Goal: Task Accomplishment & Management: Use online tool/utility

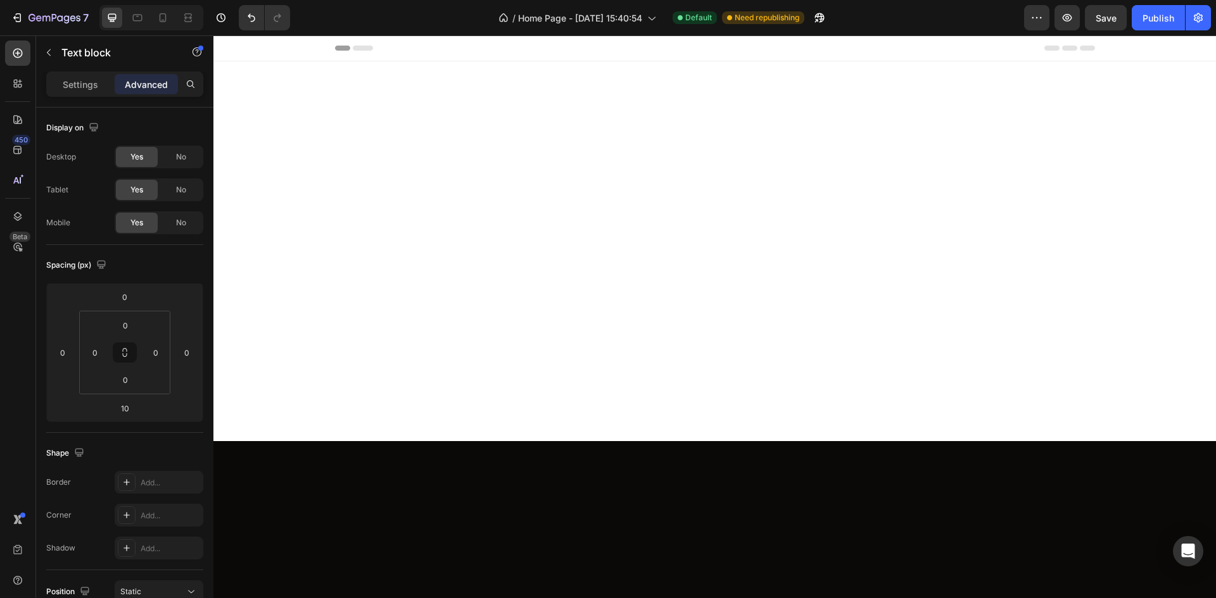
scroll to position [4408, 0]
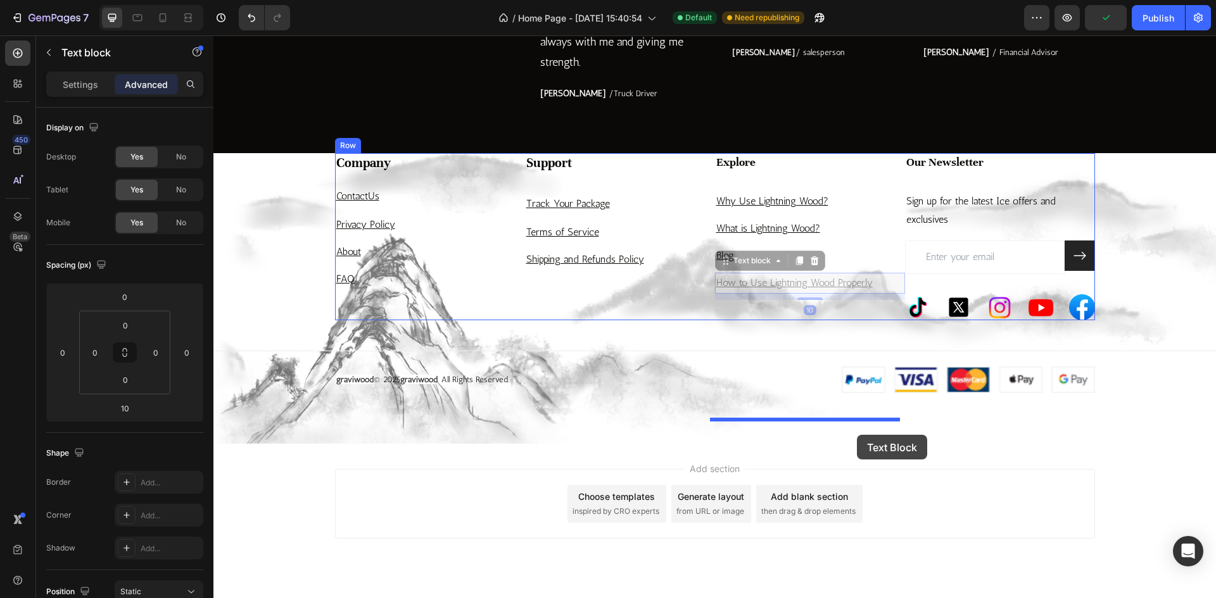
drag, startPoint x: 881, startPoint y: 456, endPoint x: 857, endPoint y: 435, distance: 31.9
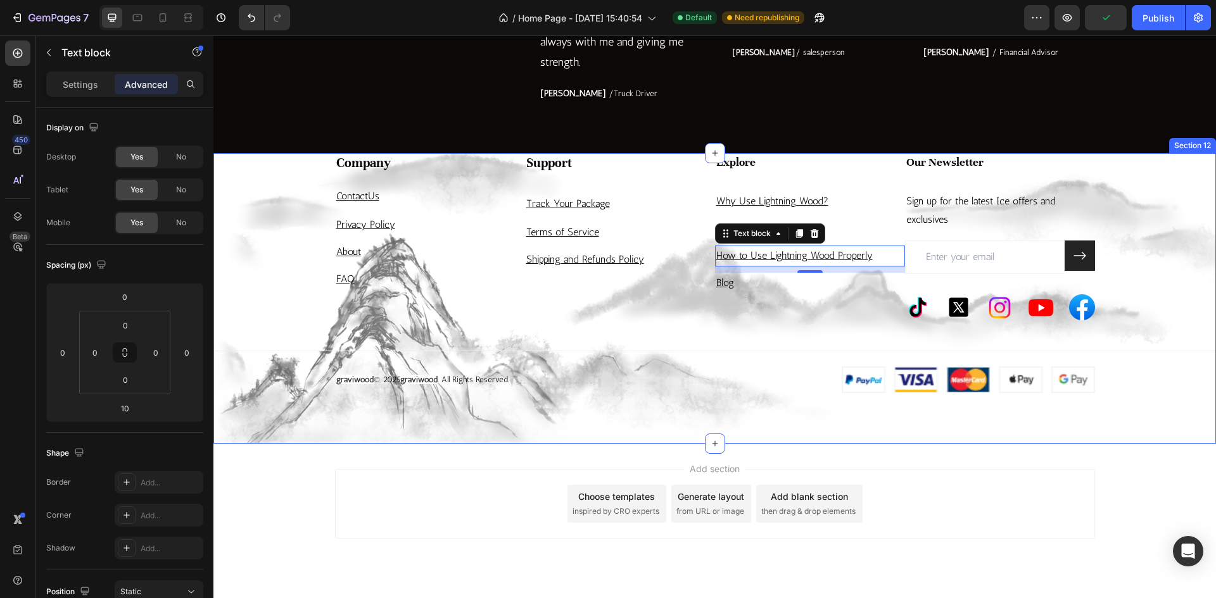
drag, startPoint x: 685, startPoint y: 516, endPoint x: 607, endPoint y: 508, distance: 78.9
click at [685, 393] on div "Company Heading Contact Us Text block Privacy Policy Text block About Text bloc…" at bounding box center [714, 273] width 1002 height 240
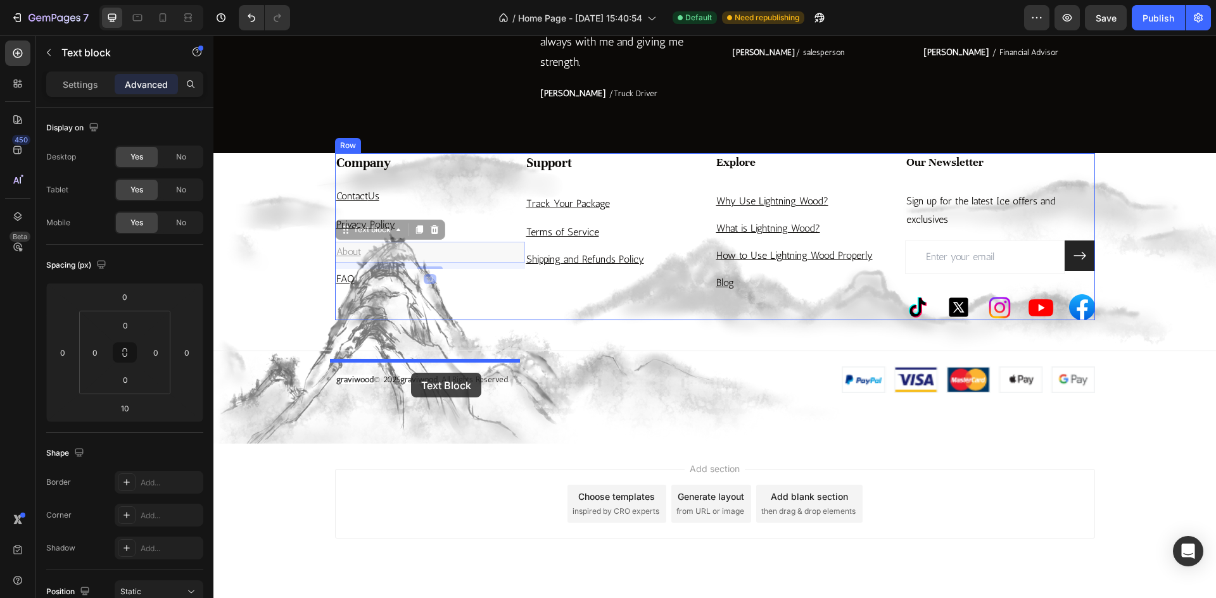
drag, startPoint x: 390, startPoint y: 423, endPoint x: 411, endPoint y: 373, distance: 54.2
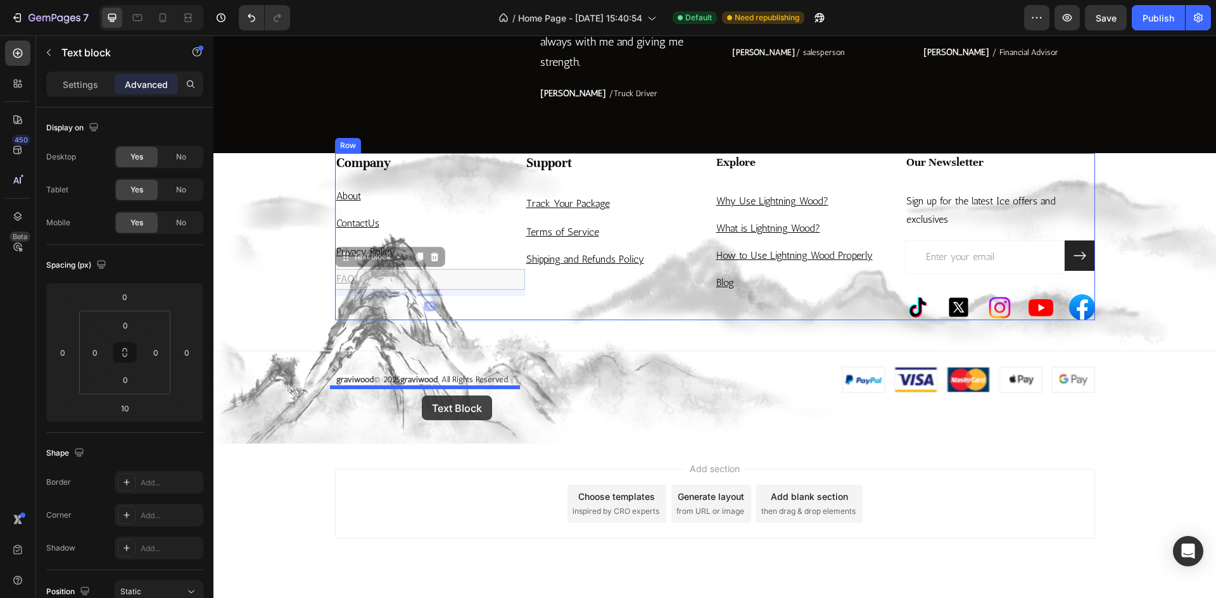
drag, startPoint x: 415, startPoint y: 452, endPoint x: 422, endPoint y: 396, distance: 56.8
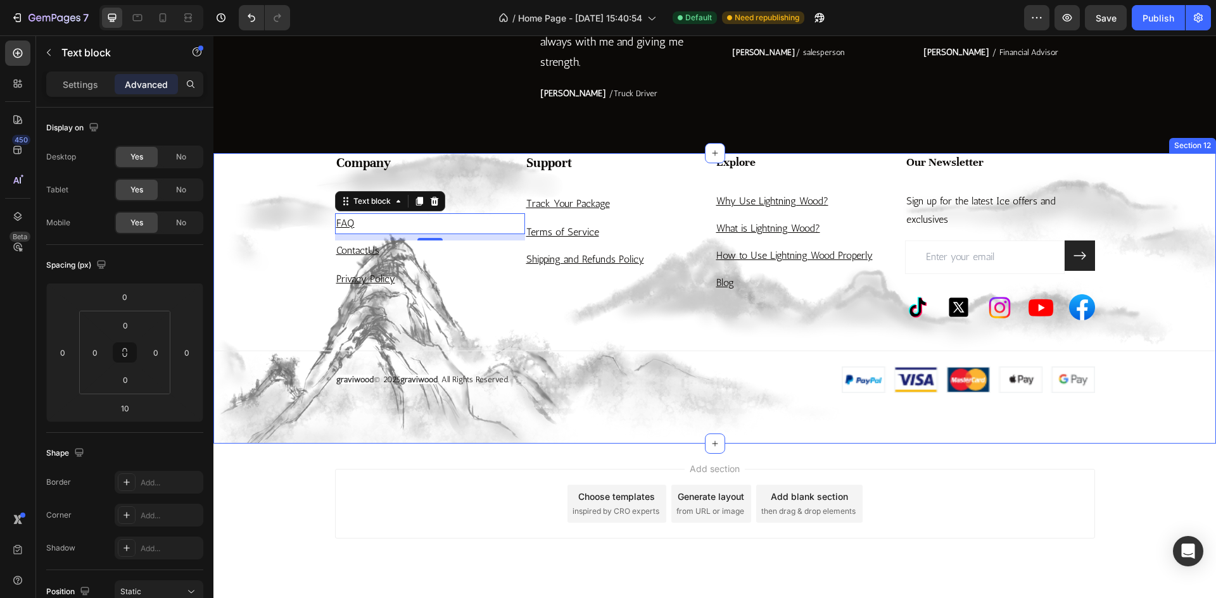
click at [607, 393] on div "Company Heading About Text block FAQ Text block 10 Contact Us Text block Privac…" at bounding box center [714, 273] width 1002 height 240
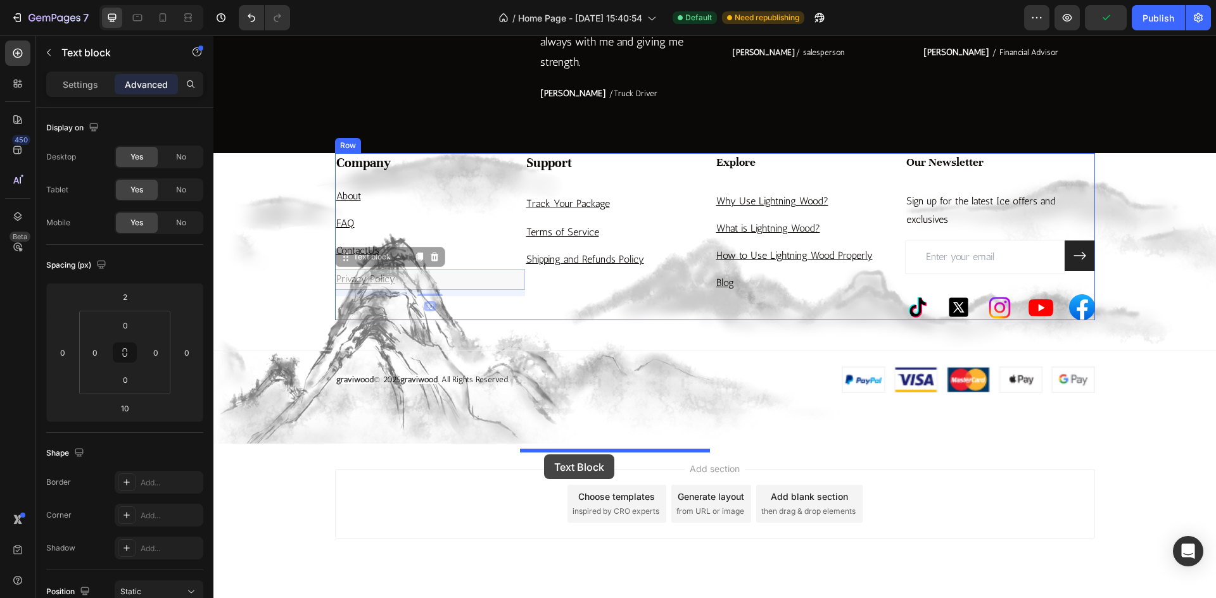
drag, startPoint x: 397, startPoint y: 455, endPoint x: 544, endPoint y: 455, distance: 146.9
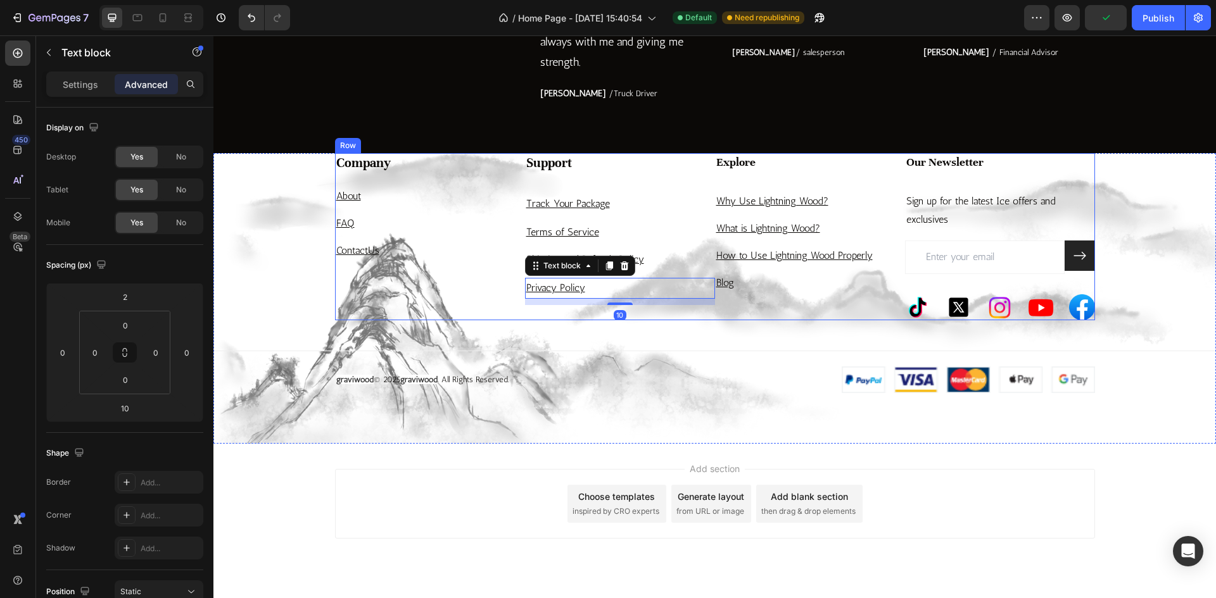
click at [426, 320] on div "Company Heading About Text block FAQ Text block Contact Us Text block" at bounding box center [430, 236] width 190 height 167
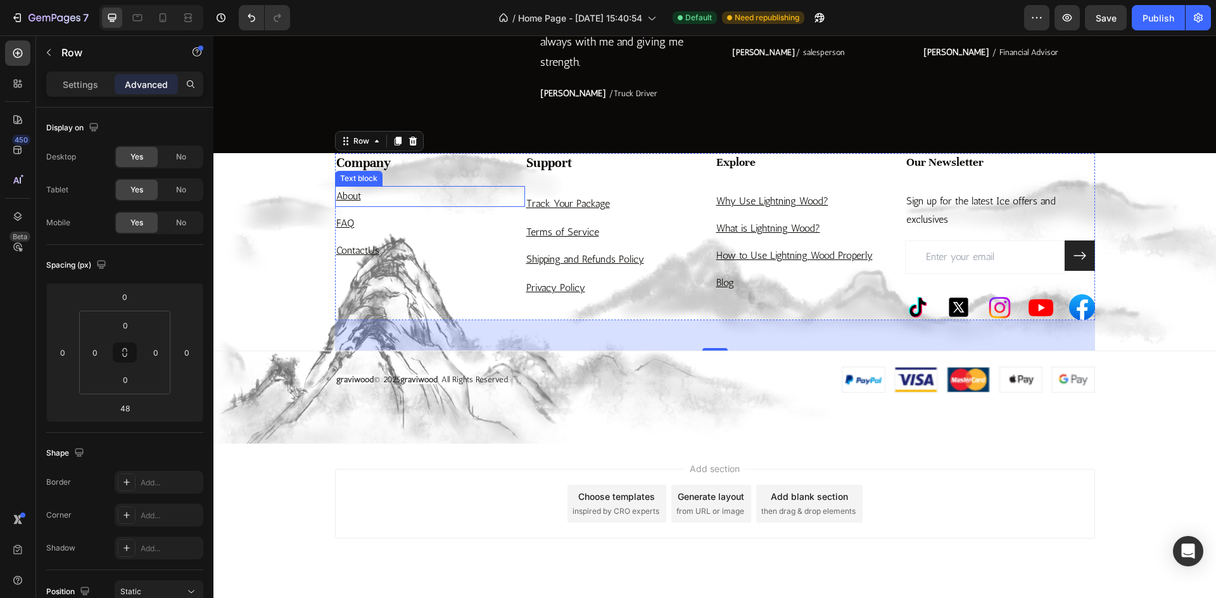
click at [382, 206] on p "About" at bounding box center [429, 196] width 187 height 18
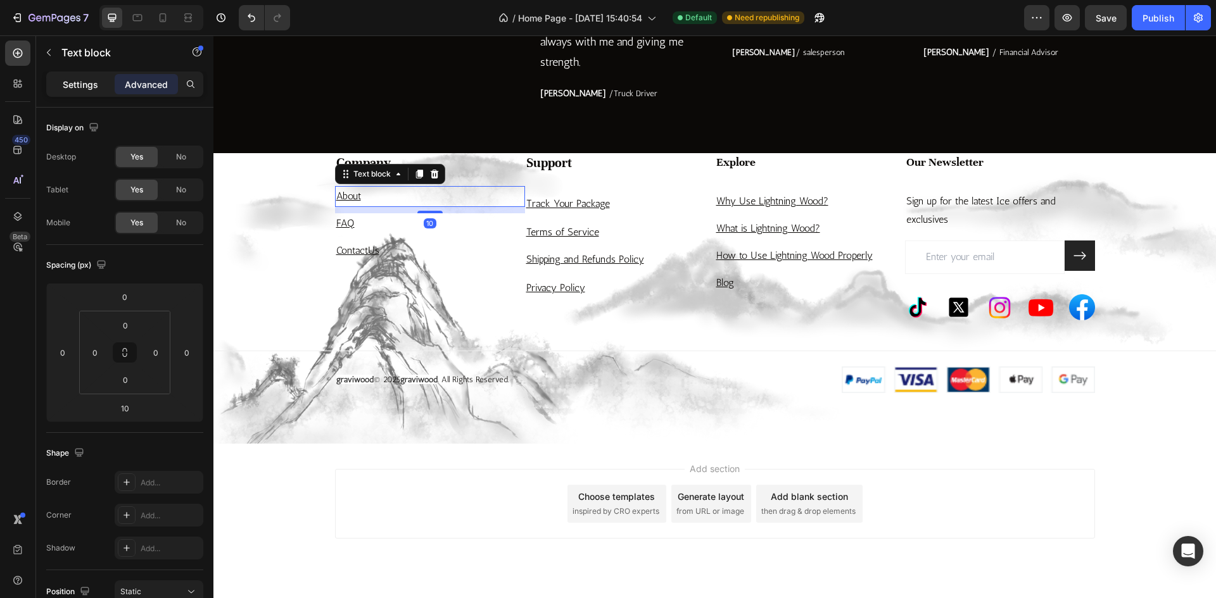
click at [91, 81] on p "Settings" at bounding box center [80, 84] width 35 height 13
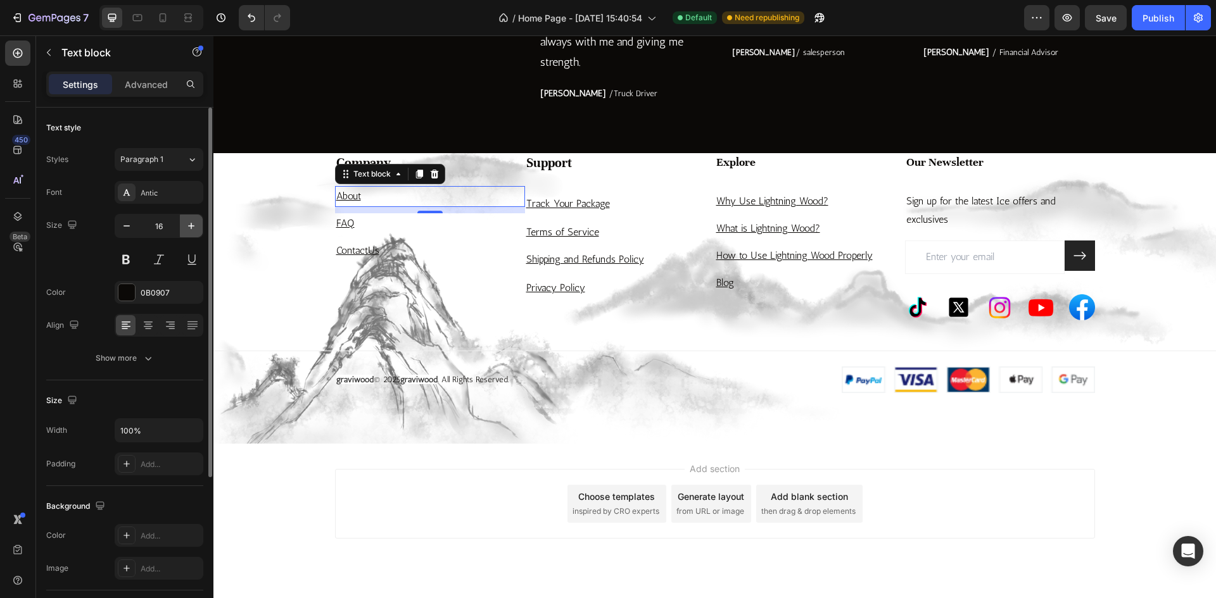
click at [192, 224] on icon "button" at bounding box center [191, 226] width 13 height 13
type input "17"
click at [377, 234] on p "FAQ" at bounding box center [429, 225] width 187 height 18
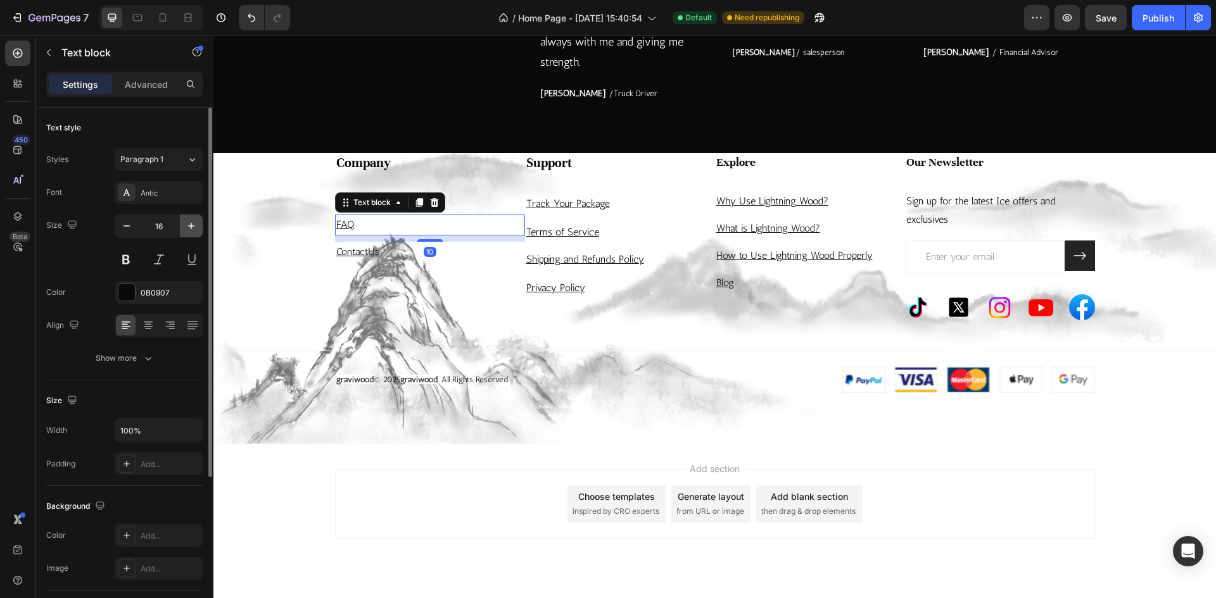
click at [189, 218] on button "button" at bounding box center [191, 226] width 23 height 23
type input "17"
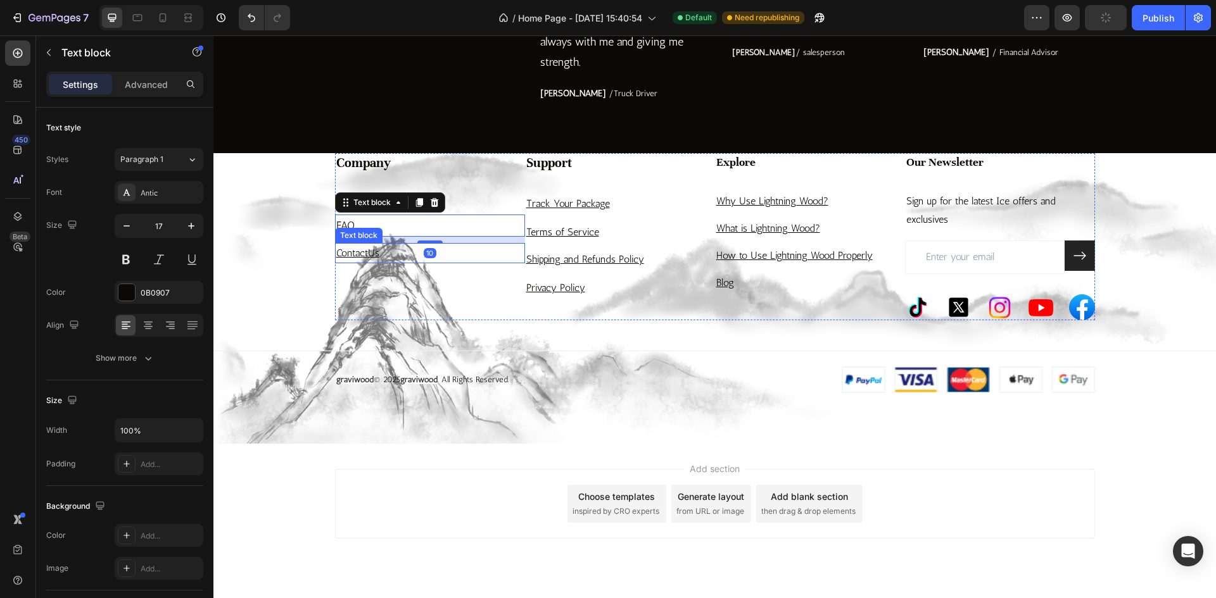
click at [393, 263] on p "Contact Us" at bounding box center [429, 253] width 187 height 18
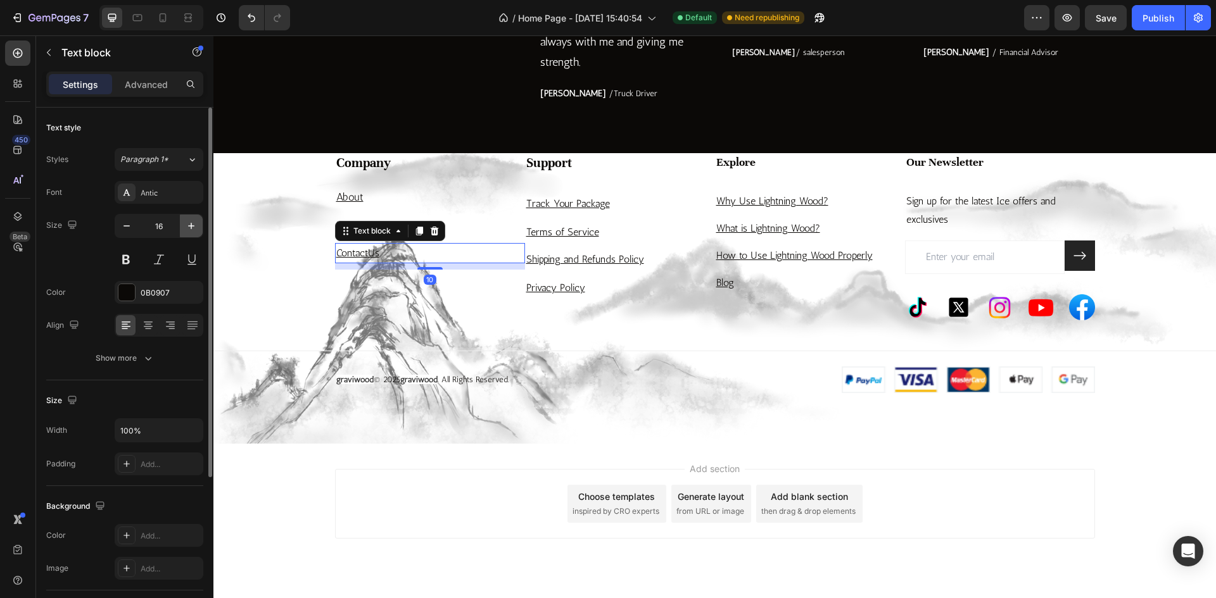
click at [189, 231] on icon "button" at bounding box center [191, 226] width 13 height 13
type input "17"
click at [579, 174] on h3 "Support" at bounding box center [620, 163] width 190 height 21
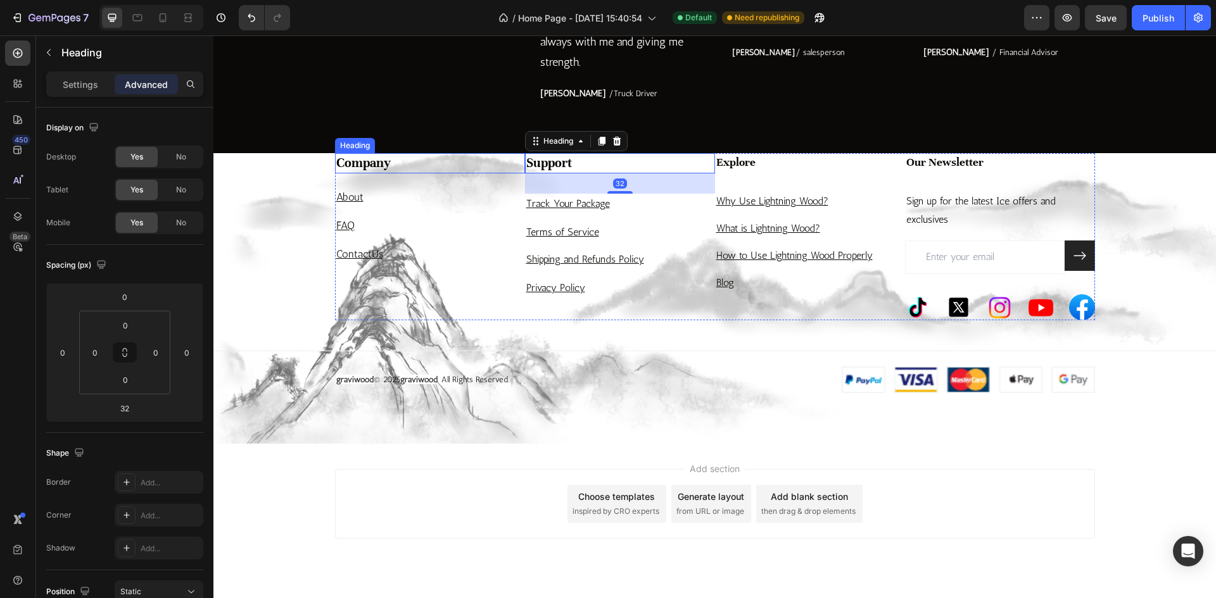
click at [431, 174] on h4 "Company" at bounding box center [430, 163] width 190 height 21
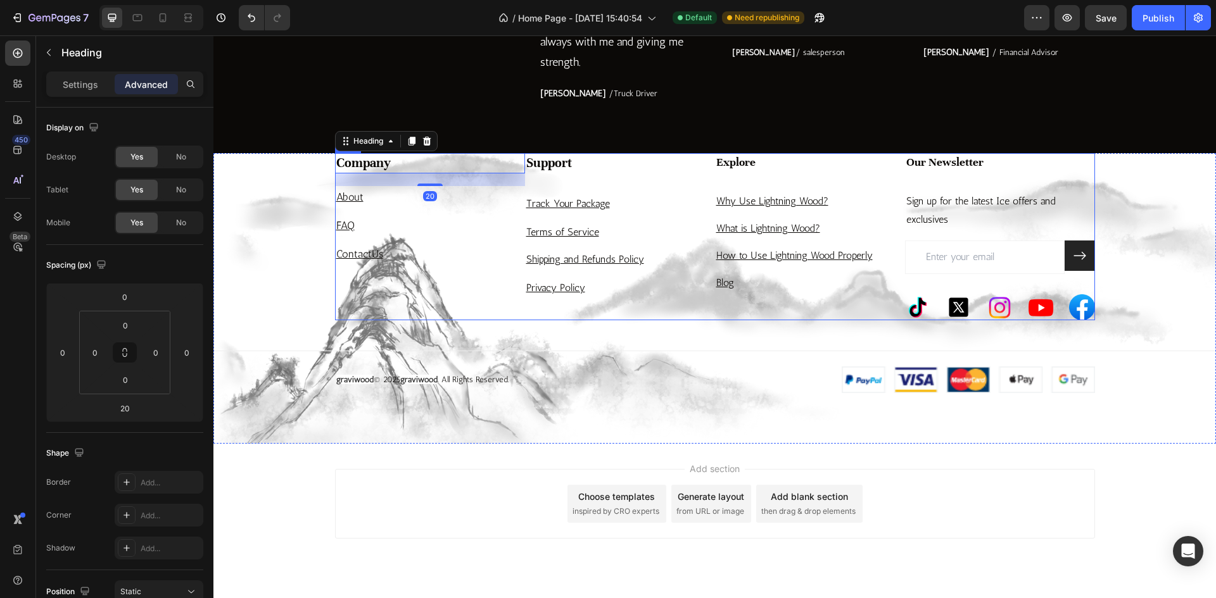
click at [636, 320] on div "Support Heading Track Your Package Text block Terms of Service Text block Shipp…" at bounding box center [620, 236] width 190 height 167
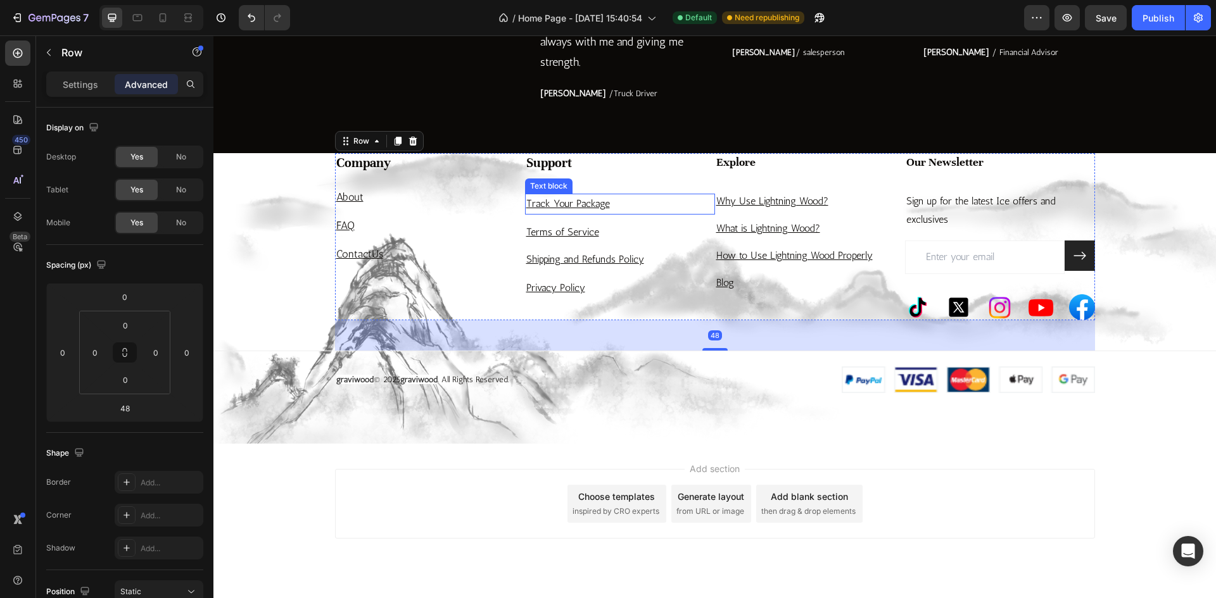
click at [623, 213] on p "Track Your Package" at bounding box center [619, 204] width 187 height 18
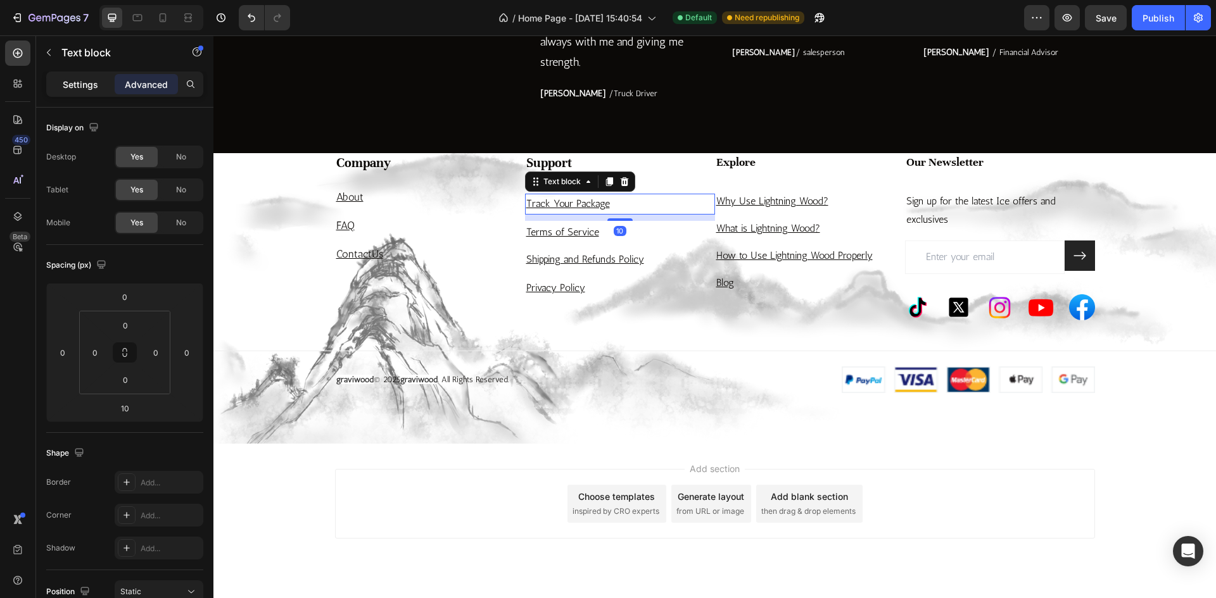
click at [82, 85] on p "Settings" at bounding box center [80, 84] width 35 height 13
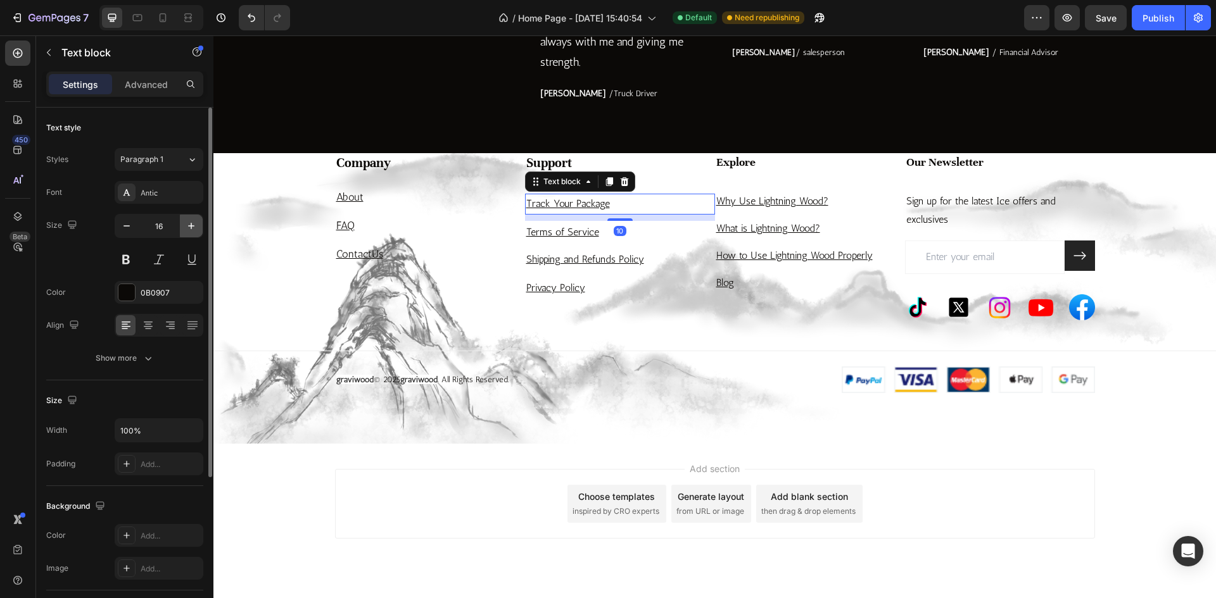
click at [184, 230] on button "button" at bounding box center [191, 226] width 23 height 23
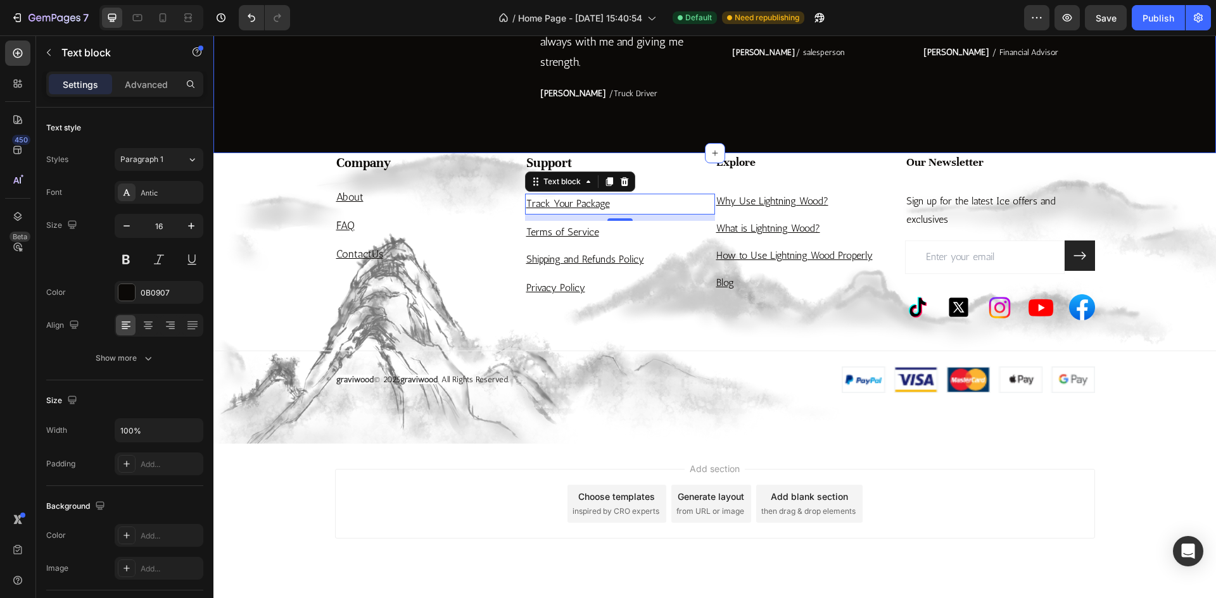
type input "17"
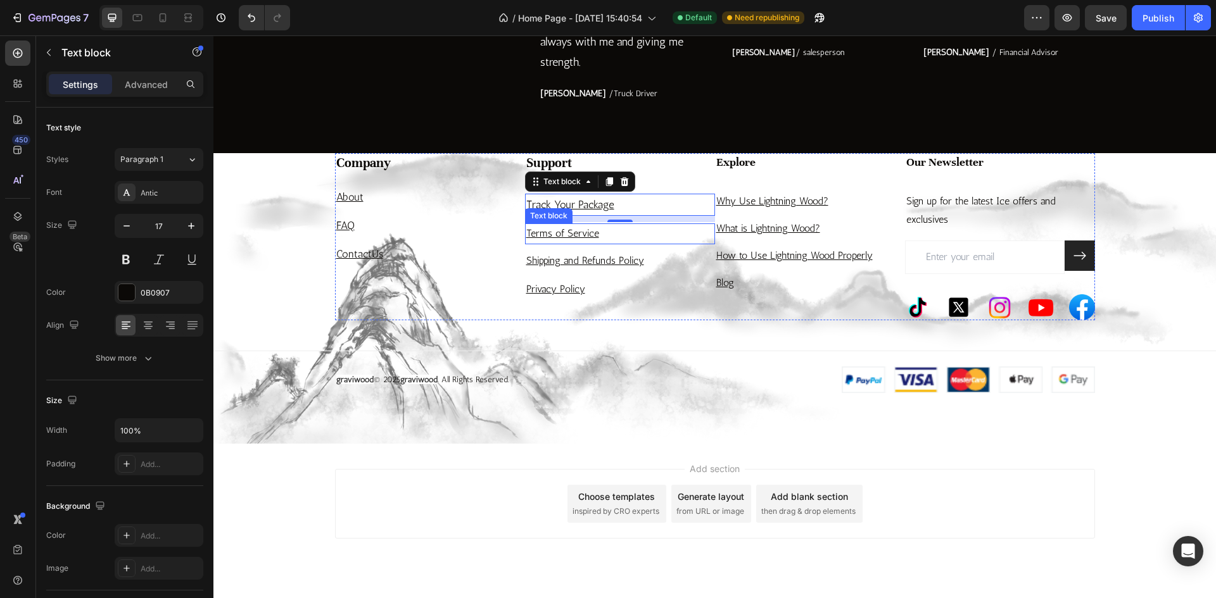
click at [658, 243] on p "Terms of Service" at bounding box center [619, 234] width 187 height 18
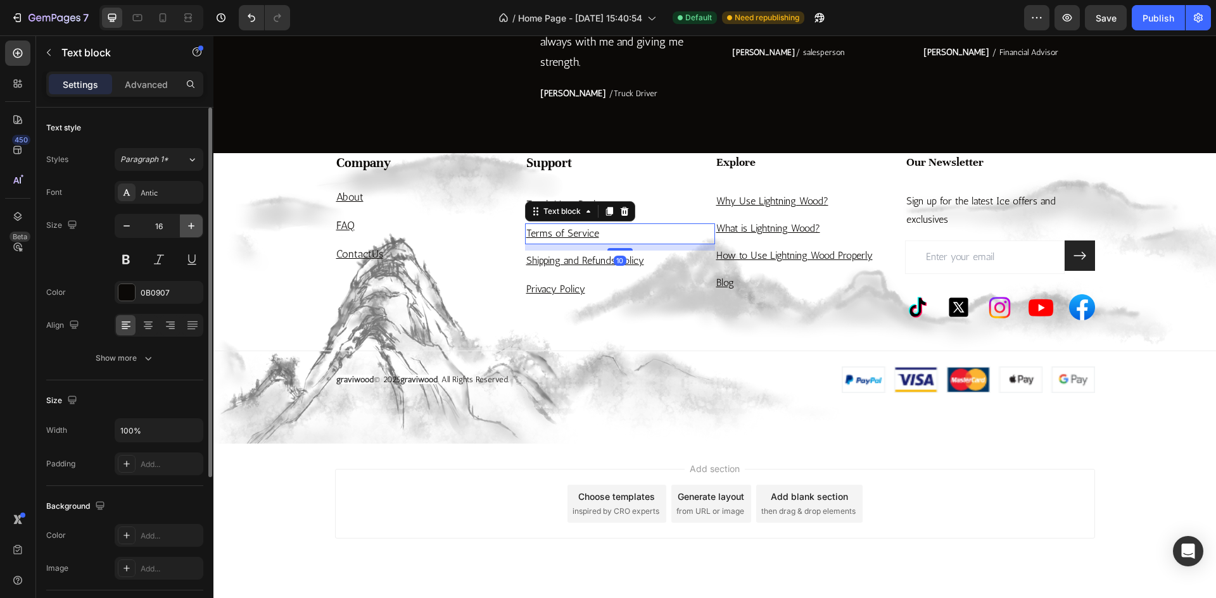
click at [192, 227] on icon "button" at bounding box center [191, 226] width 13 height 13
type input "17"
click at [651, 272] on p "Shipping and Refunds Policy" at bounding box center [619, 262] width 187 height 18
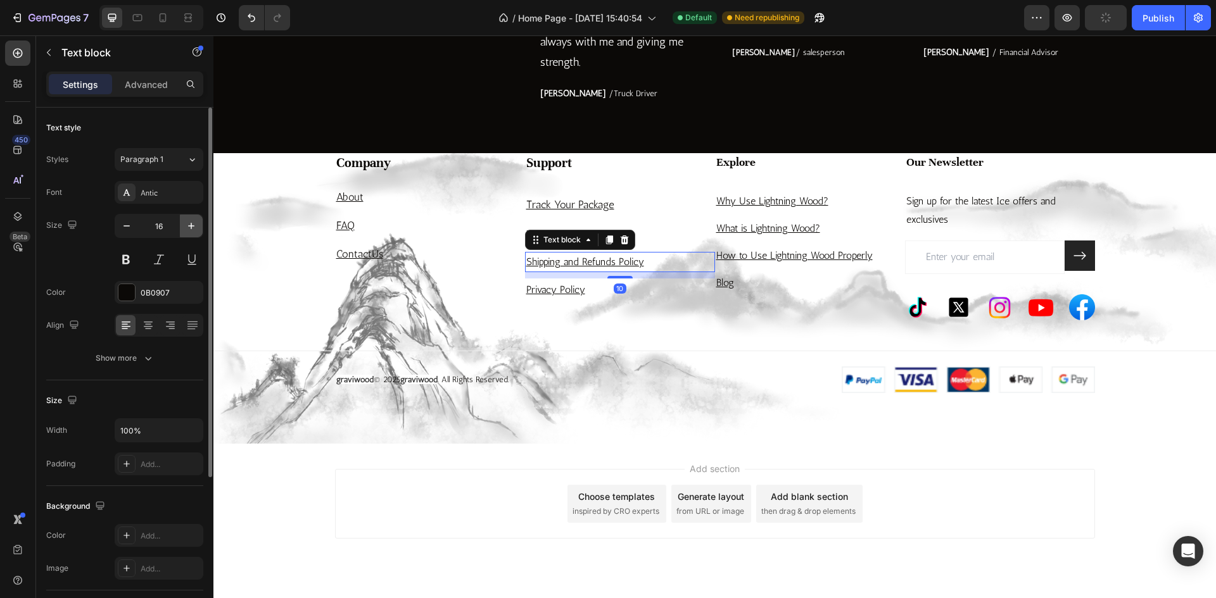
click at [198, 230] on button "button" at bounding box center [191, 226] width 23 height 23
type input "17"
click at [643, 301] on p "Privacy Policy" at bounding box center [619, 291] width 187 height 18
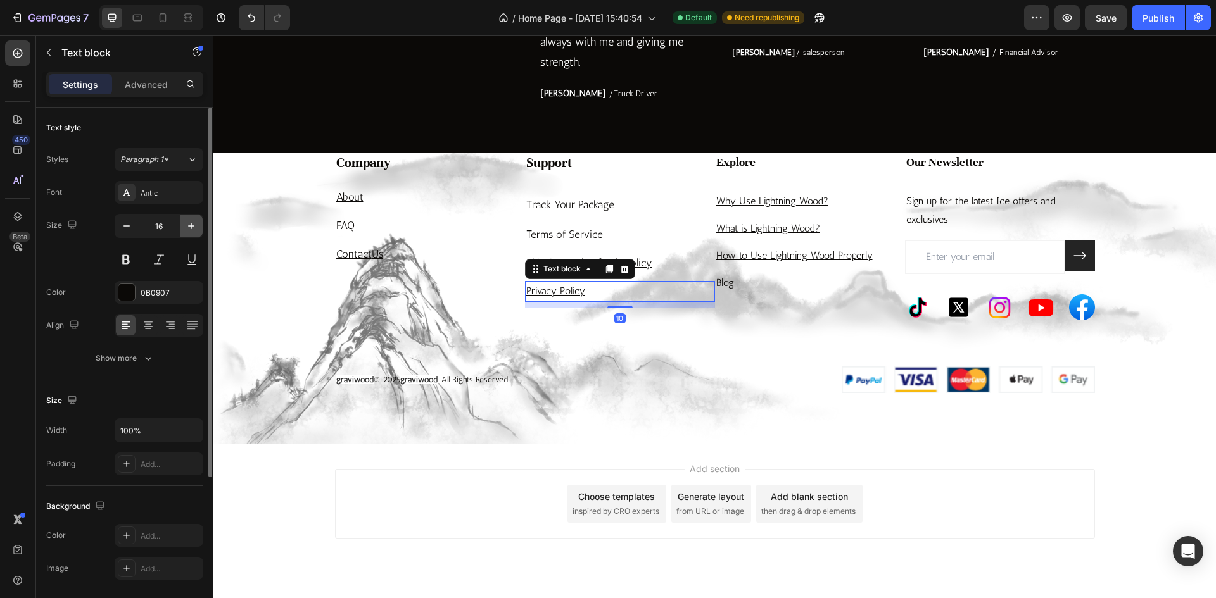
click at [192, 229] on icon "button" at bounding box center [191, 226] width 13 height 13
type input "17"
click at [842, 211] on p "Why Use Lightning Wood?" at bounding box center [809, 201] width 187 height 18
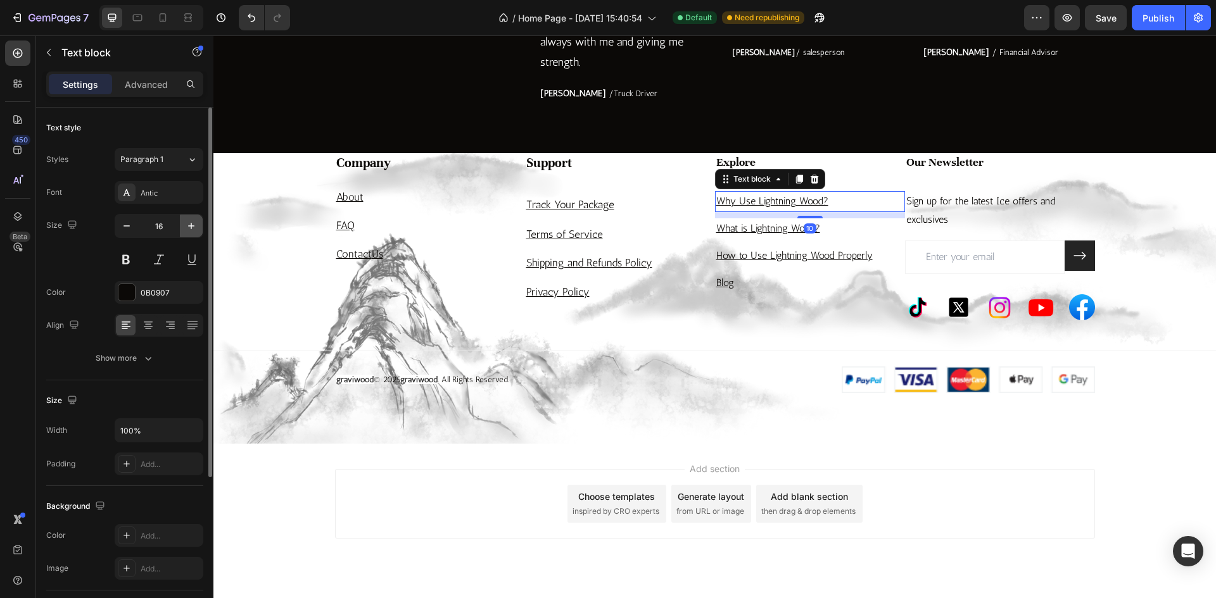
click at [191, 230] on icon "button" at bounding box center [191, 226] width 13 height 13
type input "17"
click at [840, 239] on p "What is Lightning Wood?" at bounding box center [809, 230] width 187 height 18
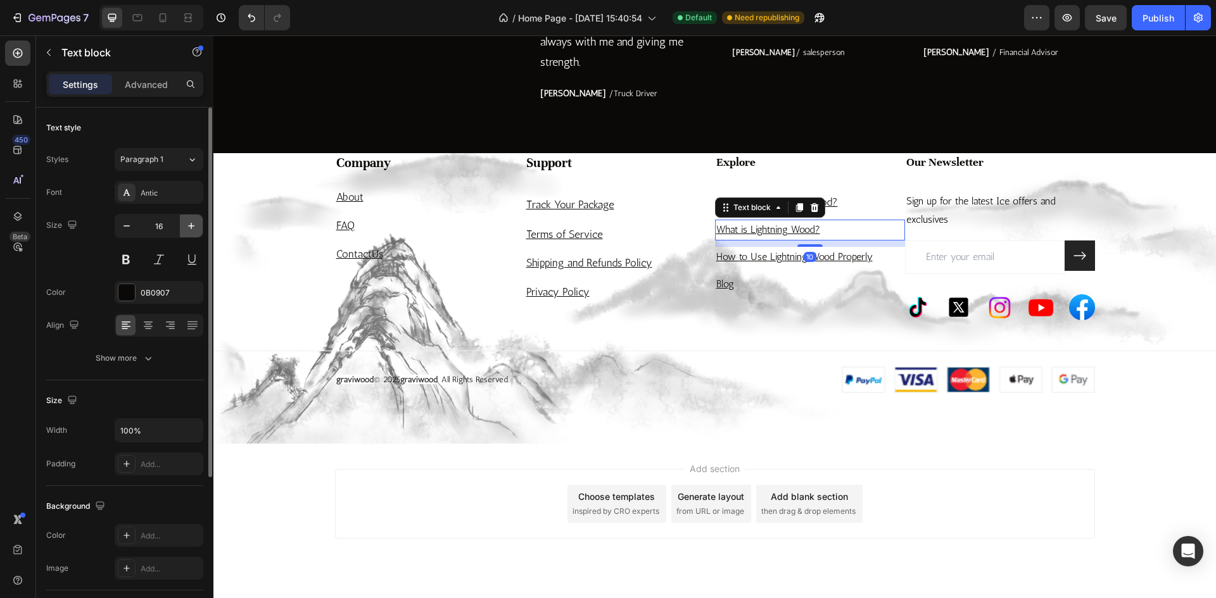
click at [196, 234] on button "button" at bounding box center [191, 226] width 23 height 23
type input "17"
click at [875, 268] on p "How to Use Lightning Wood Properly" at bounding box center [809, 258] width 187 height 18
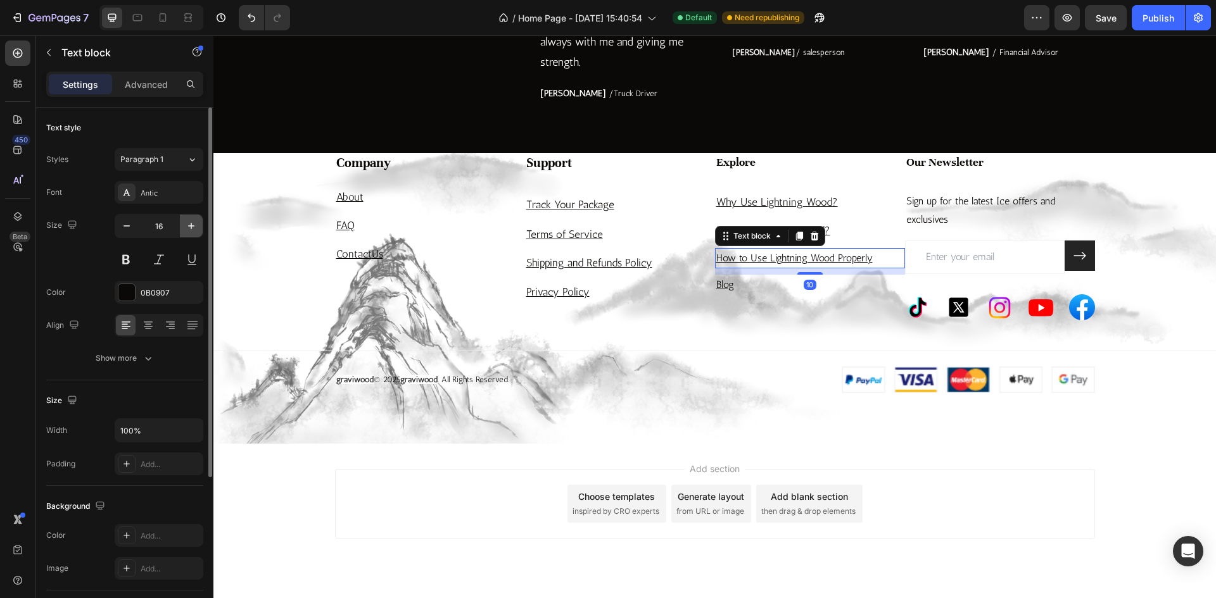
click at [192, 230] on icon "button" at bounding box center [191, 226] width 13 height 13
type input "17"
click at [831, 296] on p "Blog" at bounding box center [809, 286] width 187 height 18
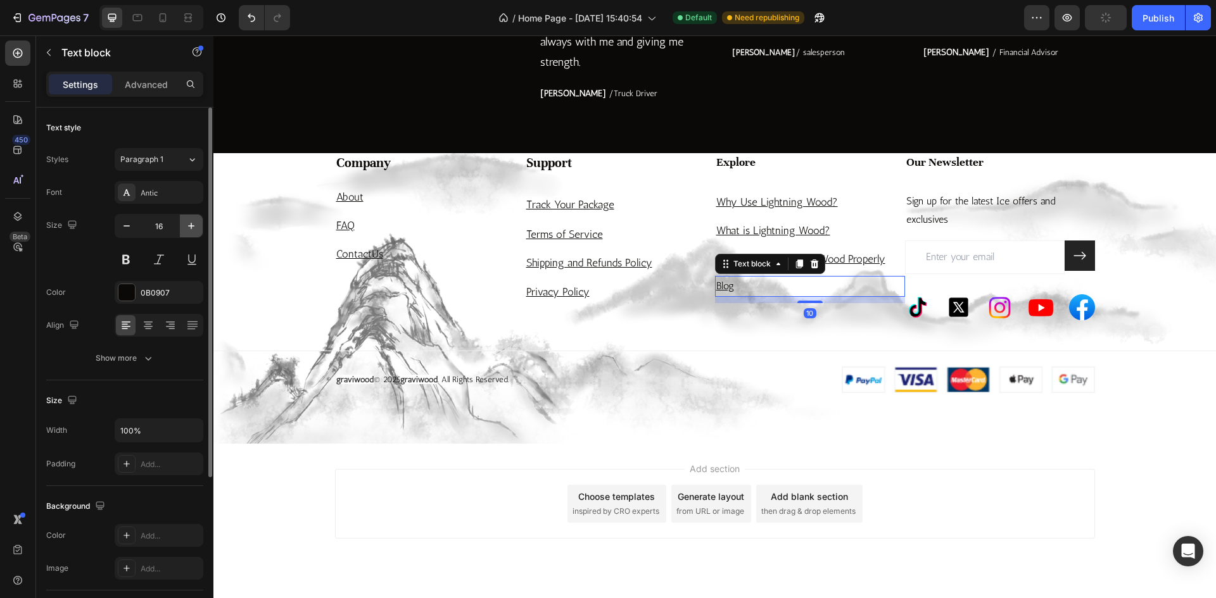
click at [198, 233] on button "button" at bounding box center [191, 226] width 23 height 23
type input "17"
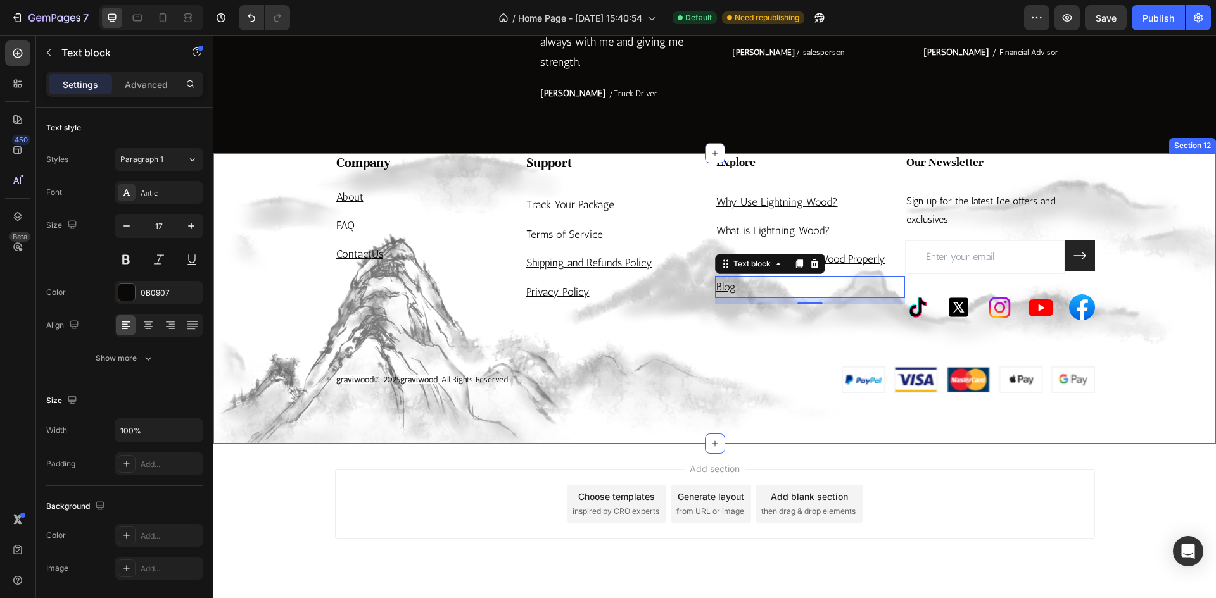
click at [626, 393] on div "Company Heading About Text block FAQ Text block Contact Us Text block Support H…" at bounding box center [714, 273] width 1002 height 240
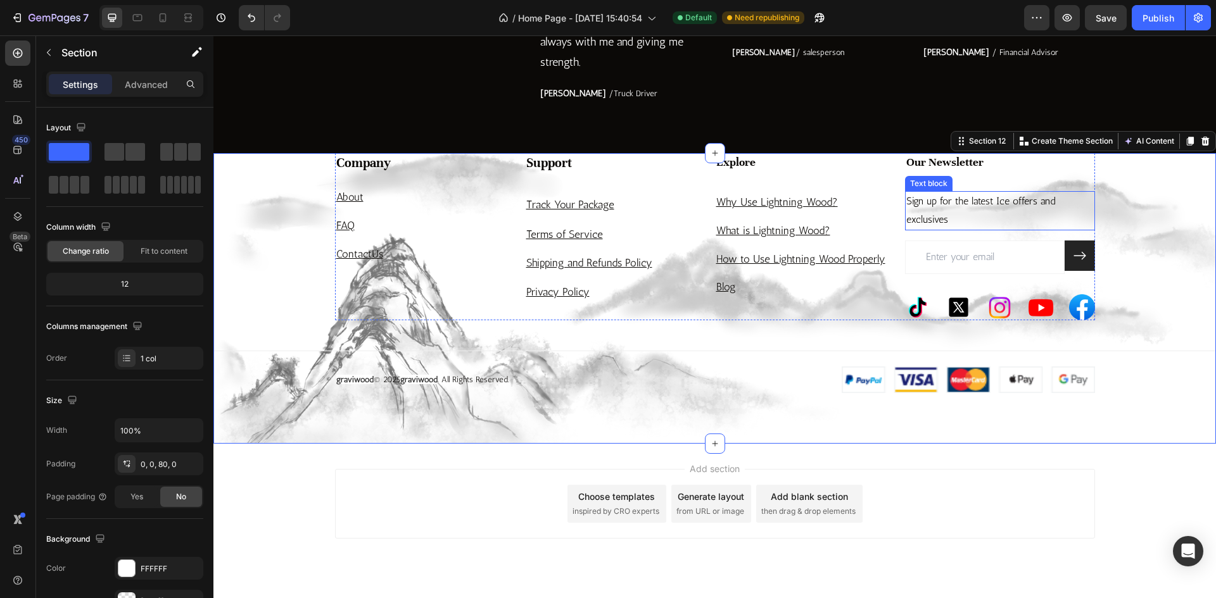
click at [976, 229] on p "Sign up for the latest Ice offers and exclusives" at bounding box center [999, 210] width 187 height 37
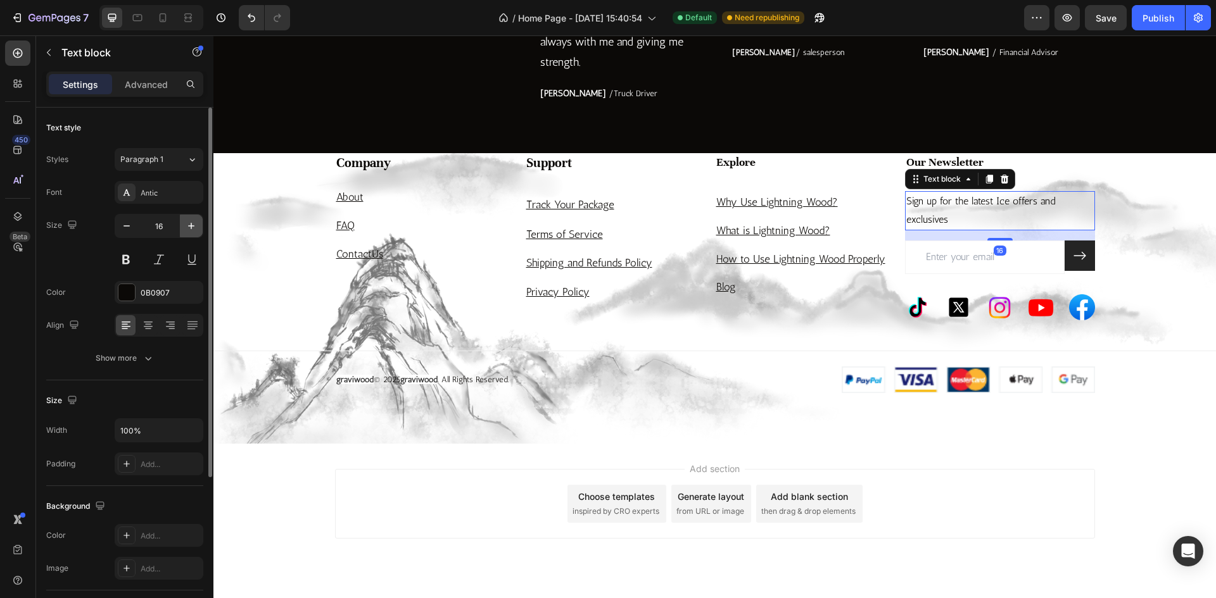
click at [196, 220] on icon "button" at bounding box center [191, 226] width 13 height 13
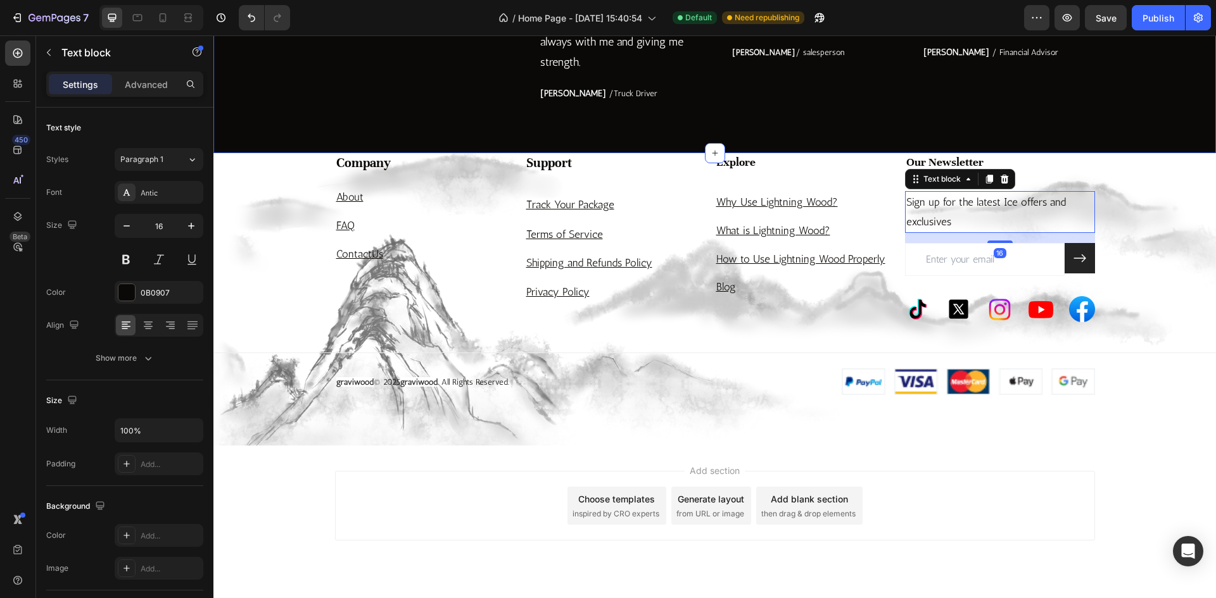
type input "17"
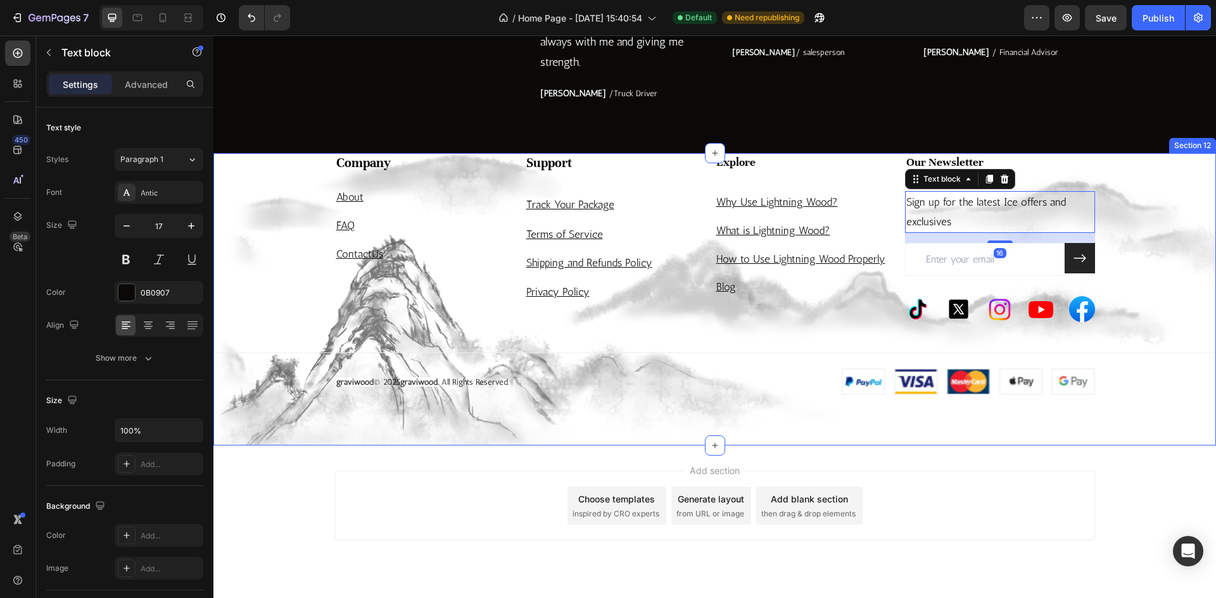
click at [627, 396] on div "Company Heading About Text block FAQ Text block Contact Us Text block Support H…" at bounding box center [714, 274] width 1002 height 243
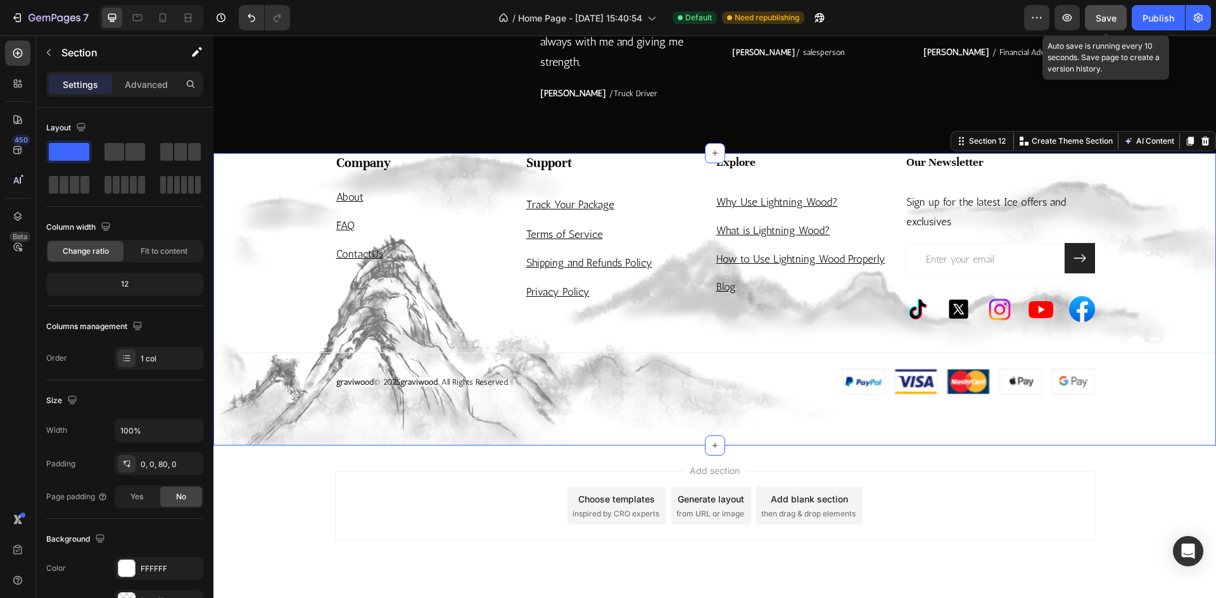
click at [1095, 25] on button "Save" at bounding box center [1106, 17] width 42 height 25
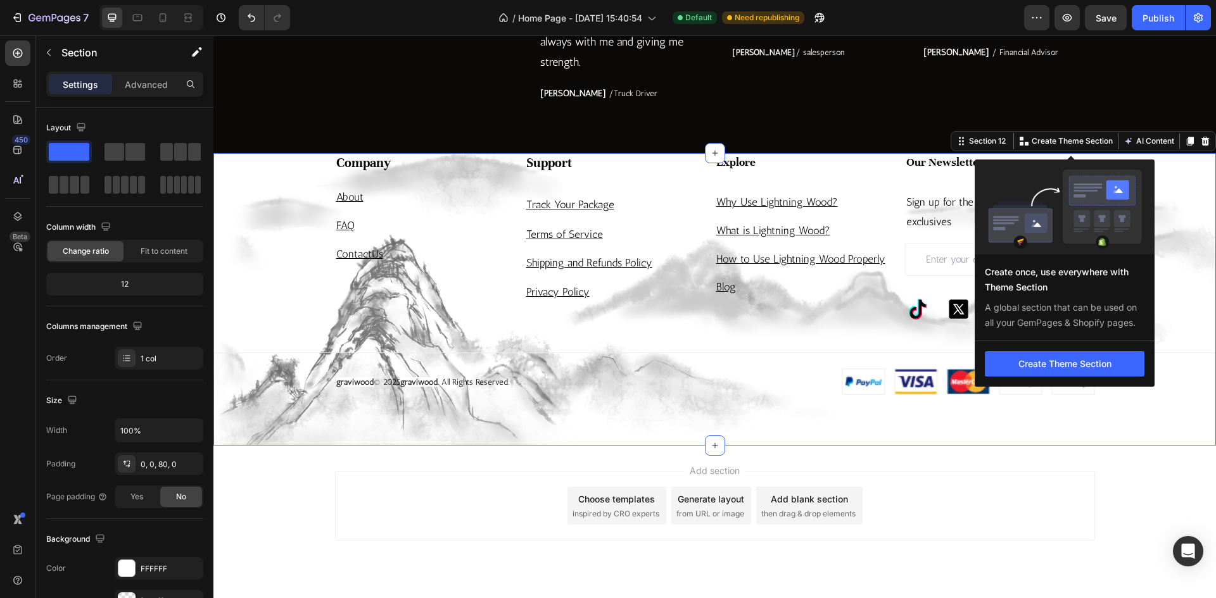
click at [633, 395] on div "graviwood © 2025 graviwood . All Rights Reserved. Text block" at bounding box center [520, 382] width 370 height 27
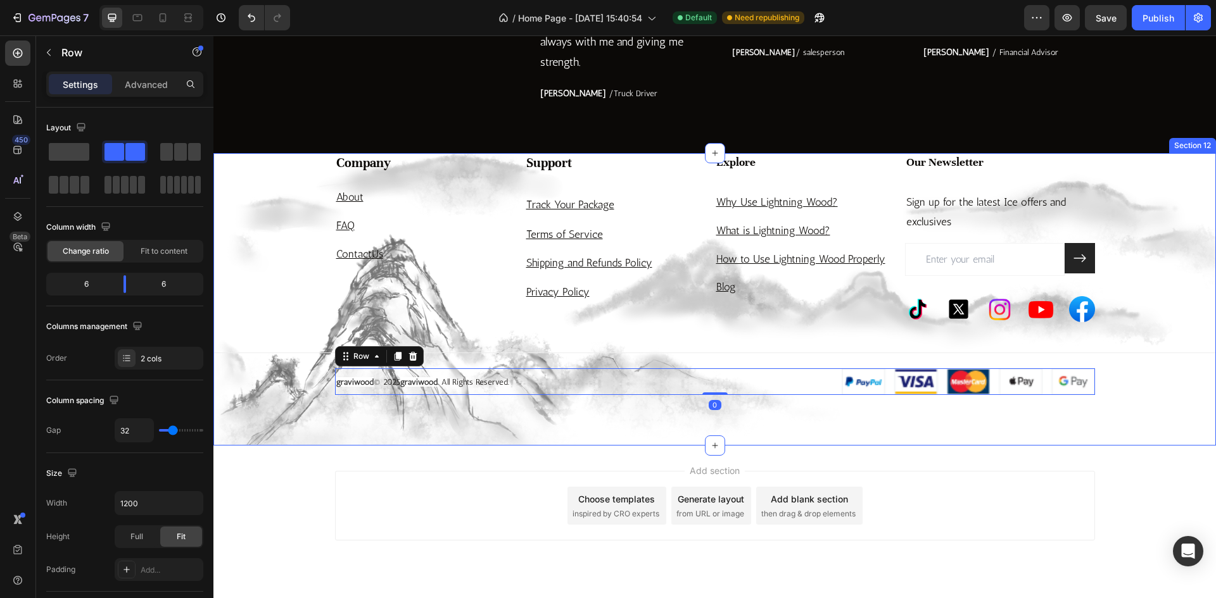
click at [629, 396] on div "Company Heading About Text block FAQ Text block Contact Us Text block Support H…" at bounding box center [714, 274] width 1002 height 243
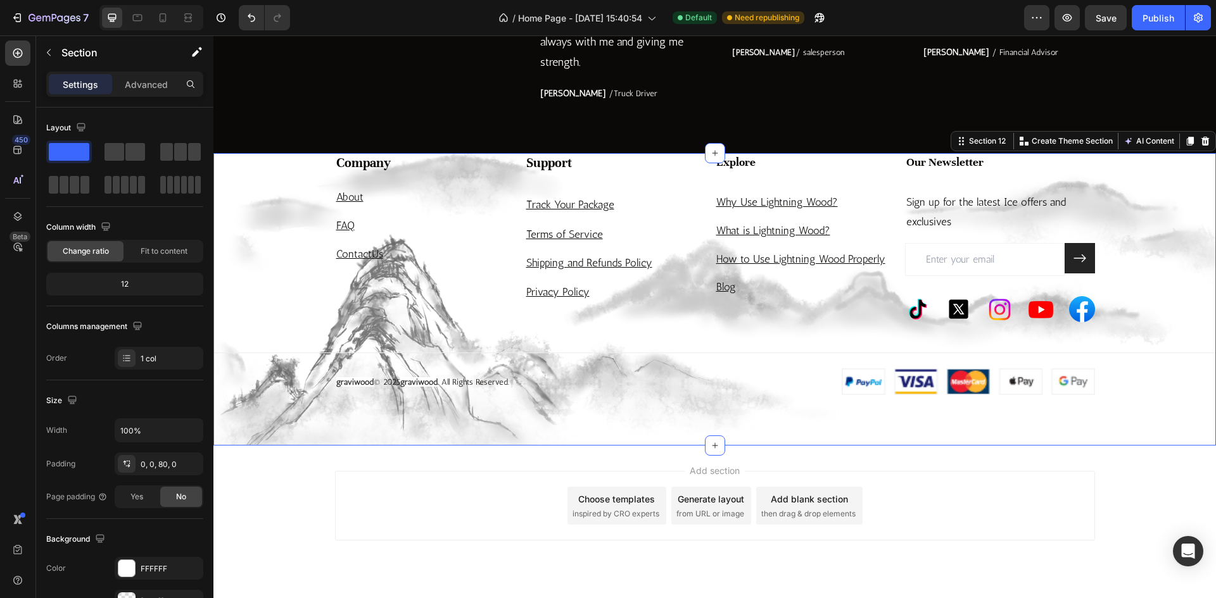
click at [298, 341] on div "Company Heading About Text block FAQ Text block Contact Us Text block Support H…" at bounding box center [714, 274] width 1002 height 243
click at [414, 323] on div "Company Heading About Text block FAQ Text block Contact Us Text block" at bounding box center [430, 238] width 190 height 170
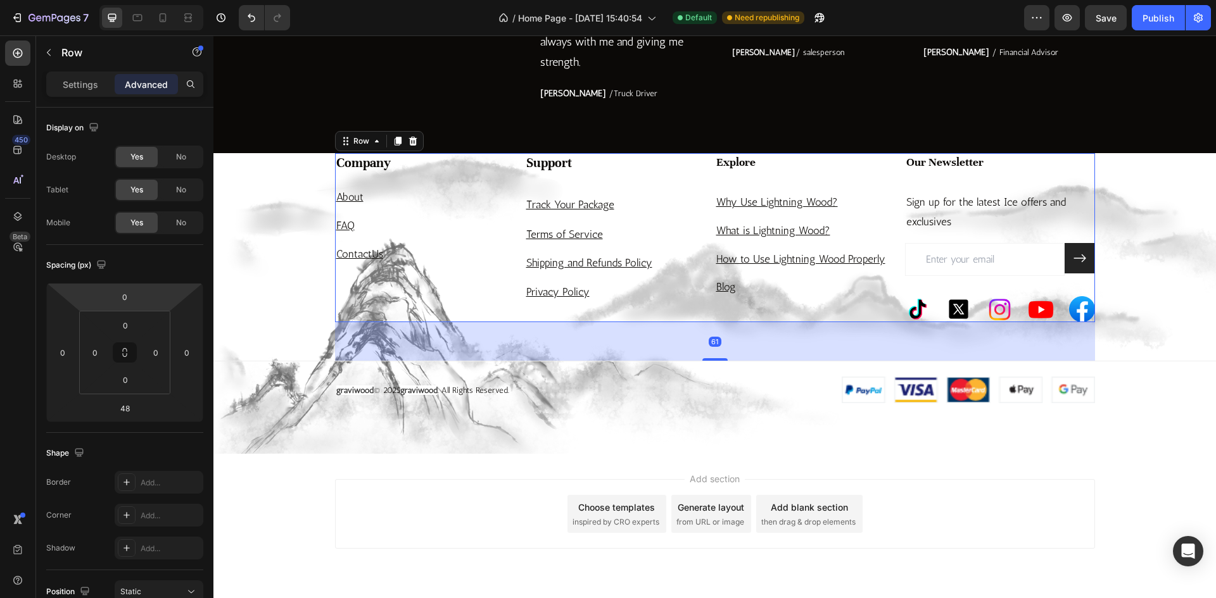
drag, startPoint x: 719, startPoint y: 525, endPoint x: 732, endPoint y: 533, distance: 15.1
click at [732, 322] on div "61" at bounding box center [715, 322] width 760 height 0
type input "61"
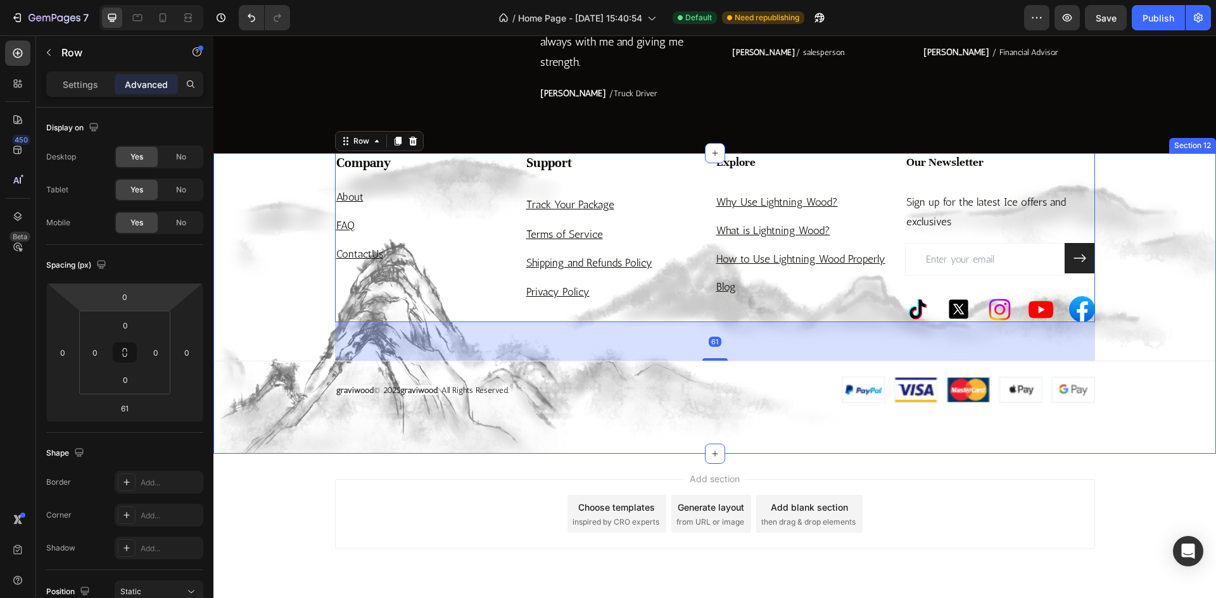
drag, startPoint x: 248, startPoint y: 445, endPoint x: 301, endPoint y: 435, distance: 53.4
click at [248, 404] on div "Company Heading About Text block FAQ Text block Contact Us Text block Support H…" at bounding box center [714, 278] width 1002 height 251
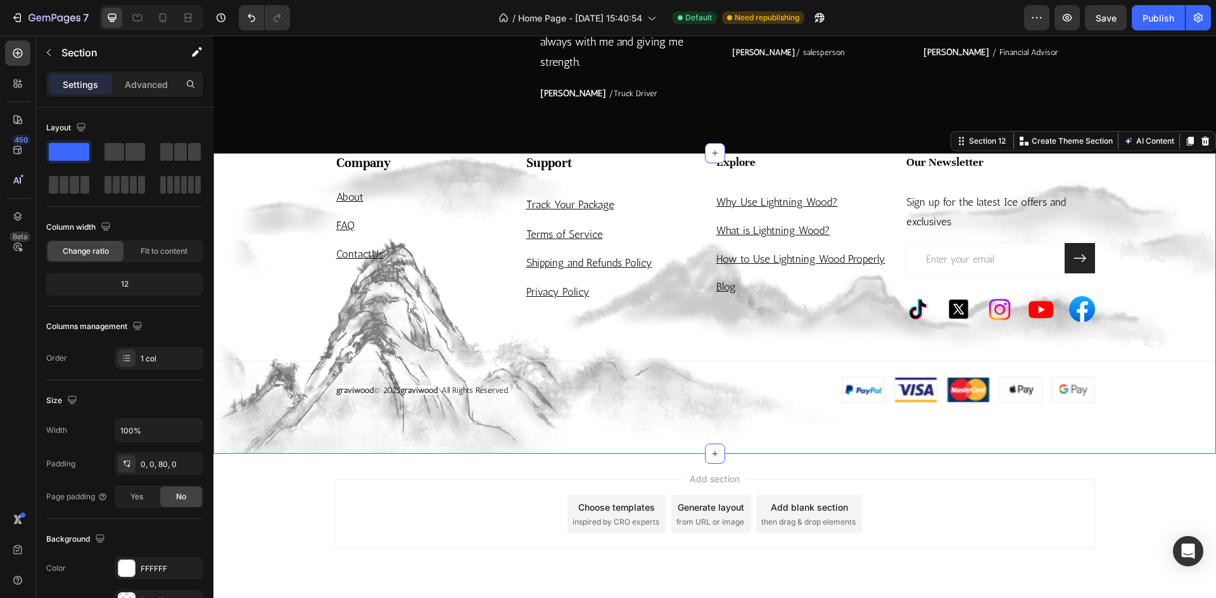
click at [298, 351] on div "Company Heading About Text block FAQ Text block Contact Us Text block Support H…" at bounding box center [714, 278] width 1002 height 251
click at [276, 354] on div "Company Heading About Text block FAQ Text block Contact Us Text block Support H…" at bounding box center [714, 278] width 1002 height 251
click at [275, 382] on div "Company Heading About Text block FAQ Text block Contact Us Text block Support H…" at bounding box center [714, 278] width 1002 height 251
click at [369, 174] on h4 "Company" at bounding box center [430, 163] width 190 height 21
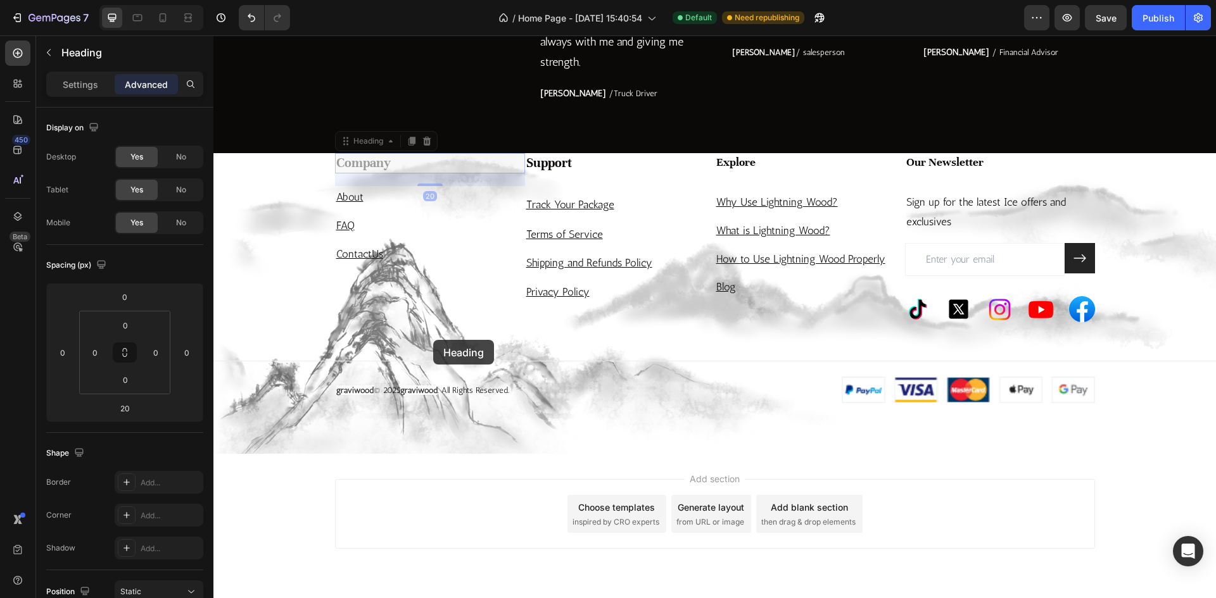
drag, startPoint x: 433, startPoint y: 340, endPoint x: 429, endPoint y: 346, distance: 7.2
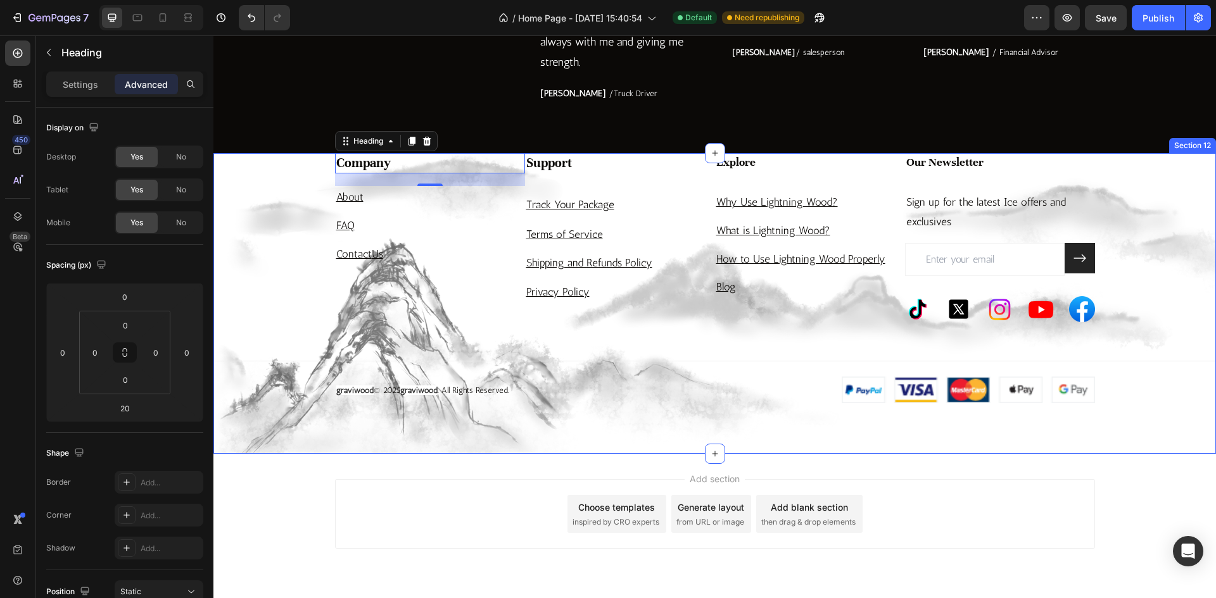
click at [284, 359] on div "Company Heading 20 About Text block FAQ Text block Contact Us Text block Suppor…" at bounding box center [714, 278] width 1002 height 251
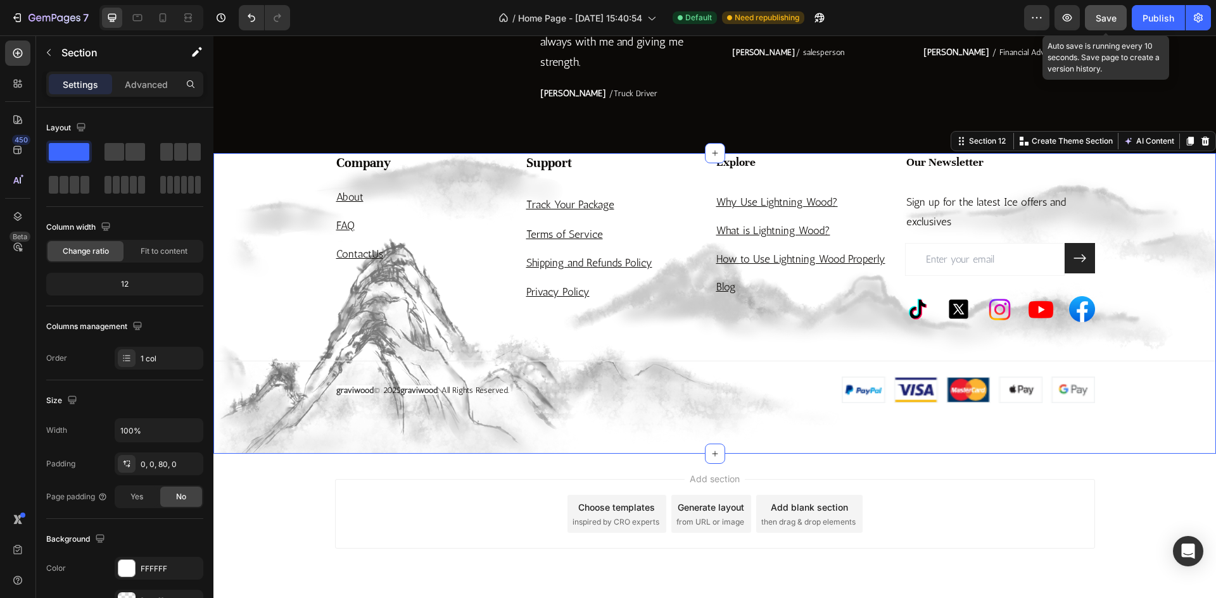
click at [1113, 21] on span "Save" at bounding box center [1105, 18] width 21 height 11
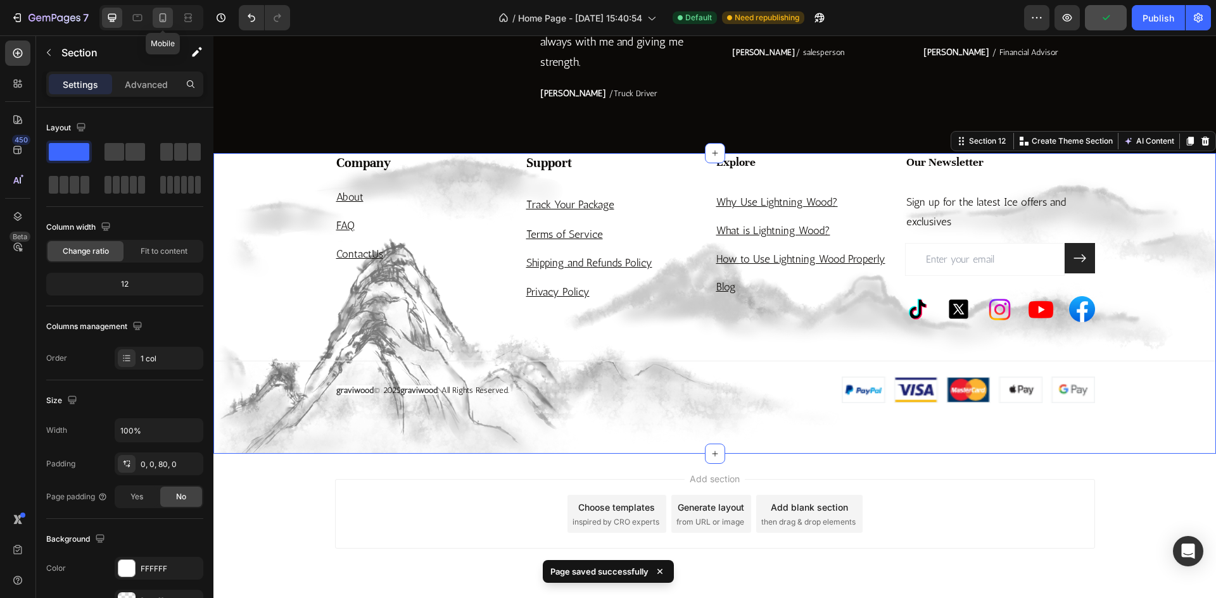
click at [158, 22] on icon at bounding box center [162, 17] width 13 height 13
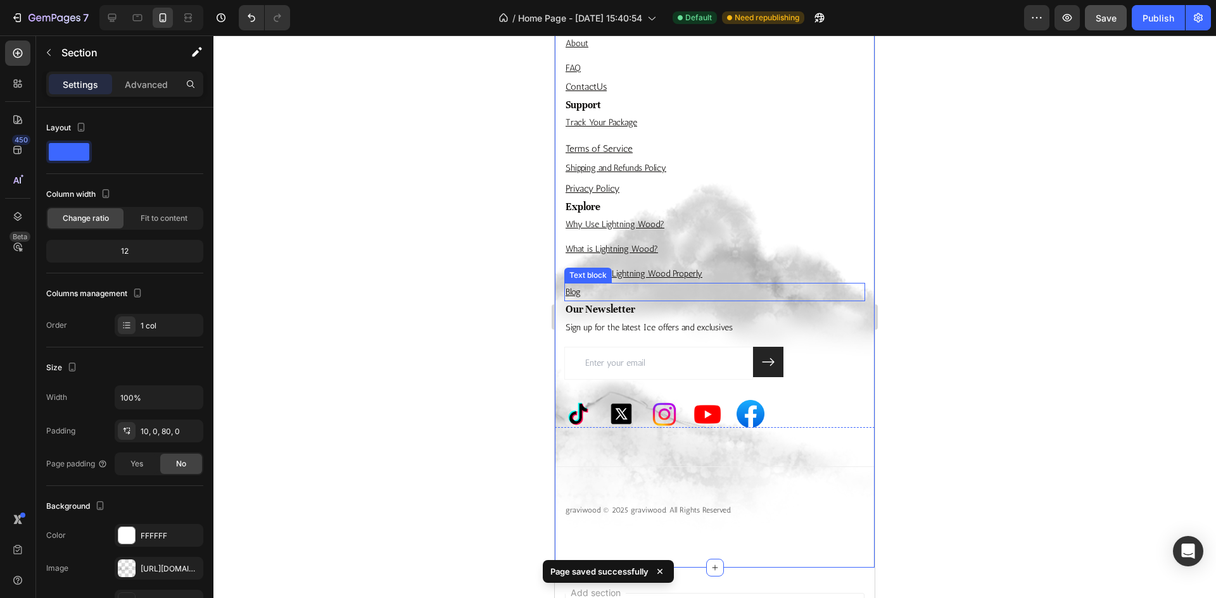
scroll to position [4912, 0]
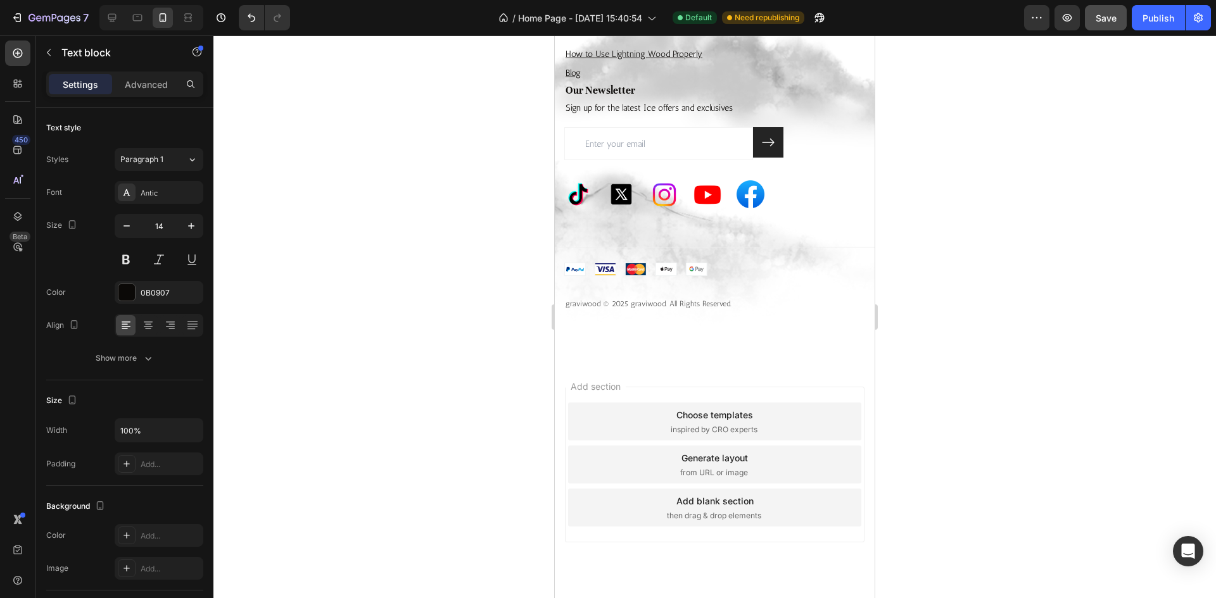
drag, startPoint x: 708, startPoint y: 217, endPoint x: 769, endPoint y: 271, distance: 81.7
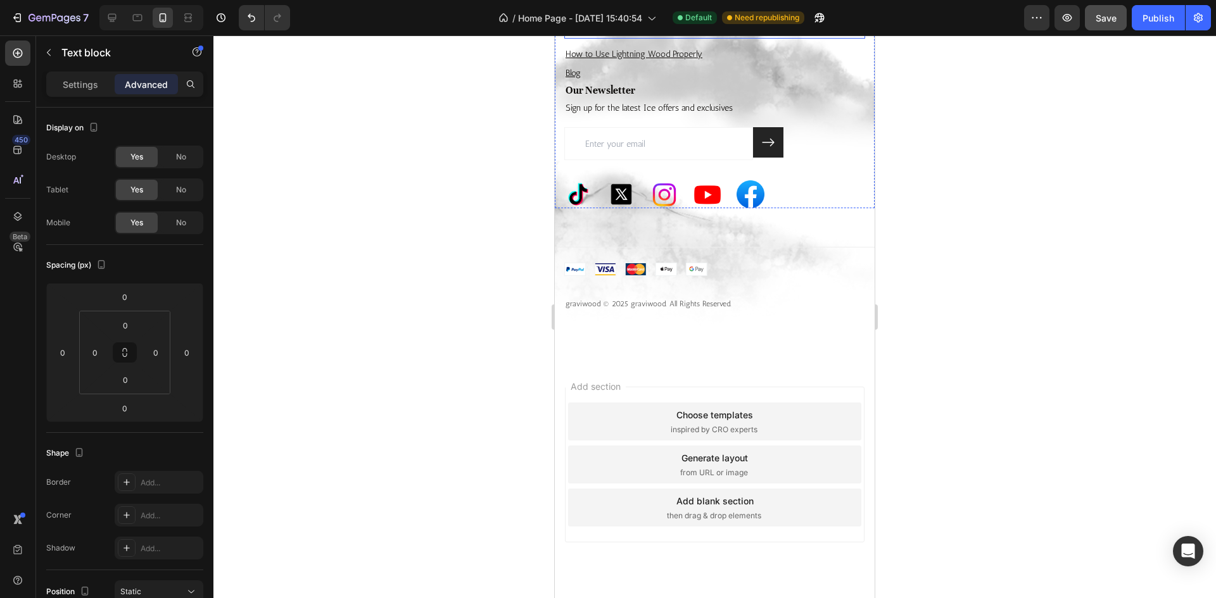
click at [697, 13] on p "Why Use Lightning Wood?" at bounding box center [714, 5] width 298 height 16
click at [681, 37] on p "What is Lightning Wood?" at bounding box center [714, 30] width 298 height 16
click at [732, 62] on p "How to Use Lightning Wood Properly" at bounding box center [714, 54] width 298 height 16
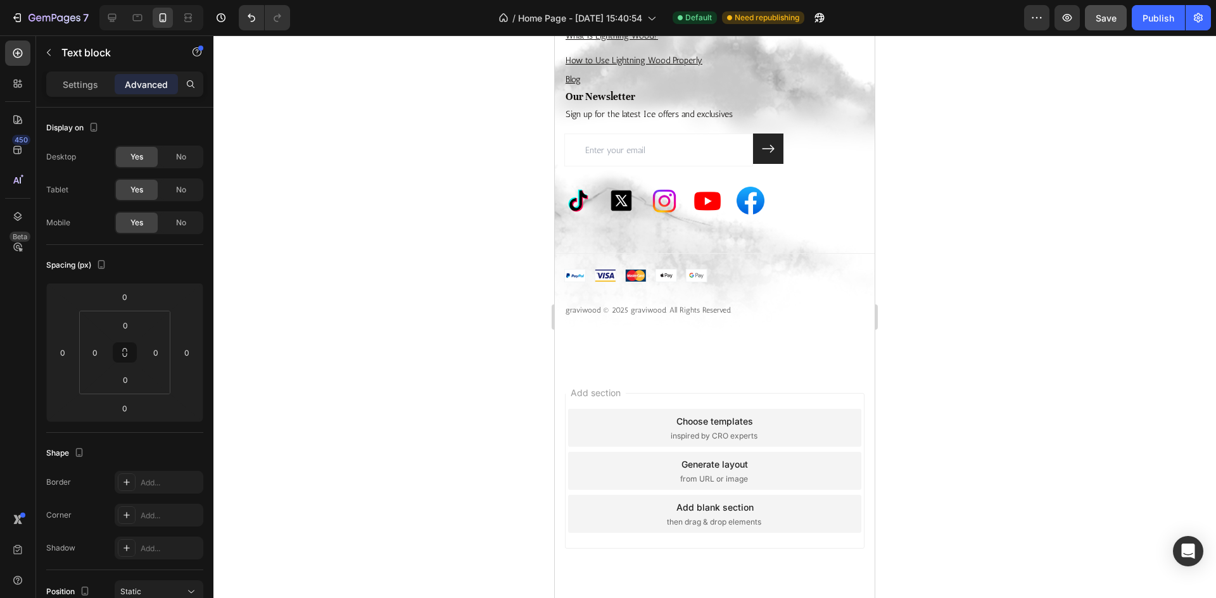
drag, startPoint x: 705, startPoint y: 212, endPoint x: 705, endPoint y: 218, distance: 6.4
type input "10"
drag, startPoint x: 657, startPoint y: 228, endPoint x: 647, endPoint y: 230, distance: 11.1
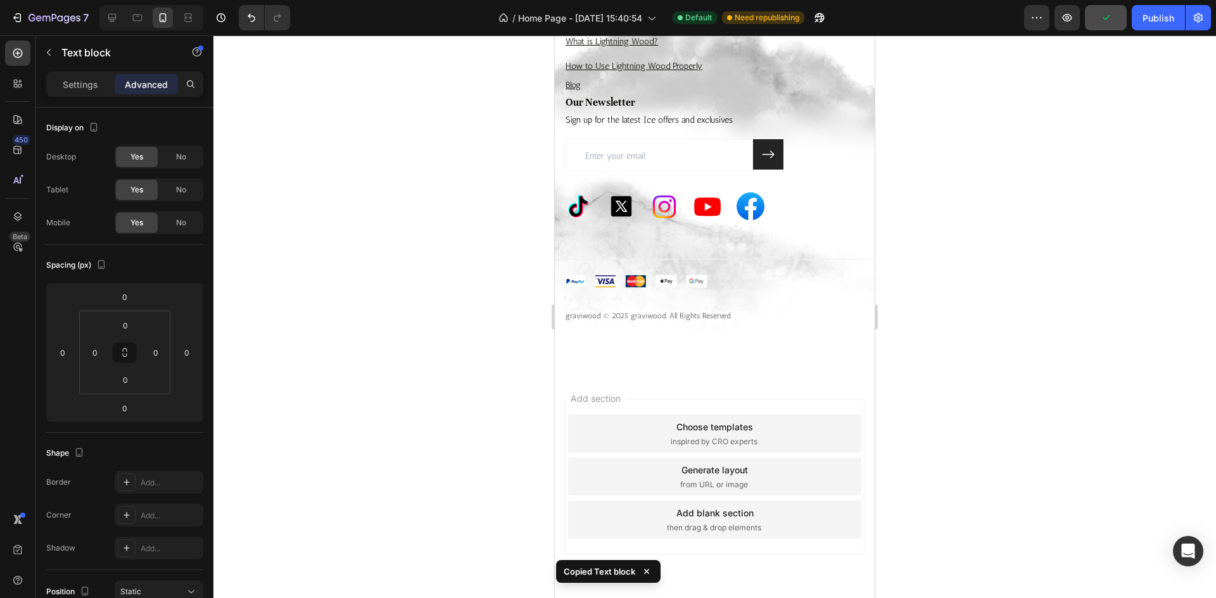
type input "10"
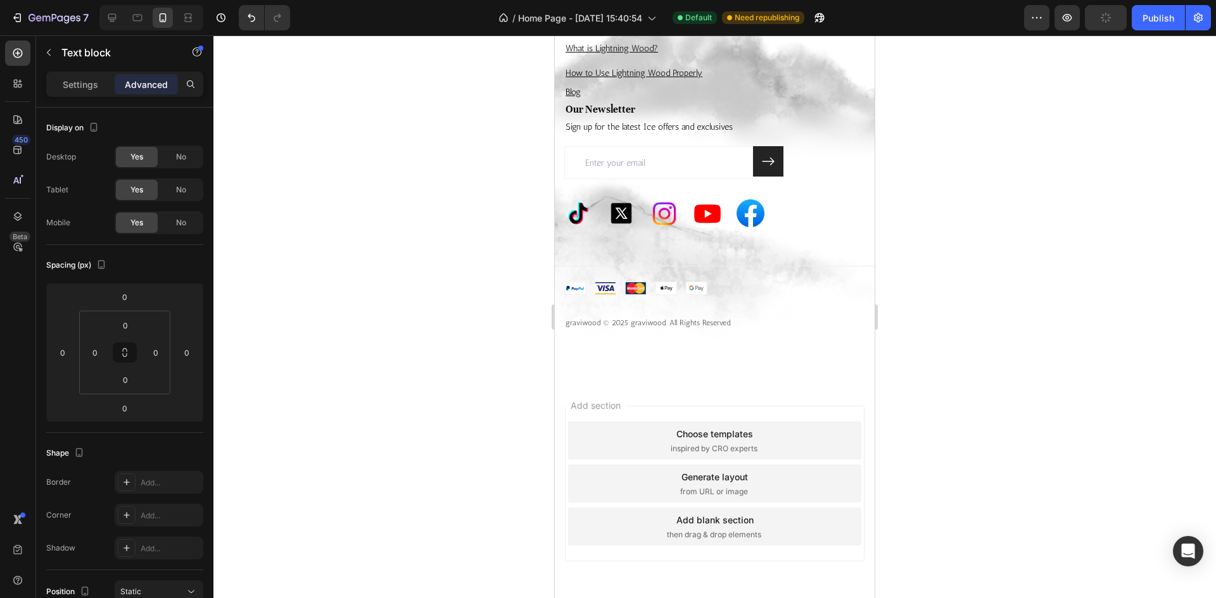
type input "10"
drag, startPoint x: 645, startPoint y: 284, endPoint x: 650, endPoint y: 288, distance: 6.7
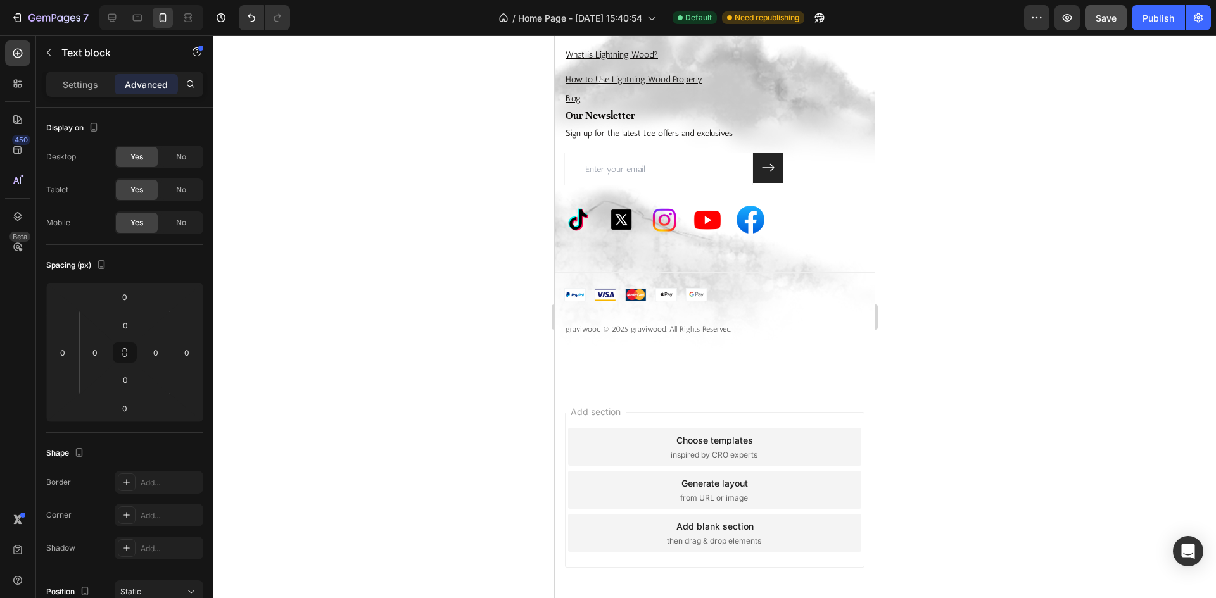
click at [710, 4] on div at bounding box center [714, 3] width 25 height 4
type input "10"
click at [653, 21] on h3 "Explore" at bounding box center [714, 12] width 301 height 16
click at [679, 38] on p "Why Use Lightning Wood?" at bounding box center [714, 30] width 298 height 16
click at [674, 63] on p "What is Lightning Wood?" at bounding box center [714, 55] width 298 height 16
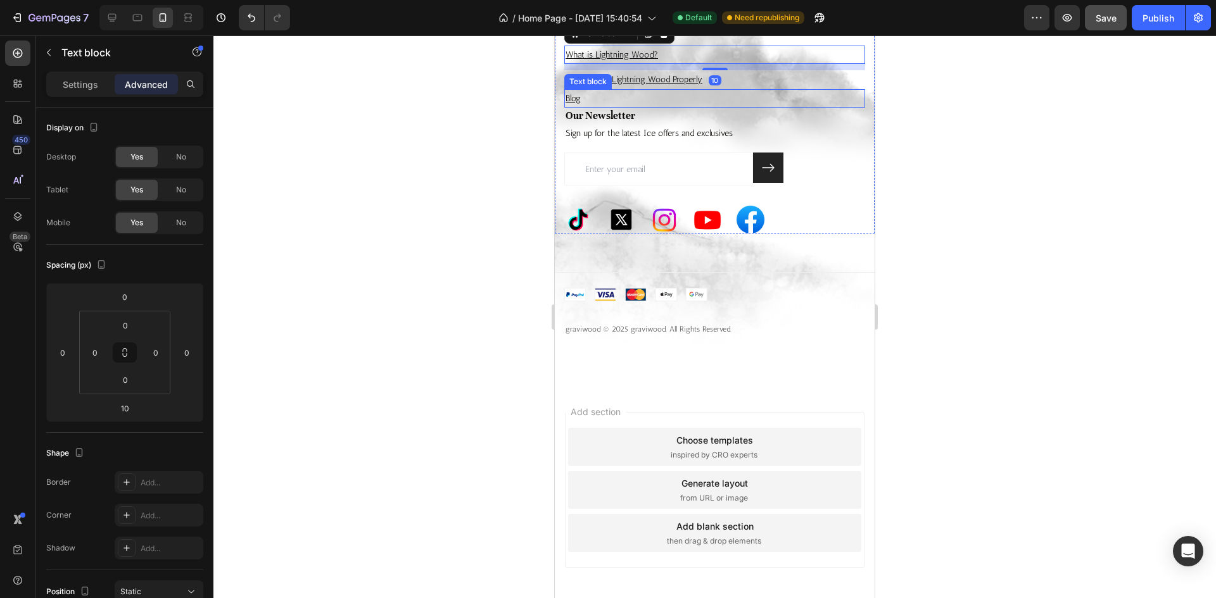
click at [764, 87] on p "How to Use Lightning Wood Properly" at bounding box center [714, 80] width 298 height 16
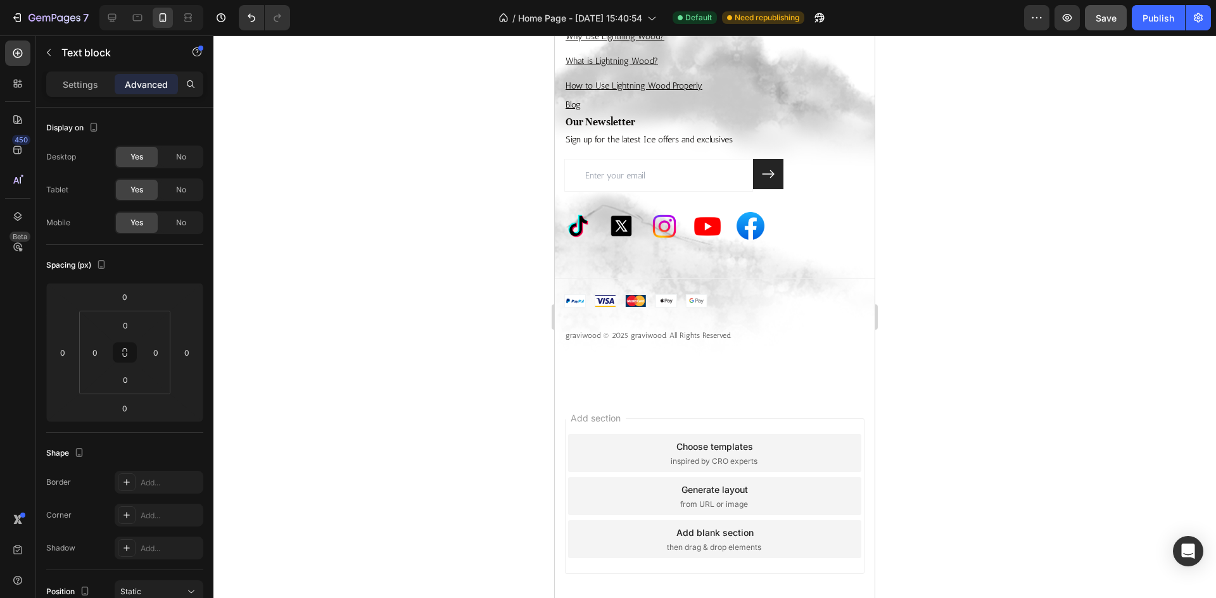
type input "10"
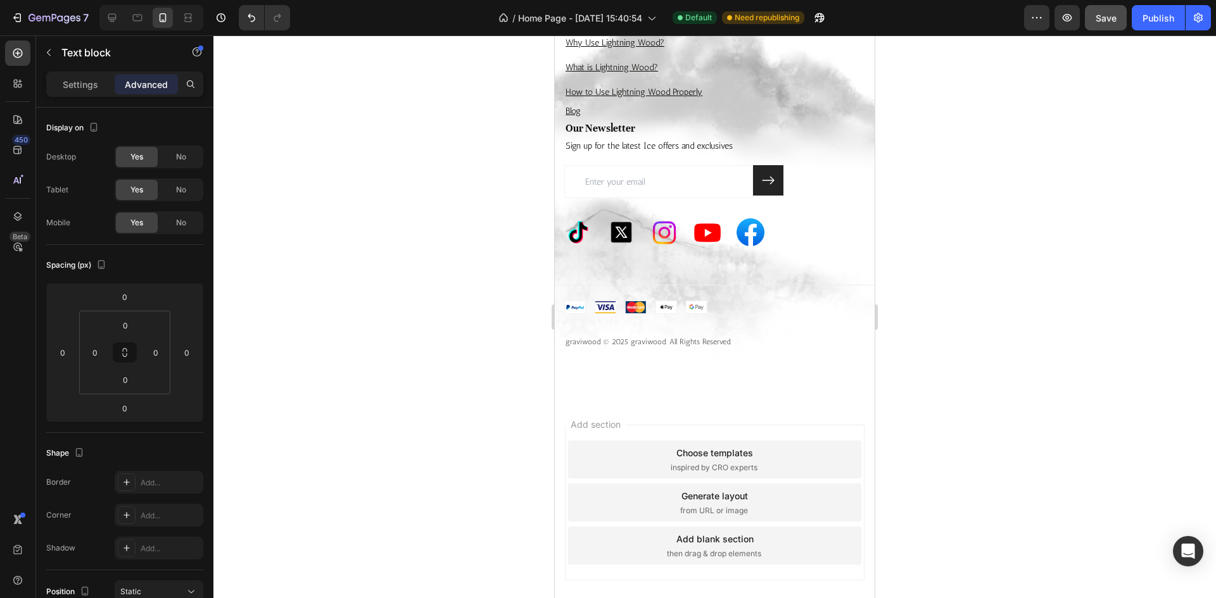
drag, startPoint x: 716, startPoint y: 158, endPoint x: 716, endPoint y: 164, distance: 6.4
type input "10"
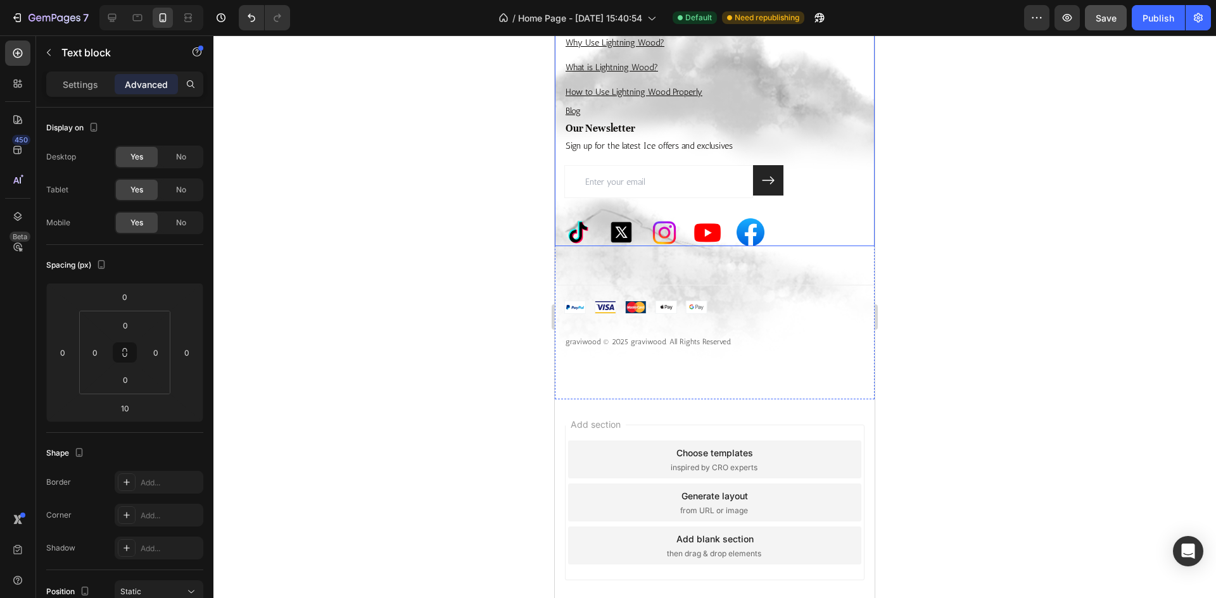
click at [487, 157] on div at bounding box center [714, 316] width 1002 height 563
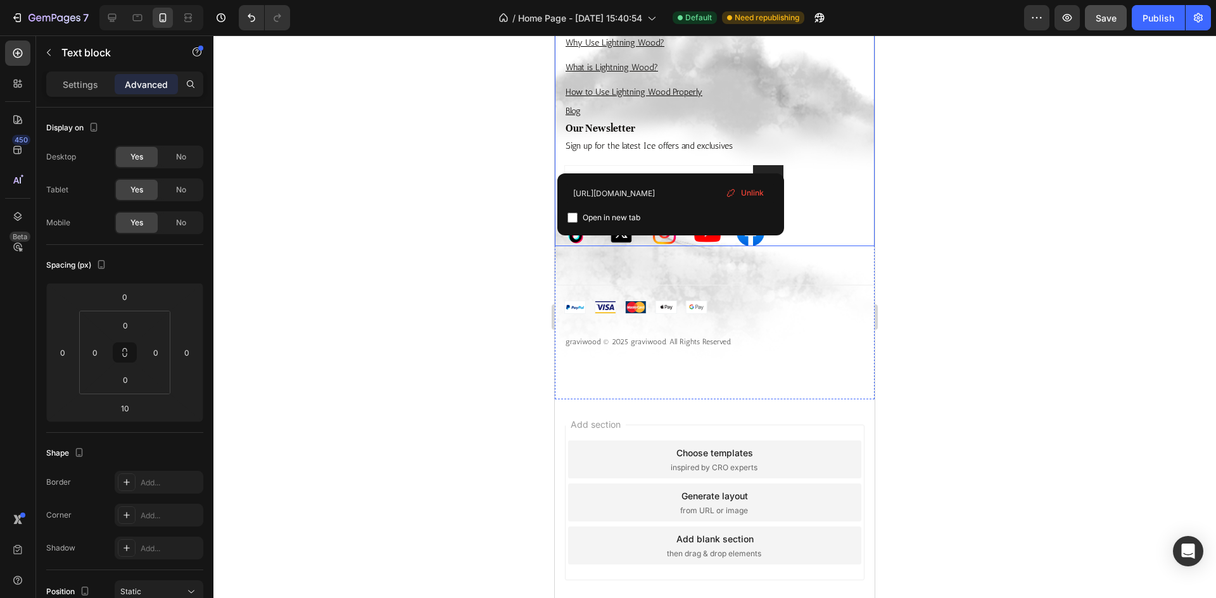
click at [541, 152] on div at bounding box center [714, 316] width 1002 height 563
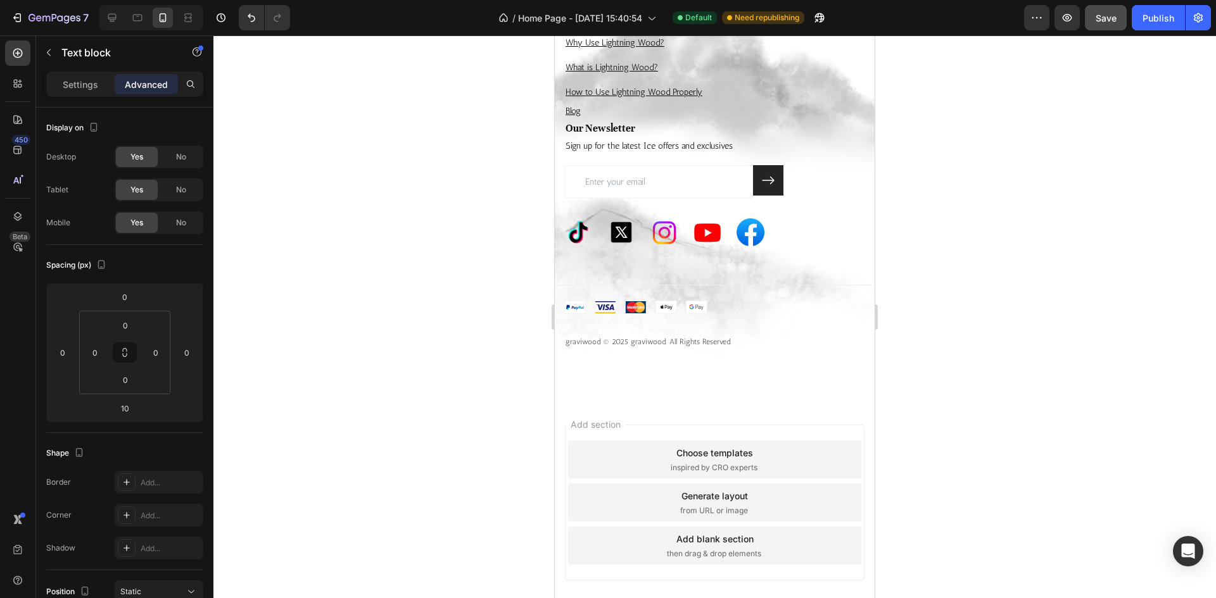
click at [1145, 342] on div at bounding box center [714, 316] width 1002 height 563
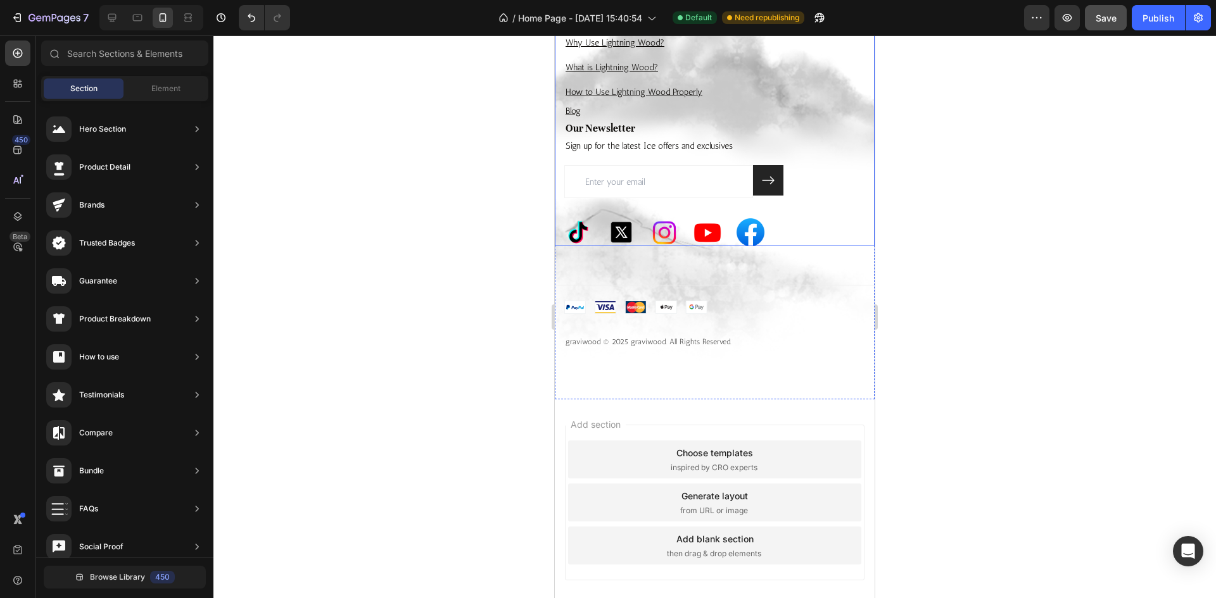
click at [801, 246] on div "Image Image Image Image Image Row" at bounding box center [714, 232] width 301 height 28
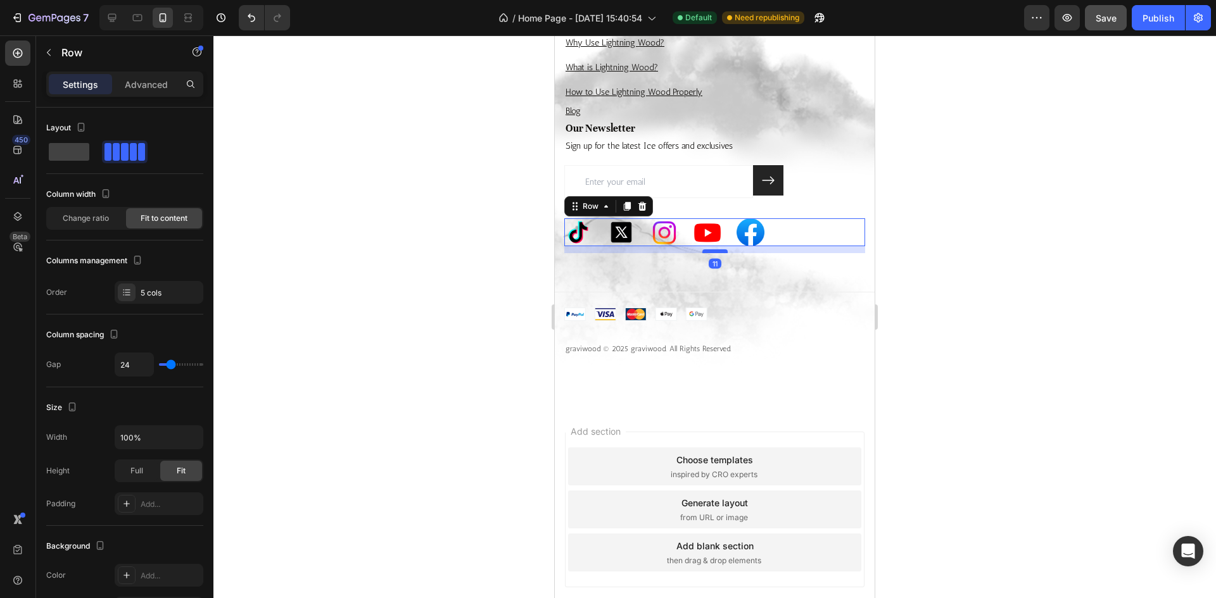
drag, startPoint x: 719, startPoint y: 539, endPoint x: 719, endPoint y: 546, distance: 7.0
click at [719, 253] on div at bounding box center [714, 251] width 25 height 4
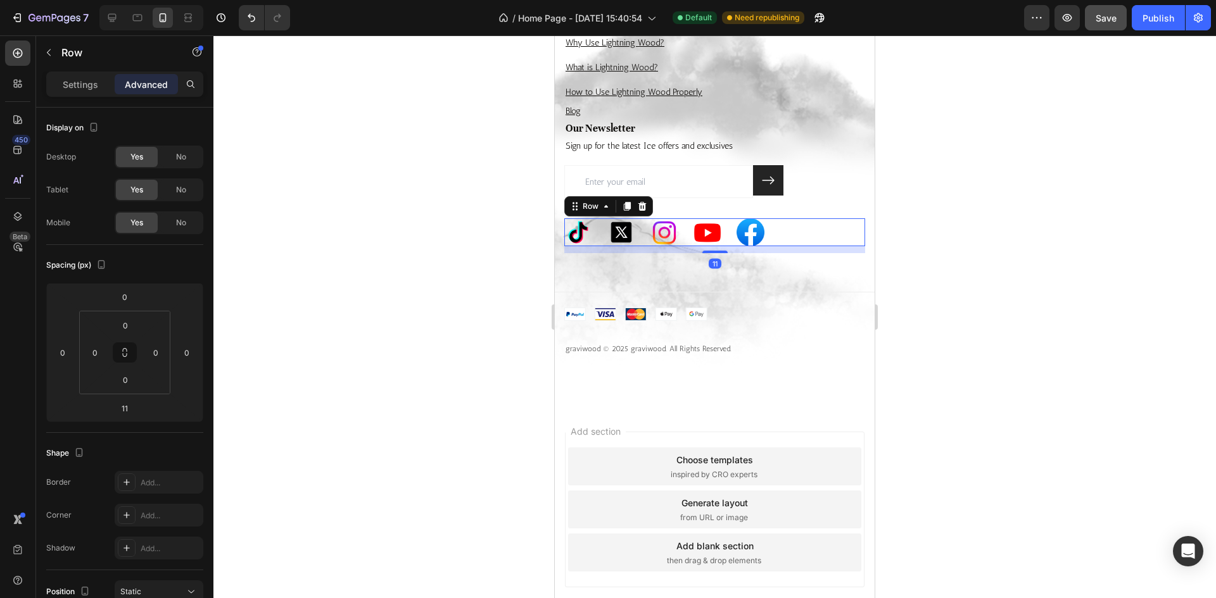
drag, startPoint x: 165, startPoint y: 510, endPoint x: 1045, endPoint y: 485, distance: 881.2
click at [1045, 485] on div at bounding box center [714, 316] width 1002 height 563
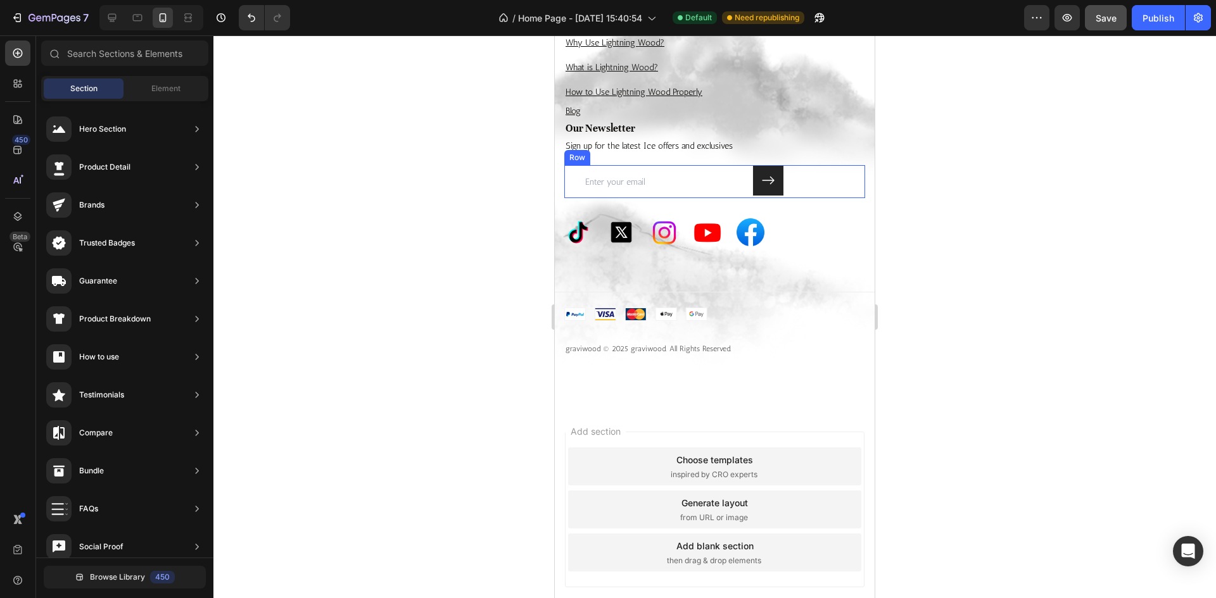
click at [807, 198] on div "Email Field Submit Button Row" at bounding box center [714, 181] width 301 height 33
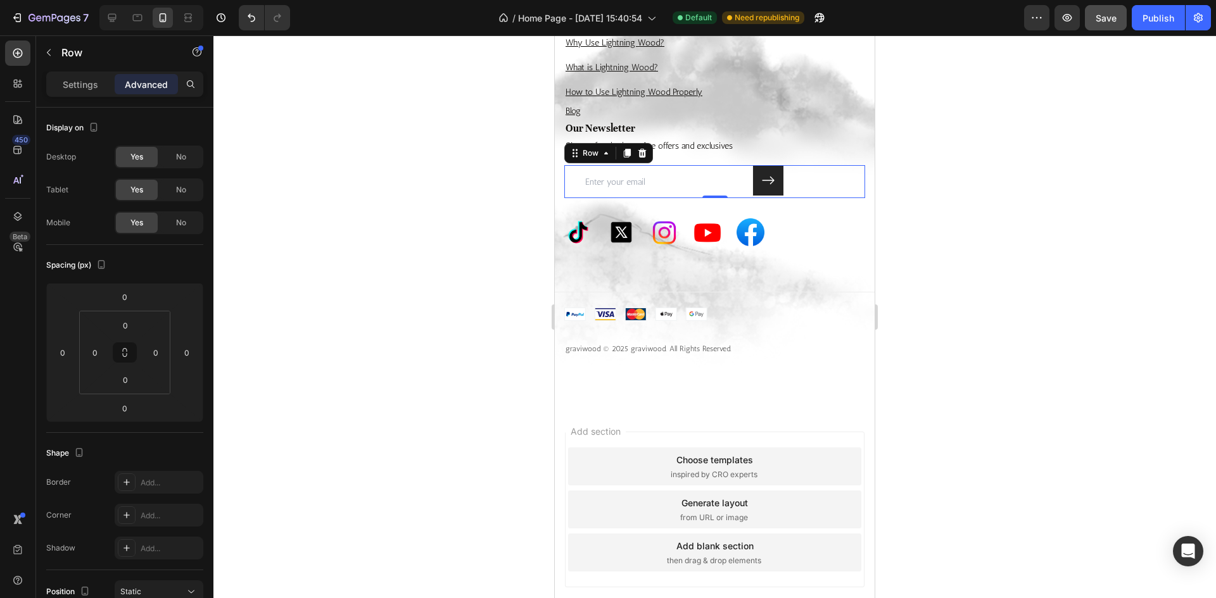
click at [708, 198] on div at bounding box center [714, 197] width 25 height 3
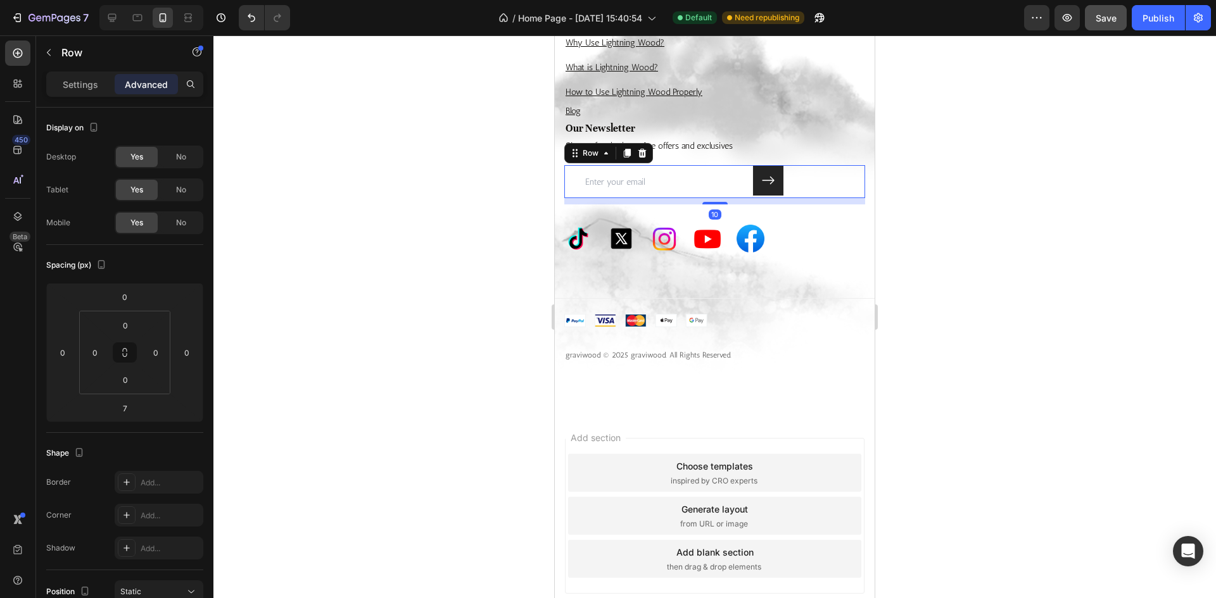
click at [708, 205] on div at bounding box center [714, 203] width 25 height 3
type input "10"
click at [967, 467] on div at bounding box center [714, 316] width 1002 height 563
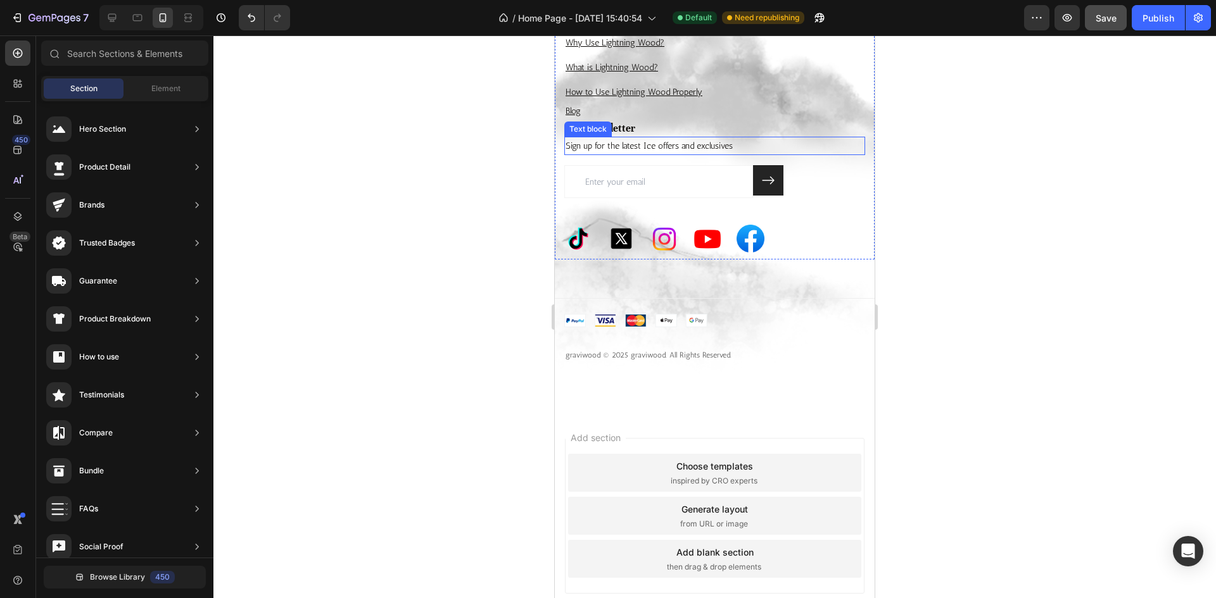
click at [778, 154] on p "Sign up for the latest Ice offers and exclusives" at bounding box center [714, 146] width 298 height 16
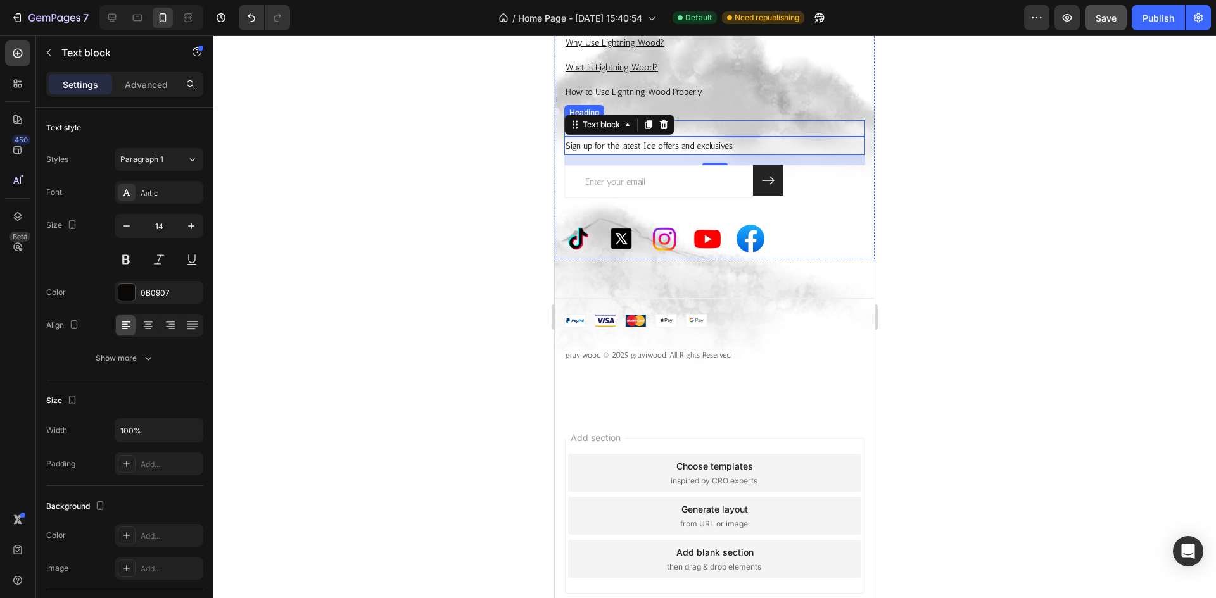
click at [752, 136] on p "Our Newsletter" at bounding box center [714, 129] width 298 height 14
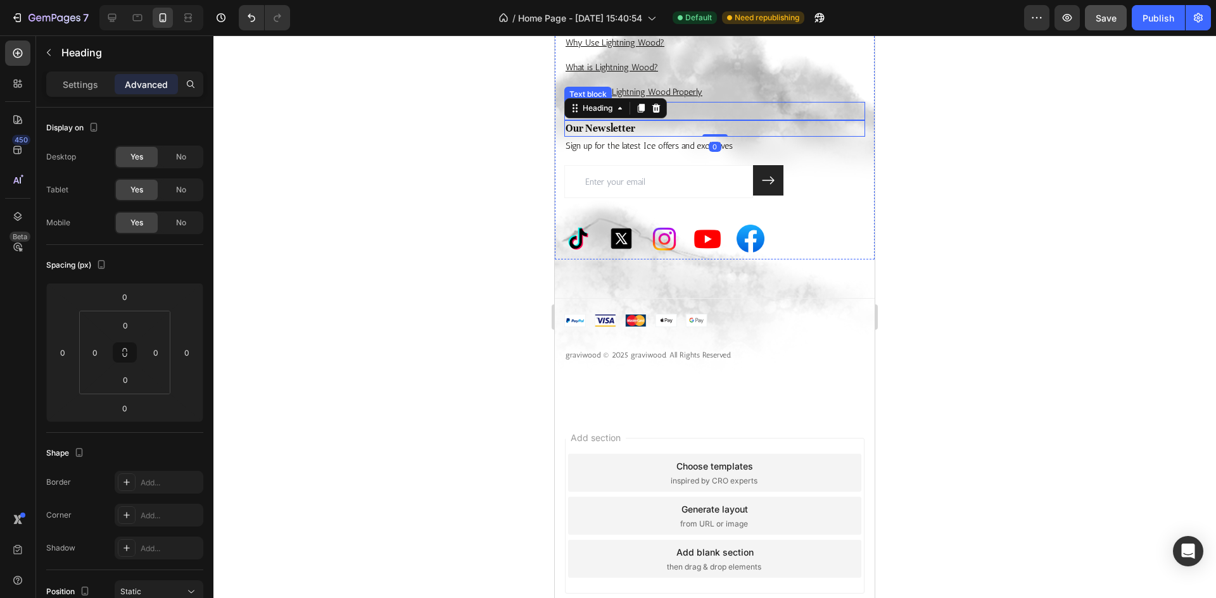
click at [746, 119] on p "Blog" at bounding box center [714, 111] width 298 height 16
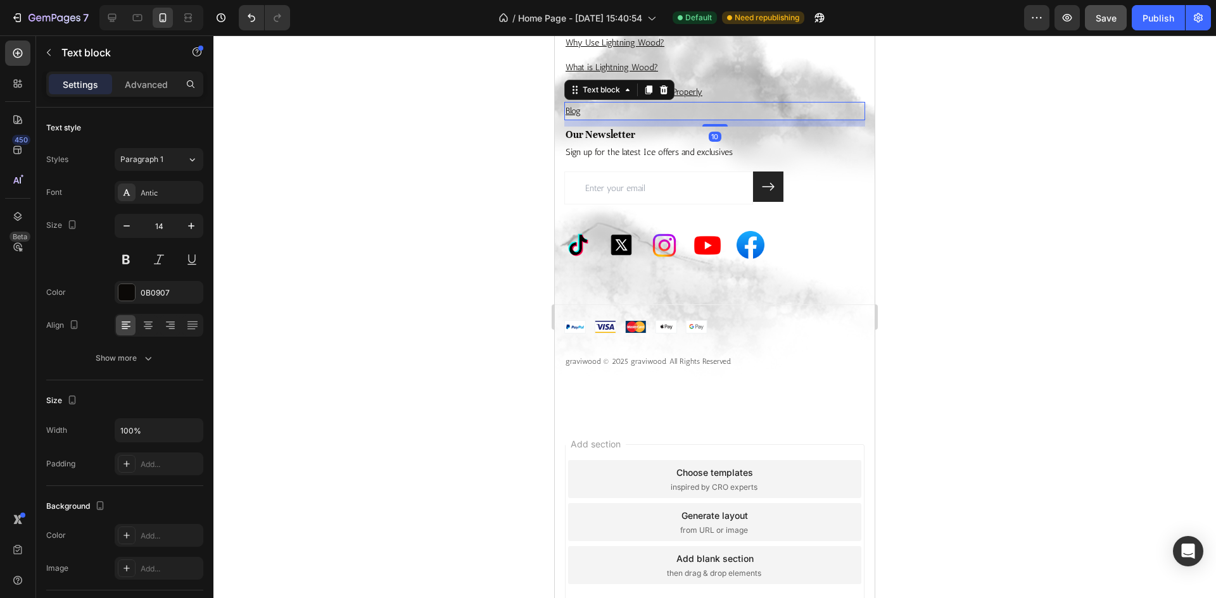
drag, startPoint x: 714, startPoint y: 413, endPoint x: 1561, endPoint y: 455, distance: 848.9
click at [716, 127] on div at bounding box center [714, 125] width 25 height 3
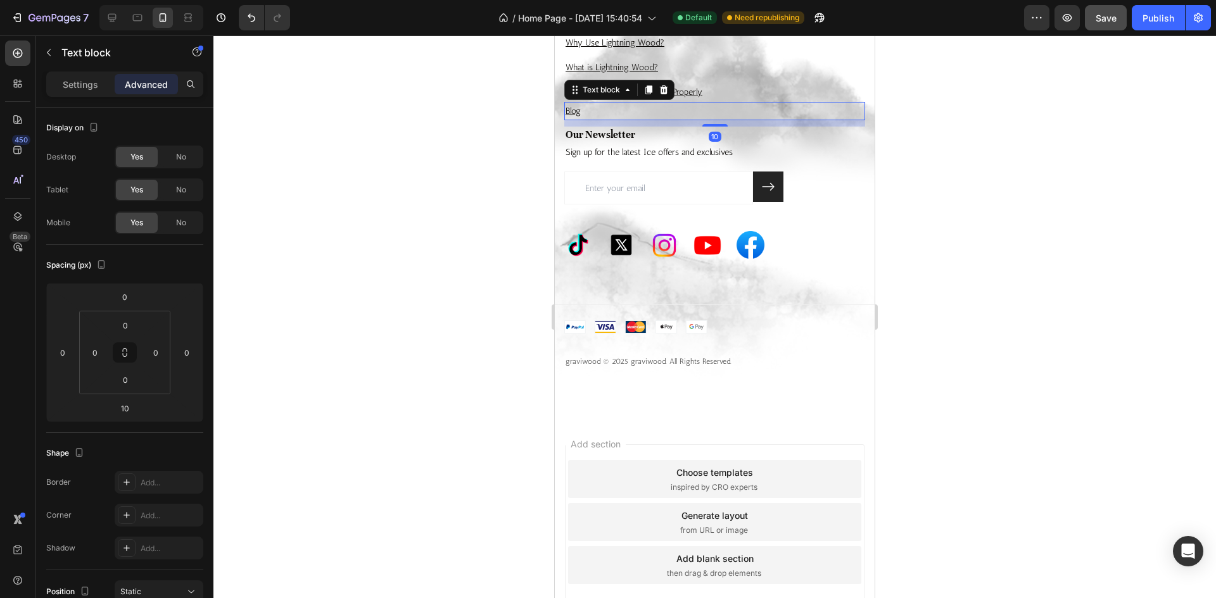
drag, startPoint x: 312, startPoint y: 384, endPoint x: 1007, endPoint y: 420, distance: 696.2
click at [1007, 420] on div at bounding box center [714, 316] width 1002 height 563
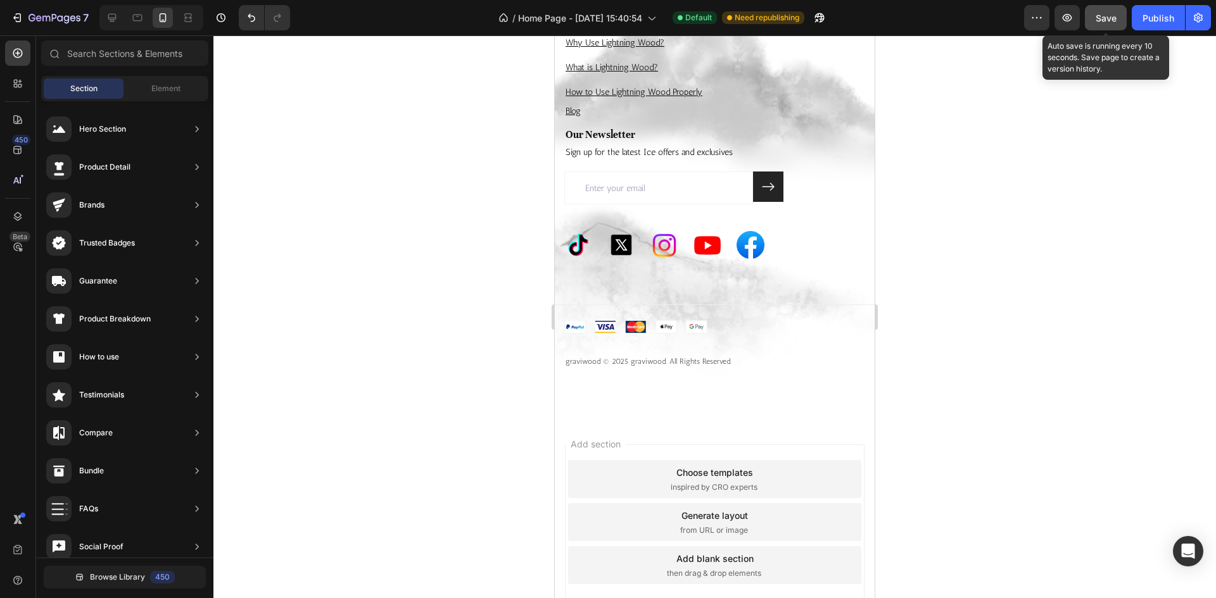
click at [1115, 17] on span "Save" at bounding box center [1105, 18] width 21 height 11
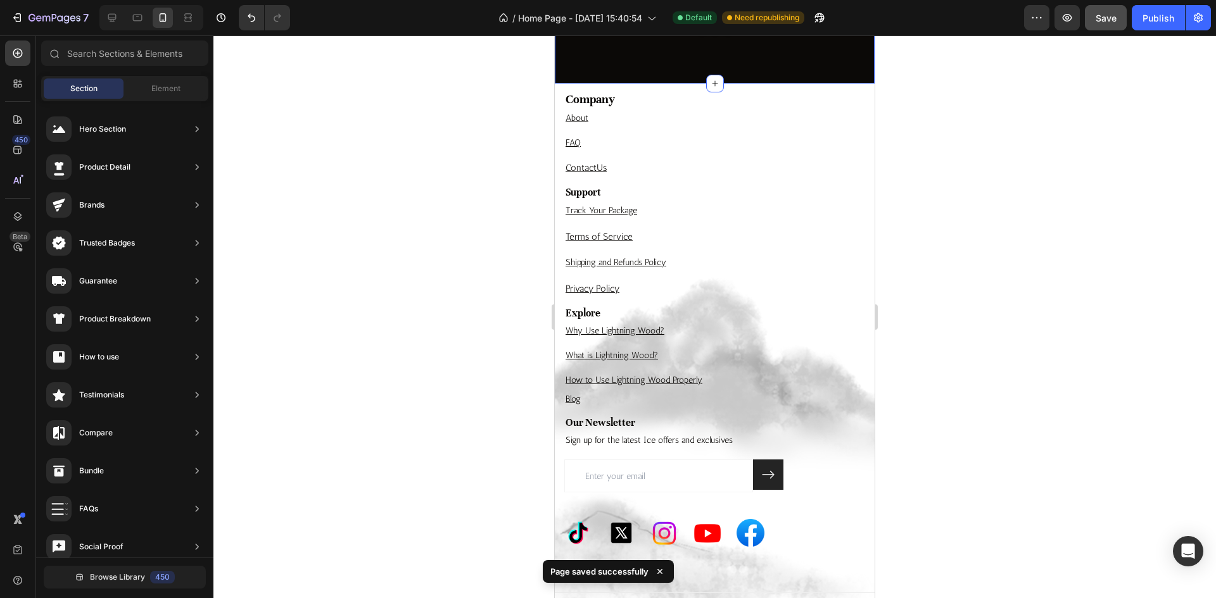
scroll to position [4595, 0]
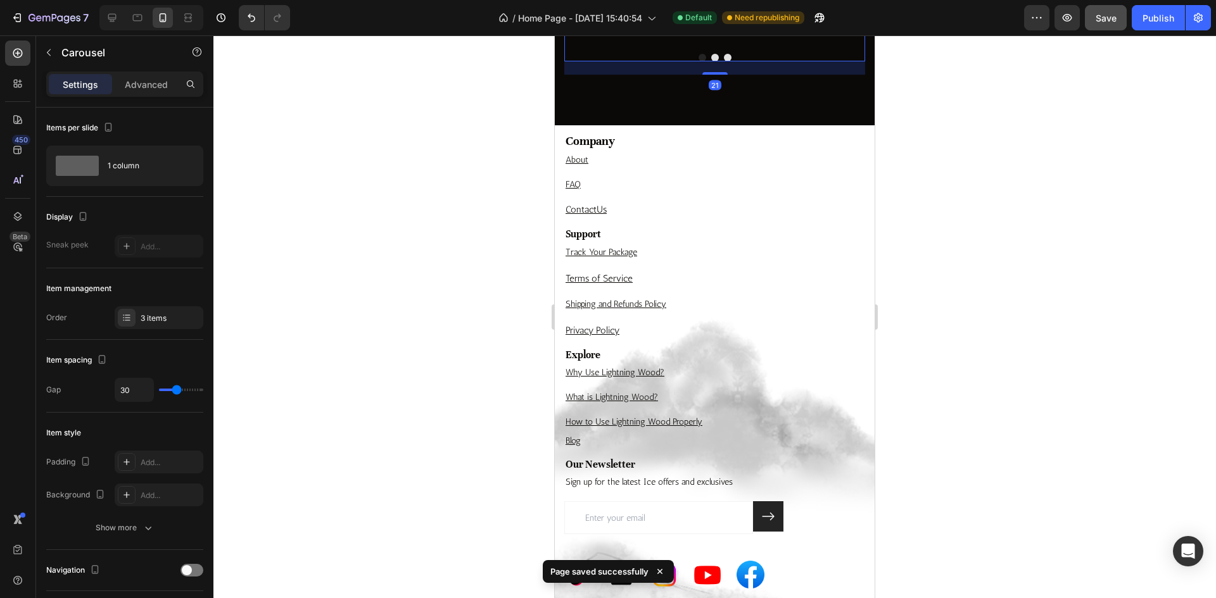
drag, startPoint x: 709, startPoint y: 355, endPoint x: 709, endPoint y: 369, distance: 13.3
click at [709, 75] on div at bounding box center [714, 73] width 25 height 3
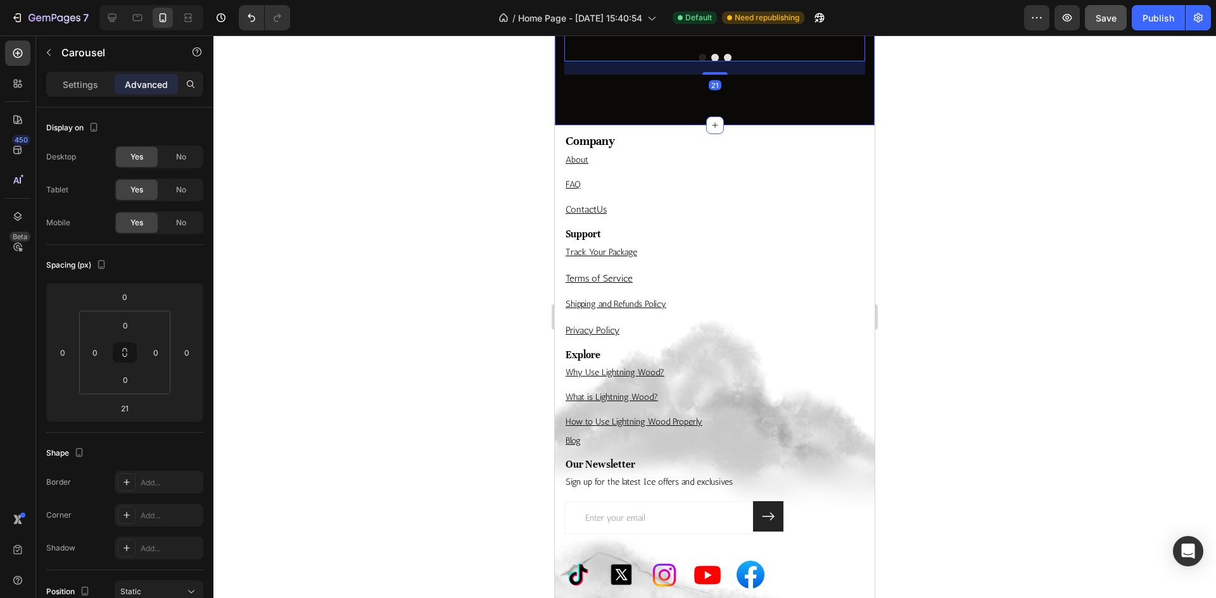
click at [962, 371] on div at bounding box center [714, 316] width 1002 height 563
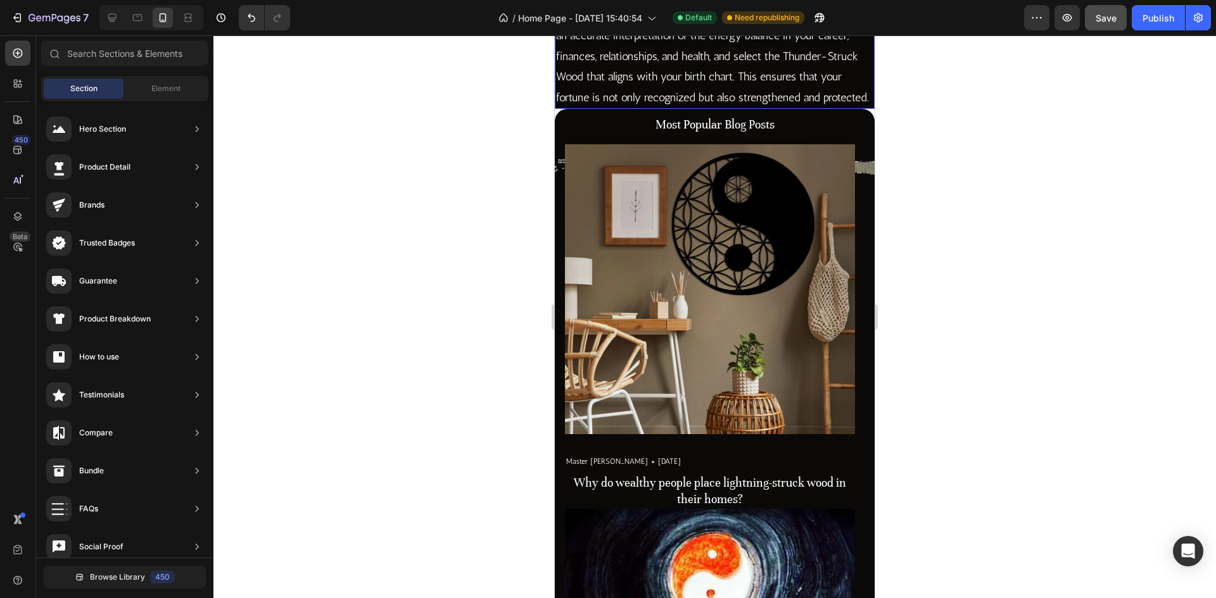
scroll to position [2632, 0]
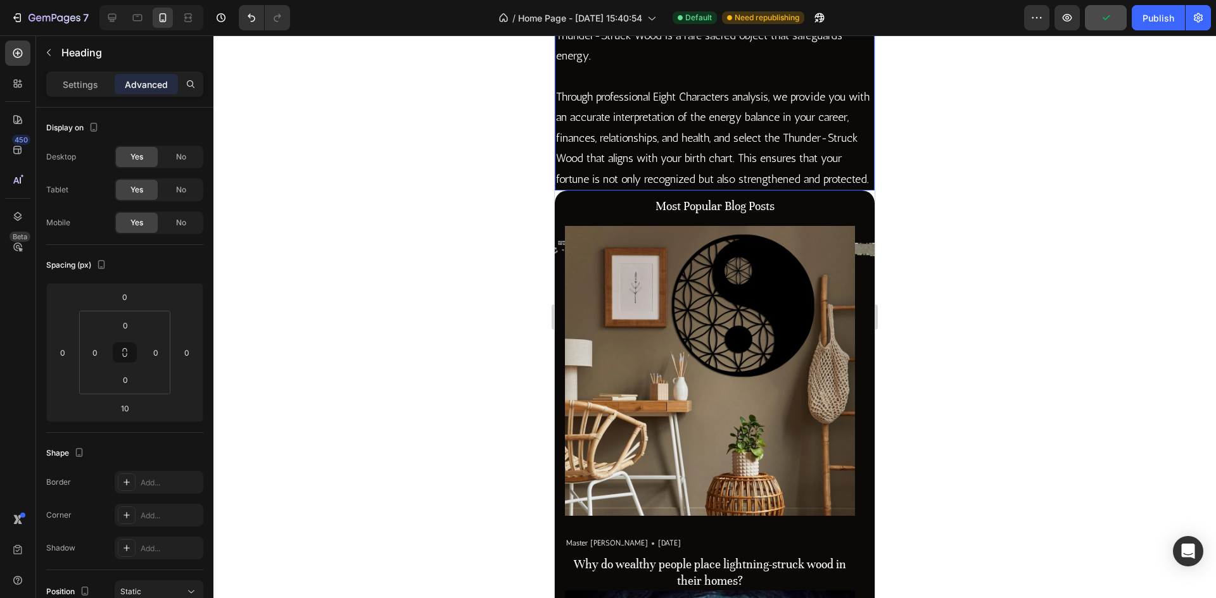
drag, startPoint x: 779, startPoint y: 351, endPoint x: 767, endPoint y: 361, distance: 15.3
click at [779, 66] on p "The Eight Characters reveal your destiny blueprint, while the Thunder-Struck Wo…" at bounding box center [714, 34] width 317 height 61
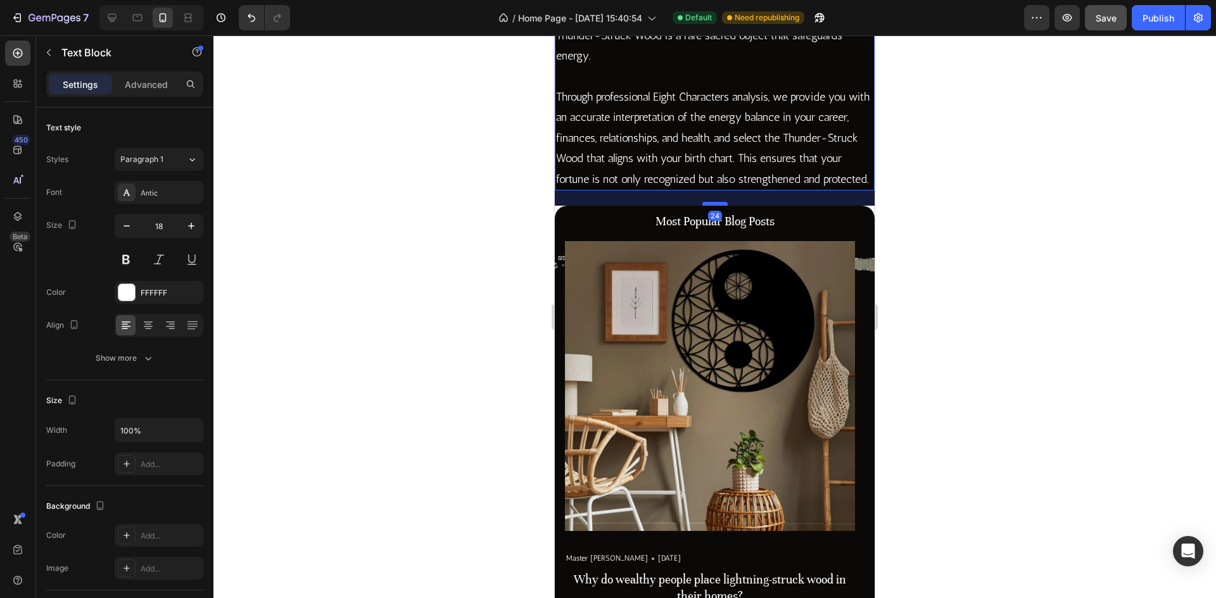
drag, startPoint x: 705, startPoint y: 519, endPoint x: 707, endPoint y: 534, distance: 15.4
click at [707, 206] on div at bounding box center [714, 204] width 25 height 4
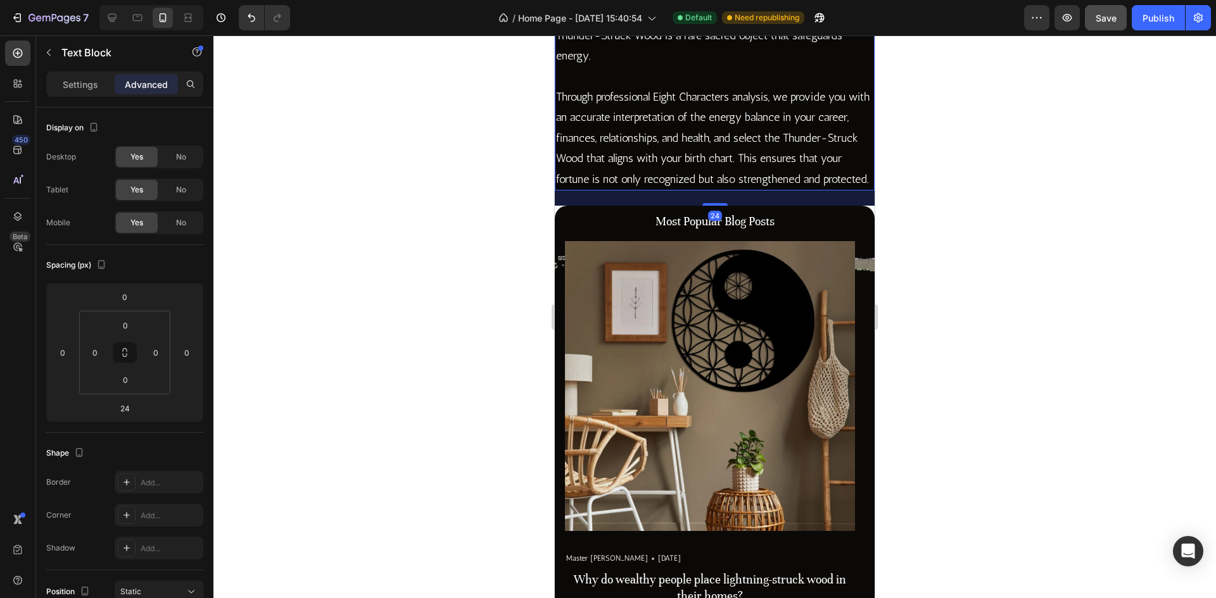
click at [925, 493] on div at bounding box center [714, 316] width 1002 height 563
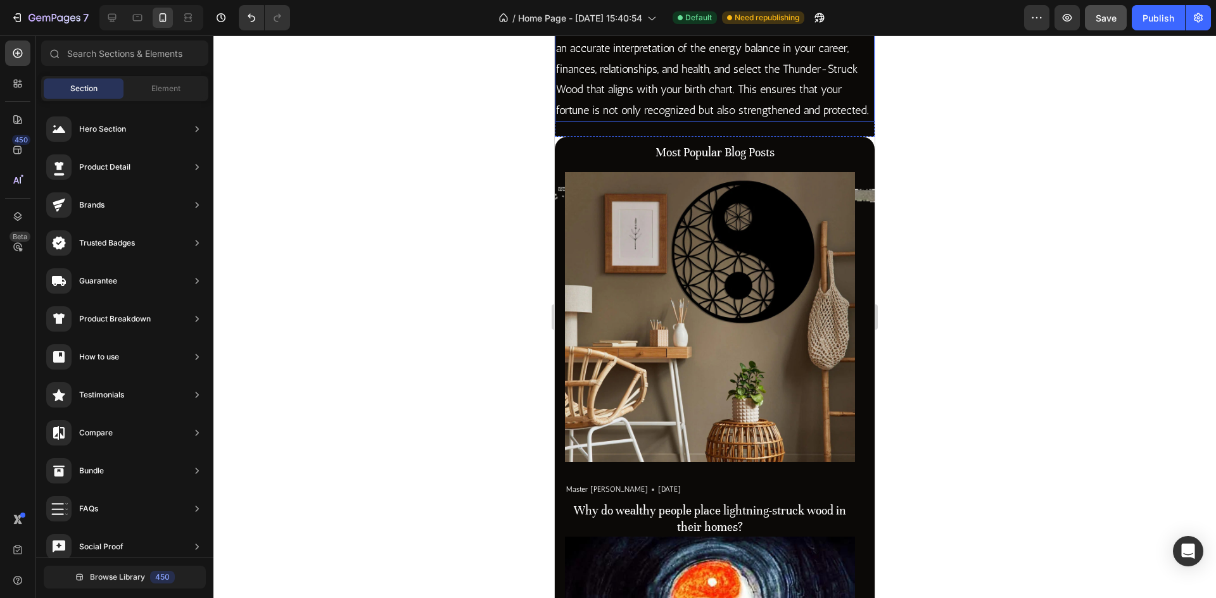
scroll to position [2759, 0]
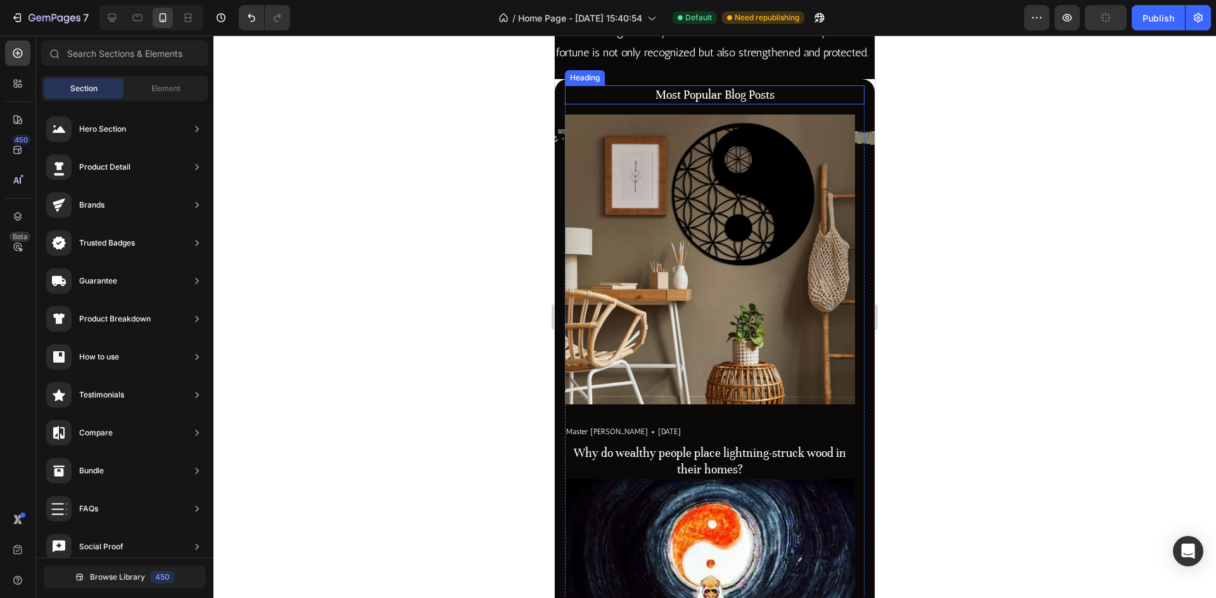
click at [810, 103] on p "Most Popular Blog Posts" at bounding box center [714, 95] width 297 height 16
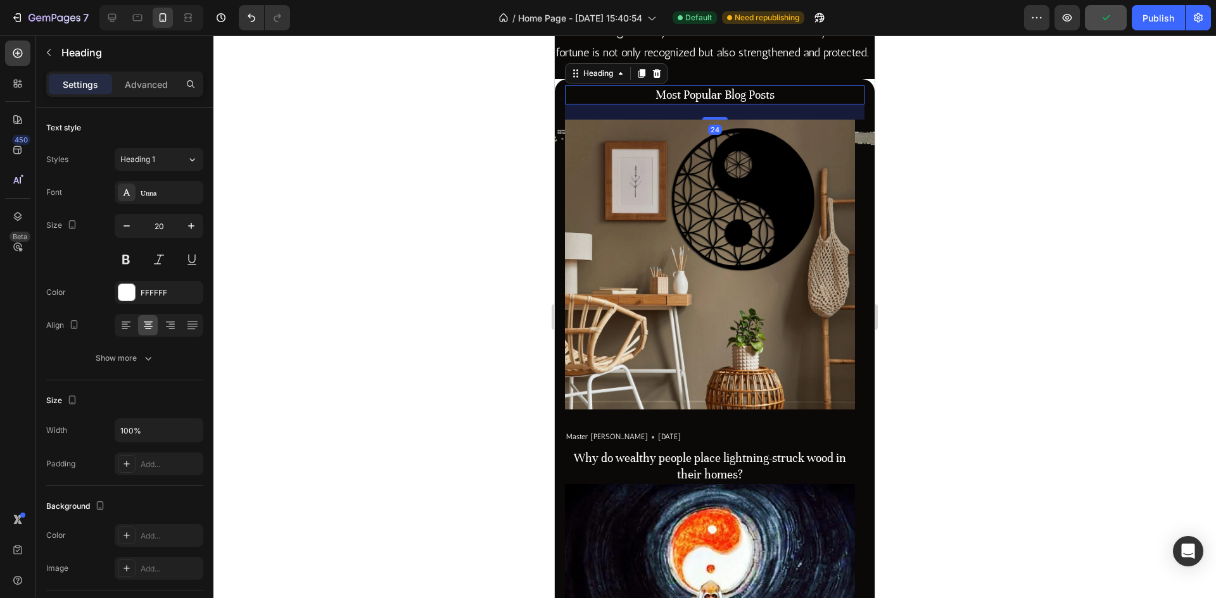
drag, startPoint x: 714, startPoint y: 445, endPoint x: 1524, endPoint y: 486, distance: 810.9
click at [714, 120] on div at bounding box center [714, 118] width 25 height 3
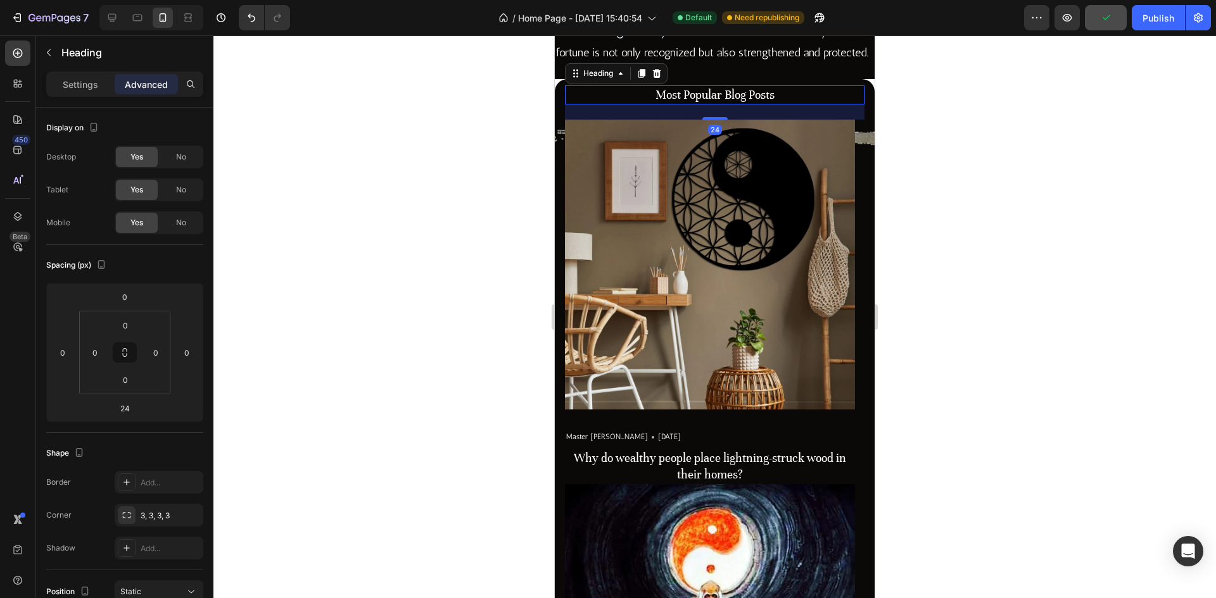
drag, startPoint x: 969, startPoint y: 450, endPoint x: 911, endPoint y: 438, distance: 60.2
click at [969, 450] on div at bounding box center [714, 316] width 1002 height 563
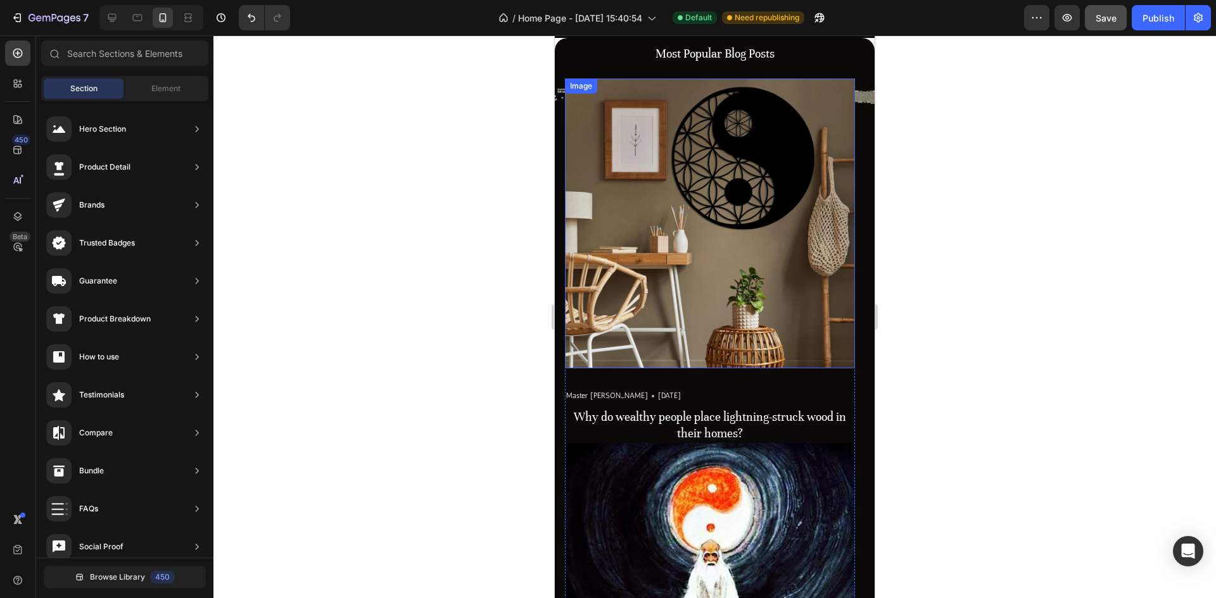
scroll to position [3202, 0]
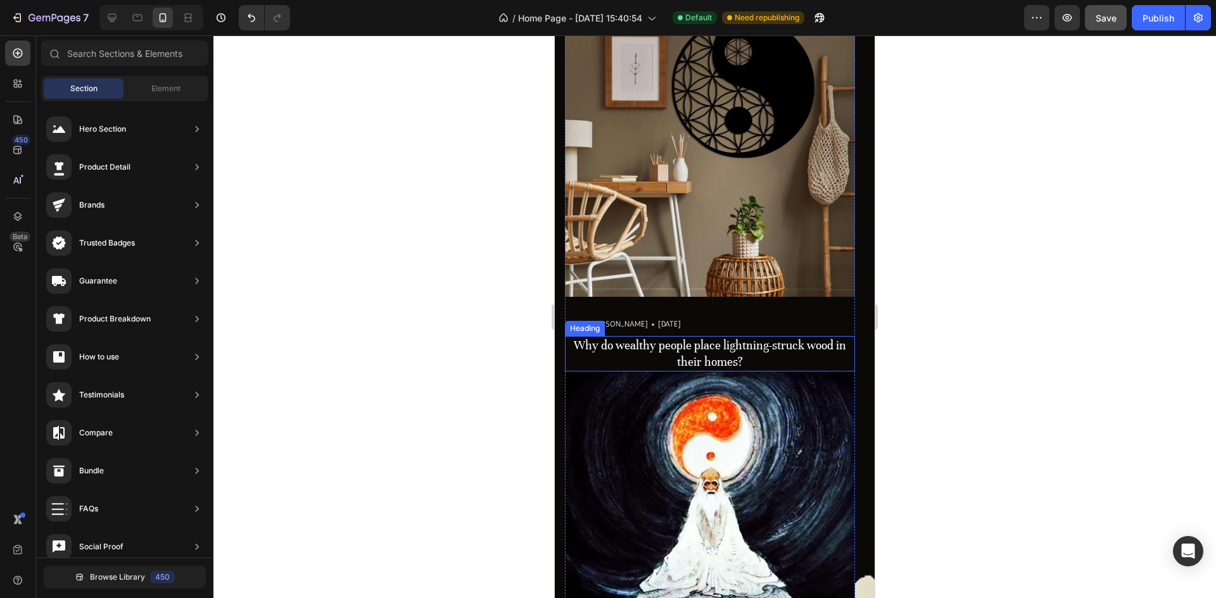
click at [728, 348] on h3 "Why do wealthy people place lightning-struck wood in their homes?" at bounding box center [710, 353] width 290 height 35
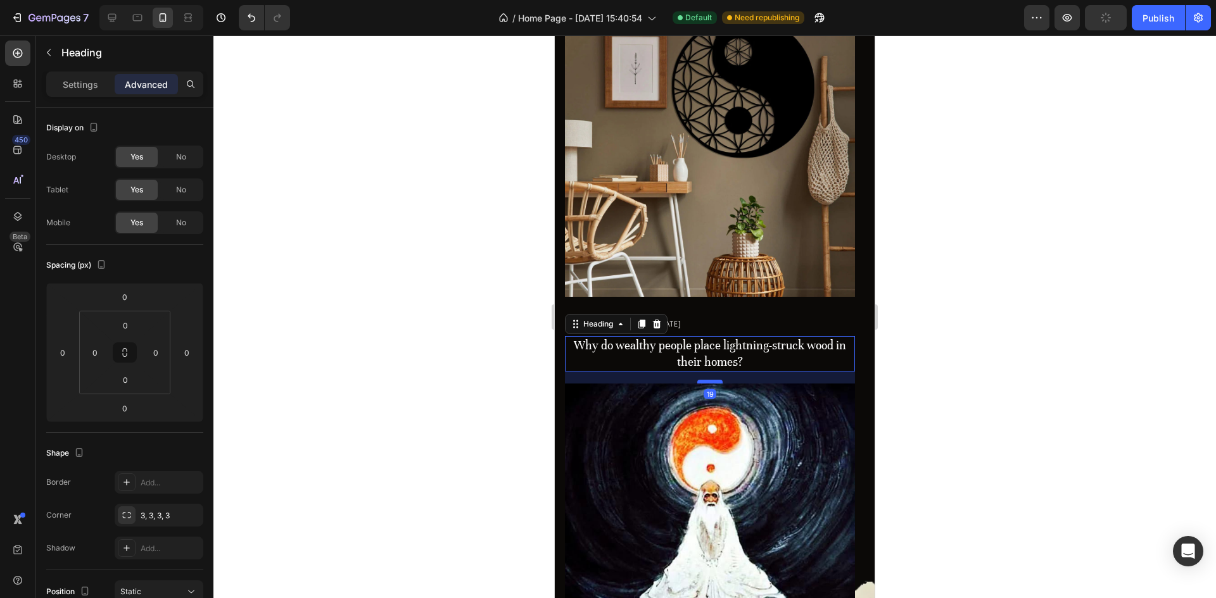
drag, startPoint x: 715, startPoint y: 369, endPoint x: 715, endPoint y: 381, distance: 12.0
click at [715, 381] on div at bounding box center [709, 382] width 25 height 4
type input "19"
click at [959, 388] on div at bounding box center [714, 316] width 1002 height 563
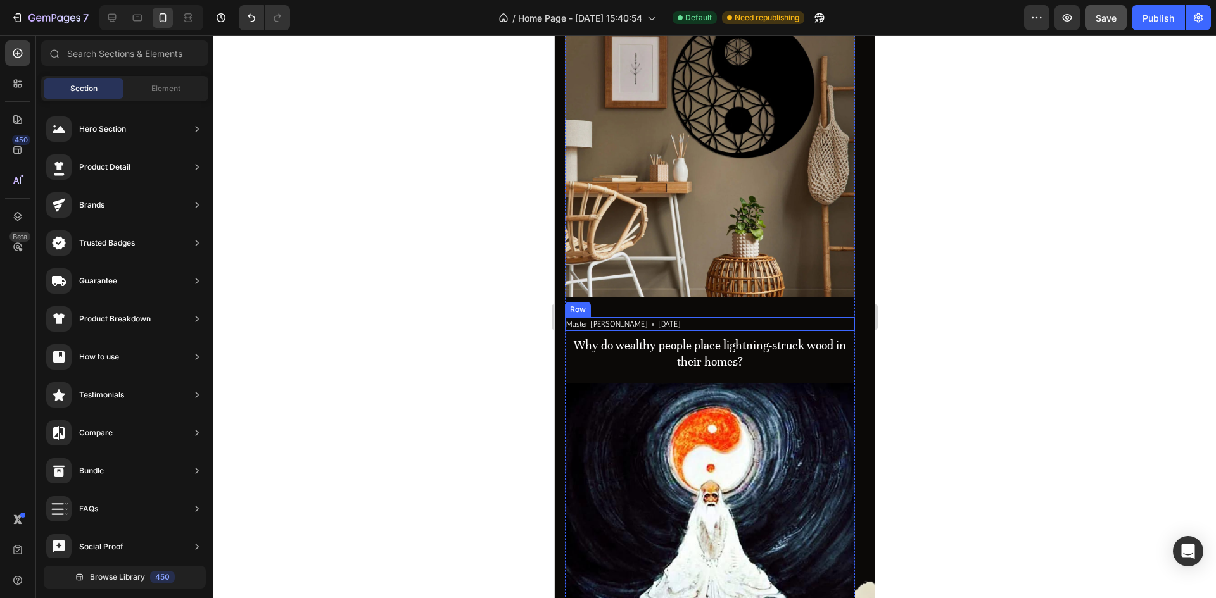
click at [733, 323] on div "Master [PERSON_NAME] Text block Icon [DATE] Text block Row" at bounding box center [710, 324] width 290 height 14
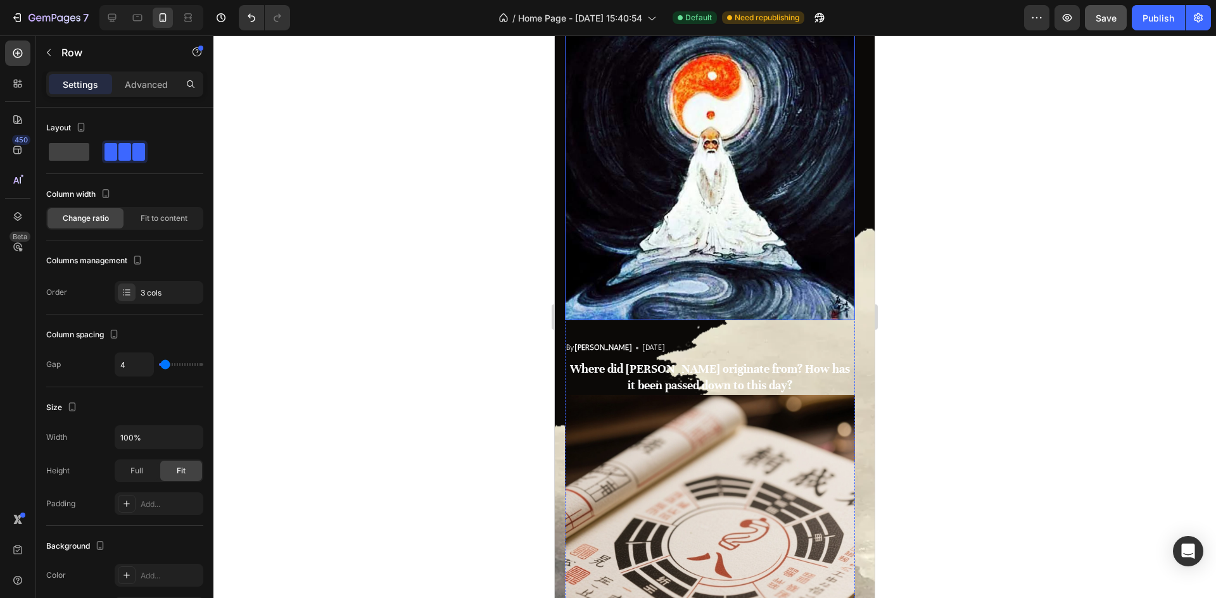
scroll to position [3645, 0]
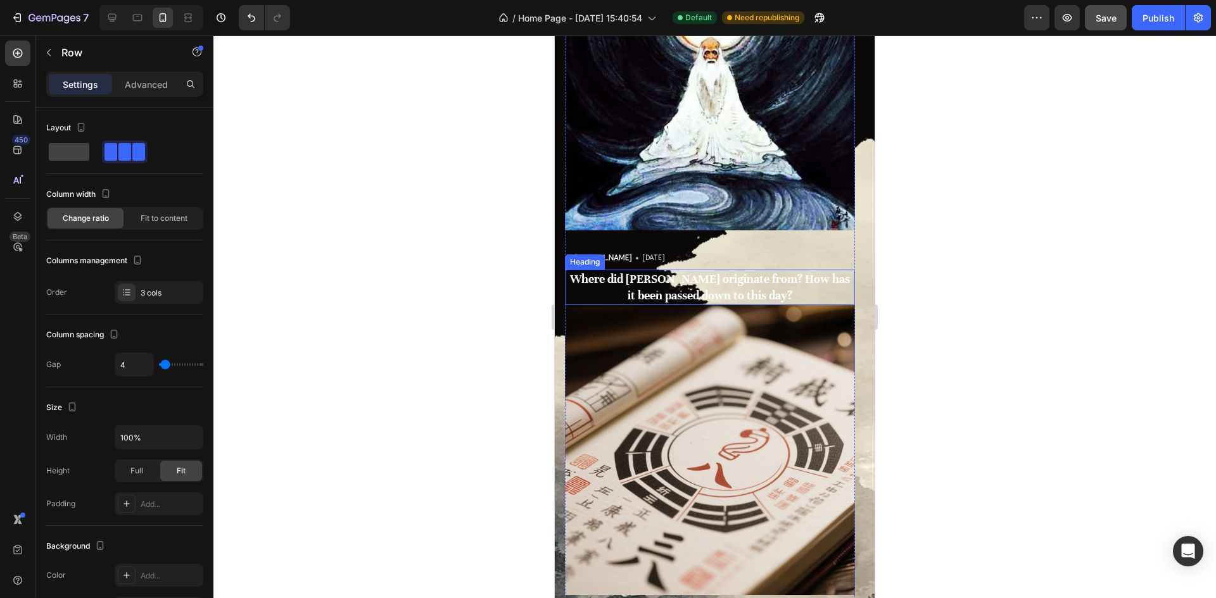
click at [692, 285] on strong "Where did [PERSON_NAME] originate from? How has it been passed down to this day?" at bounding box center [710, 287] width 280 height 31
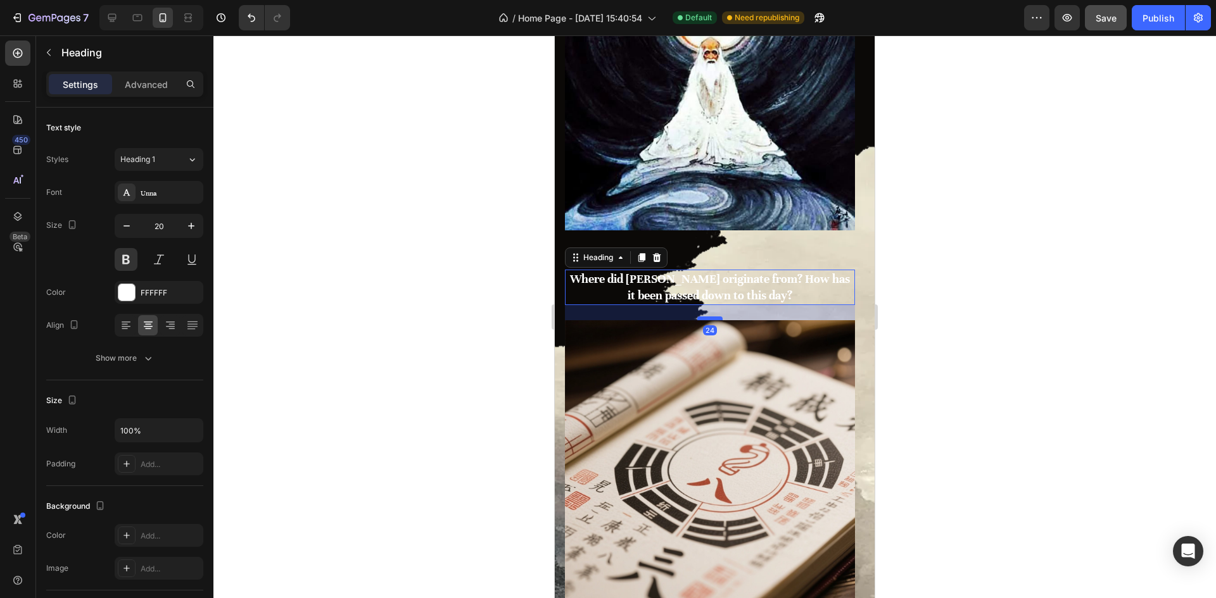
drag, startPoint x: 715, startPoint y: 303, endPoint x: 1511, endPoint y: 390, distance: 800.7
click at [714, 319] on div at bounding box center [709, 319] width 25 height 4
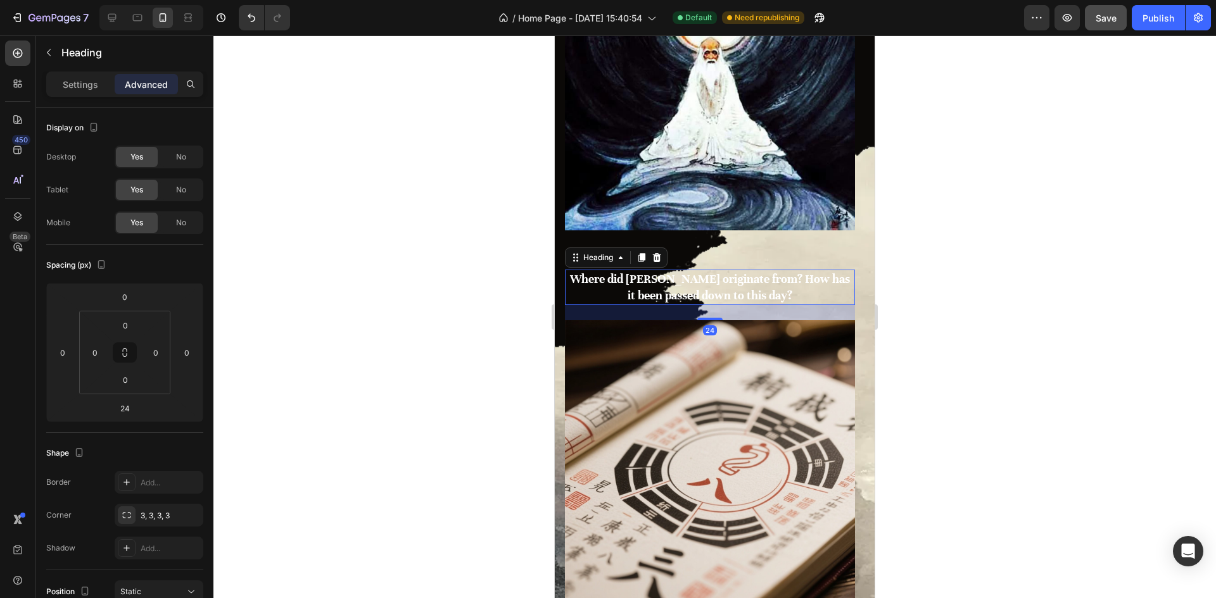
click at [971, 358] on div at bounding box center [714, 316] width 1002 height 563
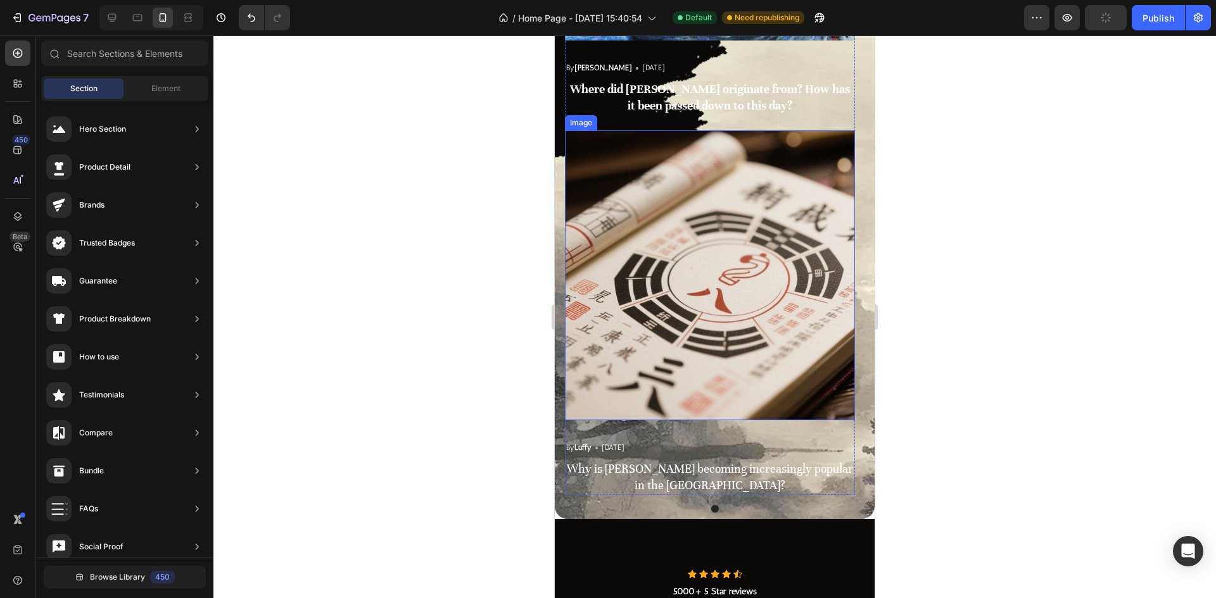
scroll to position [3962, 0]
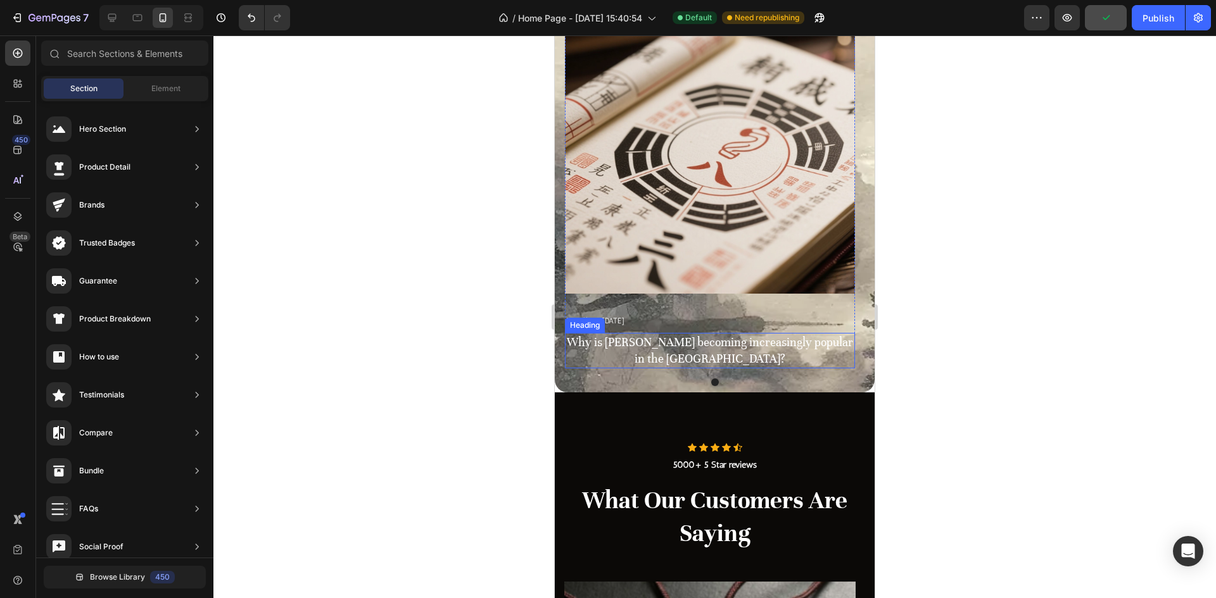
click at [715, 355] on h3 "Why is [PERSON_NAME] becoming increasingly popular in the [GEOGRAPHIC_DATA]?" at bounding box center [710, 350] width 290 height 35
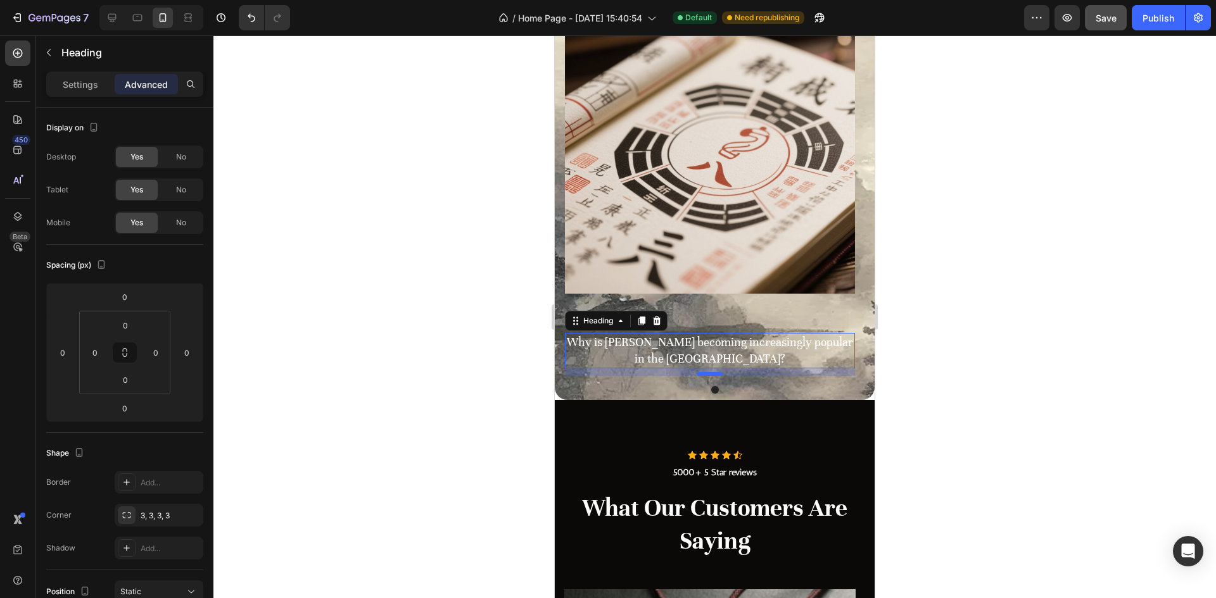
drag, startPoint x: 711, startPoint y: 368, endPoint x: 711, endPoint y: 375, distance: 7.6
click at [711, 375] on div at bounding box center [709, 374] width 25 height 4
type input "12"
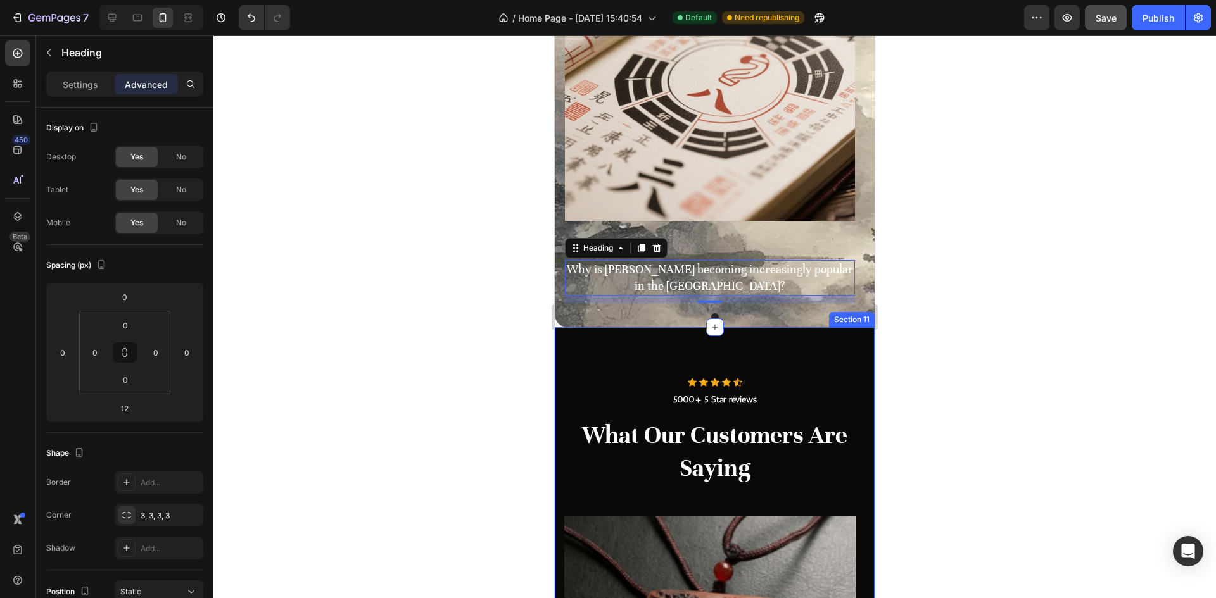
scroll to position [4152, 0]
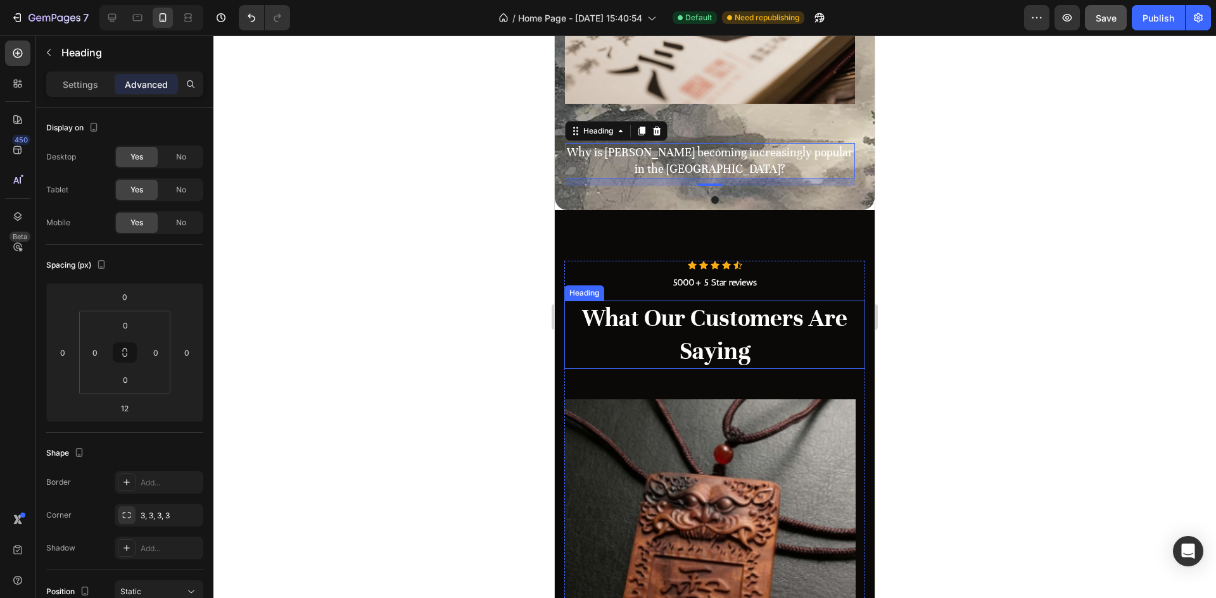
click at [764, 348] on p "What Our Customers Are Saying" at bounding box center [714, 335] width 298 height 66
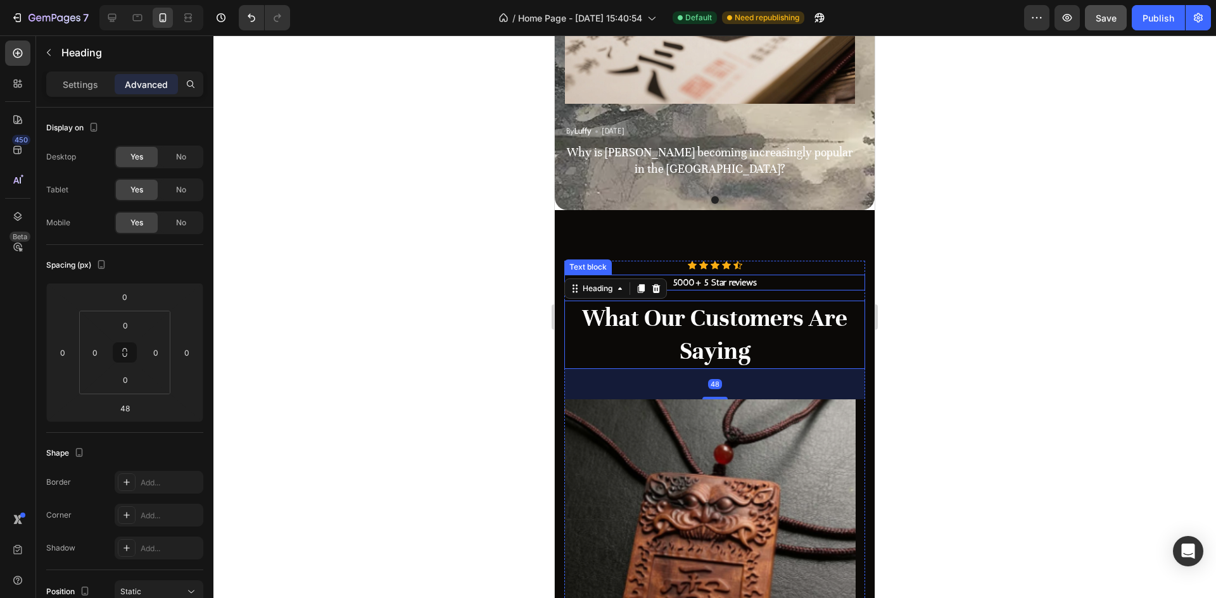
click at [781, 278] on p "5000+ 5 Star reviews" at bounding box center [714, 282] width 298 height 13
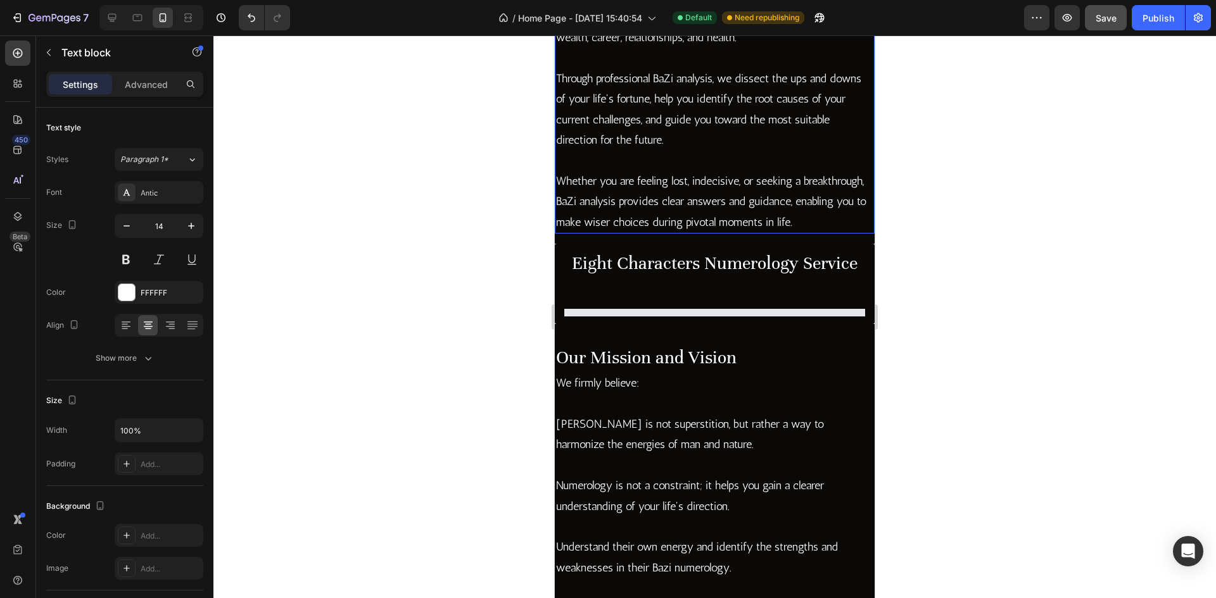
scroll to position [986, 0]
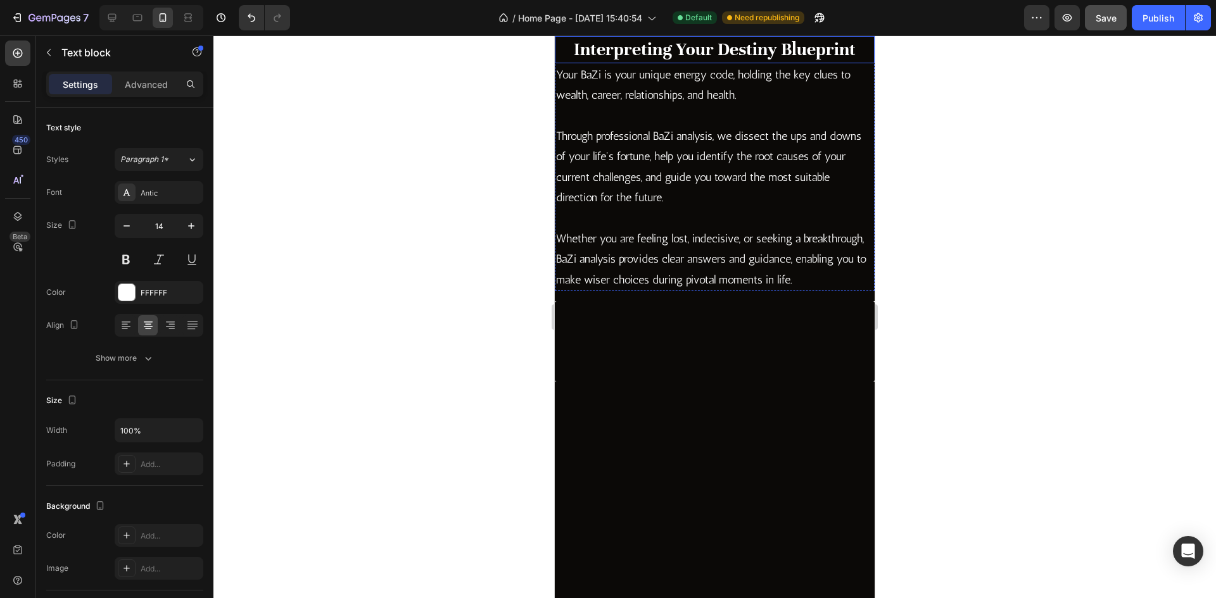
click at [738, 63] on h2 "Interpreting Your Destiny Blueprint" at bounding box center [715, 49] width 320 height 27
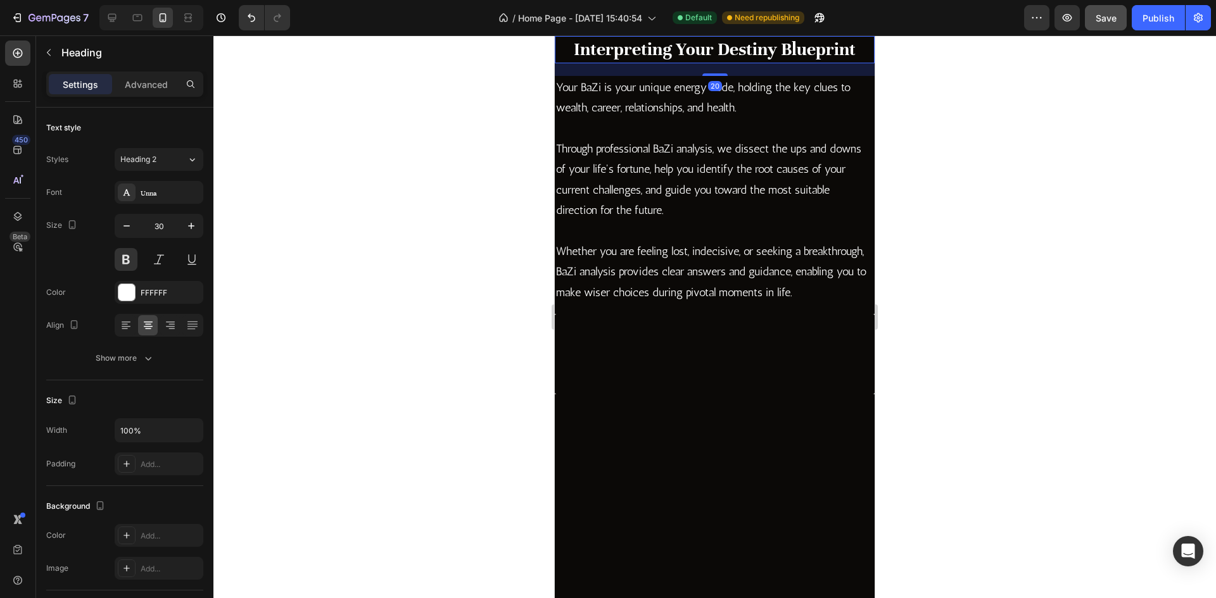
drag, startPoint x: 711, startPoint y: 373, endPoint x: 710, endPoint y: 386, distance: 12.7
click at [710, 76] on div at bounding box center [714, 74] width 25 height 3
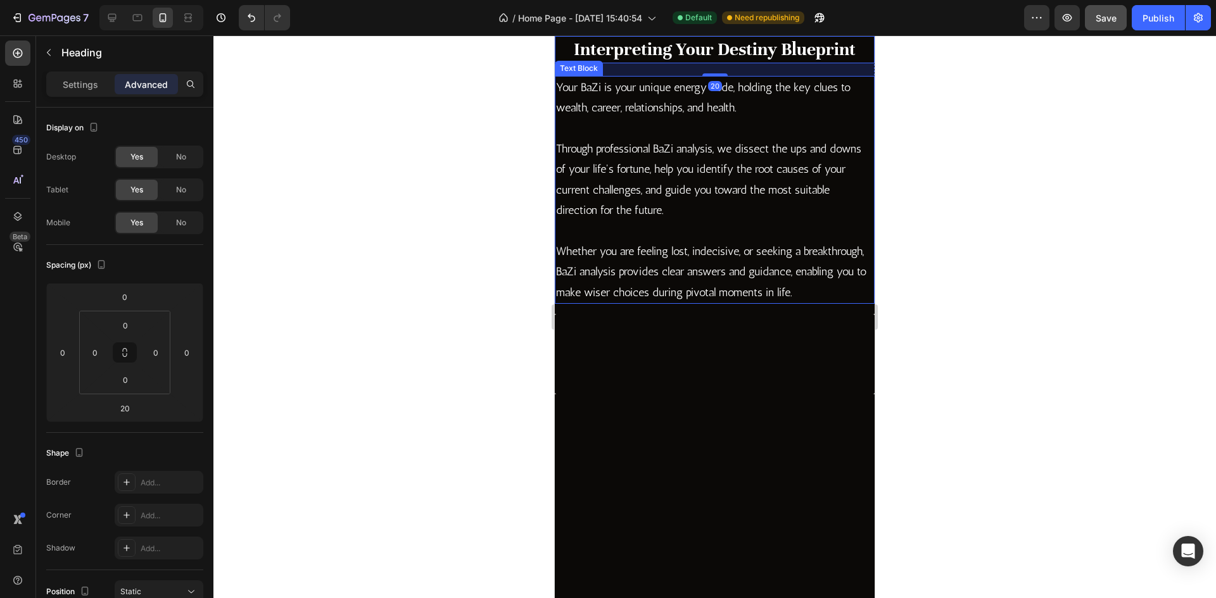
drag, startPoint x: 825, startPoint y: 428, endPoint x: 817, endPoint y: 419, distance: 12.1
click at [824, 139] on p at bounding box center [714, 128] width 317 height 20
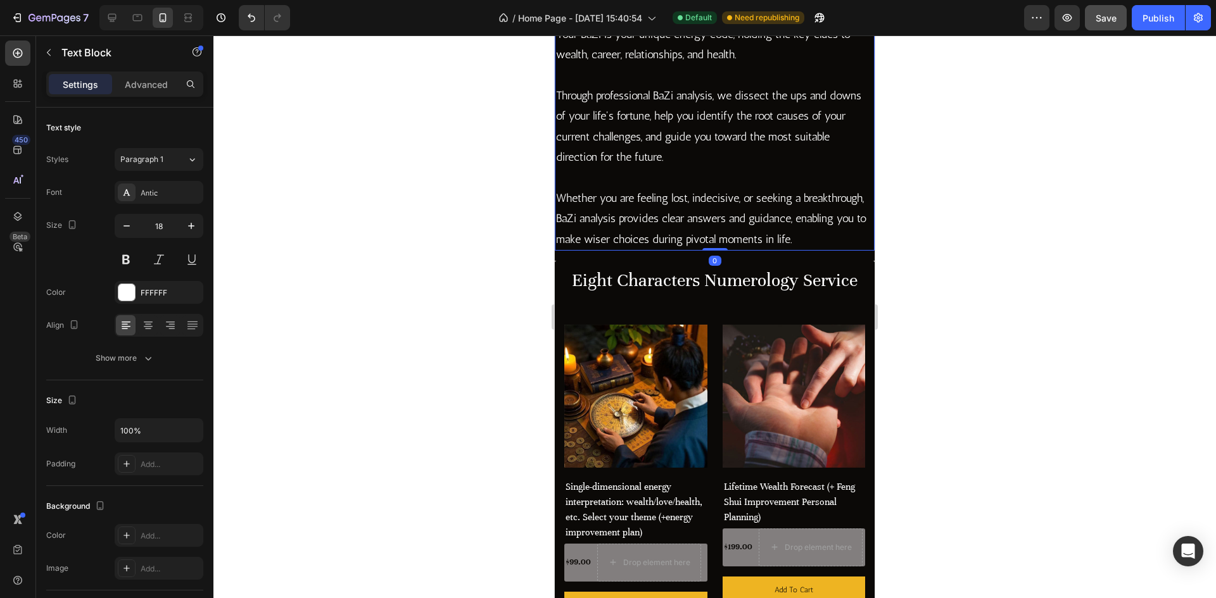
scroll to position [1303, 0]
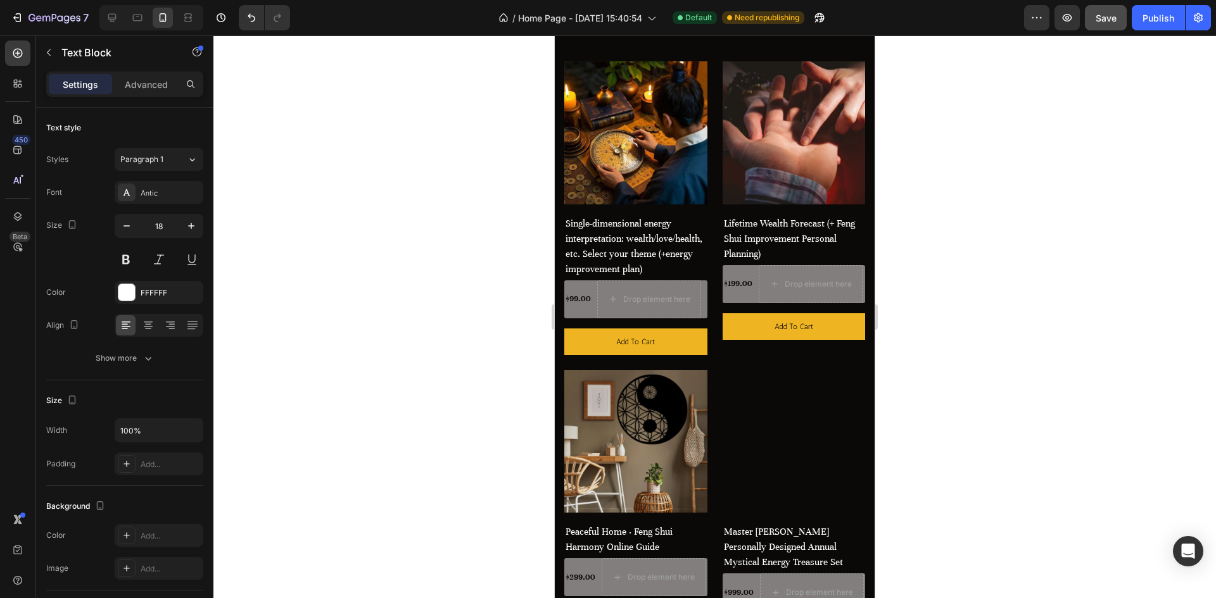
click at [720, 31] on h2 "Eight Characters Numerology Service" at bounding box center [714, 17] width 301 height 27
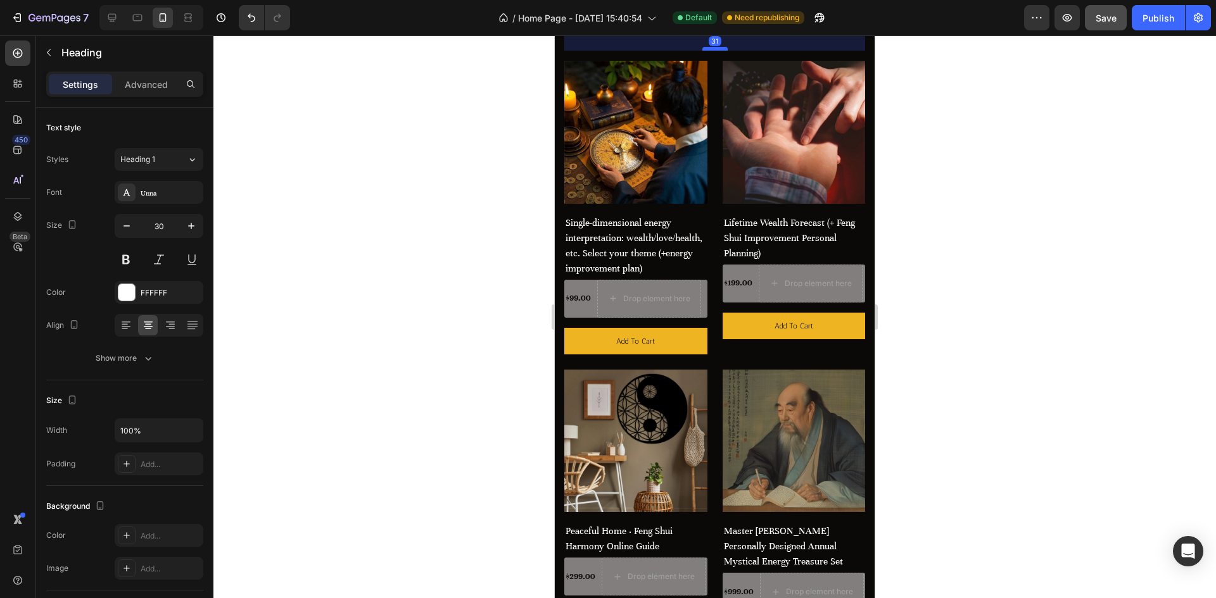
click at [712, 51] on div at bounding box center [714, 49] width 25 height 4
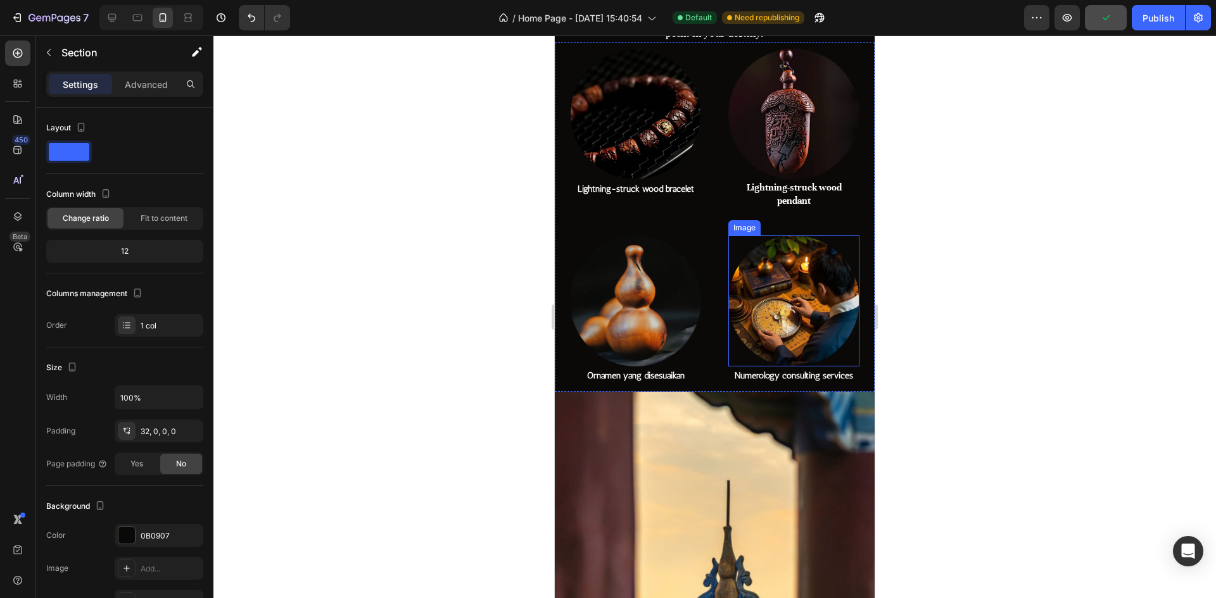
scroll to position [353, 0]
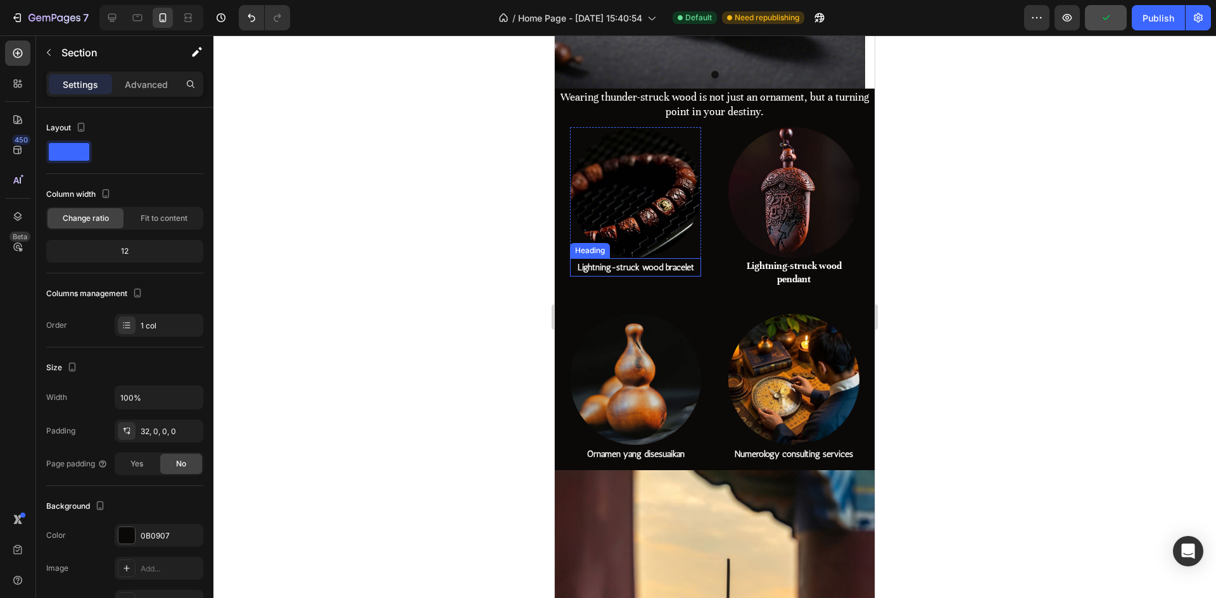
click at [676, 263] on h2 "Lightning-struck wood bracelet" at bounding box center [635, 267] width 131 height 18
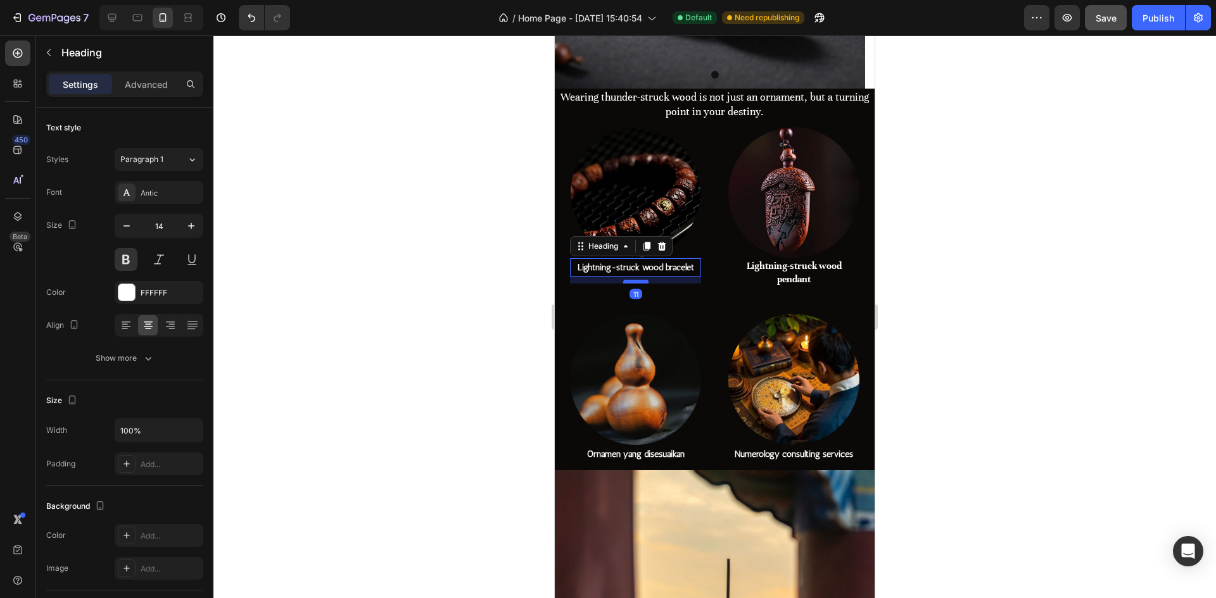
drag, startPoint x: 634, startPoint y: 269, endPoint x: 633, endPoint y: 276, distance: 7.0
click at [633, 280] on div at bounding box center [635, 282] width 25 height 4
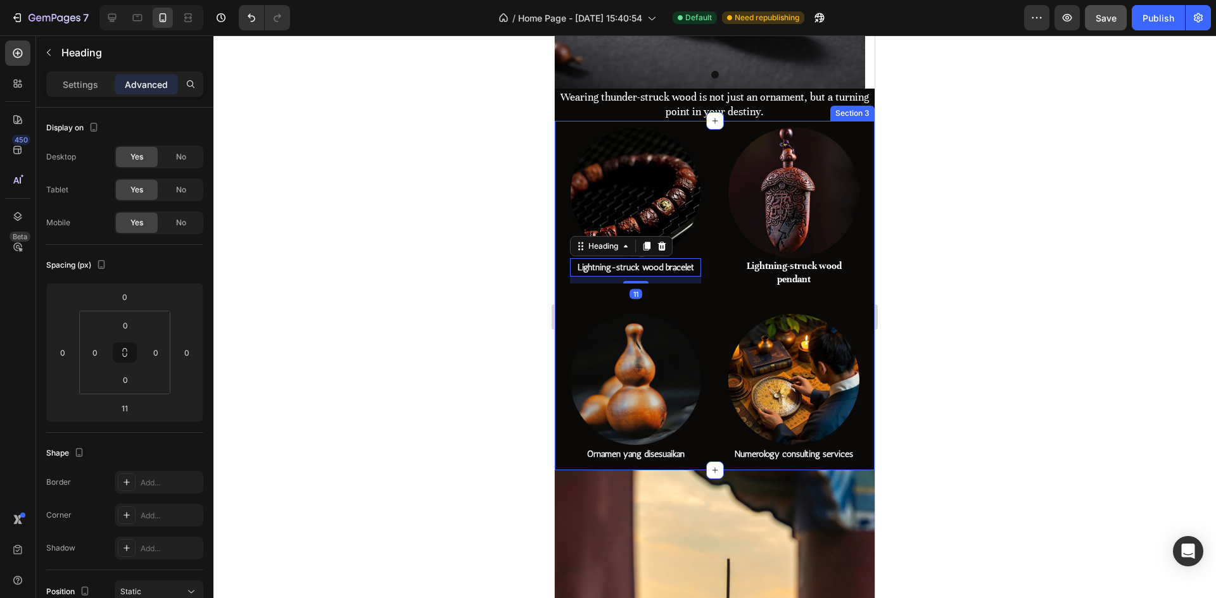
click at [719, 279] on div "Image Lightning-struck wood bracelet Heading 11 Row Image Lightning-struck wood…" at bounding box center [715, 296] width 320 height 350
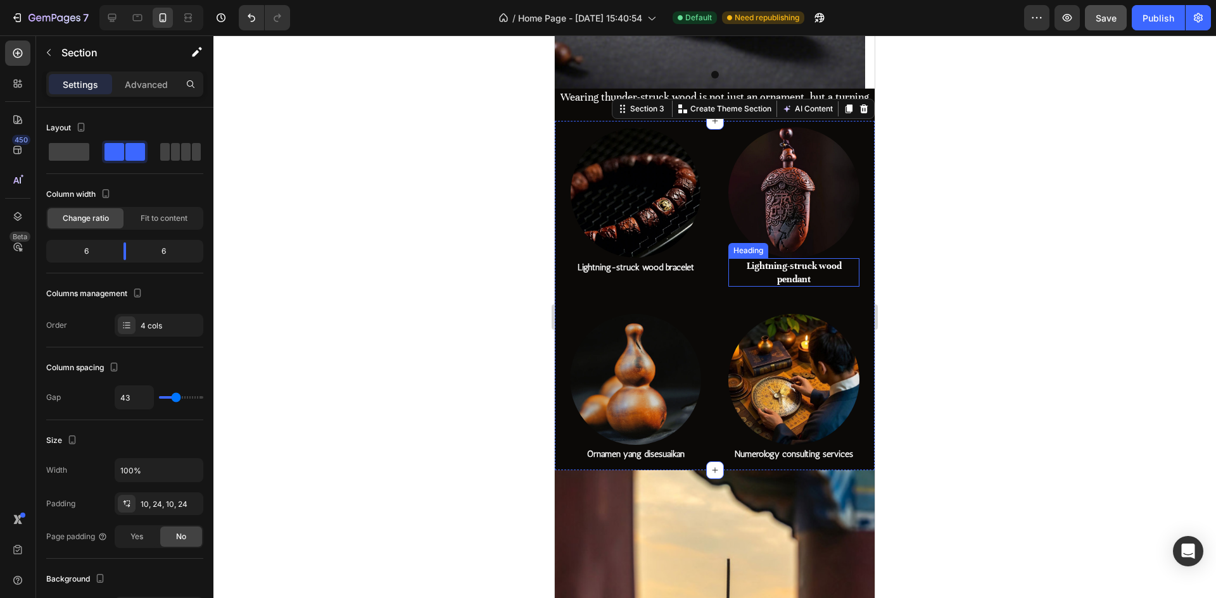
click at [798, 274] on h2 "Lightning-struck wood pendant" at bounding box center [793, 272] width 131 height 29
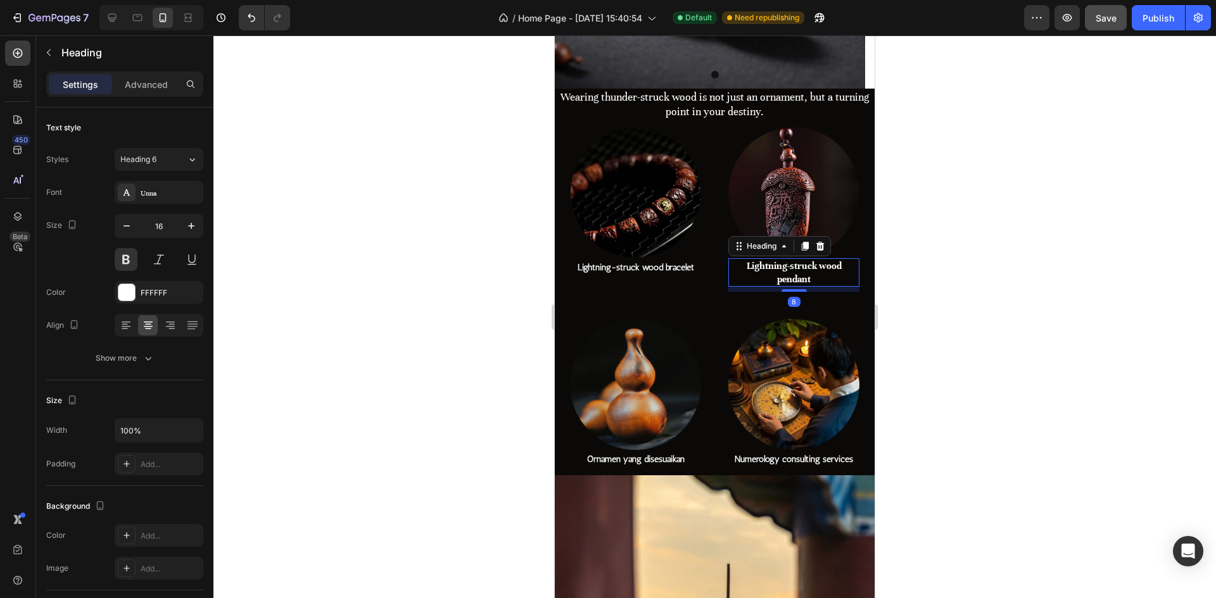
click at [786, 289] on div at bounding box center [793, 290] width 25 height 3
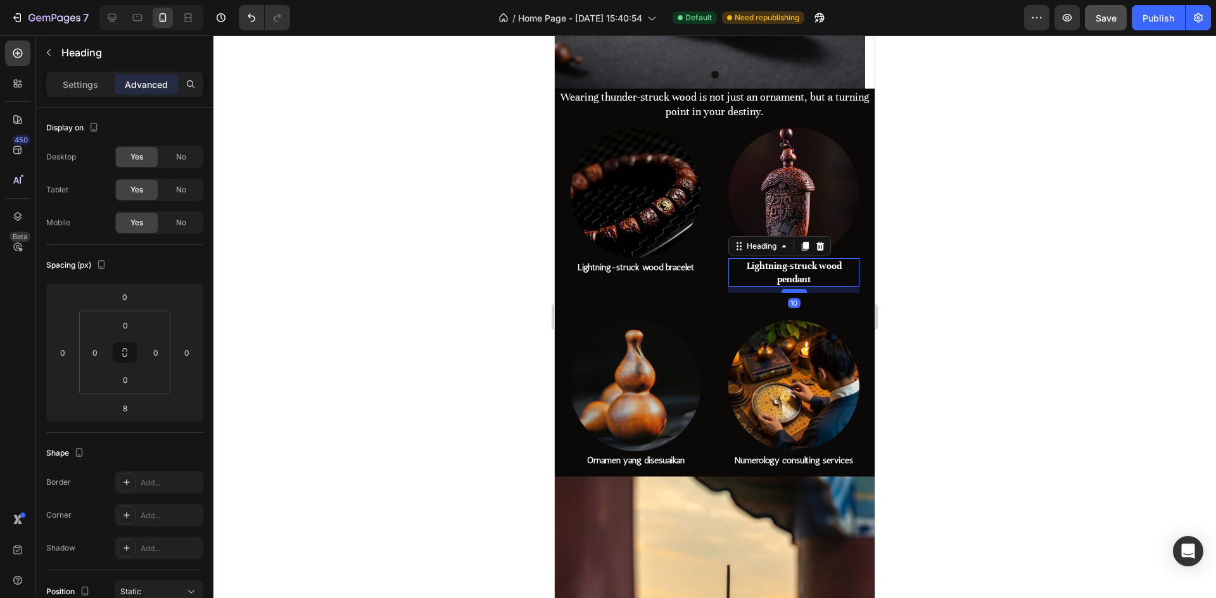
click at [794, 289] on div at bounding box center [793, 291] width 25 height 4
type input "10"
click at [819, 453] on h2 "Numerology consulting services" at bounding box center [793, 460] width 131 height 18
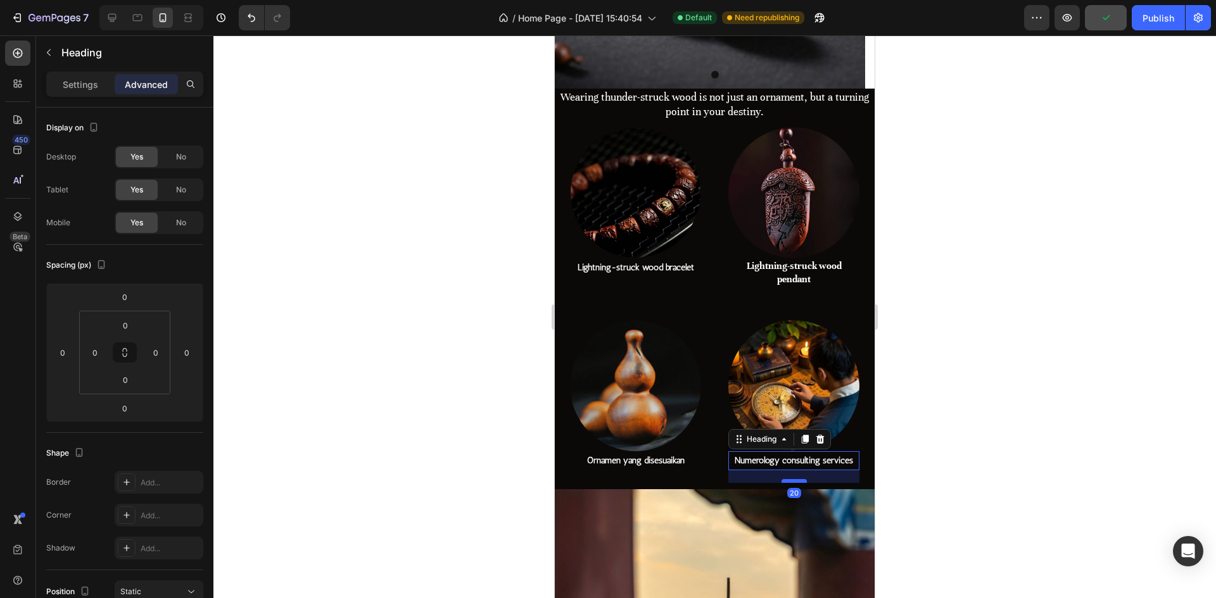
drag, startPoint x: 792, startPoint y: 458, endPoint x: 795, endPoint y: 471, distance: 13.1
click at [795, 479] on div at bounding box center [793, 481] width 25 height 4
type input "20"
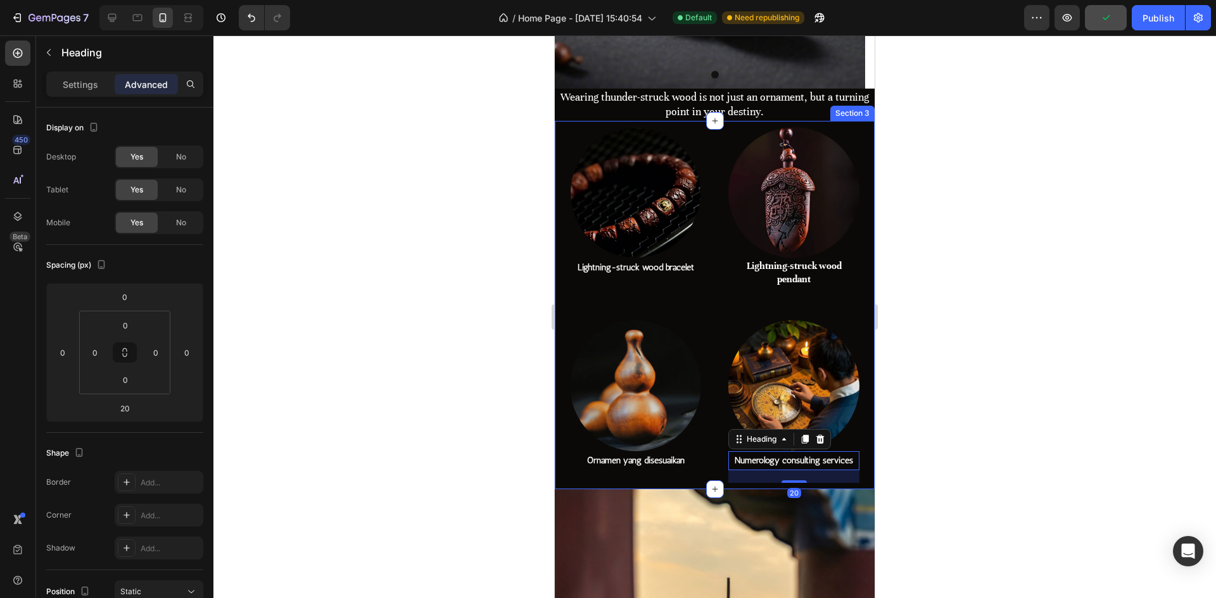
click at [666, 466] on div "Image Ornamen yang disesuaikan Heading" at bounding box center [635, 401] width 131 height 162
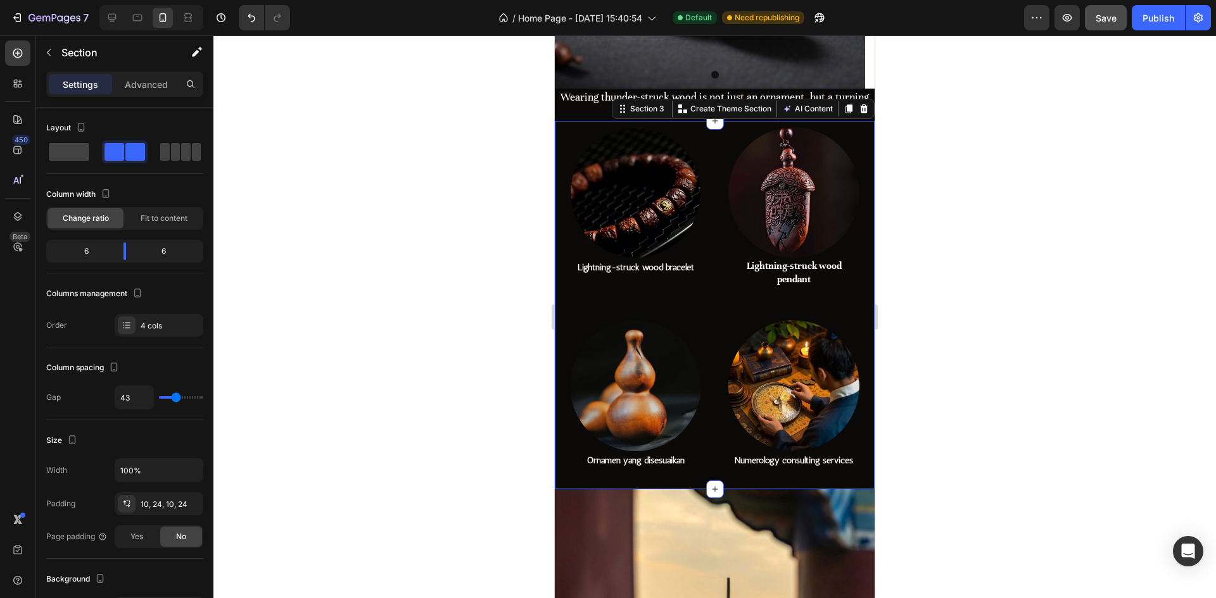
click at [650, 460] on h2 "Ornamen yang disesuaikan" at bounding box center [635, 460] width 131 height 18
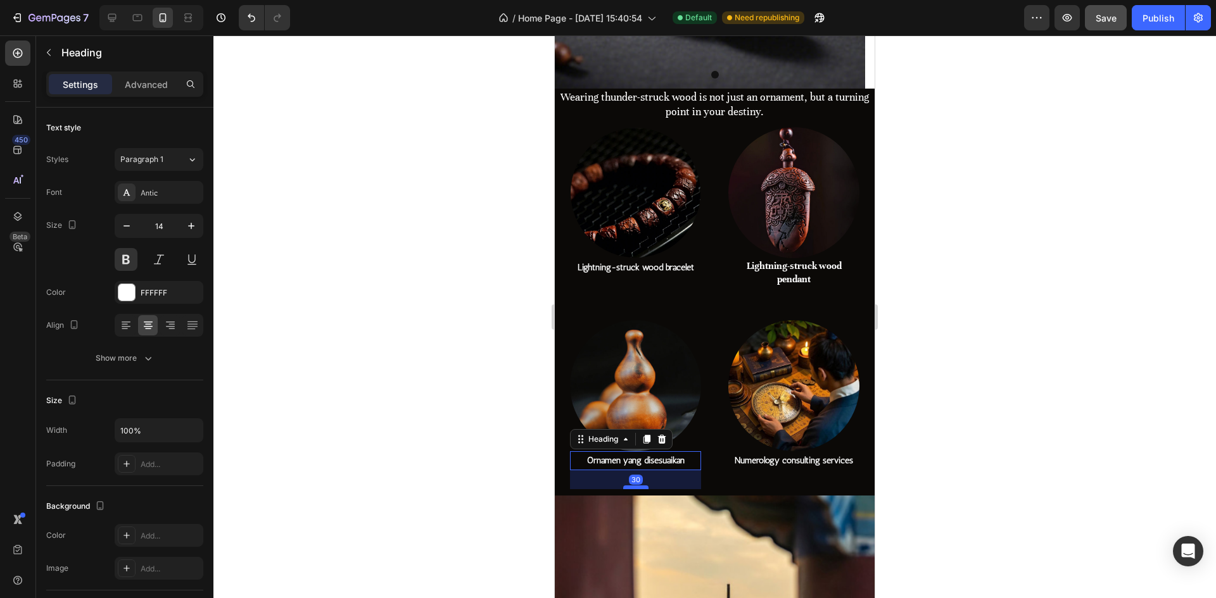
drag, startPoint x: 636, startPoint y: 459, endPoint x: 636, endPoint y: 478, distance: 19.0
click at [636, 486] on div at bounding box center [635, 488] width 25 height 4
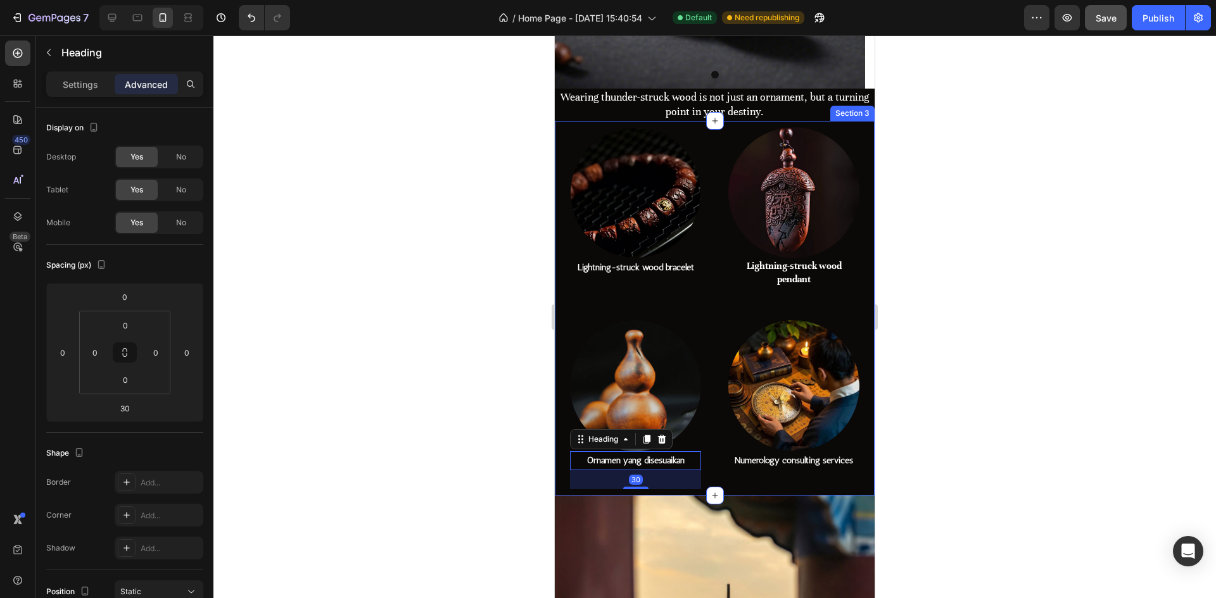
click at [777, 478] on div "Image Numerology consulting services Heading" at bounding box center [793, 404] width 131 height 168
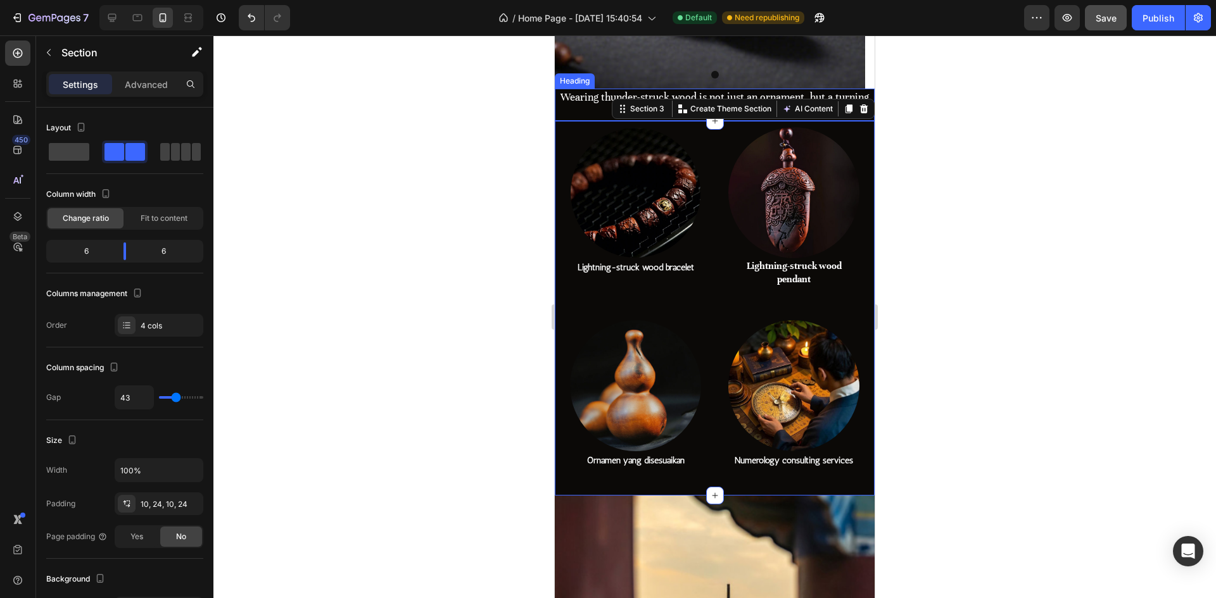
click at [584, 106] on h2 "Wearing thunder-struck wood is not just an ornament, but a turning point in you…" at bounding box center [715, 105] width 320 height 32
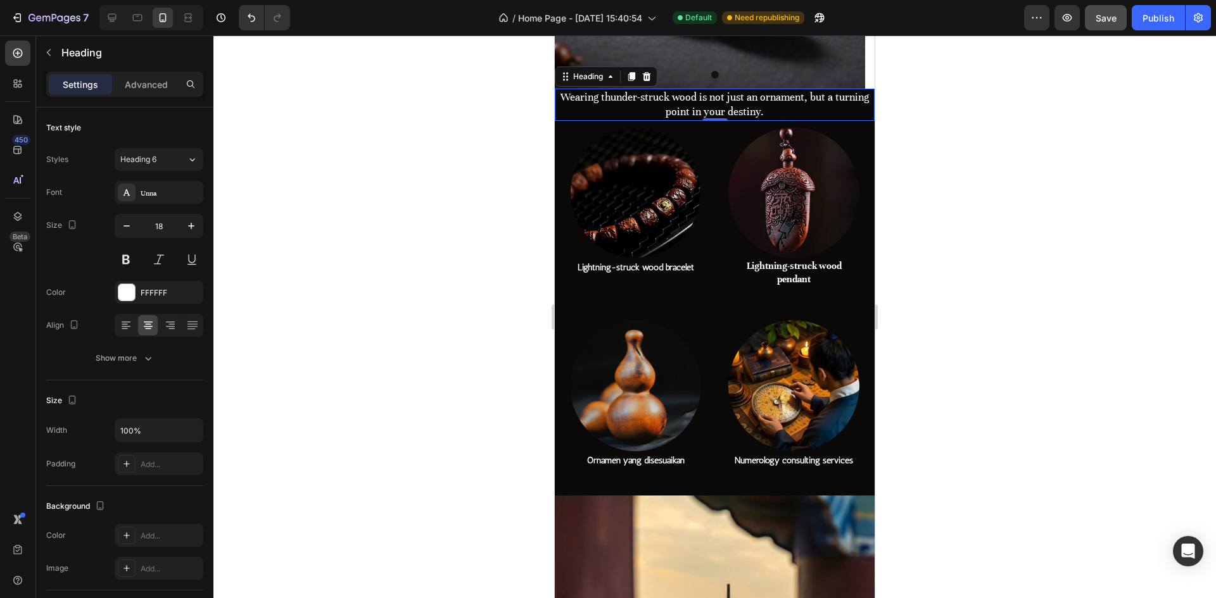
click at [696, 110] on h2 "Wearing thunder-struck wood is not just an ornament, but a turning point in you…" at bounding box center [715, 105] width 320 height 32
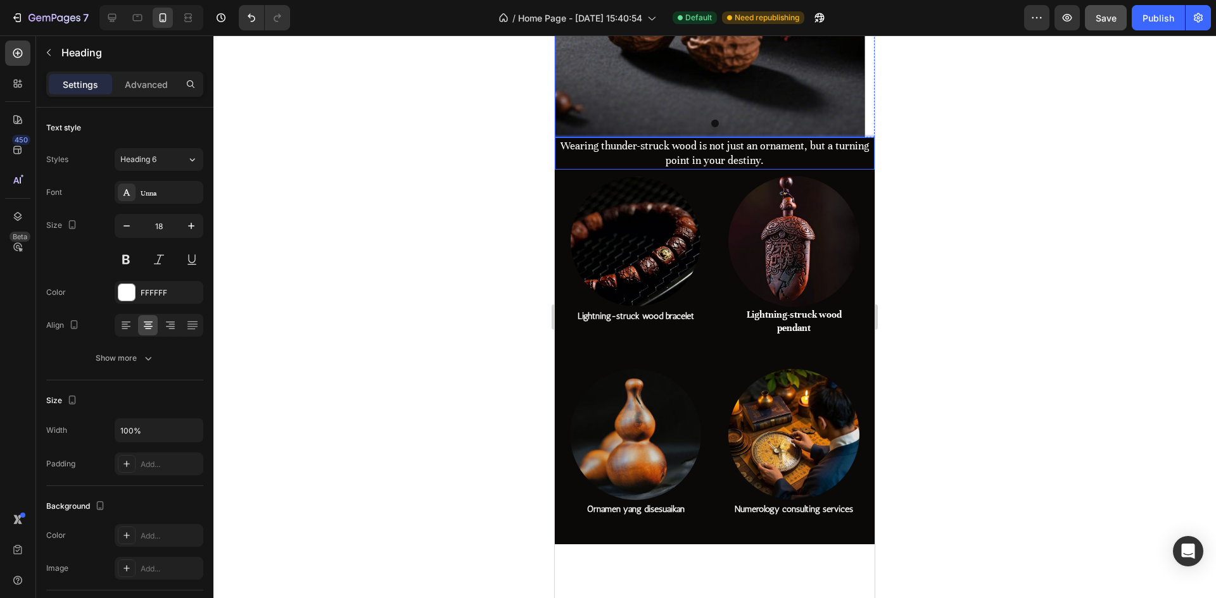
scroll to position [226, 0]
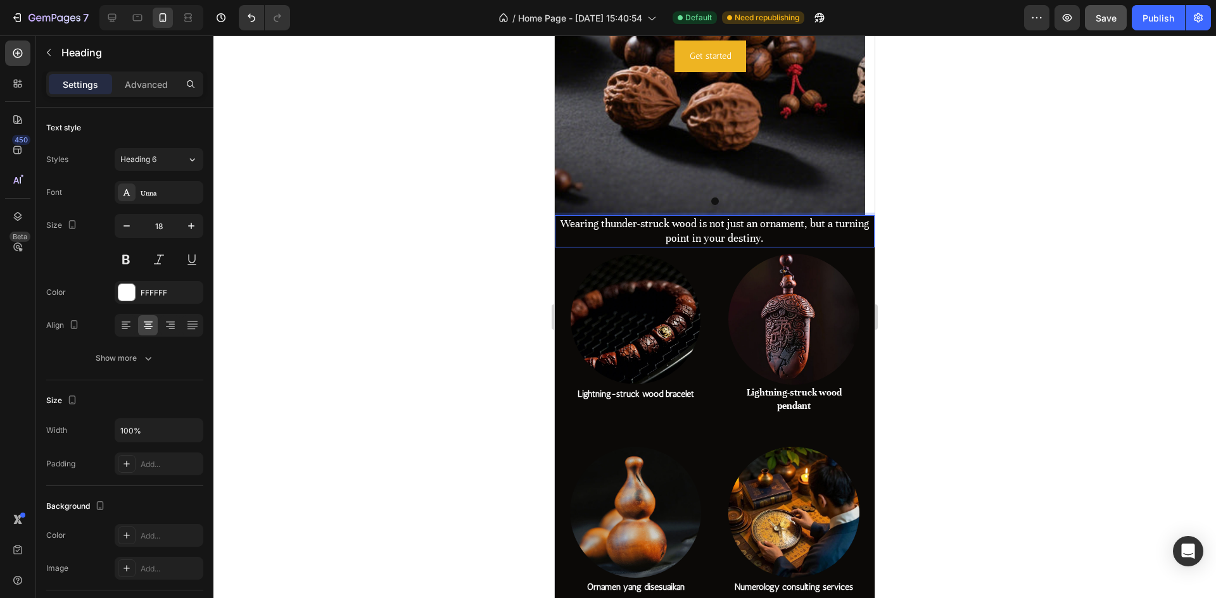
click at [808, 233] on p "Wearing thunder-struck wood is not just an ornament, but a turning point in you…" at bounding box center [714, 232] width 317 height 30
click at [655, 328] on img at bounding box center [635, 319] width 131 height 131
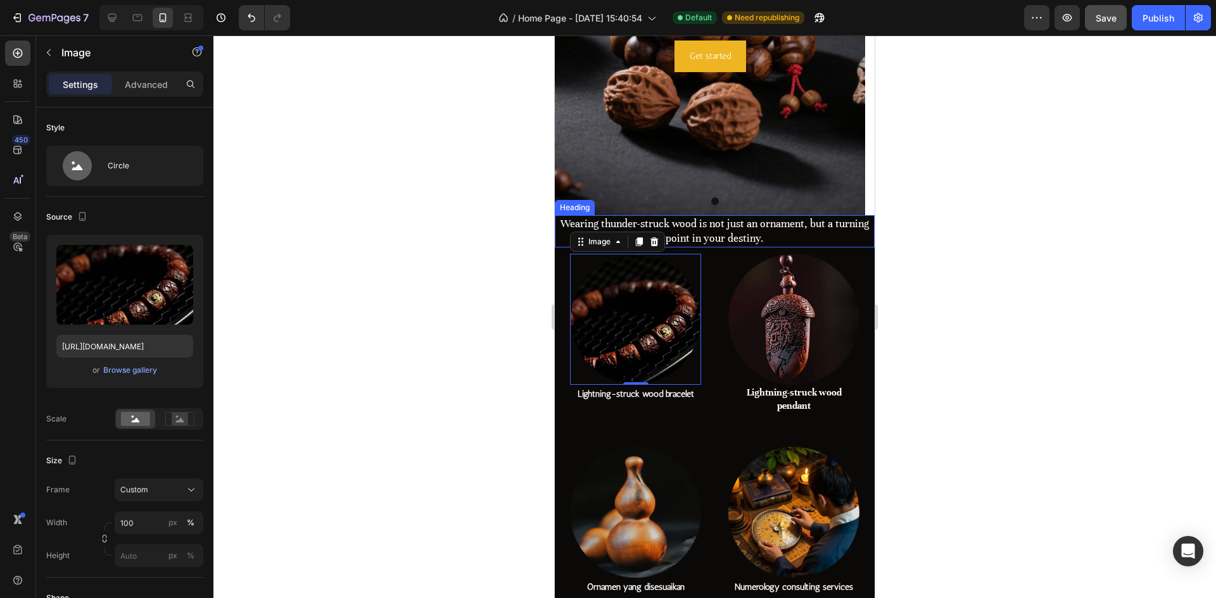
click at [734, 237] on p "Wearing thunder-struck wood is not just an ornament, but a turning point in you…" at bounding box center [714, 232] width 317 height 30
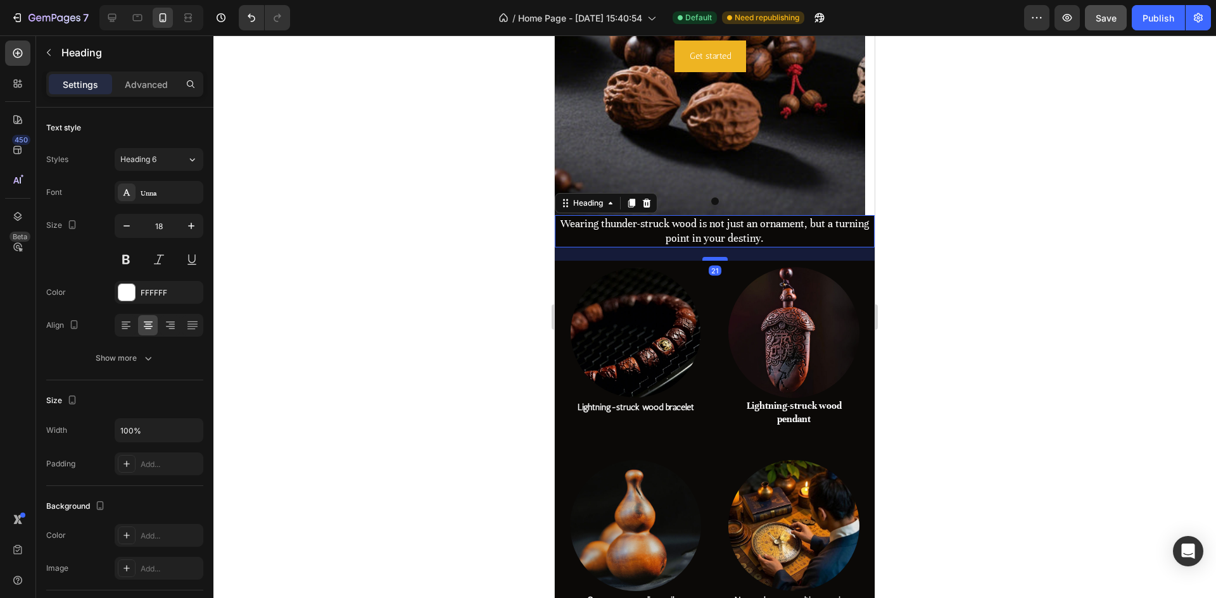
drag, startPoint x: 709, startPoint y: 245, endPoint x: 709, endPoint y: 258, distance: 13.3
click at [709, 258] on div at bounding box center [714, 259] width 25 height 4
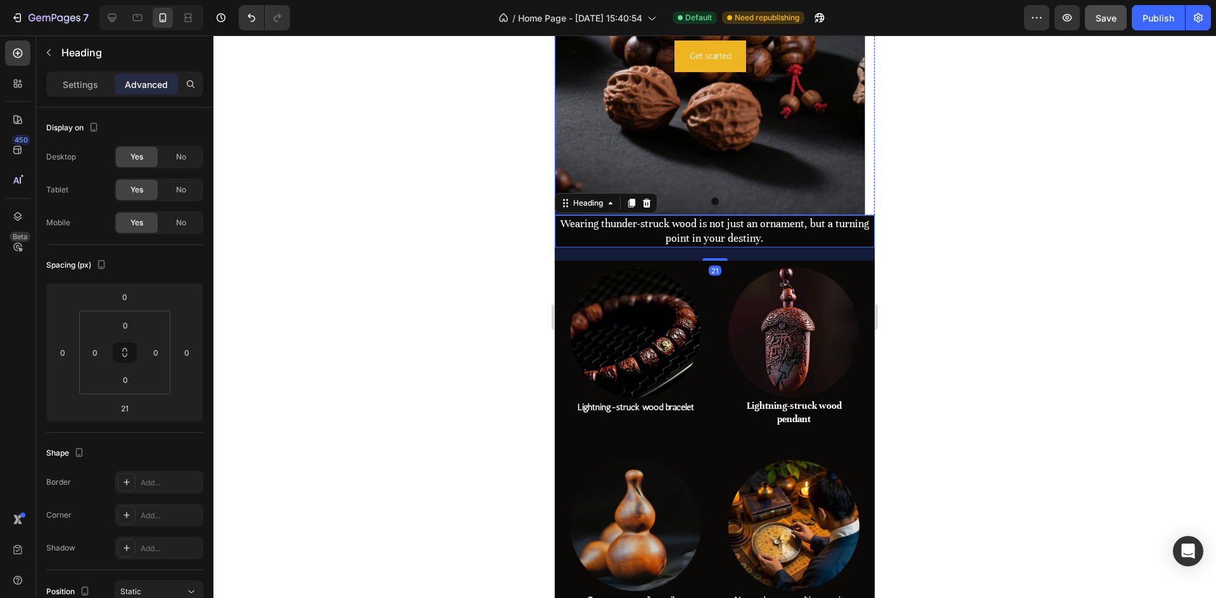
click at [771, 177] on div "Background Image" at bounding box center [710, 25] width 310 height 380
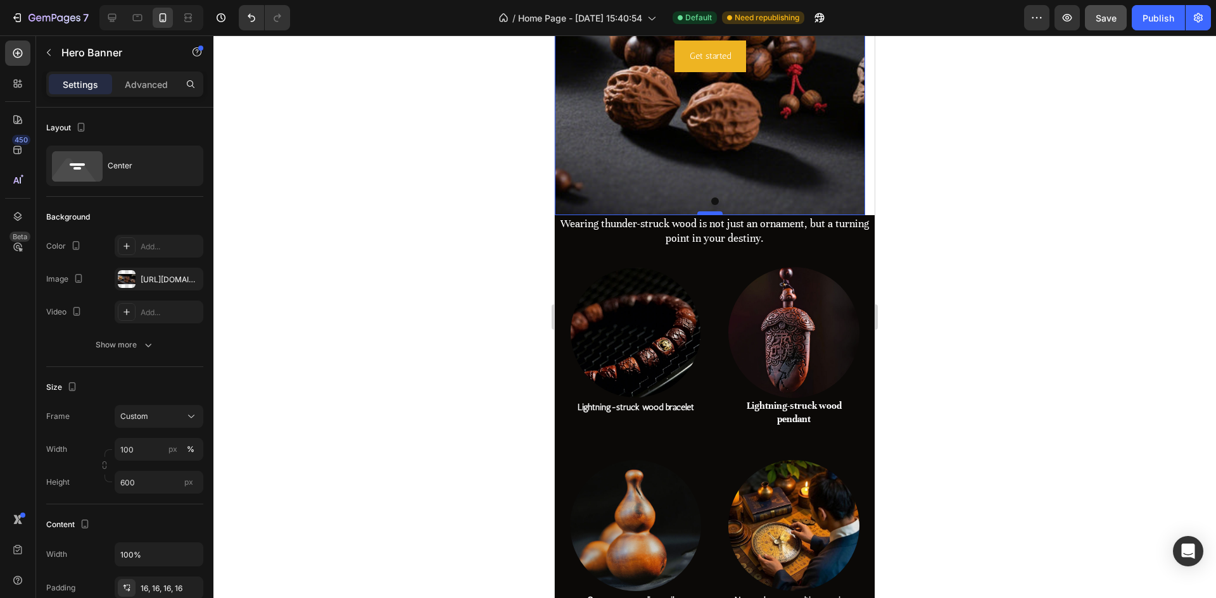
drag, startPoint x: 712, startPoint y: 214, endPoint x: 719, endPoint y: 213, distance: 7.6
click at [719, 213] on div at bounding box center [709, 213] width 25 height 4
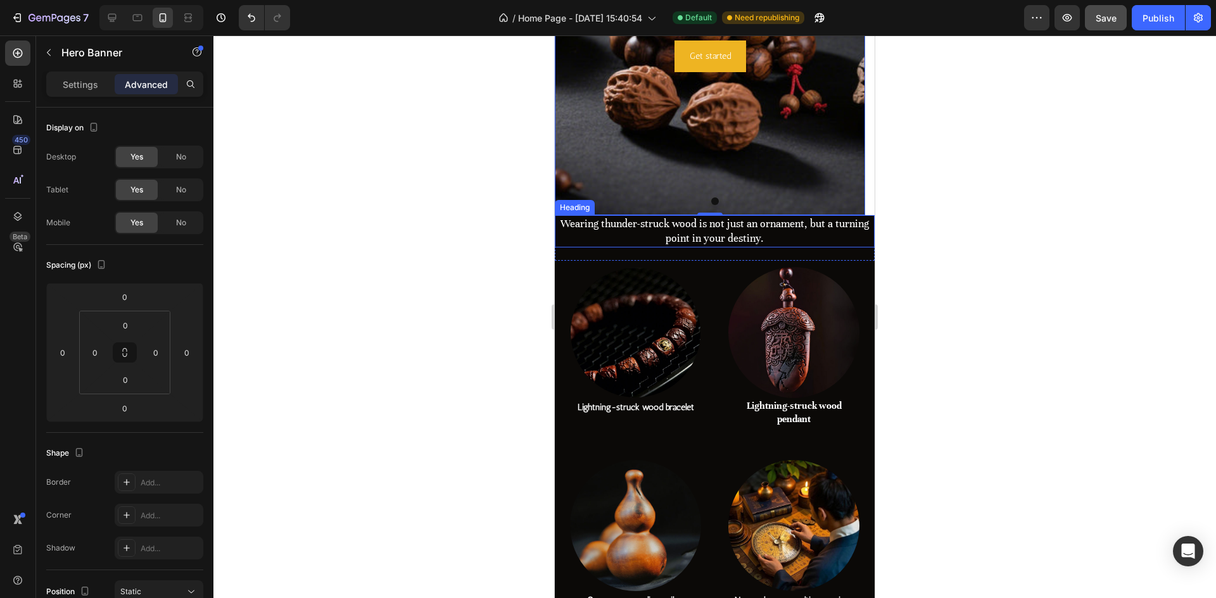
click at [780, 236] on p "Wearing thunder-struck wood is not just an ornament, but a turning point in you…" at bounding box center [714, 232] width 317 height 30
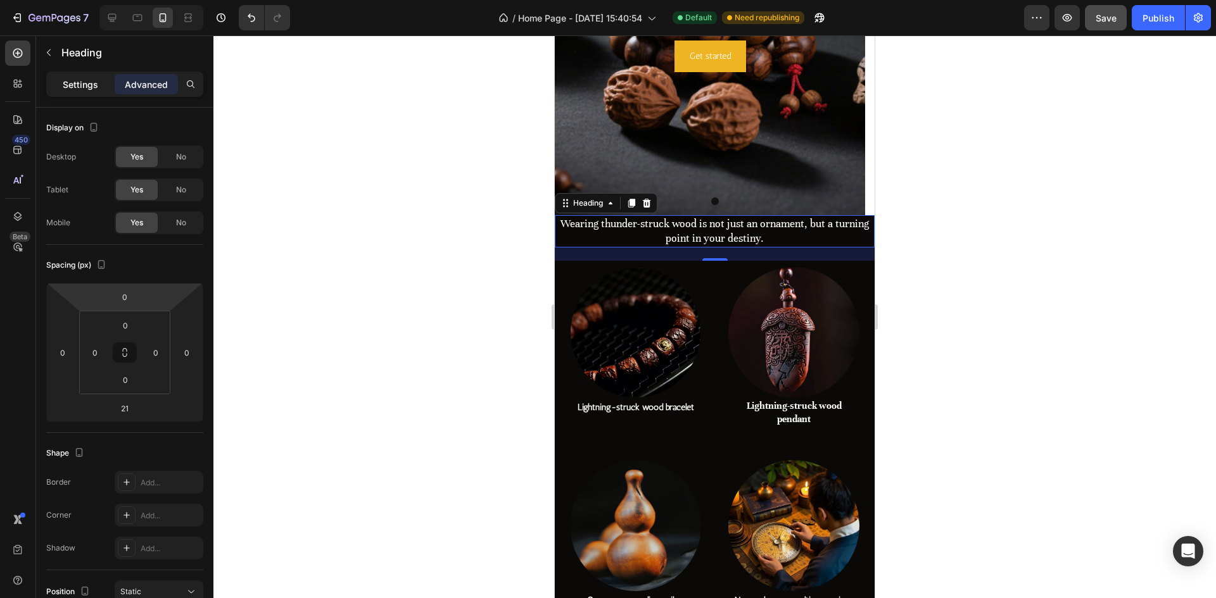
click at [66, 80] on p "Settings" at bounding box center [80, 84] width 35 height 13
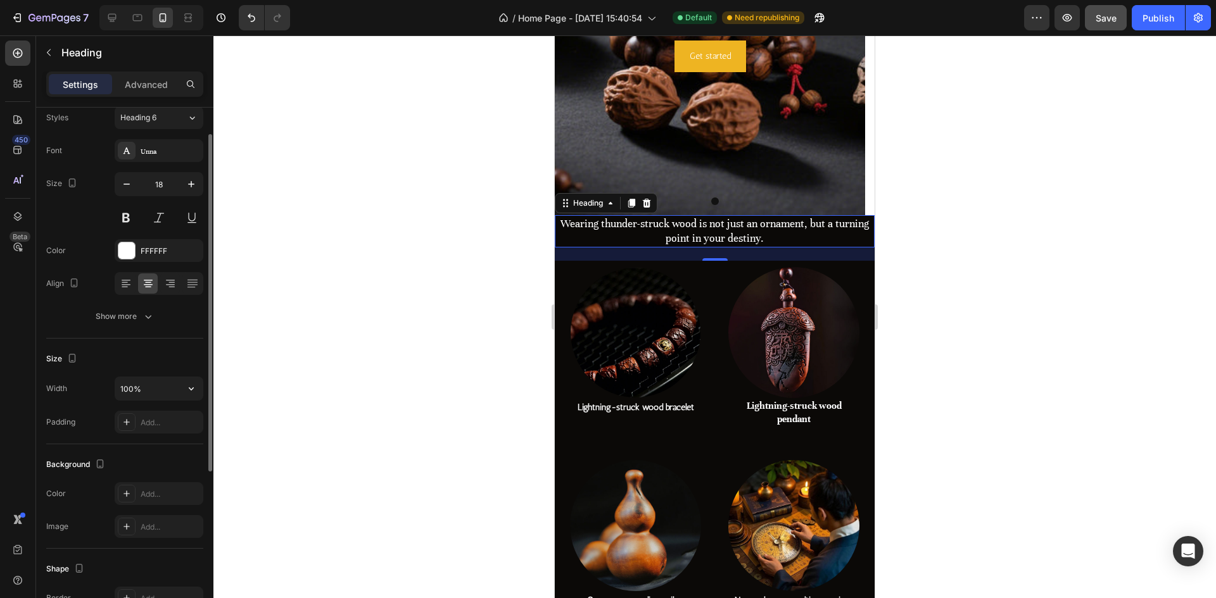
scroll to position [0, 0]
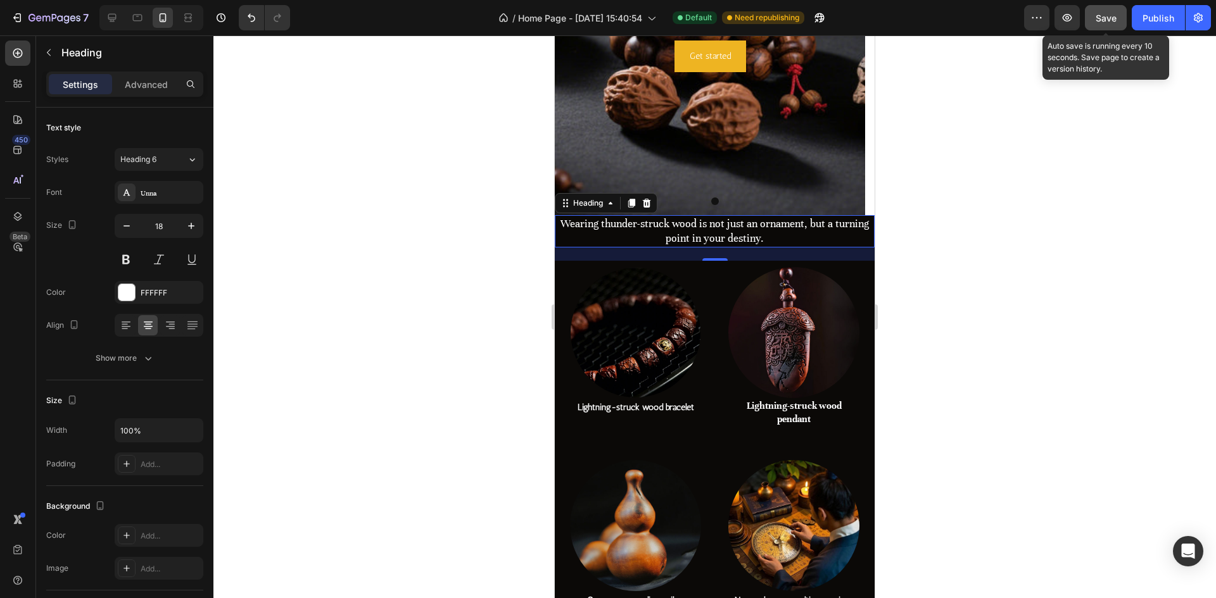
click at [1107, 24] on div "Save" at bounding box center [1105, 17] width 21 height 13
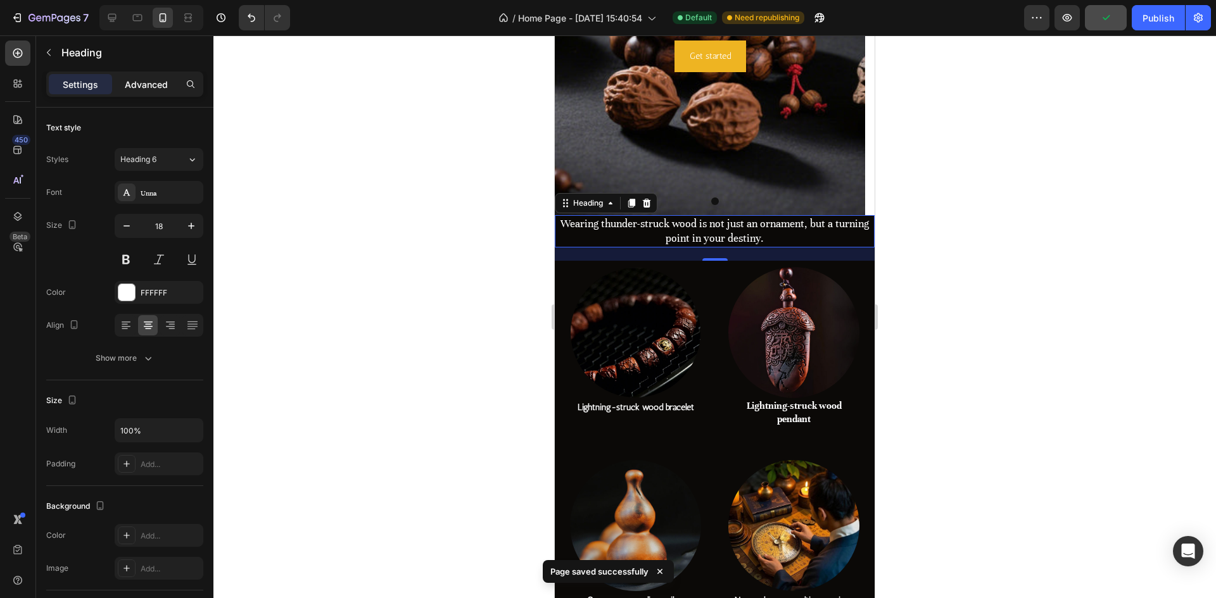
click at [148, 80] on p "Advanced" at bounding box center [146, 84] width 43 height 13
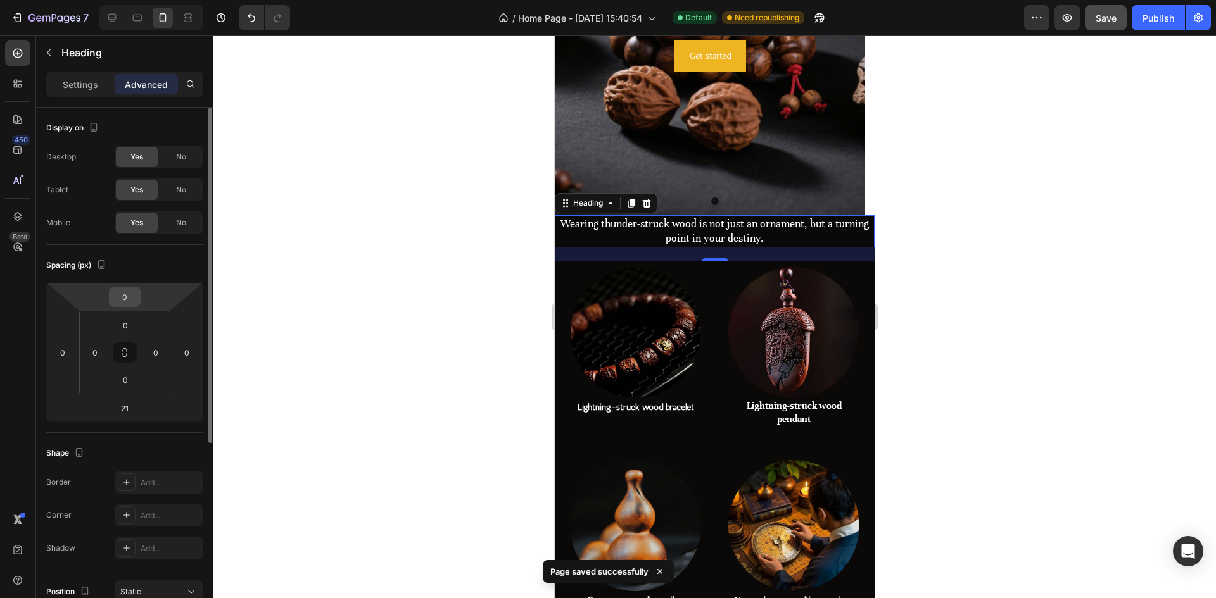
click at [128, 303] on input "0" at bounding box center [124, 296] width 25 height 19
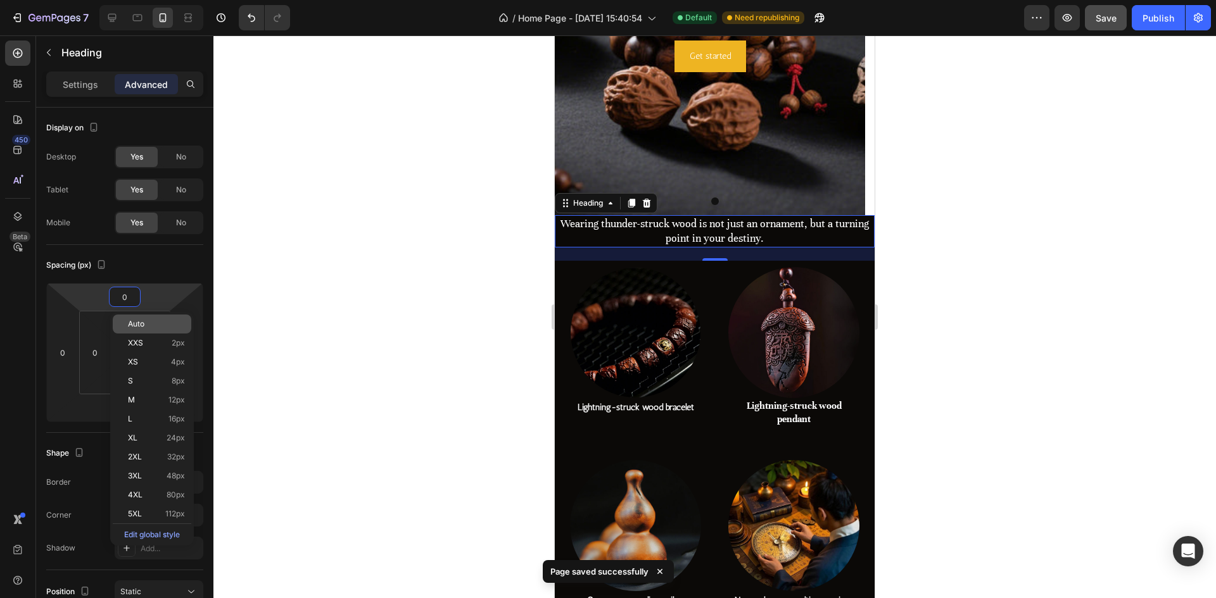
click at [141, 331] on div "Auto" at bounding box center [152, 324] width 79 height 19
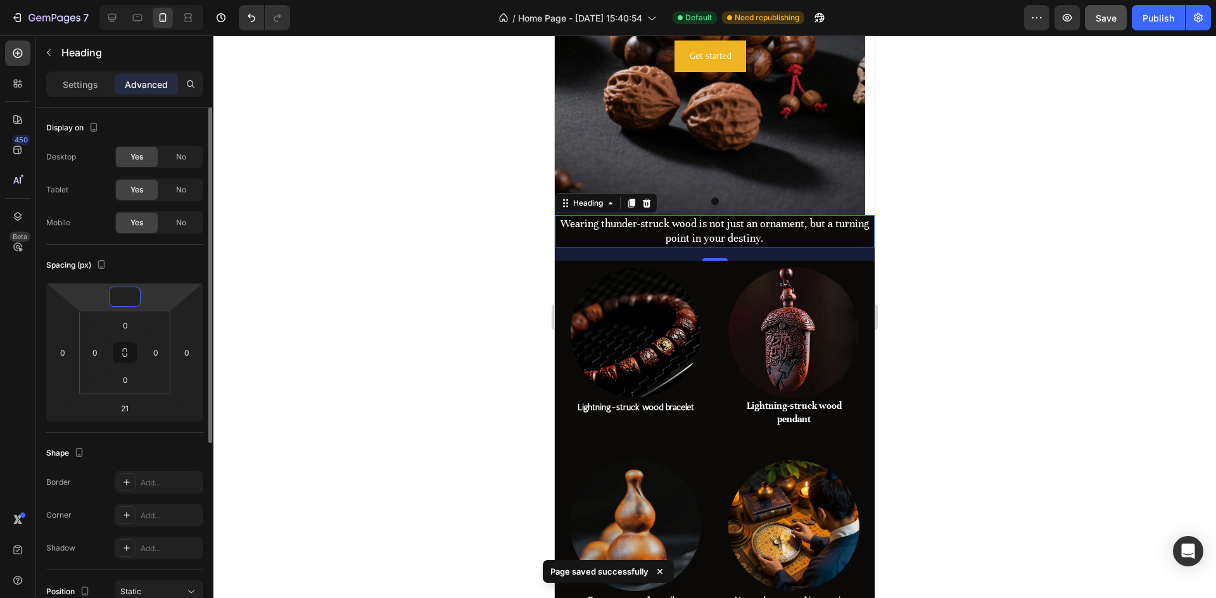
click at [126, 296] on input "number" at bounding box center [124, 296] width 25 height 19
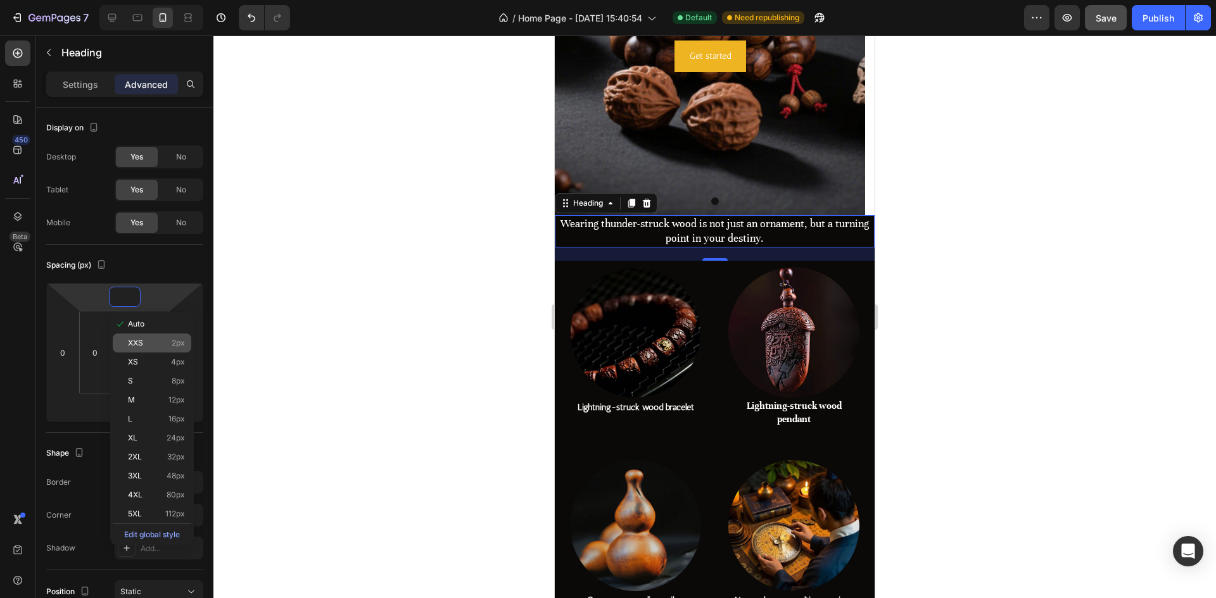
click at [156, 336] on div "XXS 2px" at bounding box center [152, 343] width 79 height 19
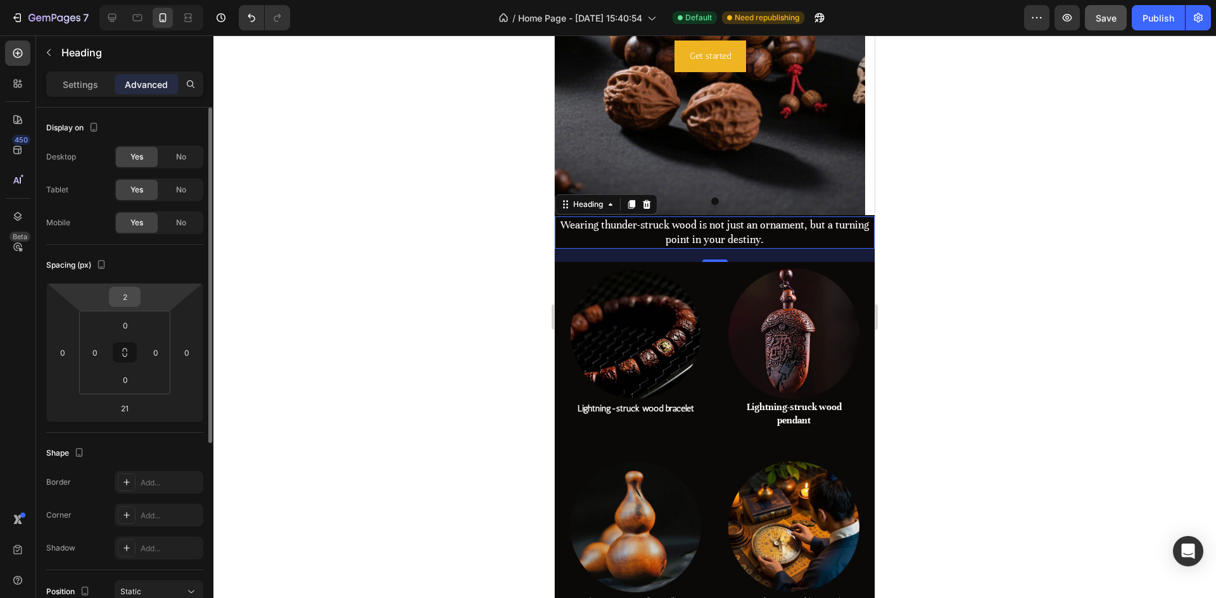
click at [117, 298] on input "2" at bounding box center [124, 296] width 25 height 19
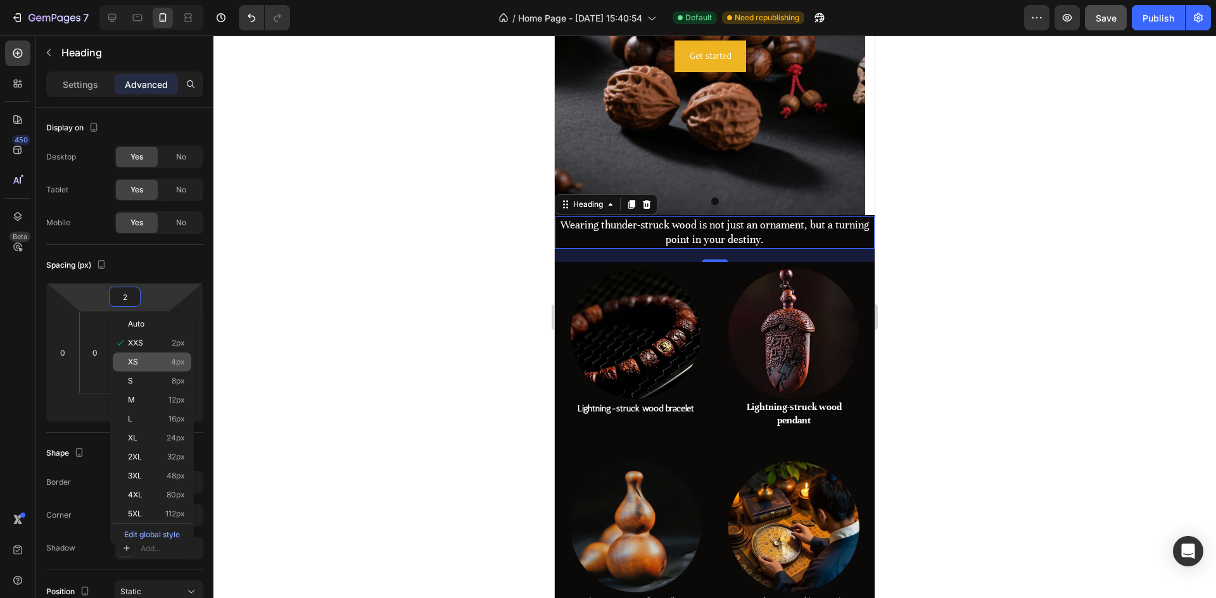
click at [160, 367] on div "XS 4px" at bounding box center [152, 362] width 79 height 19
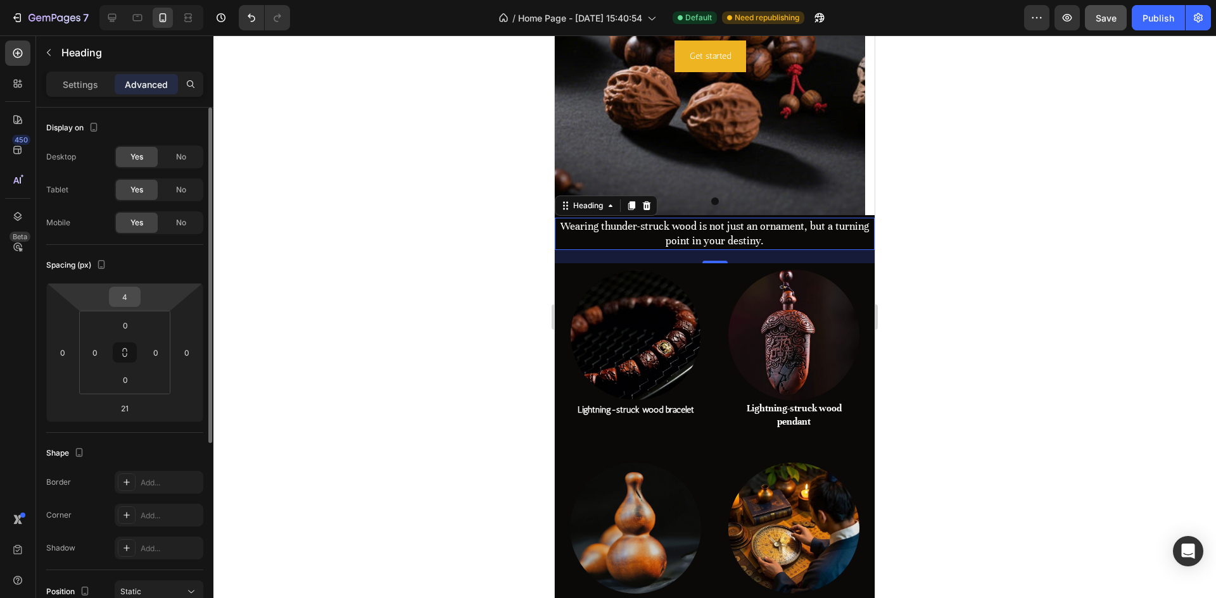
click at [130, 301] on input "4" at bounding box center [124, 296] width 25 height 19
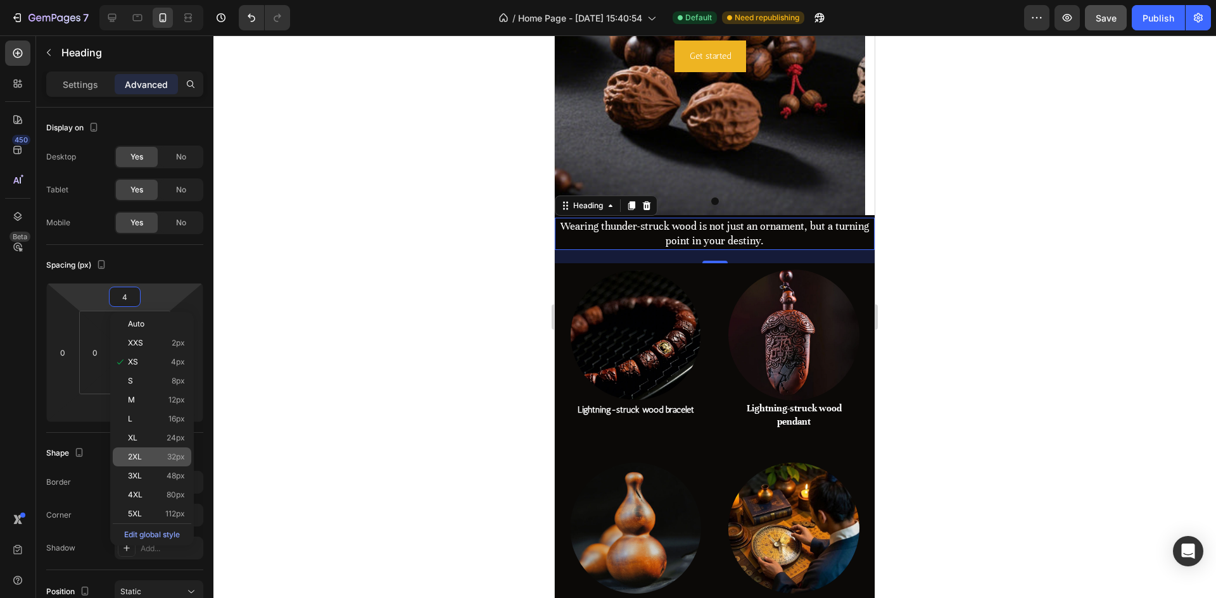
click at [148, 453] on p "2XL 32px" at bounding box center [156, 457] width 57 height 9
type input "32"
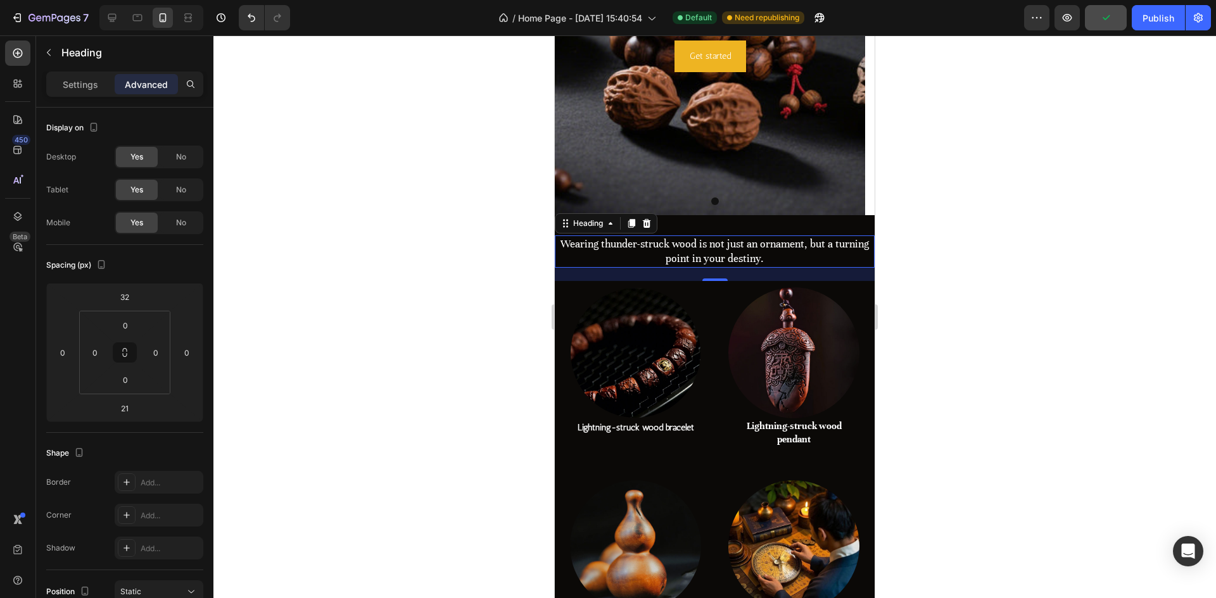
drag, startPoint x: 680, startPoint y: 254, endPoint x: 1028, endPoint y: 268, distance: 348.6
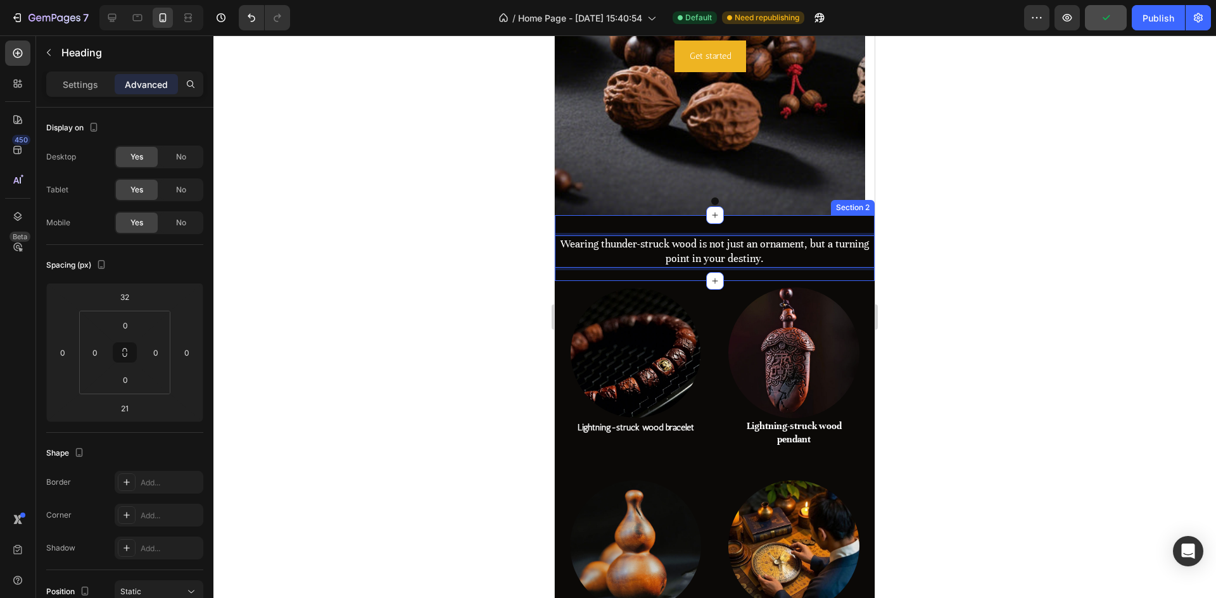
click at [679, 223] on div "Wearing thunder-struck wood is not just an ornament, but a turning point in you…" at bounding box center [715, 248] width 320 height 66
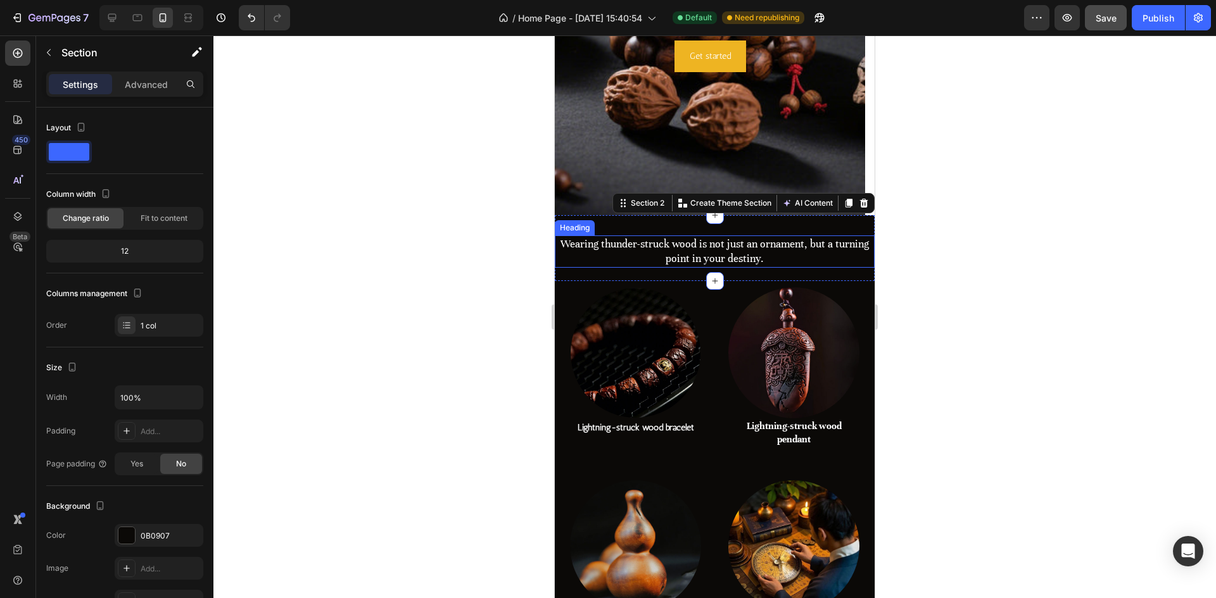
click at [738, 256] on p "Wearing thunder-struck wood is not just an ornament, but a turning point in you…" at bounding box center [714, 252] width 317 height 30
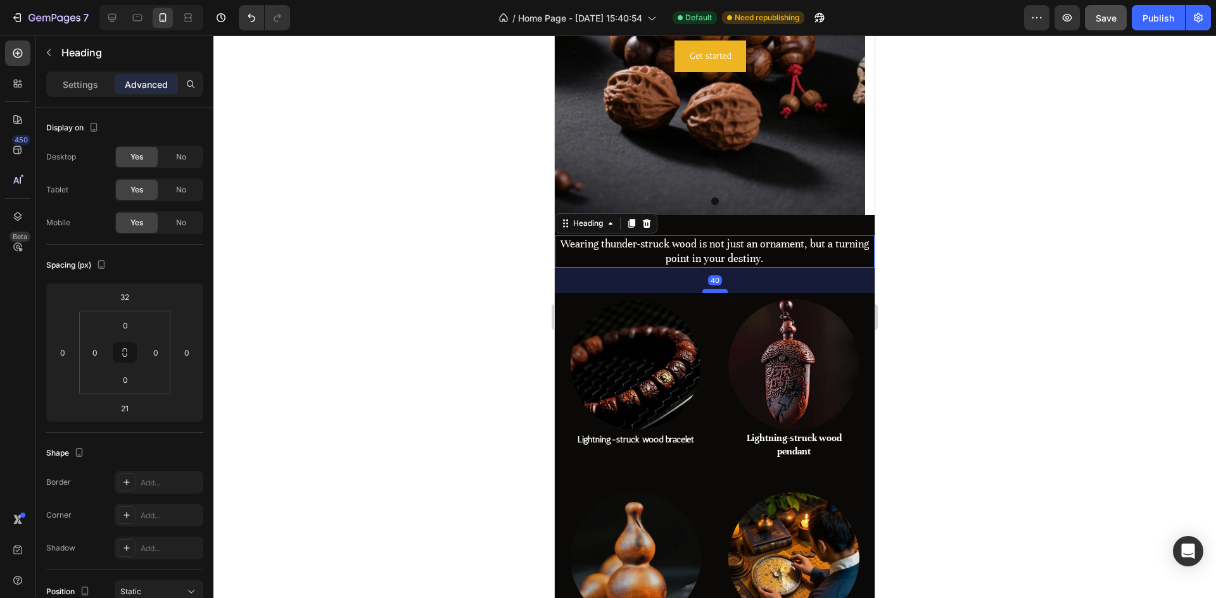
drag, startPoint x: 713, startPoint y: 278, endPoint x: 714, endPoint y: 290, distance: 12.0
click at [714, 290] on div at bounding box center [714, 291] width 25 height 4
type input "40"
click at [754, 279] on div "40" at bounding box center [715, 280] width 320 height 25
click at [954, 280] on div at bounding box center [714, 316] width 1002 height 563
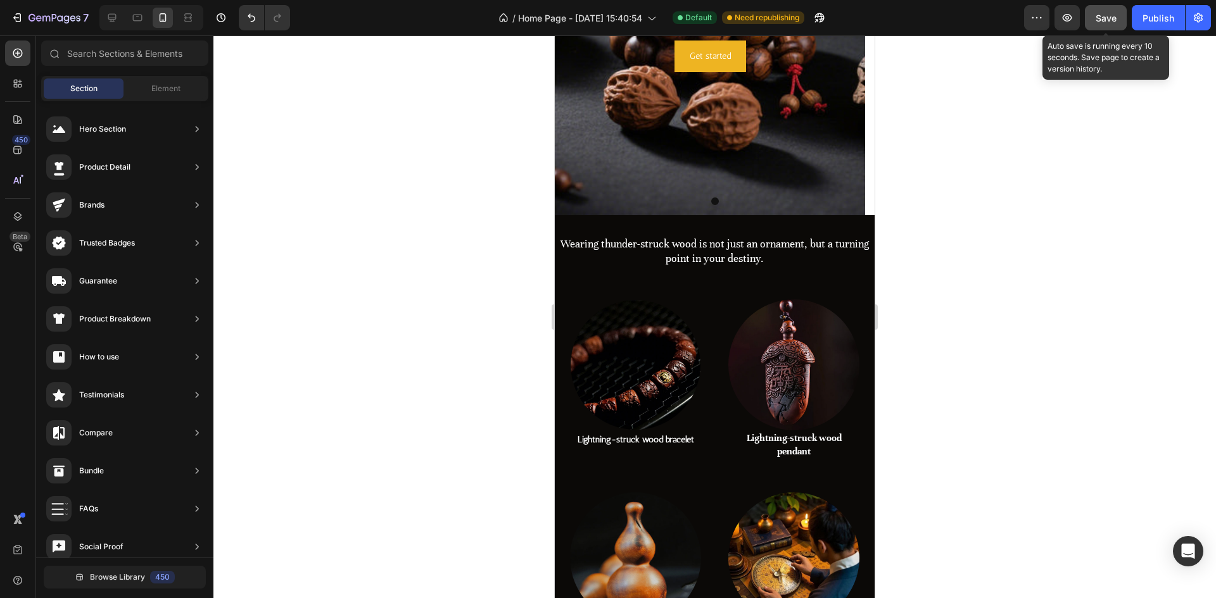
click at [1104, 14] on span "Save" at bounding box center [1105, 18] width 21 height 11
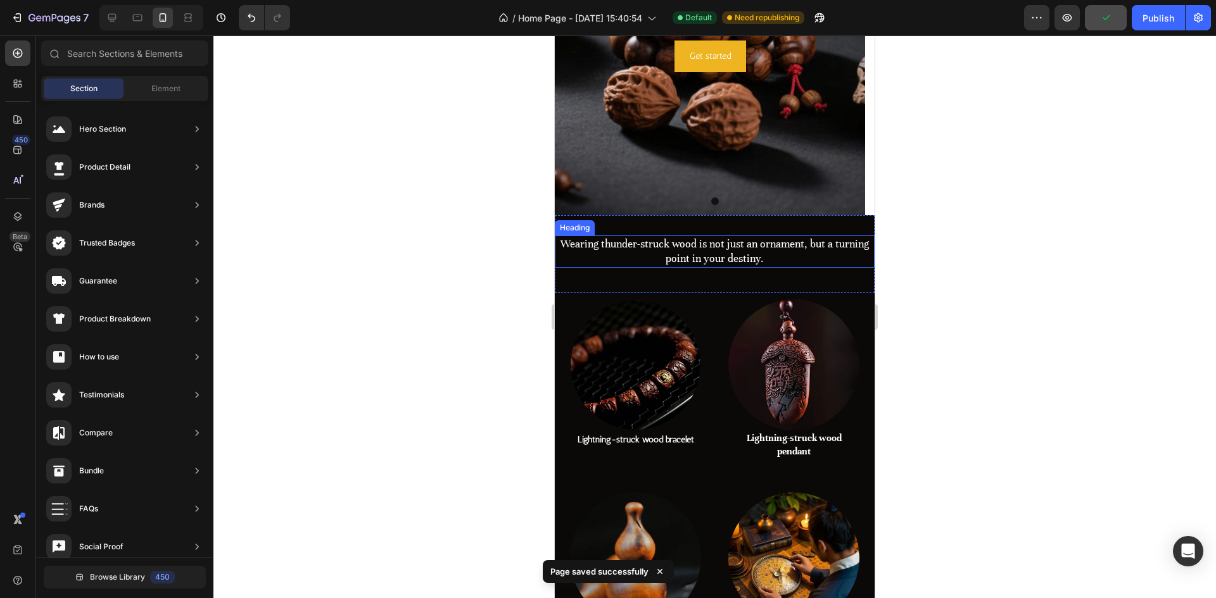
click at [698, 252] on p "Wearing thunder-struck wood is not just an ornament, but a turning point in you…" at bounding box center [714, 252] width 317 height 30
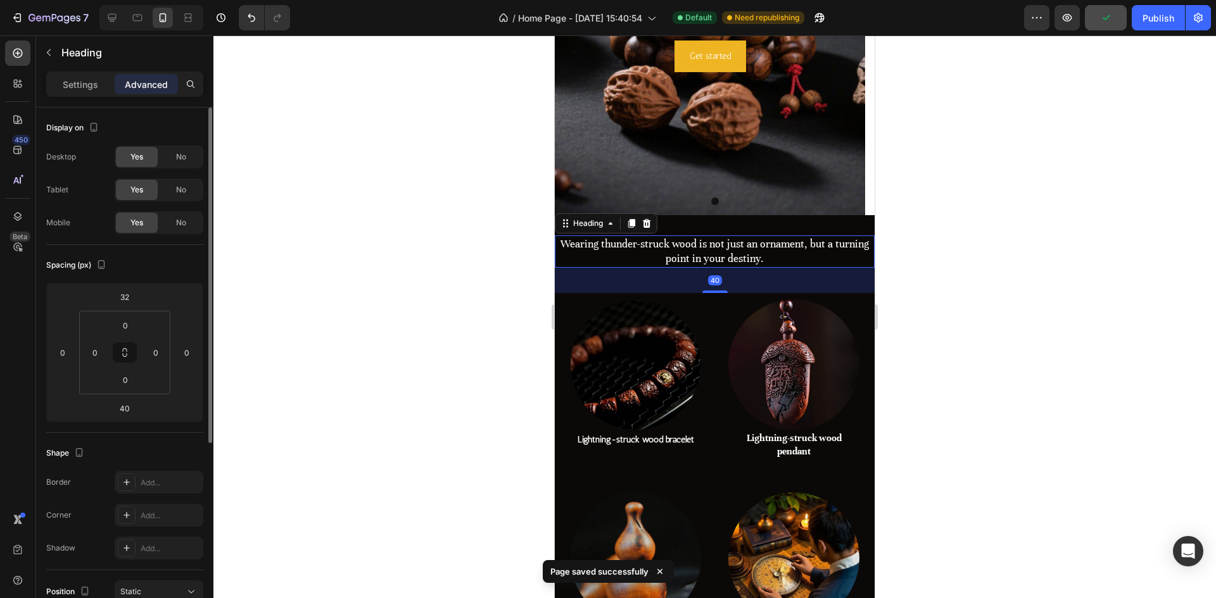
click at [98, 90] on p "Settings" at bounding box center [80, 84] width 35 height 13
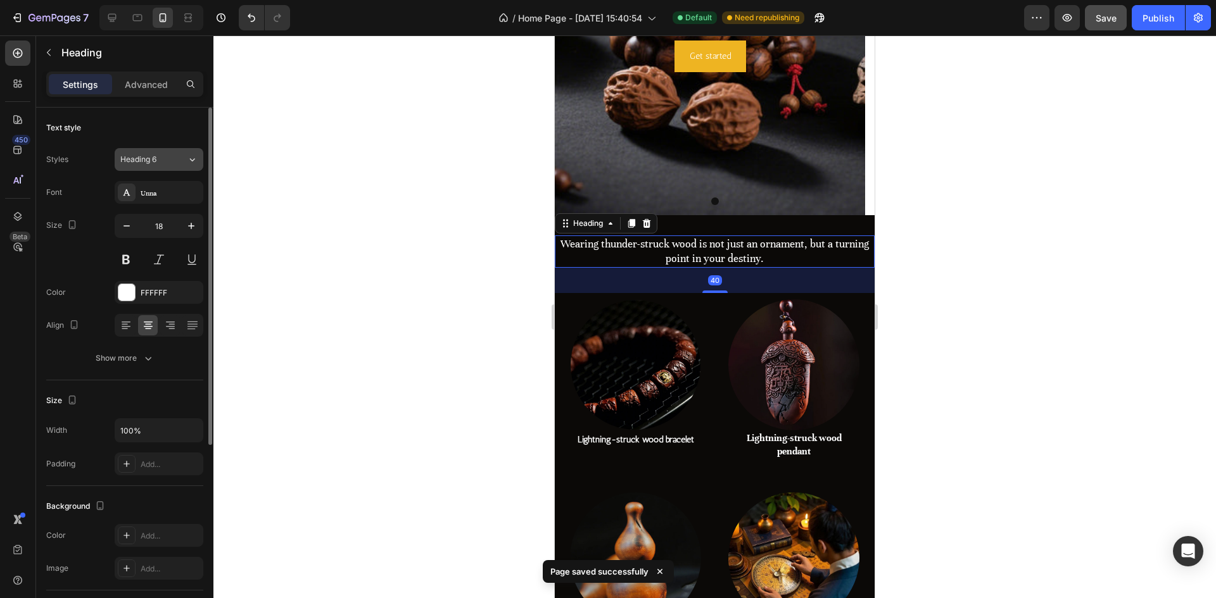
click at [149, 170] on button "Heading 6" at bounding box center [159, 159] width 89 height 23
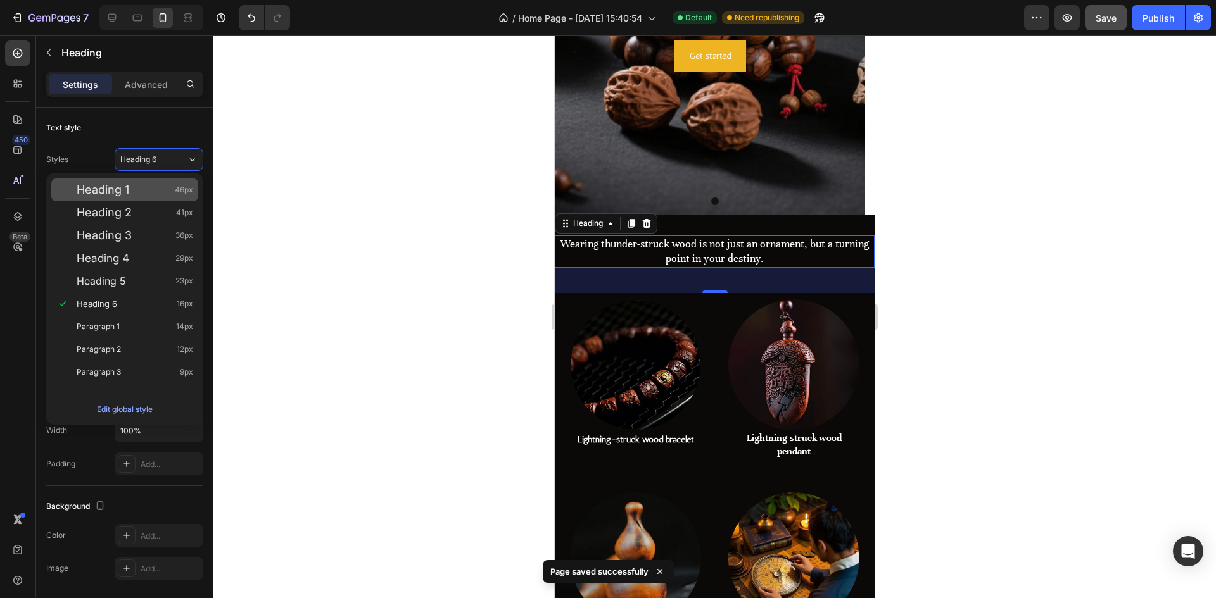
click at [141, 196] on div "Heading 1 46px" at bounding box center [124, 190] width 147 height 23
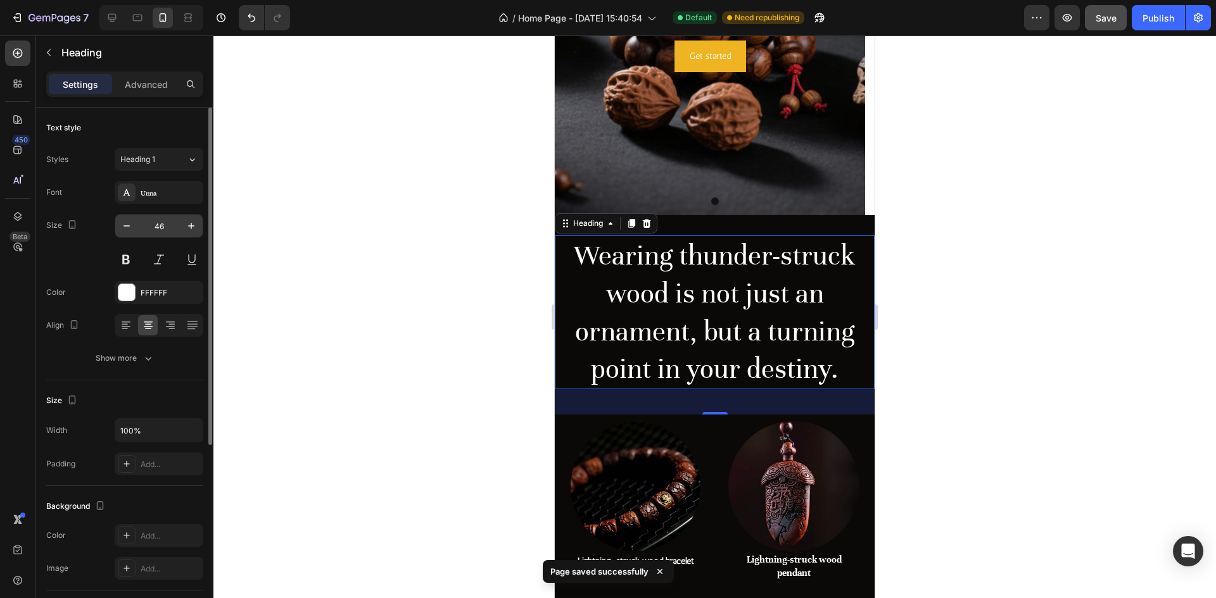
click at [162, 227] on input "46" at bounding box center [159, 226] width 42 height 23
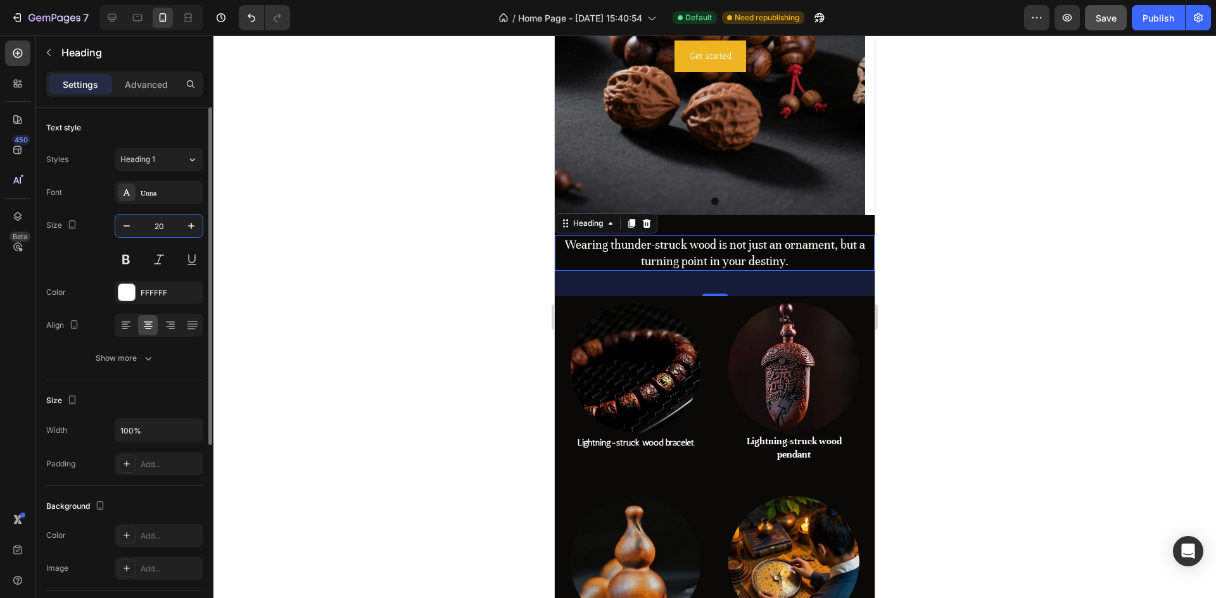
drag, startPoint x: 168, startPoint y: 227, endPoint x: 152, endPoint y: 227, distance: 15.8
click at [152, 227] on input "20" at bounding box center [159, 226] width 42 height 23
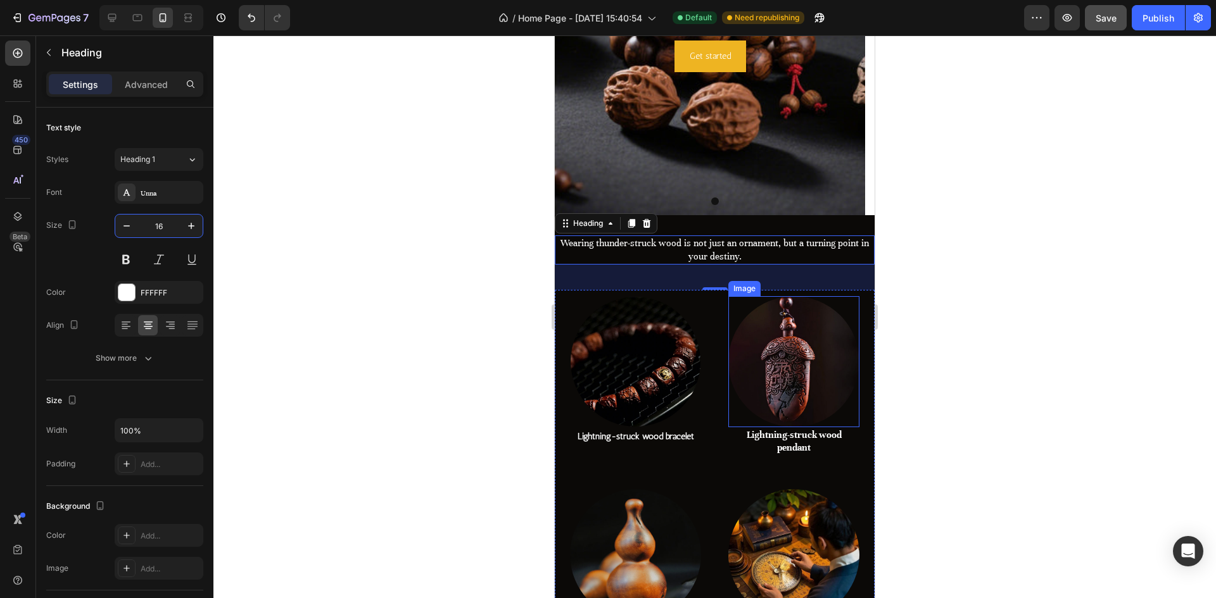
type input "16"
click at [771, 270] on div "40" at bounding box center [715, 277] width 320 height 25
click at [1178, 295] on div at bounding box center [714, 316] width 1002 height 563
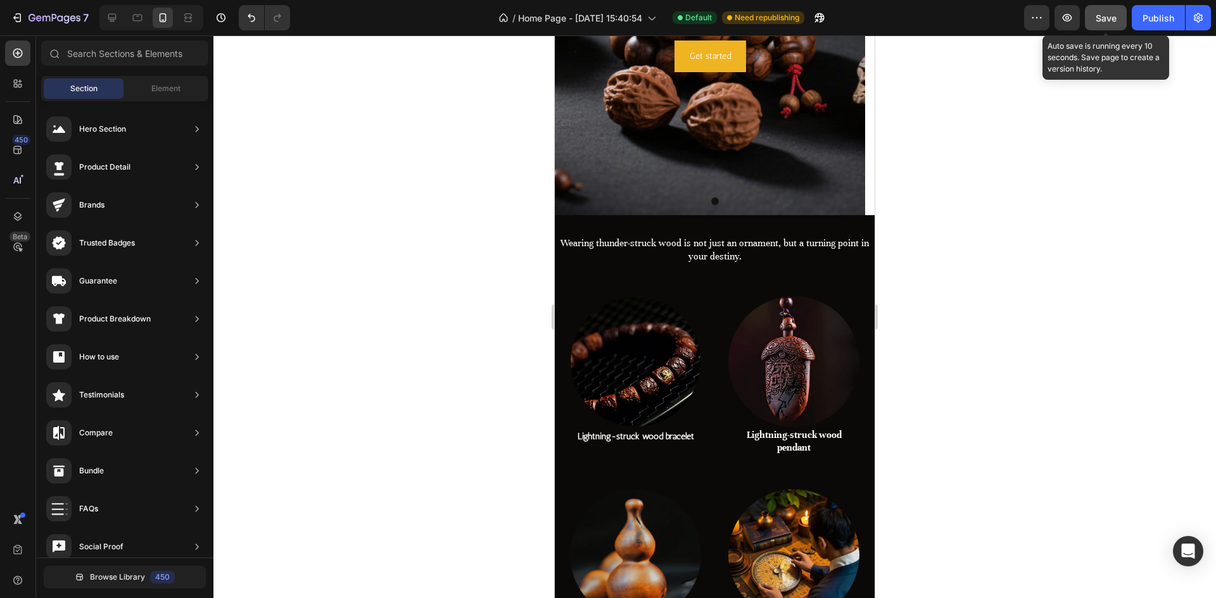
click at [1096, 25] on button "Save" at bounding box center [1106, 17] width 42 height 25
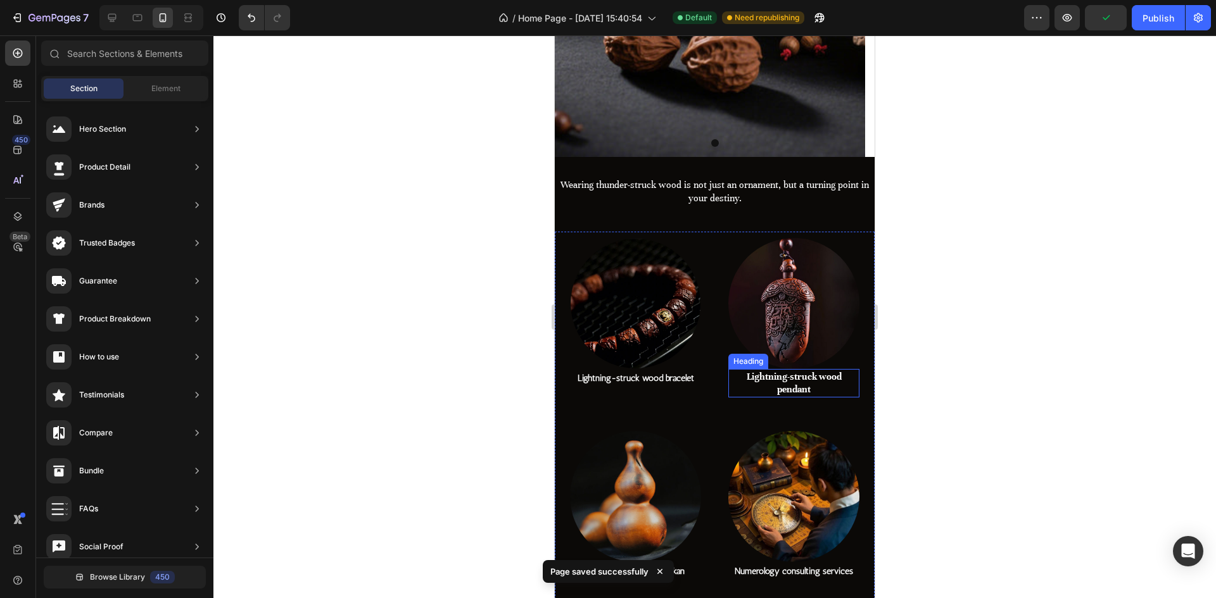
scroll to position [353, 0]
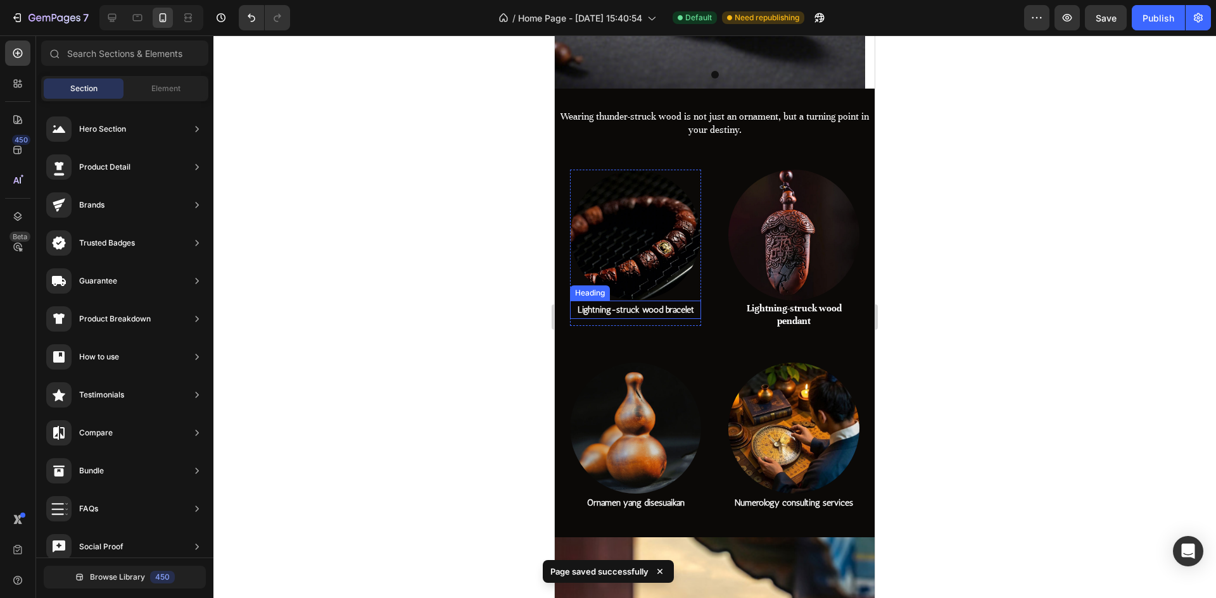
click at [645, 306] on h2 "Lightning-struck wood bracelet" at bounding box center [635, 310] width 131 height 18
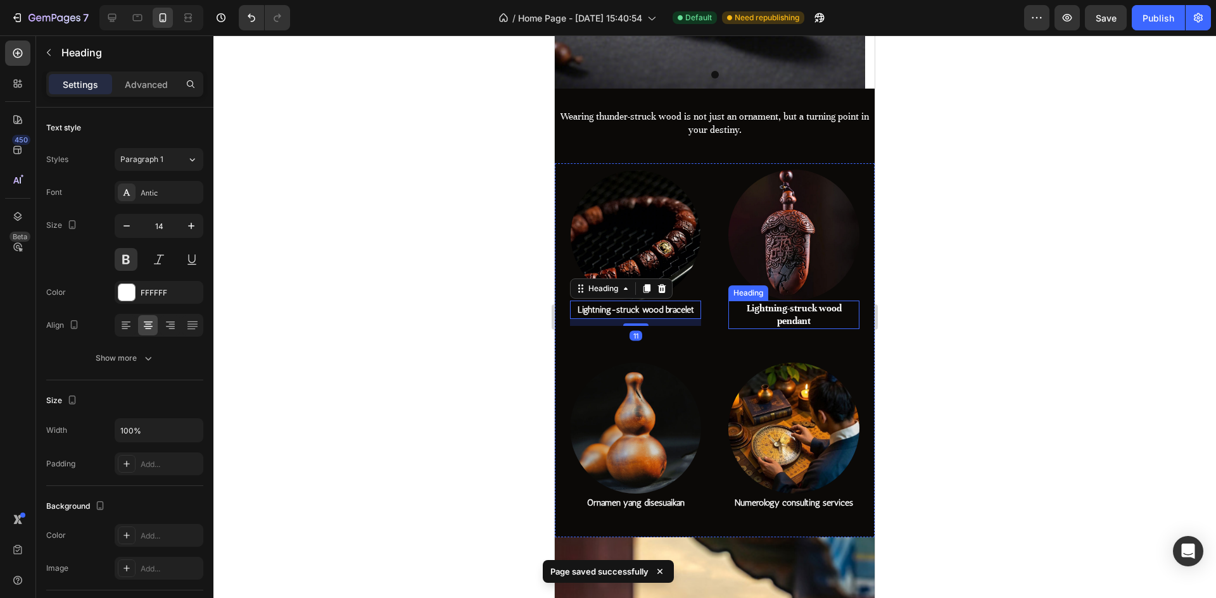
click at [786, 309] on h2 "Lightning-struck wood pendant" at bounding box center [793, 315] width 131 height 29
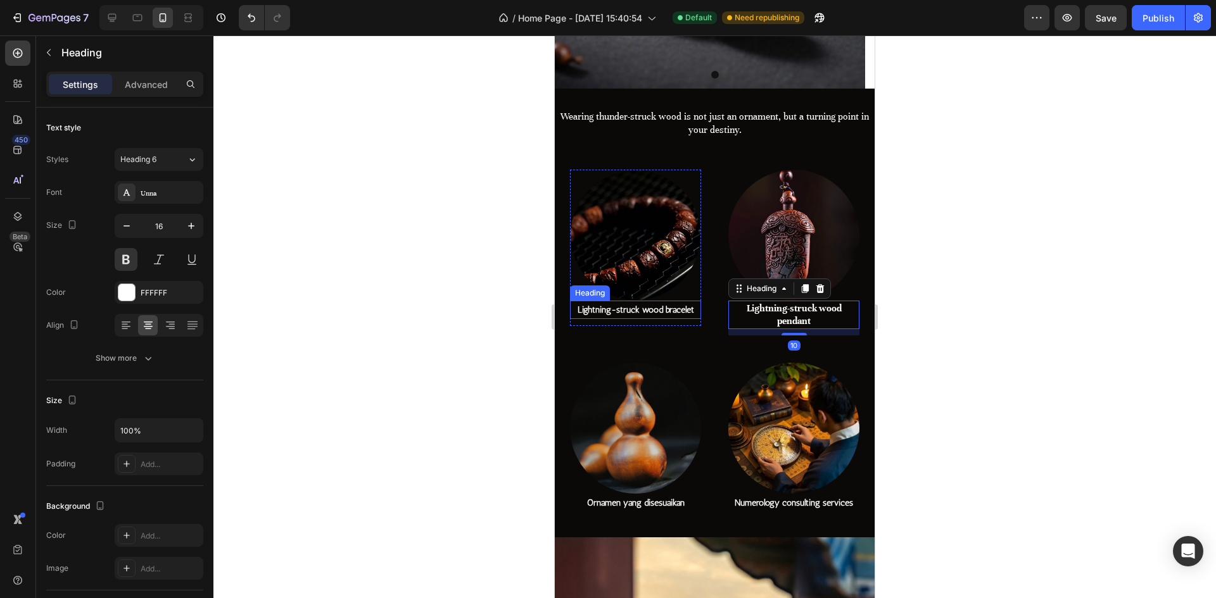
click at [655, 308] on h2 "Lightning-struck wood bracelet" at bounding box center [635, 310] width 131 height 18
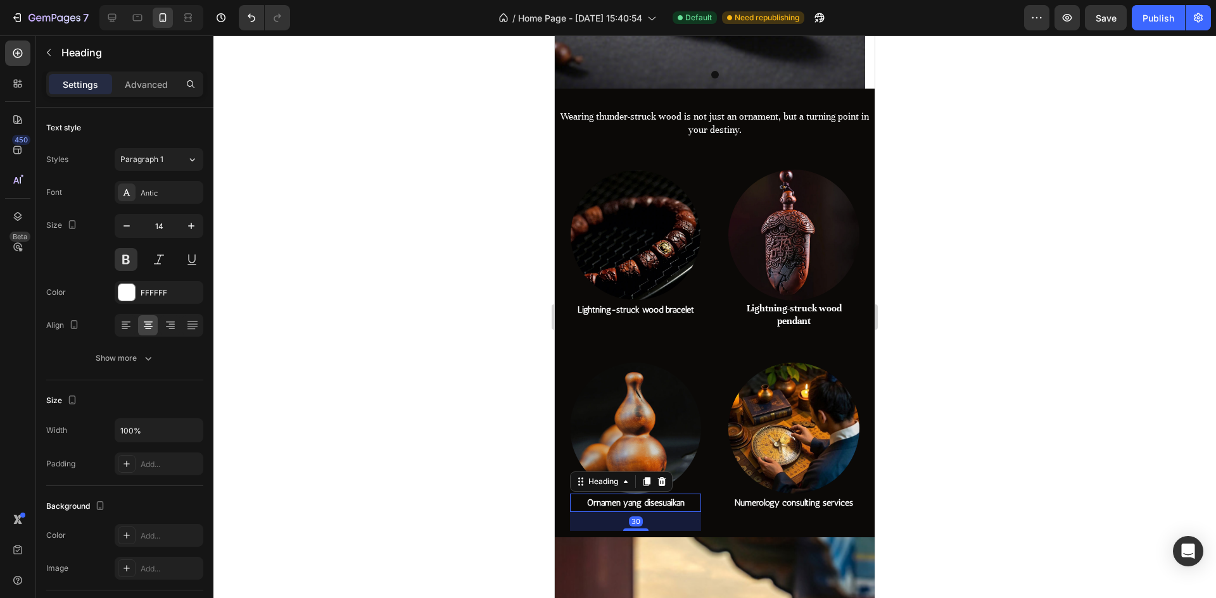
click at [672, 494] on h2 "Ornamen yang disesuaikan" at bounding box center [635, 503] width 131 height 18
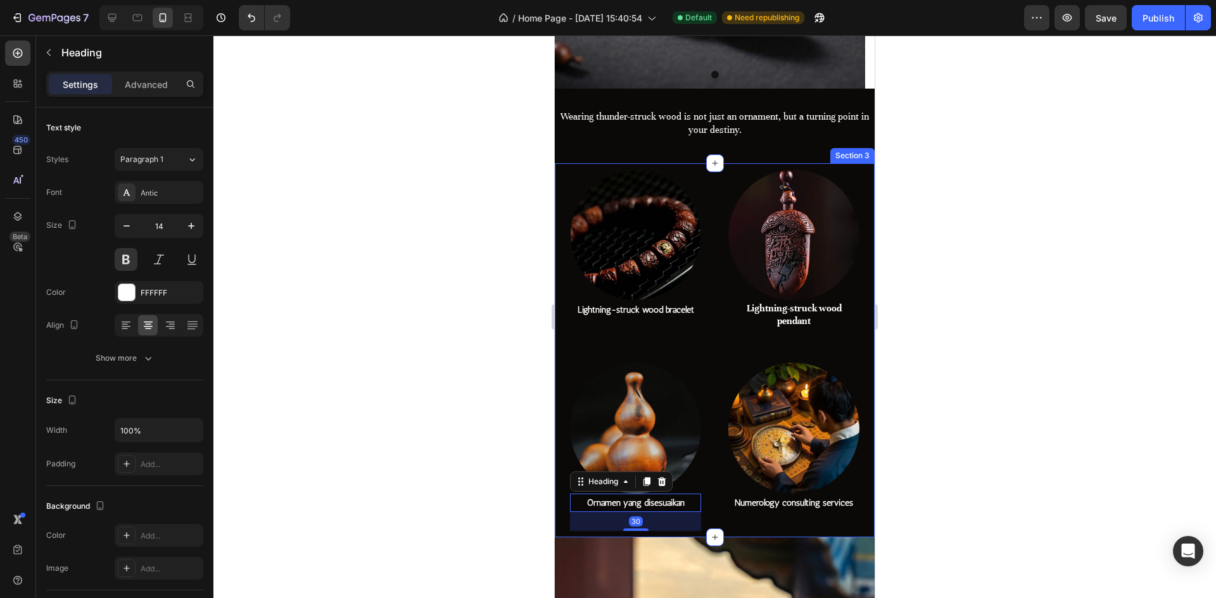
click at [750, 499] on h2 "Numerology consulting services" at bounding box center [793, 503] width 131 height 18
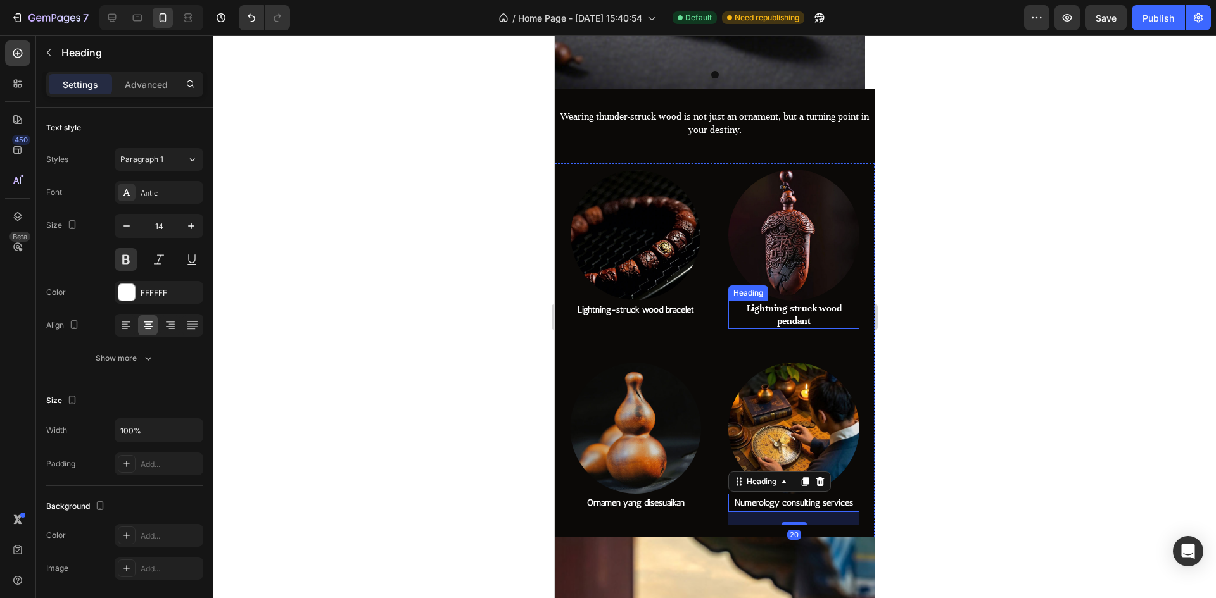
click at [768, 313] on h2 "Lightning-struck wood pendant" at bounding box center [793, 315] width 131 height 29
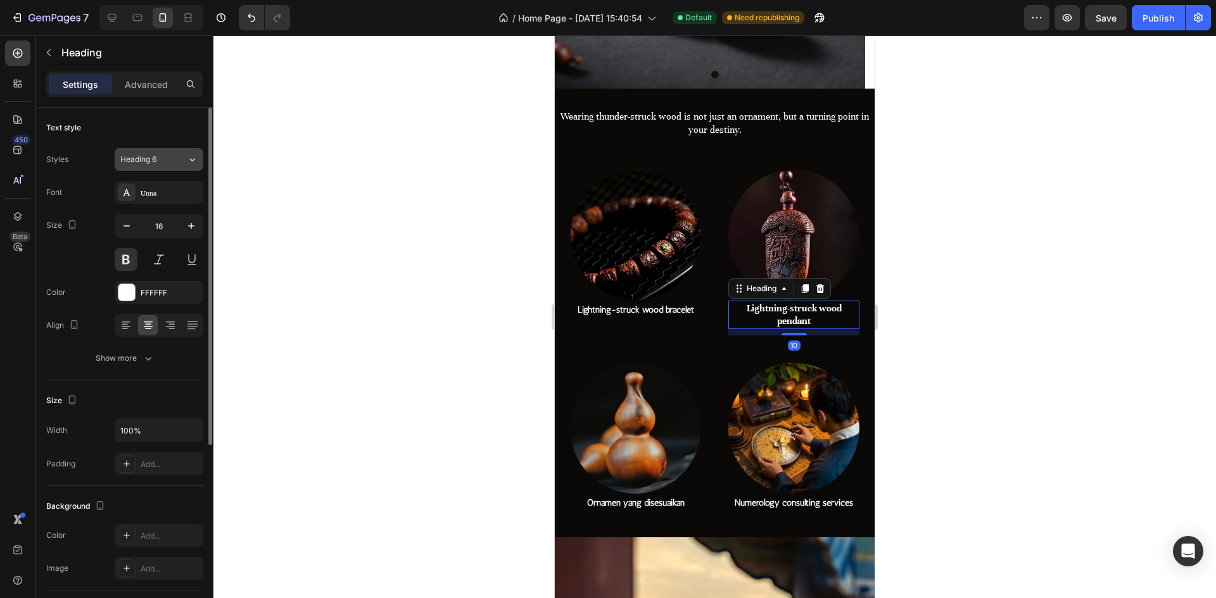
click at [193, 156] on icon at bounding box center [192, 159] width 11 height 13
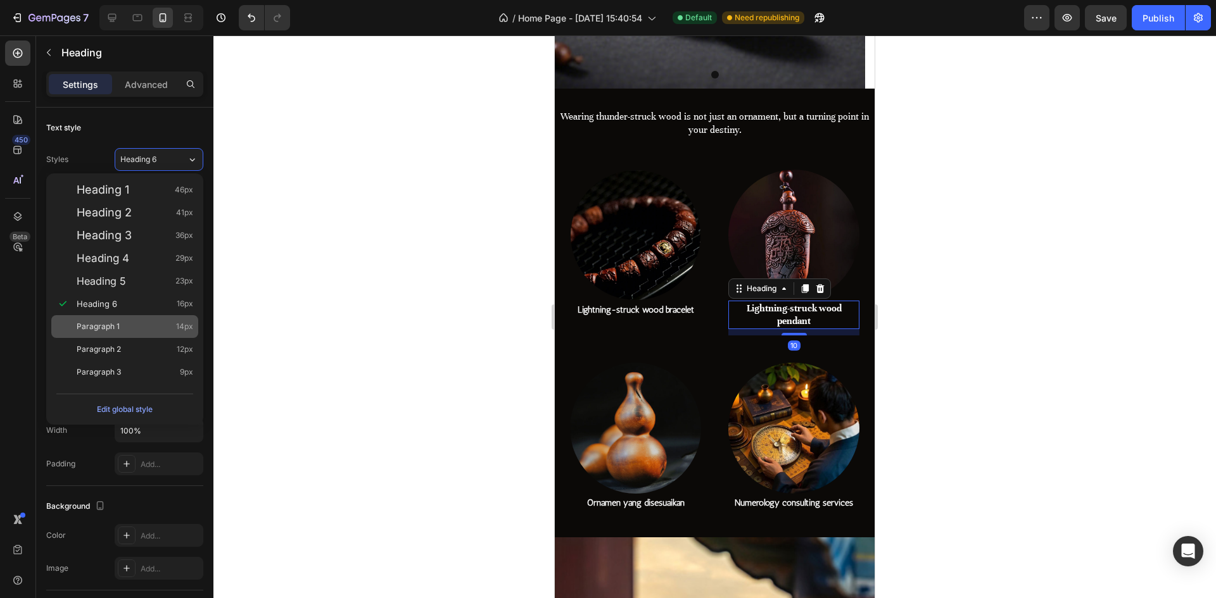
click at [141, 322] on div "Paragraph 1 14px" at bounding box center [135, 326] width 117 height 13
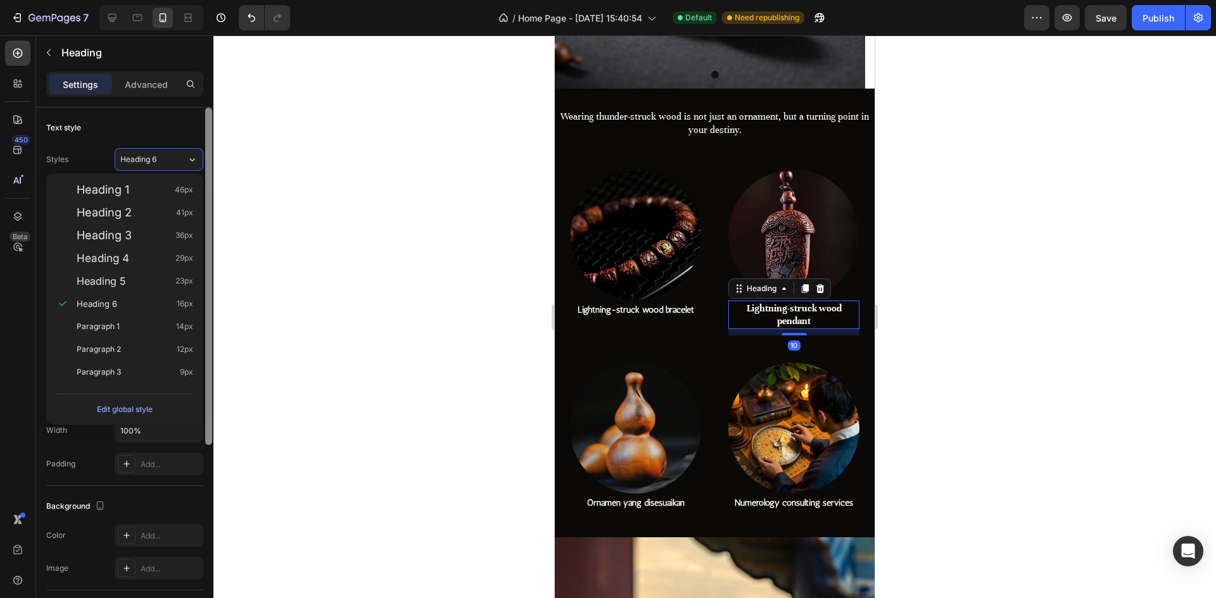
type input "14"
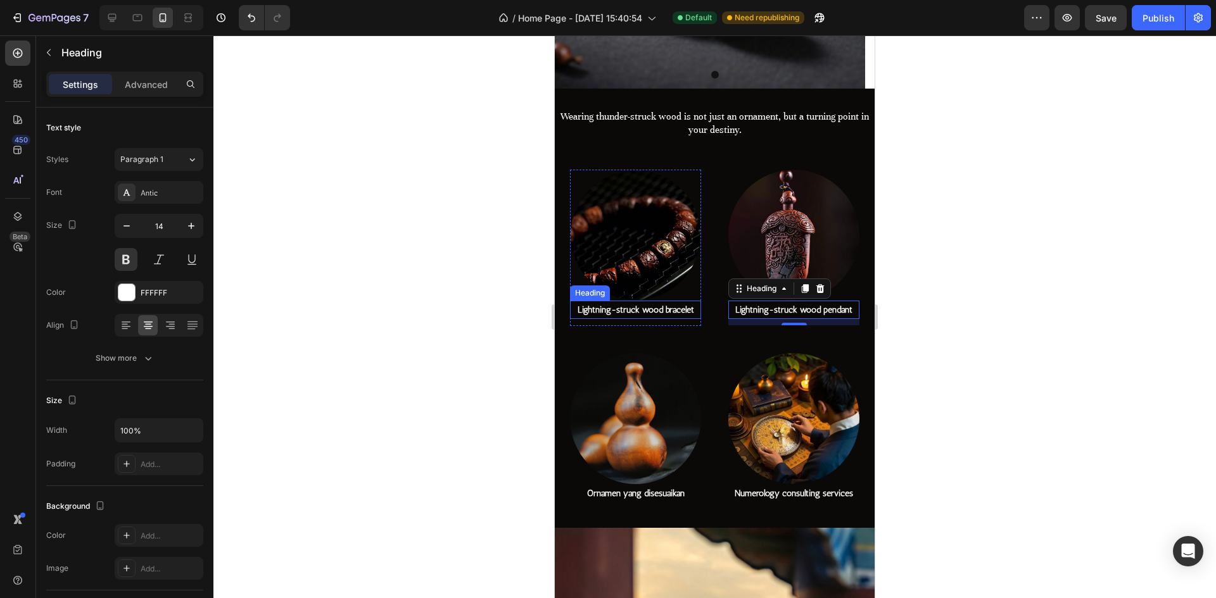
click at [603, 307] on h2 "Lightning-struck wood bracelet" at bounding box center [635, 310] width 131 height 18
click at [743, 307] on h2 "Lightning-struck wood pendant" at bounding box center [793, 310] width 131 height 18
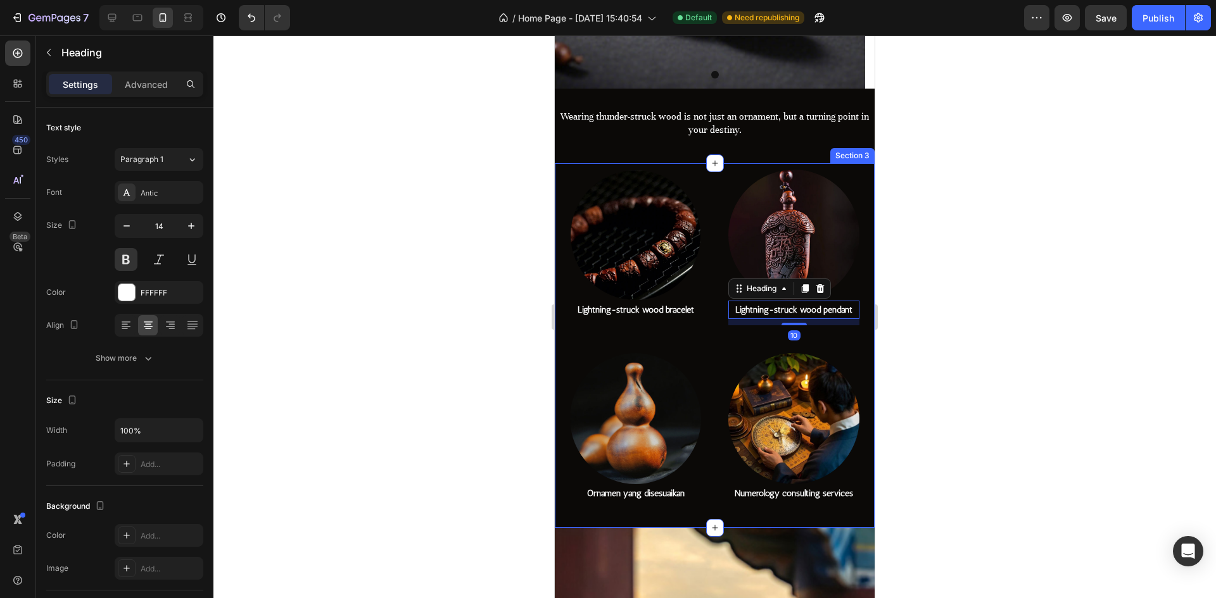
click at [699, 305] on div "Image Lightning-struck wood bracelet Heading Row Image Lightning-struck wood pe…" at bounding box center [715, 345] width 320 height 365
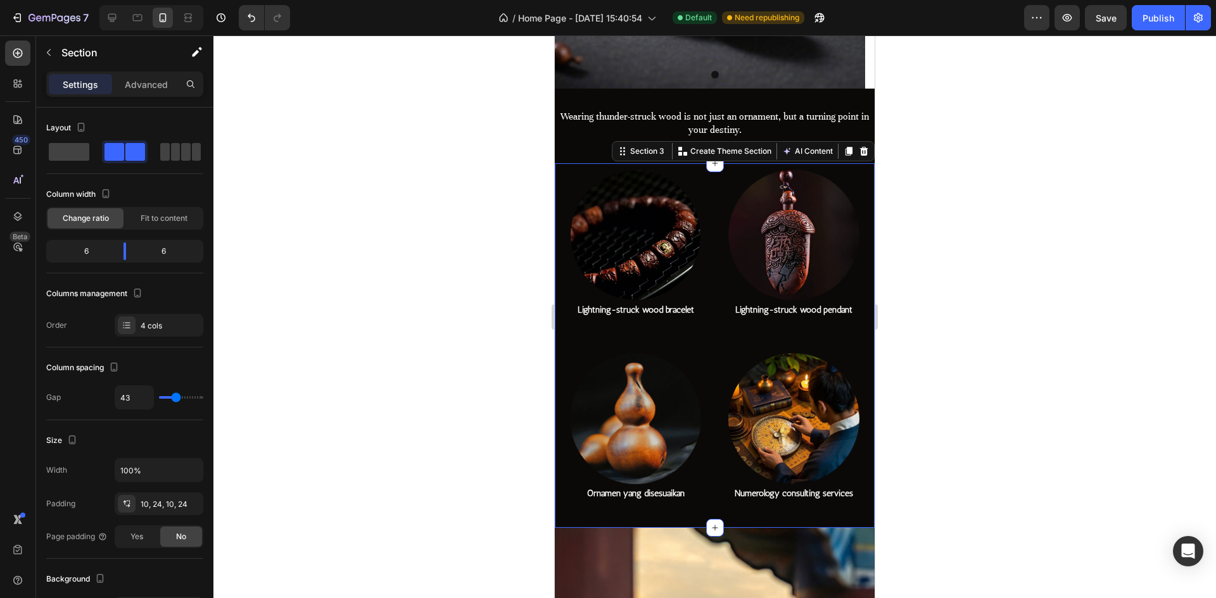
click at [605, 304] on h2 "Lightning-struck wood bracelet" at bounding box center [635, 310] width 131 height 18
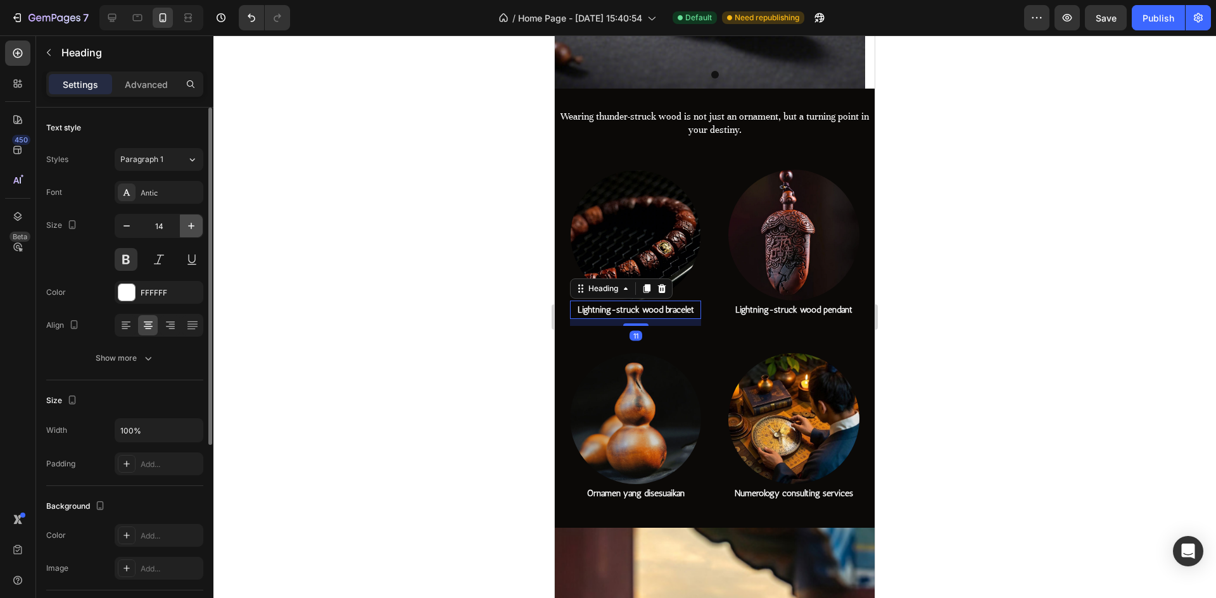
click at [191, 219] on button "button" at bounding box center [191, 226] width 23 height 23
click at [129, 227] on icon "button" at bounding box center [126, 226] width 13 height 13
type input "14"
click at [1107, 17] on span "Save" at bounding box center [1105, 18] width 21 height 11
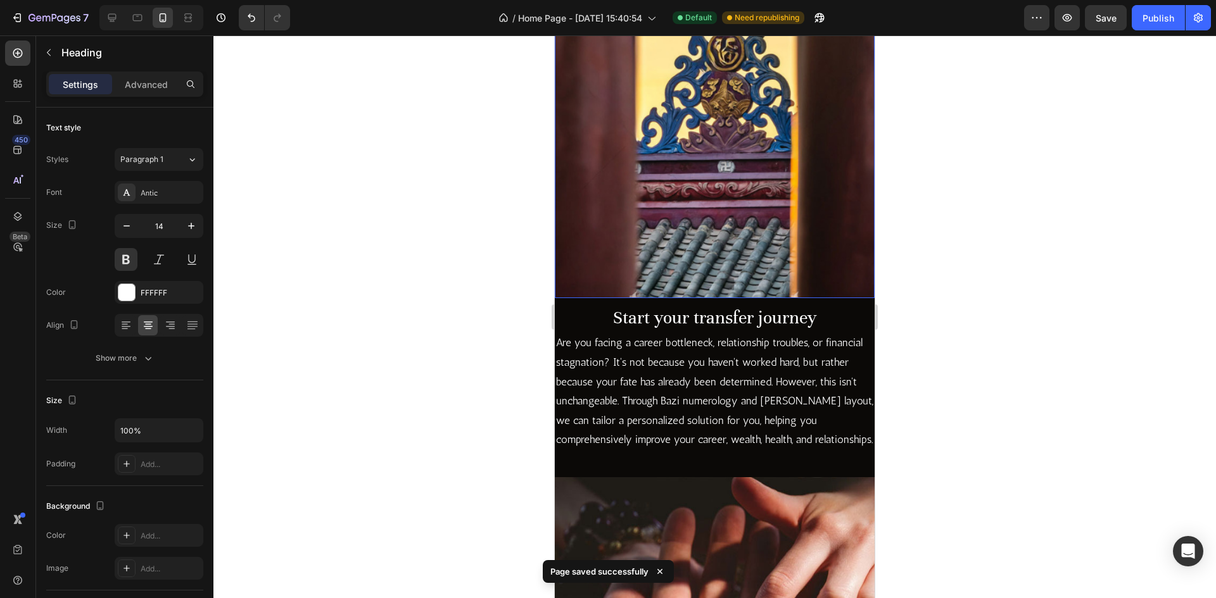
scroll to position [1176, 0]
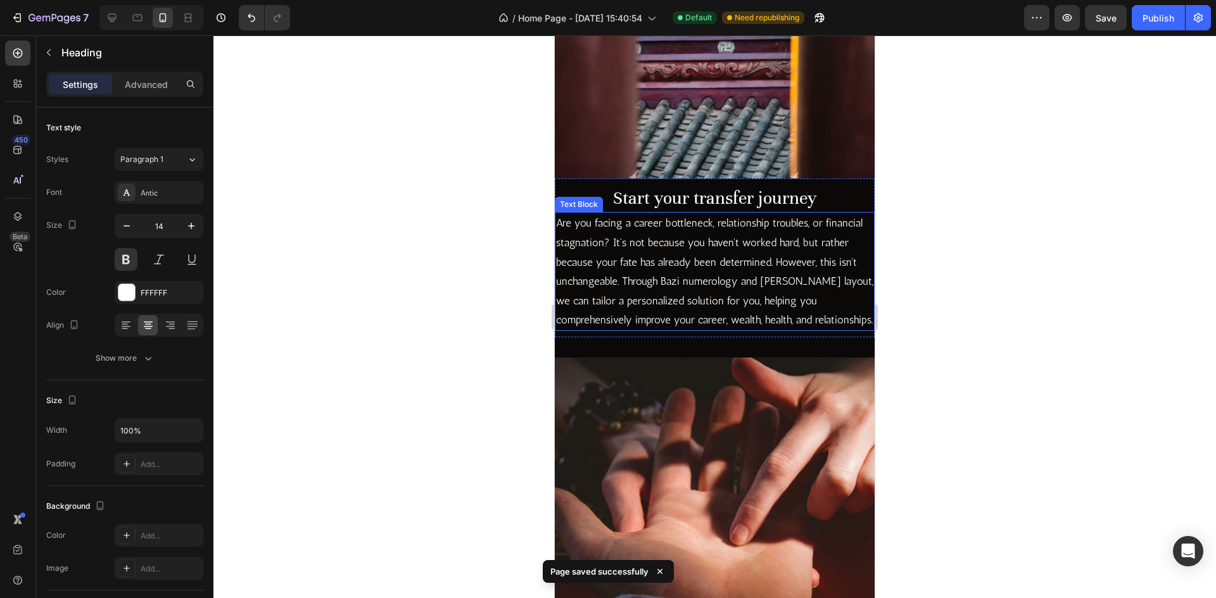
click at [741, 324] on p "Are you facing a career bottleneck, relationship troubles, or financial stagnat…" at bounding box center [714, 271] width 317 height 117
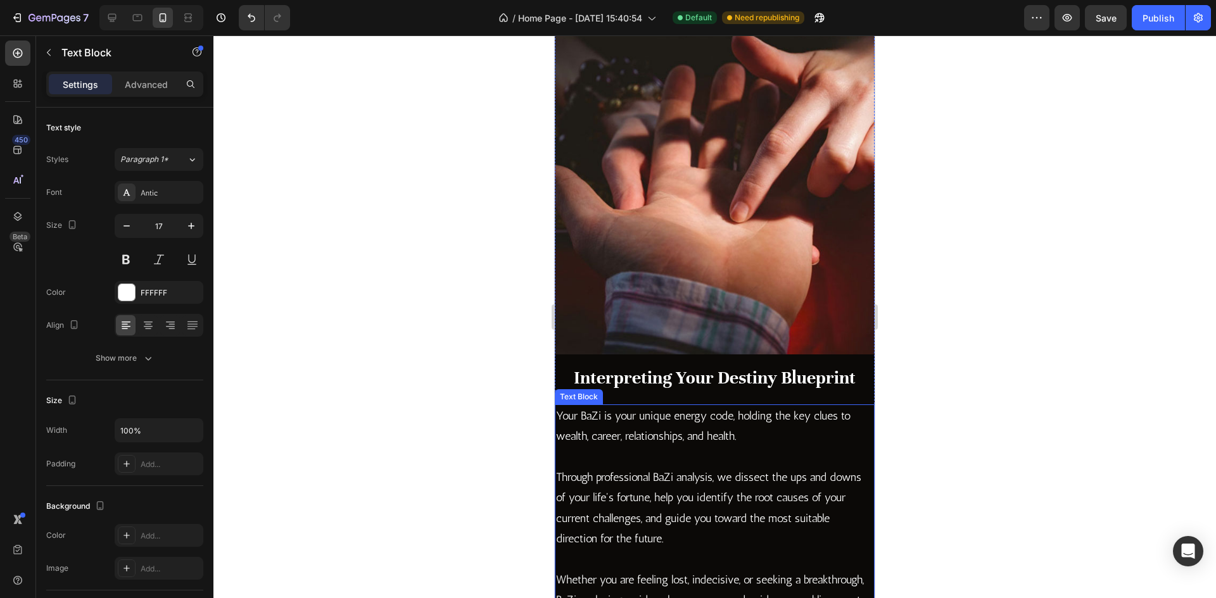
scroll to position [1556, 0]
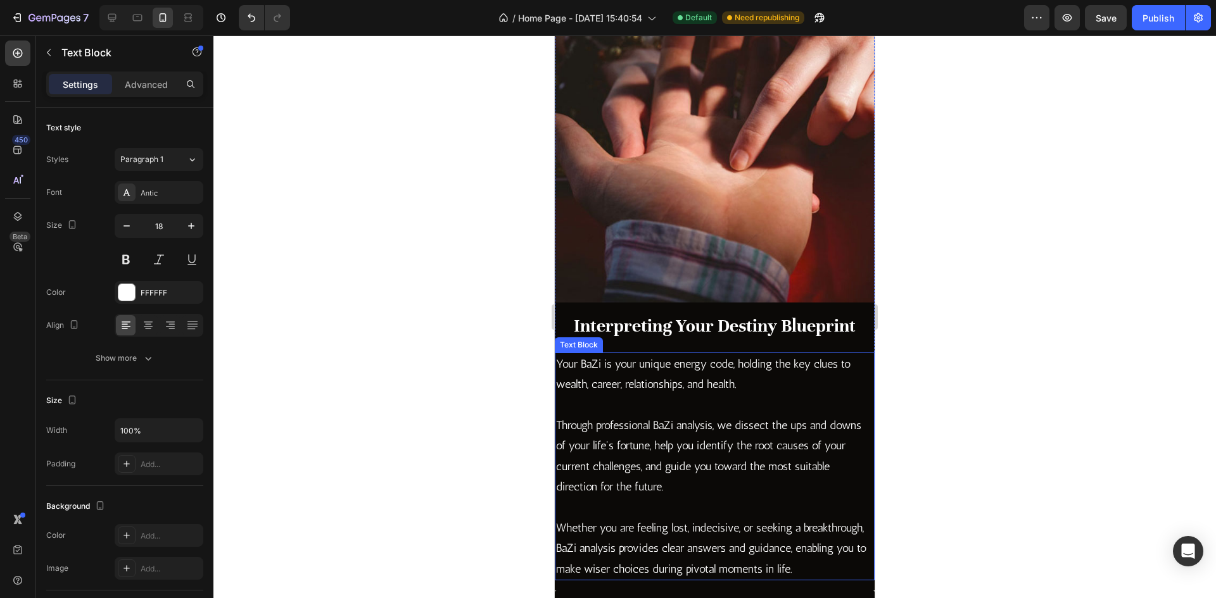
click at [716, 415] on p "Through professional BaZi analysis, we dissect the ups and downs of your life's…" at bounding box center [714, 456] width 317 height 82
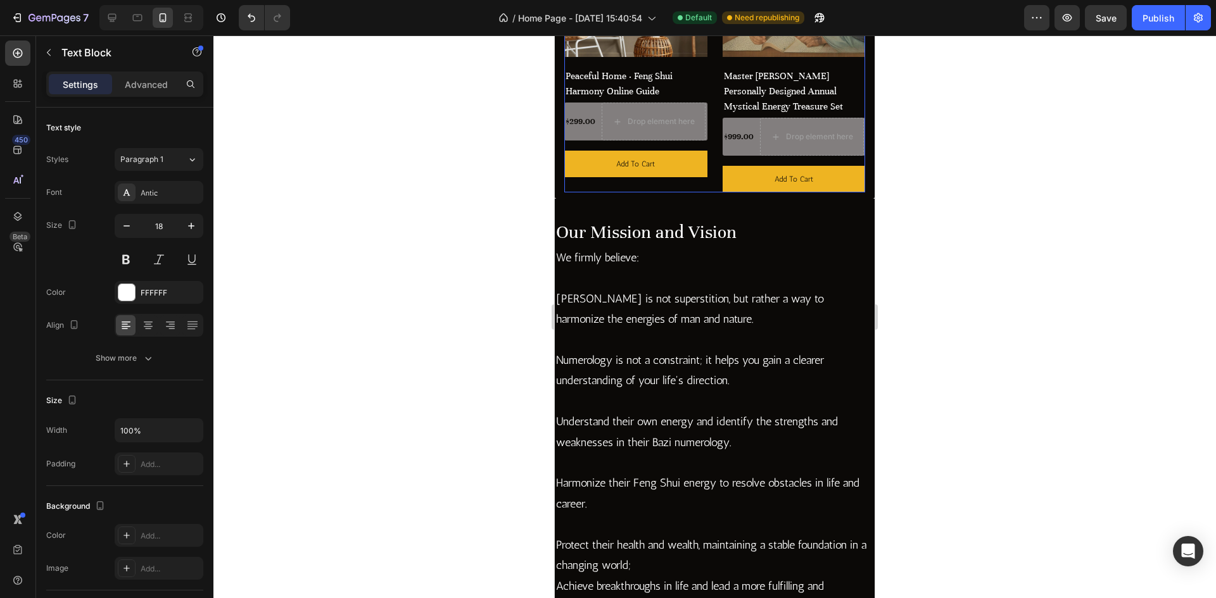
scroll to position [2189, 0]
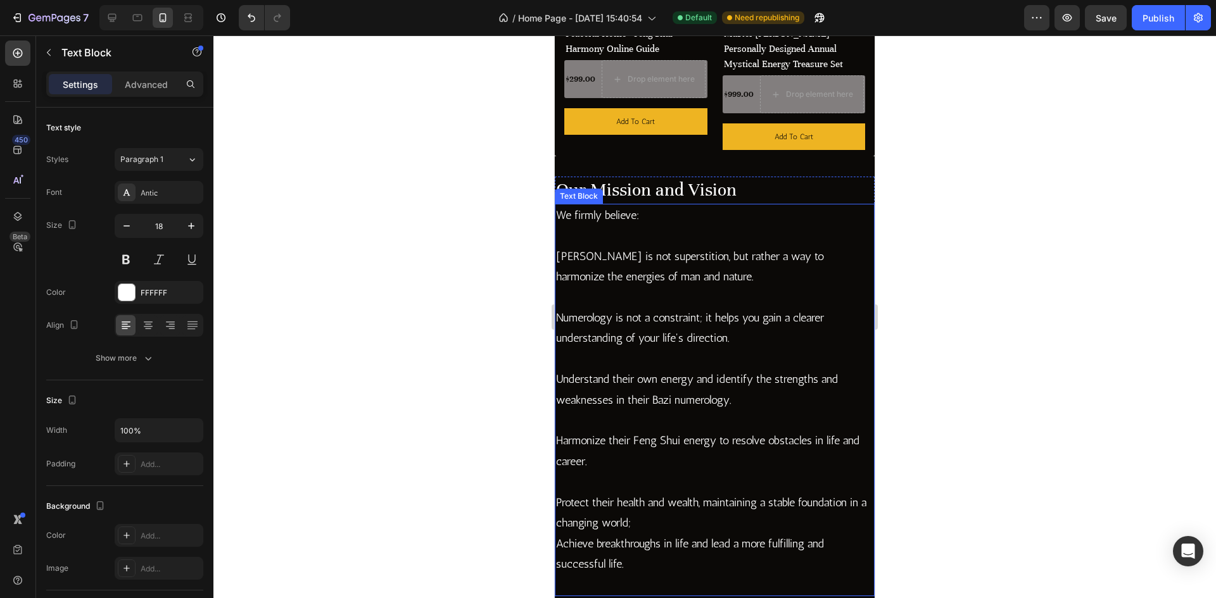
click at [729, 384] on p "Understand their own energy and identify the strengths and weaknesses in their …" at bounding box center [714, 389] width 317 height 41
click at [738, 195] on h2 "Our Mission and Vision" at bounding box center [715, 190] width 320 height 27
click at [718, 241] on p "We firmly believe:" at bounding box center [714, 225] width 317 height 41
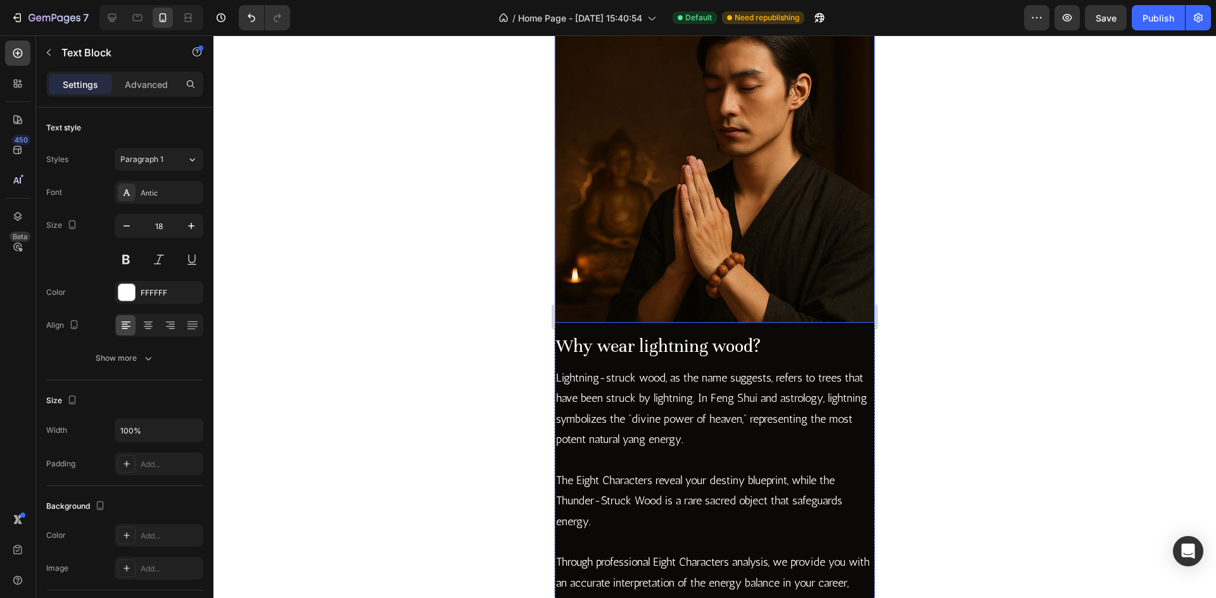
click at [714, 249] on img at bounding box center [715, 163] width 320 height 320
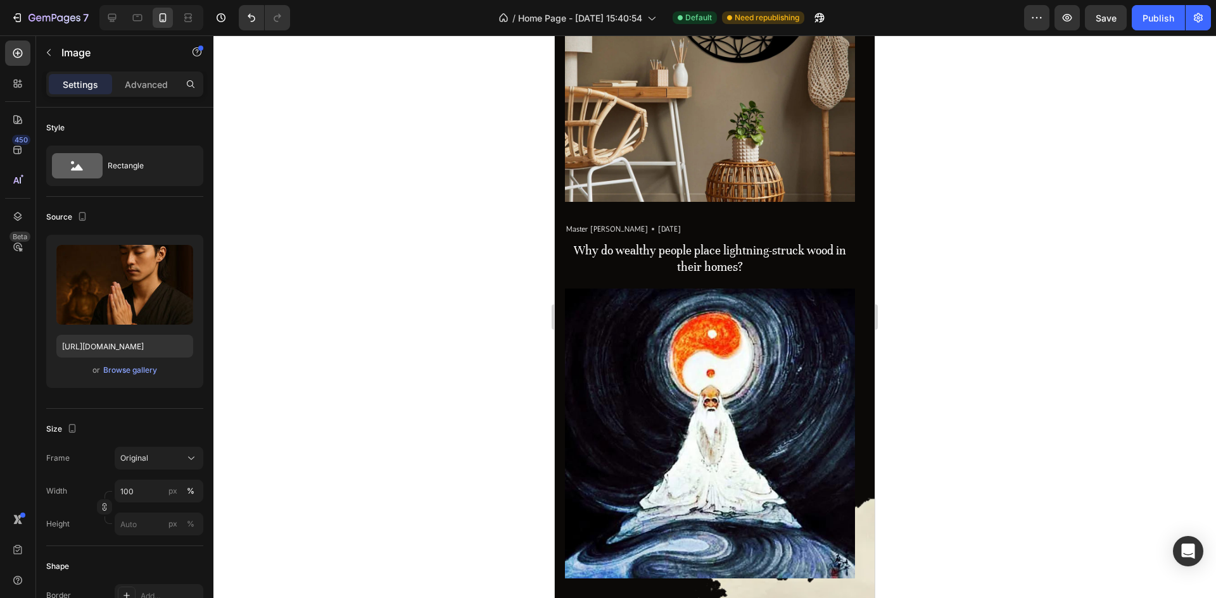
scroll to position [3962, 0]
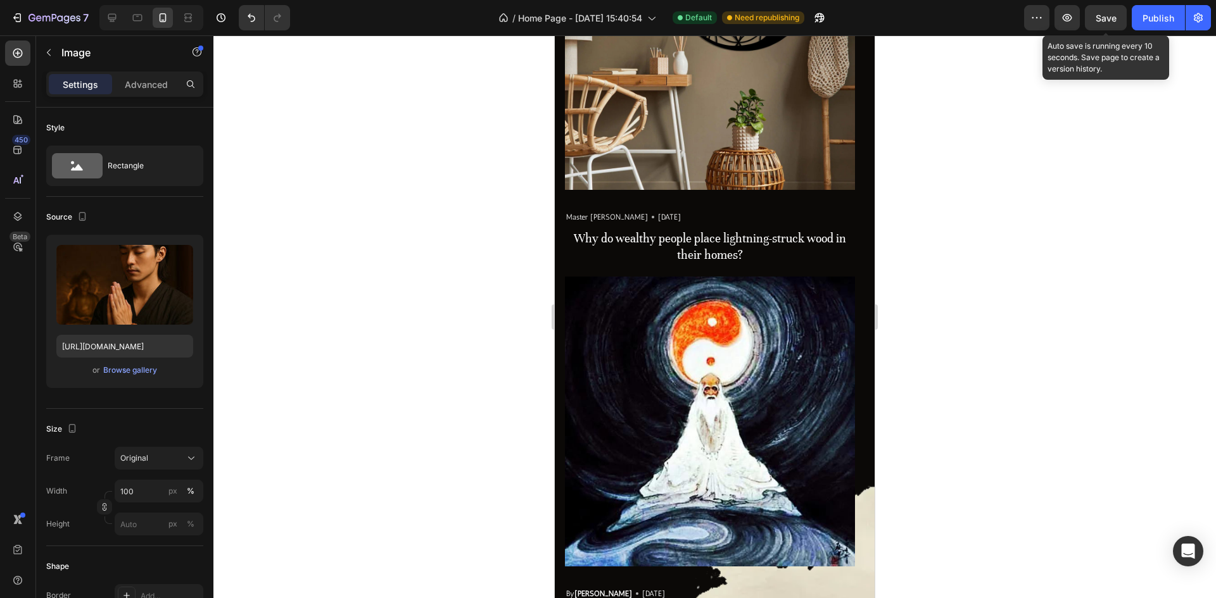
click at [1115, 15] on span "Save" at bounding box center [1105, 18] width 21 height 11
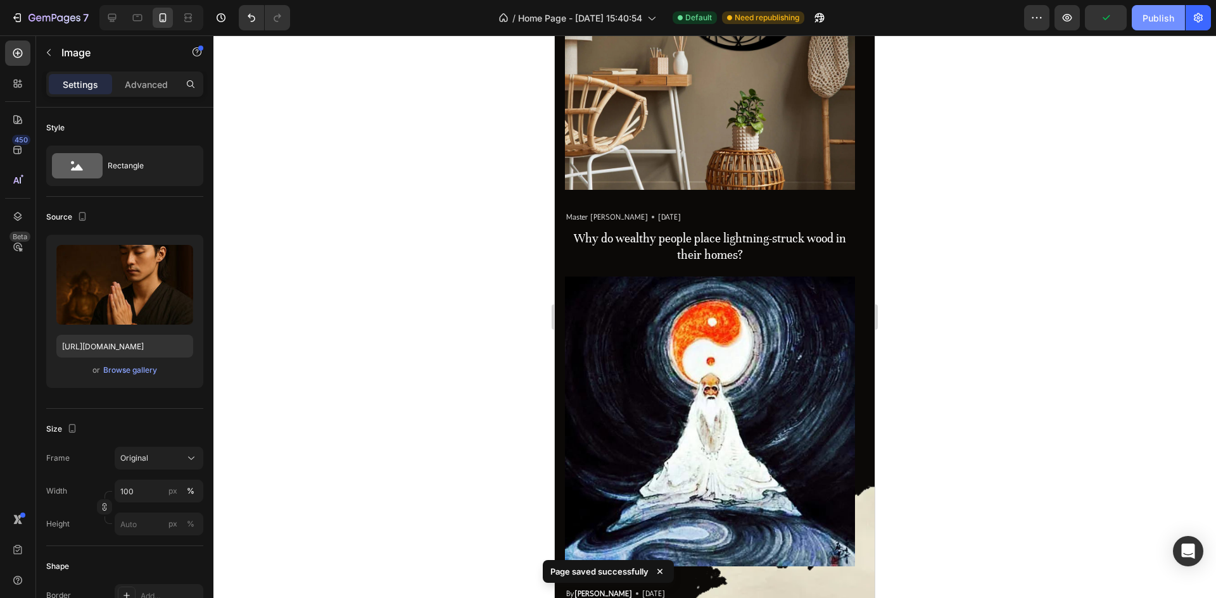
click at [1173, 24] on div "Publish" at bounding box center [1158, 17] width 32 height 13
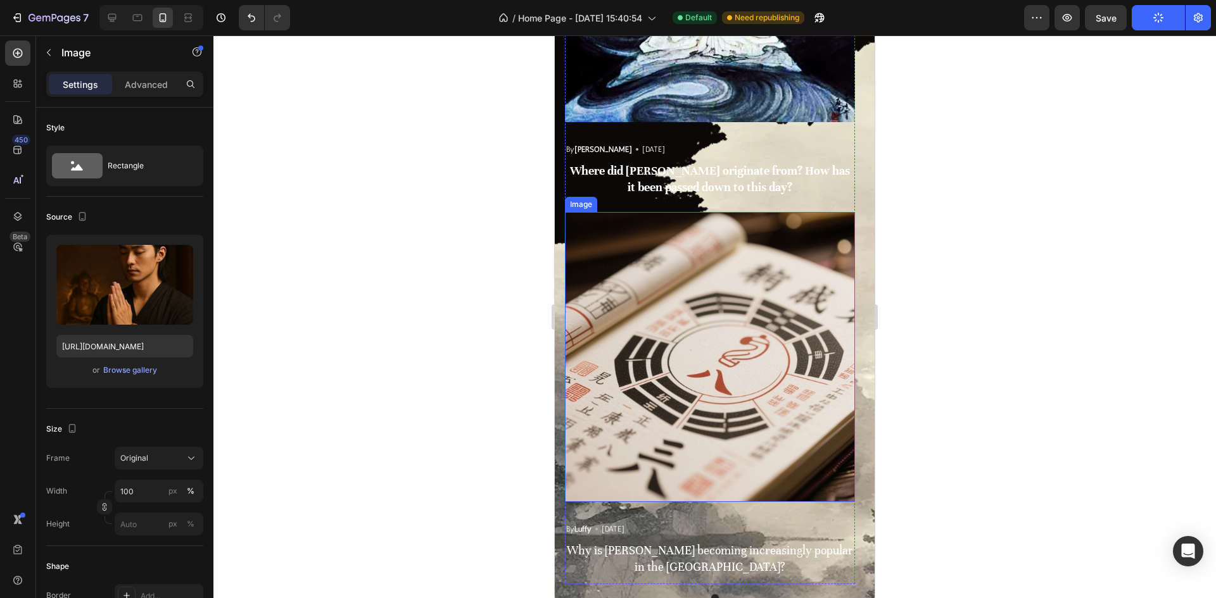
scroll to position [4405, 0]
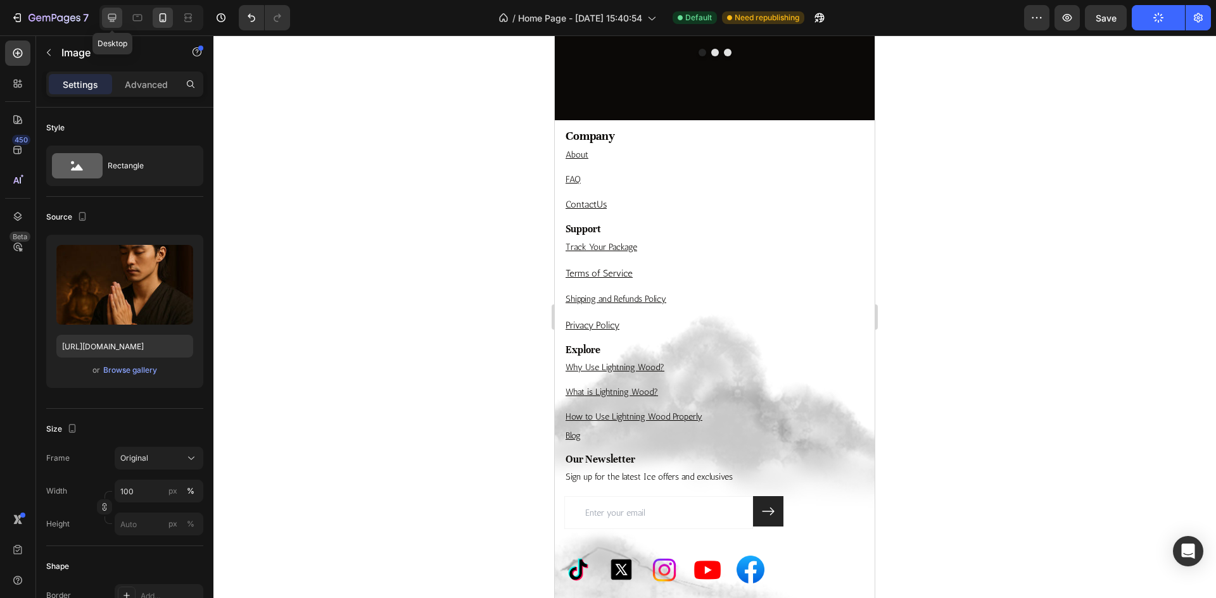
click at [120, 23] on div at bounding box center [112, 18] width 20 height 20
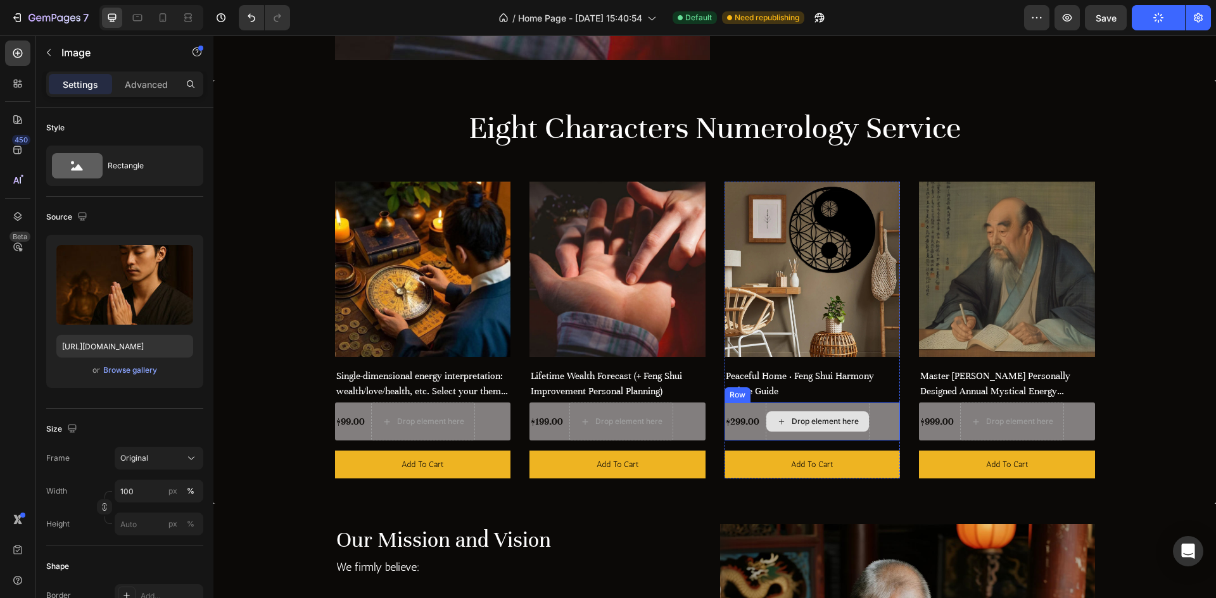
scroll to position [1197, 0]
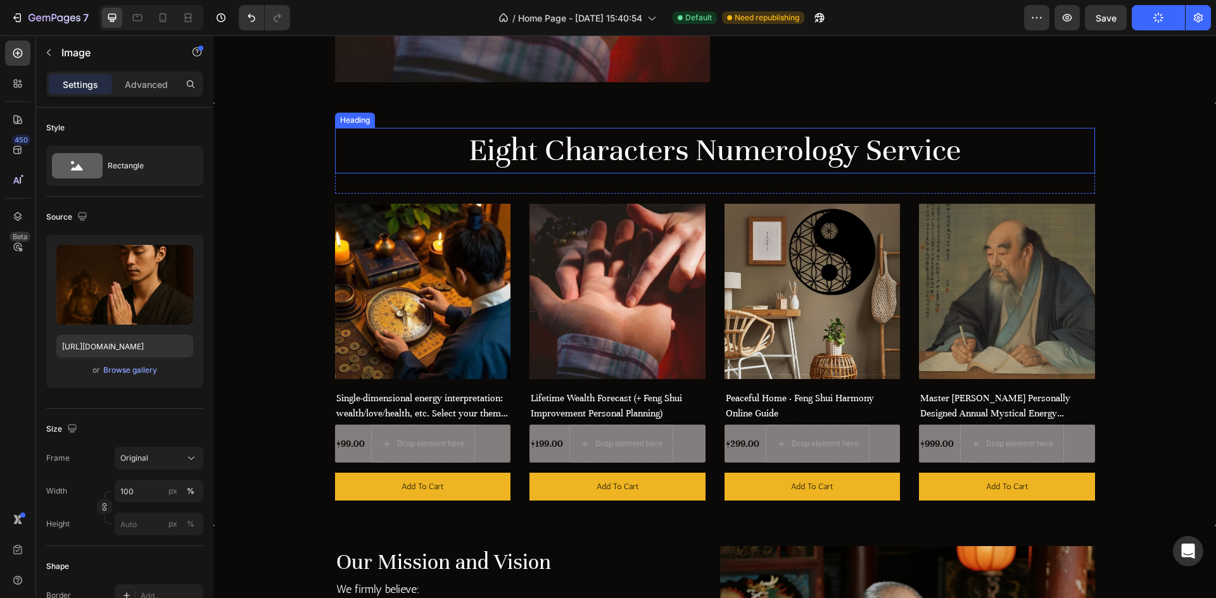
click at [726, 148] on h2 "Eight Characters Numerology Service" at bounding box center [715, 151] width 760 height 46
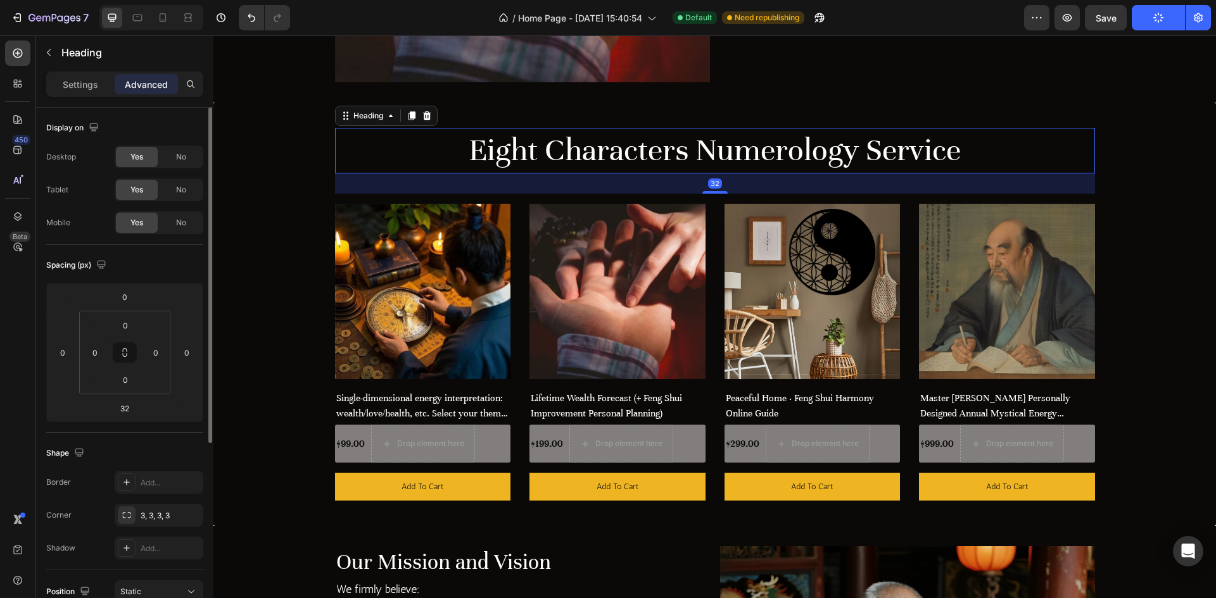
click at [79, 79] on p "Settings" at bounding box center [80, 84] width 35 height 13
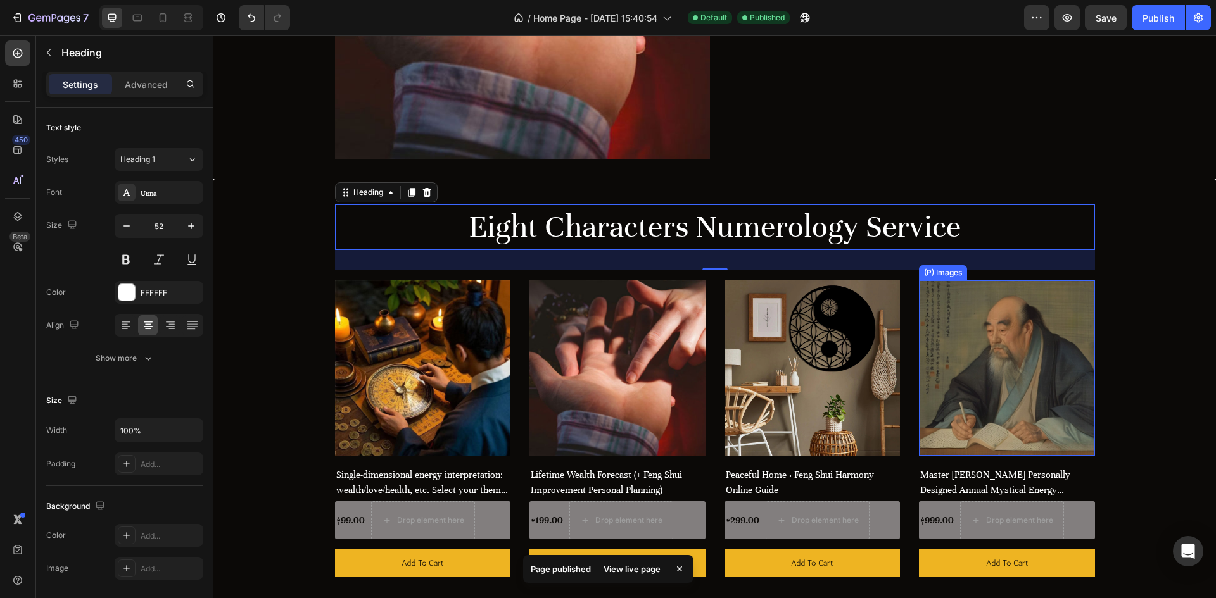
scroll to position [754, 0]
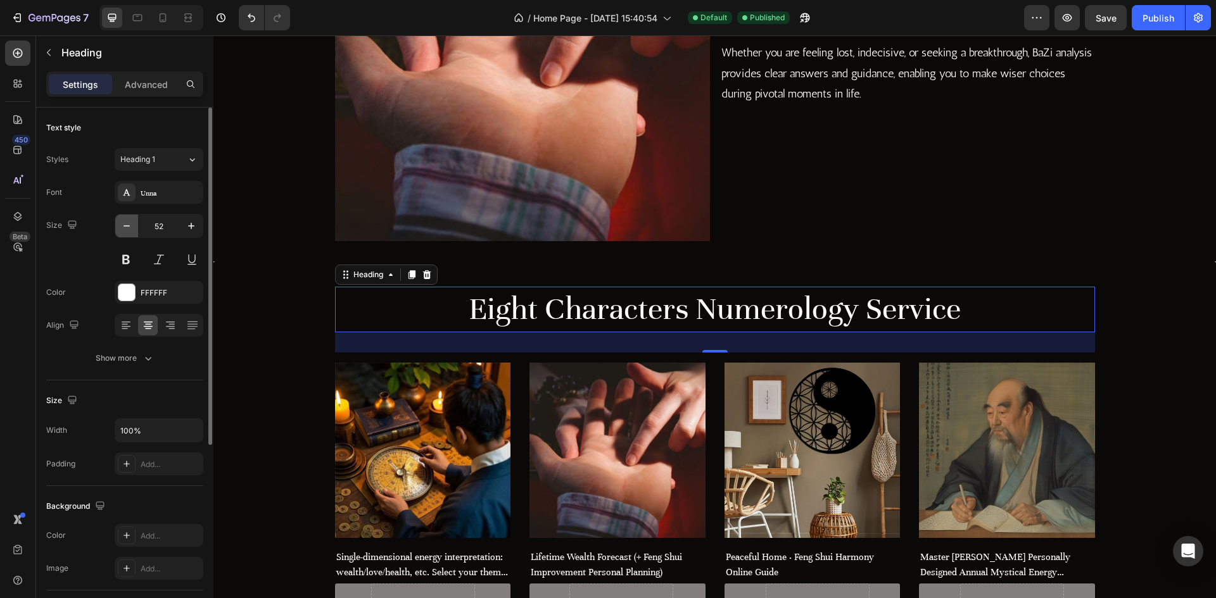
click at [119, 225] on button "button" at bounding box center [126, 226] width 23 height 23
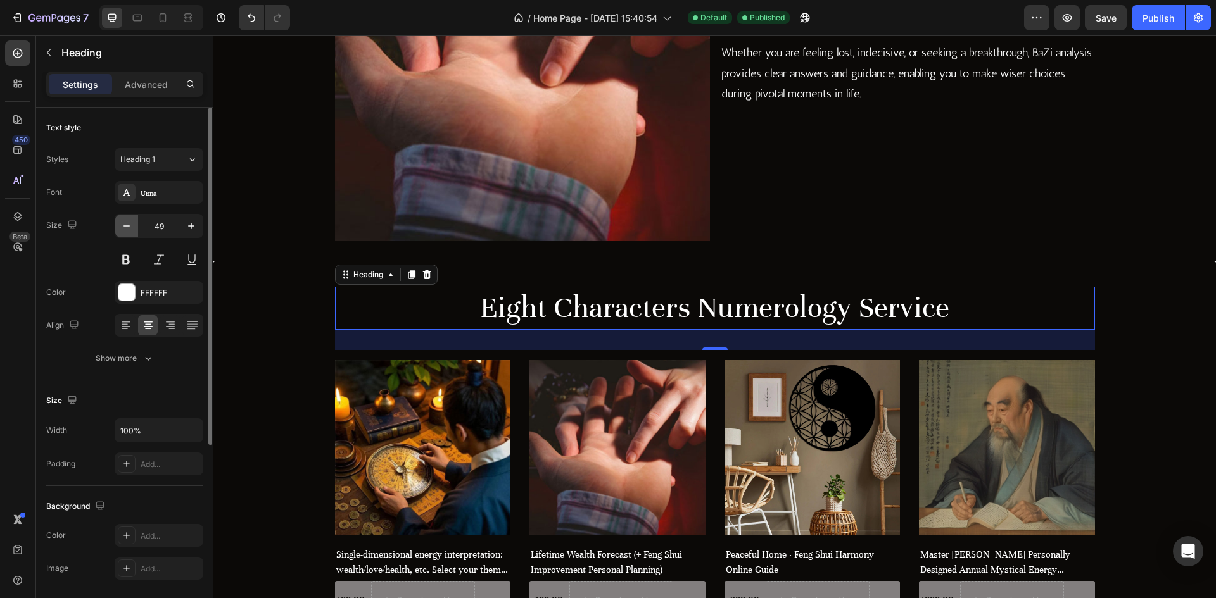
click at [119, 225] on button "button" at bounding box center [126, 226] width 23 height 23
type input "48"
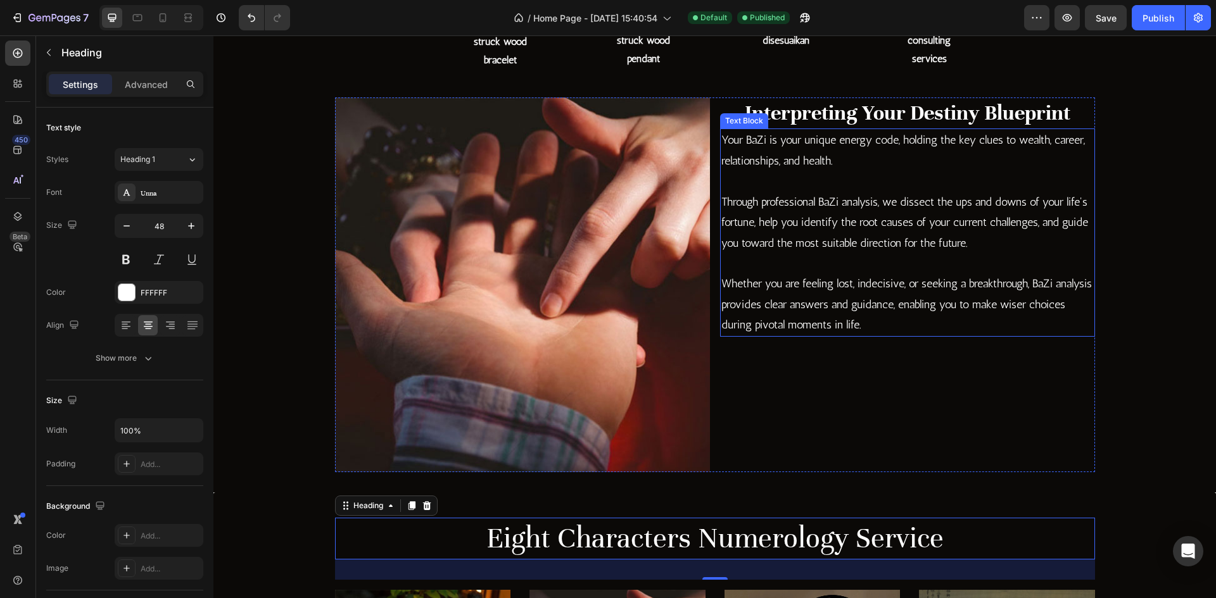
scroll to position [500, 0]
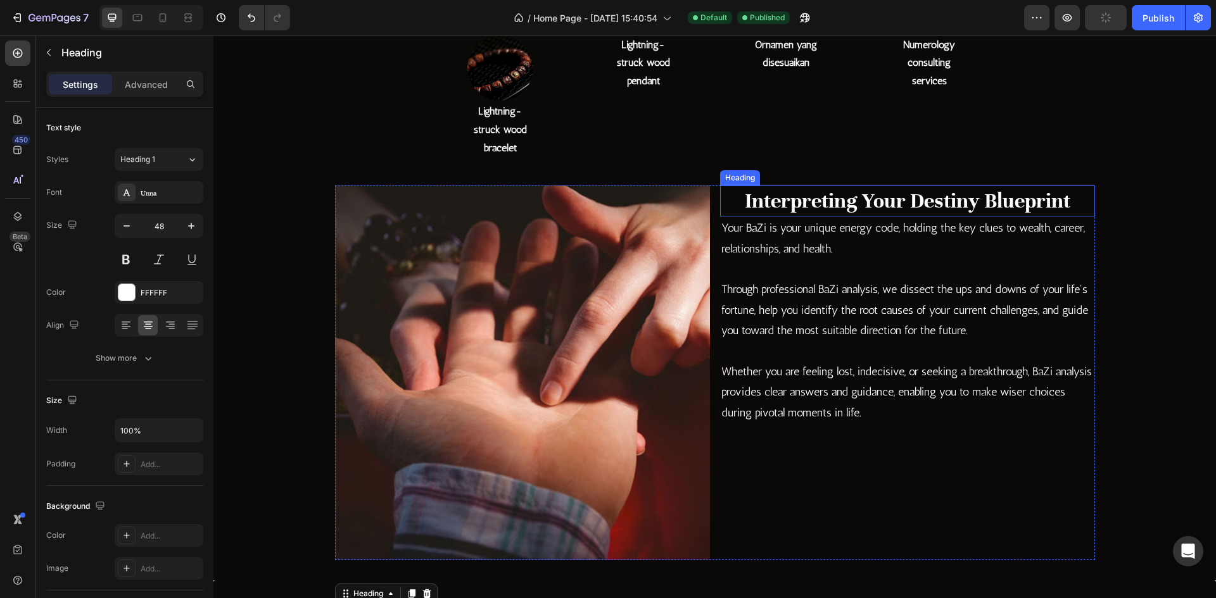
click at [860, 198] on h2 "Interpreting Your Destiny Blueprint" at bounding box center [907, 202] width 375 height 32
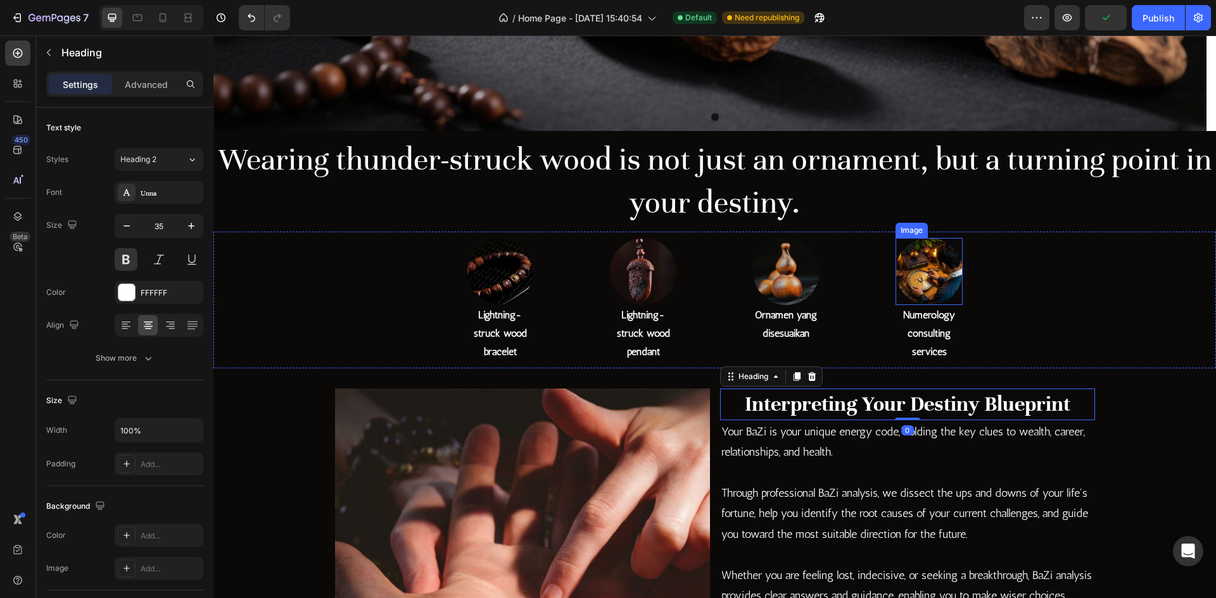
scroll to position [374, 0]
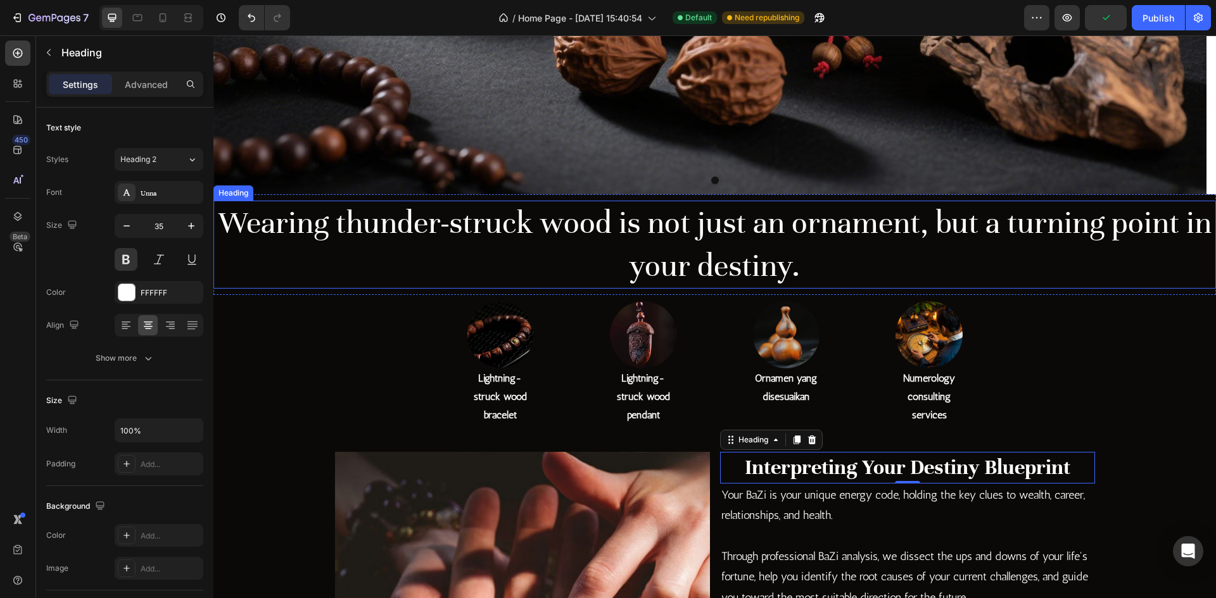
click at [793, 271] on h2 "Wearing thunder-struck wood is not just an ornament, but a turning point in you…" at bounding box center [714, 245] width 1002 height 88
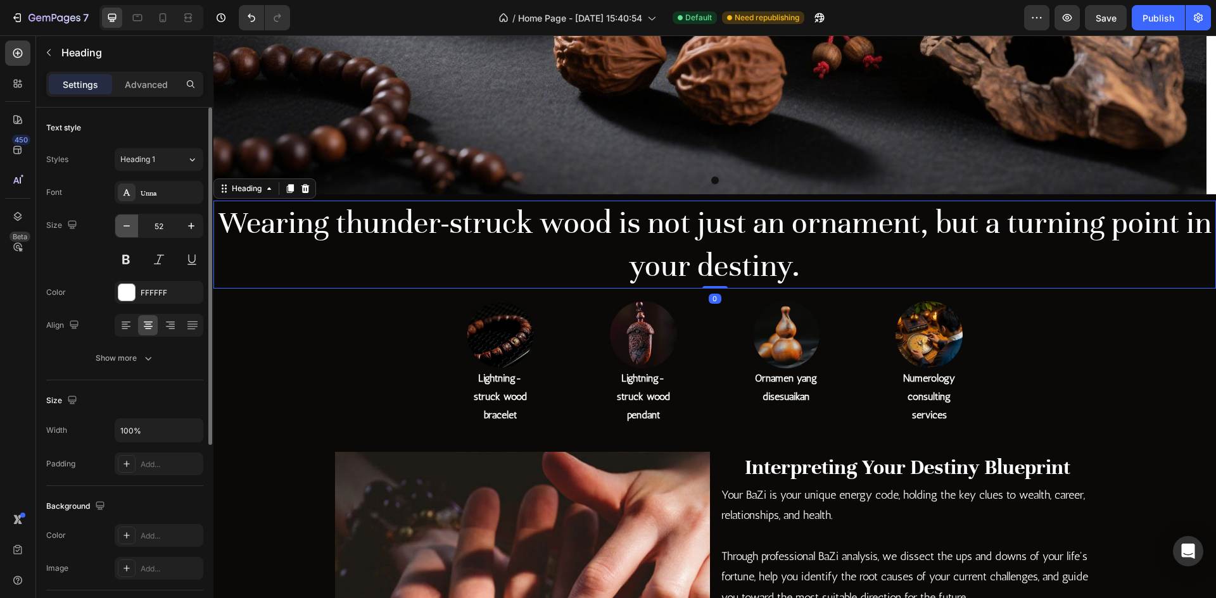
click at [120, 234] on button "button" at bounding box center [126, 226] width 23 height 23
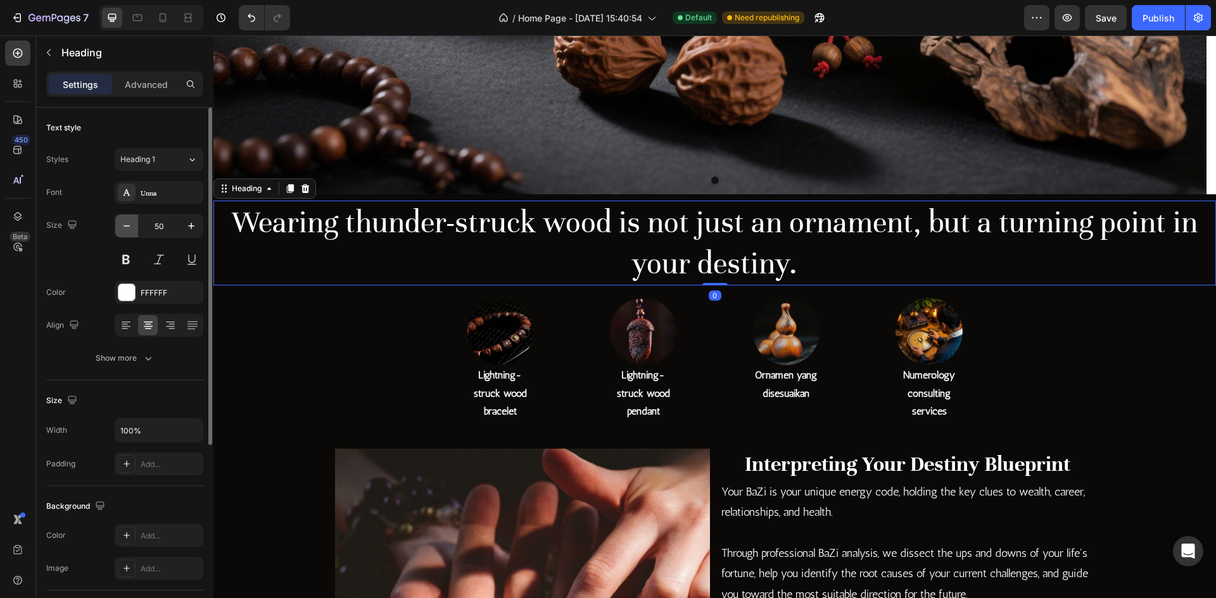
click at [120, 234] on button "button" at bounding box center [126, 226] width 23 height 23
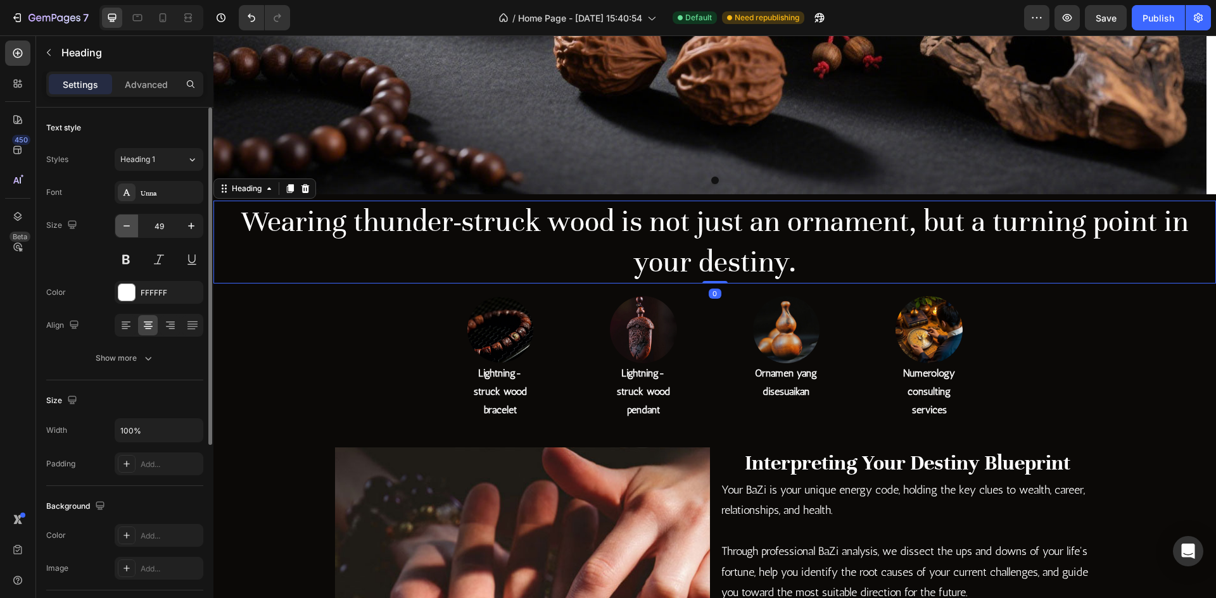
click at [120, 234] on button "button" at bounding box center [126, 226] width 23 height 23
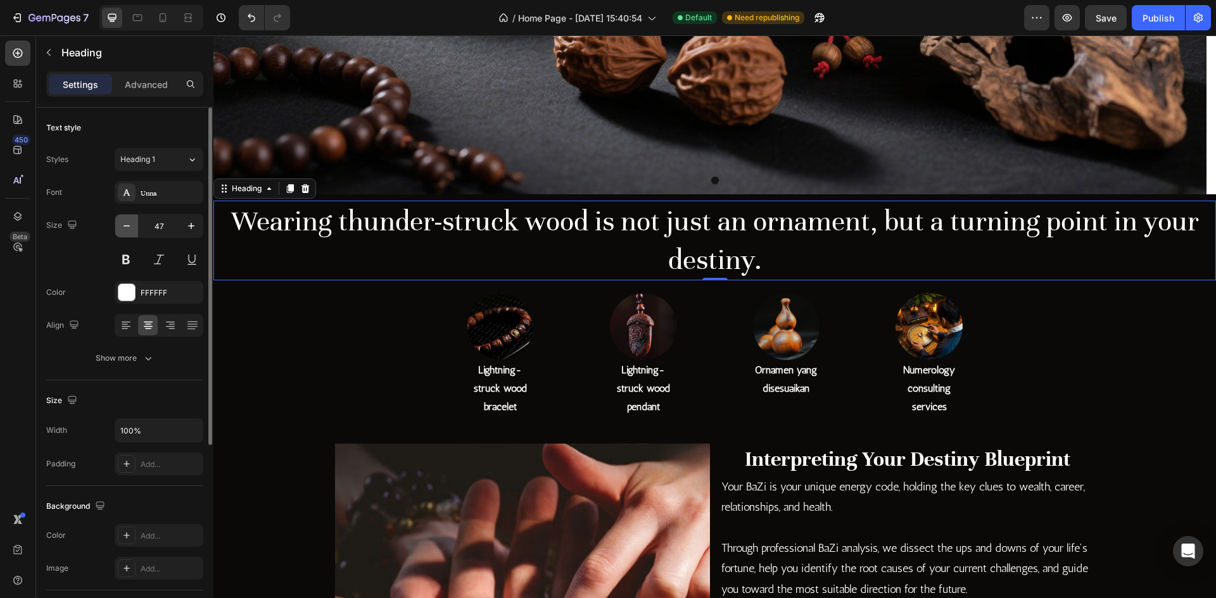
click at [127, 232] on icon "button" at bounding box center [126, 226] width 13 height 13
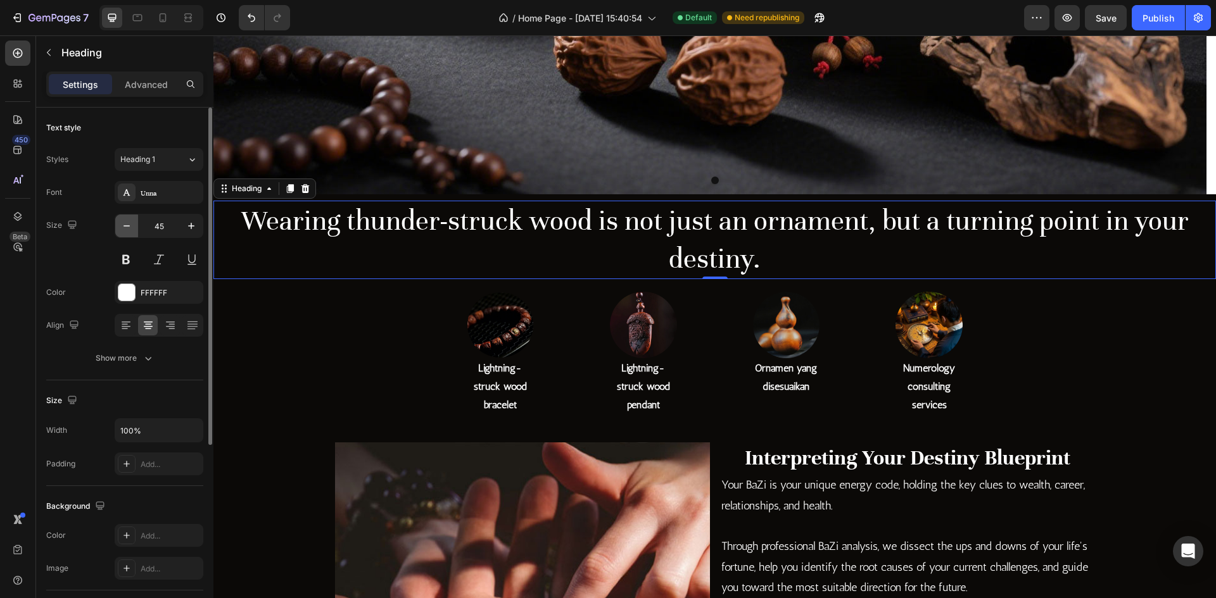
click at [127, 232] on icon "button" at bounding box center [126, 226] width 13 height 13
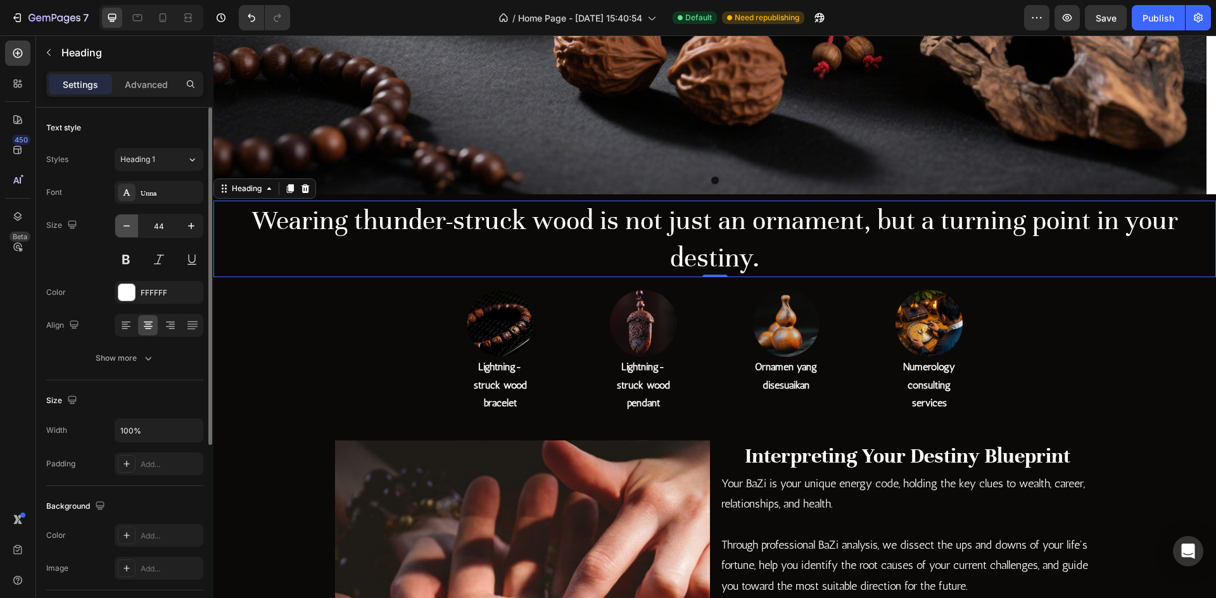
click at [127, 232] on icon "button" at bounding box center [126, 226] width 13 height 13
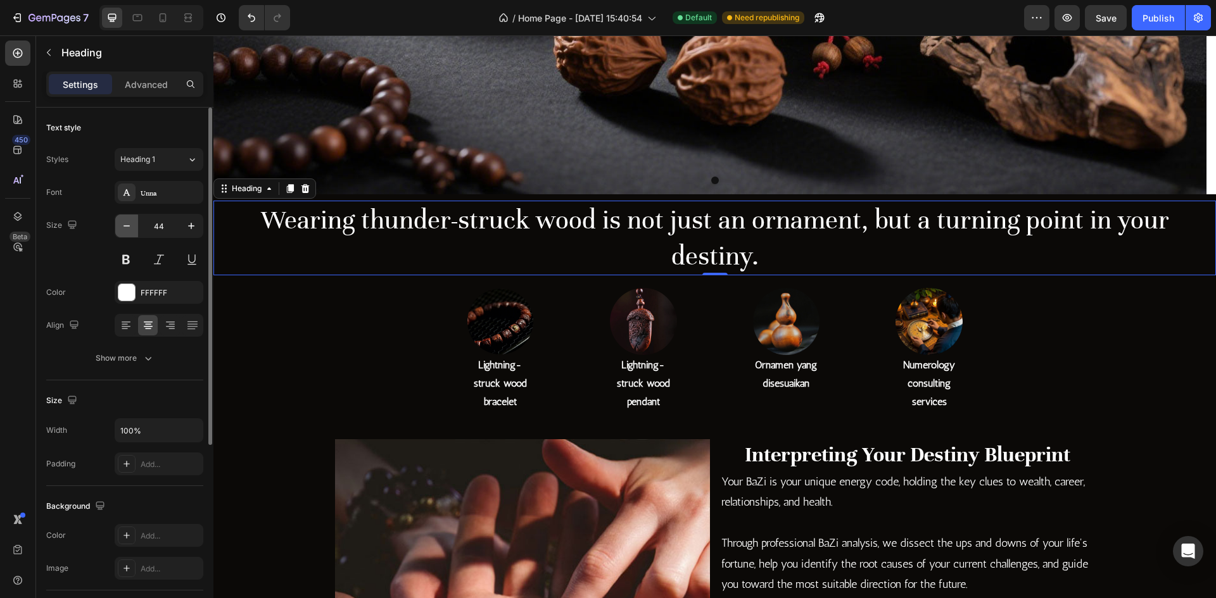
click at [127, 232] on icon "button" at bounding box center [126, 226] width 13 height 13
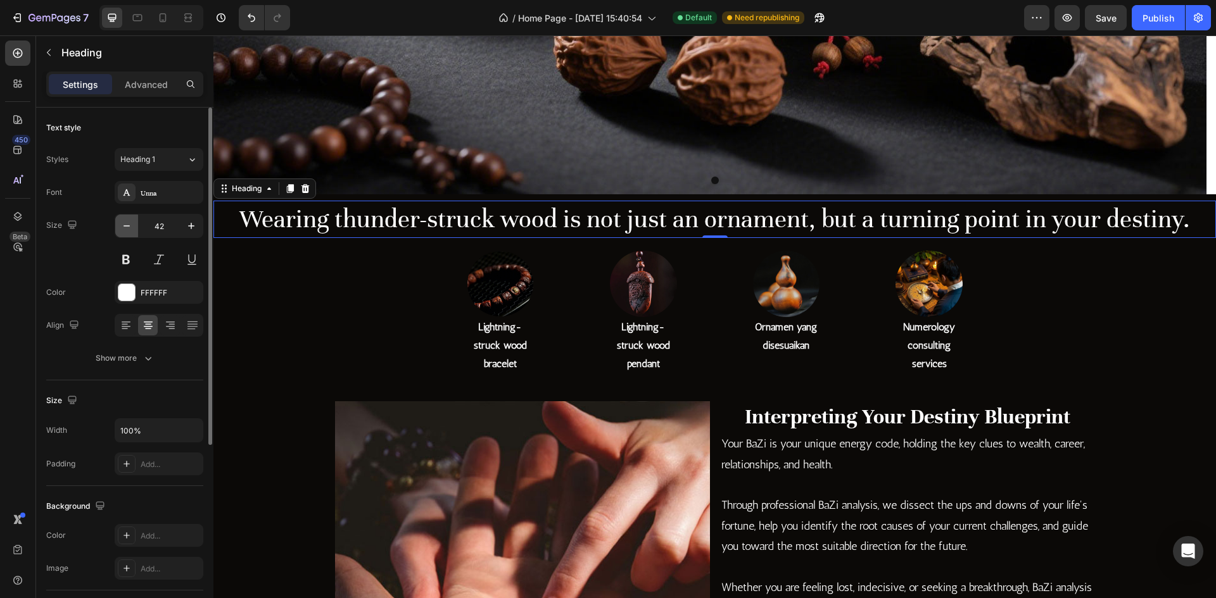
click at [127, 232] on icon "button" at bounding box center [126, 226] width 13 height 13
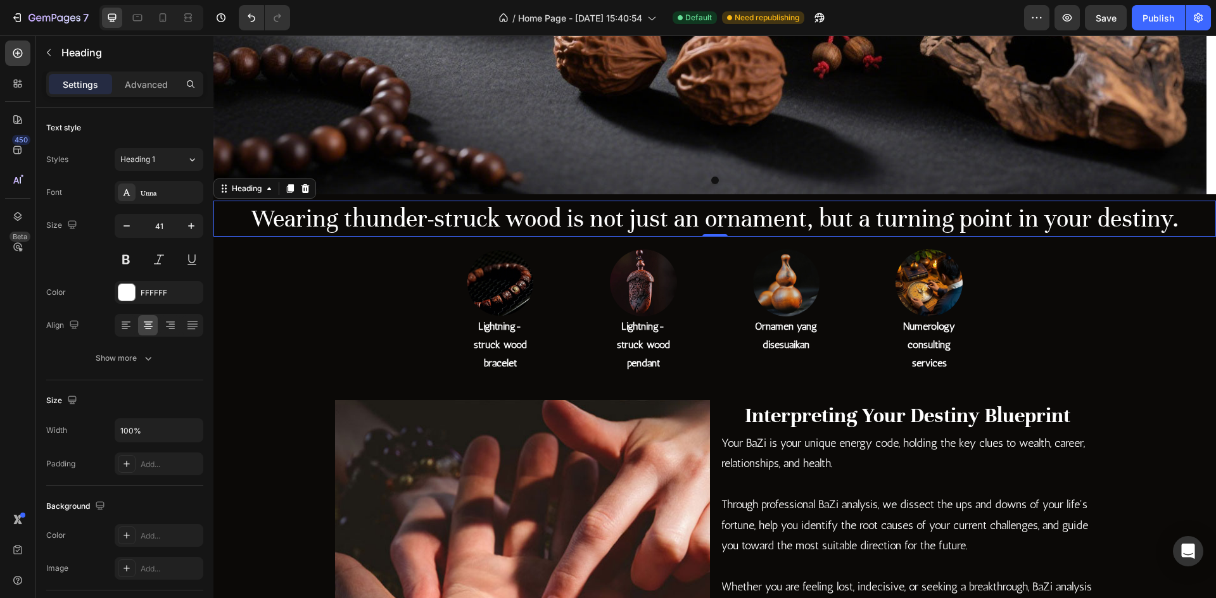
type input "40"
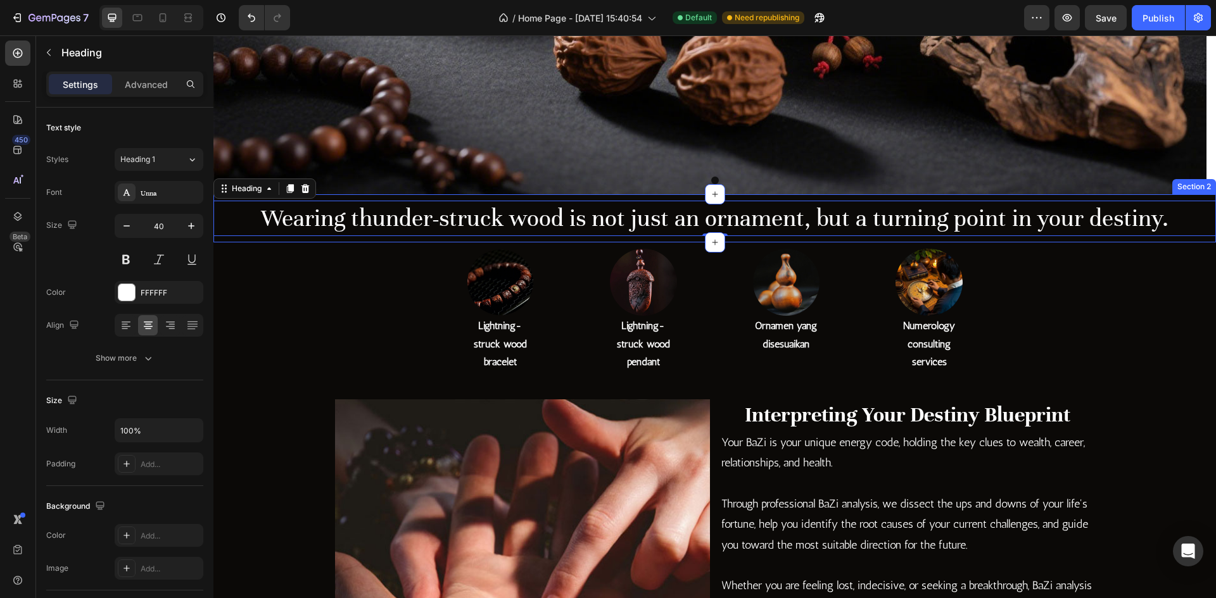
click at [730, 249] on div "Image Lightning-struck wood bracelet Heading Row Image Lightning-struck wood pe…" at bounding box center [714, 311] width 1002 height 137
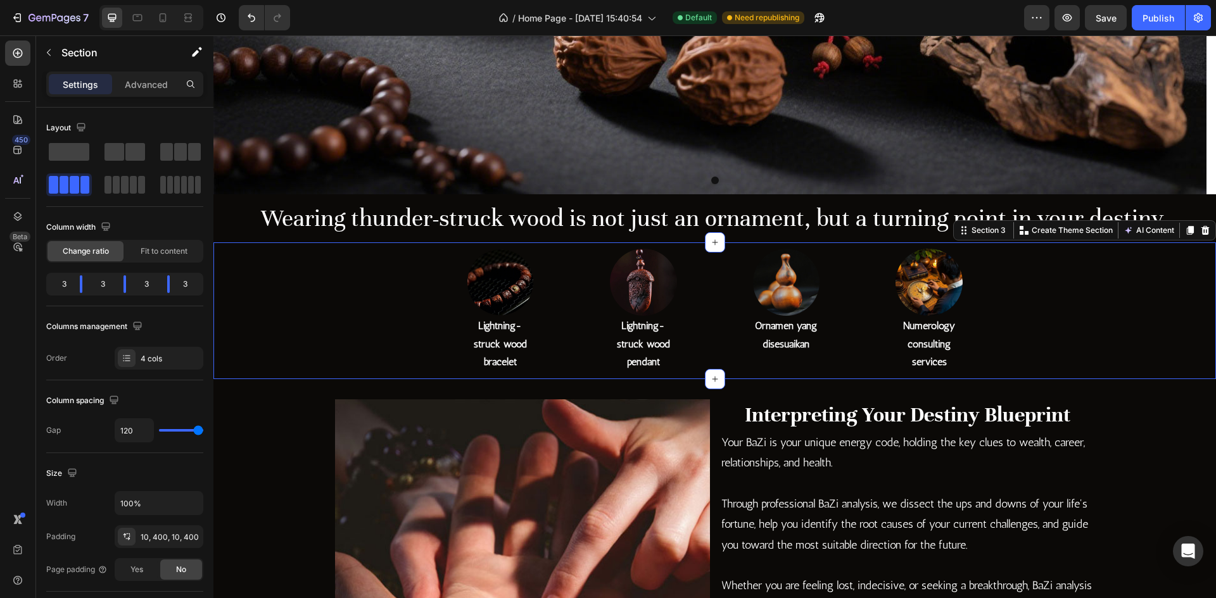
click at [674, 203] on h2 "Wearing thunder-struck wood is not just an ornament, but a turning point in you…" at bounding box center [714, 218] width 1002 height 35
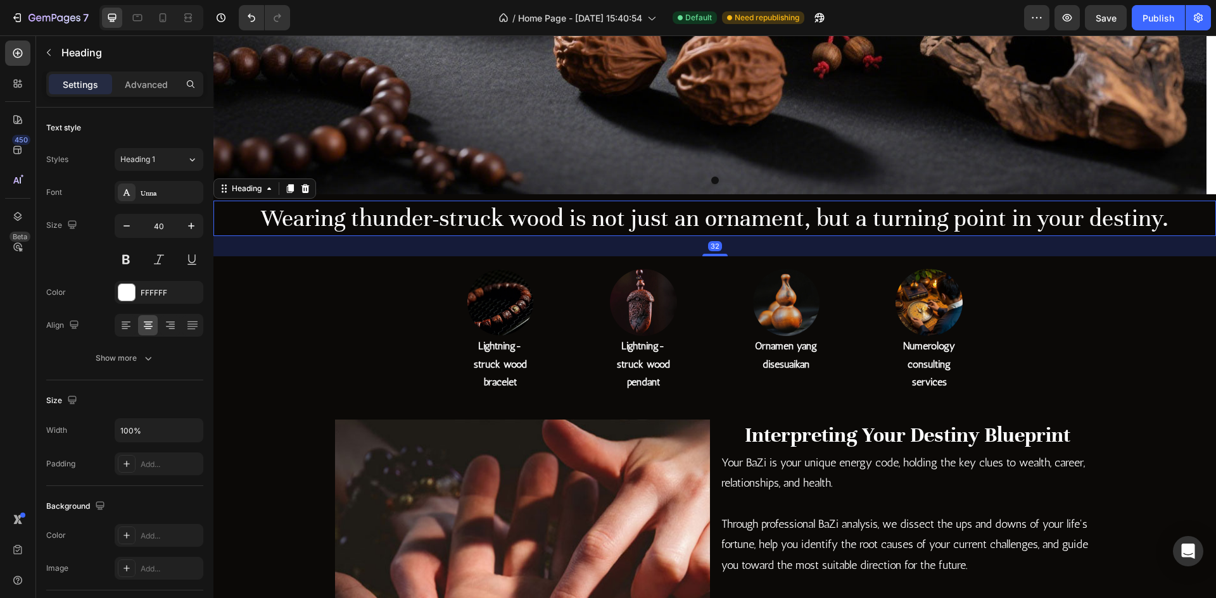
drag, startPoint x: 709, startPoint y: 236, endPoint x: 709, endPoint y: 256, distance: 20.3
click at [709, 256] on div at bounding box center [714, 255] width 25 height 3
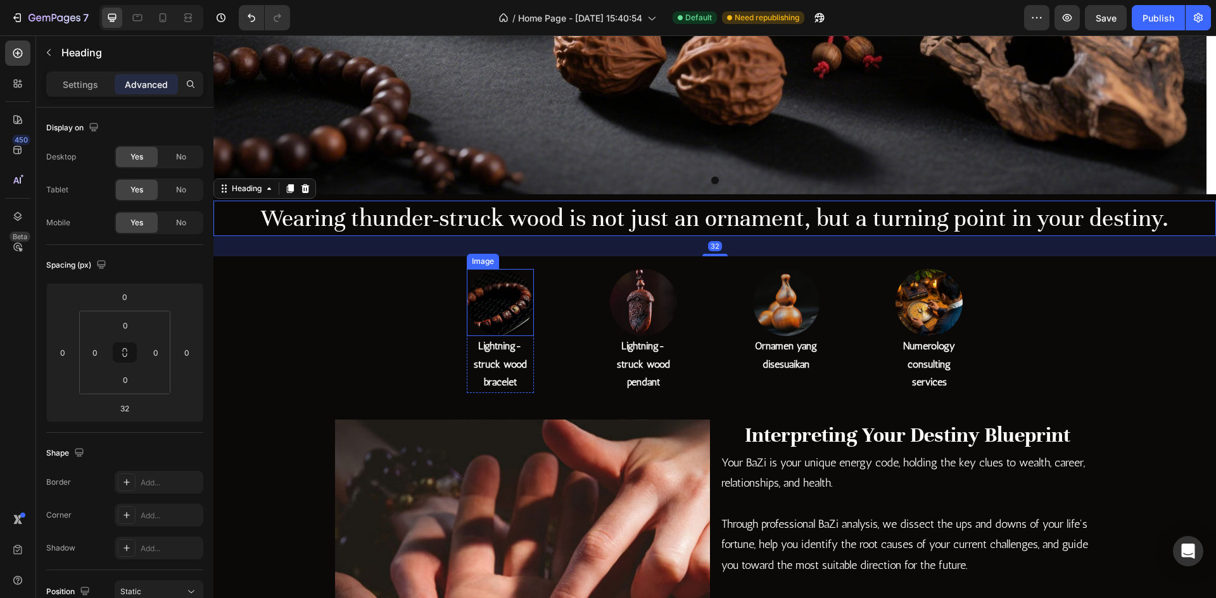
click at [520, 305] on img at bounding box center [500, 302] width 67 height 67
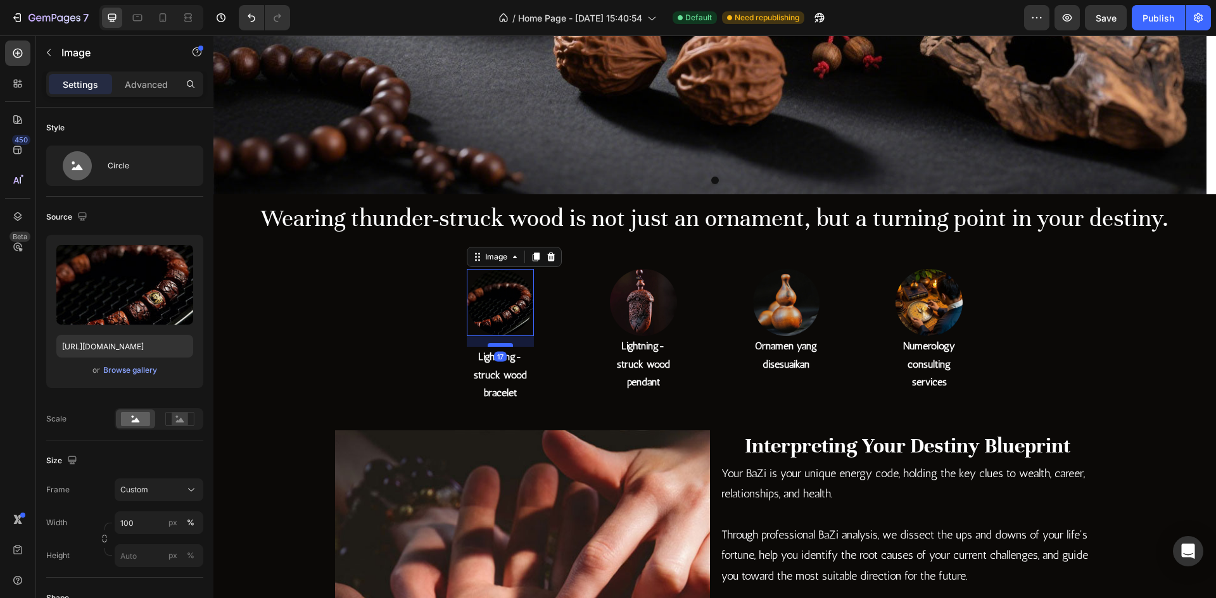
drag, startPoint x: 501, startPoint y: 332, endPoint x: 500, endPoint y: 343, distance: 10.8
click at [500, 343] on div at bounding box center [500, 345] width 25 height 4
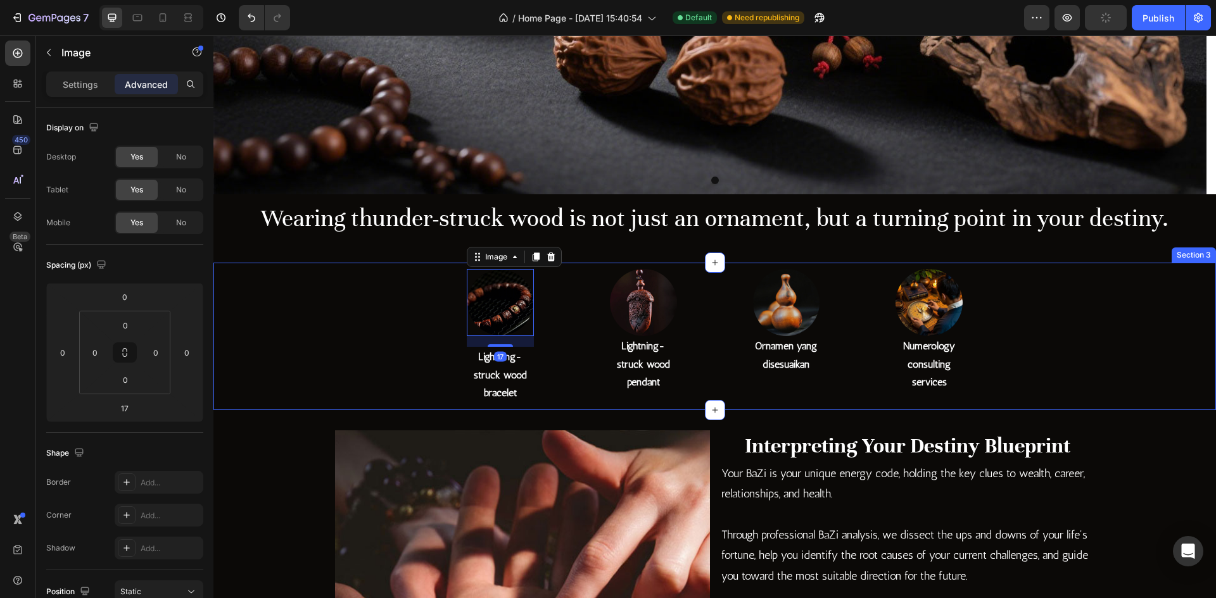
click at [562, 343] on div "Image 17 Lightning-struck wood bracelet Heading Row Image Lightning-struck wood…" at bounding box center [714, 337] width 1002 height 148
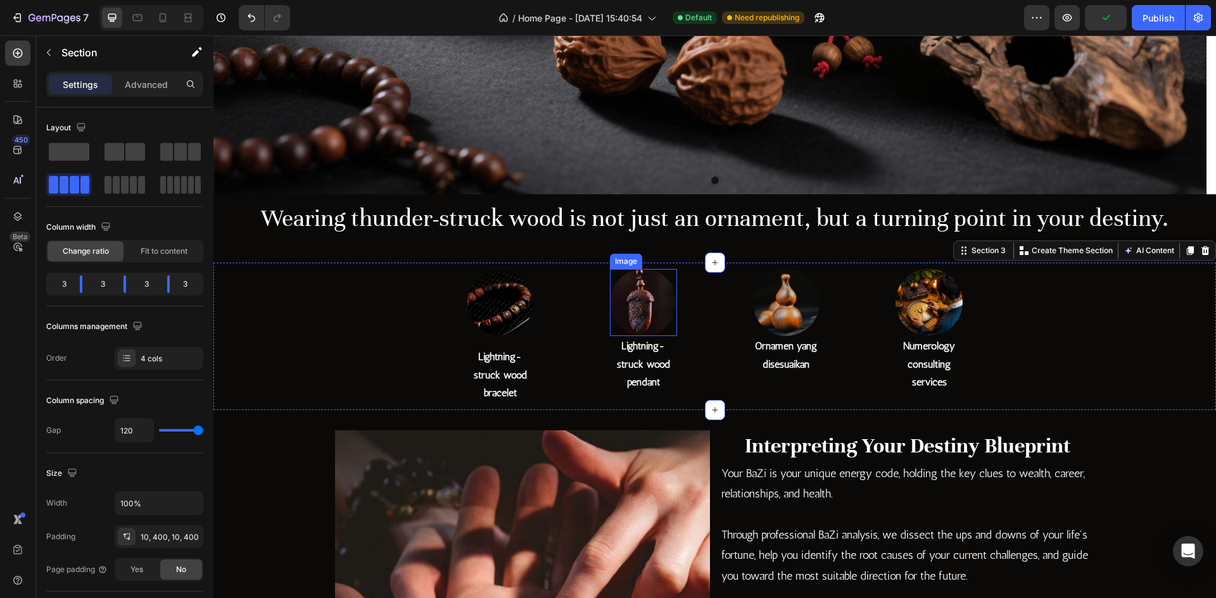
click at [654, 327] on img at bounding box center [643, 302] width 67 height 67
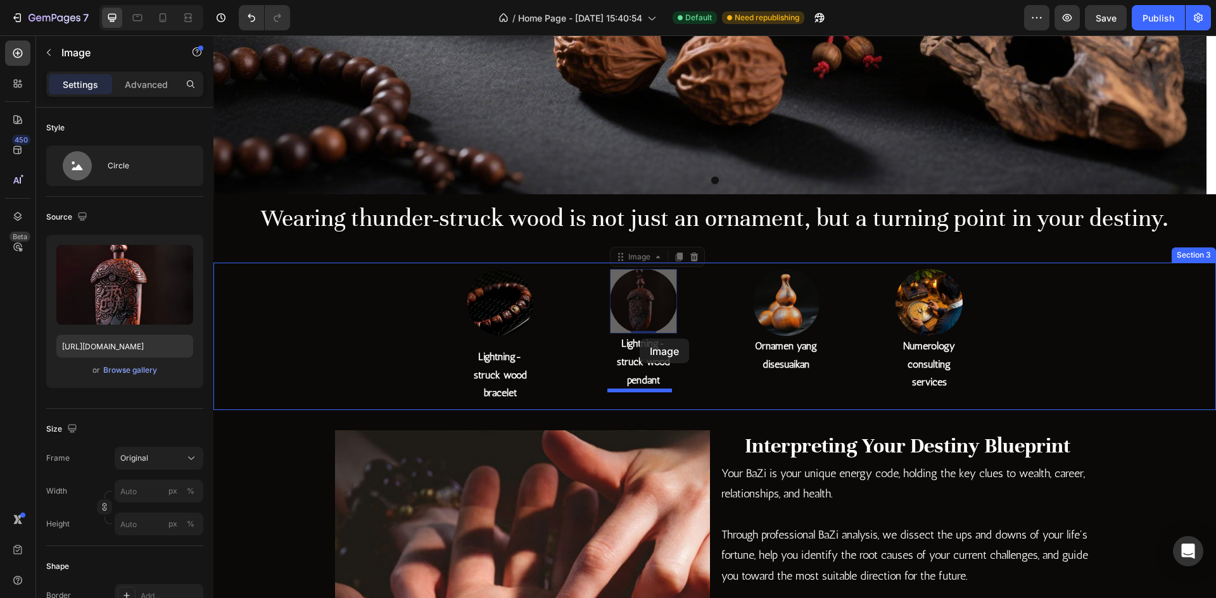
drag, startPoint x: 639, startPoint y: 331, endPoint x: 640, endPoint y: 339, distance: 8.3
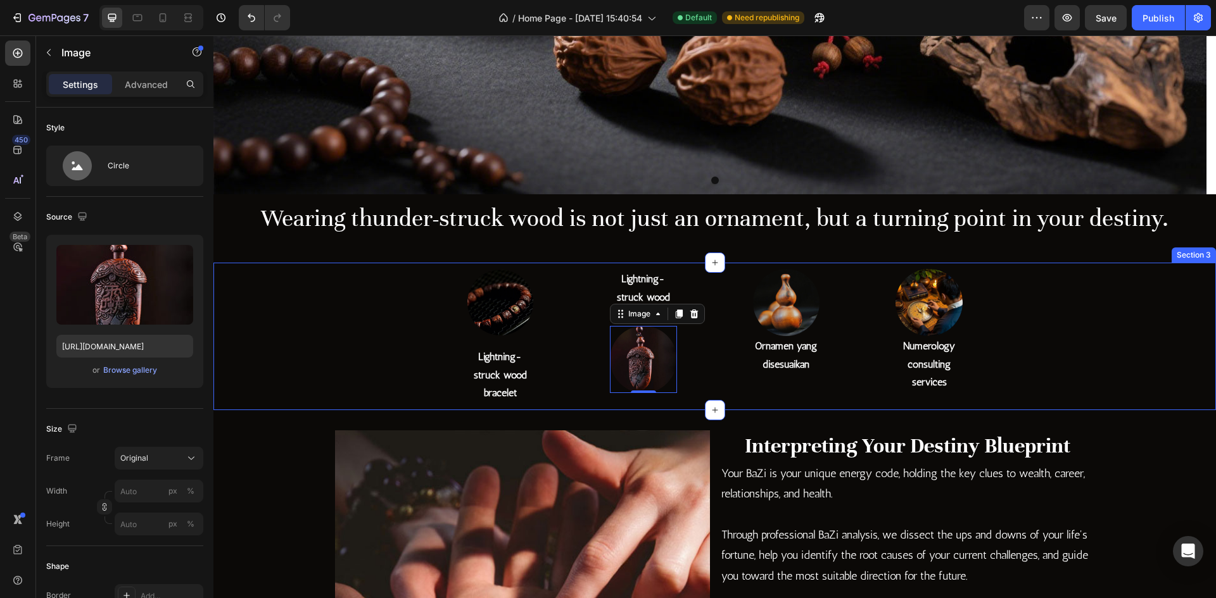
drag, startPoint x: 716, startPoint y: 327, endPoint x: 713, endPoint y: 375, distance: 48.8
click at [716, 327] on div "Image Lightning-struck wood bracelet Heading Row Lightning-struck wood pendant …" at bounding box center [714, 337] width 1002 height 148
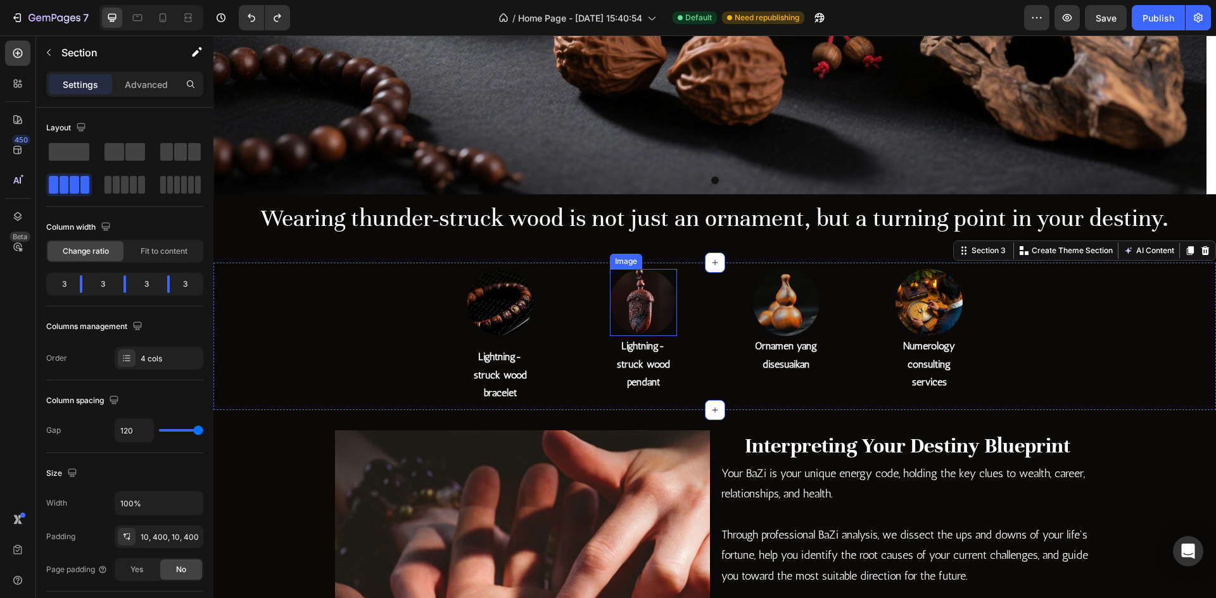
click at [645, 311] on img at bounding box center [643, 302] width 67 height 67
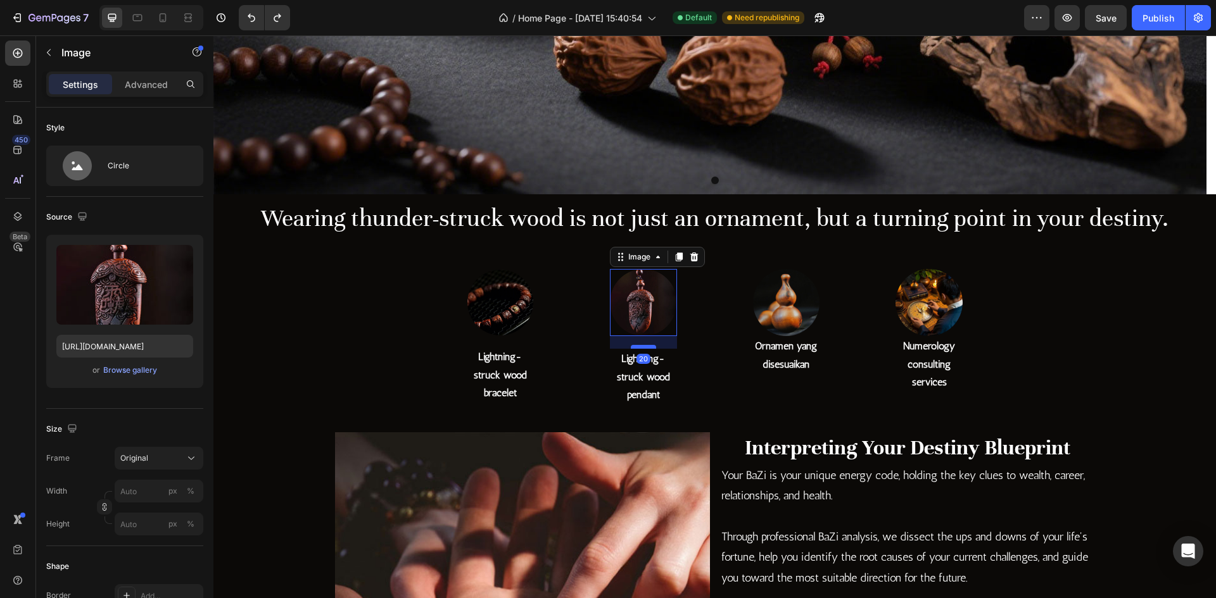
drag, startPoint x: 645, startPoint y: 331, endPoint x: 645, endPoint y: 344, distance: 12.7
click at [645, 345] on div at bounding box center [643, 347] width 25 height 4
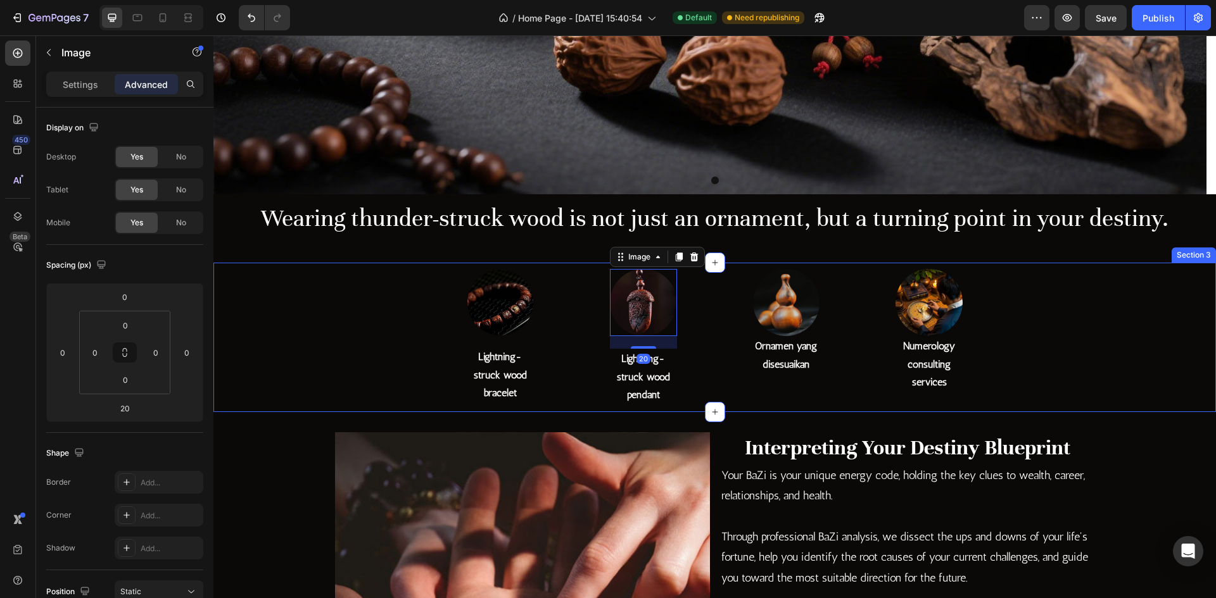
drag, startPoint x: 810, startPoint y: 315, endPoint x: 805, endPoint y: 332, distance: 17.8
click at [810, 315] on link at bounding box center [786, 302] width 67 height 67
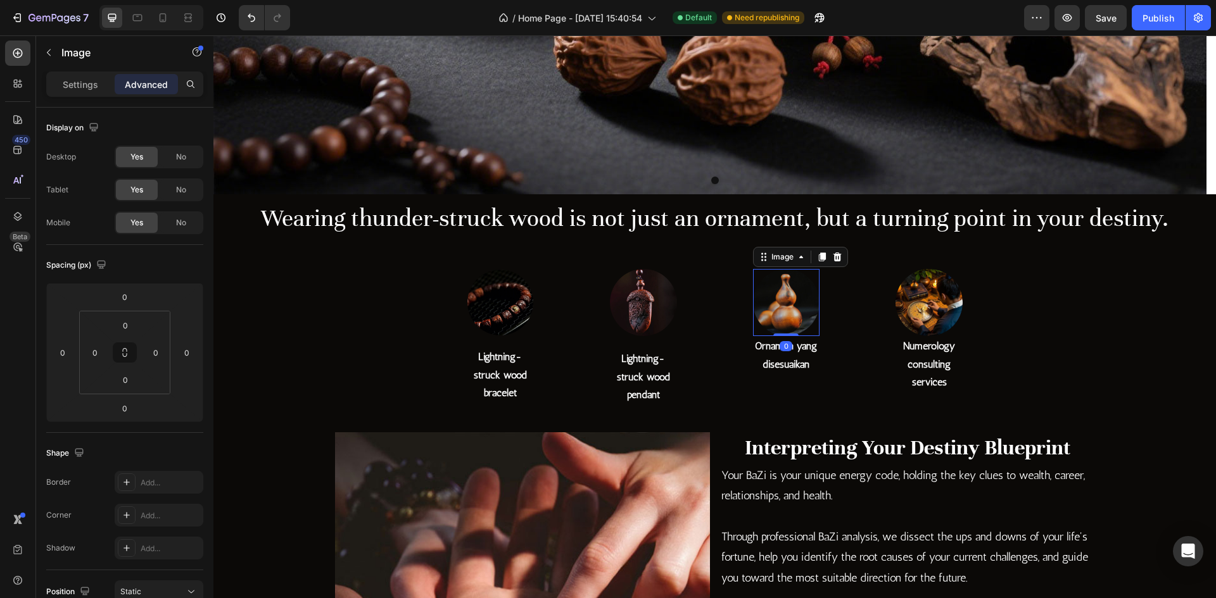
drag, startPoint x: 781, startPoint y: 343, endPoint x: 804, endPoint y: 353, distance: 24.1
click at [782, 344] on div "0" at bounding box center [785, 346] width 13 height 10
click at [790, 330] on img at bounding box center [786, 302] width 67 height 67
click at [790, 334] on div at bounding box center [785, 334] width 25 height 4
drag, startPoint x: 788, startPoint y: 334, endPoint x: 790, endPoint y: 344, distance: 10.3
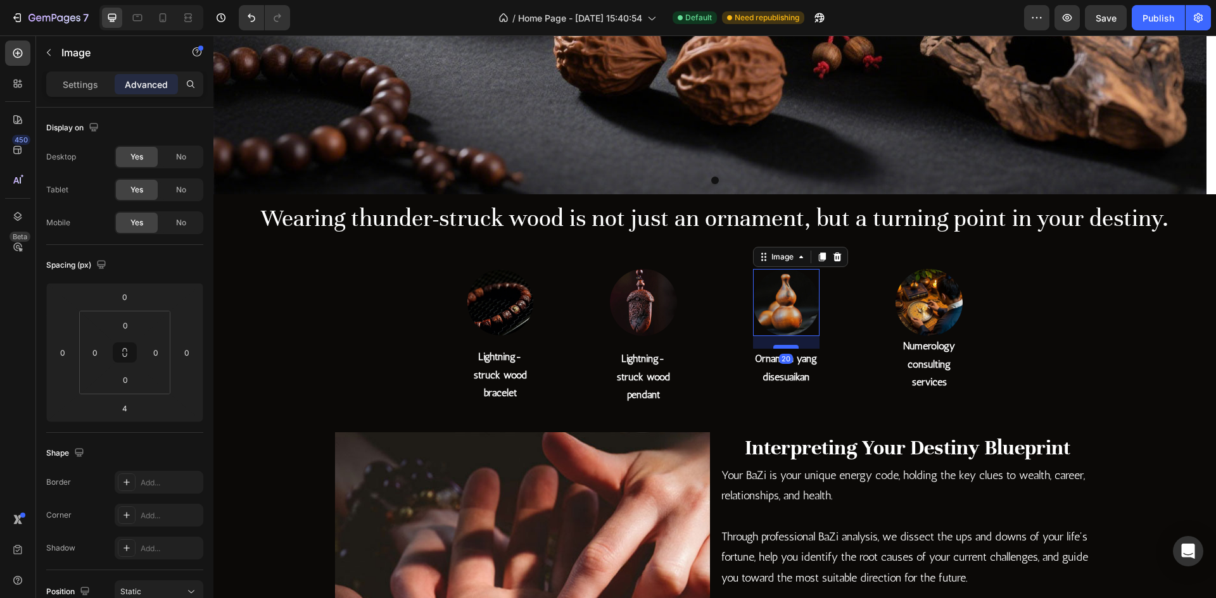
click at [790, 345] on div at bounding box center [785, 347] width 25 height 4
type input "20"
click at [932, 308] on img at bounding box center [928, 302] width 67 height 67
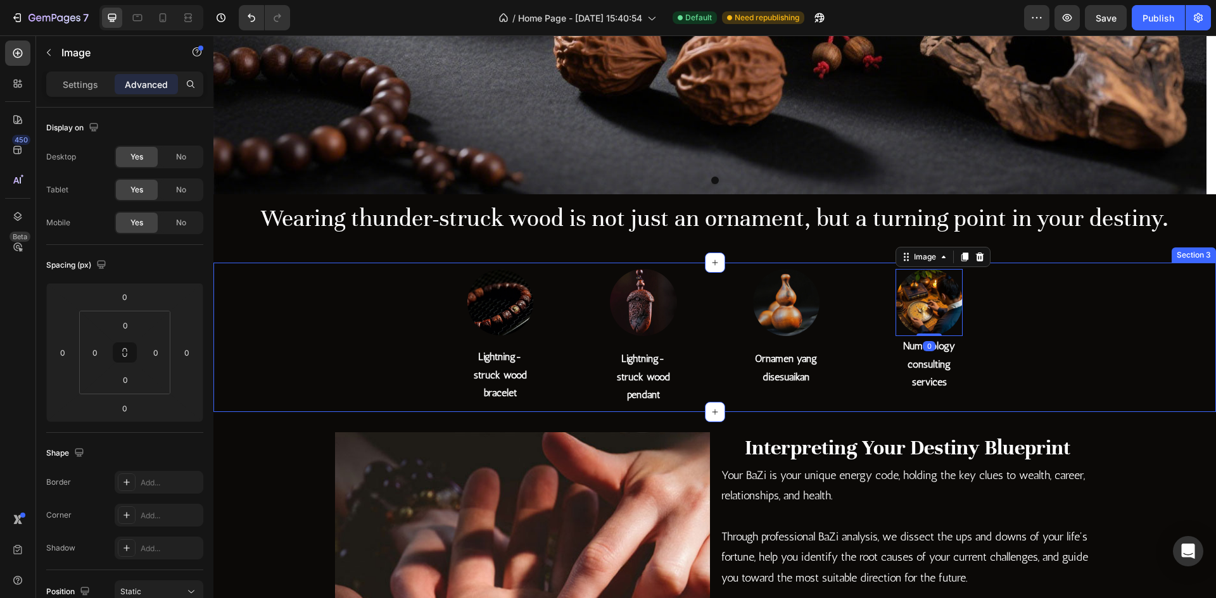
click at [1001, 338] on div "Image Lightning-struck wood bracelet Heading Row Image Lightning-struck wood pe…" at bounding box center [714, 337] width 1002 height 149
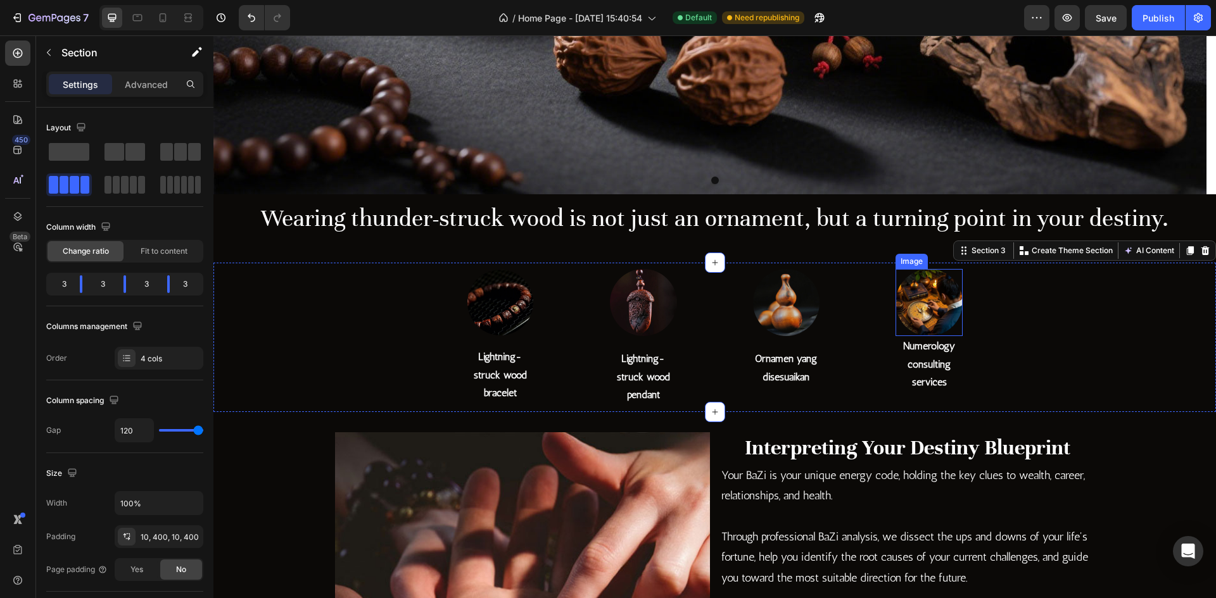
click at [925, 319] on img at bounding box center [928, 302] width 67 height 67
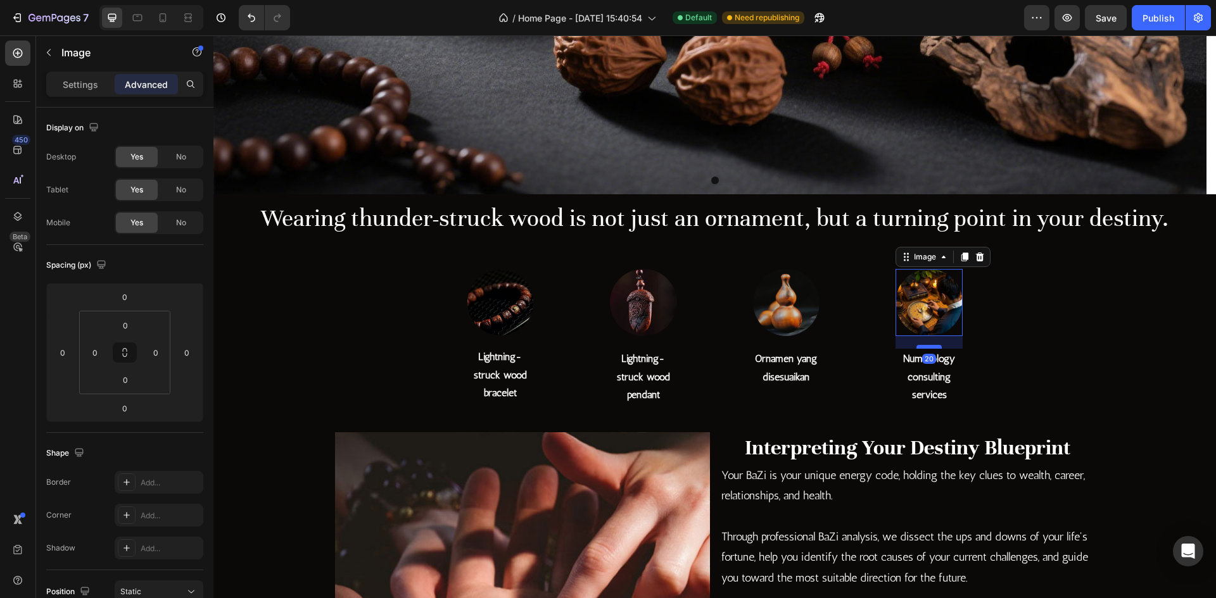
drag, startPoint x: 926, startPoint y: 331, endPoint x: 931, endPoint y: 344, distance: 13.6
click at [931, 345] on div at bounding box center [928, 347] width 25 height 4
type input "20"
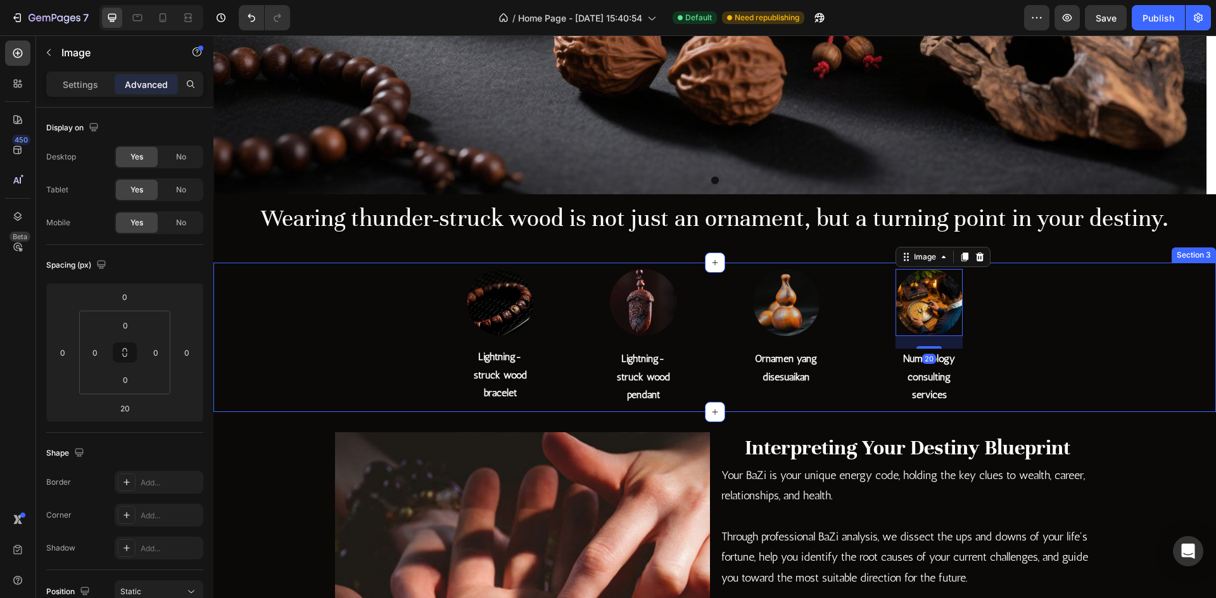
drag, startPoint x: 862, startPoint y: 384, endPoint x: 738, endPoint y: 386, distance: 124.7
click at [862, 384] on div "Image Lightning-struck wood bracelet Heading Row Image Lightning-struck wood pe…" at bounding box center [714, 337] width 1002 height 149
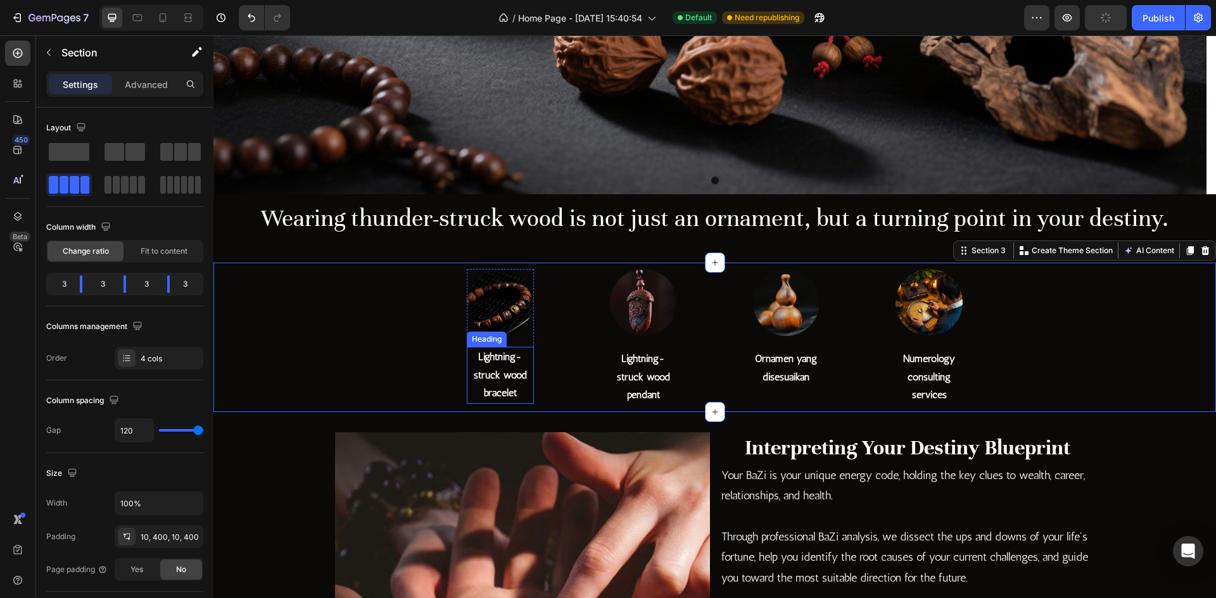
click at [507, 388] on h2 "Lightning-struck wood bracelet" at bounding box center [500, 375] width 67 height 57
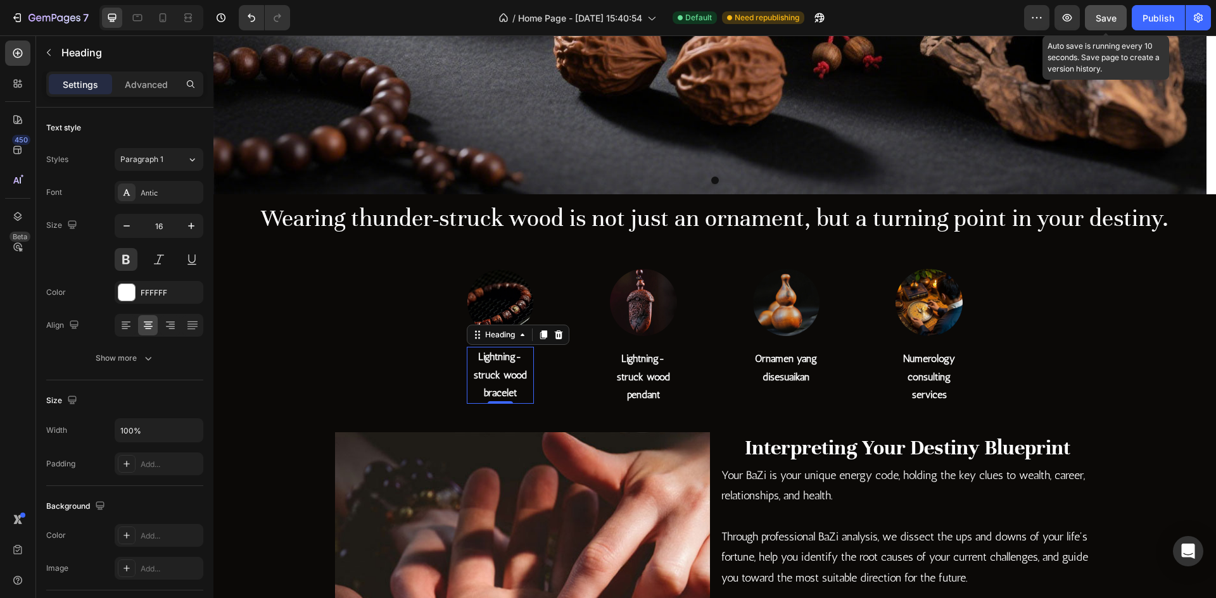
click at [1108, 25] on button "Save" at bounding box center [1106, 17] width 42 height 25
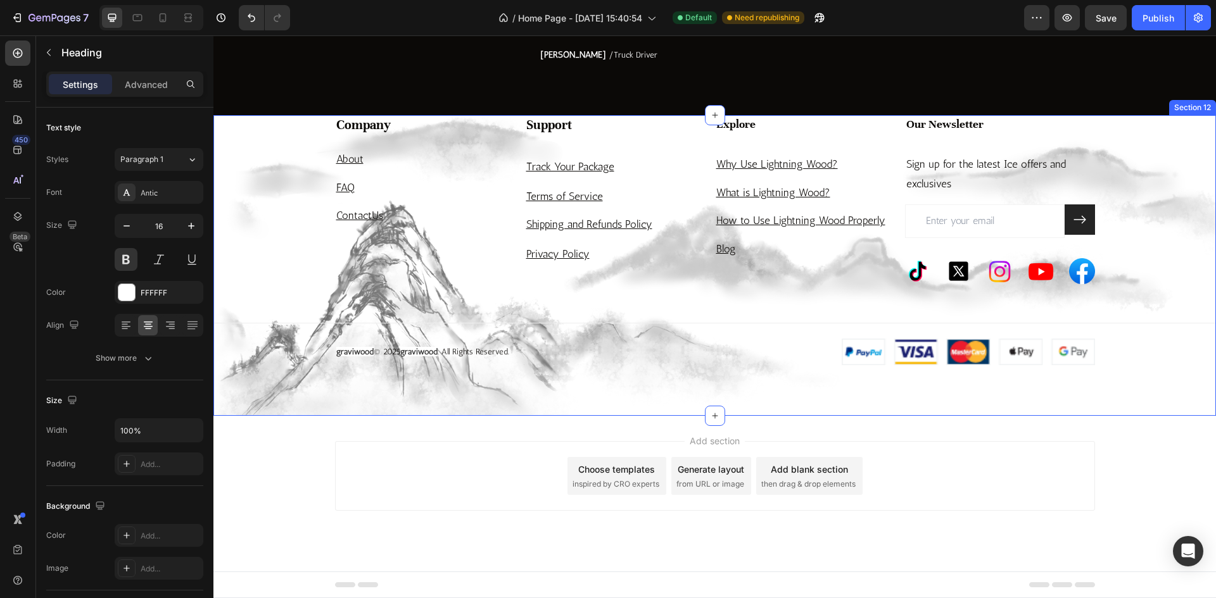
scroll to position [2966, 0]
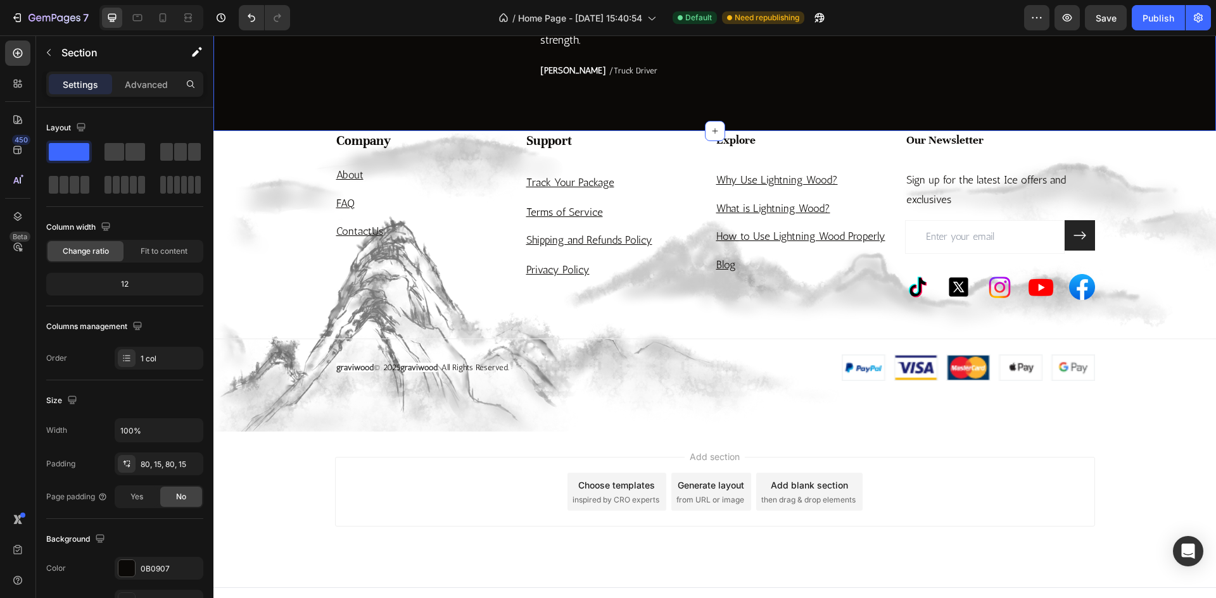
drag, startPoint x: 709, startPoint y: 306, endPoint x: 647, endPoint y: 315, distance: 62.7
drag, startPoint x: 663, startPoint y: 381, endPoint x: 472, endPoint y: 277, distance: 217.6
click at [663, 222] on p "Terms of Service" at bounding box center [619, 213] width 187 height 20
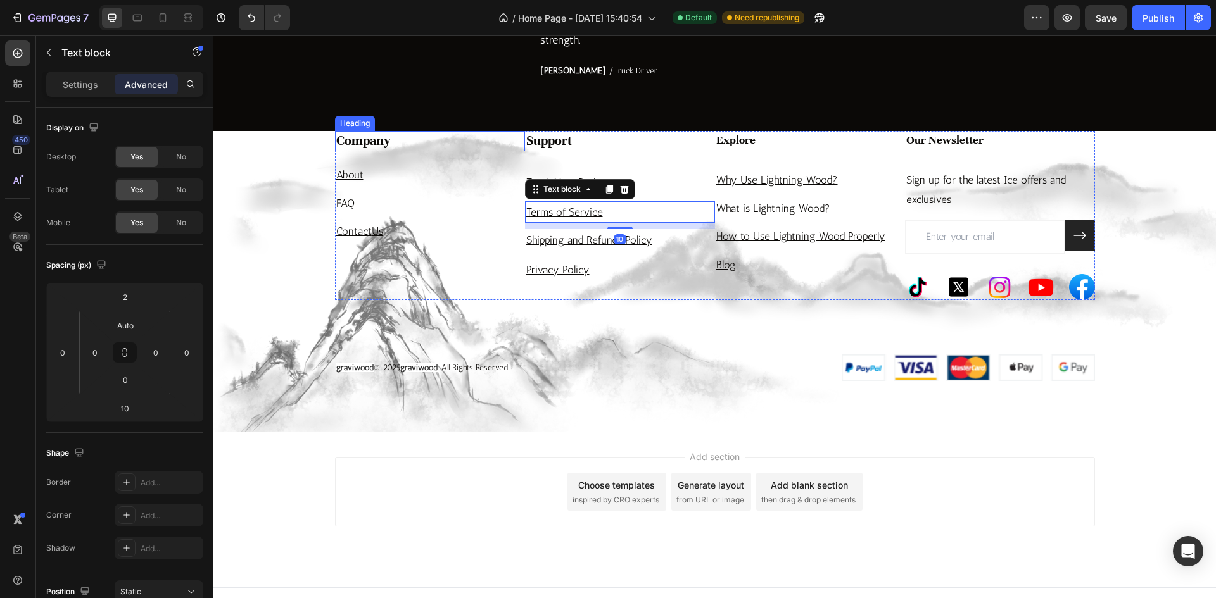
click at [428, 152] on h4 "Company" at bounding box center [430, 141] width 190 height 21
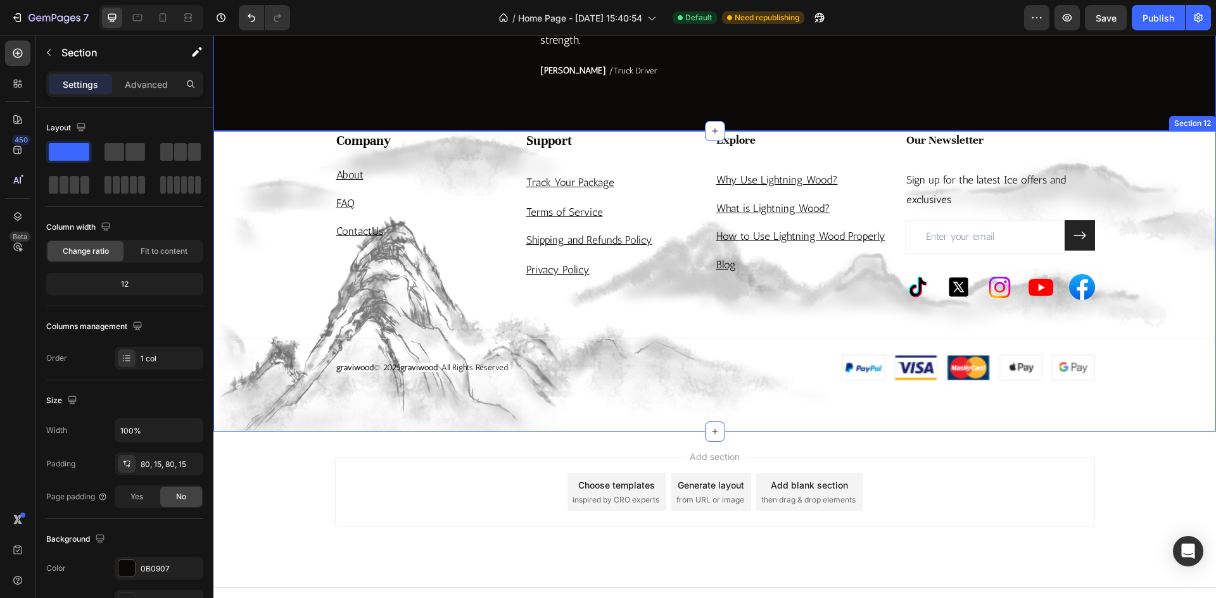
click at [277, 329] on div "Company Heading About Text block FAQ Text block Contact Us Text block Support H…" at bounding box center [714, 256] width 1002 height 251
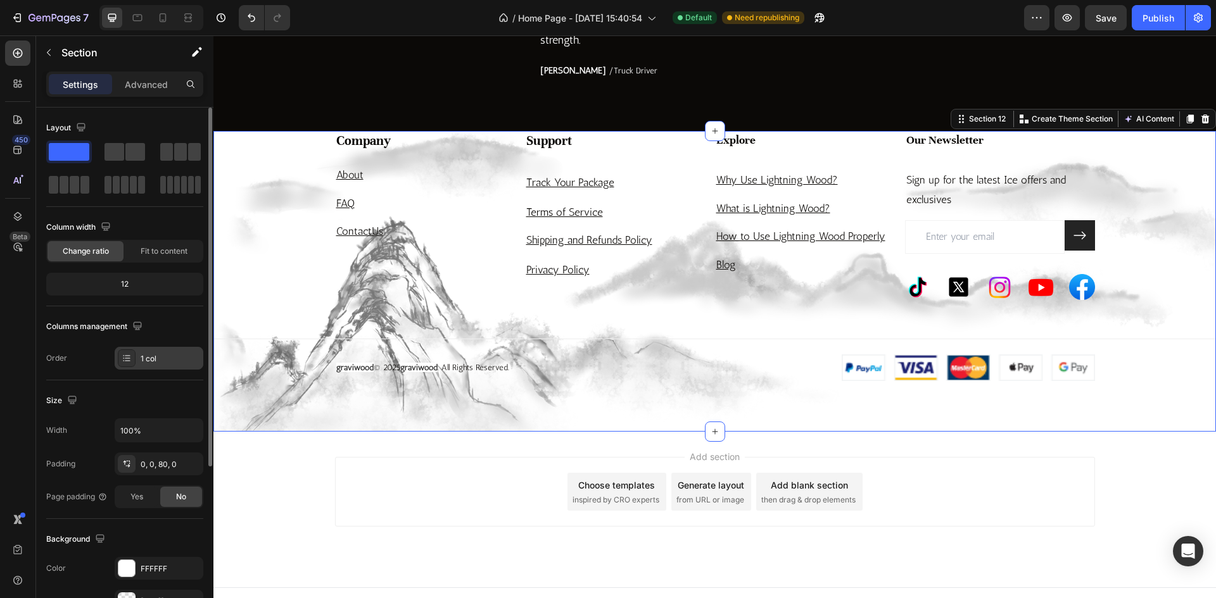
drag, startPoint x: 195, startPoint y: 360, endPoint x: 210, endPoint y: 373, distance: 19.8
click at [201, 366] on div "1 col" at bounding box center [159, 358] width 89 height 23
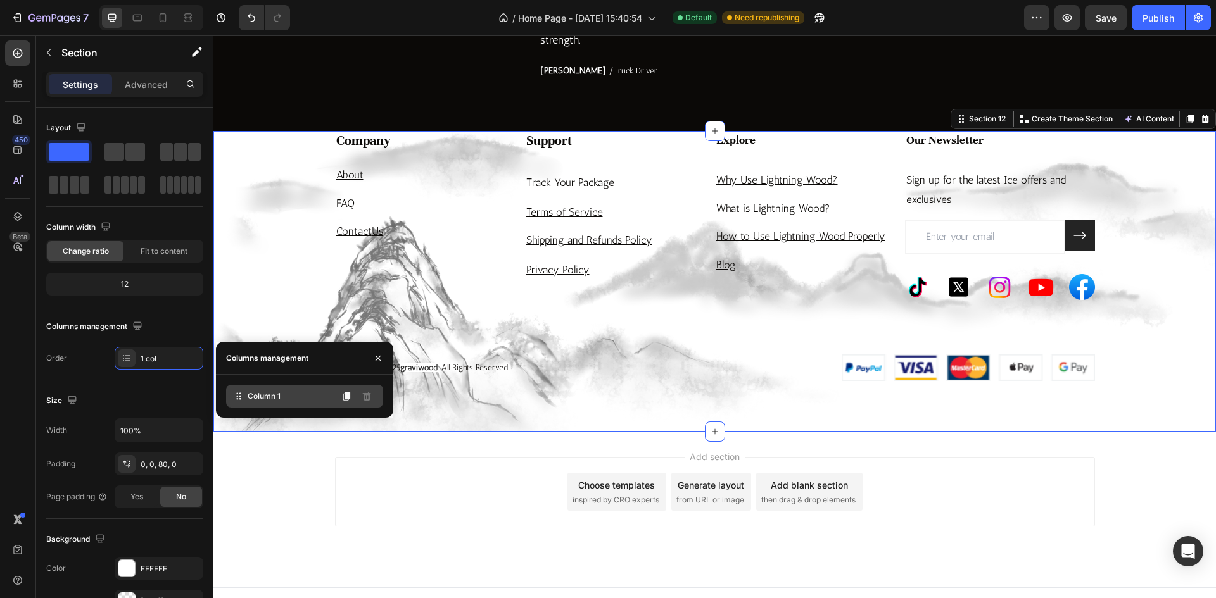
drag, startPoint x: 210, startPoint y: 373, endPoint x: 269, endPoint y: 388, distance: 60.7
click at [267, 384] on div "Column 1" at bounding box center [304, 396] width 177 height 43
click at [375, 364] on button "button" at bounding box center [378, 358] width 20 height 20
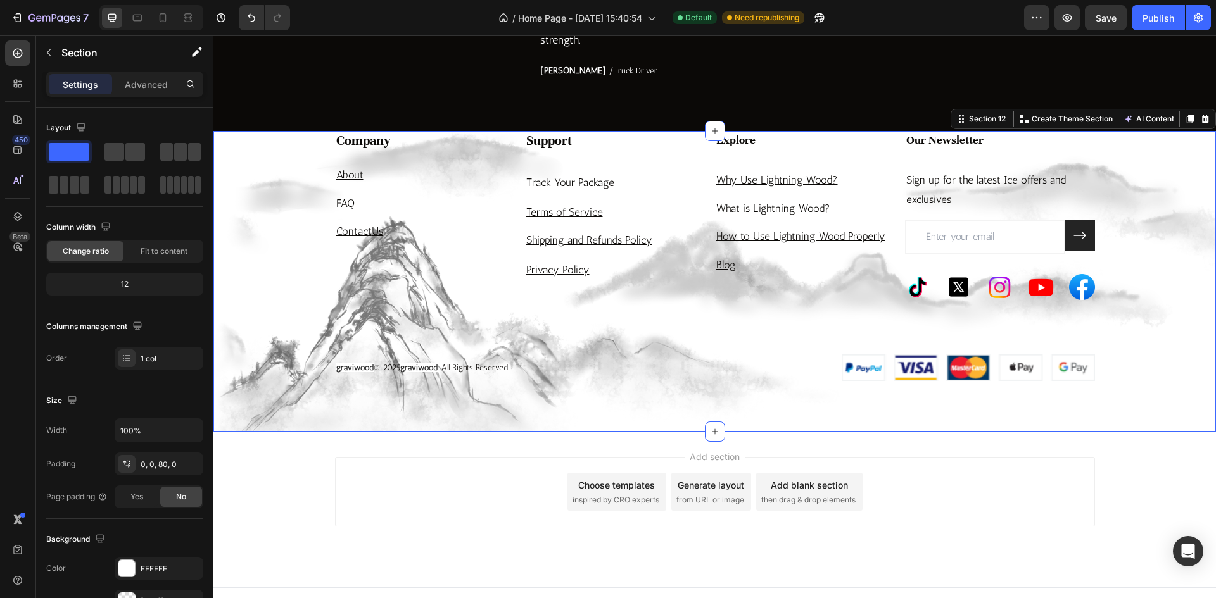
click at [248, 382] on div "Company Heading About Text block FAQ Text block Contact Us Text block Support H…" at bounding box center [714, 256] width 1002 height 251
drag, startPoint x: 325, startPoint y: 446, endPoint x: 357, endPoint y: 455, distance: 32.9
click at [335, 382] on div "Company Heading About Text block FAQ Text block Contact Us Text block Support H…" at bounding box center [714, 256] width 1002 height 251
click at [1180, 382] on div "Company Heading About Text block FAQ Text block Contact Us Text block Support H…" at bounding box center [714, 256] width 1002 height 251
click at [633, 152] on h3 "Support" at bounding box center [620, 141] width 190 height 21
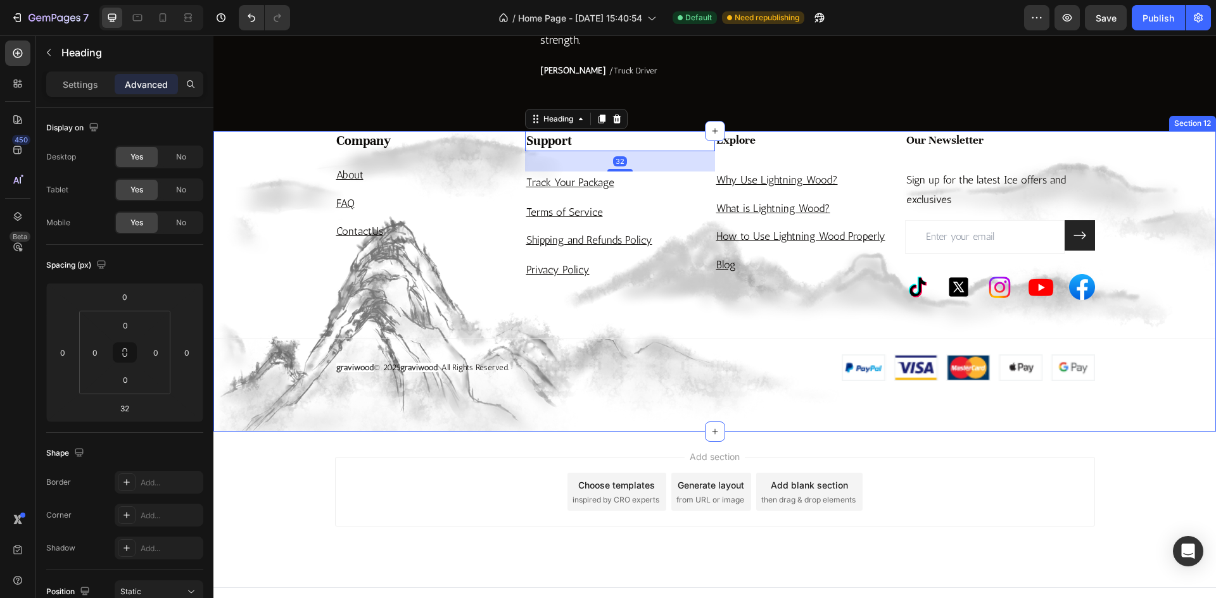
click at [262, 363] on div "Company Heading About Text block FAQ Text block Contact Us Text block Support H…" at bounding box center [714, 256] width 1002 height 251
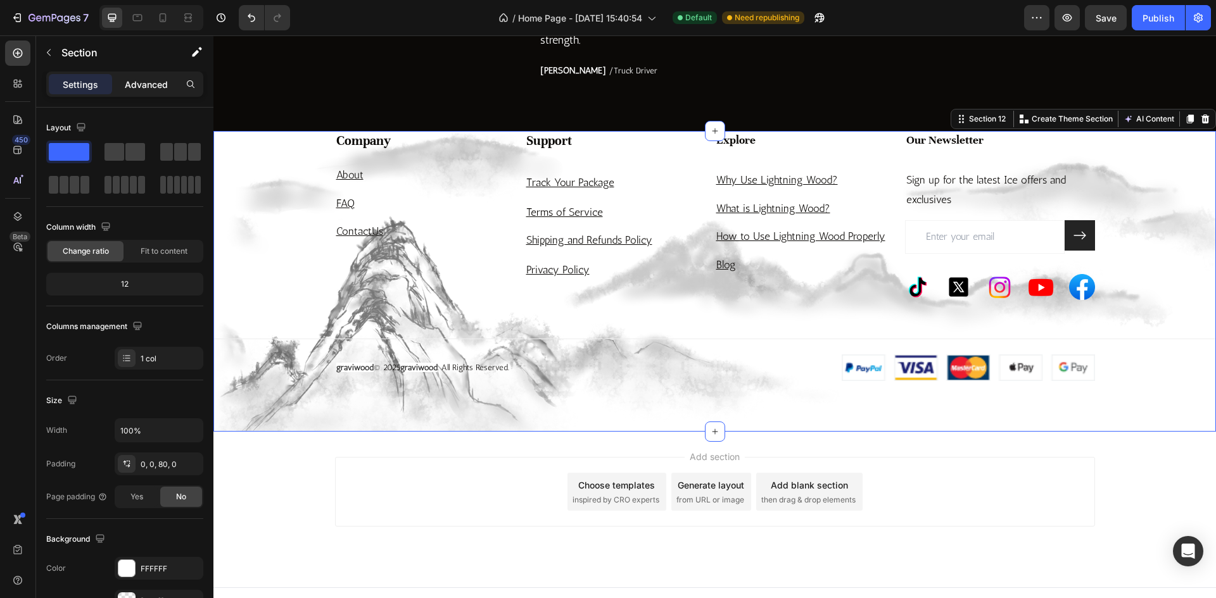
click at [131, 91] on div "Advanced" at bounding box center [146, 84] width 63 height 20
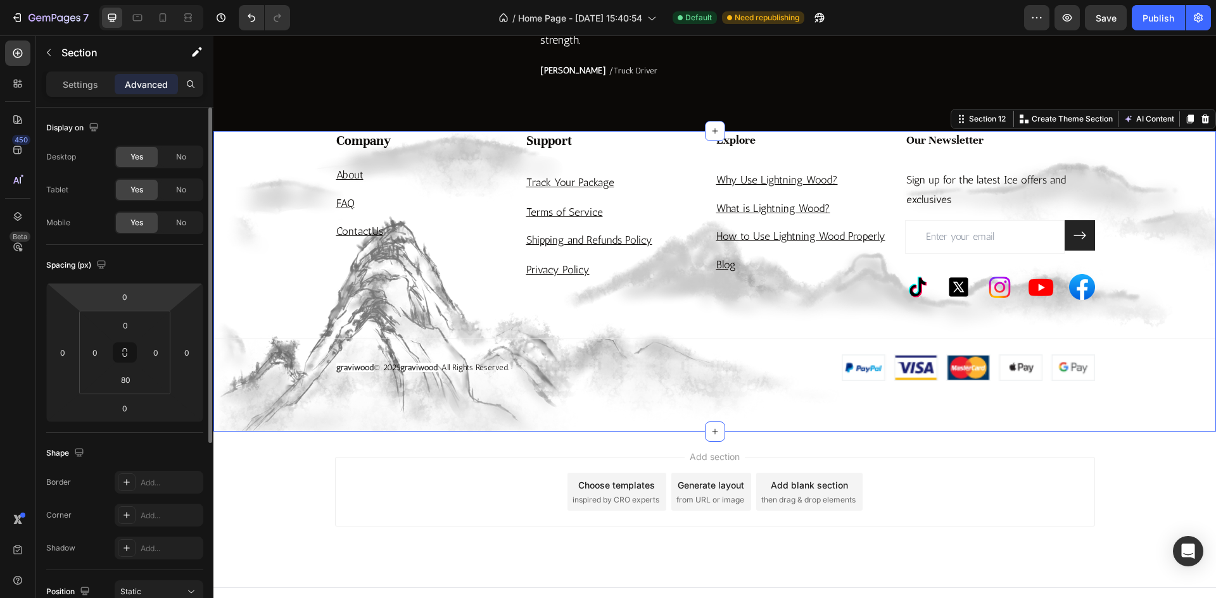
click at [124, 0] on html "7 Version history / Home Page - Aug 11, 15:40:54 Default Need republishing Prev…" at bounding box center [608, 0] width 1216 height 0
click at [123, 301] on input "0" at bounding box center [124, 296] width 25 height 19
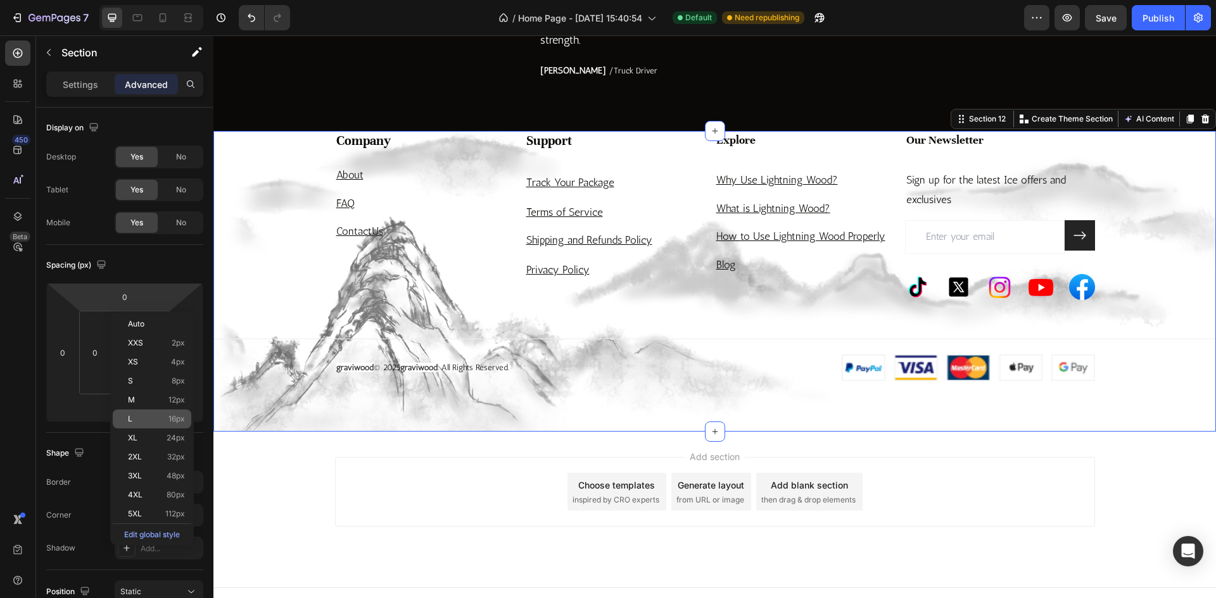
click at [155, 419] on p "L 16px" at bounding box center [156, 419] width 57 height 9
type input "16"
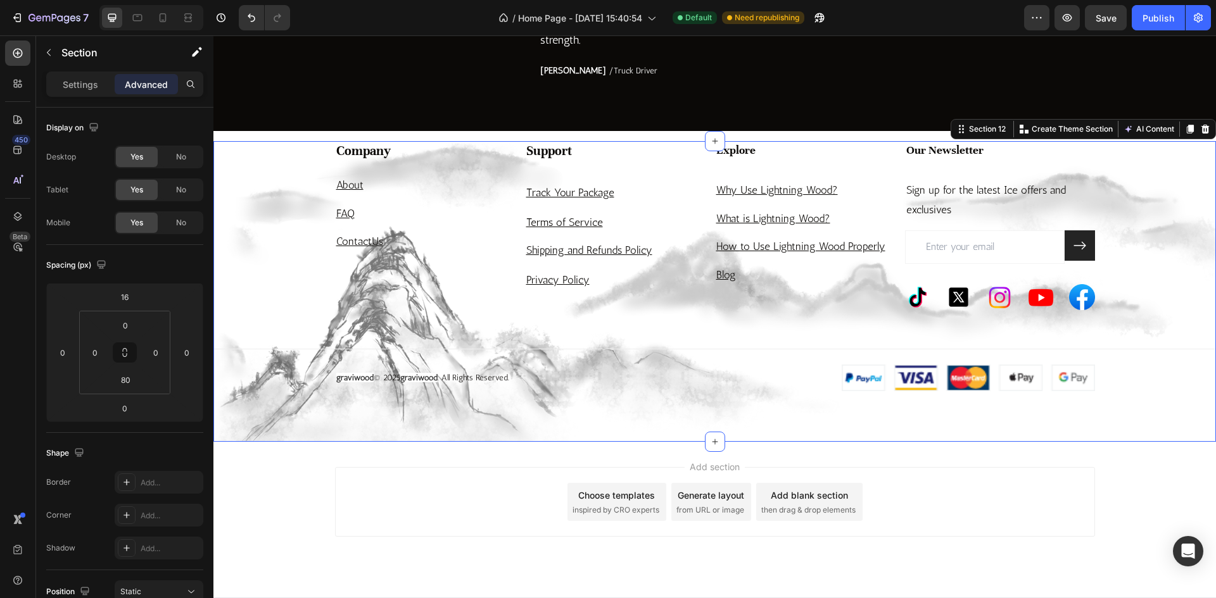
click at [296, 361] on div "Company Heading About Text block FAQ Text block Contact Us Text block Support H…" at bounding box center [714, 266] width 1002 height 251
click at [755, 392] on div "Company Heading About Text block FAQ Text block Contact Us Text block Support H…" at bounding box center [714, 266] width 1002 height 251
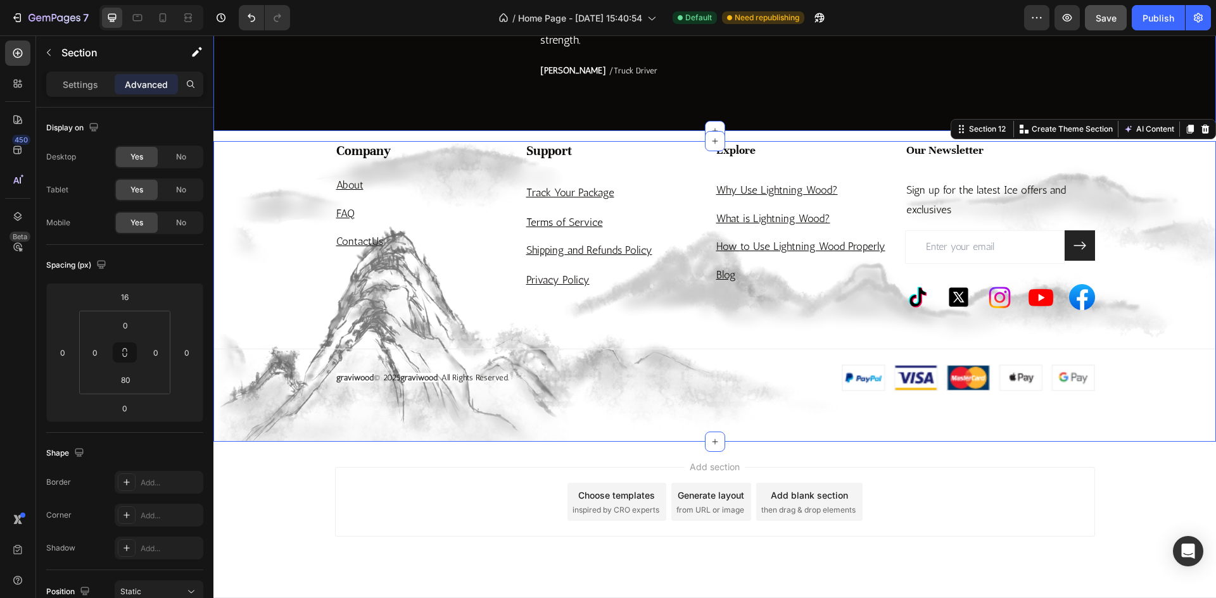
click at [1109, 25] on button "Save" at bounding box center [1106, 17] width 42 height 25
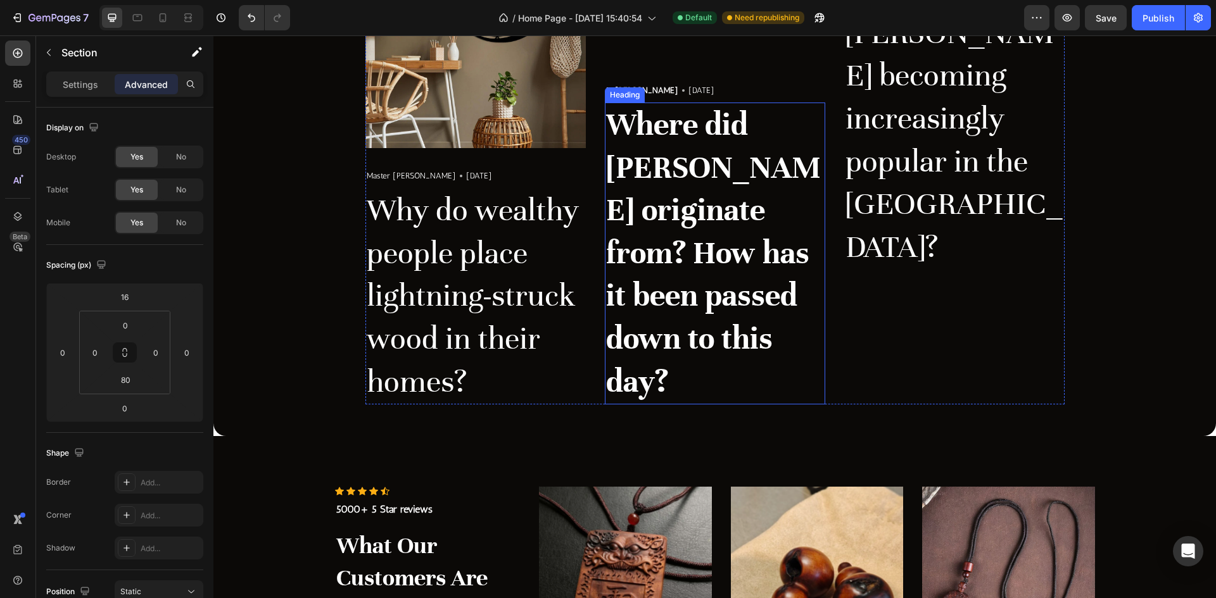
scroll to position [2206, 0]
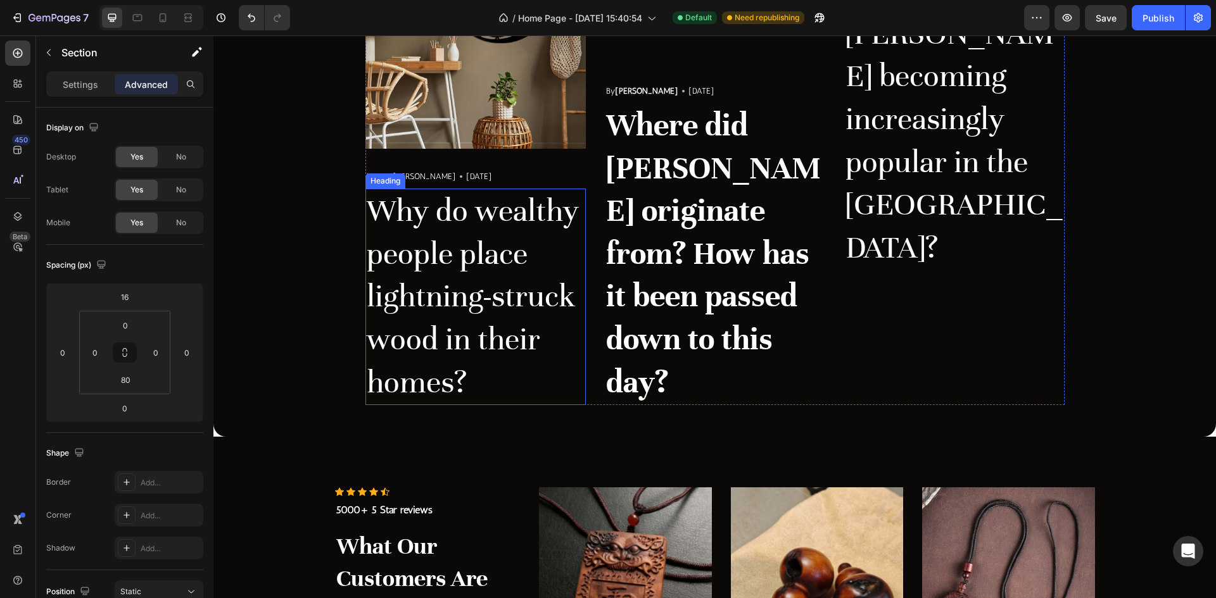
click at [466, 304] on h3 "Why do wealthy people place lightning-struck wood in their homes?" at bounding box center [475, 297] width 220 height 217
click at [89, 88] on p "Settings" at bounding box center [80, 84] width 35 height 13
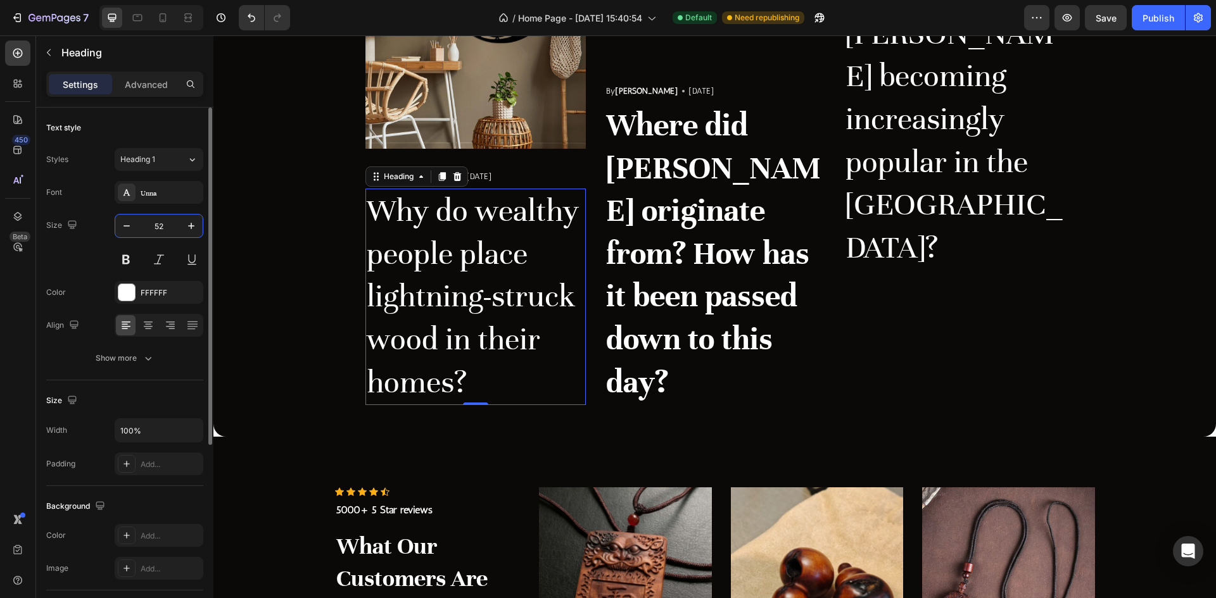
click at [170, 224] on input "52" at bounding box center [159, 226] width 42 height 23
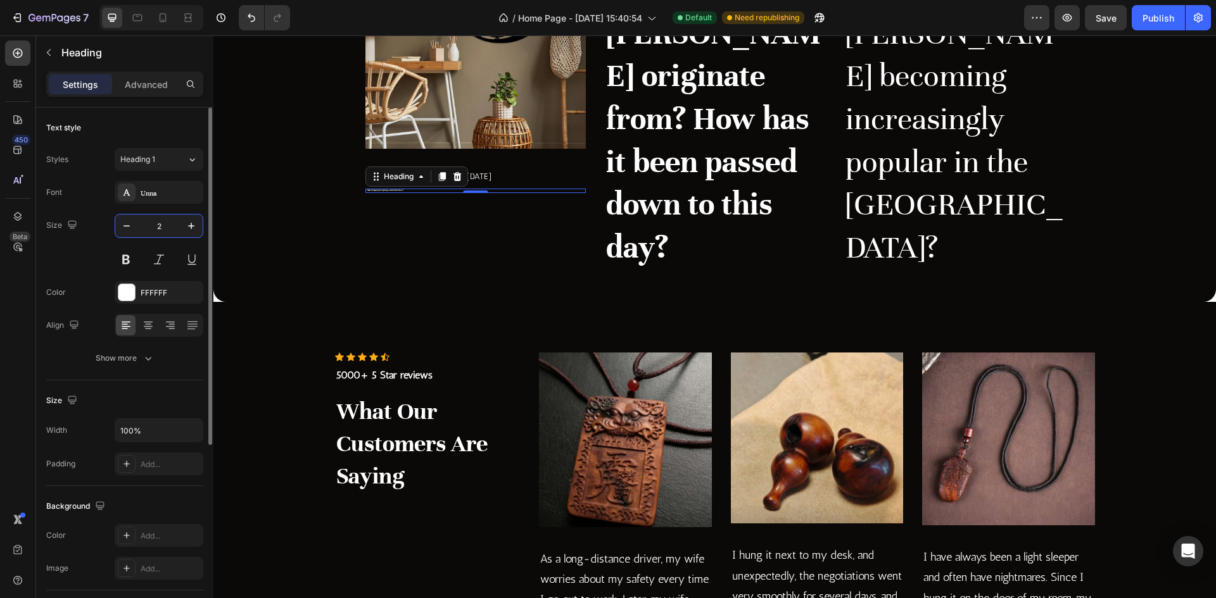
type input "20"
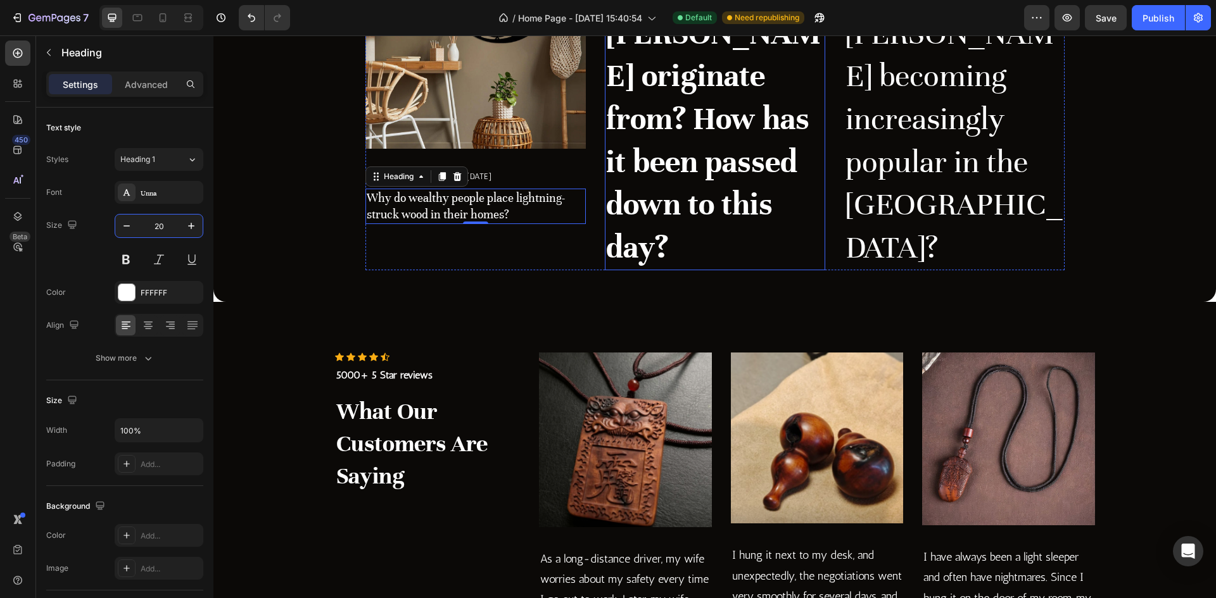
click at [645, 267] on strong "Where did [PERSON_NAME] originate from? How has it been passed down to this day?" at bounding box center [713, 119] width 215 height 295
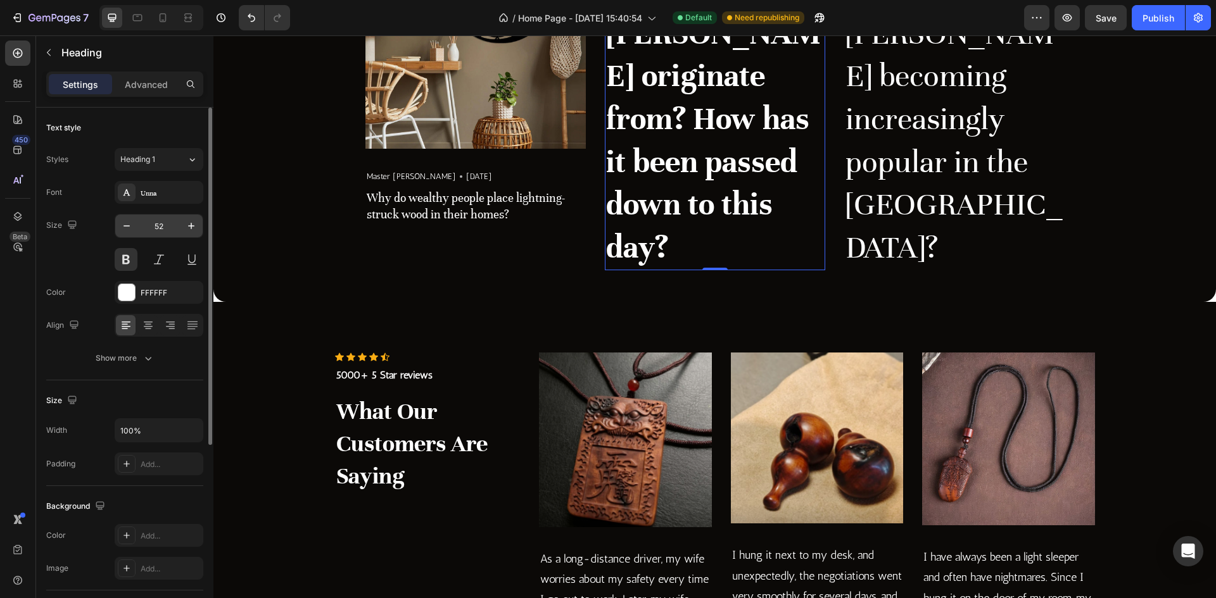
click at [168, 225] on input "52" at bounding box center [159, 226] width 42 height 23
type input "20"
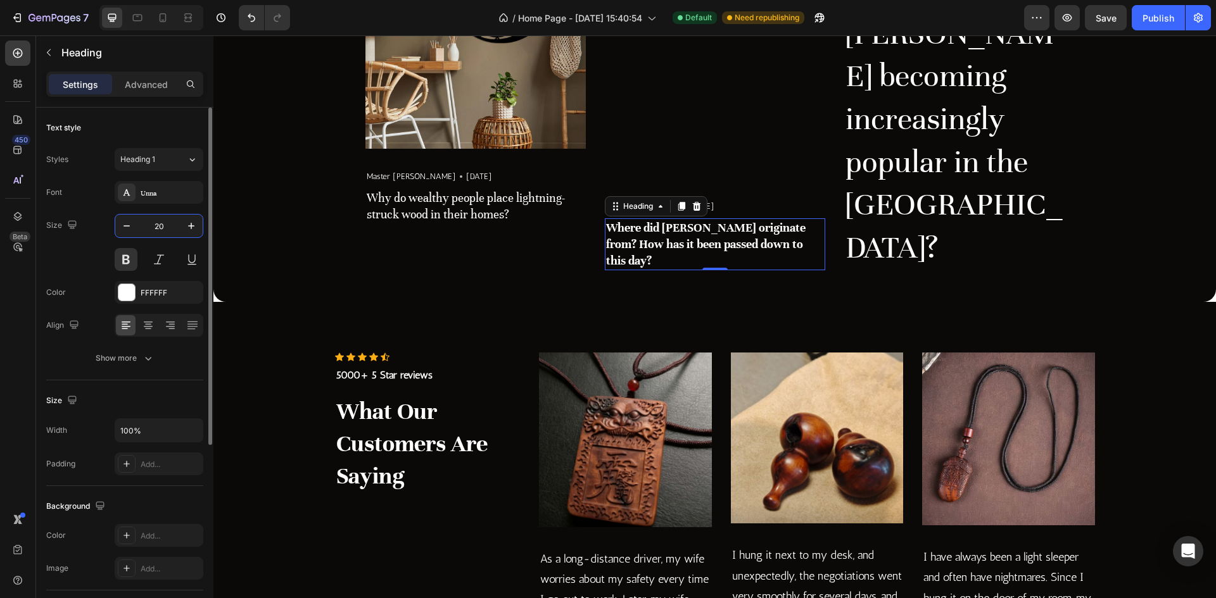
scroll to position [2185, 0]
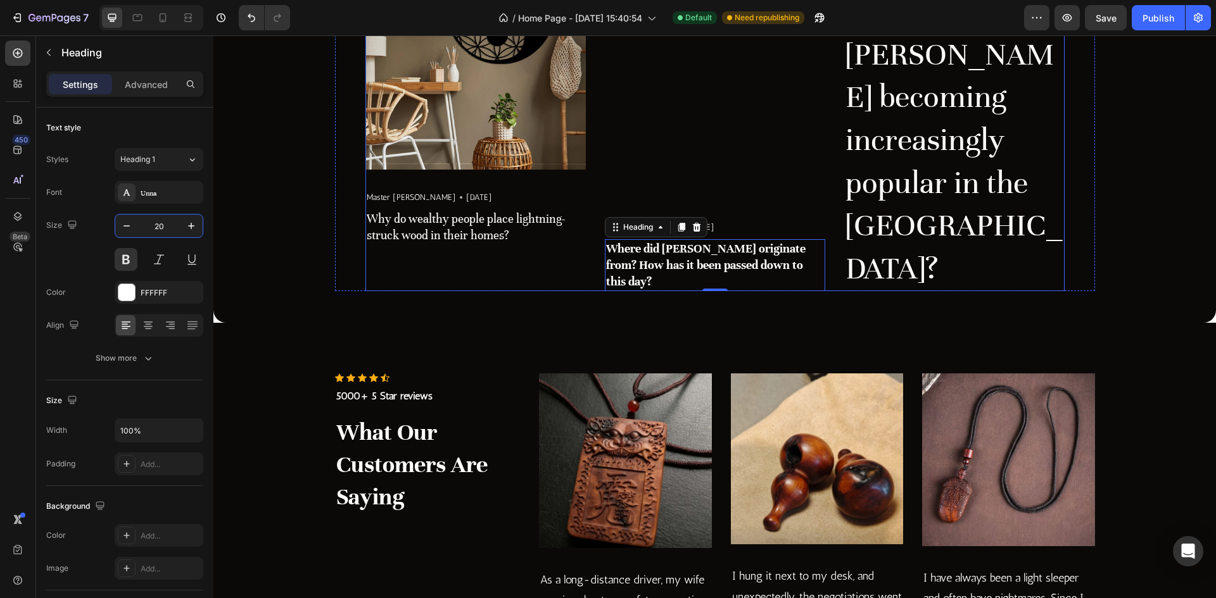
click at [863, 280] on h3 "Why is [PERSON_NAME] becoming increasingly popular in the [GEOGRAPHIC_DATA]?" at bounding box center [954, 140] width 220 height 302
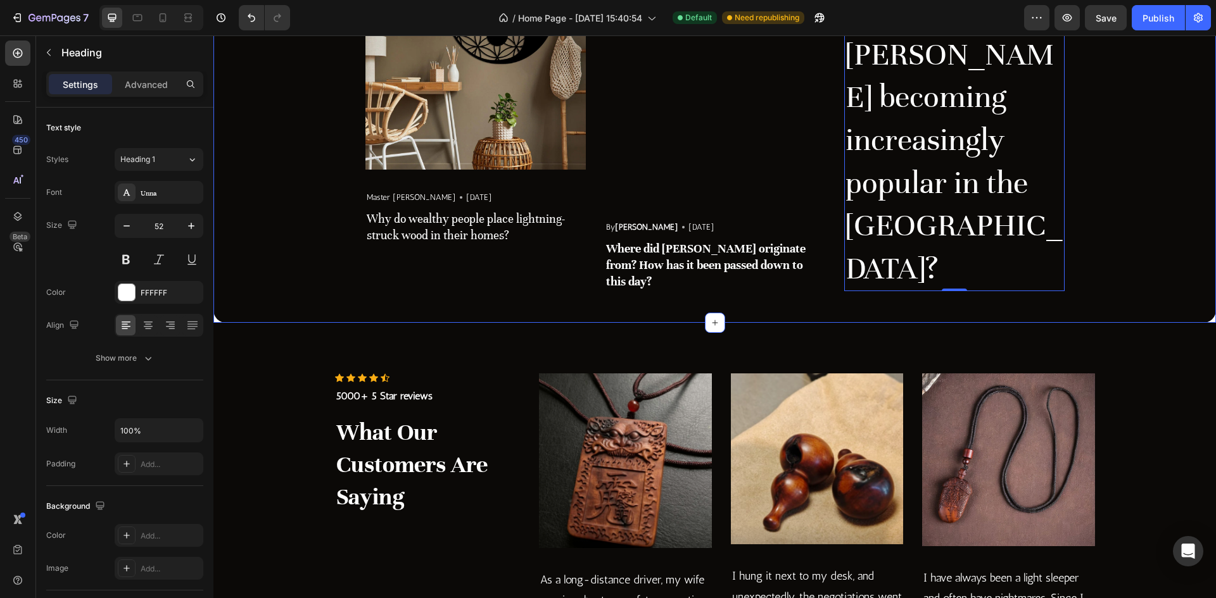
click at [1185, 291] on div "Most Popular Blog Posts Heading Image Master Zhao Text block Icon May 29,2025 T…" at bounding box center [714, 93] width 983 height 398
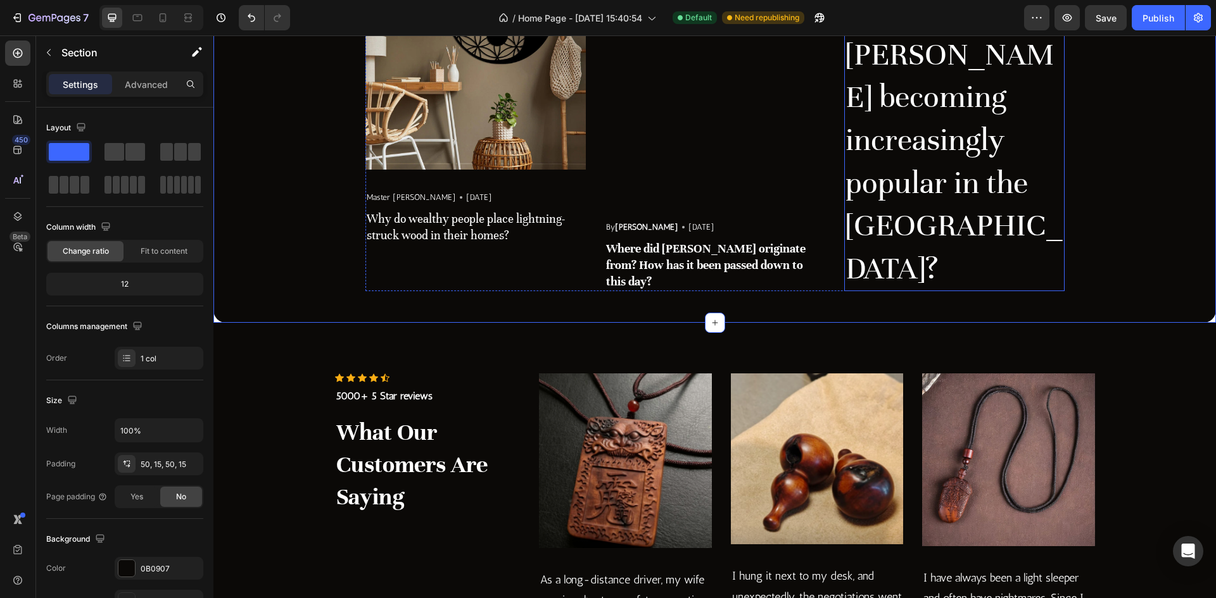
click at [1004, 291] on h3 "Why is [PERSON_NAME] becoming increasingly popular in the [GEOGRAPHIC_DATA]?" at bounding box center [954, 140] width 220 height 302
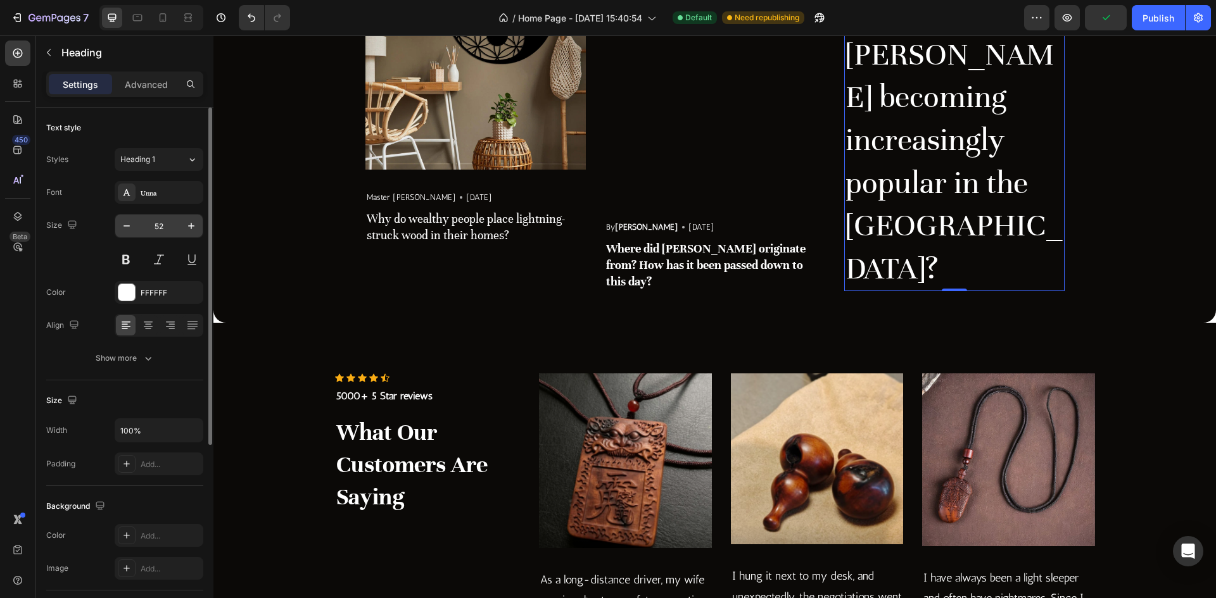
click at [166, 224] on input "52" at bounding box center [159, 226] width 42 height 23
type input "20"
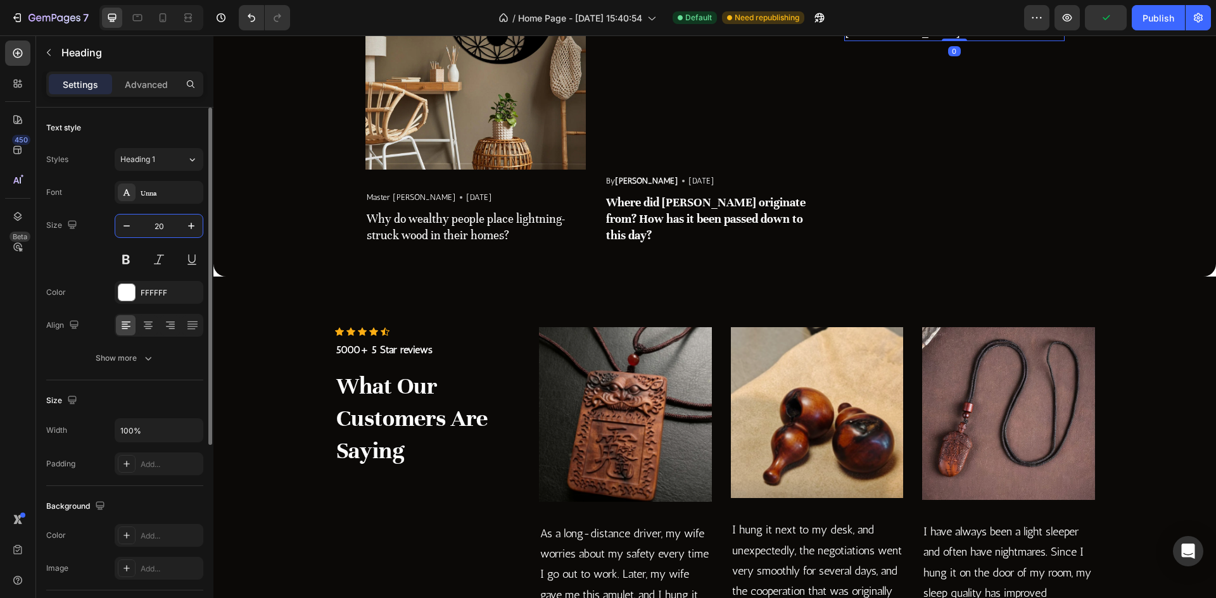
scroll to position [2095, 0]
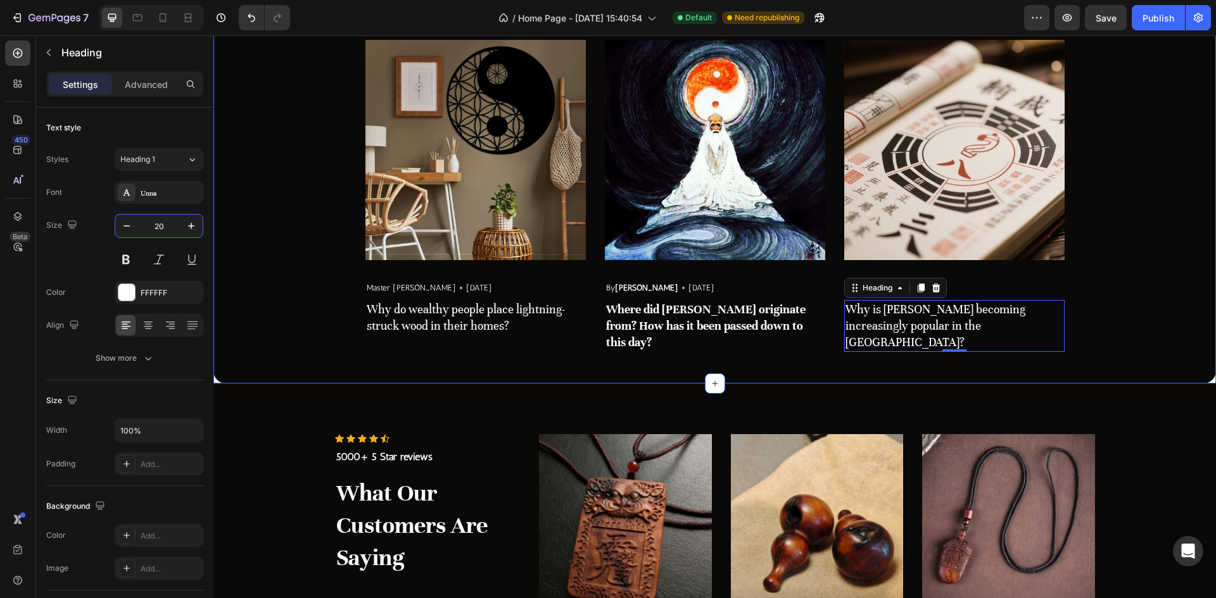
click at [876, 366] on div "Most Popular Blog Posts Heading Image Master Zhao Text block Icon May 29,2025 T…" at bounding box center [714, 168] width 1002 height 431
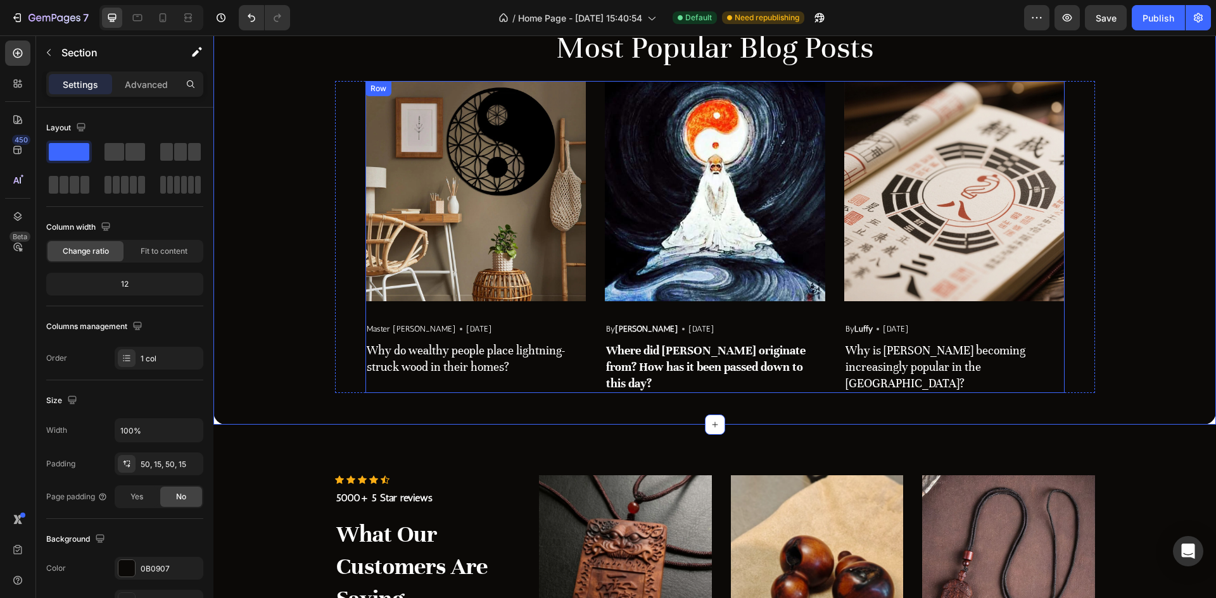
scroll to position [2031, 0]
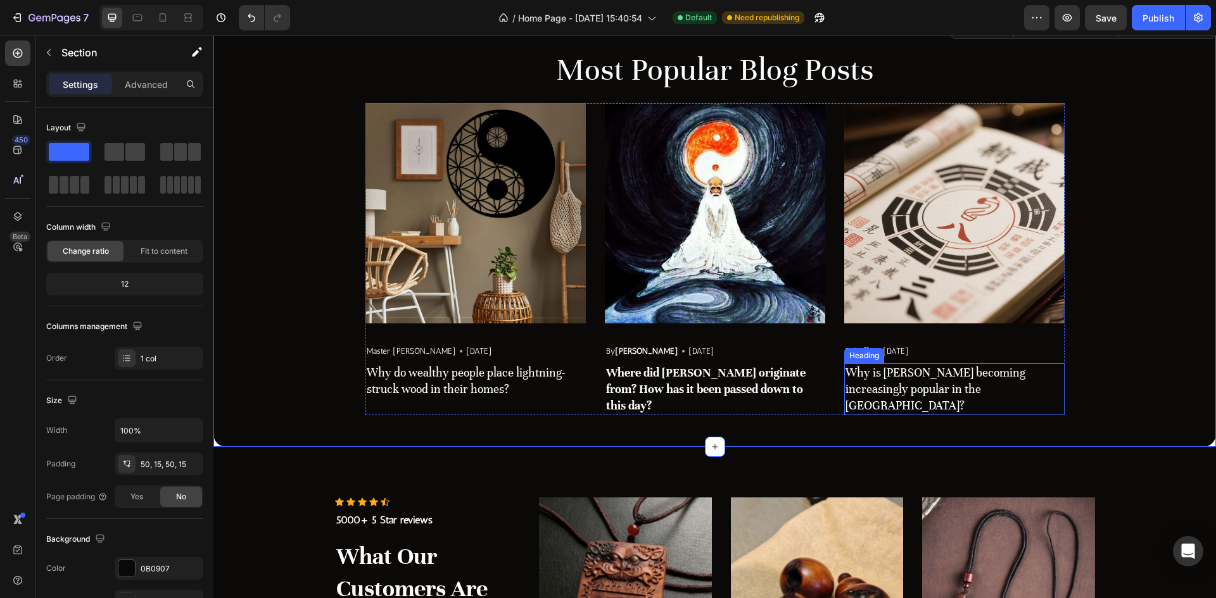
click at [952, 374] on h3 "Why is [PERSON_NAME] becoming increasingly popular in the [GEOGRAPHIC_DATA]?" at bounding box center [954, 389] width 220 height 52
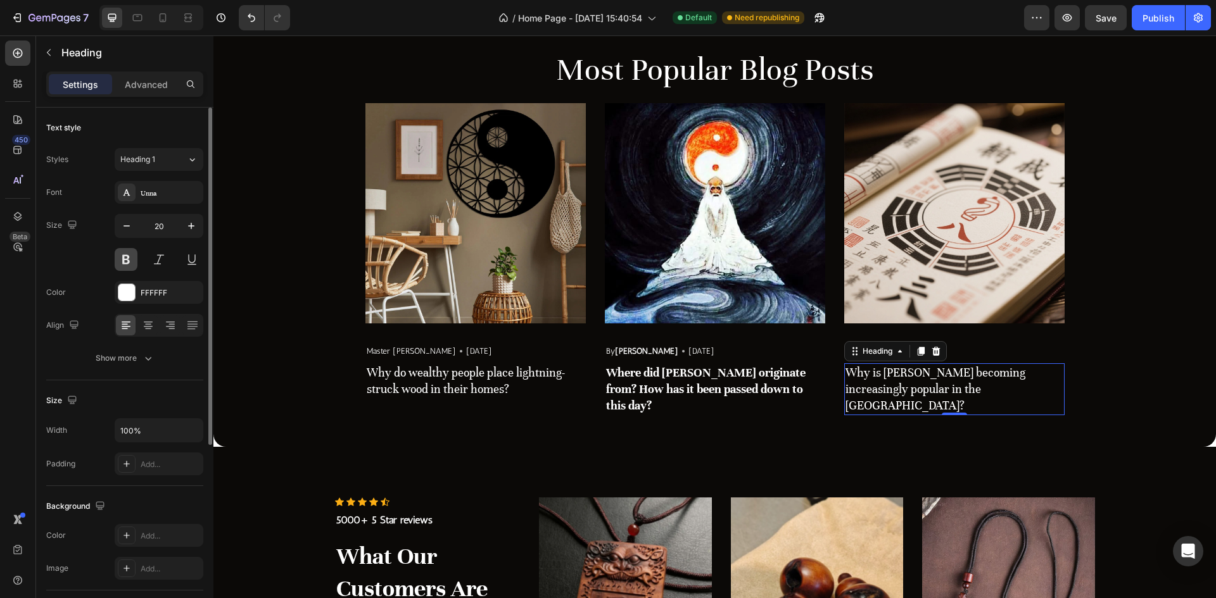
click at [135, 263] on button at bounding box center [126, 259] width 23 height 23
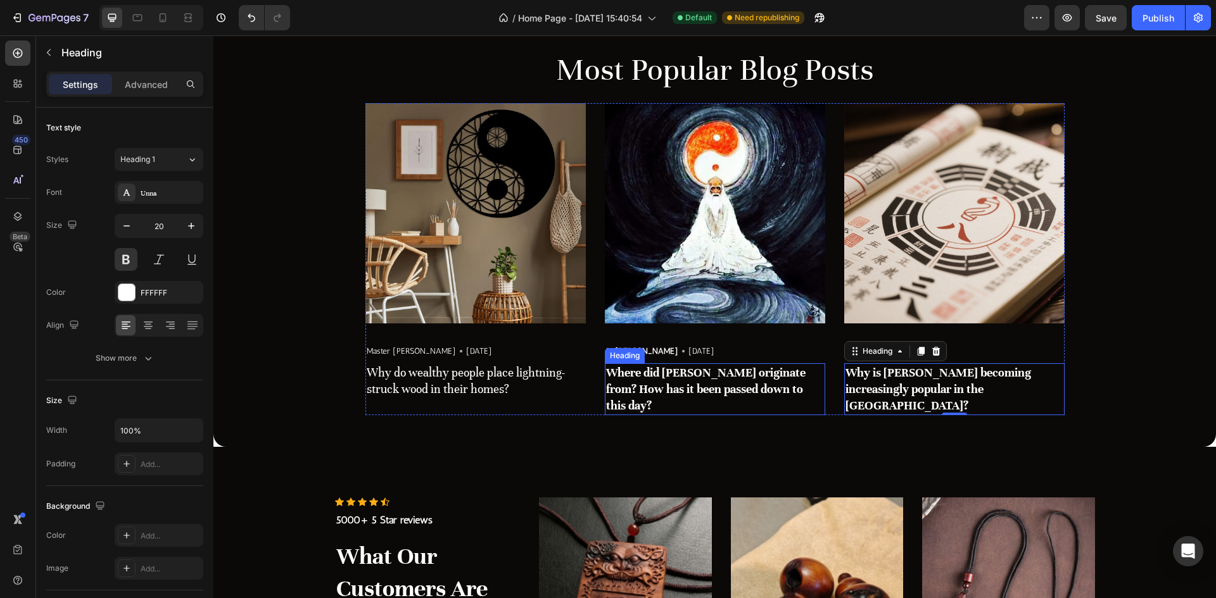
click at [690, 379] on strong "Where did [PERSON_NAME] originate from? How has it been passed down to this day?" at bounding box center [705, 388] width 199 height 47
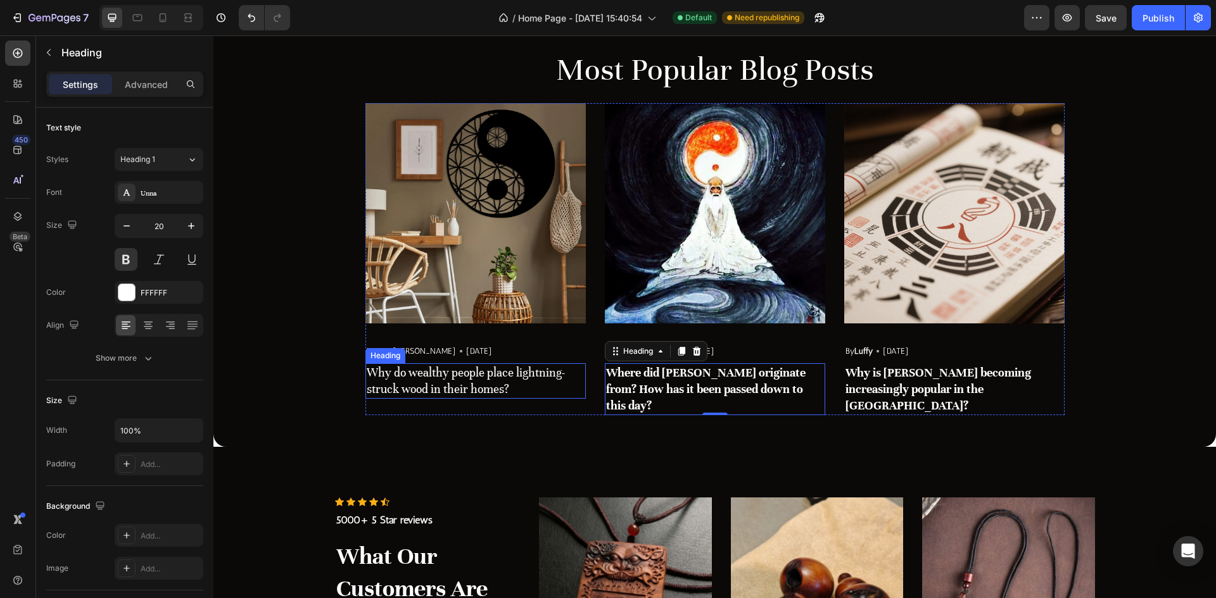
click at [483, 380] on h3 "Why do wealthy people place lightning-struck wood in their homes?" at bounding box center [475, 380] width 220 height 35
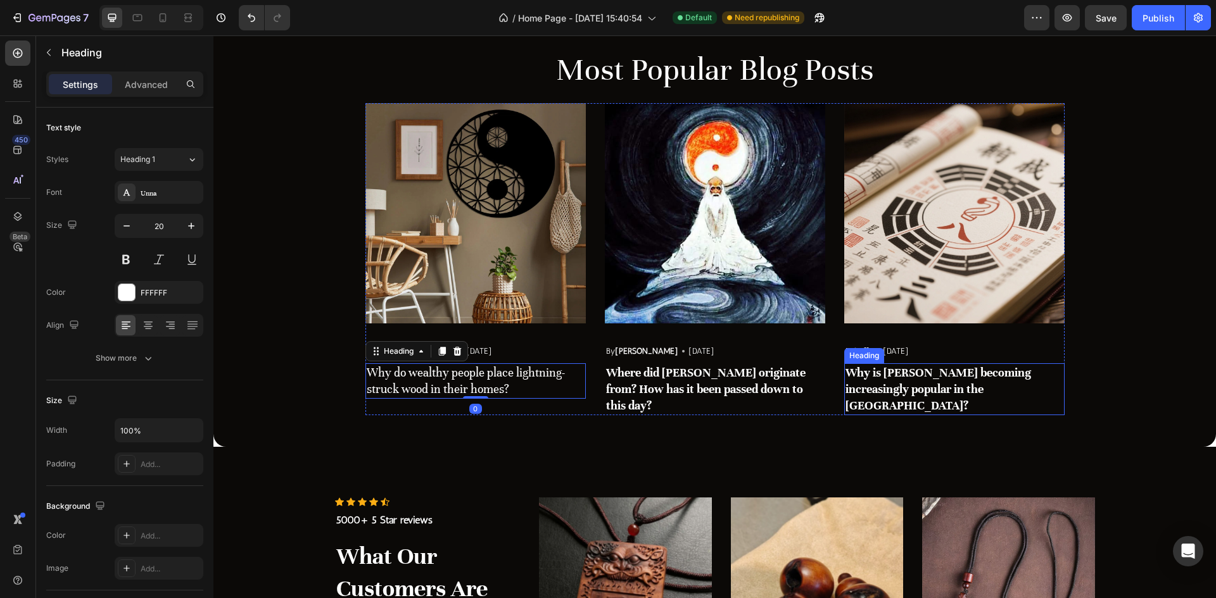
click at [929, 374] on h3 "Why is [PERSON_NAME] becoming increasingly popular in the [GEOGRAPHIC_DATA]?" at bounding box center [954, 389] width 220 height 52
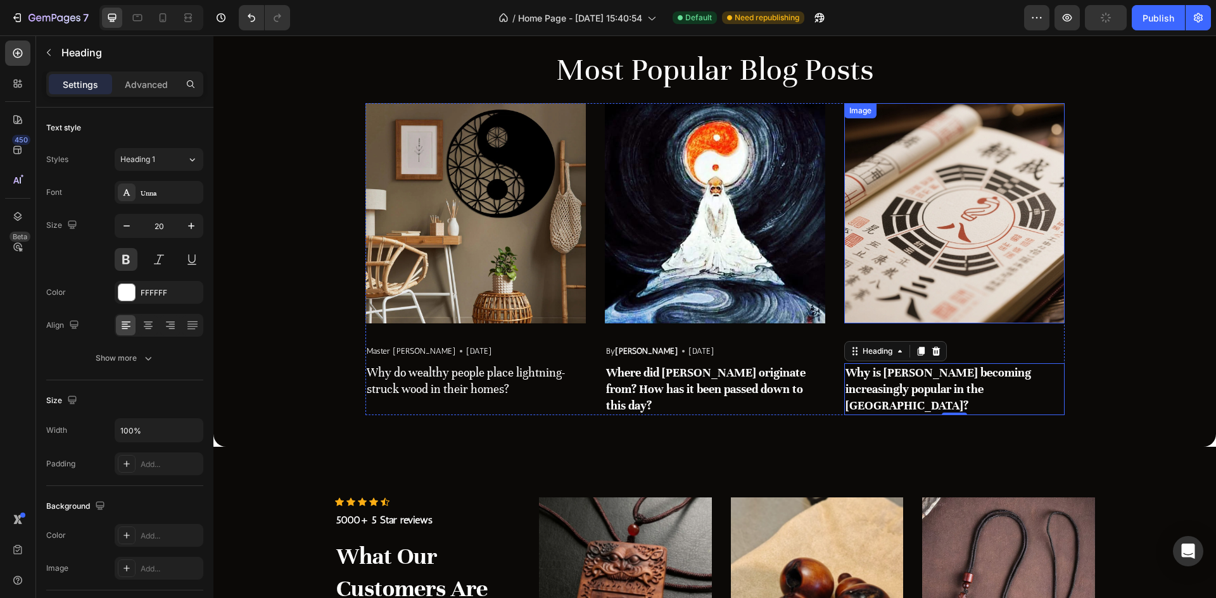
scroll to position [1905, 0]
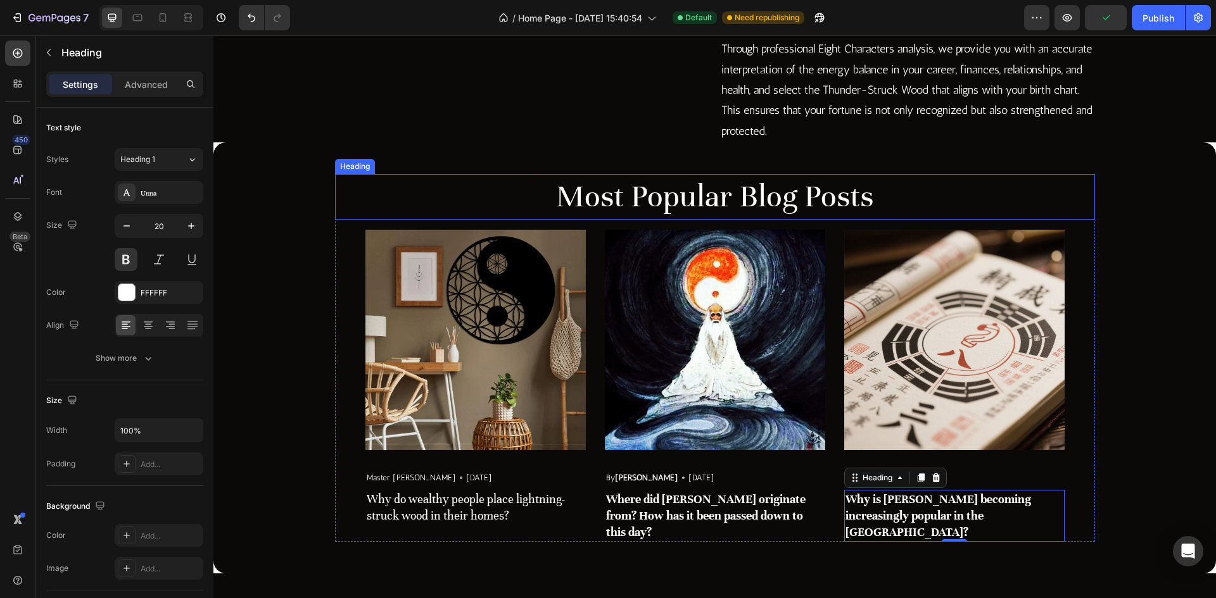
click at [724, 218] on p "Most Popular Blog Posts" at bounding box center [714, 196] width 757 height 43
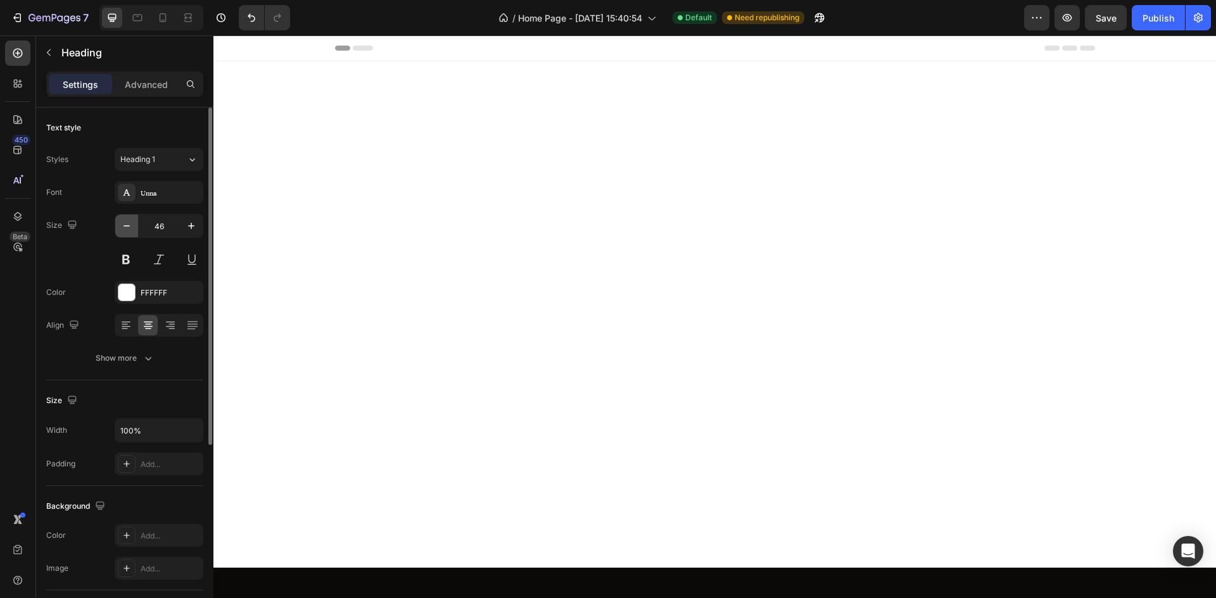
drag, startPoint x: 0, startPoint y: 0, endPoint x: 125, endPoint y: 229, distance: 260.4
click at [125, 229] on icon "button" at bounding box center [126, 226] width 13 height 13
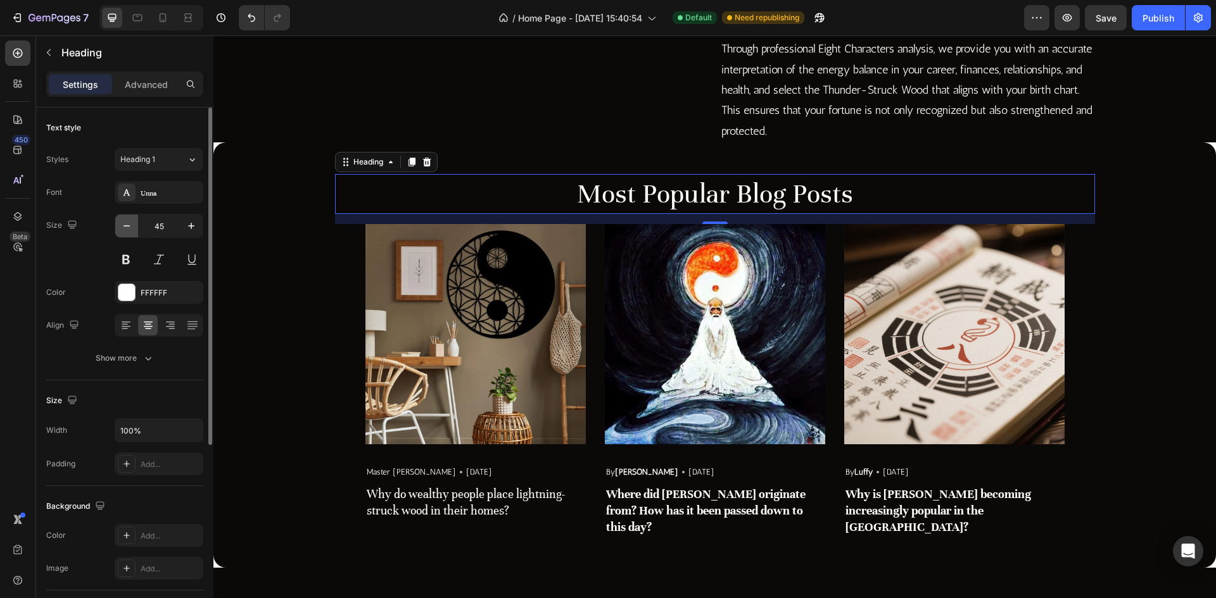
click at [125, 229] on icon "button" at bounding box center [126, 226] width 13 height 13
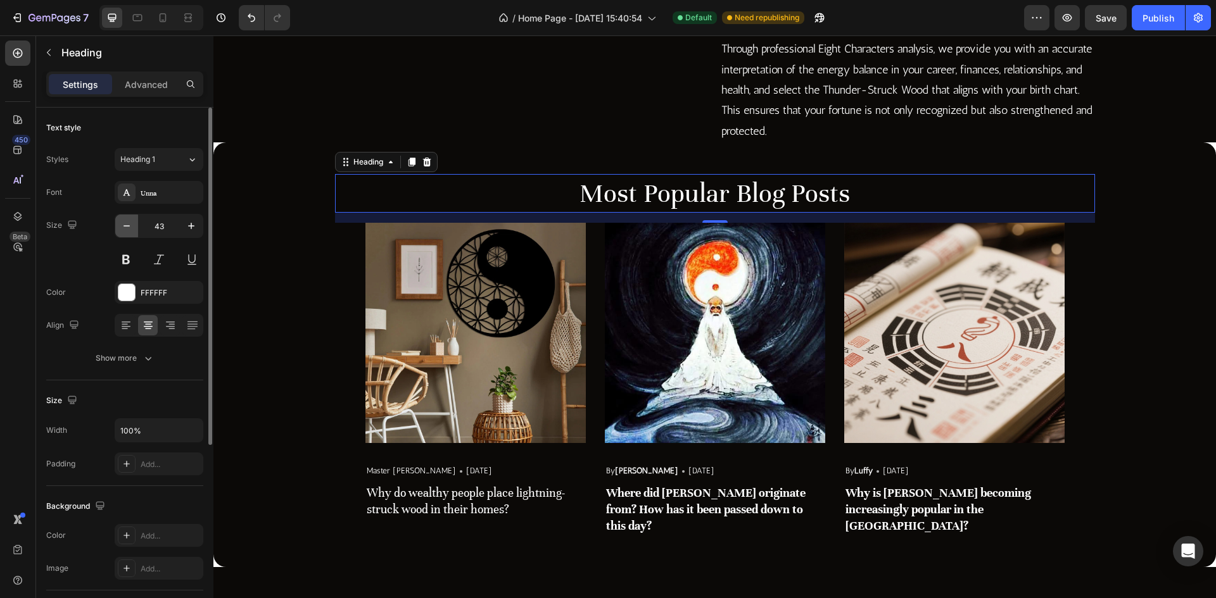
click at [125, 229] on icon "button" at bounding box center [126, 226] width 13 height 13
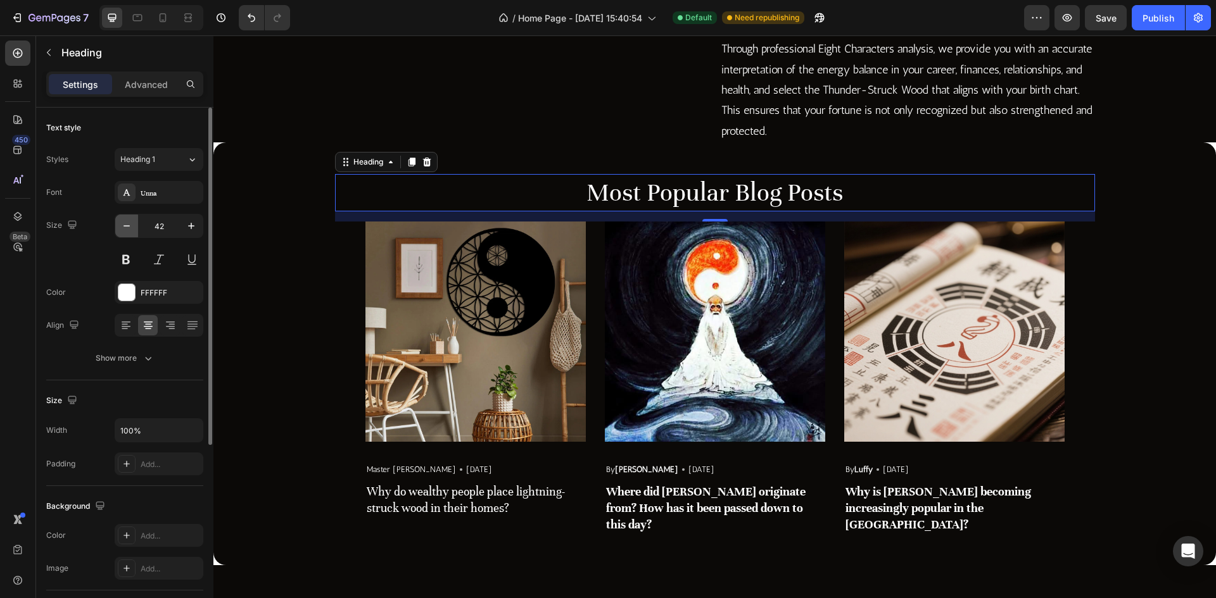
click at [125, 229] on icon "button" at bounding box center [126, 226] width 13 height 13
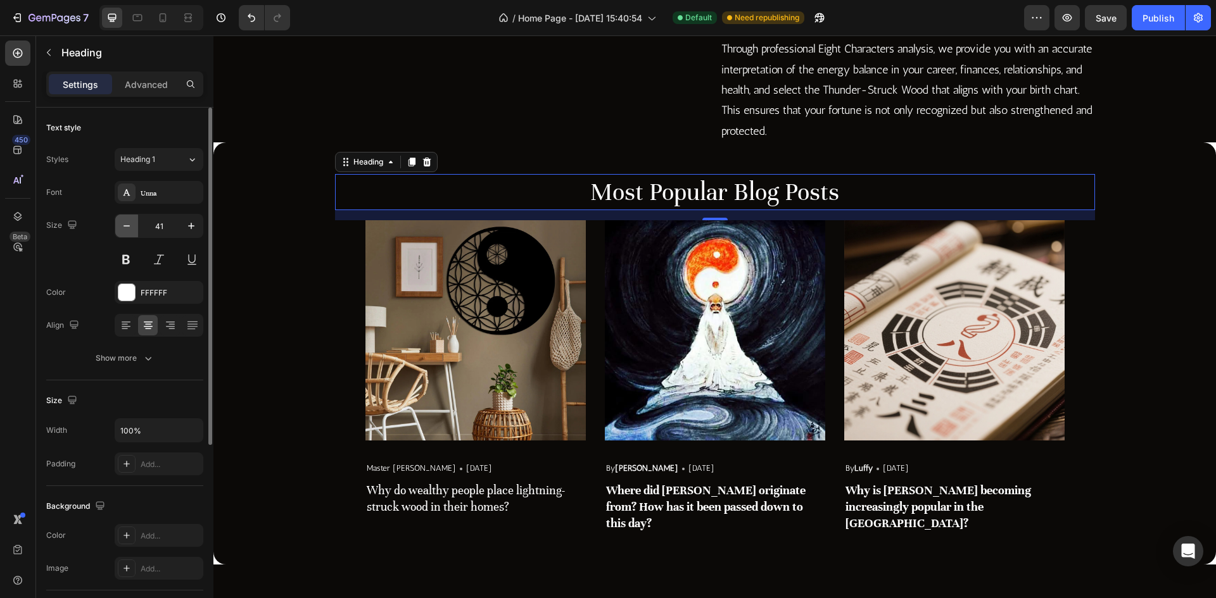
click at [125, 229] on icon "button" at bounding box center [126, 226] width 13 height 13
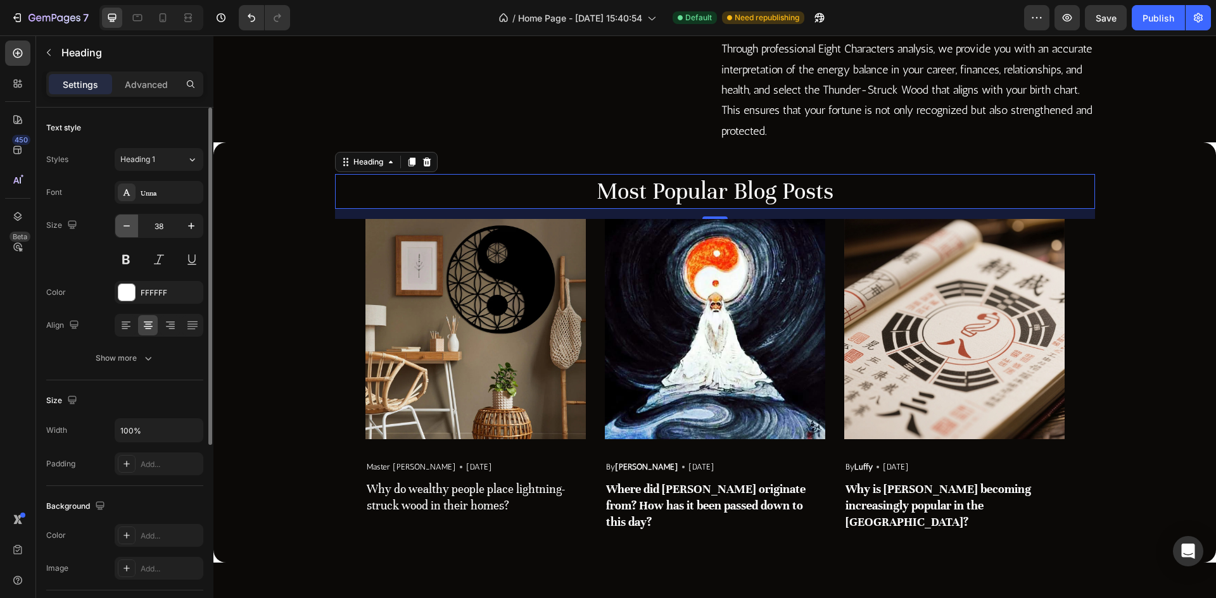
click at [125, 229] on icon "button" at bounding box center [126, 226] width 13 height 13
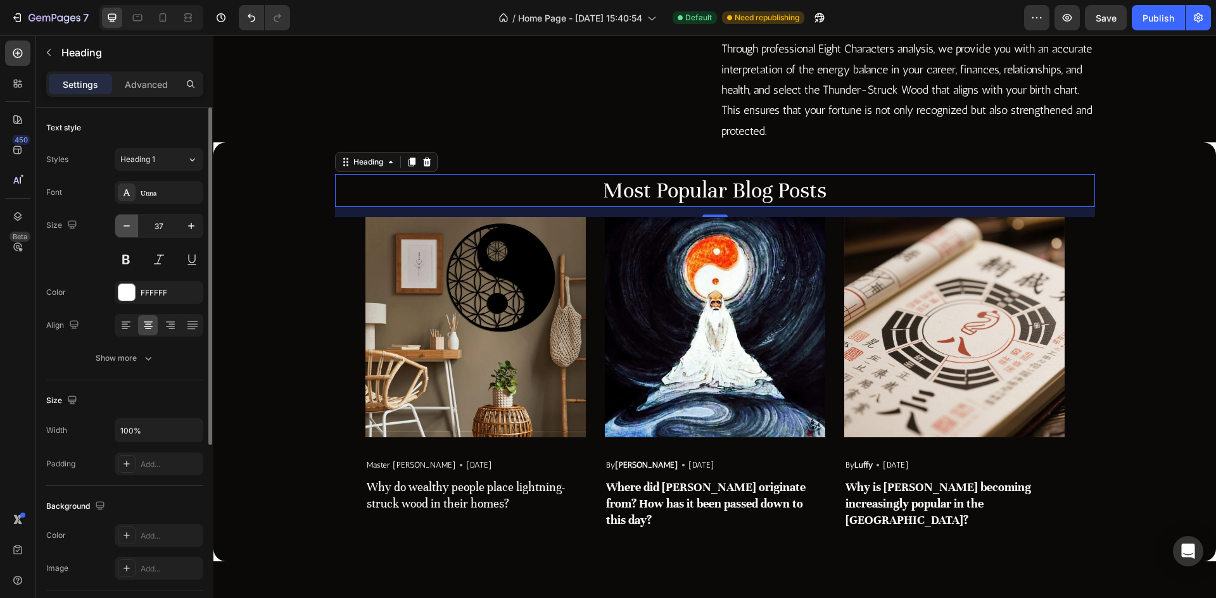
click at [125, 229] on icon "button" at bounding box center [126, 226] width 13 height 13
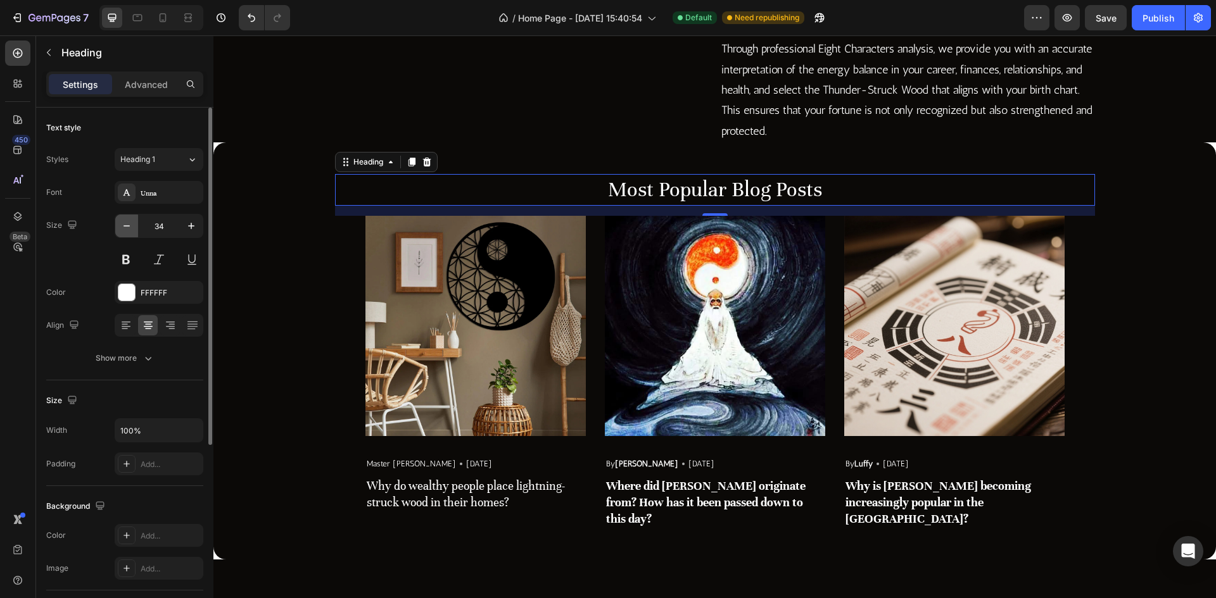
click at [125, 229] on icon "button" at bounding box center [126, 226] width 13 height 13
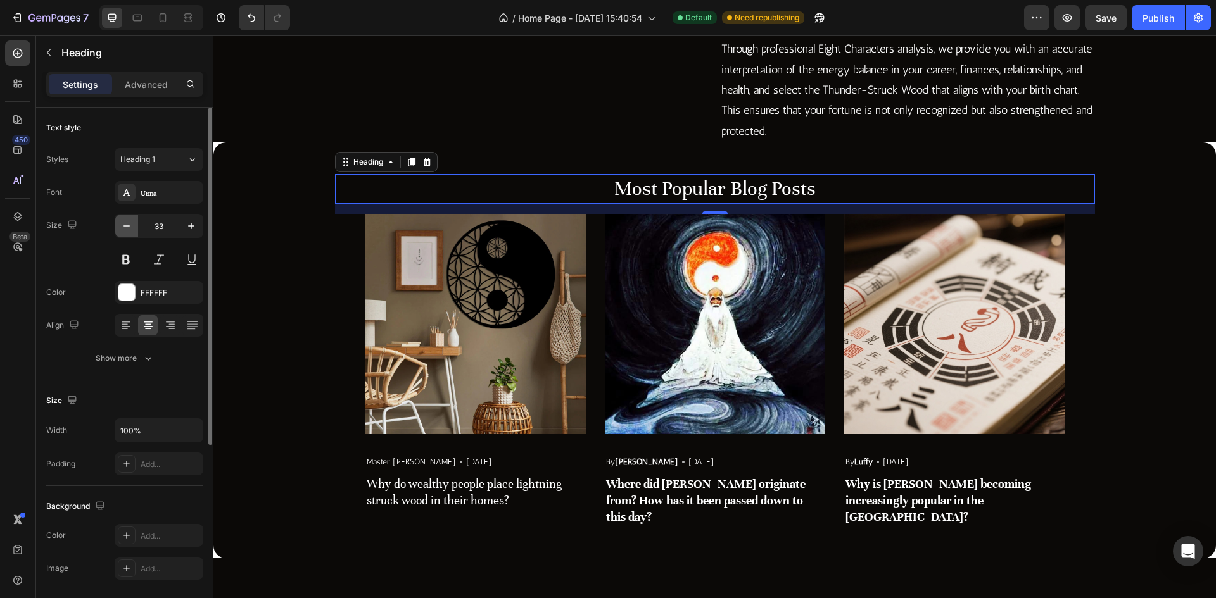
click at [125, 229] on icon "button" at bounding box center [126, 226] width 13 height 13
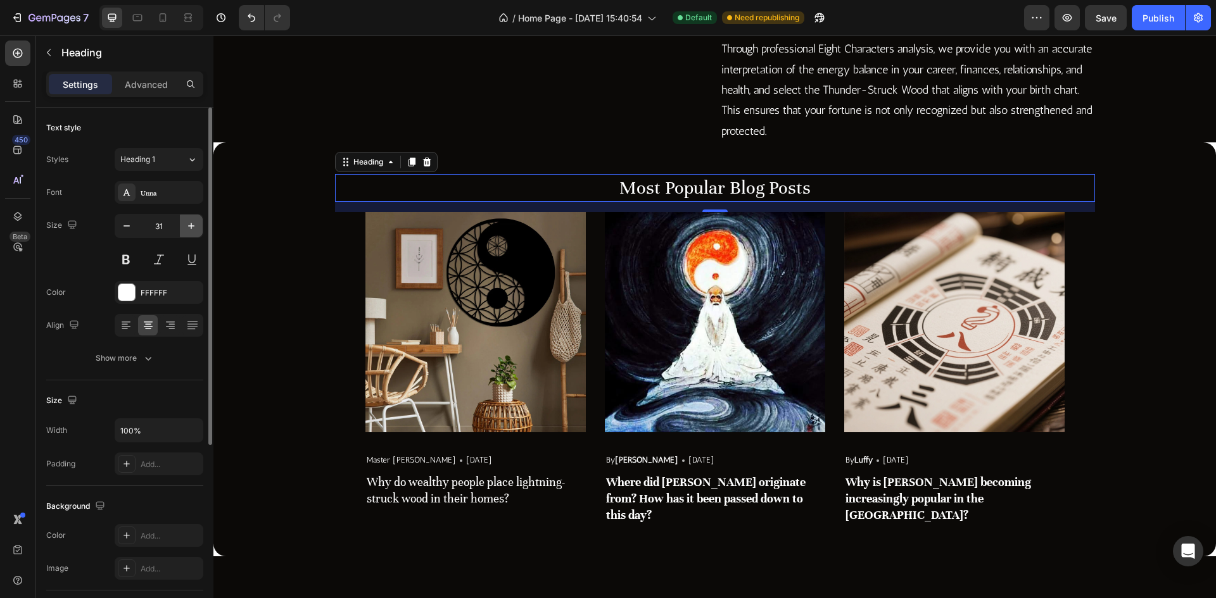
click at [195, 226] on icon "button" at bounding box center [191, 226] width 13 height 13
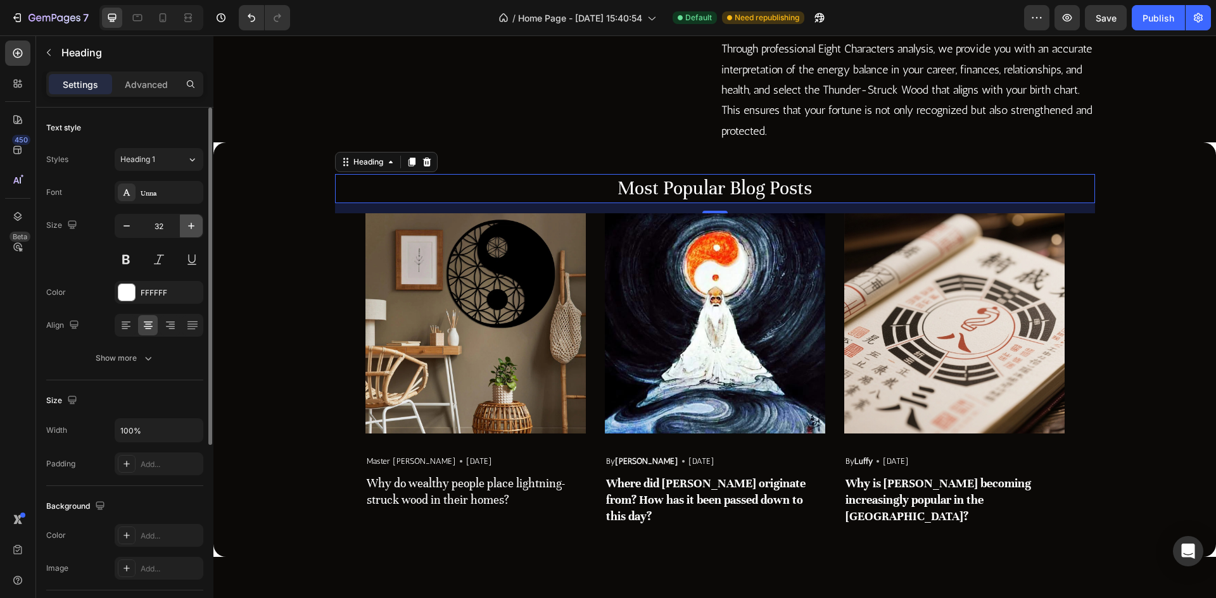
click at [195, 226] on icon "button" at bounding box center [191, 226] width 13 height 13
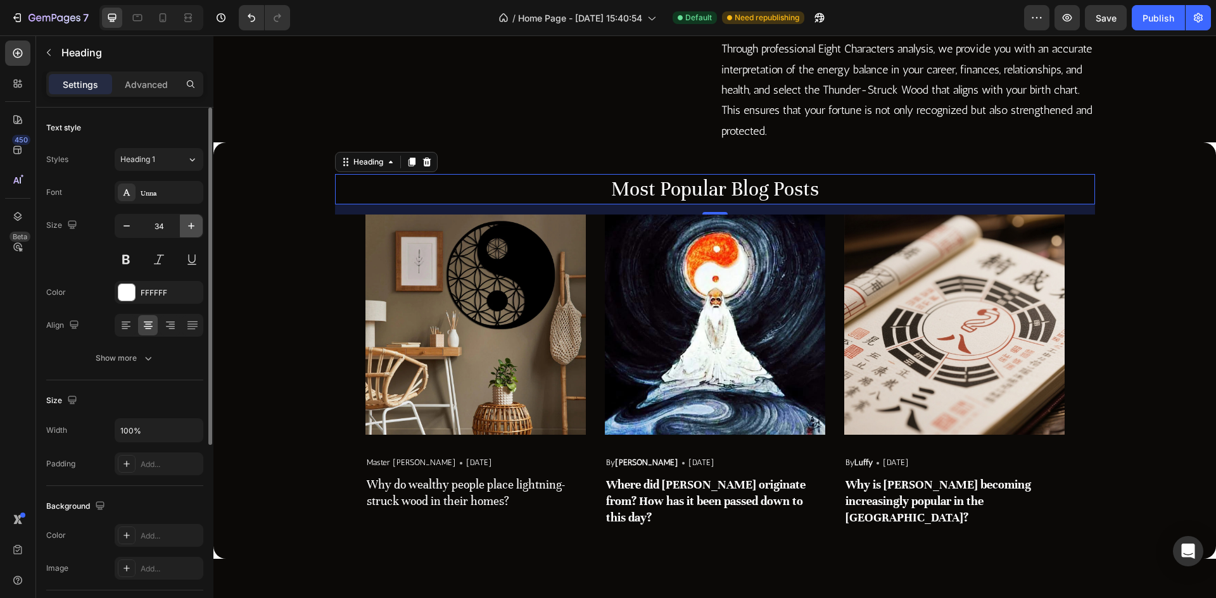
click at [195, 226] on icon "button" at bounding box center [191, 226] width 13 height 13
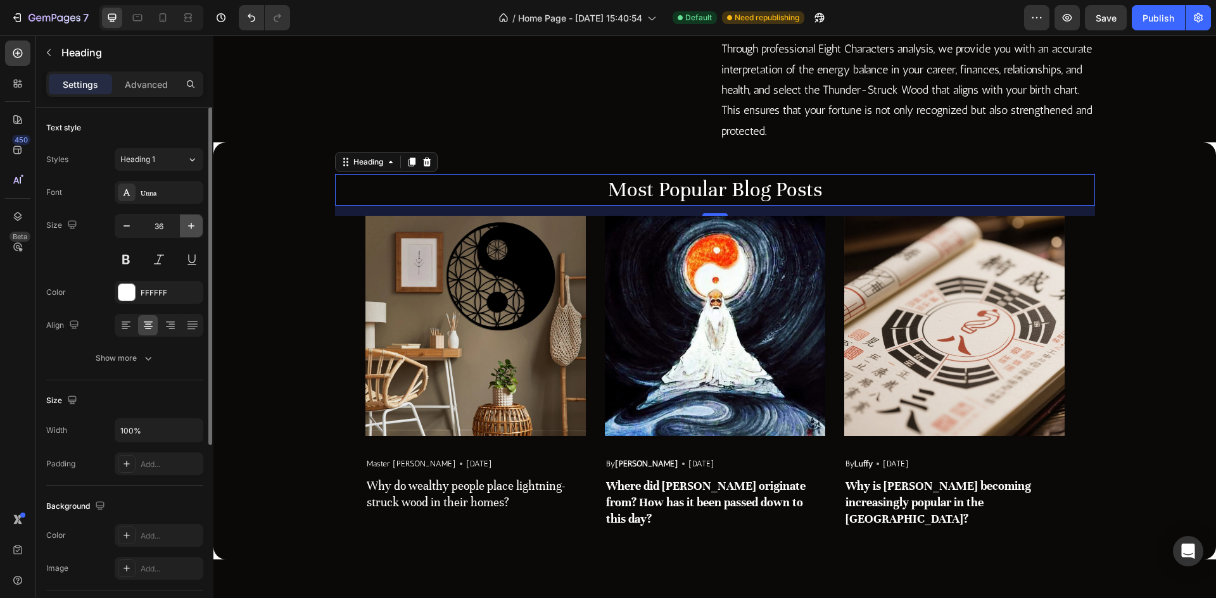
click at [195, 226] on icon "button" at bounding box center [191, 226] width 13 height 13
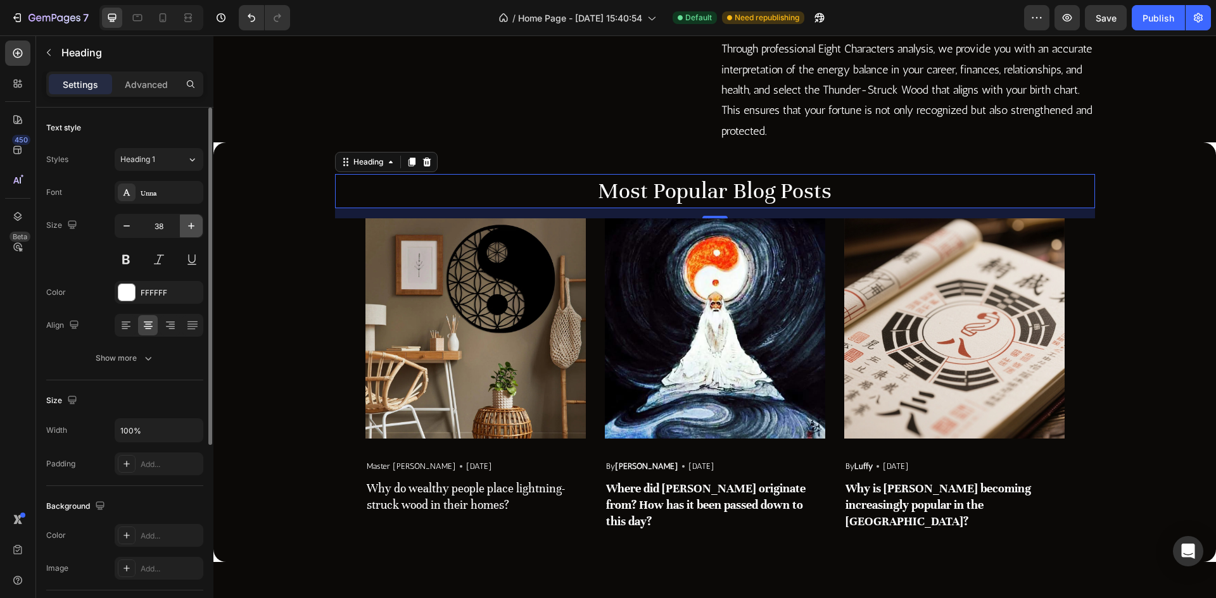
click at [195, 226] on icon "button" at bounding box center [191, 226] width 13 height 13
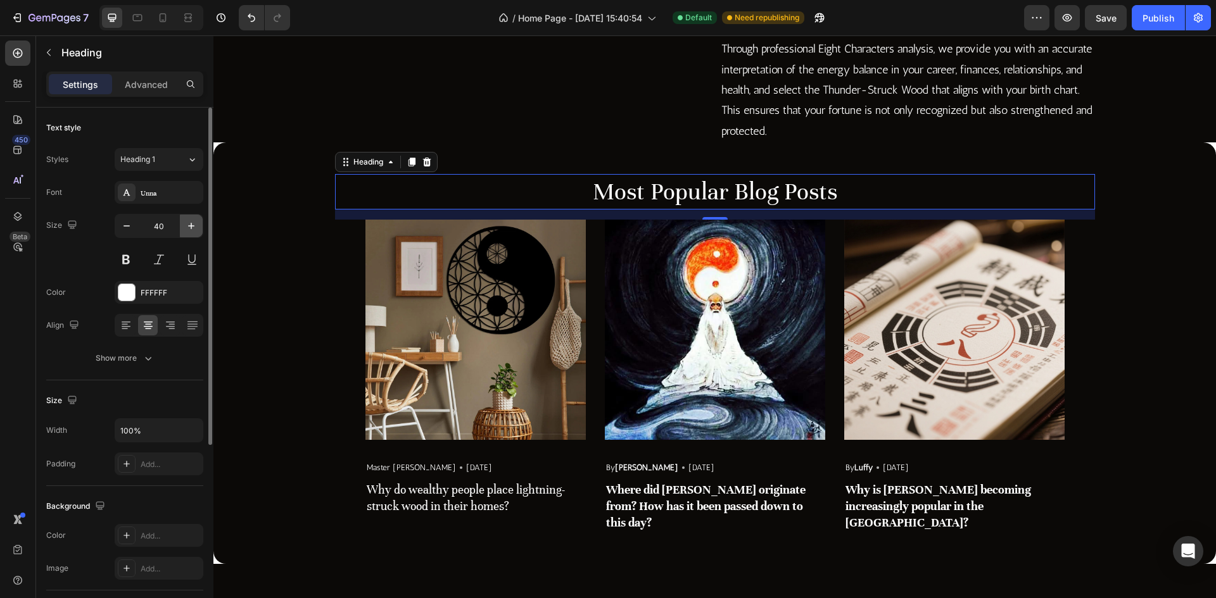
click at [195, 226] on icon "button" at bounding box center [191, 226] width 13 height 13
click at [124, 234] on button "button" at bounding box center [126, 226] width 23 height 23
click at [127, 229] on icon "button" at bounding box center [126, 226] width 13 height 13
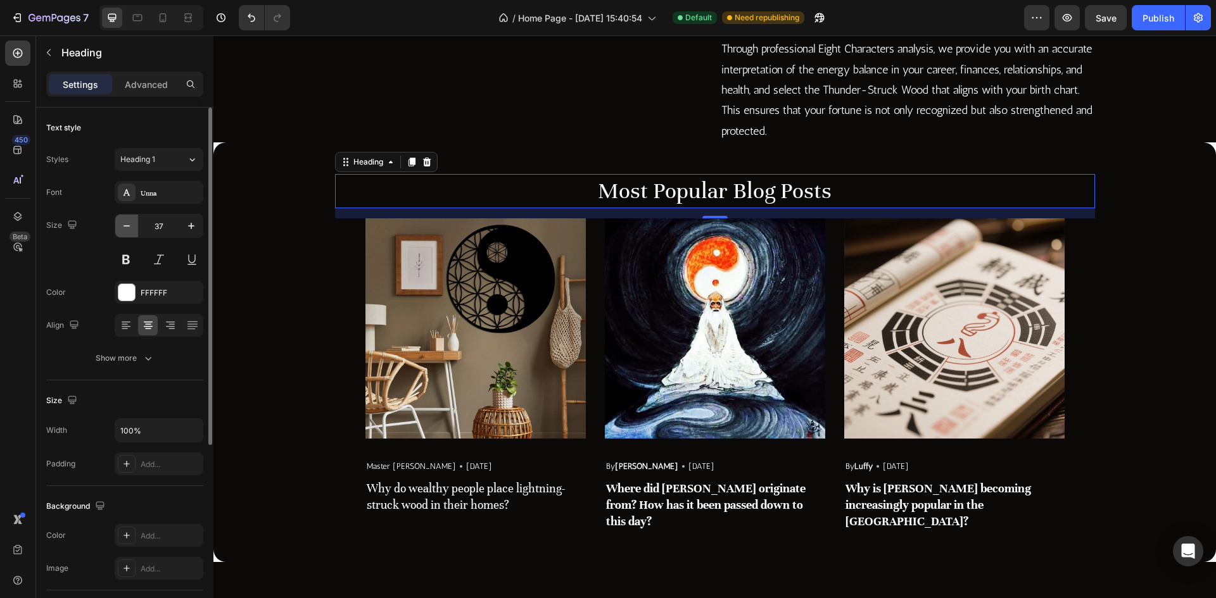
click at [127, 229] on icon "button" at bounding box center [126, 226] width 13 height 13
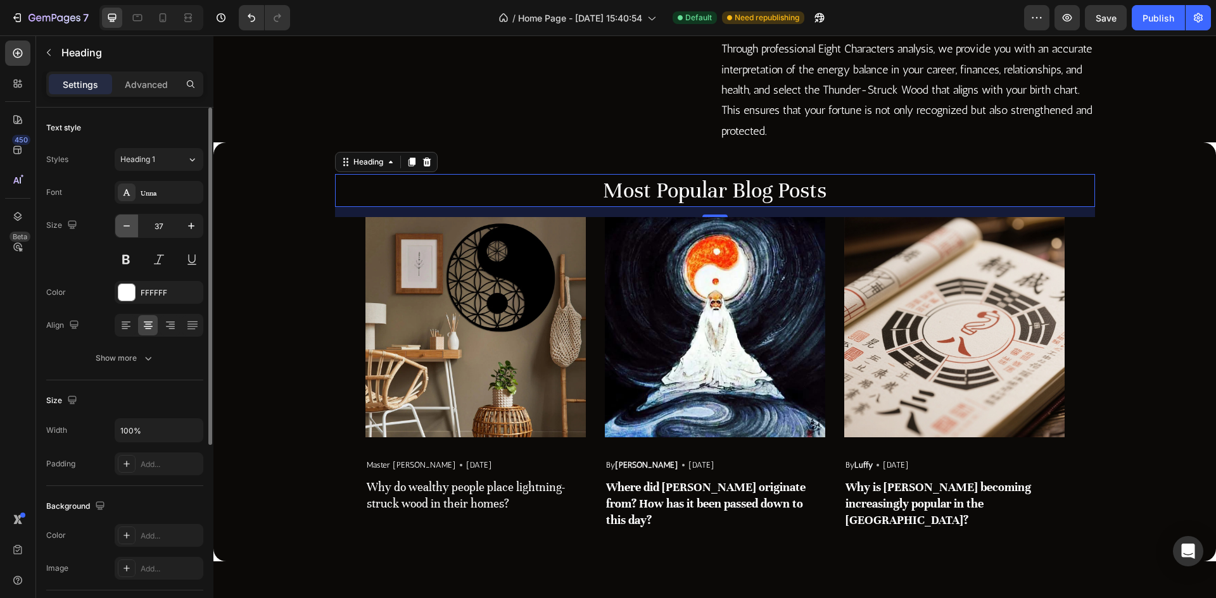
type input "36"
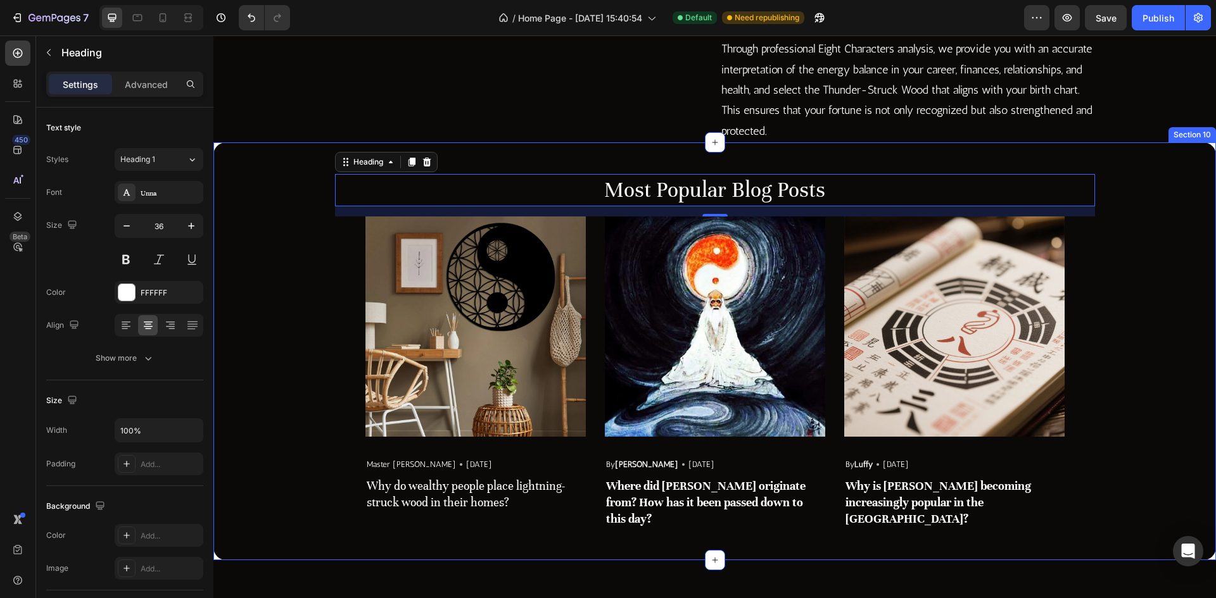
click at [877, 244] on div "Most Popular Blog Posts Heading 16 Image Master Zhao Text block Icon May 29,202…" at bounding box center [714, 351] width 1002 height 418
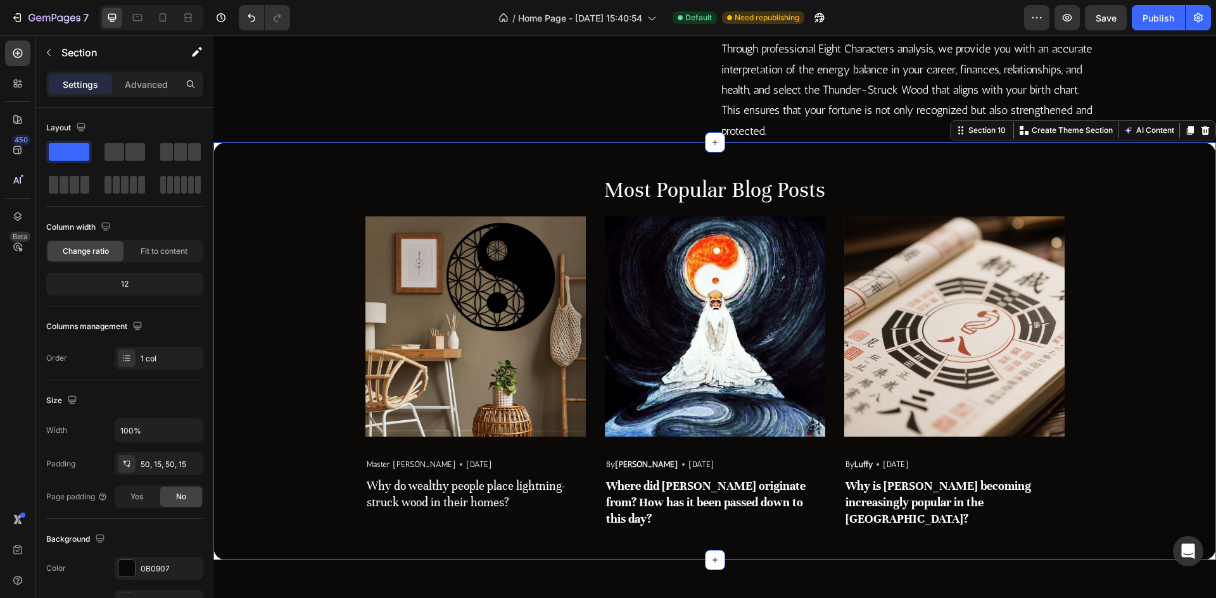
click at [744, 249] on div "Most Popular Blog Posts Heading Image Master Zhao Text block Icon May 29,2025 T…" at bounding box center [714, 351] width 1002 height 418
drag, startPoint x: 746, startPoint y: 267, endPoint x: 750, endPoint y: 277, distance: 11.1
click at [747, 270] on div "Most Popular Blog Posts Heading Image Master Zhao Text block Icon May 29,2025 T…" at bounding box center [714, 351] width 1002 height 418
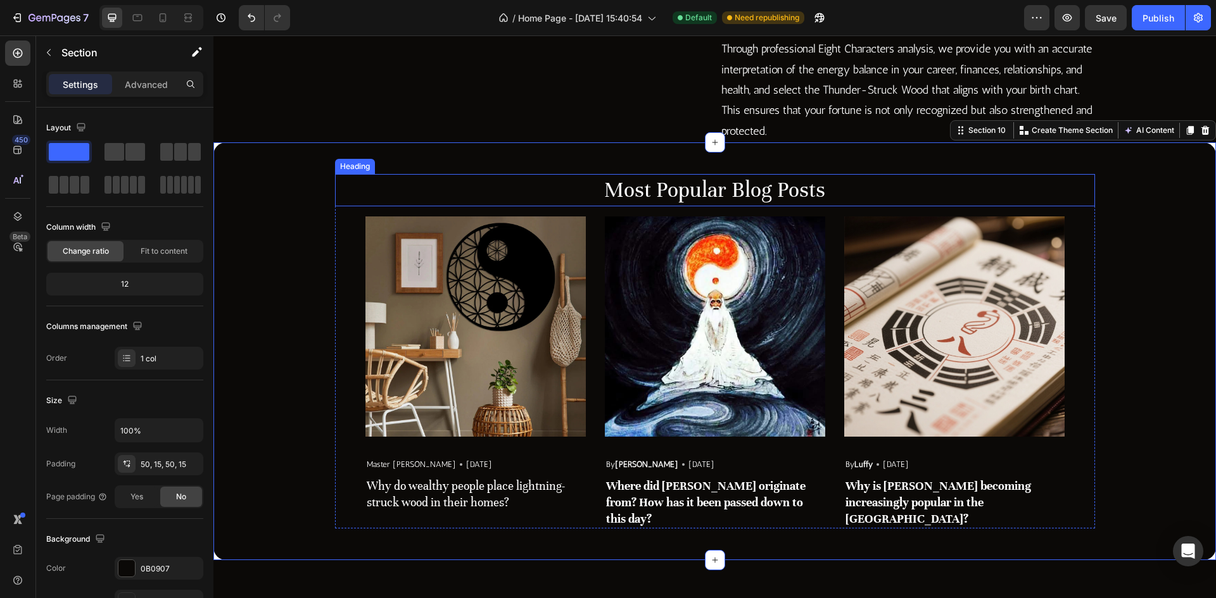
click at [756, 205] on p "Most Popular Blog Posts" at bounding box center [714, 190] width 757 height 30
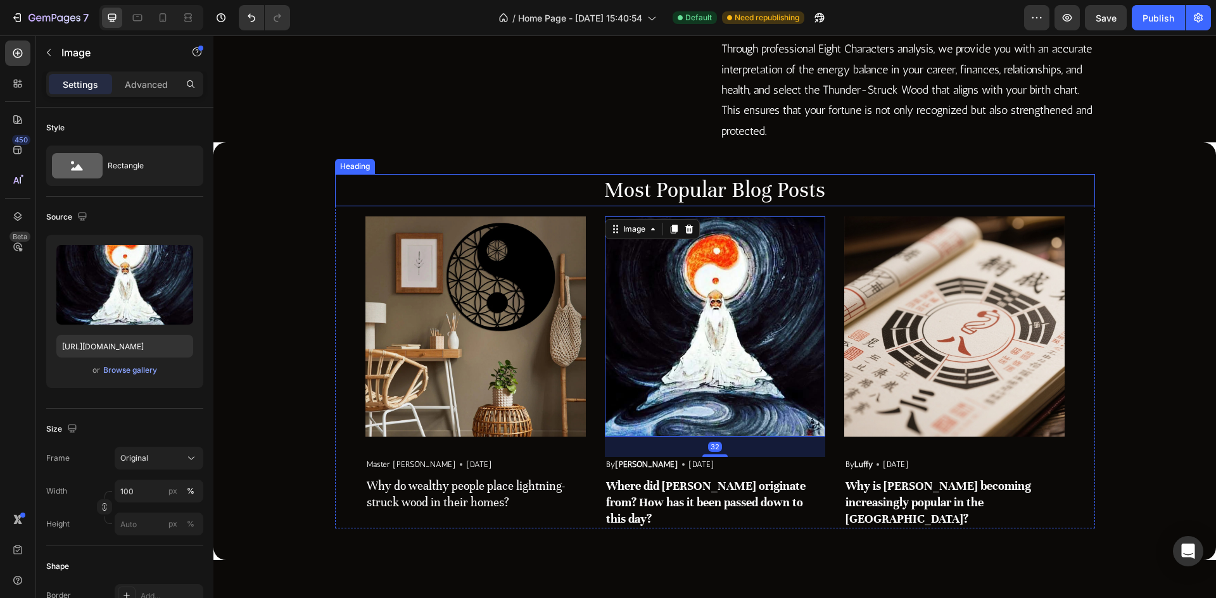
click at [712, 205] on p "Most Popular Blog Posts" at bounding box center [714, 190] width 757 height 30
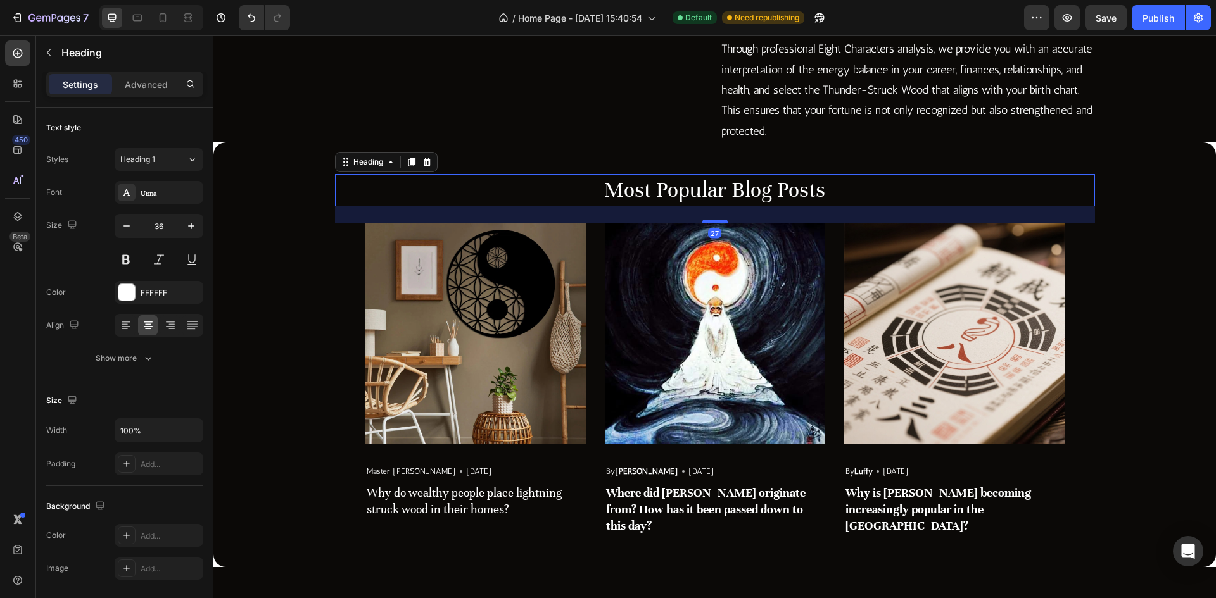
drag, startPoint x: 711, startPoint y: 308, endPoint x: 711, endPoint y: 315, distance: 7.0
click at [711, 224] on div at bounding box center [714, 222] width 25 height 4
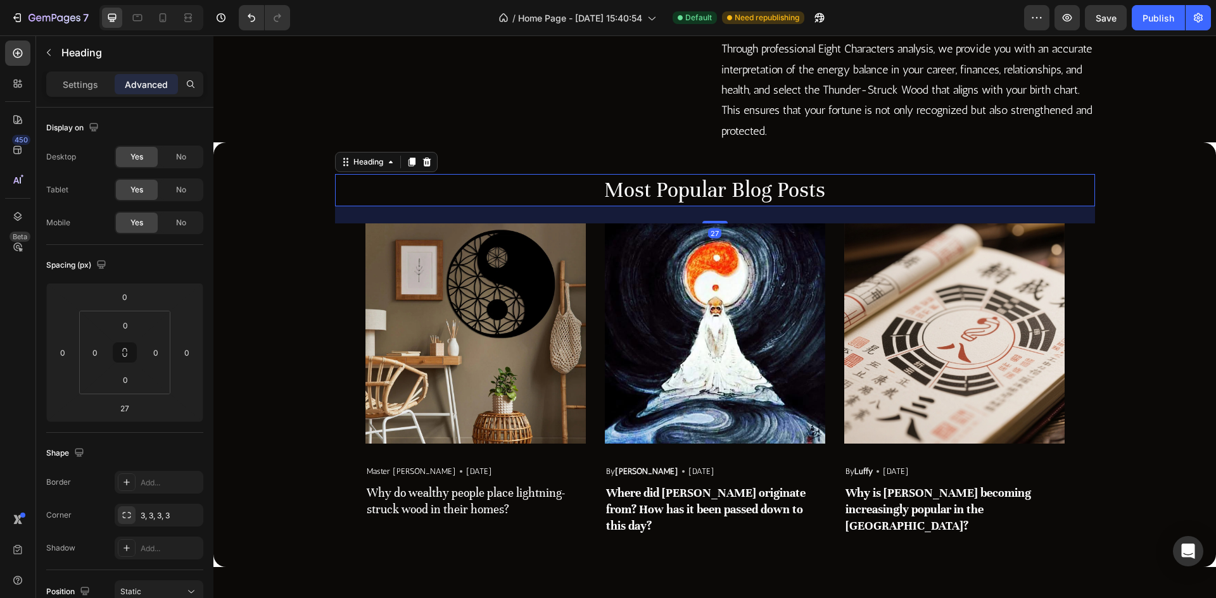
click at [908, 224] on div "27" at bounding box center [715, 214] width 760 height 17
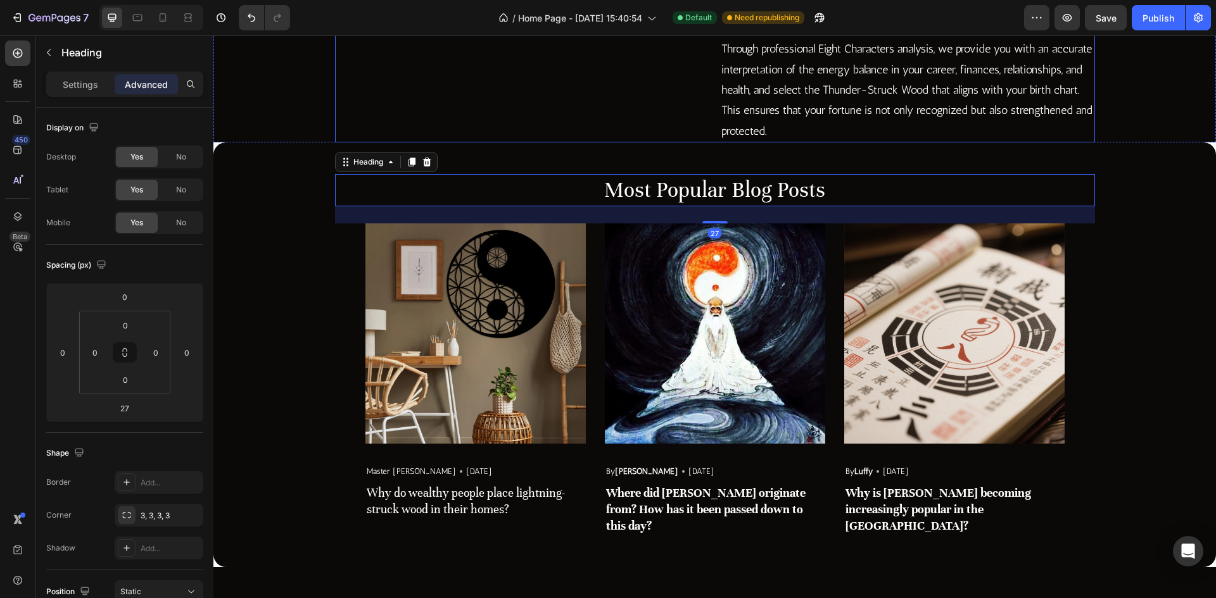
click at [892, 142] on div "Why wear lightning wood? Heading Lightning-struck wood, as the name suggests, r…" at bounding box center [907, 1] width 375 height 281
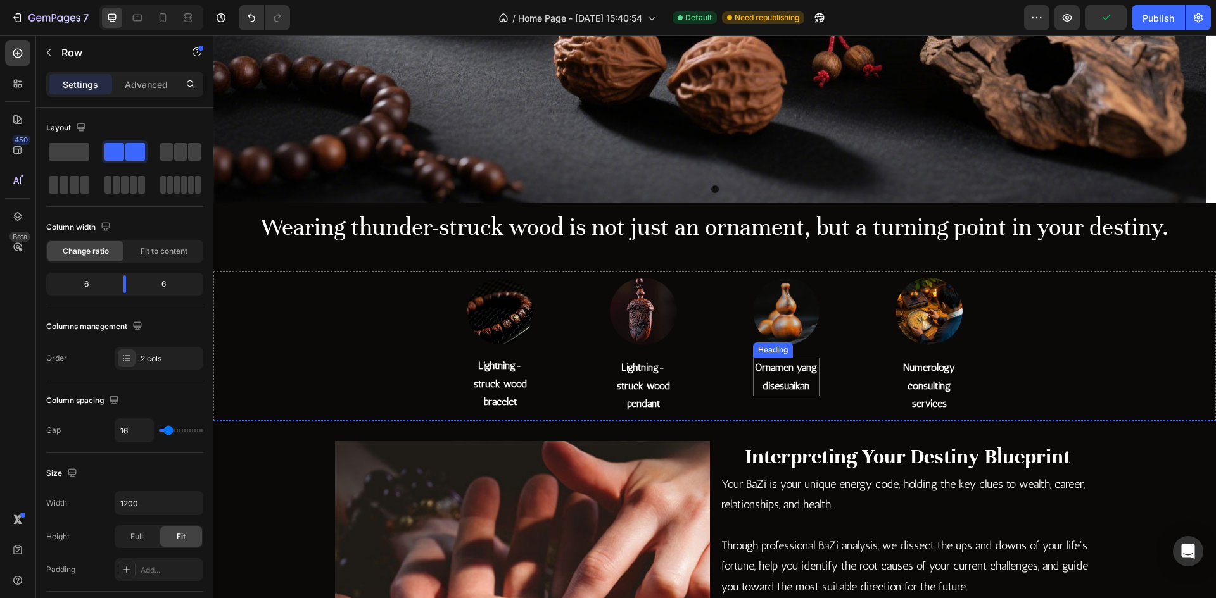
scroll to position [258, 0]
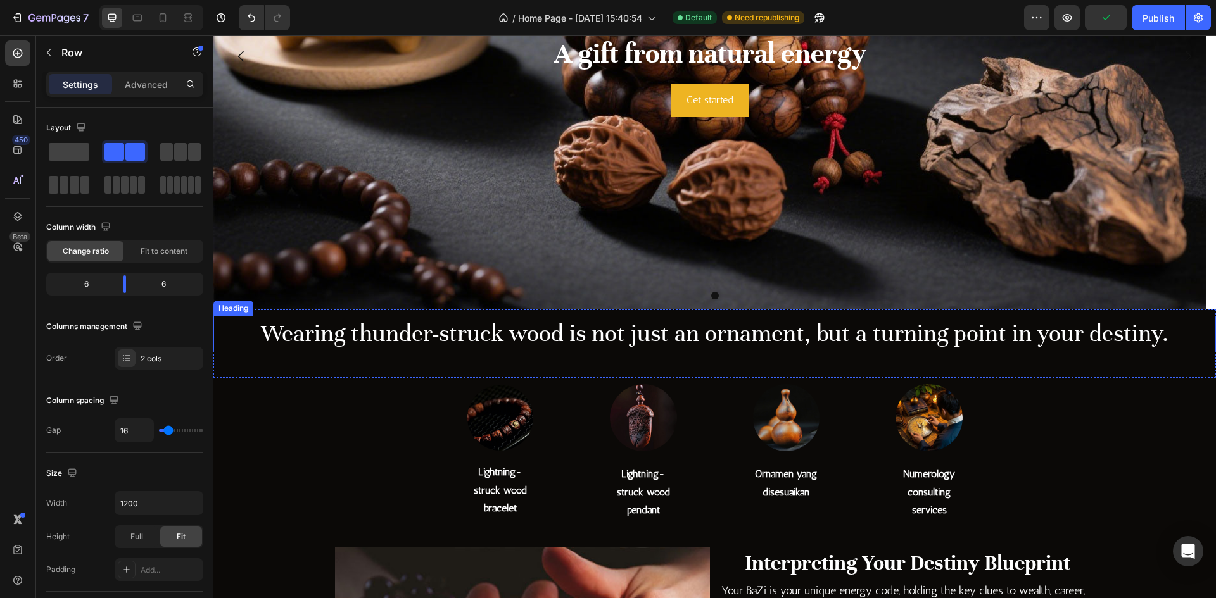
click at [631, 338] on h2 "Wearing thunder-struck wood is not just an ornament, but a turning point in you…" at bounding box center [714, 333] width 1002 height 35
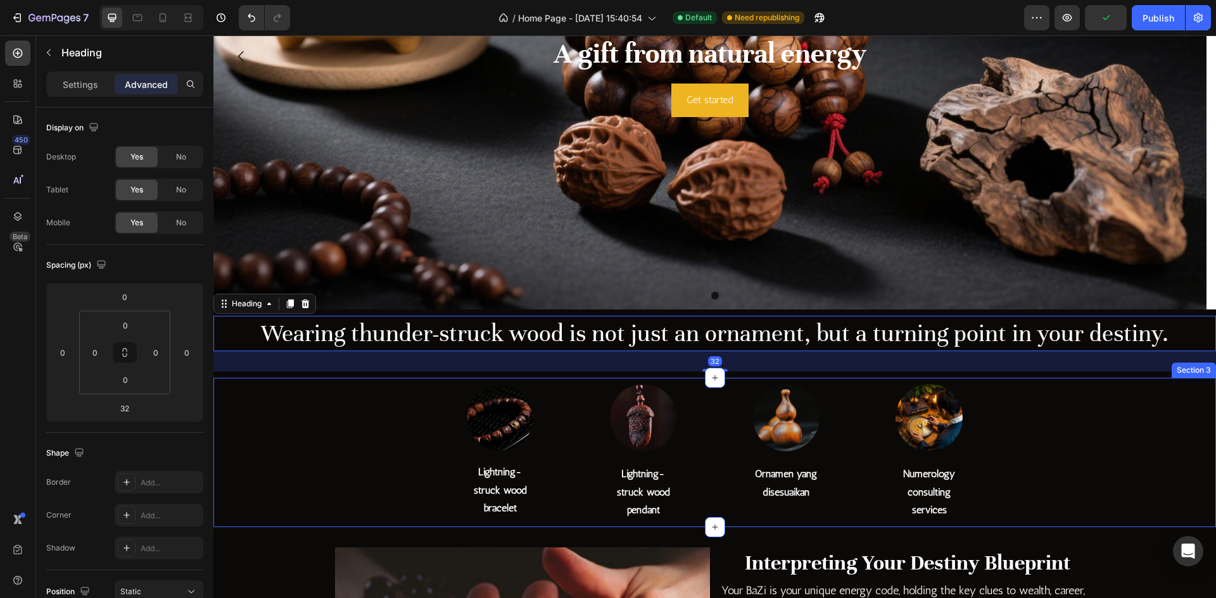
click at [530, 410] on img at bounding box center [500, 417] width 67 height 67
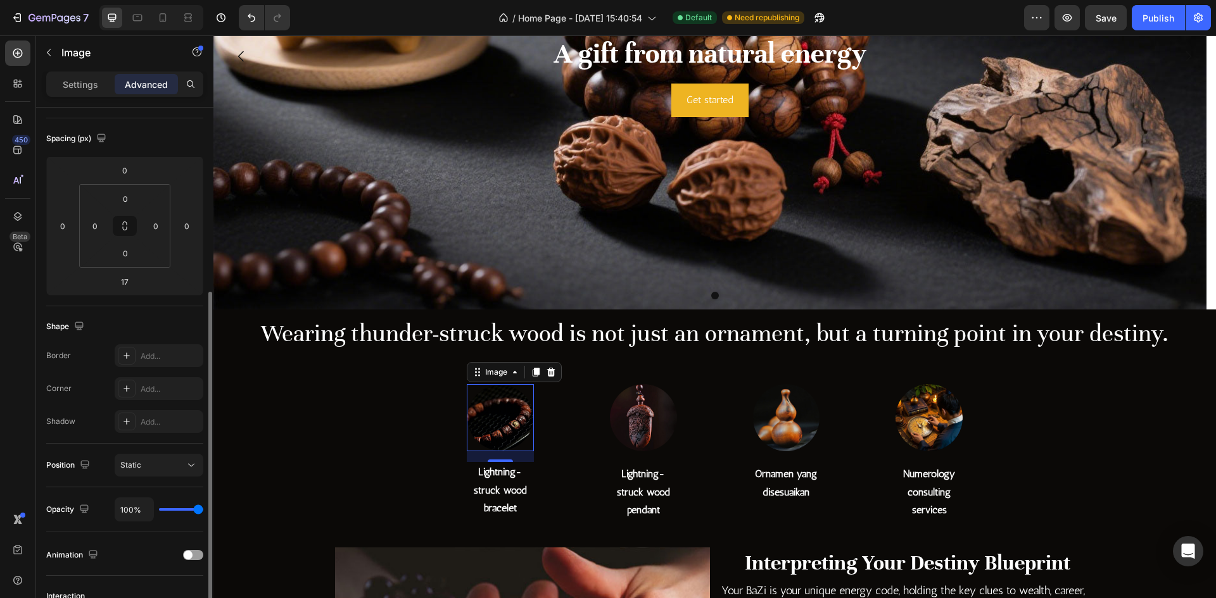
scroll to position [190, 0]
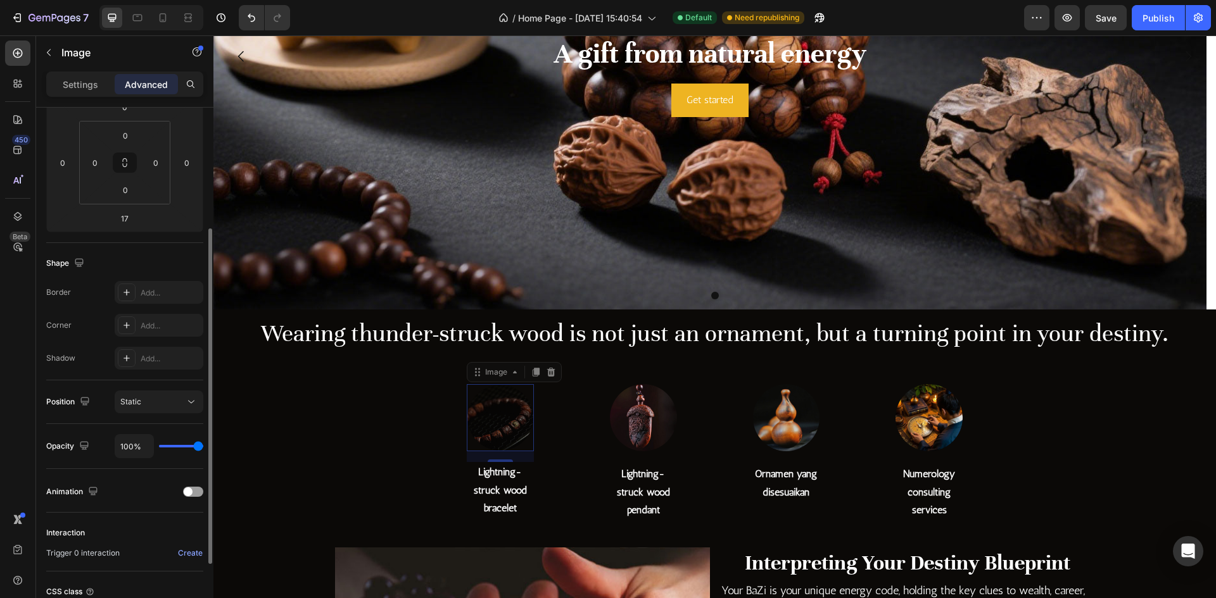
type input "43%"
type input "43"
type input "0%"
type input "0"
type input "7%"
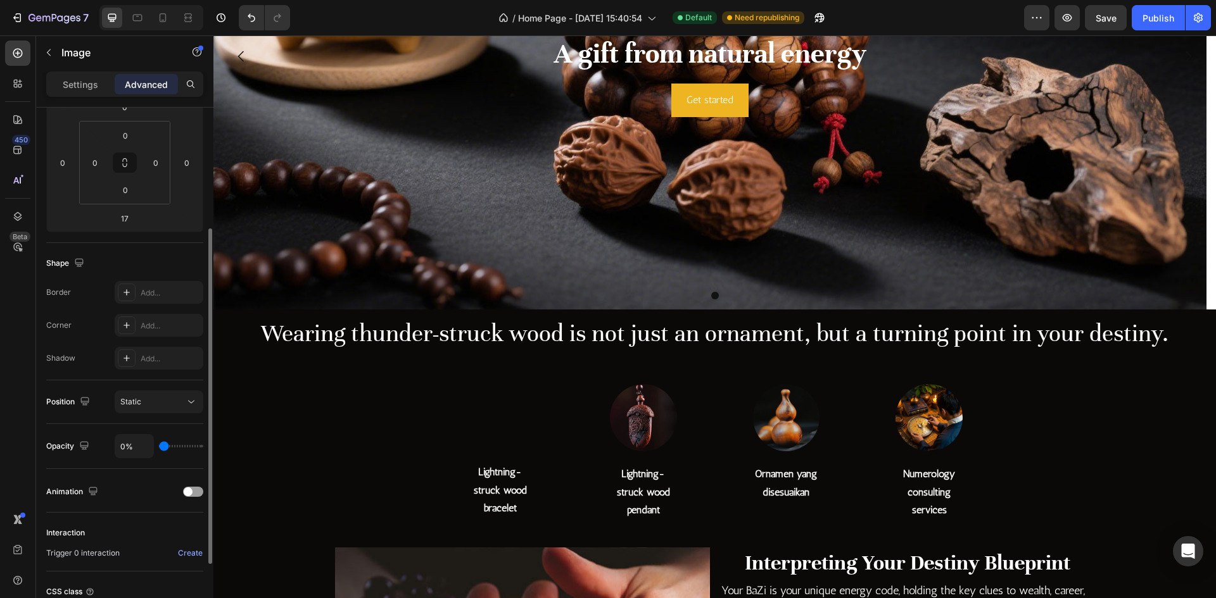
type input "7"
type input "31%"
type input "31"
type input "100%"
type input "100"
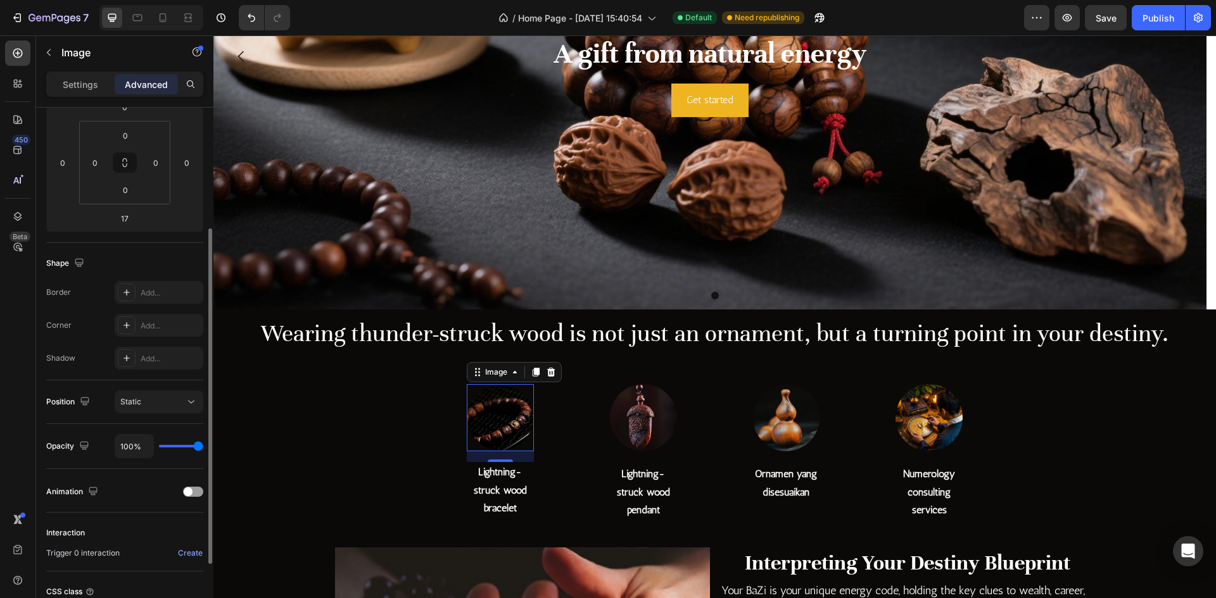
drag, startPoint x: 196, startPoint y: 451, endPoint x: 258, endPoint y: 451, distance: 62.7
click at [203, 448] on input "range" at bounding box center [181, 446] width 44 height 3
click at [177, 413] on button "Static" at bounding box center [159, 402] width 89 height 23
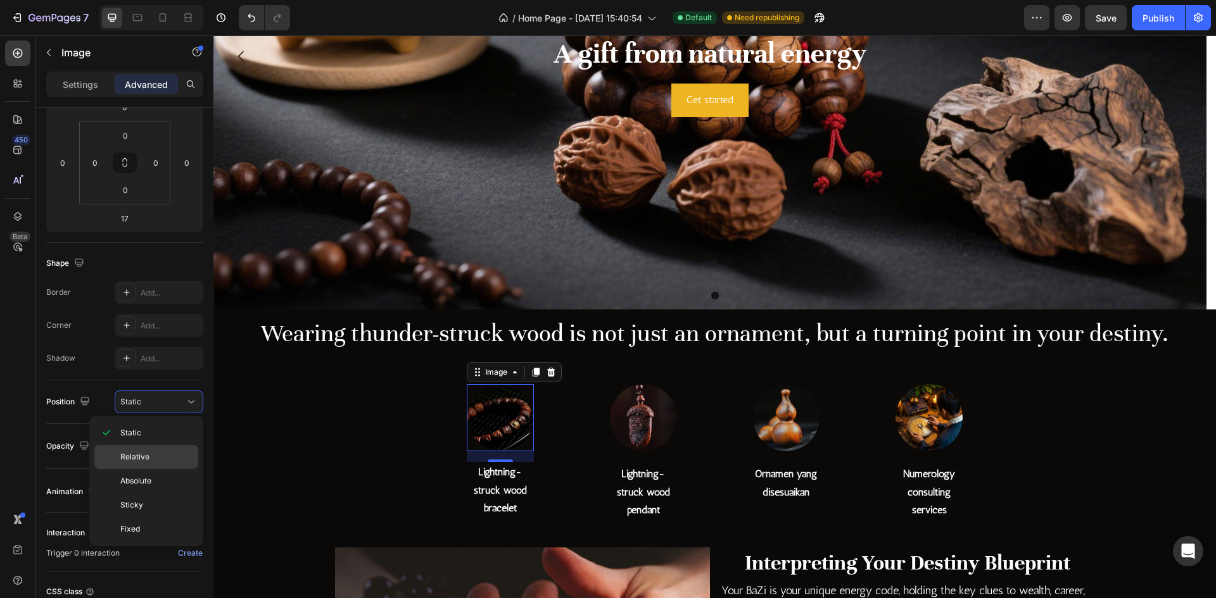
click at [151, 455] on p "Relative" at bounding box center [156, 456] width 72 height 11
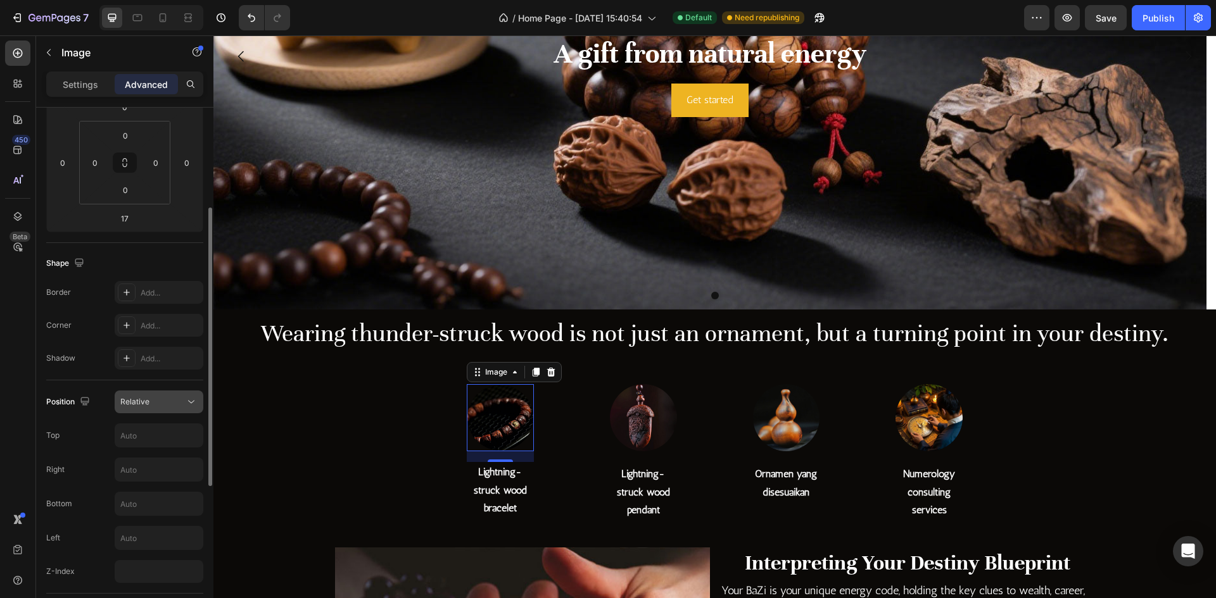
click at [166, 407] on div "Relative" at bounding box center [152, 401] width 65 height 11
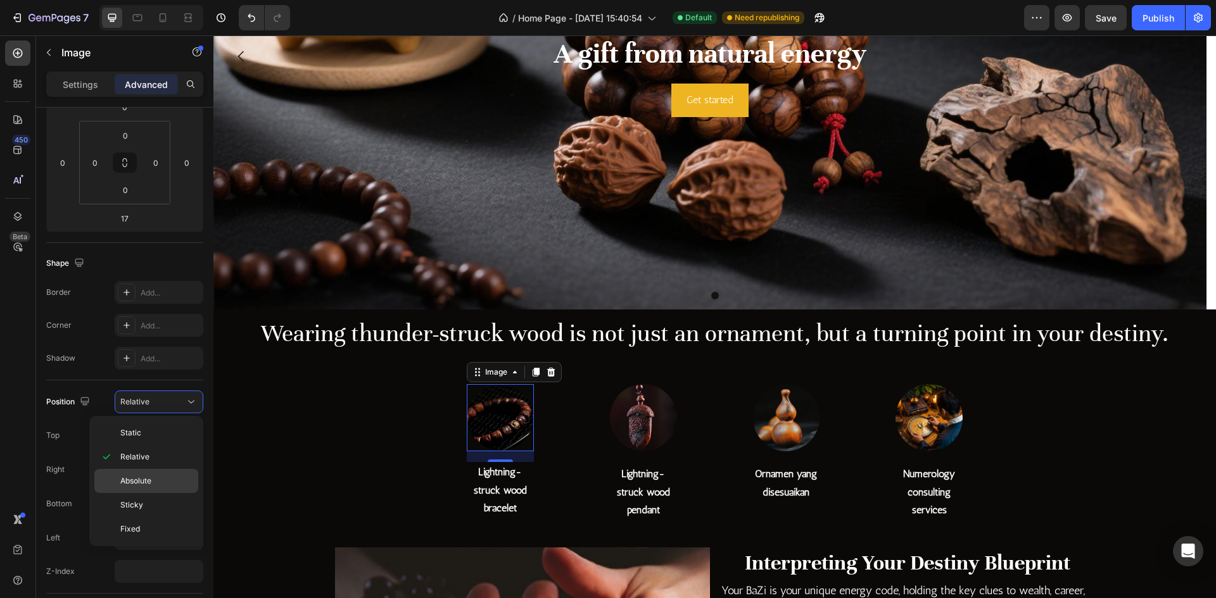
click at [146, 493] on div "Absolute" at bounding box center [146, 505] width 104 height 24
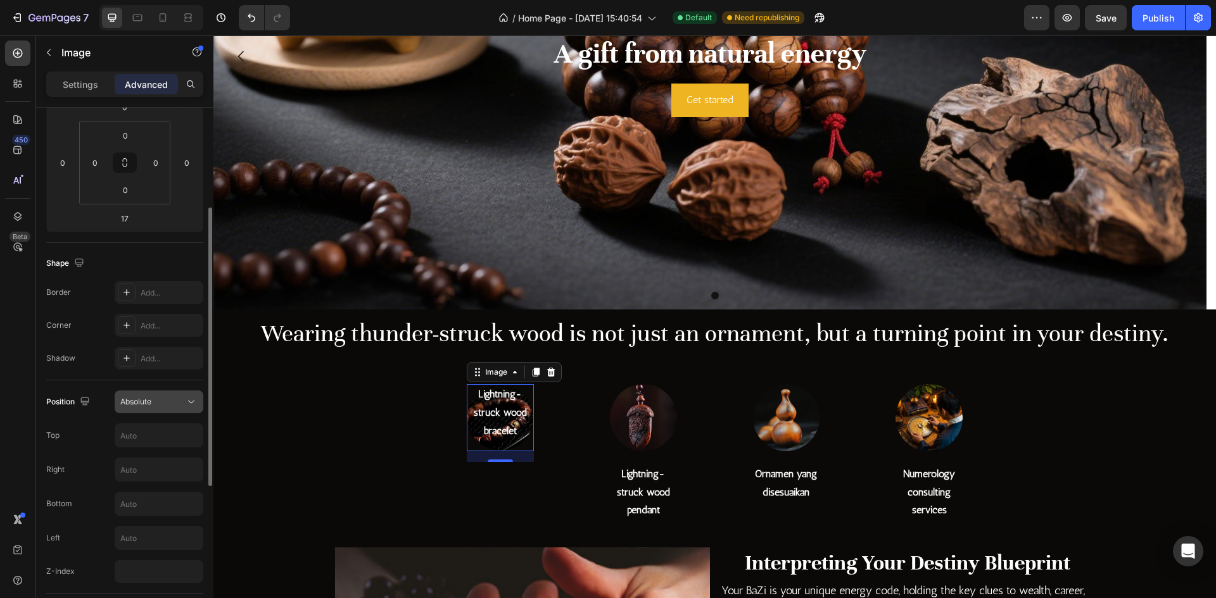
click at [167, 408] on button "Absolute" at bounding box center [159, 402] width 89 height 23
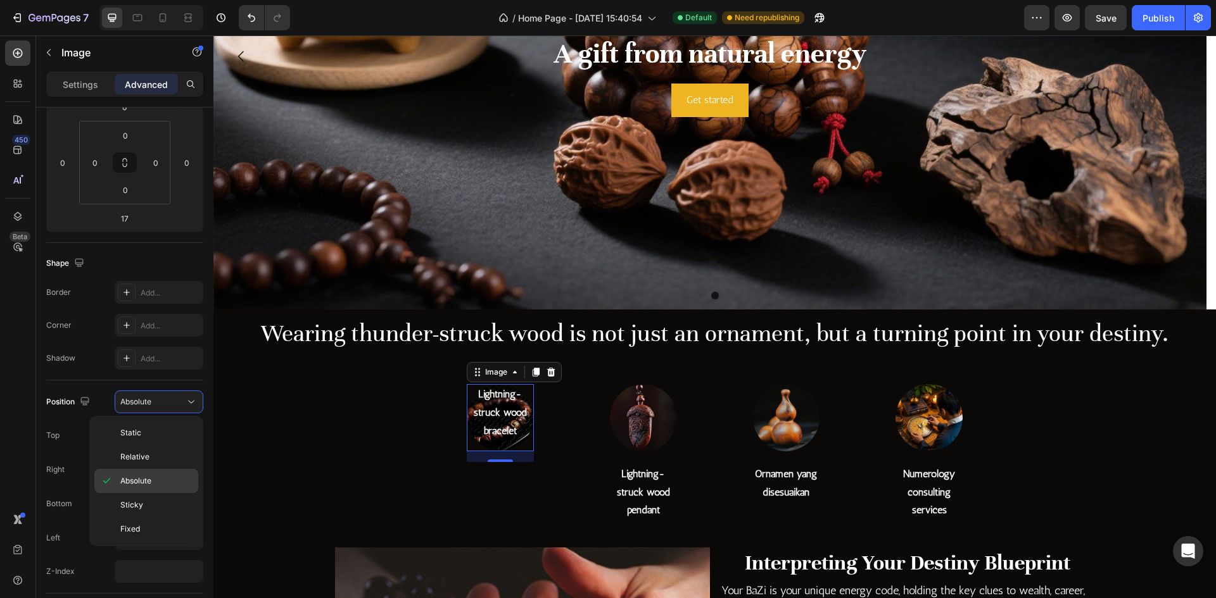
click at [145, 493] on div "Absolute" at bounding box center [146, 505] width 104 height 24
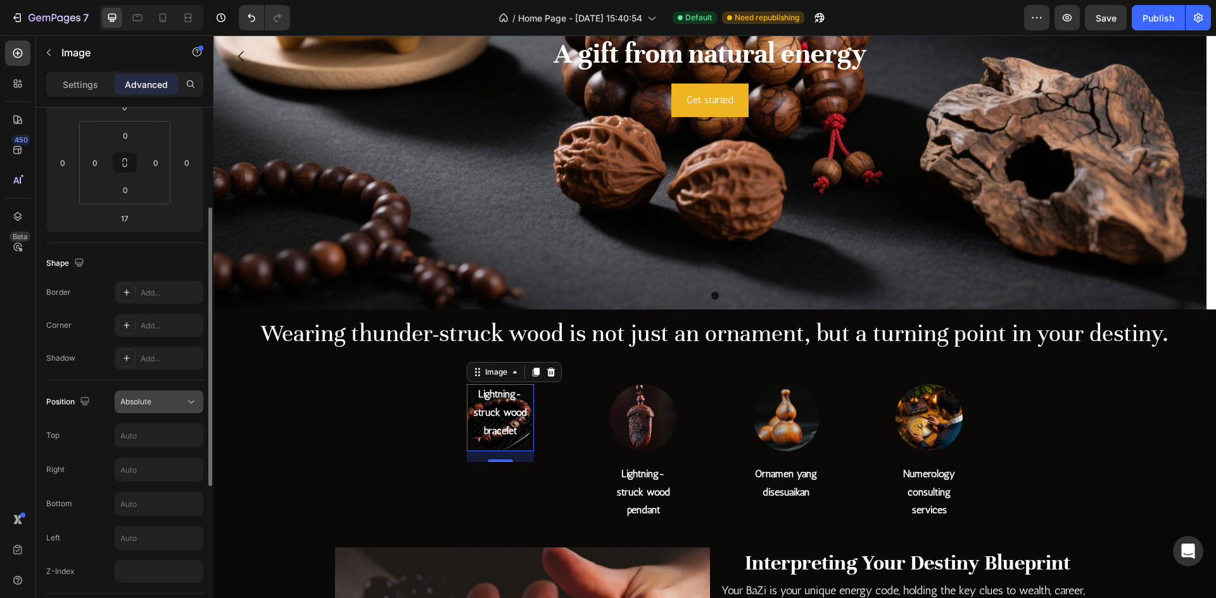
click at [166, 404] on div "Absolute" at bounding box center [152, 401] width 65 height 11
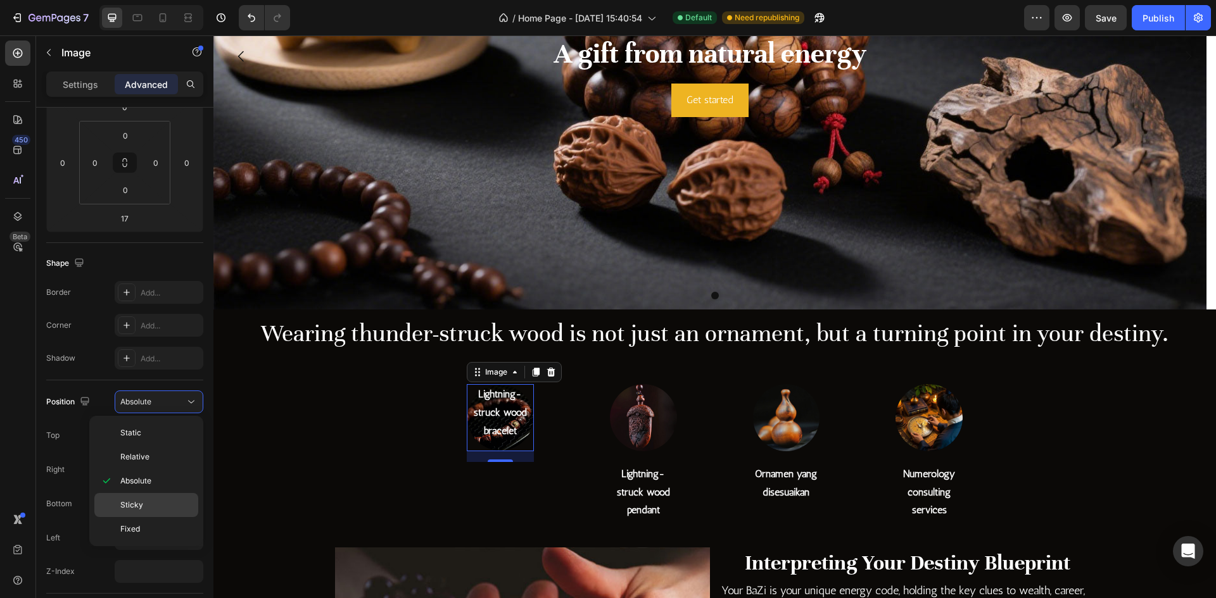
click at [141, 503] on span "Sticky" at bounding box center [131, 505] width 23 height 11
type input "0"
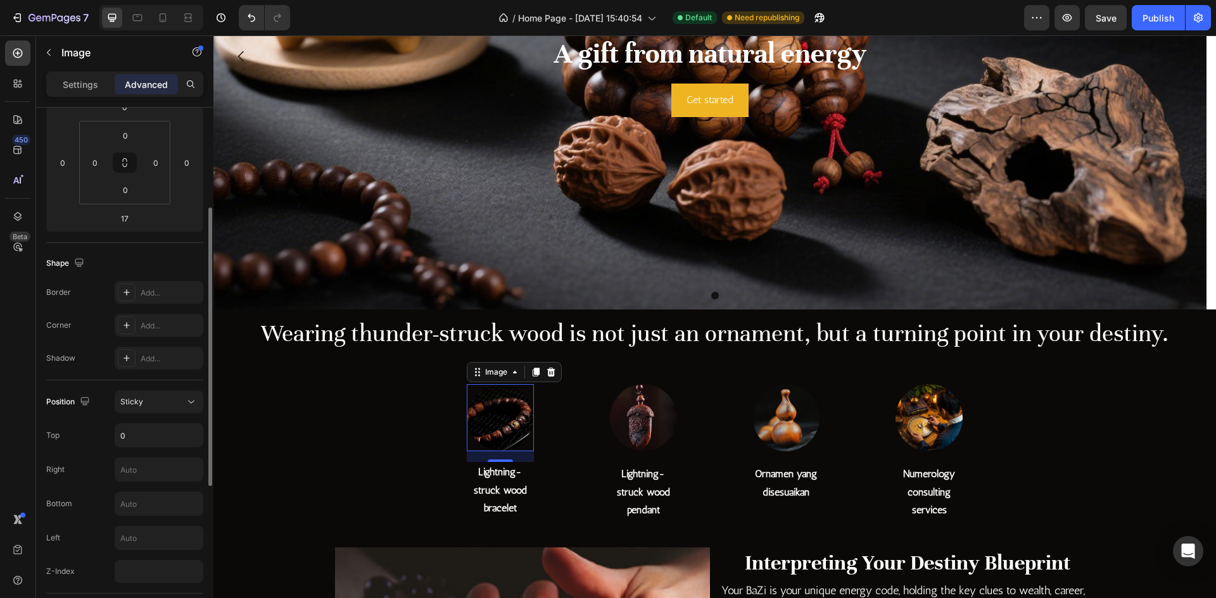
click at [180, 414] on div "Position Sticky Top 0 Right Bottom Left Z-Index" at bounding box center [124, 487] width 157 height 192
click at [175, 401] on div "Sticky" at bounding box center [152, 401] width 65 height 11
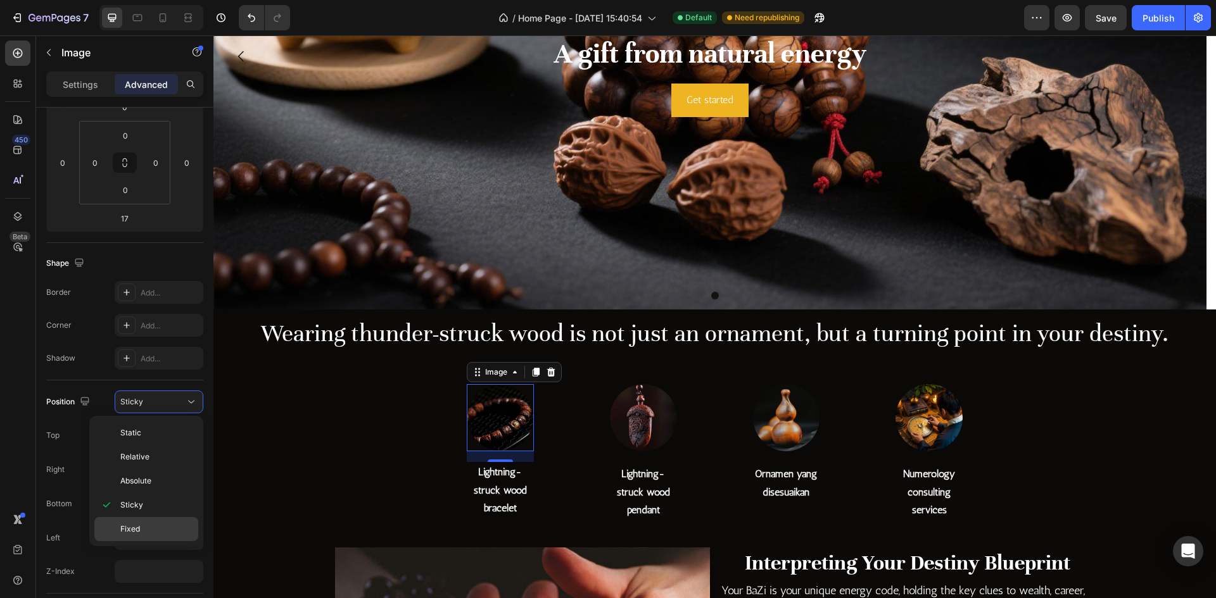
click at [141, 522] on div "Fixed" at bounding box center [146, 529] width 104 height 24
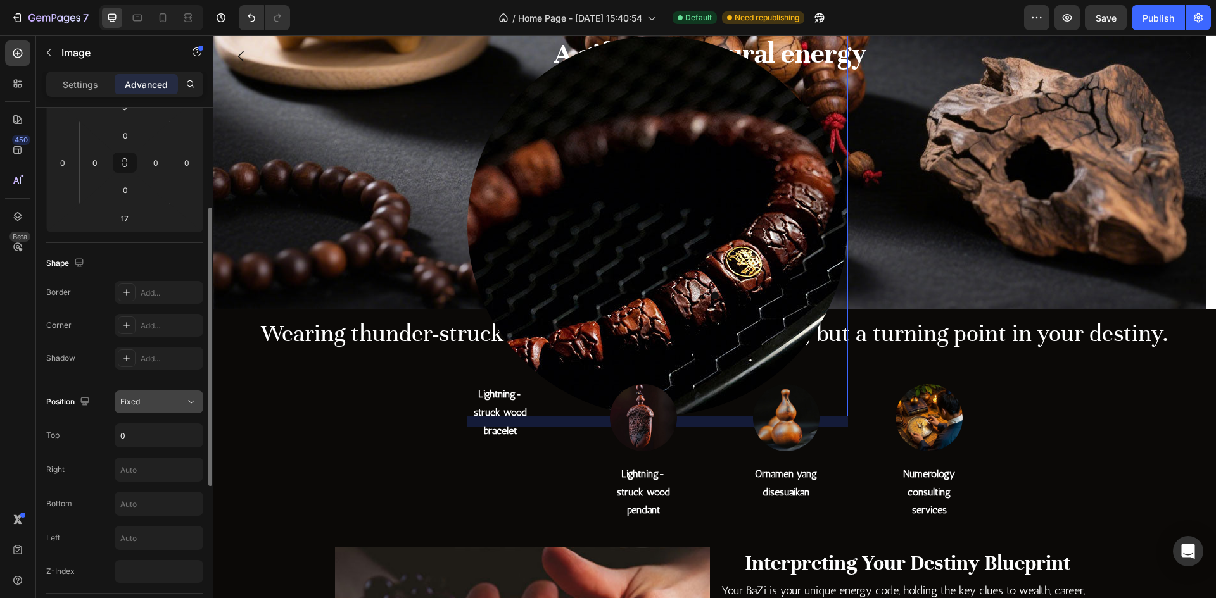
click at [176, 403] on div "Fixed" at bounding box center [152, 401] width 65 height 11
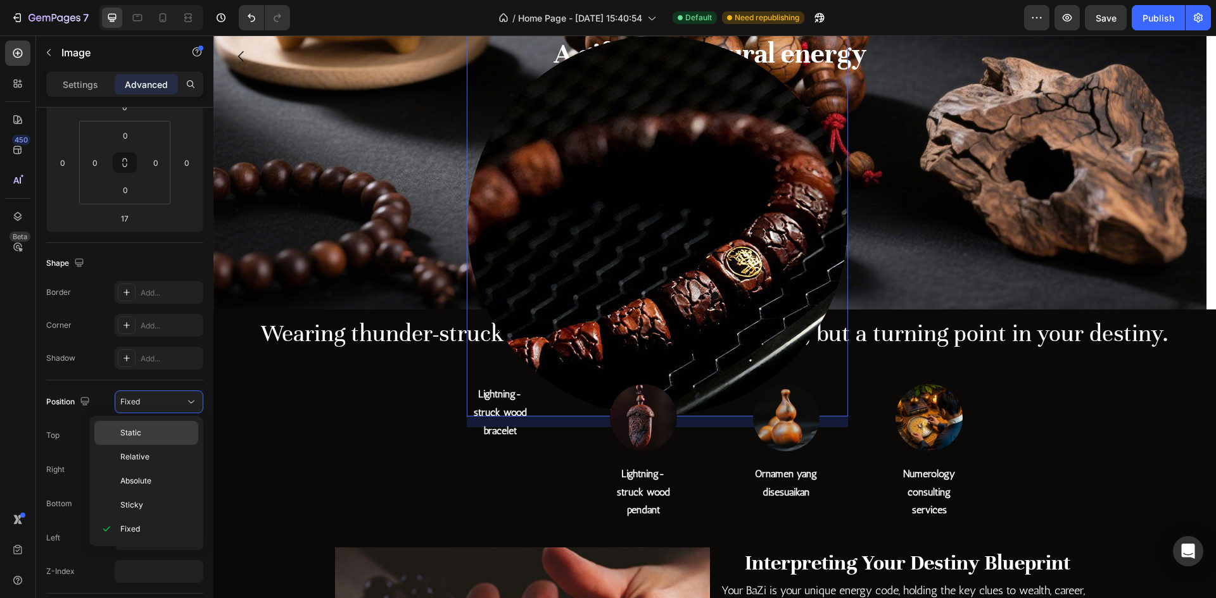
click at [148, 438] on p "Static" at bounding box center [156, 432] width 72 height 11
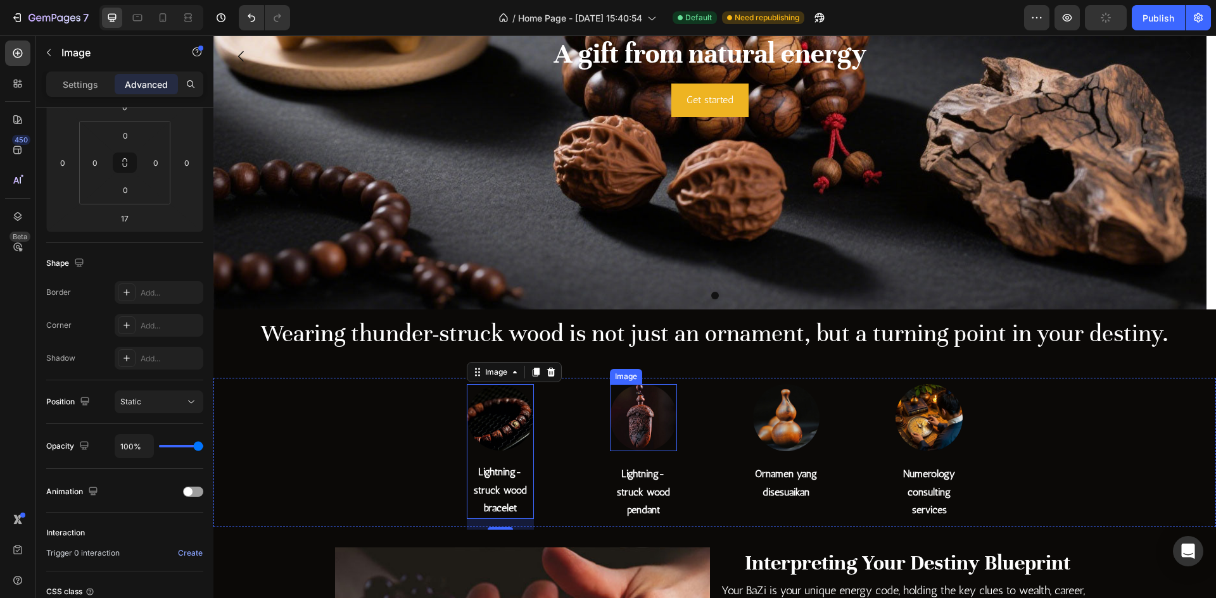
click at [637, 429] on img at bounding box center [643, 417] width 67 height 67
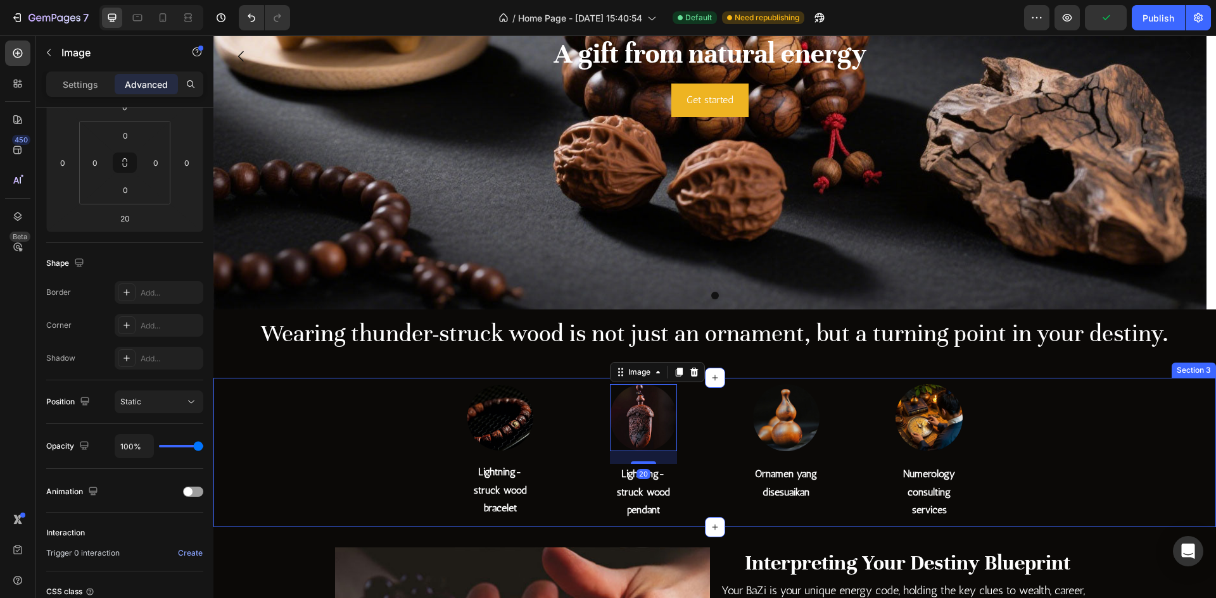
click at [1076, 436] on div "Image Lightning-struck wood bracelet Heading Row Image 20 Lightning-struck wood…" at bounding box center [714, 452] width 1002 height 149
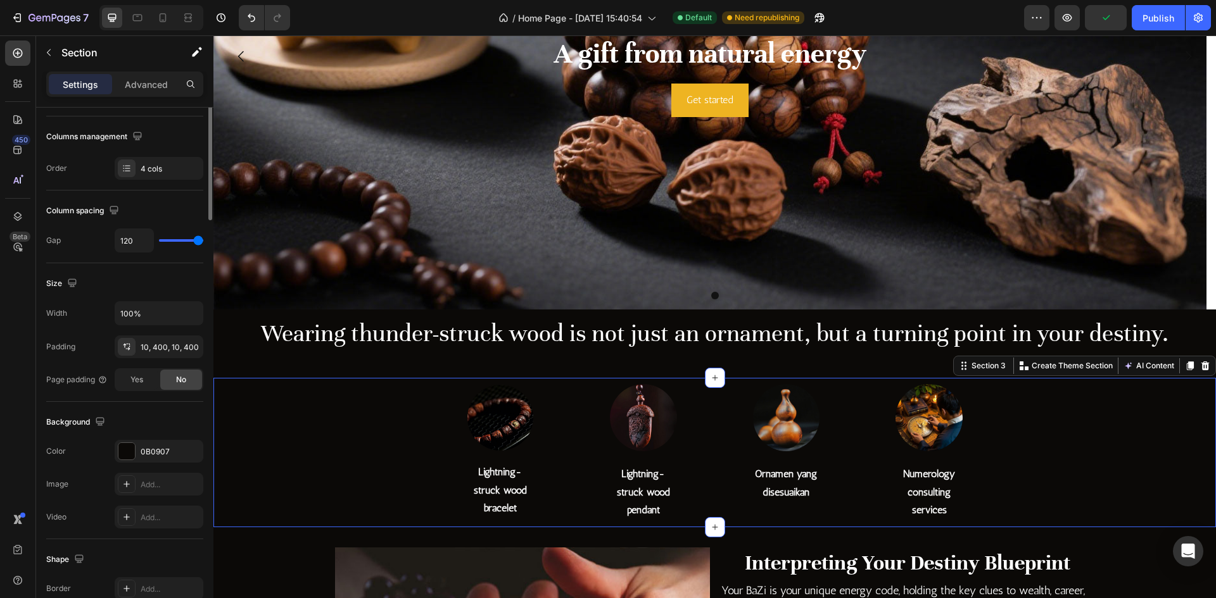
scroll to position [0, 0]
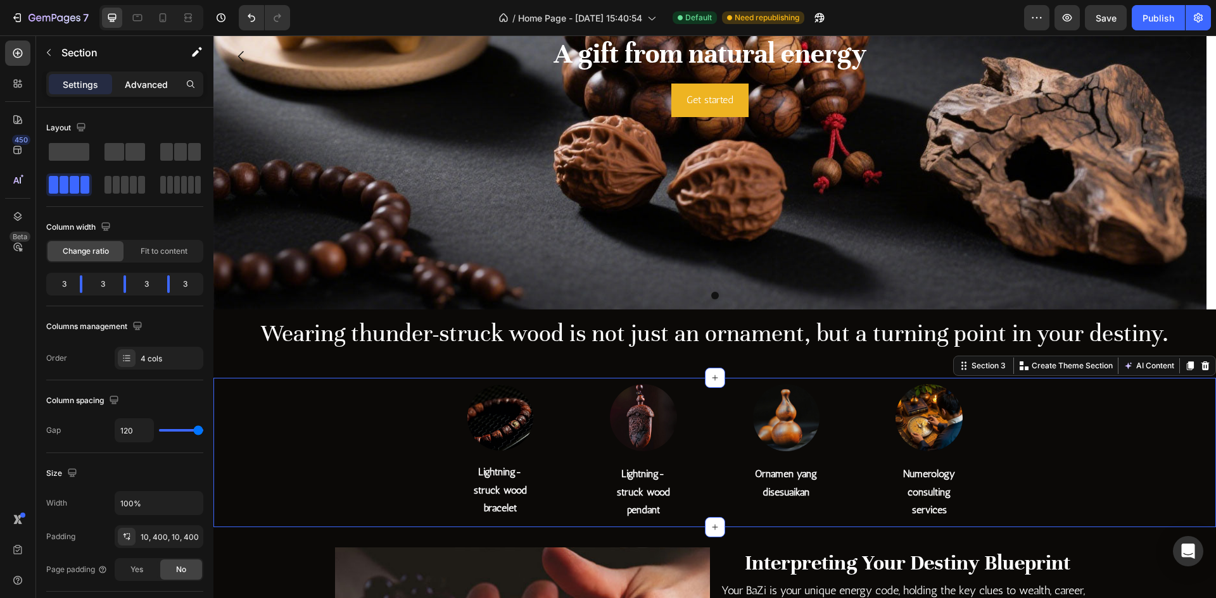
click at [136, 88] on p "Advanced" at bounding box center [146, 84] width 43 height 13
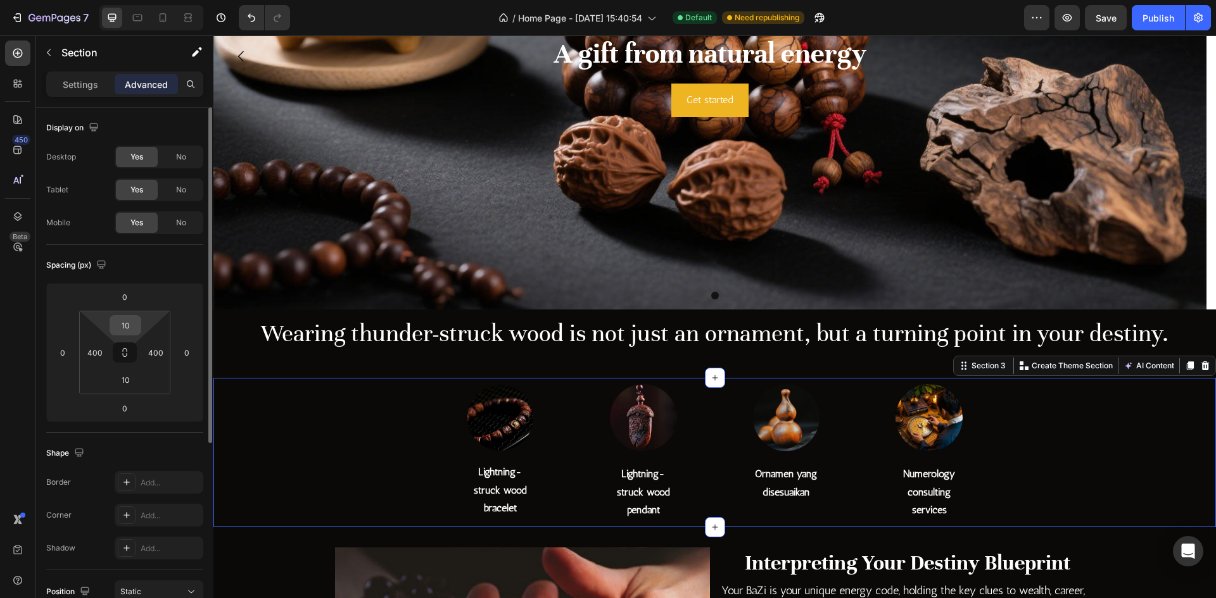
click at [133, 328] on input "10" at bounding box center [125, 325] width 25 height 19
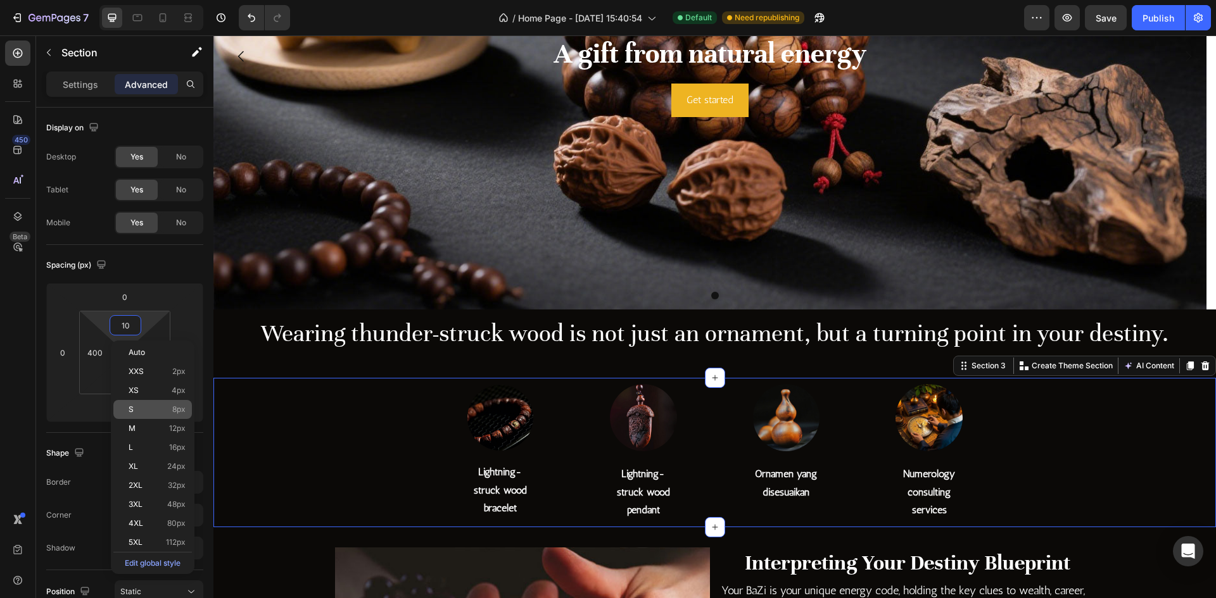
click at [172, 414] on div "S 8px" at bounding box center [152, 409] width 79 height 19
type input "8"
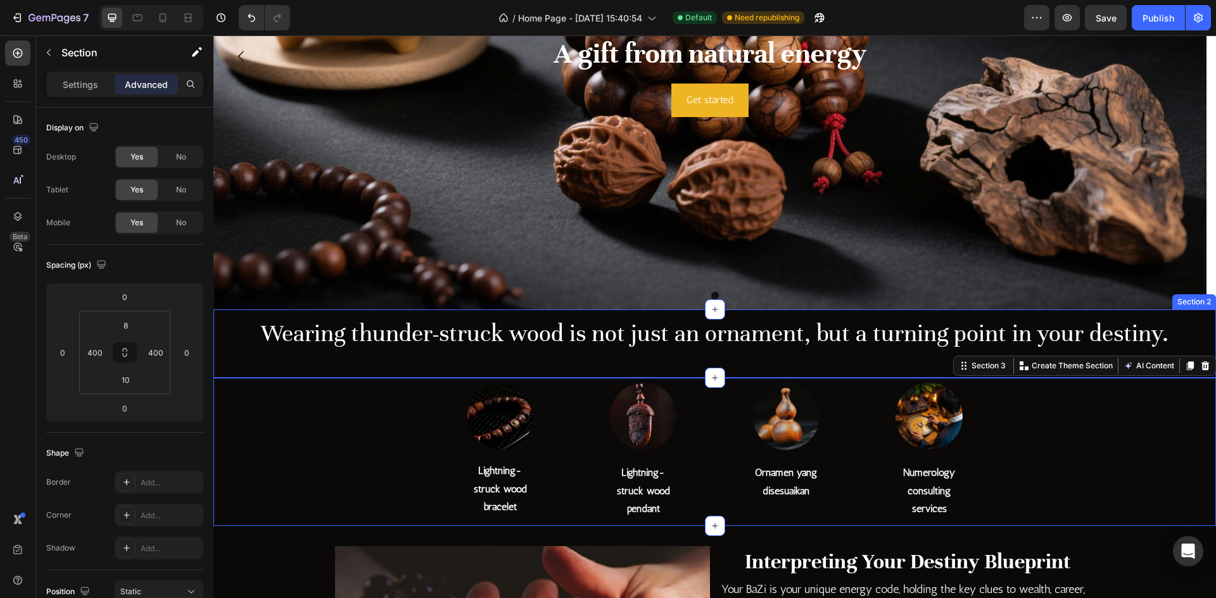
click at [450, 356] on div "Wearing thunder-struck wood is not just an ornament, but a turning point in you…" at bounding box center [714, 344] width 1002 height 56
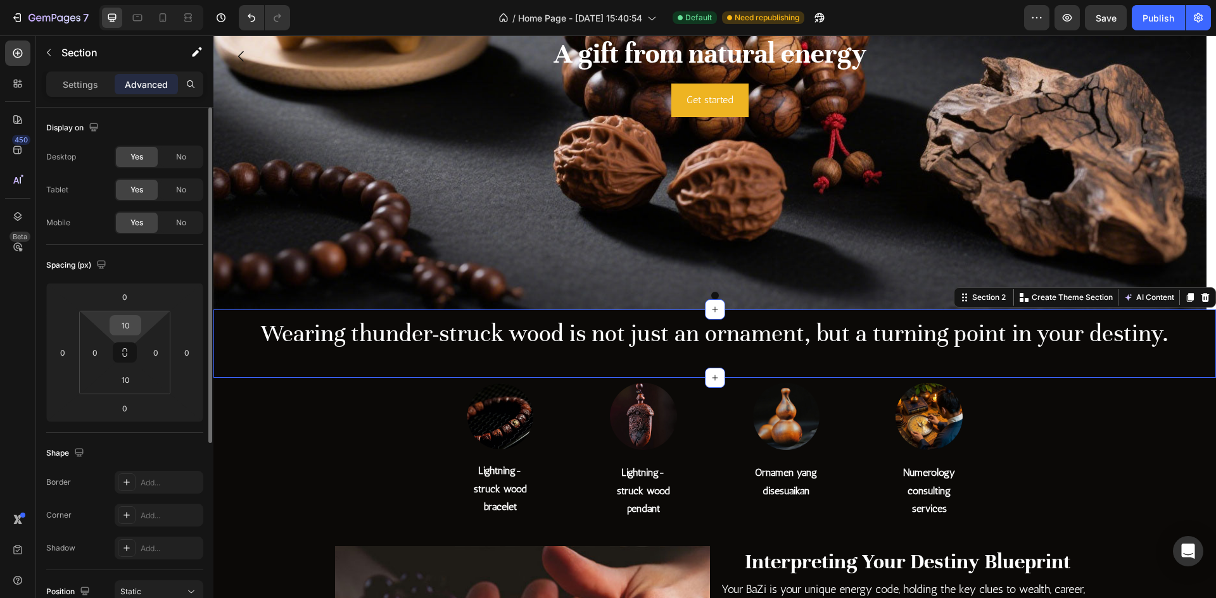
click at [130, 326] on input "10" at bounding box center [125, 325] width 25 height 19
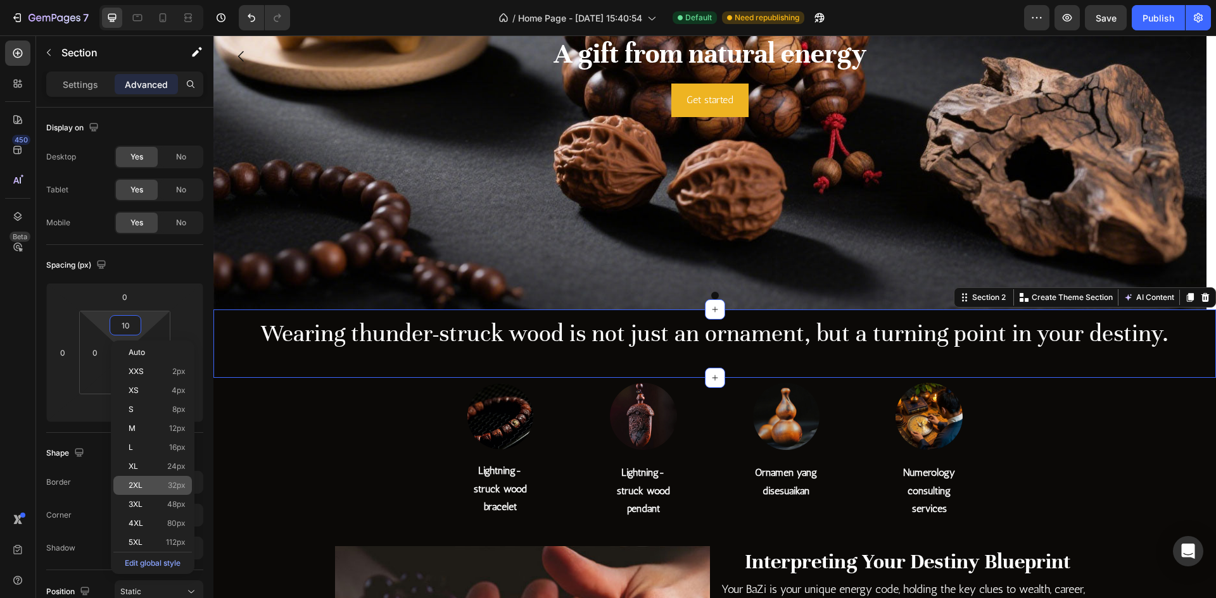
click at [160, 481] on p "2XL 32px" at bounding box center [157, 485] width 57 height 9
type input "32"
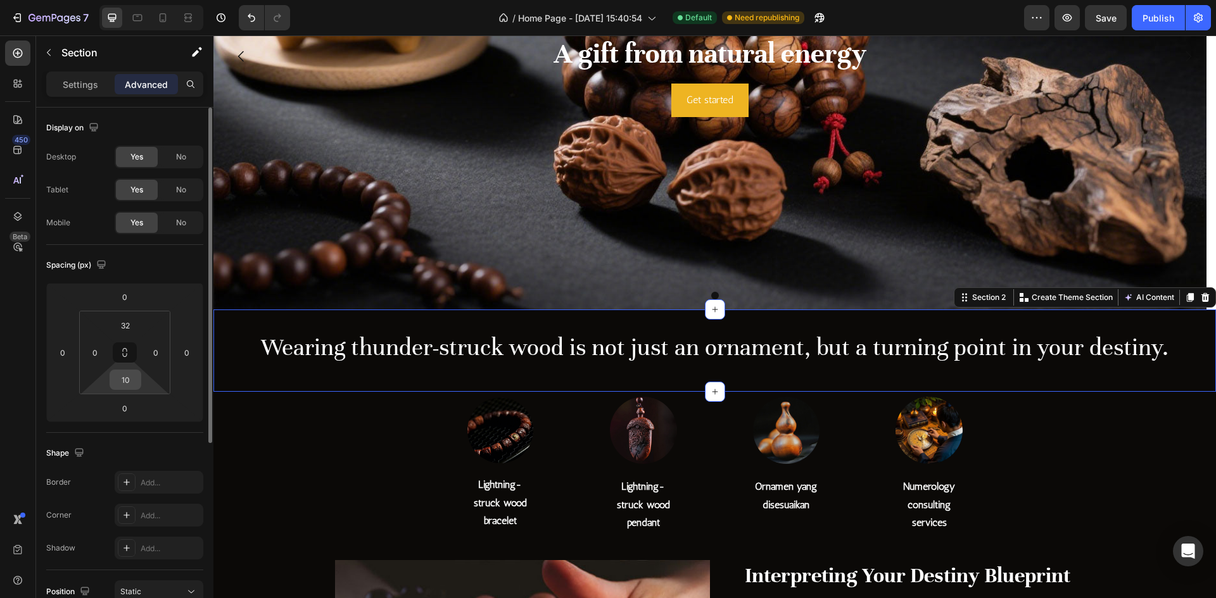
click at [127, 384] on input "10" at bounding box center [125, 379] width 25 height 19
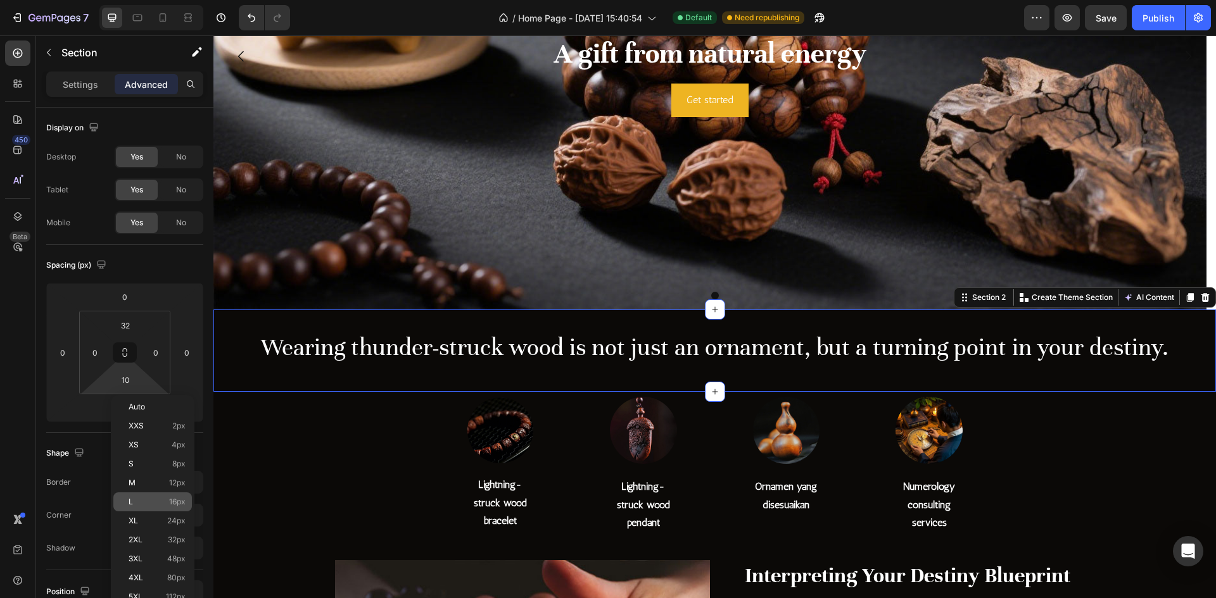
click at [171, 497] on div "L 16px" at bounding box center [152, 502] width 79 height 19
type input "16"
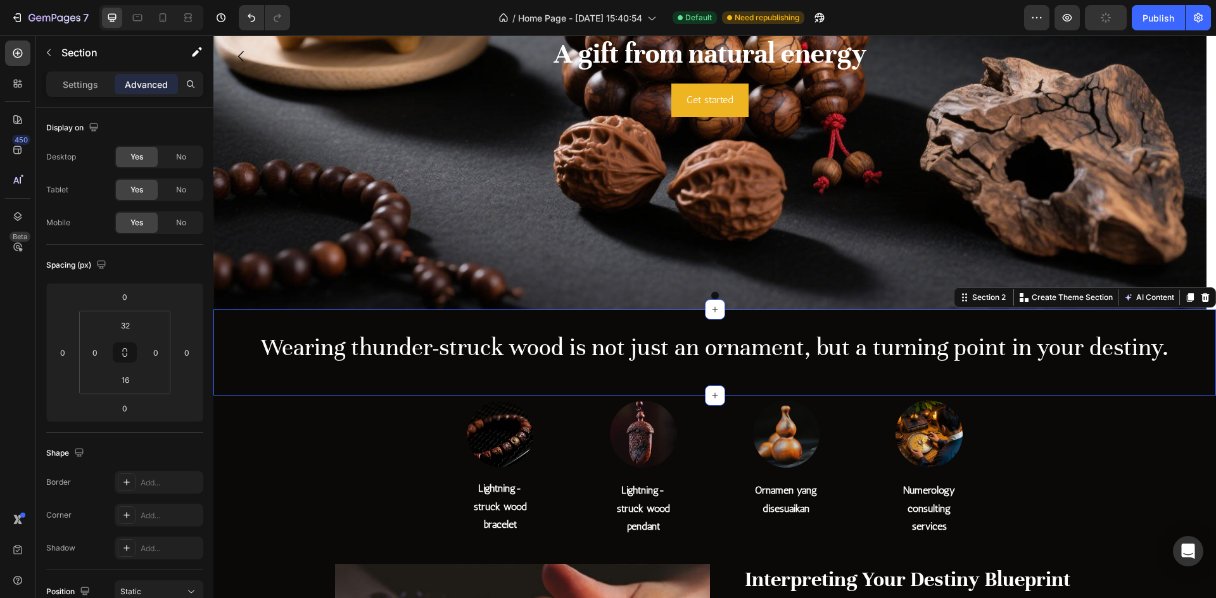
click at [607, 374] on div "Wearing thunder-struck wood is not just an ornament, but a turning point in you…" at bounding box center [714, 358] width 1002 height 56
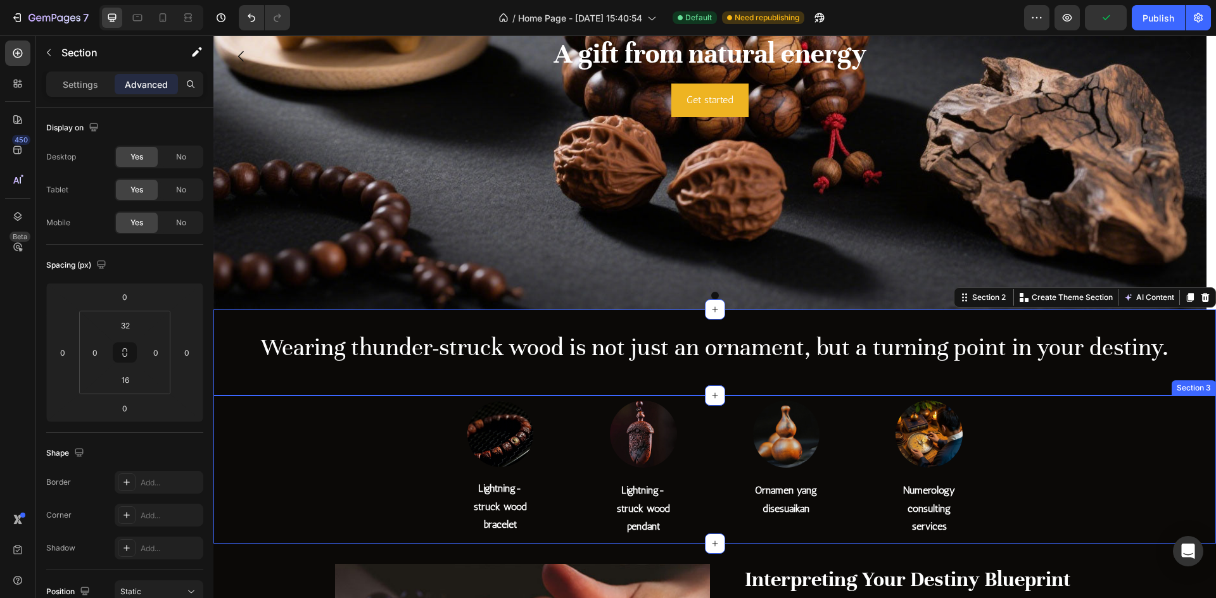
click at [1054, 439] on div "Image Lightning-struck wood bracelet Heading Row Image Lightning-struck wood pe…" at bounding box center [714, 470] width 1002 height 148
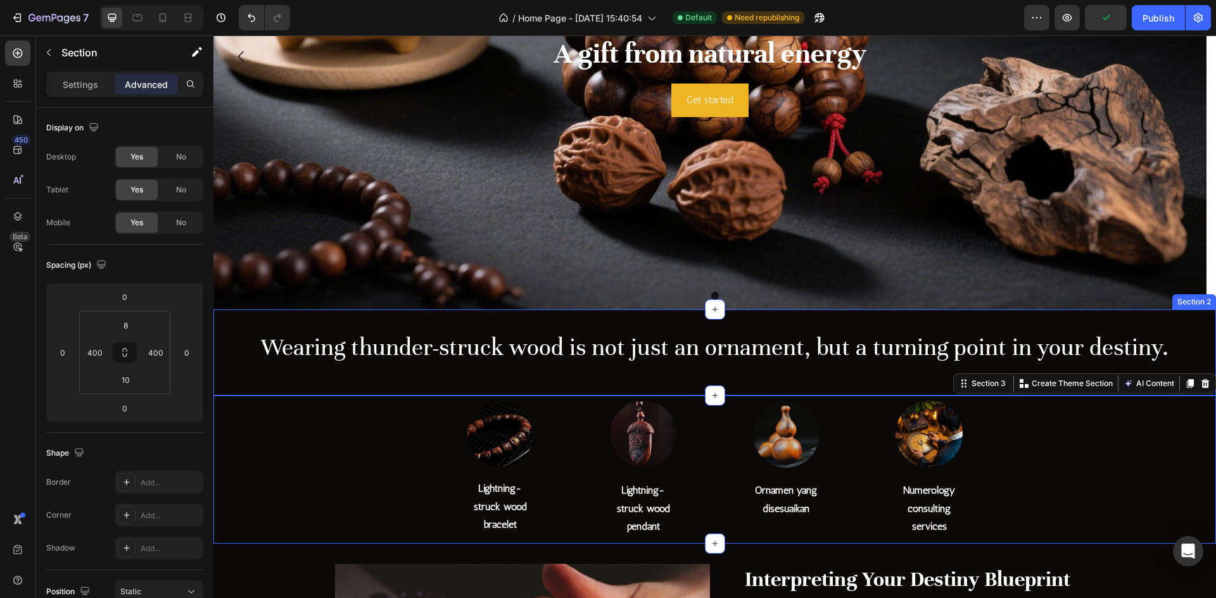
click at [887, 362] on h2 "Wearing thunder-struck wood is not just an ornament, but a turning point in you…" at bounding box center [714, 347] width 1002 height 35
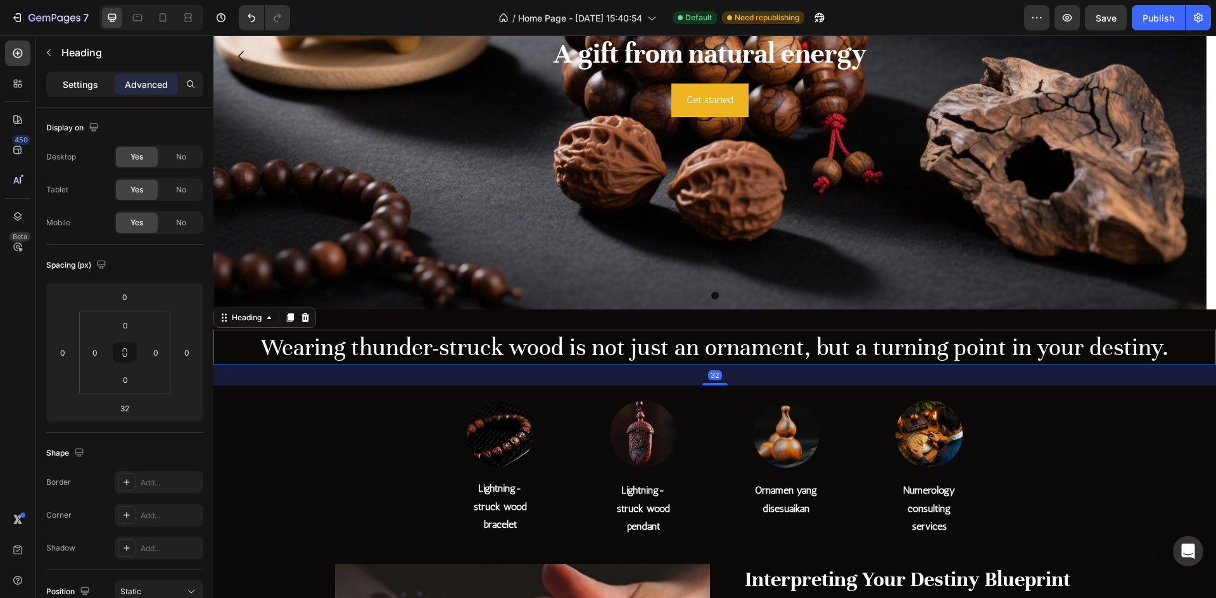
click at [80, 84] on p "Settings" at bounding box center [80, 84] width 35 height 13
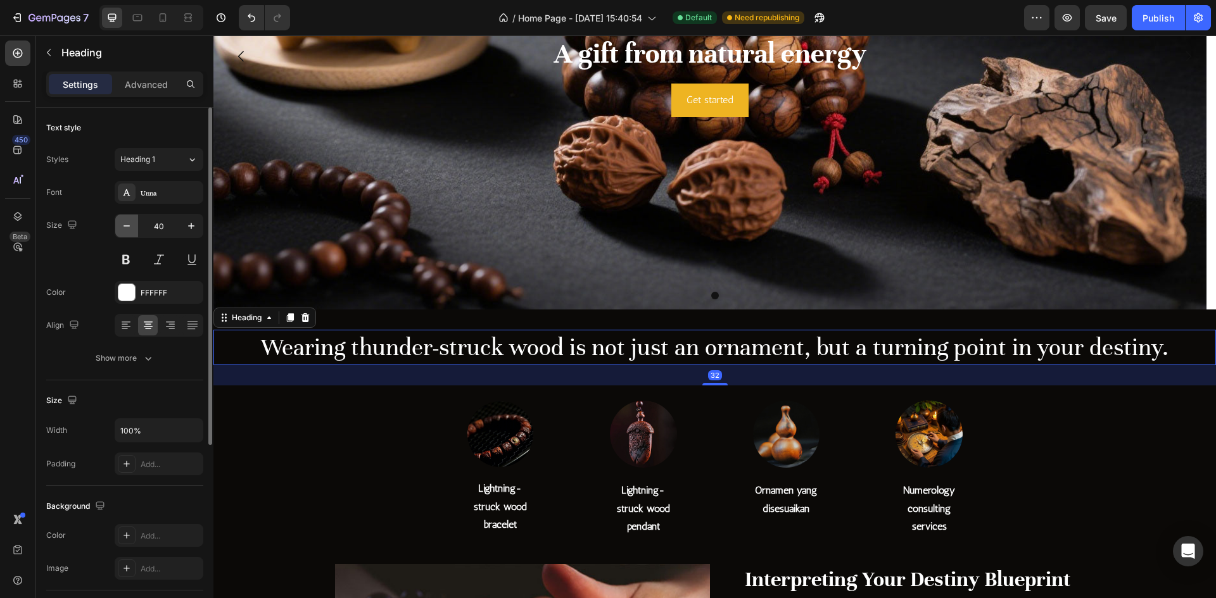
click at [127, 232] on button "button" at bounding box center [126, 226] width 23 height 23
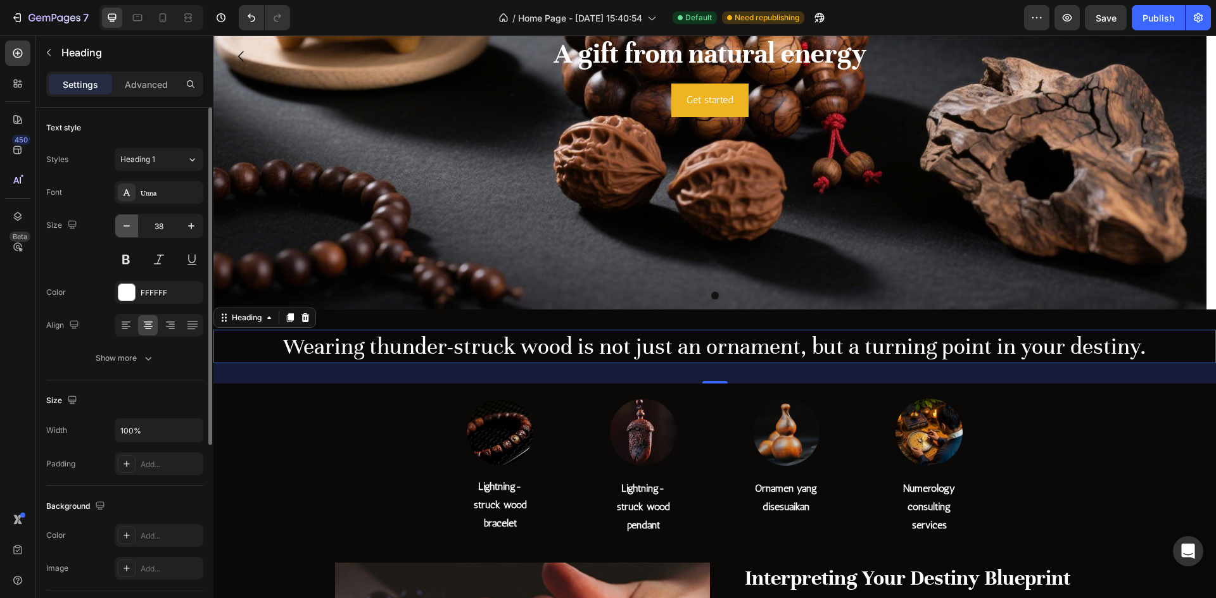
click at [127, 232] on button "button" at bounding box center [126, 226] width 23 height 23
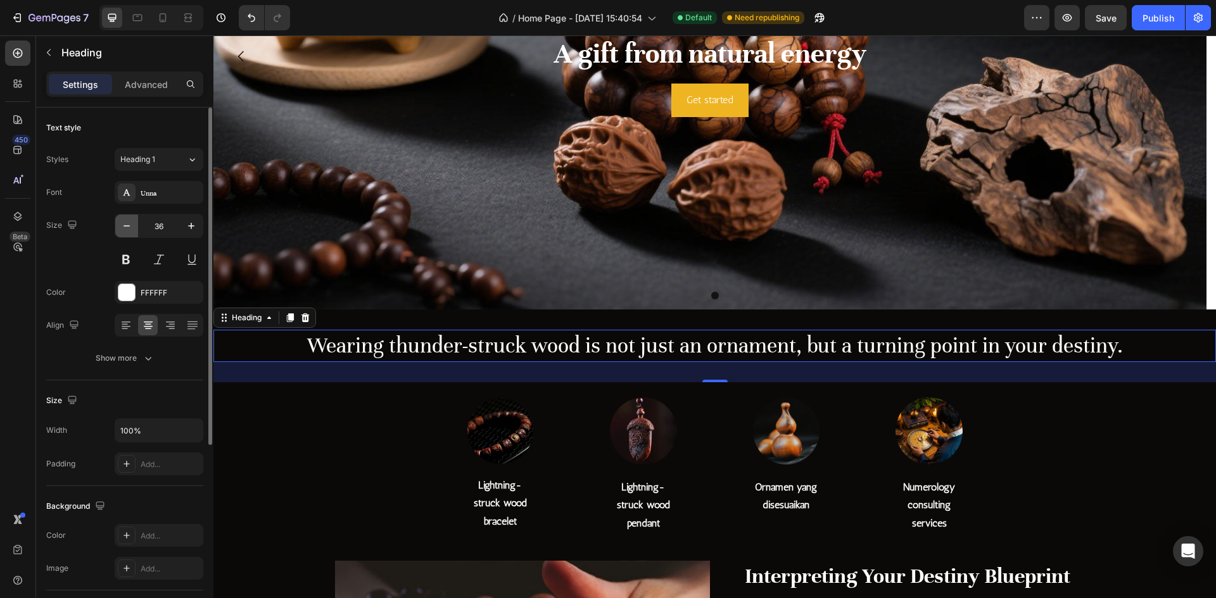
type input "35"
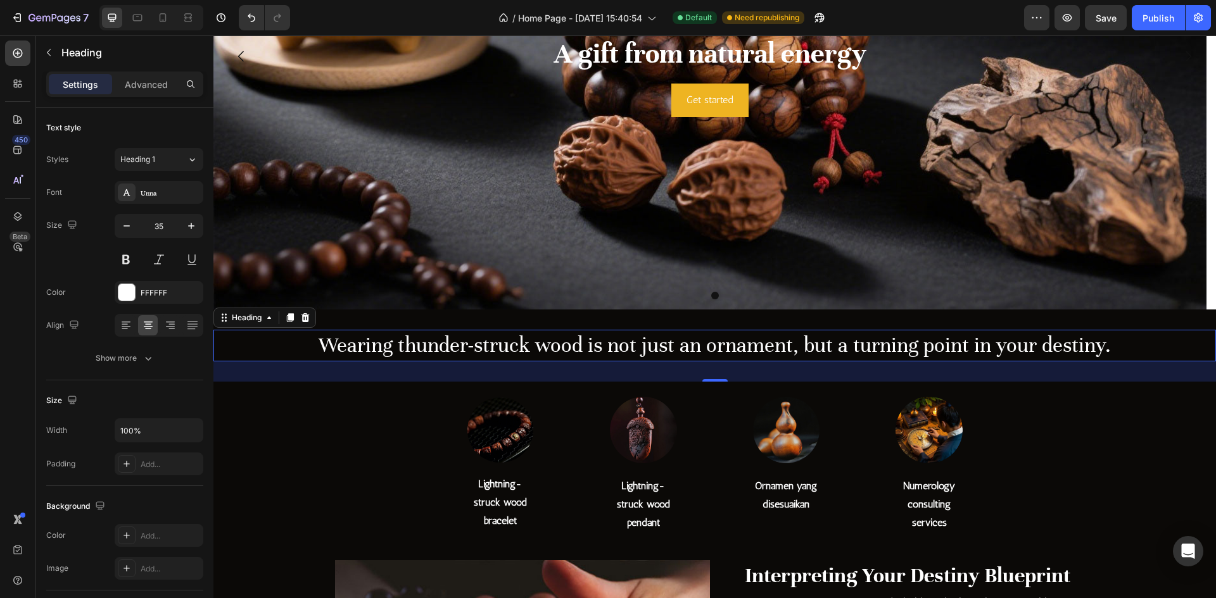
click at [360, 383] on div "Wearing thunder-struck wood is not just an ornament, but a turning point in you…" at bounding box center [714, 351] width 1002 height 82
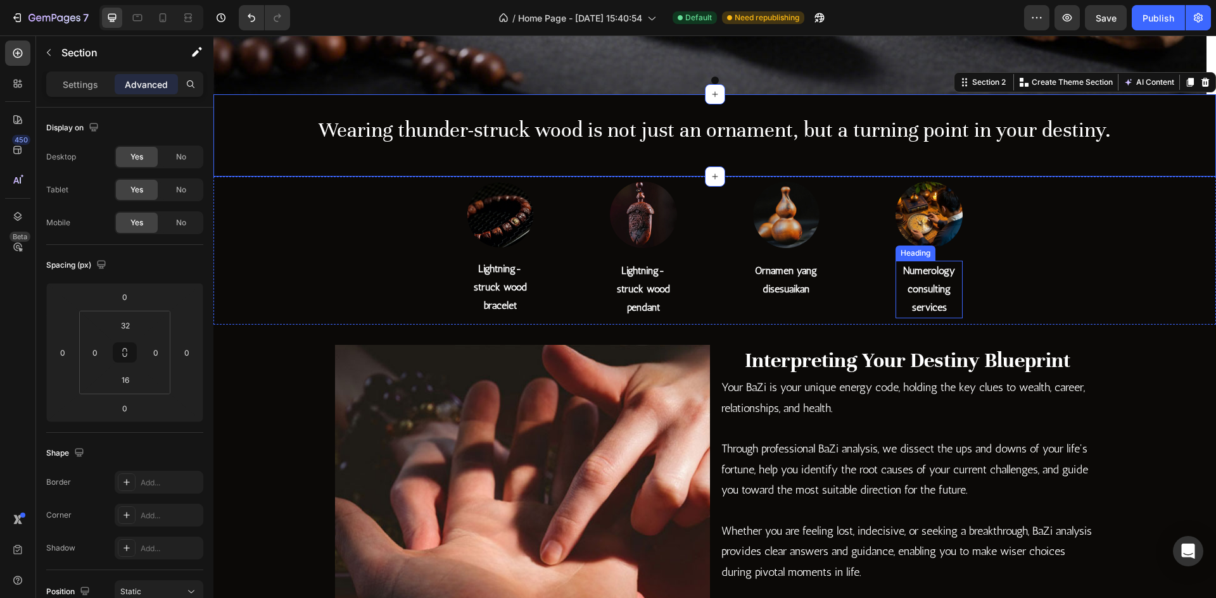
scroll to position [512, 0]
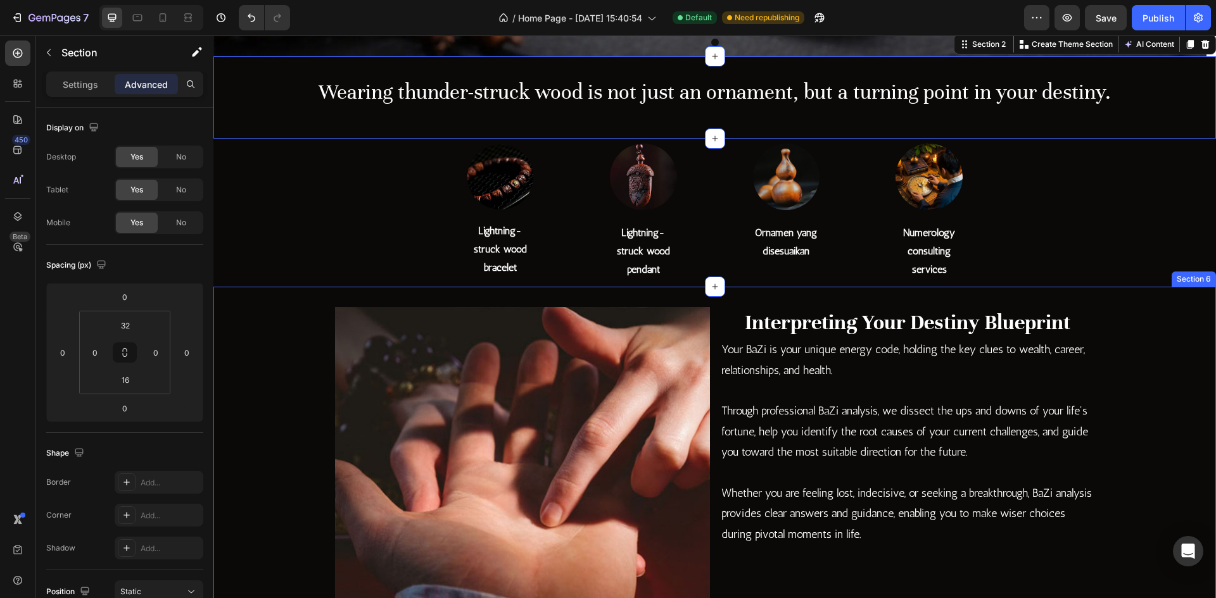
click at [586, 294] on div "Image Interpreting Your Destiny Blueprint Heading Your BaZi is your unique ener…" at bounding box center [714, 494] width 1002 height 415
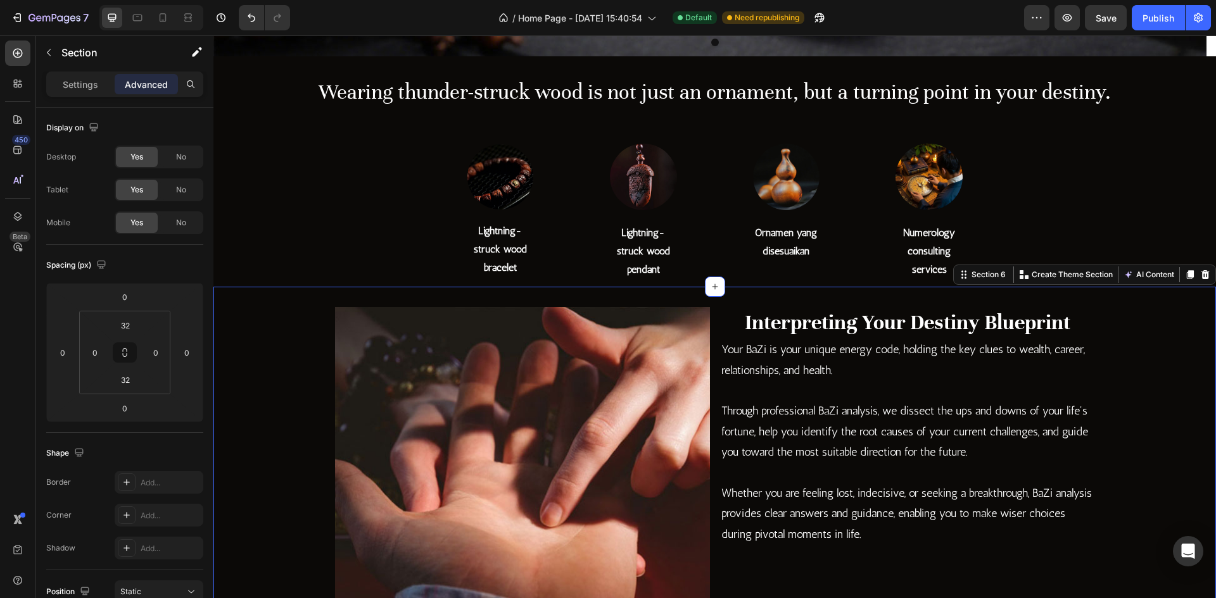
click at [417, 236] on div "Image Lightning-struck wood bracelet Heading Row Image Lightning-struck wood pe…" at bounding box center [714, 213] width 1002 height 148
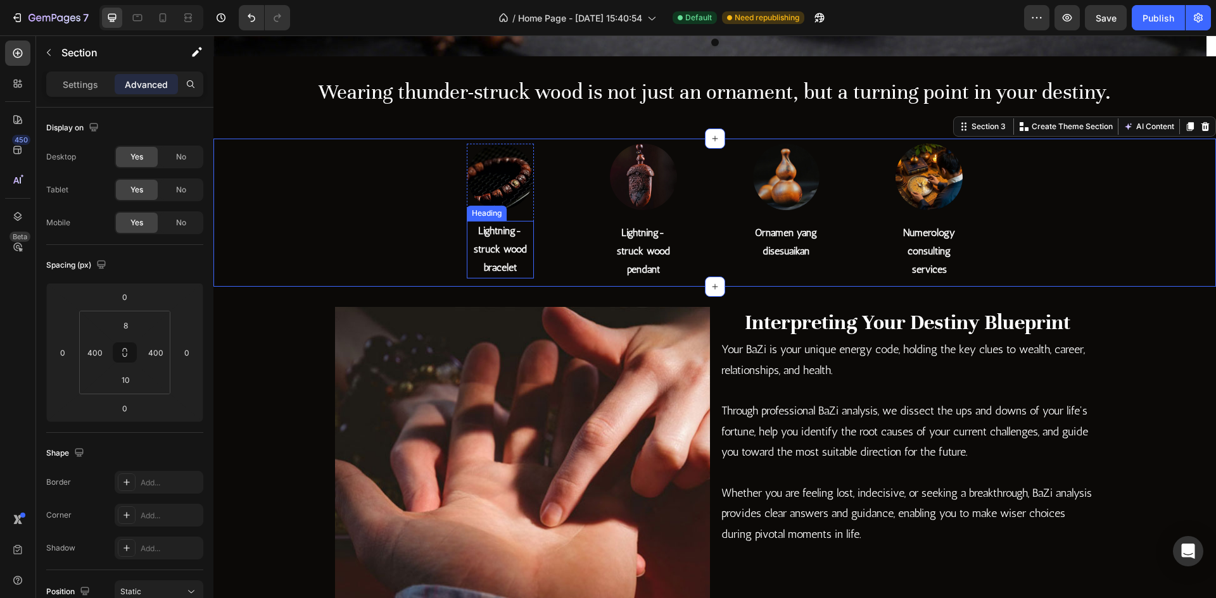
click at [507, 258] on h2 "Lightning-struck wood bracelet" at bounding box center [500, 249] width 67 height 57
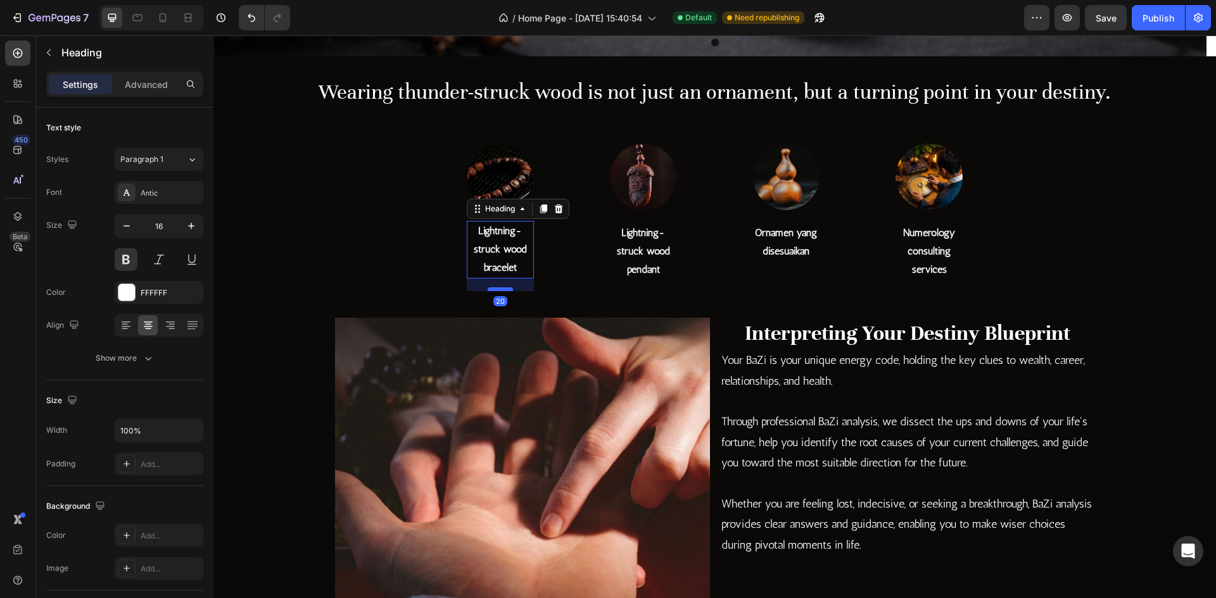
drag, startPoint x: 501, startPoint y: 274, endPoint x: 501, endPoint y: 286, distance: 12.7
click at [501, 287] on div at bounding box center [500, 289] width 25 height 4
click at [623, 294] on div "Image Lightning-struck wood bracelet Heading 20 Row Image Lightning-struck wood…" at bounding box center [714, 218] width 1002 height 159
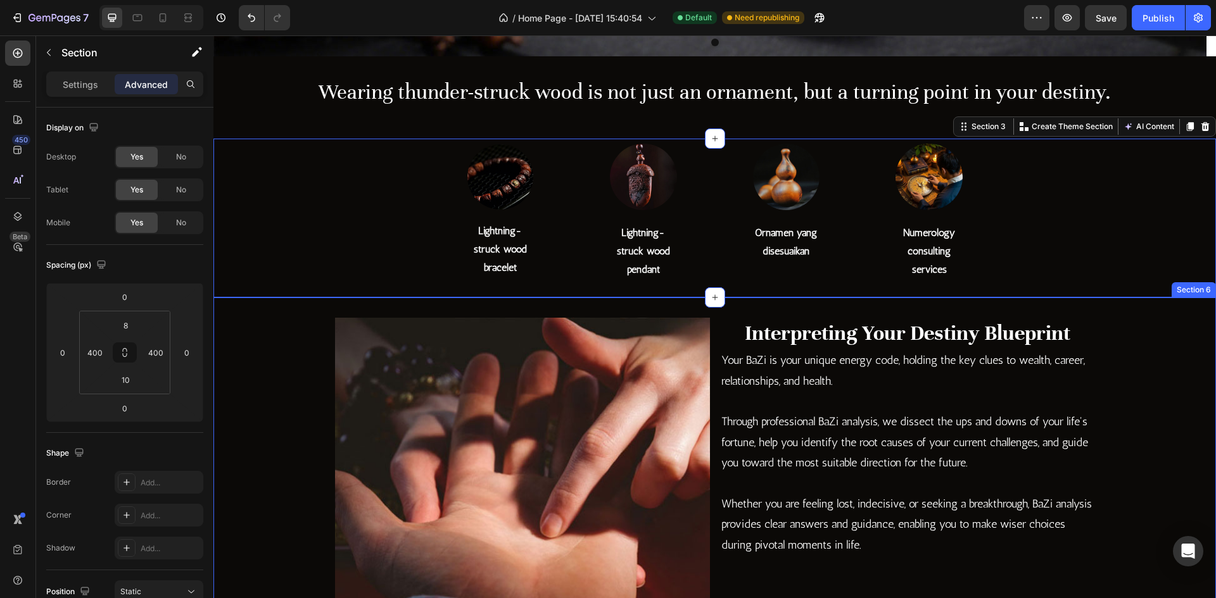
click at [624, 306] on div "Image Interpreting Your Destiny Blueprint Heading Your BaZi is your unique ener…" at bounding box center [714, 505] width 1002 height 415
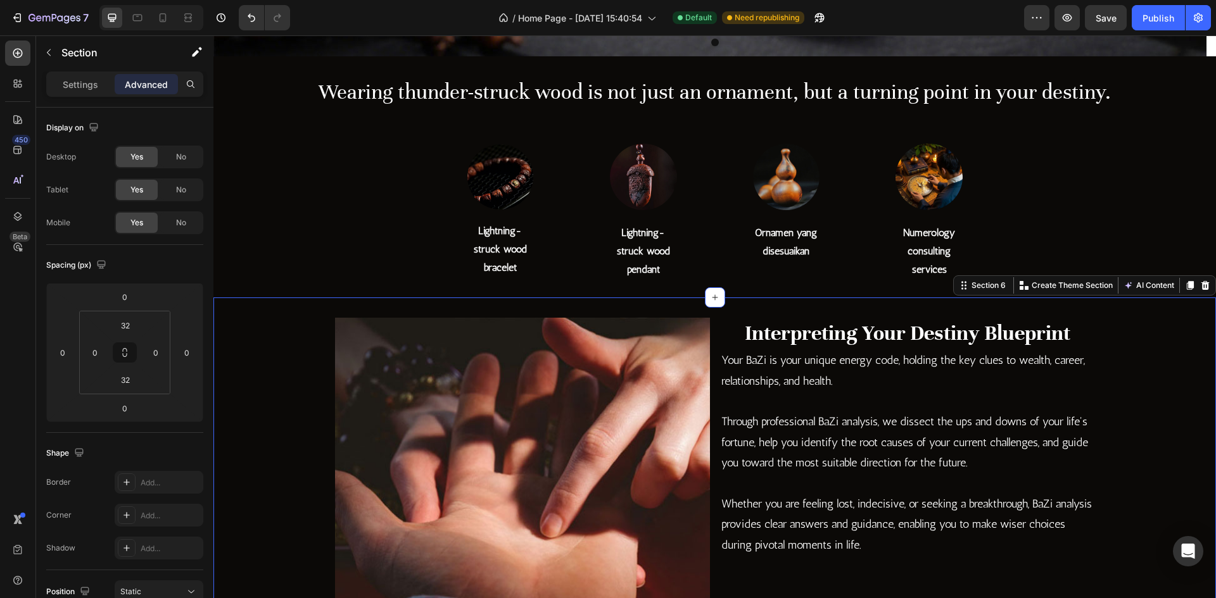
click at [621, 314] on div "Image Interpreting Your Destiny Blueprint Heading Your BaZi is your unique ener…" at bounding box center [714, 505] width 1002 height 415
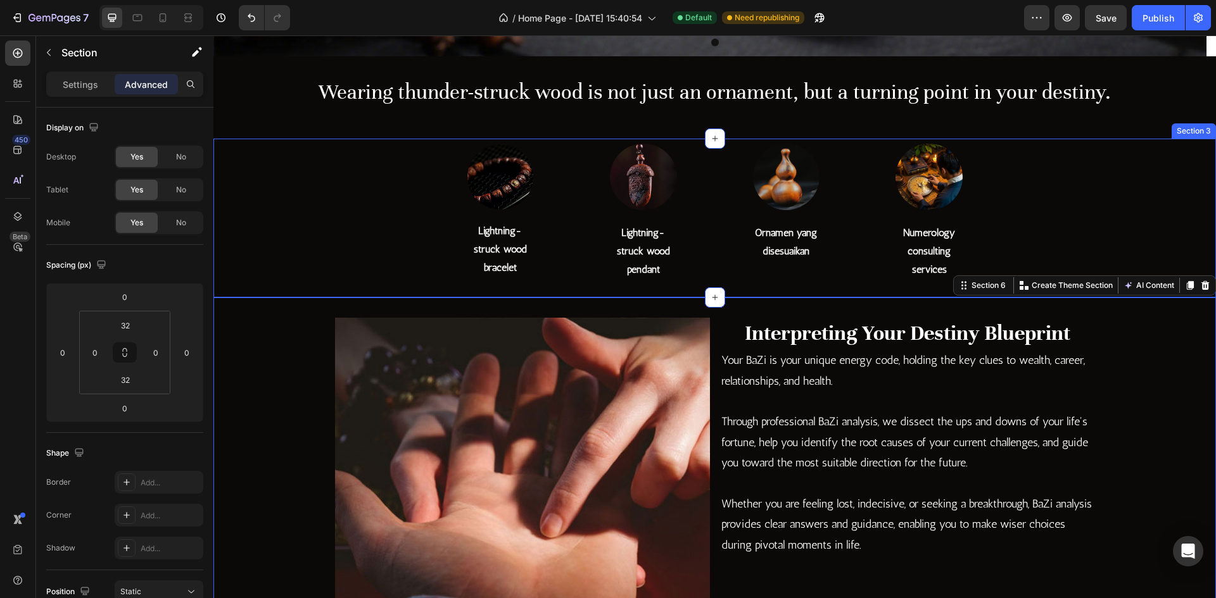
click at [638, 276] on div "Lightning-struck wood pendant Heading" at bounding box center [643, 251] width 67 height 57
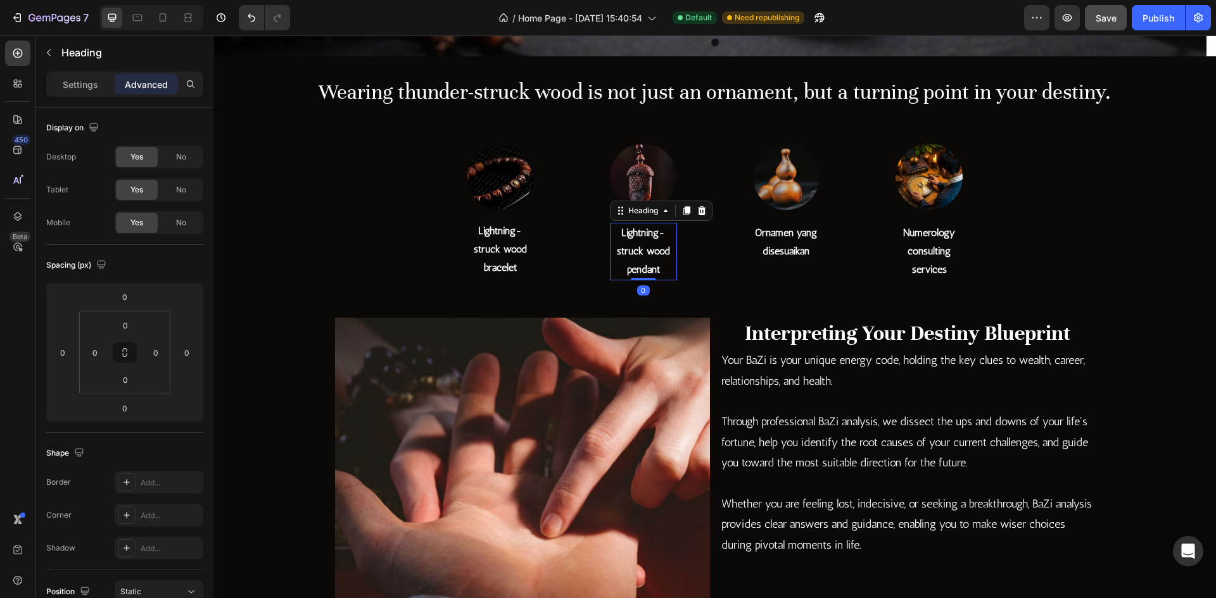
click at [1107, 25] on button "Save" at bounding box center [1106, 17] width 42 height 25
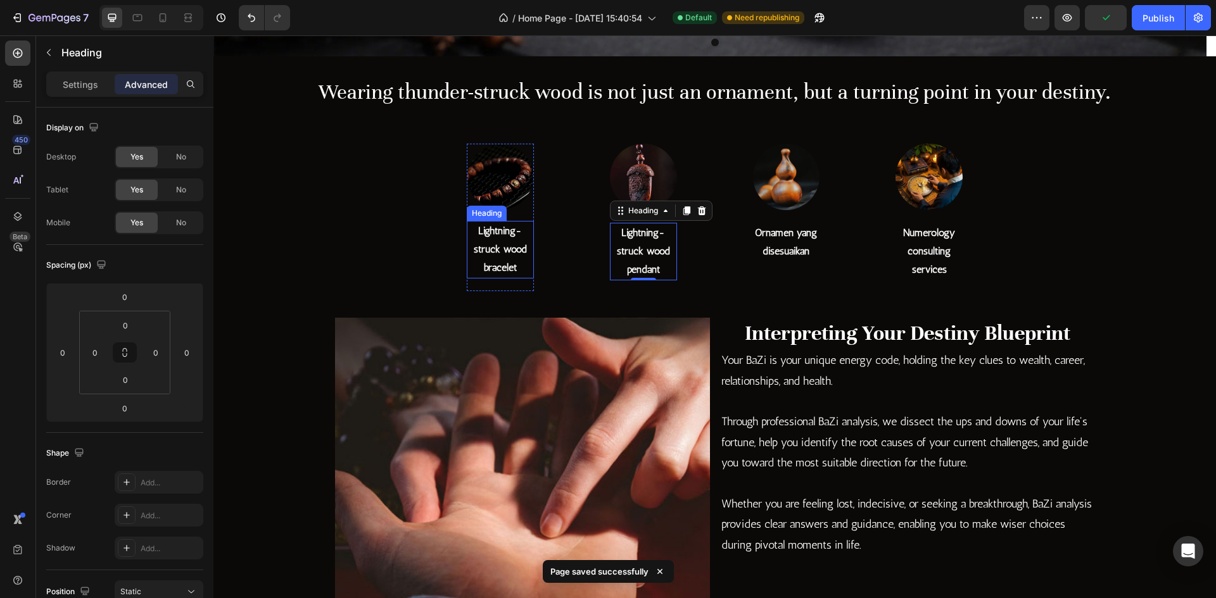
click at [486, 239] on h2 "Lightning-struck wood bracelet" at bounding box center [500, 249] width 67 height 57
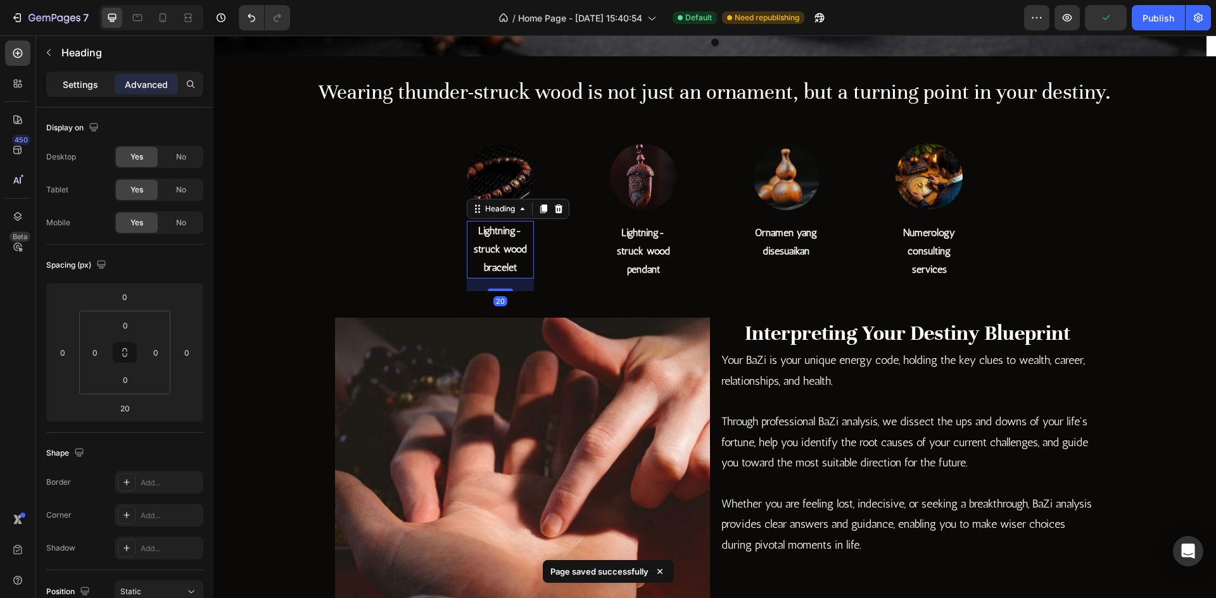
click at [95, 92] on div "Settings" at bounding box center [80, 84] width 63 height 20
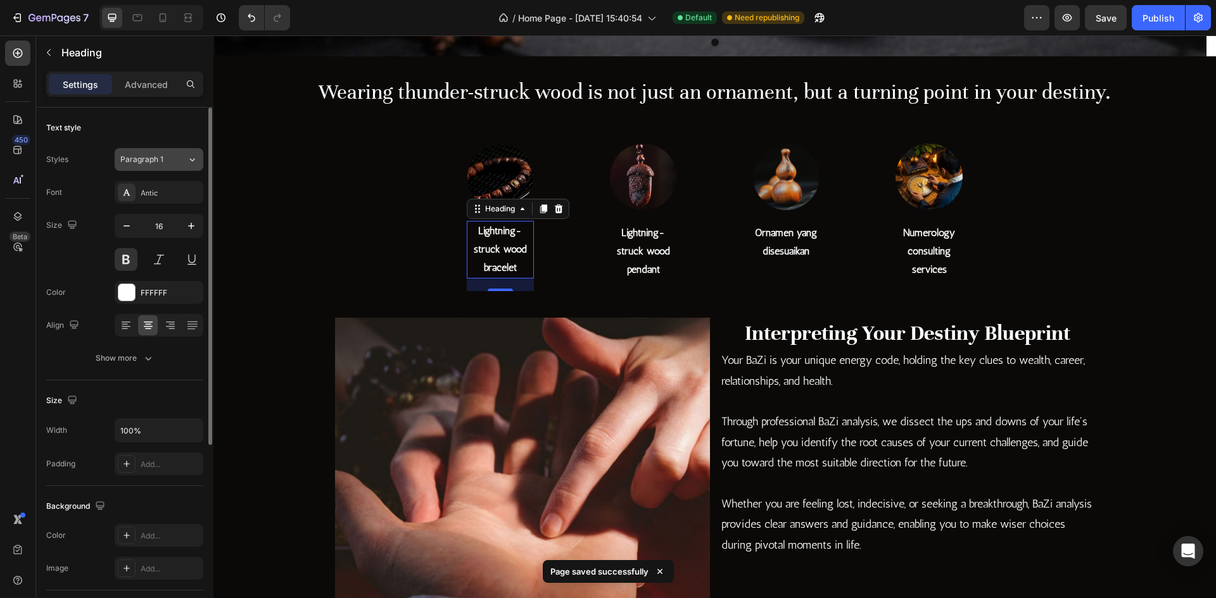
click at [147, 167] on button "Paragraph 1" at bounding box center [159, 159] width 89 height 23
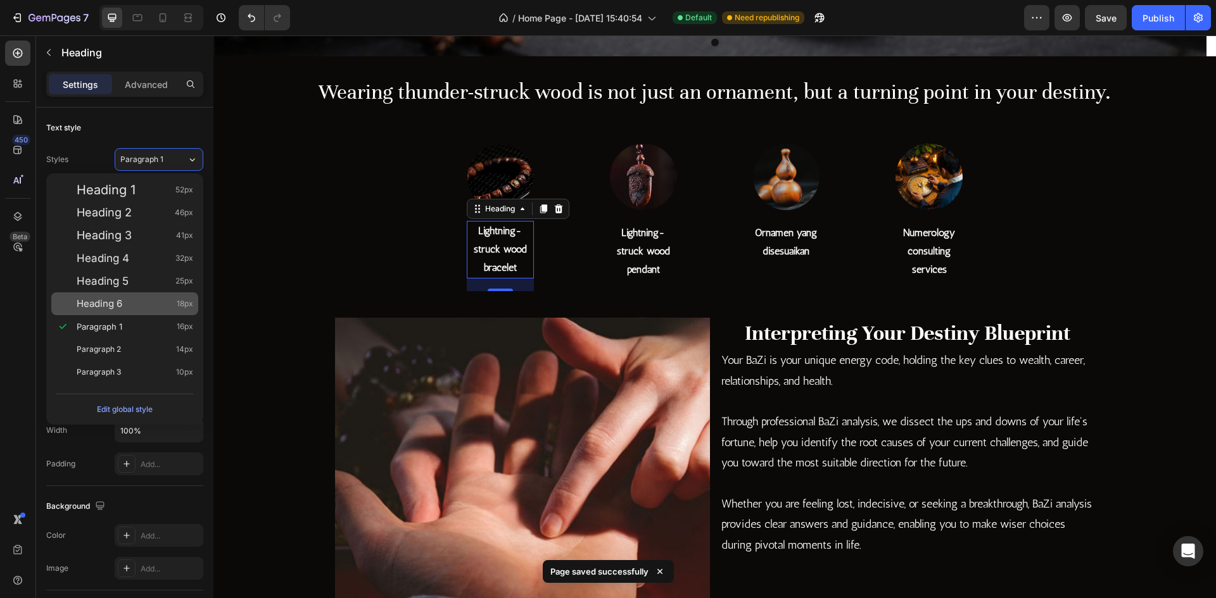
click at [143, 302] on div "Heading 6 18px" at bounding box center [135, 304] width 117 height 13
type input "18"
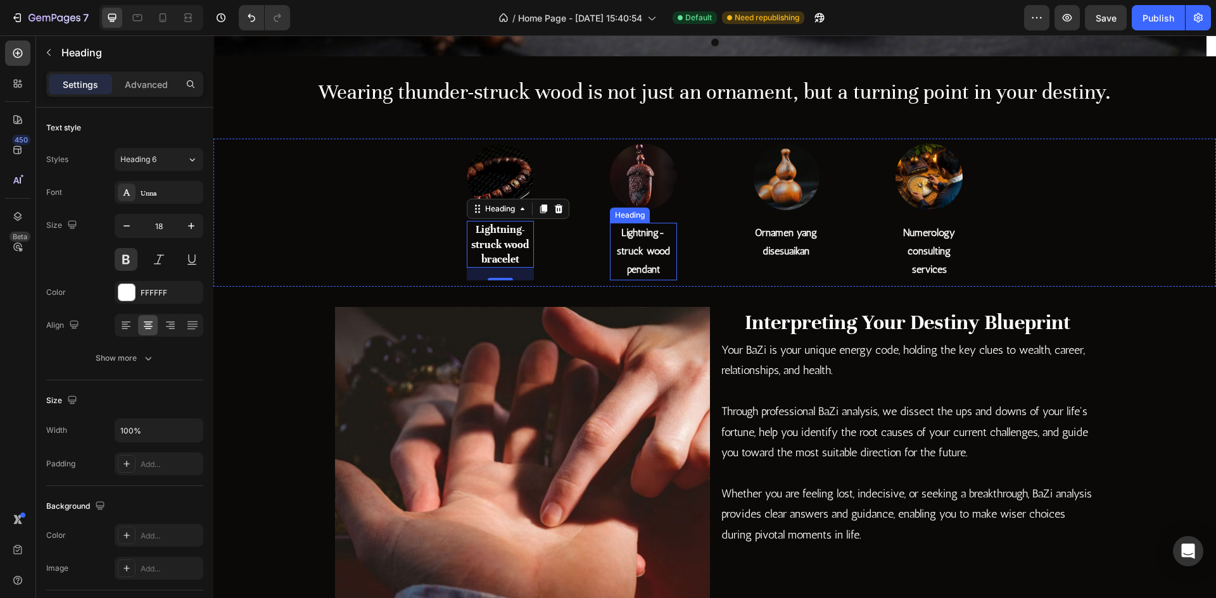
click at [633, 254] on h2 "Lightning-struck wood pendant" at bounding box center [643, 251] width 67 height 57
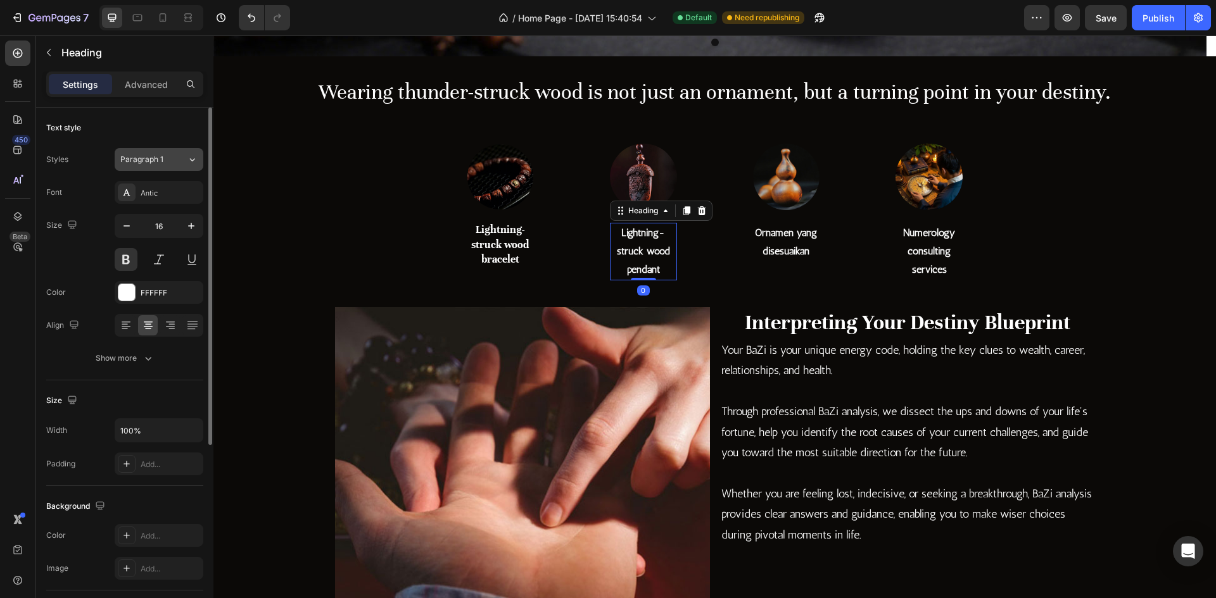
click at [137, 157] on span "Paragraph 1" at bounding box center [141, 159] width 43 height 11
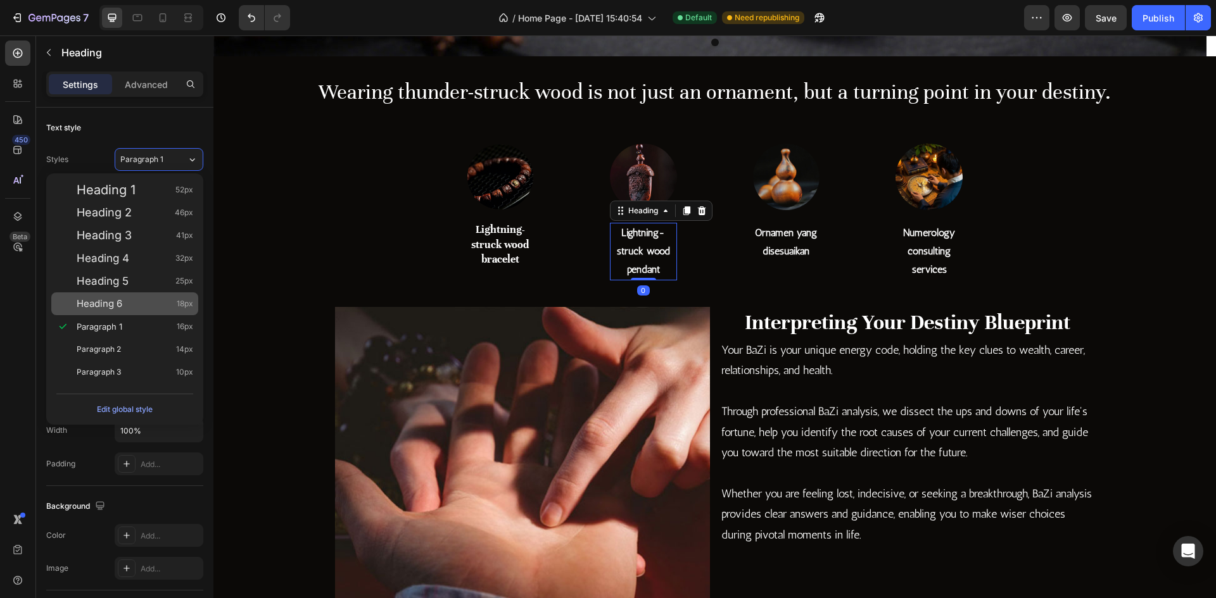
click at [134, 298] on div "Heading 6 18px" at bounding box center [135, 304] width 117 height 13
type input "18"
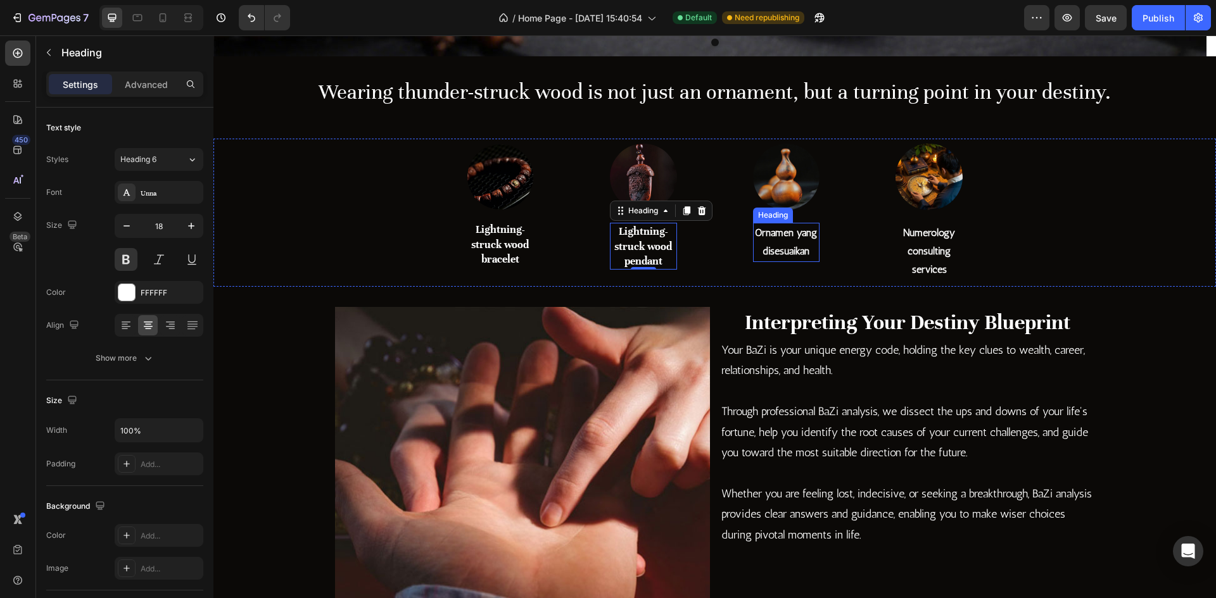
click at [776, 257] on h2 "Ornamen yang disesuaikan" at bounding box center [786, 242] width 67 height 39
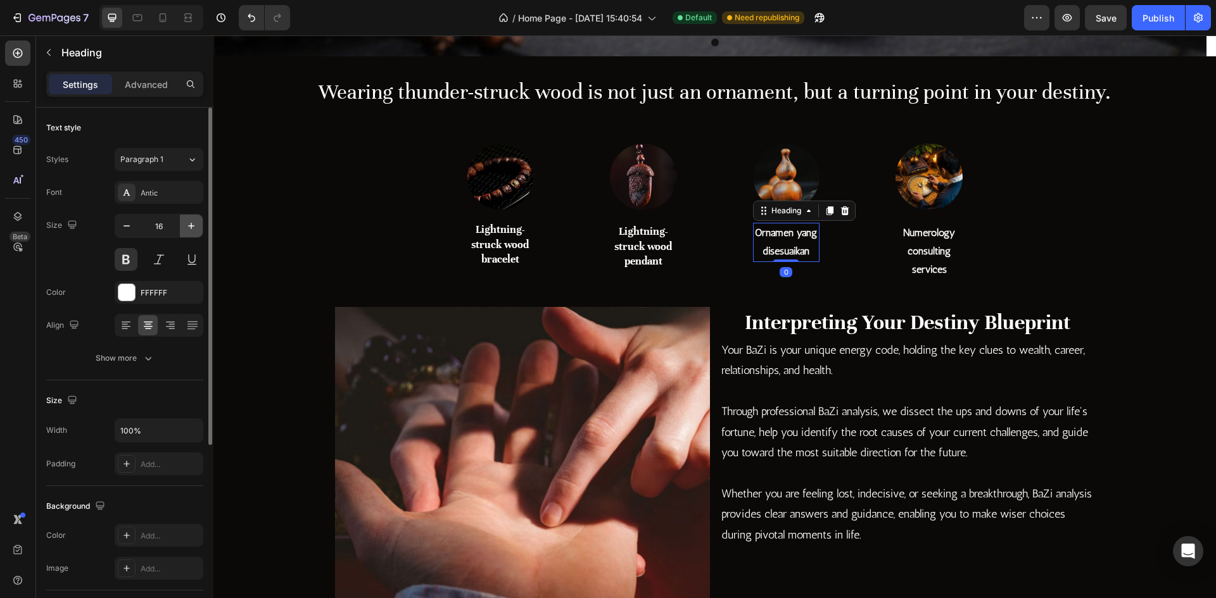
click at [189, 226] on icon "button" at bounding box center [191, 226] width 6 height 6
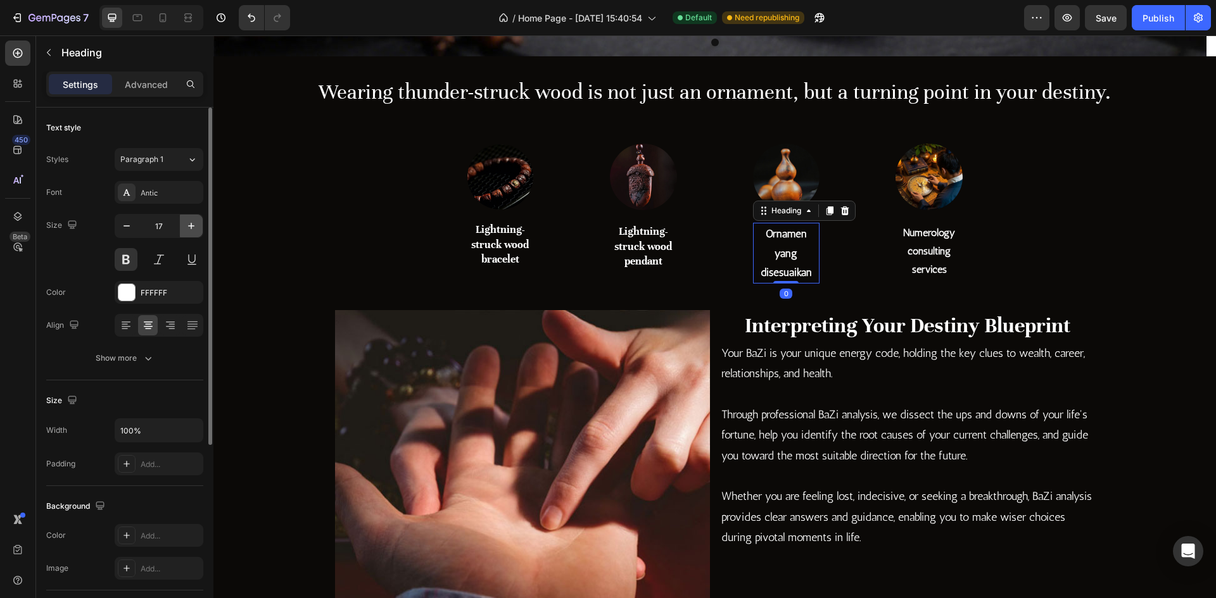
click at [191, 226] on icon "button" at bounding box center [191, 226] width 6 height 6
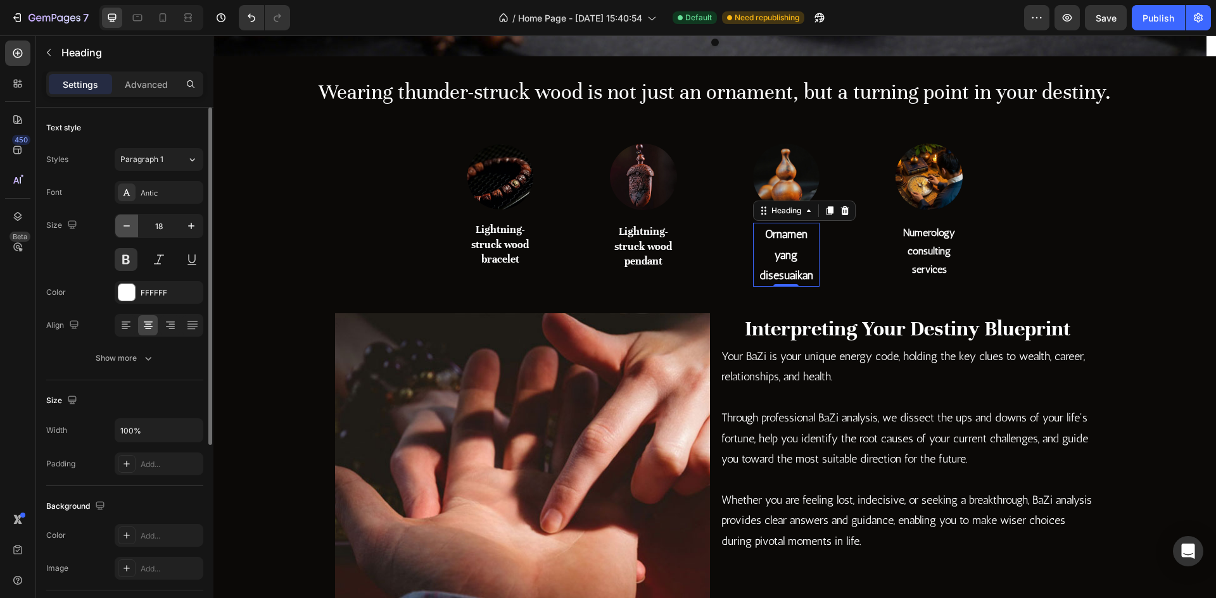
click at [123, 230] on icon "button" at bounding box center [126, 226] width 13 height 13
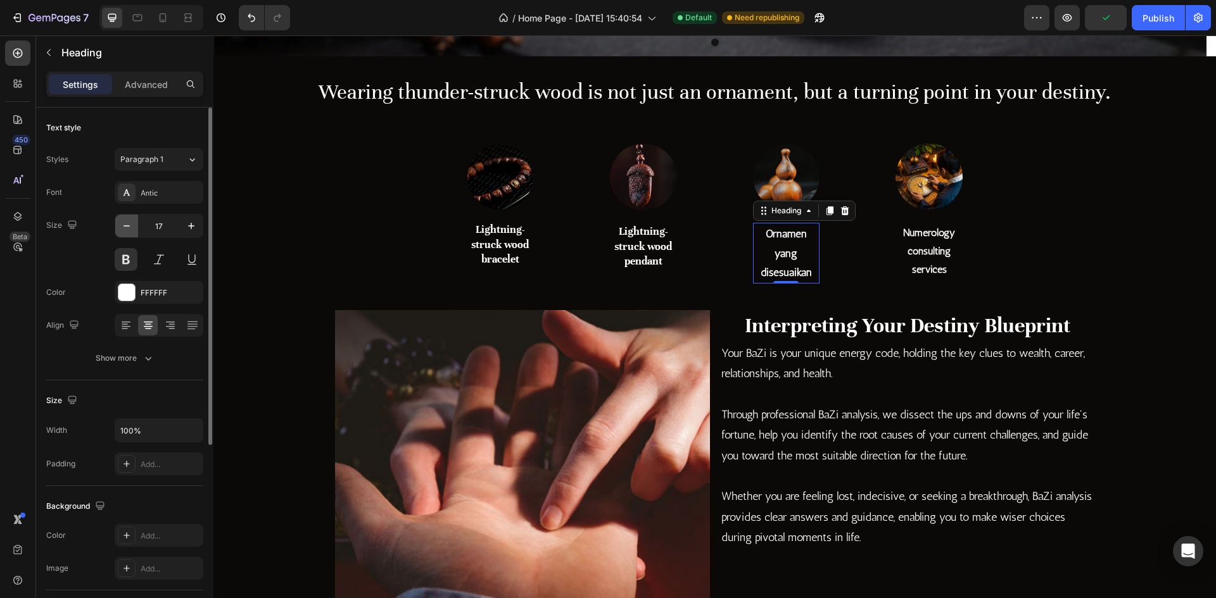
click at [123, 230] on icon "button" at bounding box center [126, 226] width 13 height 13
type input "16"
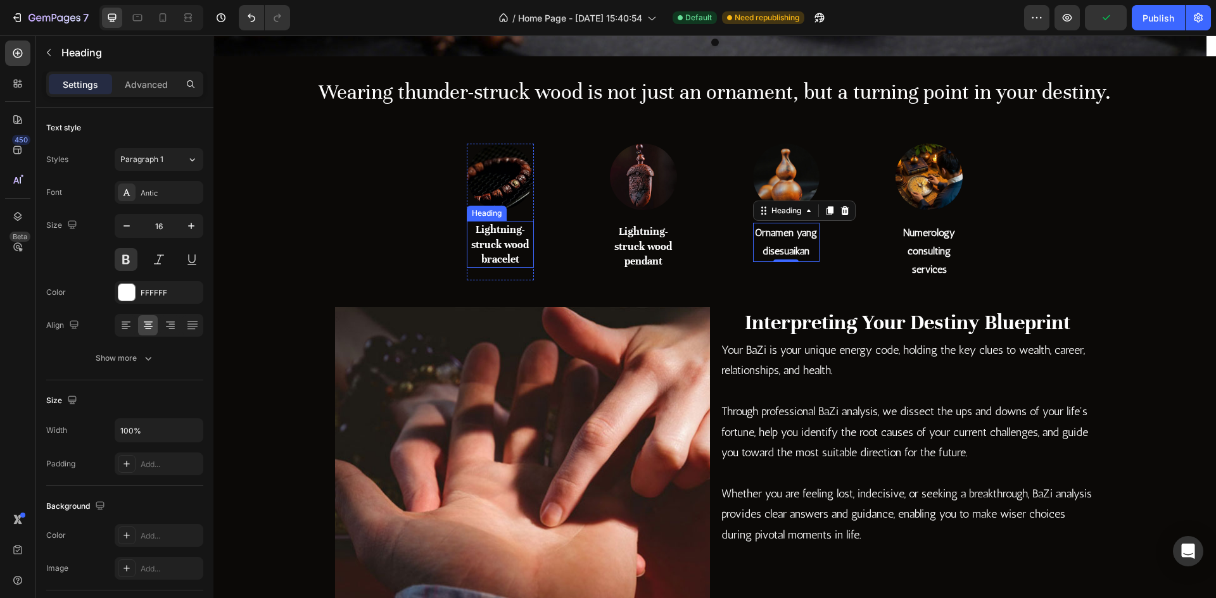
click at [517, 235] on h2 "Lightning-struck wood bracelet" at bounding box center [500, 244] width 67 height 47
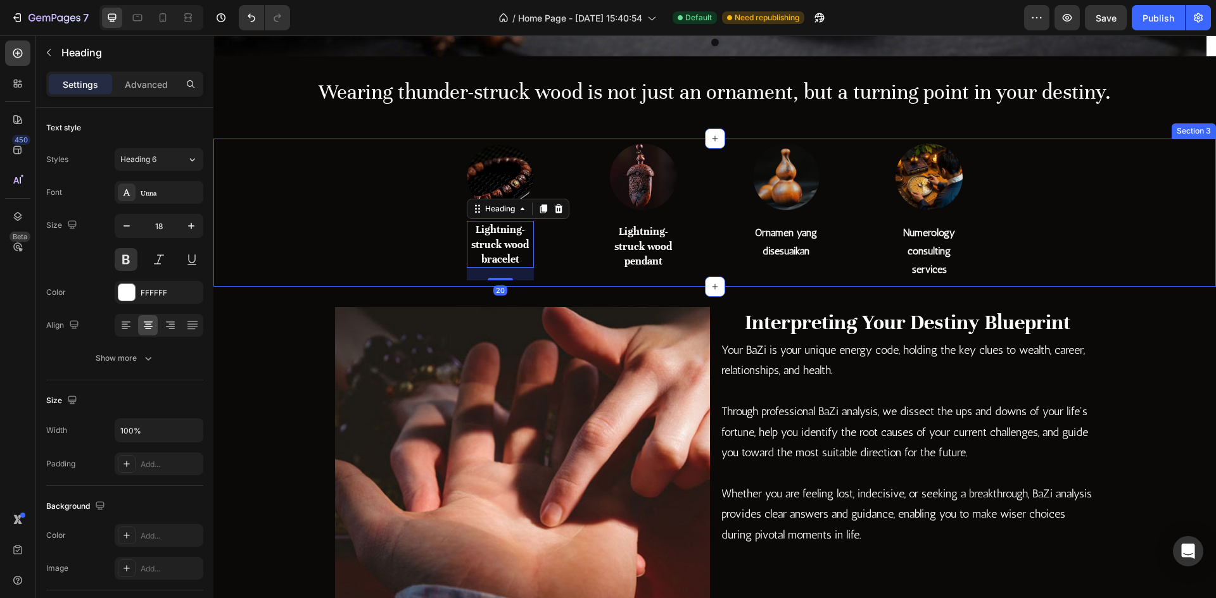
click at [621, 253] on h2 "Lightning-struck wood pendant" at bounding box center [643, 246] width 67 height 47
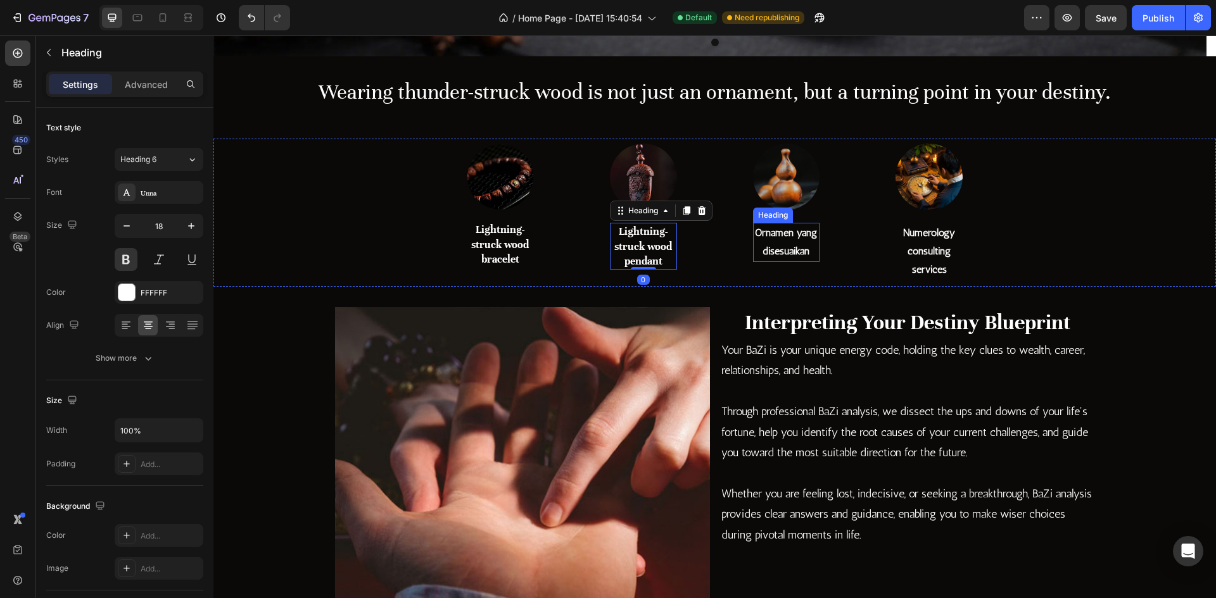
click at [807, 254] on h2 "Ornamen yang disesuaikan" at bounding box center [786, 242] width 67 height 39
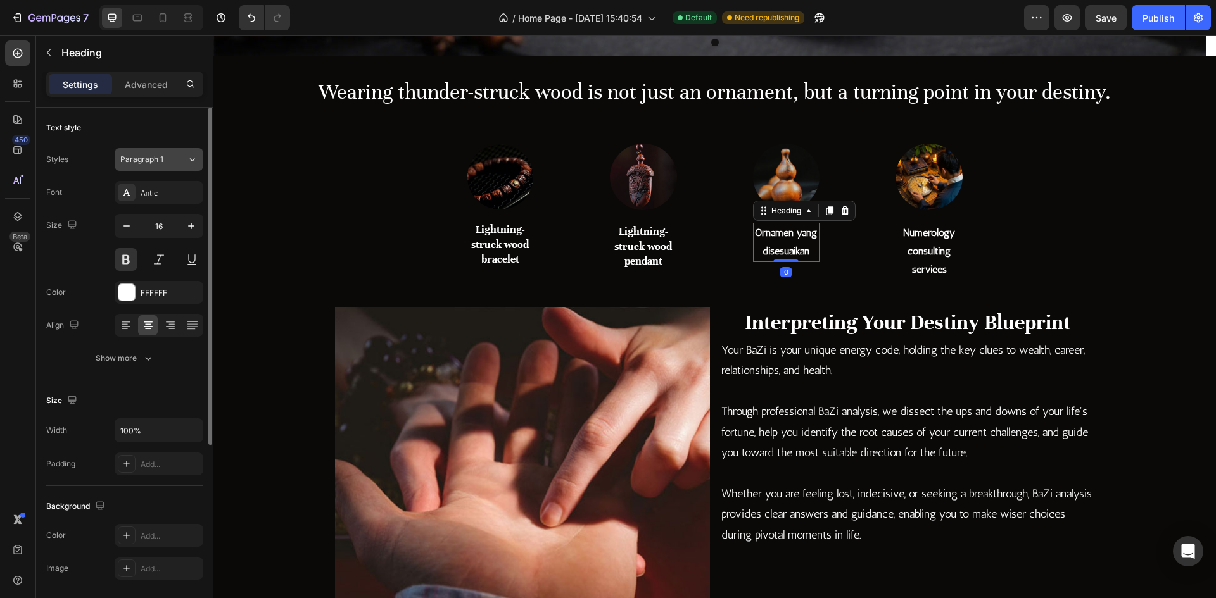
click at [157, 169] on button "Paragraph 1" at bounding box center [159, 159] width 89 height 23
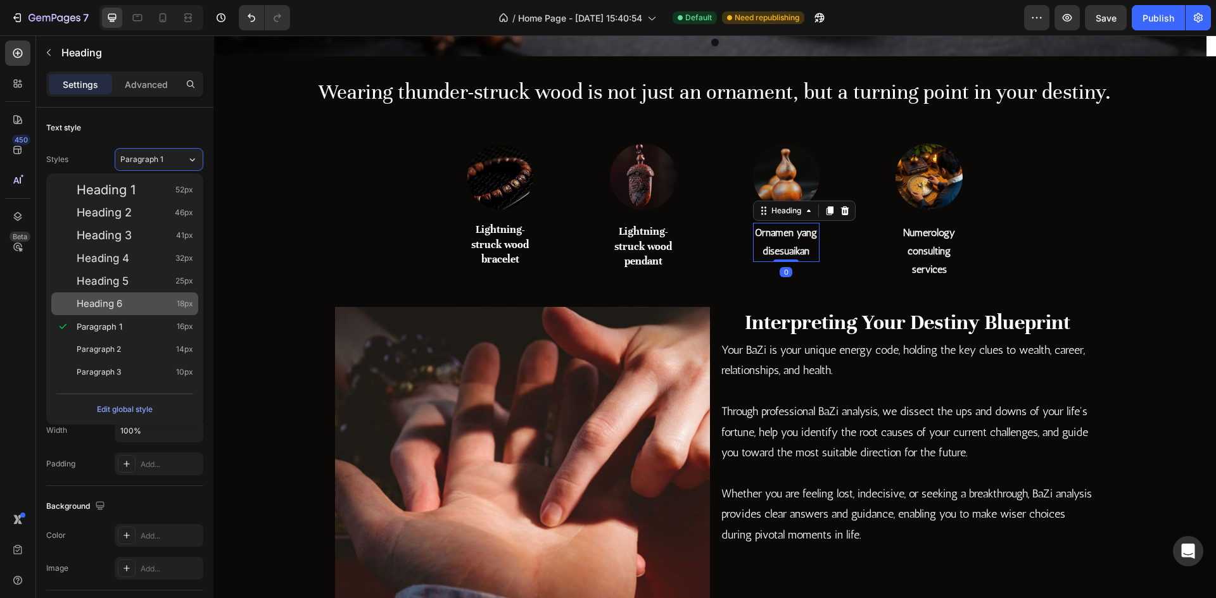
click at [137, 295] on div "Heading 6 18px" at bounding box center [124, 304] width 147 height 23
type input "18"
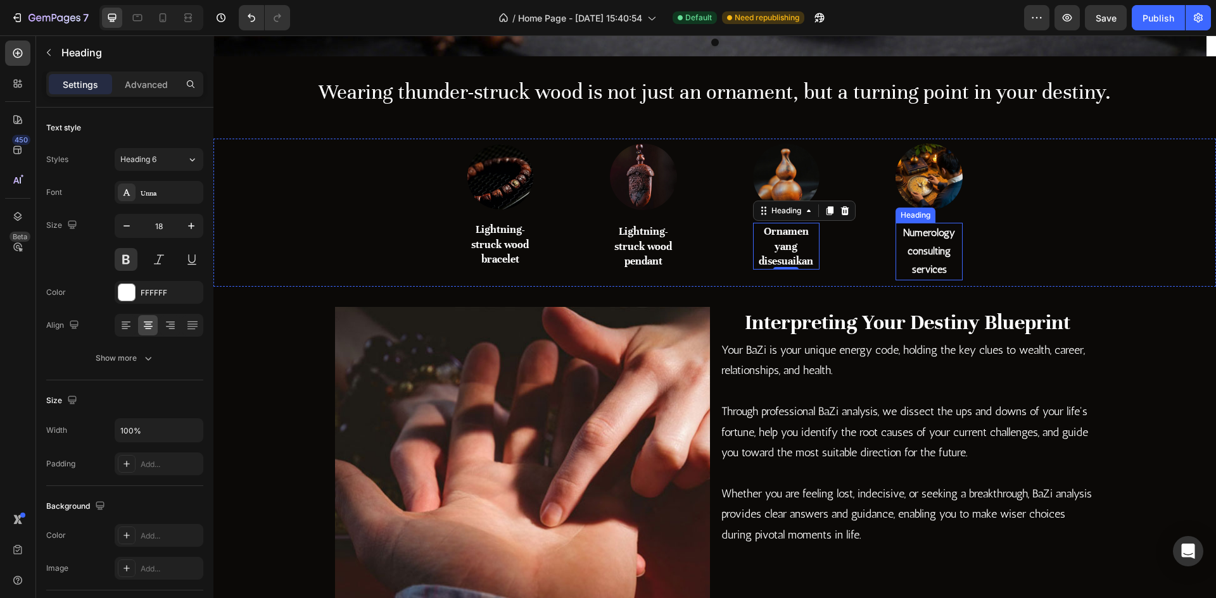
click at [895, 260] on h2 "Numerology consulting services" at bounding box center [928, 251] width 67 height 57
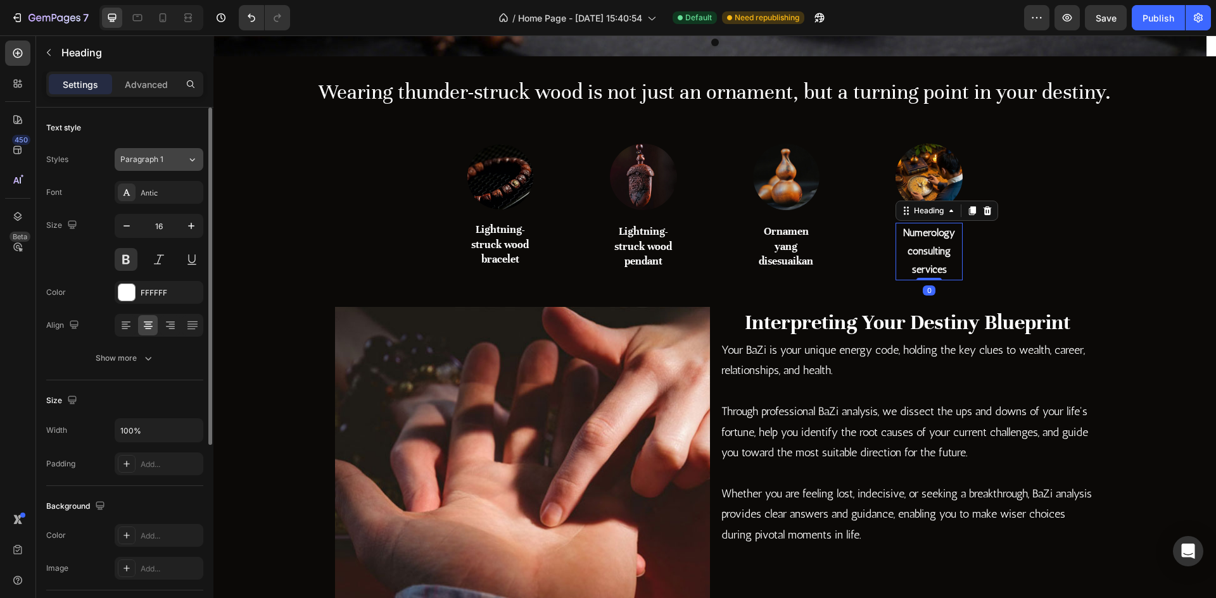
click at [168, 160] on div "Paragraph 1" at bounding box center [145, 159] width 51 height 11
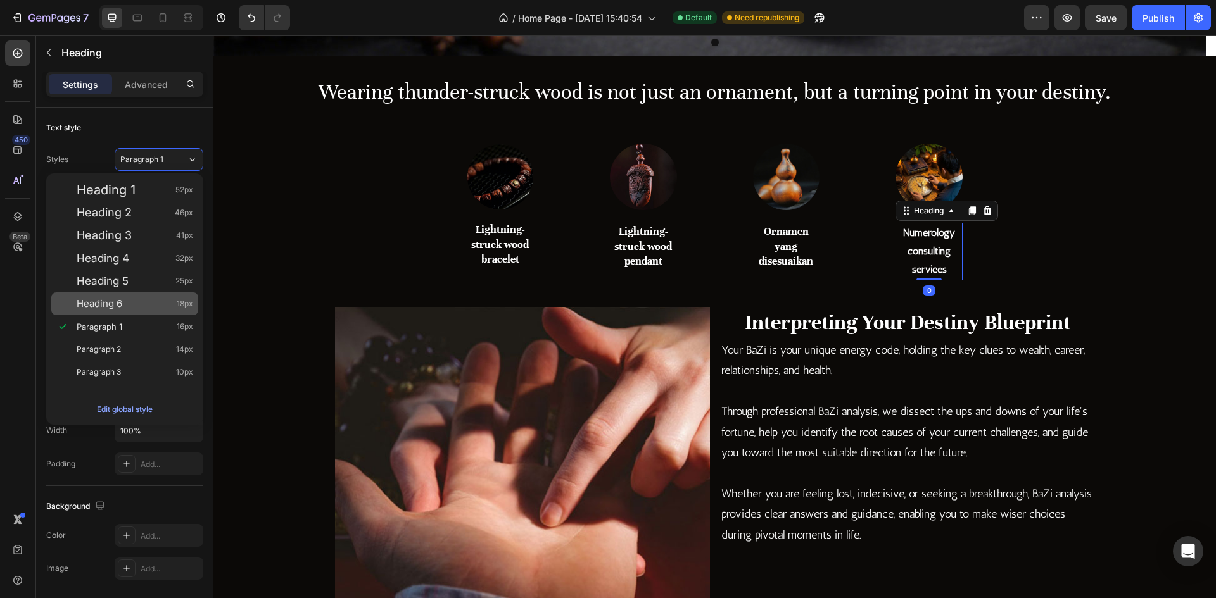
click at [136, 297] on div "Heading 6 18px" at bounding box center [124, 304] width 147 height 23
type input "18"
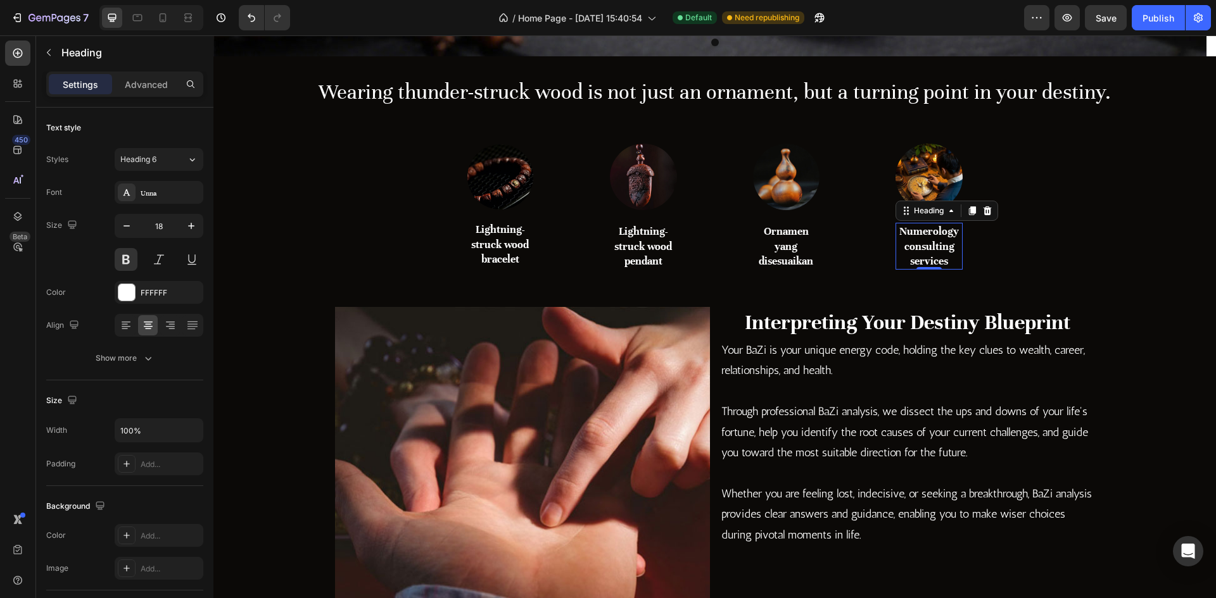
click at [1093, 30] on div "7 Version history / Home Page - [DATE] 15:40:54 Default Need republishing Previ…" at bounding box center [608, 18] width 1216 height 36
click at [1101, 26] on button "Save" at bounding box center [1106, 17] width 42 height 25
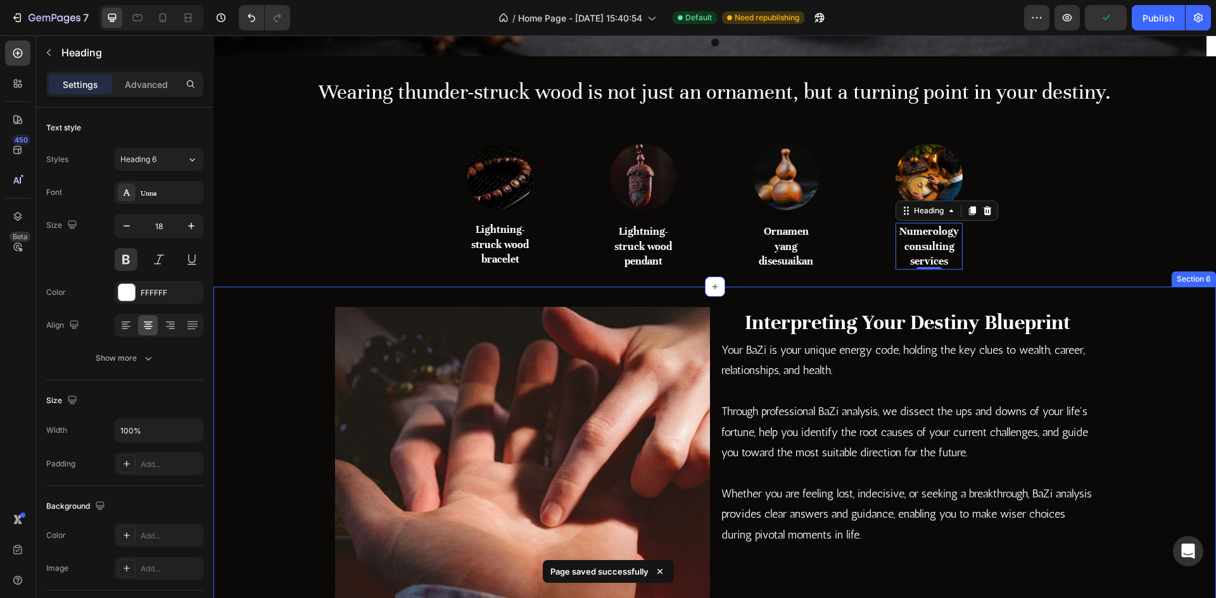
click at [1125, 265] on div "Image Lightning-struck wood bracelet Heading Row Image Lightning-struck wood pe…" at bounding box center [714, 213] width 1002 height 149
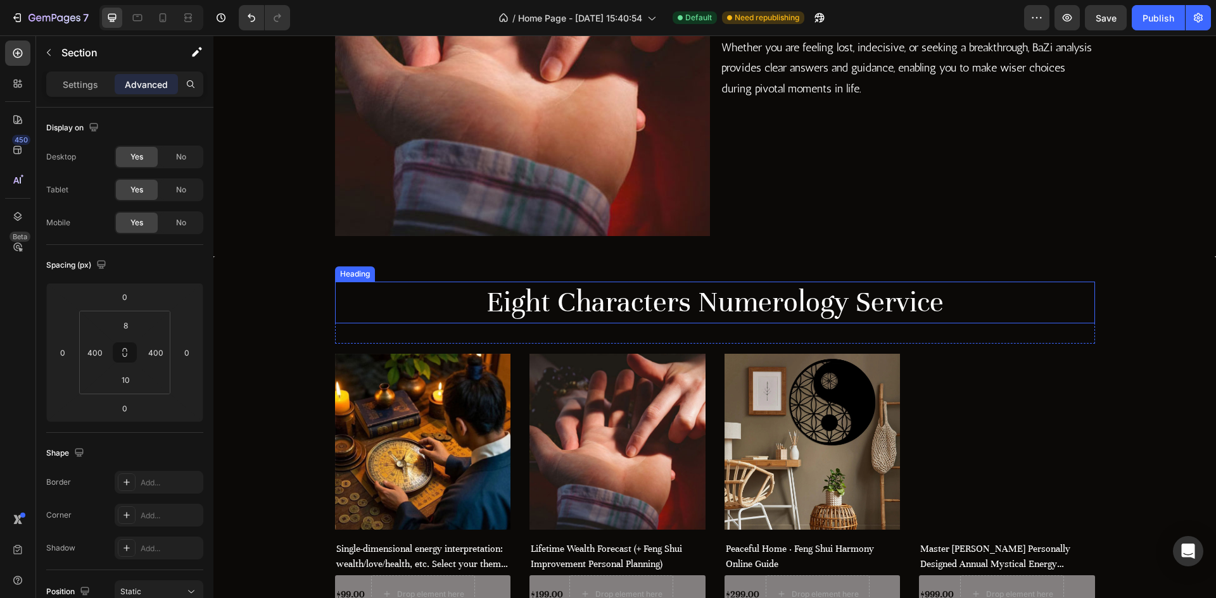
scroll to position [1076, 0]
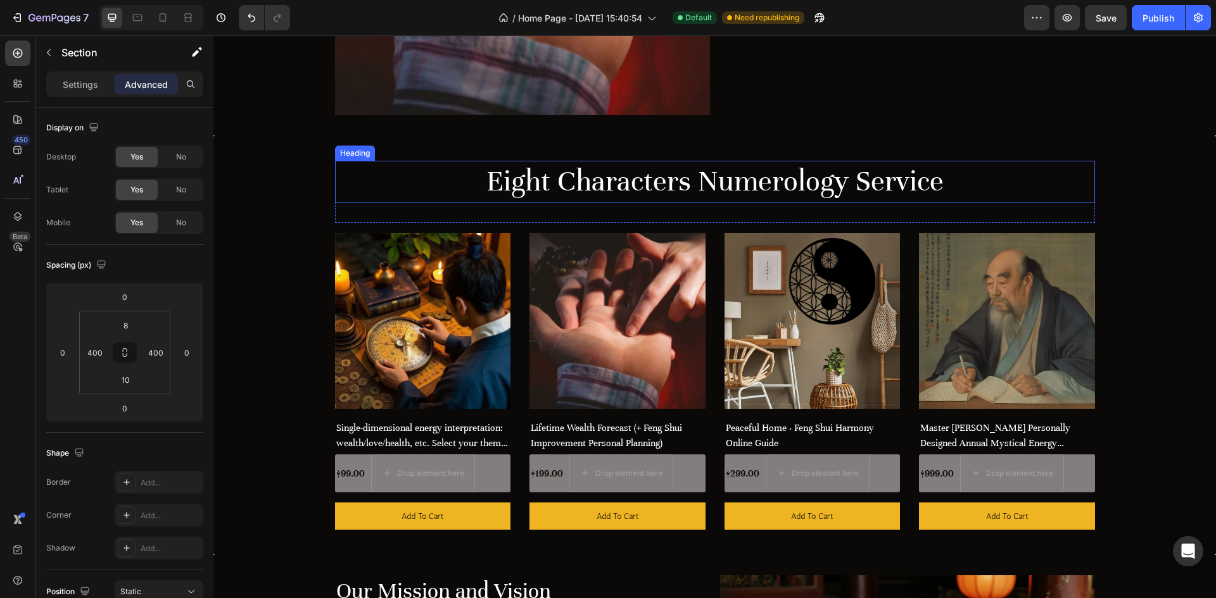
click at [580, 183] on h2 "Eight Characters Numerology Service" at bounding box center [715, 182] width 760 height 42
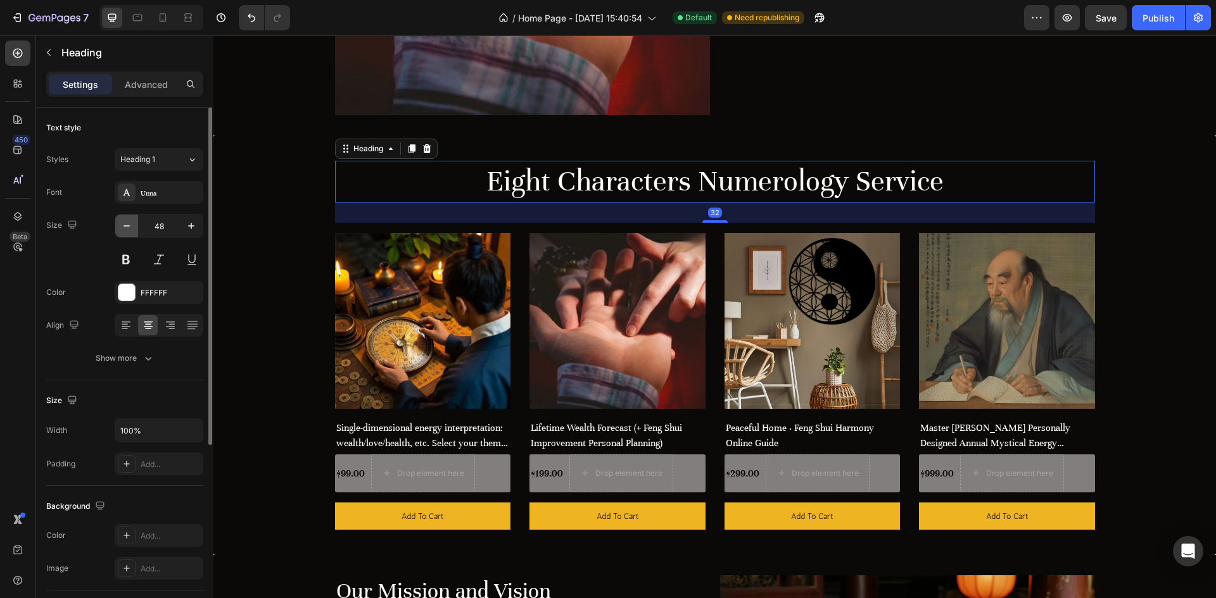
click at [123, 227] on icon "button" at bounding box center [126, 226] width 13 height 13
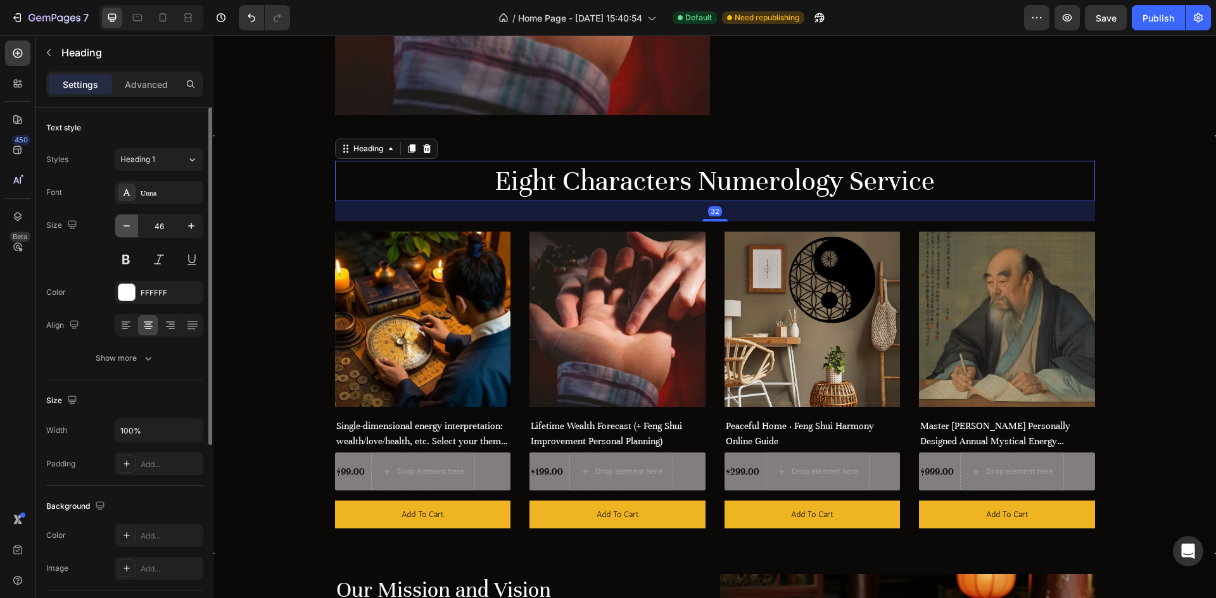
click at [123, 227] on icon "button" at bounding box center [126, 226] width 13 height 13
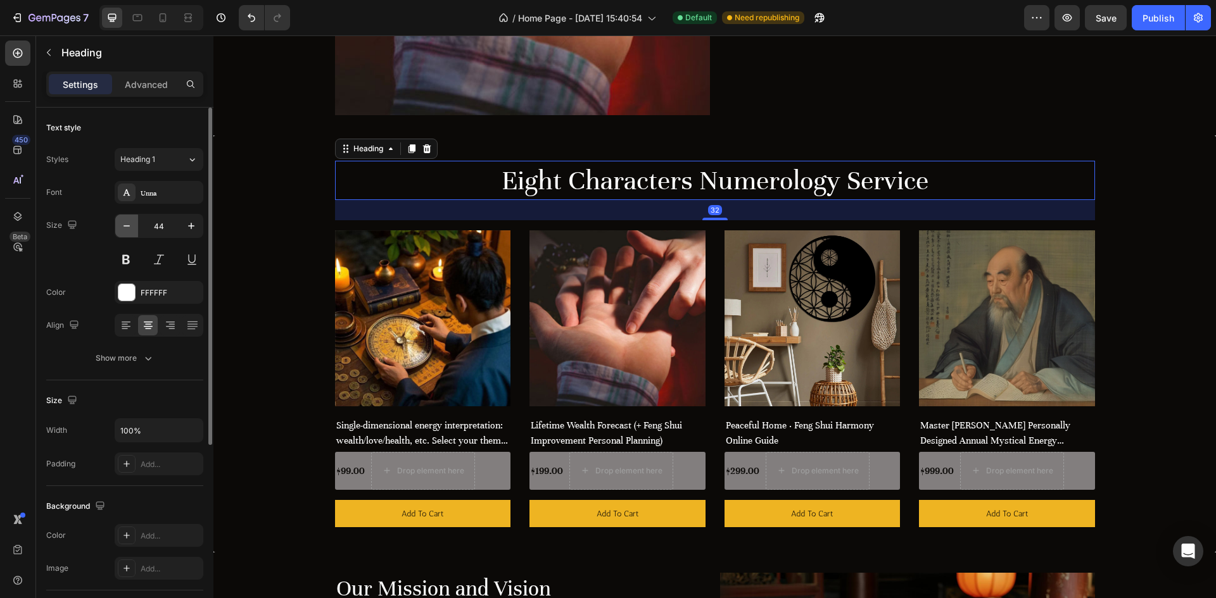
click at [123, 227] on icon "button" at bounding box center [126, 226] width 13 height 13
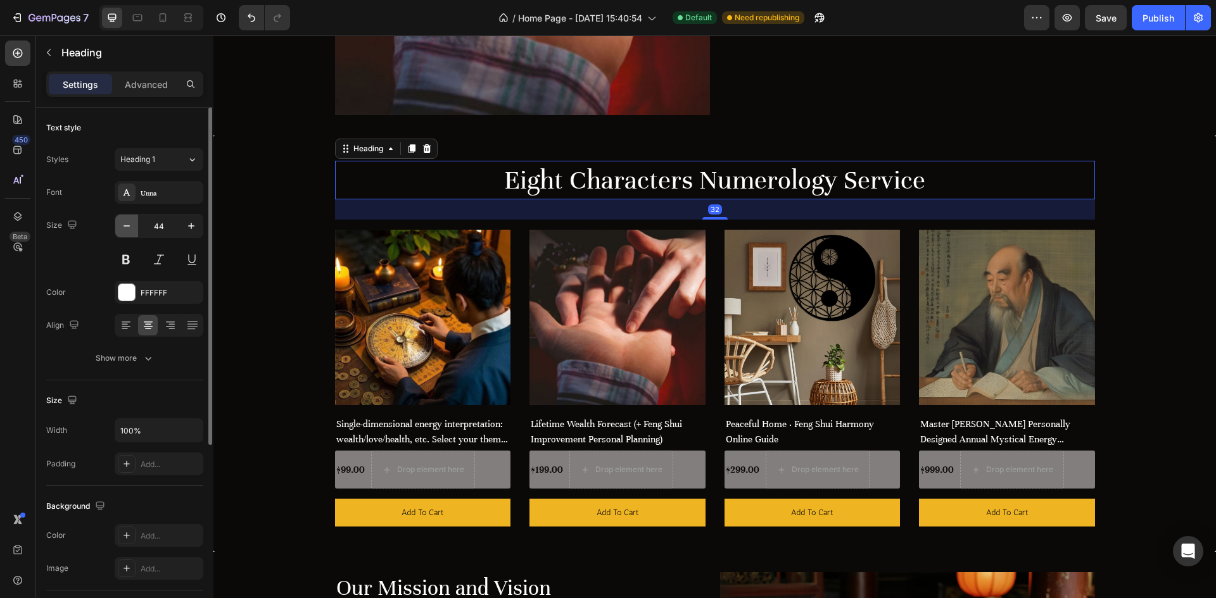
click at [123, 227] on icon "button" at bounding box center [126, 226] width 13 height 13
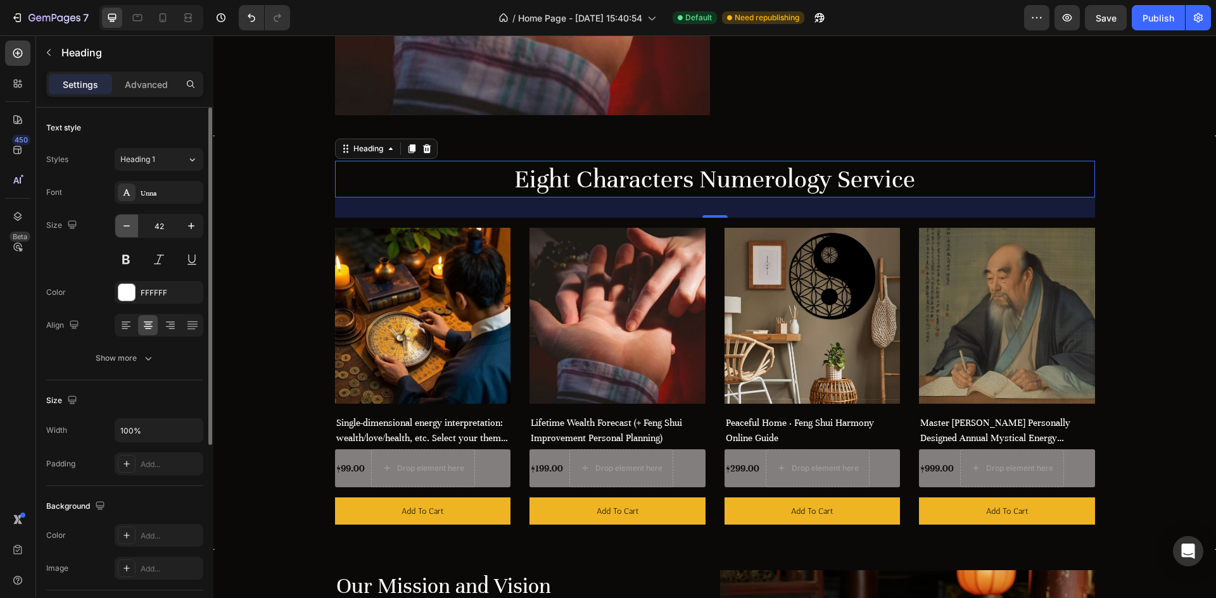
click at [123, 227] on icon "button" at bounding box center [126, 226] width 13 height 13
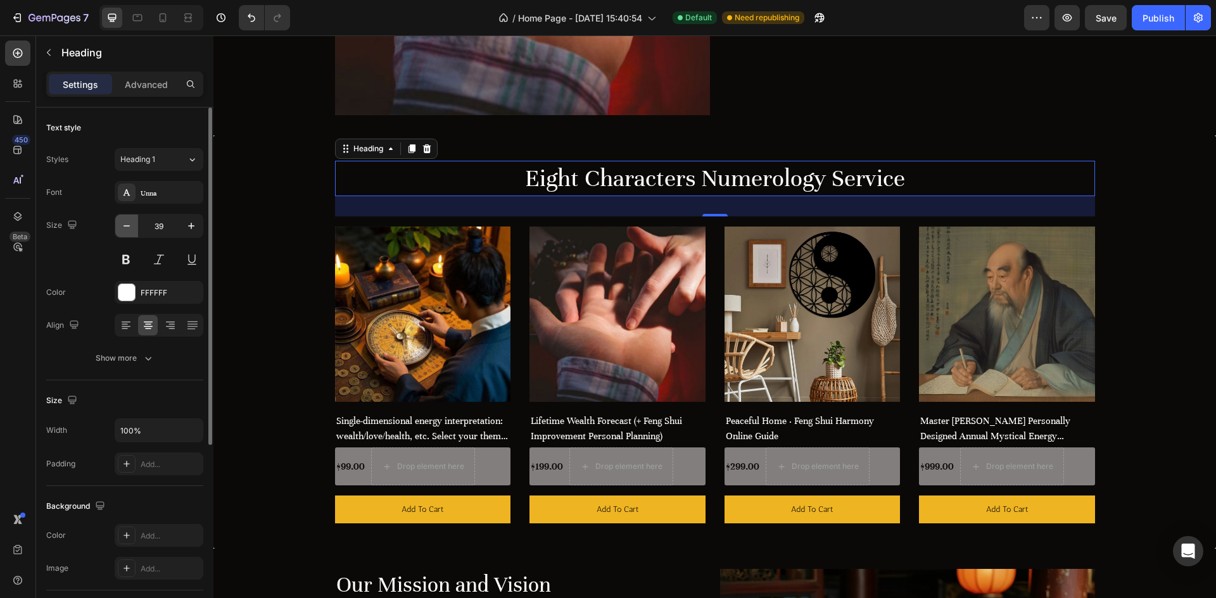
click at [123, 227] on icon "button" at bounding box center [126, 226] width 13 height 13
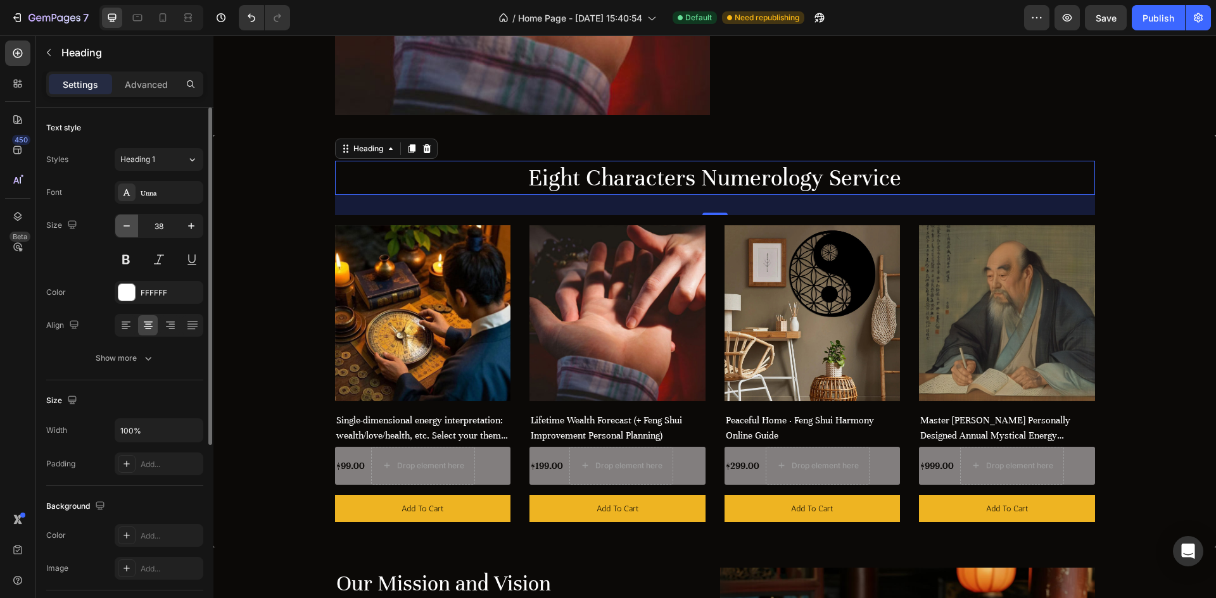
click at [123, 227] on icon "button" at bounding box center [126, 226] width 13 height 13
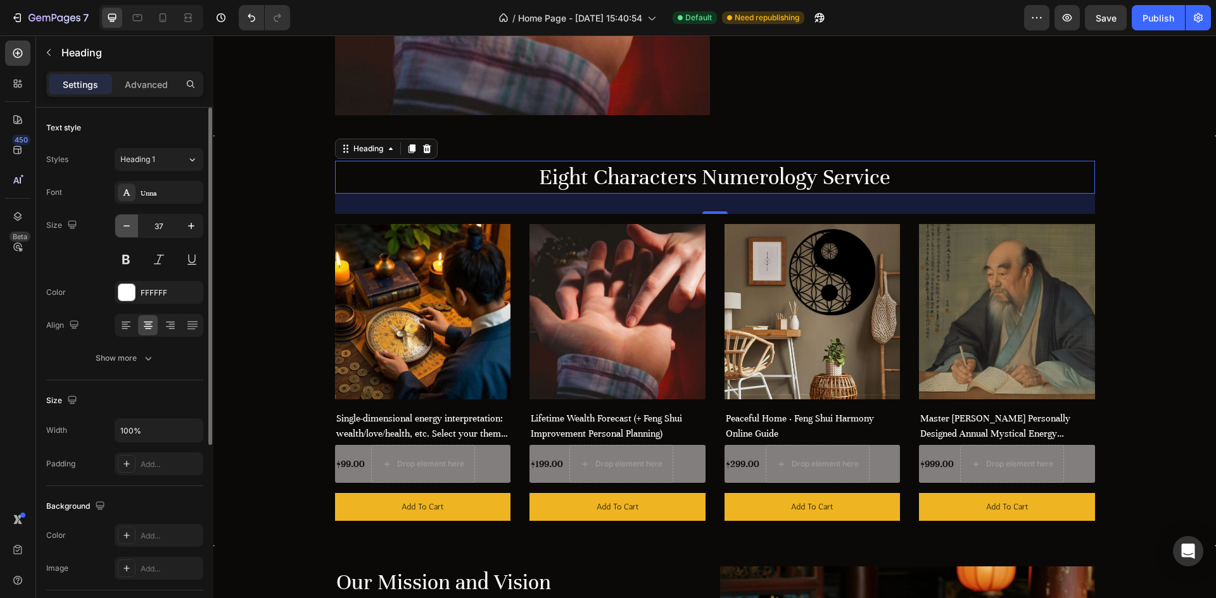
click at [123, 227] on icon "button" at bounding box center [126, 226] width 13 height 13
click at [190, 227] on icon "button" at bounding box center [191, 226] width 13 height 13
type input "37"
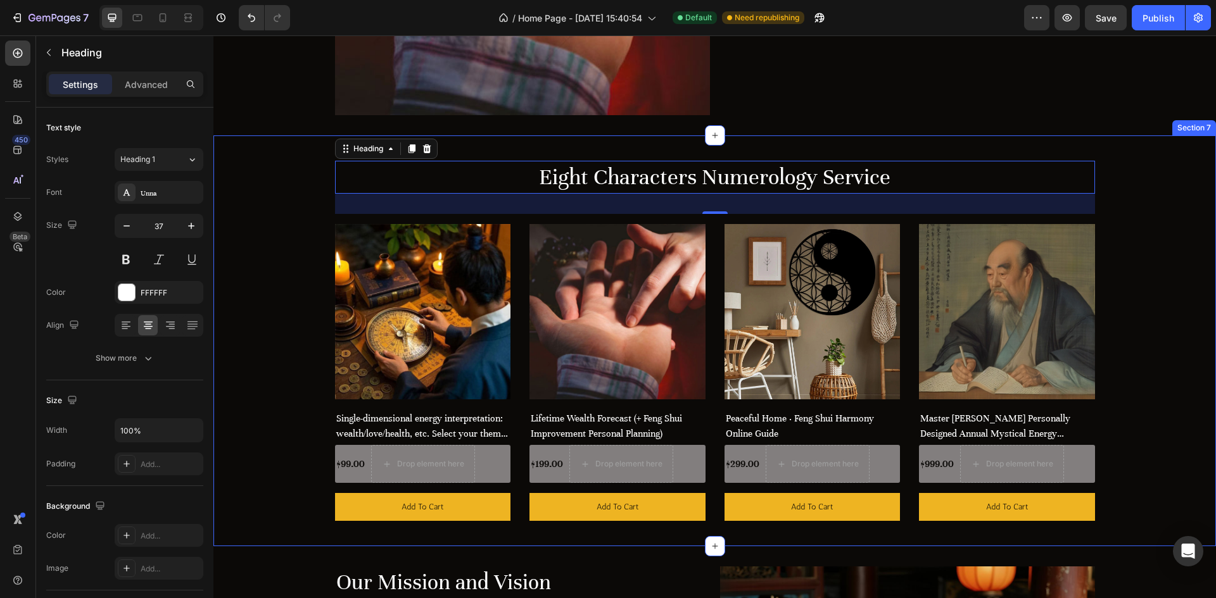
click at [313, 232] on div "Eight Characters Numerology Service Heading 32 Row (P) Images Row Single-dimens…" at bounding box center [714, 341] width 983 height 360
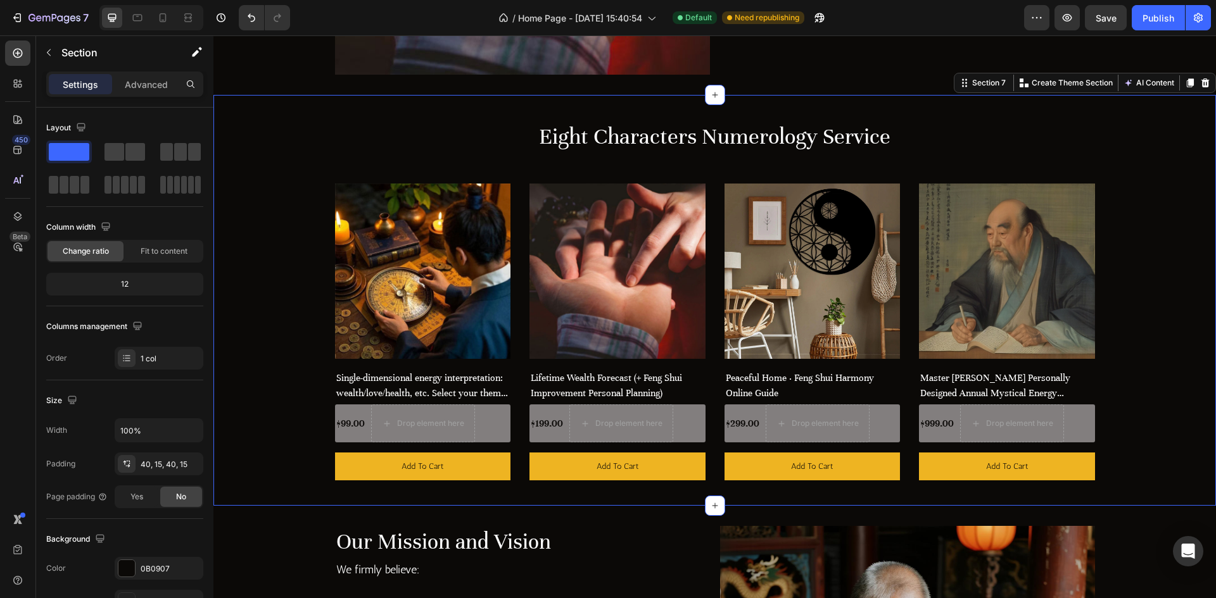
scroll to position [1140, 0]
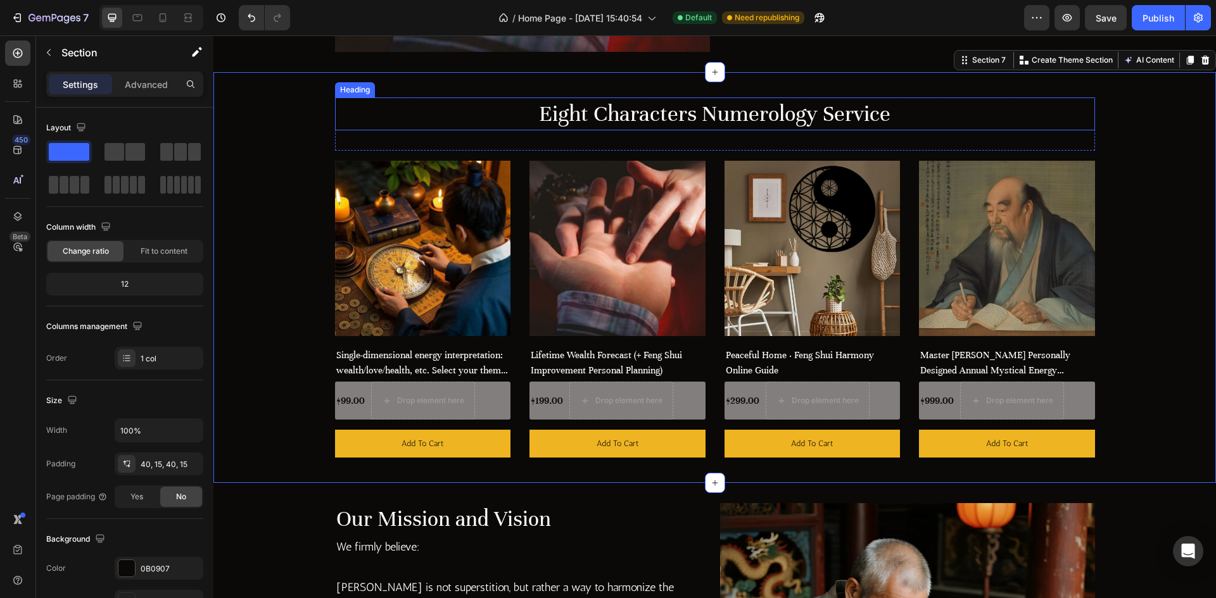
click at [710, 121] on h2 "Eight Characters Numerology Service" at bounding box center [715, 114] width 760 height 33
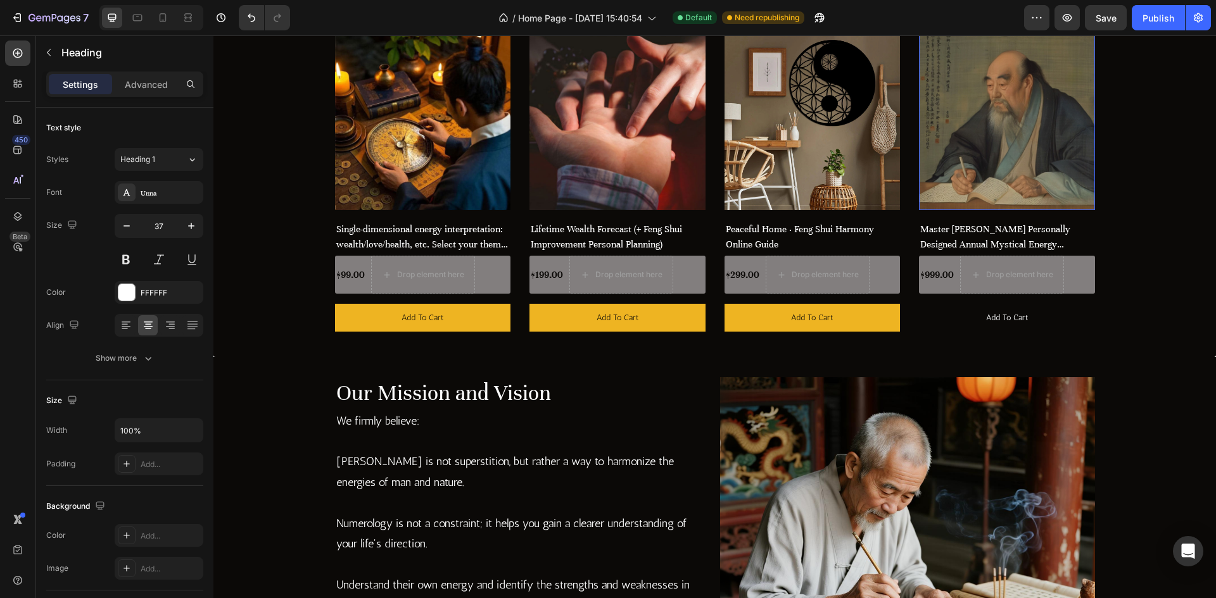
scroll to position [1266, 0]
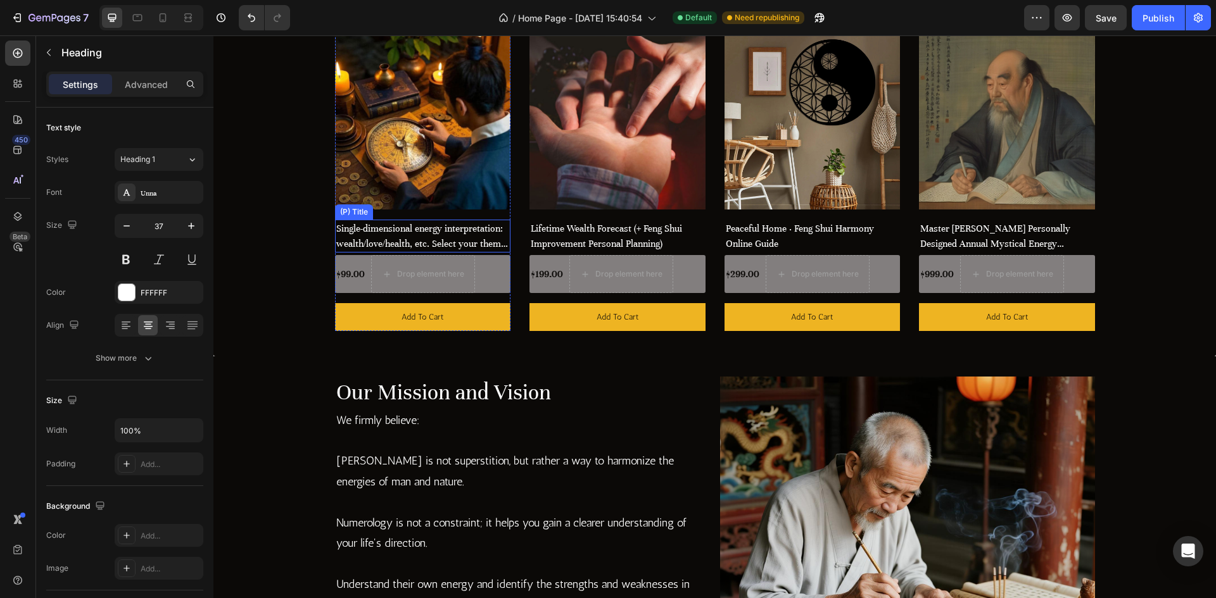
click at [413, 242] on h2 "Single-dimensional energy interpretation: wealth/love/health, etc. Select your …" at bounding box center [423, 236] width 176 height 33
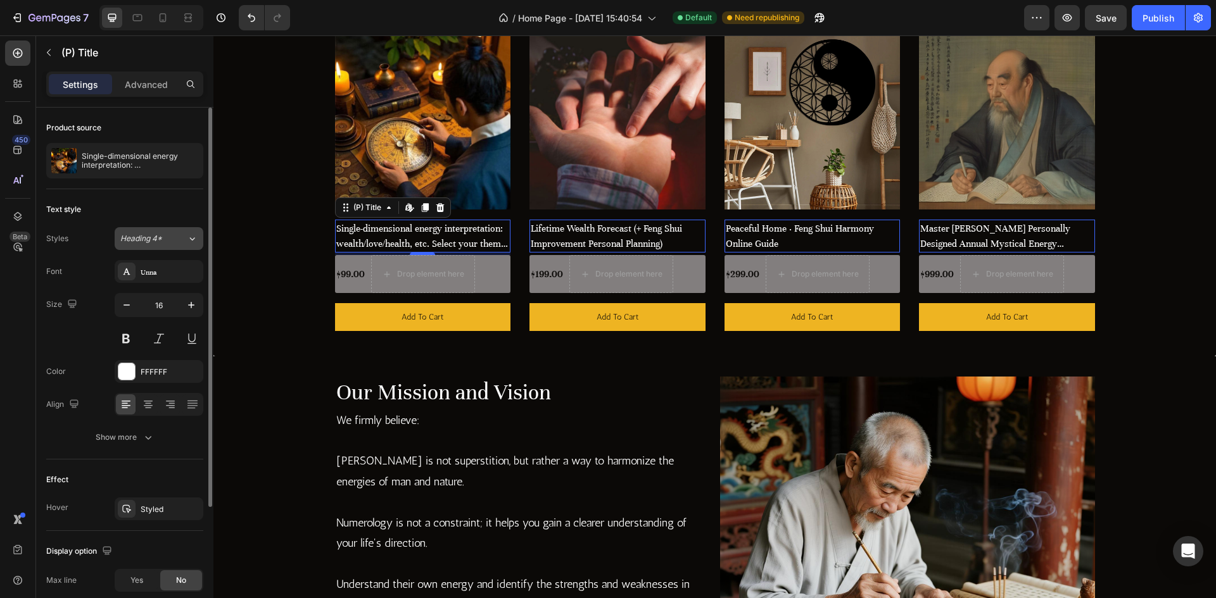
click at [173, 244] on button "Heading 4*" at bounding box center [159, 238] width 89 height 23
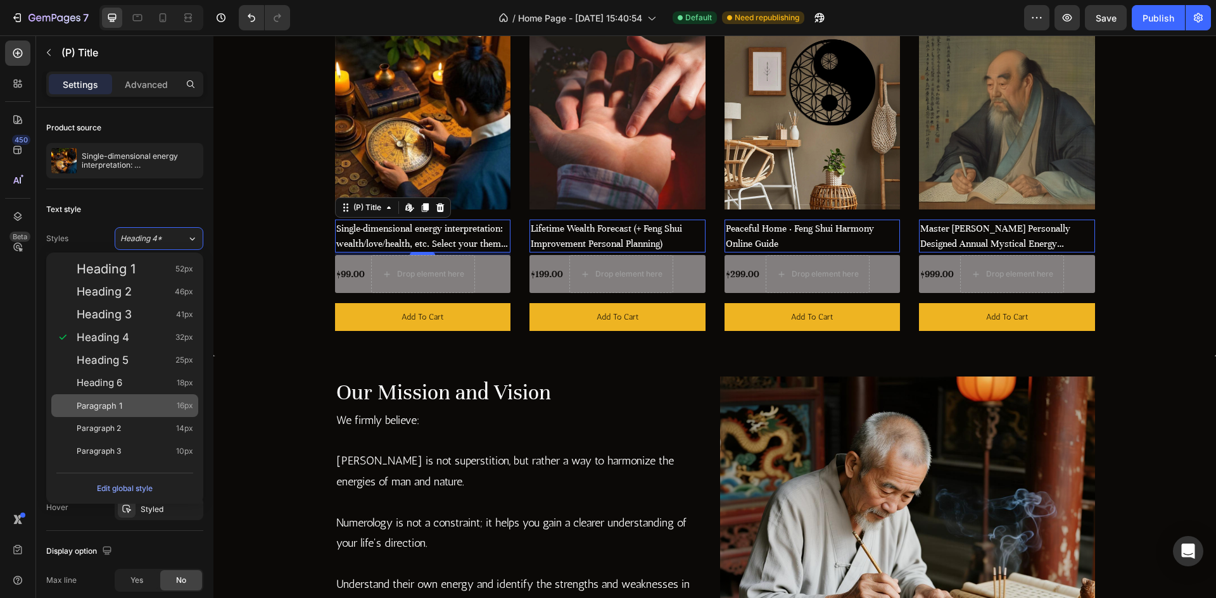
click at [128, 411] on div "Paragraph 1 16px" at bounding box center [135, 406] width 117 height 13
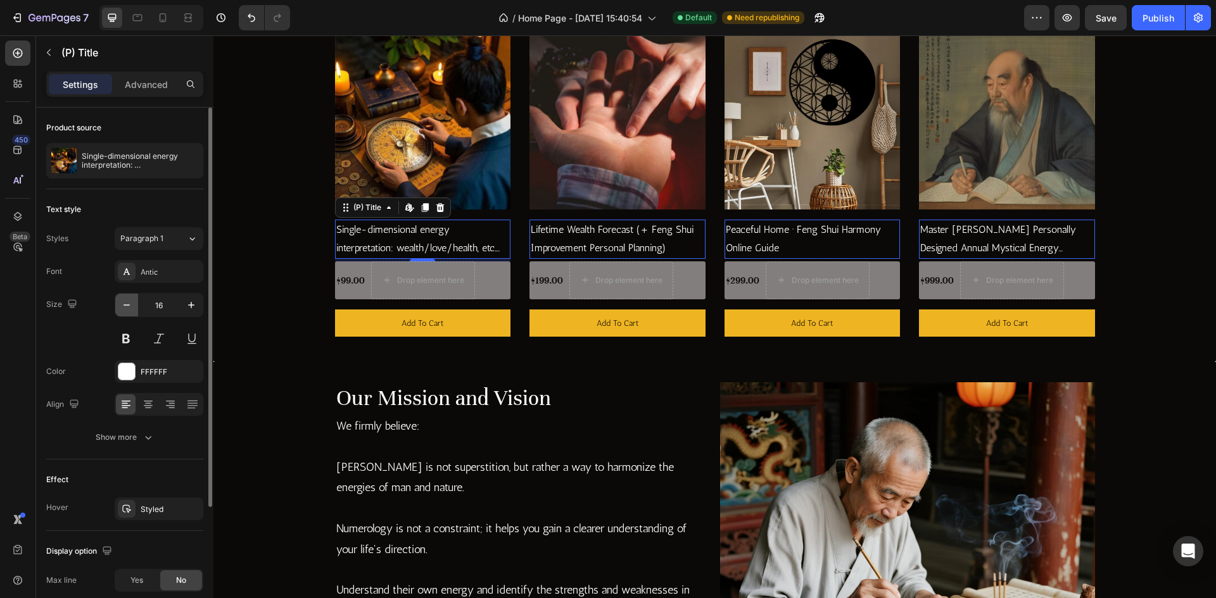
click at [131, 305] on icon "button" at bounding box center [126, 305] width 13 height 13
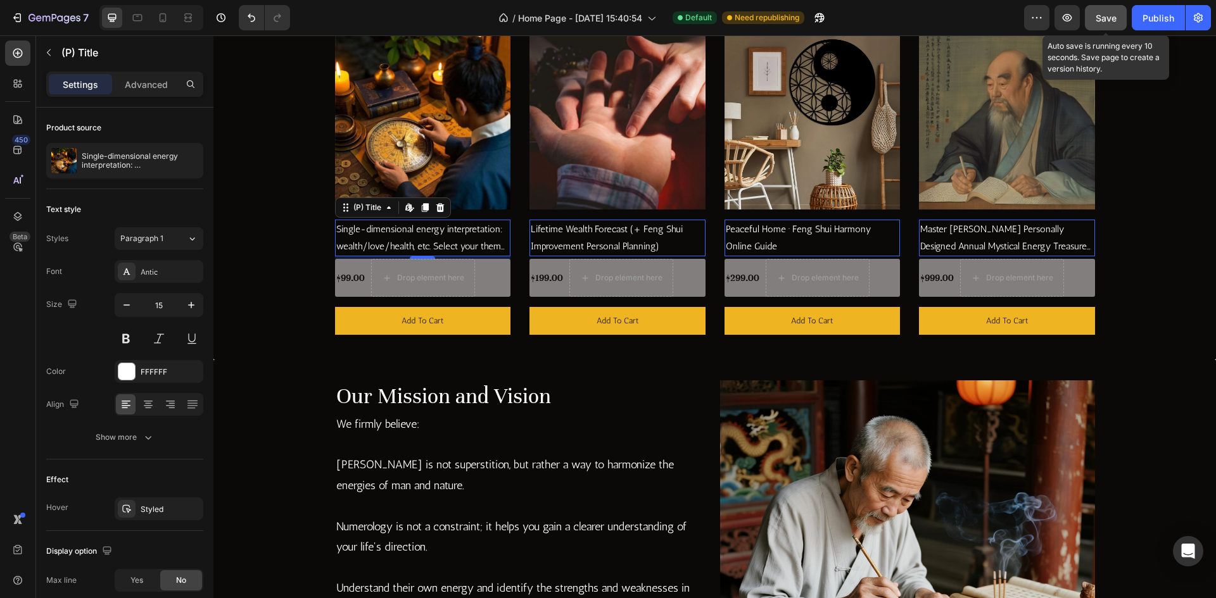
click at [1107, 22] on span "Save" at bounding box center [1105, 18] width 21 height 11
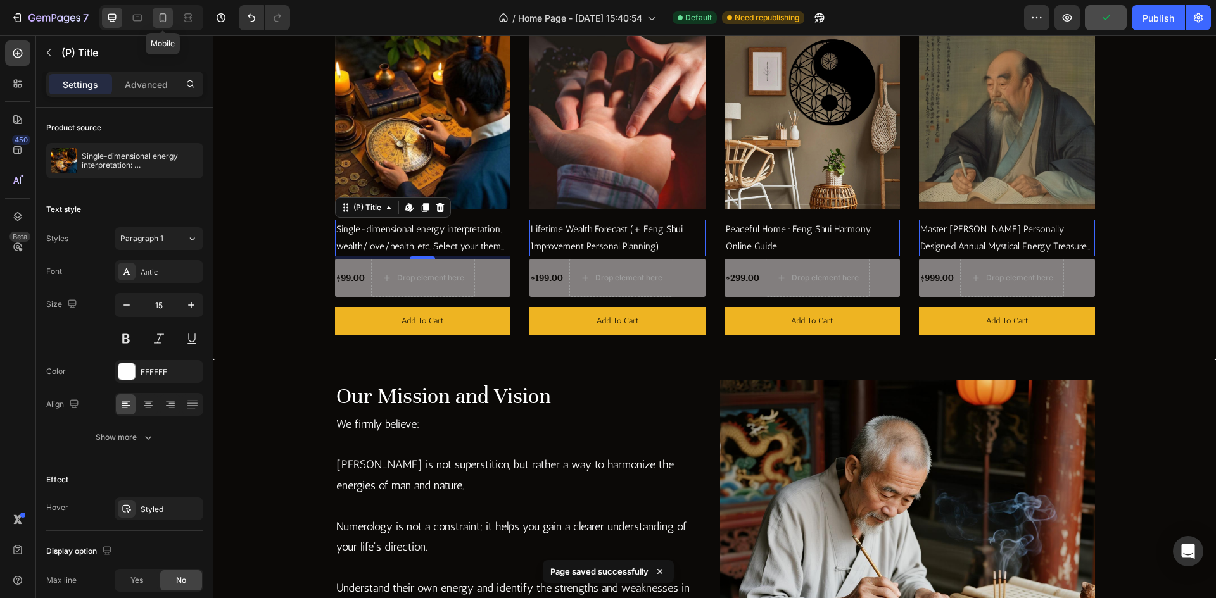
click at [172, 22] on div at bounding box center [163, 18] width 20 height 20
type input "14"
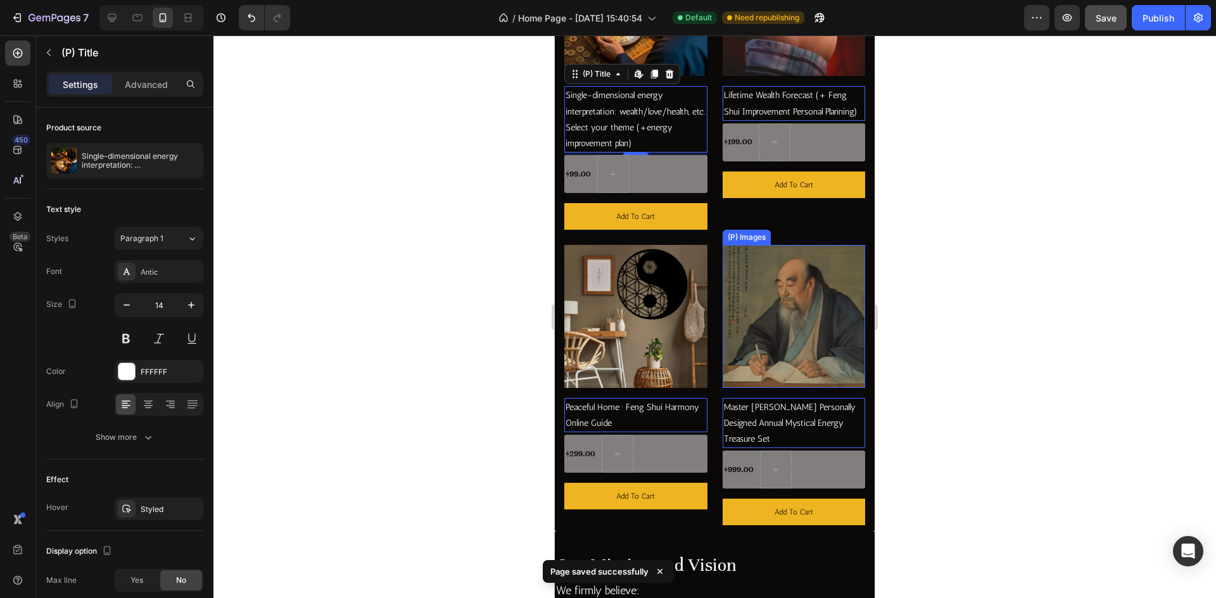
scroll to position [1471, 0]
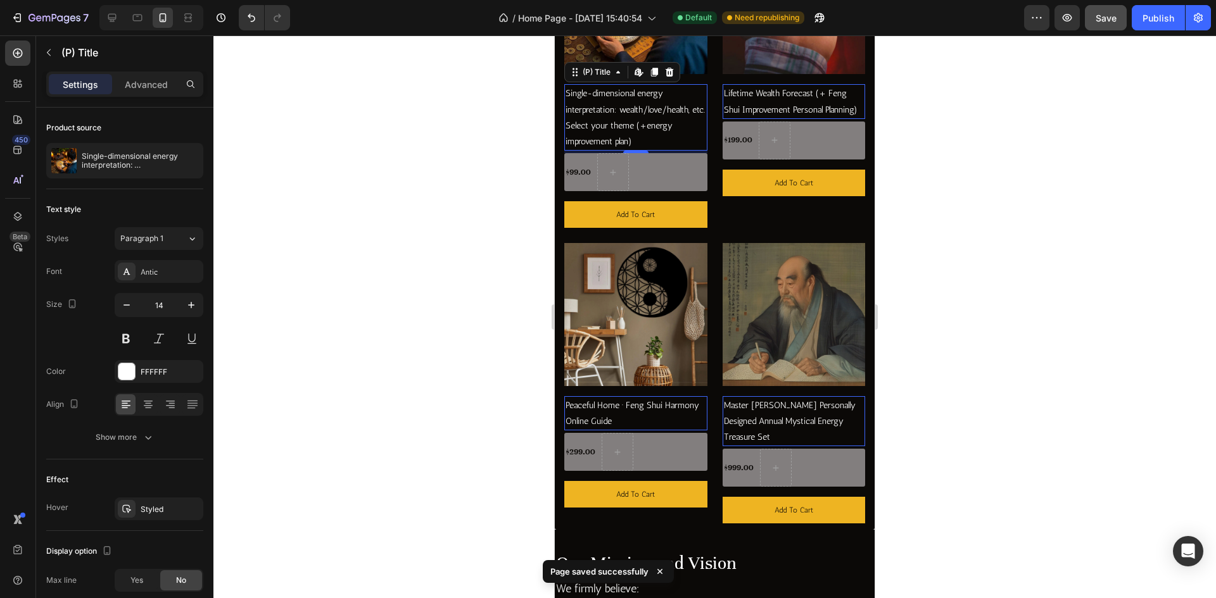
click at [458, 332] on div at bounding box center [714, 316] width 1002 height 563
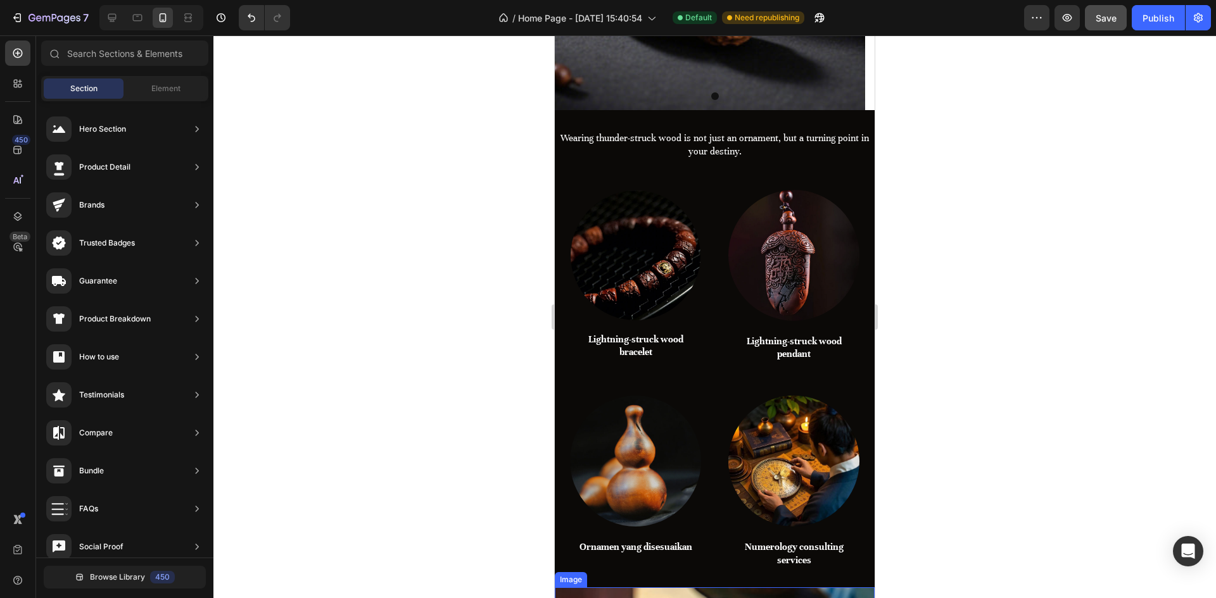
scroll to position [268, 0]
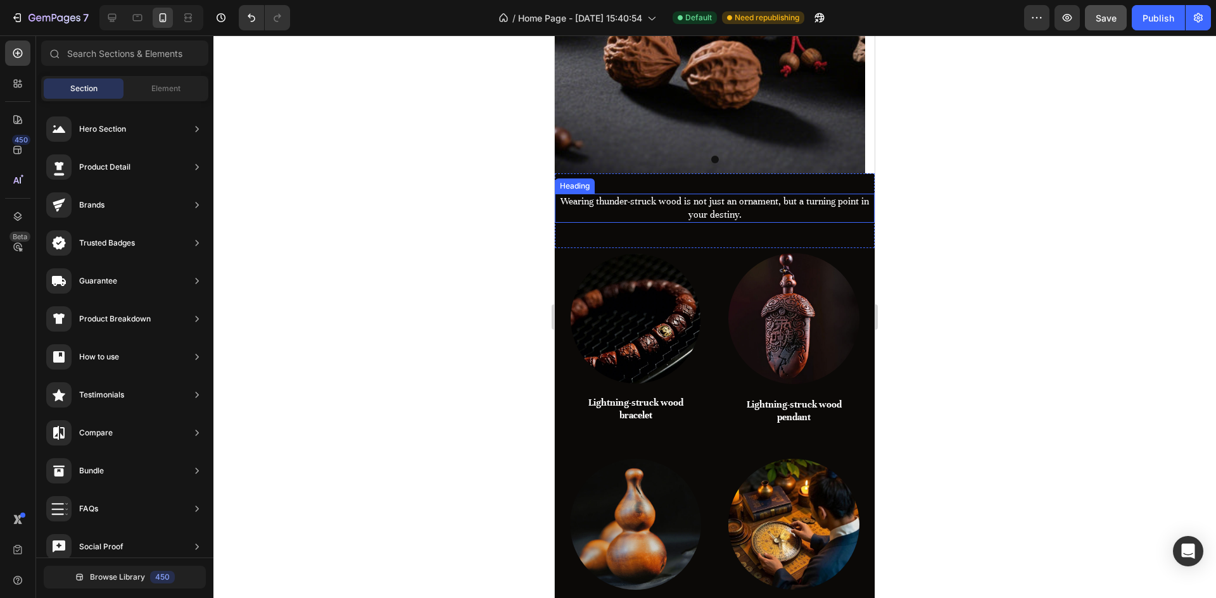
click at [705, 208] on h2 "Wearing thunder-struck wood is not just an ornament, but a turning point in you…" at bounding box center [715, 208] width 320 height 29
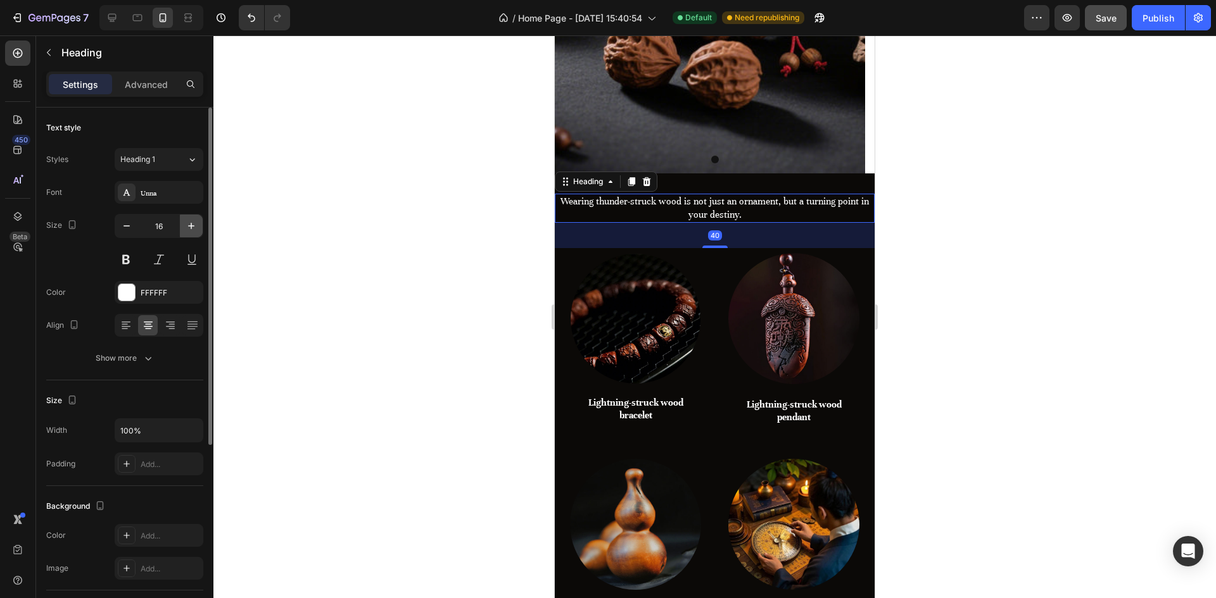
click at [192, 229] on icon "button" at bounding box center [191, 226] width 13 height 13
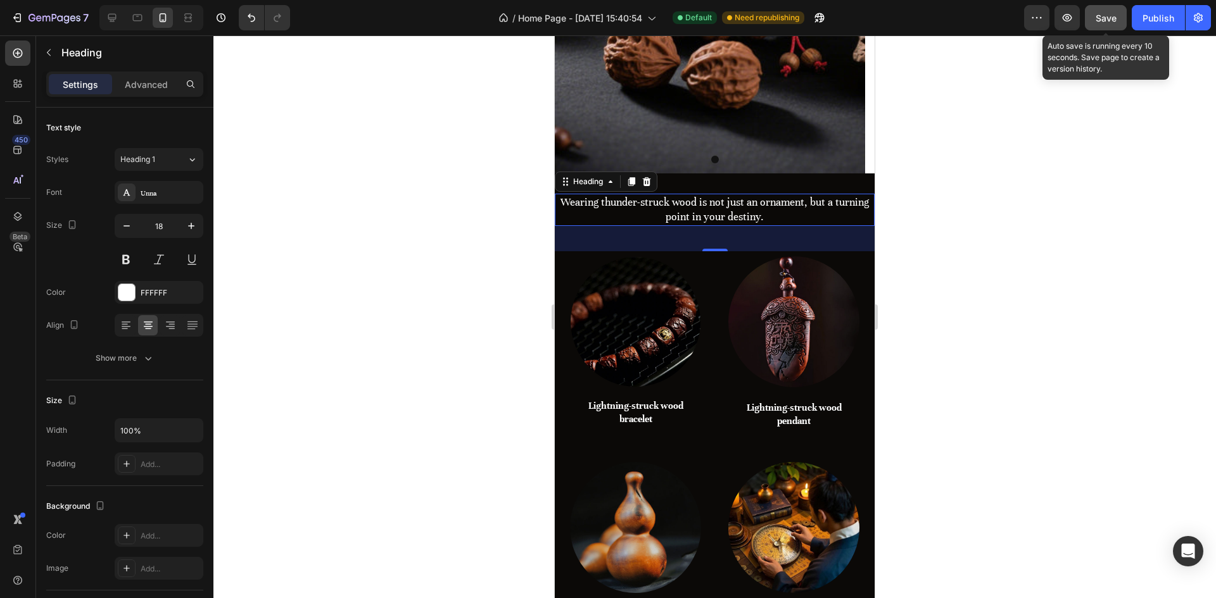
click at [1105, 22] on span "Save" at bounding box center [1105, 18] width 21 height 11
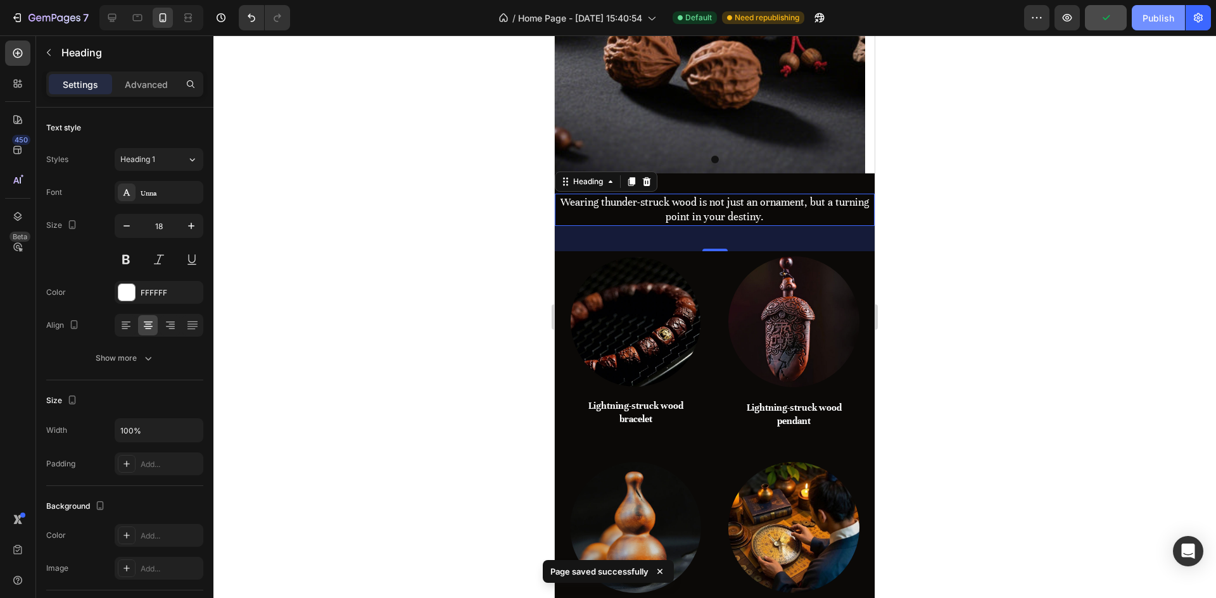
click at [1162, 21] on div "Publish" at bounding box center [1158, 17] width 32 height 13
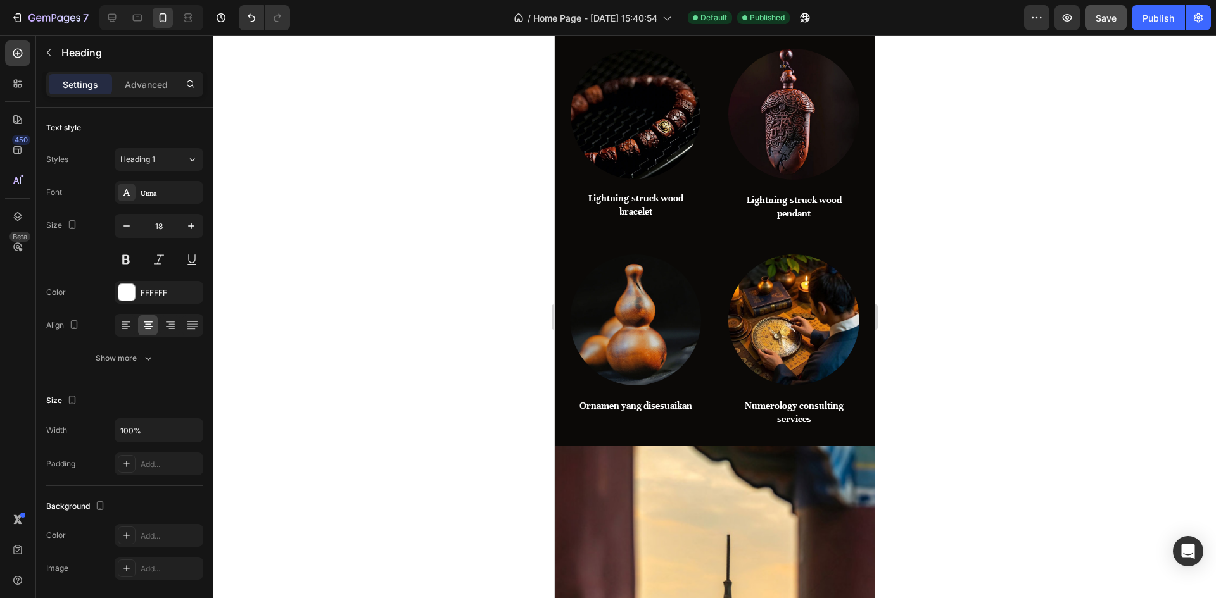
scroll to position [331, 0]
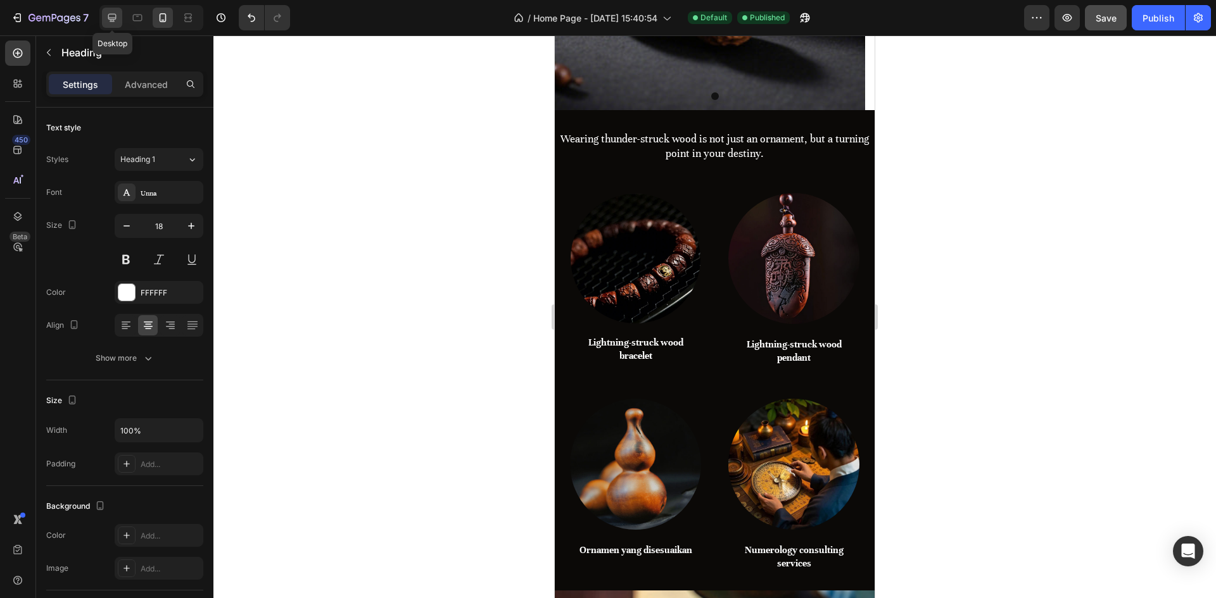
click at [118, 18] on icon at bounding box center [112, 17] width 13 height 13
type input "35"
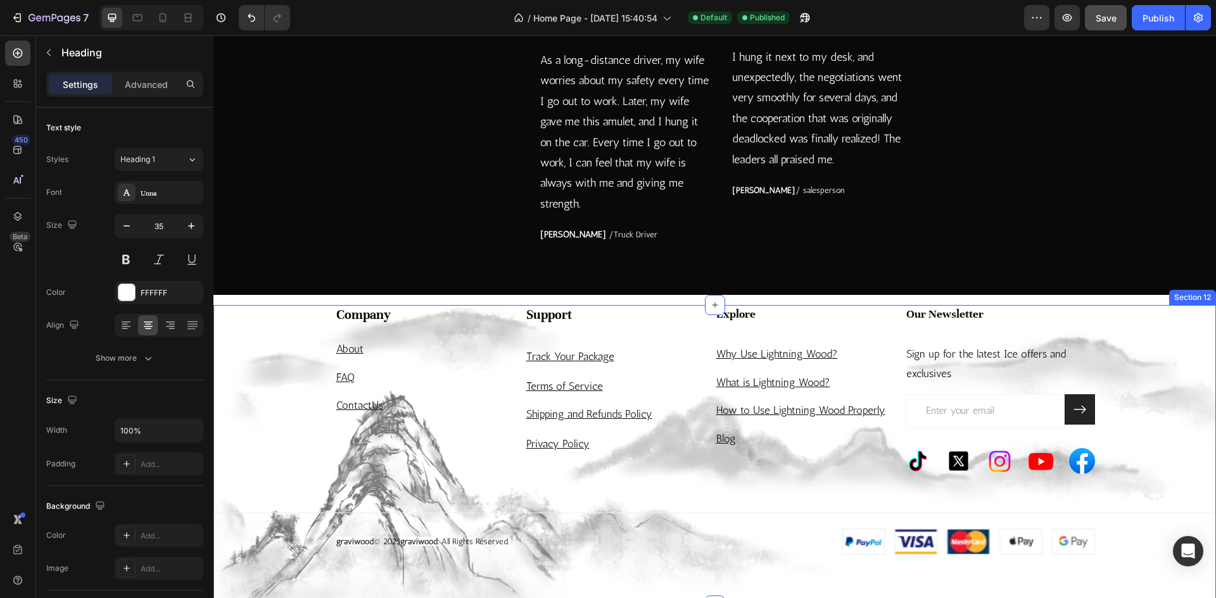
scroll to position [2877, 0]
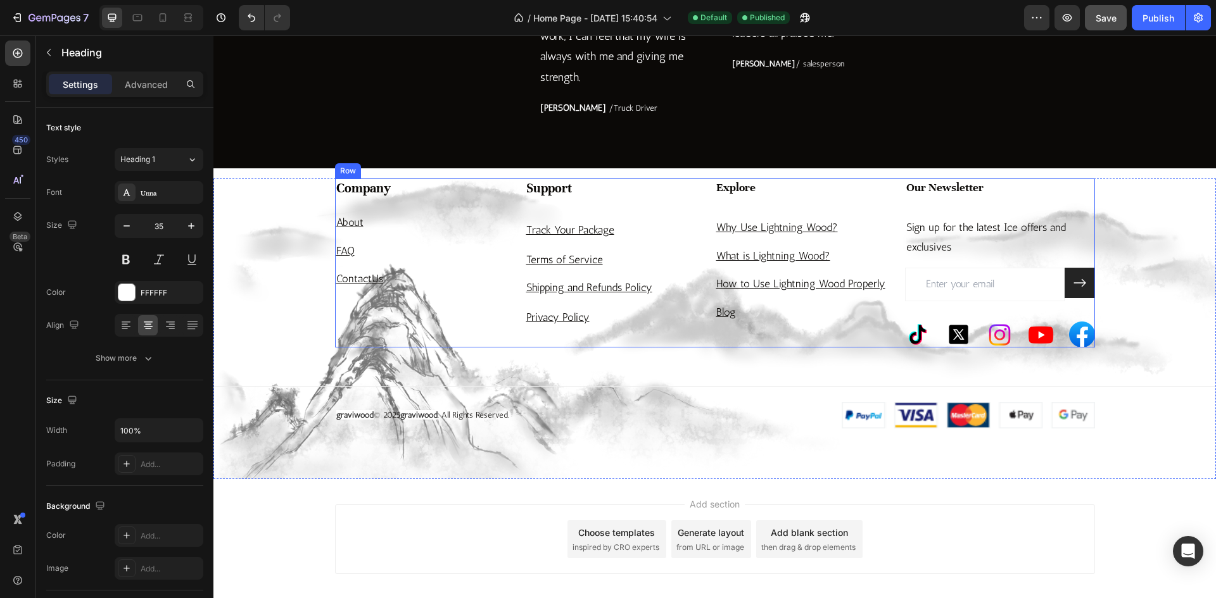
click at [439, 201] on div "Company Heading About Text block FAQ Text block Contact Us Text block" at bounding box center [430, 264] width 190 height 170
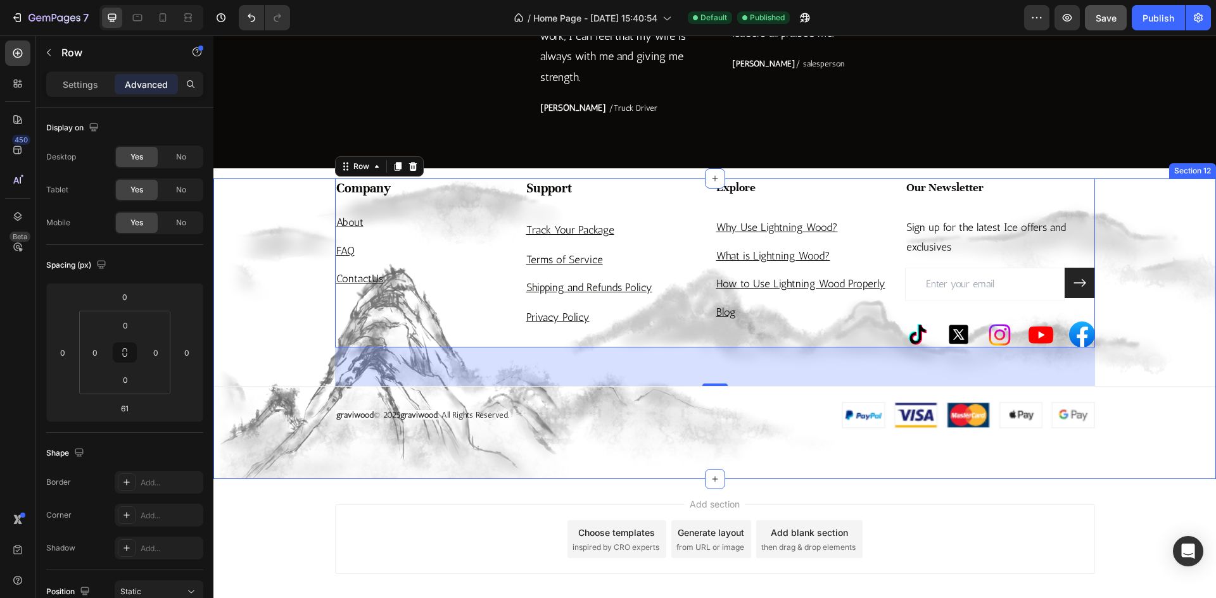
click at [279, 218] on div "Company Heading About Text block FAQ Text block Contact Us Text block Support H…" at bounding box center [714, 304] width 1002 height 251
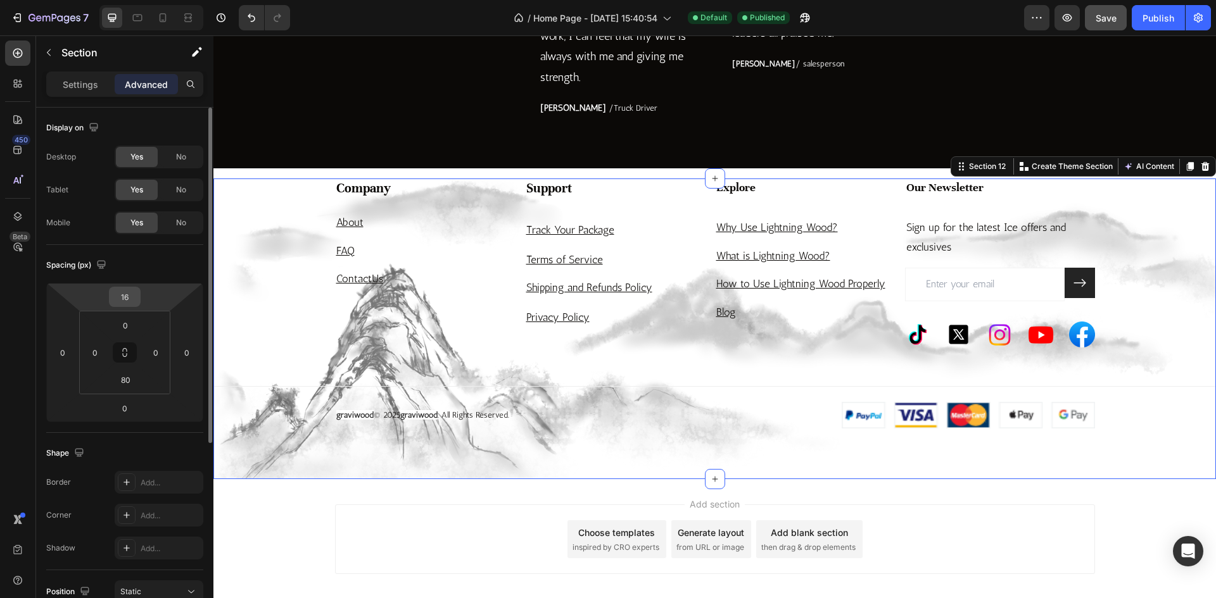
click at [137, 297] on div "16" at bounding box center [125, 297] width 32 height 20
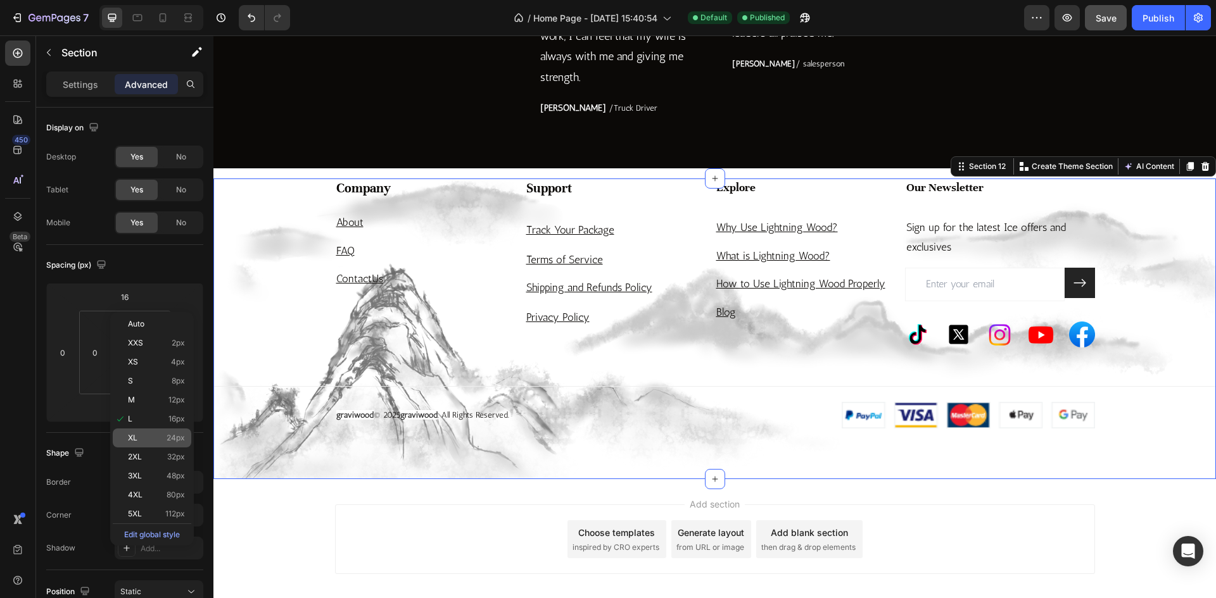
click at [160, 434] on p "XL 24px" at bounding box center [156, 438] width 57 height 9
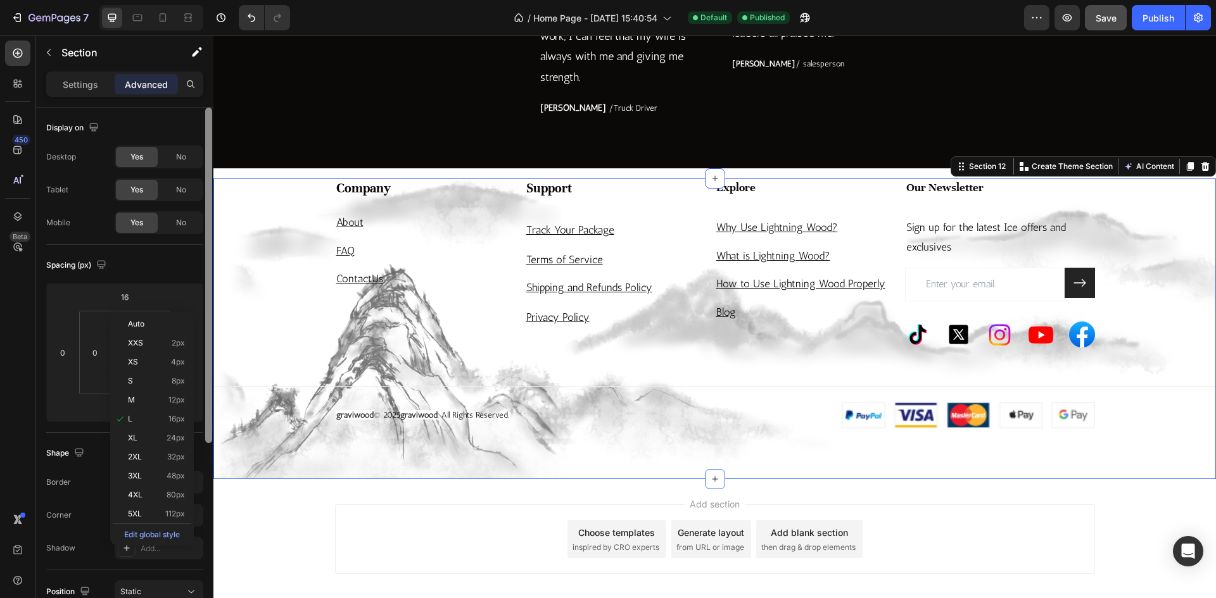
type input "24"
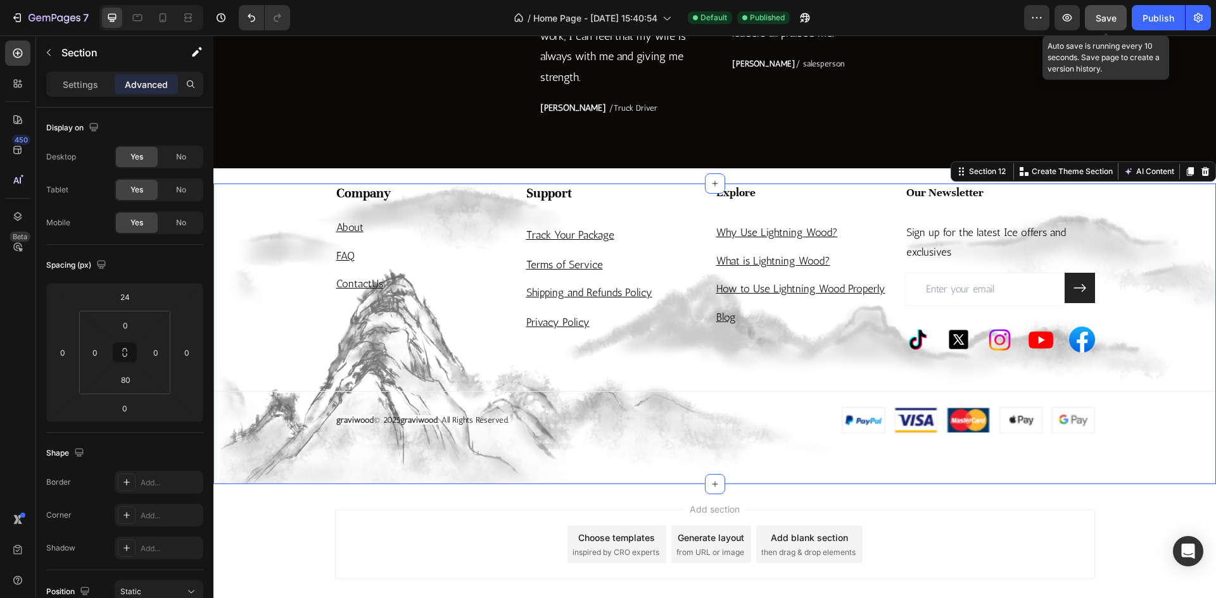
click at [1100, 29] on button "Save" at bounding box center [1106, 17] width 42 height 25
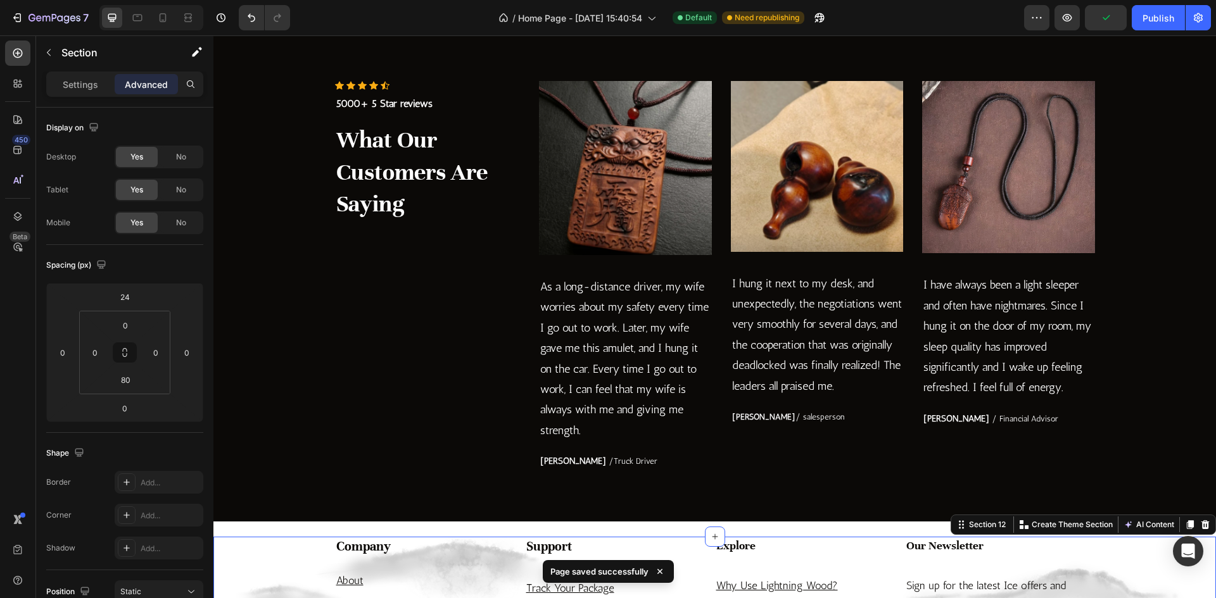
scroll to position [2497, 0]
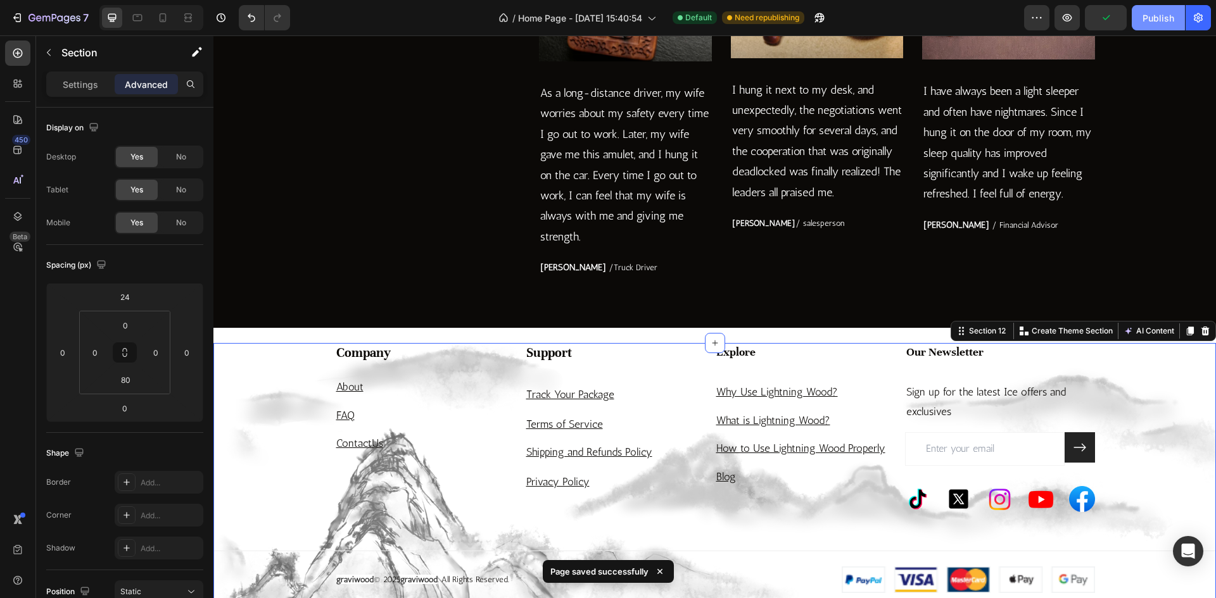
click at [1164, 15] on div "Publish" at bounding box center [1158, 17] width 32 height 13
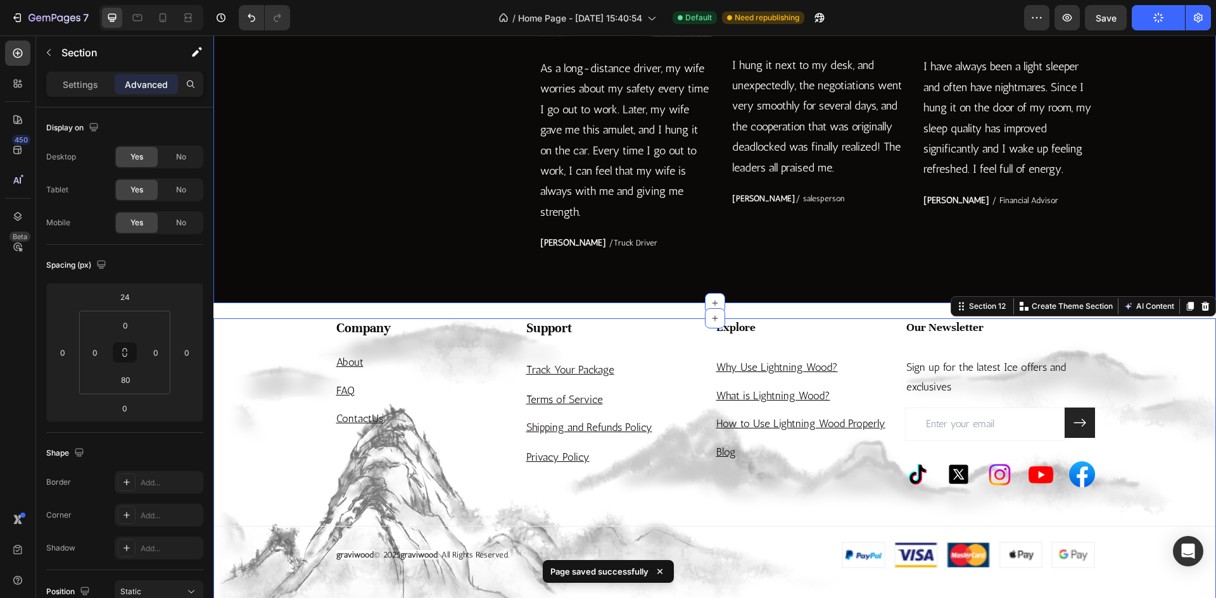
scroll to position [2560, 0]
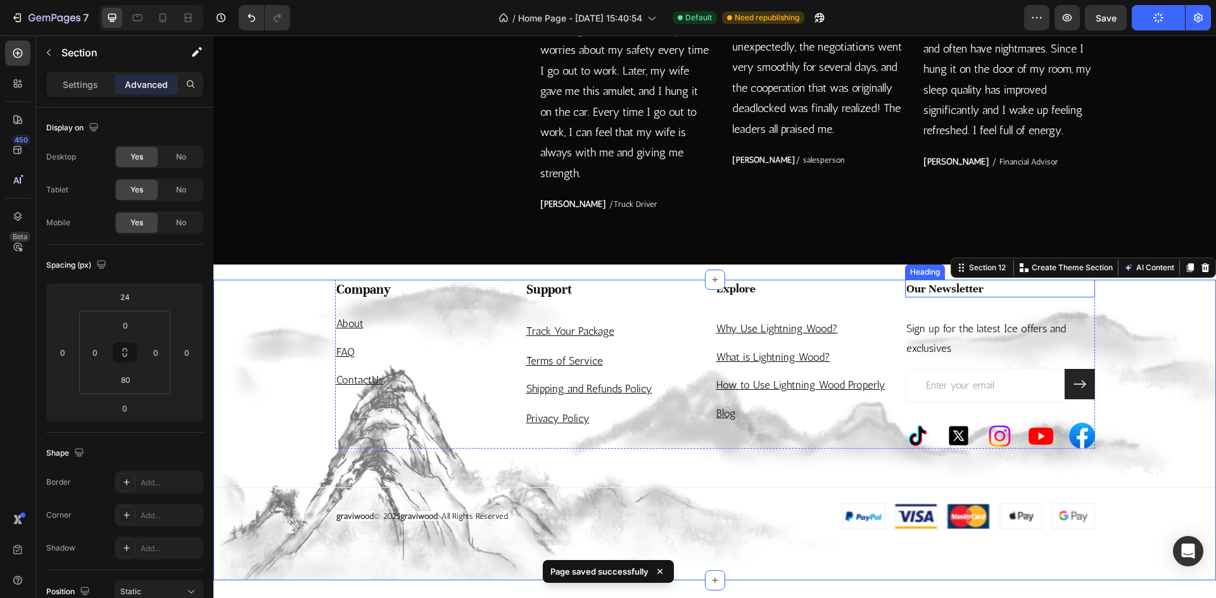
click at [952, 289] on p "Our Newsletter" at bounding box center [999, 289] width 187 height 16
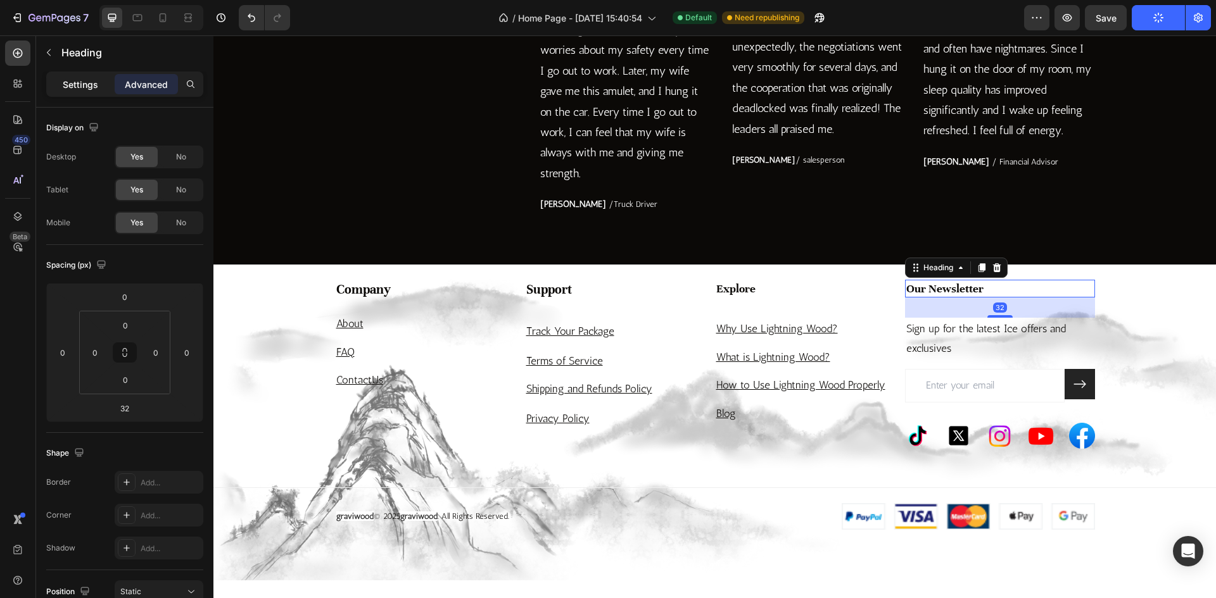
click at [80, 86] on p "Settings" at bounding box center [80, 84] width 35 height 13
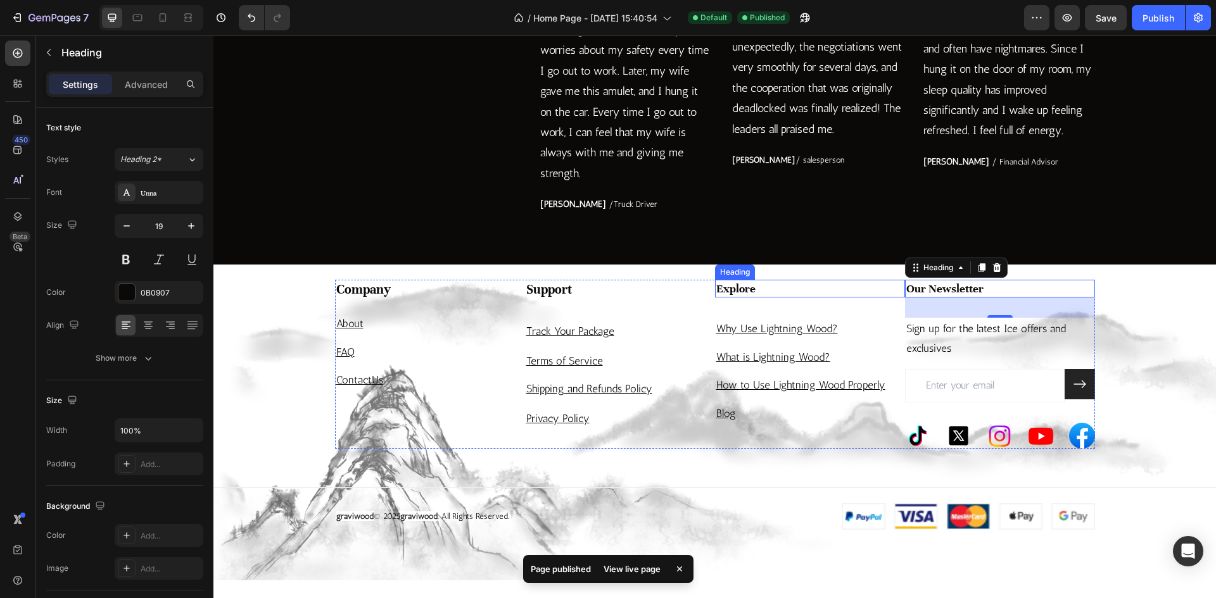
click at [727, 291] on h3 "Explore" at bounding box center [810, 289] width 190 height 18
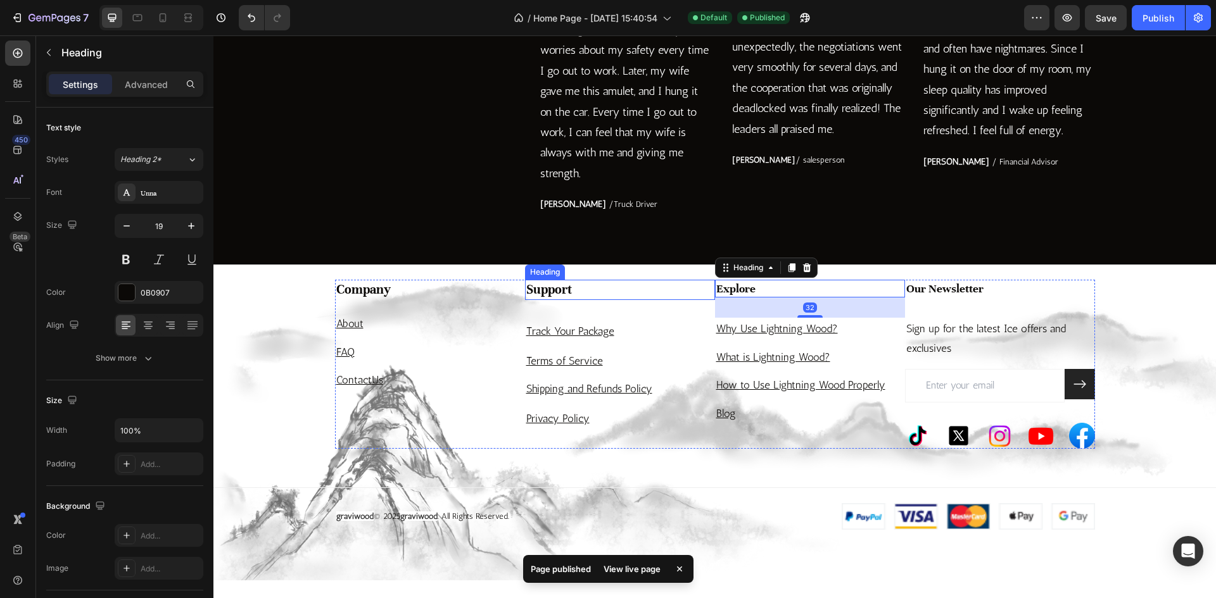
click at [577, 292] on h3 "Support" at bounding box center [620, 290] width 190 height 21
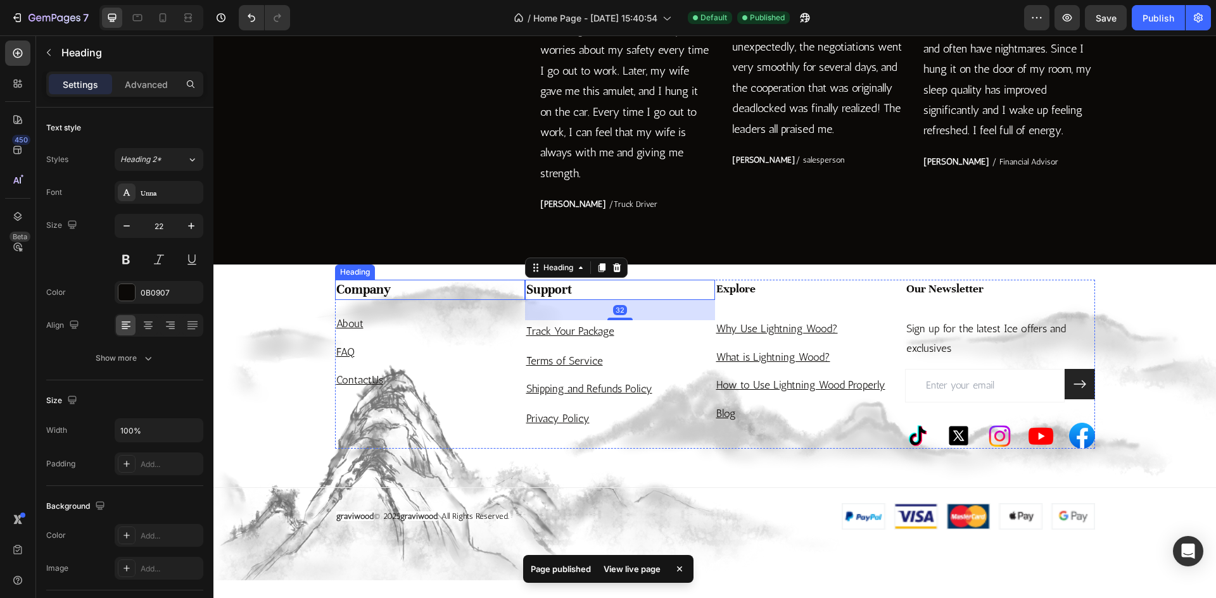
click at [416, 293] on h4 "Company" at bounding box center [430, 290] width 190 height 21
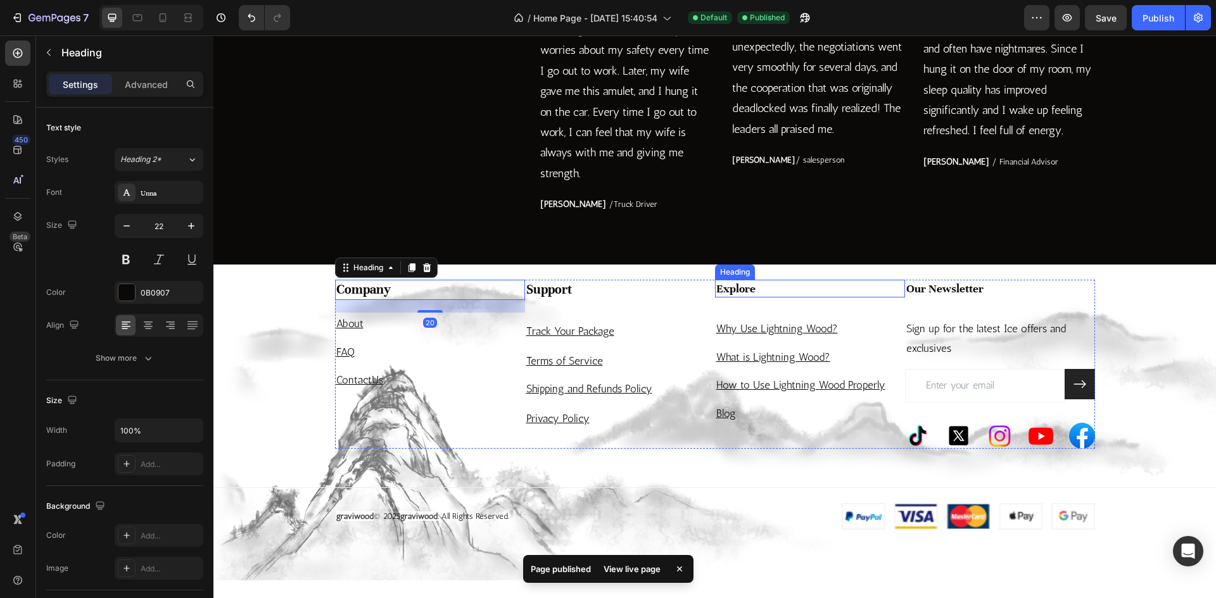
click at [796, 282] on h3 "Explore" at bounding box center [810, 289] width 190 height 18
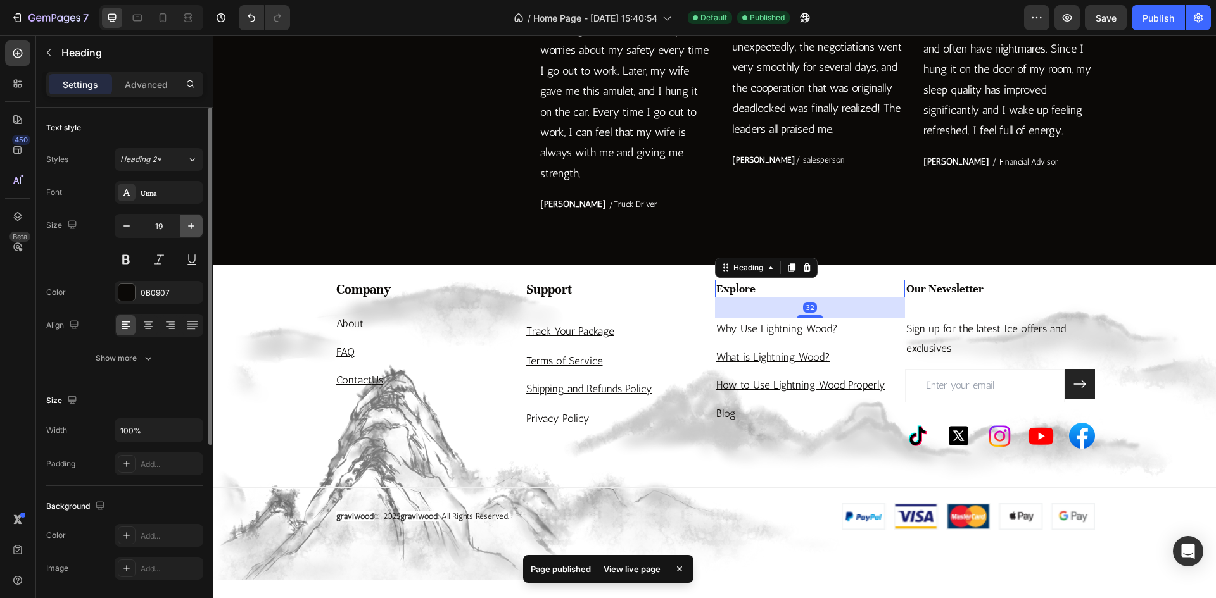
click at [191, 217] on button "button" at bounding box center [191, 226] width 23 height 23
click at [191, 220] on icon "button" at bounding box center [191, 226] width 13 height 13
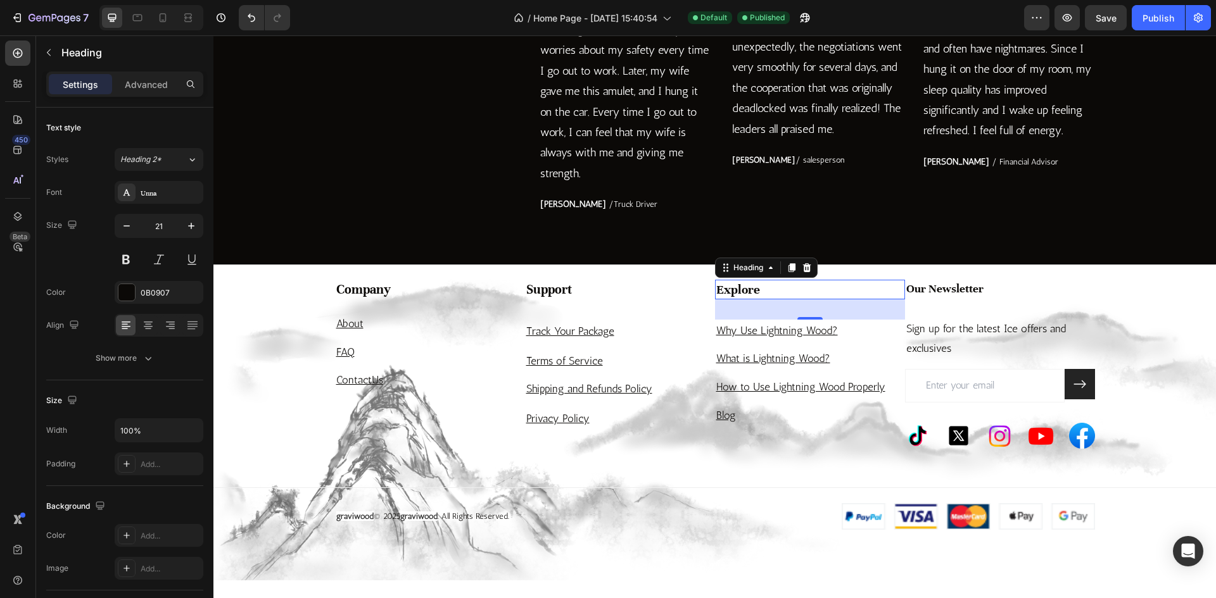
type input "22"
click at [953, 294] on p "Our Newsletter" at bounding box center [999, 289] width 187 height 16
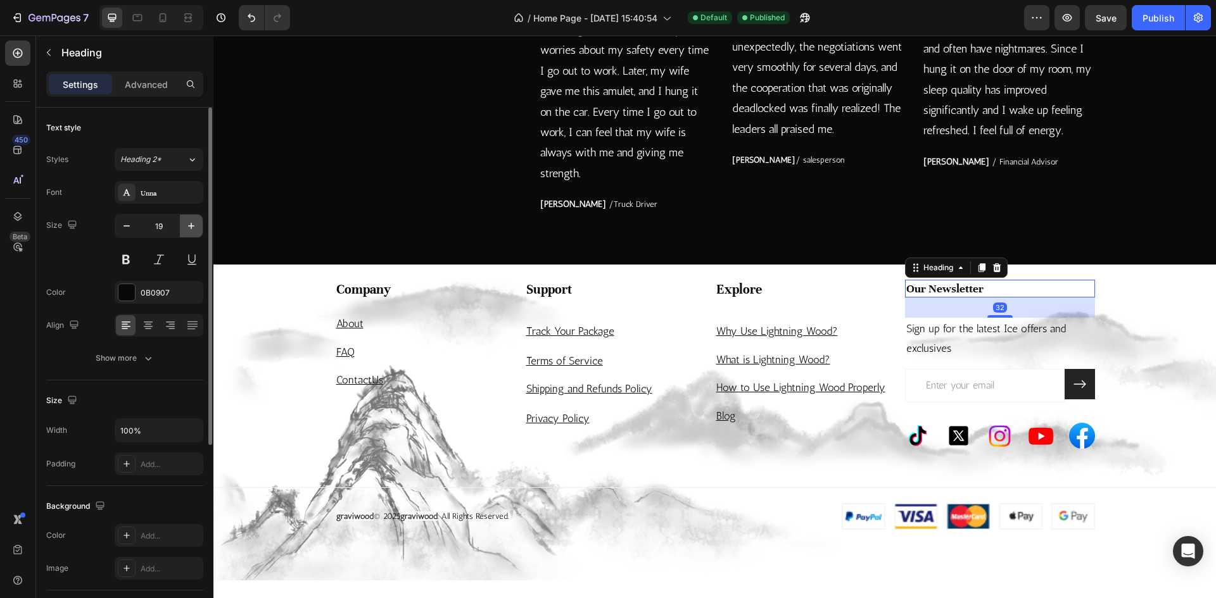
click at [188, 228] on icon "button" at bounding box center [191, 226] width 13 height 13
drag, startPoint x: 188, startPoint y: 228, endPoint x: 198, endPoint y: 228, distance: 9.5
click at [188, 228] on icon "button" at bounding box center [191, 226] width 13 height 13
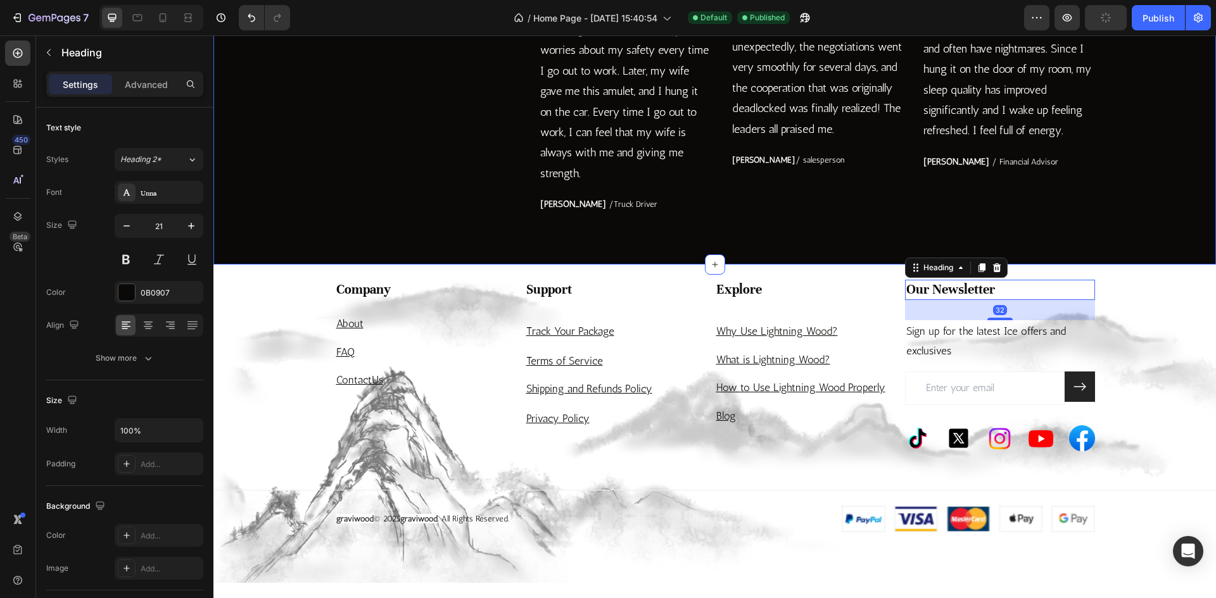
type input "22"
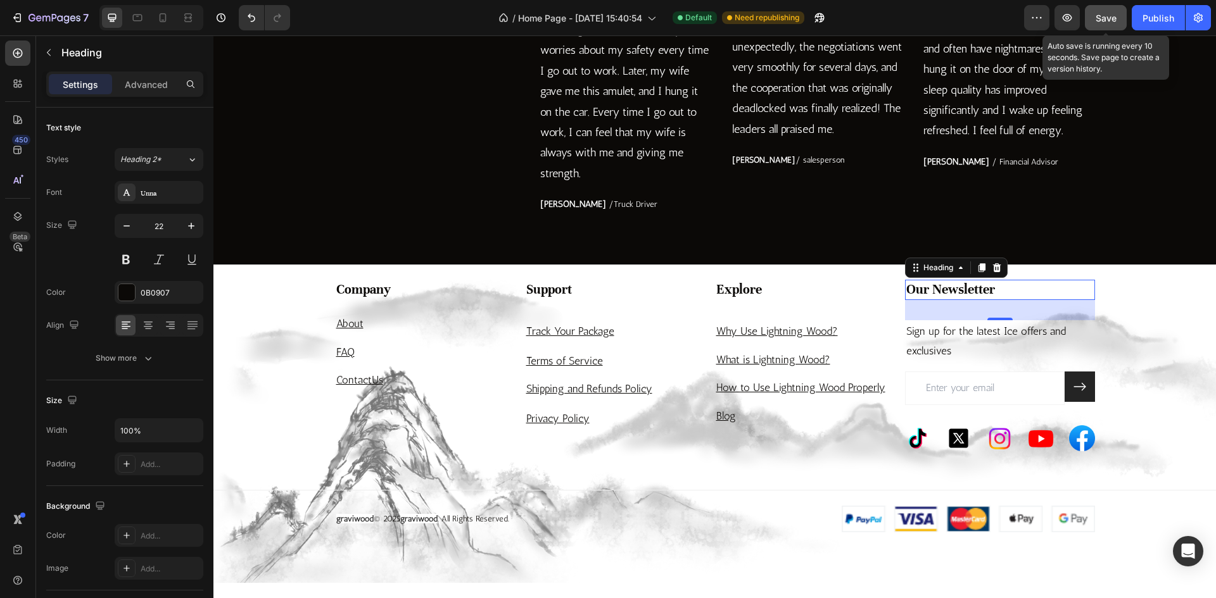
click at [1089, 22] on button "Save" at bounding box center [1106, 17] width 42 height 25
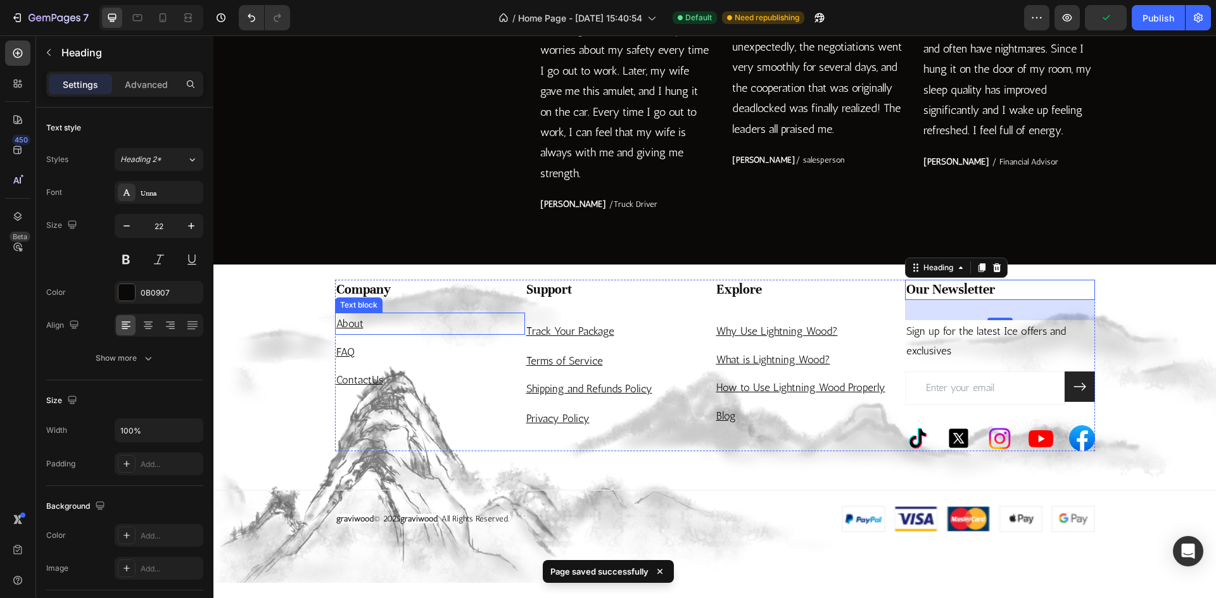
click at [372, 326] on p "About" at bounding box center [429, 324] width 187 height 20
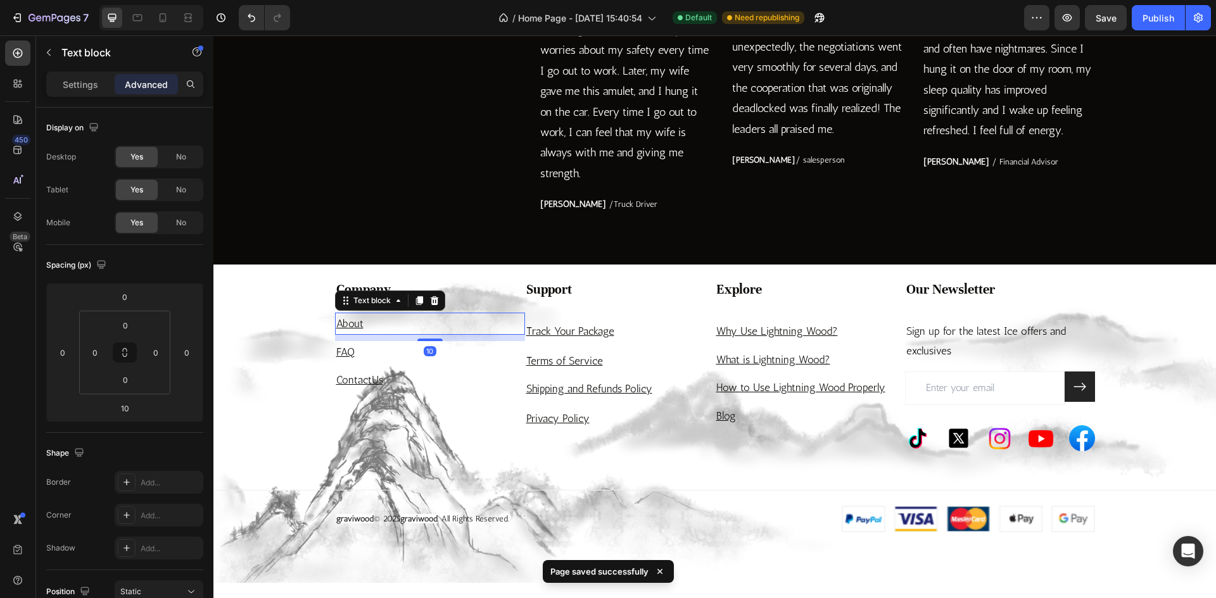
click at [67, 73] on div "Settings Advanced" at bounding box center [124, 84] width 157 height 25
click at [100, 91] on div "Settings" at bounding box center [80, 84] width 63 height 20
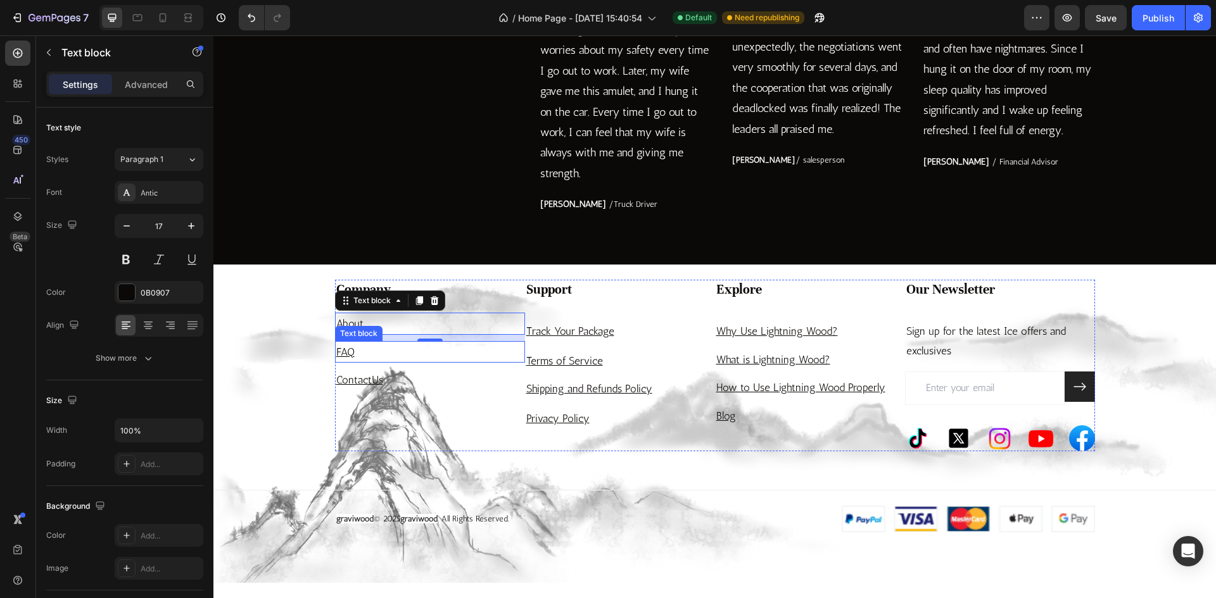
click at [365, 350] on p "FAQ" at bounding box center [429, 353] width 187 height 20
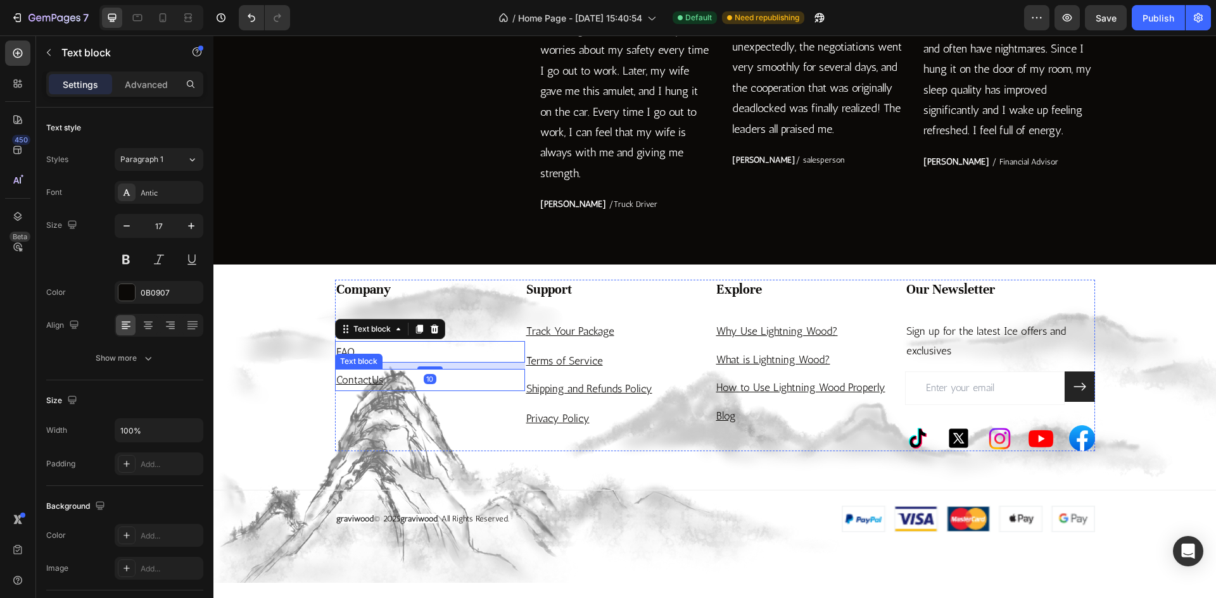
click at [388, 379] on p "Contact Us" at bounding box center [429, 380] width 187 height 20
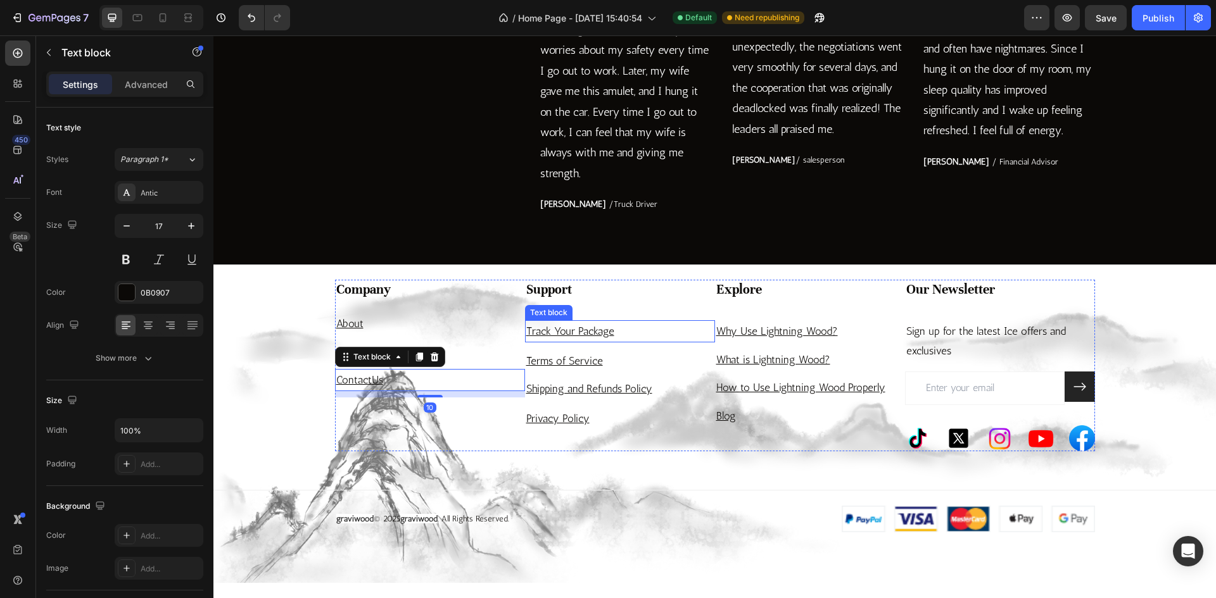
click at [631, 337] on p "Track Your Package" at bounding box center [619, 332] width 187 height 20
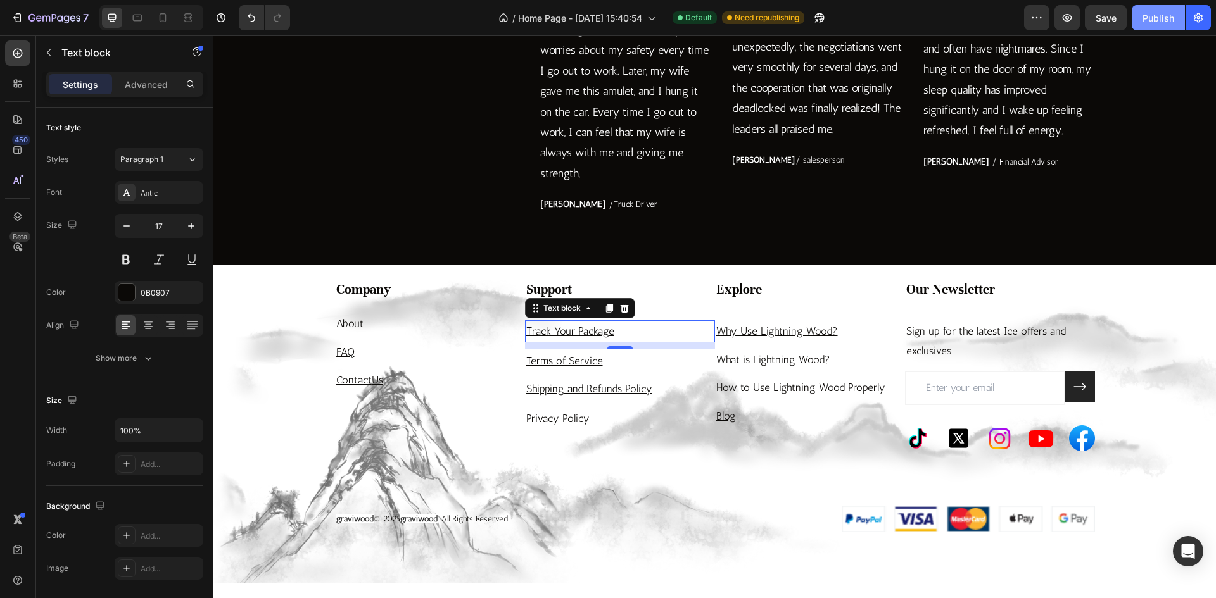
click at [1144, 26] on button "Publish" at bounding box center [1158, 17] width 53 height 25
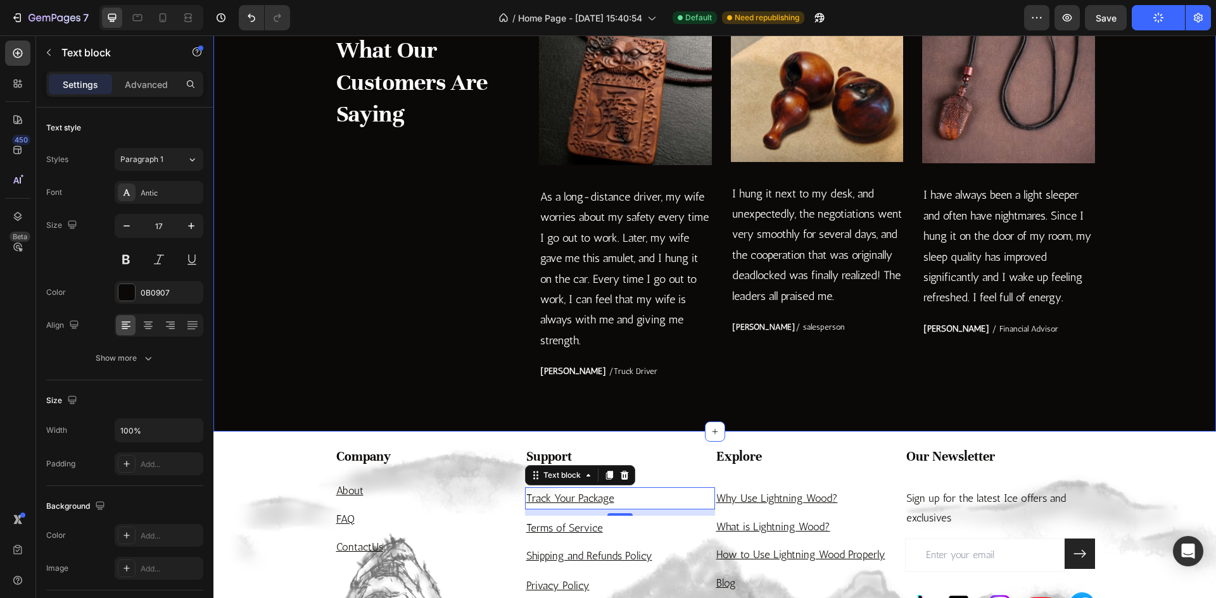
scroll to position [2370, 0]
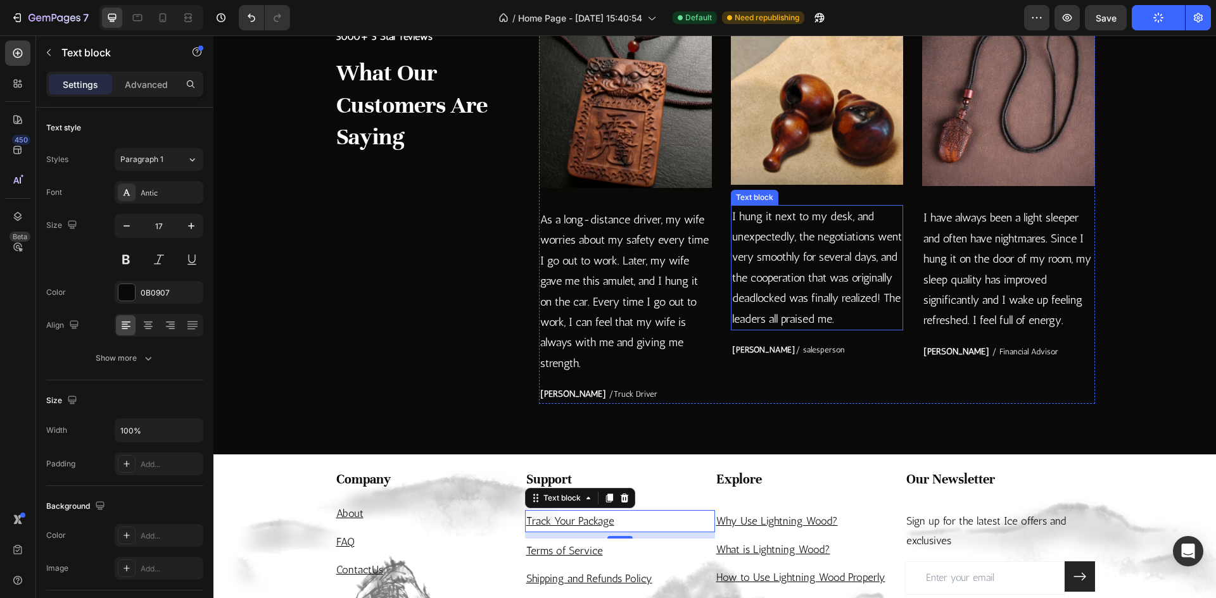
click at [824, 289] on p "I hung it next to my desk, and unexpectedly, the negotiations went very smoothl…" at bounding box center [817, 267] width 170 height 123
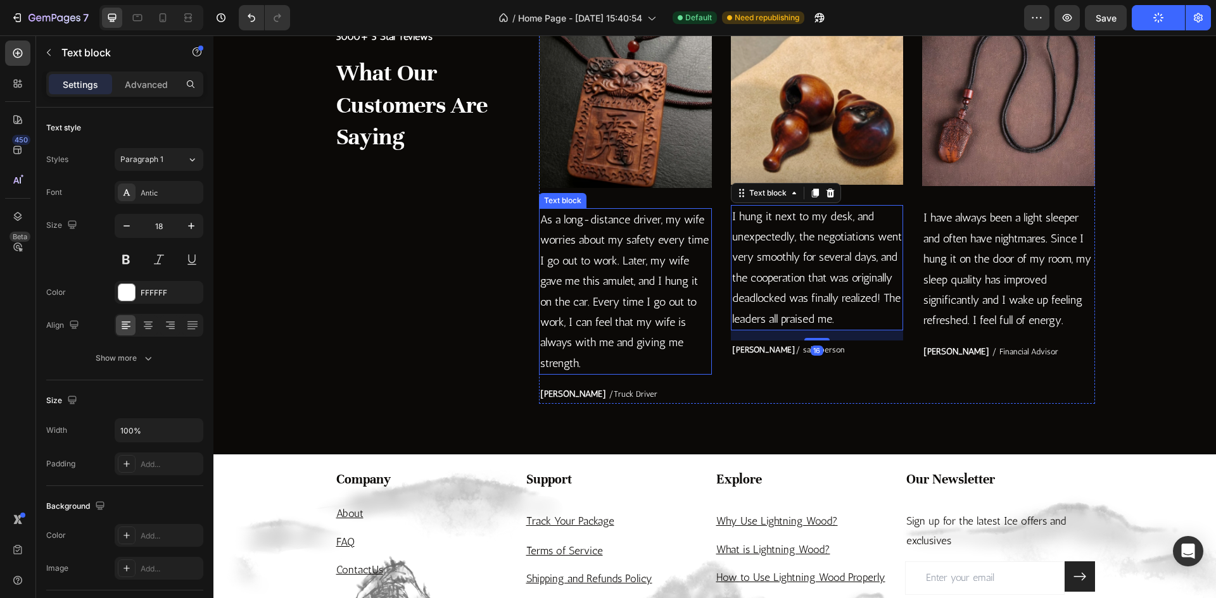
click at [681, 293] on p "As a long-distance driver, my wife worries about my safety every time I go out …" at bounding box center [625, 292] width 170 height 164
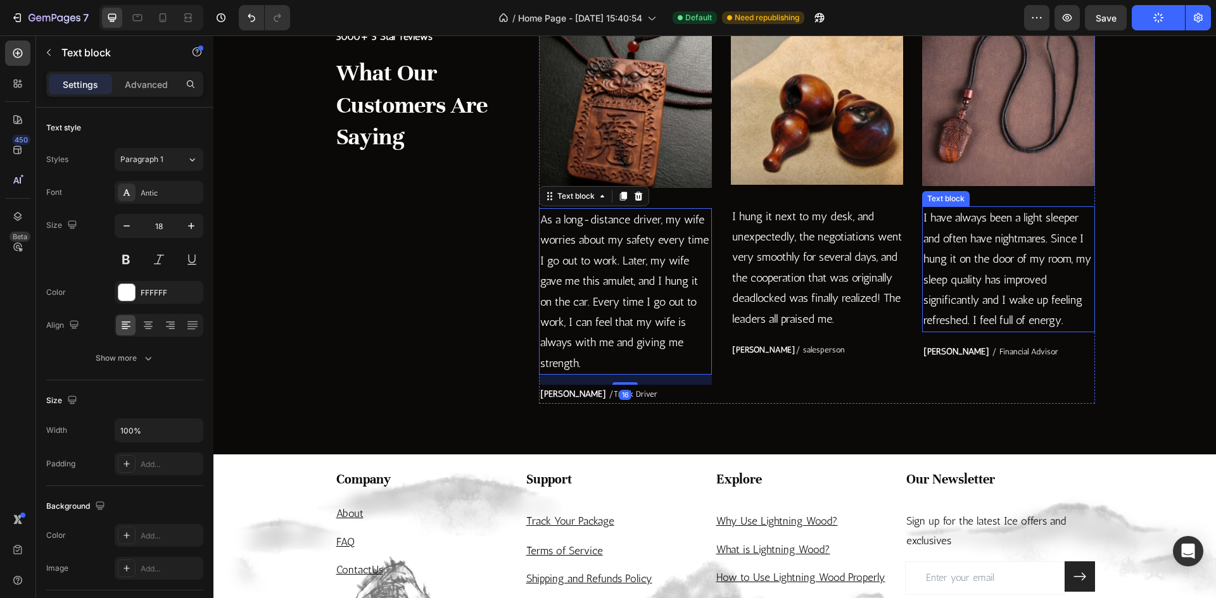
click at [958, 293] on p "I have always been a light sleeper and often have nightmares. Since I hung it o…" at bounding box center [1008, 269] width 170 height 123
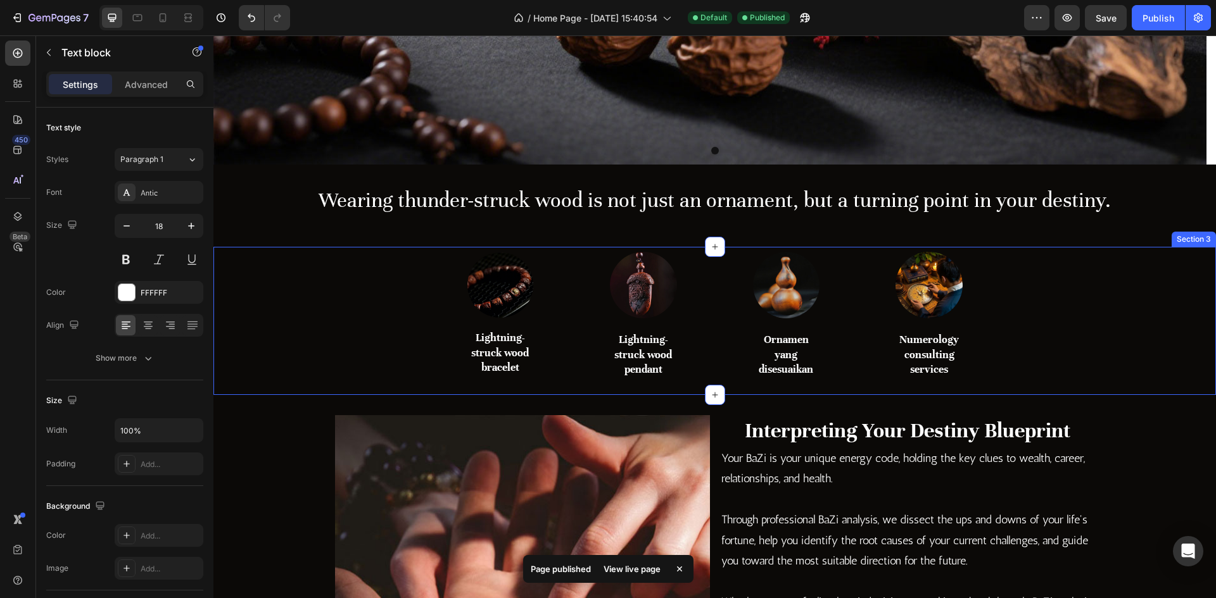
scroll to position [407, 0]
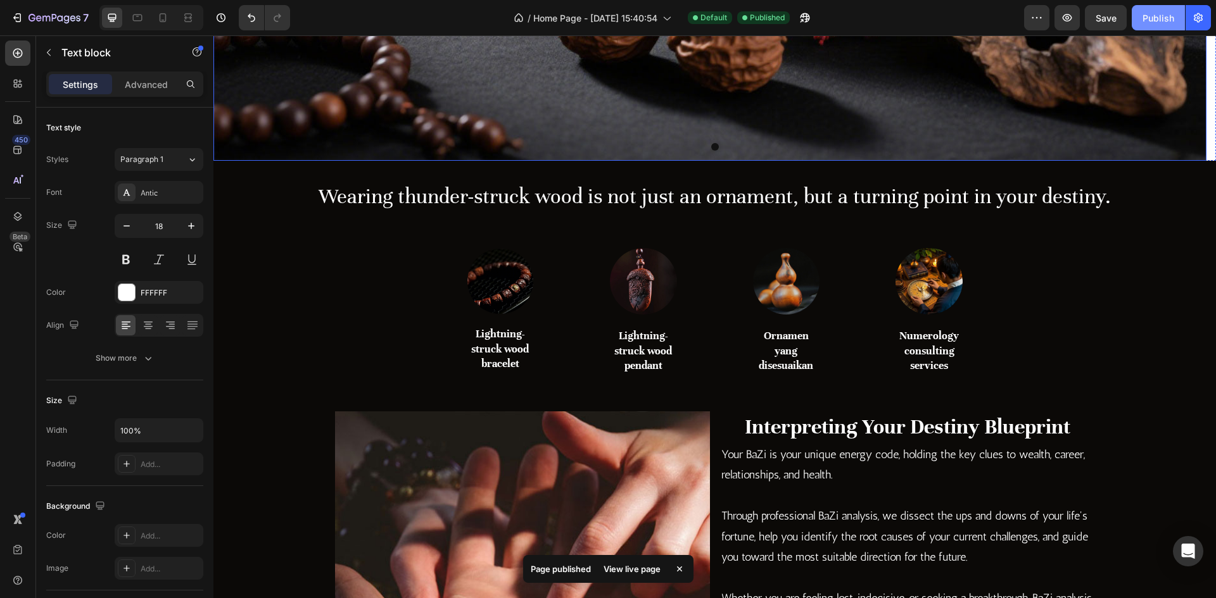
click at [1154, 19] on div "Publish" at bounding box center [1158, 17] width 32 height 13
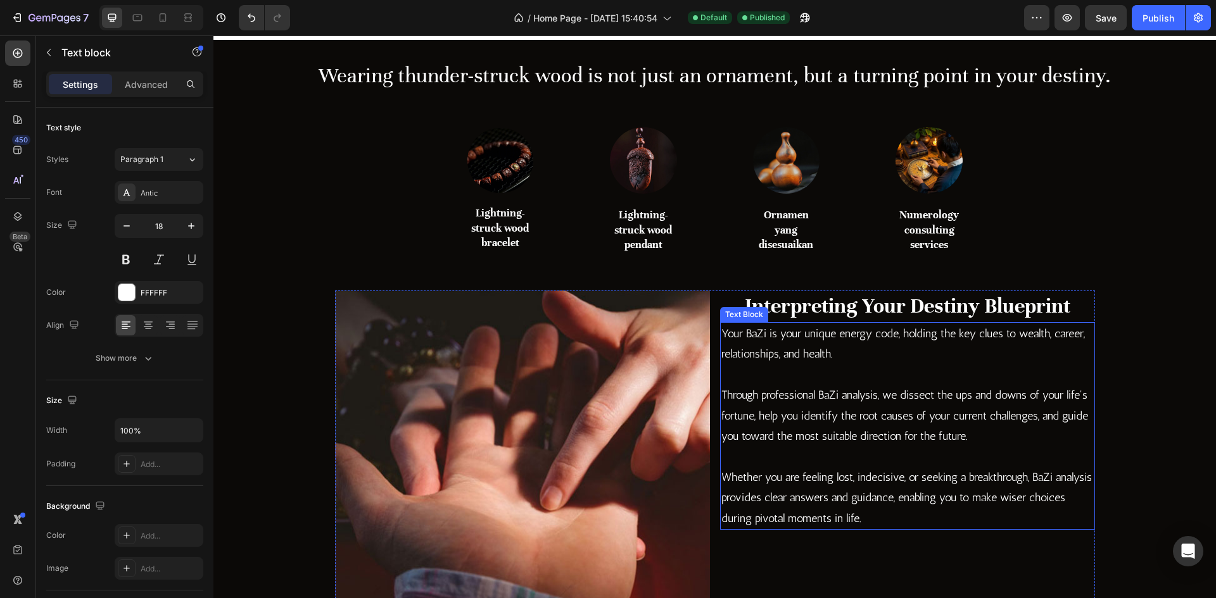
scroll to position [534, 0]
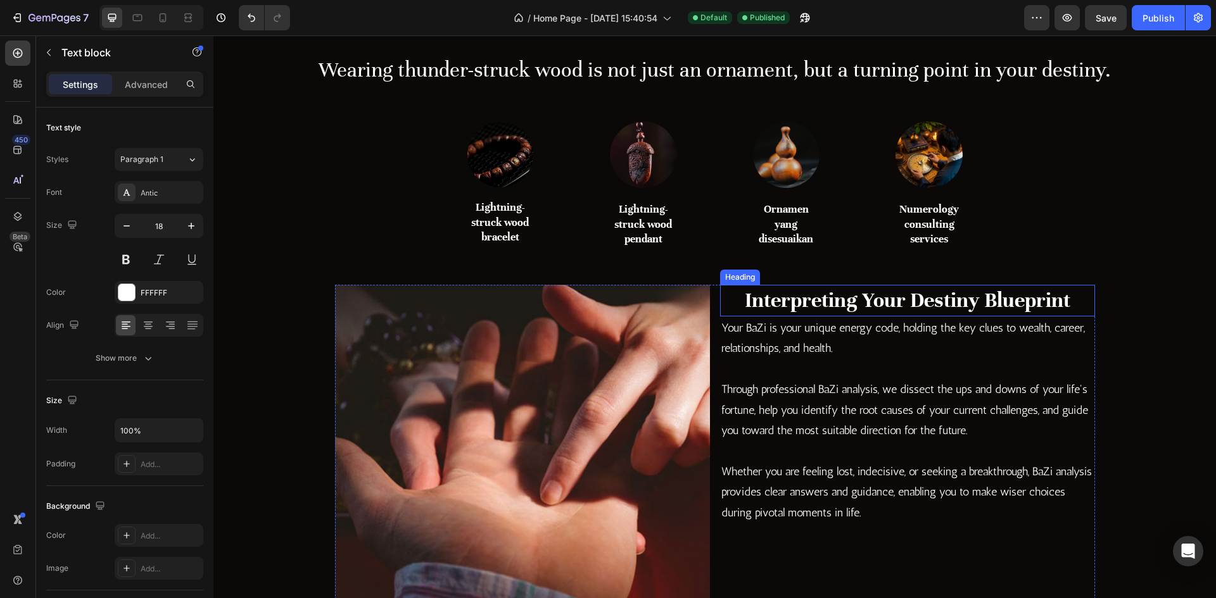
click at [860, 304] on h2 "Interpreting Your Destiny Blueprint" at bounding box center [907, 301] width 375 height 32
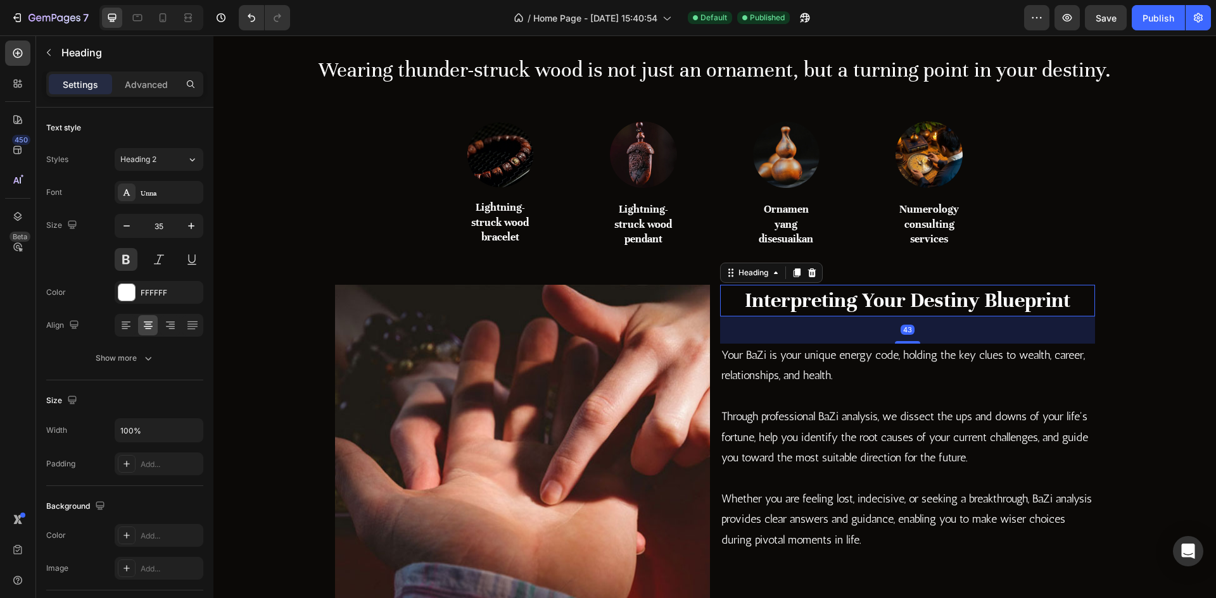
drag, startPoint x: 899, startPoint y: 314, endPoint x: 906, endPoint y: 341, distance: 28.1
click at [906, 341] on div at bounding box center [907, 342] width 25 height 3
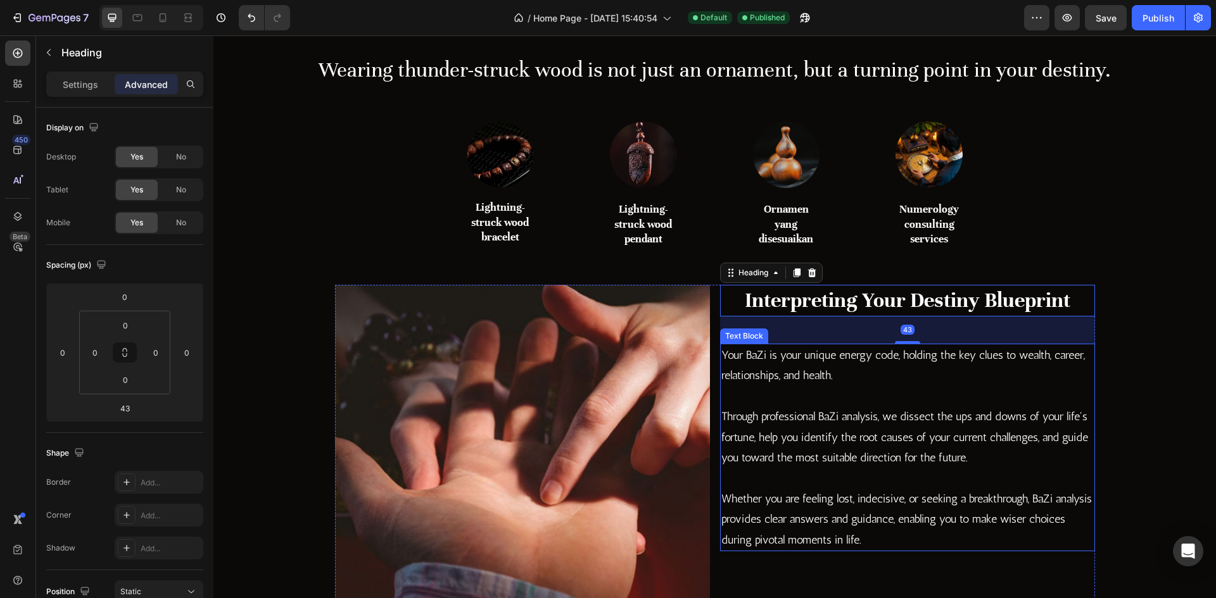
drag, startPoint x: 899, startPoint y: 388, endPoint x: 914, endPoint y: 396, distance: 17.6
click at [899, 388] on p at bounding box center [907, 396] width 372 height 20
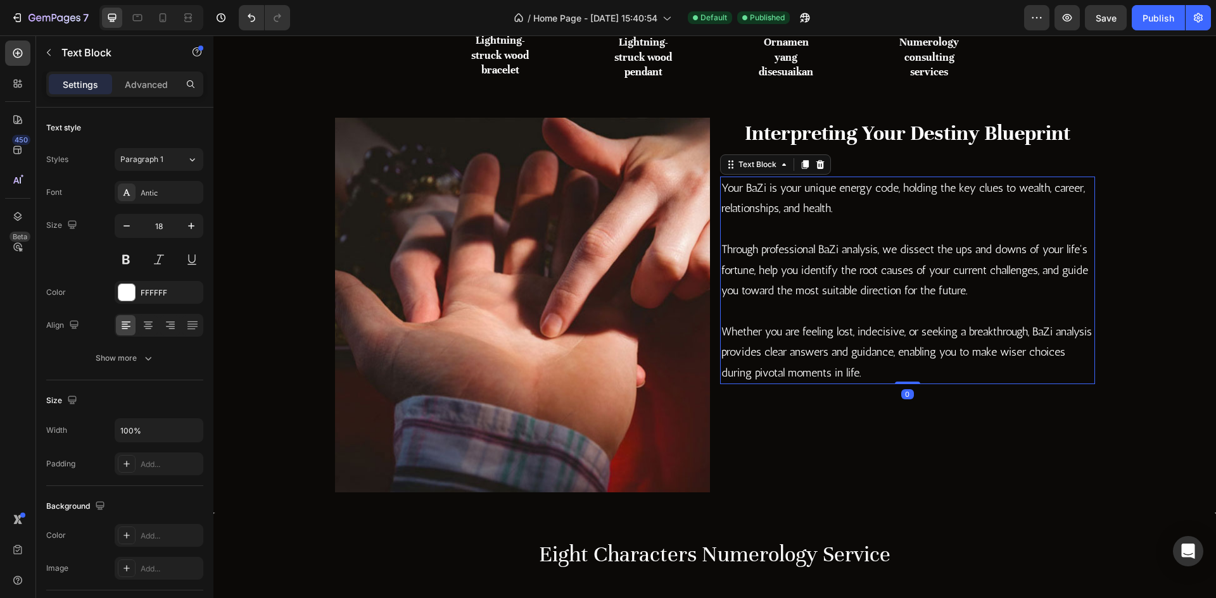
scroll to position [660, 0]
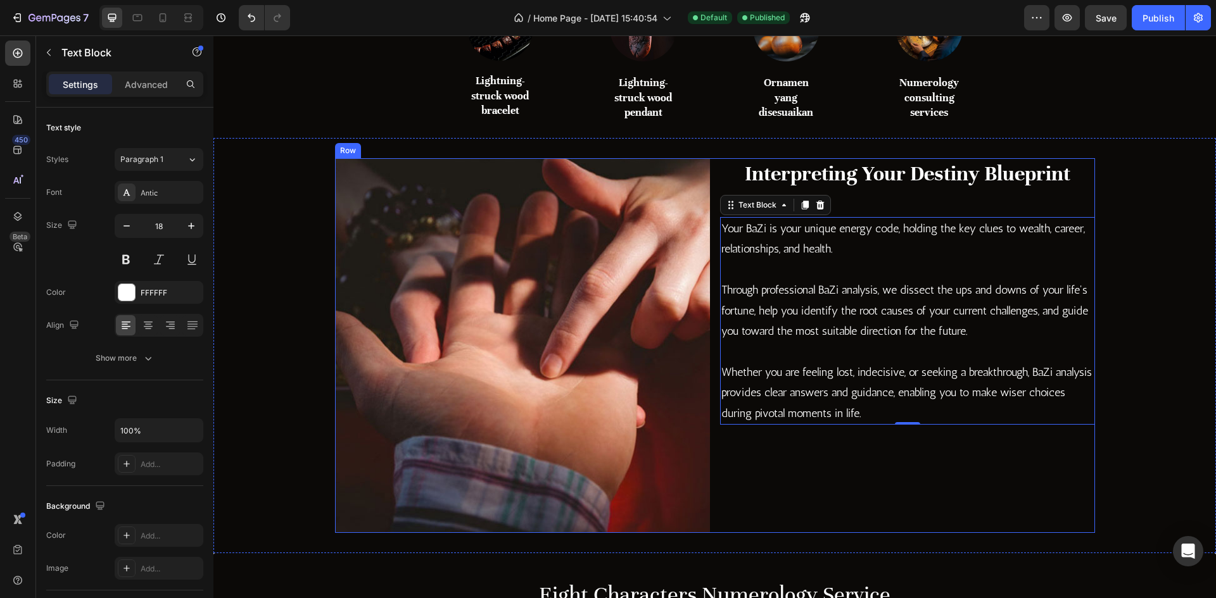
click at [900, 200] on div "Interpreting Your Destiny Blueprint Heading Your BaZi is your unique energy cod…" at bounding box center [907, 345] width 375 height 375
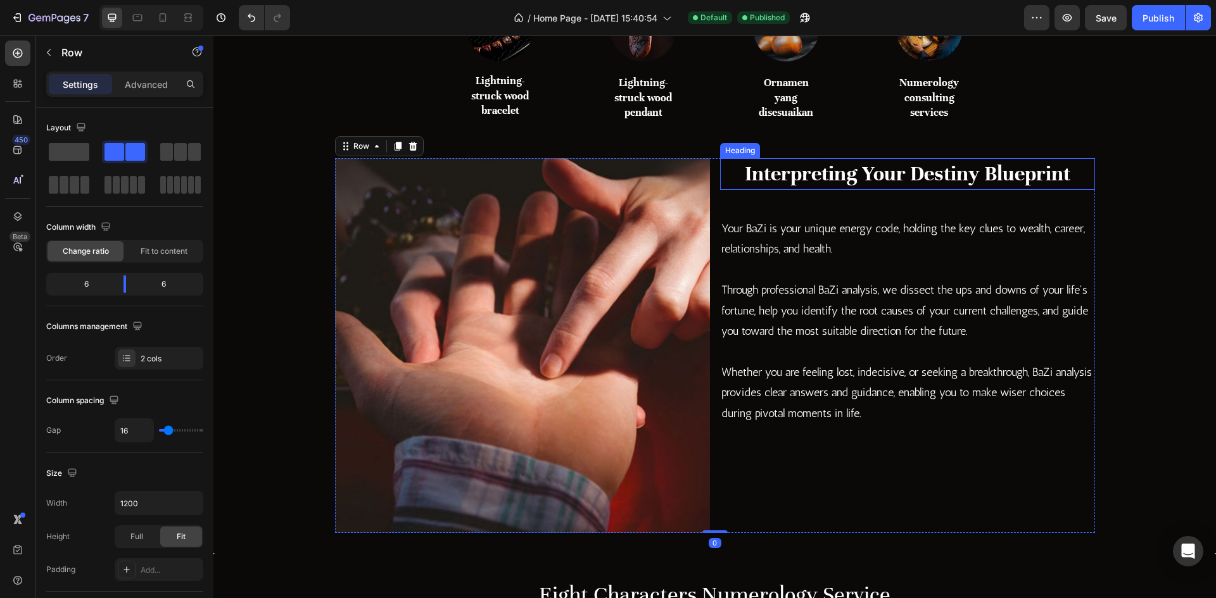
click at [890, 178] on h2 "Interpreting Your Destiny Blueprint" at bounding box center [907, 174] width 375 height 32
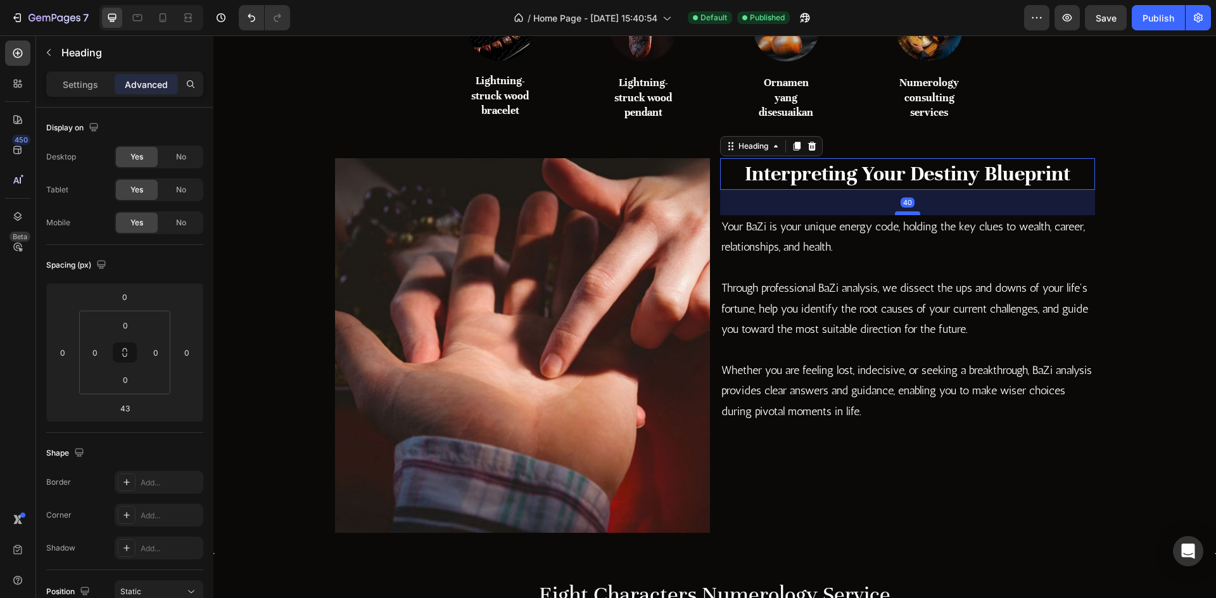
click at [907, 211] on div at bounding box center [907, 213] width 25 height 4
type input "40"
click at [867, 244] on p "Your BaZi is your unique energy code, holding the key clues to wealth, career, …" at bounding box center [907, 237] width 372 height 41
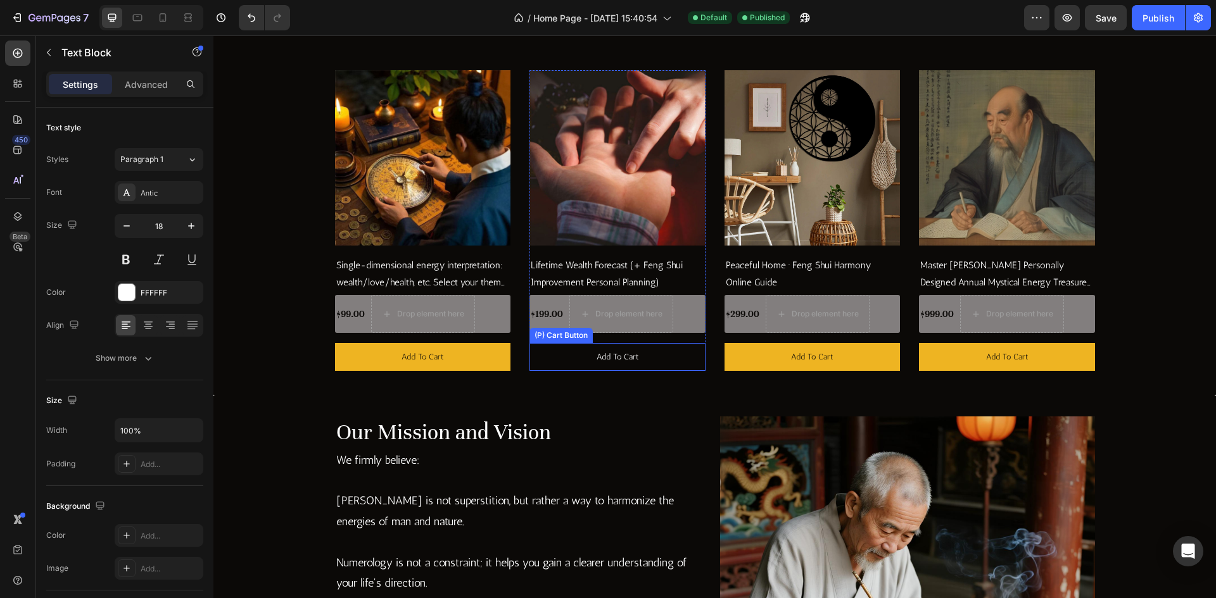
scroll to position [1420, 0]
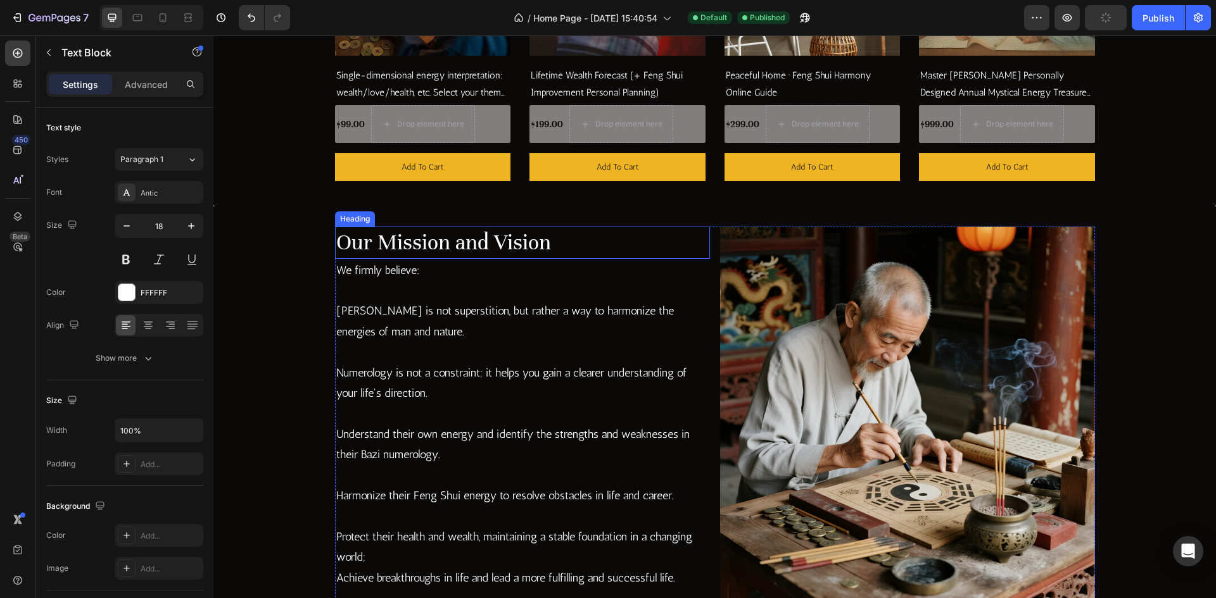
click at [533, 239] on h2 "Our Mission and Vision" at bounding box center [522, 243] width 375 height 32
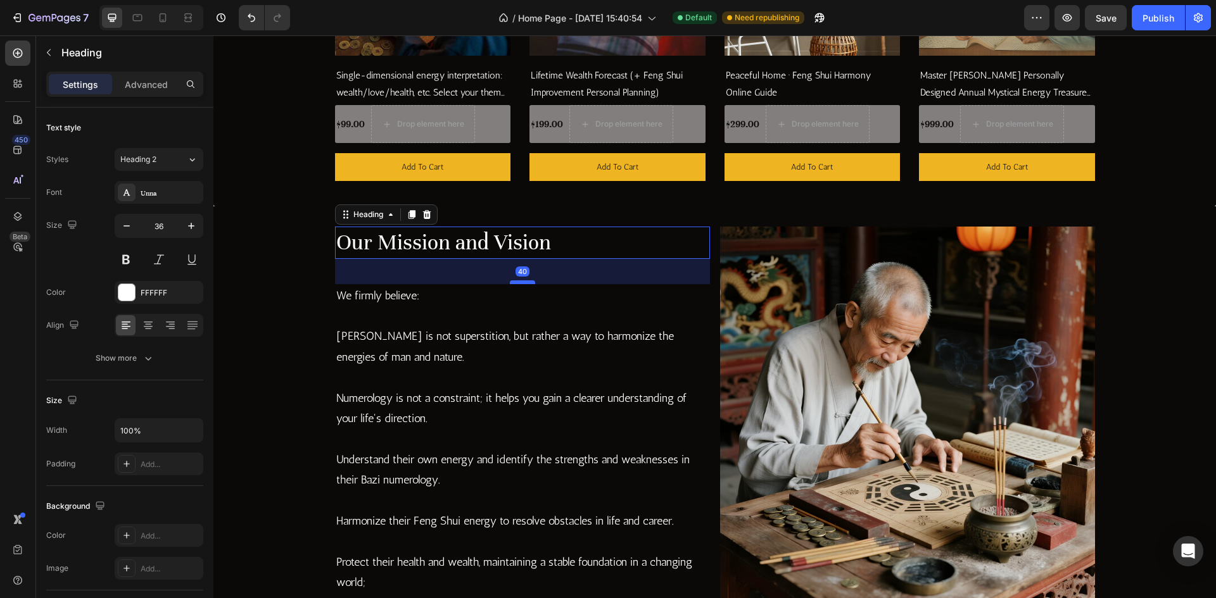
drag, startPoint x: 515, startPoint y: 258, endPoint x: 527, endPoint y: 283, distance: 28.0
click at [527, 283] on div at bounding box center [522, 283] width 25 height 4
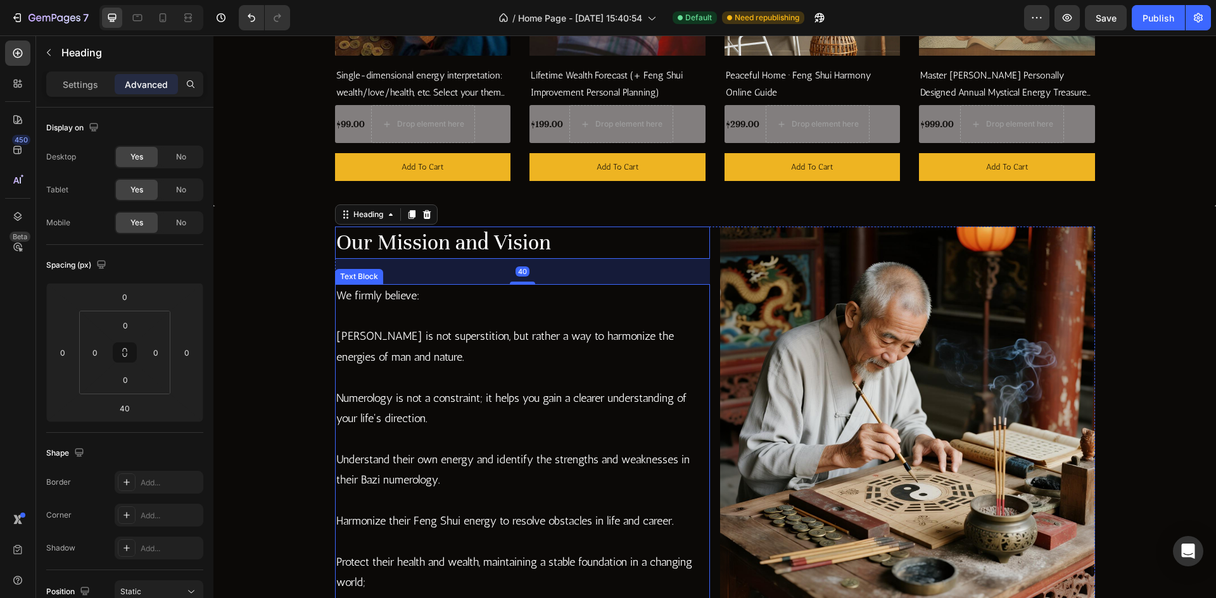
click at [584, 361] on p "[PERSON_NAME] is not superstition, but rather a way to harmonize the energies o…" at bounding box center [522, 356] width 372 height 61
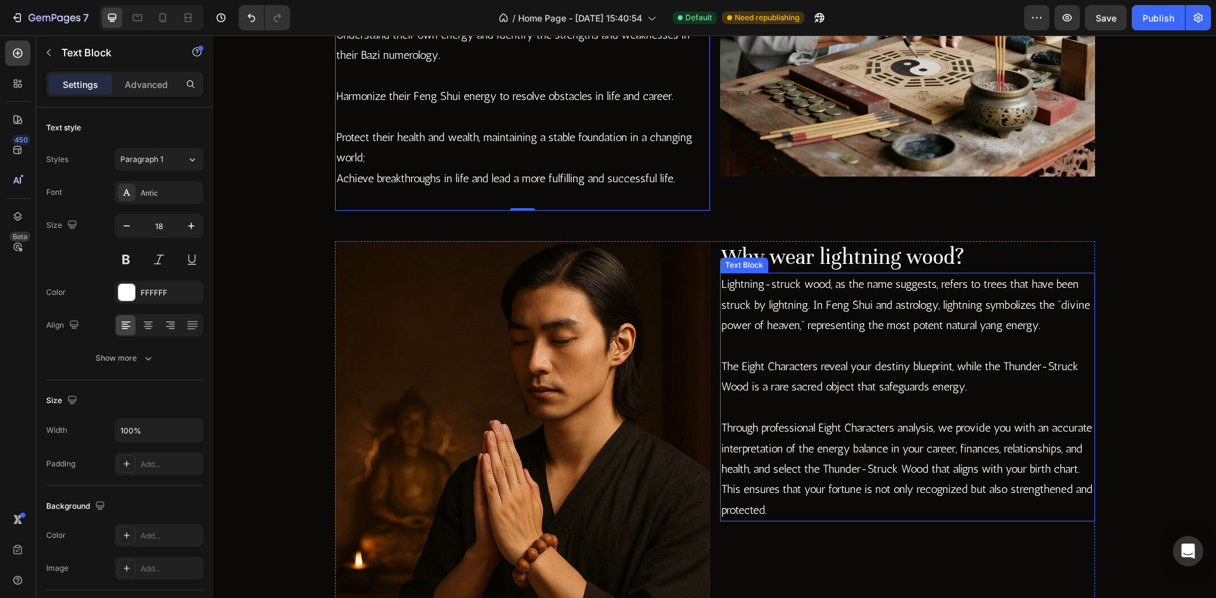
scroll to position [1864, 0]
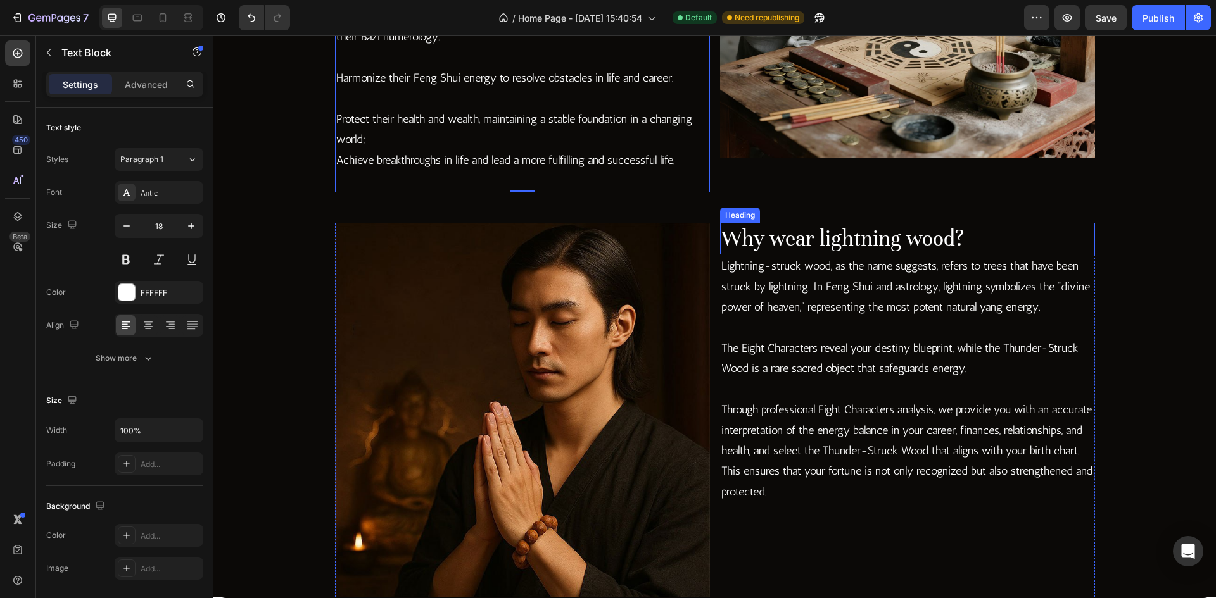
click at [994, 242] on h2 "Why wear lightning wood?" at bounding box center [907, 239] width 375 height 32
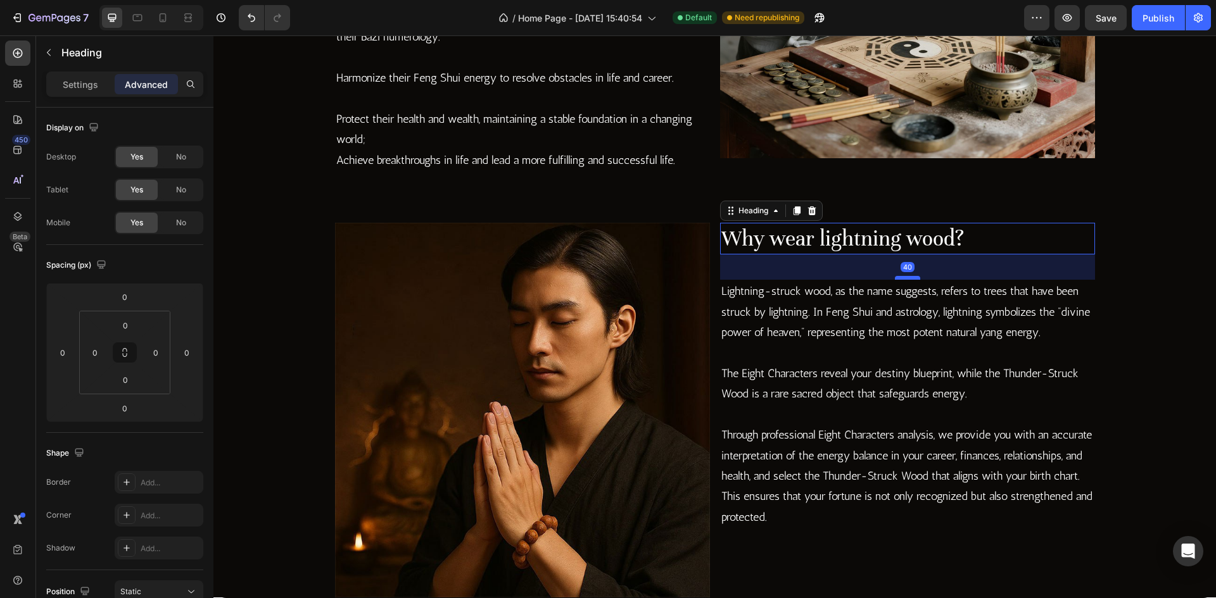
drag, startPoint x: 904, startPoint y: 254, endPoint x: 907, endPoint y: 279, distance: 25.5
click at [907, 279] on div at bounding box center [907, 278] width 25 height 4
type input "40"
click at [892, 333] on p "Lightning-struck wood, as the name suggests, refers to trees that have been str…" at bounding box center [907, 311] width 372 height 61
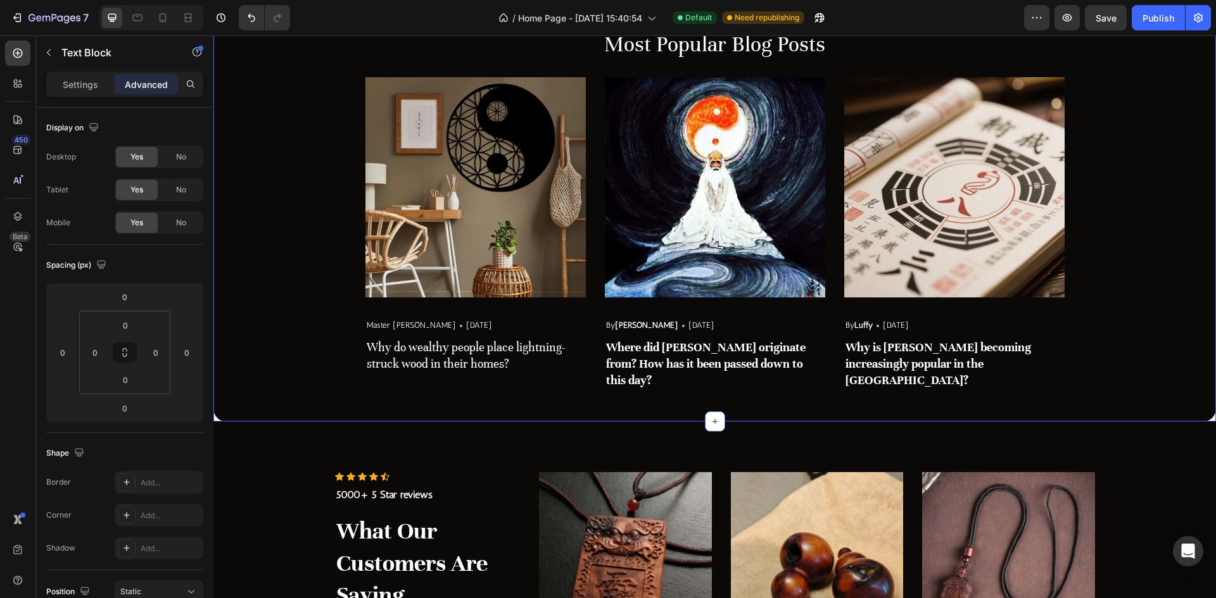
scroll to position [2413, 0]
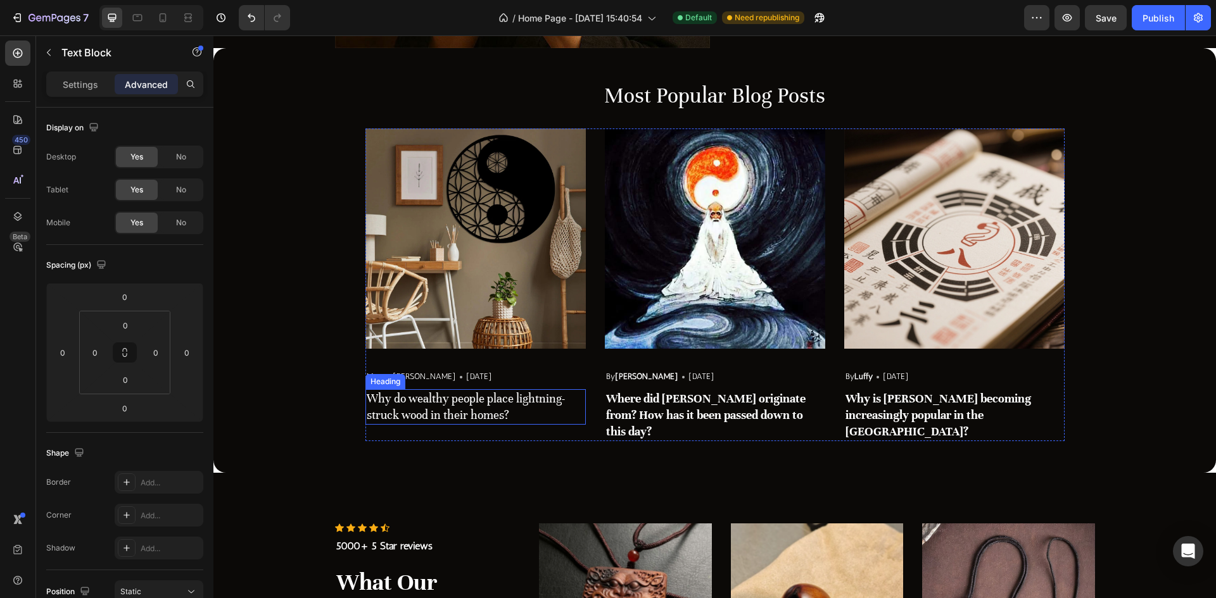
click at [430, 401] on h3 "Why do wealthy people place lightning-struck wood in their homes?" at bounding box center [475, 406] width 220 height 35
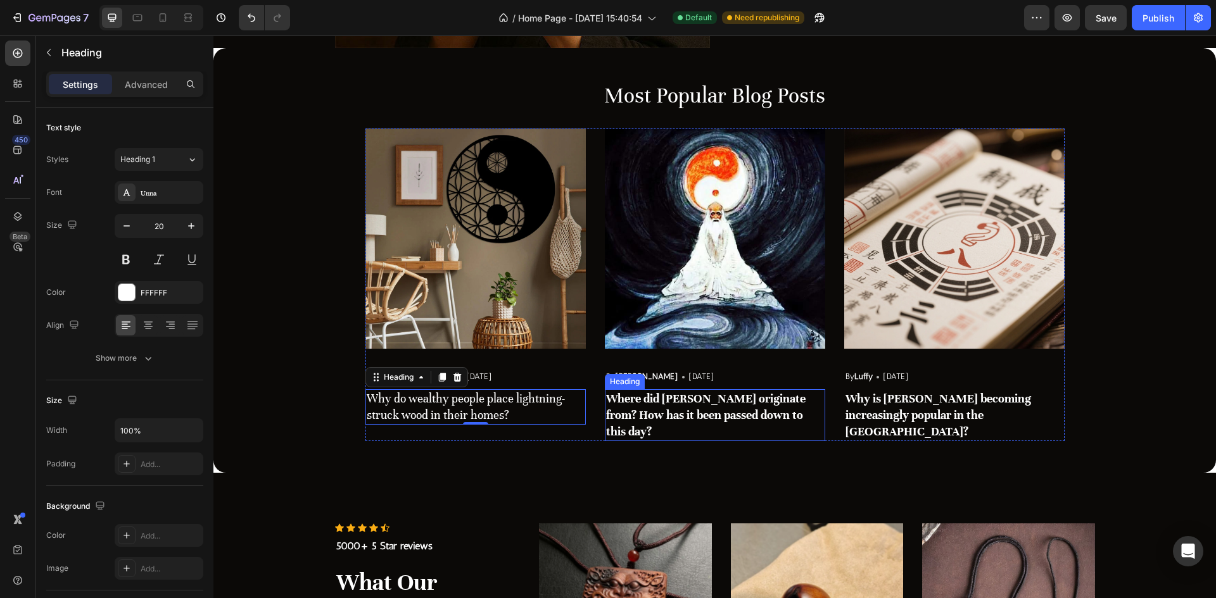
click at [800, 417] on strong "Where did [PERSON_NAME] originate from? How has it been passed down to this day?" at bounding box center [705, 414] width 199 height 47
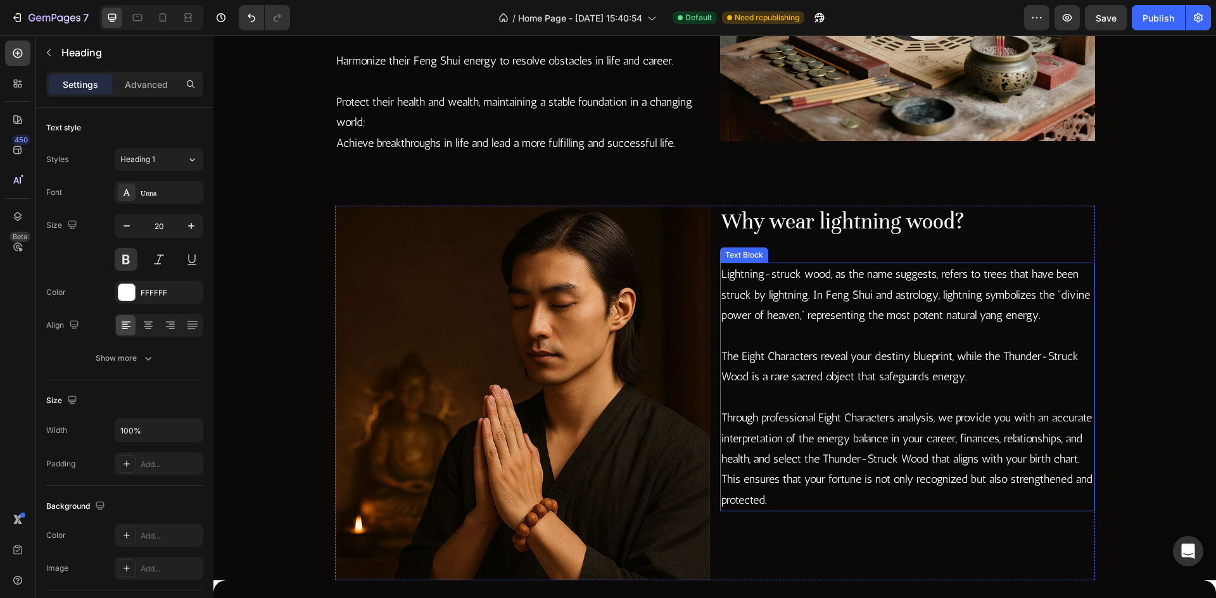
scroll to position [1463, 0]
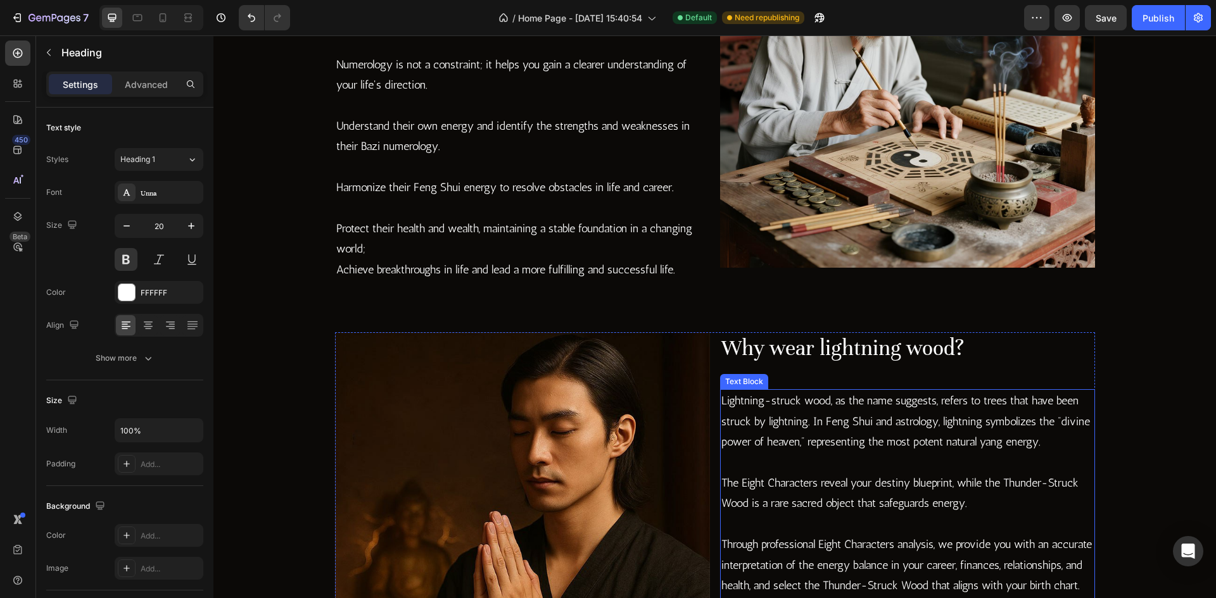
click at [809, 431] on p "Lightning-struck wood, as the name suggests, refers to trees that have been str…" at bounding box center [907, 421] width 372 height 61
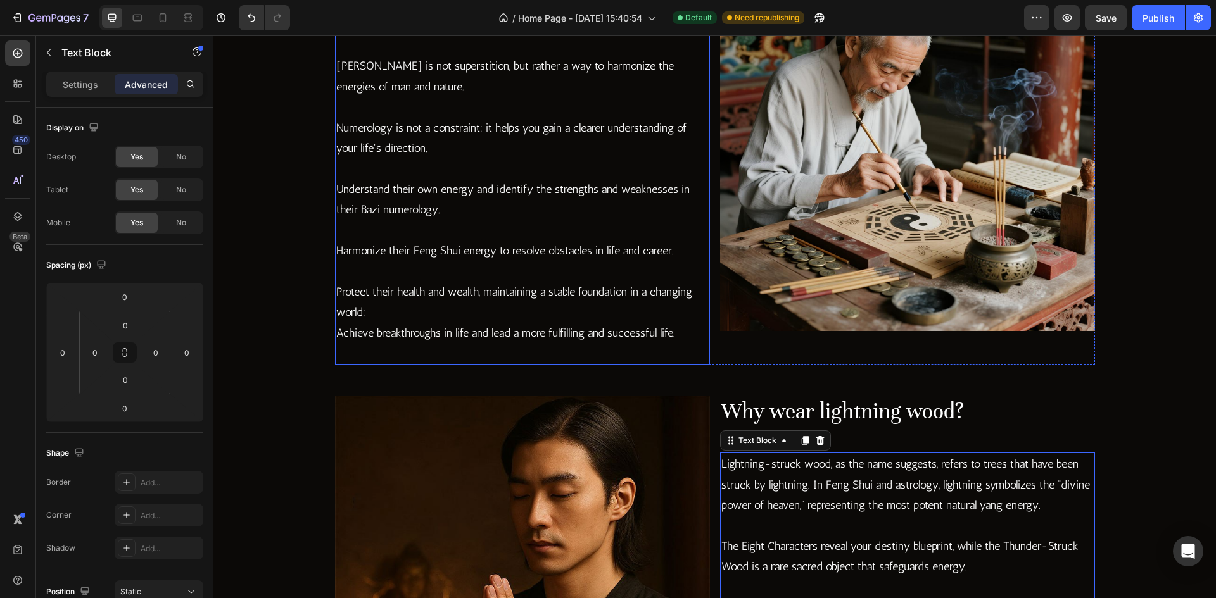
click at [469, 323] on p "Achieve breakthroughs in life and lead a more fulfilling and successful life." at bounding box center [522, 343] width 372 height 41
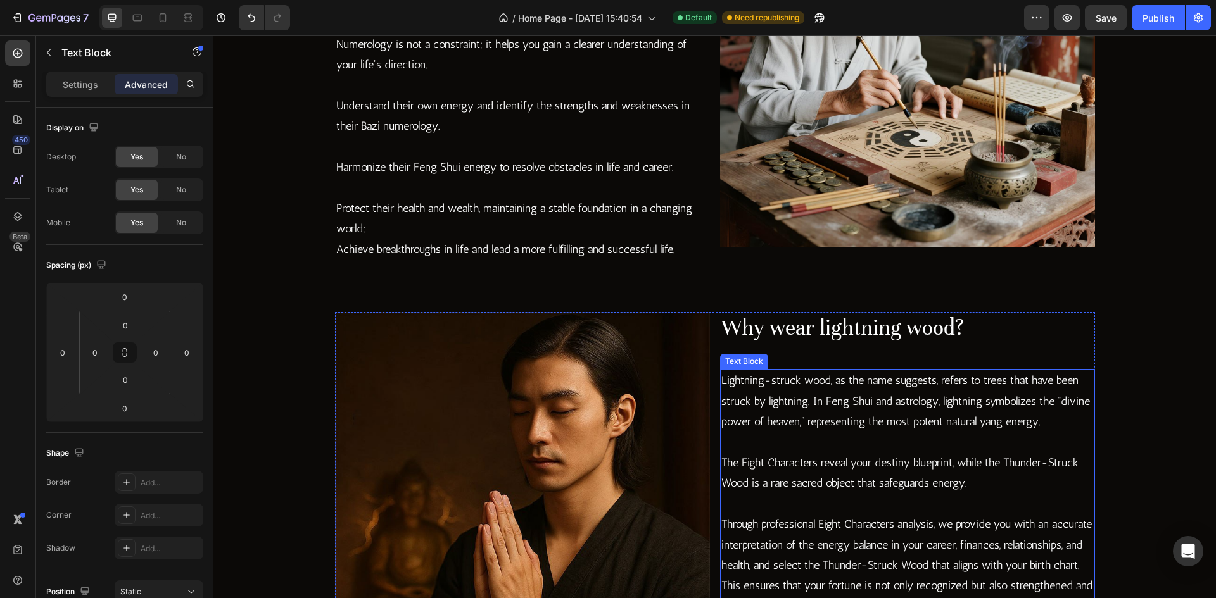
scroll to position [1780, 0]
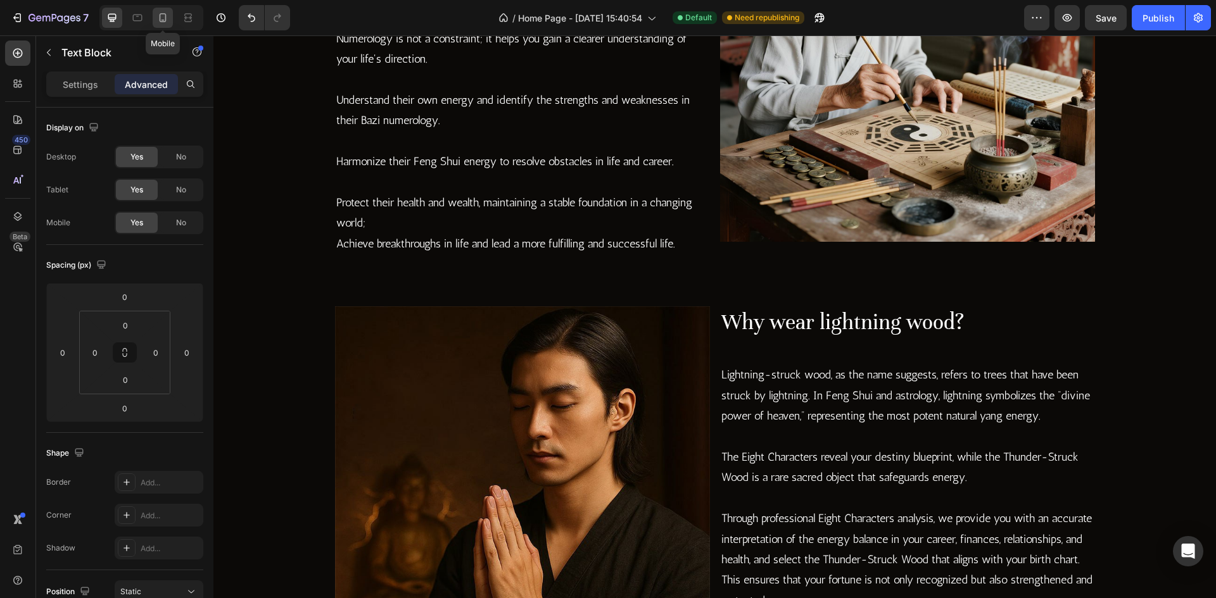
click at [167, 24] on div at bounding box center [163, 18] width 20 height 20
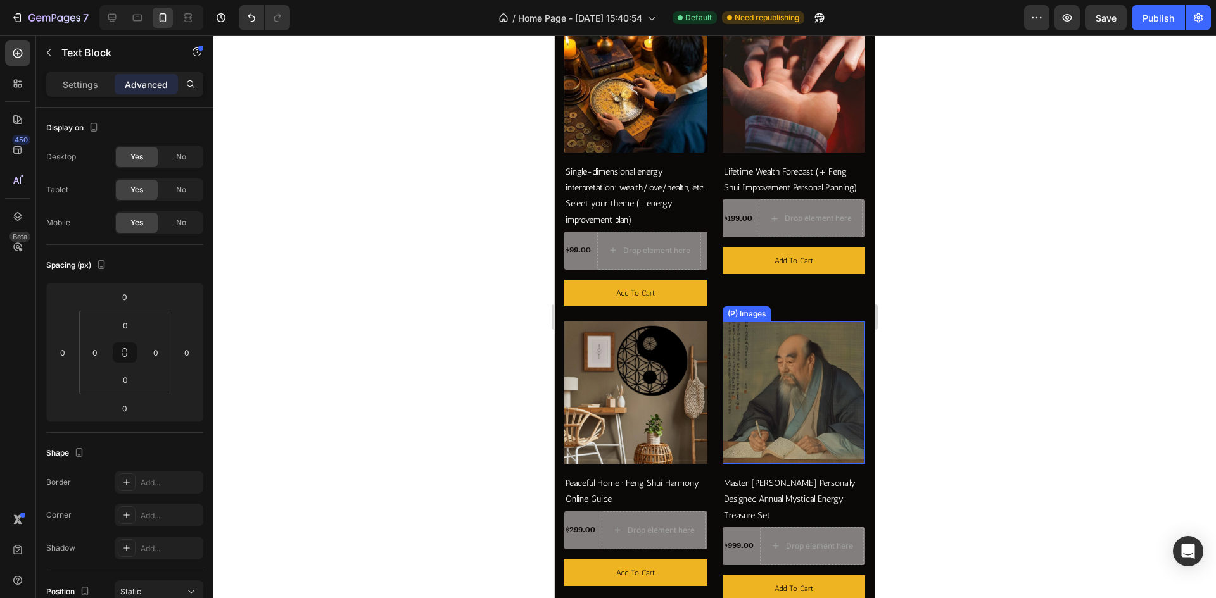
scroll to position [1942, 0]
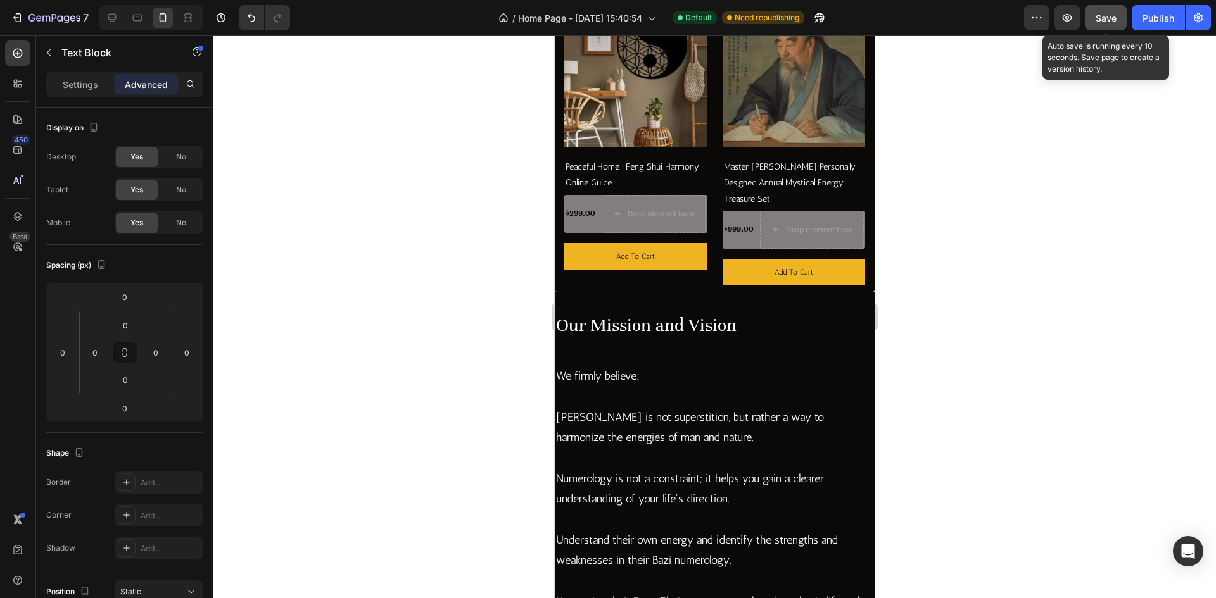
click at [1120, 25] on button "Save" at bounding box center [1106, 17] width 42 height 25
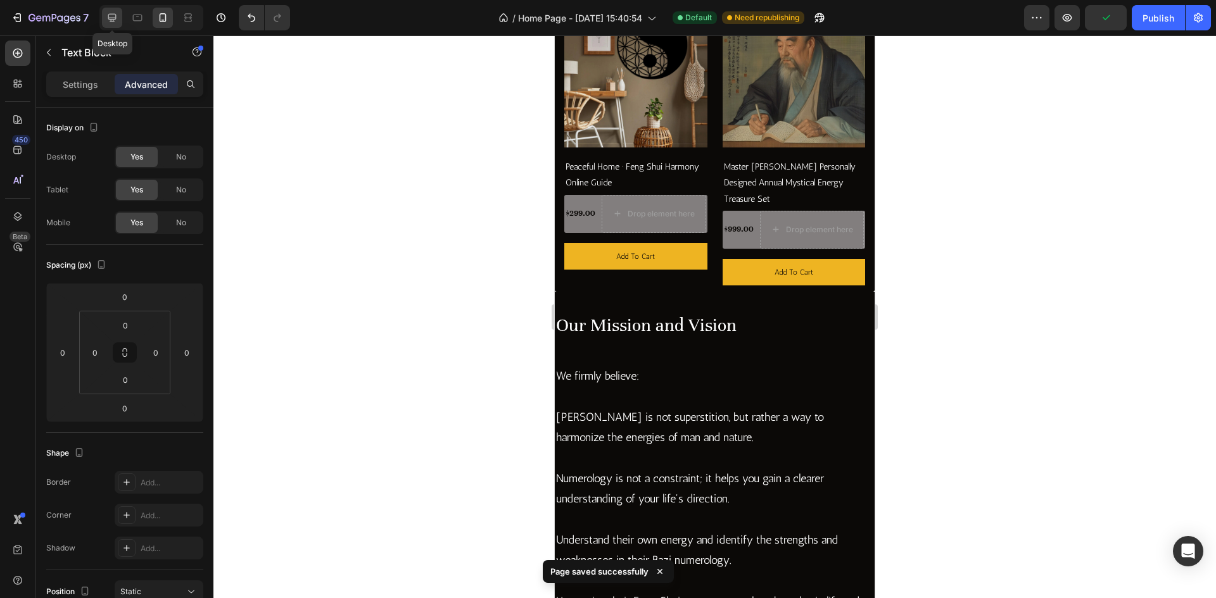
click at [117, 20] on icon at bounding box center [112, 17] width 13 height 13
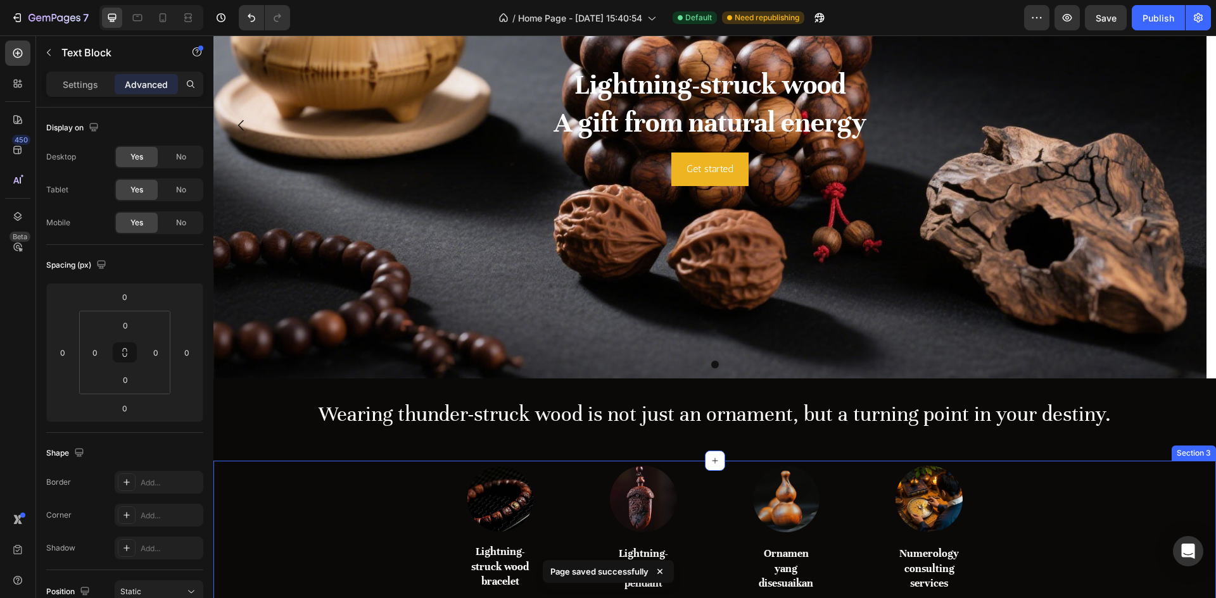
scroll to position [194, 0]
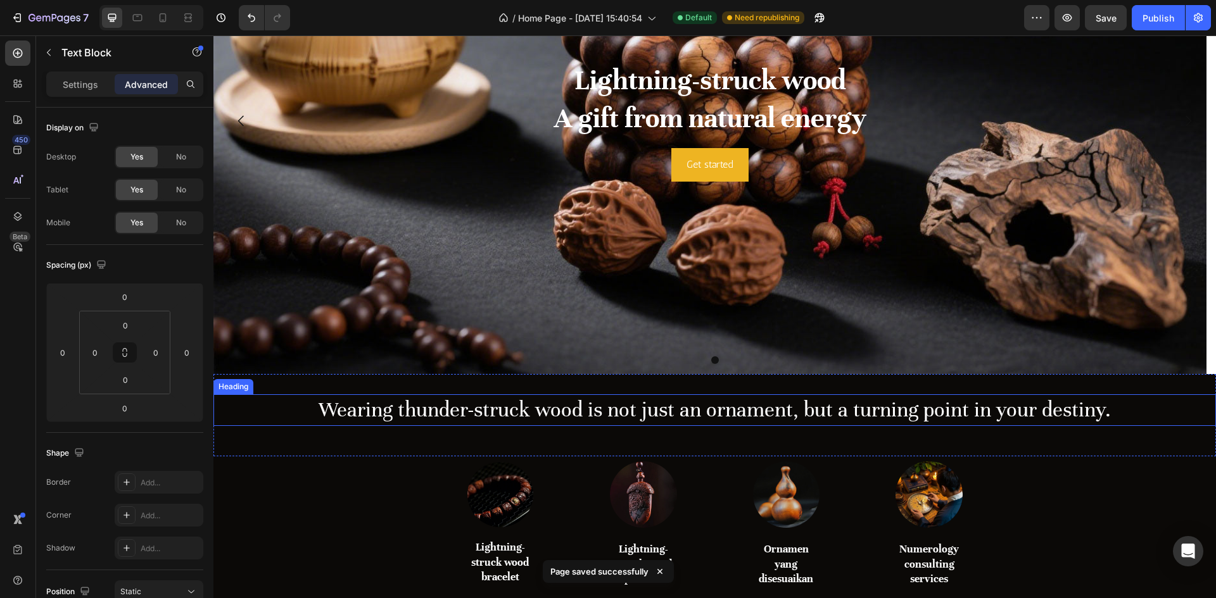
click at [508, 417] on h2 "Wearing thunder-struck wood is not just an ornament, but a turning point in you…" at bounding box center [714, 410] width 1002 height 32
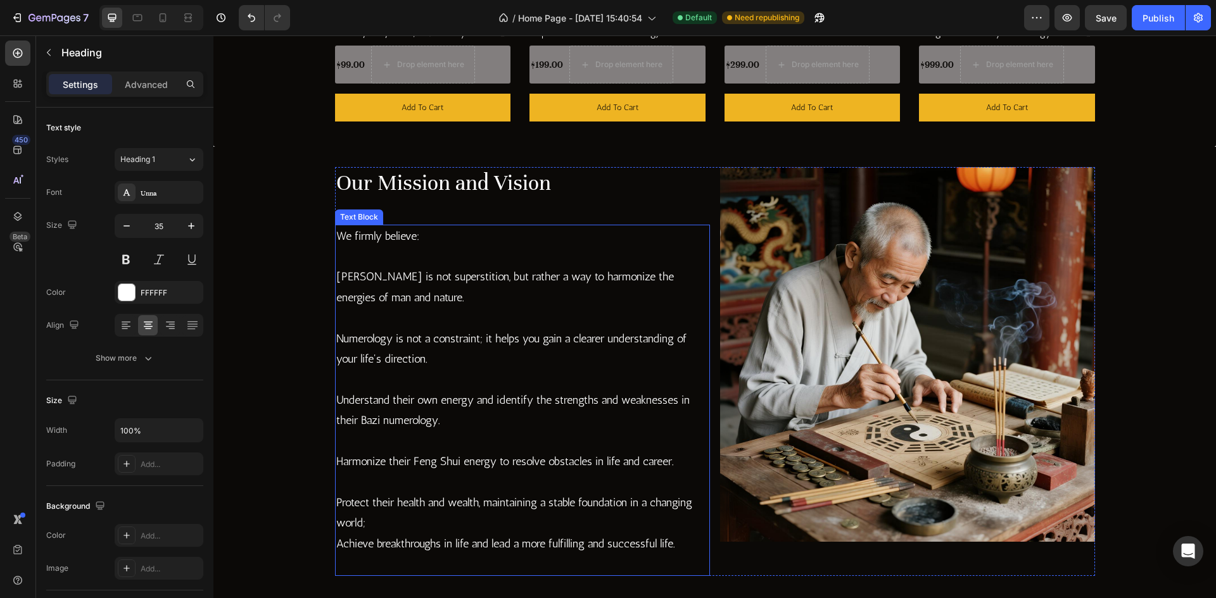
scroll to position [1460, 0]
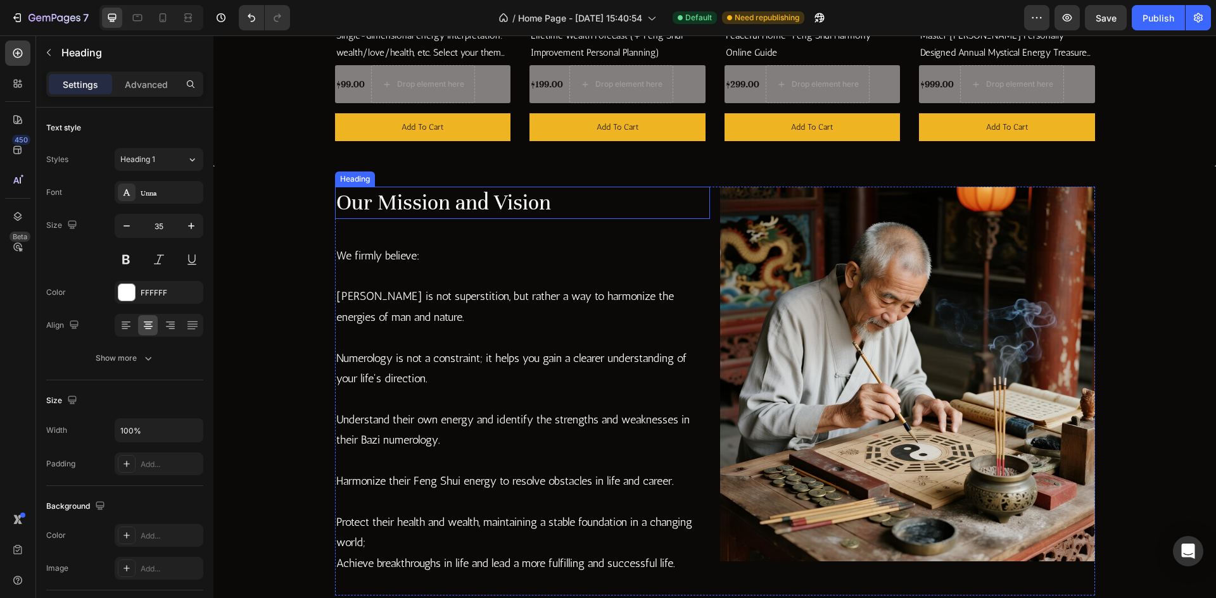
click at [501, 192] on h2 "Our Mission and Vision" at bounding box center [522, 203] width 375 height 32
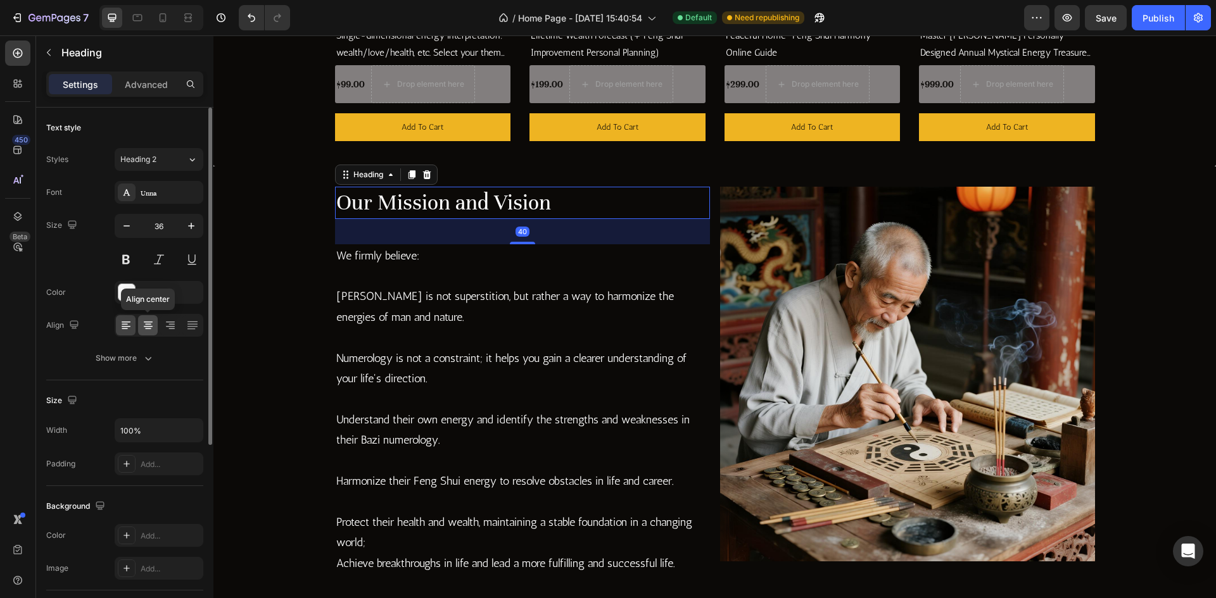
drag, startPoint x: 151, startPoint y: 325, endPoint x: 149, endPoint y: 302, distance: 23.5
click at [151, 325] on icon at bounding box center [148, 325] width 13 height 13
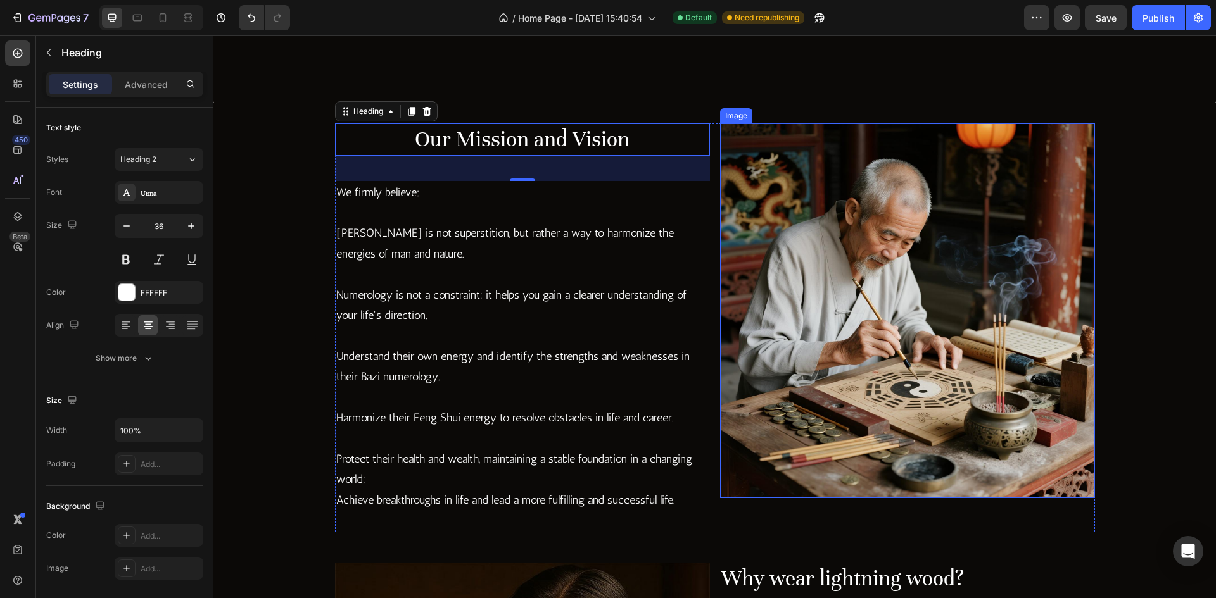
scroll to position [1777, 0]
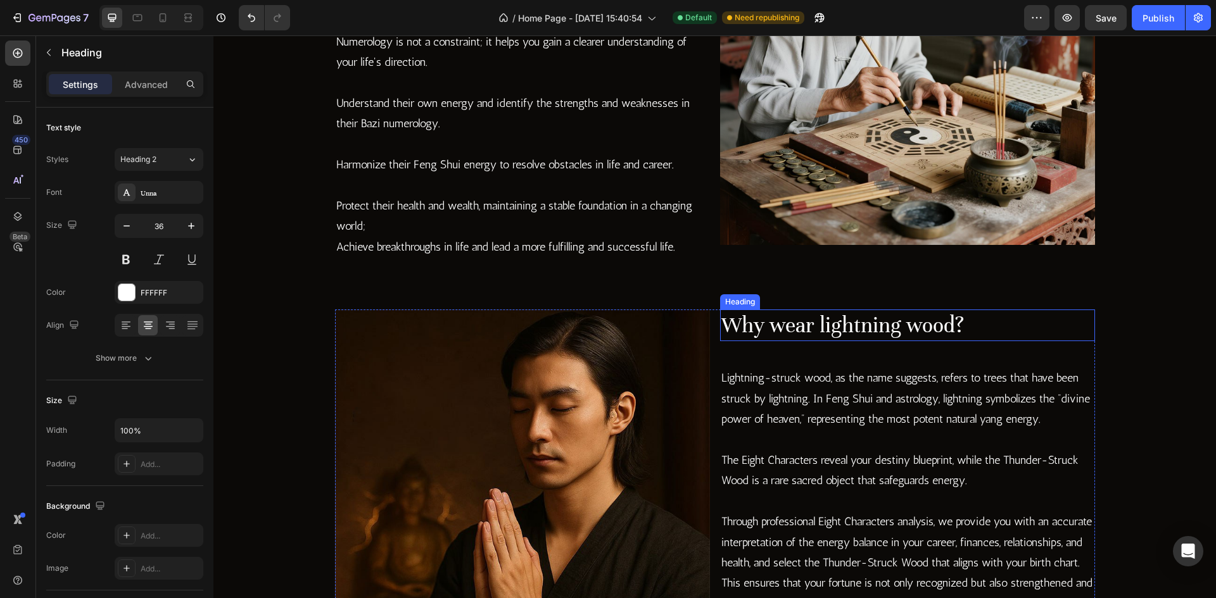
click at [882, 335] on h2 "Why wear lightning wood?" at bounding box center [907, 326] width 375 height 32
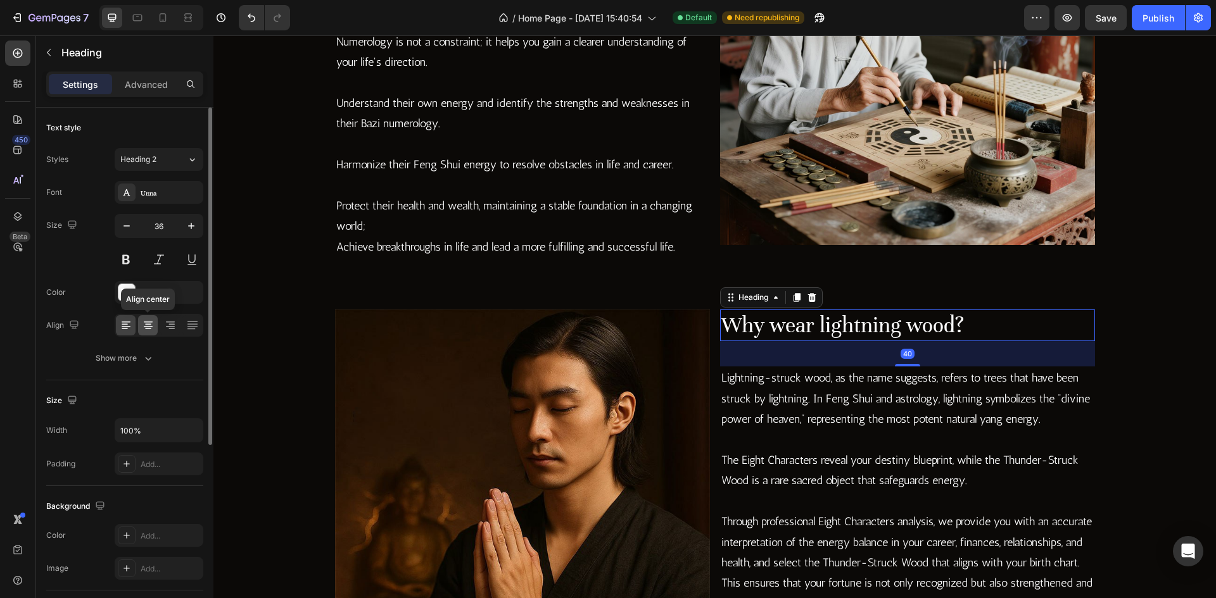
click at [143, 325] on icon at bounding box center [148, 325] width 13 height 13
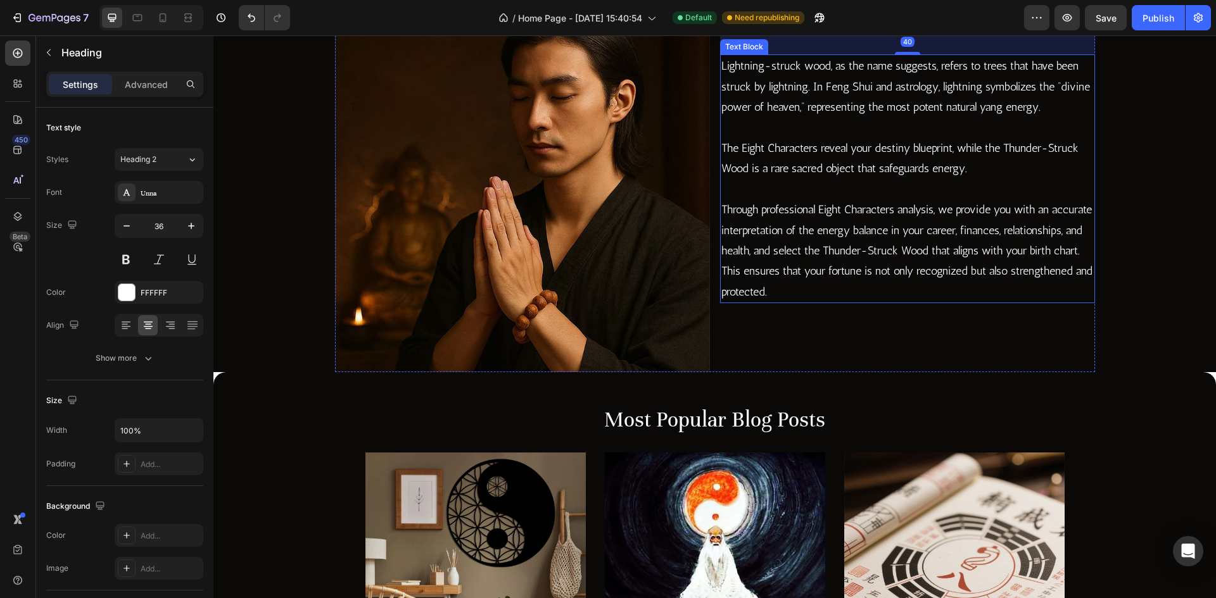
scroll to position [2093, 0]
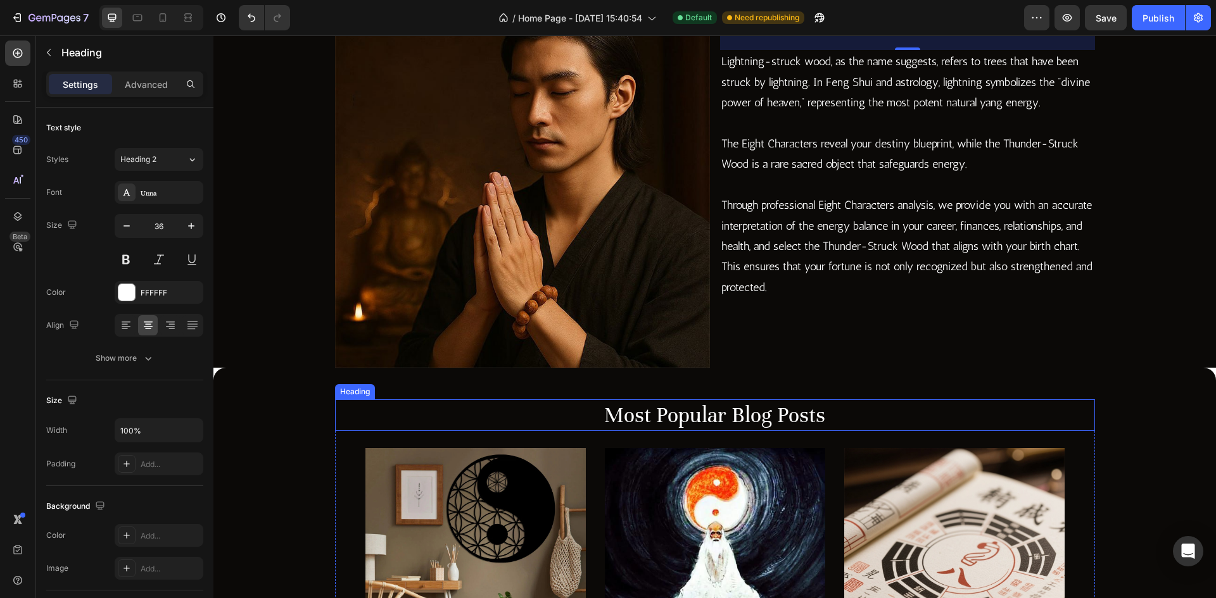
click at [744, 420] on p "Most Popular Blog Posts" at bounding box center [714, 416] width 757 height 30
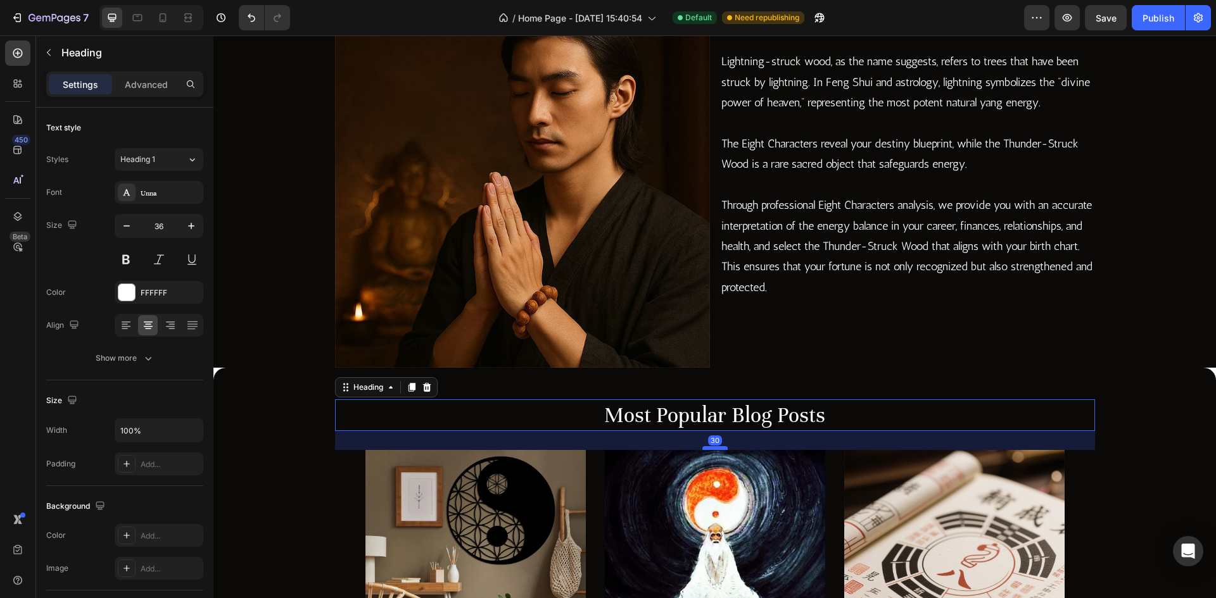
click at [709, 448] on div at bounding box center [714, 448] width 25 height 4
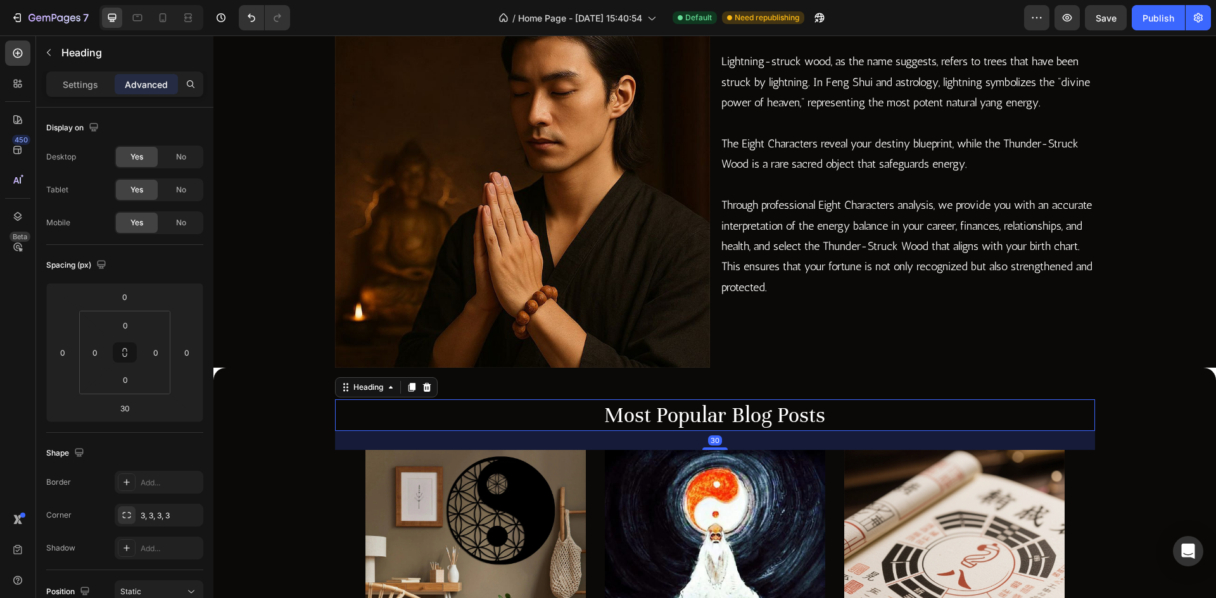
click at [933, 408] on p "Most Popular Blog Posts" at bounding box center [714, 416] width 757 height 30
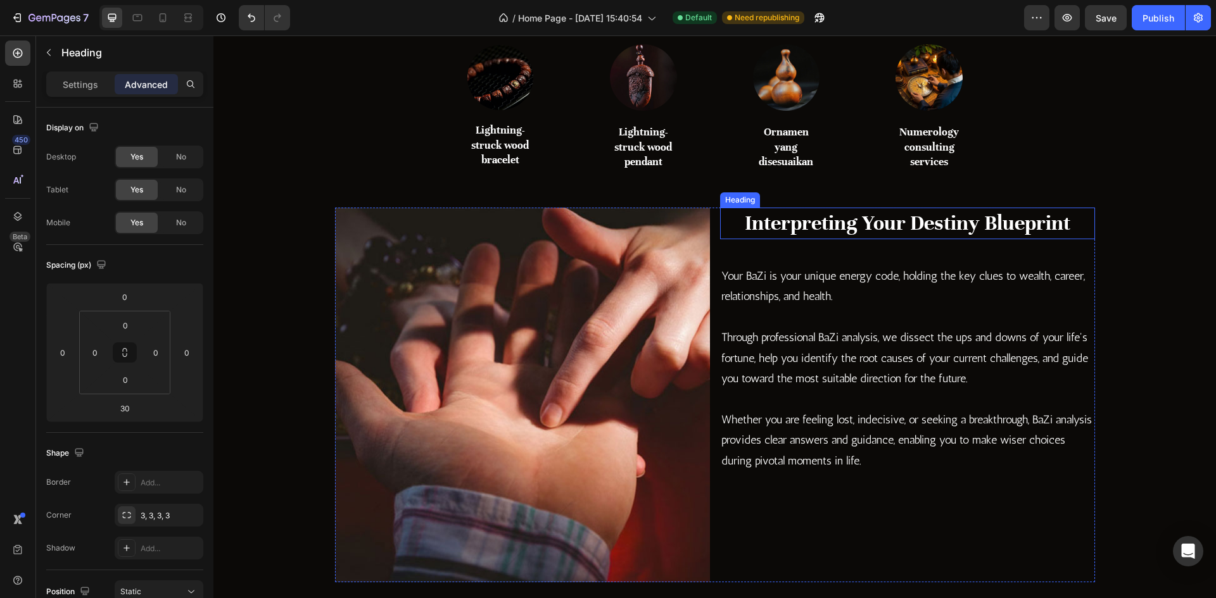
scroll to position [447, 0]
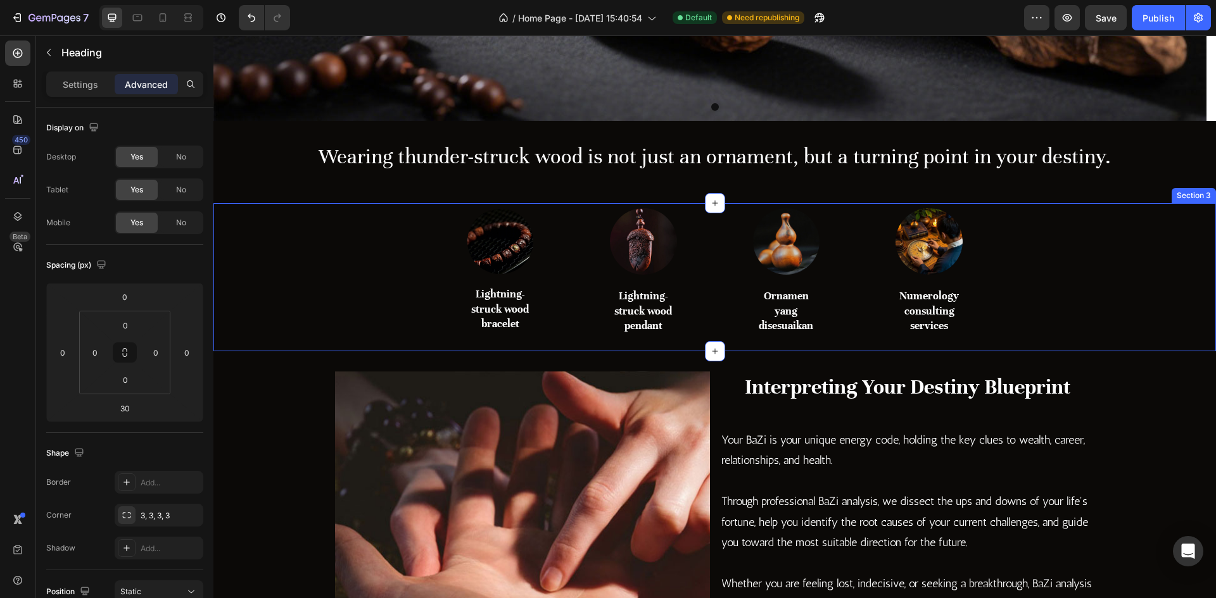
click at [682, 279] on div "Image Lightning-struck wood bracelet Heading Row Image Lightning-struck wood pe…" at bounding box center [714, 277] width 1002 height 149
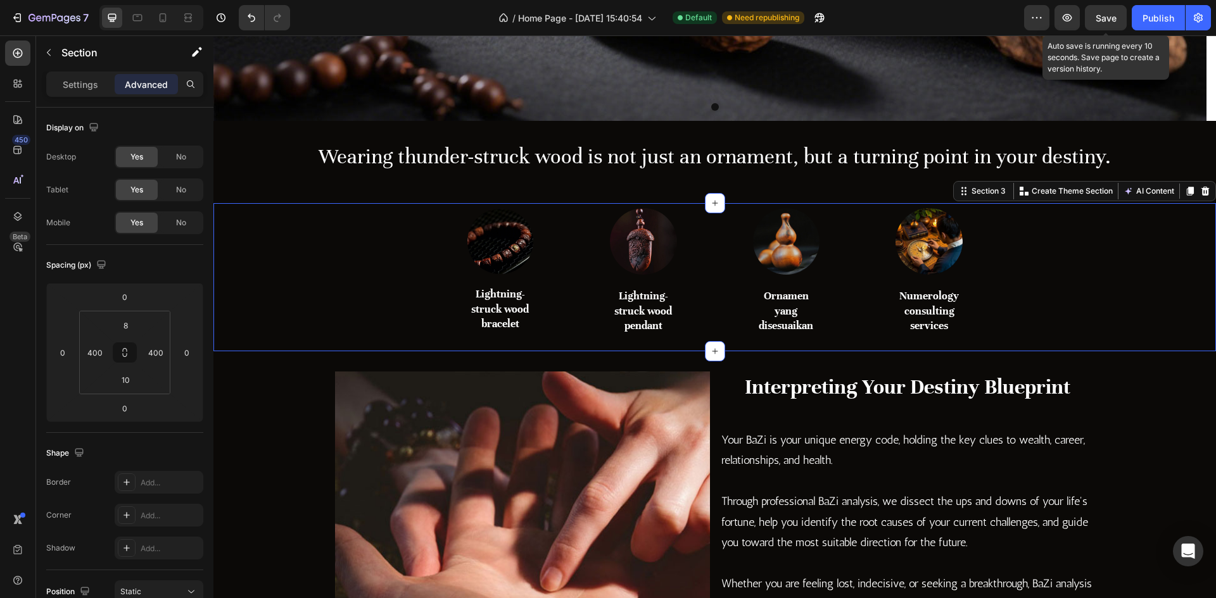
click at [1114, 22] on span "Save" at bounding box center [1105, 18] width 21 height 11
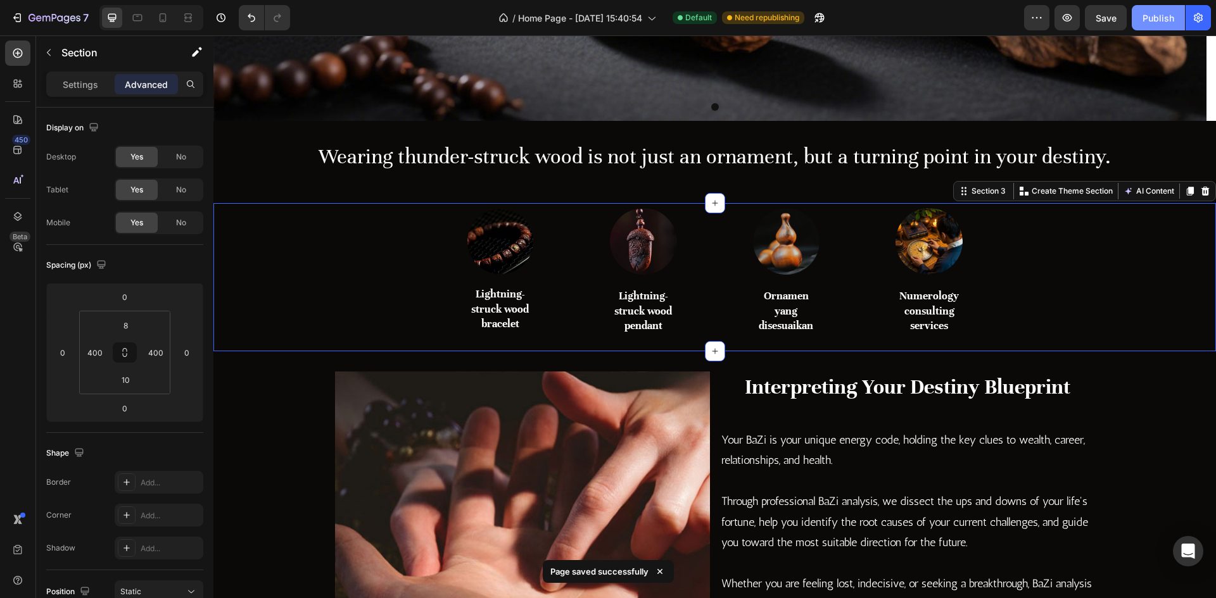
click at [1145, 27] on button "Publish" at bounding box center [1158, 17] width 53 height 25
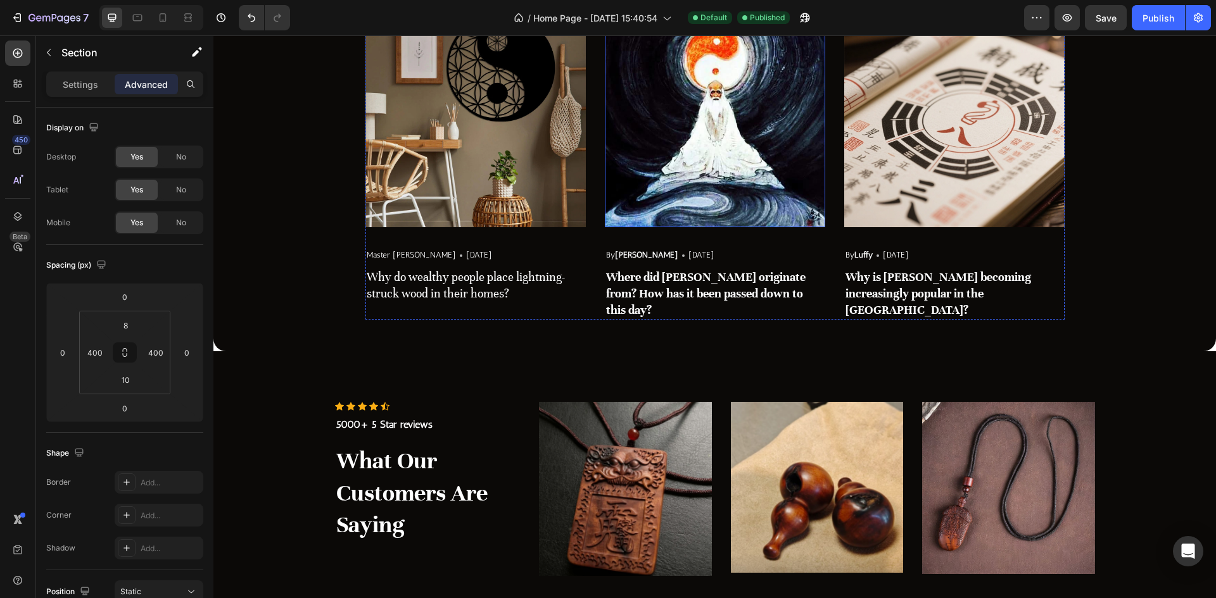
scroll to position [2283, 0]
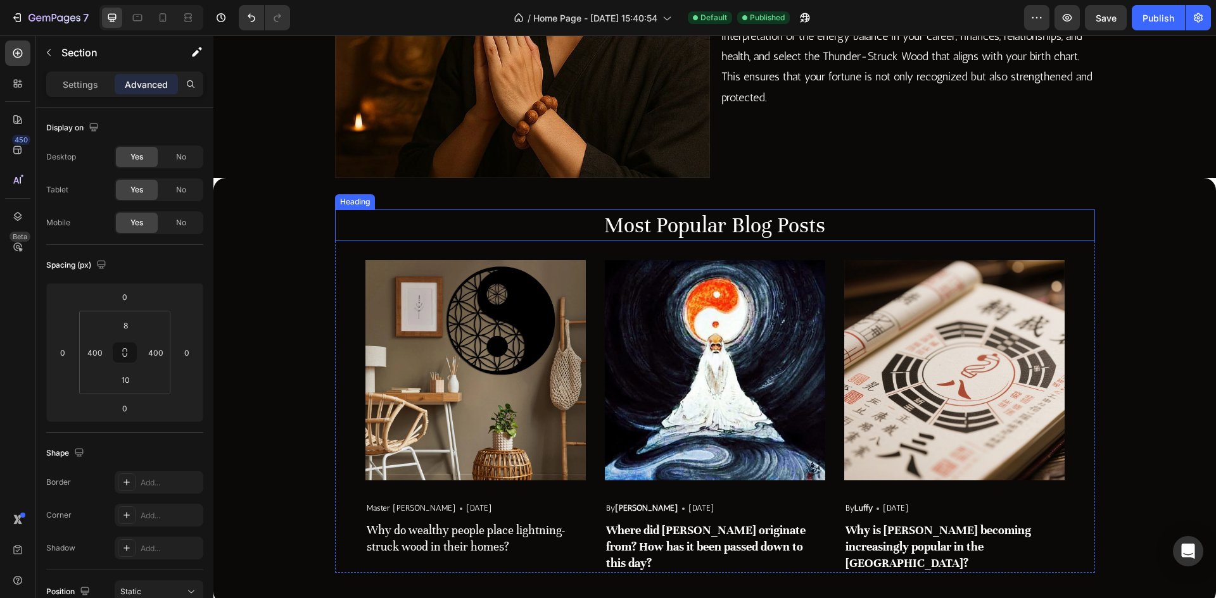
click at [735, 224] on p "Most Popular Blog Posts" at bounding box center [714, 226] width 757 height 30
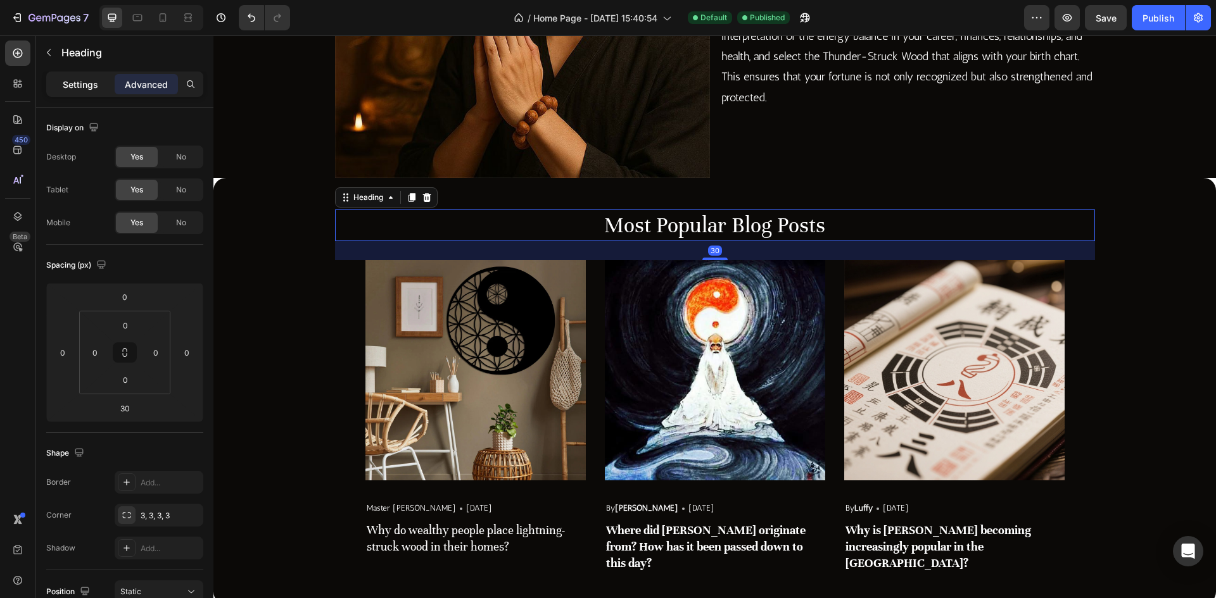
click at [89, 84] on p "Settings" at bounding box center [80, 84] width 35 height 13
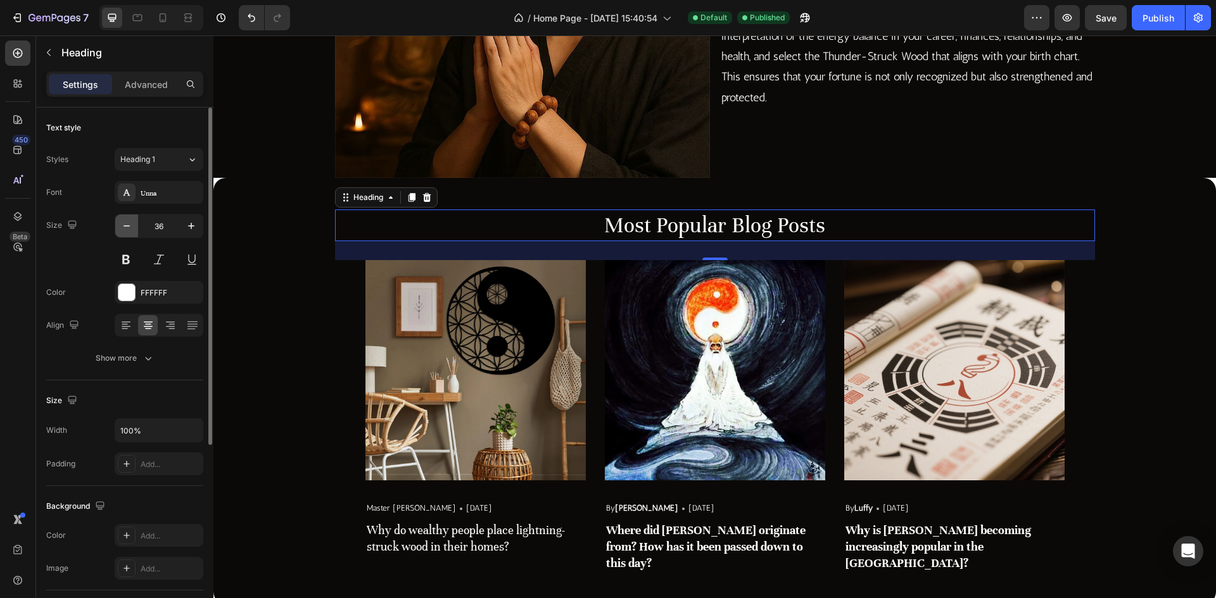
click at [120, 225] on icon "button" at bounding box center [126, 226] width 13 height 13
type input "35"
drag, startPoint x: 1159, startPoint y: 24, endPoint x: 754, endPoint y: 248, distance: 463.1
click at [1159, 24] on div "Publish" at bounding box center [1158, 17] width 32 height 13
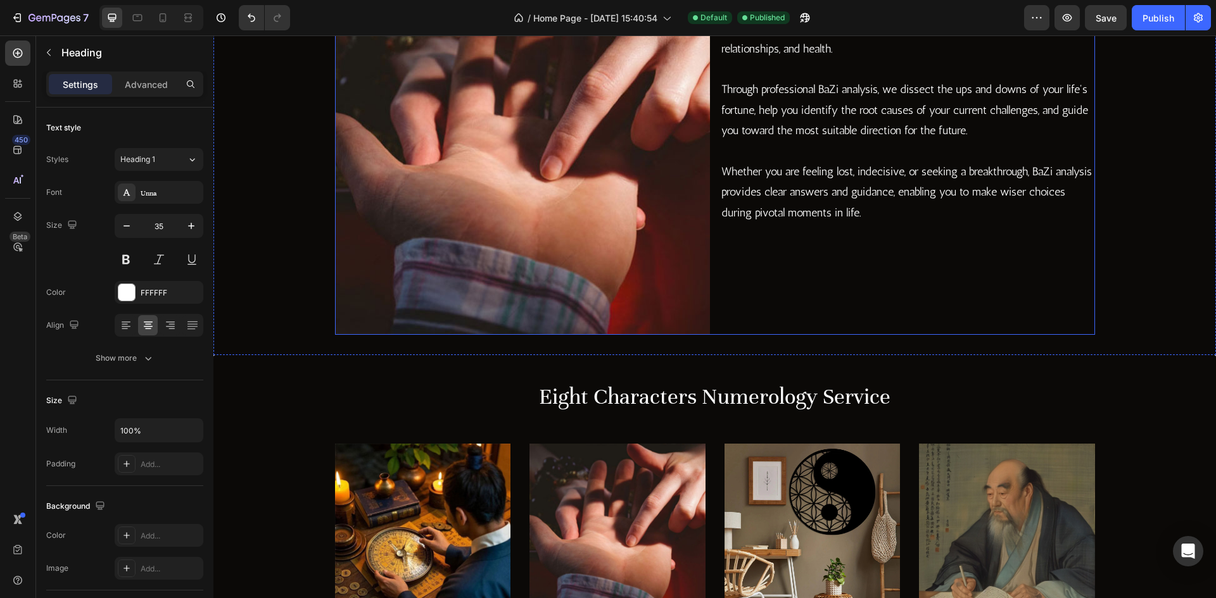
scroll to position [700, 0]
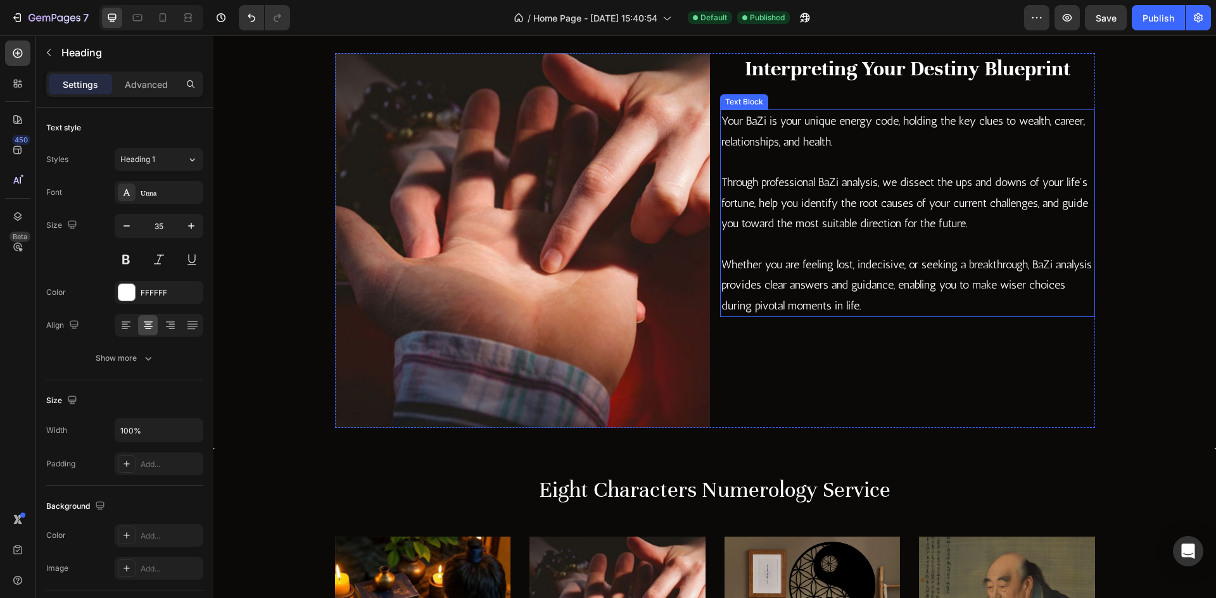
click at [802, 258] on p "Whether you are feeling lost, indecisive, or seeking a breakthrough, BaZi analy…" at bounding box center [907, 285] width 372 height 61
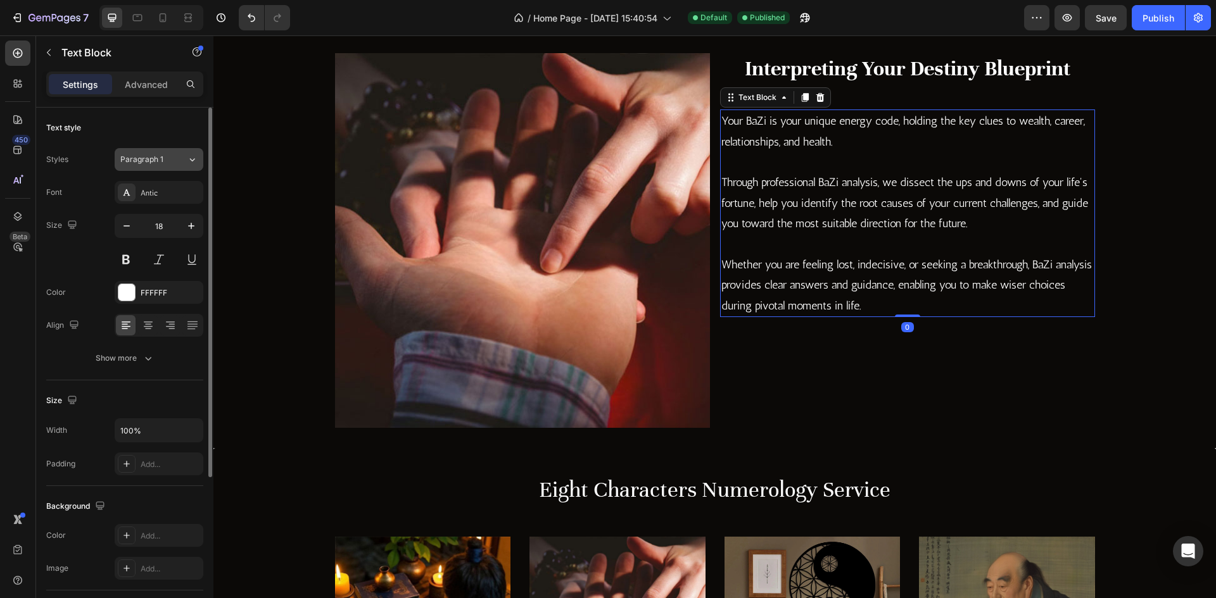
click at [174, 155] on div "Paragraph 1" at bounding box center [153, 159] width 66 height 11
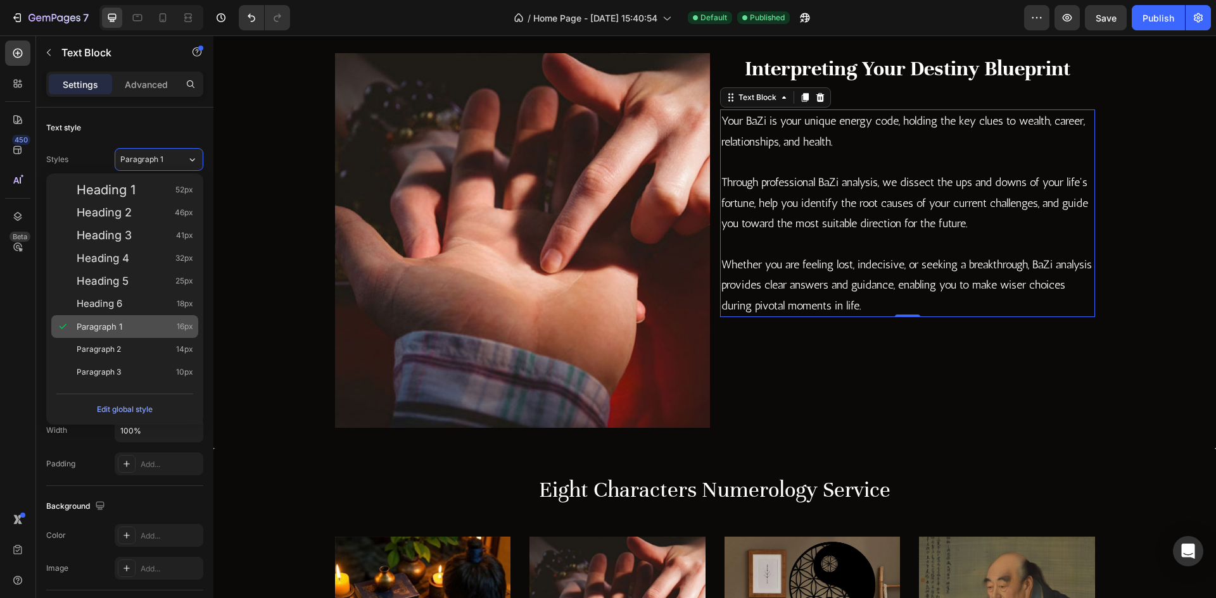
click at [121, 322] on span "Paragraph 1" at bounding box center [100, 326] width 46 height 13
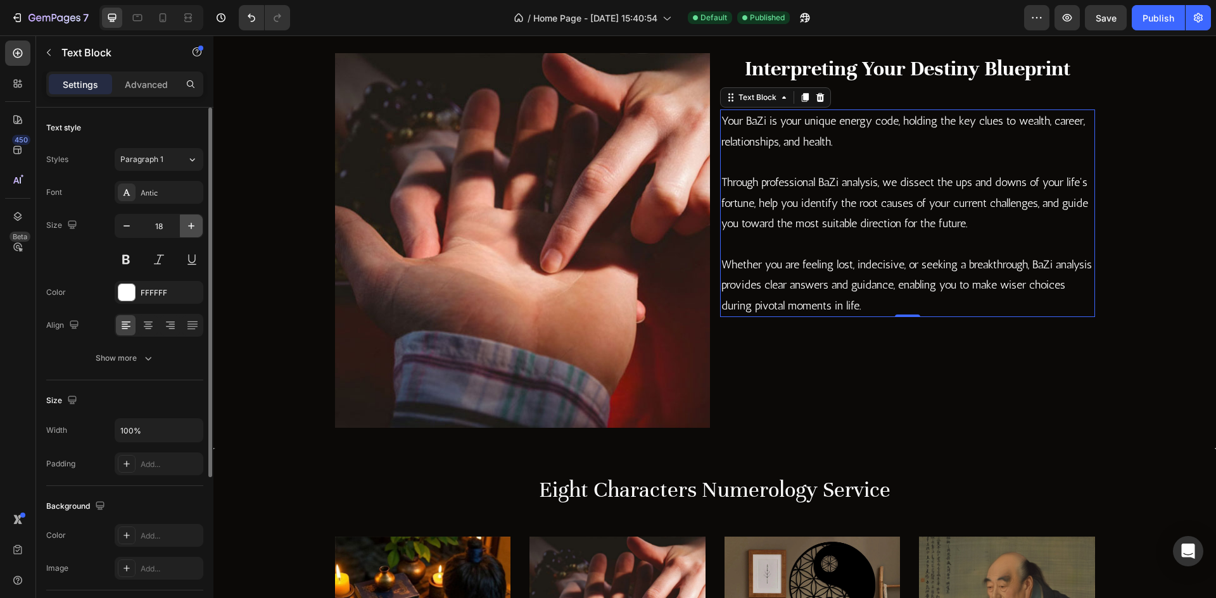
click at [192, 228] on icon "button" at bounding box center [191, 226] width 13 height 13
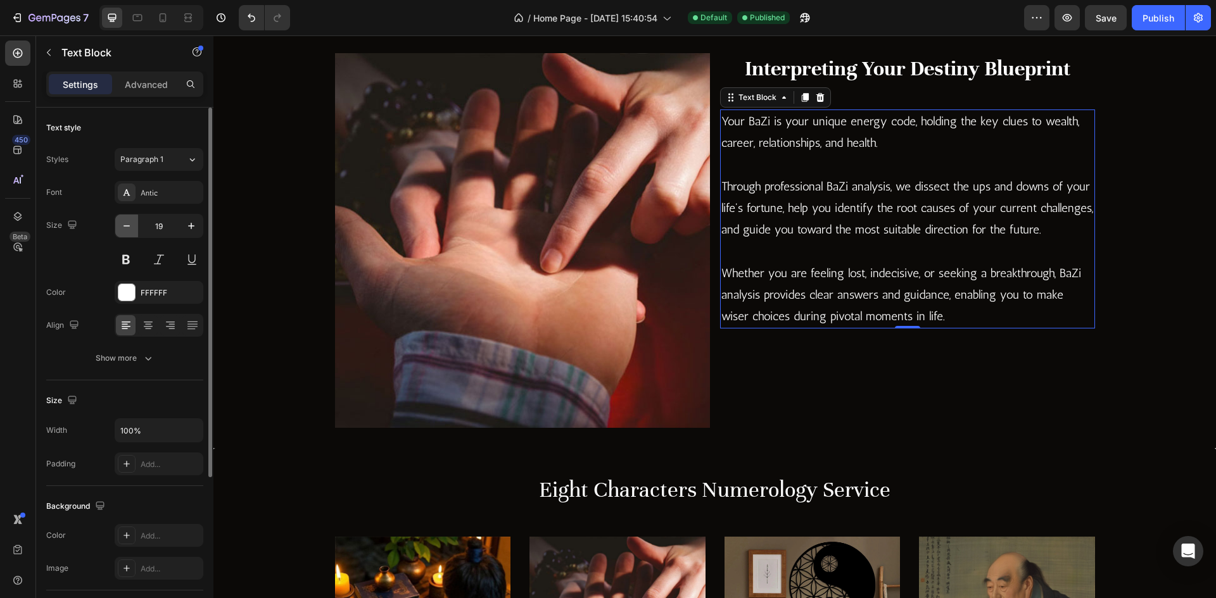
click at [131, 232] on button "button" at bounding box center [126, 226] width 23 height 23
type input "18"
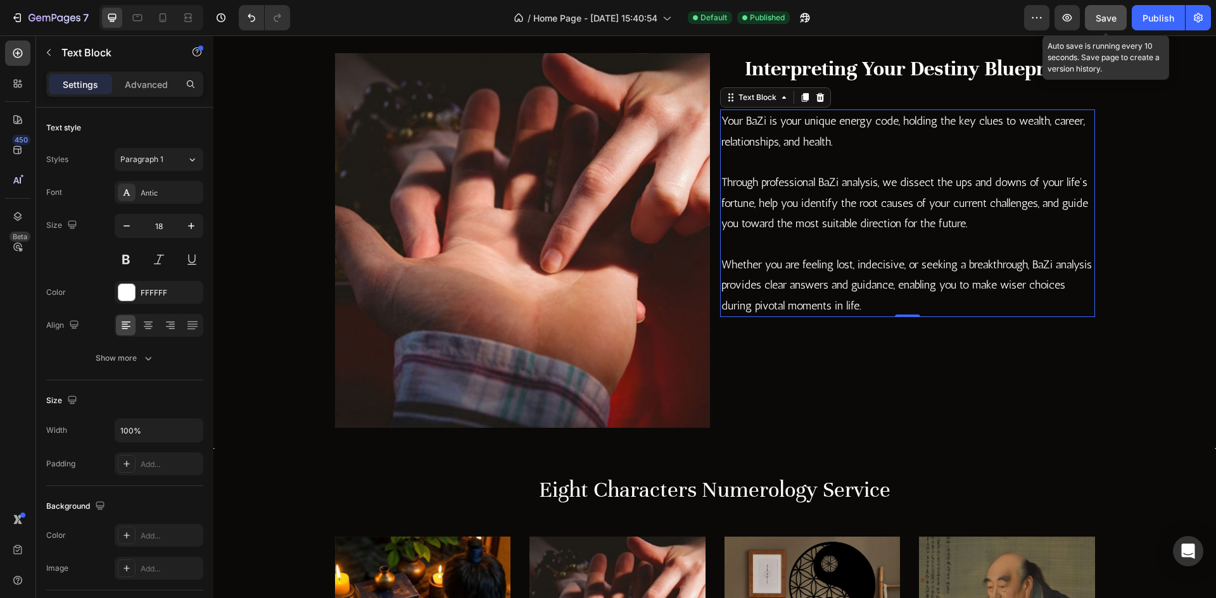
drag, startPoint x: 1096, startPoint y: 27, endPoint x: 751, endPoint y: 255, distance: 413.6
click at [1096, 27] on button "Save" at bounding box center [1106, 17] width 42 height 25
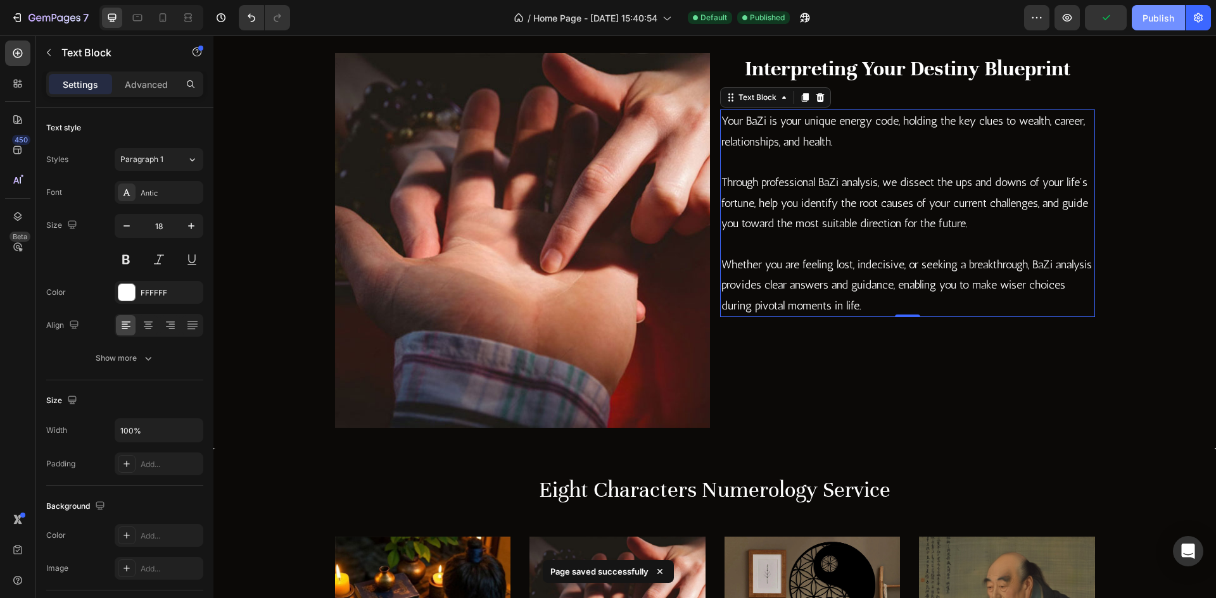
click at [1153, 20] on div "Publish" at bounding box center [1158, 17] width 32 height 13
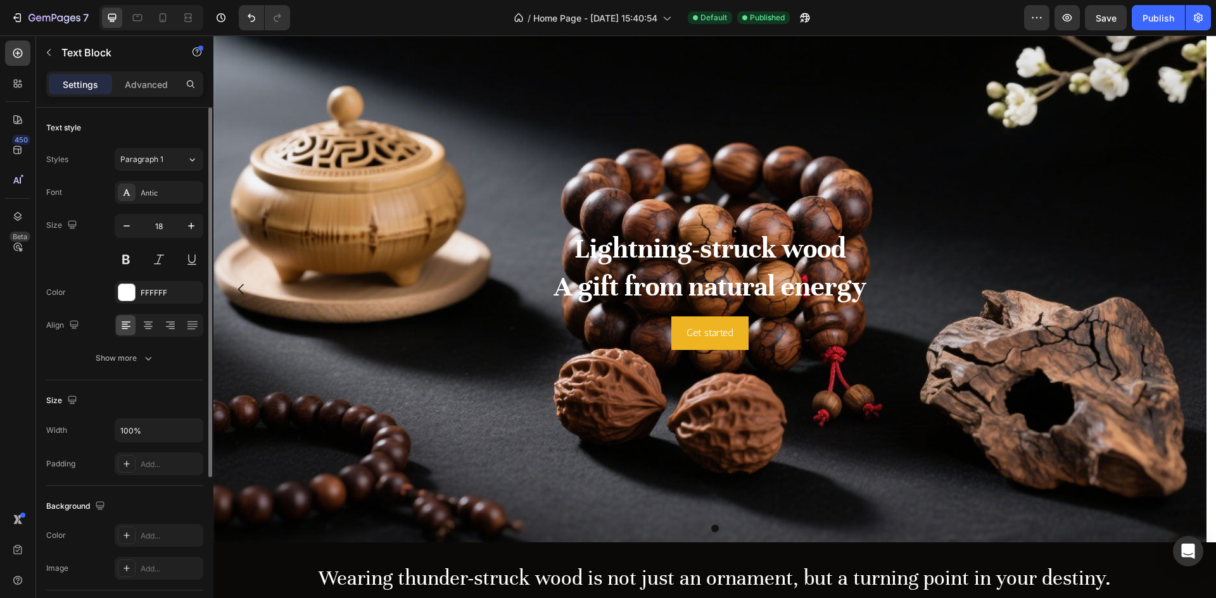
scroll to position [4, 0]
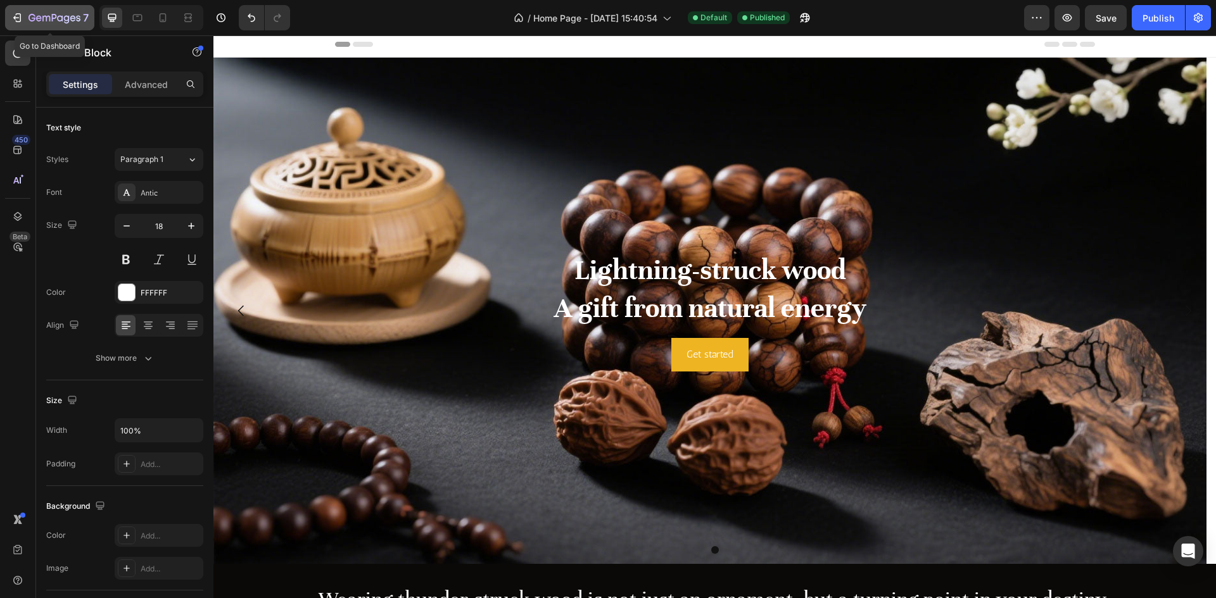
click at [23, 16] on div "7" at bounding box center [50, 17] width 78 height 15
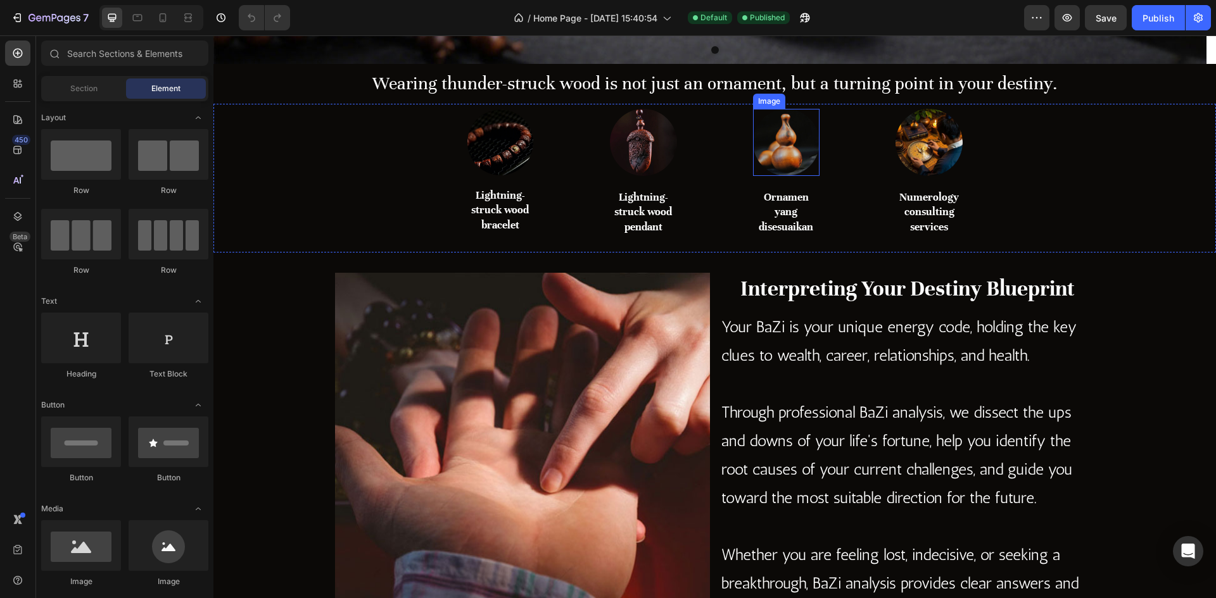
scroll to position [507, 0]
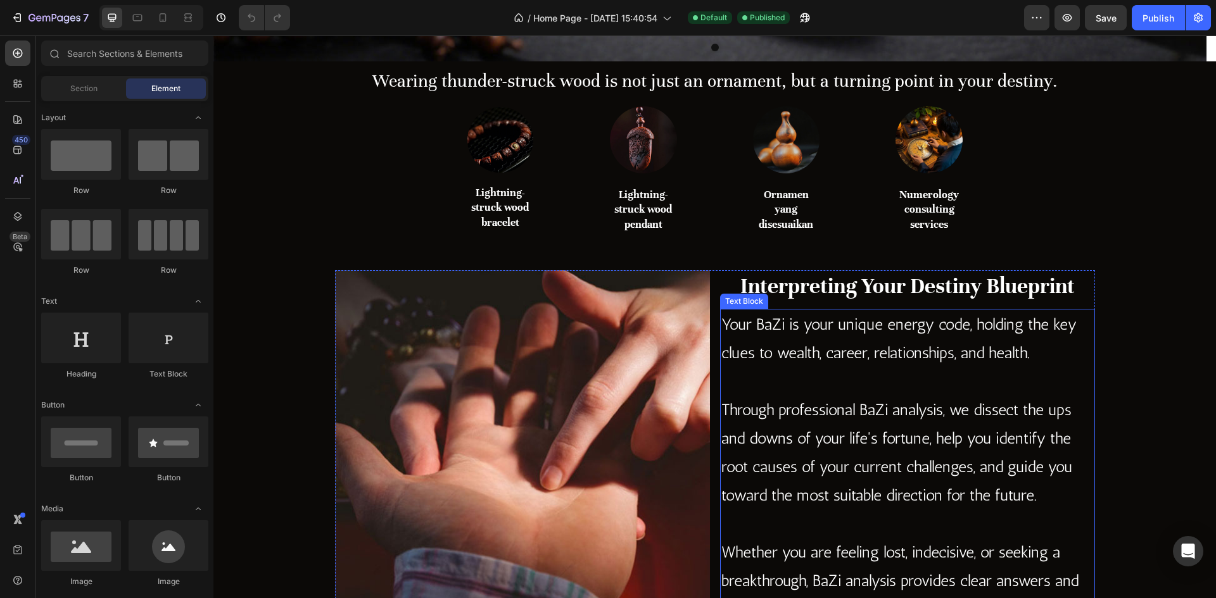
click at [842, 377] on p at bounding box center [907, 381] width 372 height 28
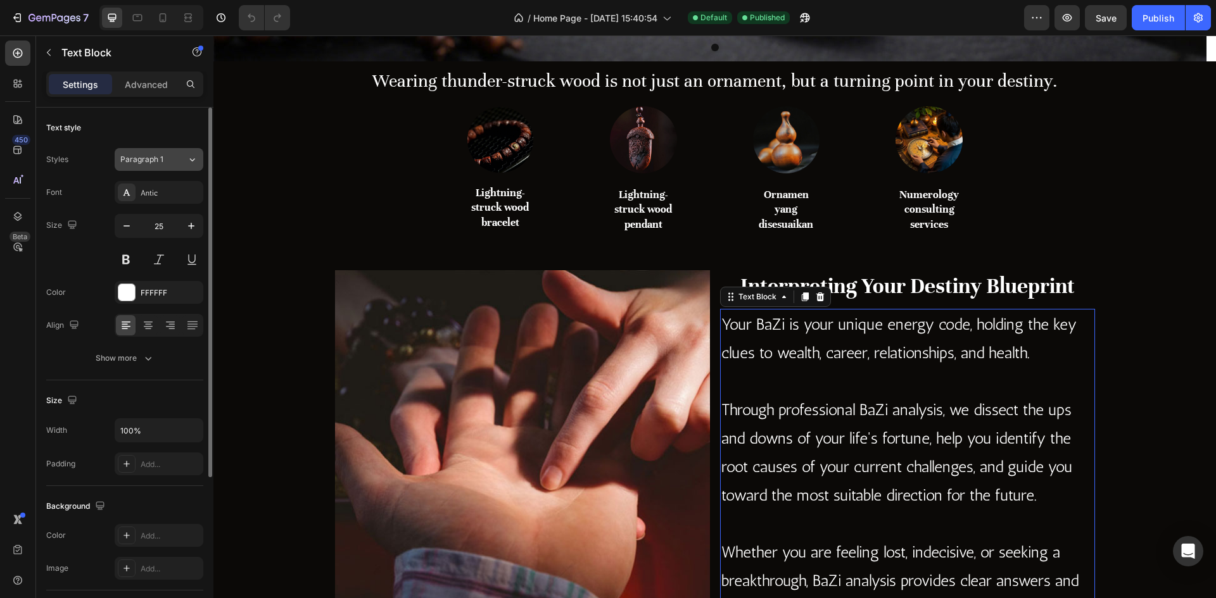
click at [155, 156] on span "Paragraph 1" at bounding box center [141, 159] width 43 height 11
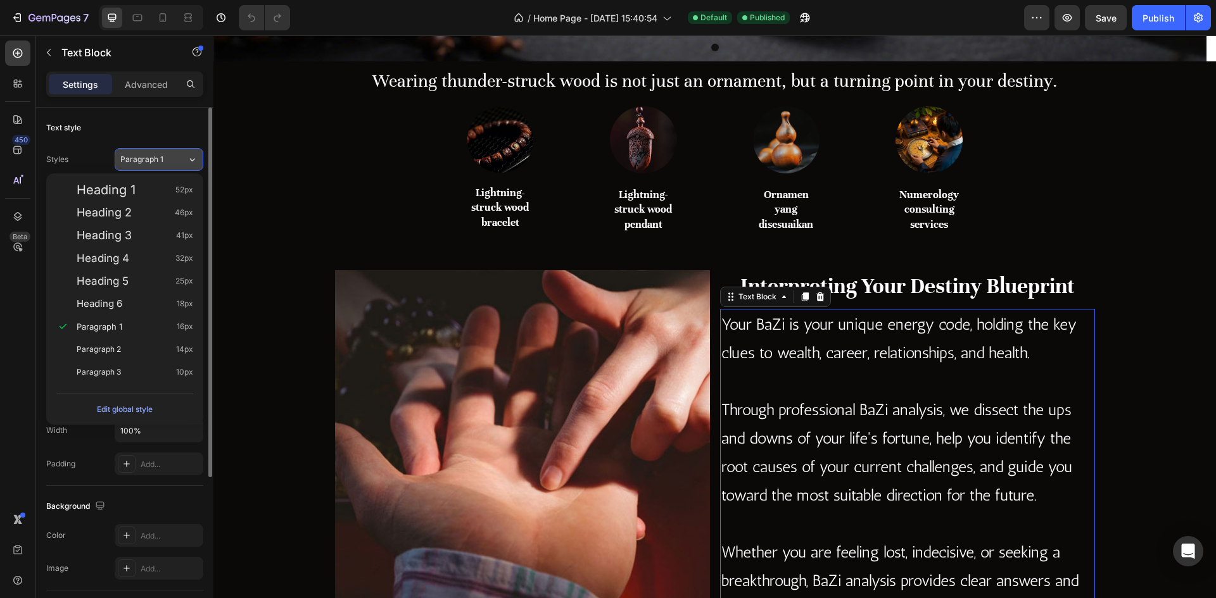
click at [149, 164] on span "Paragraph 1" at bounding box center [141, 159] width 43 height 11
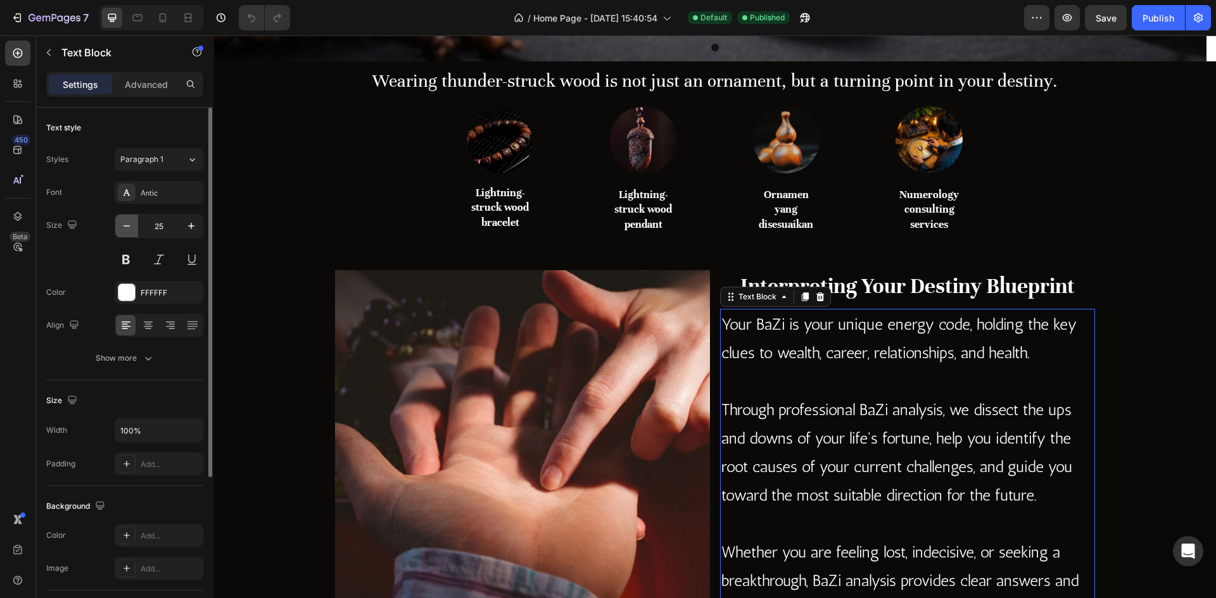
click at [129, 232] on icon "button" at bounding box center [126, 226] width 13 height 13
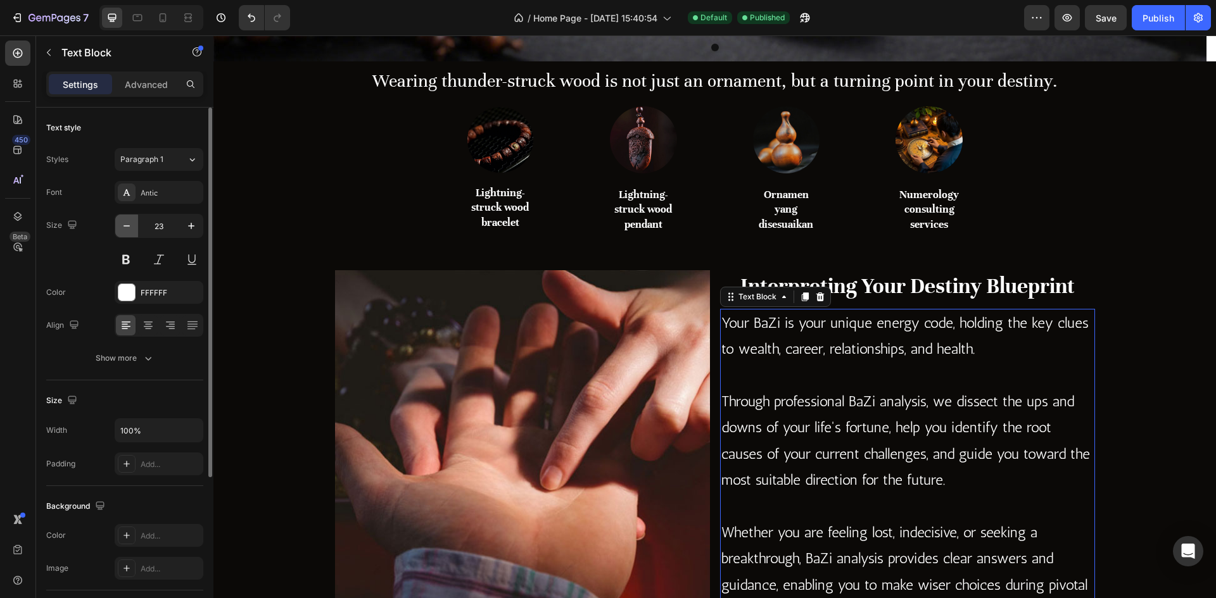
click at [129, 232] on icon "button" at bounding box center [126, 226] width 13 height 13
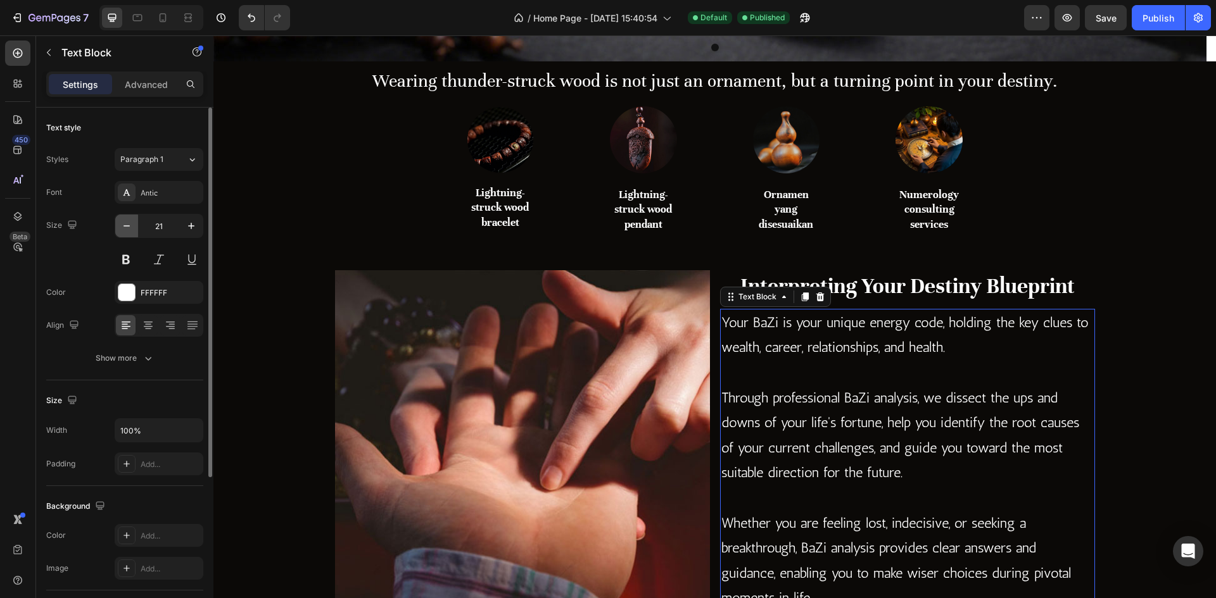
click at [129, 232] on icon "button" at bounding box center [126, 226] width 13 height 13
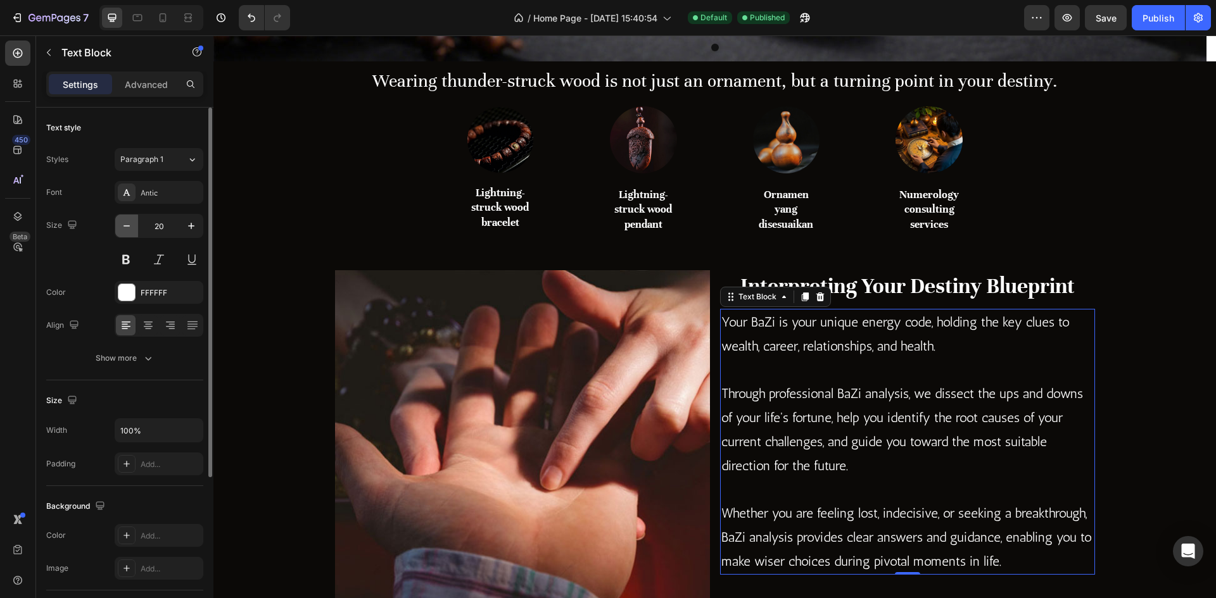
click at [129, 232] on icon "button" at bounding box center [126, 226] width 13 height 13
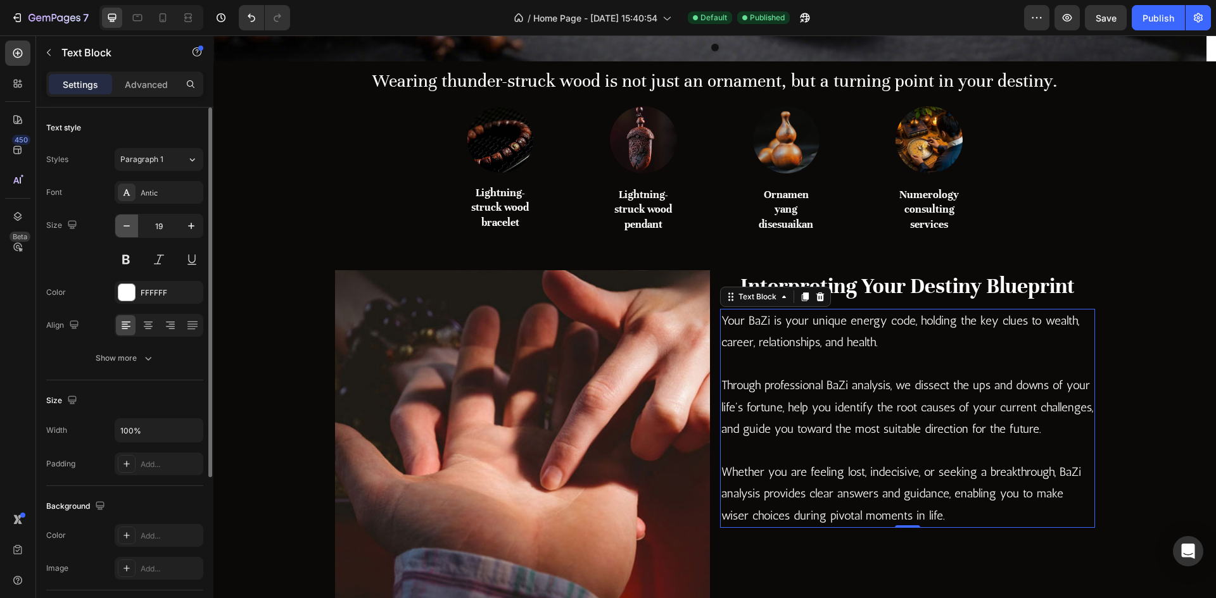
click at [129, 232] on icon "button" at bounding box center [126, 226] width 13 height 13
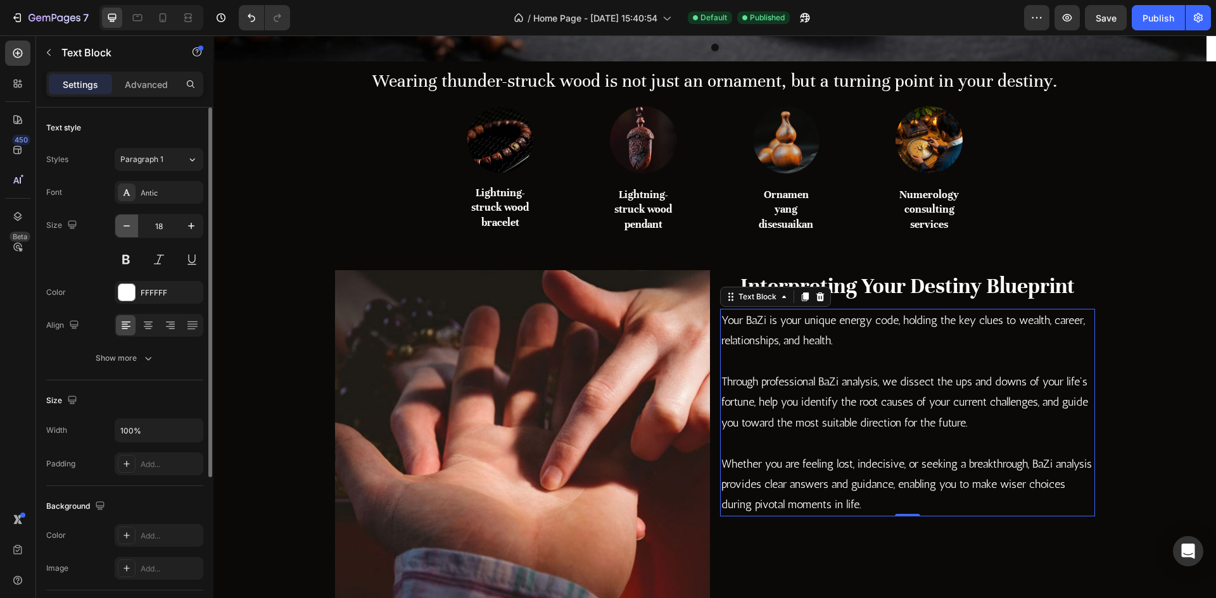
click at [129, 232] on icon "button" at bounding box center [126, 226] width 13 height 13
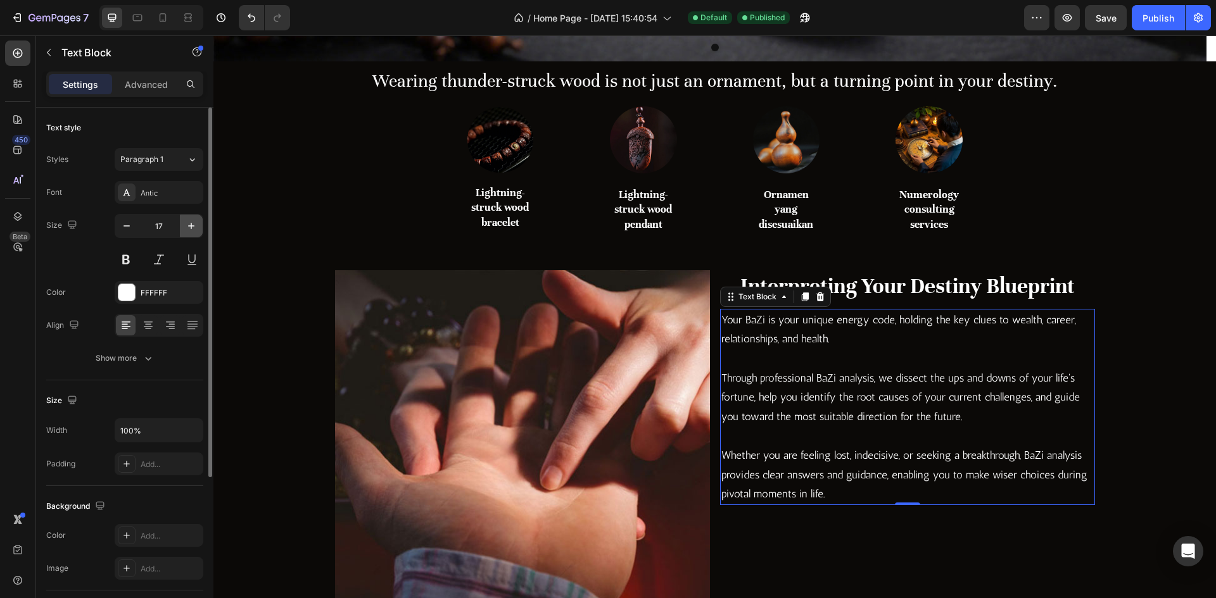
click at [196, 231] on icon "button" at bounding box center [191, 226] width 13 height 13
type input "18"
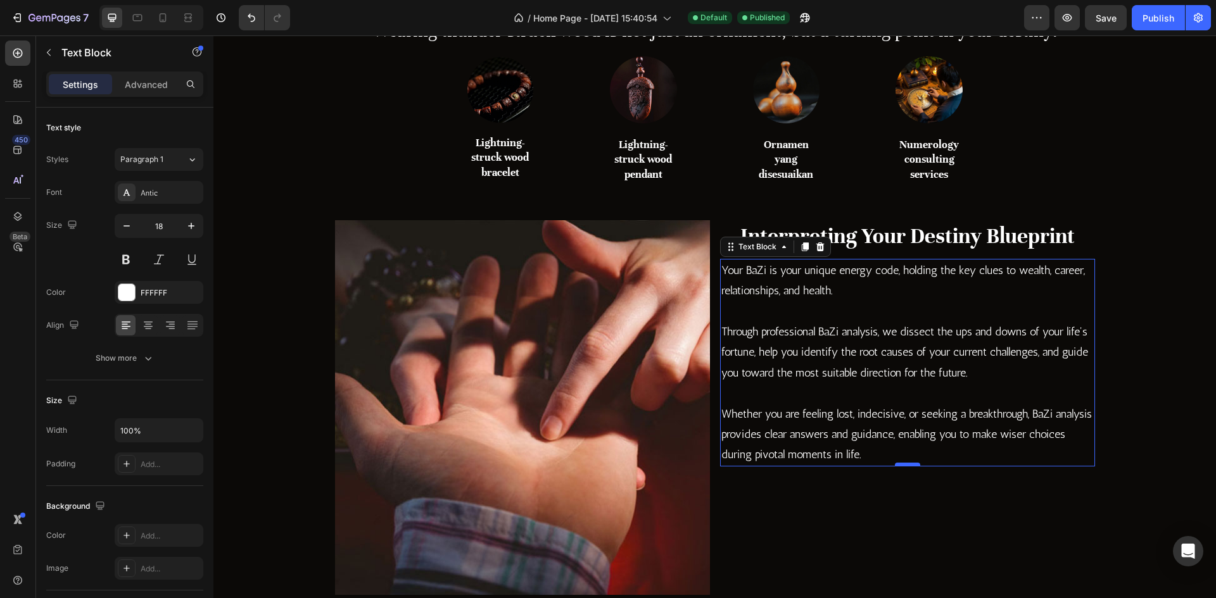
scroll to position [633, 0]
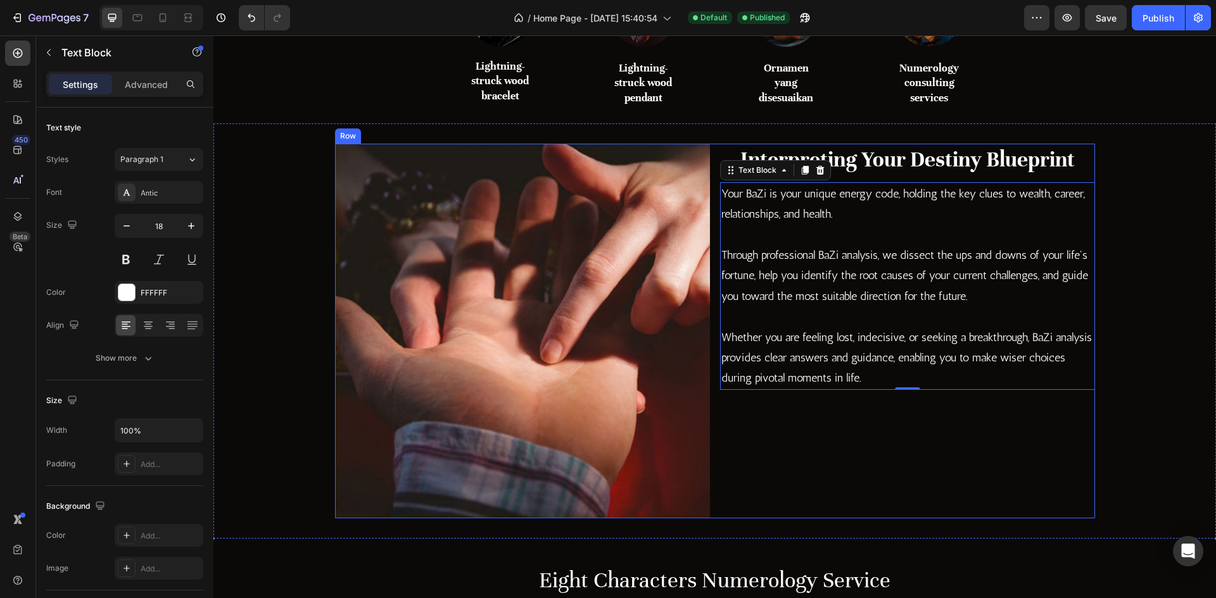
click at [930, 149] on h2 "Interpreting Your Destiny Blueprint" at bounding box center [907, 160] width 375 height 32
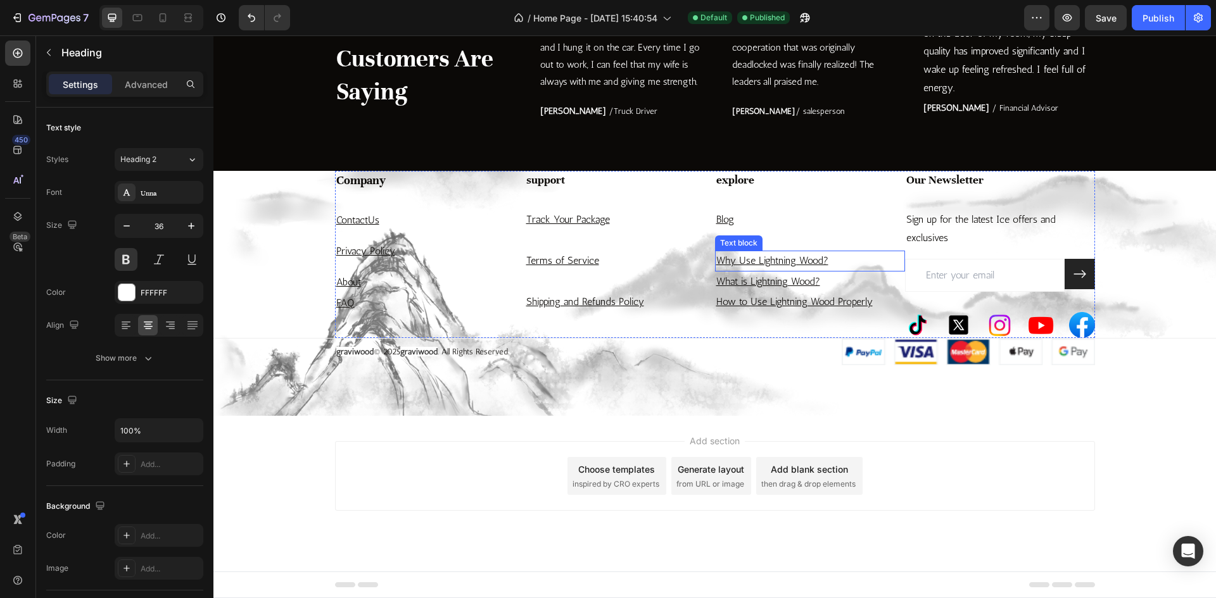
scroll to position [3060, 0]
click at [386, 213] on p "Contact Us" at bounding box center [429, 220] width 187 height 18
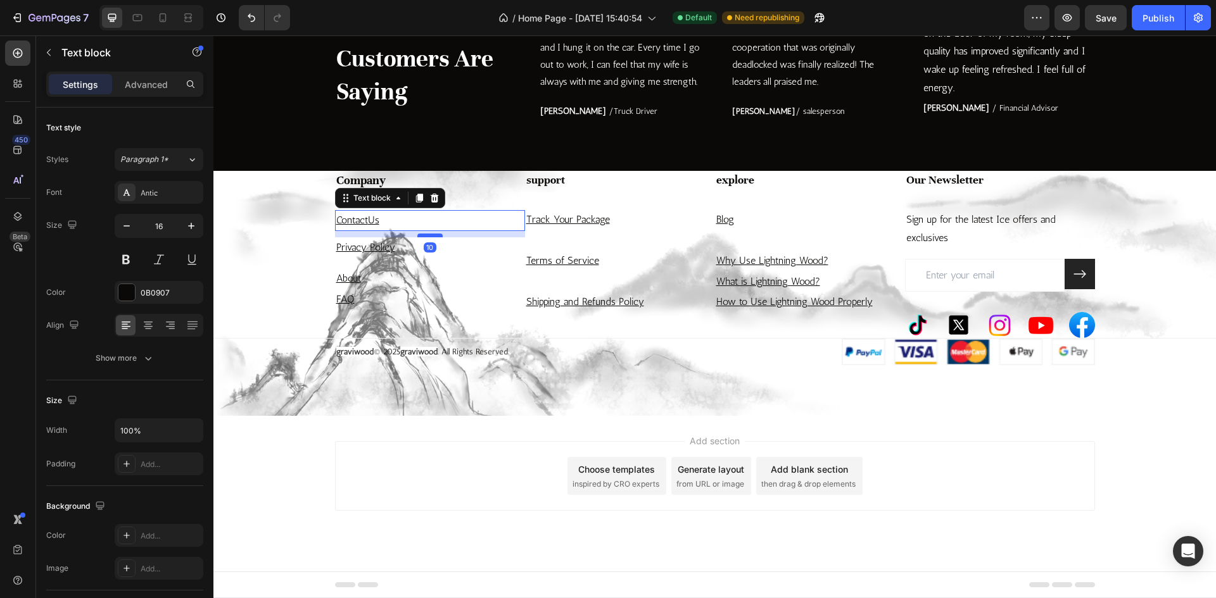
click at [424, 235] on div at bounding box center [429, 236] width 25 height 4
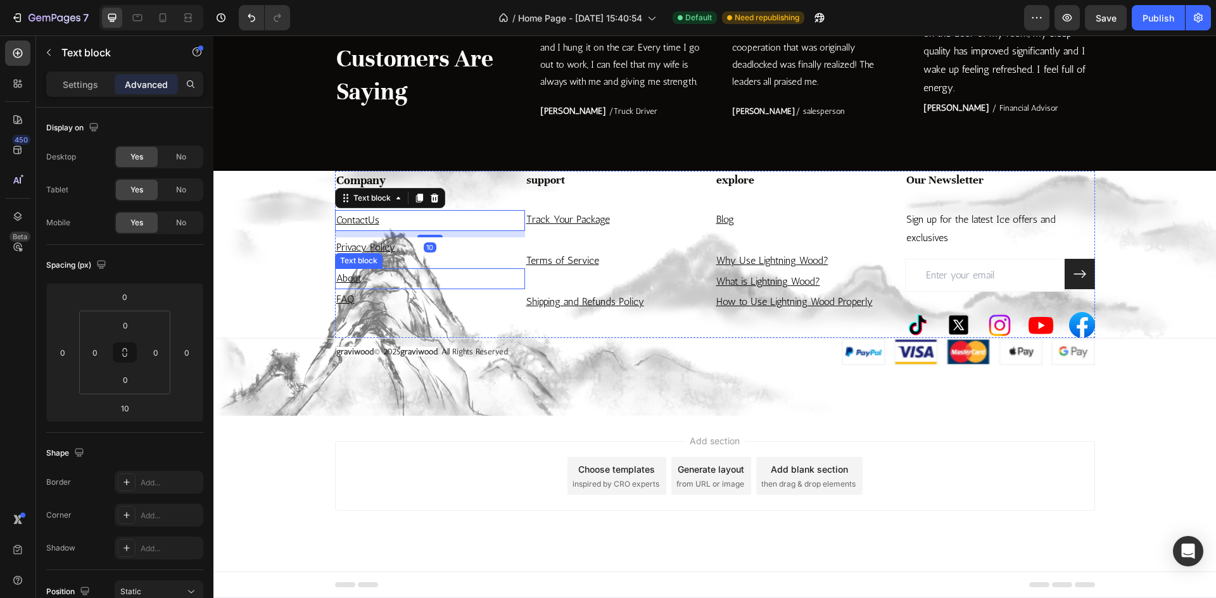
click at [379, 287] on p "About" at bounding box center [429, 279] width 187 height 18
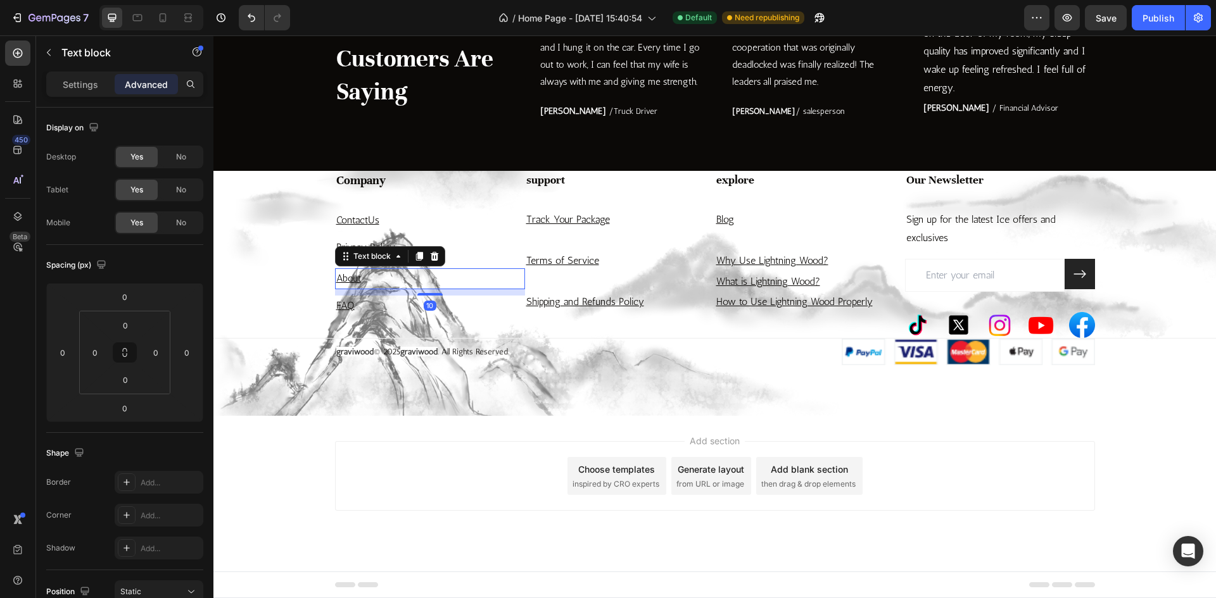
drag, startPoint x: 425, startPoint y: 289, endPoint x: 426, endPoint y: 295, distance: 6.4
click at [426, 295] on div at bounding box center [429, 294] width 25 height 3
type input "10"
click at [365, 302] on p "FAQ" at bounding box center [429, 306] width 187 height 18
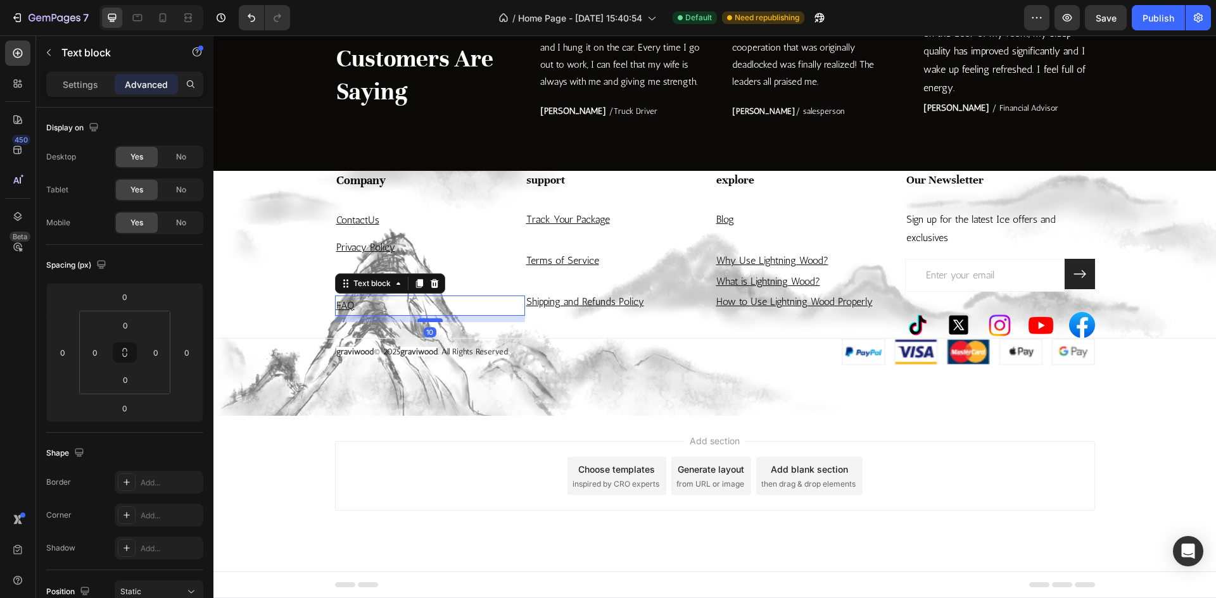
drag, startPoint x: 417, startPoint y: 314, endPoint x: 419, endPoint y: 320, distance: 6.6
click at [419, 320] on div at bounding box center [429, 321] width 25 height 4
type input "10"
drag, startPoint x: 442, startPoint y: 274, endPoint x: 438, endPoint y: 260, distance: 14.0
click at [442, 274] on p "About" at bounding box center [429, 279] width 187 height 18
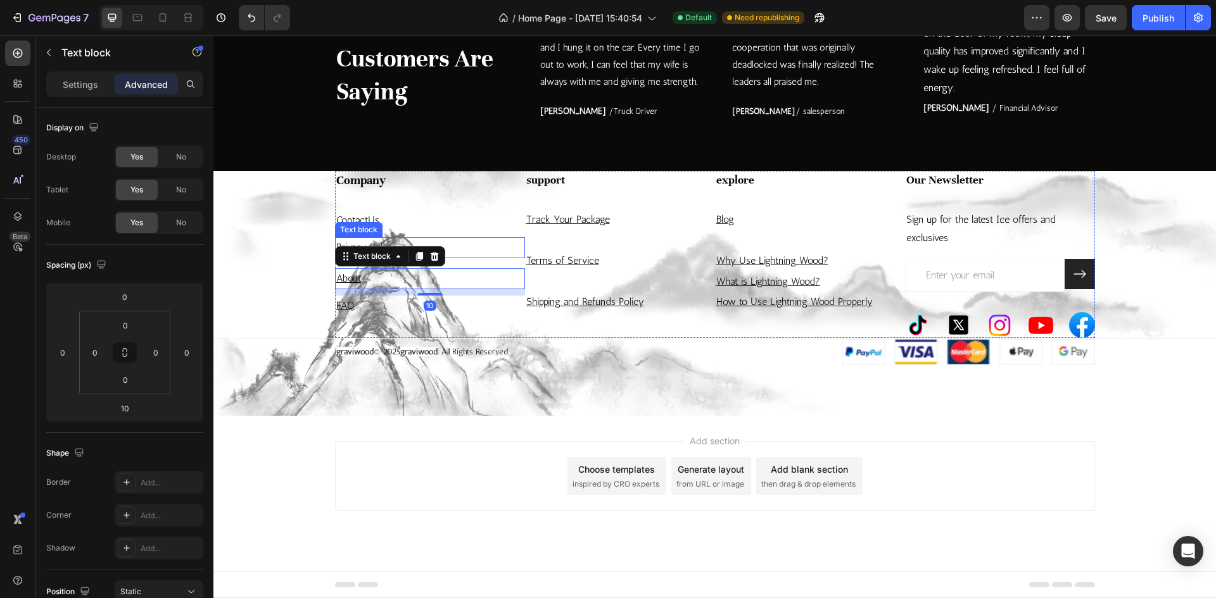
click at [434, 242] on p "Privacy Policy" at bounding box center [429, 248] width 187 height 18
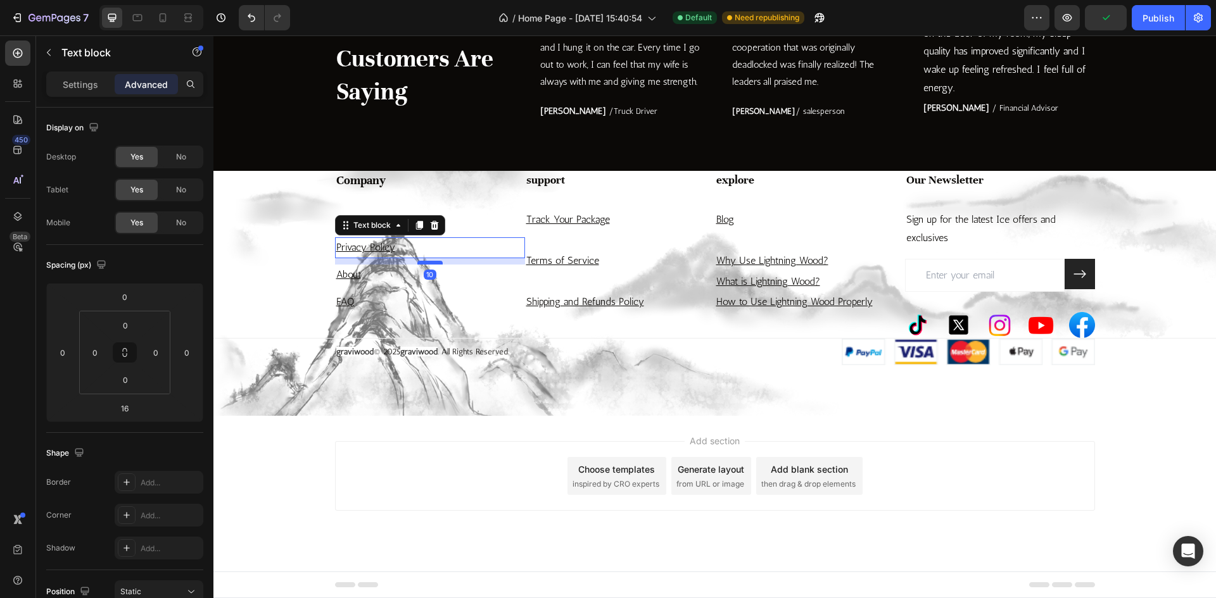
click at [428, 262] on div at bounding box center [429, 263] width 25 height 4
type input "10"
click at [598, 274] on div "support Heading Track Your Package Text block Terms of Service Text block Shipp…" at bounding box center [620, 254] width 190 height 167
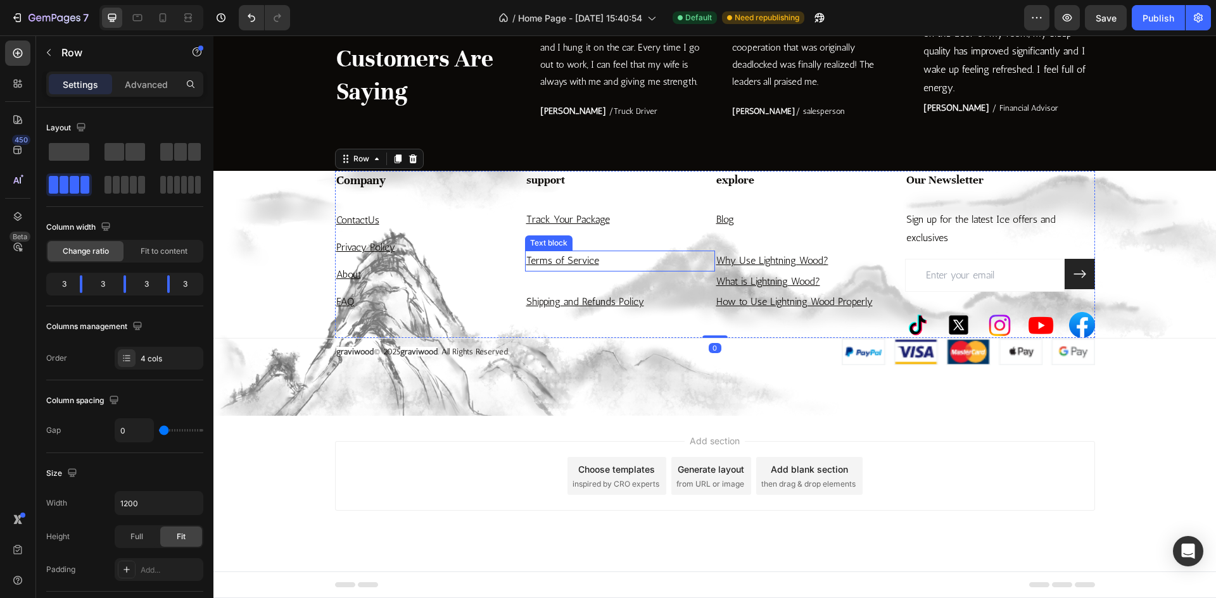
click at [604, 262] on p "Terms of Service" at bounding box center [619, 261] width 187 height 18
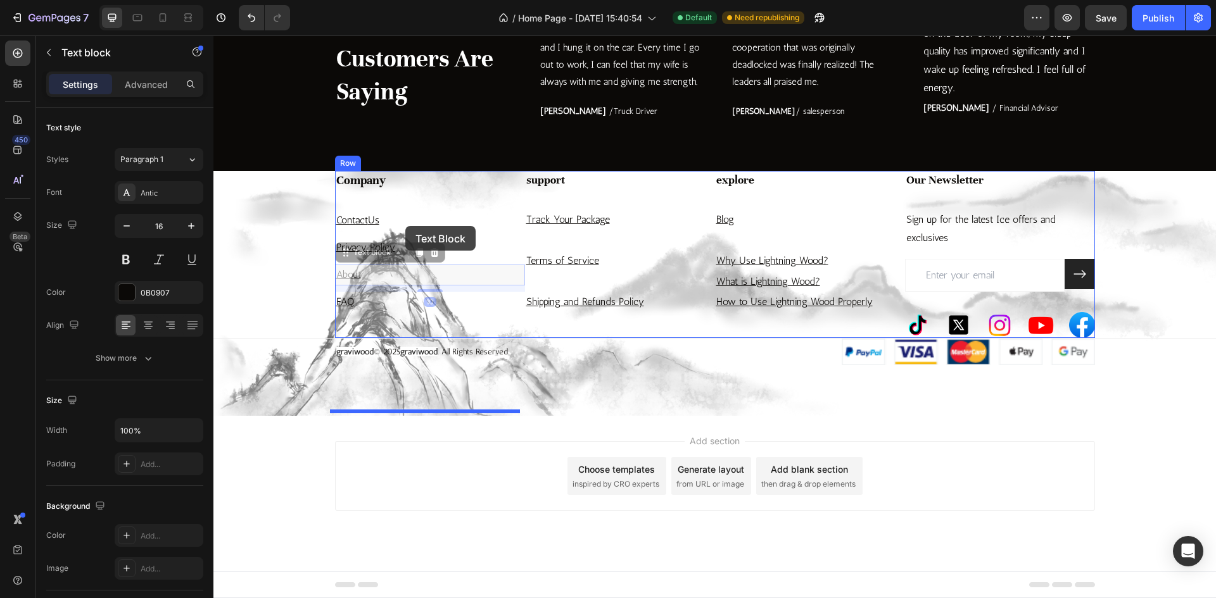
drag, startPoint x: 360, startPoint y: 274, endPoint x: 405, endPoint y: 225, distance: 66.3
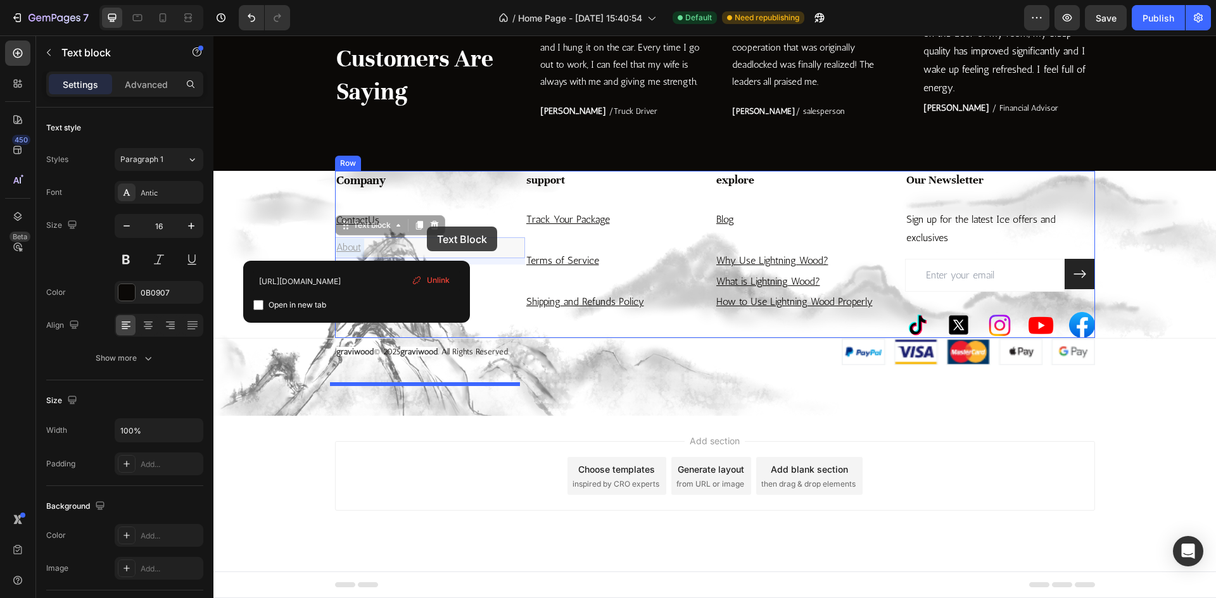
drag, startPoint x: 429, startPoint y: 248, endPoint x: 427, endPoint y: 227, distance: 21.7
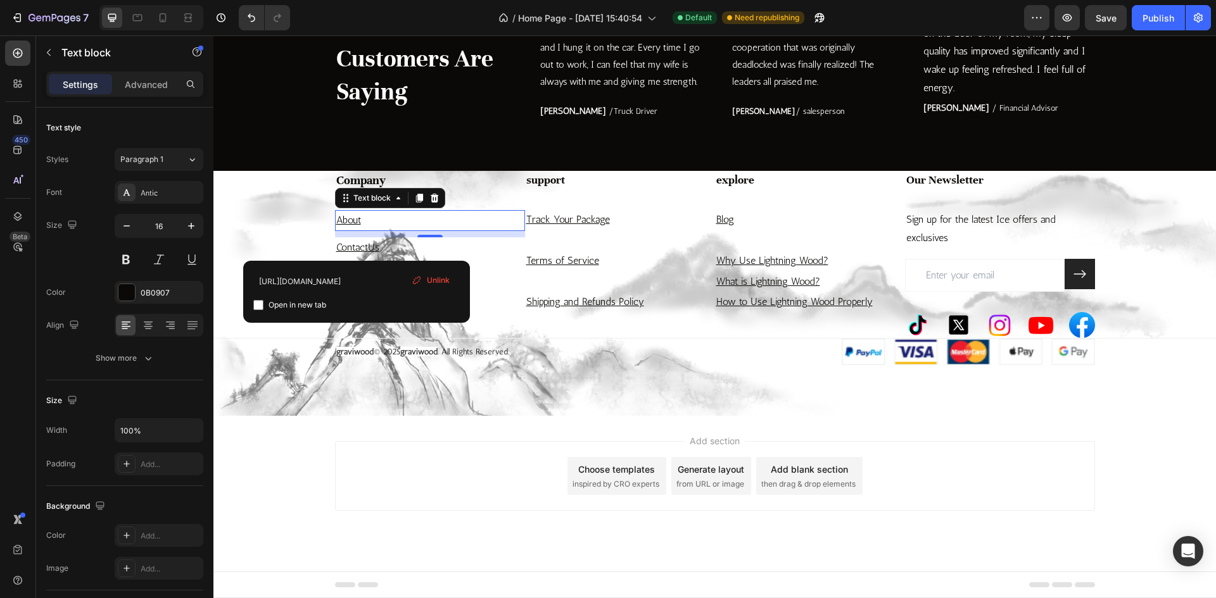
drag, startPoint x: 443, startPoint y: 322, endPoint x: 431, endPoint y: 322, distance: 12.0
click at [443, 322] on div "https://4ivc6b-pk.myshopify.com/a/gempages?version=v7&shop_id=57868988542720499…" at bounding box center [356, 292] width 227 height 62
click at [385, 455] on div "Add section Choose templates inspired by CRO experts Generate layout from URL o…" at bounding box center [715, 476] width 760 height 70
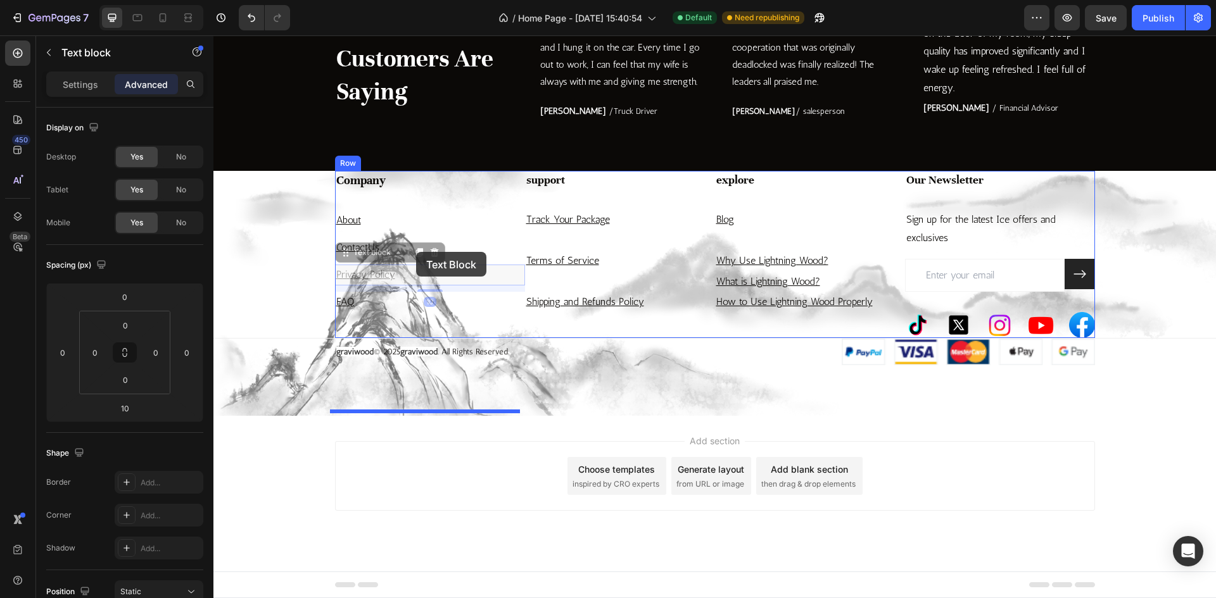
drag, startPoint x: 417, startPoint y: 278, endPoint x: 416, endPoint y: 252, distance: 26.0
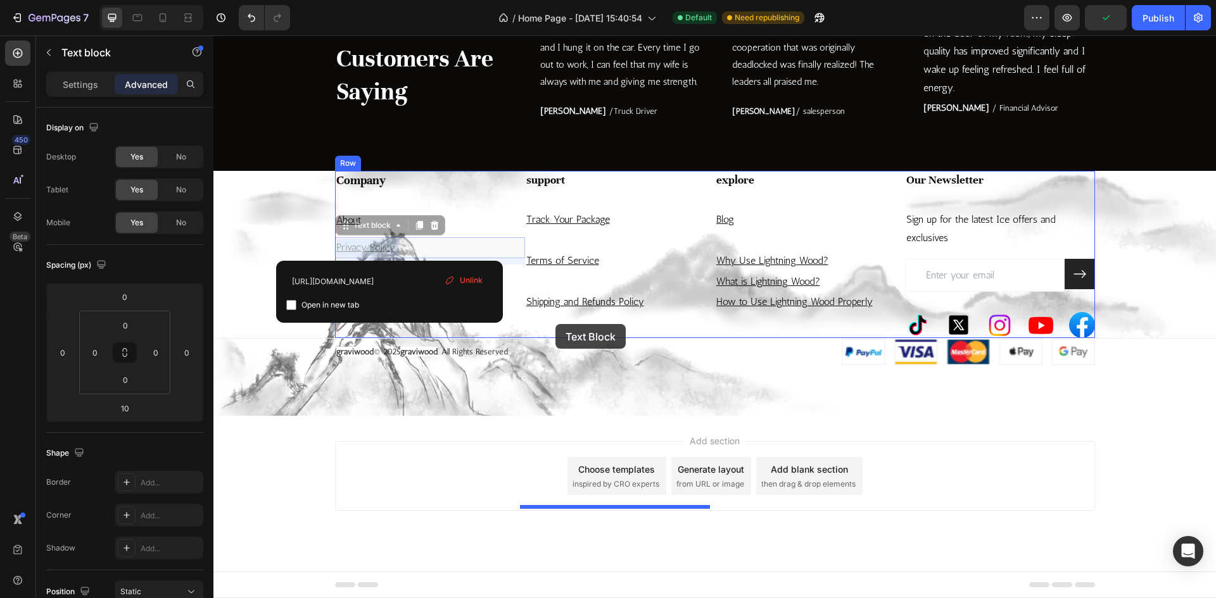
drag, startPoint x: 442, startPoint y: 251, endPoint x: 555, endPoint y: 324, distance: 135.1
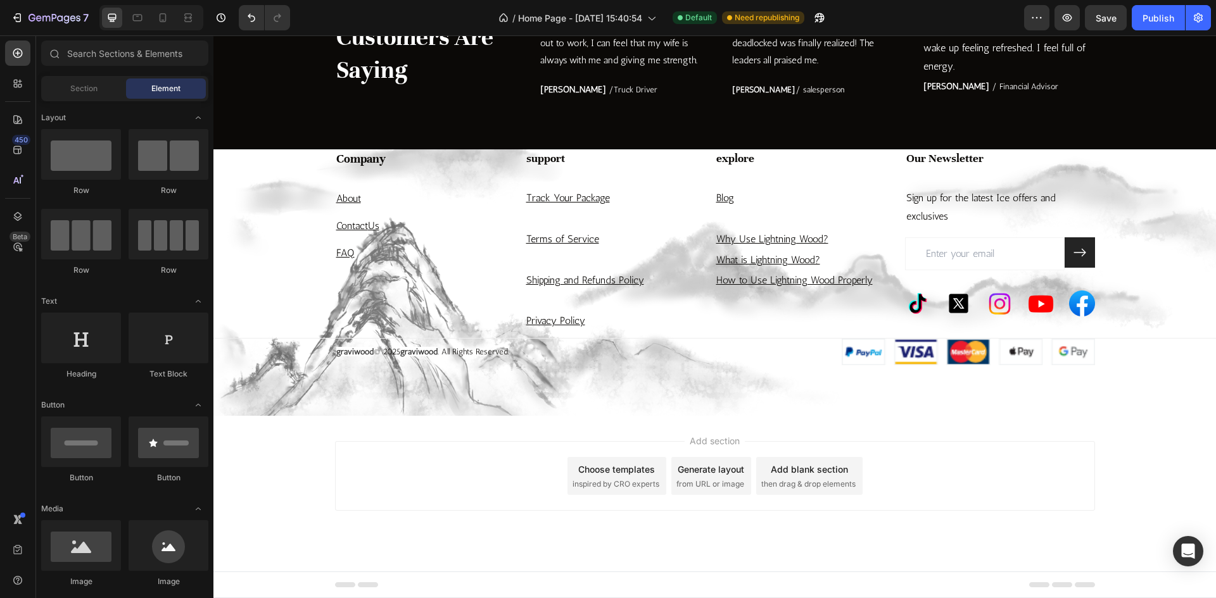
click at [377, 466] on div "Add section Choose templates inspired by CRO experts Generate layout from URL o…" at bounding box center [715, 476] width 760 height 70
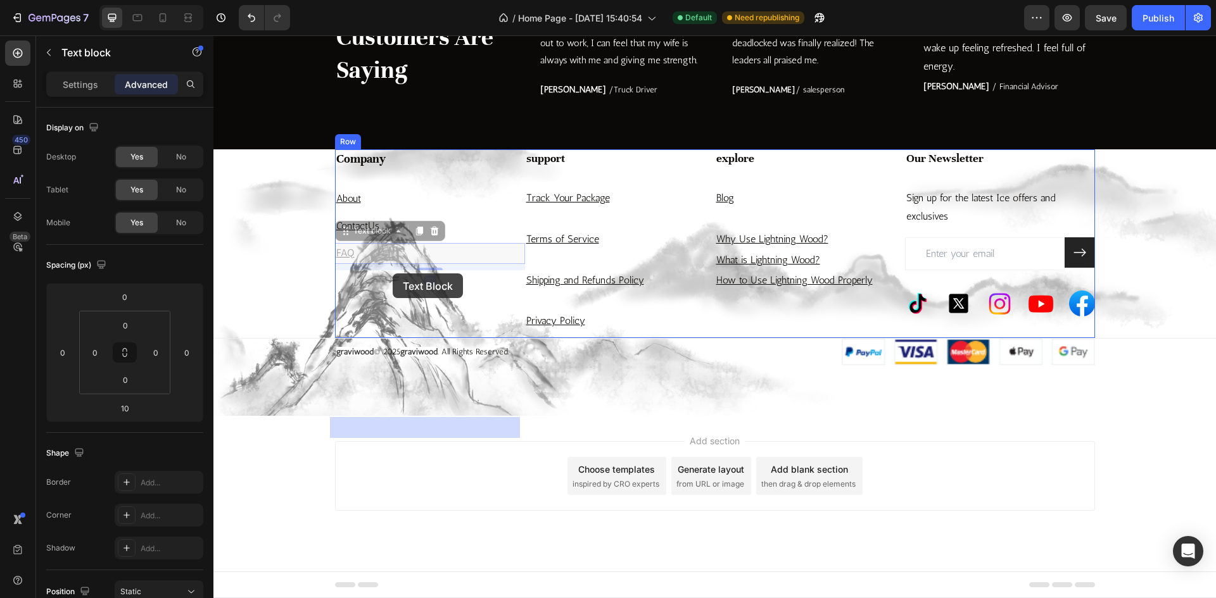
drag, startPoint x: 367, startPoint y: 274, endPoint x: 393, endPoint y: 274, distance: 25.3
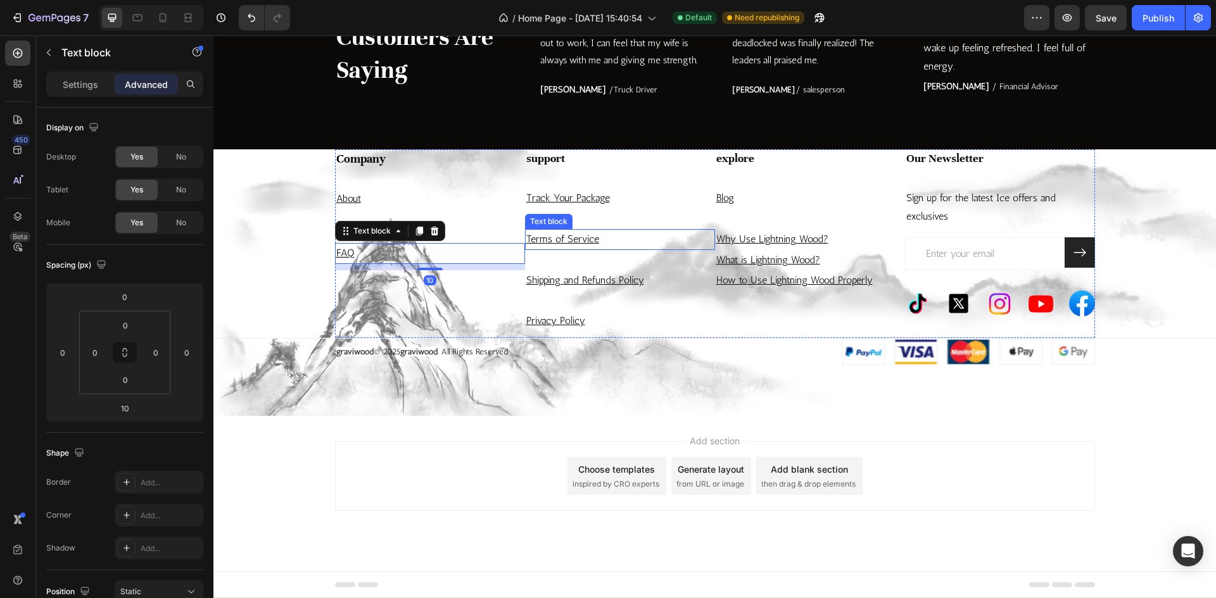
click at [624, 249] on p "Terms of Service" at bounding box center [619, 239] width 187 height 18
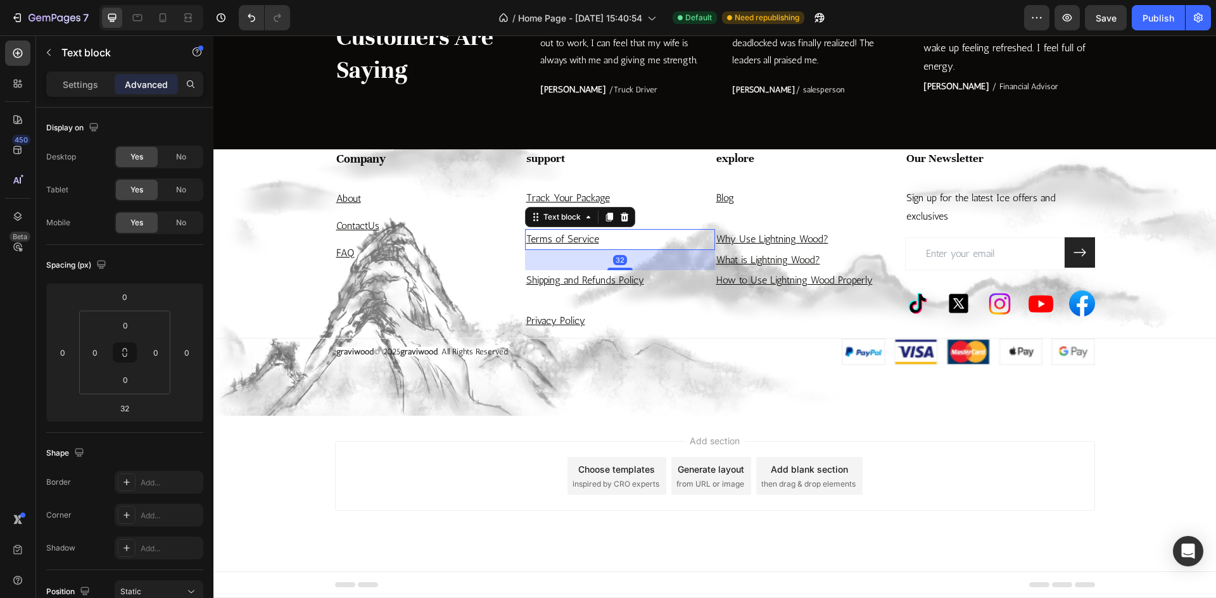
click at [617, 270] on div "32" at bounding box center [620, 260] width 190 height 20
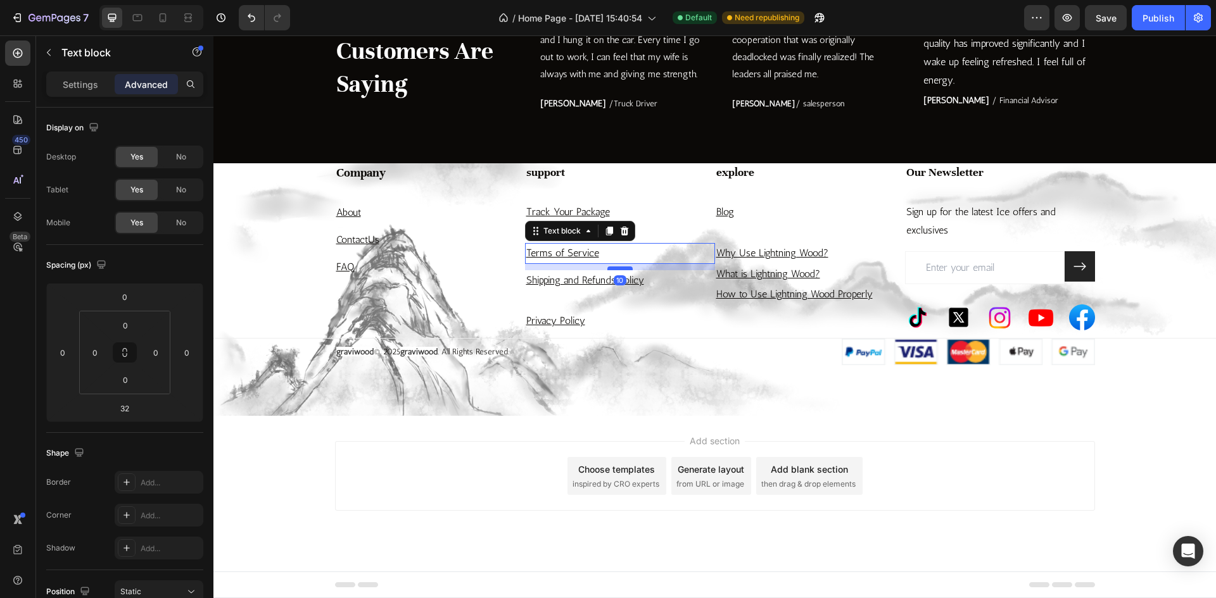
drag, startPoint x: 617, startPoint y: 291, endPoint x: 619, endPoint y: 277, distance: 14.1
click at [619, 270] on div at bounding box center [619, 269] width 25 height 4
type input "10"
click at [536, 307] on div "support Heading Track Your Package Text block Terms of Service Text block 10 Sh…" at bounding box center [620, 250] width 190 height 175
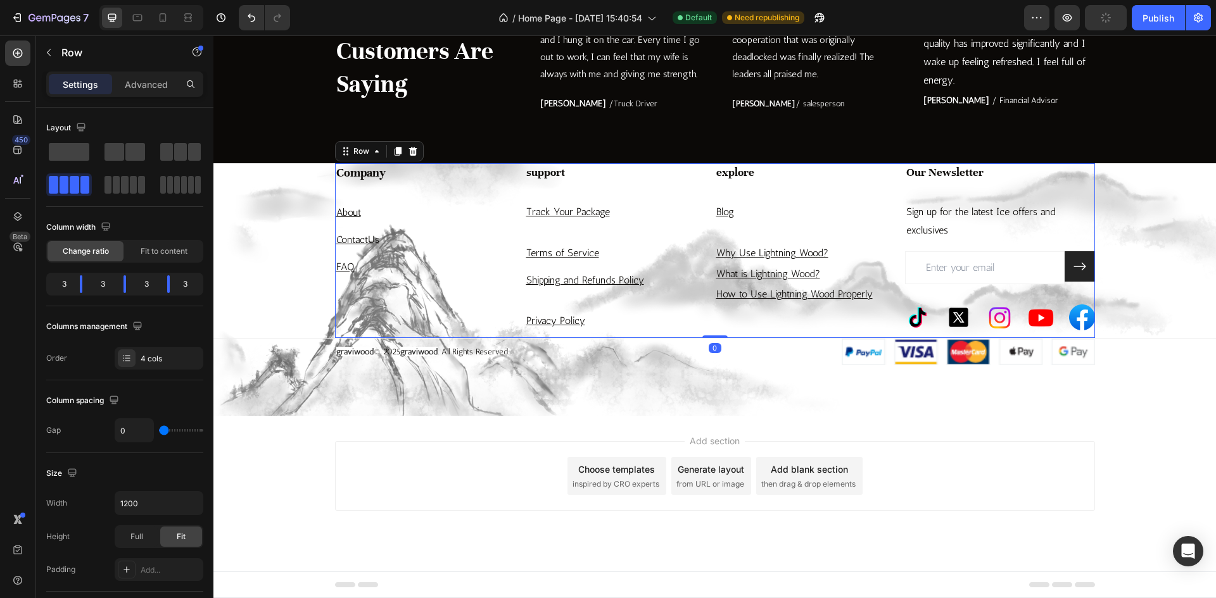
click at [617, 239] on div "support Heading Track Your Package Text block Terms of Service Text block Shipp…" at bounding box center [620, 250] width 190 height 175
click at [619, 223] on div "Track Your Package" at bounding box center [620, 212] width 190 height 21
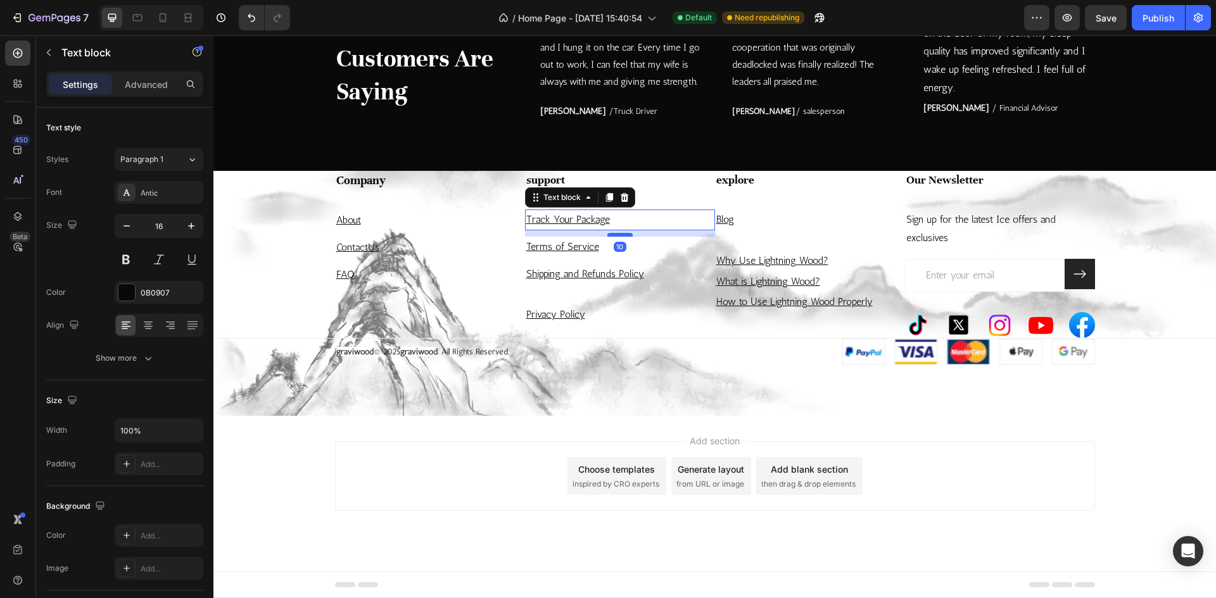
drag, startPoint x: 614, startPoint y: 248, endPoint x: 619, endPoint y: 234, distance: 15.1
click at [619, 234] on div at bounding box center [619, 235] width 25 height 4
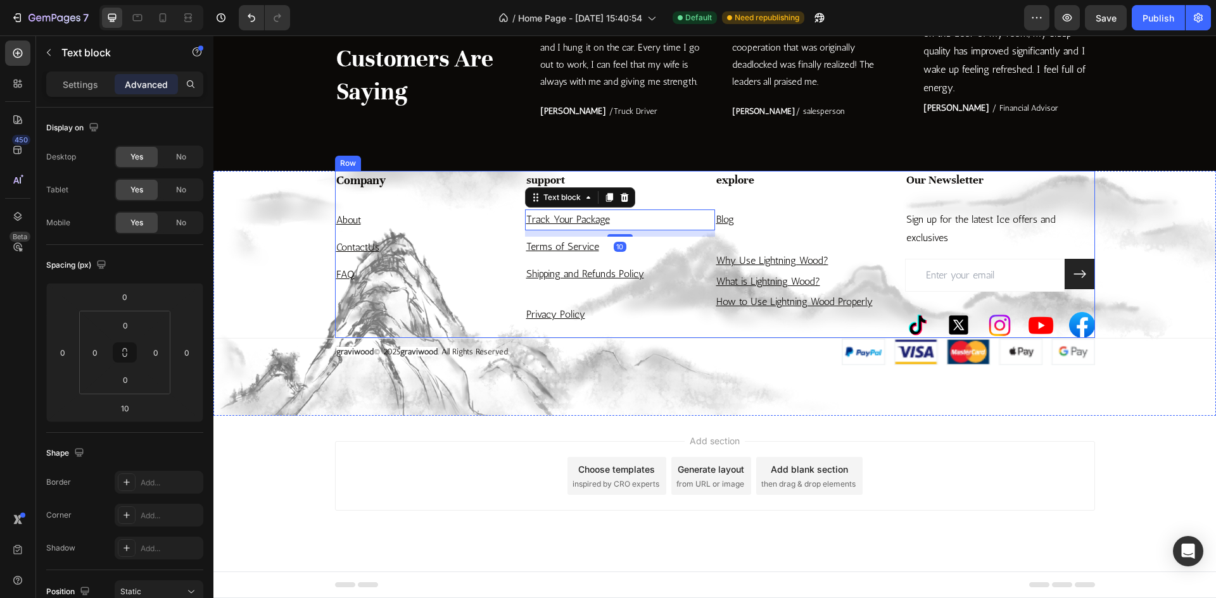
click at [618, 322] on p "Privacy Policy" at bounding box center [619, 315] width 187 height 18
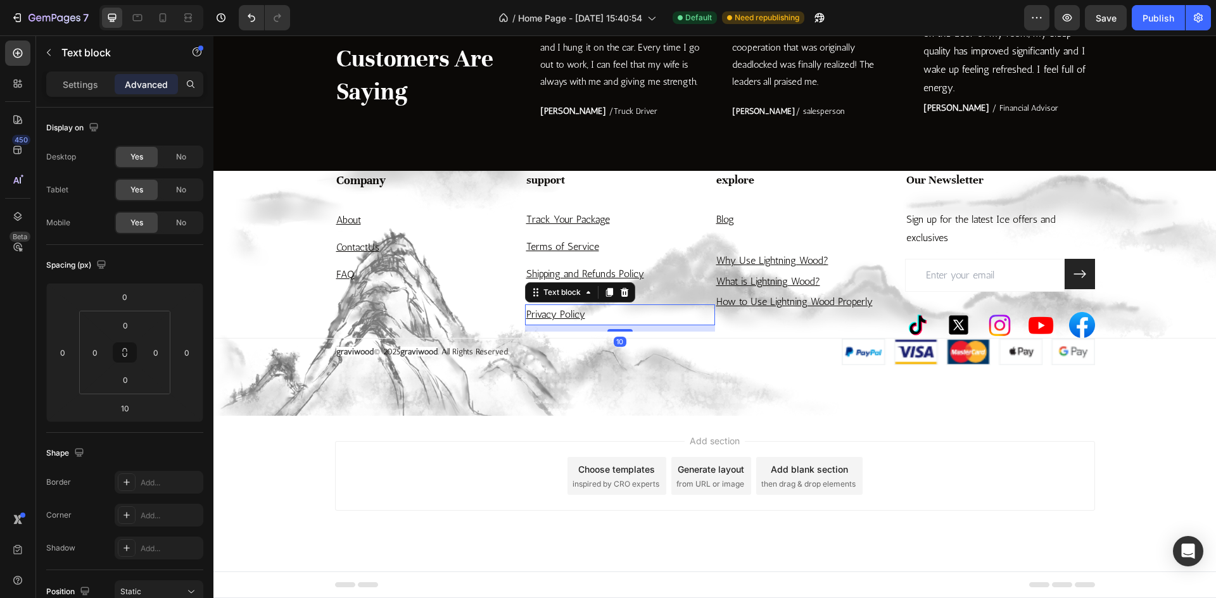
click at [665, 279] on p "Shipping and Refunds Policy" at bounding box center [619, 274] width 187 height 18
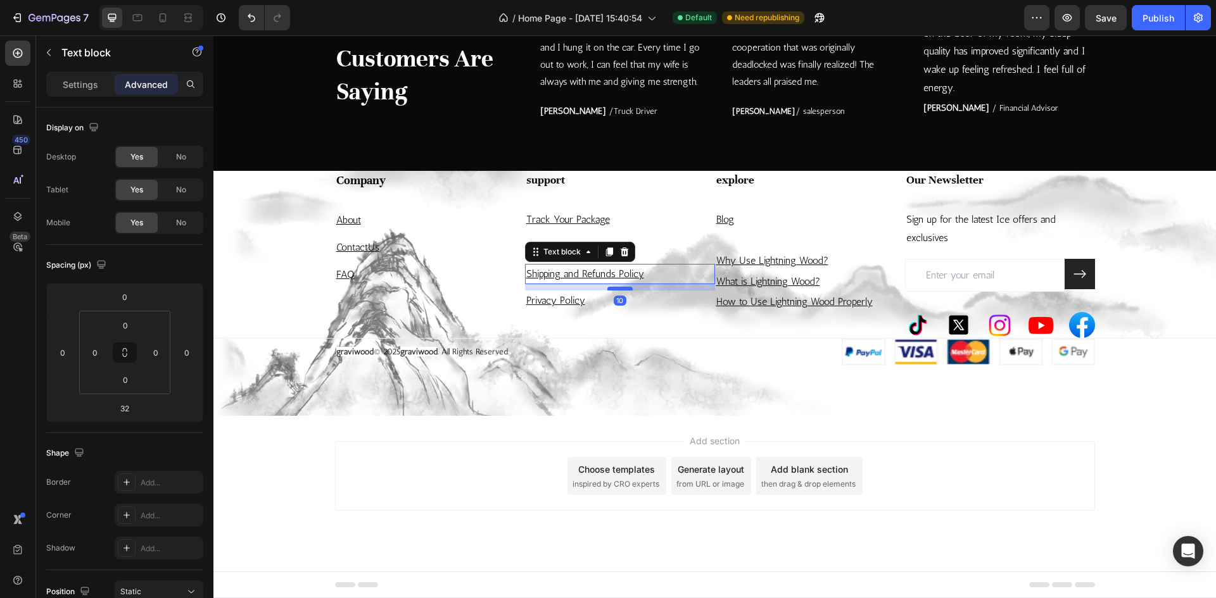
drag, startPoint x: 610, startPoint y: 303, endPoint x: 621, endPoint y: 289, distance: 17.6
click at [621, 289] on div at bounding box center [619, 289] width 25 height 4
type input "10"
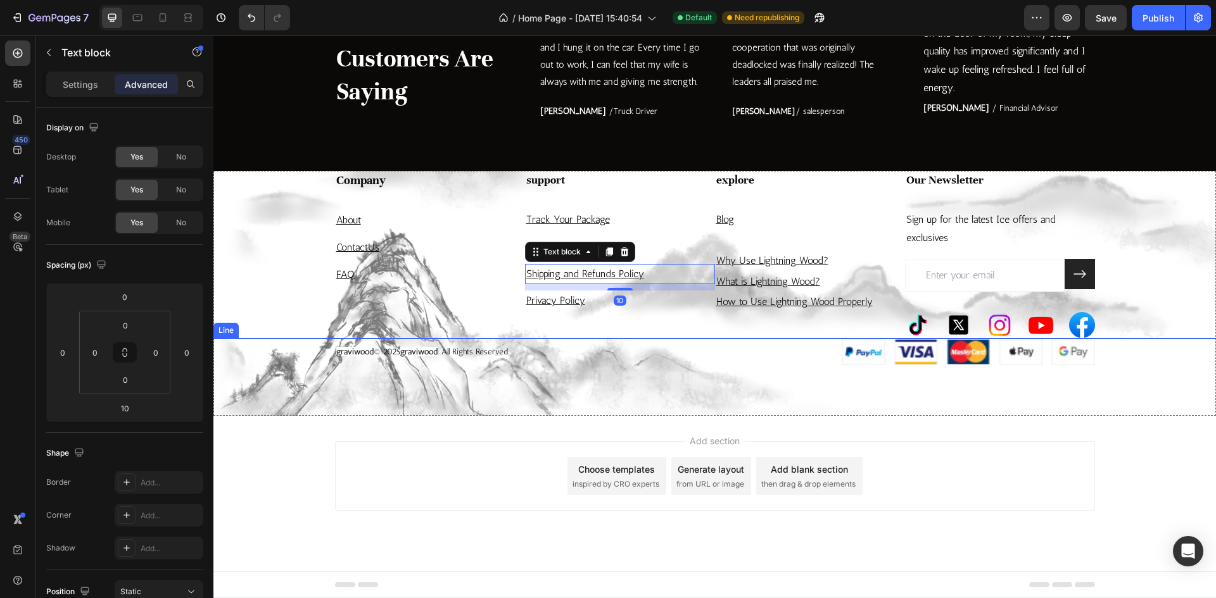
drag, startPoint x: 560, startPoint y: 338, endPoint x: 562, endPoint y: 330, distance: 8.6
click at [560, 338] on div at bounding box center [714, 338] width 1002 height 1
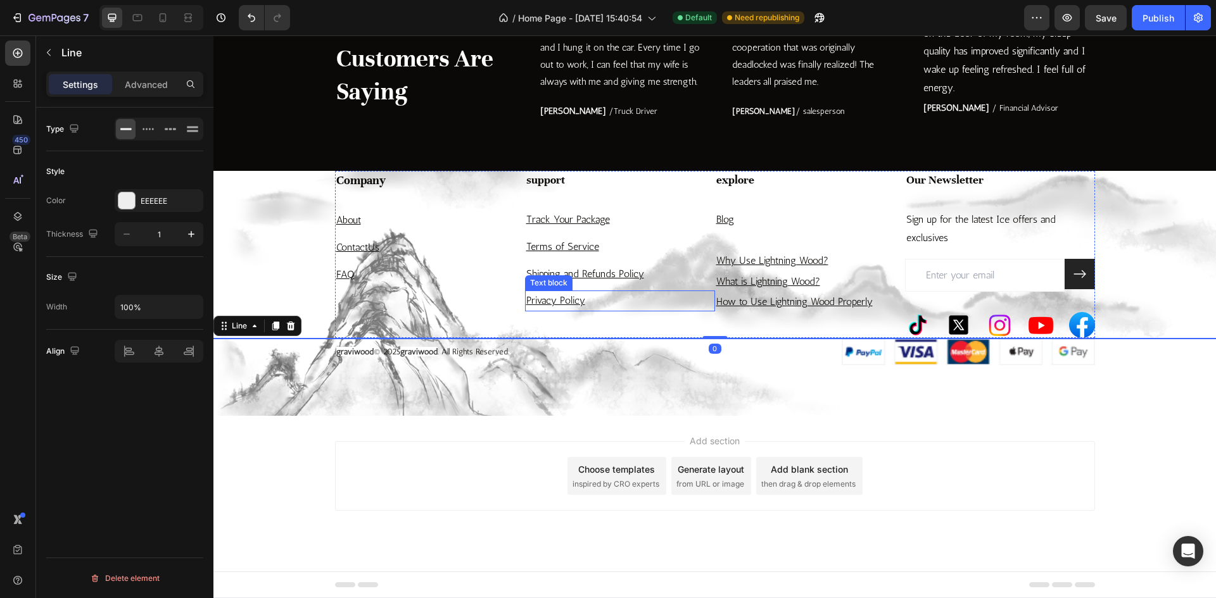
click at [595, 307] on p "Privacy Policy" at bounding box center [619, 301] width 187 height 18
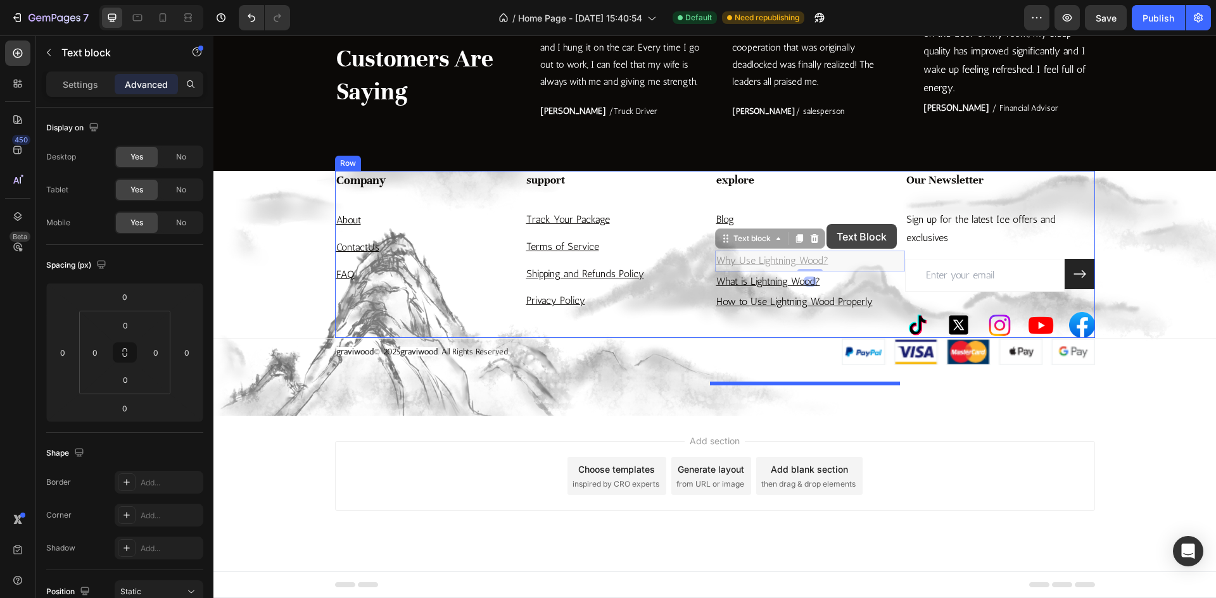
drag, startPoint x: 833, startPoint y: 262, endPoint x: 826, endPoint y: 224, distance: 37.9
type input "32"
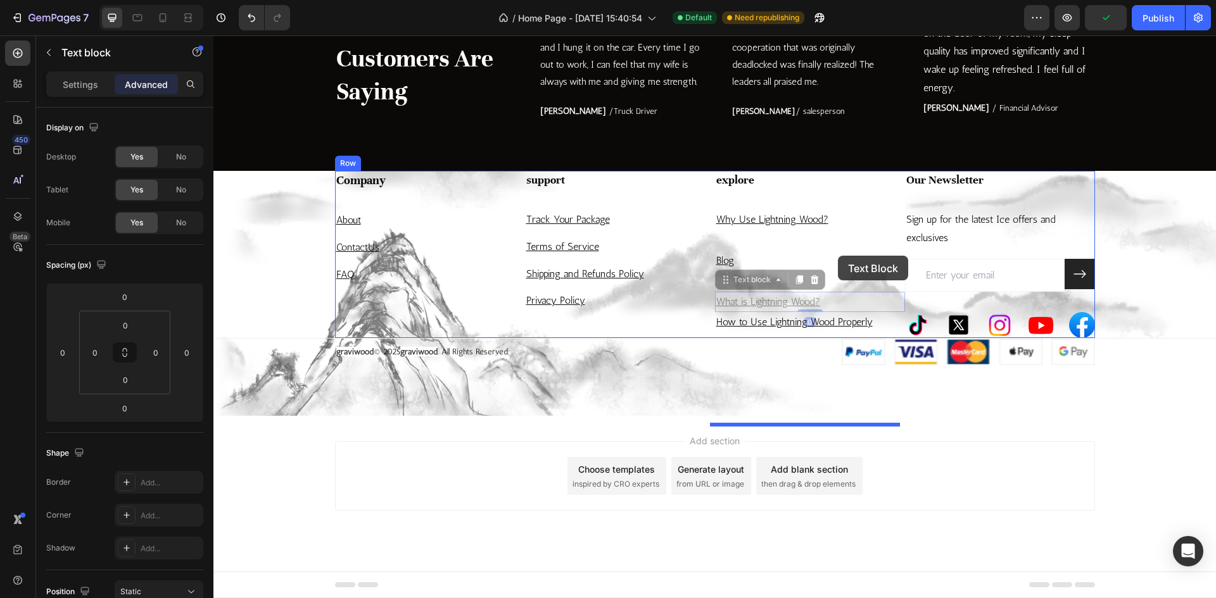
drag, startPoint x: 840, startPoint y: 303, endPoint x: 837, endPoint y: 254, distance: 48.8
type input "32"
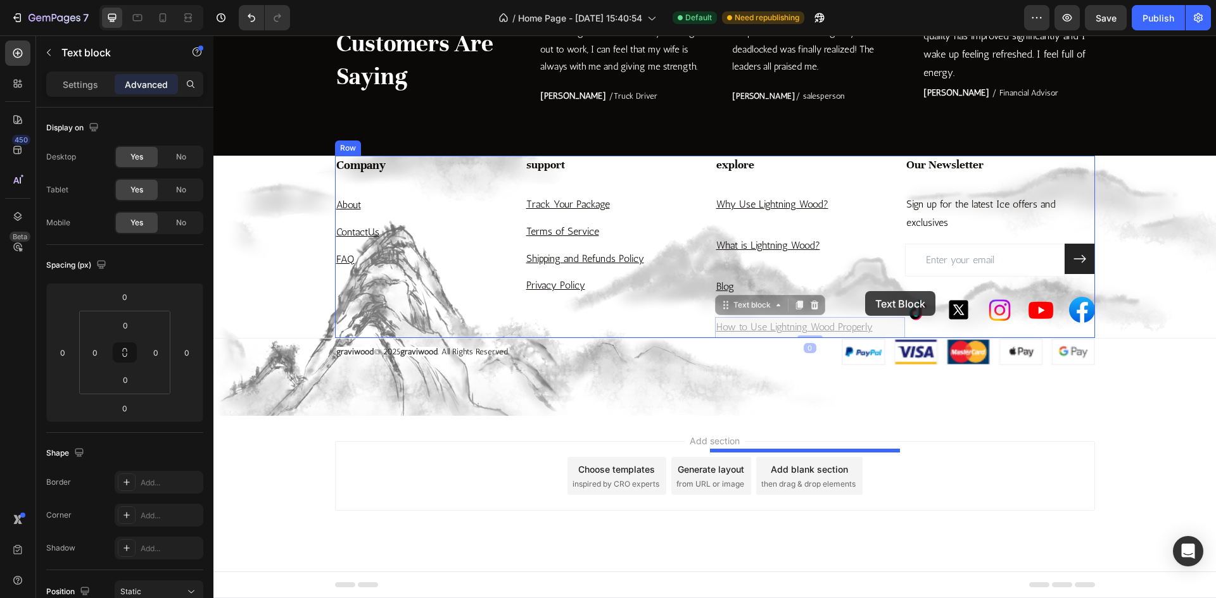
drag, startPoint x: 874, startPoint y: 340, endPoint x: 865, endPoint y: 291, distance: 49.6
type input "32"
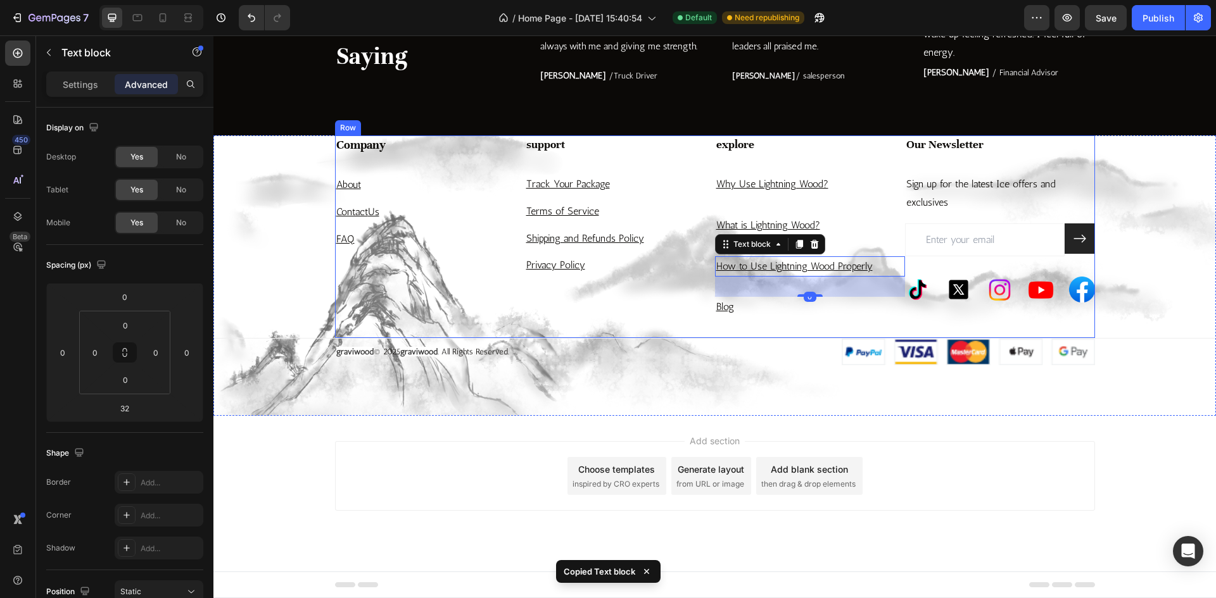
click at [840, 235] on p "What is Lightning Wood?" at bounding box center [809, 226] width 187 height 18
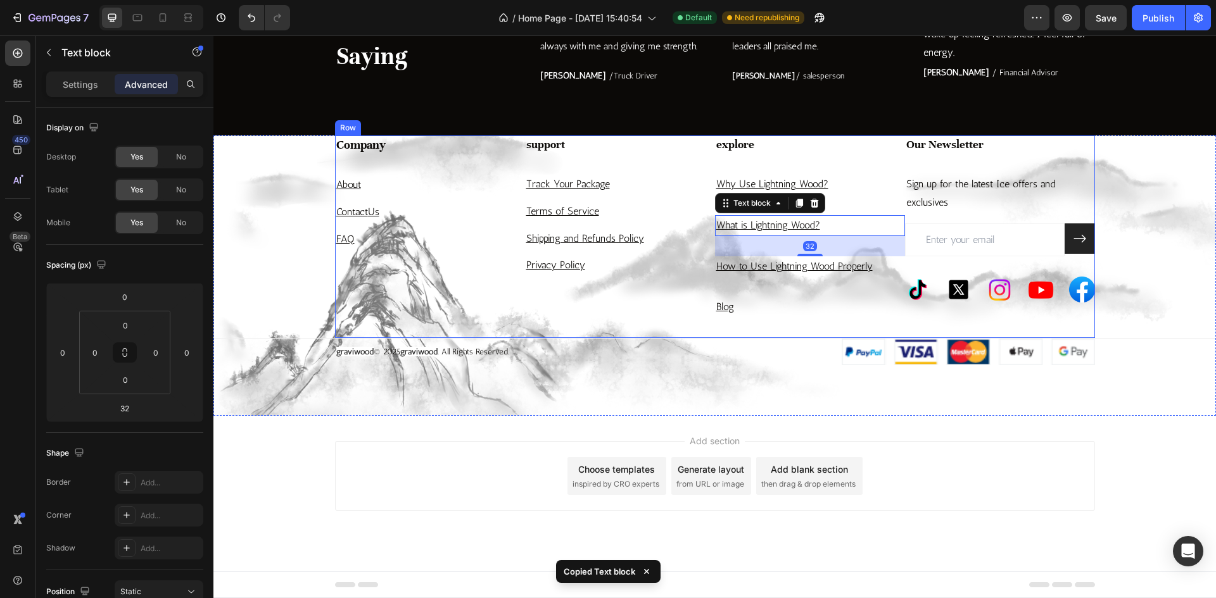
click at [832, 235] on div "explore Heading Why Use Lightning Wood? Text block What is Lightning Wood? Text…" at bounding box center [810, 237] width 190 height 203
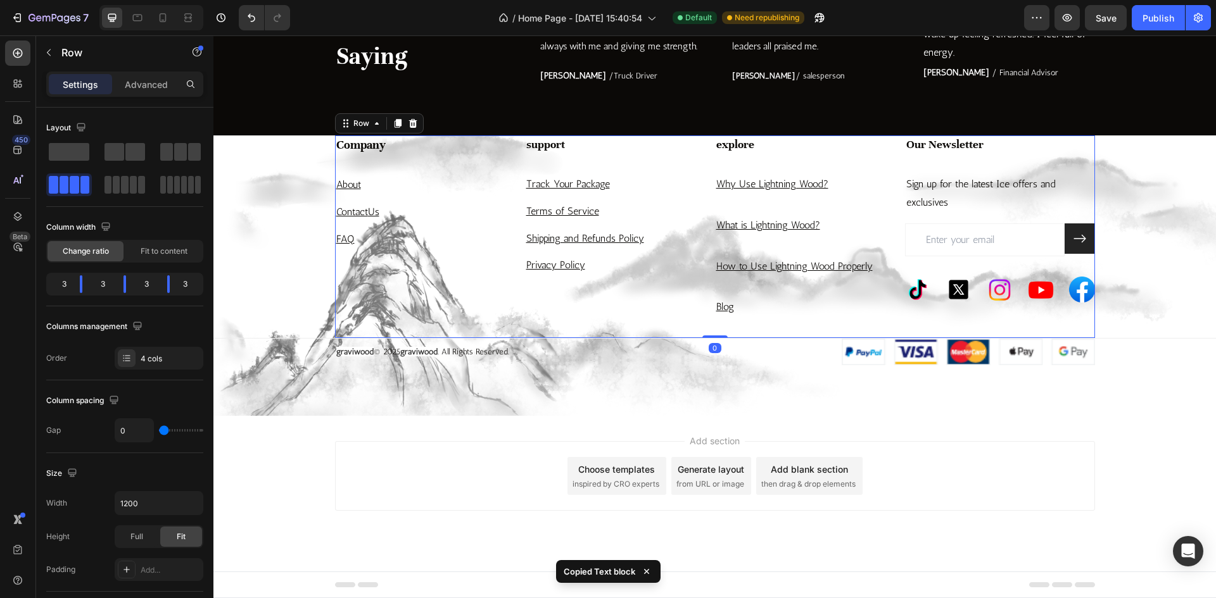
click at [824, 236] on div "explore Heading Why Use Lightning Wood? Text block What is Lightning Wood? Text…" at bounding box center [810, 237] width 190 height 203
click at [831, 194] on p "Why Use Lightning Wood?" at bounding box center [809, 184] width 187 height 18
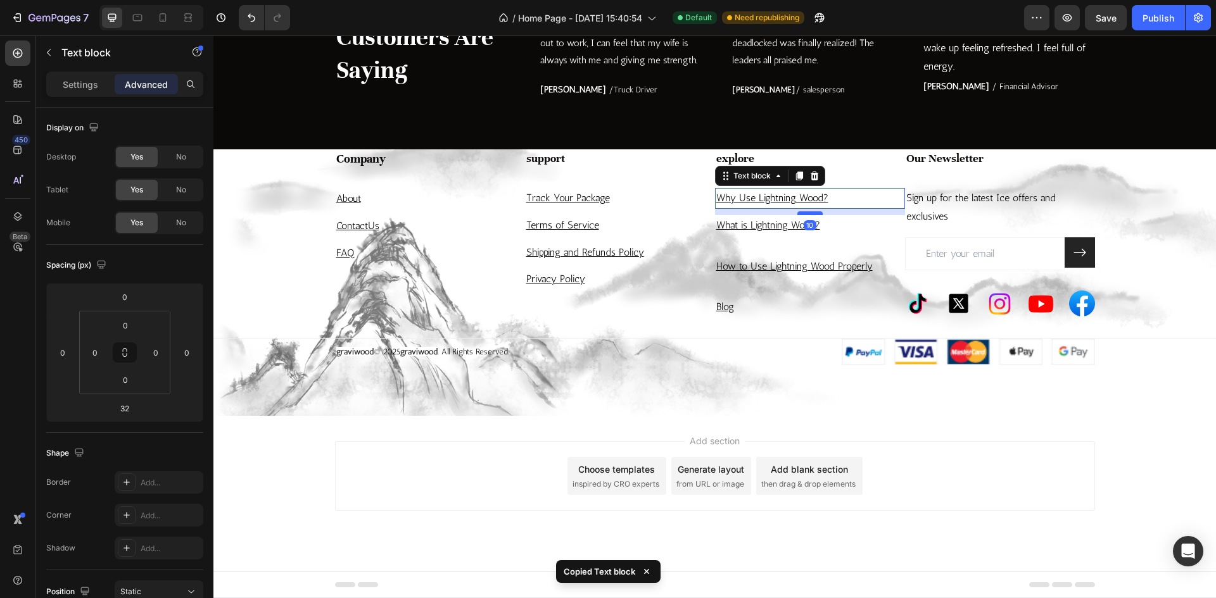
drag, startPoint x: 807, startPoint y: 248, endPoint x: 812, endPoint y: 234, distance: 14.6
click at [812, 215] on div at bounding box center [809, 213] width 25 height 4
type input "10"
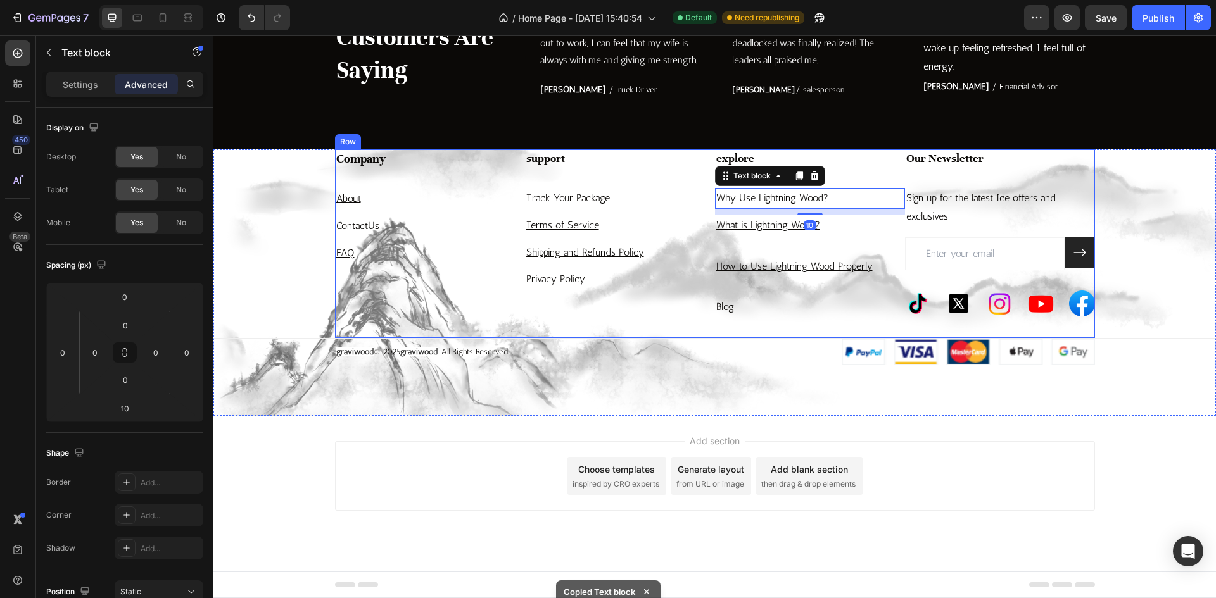
click at [752, 265] on div "explore Heading Why Use Lightning Wood? Text block 10 What is Lightning Wood? T…" at bounding box center [810, 243] width 190 height 189
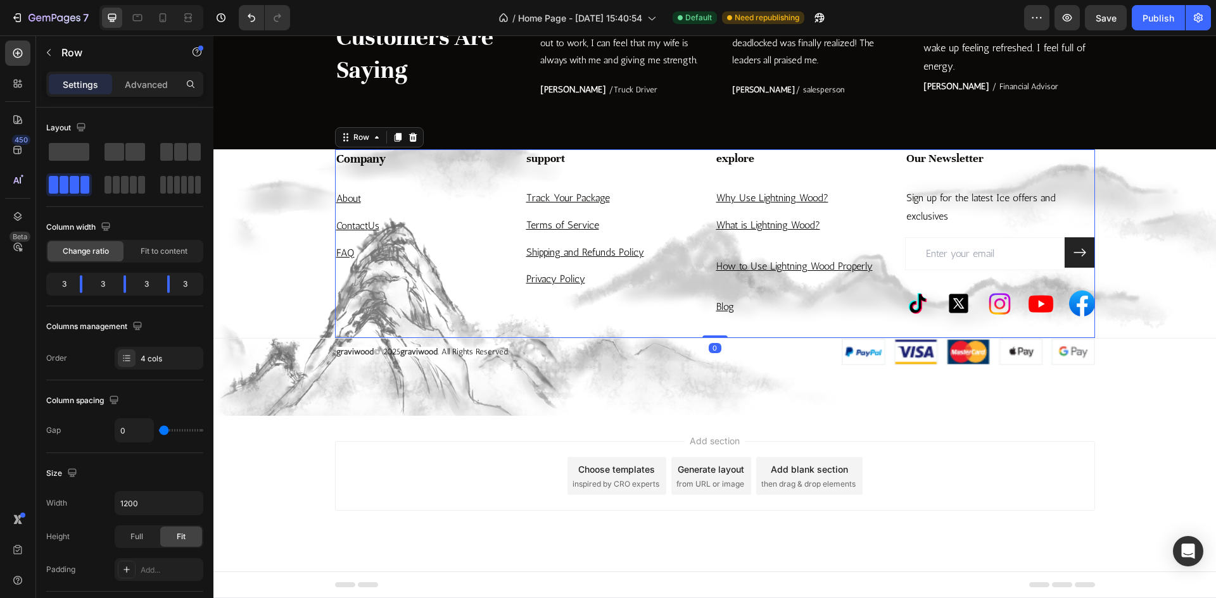
click at [778, 258] on div "explore Heading Why Use Lightning Wood? Text block What is Lightning Wood? Text…" at bounding box center [810, 243] width 190 height 189
click at [828, 235] on p "What is Lightning Wood?" at bounding box center [809, 226] width 187 height 18
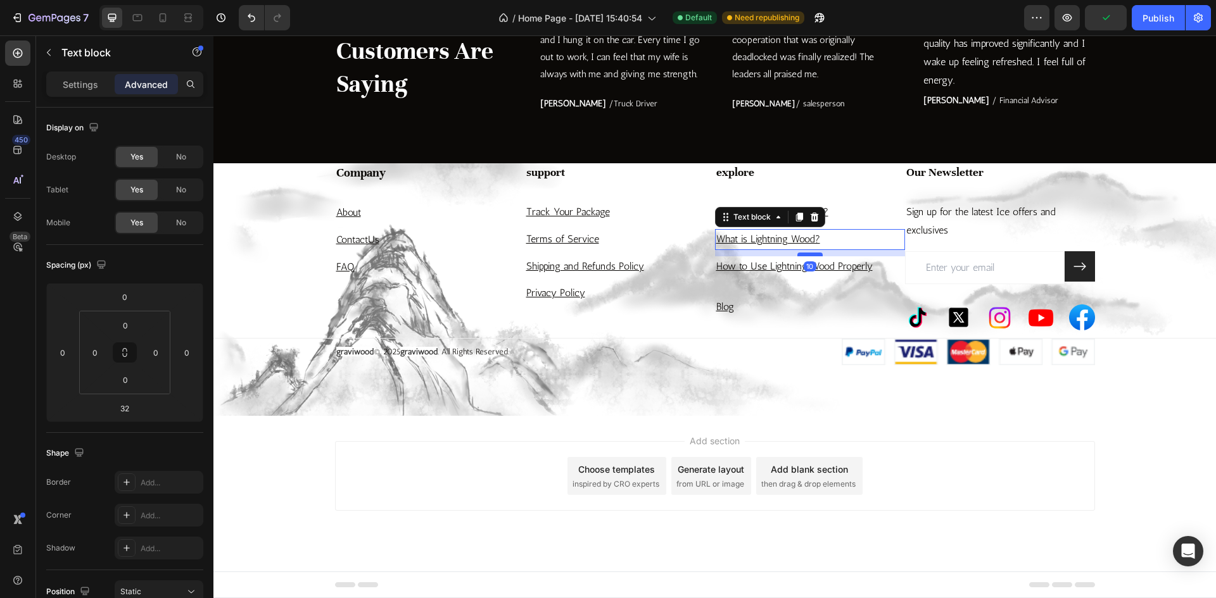
drag, startPoint x: 804, startPoint y: 276, endPoint x: 810, endPoint y: 262, distance: 15.1
click at [810, 256] on div at bounding box center [809, 255] width 25 height 4
type input "10"
click at [754, 287] on div "explore Heading Why Use Lightning Wood? Text block What is Lightning Wood? Text…" at bounding box center [810, 250] width 190 height 175
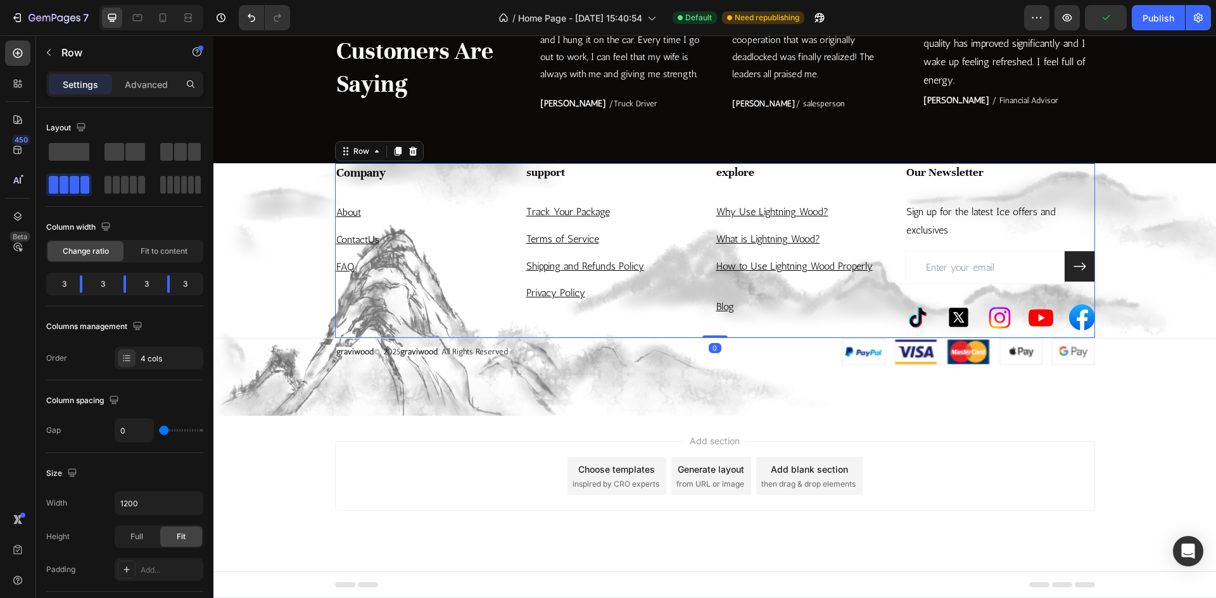
click at [745, 276] on p "How to Use Lightning Wood Properly" at bounding box center [809, 267] width 187 height 18
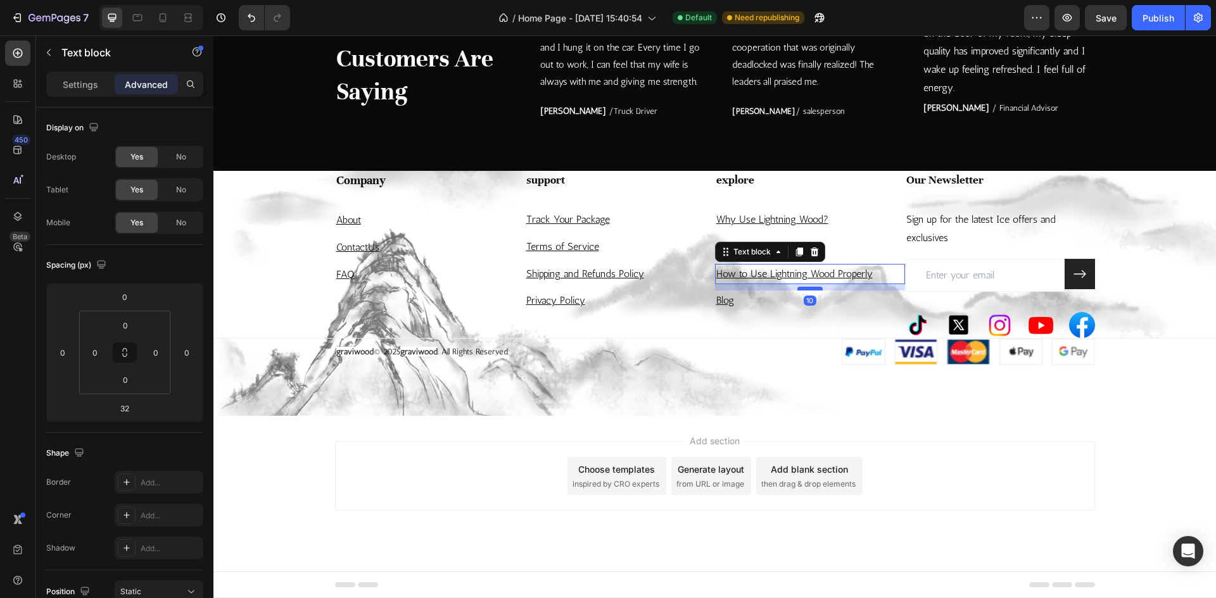
drag, startPoint x: 800, startPoint y: 302, endPoint x: 805, endPoint y: 288, distance: 15.1
click at [805, 288] on div at bounding box center [809, 289] width 25 height 4
type input "10"
drag, startPoint x: 741, startPoint y: 304, endPoint x: 748, endPoint y: 307, distance: 7.7
click at [742, 304] on p "Blog" at bounding box center [809, 301] width 187 height 18
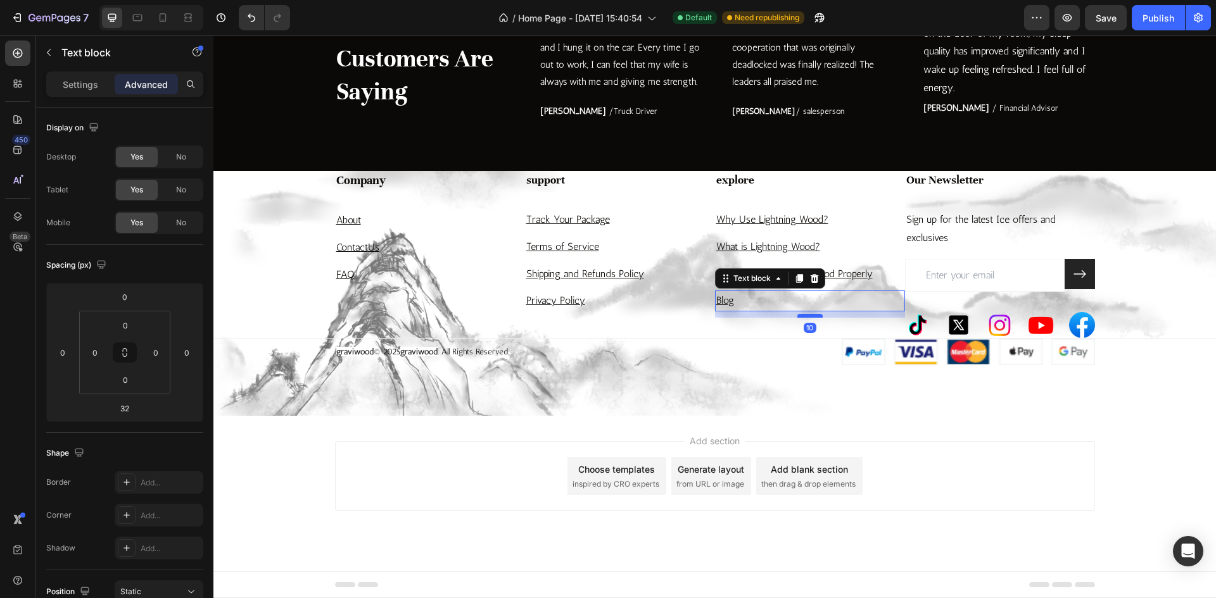
drag, startPoint x: 801, startPoint y: 326, endPoint x: 801, endPoint y: 316, distance: 10.1
click at [801, 316] on div at bounding box center [809, 316] width 25 height 4
type input "10"
click at [731, 350] on div at bounding box center [910, 352] width 370 height 27
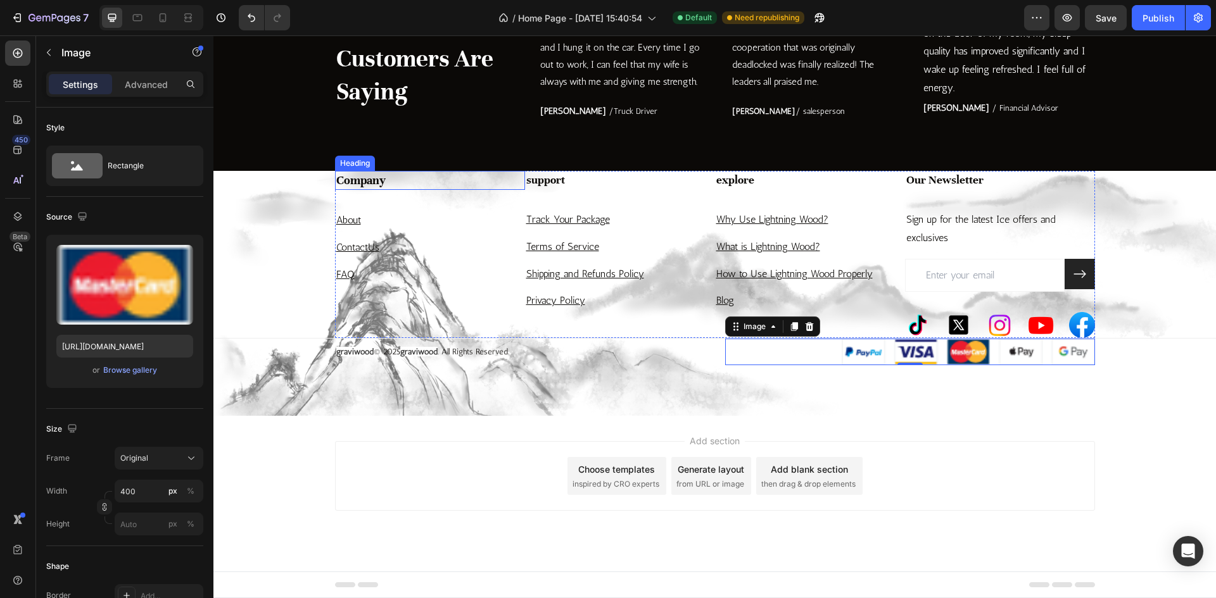
click at [378, 184] on h3 "Company" at bounding box center [430, 180] width 190 height 19
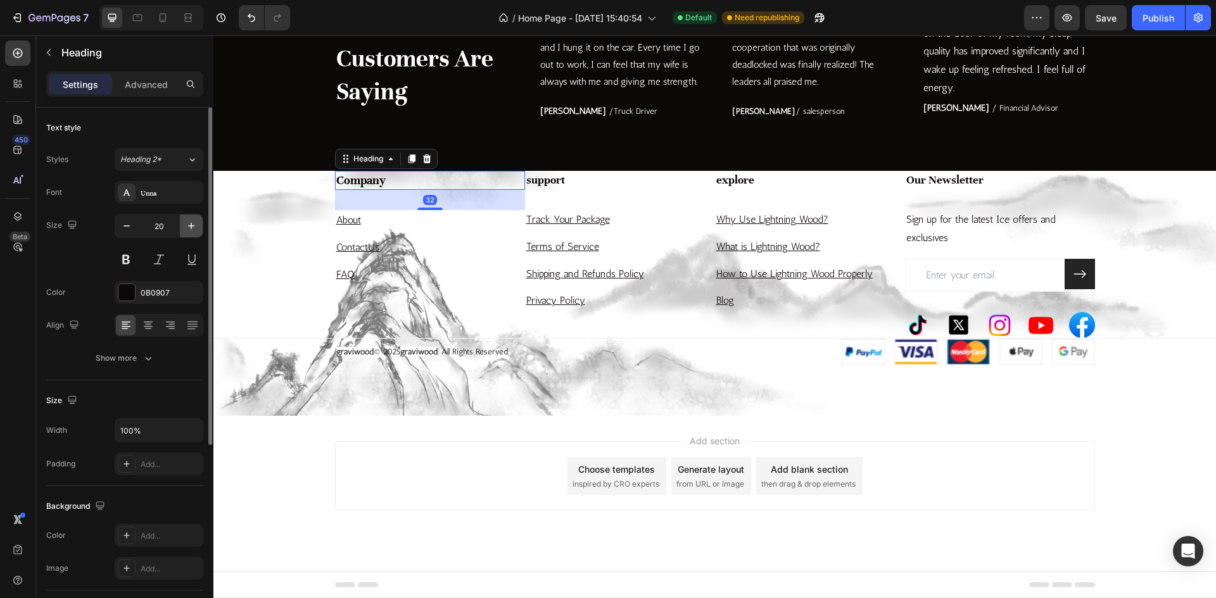
click at [184, 229] on button "button" at bounding box center [191, 226] width 23 height 23
type input "22"
drag, startPoint x: 581, startPoint y: 188, endPoint x: 474, endPoint y: 188, distance: 106.4
click at [581, 188] on h3 "support" at bounding box center [620, 180] width 190 height 18
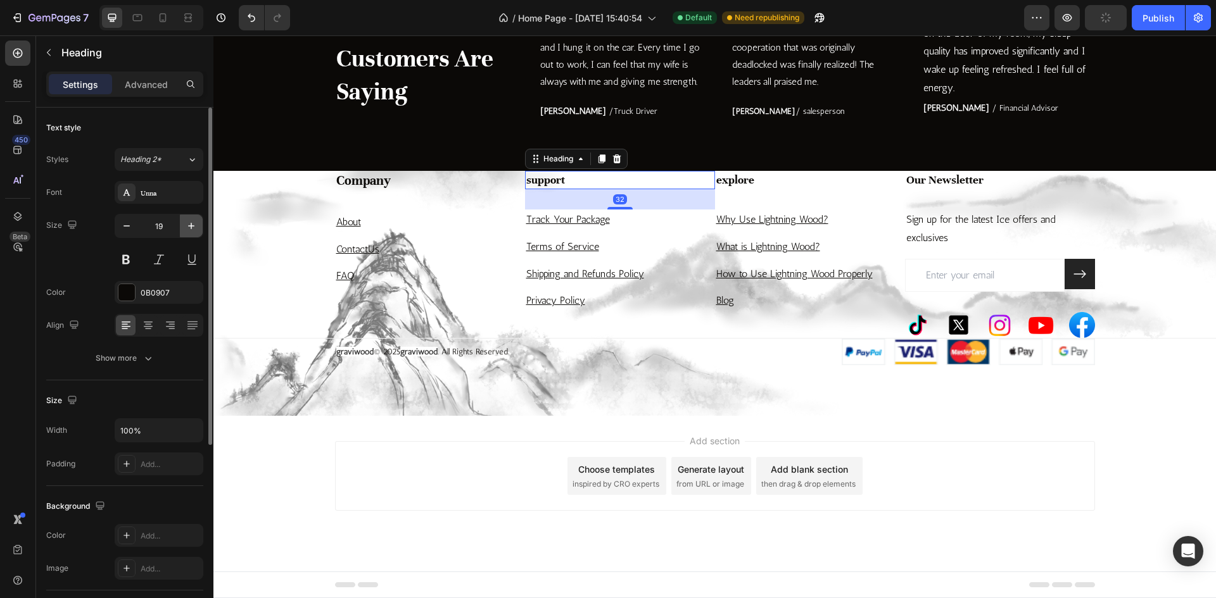
click at [189, 219] on button "button" at bounding box center [191, 226] width 23 height 23
click at [198, 227] on button "button" at bounding box center [191, 226] width 23 height 23
type input "22"
click at [584, 190] on h3 "support" at bounding box center [620, 181] width 190 height 21
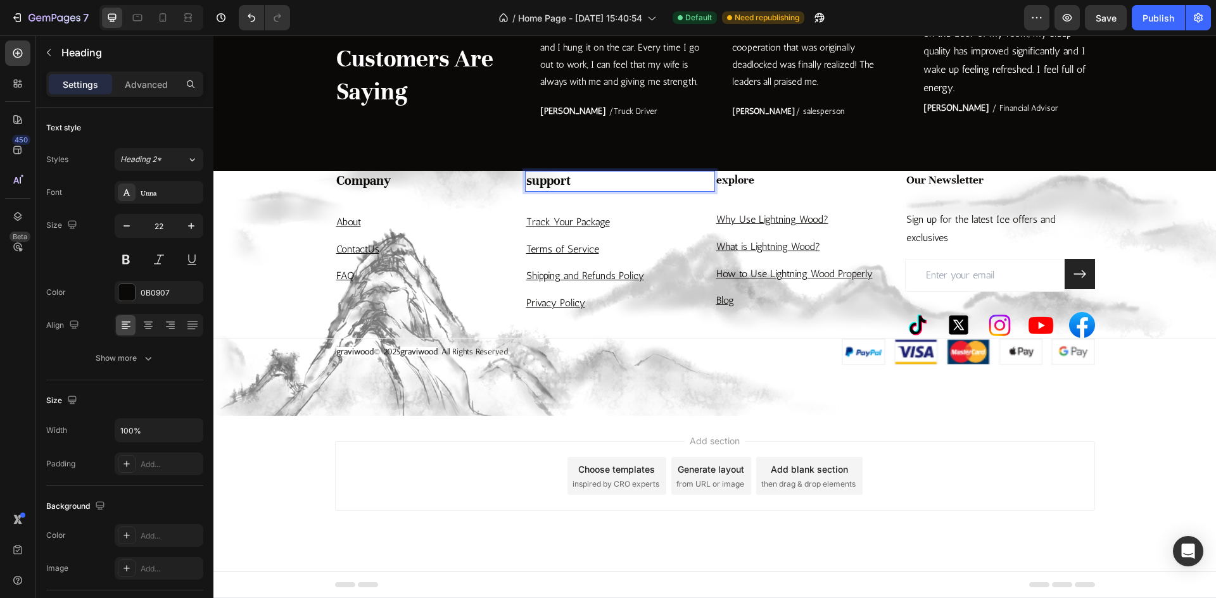
click at [526, 183] on p "support" at bounding box center [619, 181] width 187 height 18
click at [800, 182] on h3 "explore" at bounding box center [810, 180] width 190 height 18
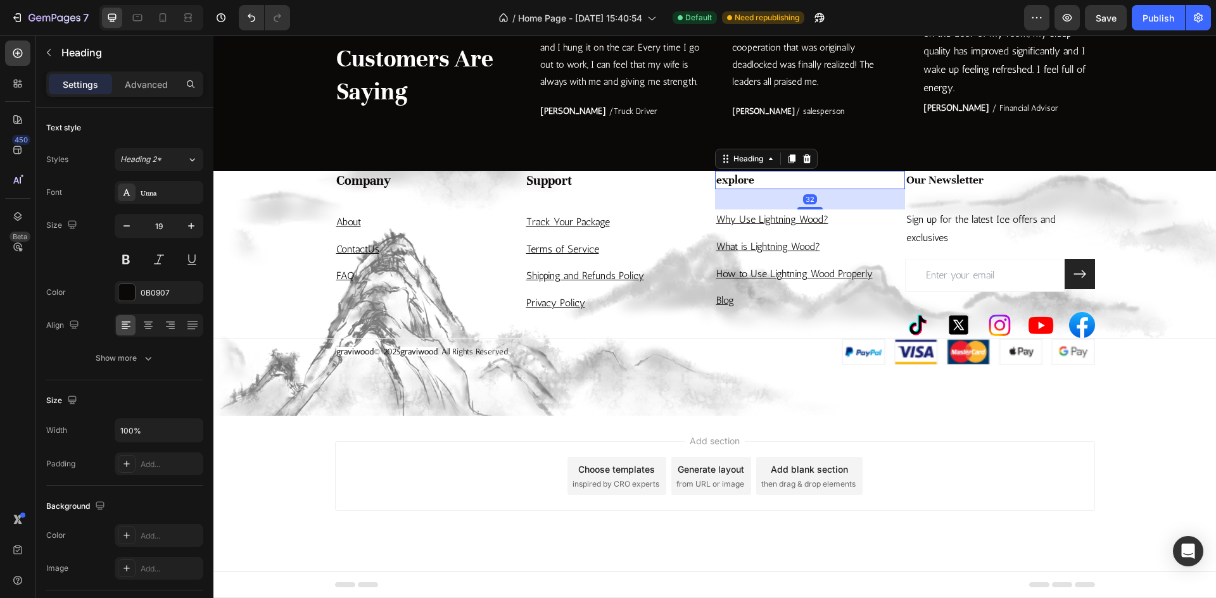
click at [721, 182] on h3 "explore" at bounding box center [810, 180] width 190 height 18
click at [716, 183] on p "explore" at bounding box center [809, 180] width 187 height 16
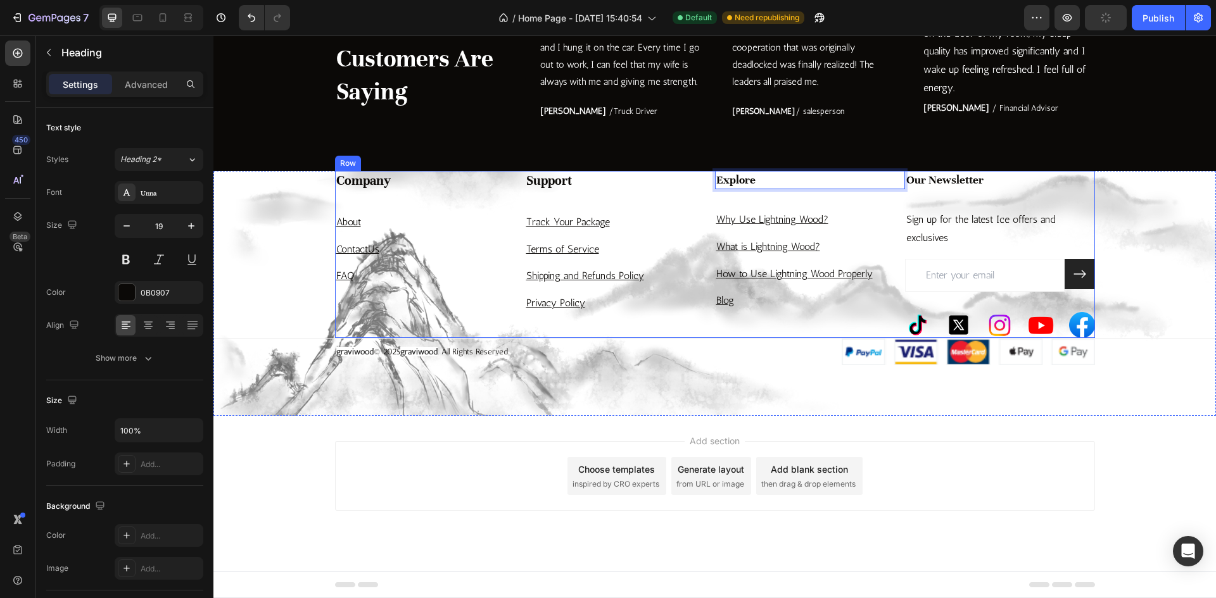
click at [923, 190] on div "Our Newsletter Heading Sign up for the latest Ice offers and exclusives Text bl…" at bounding box center [1000, 254] width 190 height 167
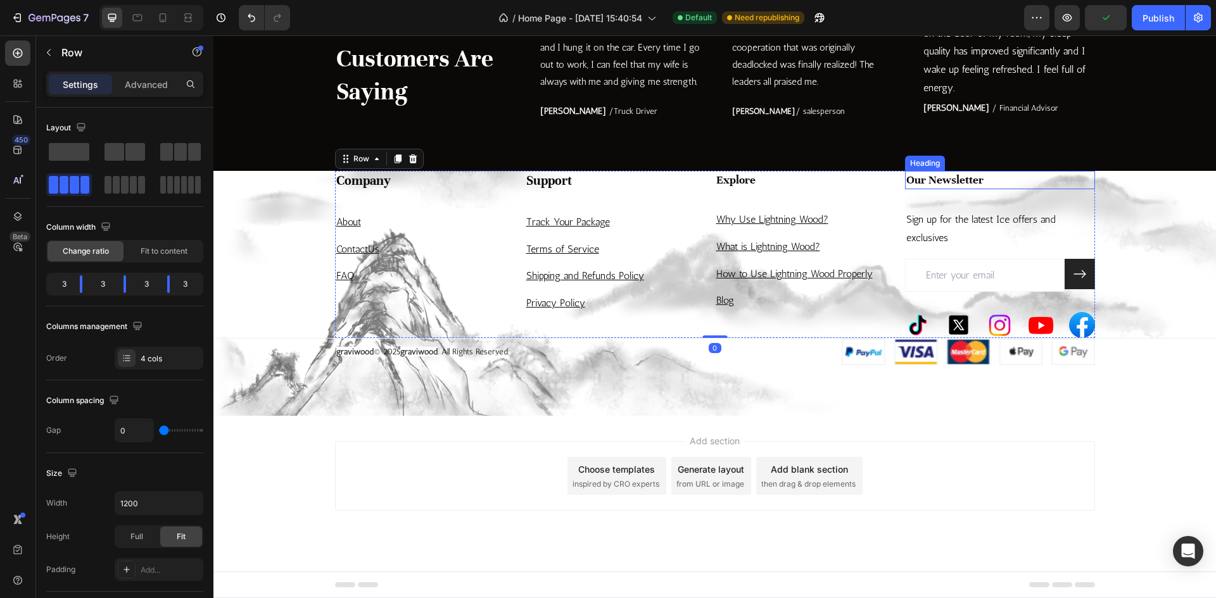
click at [914, 183] on p "Our Newsletter" at bounding box center [999, 180] width 187 height 16
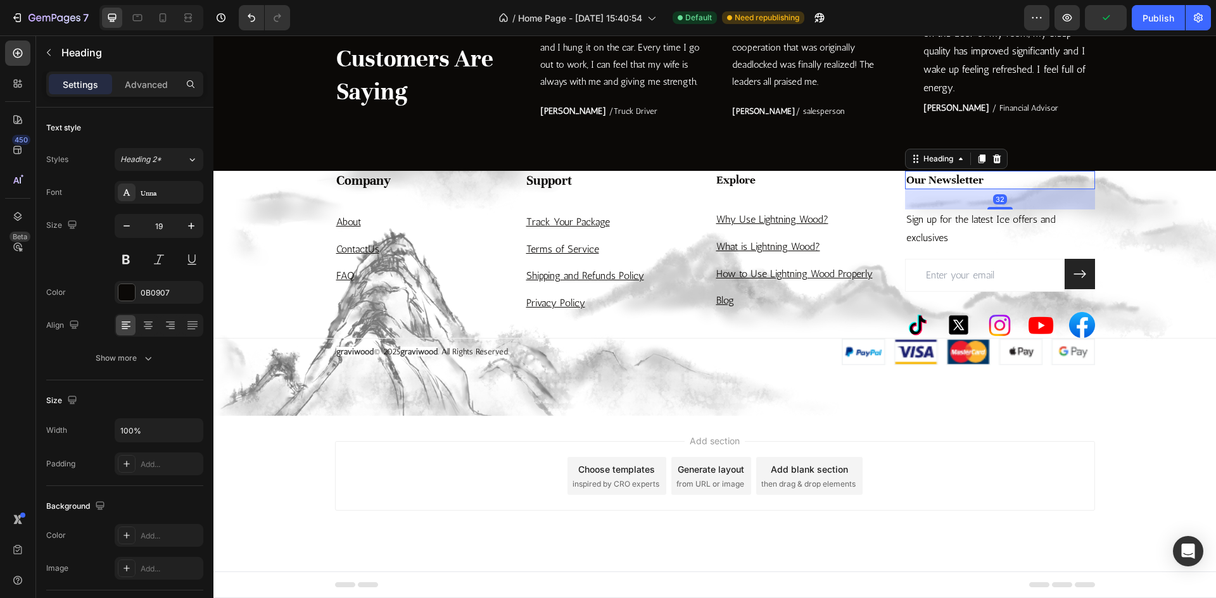
click at [906, 184] on p "Our Newsletter" at bounding box center [999, 180] width 187 height 16
click at [181, 227] on button "button" at bounding box center [191, 226] width 23 height 23
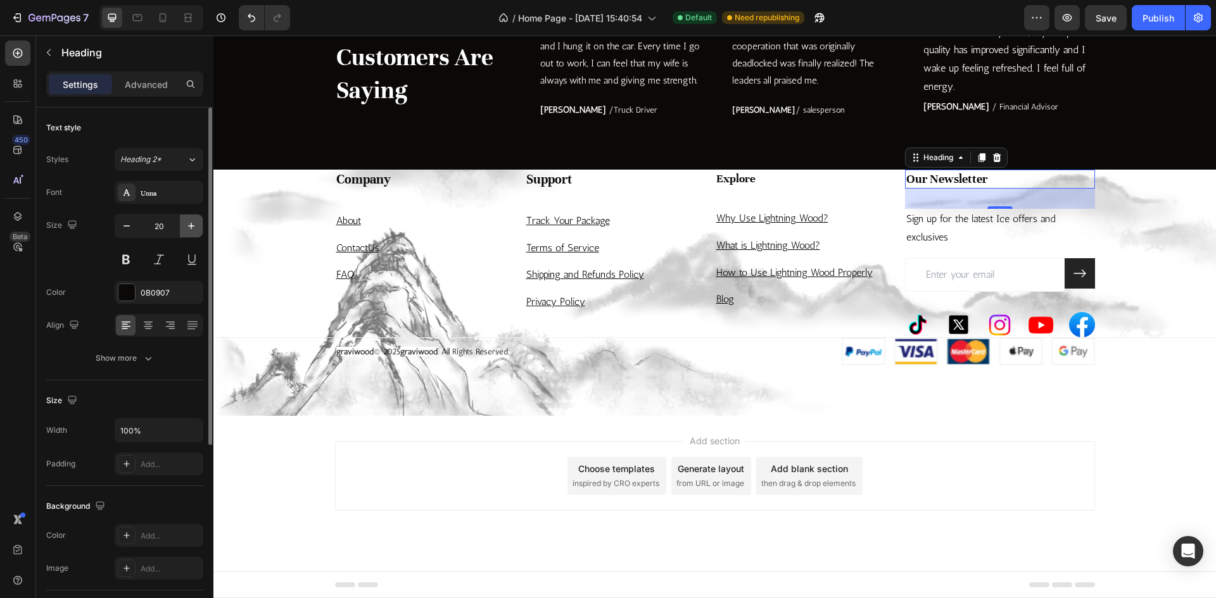
click at [186, 227] on icon "button" at bounding box center [191, 226] width 13 height 13
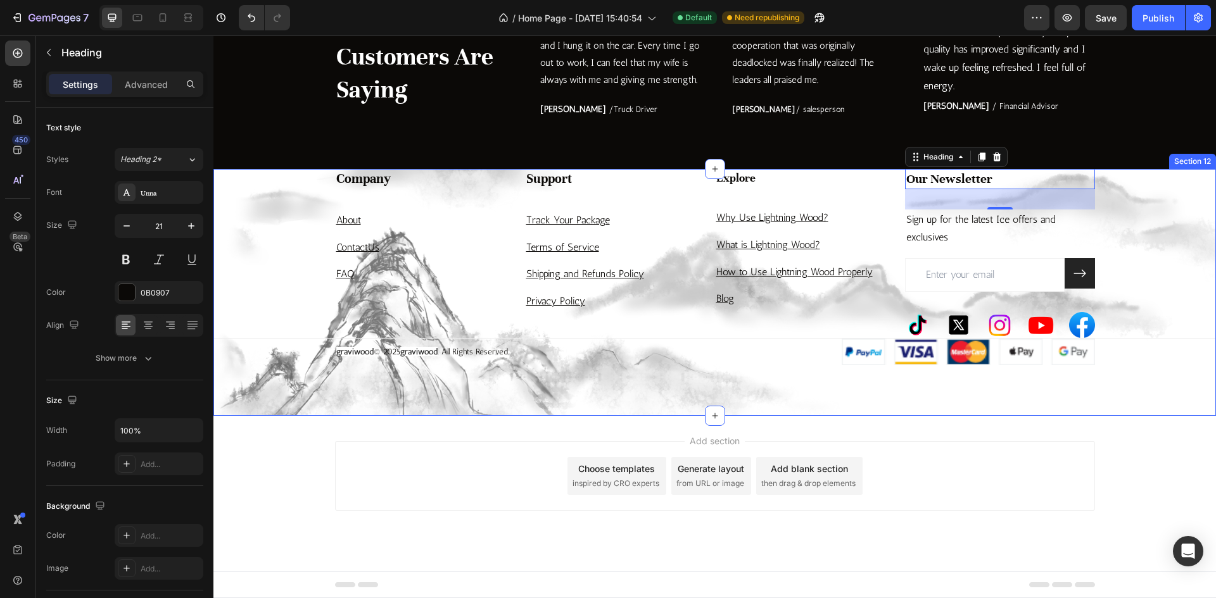
type input "22"
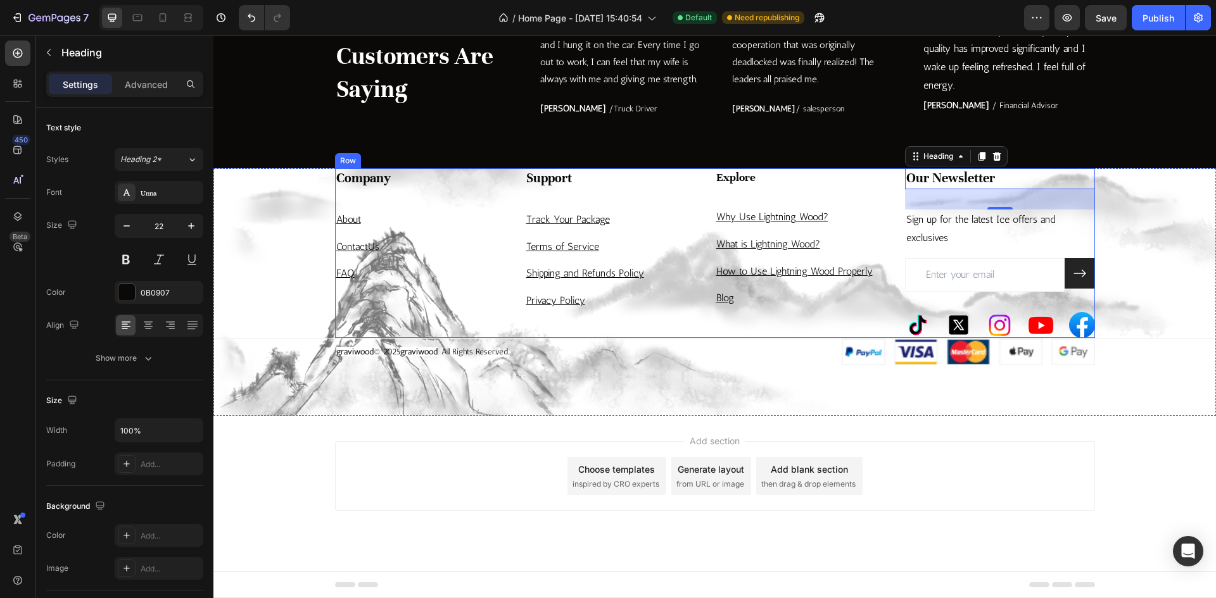
drag, startPoint x: 774, startPoint y: 185, endPoint x: 766, endPoint y: 184, distance: 8.3
click at [774, 184] on p "Explore" at bounding box center [809, 178] width 187 height 16
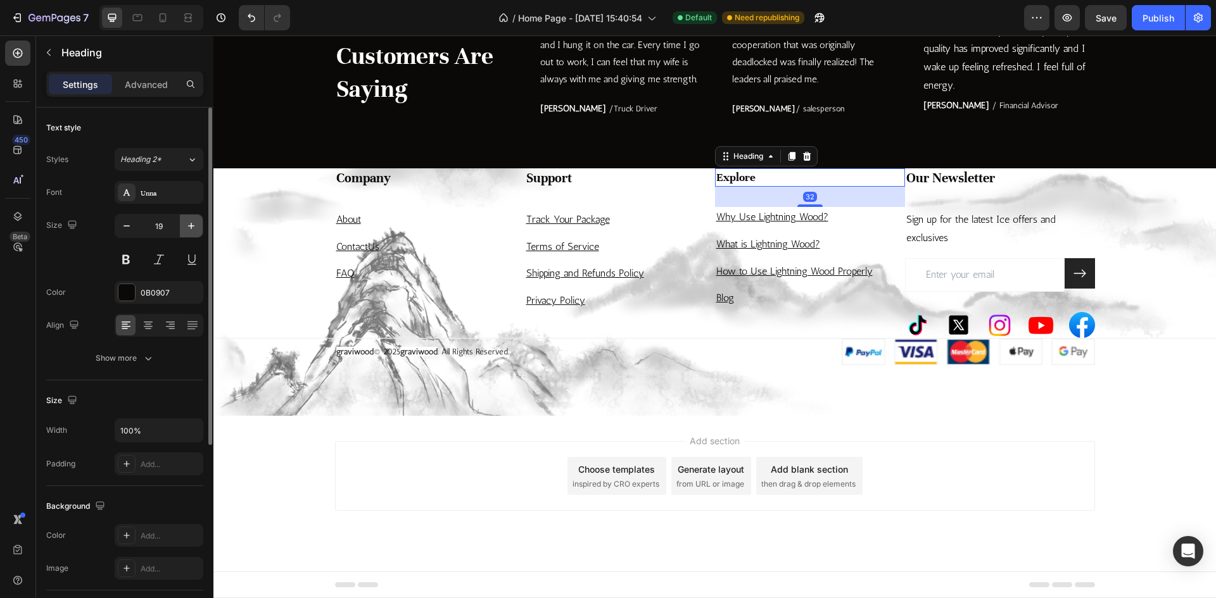
click at [191, 232] on icon "button" at bounding box center [191, 226] width 13 height 13
type input "21"
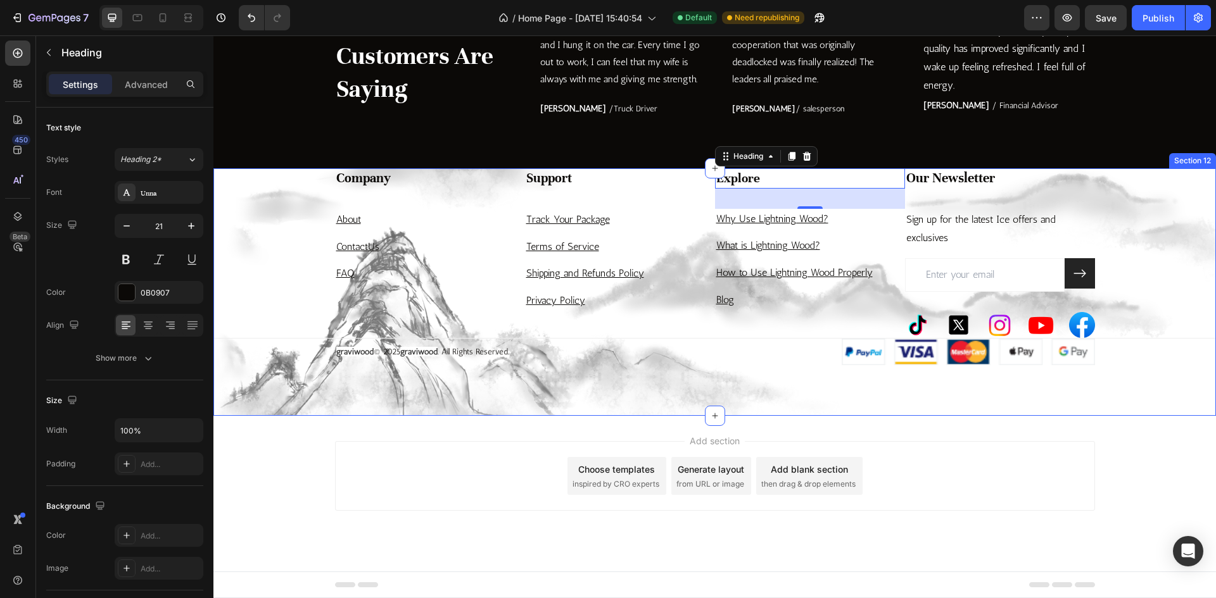
drag, startPoint x: 267, startPoint y: 206, endPoint x: 312, endPoint y: 218, distance: 46.7
click at [267, 206] on div "Company Heading About ⁠⁠⁠⁠⁠⁠⁠ Text block Contact Us Text block FAQ Text block S…" at bounding box center [714, 266] width 1002 height 197
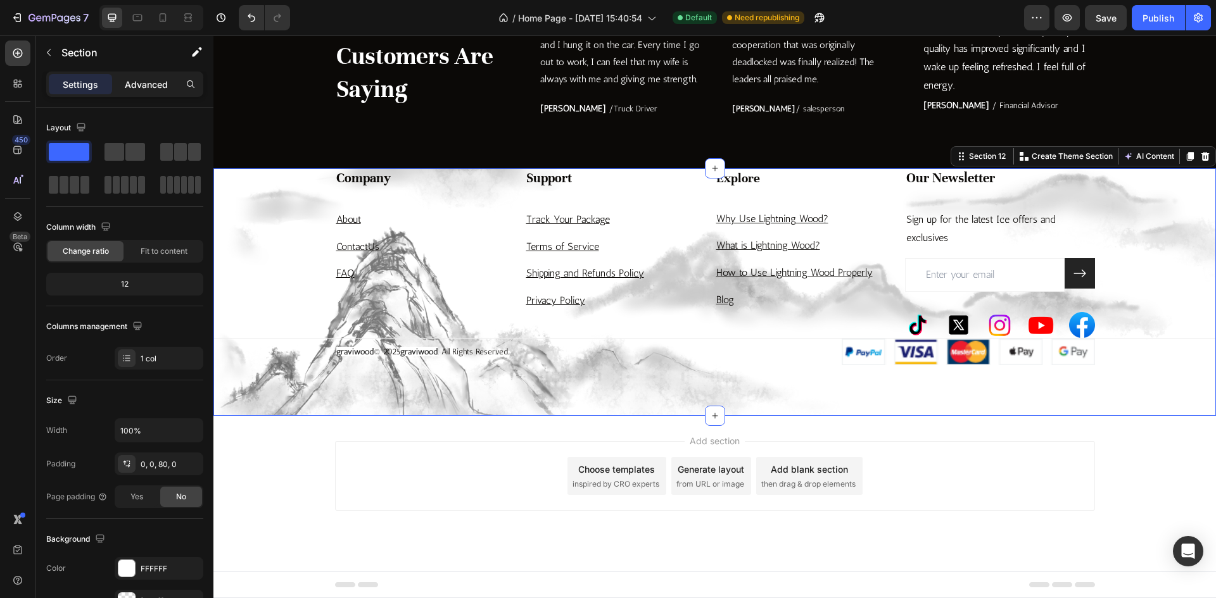
click at [143, 87] on p "Advanced" at bounding box center [146, 84] width 43 height 13
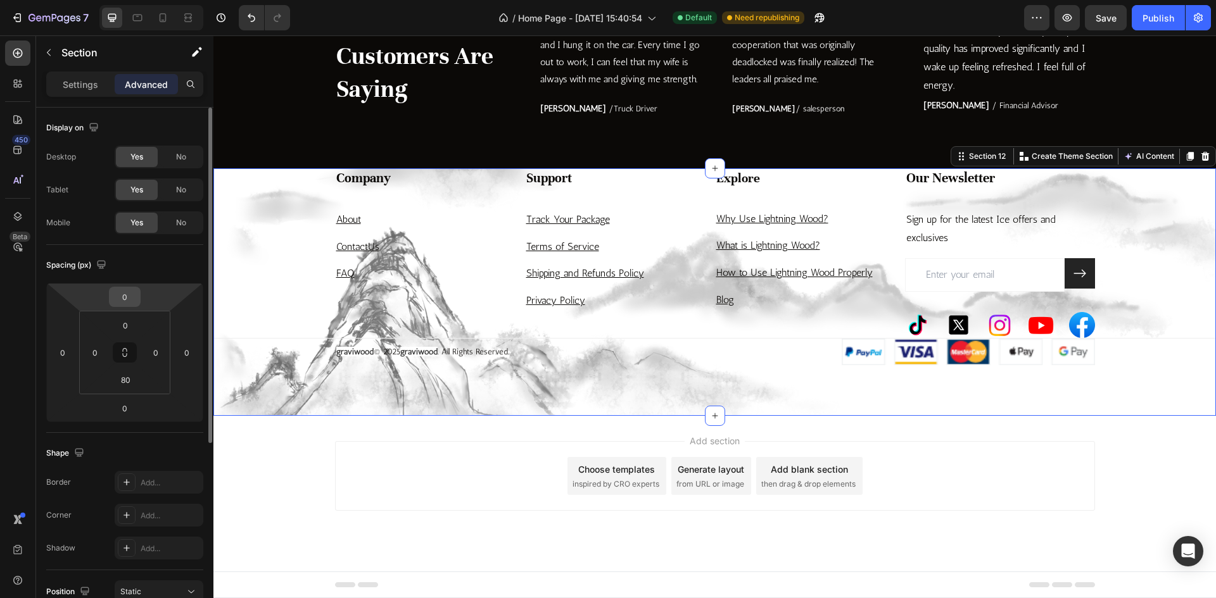
click at [137, 304] on div "0" at bounding box center [125, 297] width 32 height 20
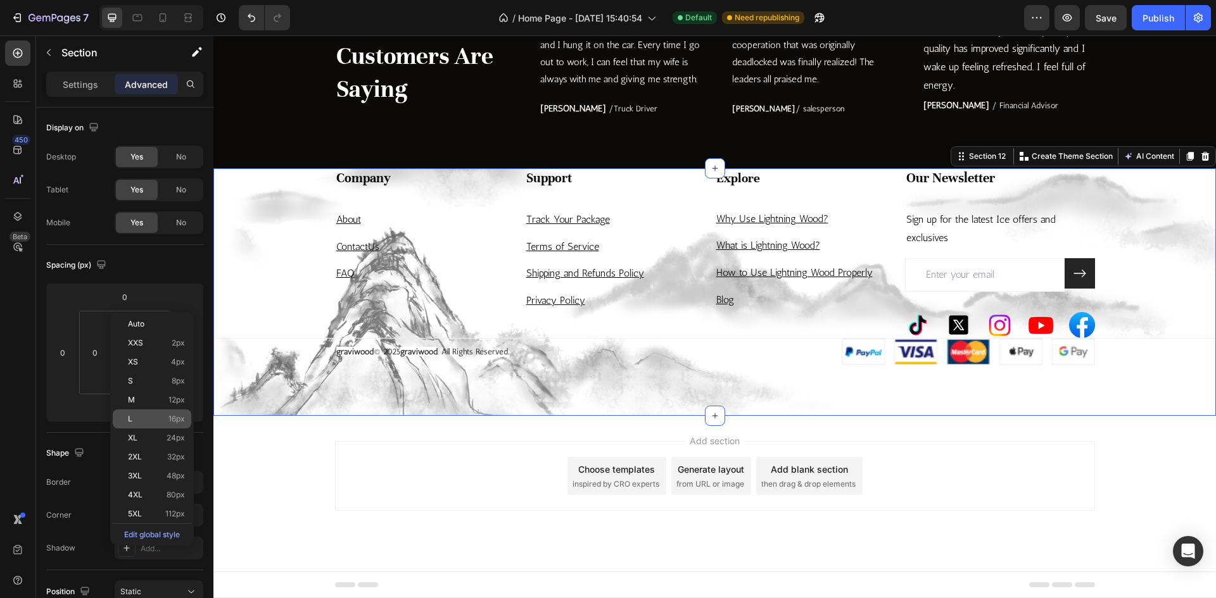
click at [165, 414] on div "L 16px" at bounding box center [152, 419] width 79 height 19
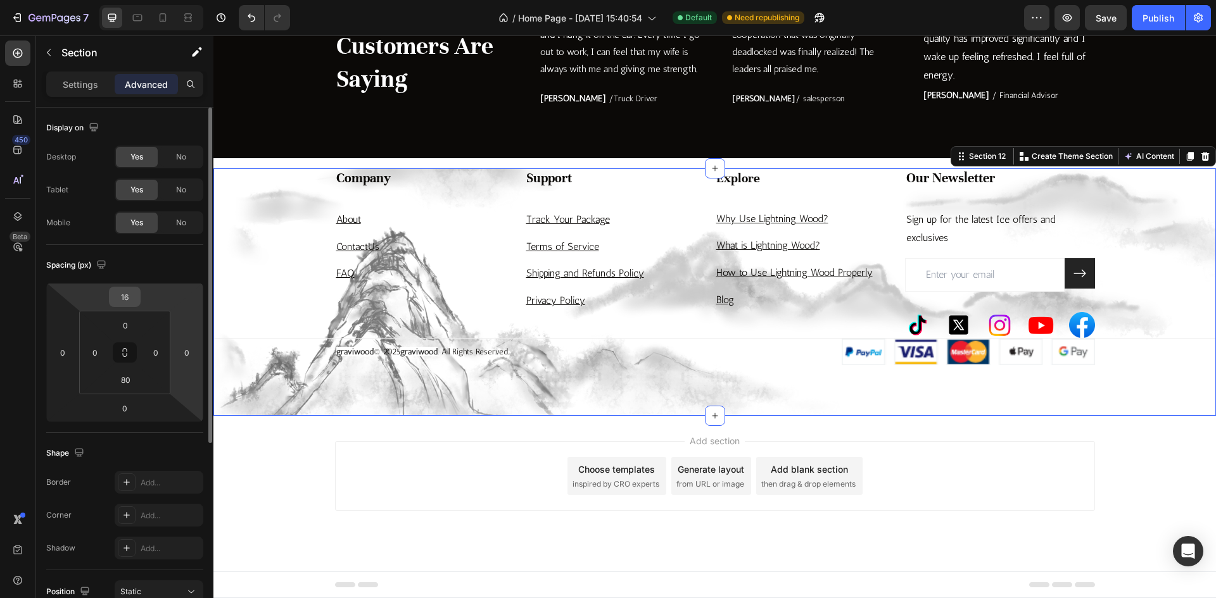
click at [132, 299] on input "16" at bounding box center [124, 296] width 25 height 19
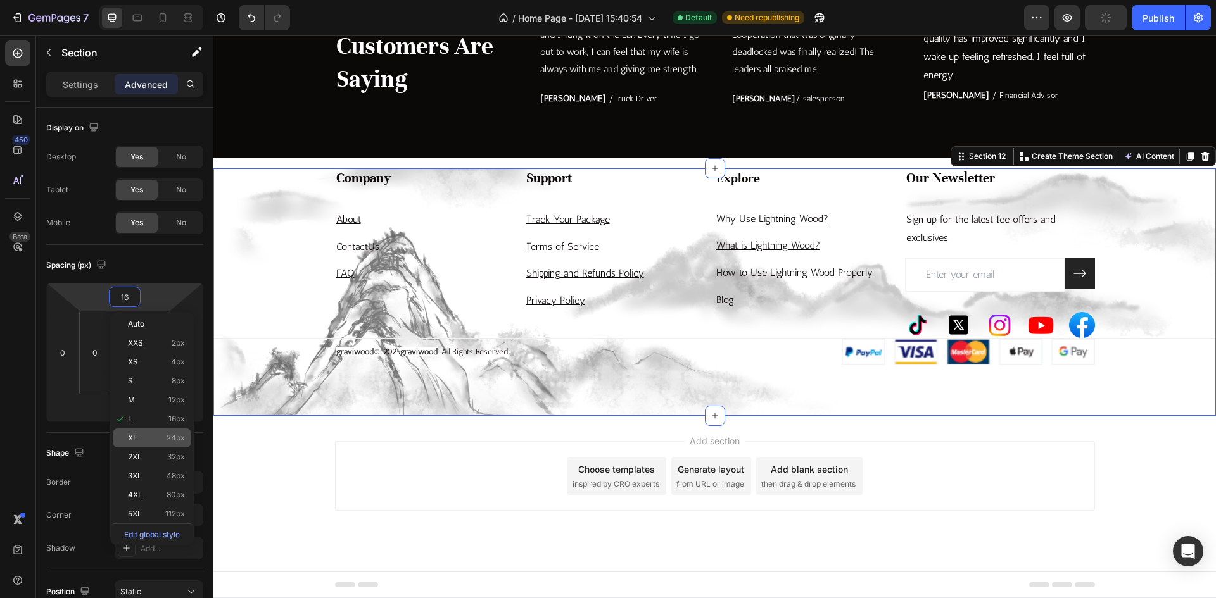
click at [168, 441] on span "24px" at bounding box center [176, 438] width 18 height 9
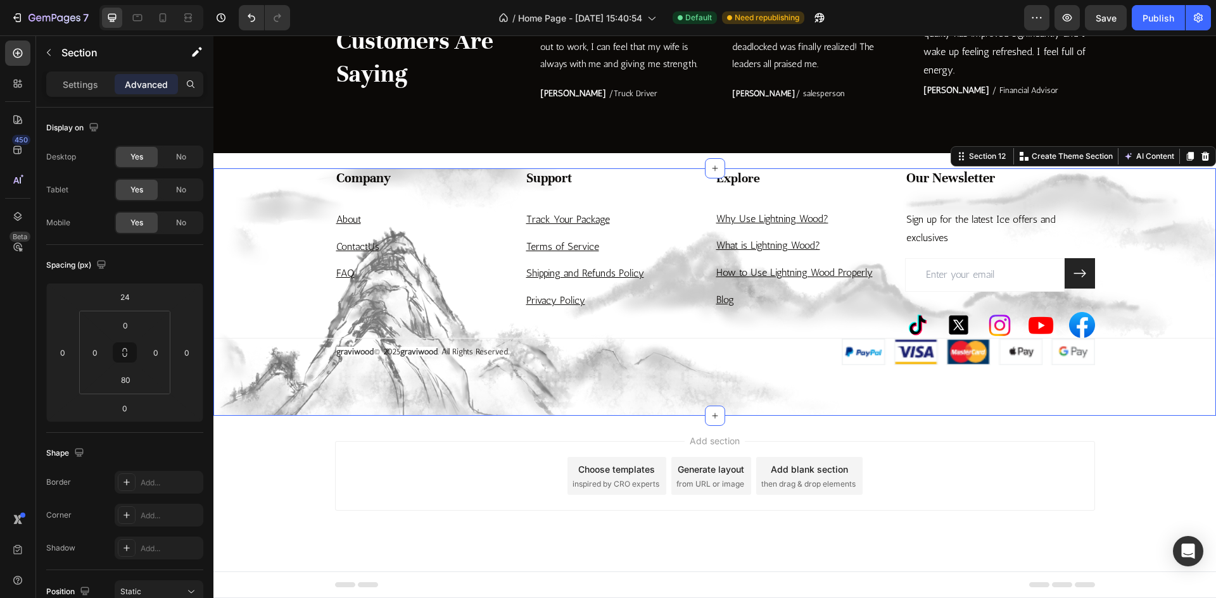
click at [553, 394] on div "Company Heading About ⁠⁠⁠⁠⁠⁠⁠ Text block Contact Us Text block FAQ Text block S…" at bounding box center [714, 292] width 1002 height 248
click at [124, 301] on input "24" at bounding box center [124, 296] width 25 height 19
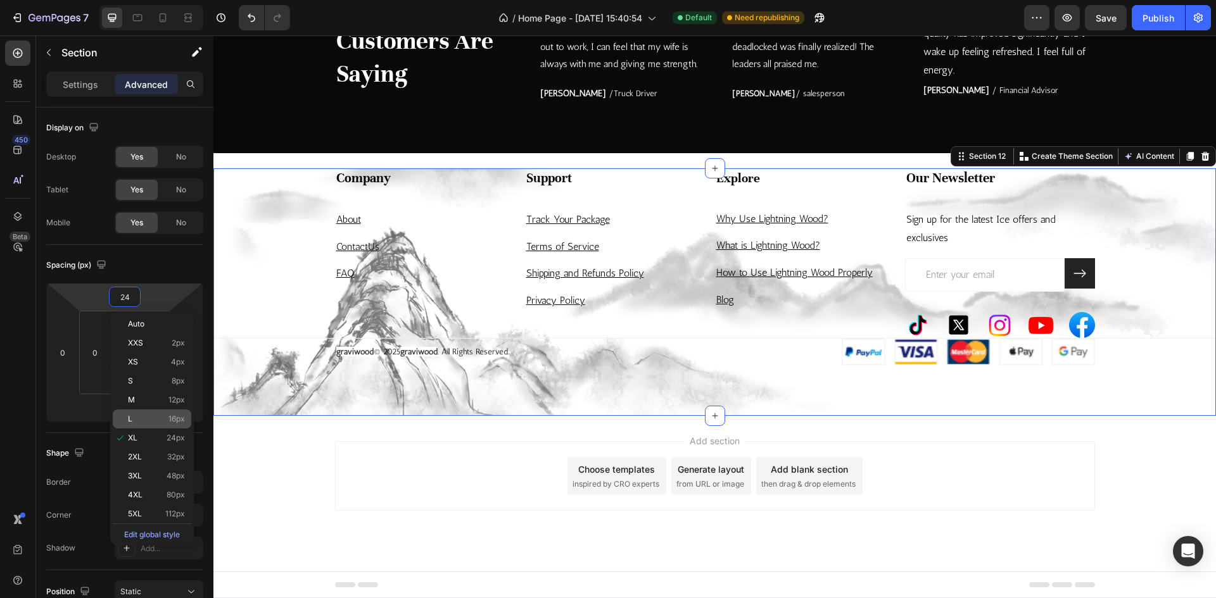
click at [150, 424] on div "L 16px" at bounding box center [152, 419] width 79 height 19
type input "16"
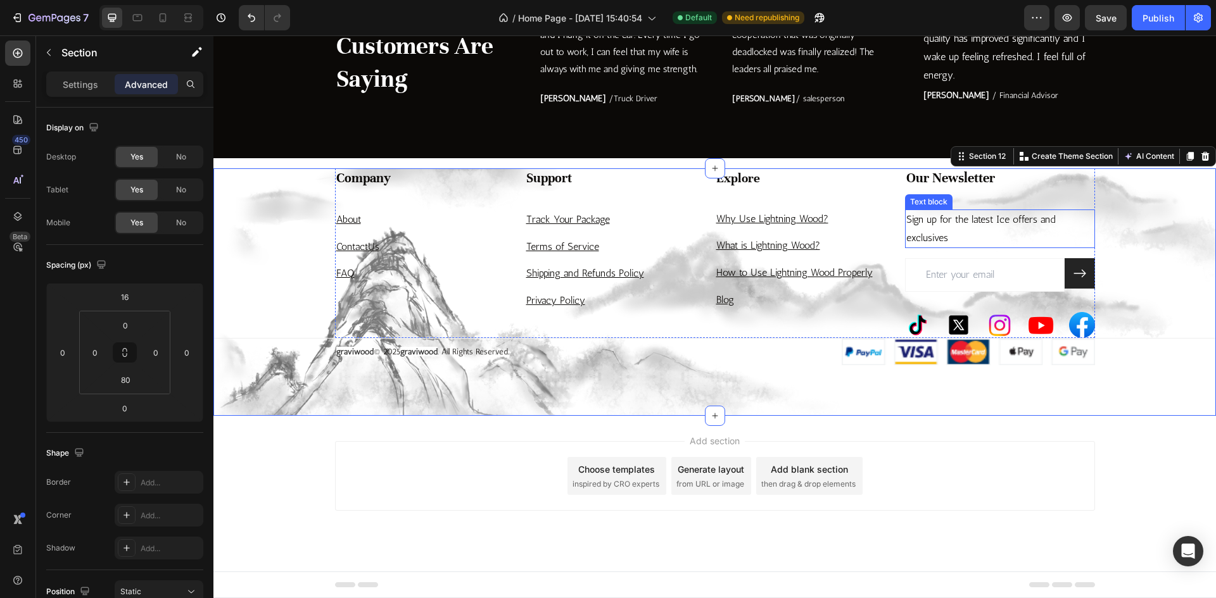
click at [988, 239] on p "Sign up for the latest Ice offers and exclusives" at bounding box center [999, 229] width 187 height 37
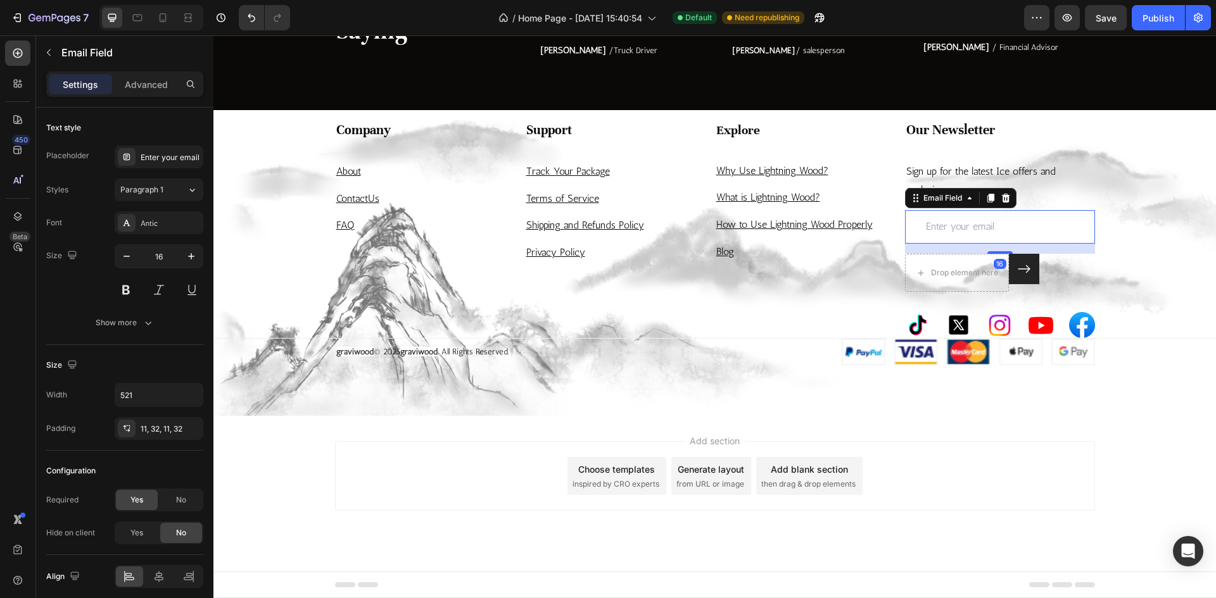
click at [149, 18] on div at bounding box center [151, 17] width 104 height 25
click at [156, 20] on icon at bounding box center [162, 17] width 13 height 13
type input "14"
type input "298"
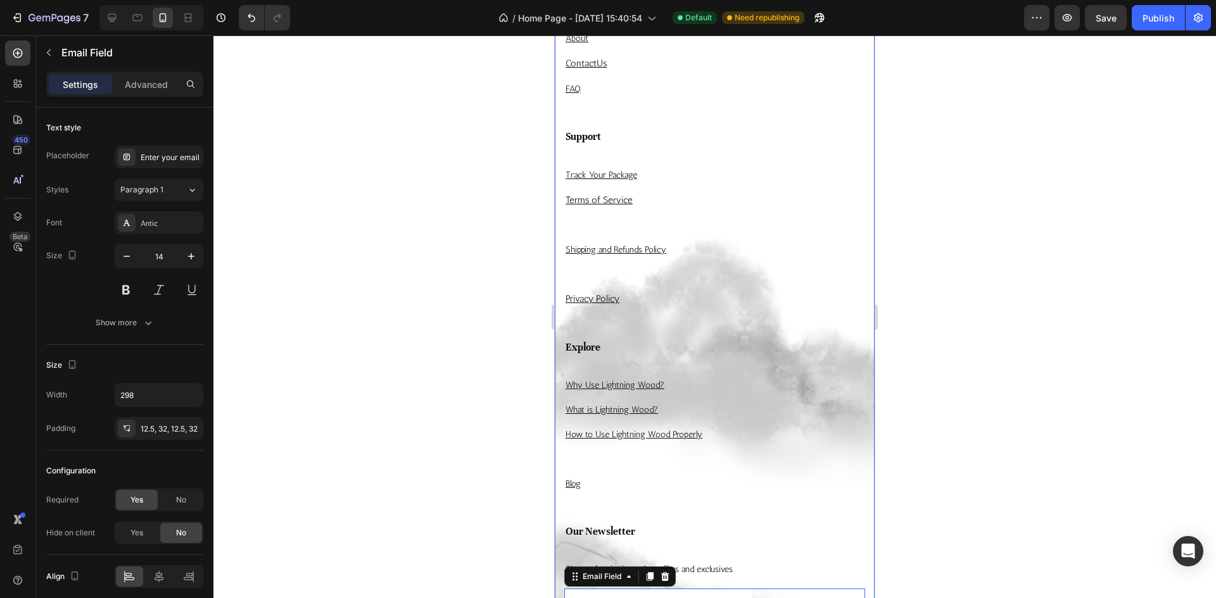
scroll to position [3382, 0]
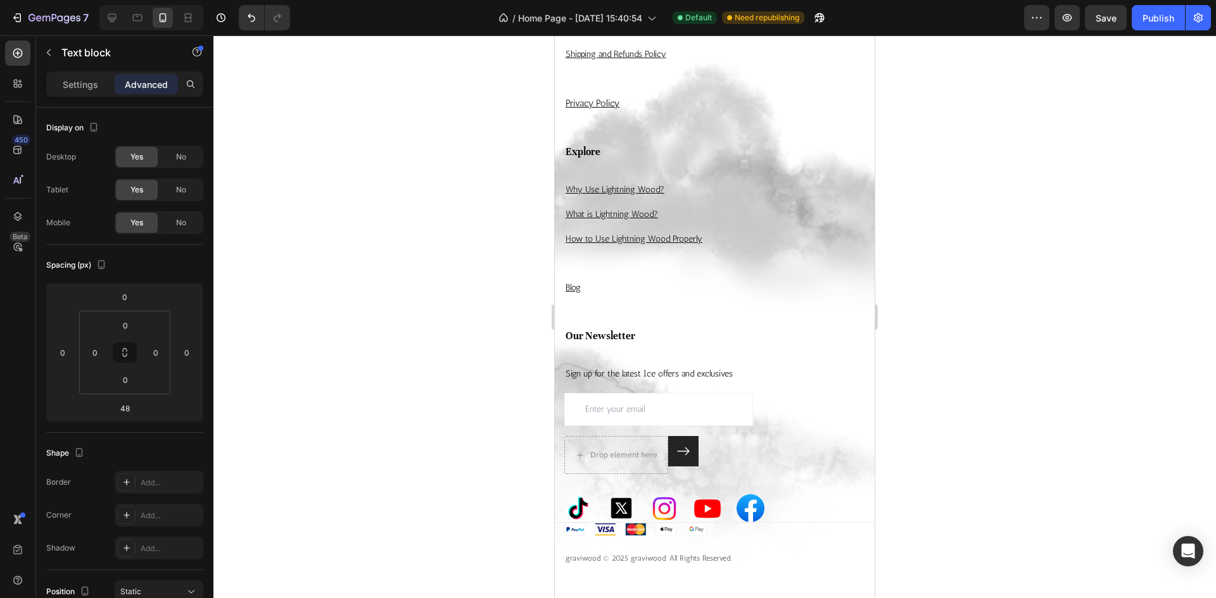
drag, startPoint x: 709, startPoint y: 279, endPoint x: 718, endPoint y: 255, distance: 25.6
type input "10"
click at [641, 144] on div "Support Heading Track Your Package Text block Terms of Service Text block Shipp…" at bounding box center [714, 38] width 301 height 211
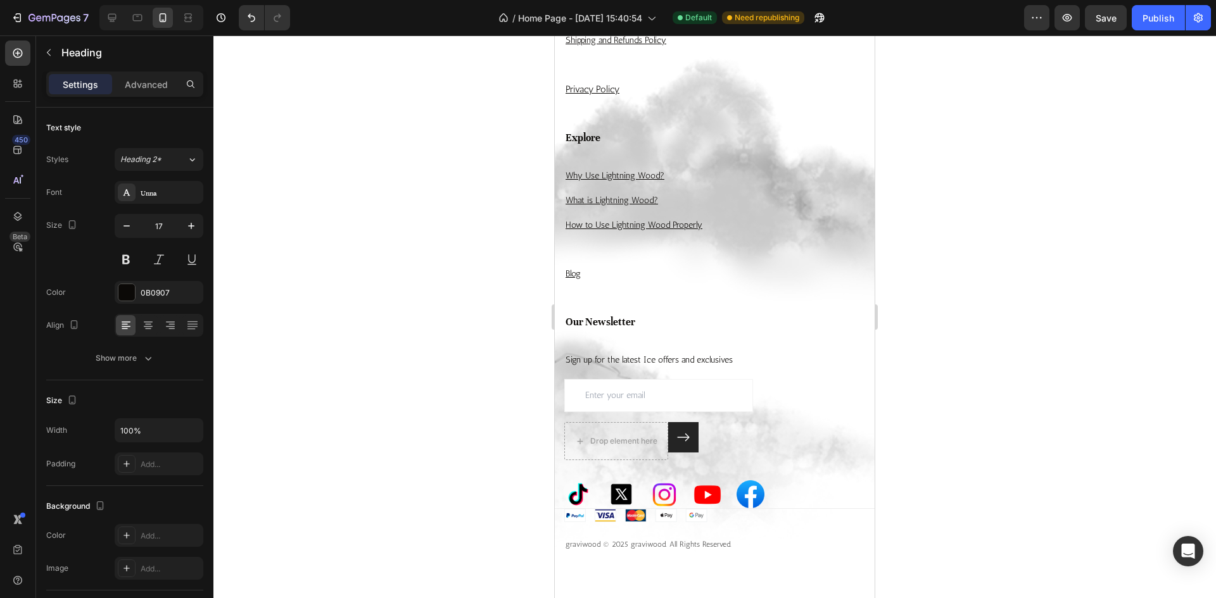
drag, startPoint x: 709, startPoint y: 291, endPoint x: 712, endPoint y: 277, distance: 14.2
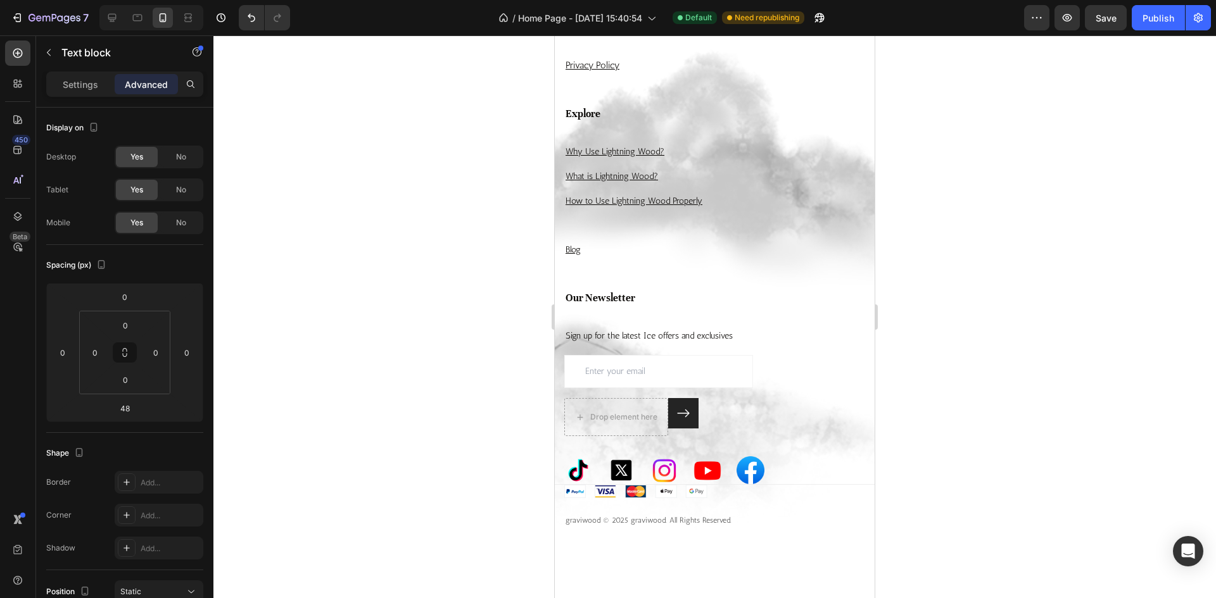
drag, startPoint x: 716, startPoint y: 352, endPoint x: 719, endPoint y: 328, distance: 24.2
click at [719, 7] on div at bounding box center [714, 5] width 25 height 4
type input "10"
click at [671, 106] on div "Support Heading Track Your Package Text block Terms of Service Text block 10 Sh…" at bounding box center [714, 19] width 301 height 173
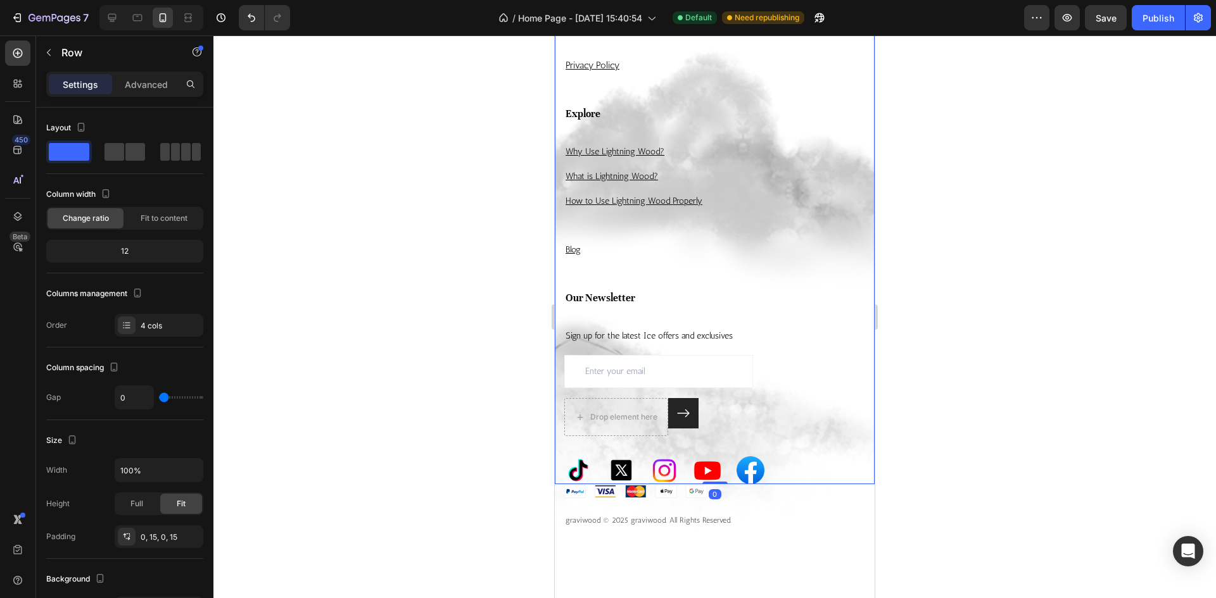
click at [698, 24] on p "Shipping and Refunds Policy" at bounding box center [714, 16] width 298 height 16
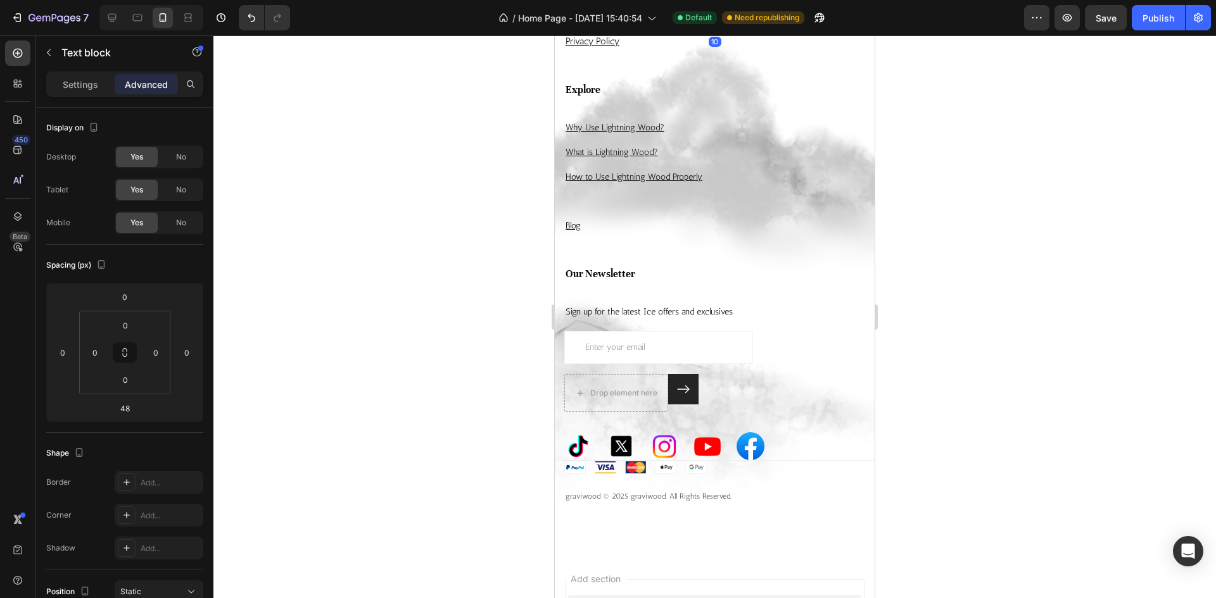
drag, startPoint x: 719, startPoint y: 377, endPoint x: 719, endPoint y: 353, distance: 24.1
click at [719, 32] on div at bounding box center [714, 30] width 25 height 4
type input "10"
click at [657, 50] on p "Privacy Policy" at bounding box center [714, 41] width 298 height 17
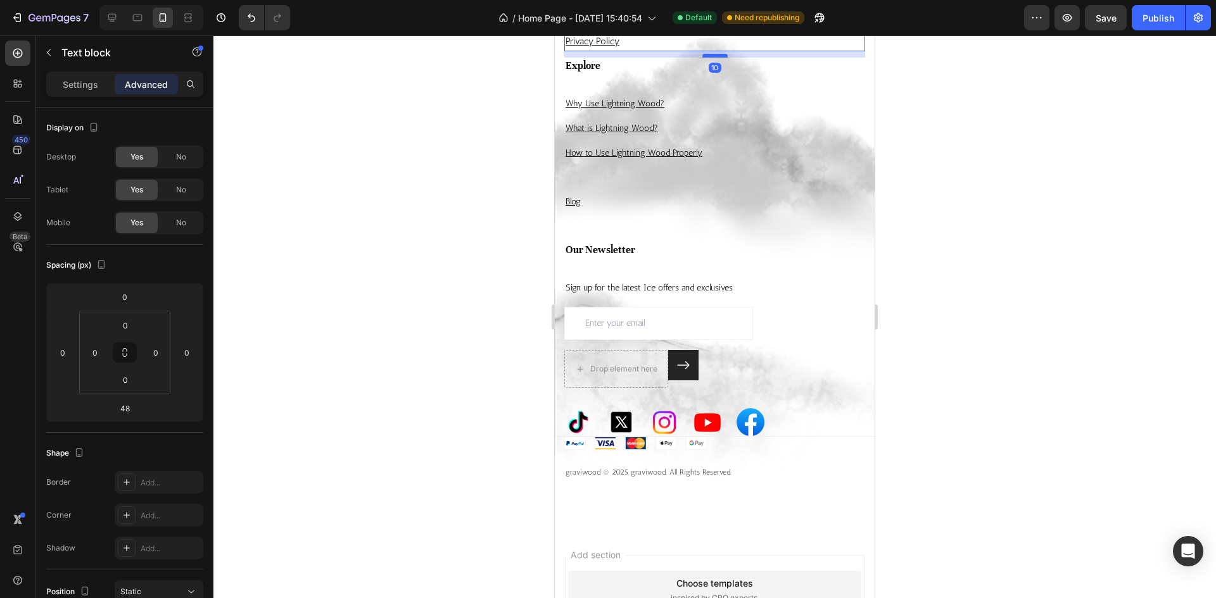
drag, startPoint x: 713, startPoint y: 402, endPoint x: 713, endPoint y: 378, distance: 24.1
click at [713, 58] on div at bounding box center [714, 56] width 25 height 4
type input "10"
click at [653, 242] on div "Explore Heading Why Use Lightning Wood? Text block What is Lightning Wood? Text…" at bounding box center [714, 150] width 301 height 184
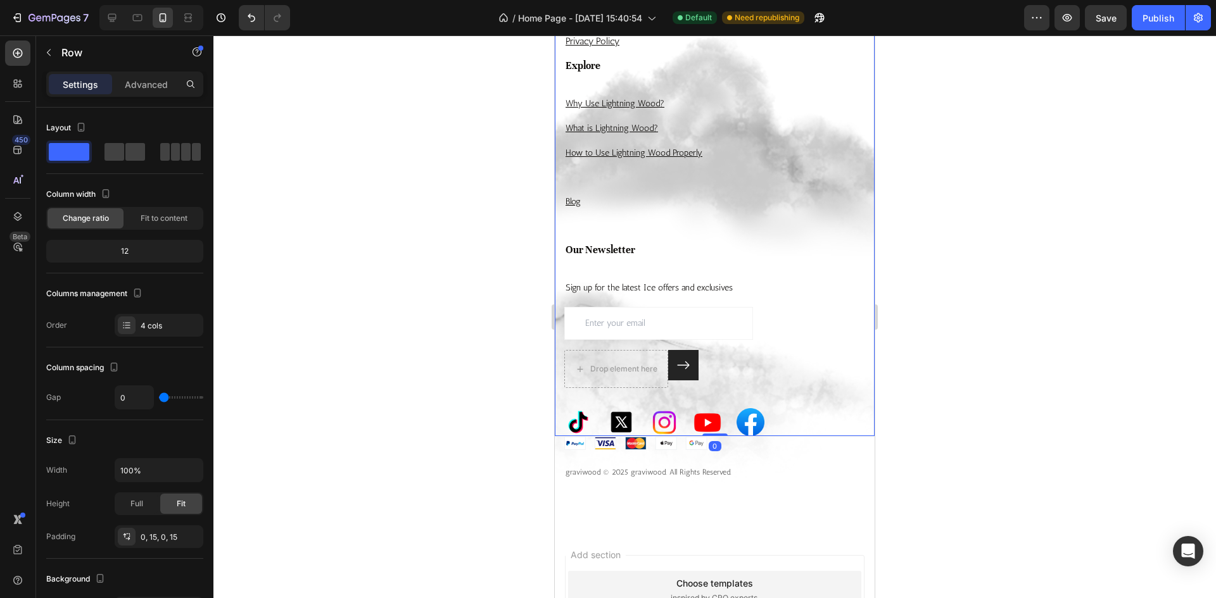
click at [663, 242] on div "Explore Heading Why Use Lightning Wood? Text block What is Lightning Wood? Text…" at bounding box center [714, 150] width 301 height 184
click at [628, 73] on p "Explore" at bounding box center [714, 66] width 298 height 14
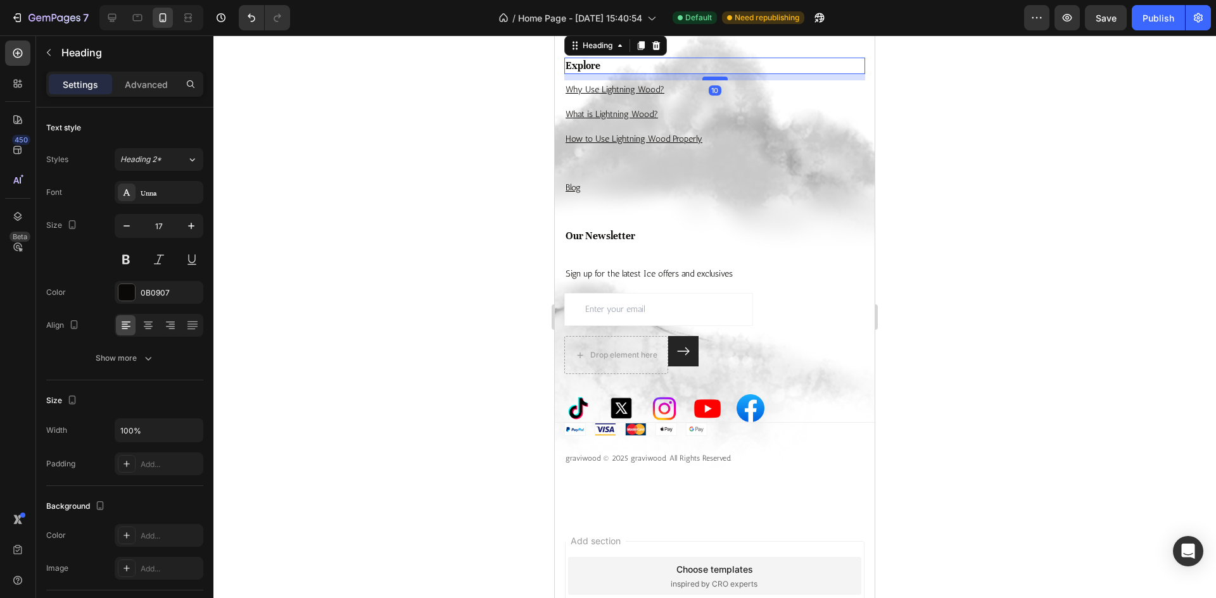
drag, startPoint x: 709, startPoint y: 415, endPoint x: 712, endPoint y: 401, distance: 14.2
click at [712, 80] on div at bounding box center [714, 79] width 25 height 4
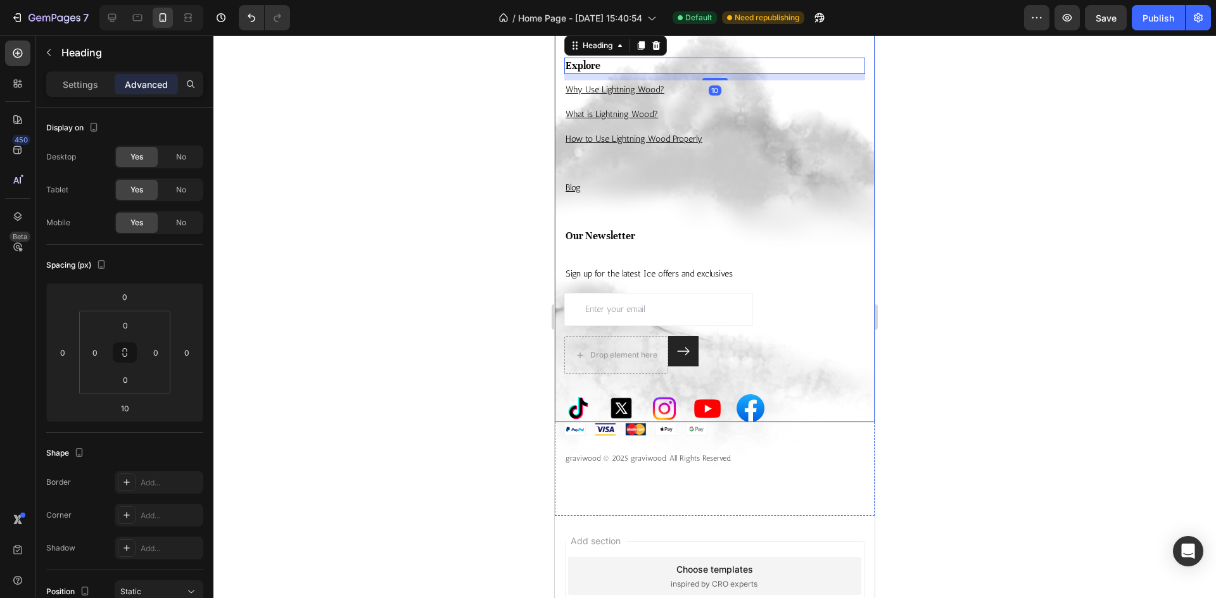
click at [643, 228] on div "Explore Heading 10 Why Use Lightning Wood? Text block What is Lightning Wood? T…" at bounding box center [714, 143] width 301 height 170
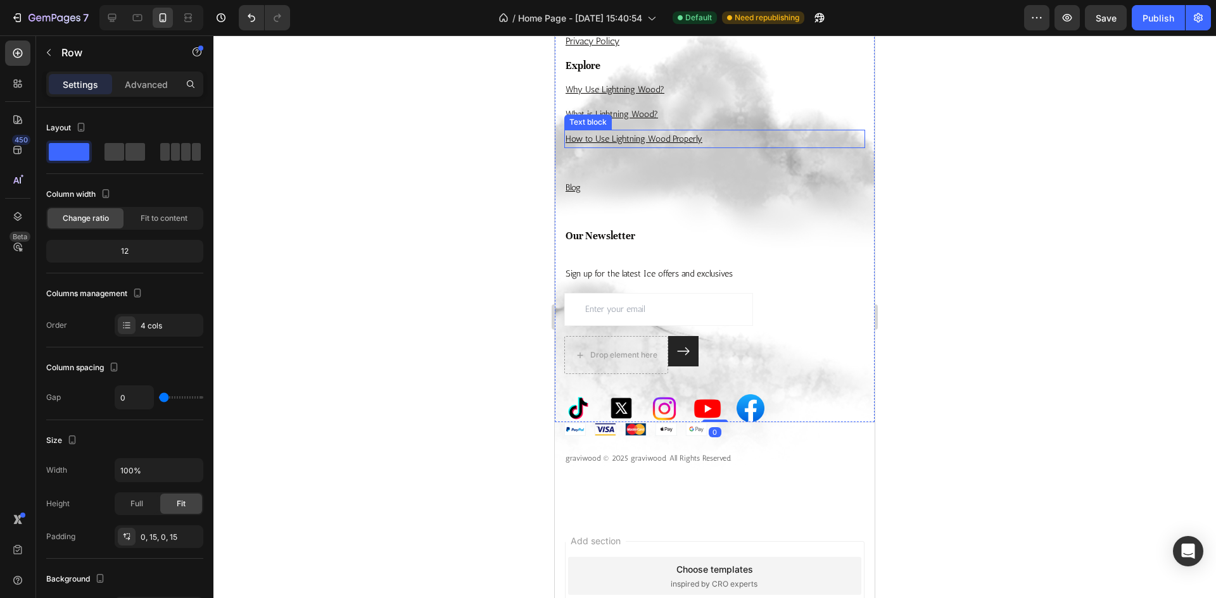
click at [734, 147] on p "How to Use Lightning Wood Properly" at bounding box center [714, 139] width 298 height 16
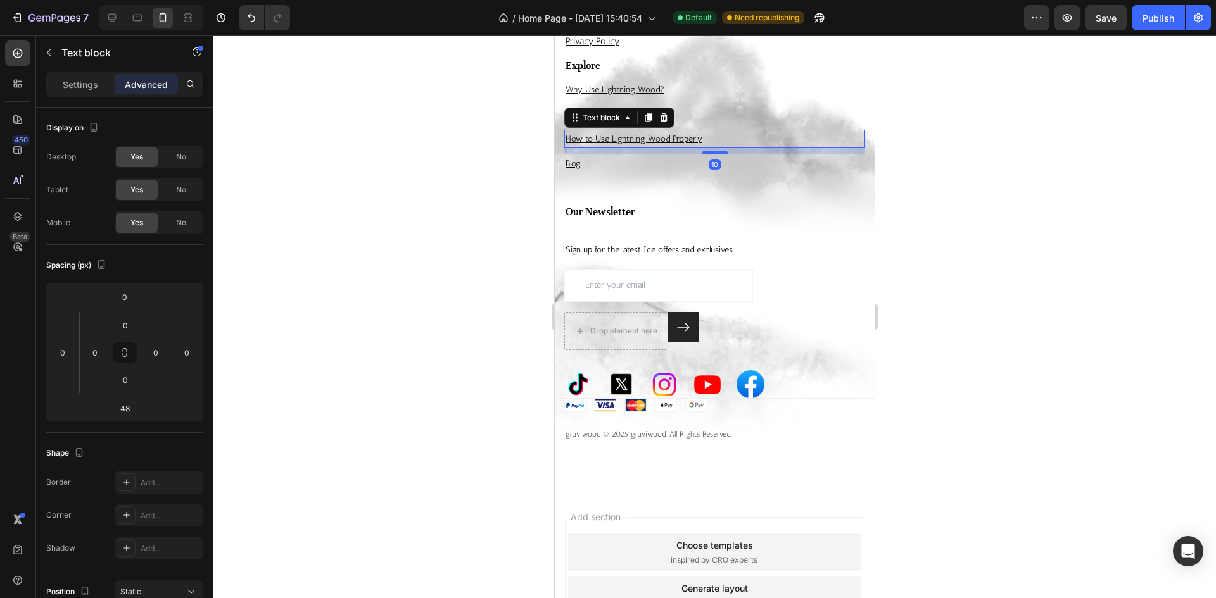
drag, startPoint x: 709, startPoint y: 500, endPoint x: 711, endPoint y: 476, distance: 24.2
click at [711, 155] on div at bounding box center [714, 153] width 25 height 4
type input "10"
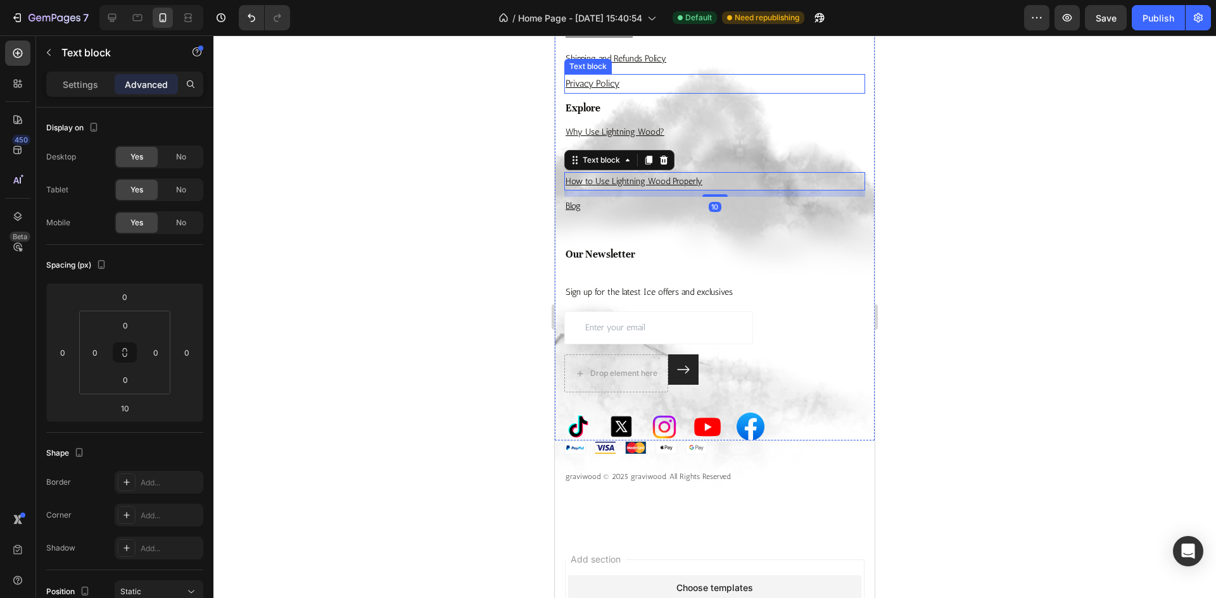
scroll to position [3319, 0]
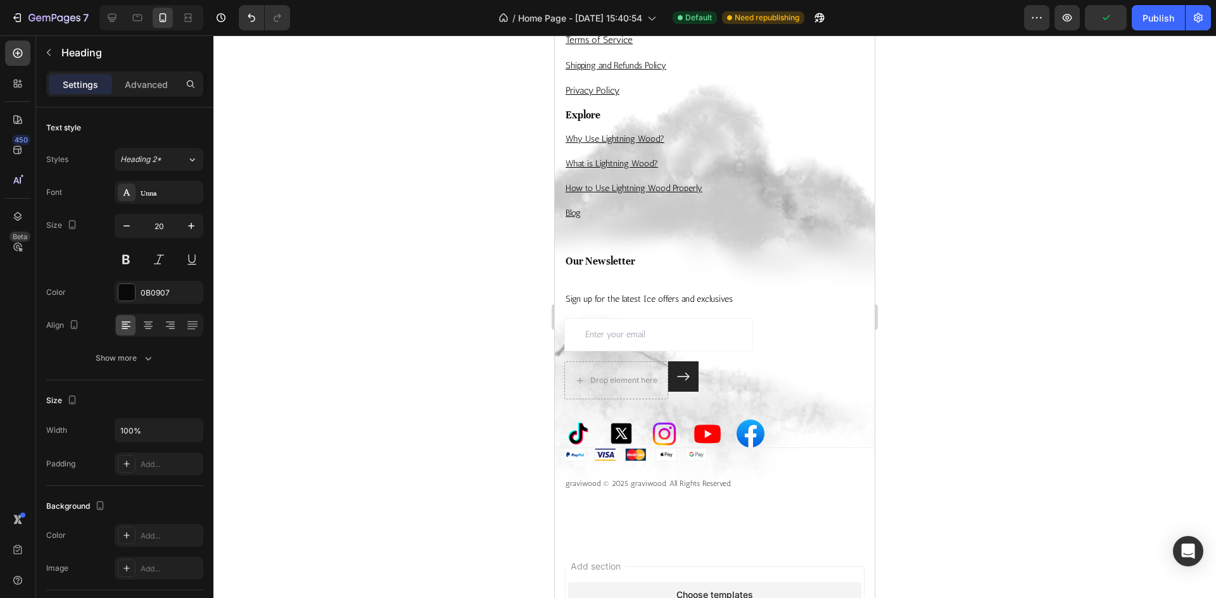
drag, startPoint x: 705, startPoint y: 243, endPoint x: 706, endPoint y: 229, distance: 14.0
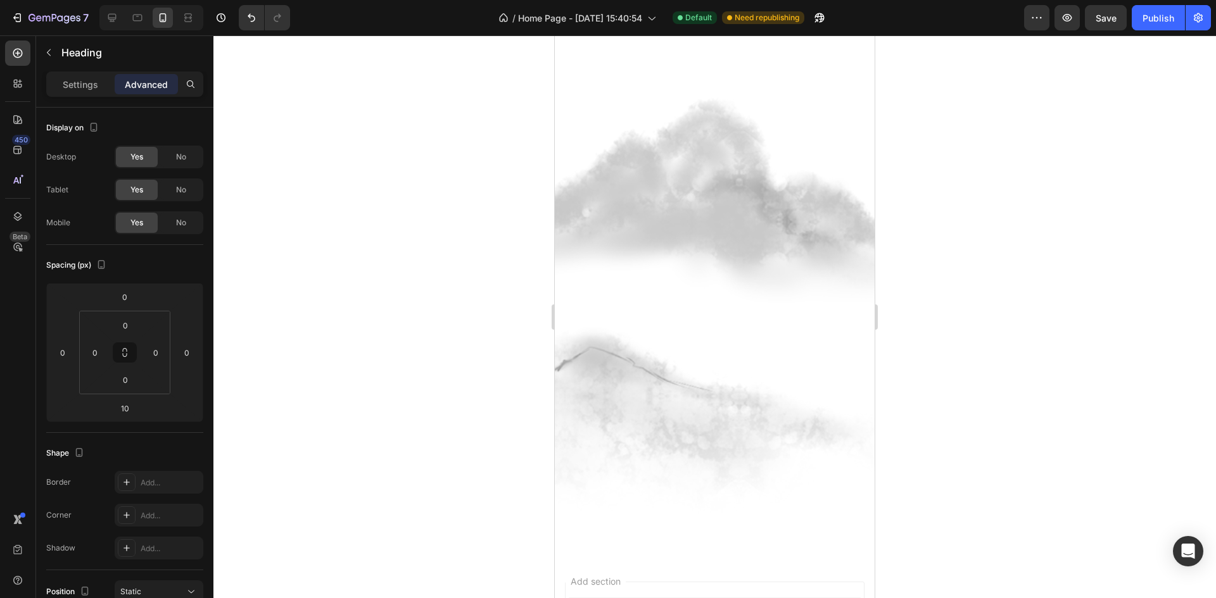
scroll to position [3329, 0]
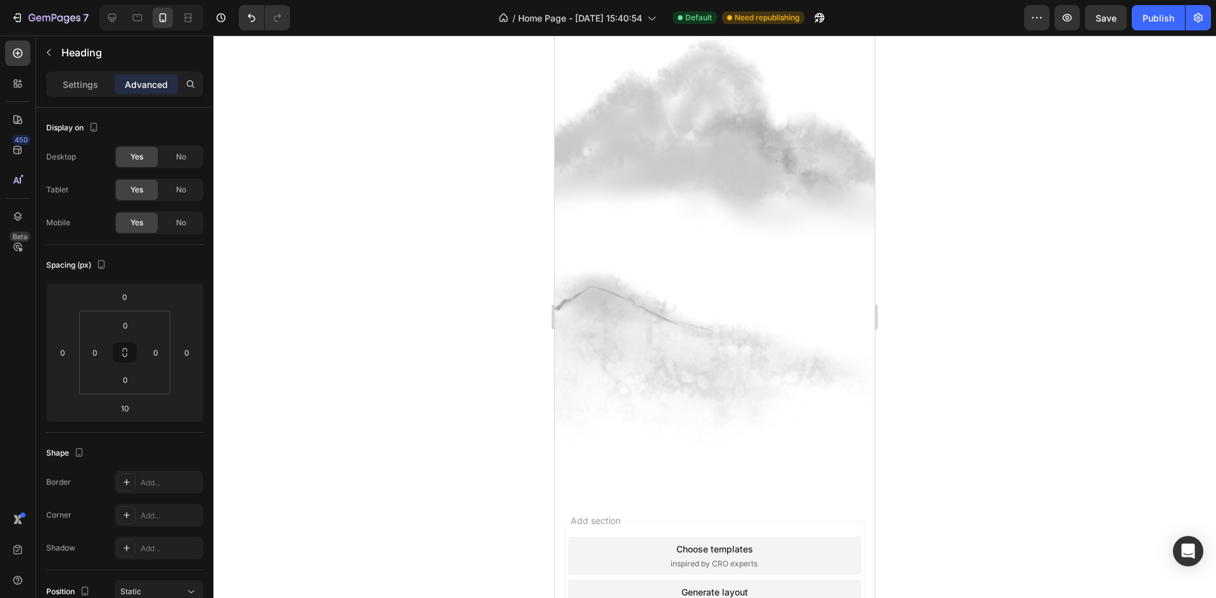
click at [99, 92] on div "Settings" at bounding box center [80, 84] width 63 height 20
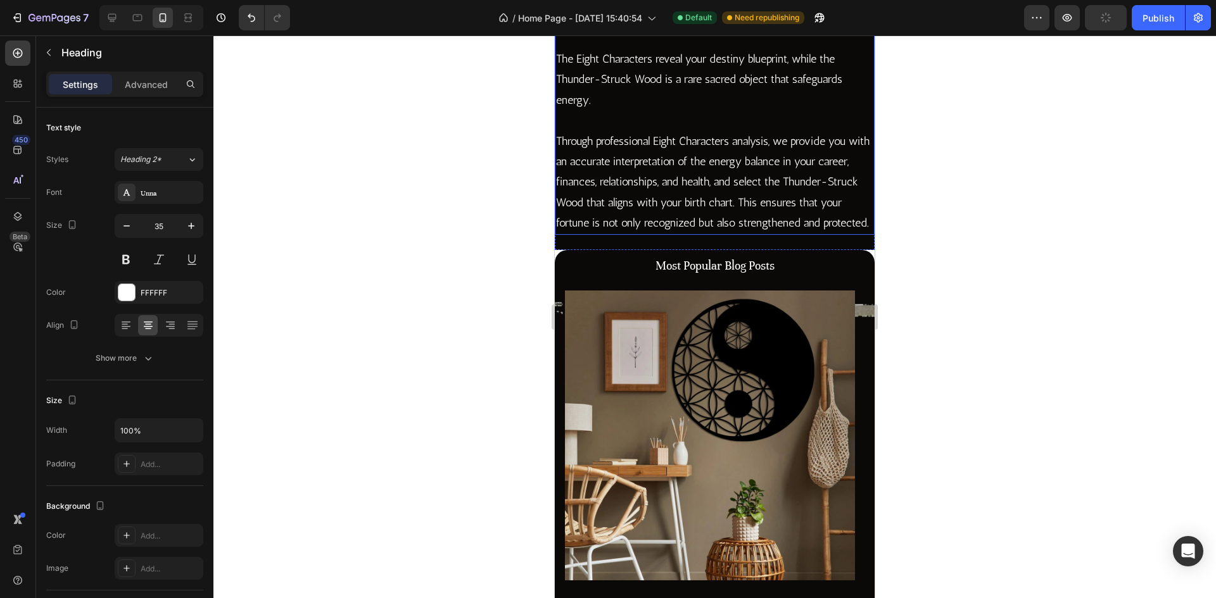
scroll to position [2183, 0]
click at [714, 111] on p "The Eight Characters reveal your destiny blueprint, while the Thunder-Struck Wo…" at bounding box center [714, 80] width 317 height 61
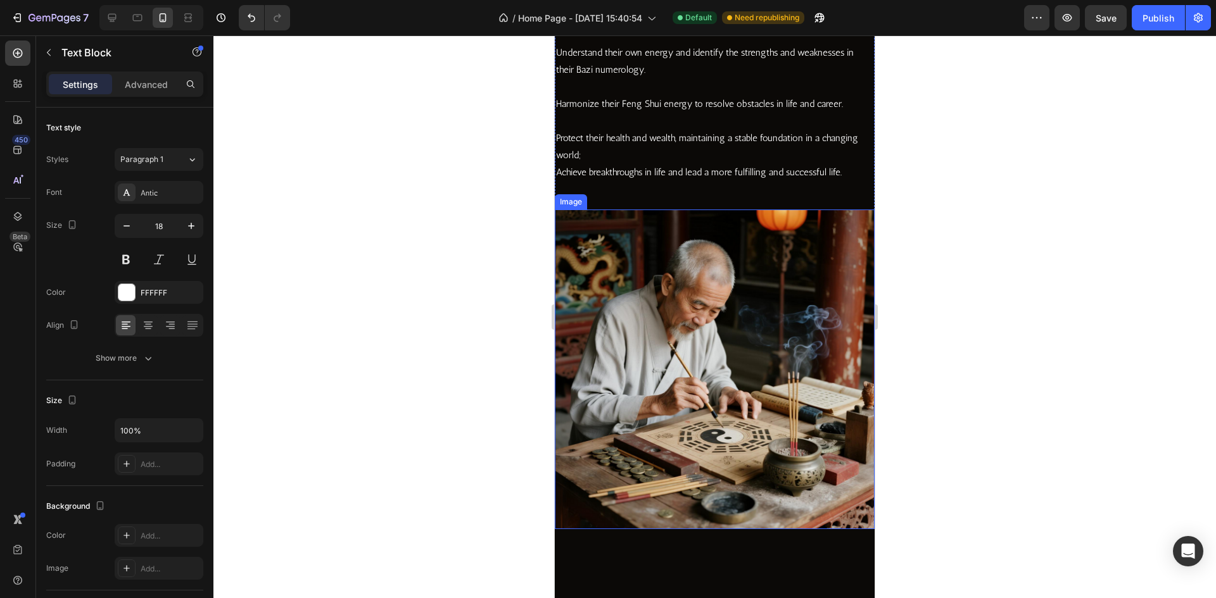
scroll to position [1423, 0]
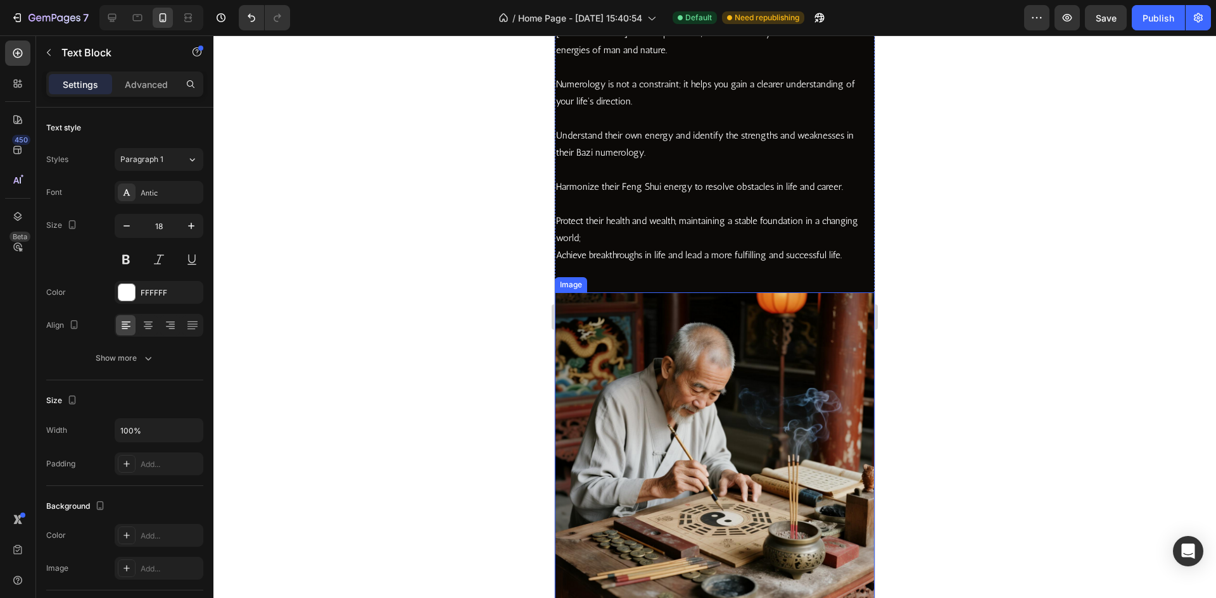
click at [664, 208] on p at bounding box center [714, 204] width 317 height 17
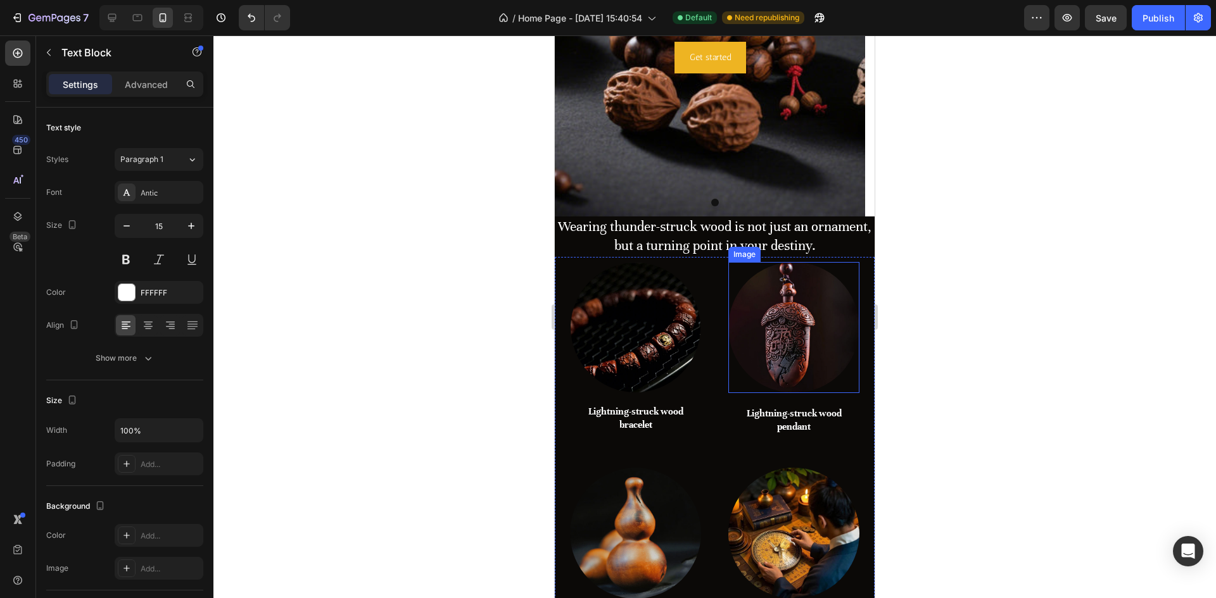
scroll to position [219, 0]
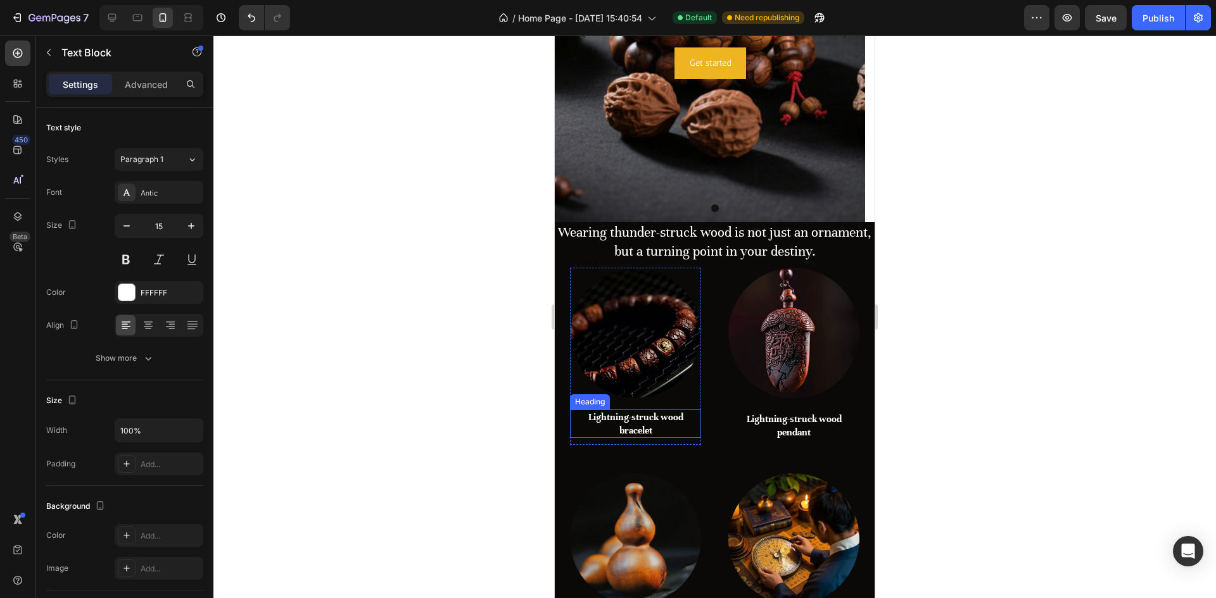
click at [649, 414] on h2 "Lightning-struck wood bracelet" at bounding box center [635, 424] width 131 height 29
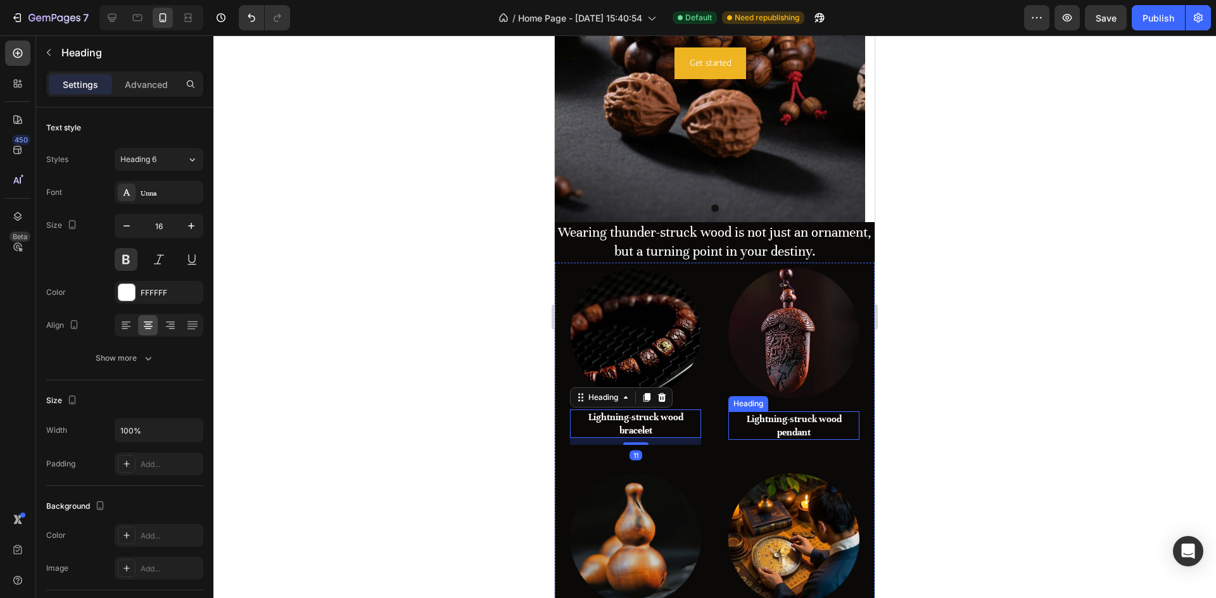
click at [786, 419] on h2 "Lightning-struck wood pendant" at bounding box center [793, 426] width 131 height 29
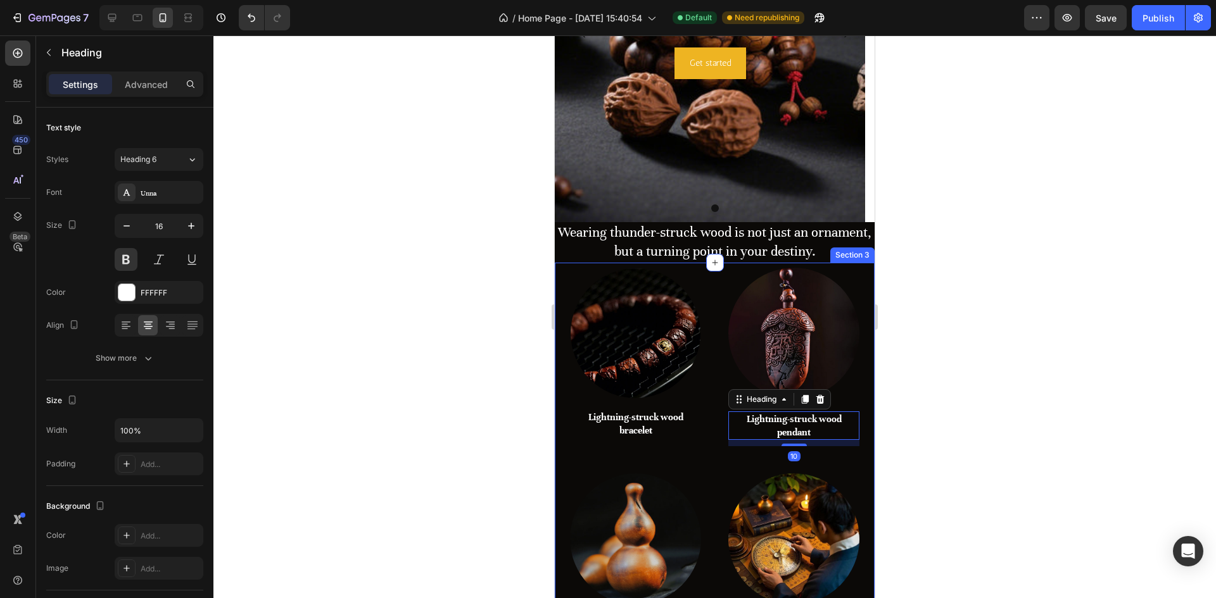
click at [702, 243] on h2 "Wearing thunder-struck wood is not just an ornament, but a turning point in you…" at bounding box center [715, 242] width 320 height 41
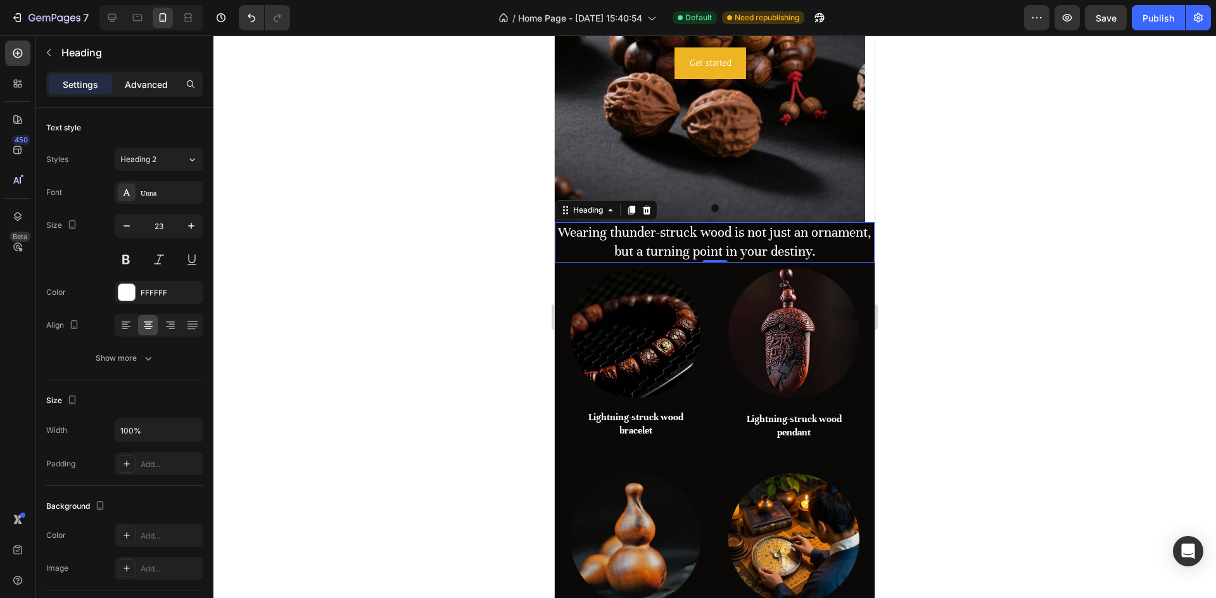
click at [154, 83] on p "Advanced" at bounding box center [146, 84] width 43 height 13
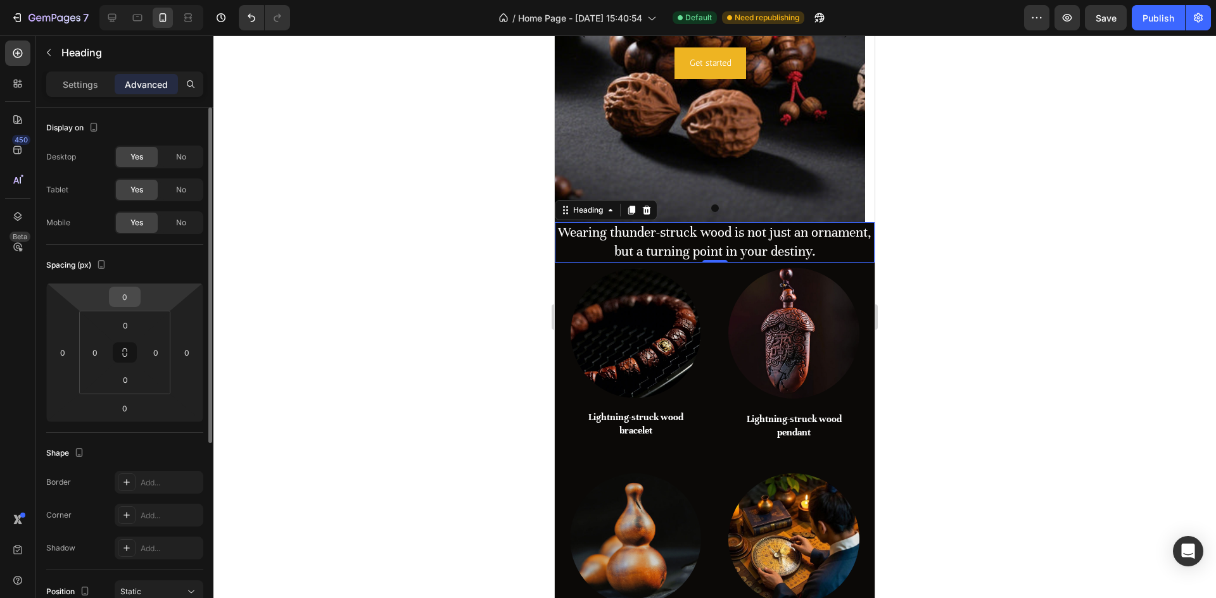
click at [127, 301] on input "0" at bounding box center [124, 296] width 25 height 19
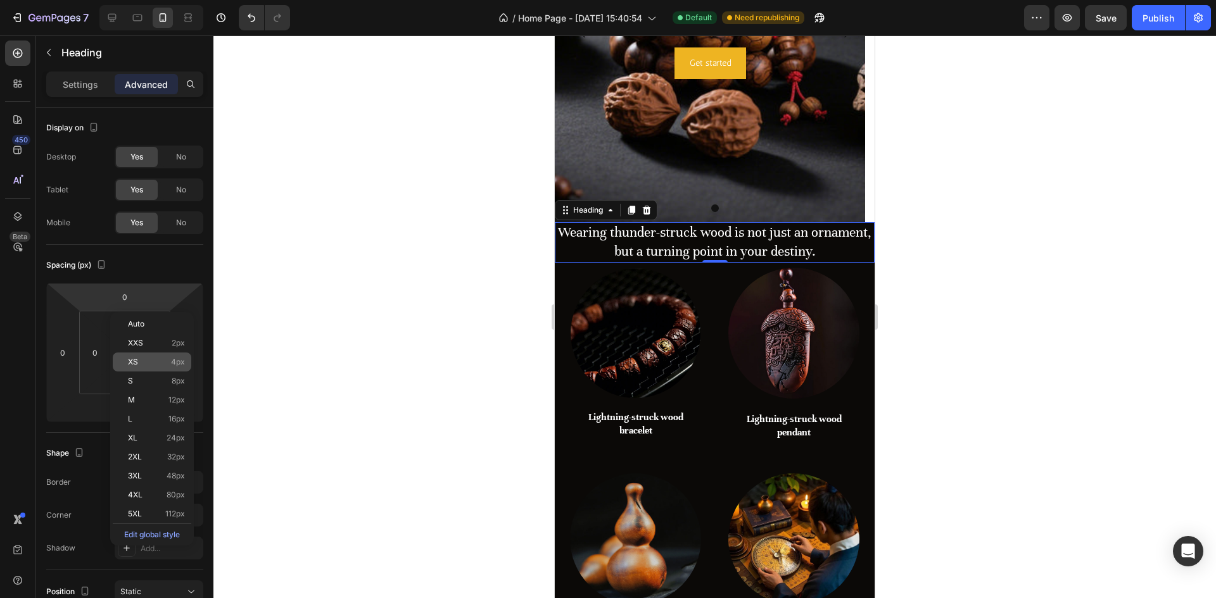
click at [164, 369] on div "XS 4px" at bounding box center [152, 362] width 79 height 19
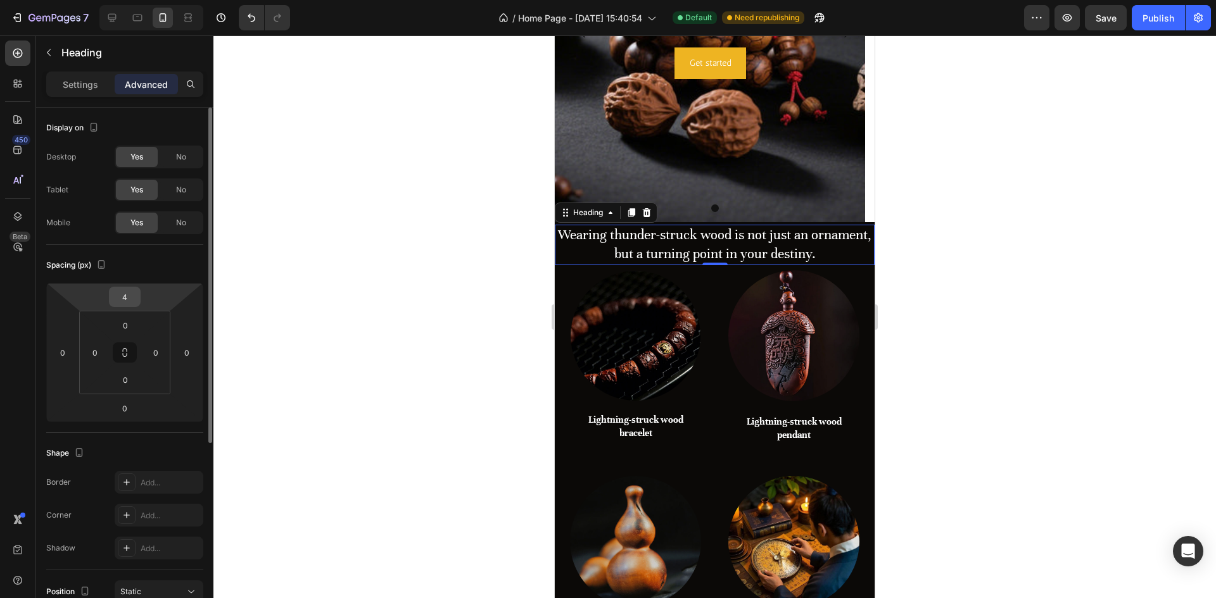
click at [123, 298] on input "4" at bounding box center [124, 296] width 25 height 19
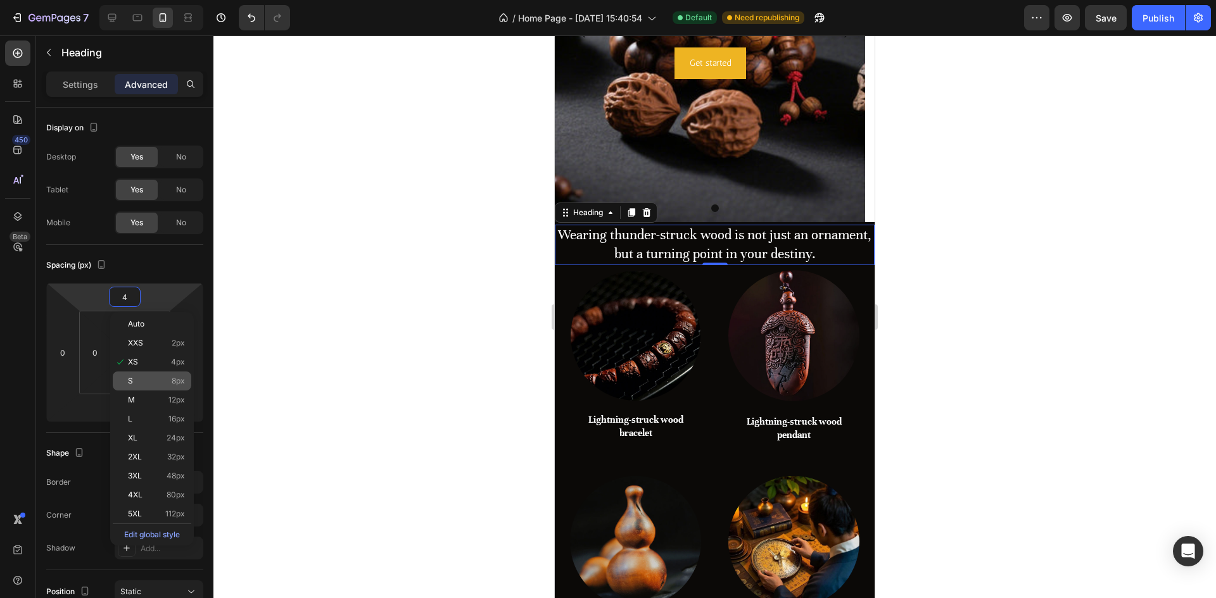
click at [177, 377] on span "8px" at bounding box center [178, 381] width 13 height 9
type input "8"
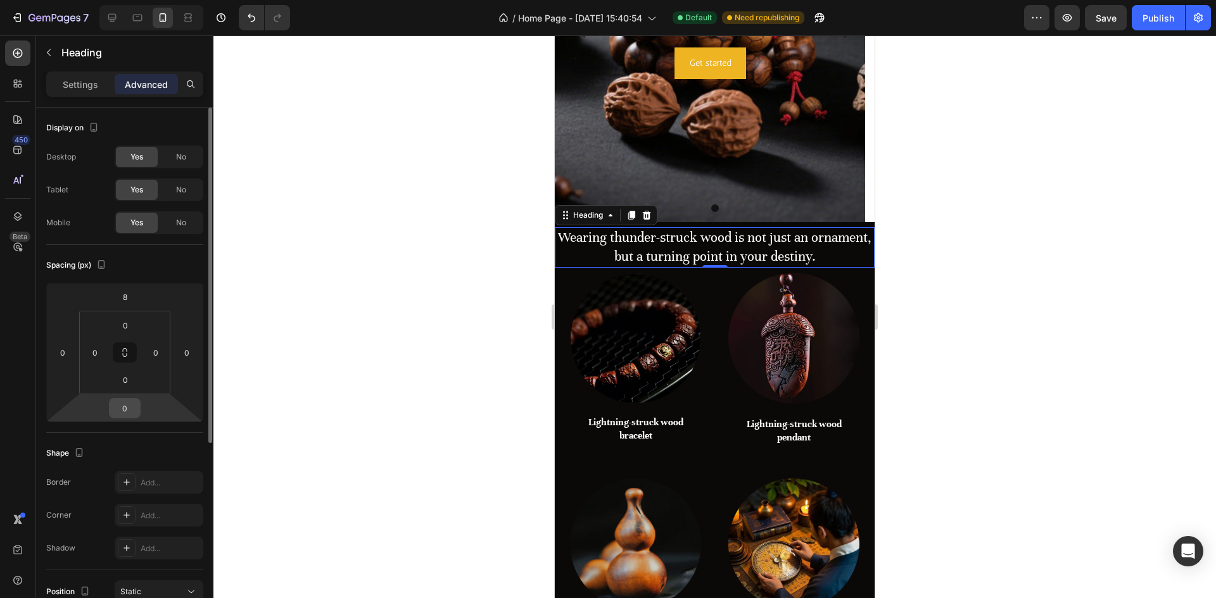
click at [127, 405] on input "0" at bounding box center [124, 408] width 25 height 19
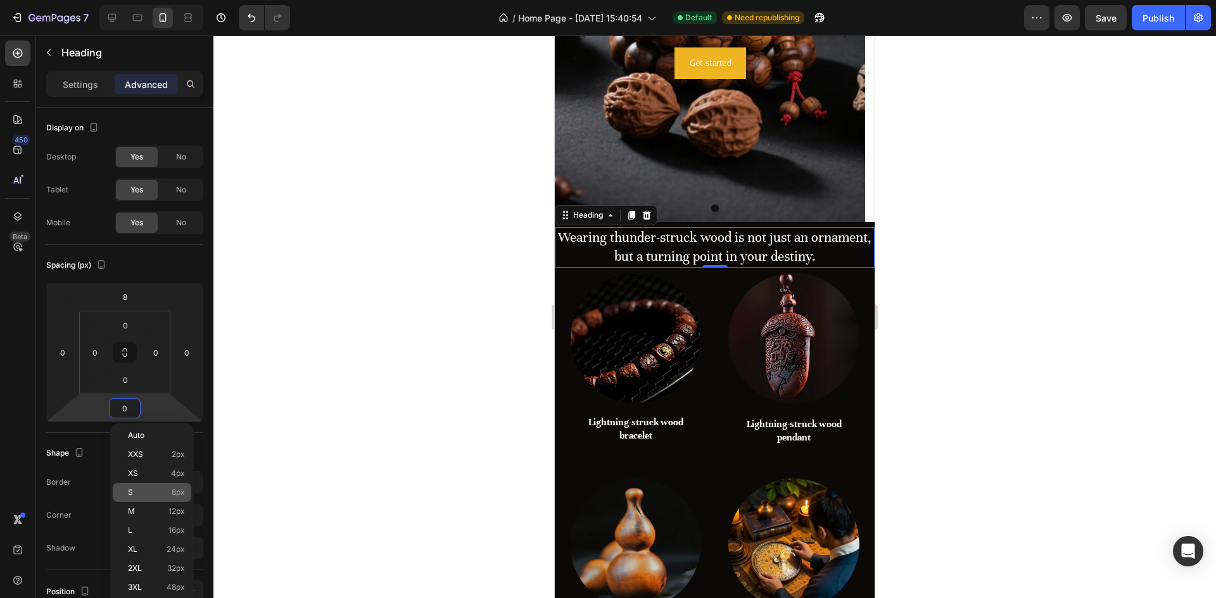
click at [167, 488] on p "S 8px" at bounding box center [156, 492] width 57 height 9
type input "8"
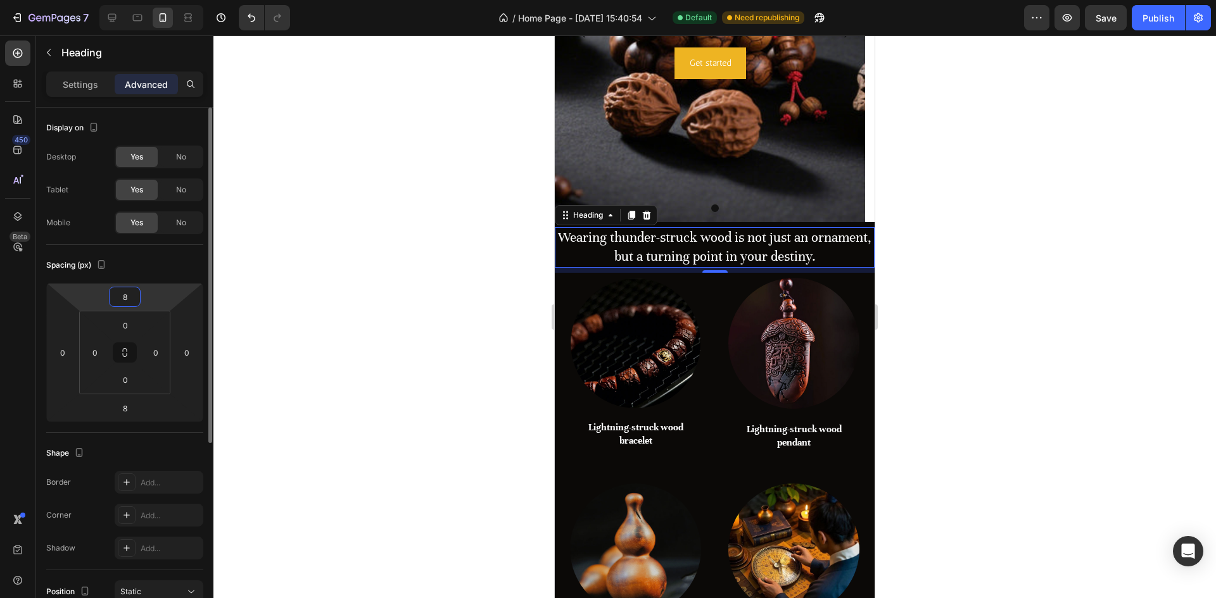
click at [123, 298] on input "8" at bounding box center [124, 296] width 25 height 19
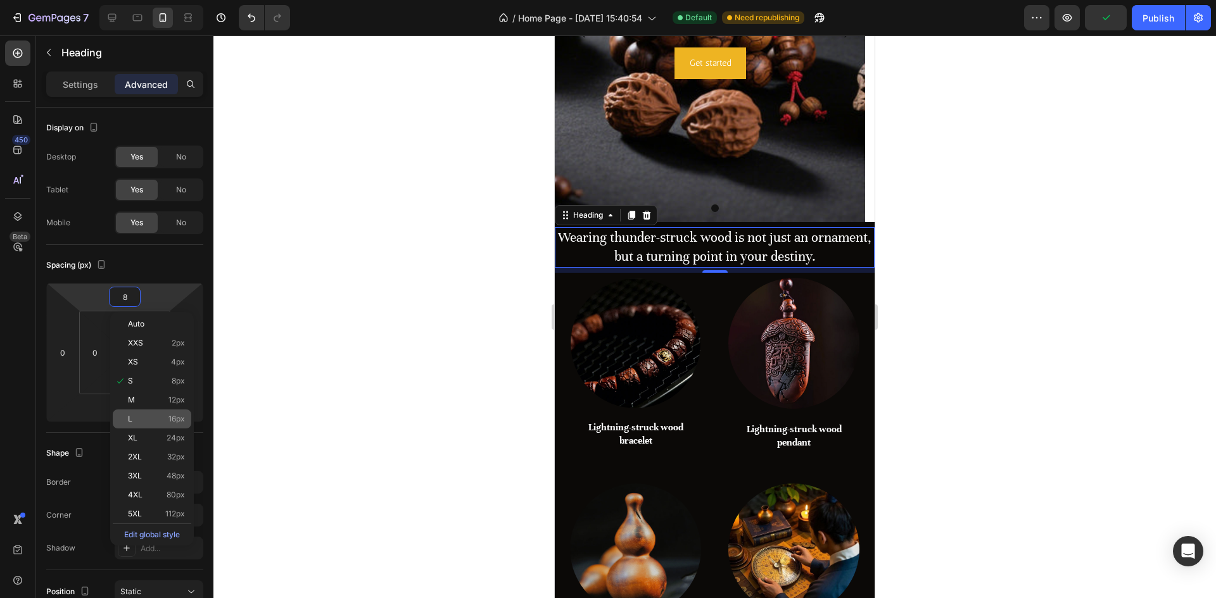
click at [168, 419] on span "16px" at bounding box center [176, 419] width 16 height 9
type input "16"
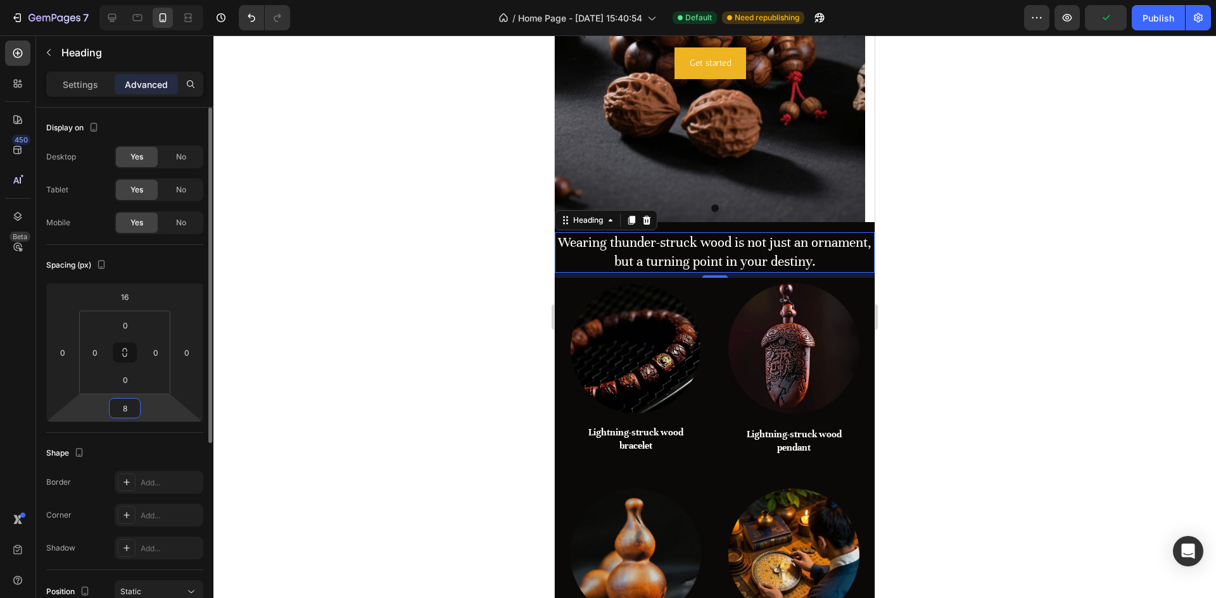
click at [124, 415] on input "8" at bounding box center [124, 408] width 25 height 19
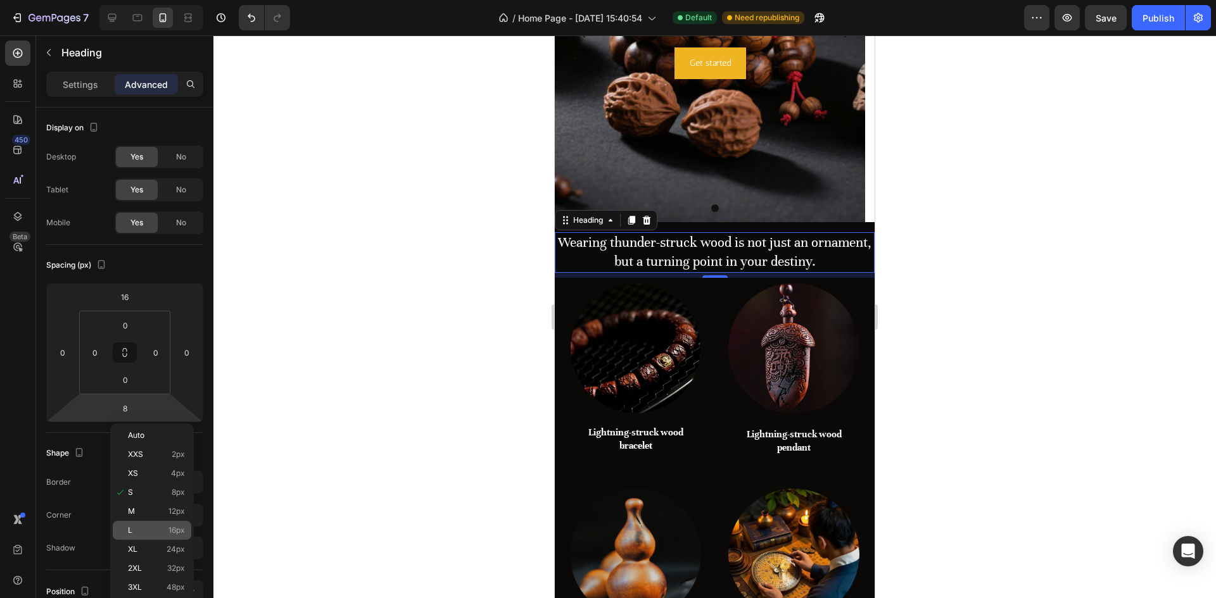
click at [174, 529] on span "16px" at bounding box center [176, 530] width 16 height 9
type input "16"
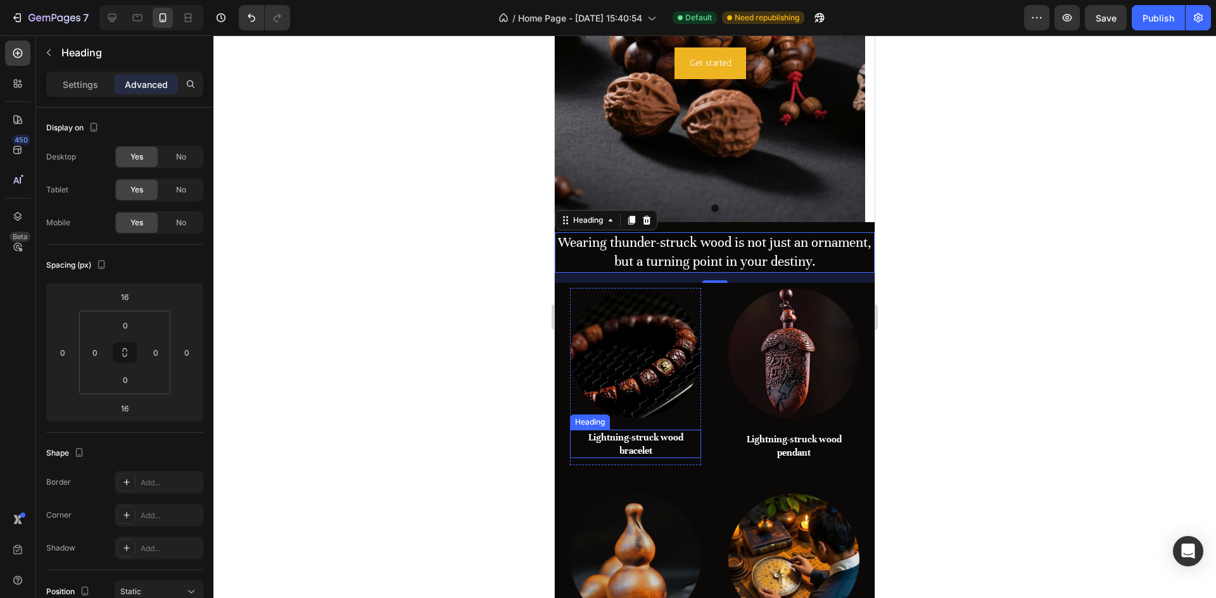
click at [641, 443] on h2 "Lightning-struck wood bracelet" at bounding box center [635, 444] width 131 height 29
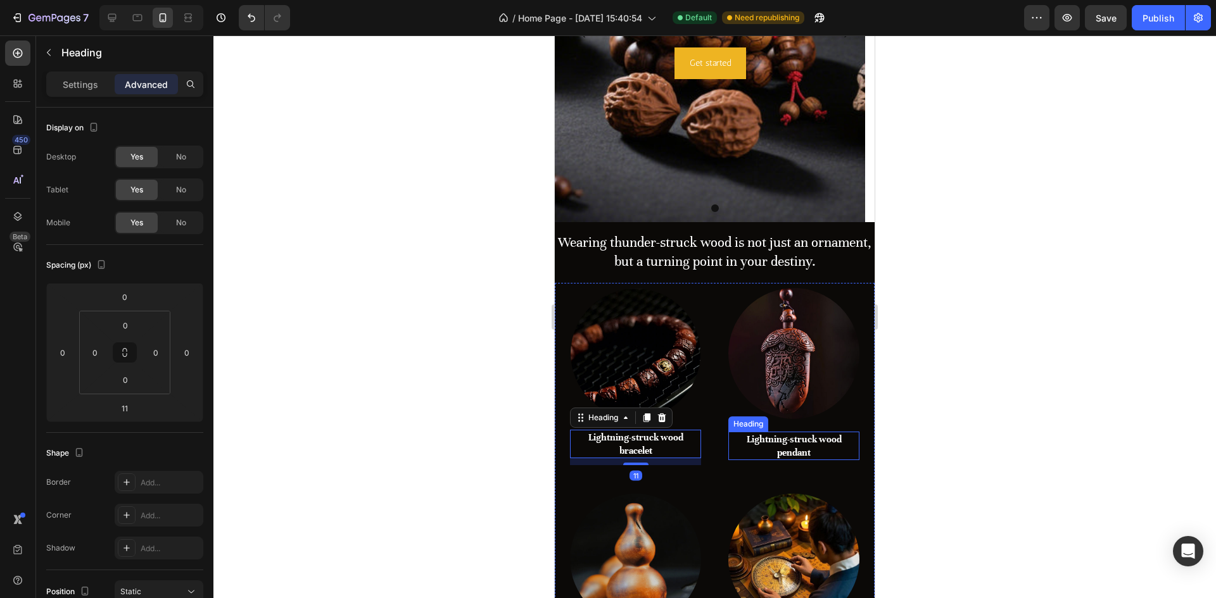
click at [798, 438] on h2 "Lightning-struck wood pendant" at bounding box center [793, 446] width 131 height 29
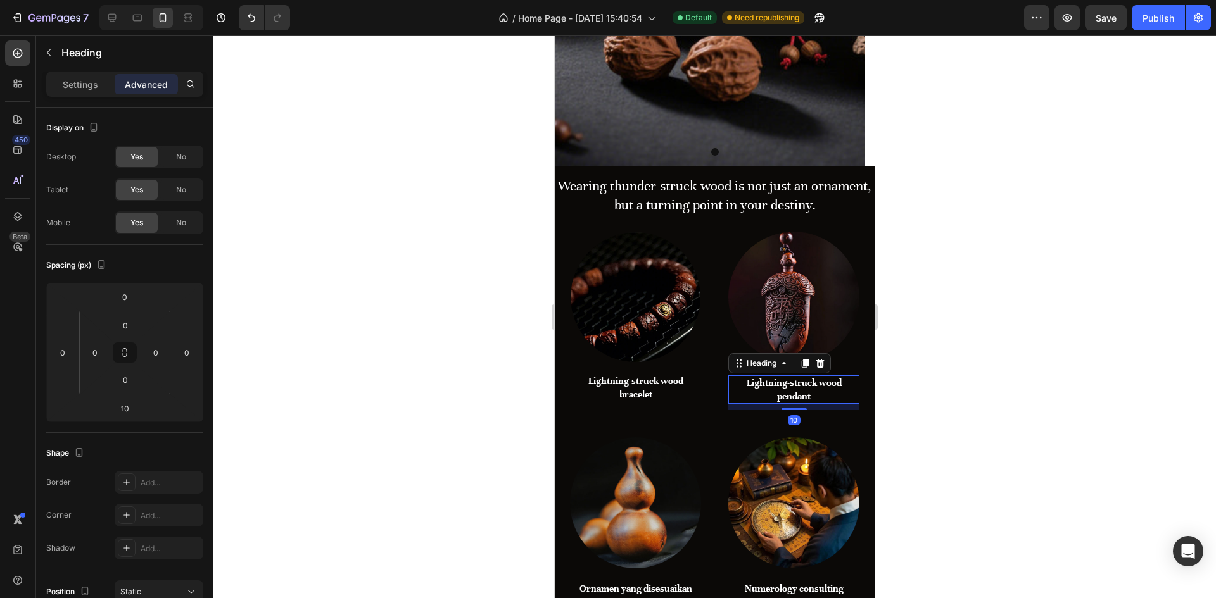
scroll to position [409, 0]
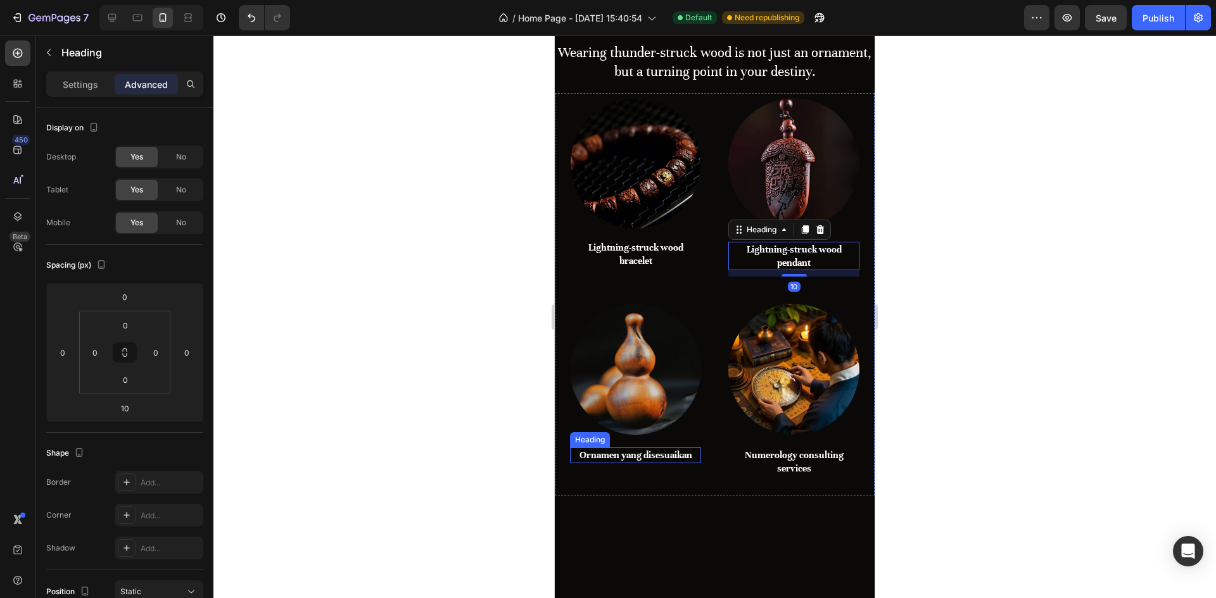
click at [645, 448] on h2 "Ornamen yang disesuaikan" at bounding box center [635, 456] width 131 height 16
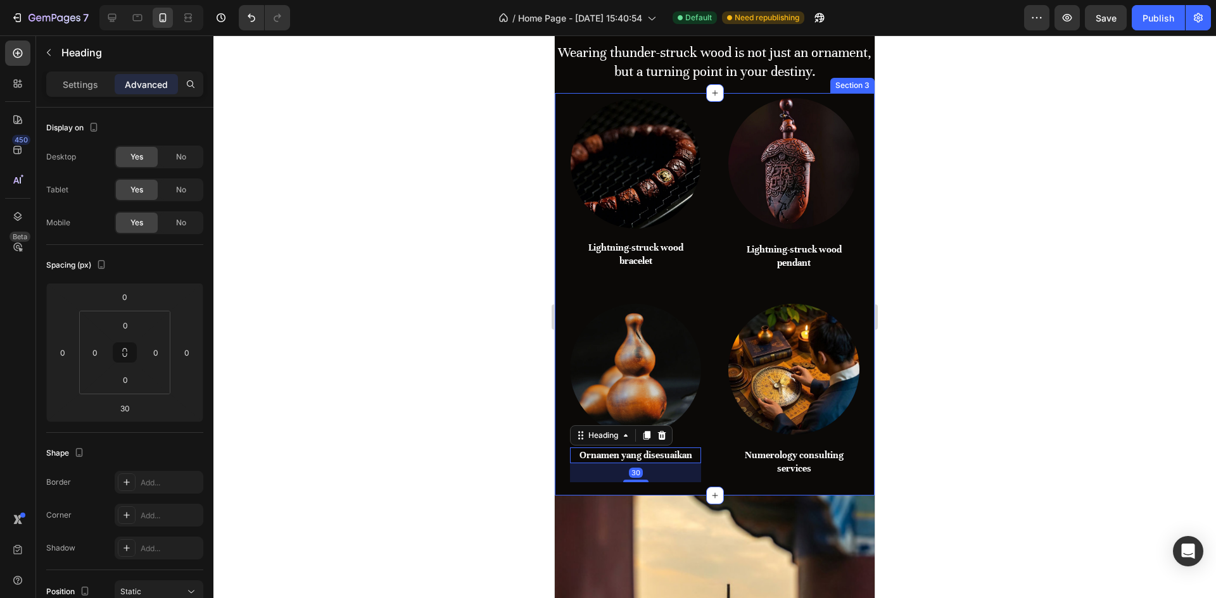
click at [804, 460] on h2 "Numerology consulting services" at bounding box center [793, 462] width 131 height 29
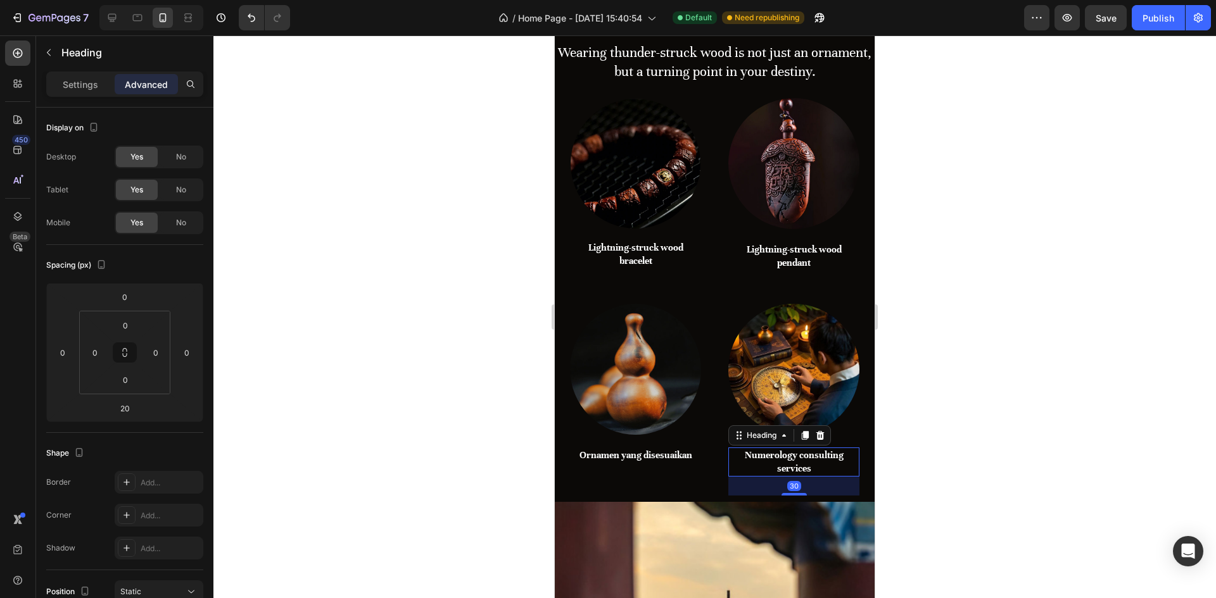
drag, startPoint x: 785, startPoint y: 478, endPoint x: 859, endPoint y: 483, distance: 74.3
click at [786, 493] on div at bounding box center [793, 494] width 25 height 3
type input "31"
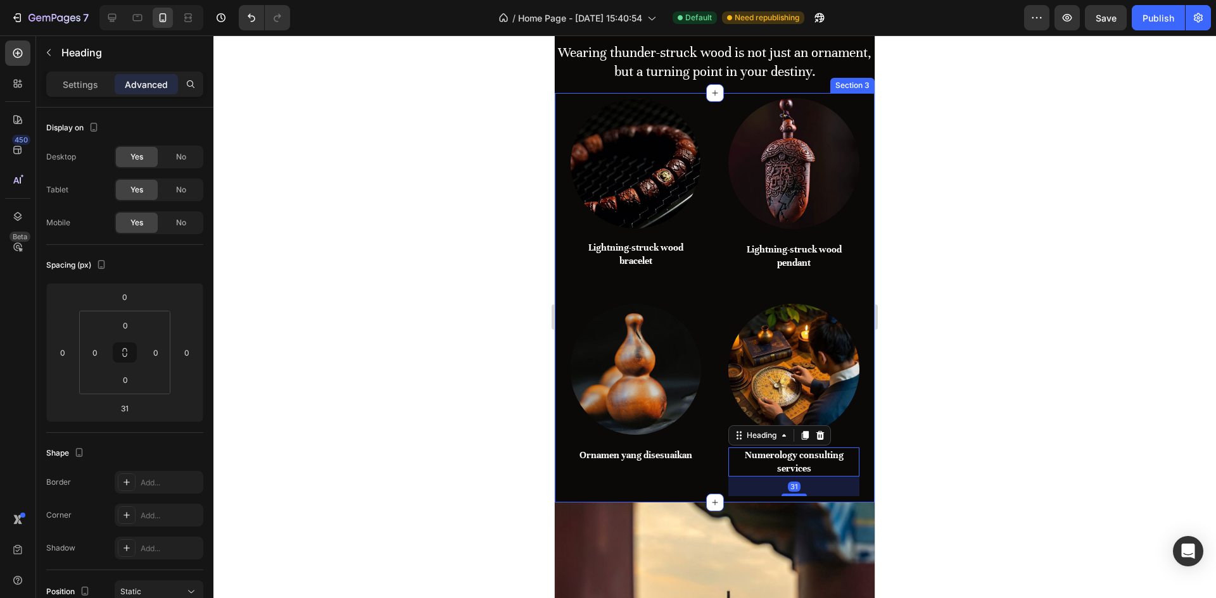
click at [895, 481] on div at bounding box center [714, 316] width 1002 height 563
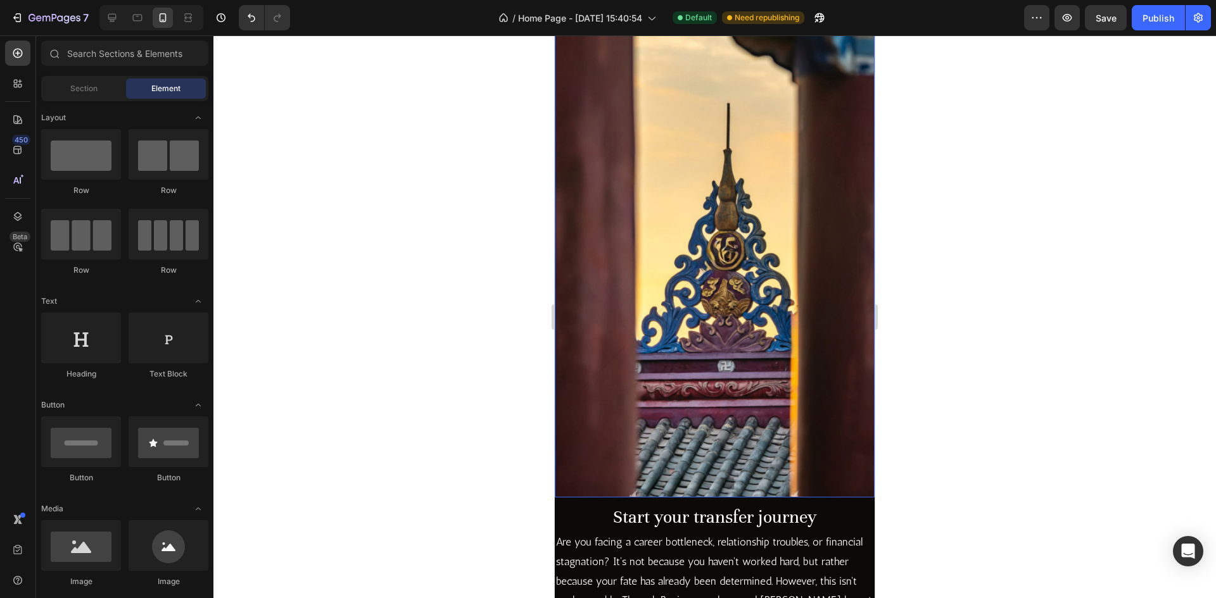
scroll to position [916, 0]
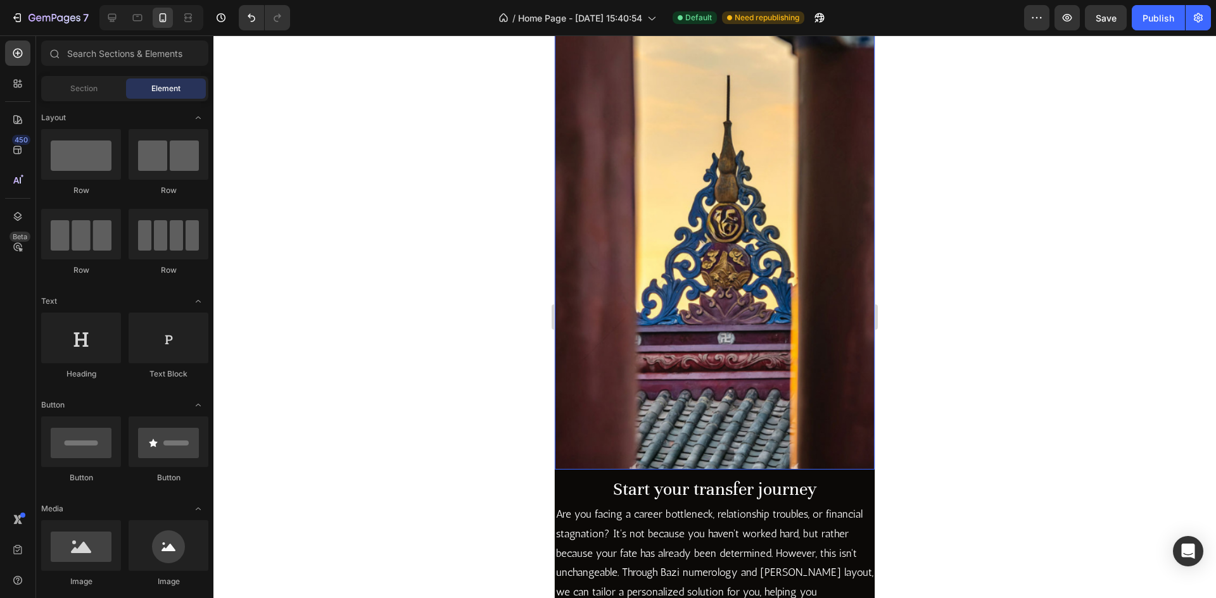
click at [630, 399] on img at bounding box center [715, 228] width 320 height 483
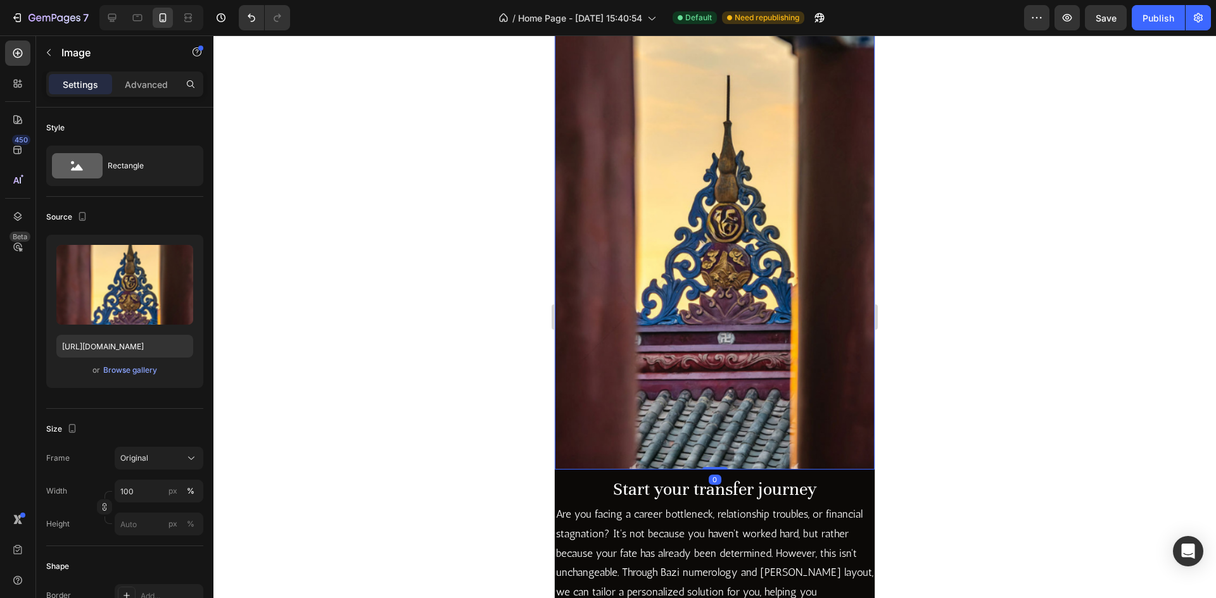
drag, startPoint x: 700, startPoint y: 454, endPoint x: 702, endPoint y: 445, distance: 9.6
click at [702, 445] on div "Image 0" at bounding box center [715, 228] width 320 height 483
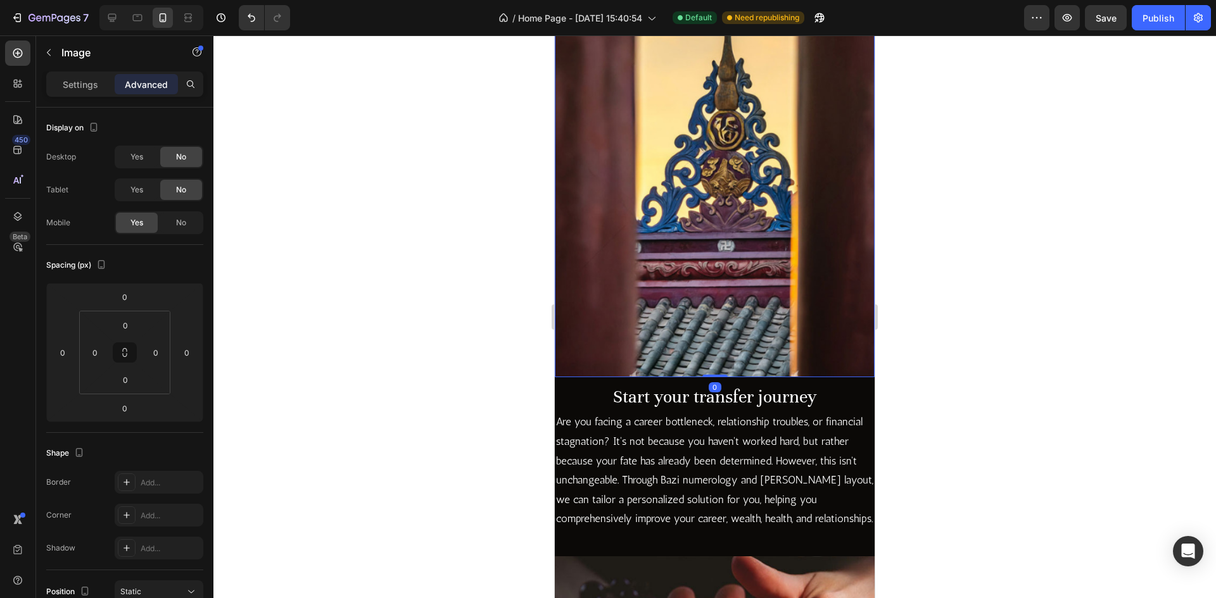
scroll to position [1106, 0]
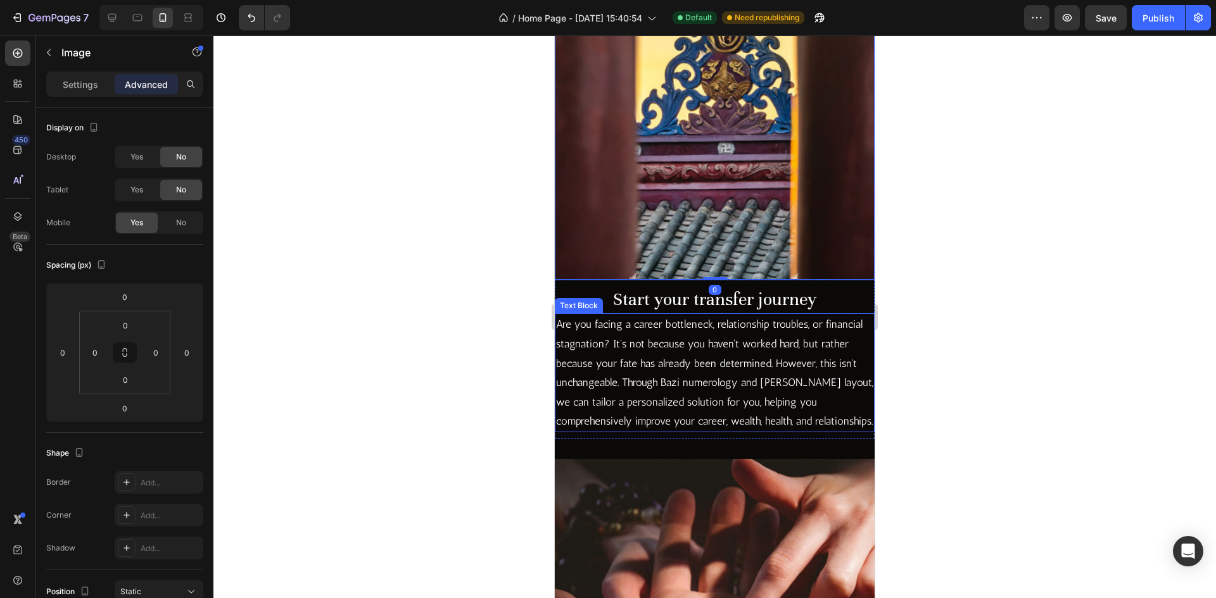
click at [756, 360] on p "Are you facing a career bottleneck, relationship troubles, or financial stagnat…" at bounding box center [714, 373] width 317 height 117
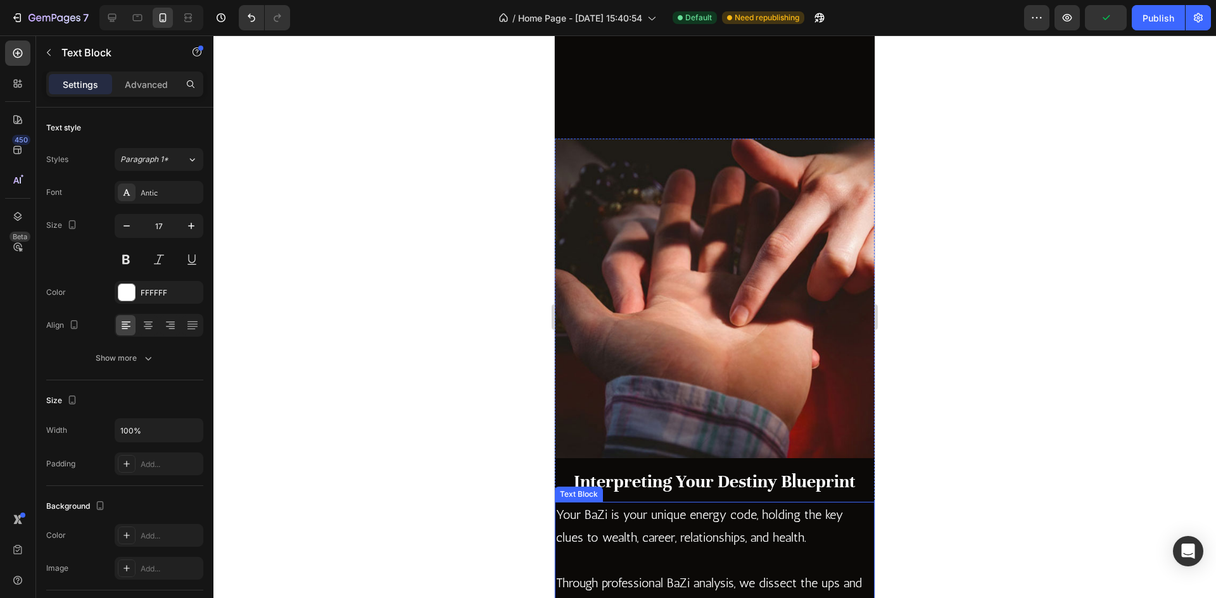
scroll to position [1612, 0]
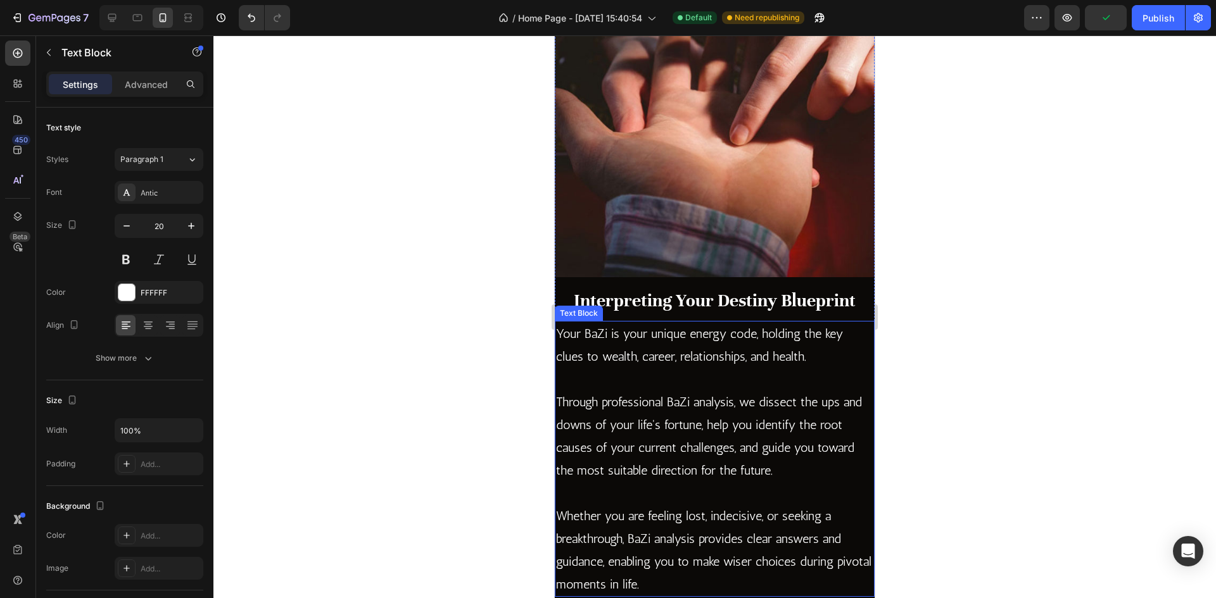
click at [686, 427] on p "Through professional BaZi analysis, we dissect the ups and downs of your life's…" at bounding box center [714, 436] width 317 height 91
click at [126, 224] on icon "button" at bounding box center [126, 226] width 13 height 13
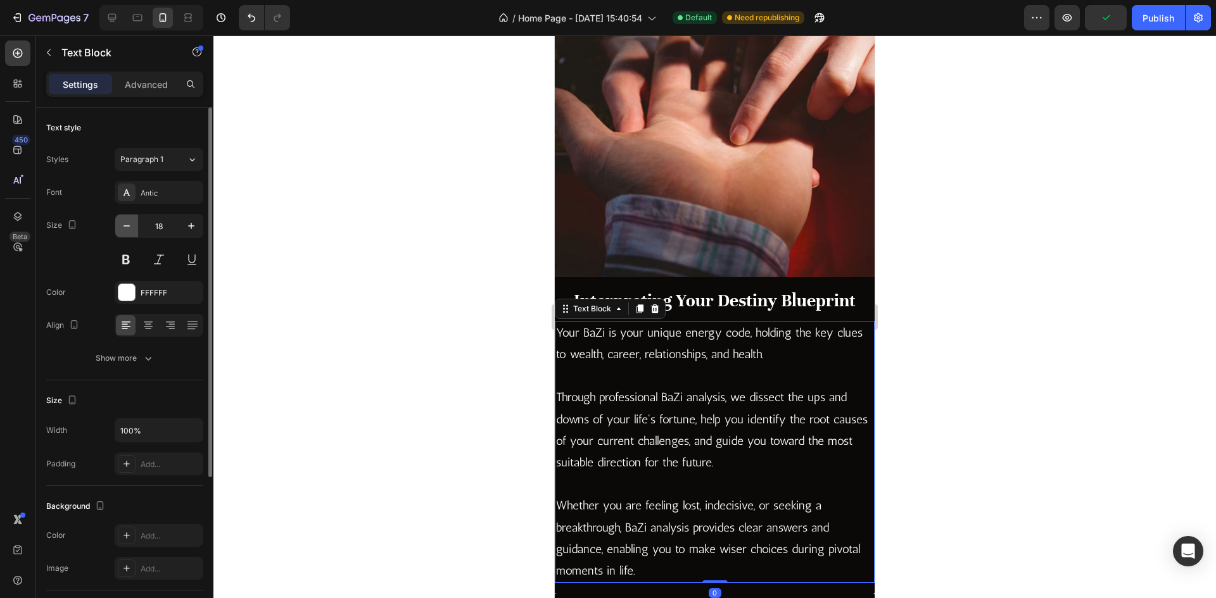
click at [126, 224] on icon "button" at bounding box center [126, 226] width 13 height 13
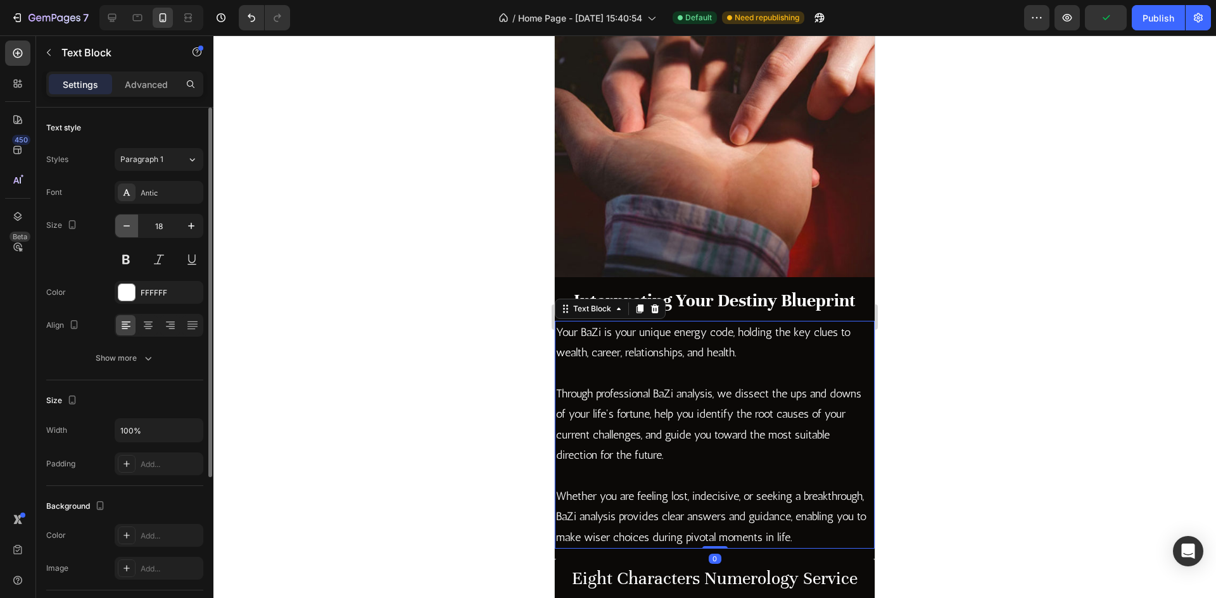
type input "17"
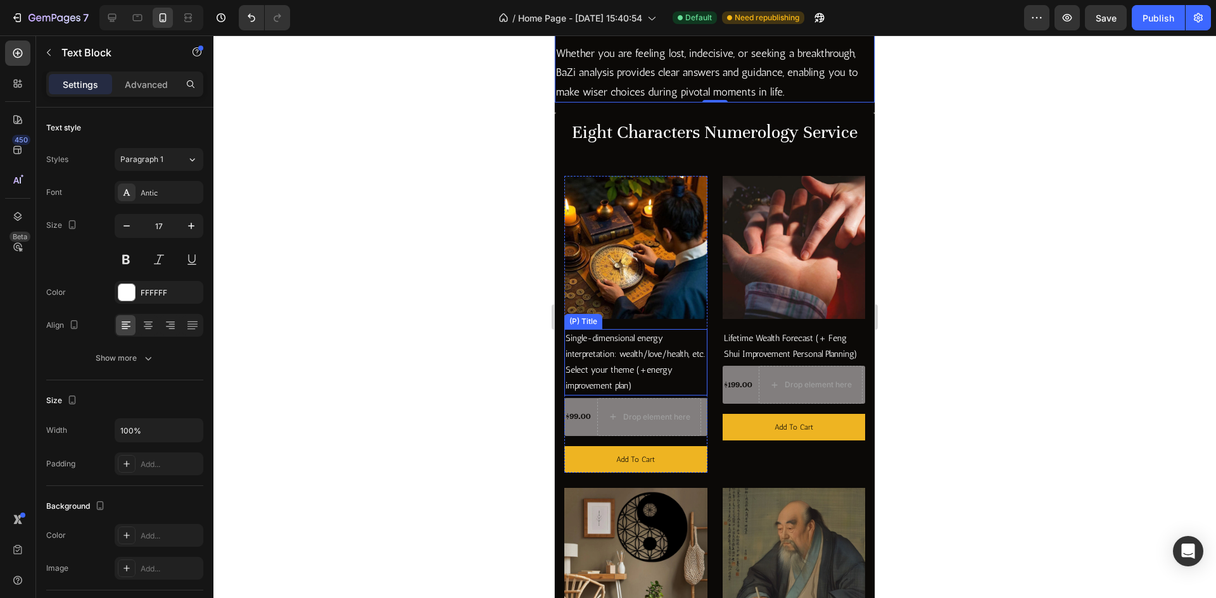
scroll to position [2055, 0]
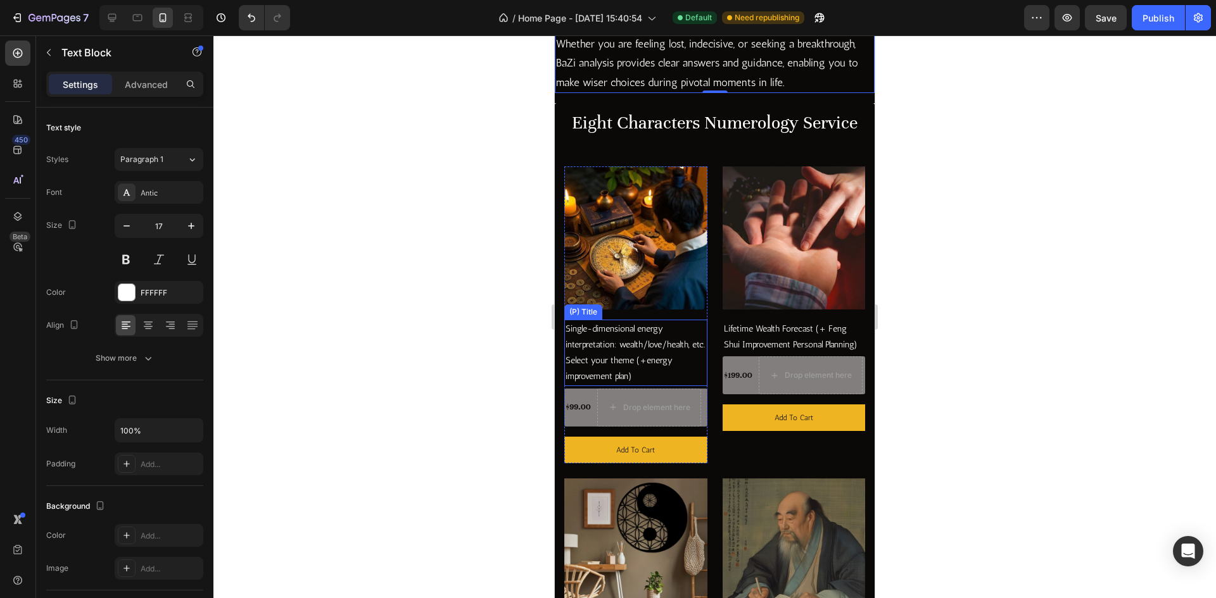
click at [639, 339] on h2 "Single-dimensional energy interpretation: wealth/love/health, etc. Select your …" at bounding box center [635, 353] width 143 height 66
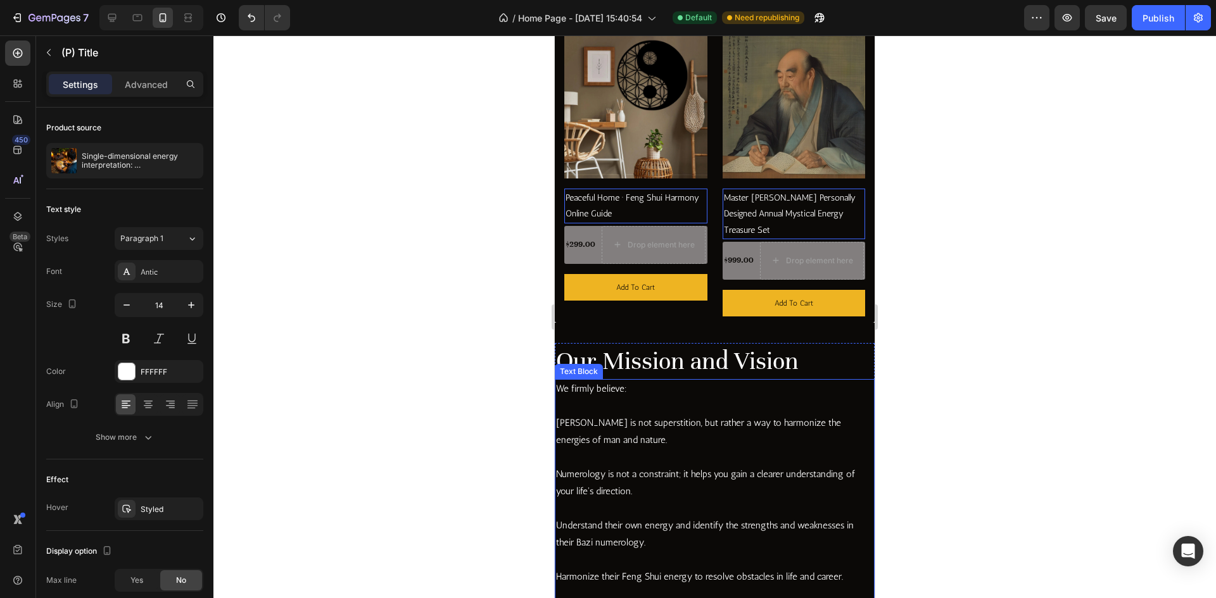
scroll to position [2499, 0]
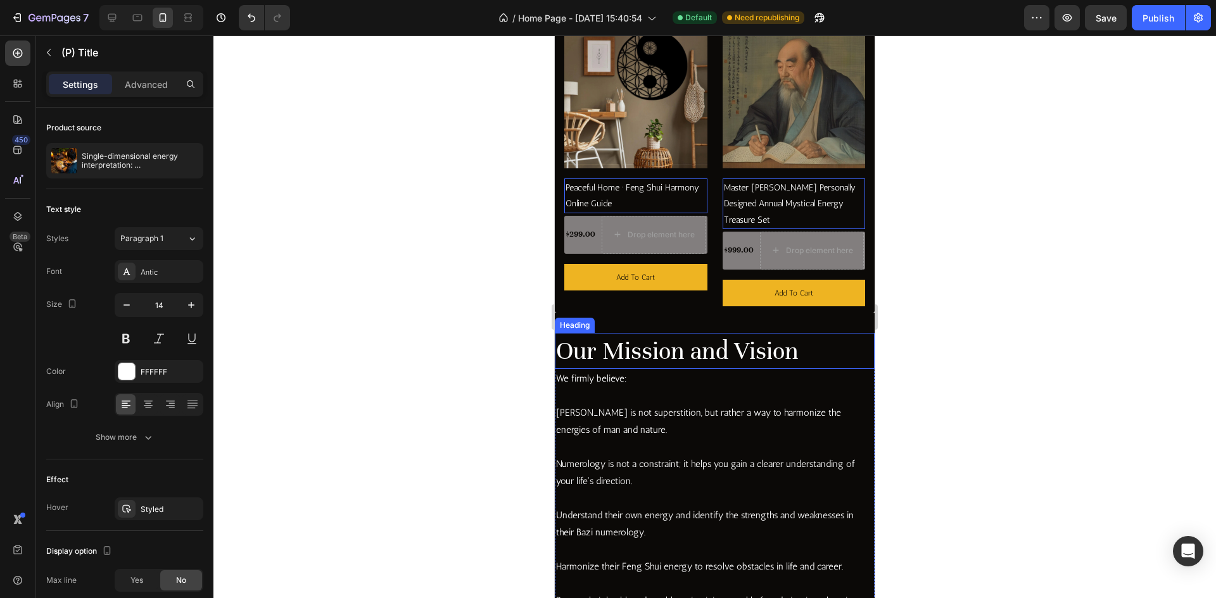
click at [713, 336] on h2 "Our Mission and Vision" at bounding box center [715, 351] width 320 height 36
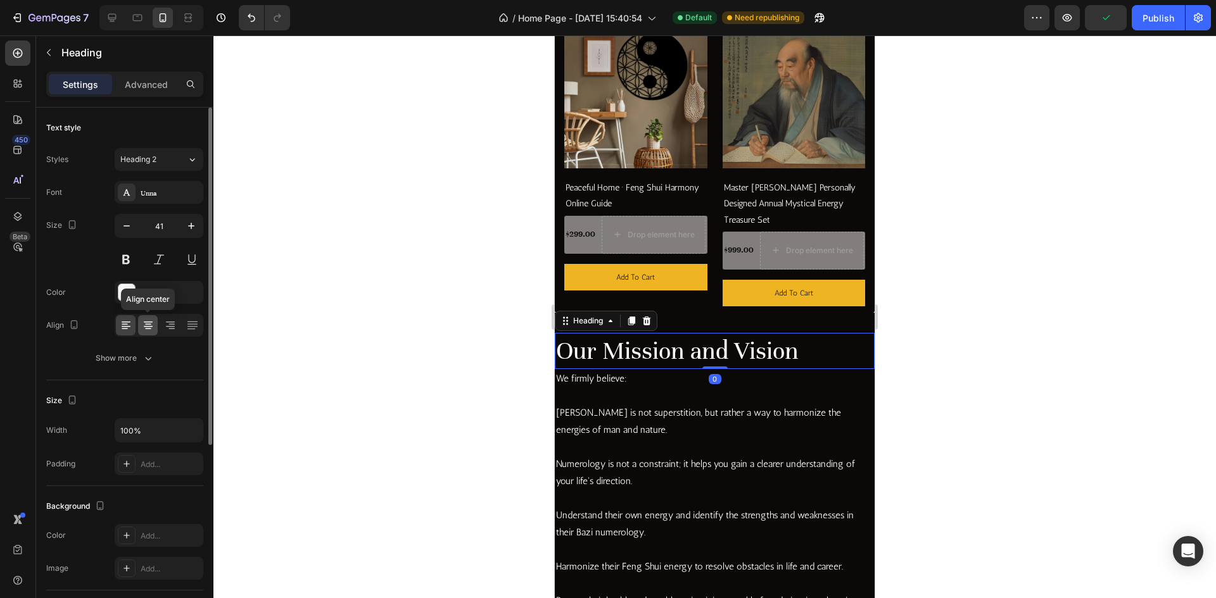
click at [146, 324] on icon at bounding box center [148, 324] width 6 height 1
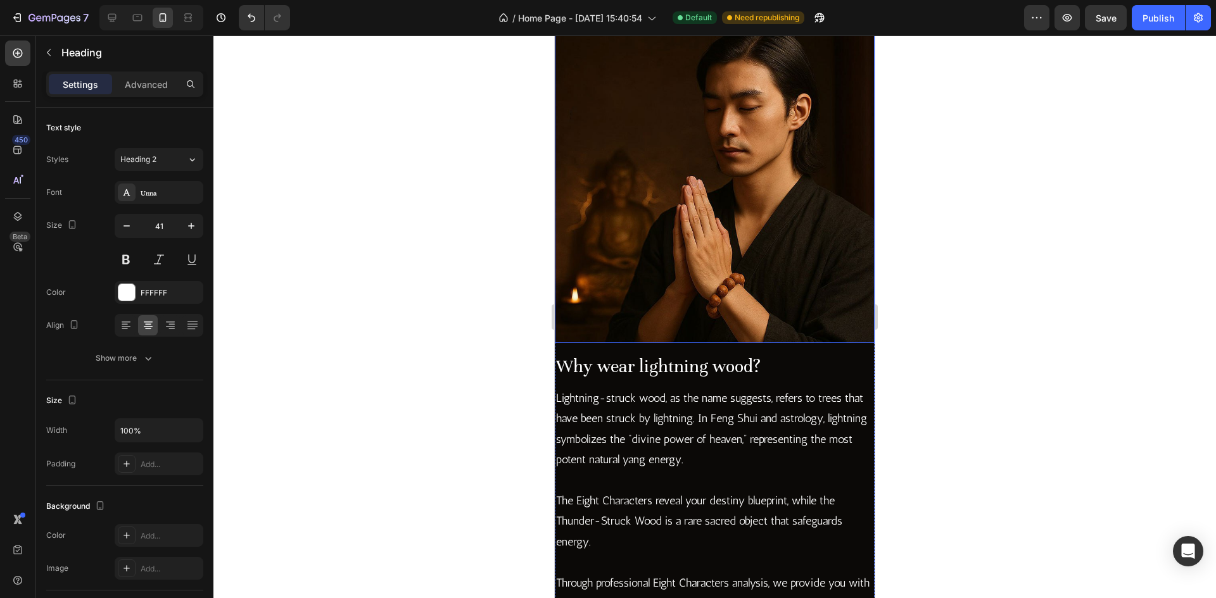
scroll to position [3575, 0]
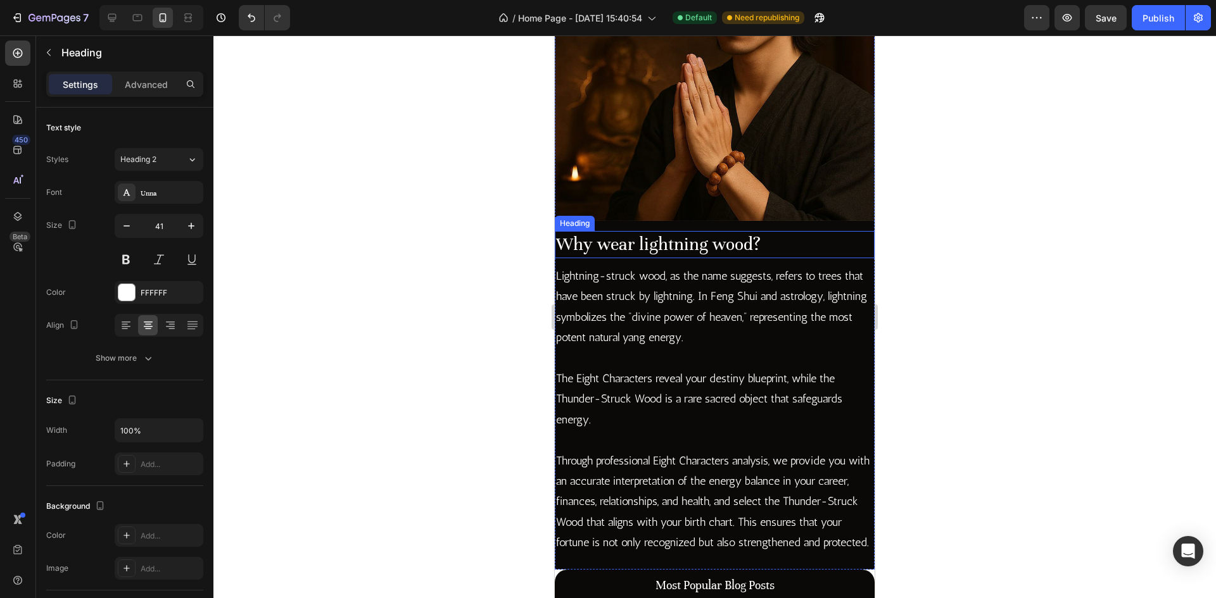
click at [666, 237] on h2 "Why wear lightning wood?" at bounding box center [715, 244] width 320 height 27
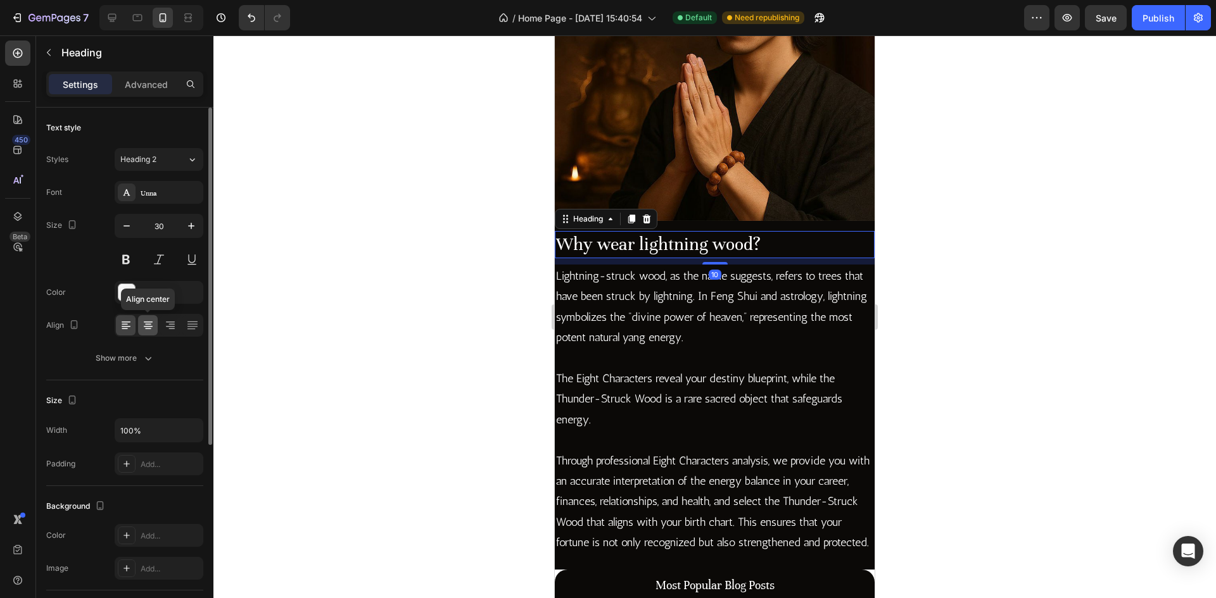
click at [149, 329] on icon at bounding box center [148, 329] width 6 height 1
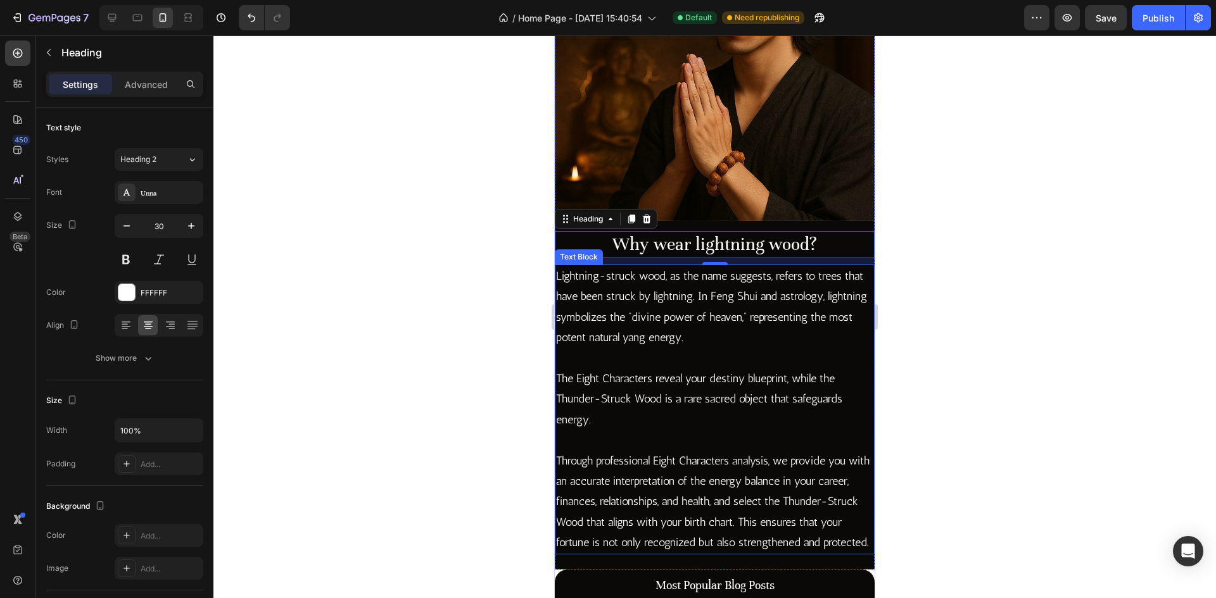
click at [697, 369] on p "The Eight Characters reveal your destiny blueprint, while the Thunder-Struck Wo…" at bounding box center [714, 399] width 317 height 61
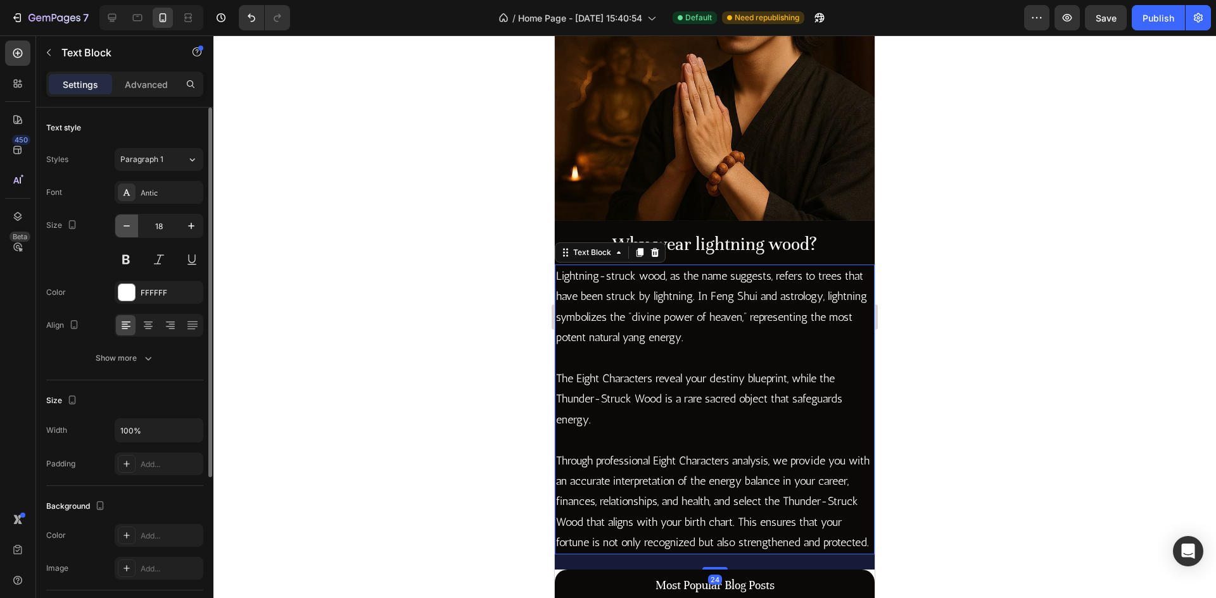
click at [128, 233] on button "button" at bounding box center [126, 226] width 23 height 23
type input "17"
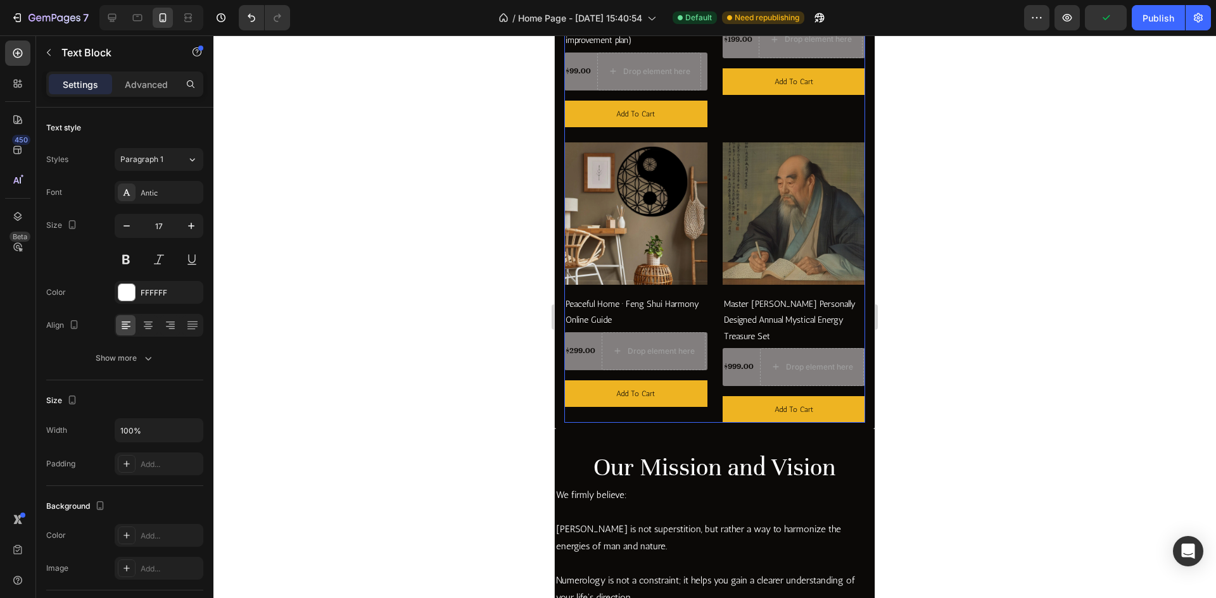
scroll to position [2625, 0]
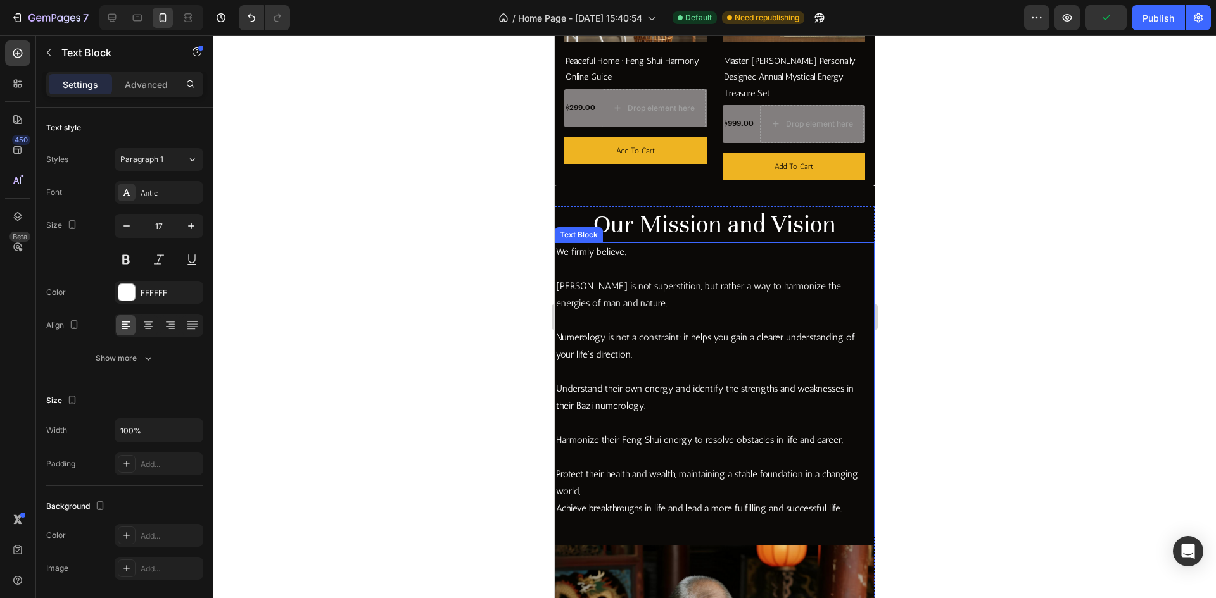
click at [714, 363] on p at bounding box center [714, 371] width 317 height 17
click at [187, 222] on icon "button" at bounding box center [191, 226] width 13 height 13
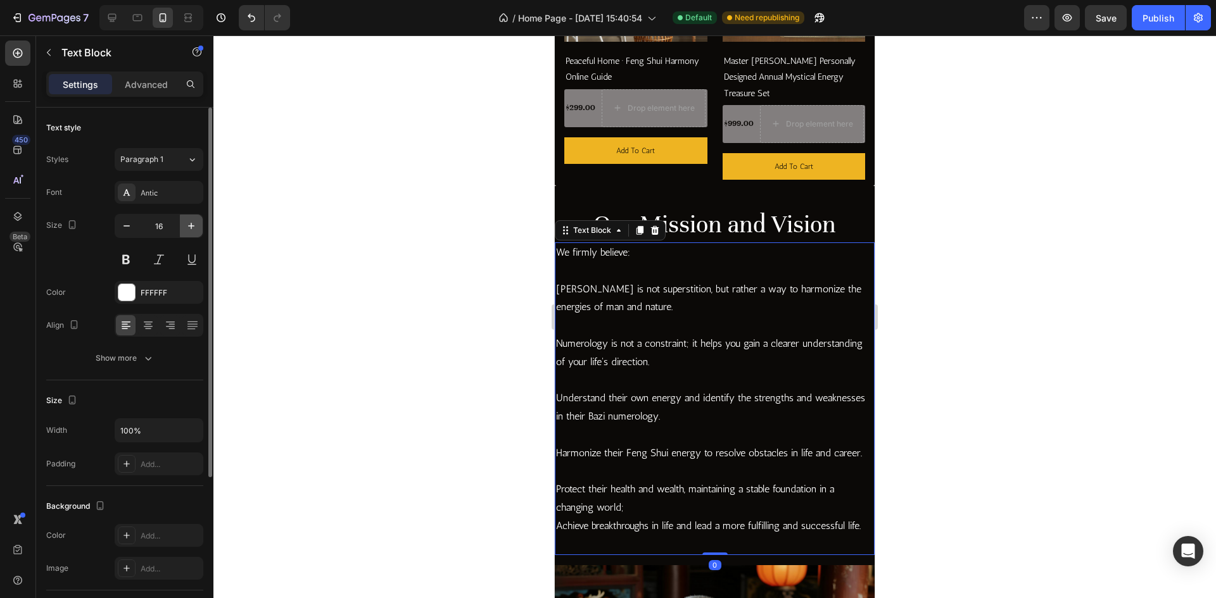
click at [191, 226] on icon "button" at bounding box center [191, 226] width 6 height 6
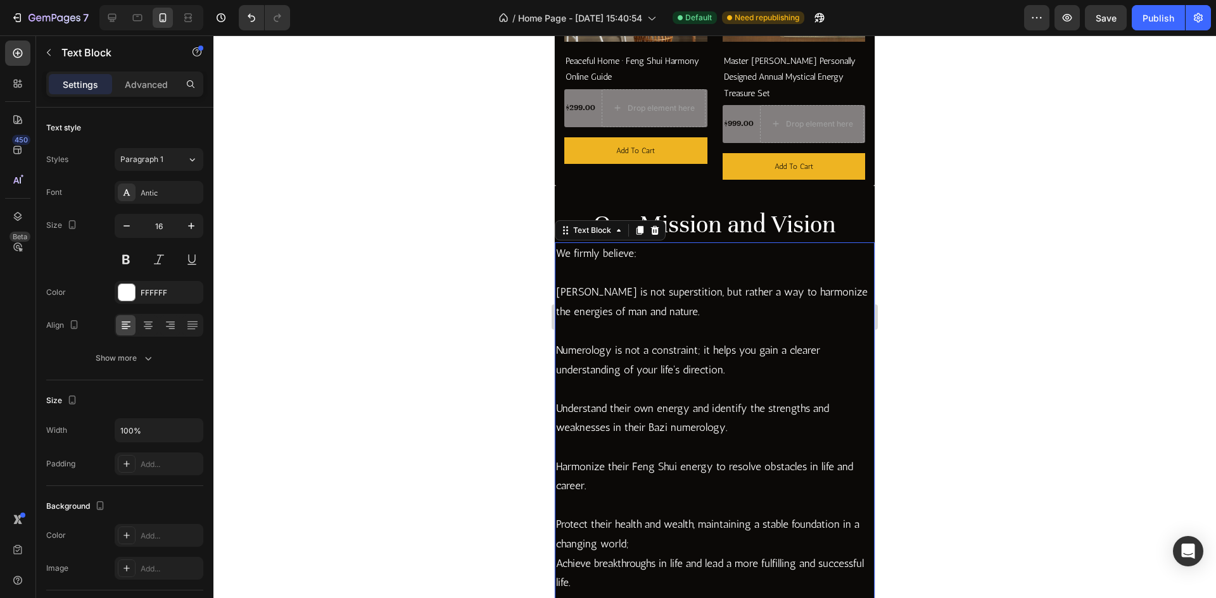
type input "17"
click at [724, 379] on p at bounding box center [714, 389] width 317 height 20
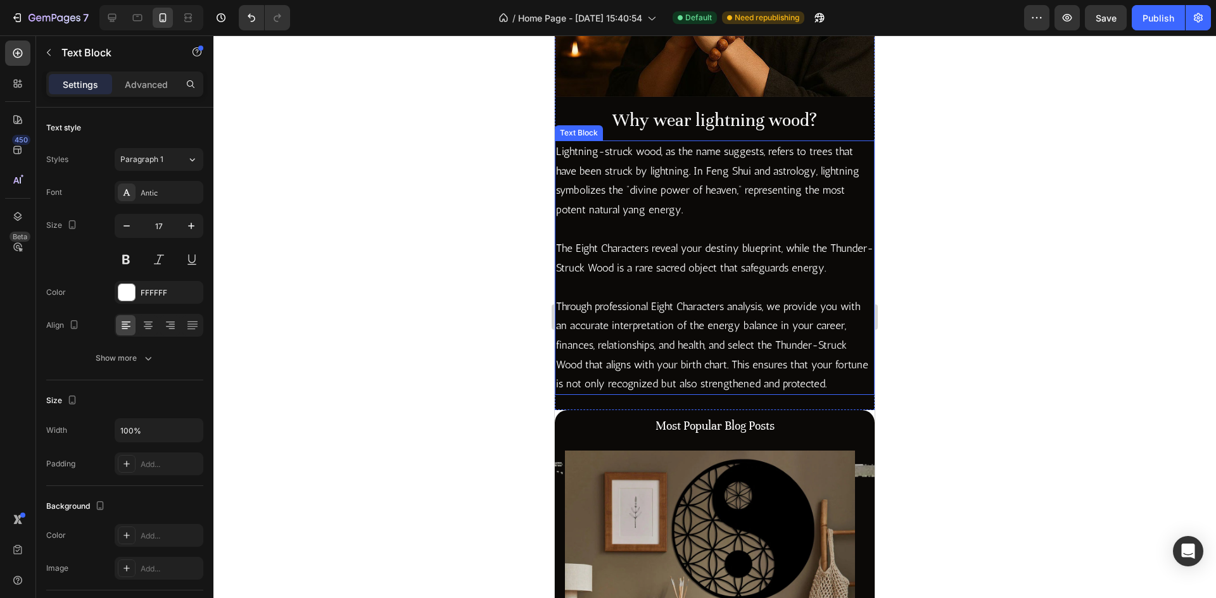
scroll to position [3892, 0]
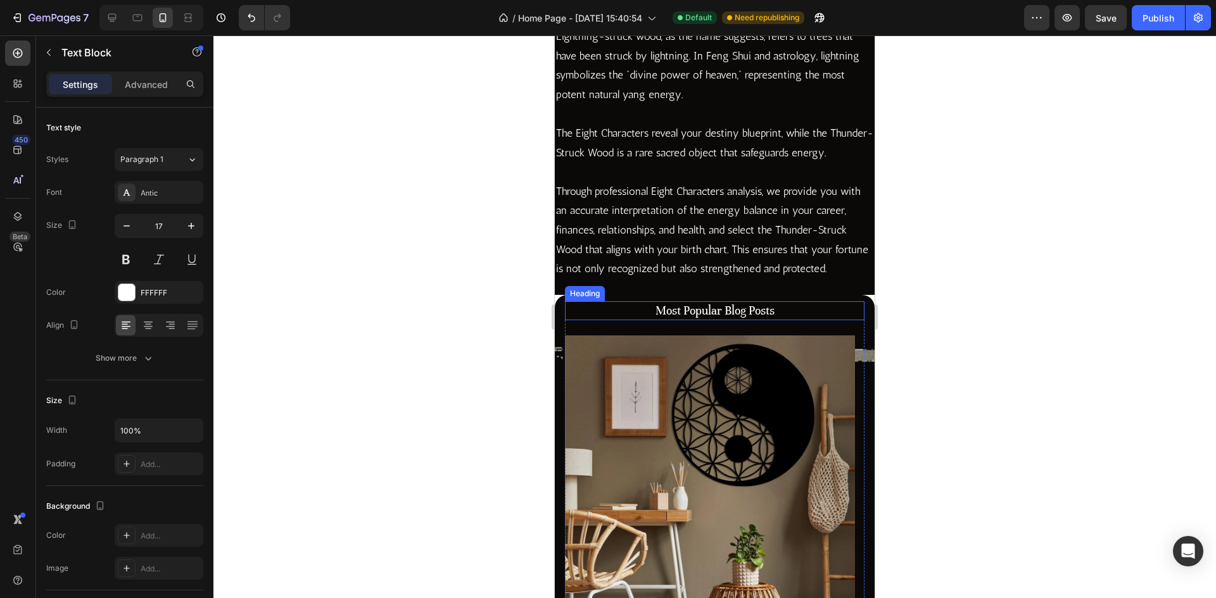
click at [731, 319] on p "Most Popular Blog Posts" at bounding box center [714, 311] width 297 height 16
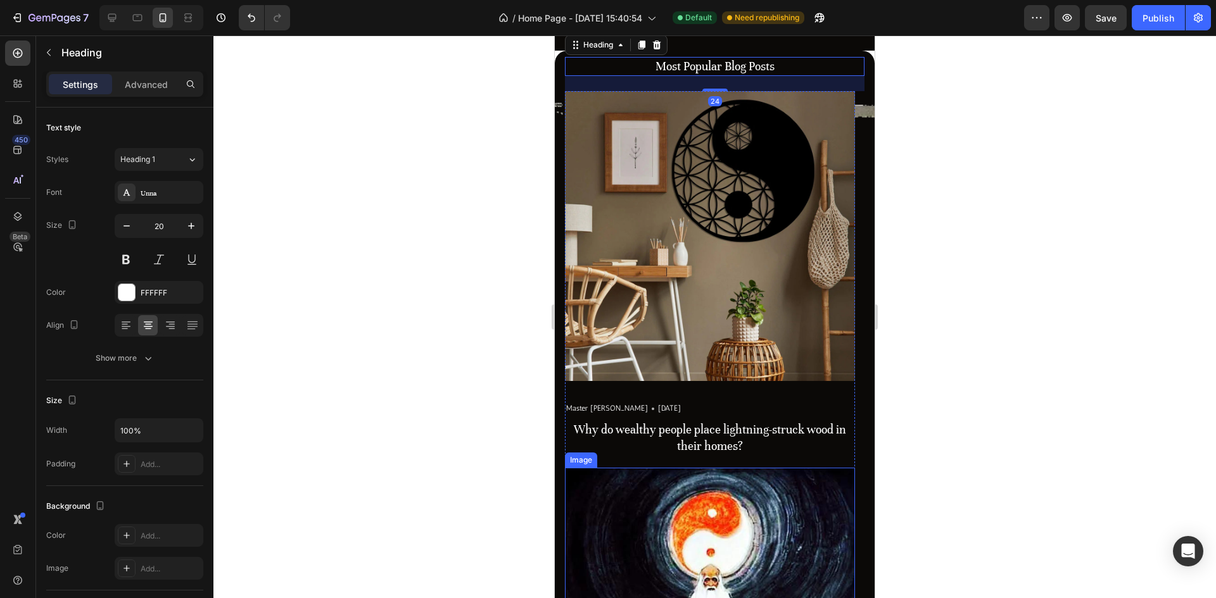
scroll to position [4272, 0]
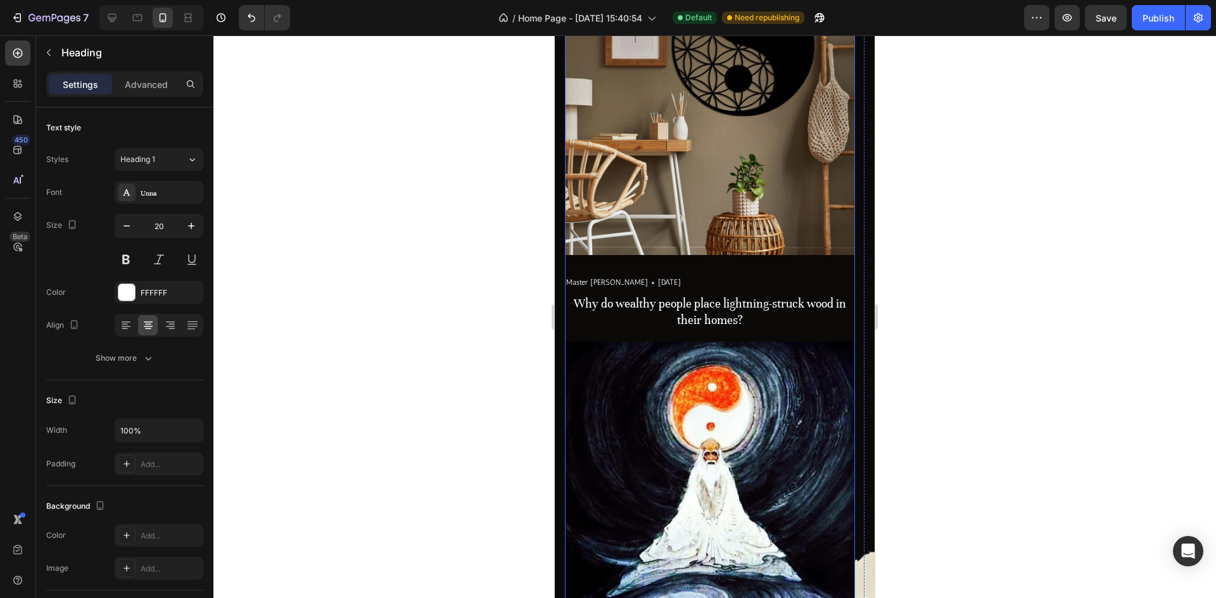
click at [743, 326] on h3 "Why do wealthy people place lightning-struck wood in their homes?" at bounding box center [710, 311] width 290 height 35
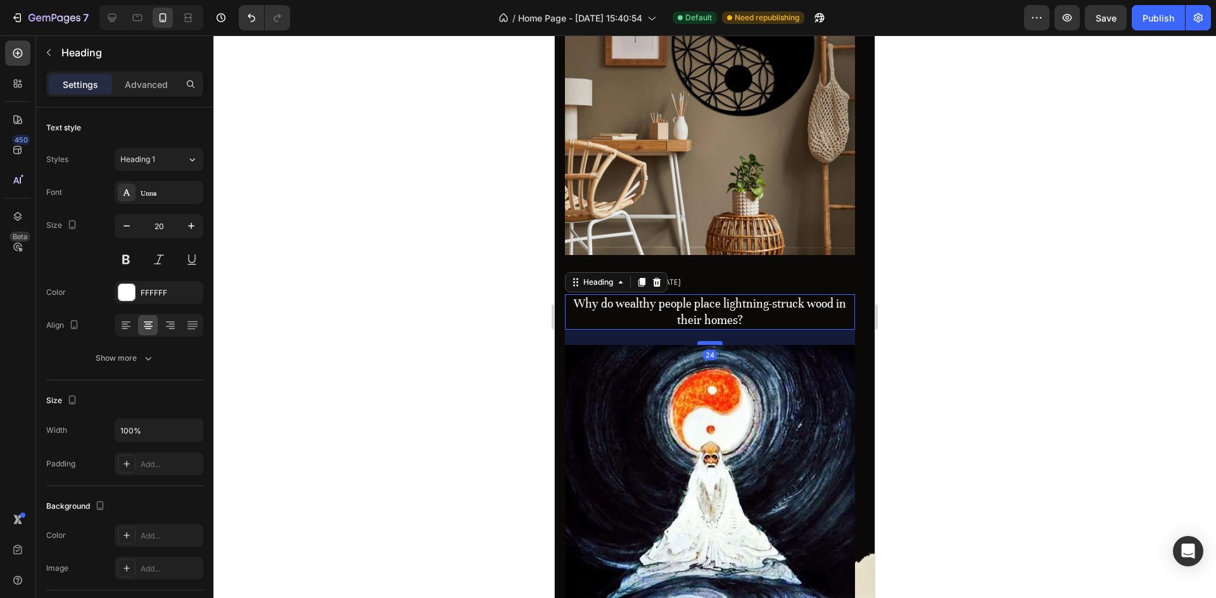
click at [710, 342] on div at bounding box center [709, 343] width 25 height 4
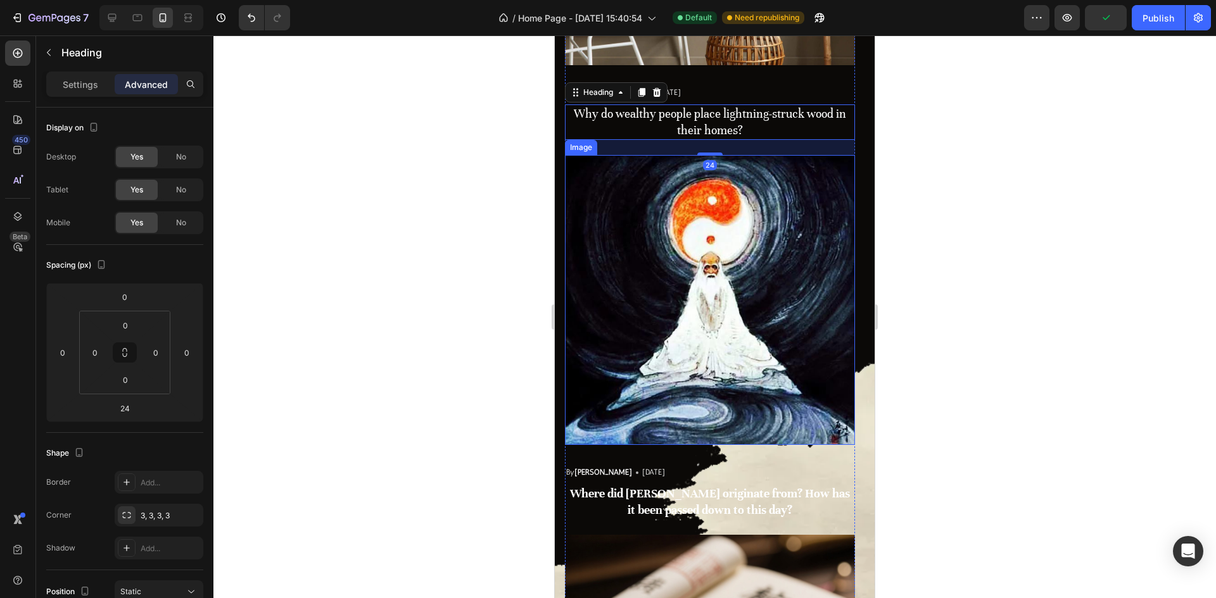
scroll to position [4652, 0]
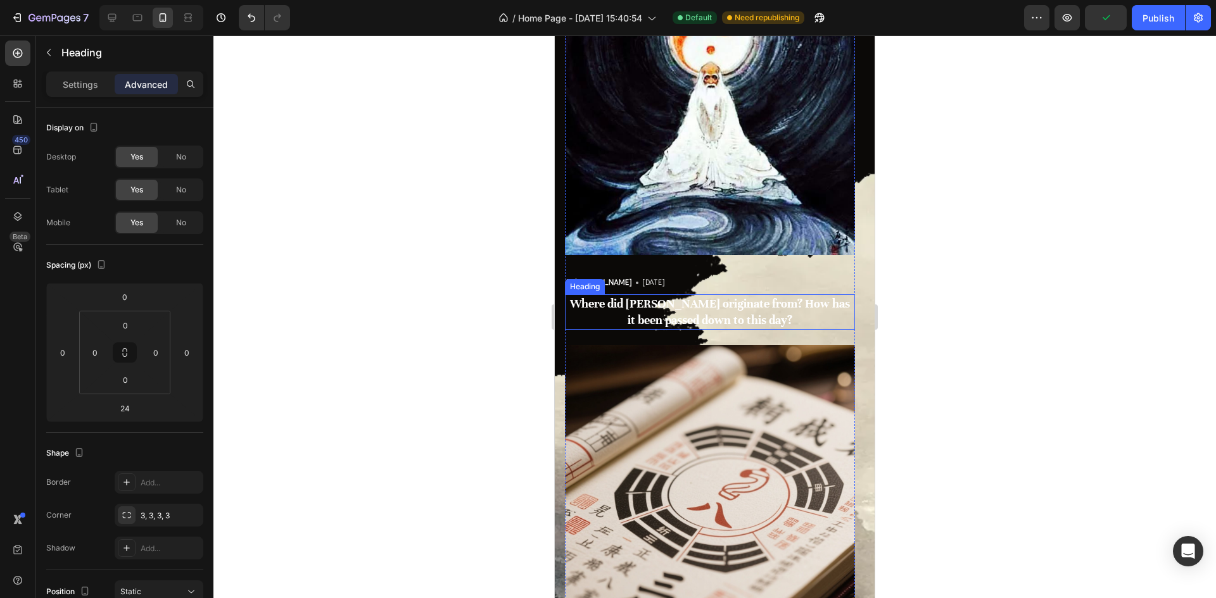
click at [740, 313] on strong "Where did [PERSON_NAME] originate from? How has it been passed down to this day?" at bounding box center [710, 311] width 280 height 31
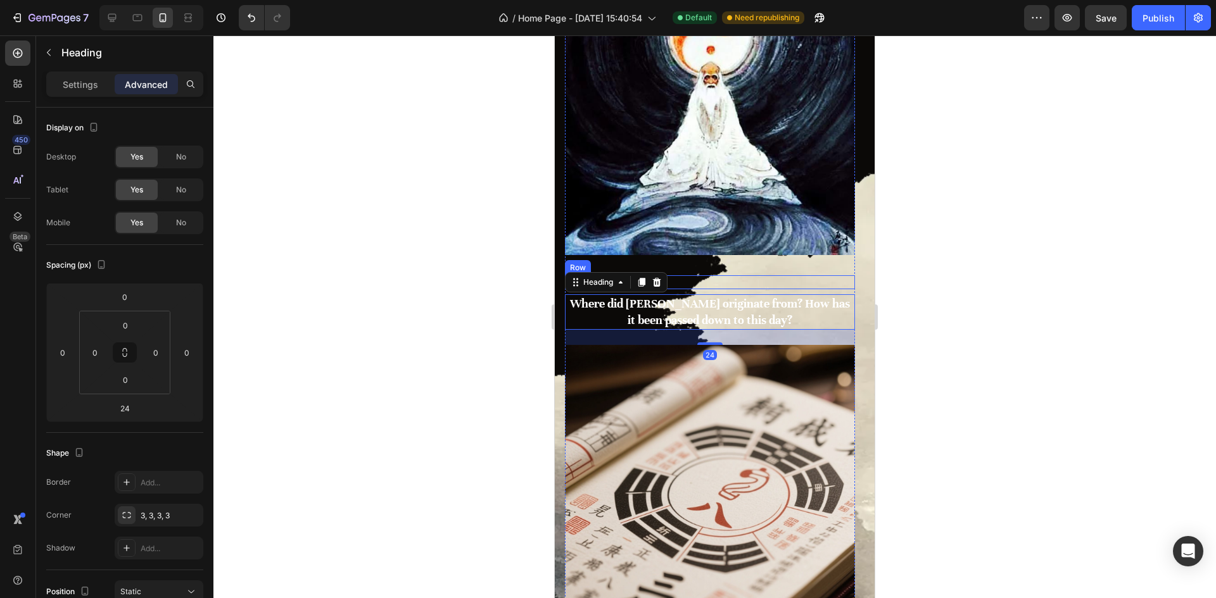
click at [724, 275] on div "Image By Robin Text block Icon May 29,2022 Text block Row Where did Feng Shui o…" at bounding box center [710, 155] width 290 height 380
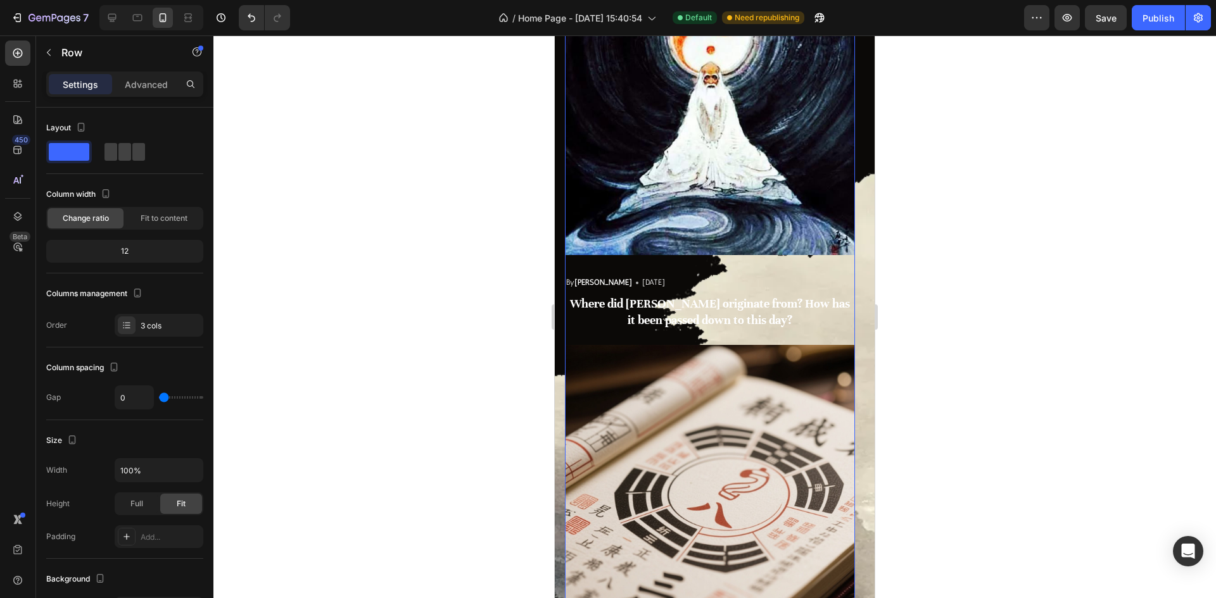
click at [736, 267] on div "Image By Robin Text block Icon May 29,2022 Text block Row Where did Feng Shui o…" at bounding box center [710, 155] width 290 height 380
click at [731, 259] on div "Image By Robin Text block Icon May 29,2022 Text block Row Where did Feng Shui o…" at bounding box center [710, 155] width 290 height 380
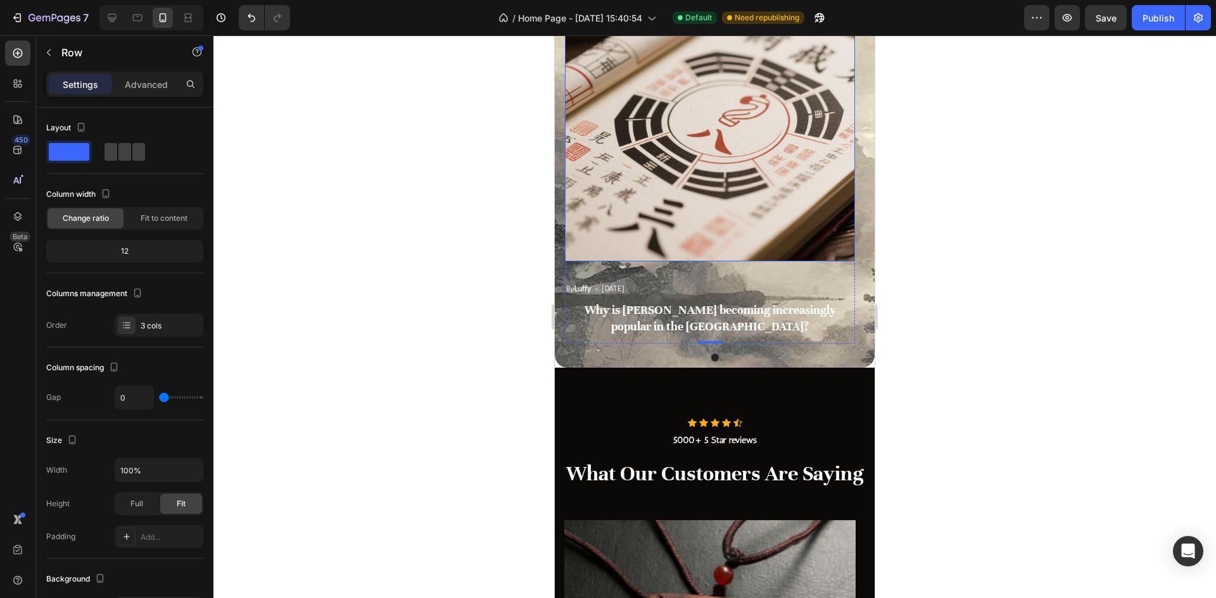
scroll to position [5031, 0]
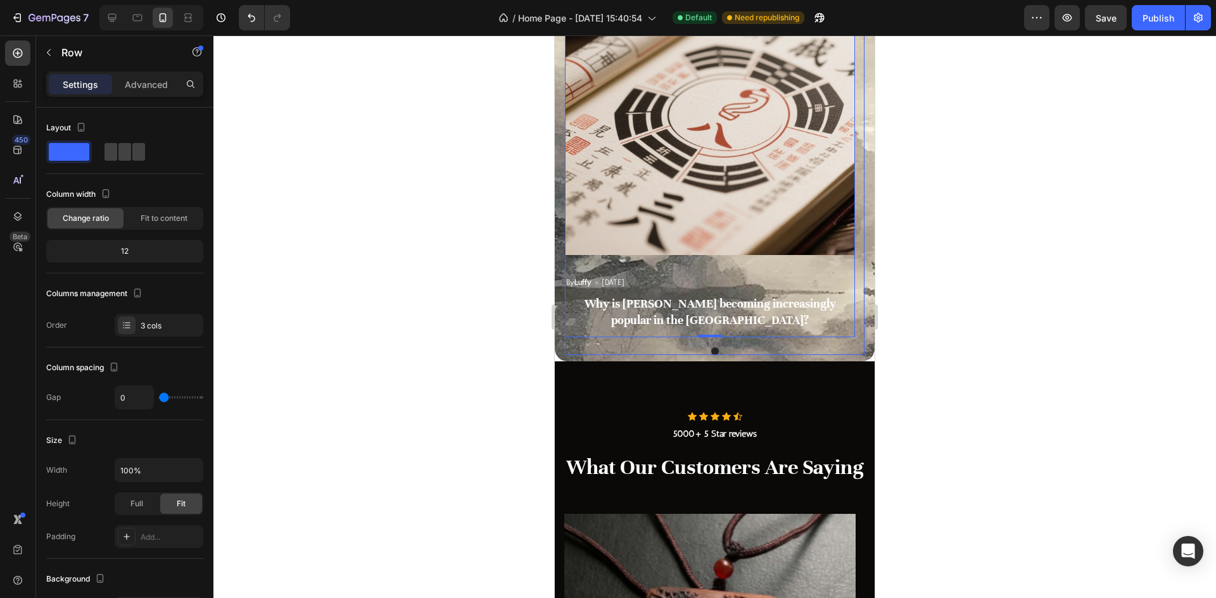
click at [722, 317] on h3 "Why is [PERSON_NAME] becoming increasingly popular in the [GEOGRAPHIC_DATA]?" at bounding box center [710, 311] width 290 height 35
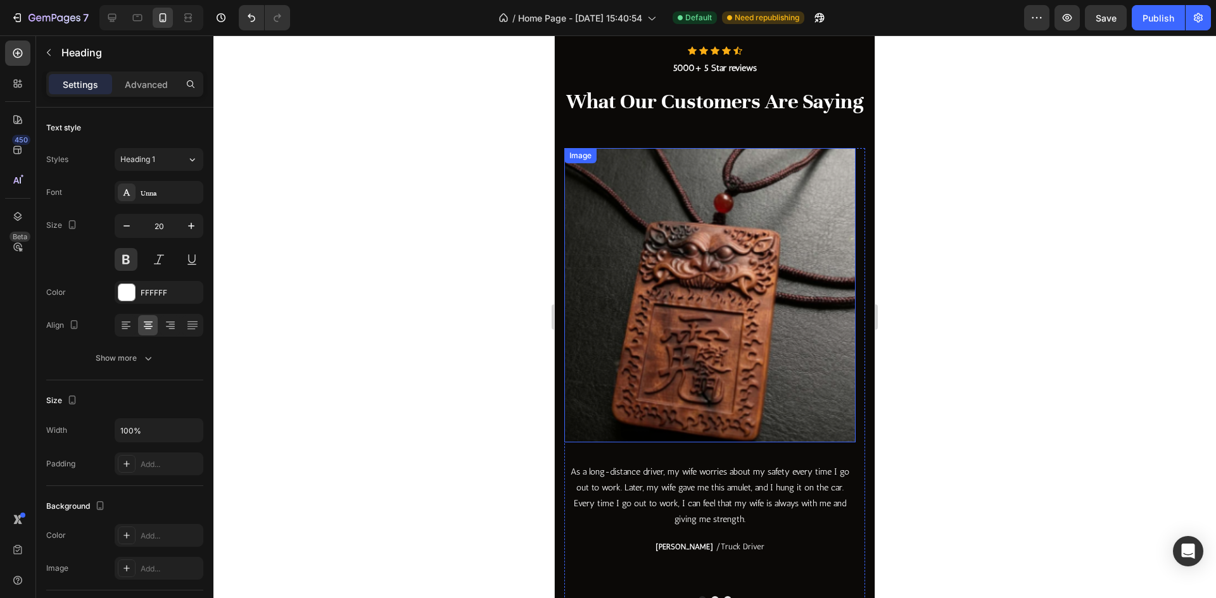
scroll to position [5348, 0]
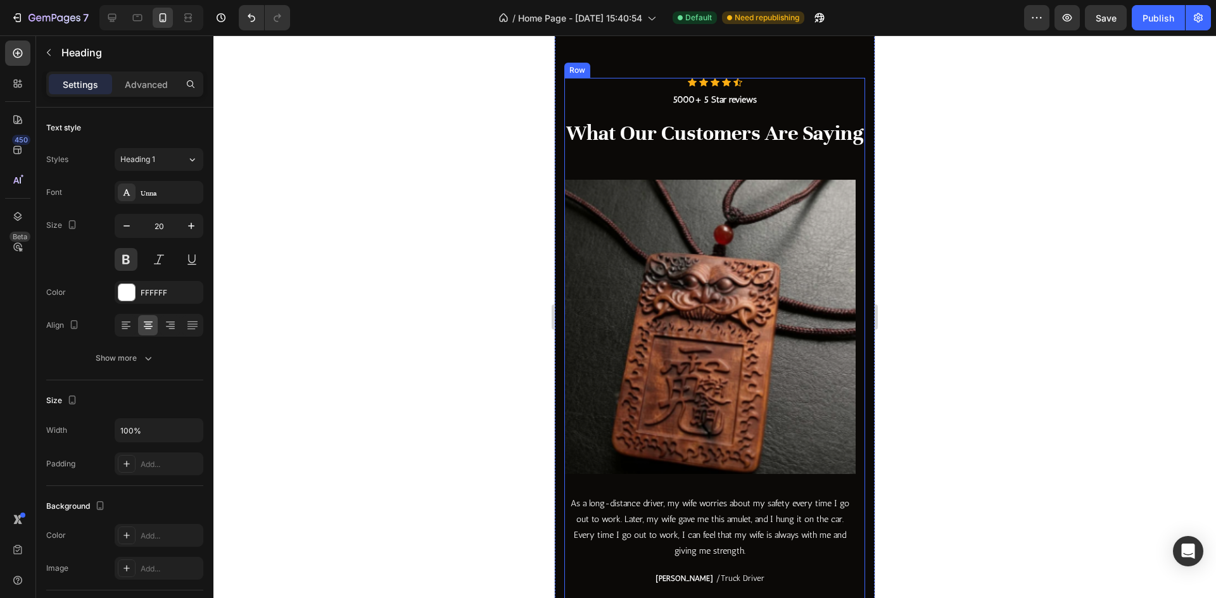
click at [706, 148] on p "What Our Customers Are Saying" at bounding box center [714, 133] width 298 height 29
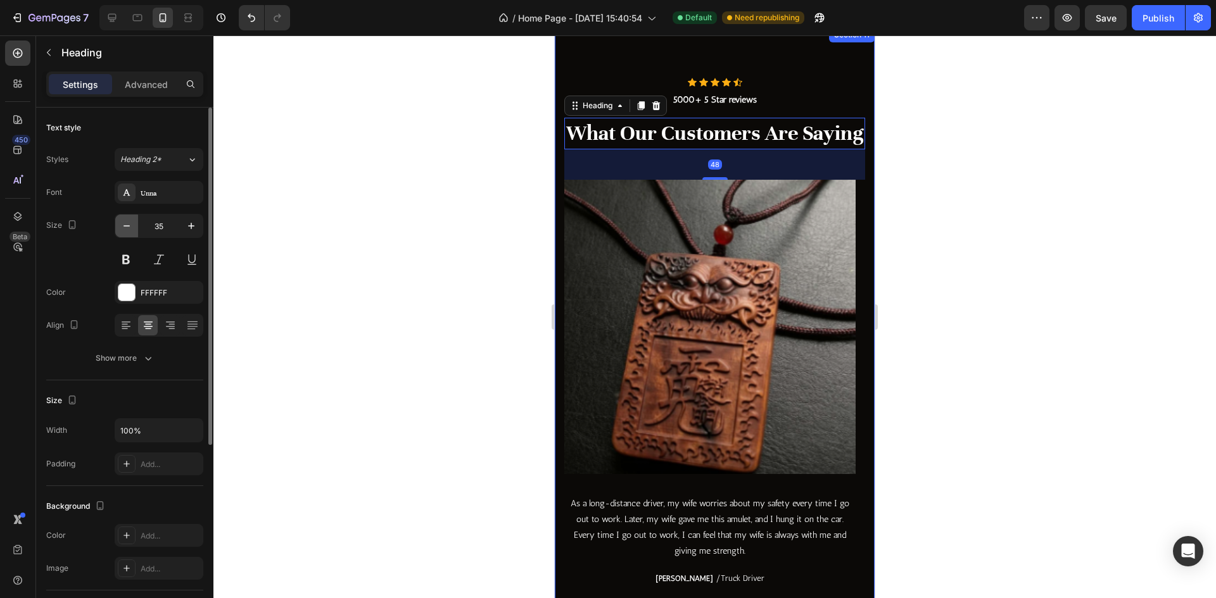
click at [127, 227] on icon "button" at bounding box center [126, 226] width 13 height 13
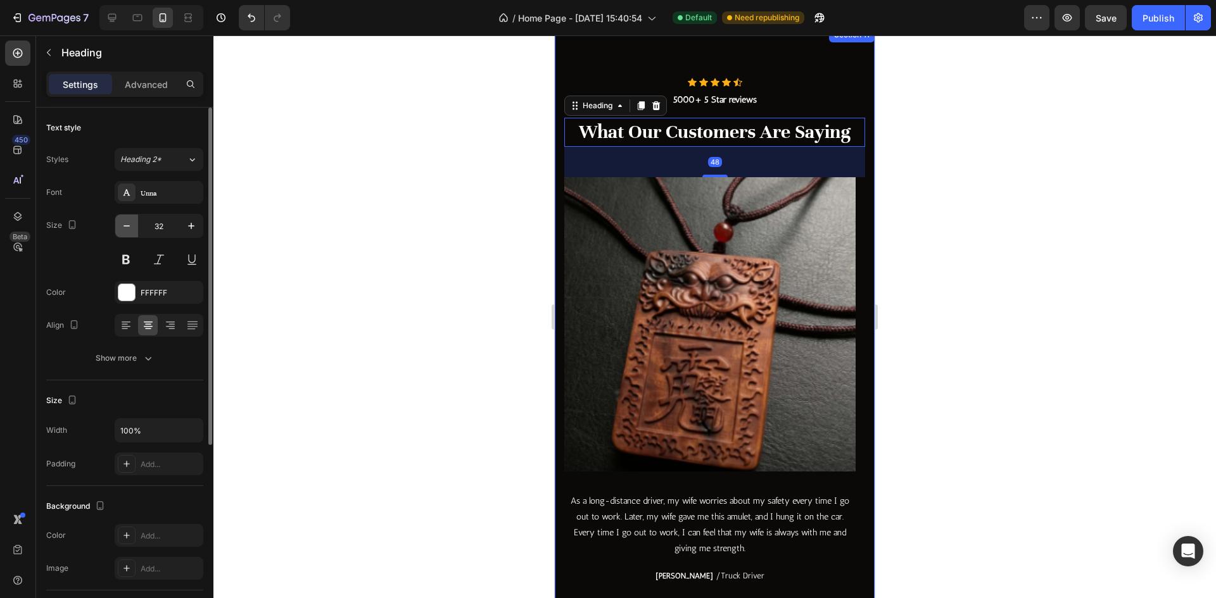
click at [127, 227] on icon "button" at bounding box center [126, 226] width 13 height 13
type input "31"
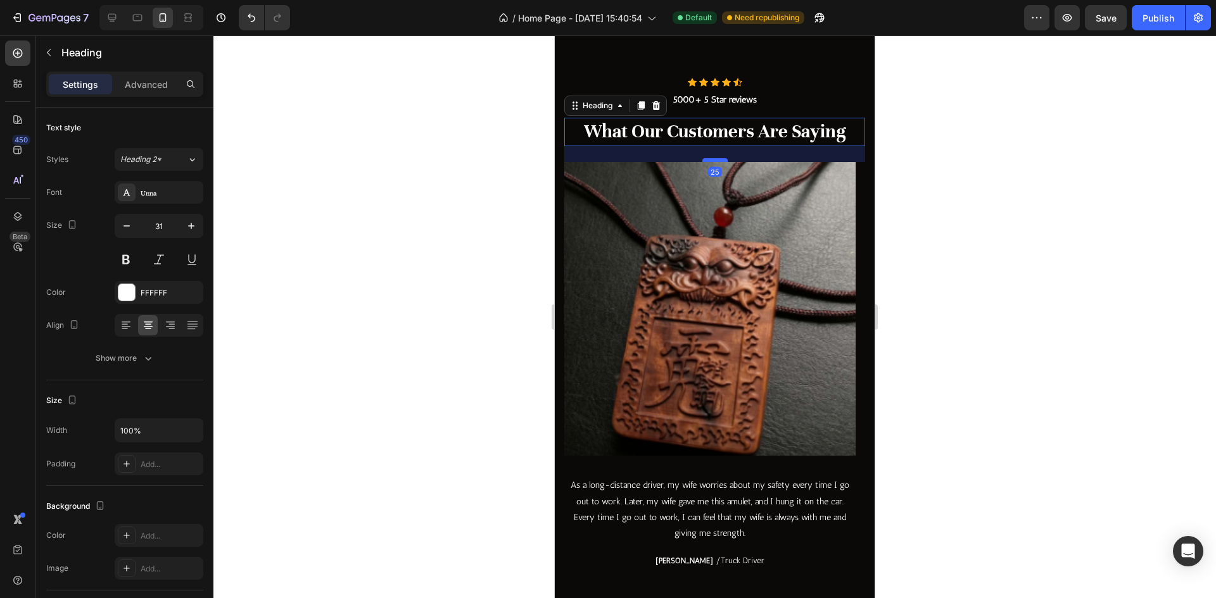
drag, startPoint x: 707, startPoint y: 175, endPoint x: 933, endPoint y: 248, distance: 237.5
click at [708, 160] on div at bounding box center [714, 160] width 25 height 4
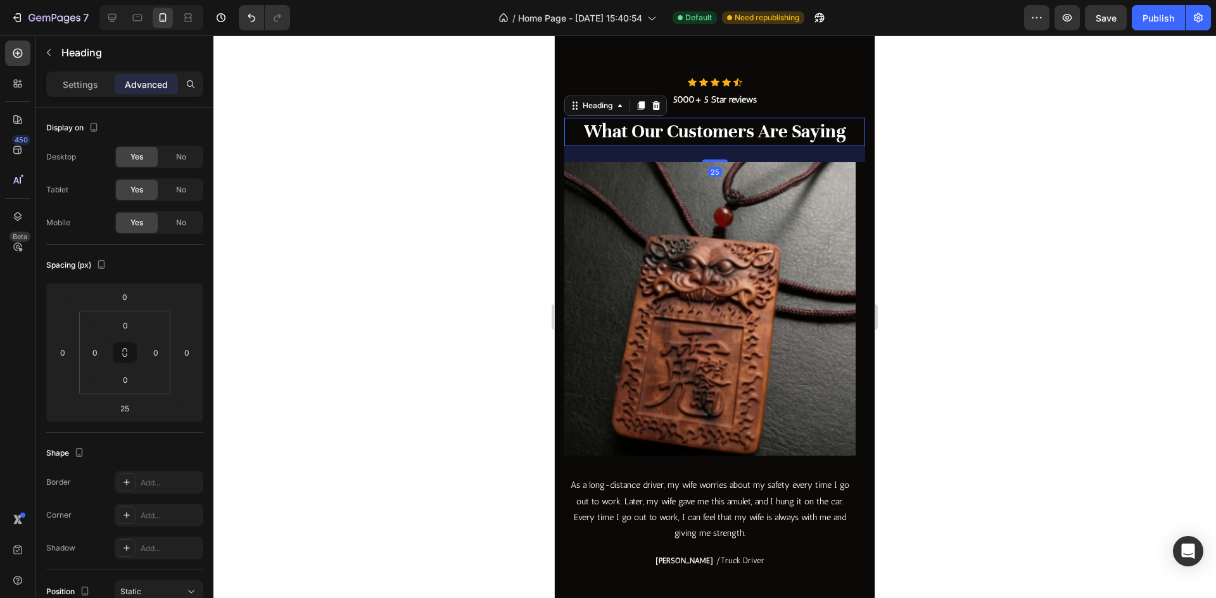
click at [693, 312] on img at bounding box center [709, 309] width 291 height 294
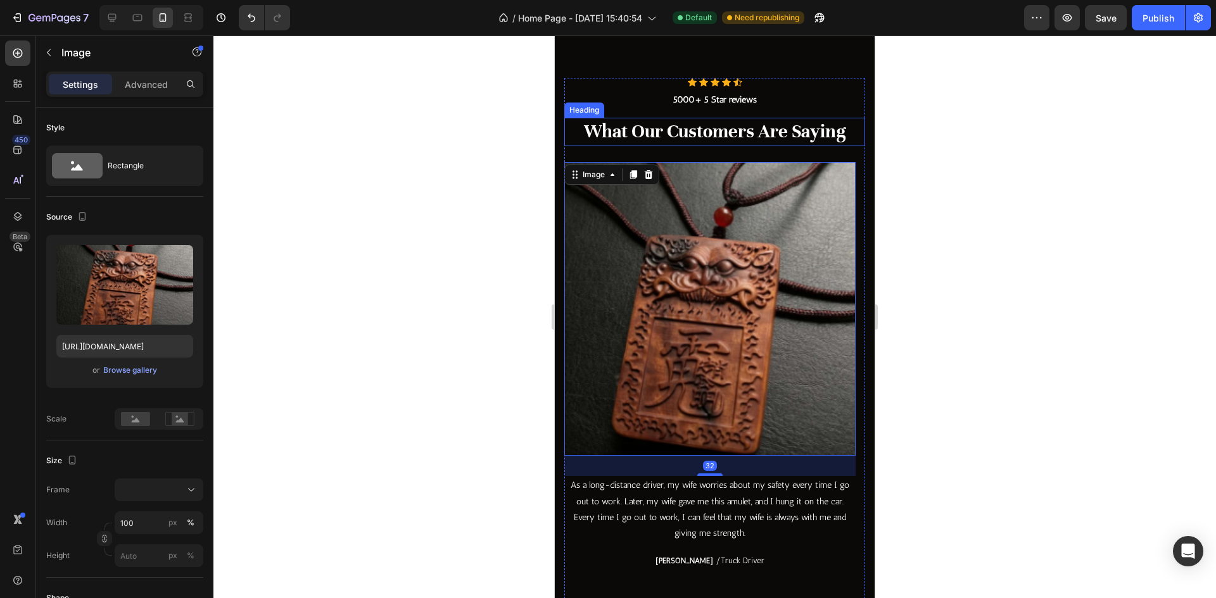
click at [715, 142] on p "What Our Customers Are Saying" at bounding box center [714, 131] width 298 height 25
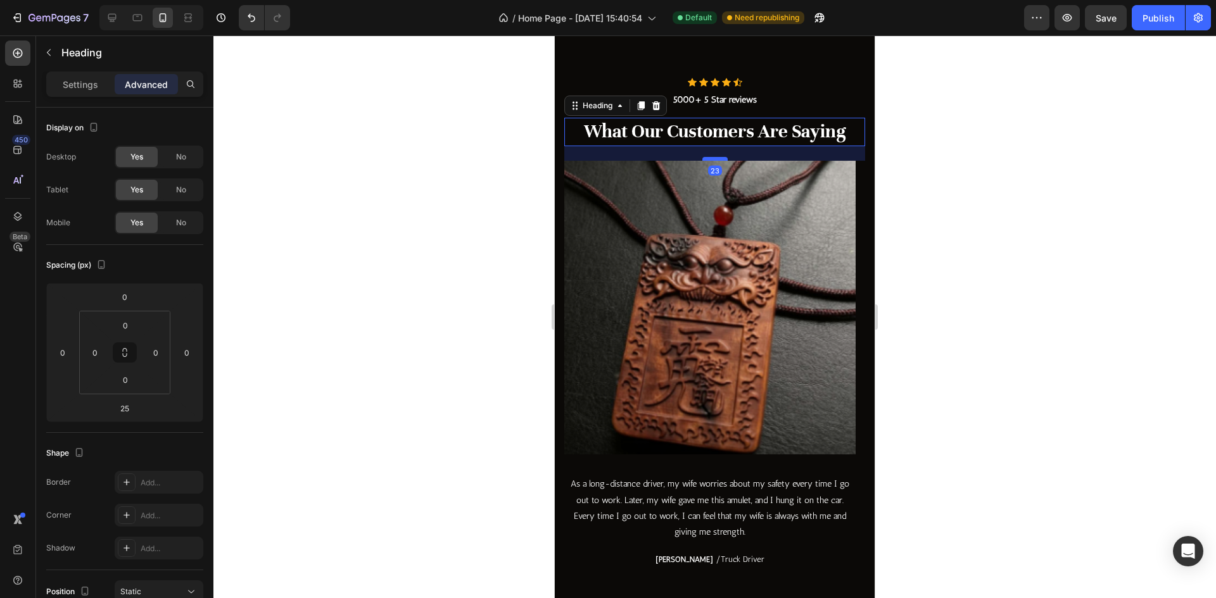
click at [712, 158] on div at bounding box center [714, 159] width 25 height 4
type input "23"
click at [1114, 31] on div "7 Version history / Home Page - [DATE] 15:40:54 Default Need republishing Previ…" at bounding box center [608, 18] width 1216 height 36
click at [1108, 19] on span "Save" at bounding box center [1105, 18] width 21 height 11
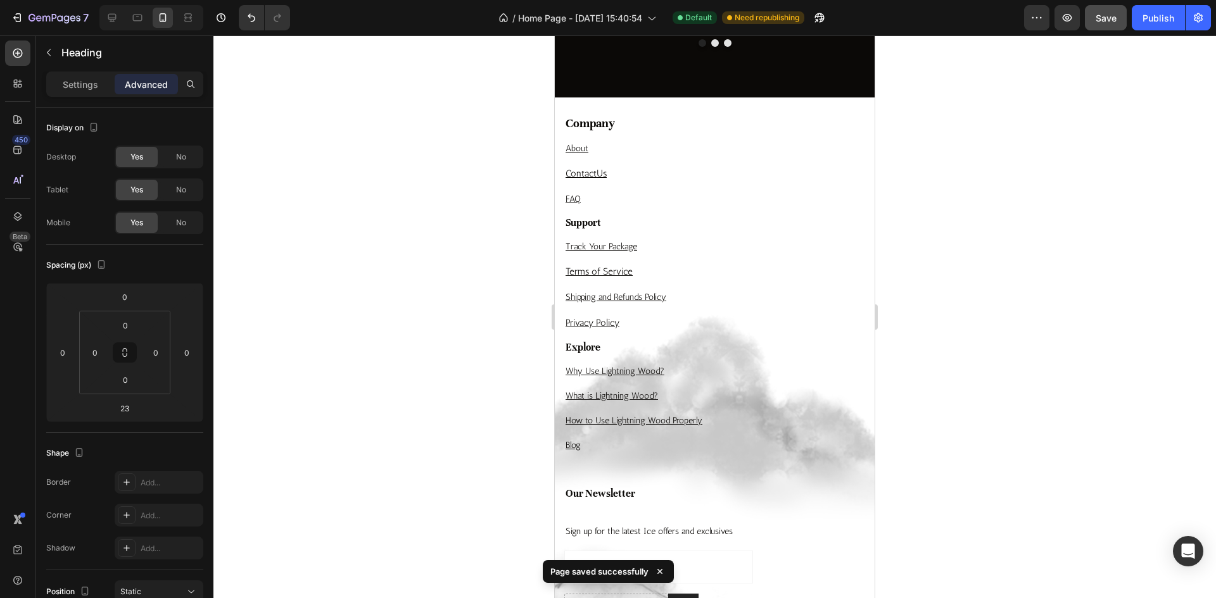
scroll to position [5728, 0]
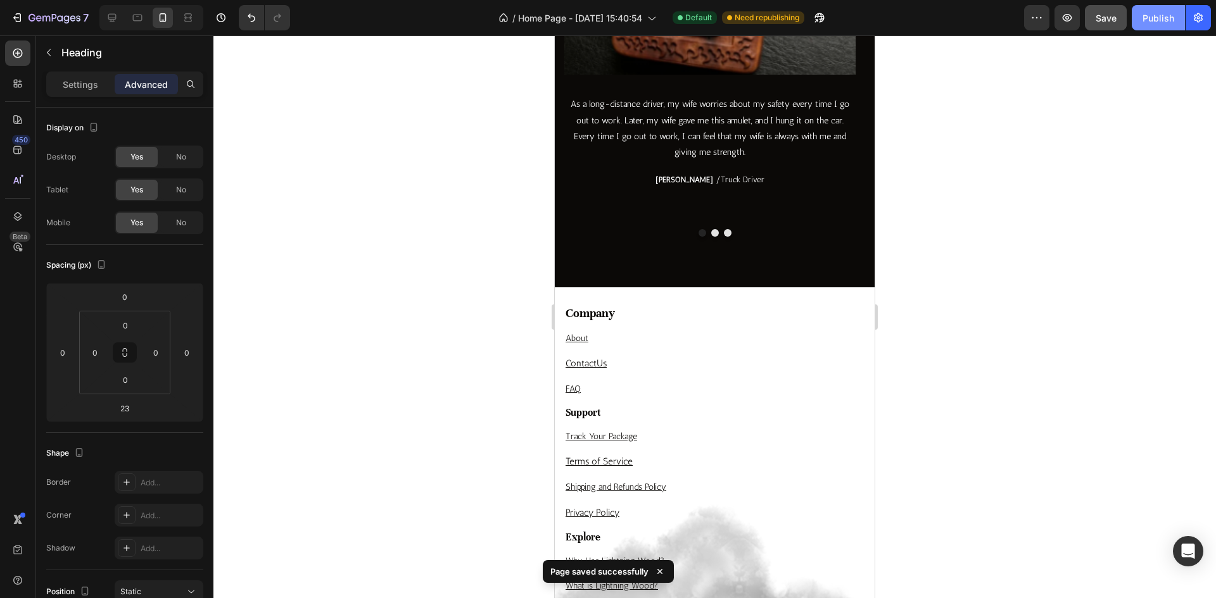
click at [1155, 23] on div "Publish" at bounding box center [1158, 17] width 32 height 13
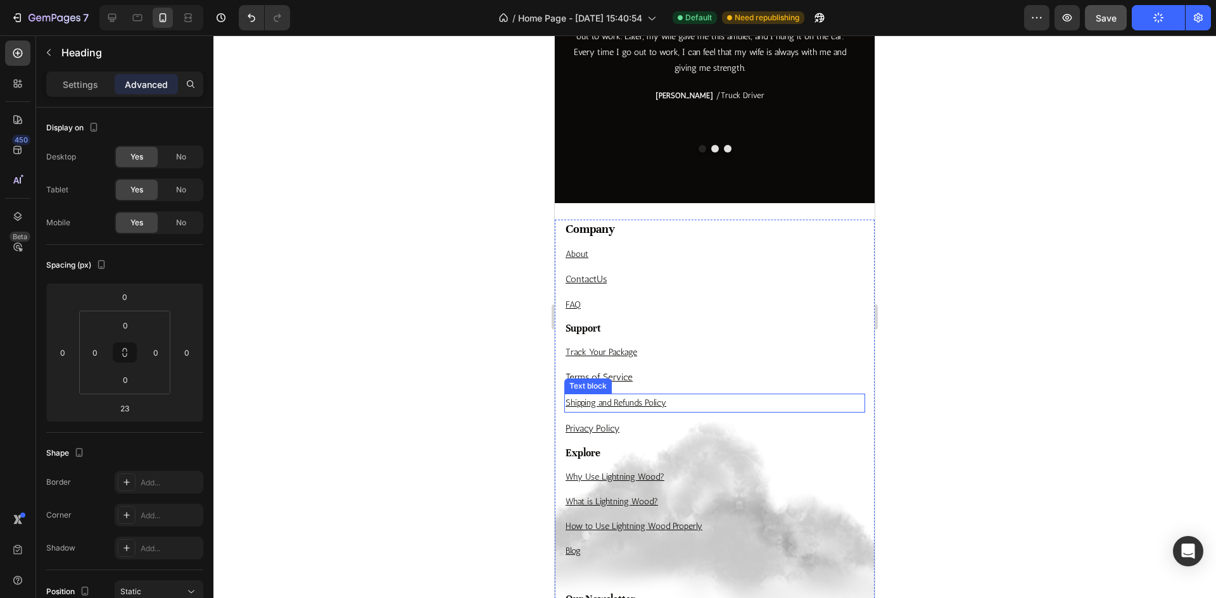
scroll to position [5981, 0]
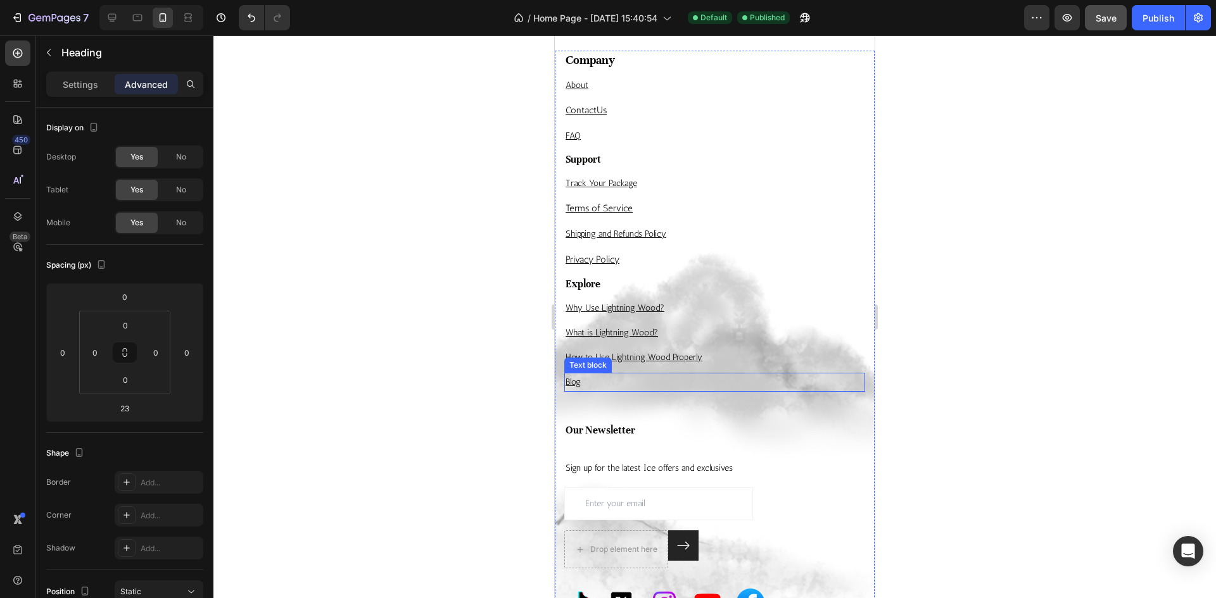
click at [611, 378] on p "Blog" at bounding box center [714, 382] width 298 height 16
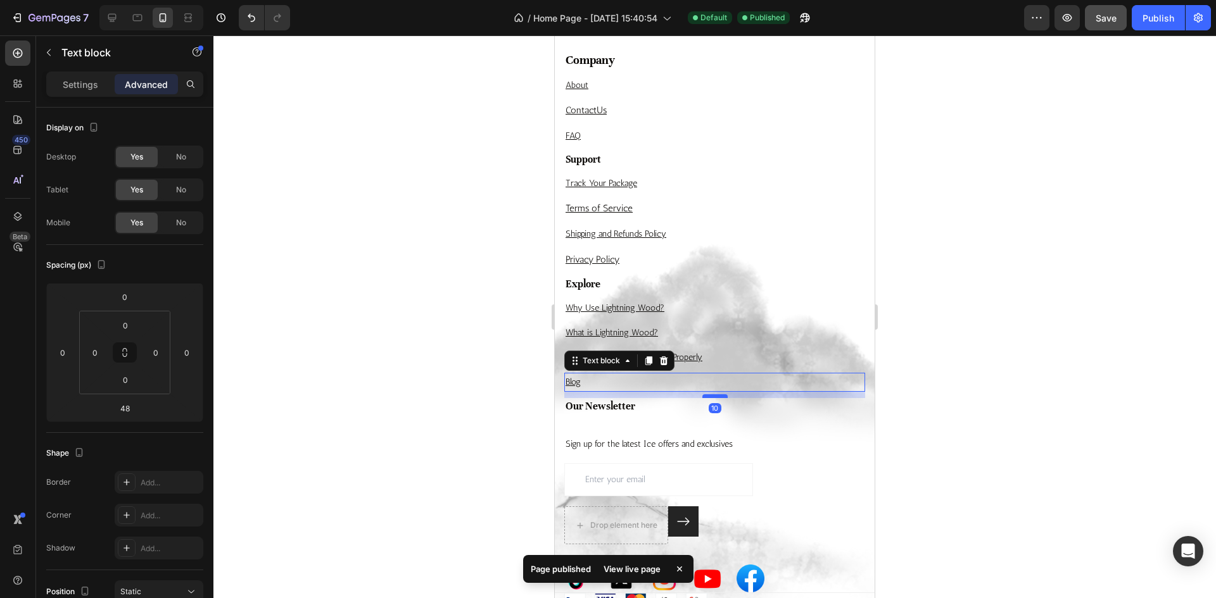
drag, startPoint x: 703, startPoint y: 422, endPoint x: 707, endPoint y: 398, distance: 24.4
click at [707, 398] on div at bounding box center [714, 396] width 25 height 4
type input "10"
click at [642, 430] on div "Our Newsletter Heading Sign up for the latest Ice offers and exclusives Text bl…" at bounding box center [714, 495] width 301 height 194
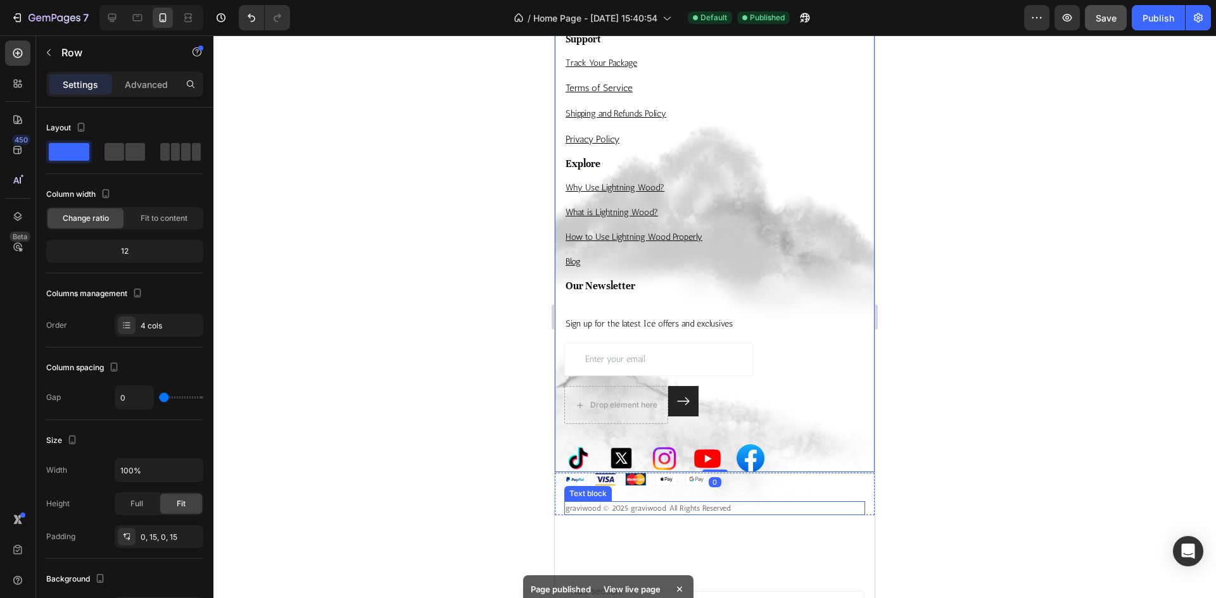
scroll to position [6171, 0]
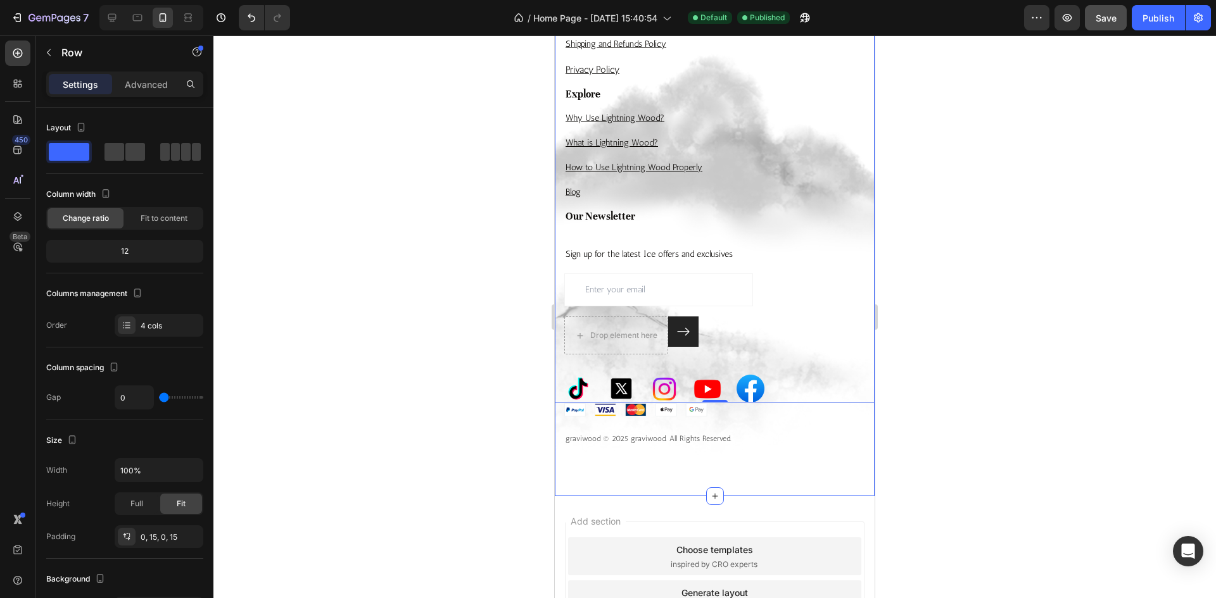
click at [676, 468] on div "Company Heading About Text block Contact Us Text block FAQ Text block Support H…" at bounding box center [715, 175] width 320 height 642
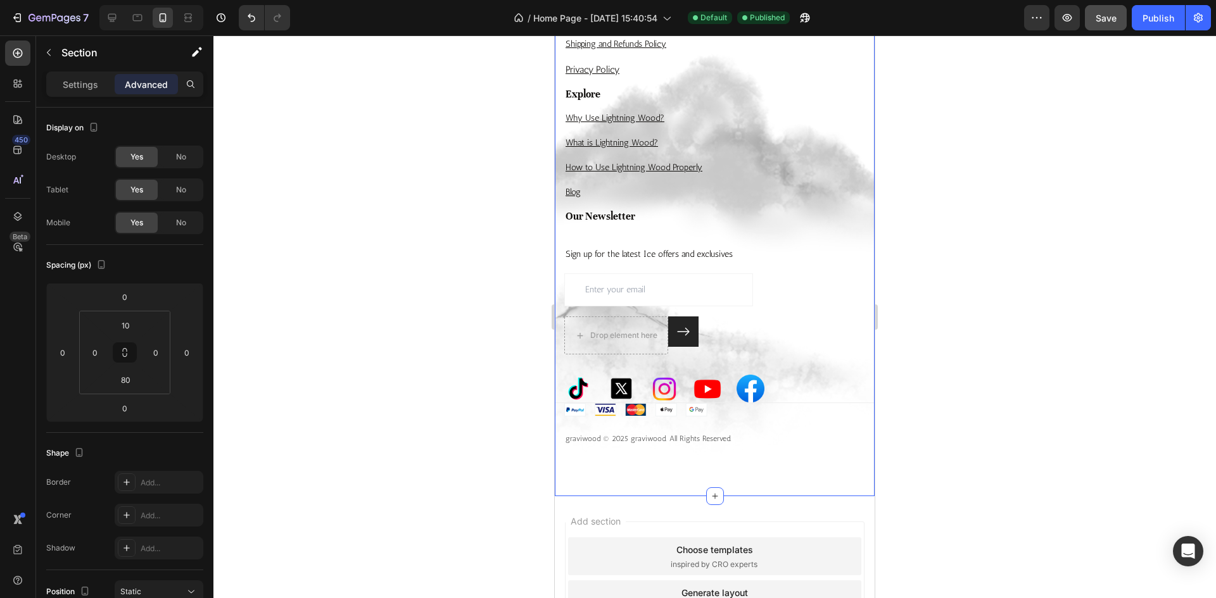
click at [659, 442] on p "graviwood © 2025 graviwood. All Rights Reserved." at bounding box center [714, 438] width 298 height 11
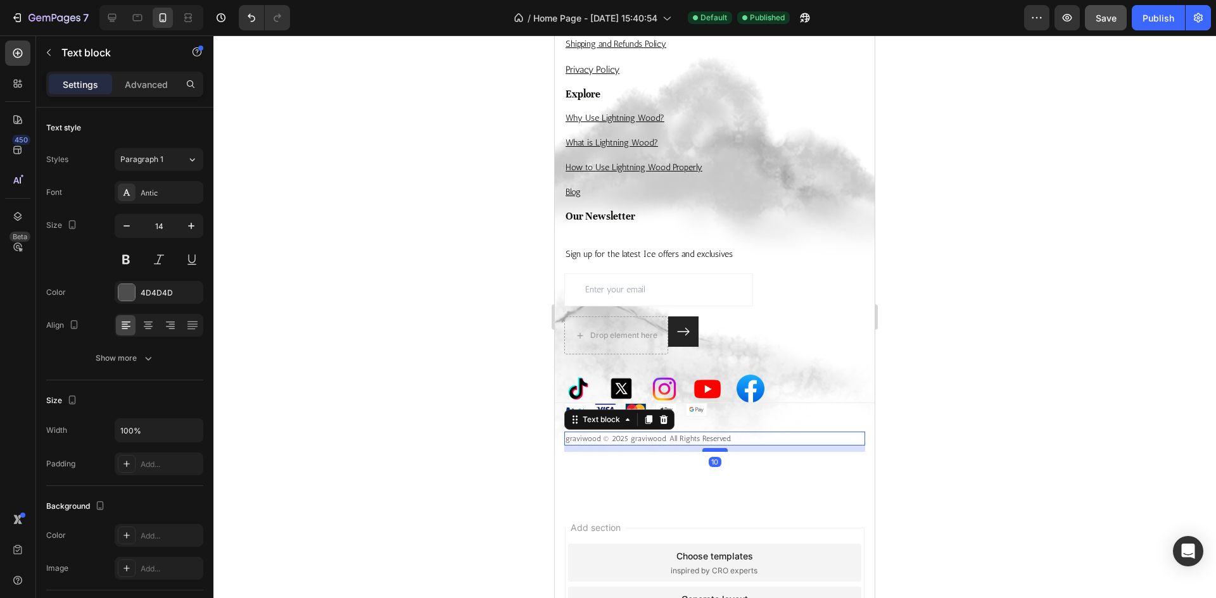
drag, startPoint x: 719, startPoint y: 445, endPoint x: 717, endPoint y: 451, distance: 6.5
click at [717, 451] on div at bounding box center [714, 450] width 25 height 4
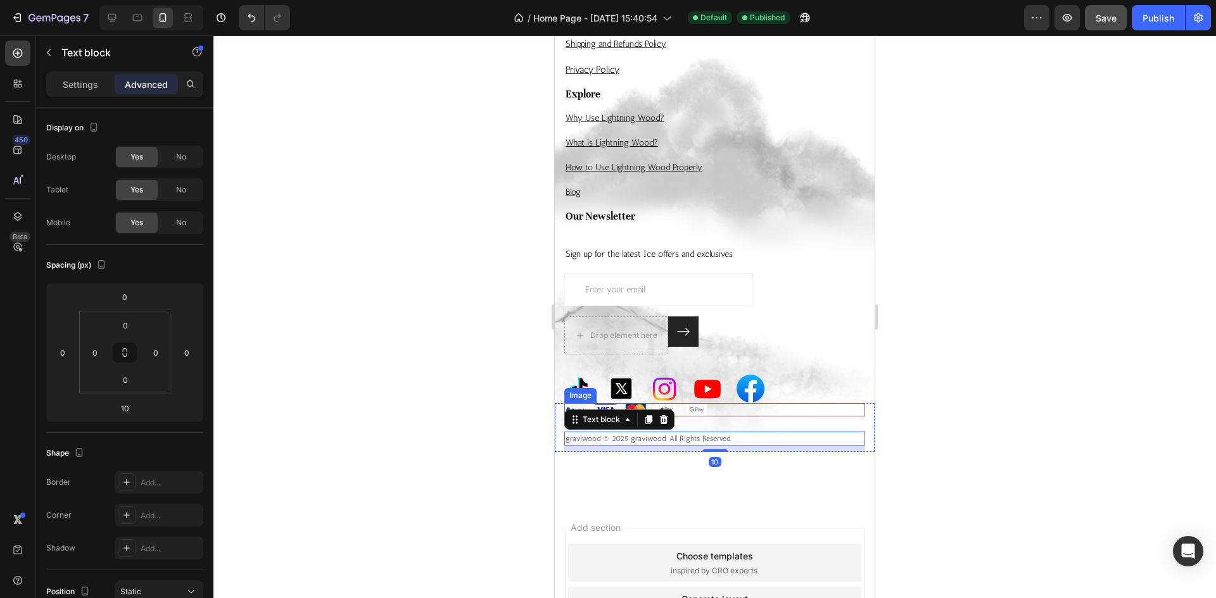
click at [843, 382] on div "Image Image Image Image Image Row" at bounding box center [714, 389] width 301 height 28
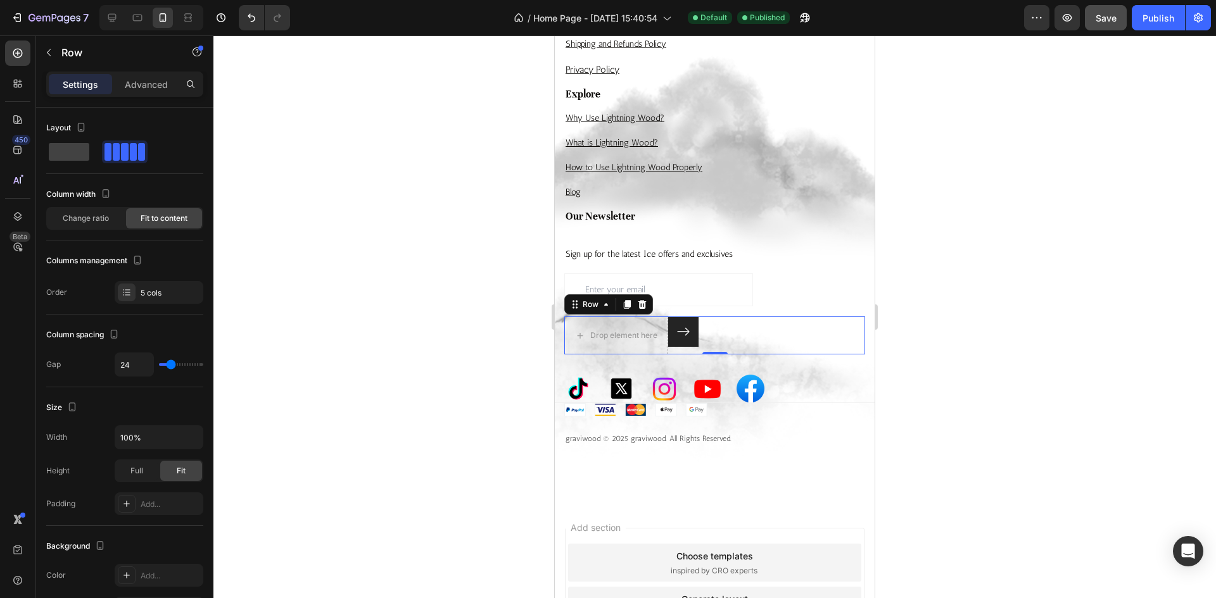
click at [773, 334] on div "Drop element here Submit Button Row 0" at bounding box center [714, 336] width 301 height 38
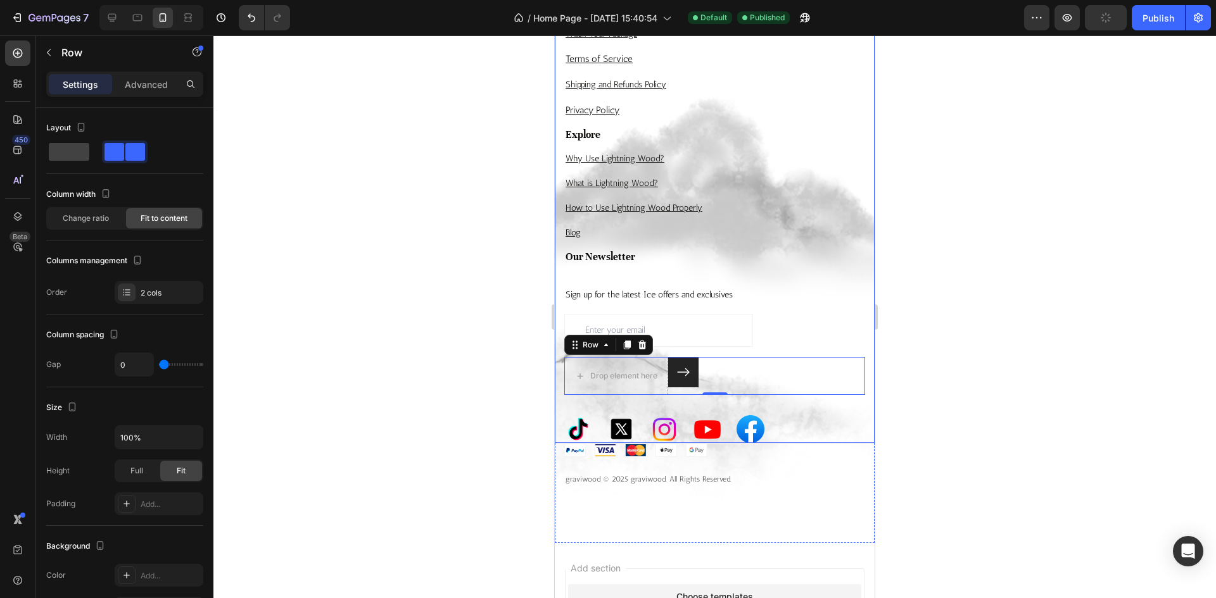
scroll to position [6108, 0]
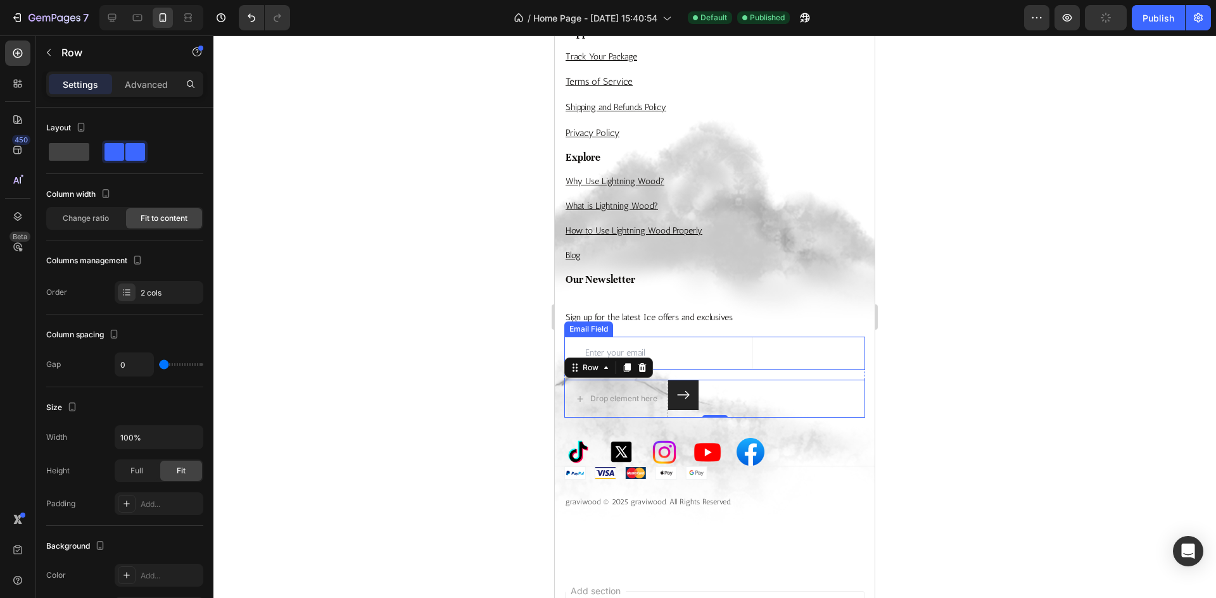
click at [745, 362] on input "email" at bounding box center [658, 353] width 189 height 33
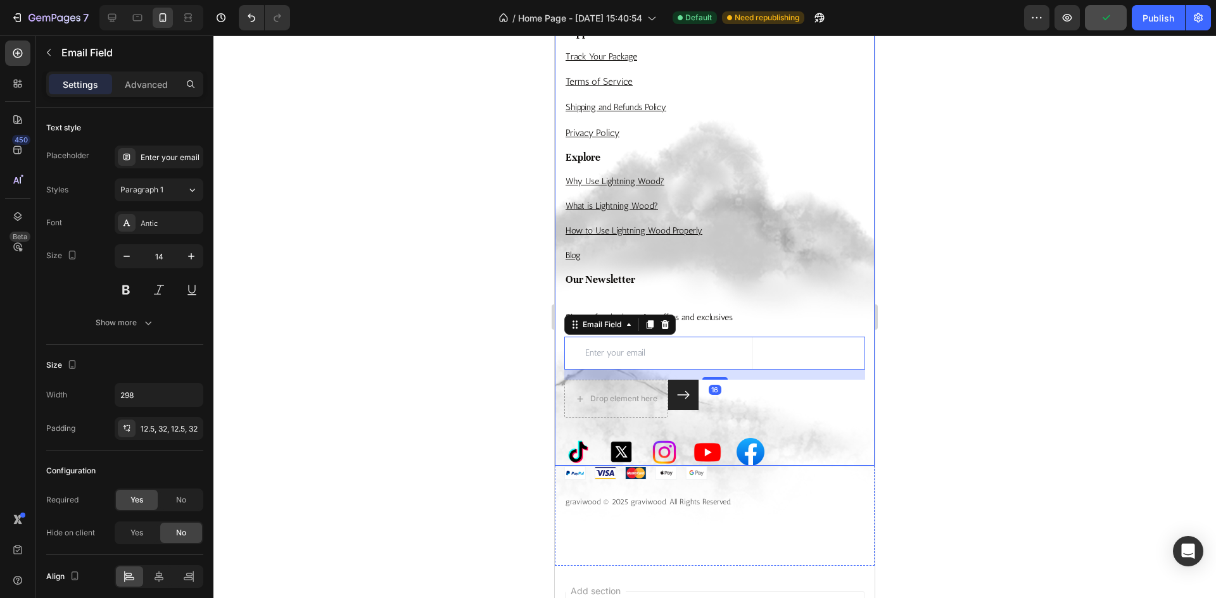
click at [828, 440] on div "Image Image Image Image Image Row" at bounding box center [714, 452] width 301 height 28
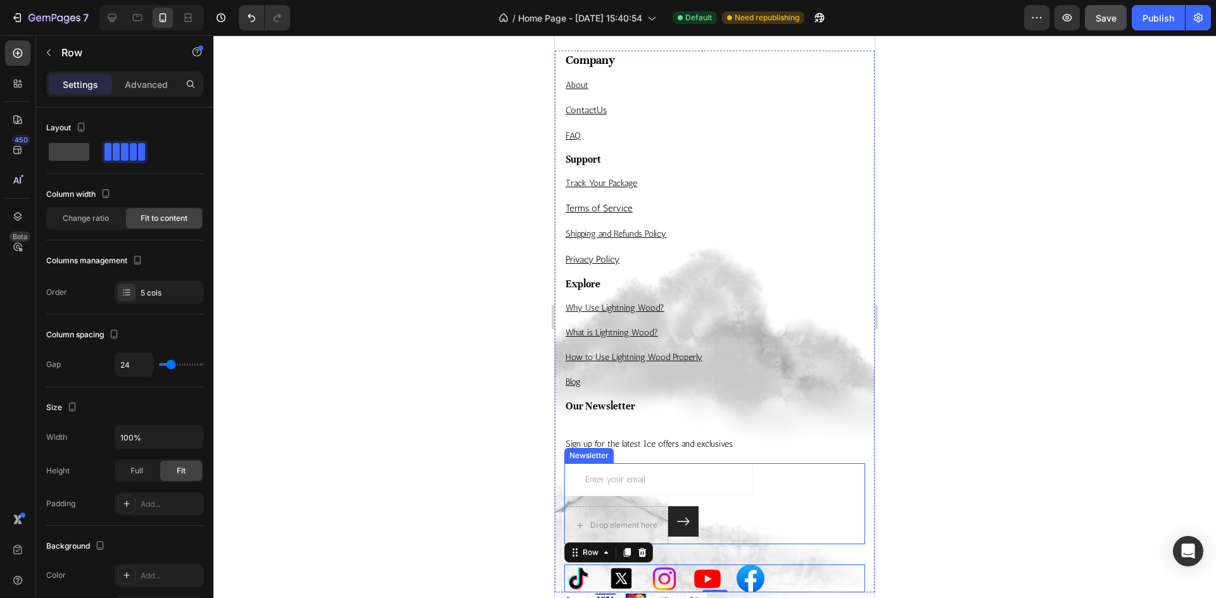
scroll to position [5791, 0]
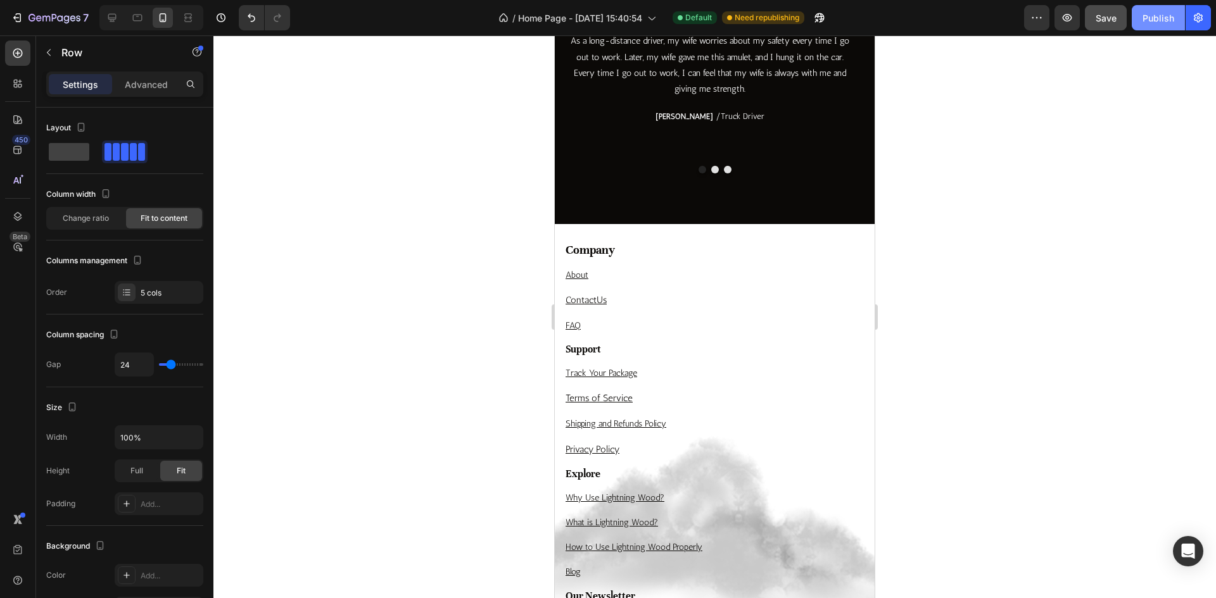
click at [1149, 27] on button "Publish" at bounding box center [1158, 17] width 53 height 25
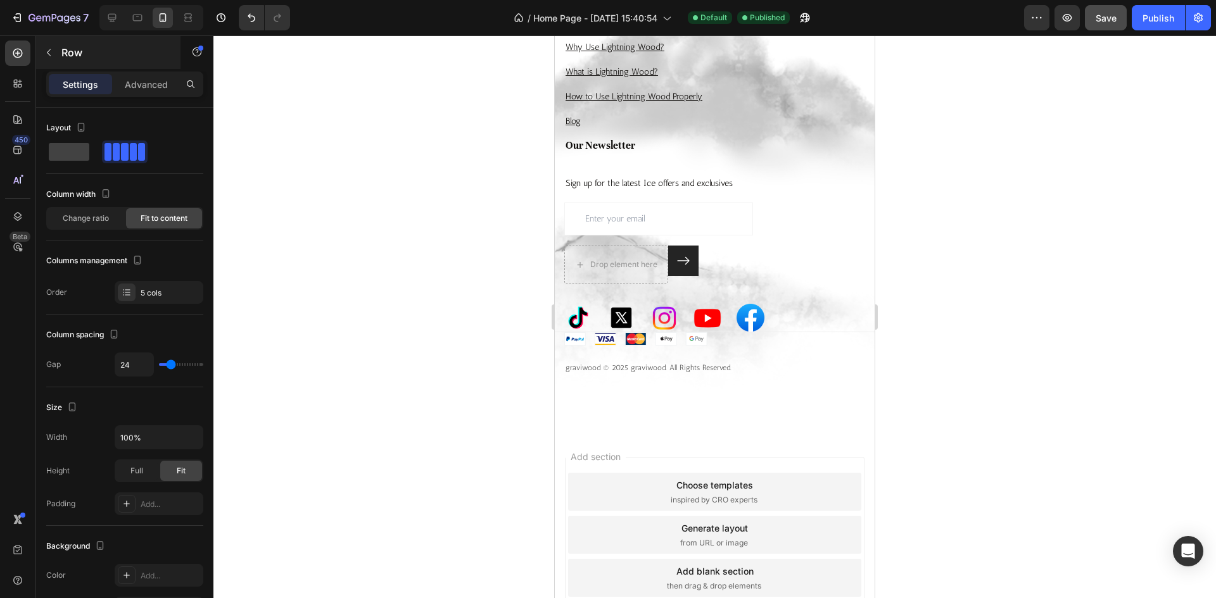
scroll to position [5285, 0]
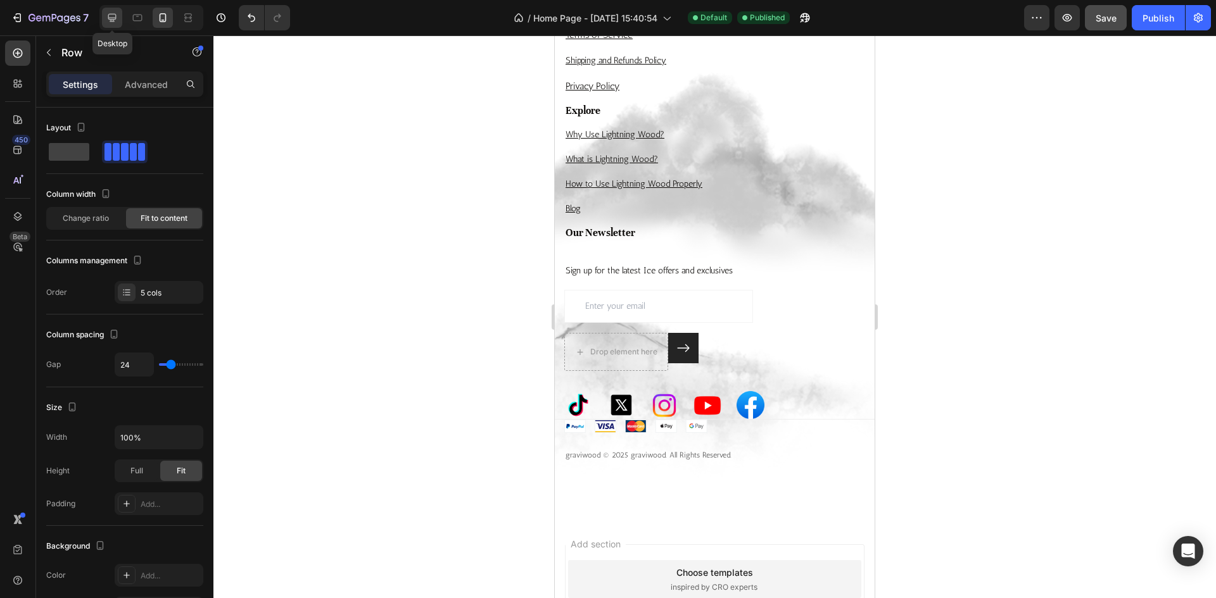
click at [116, 19] on icon at bounding box center [112, 18] width 8 height 8
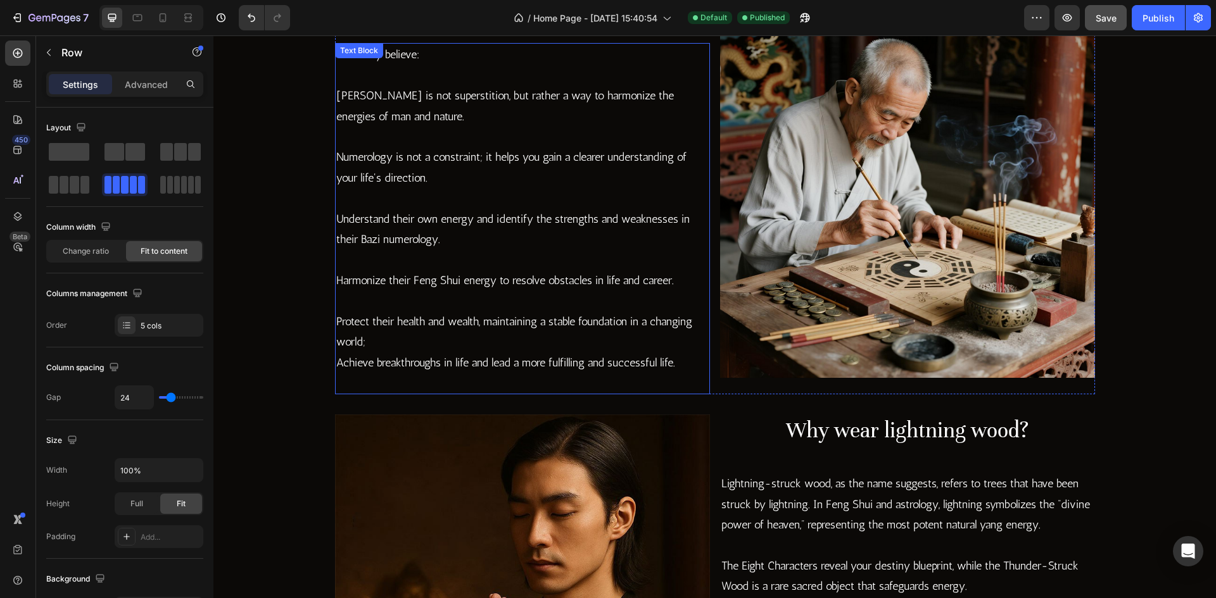
scroll to position [1656, 0]
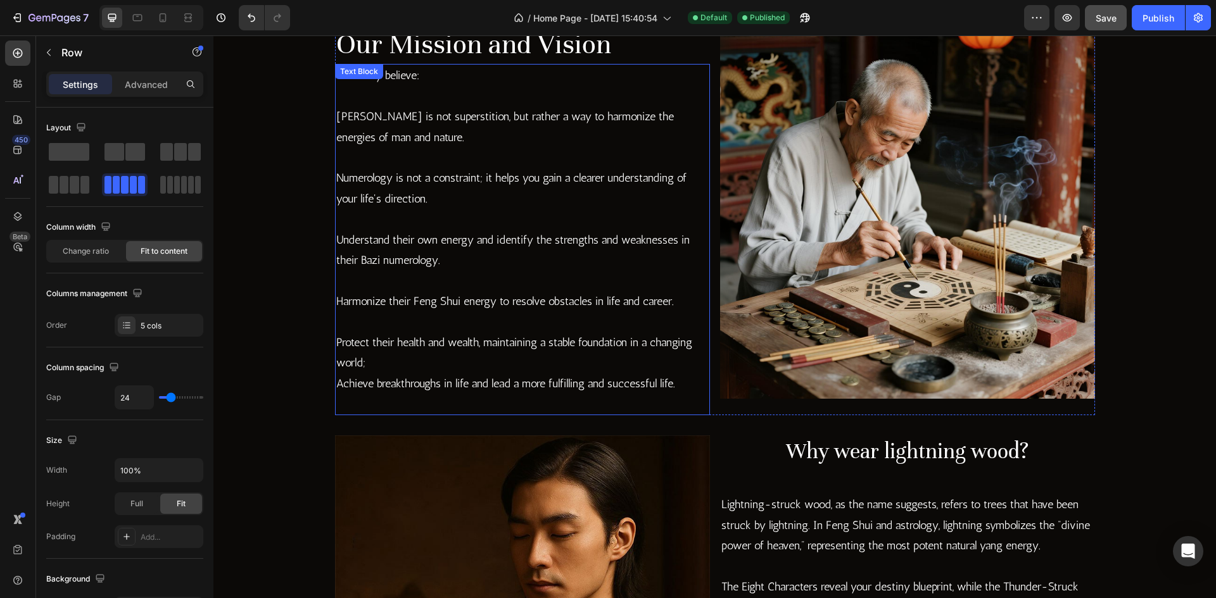
click at [465, 105] on p "We firmly believe:" at bounding box center [522, 85] width 372 height 41
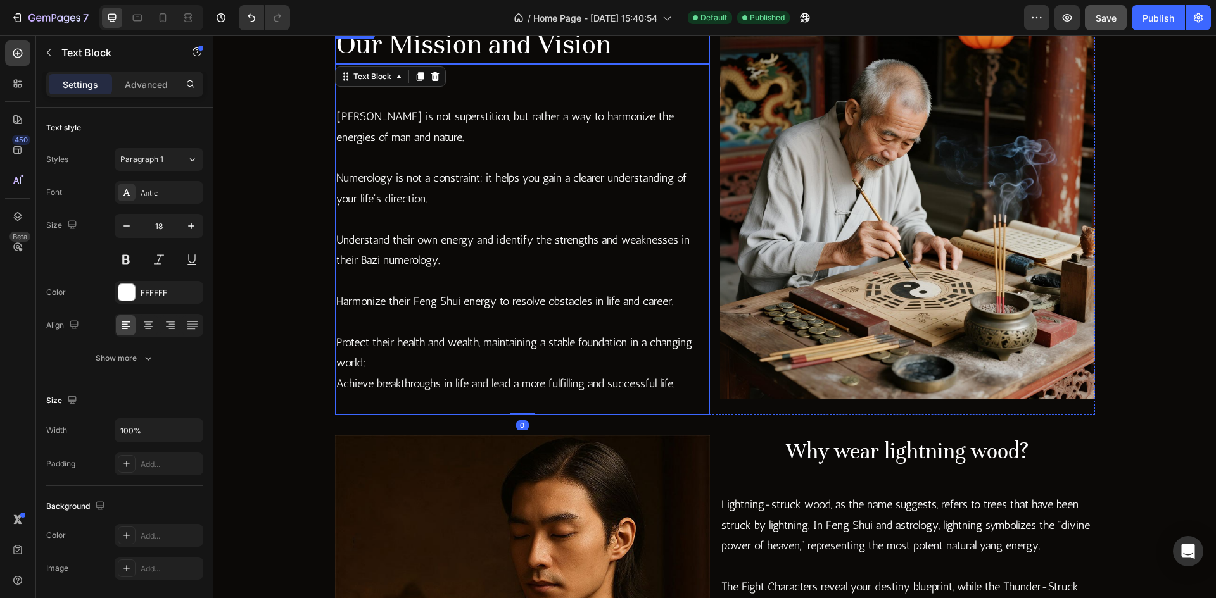
click at [588, 56] on h2 "Our Mission and Vision" at bounding box center [522, 44] width 375 height 41
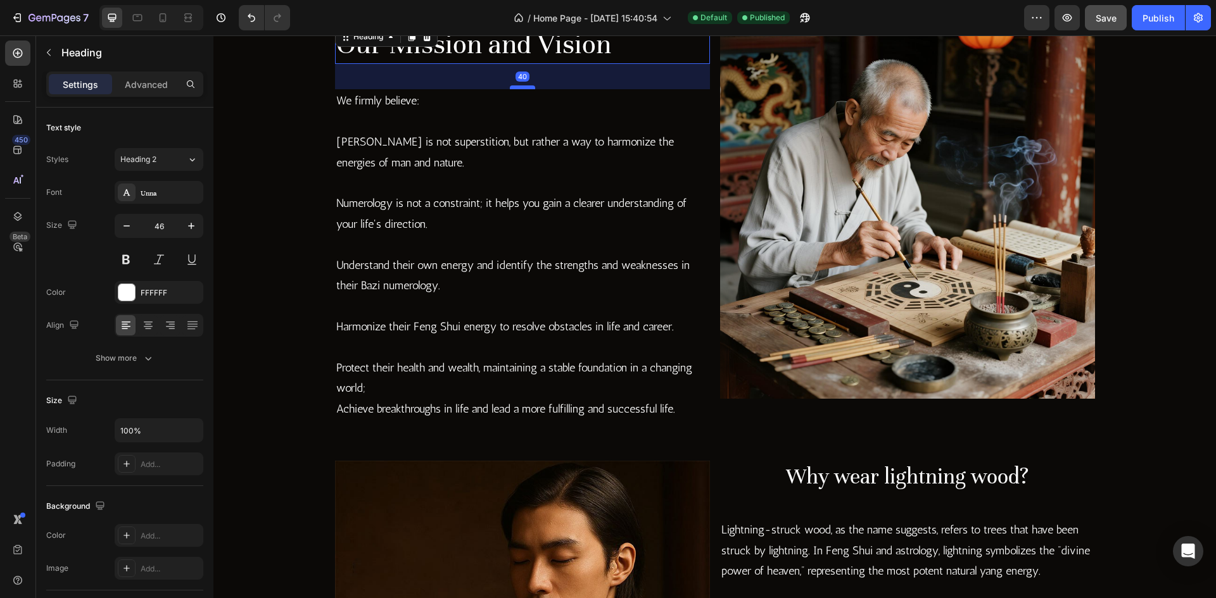
drag, startPoint x: 520, startPoint y: 61, endPoint x: 524, endPoint y: 87, distance: 25.6
click at [524, 87] on div at bounding box center [522, 87] width 25 height 4
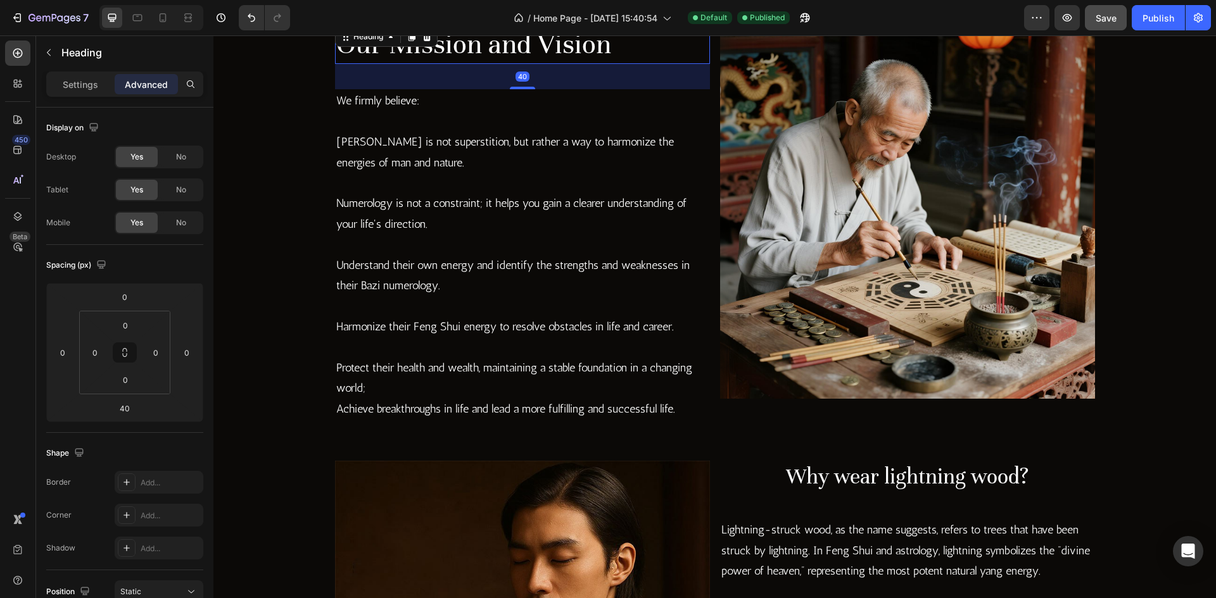
click at [608, 120] on p "We firmly believe:" at bounding box center [522, 111] width 372 height 41
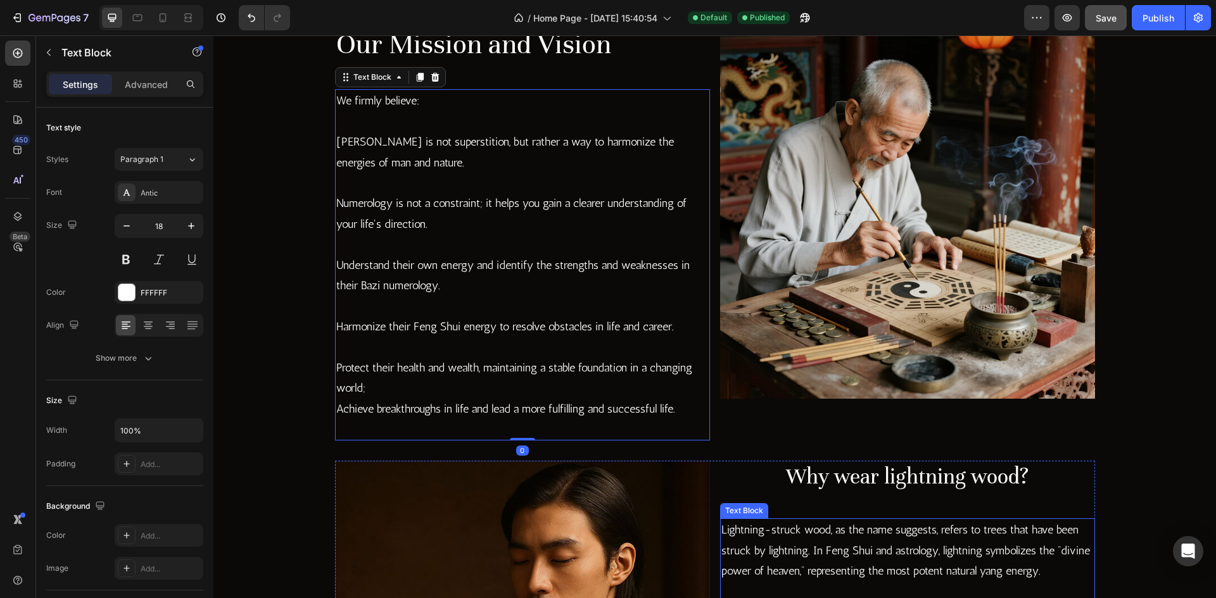
click at [944, 533] on p "Lightning-struck wood, as the name suggests, refers to trees that have been str…" at bounding box center [907, 550] width 372 height 61
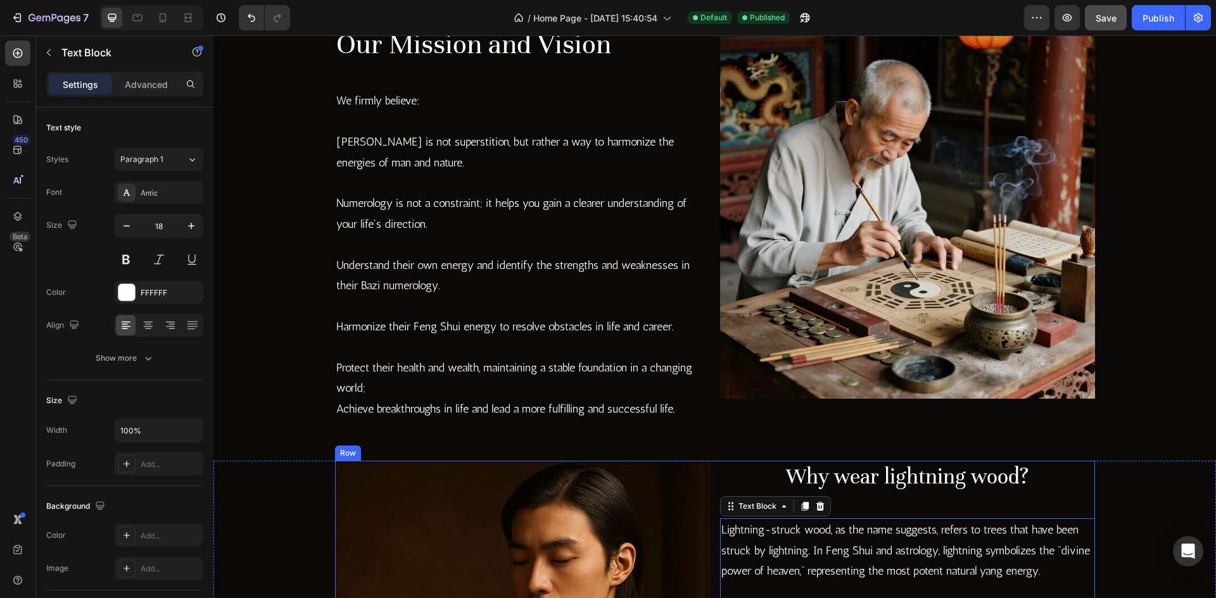
click at [978, 492] on h2 "Why wear lightning wood?" at bounding box center [907, 477] width 375 height 32
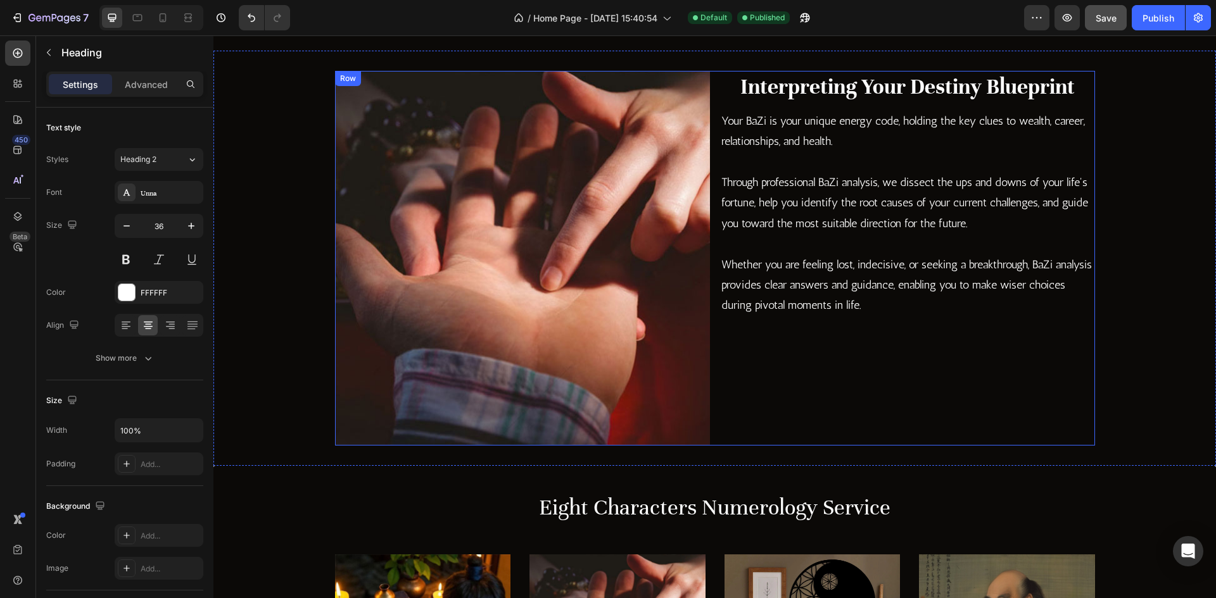
scroll to position [516, 0]
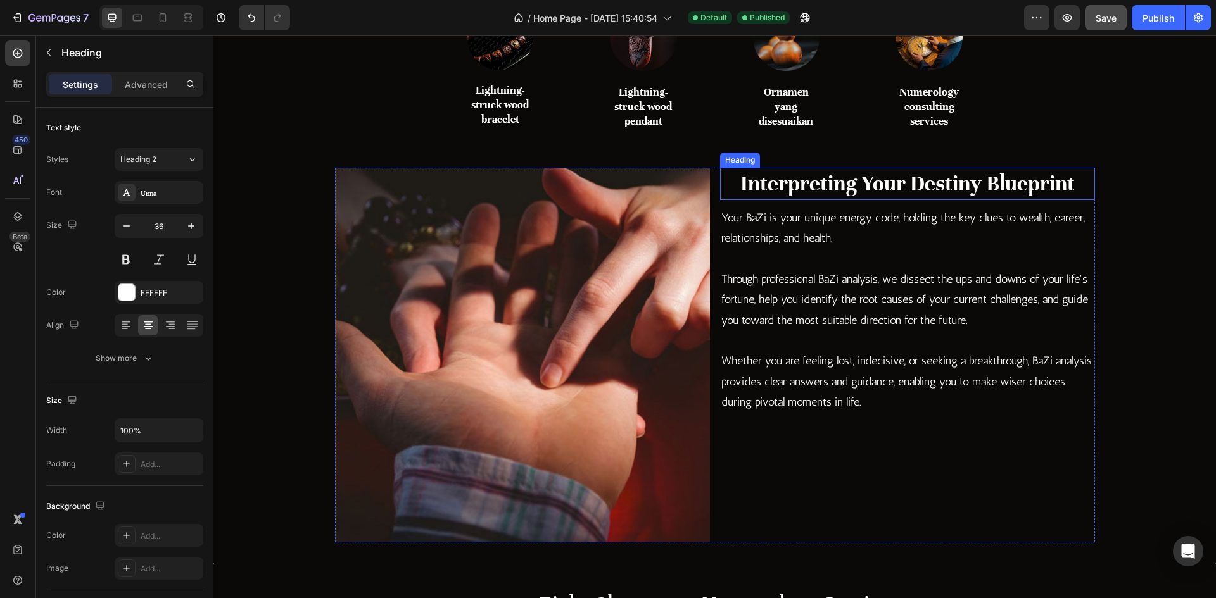
click at [895, 194] on h2 "Interpreting Your Destiny Blueprint" at bounding box center [907, 184] width 375 height 32
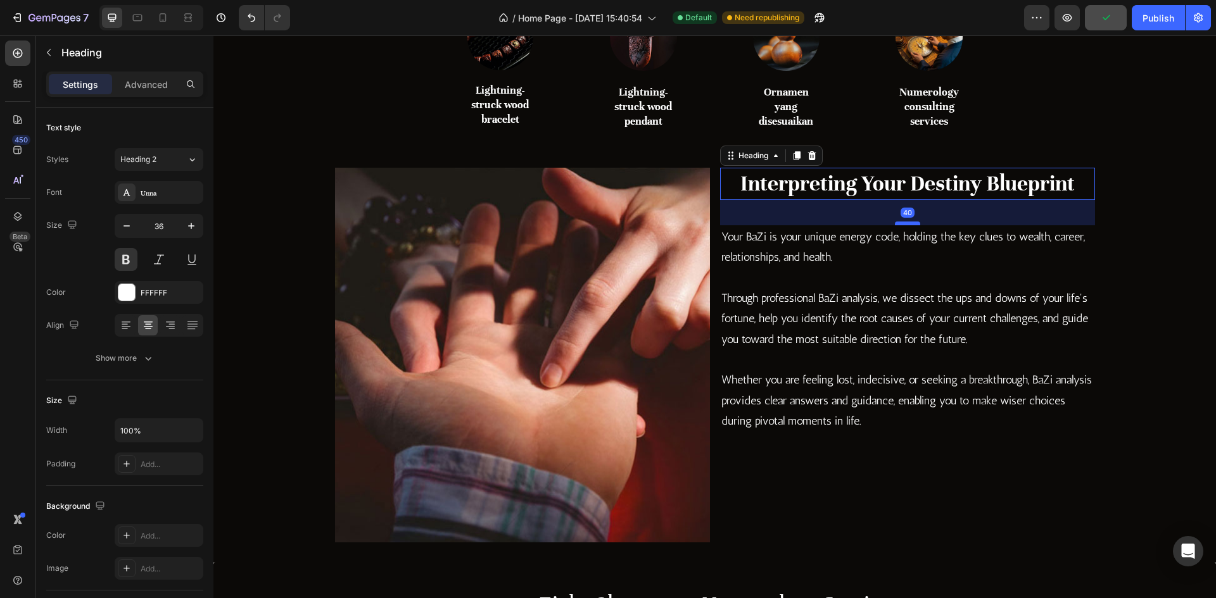
drag, startPoint x: 905, startPoint y: 203, endPoint x: 907, endPoint y: 222, distance: 19.1
click at [907, 222] on div at bounding box center [907, 224] width 25 height 4
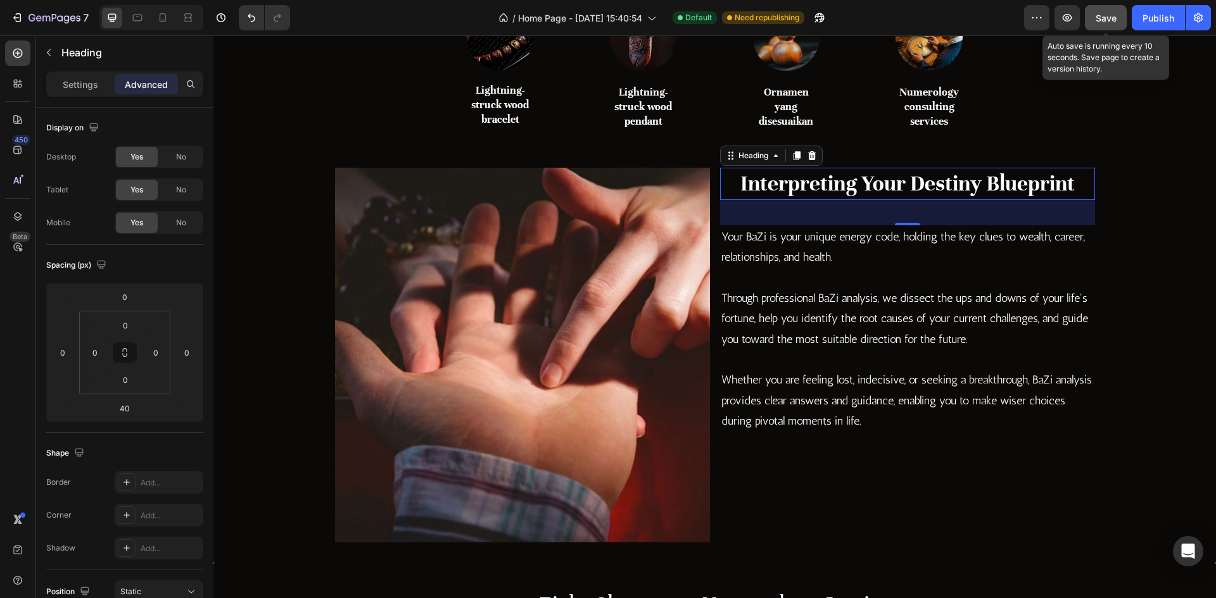
click at [1110, 24] on div "Save" at bounding box center [1105, 17] width 21 height 13
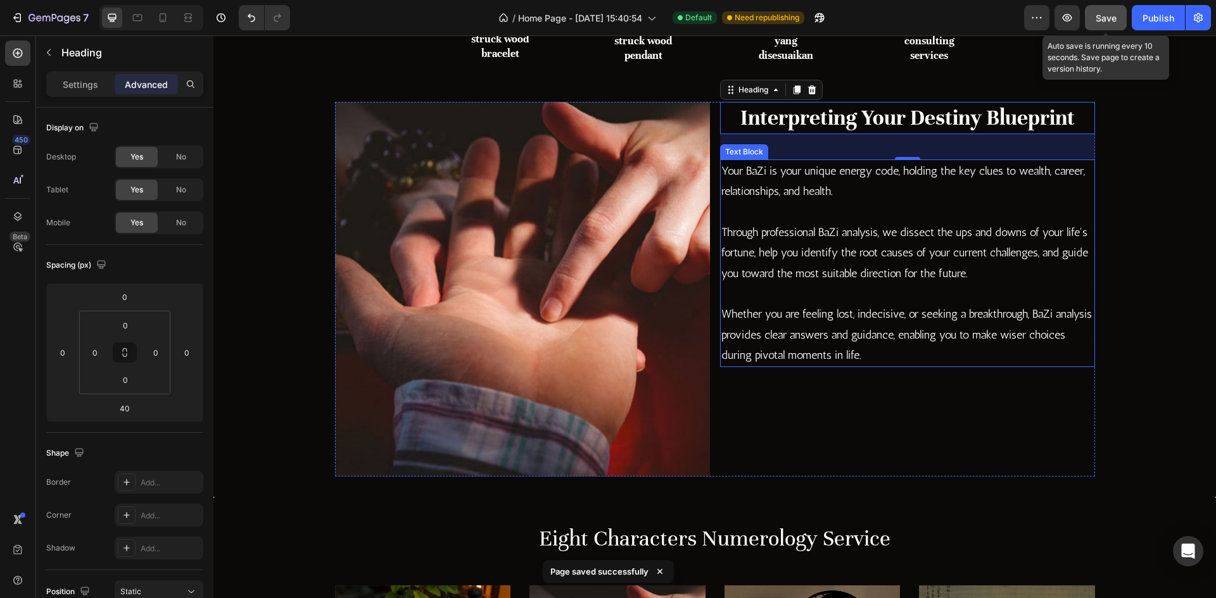
scroll to position [643, 0]
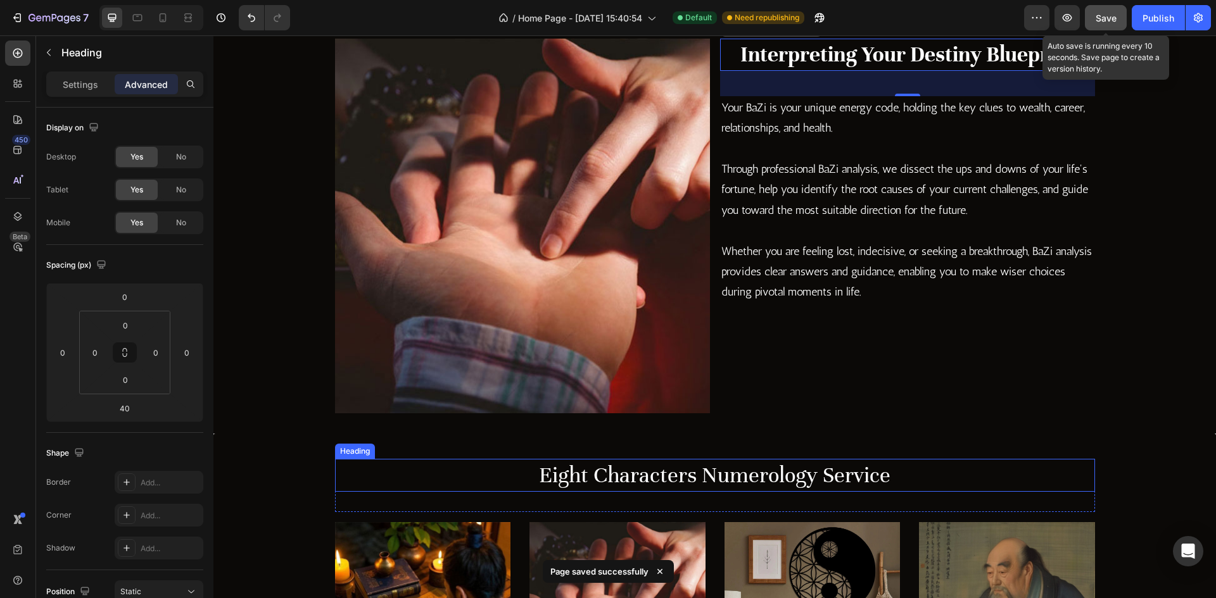
click at [774, 464] on h2 "Eight Characters Numerology Service" at bounding box center [715, 475] width 760 height 33
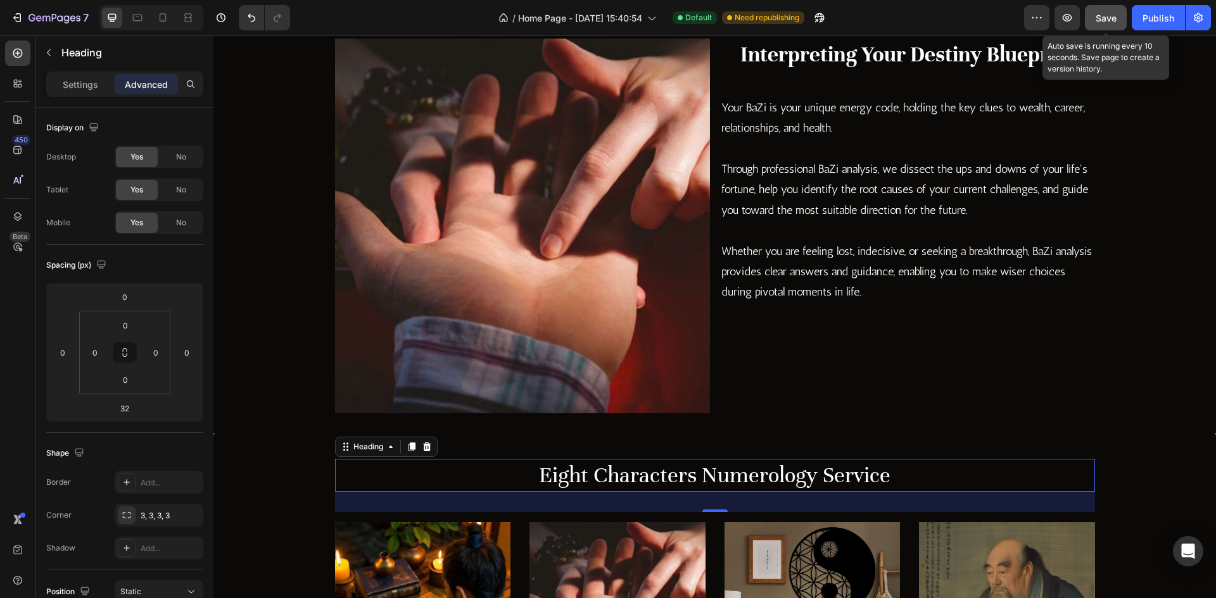
click at [764, 419] on div "Image Interpreting Your Destiny Blueprint Heading Your BaZi is your unique ener…" at bounding box center [714, 225] width 1002 height 415
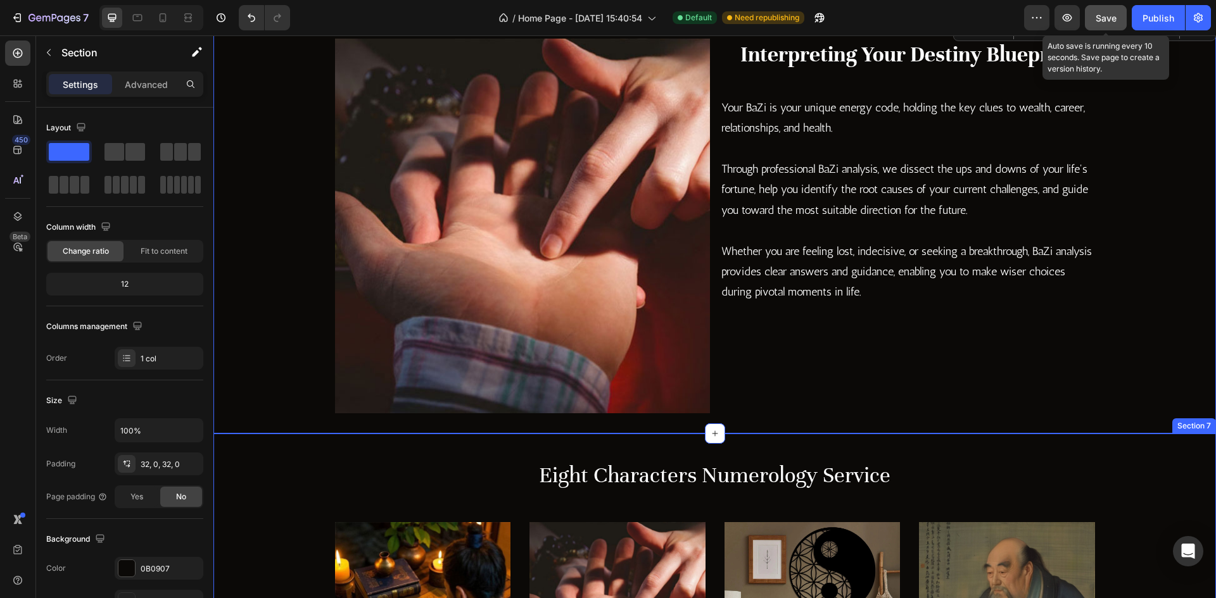
click at [726, 460] on h2 "Eight Characters Numerology Service" at bounding box center [715, 475] width 760 height 33
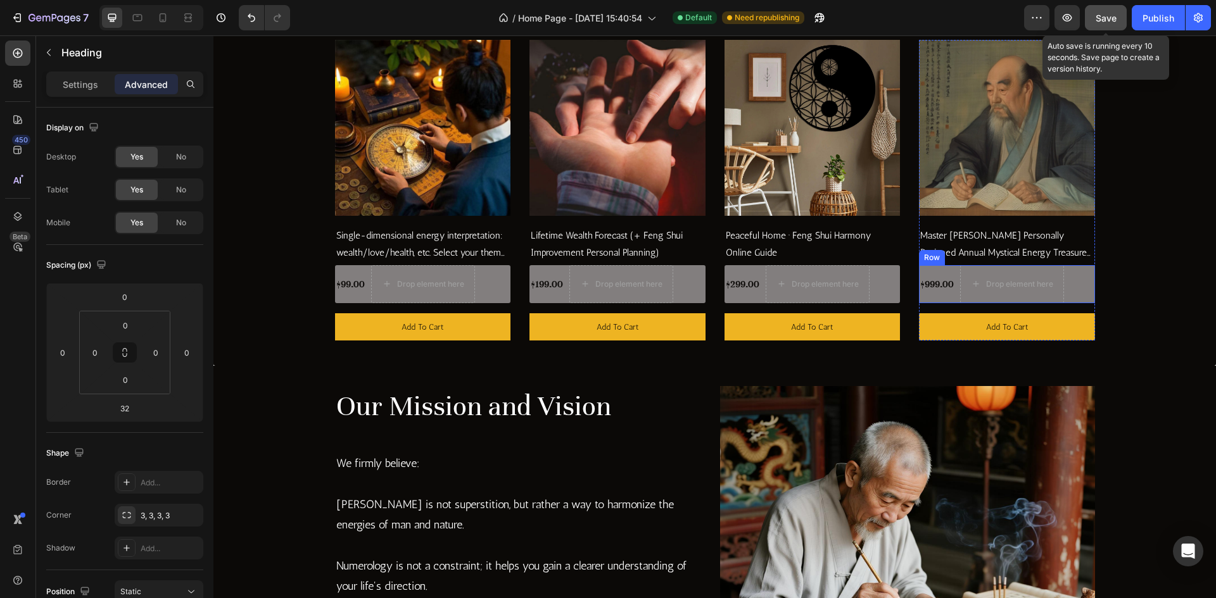
scroll to position [1149, 0]
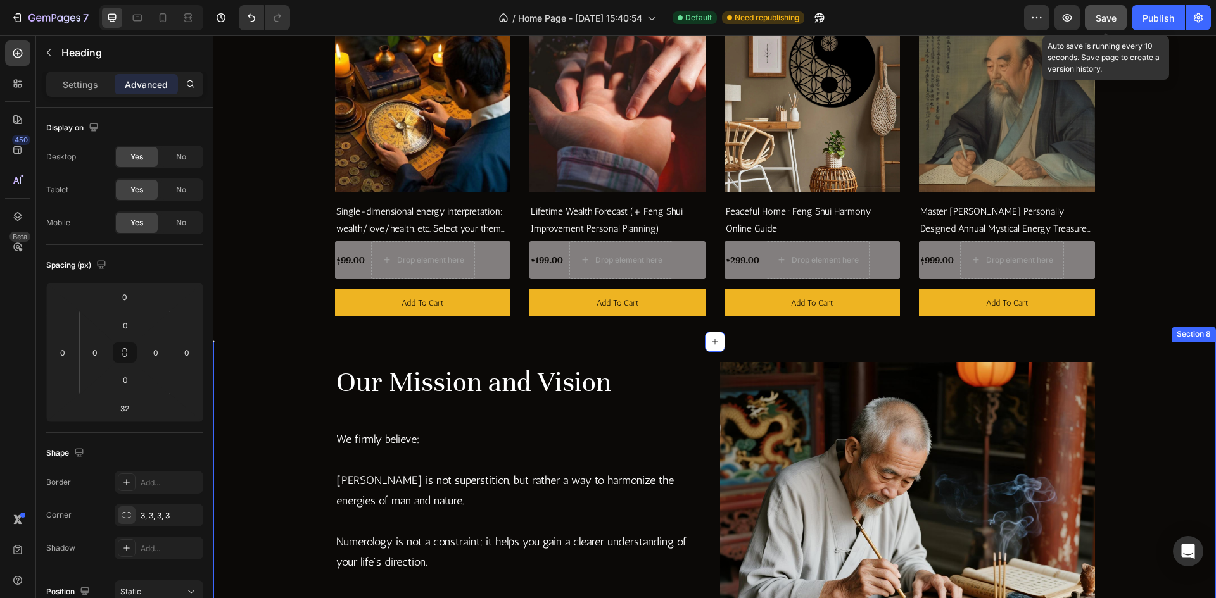
click at [663, 358] on div "Our Mission and Vision Heading We firmly believe: Feng Shui is not superstition…" at bounding box center [714, 571] width 1002 height 458
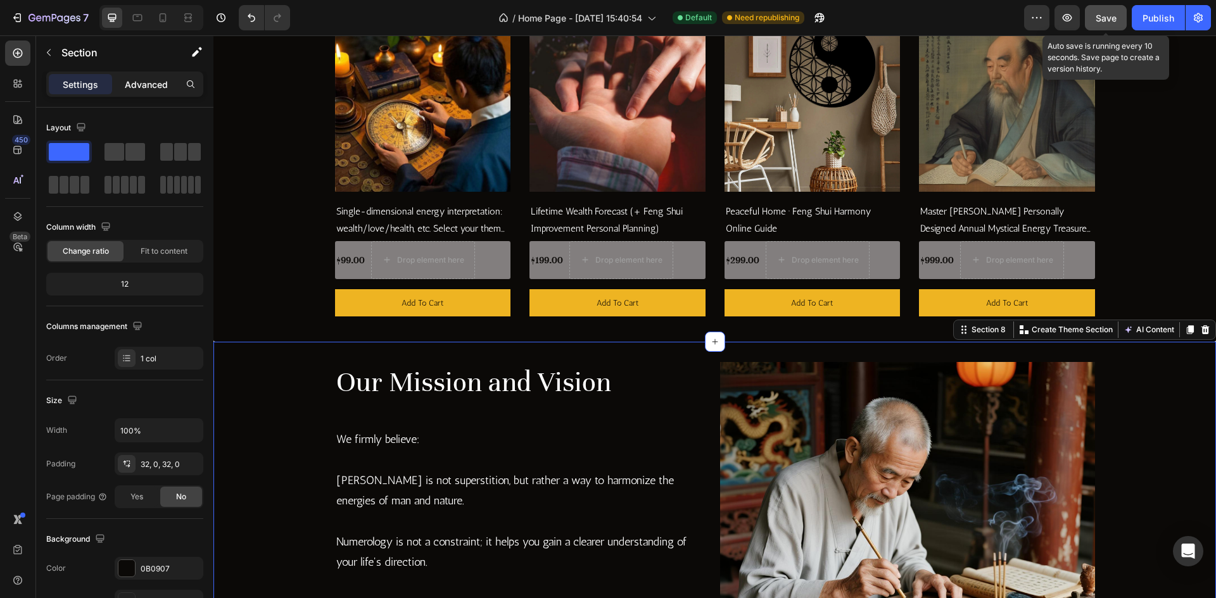
click at [154, 87] on p "Advanced" at bounding box center [146, 84] width 43 height 13
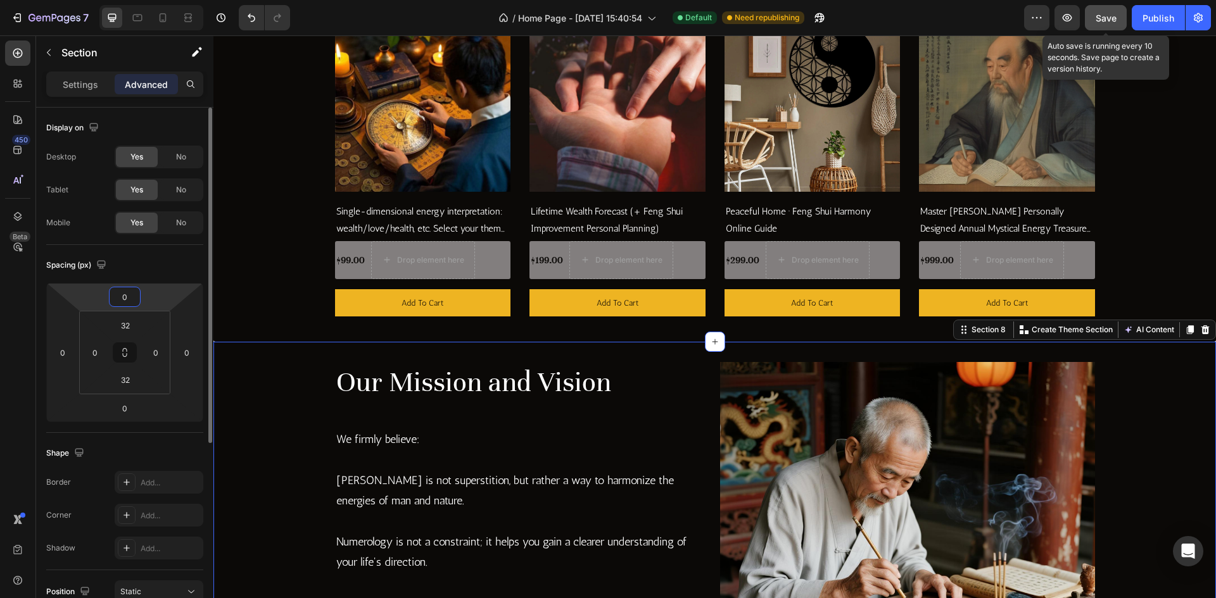
click at [129, 303] on input "0" at bounding box center [124, 296] width 25 height 19
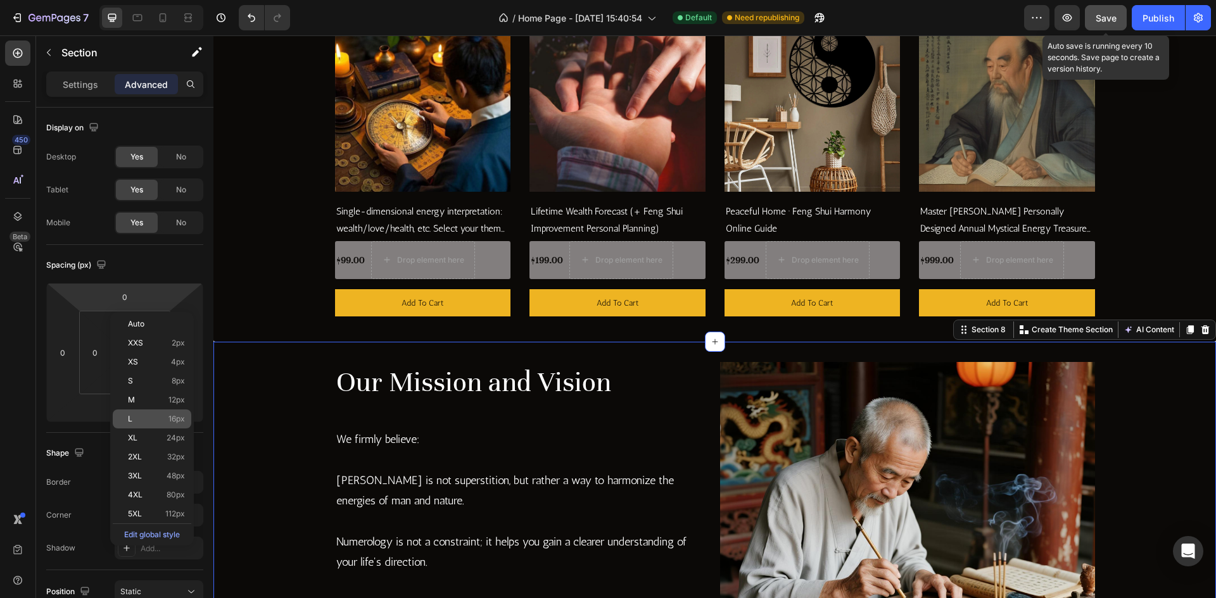
click at [153, 413] on div "L 16px" at bounding box center [152, 419] width 79 height 19
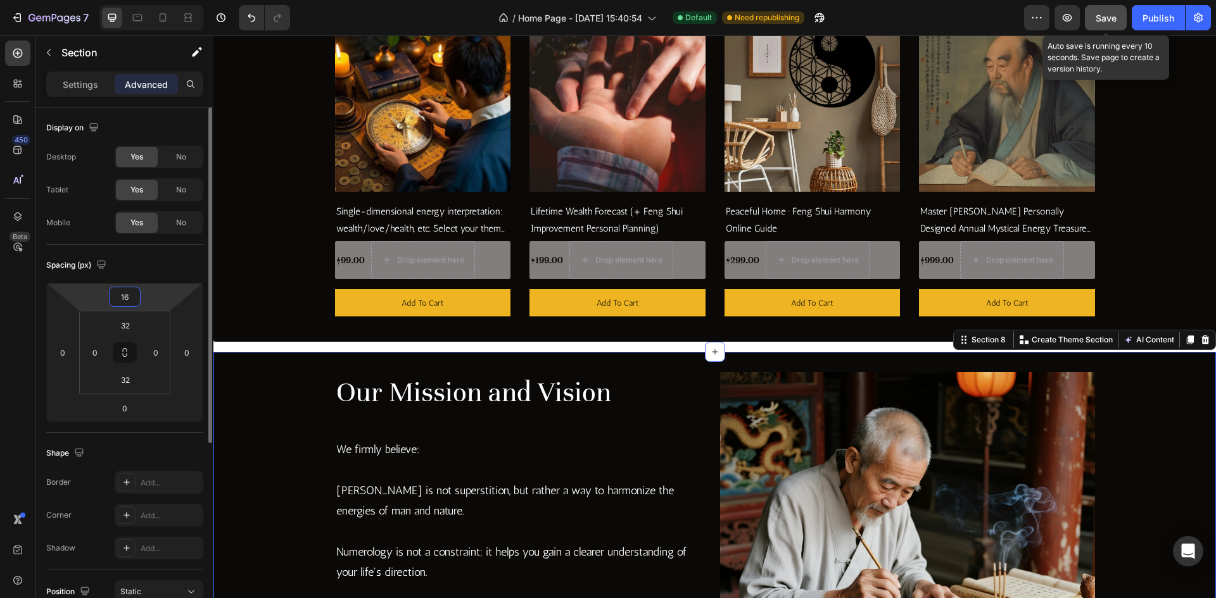
click at [130, 302] on input "16" at bounding box center [124, 296] width 25 height 19
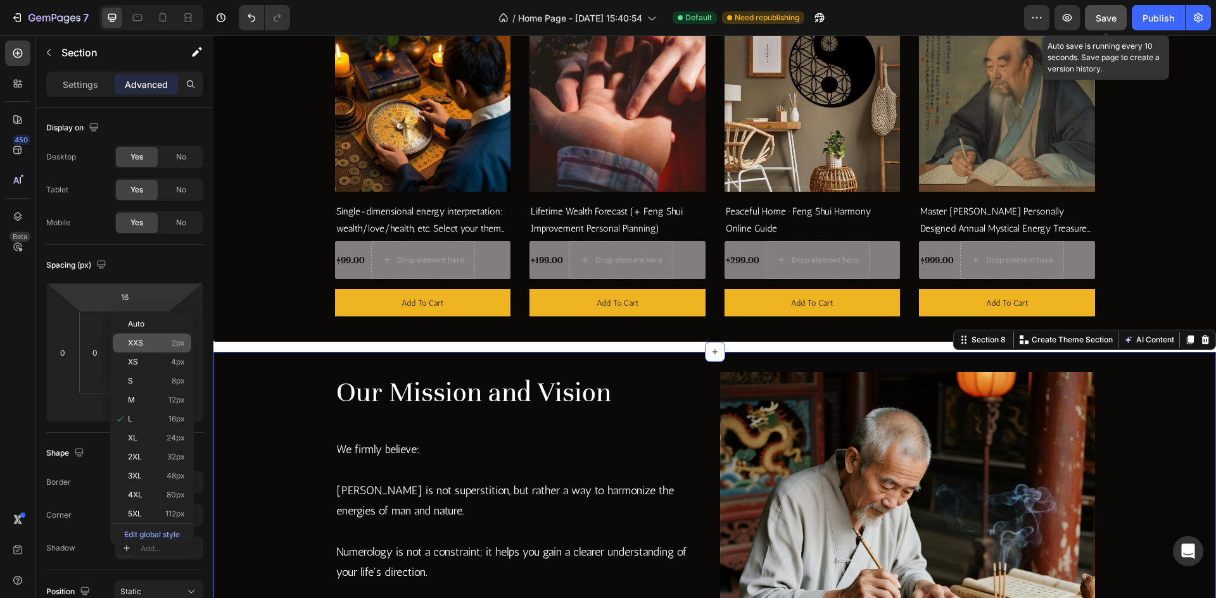
click at [159, 348] on div "XXS 2px" at bounding box center [152, 343] width 79 height 19
type input "2"
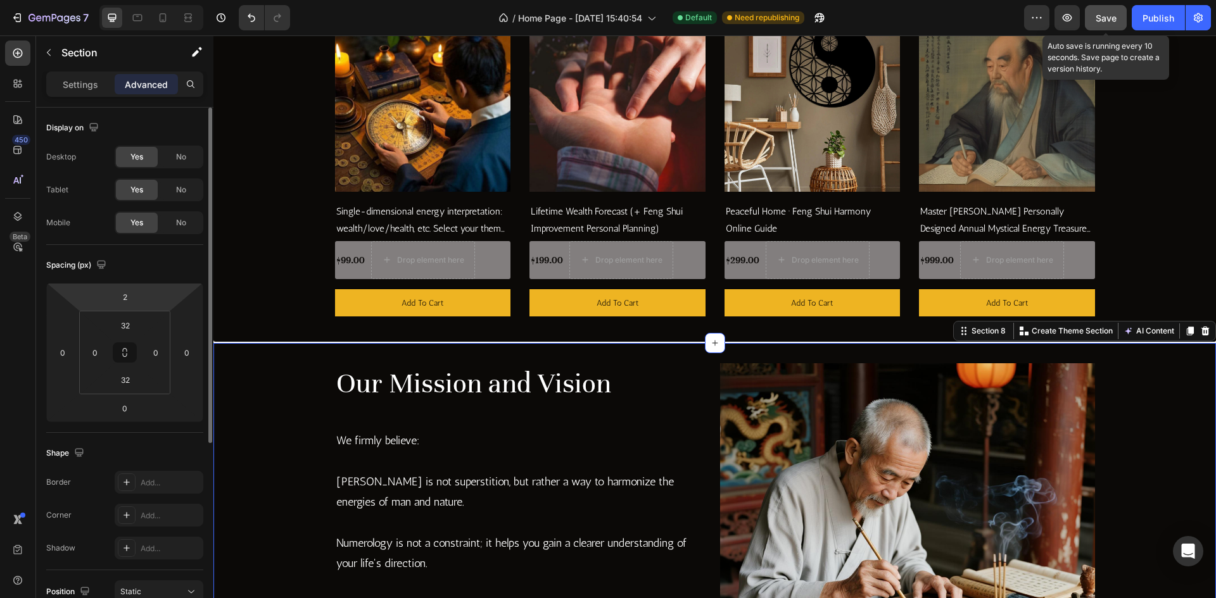
click at [126, 0] on html "7 Version history / Home Page - Aug 11, 15:40:54 Default Need republishing Prev…" at bounding box center [608, 0] width 1216 height 0
click at [123, 296] on input "2" at bounding box center [124, 296] width 25 height 19
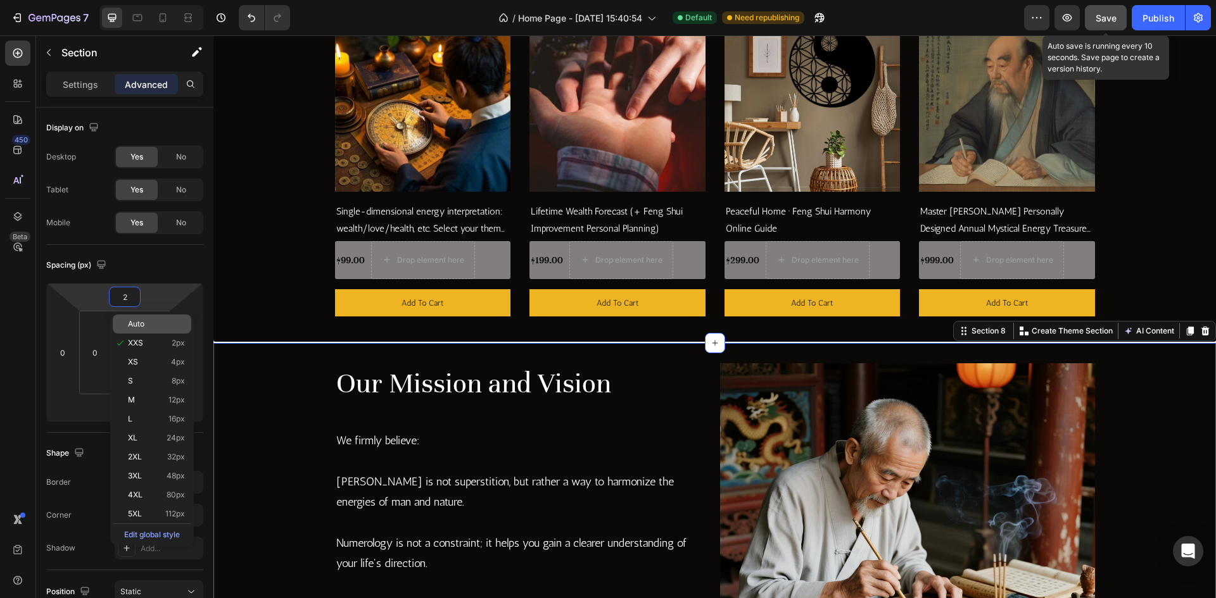
click at [134, 324] on span "Auto" at bounding box center [136, 324] width 16 height 9
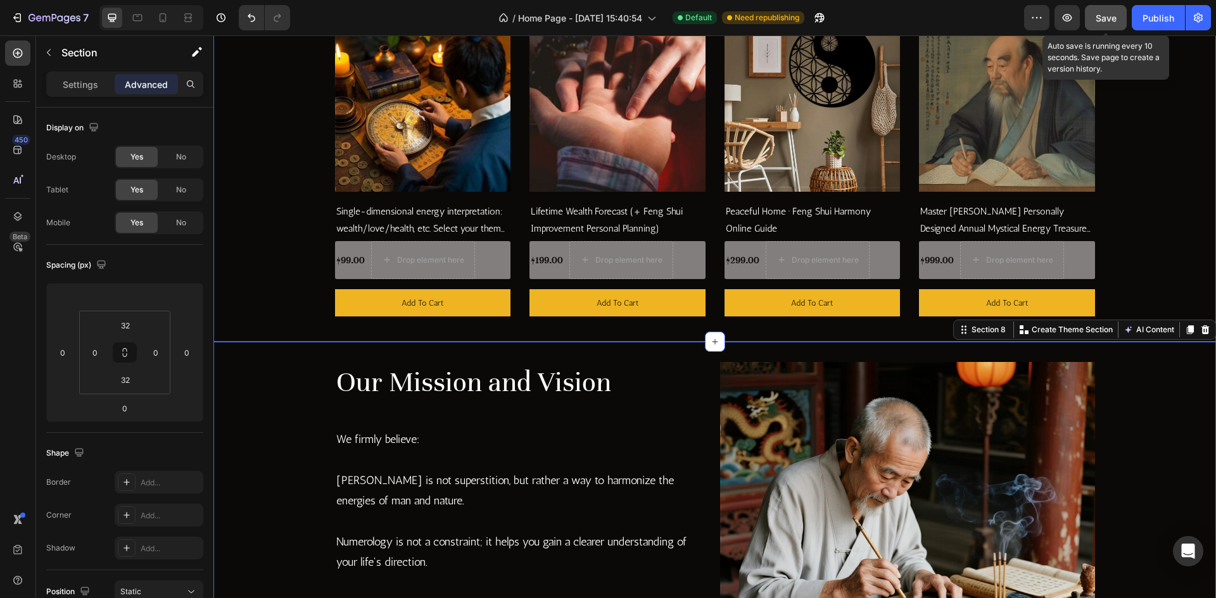
click at [650, 396] on h2 "Our Mission and Vision" at bounding box center [522, 382] width 375 height 41
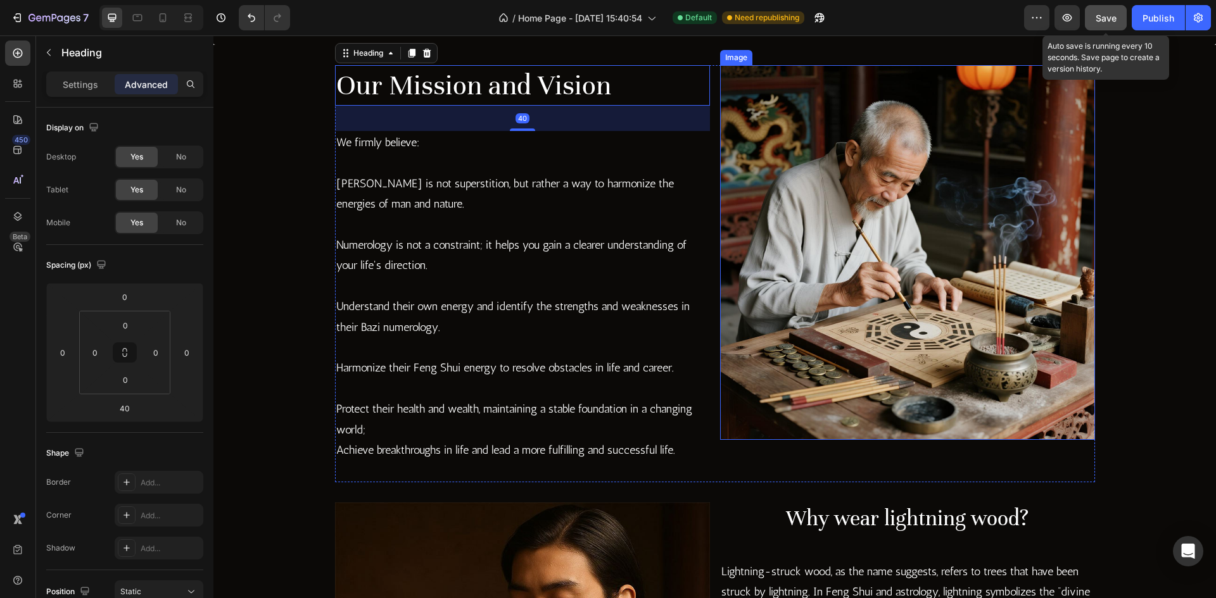
scroll to position [1466, 0]
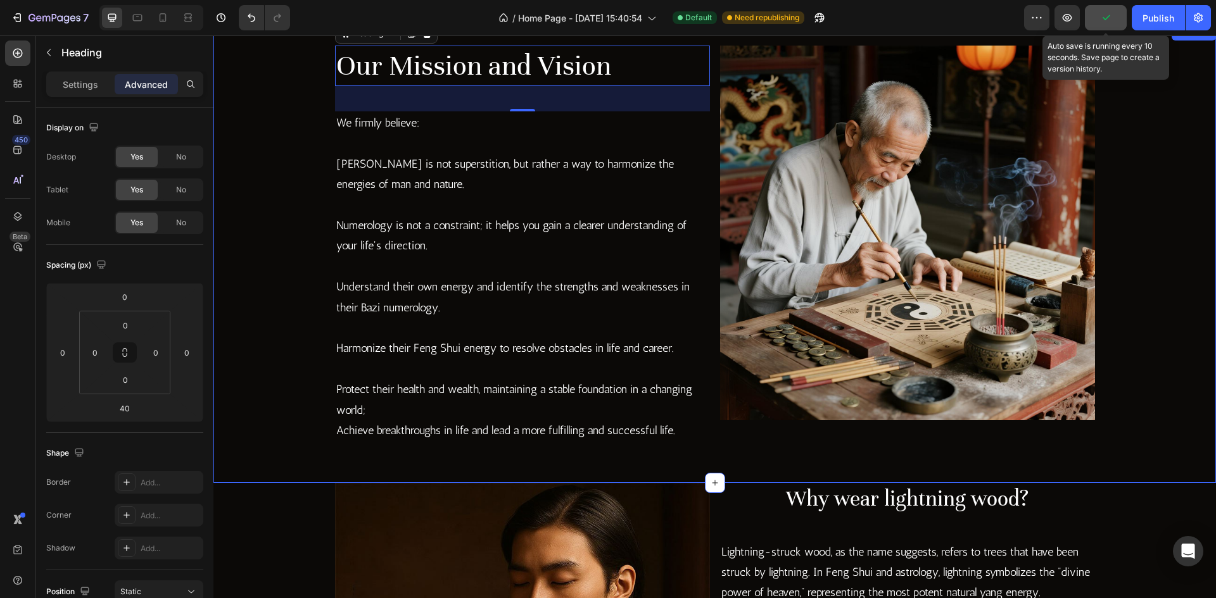
click at [743, 476] on div "Our Mission and Vision Heading 40 We firmly believe: Feng Shui is not superstit…" at bounding box center [714, 254] width 1002 height 458
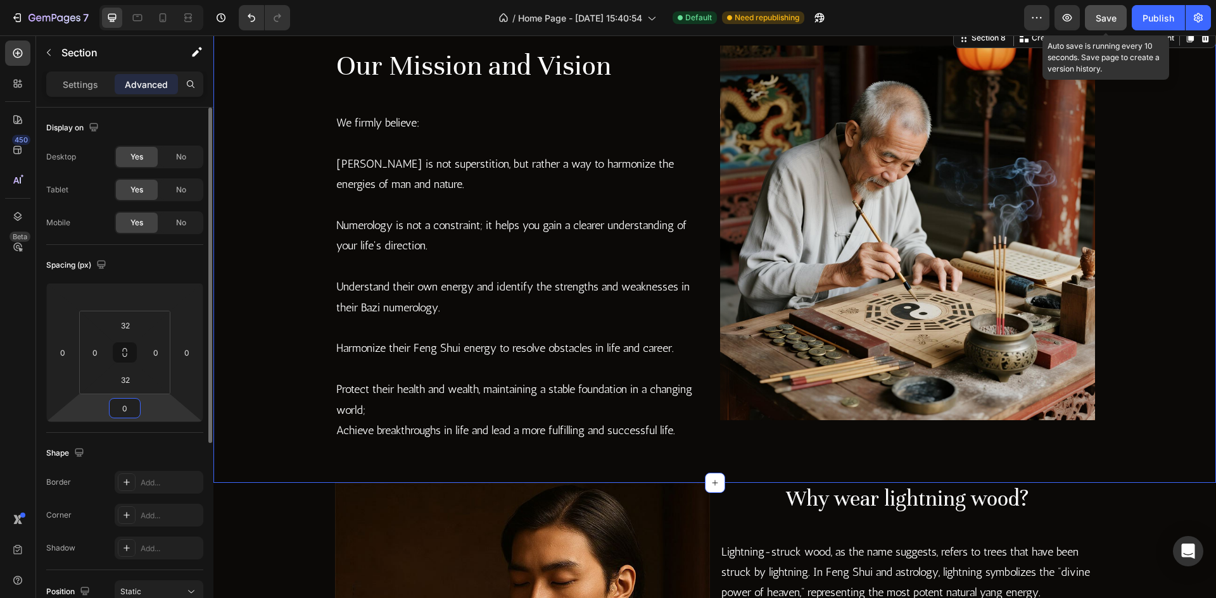
click at [127, 407] on input "0" at bounding box center [124, 408] width 25 height 19
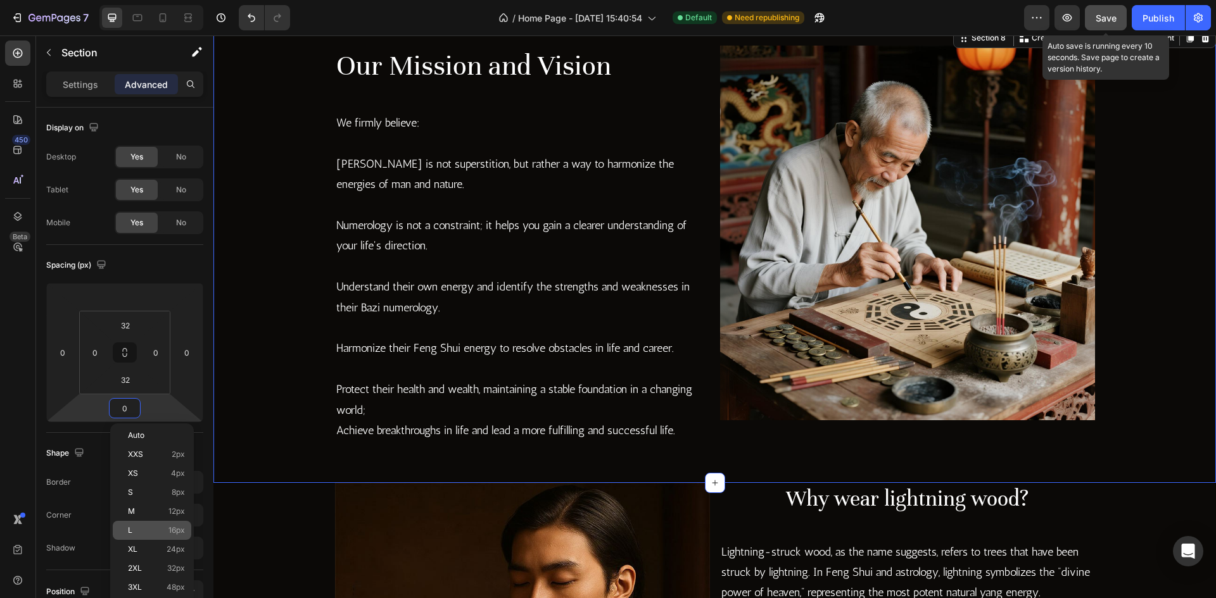
click at [161, 526] on div "L 16px" at bounding box center [152, 530] width 79 height 19
type input "16"
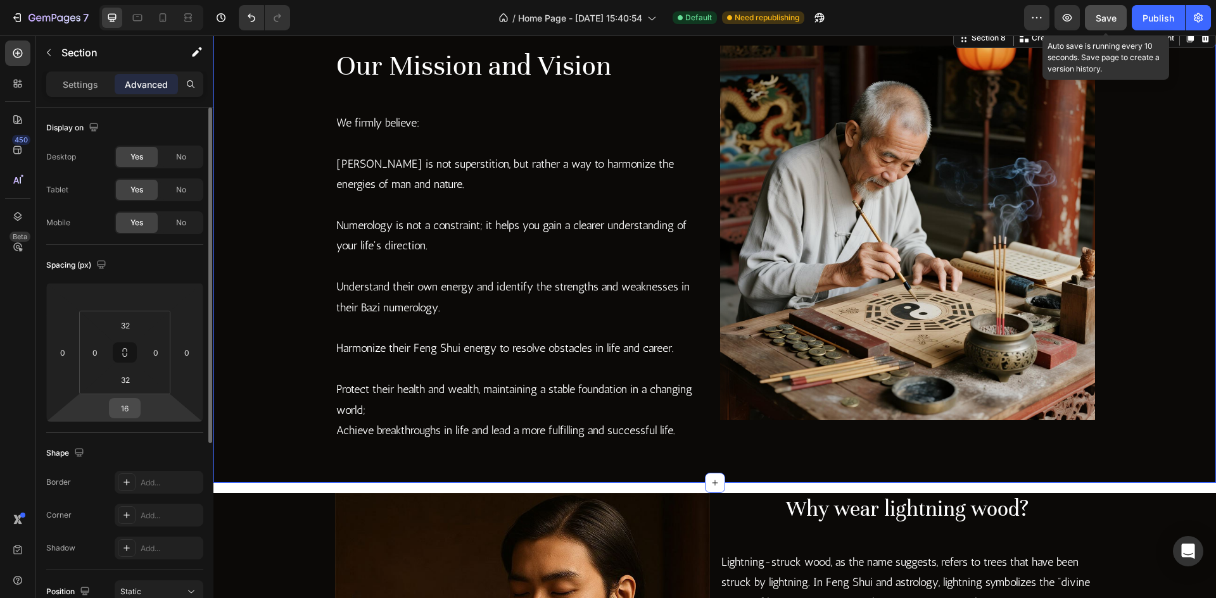
click at [123, 413] on input "16" at bounding box center [124, 408] width 25 height 19
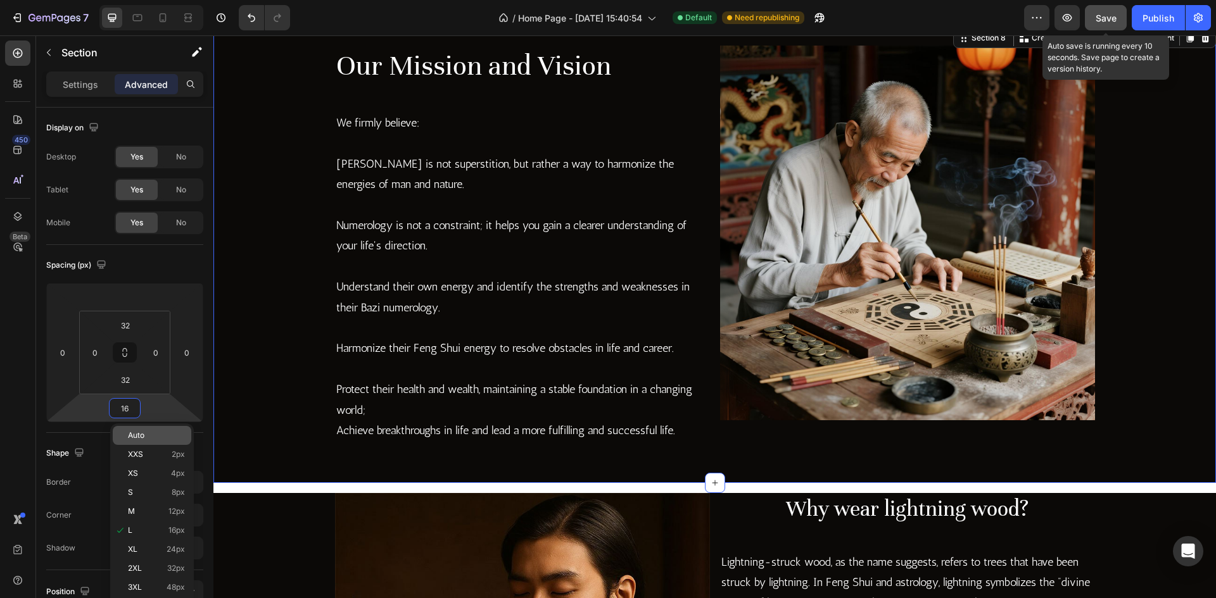
click at [158, 438] on p "Auto" at bounding box center [156, 435] width 57 height 9
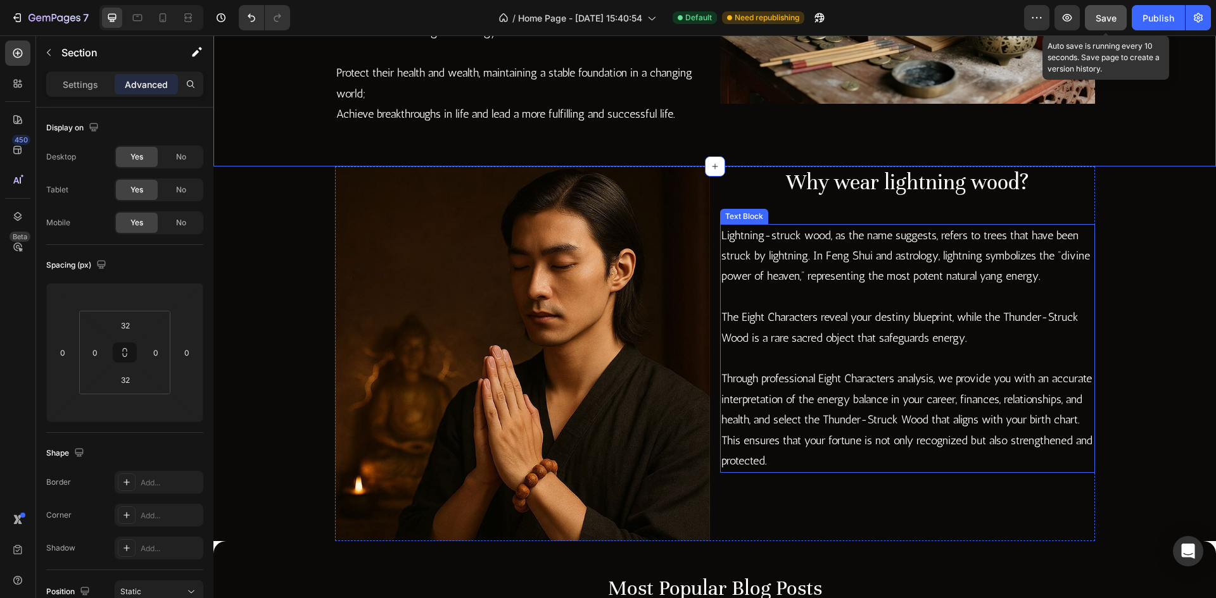
click at [930, 367] on p at bounding box center [907, 358] width 372 height 20
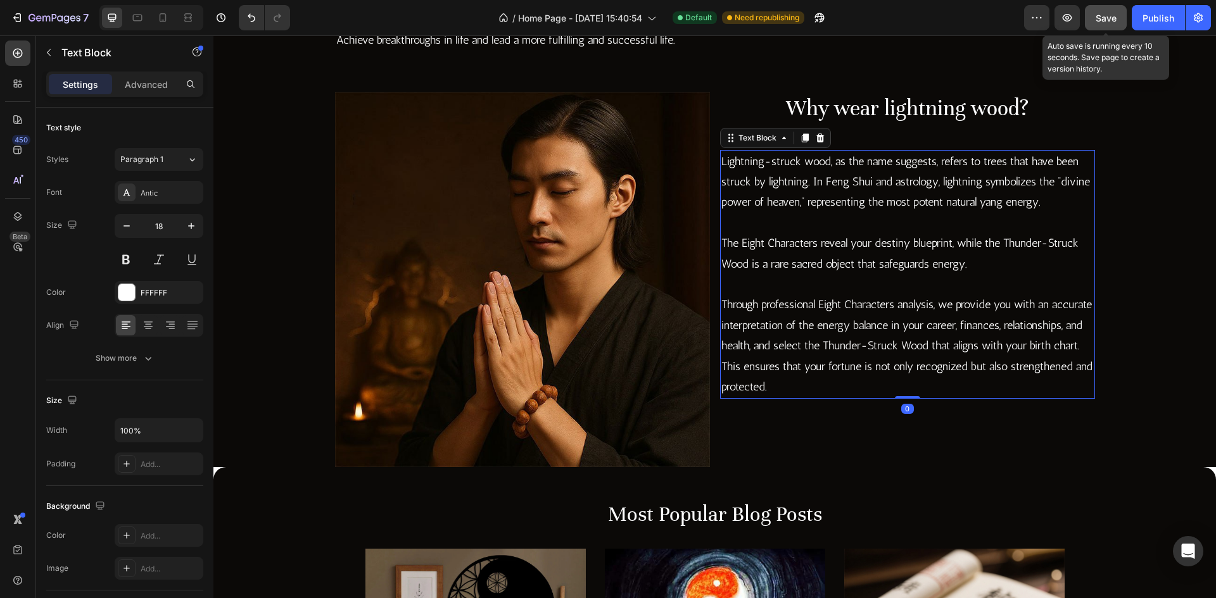
scroll to position [1972, 0]
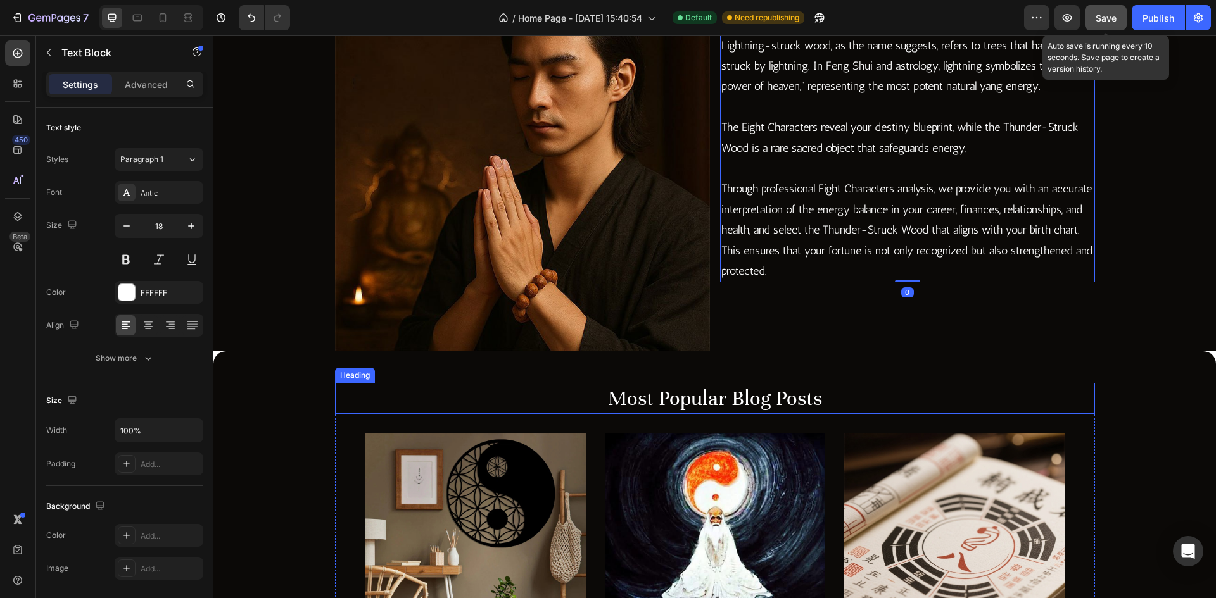
click at [868, 403] on p "Most Popular Blog Posts" at bounding box center [714, 398] width 757 height 29
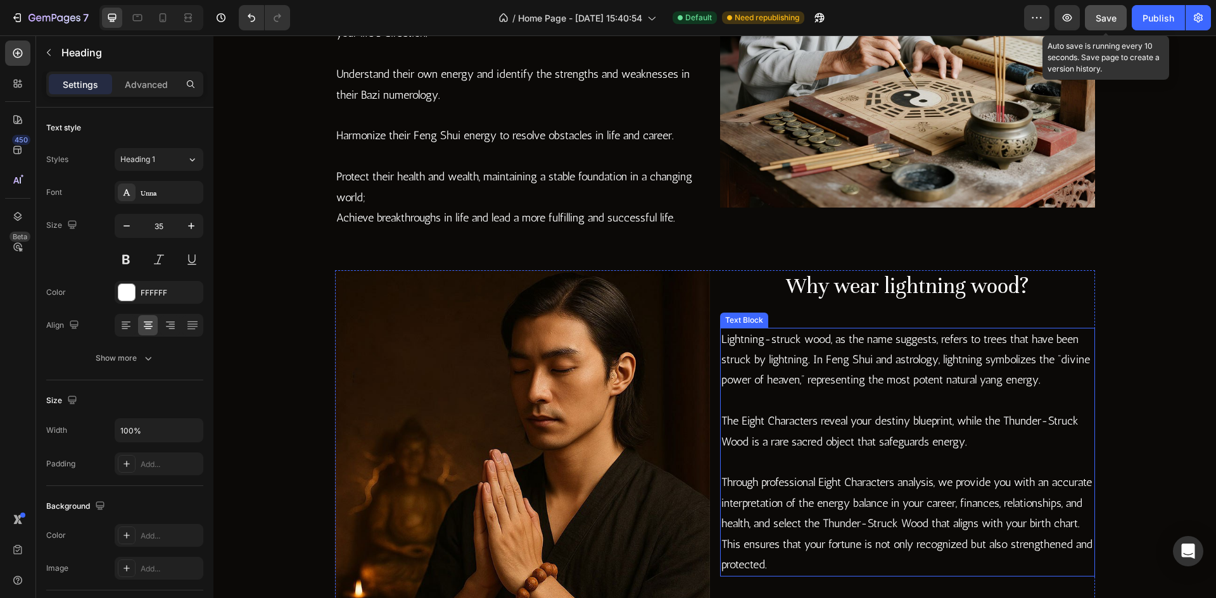
scroll to position [1656, 0]
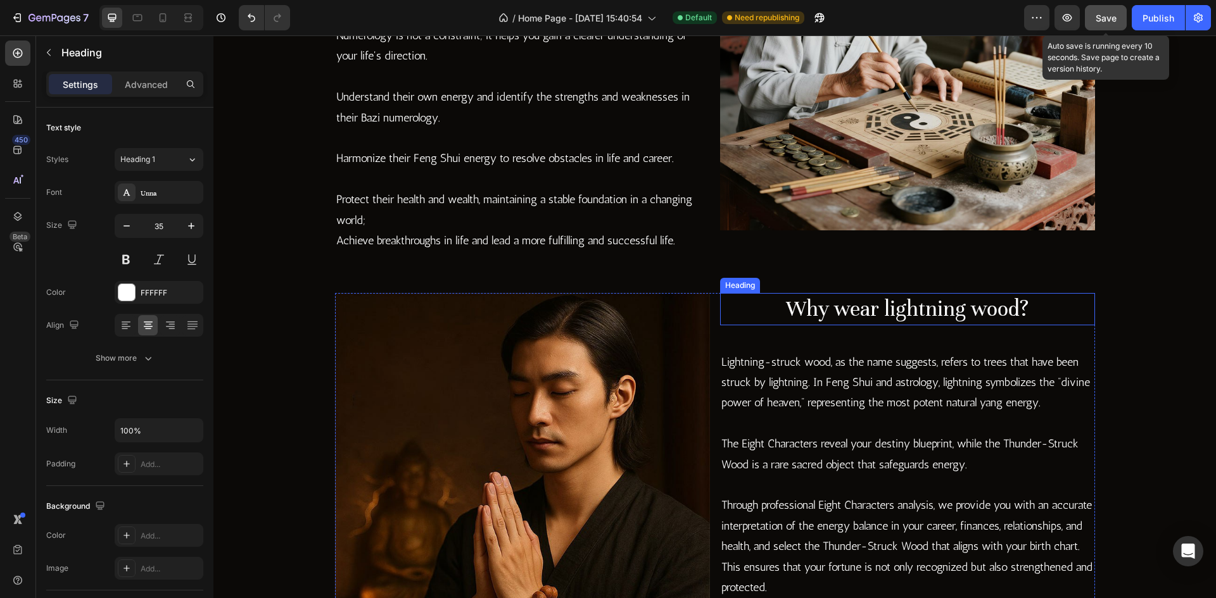
click at [867, 308] on h2 "Why wear lightning wood?" at bounding box center [907, 309] width 375 height 32
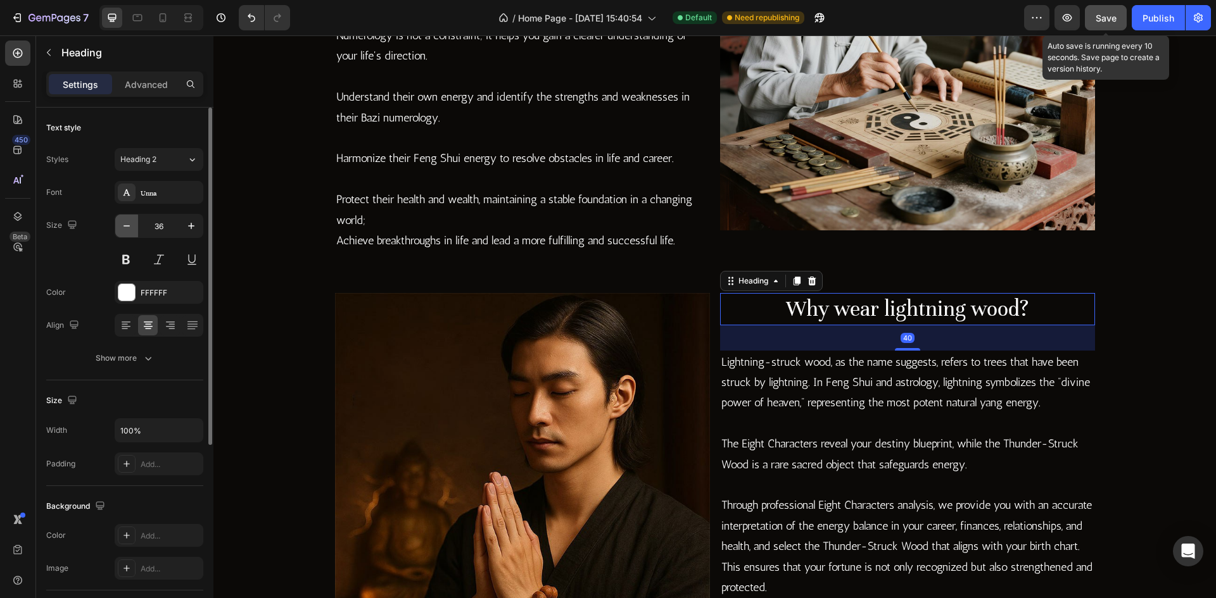
click at [118, 226] on button "button" at bounding box center [126, 226] width 23 height 23
type input "35"
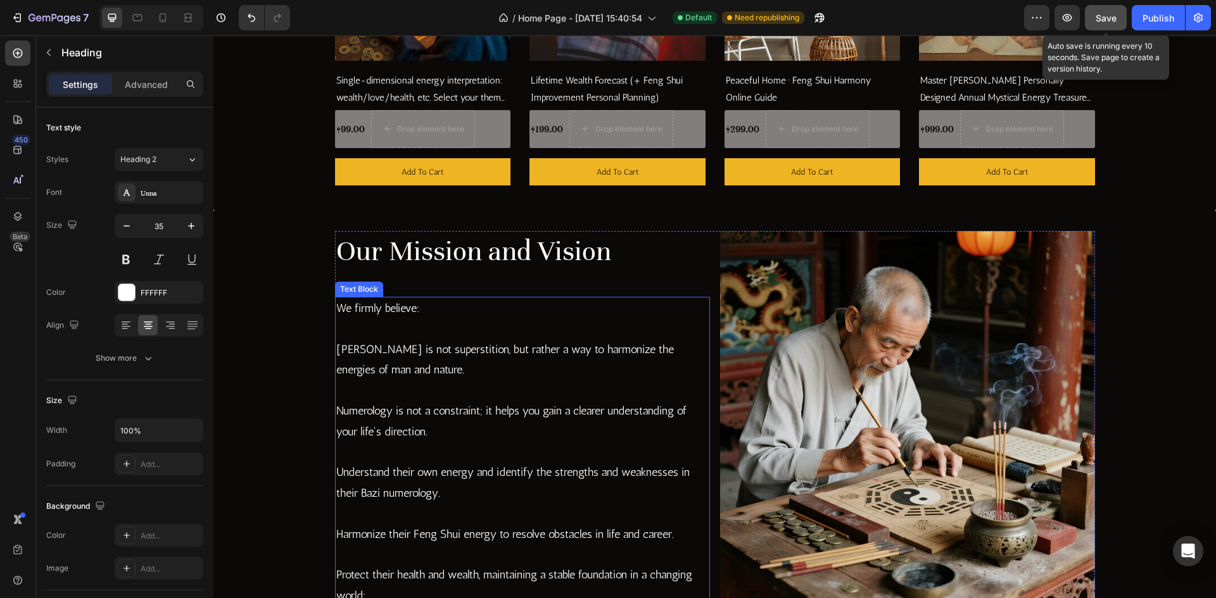
scroll to position [1393, 0]
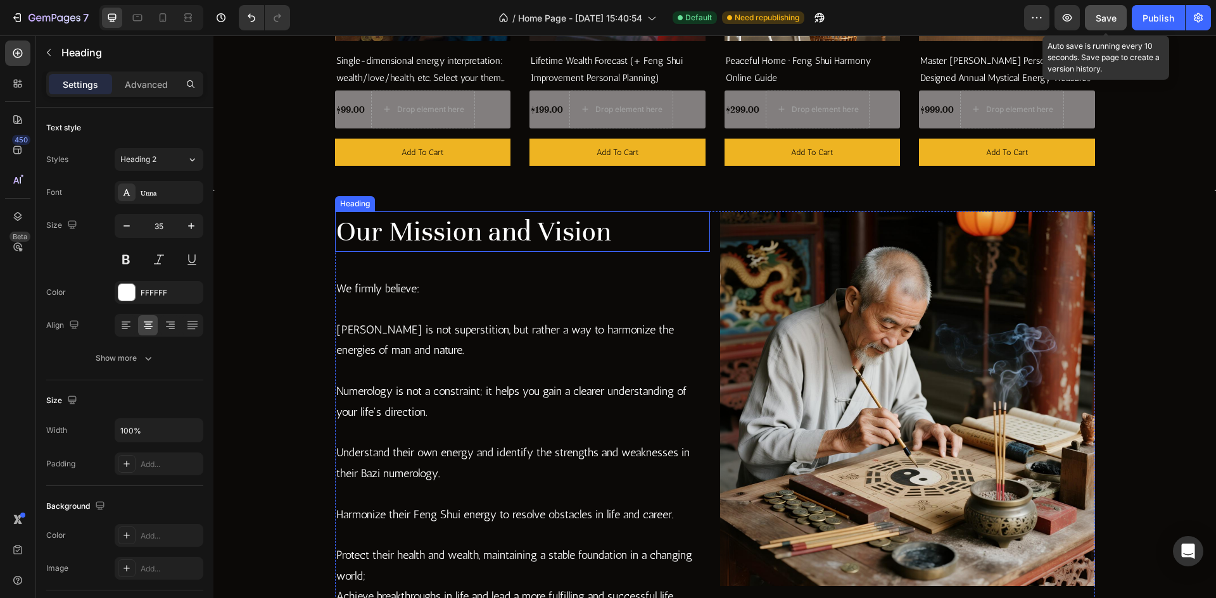
click at [485, 230] on h2 "Our Mission and Vision" at bounding box center [522, 231] width 375 height 41
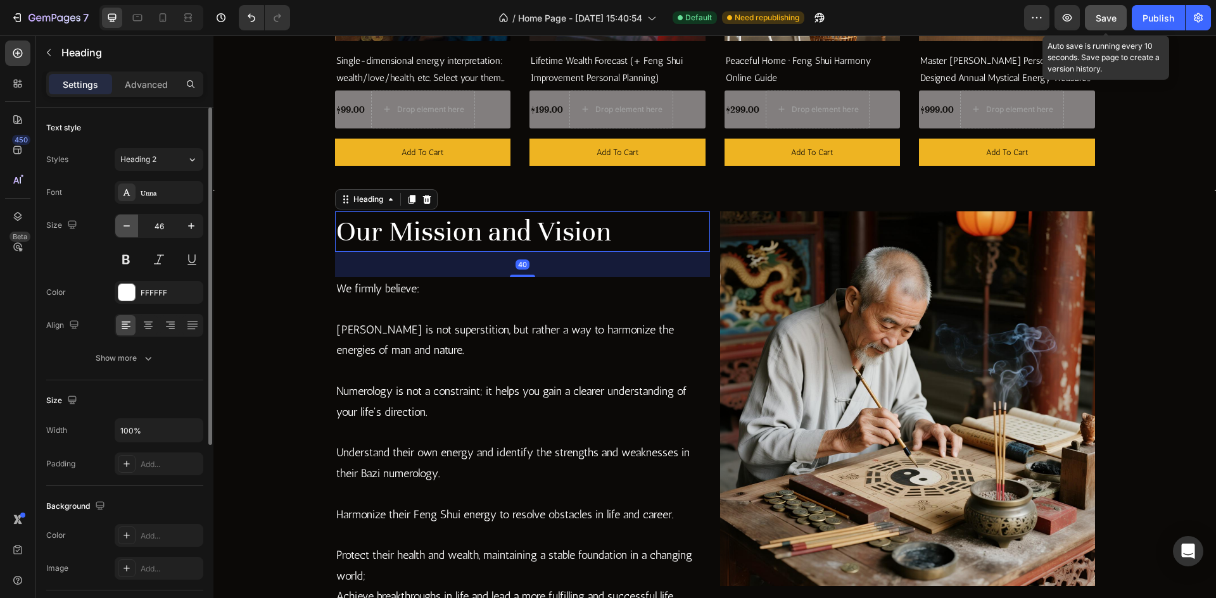
click at [126, 227] on icon "button" at bounding box center [126, 226] width 13 height 13
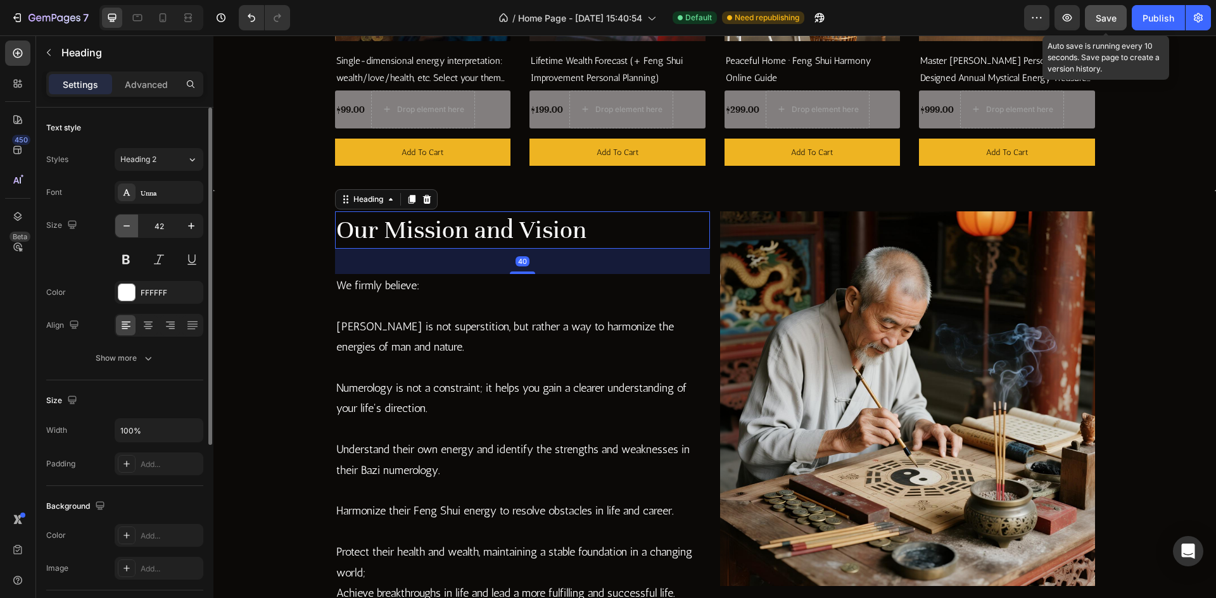
click at [126, 227] on icon "button" at bounding box center [126, 226] width 13 height 13
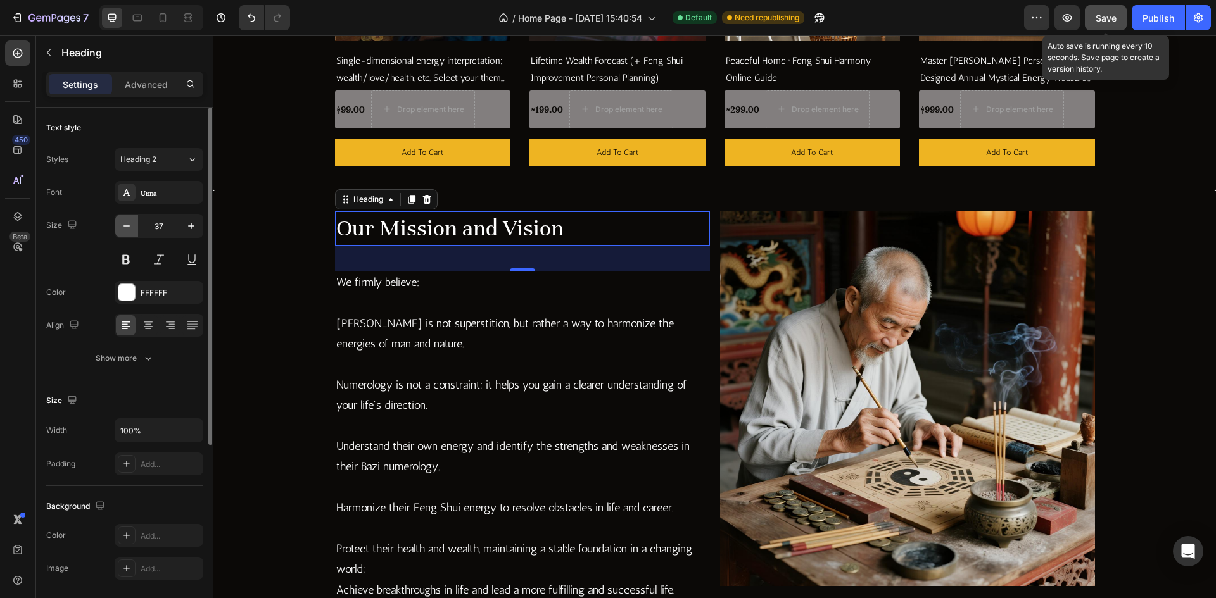
click at [126, 227] on icon "button" at bounding box center [126, 226] width 13 height 13
type input "35"
click at [154, 321] on icon at bounding box center [148, 325] width 13 height 13
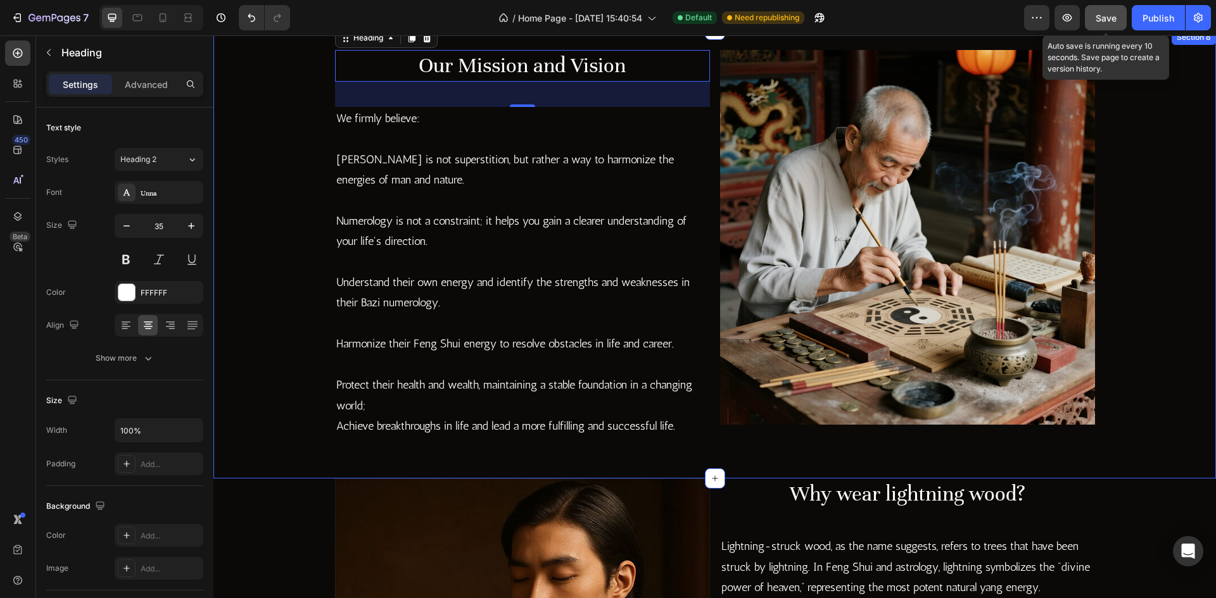
scroll to position [1583, 0]
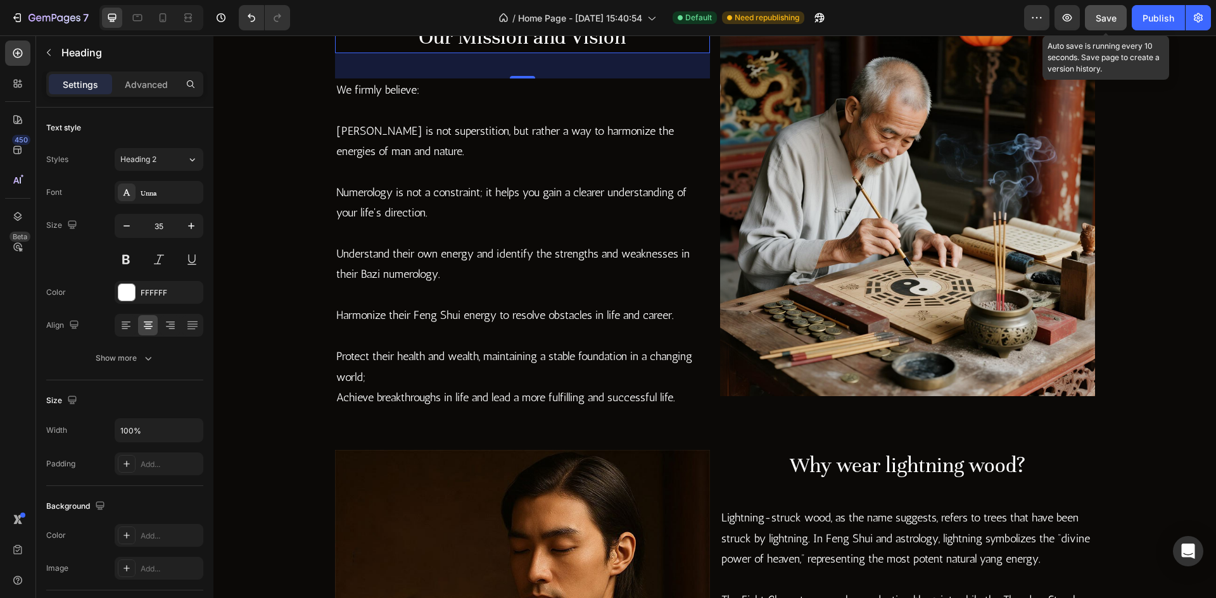
click at [1107, 23] on span "Save" at bounding box center [1105, 18] width 21 height 11
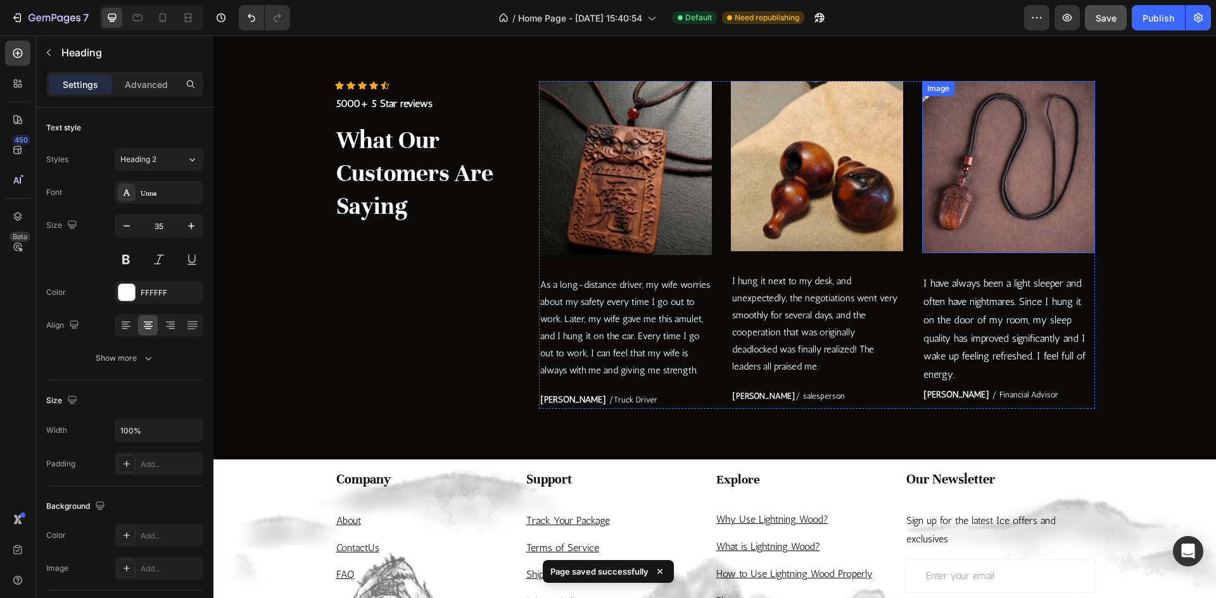
scroll to position [2786, 0]
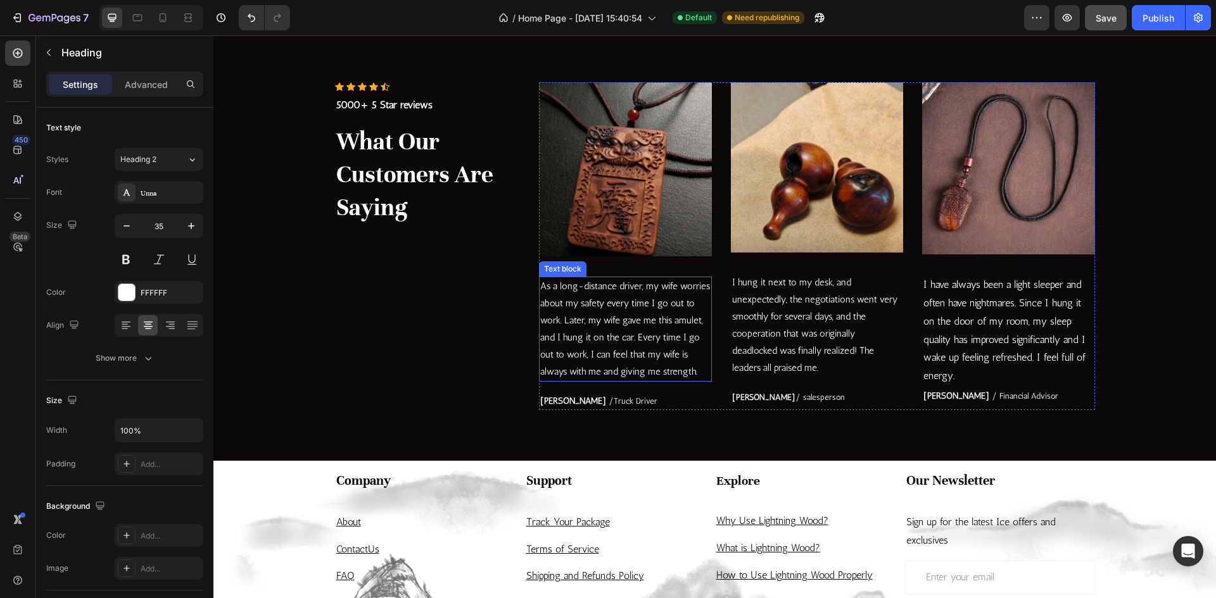
click at [638, 337] on p "As a long-distance driver, my wife worries about my safety every time I go out …" at bounding box center [625, 329] width 170 height 103
click at [630, 391] on div at bounding box center [624, 391] width 25 height 4
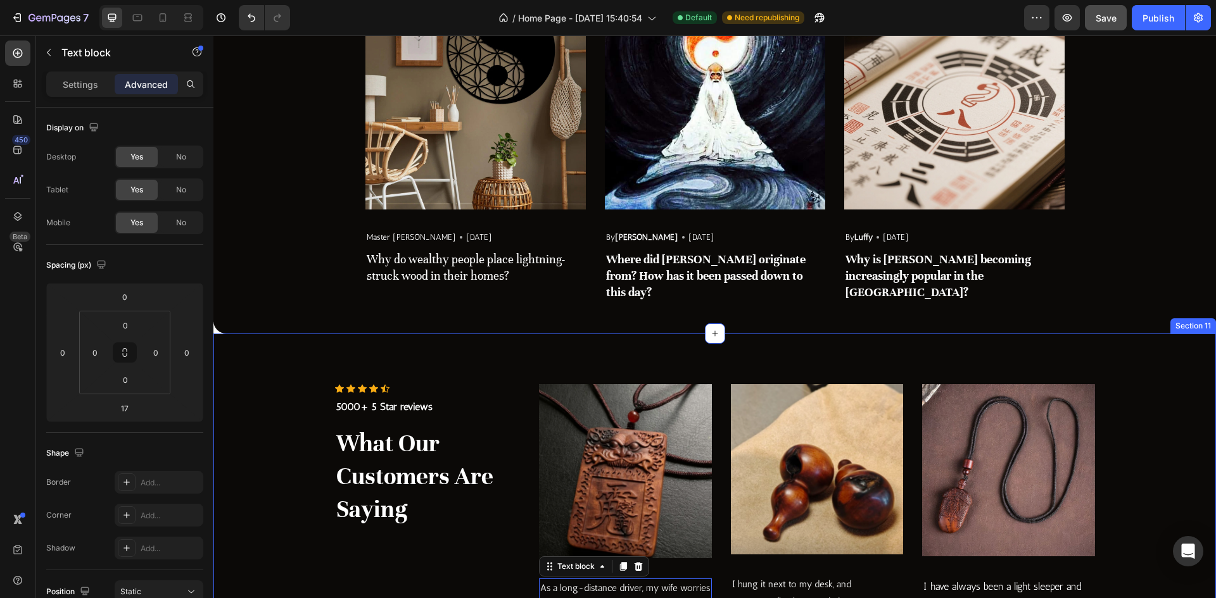
scroll to position [2500, 0]
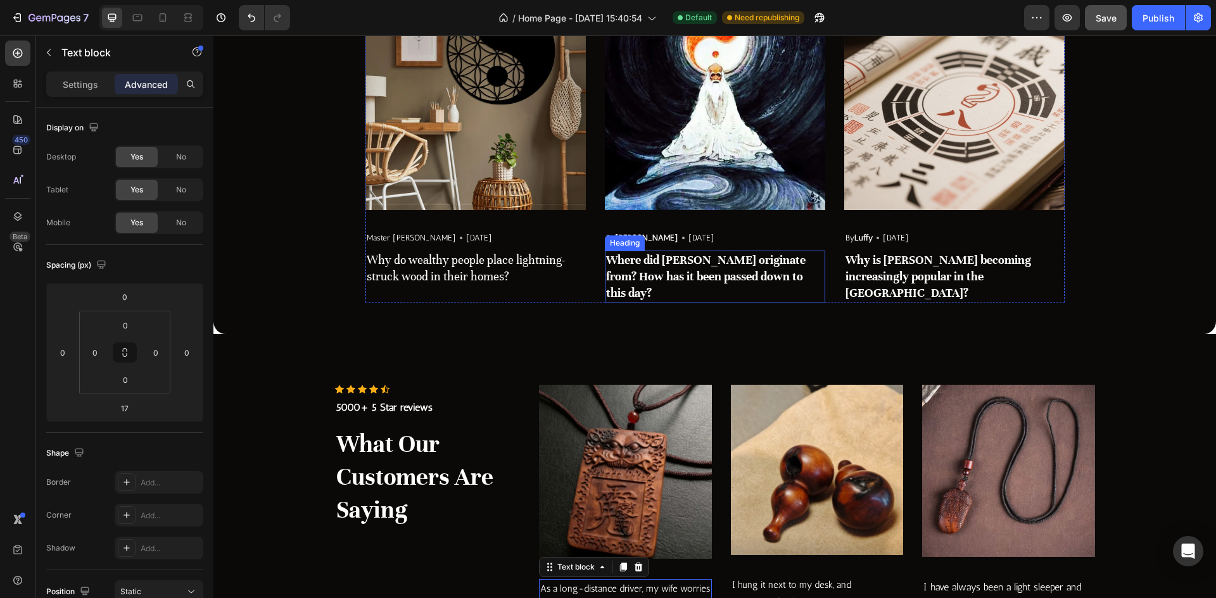
click at [672, 269] on strong "Where did [PERSON_NAME] originate from? How has it been passed down to this day?" at bounding box center [705, 276] width 199 height 47
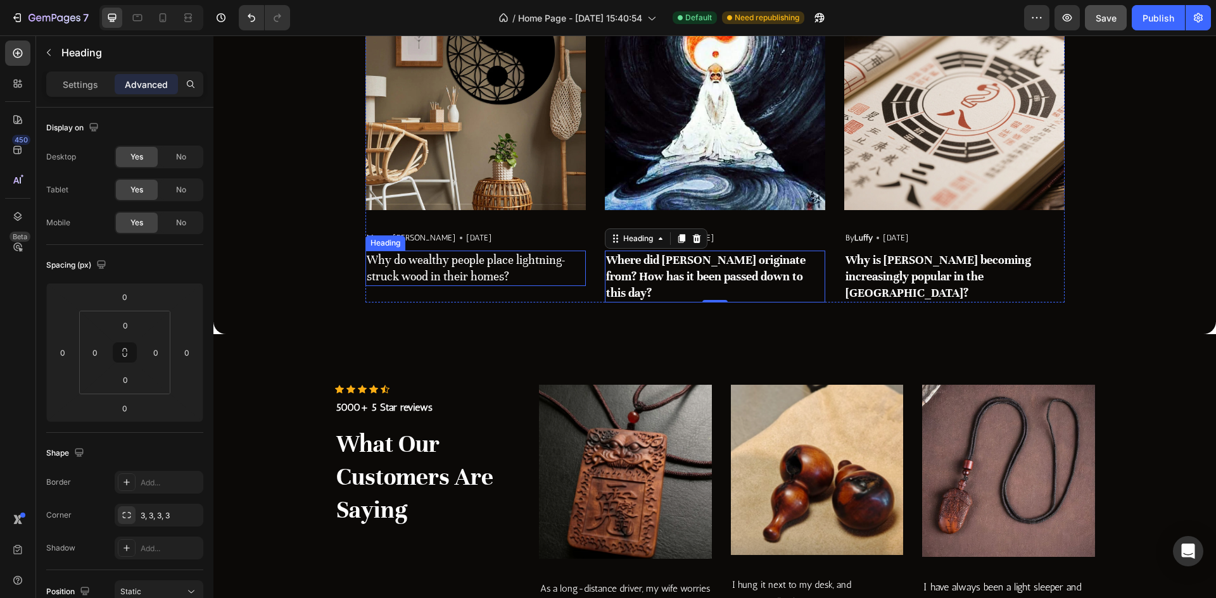
click at [494, 276] on h3 "Why do wealthy people place lightning-struck wood in their homes?" at bounding box center [475, 268] width 220 height 35
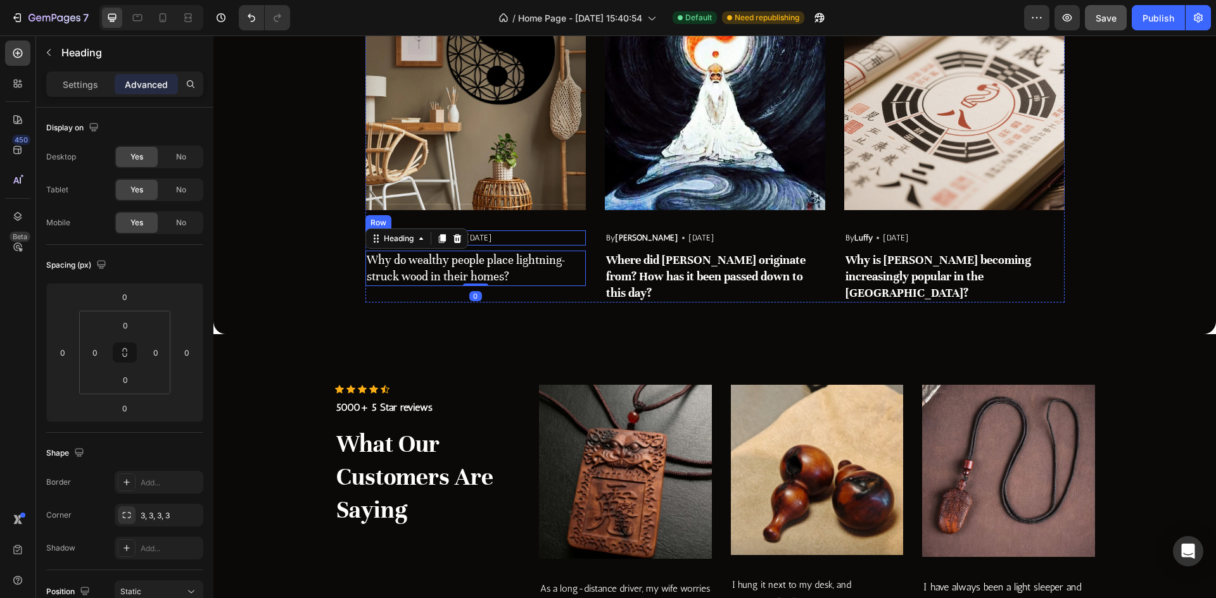
click at [481, 239] on div "Master [PERSON_NAME] Text block Icon [DATE] Text block Row" at bounding box center [475, 237] width 220 height 15
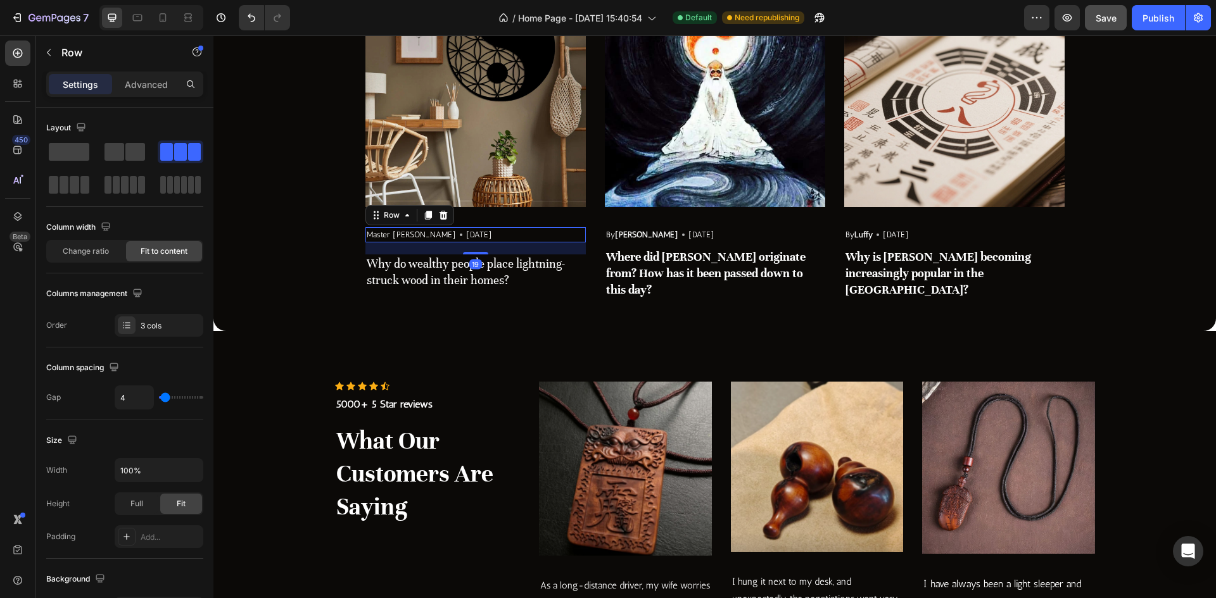
scroll to position [2504, 0]
drag, startPoint x: 474, startPoint y: 250, endPoint x: 473, endPoint y: 258, distance: 7.7
click at [473, 258] on div "Image Master Zhao Text block Icon May 29,2025 Text block Row 20 Why do wealthy …" at bounding box center [475, 142] width 220 height 313
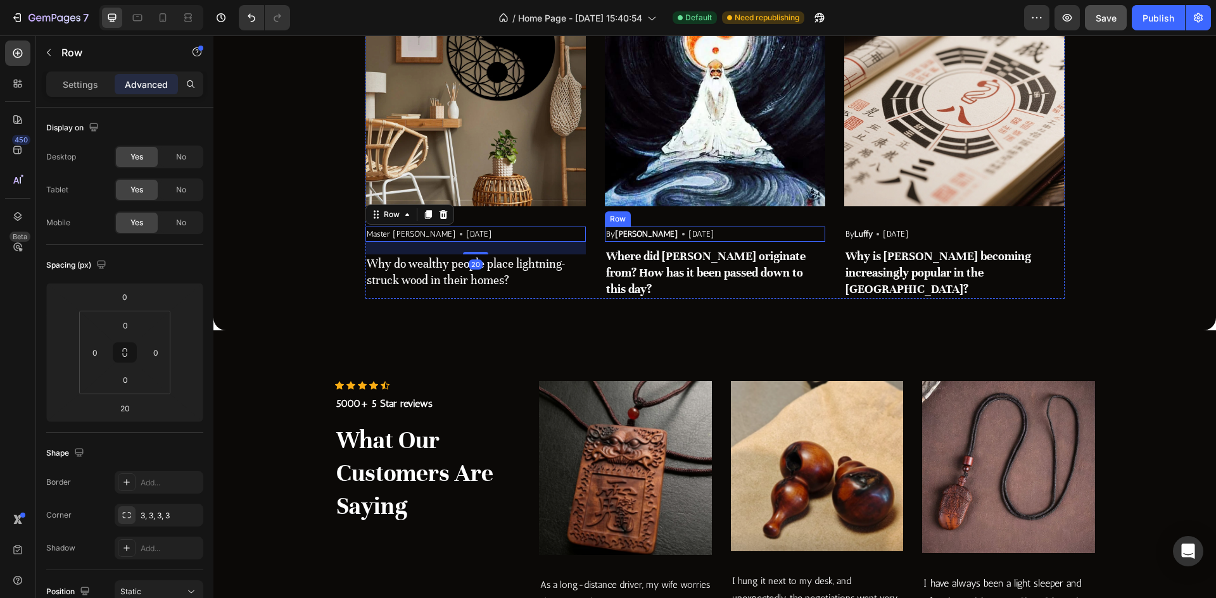
click at [738, 238] on div "By [PERSON_NAME] Text block Icon [DATE] Text block Row" at bounding box center [715, 234] width 220 height 15
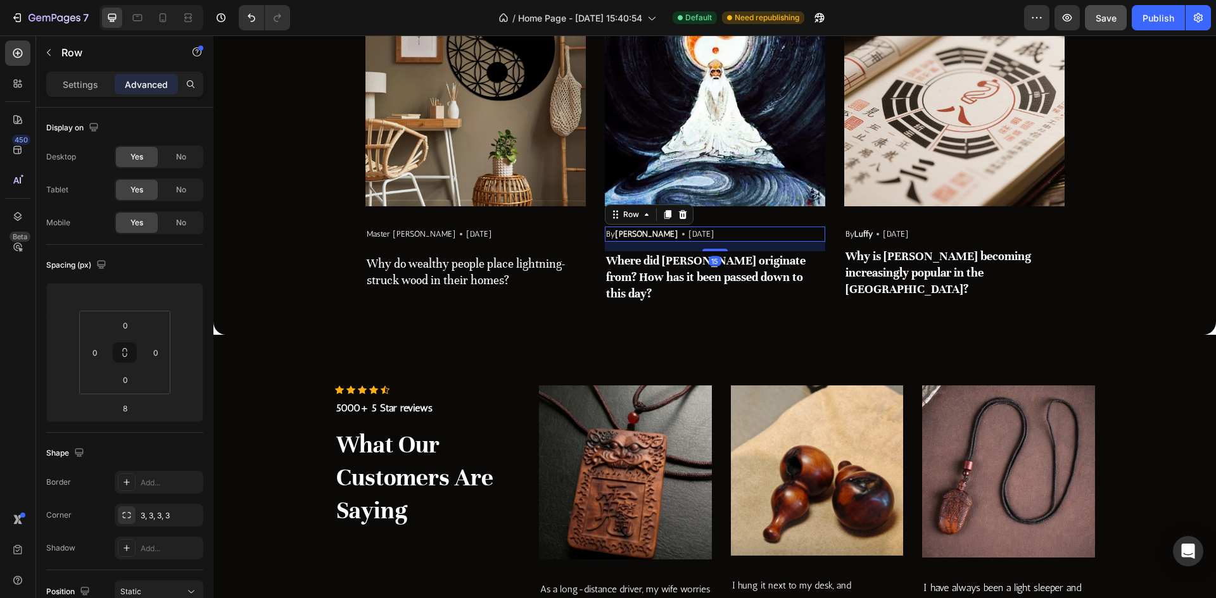
click at [710, 257] on div "Image By Robin Text block Icon May 29,2022 Text block Row 15 Where did Feng Shu…" at bounding box center [715, 144] width 220 height 317
type input "15"
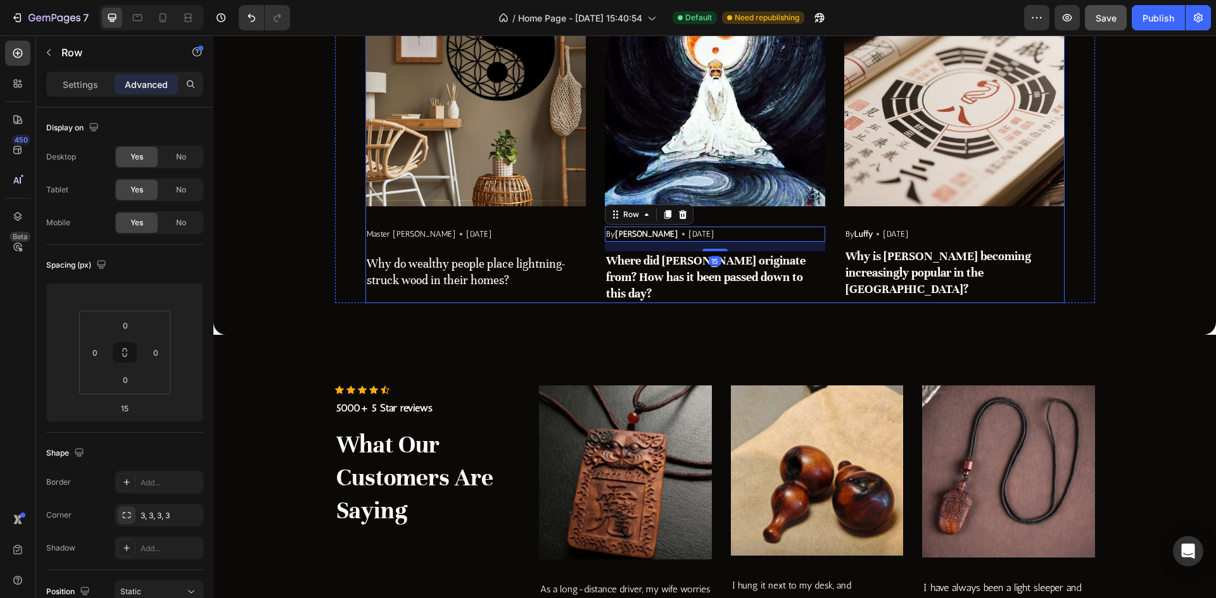
click at [456, 248] on div "Image Master Zhao Text block Icon May 29,2025 Text block Row Why do wealthy peo…" at bounding box center [475, 144] width 220 height 317
click at [717, 241] on div "By [PERSON_NAME] Text block Icon [DATE] Text block Row" at bounding box center [715, 234] width 220 height 15
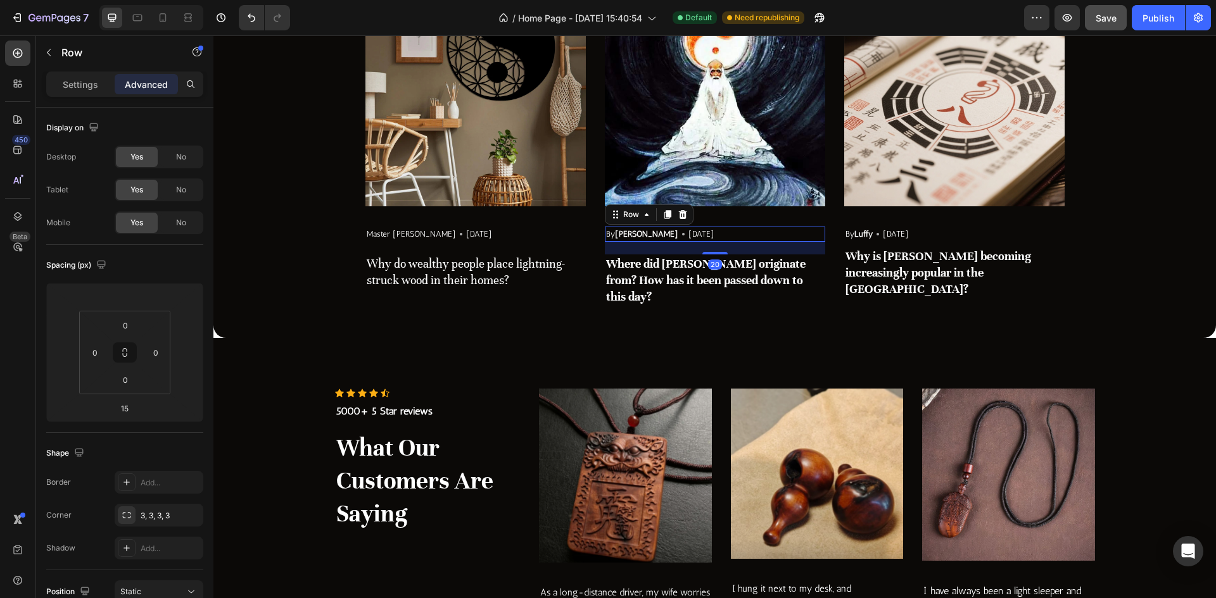
click at [712, 256] on div "Image By Robin Text block Icon May 29,2022 Text block Row 20 Where did Feng Shu…" at bounding box center [715, 146] width 220 height 320
type input "20"
click at [942, 237] on div "By Luffy Text block Icon [DATE] Text block Row" at bounding box center [954, 234] width 220 height 15
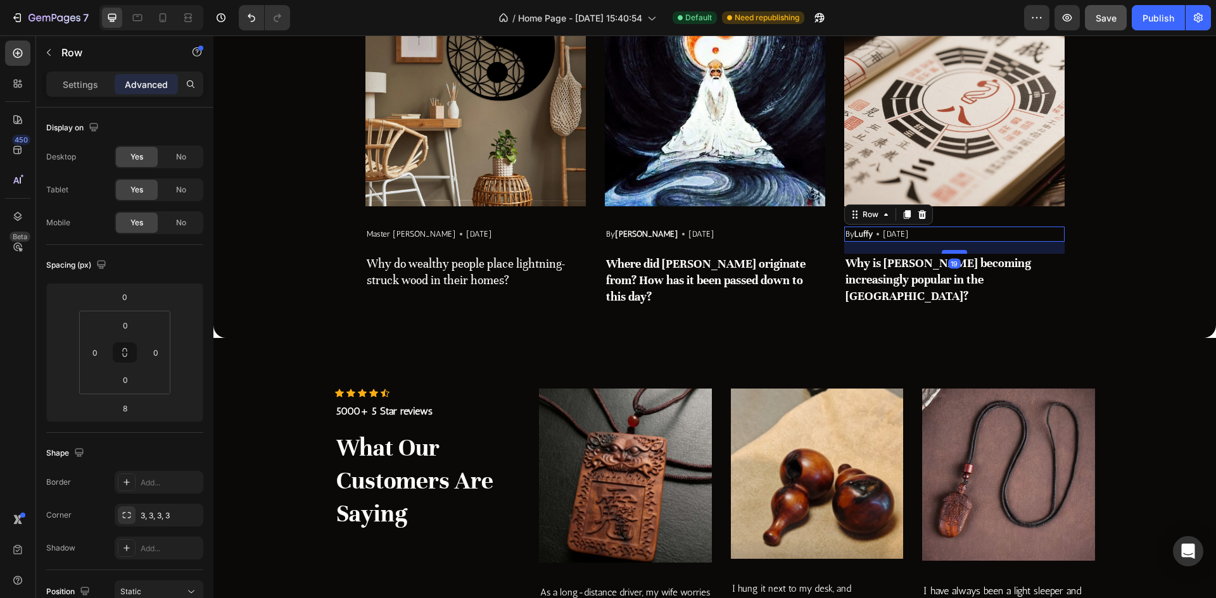
drag, startPoint x: 947, startPoint y: 246, endPoint x: 949, endPoint y: 253, distance: 7.1
click at [949, 253] on div at bounding box center [954, 252] width 25 height 4
drag, startPoint x: 950, startPoint y: 251, endPoint x: 1007, endPoint y: 237, distance: 58.5
click at [952, 252] on div at bounding box center [954, 253] width 25 height 3
type input "21"
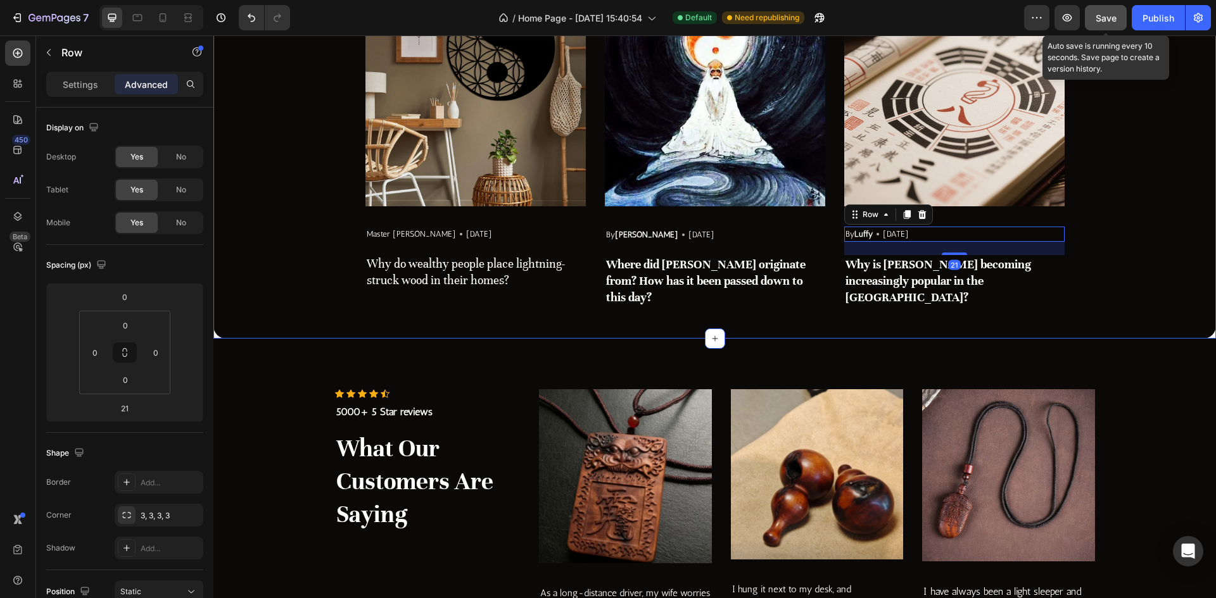
click at [1110, 26] on button "Save" at bounding box center [1106, 17] width 42 height 25
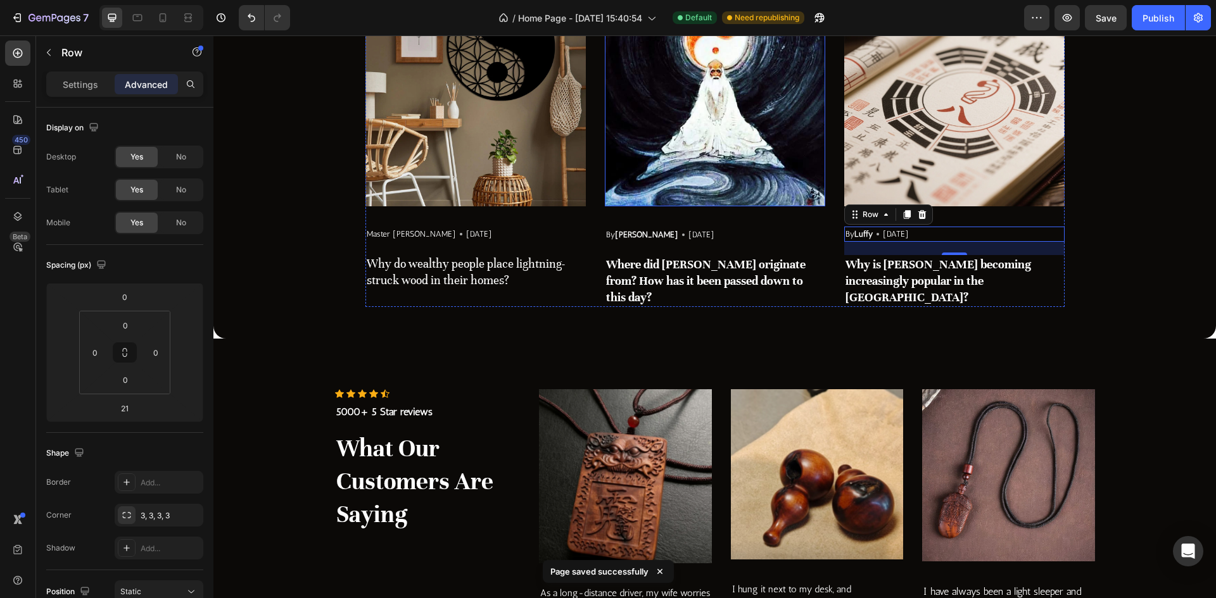
click at [741, 205] on img at bounding box center [715, 96] width 220 height 220
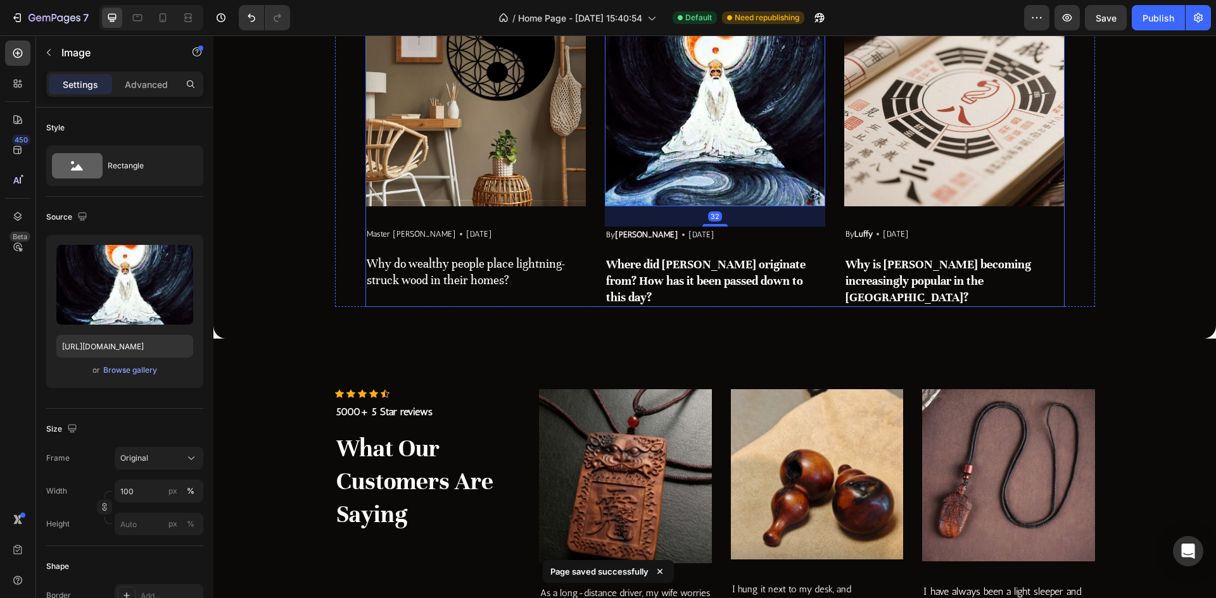
click at [465, 209] on div "Image Master Zhao Text block Icon May 29,2025 Text block Row Why do wealthy peo…" at bounding box center [475, 146] width 220 height 321
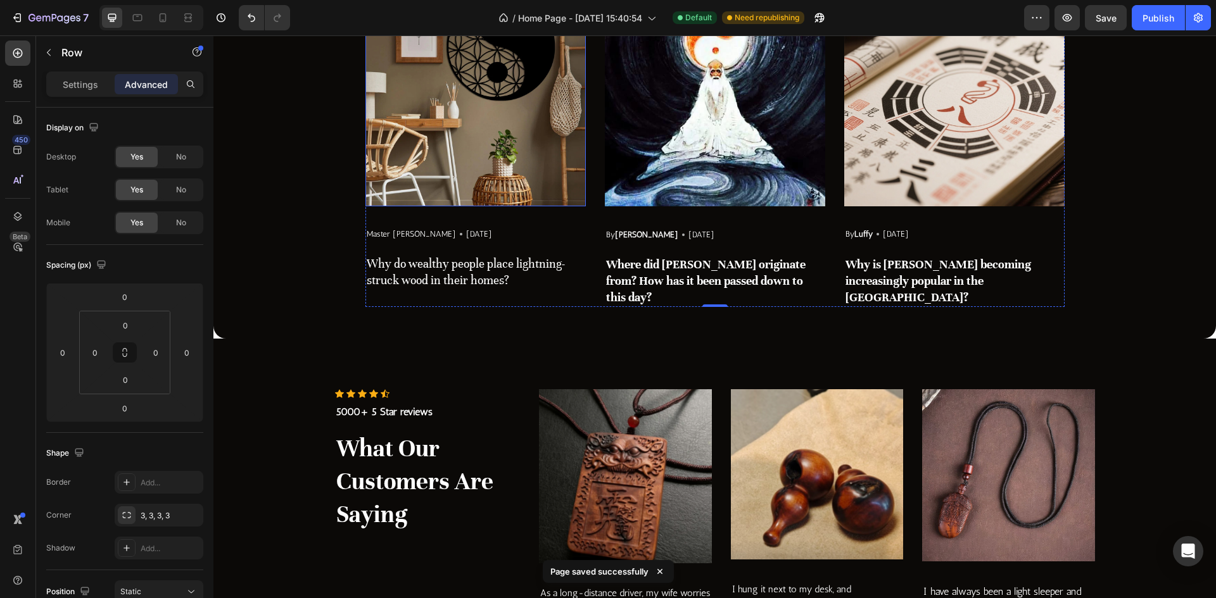
click at [495, 197] on img at bounding box center [475, 96] width 220 height 220
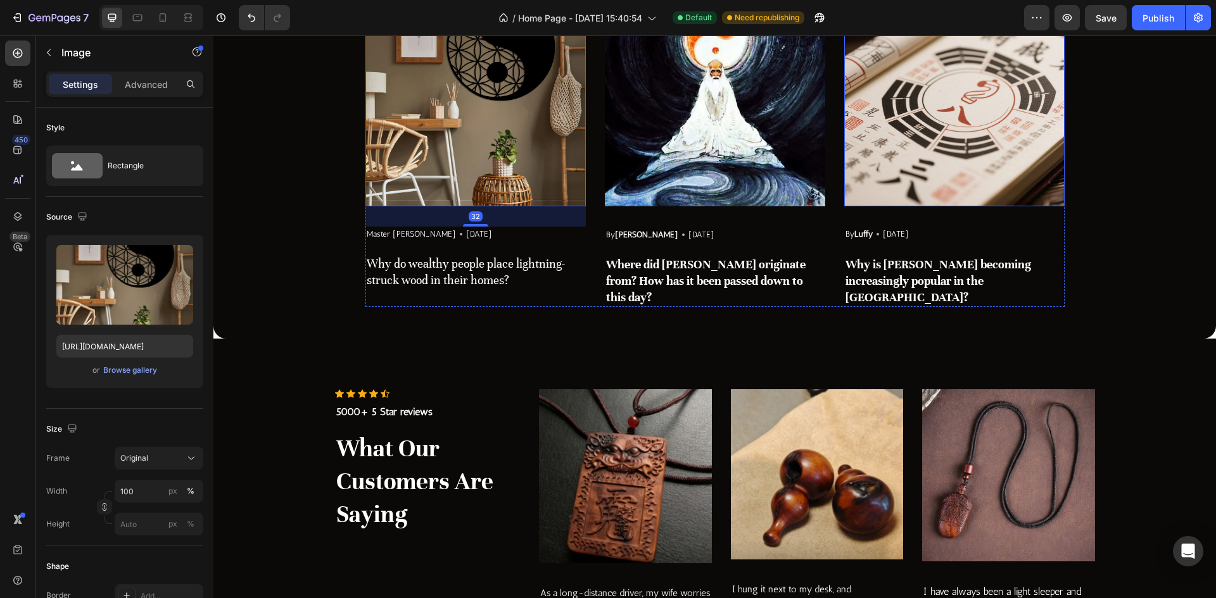
click at [956, 180] on img at bounding box center [954, 96] width 220 height 220
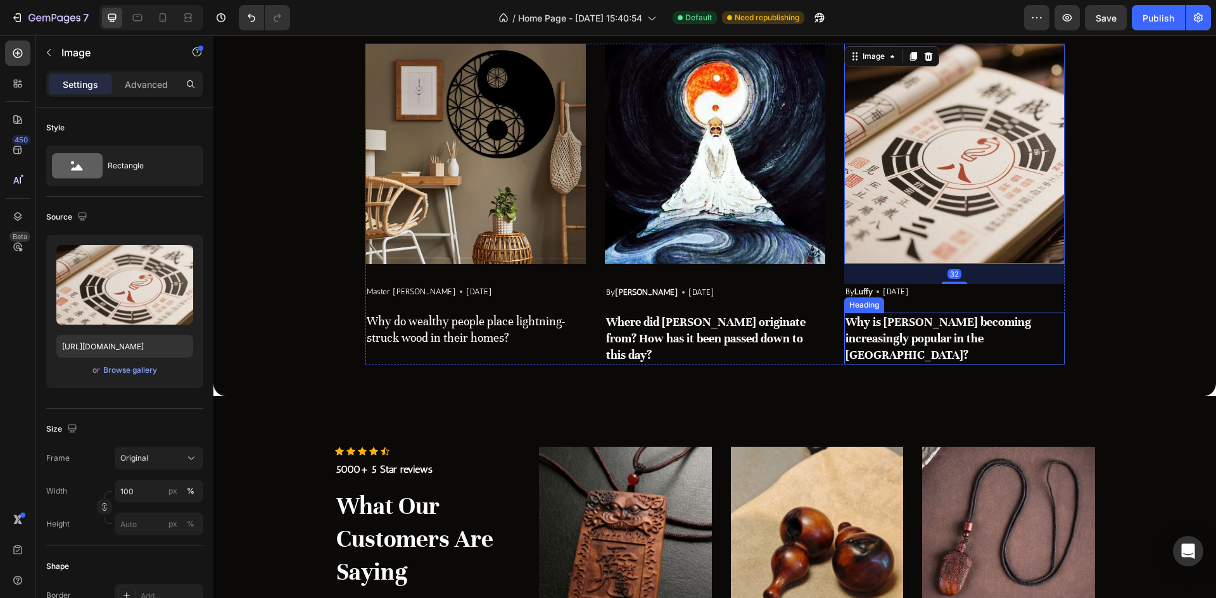
scroll to position [2377, 0]
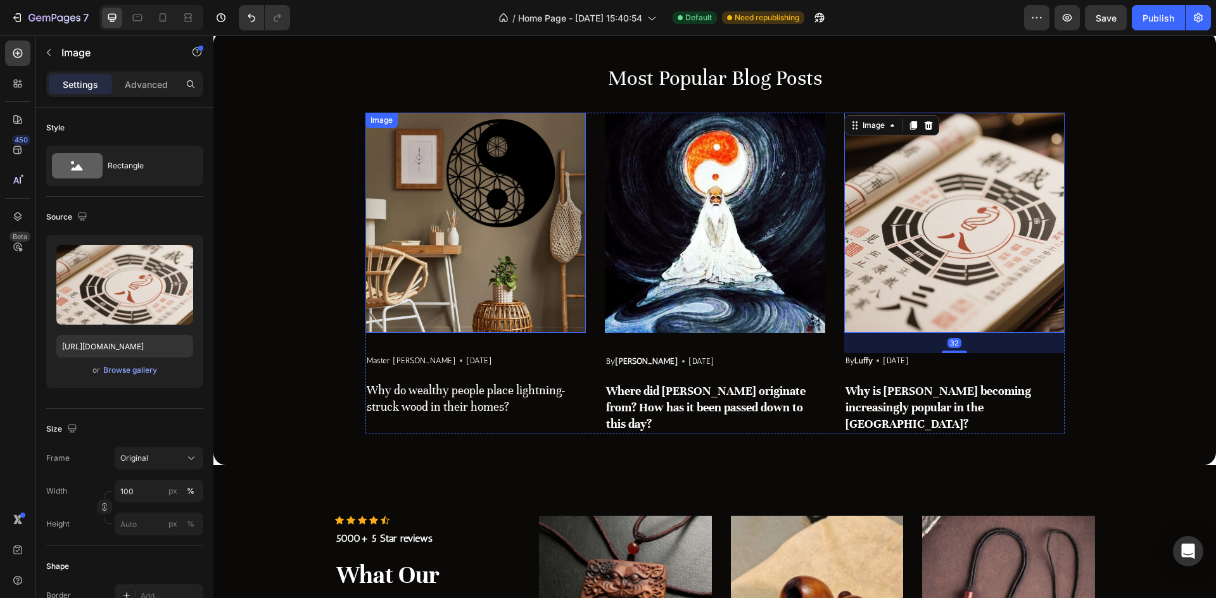
click at [442, 317] on img at bounding box center [475, 223] width 220 height 220
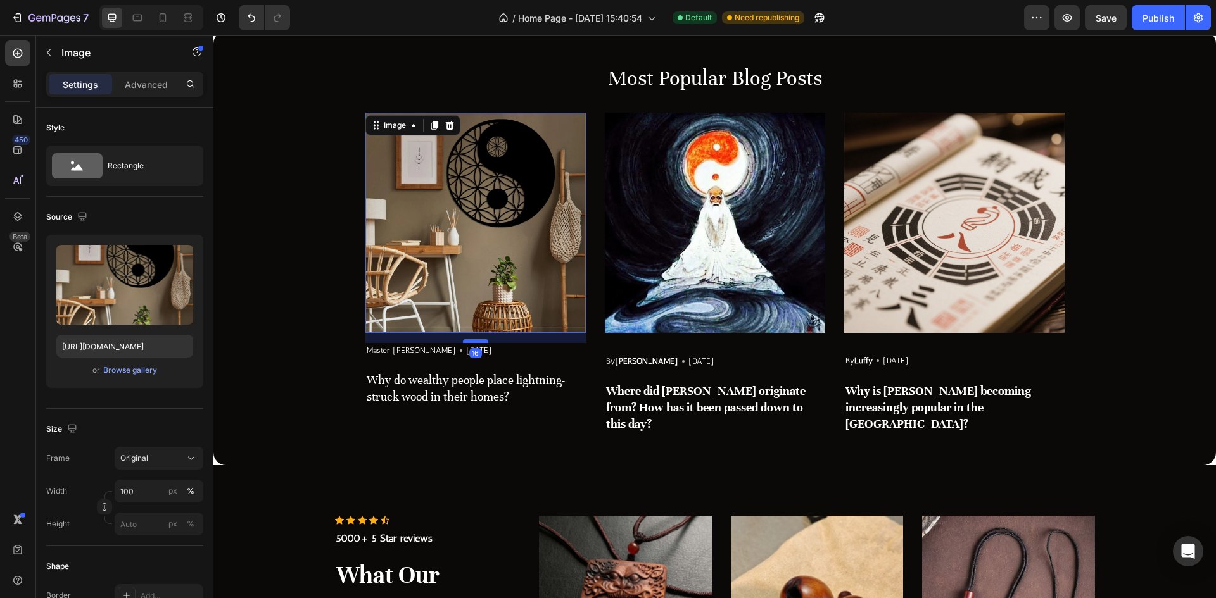
drag, startPoint x: 471, startPoint y: 353, endPoint x: 472, endPoint y: 343, distance: 10.2
click at [472, 343] on div at bounding box center [475, 341] width 25 height 4
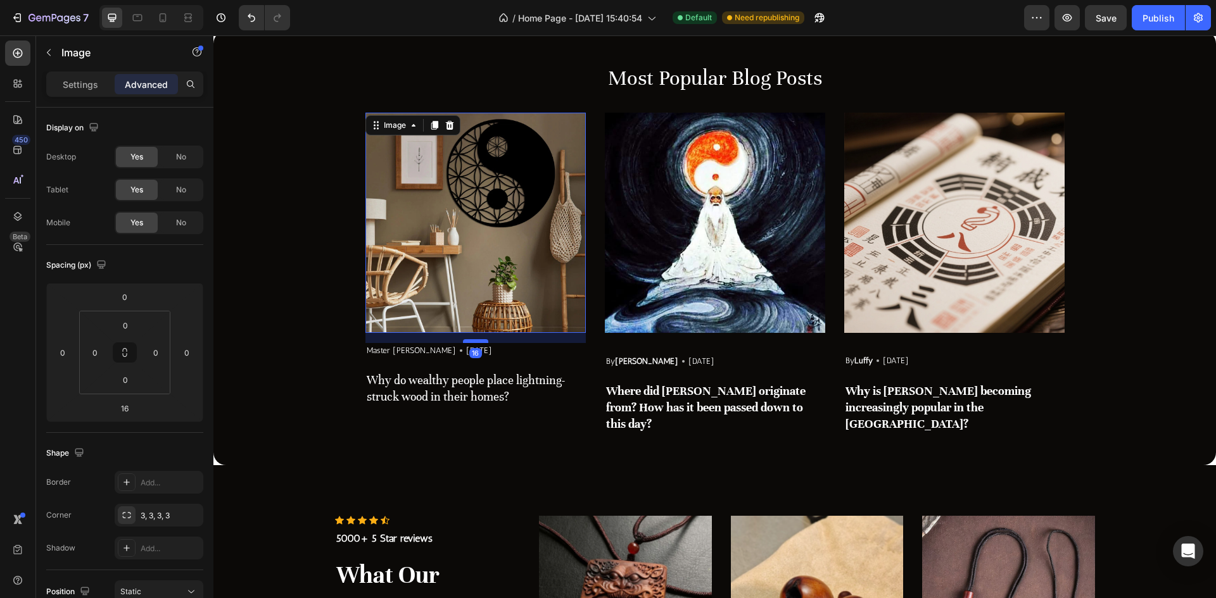
click at [472, 342] on div at bounding box center [475, 341] width 25 height 4
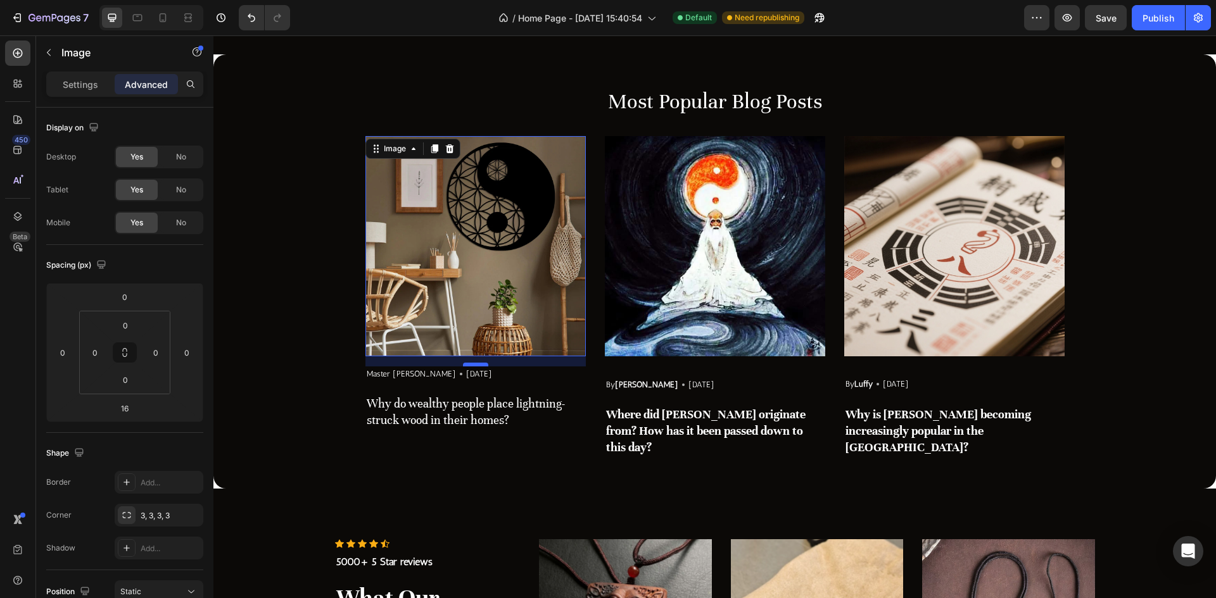
scroll to position [2352, 0]
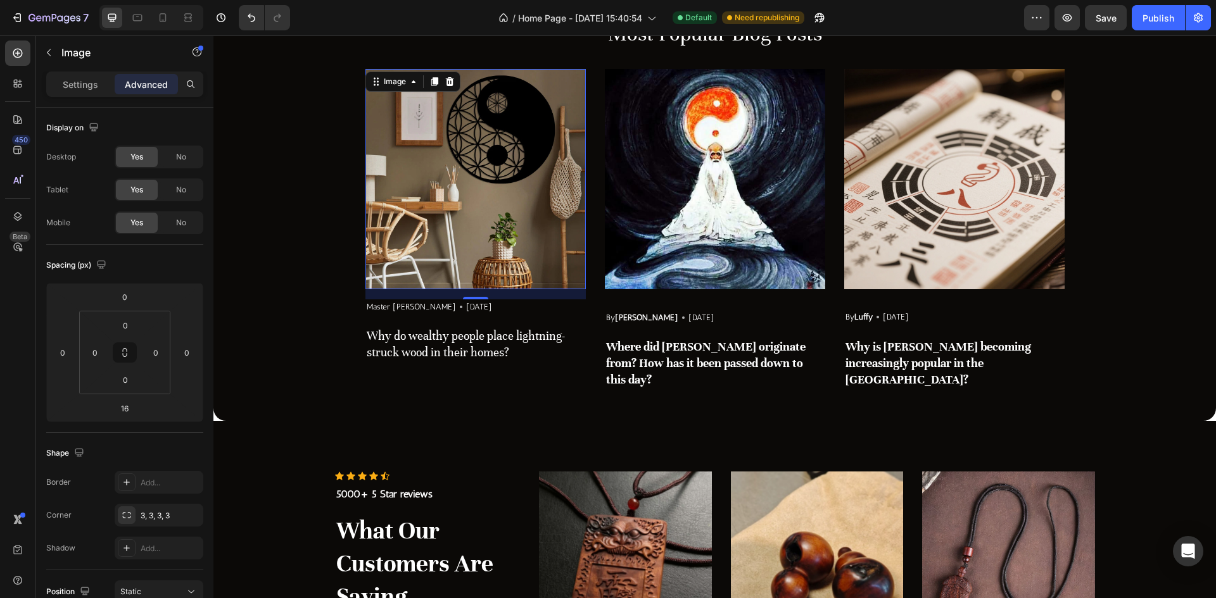
click at [472, 348] on h3 "Why do wealthy people place lightning-struck wood in their homes?" at bounding box center [475, 344] width 220 height 35
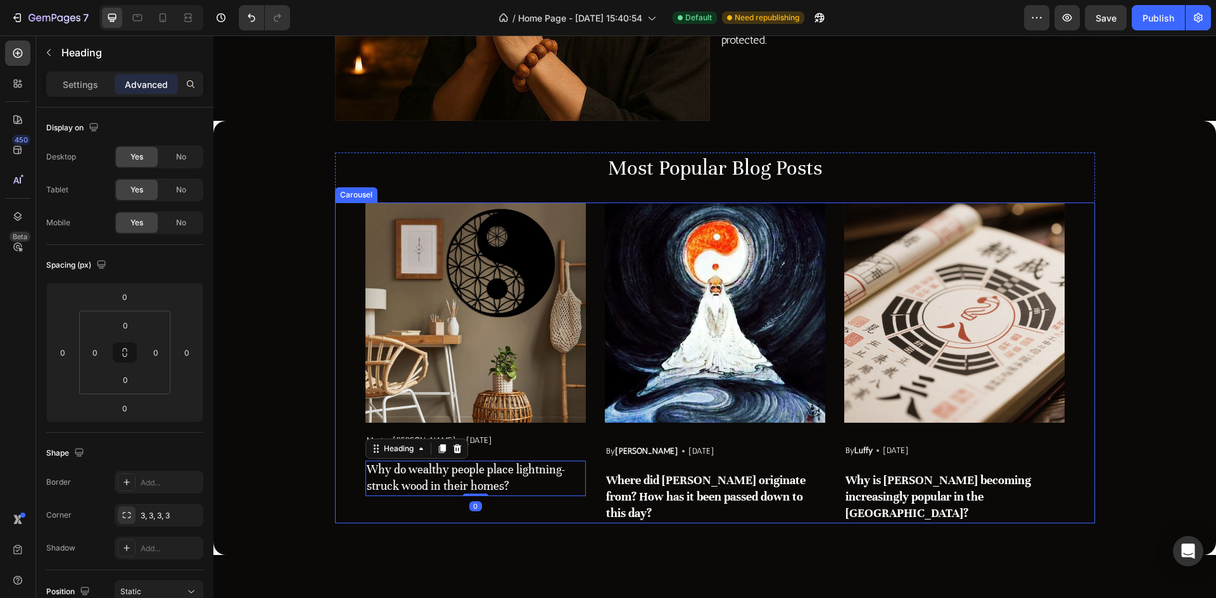
scroll to position [2225, 0]
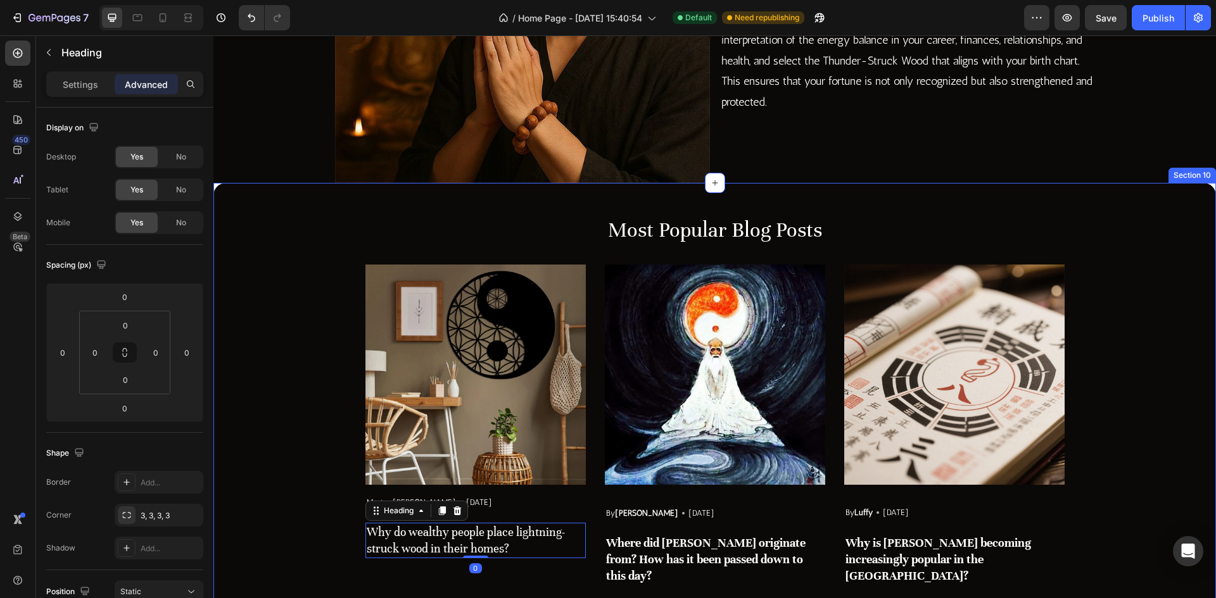
click at [285, 476] on div "Most Popular Blog Posts Heading Image Master Zhao Text block Icon May 29,2025 T…" at bounding box center [714, 400] width 983 height 371
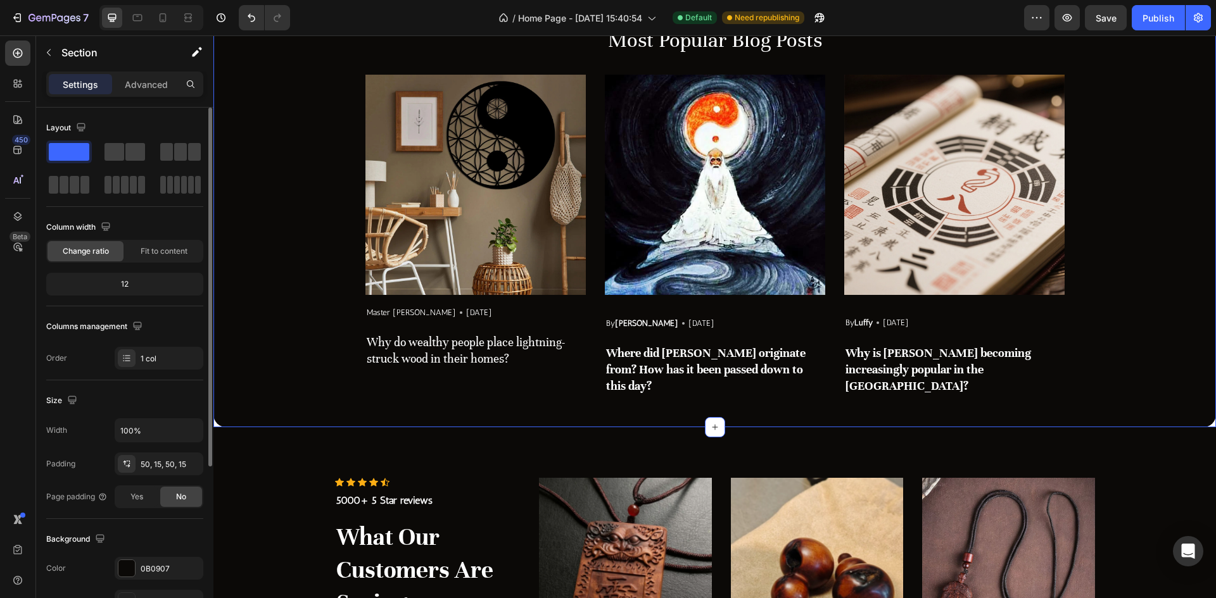
scroll to position [246, 0]
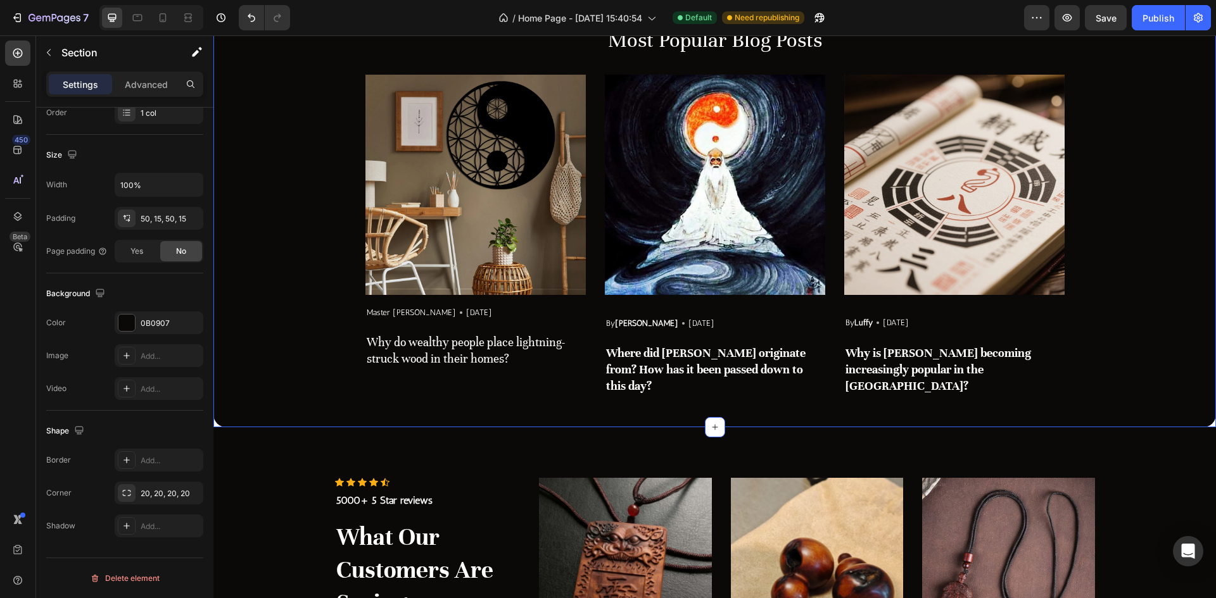
drag, startPoint x: 129, startPoint y: 72, endPoint x: 134, endPoint y: 85, distance: 14.2
click at [129, 72] on div "Settings Advanced" at bounding box center [124, 84] width 157 height 25
click at [139, 85] on p "Advanced" at bounding box center [146, 84] width 43 height 13
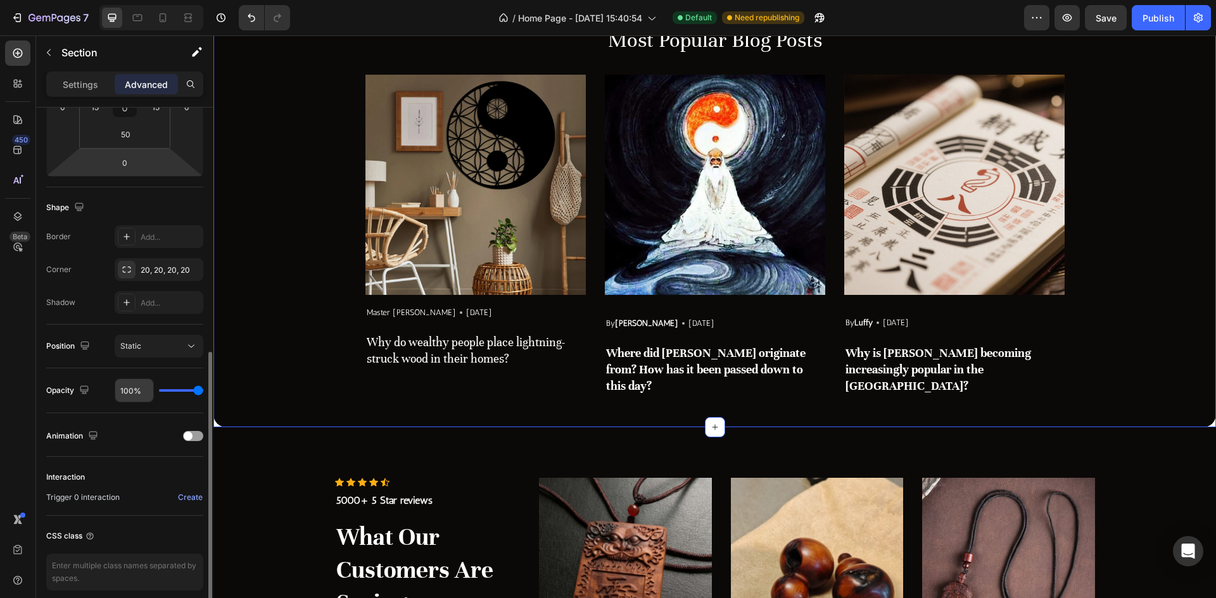
scroll to position [299, 0]
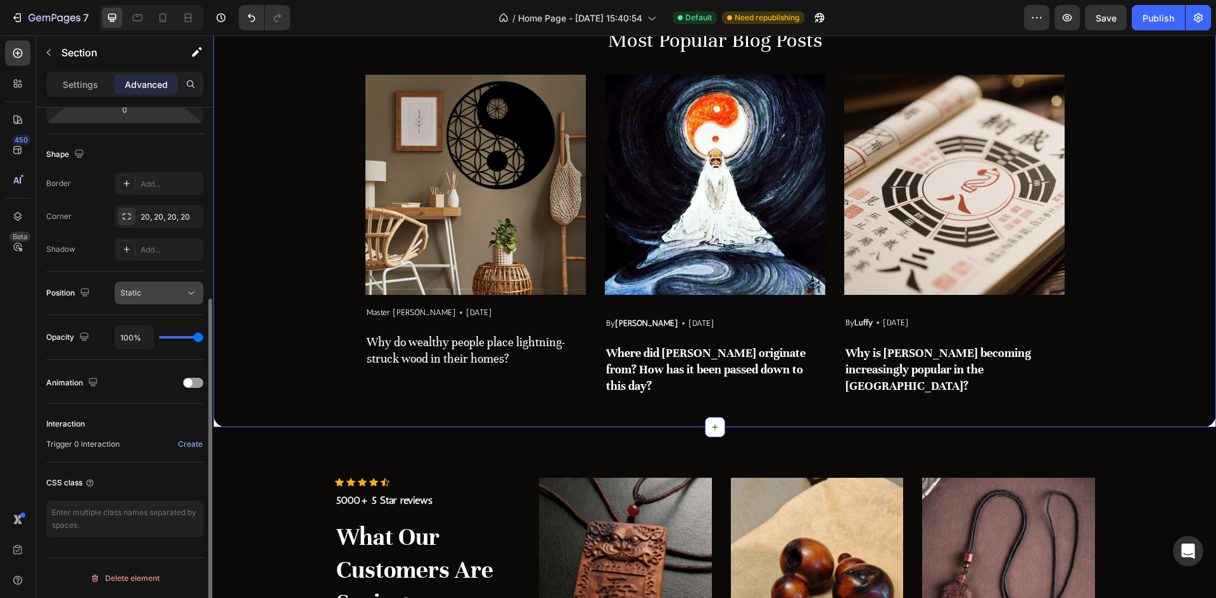
click at [155, 298] on div "Static" at bounding box center [152, 292] width 65 height 11
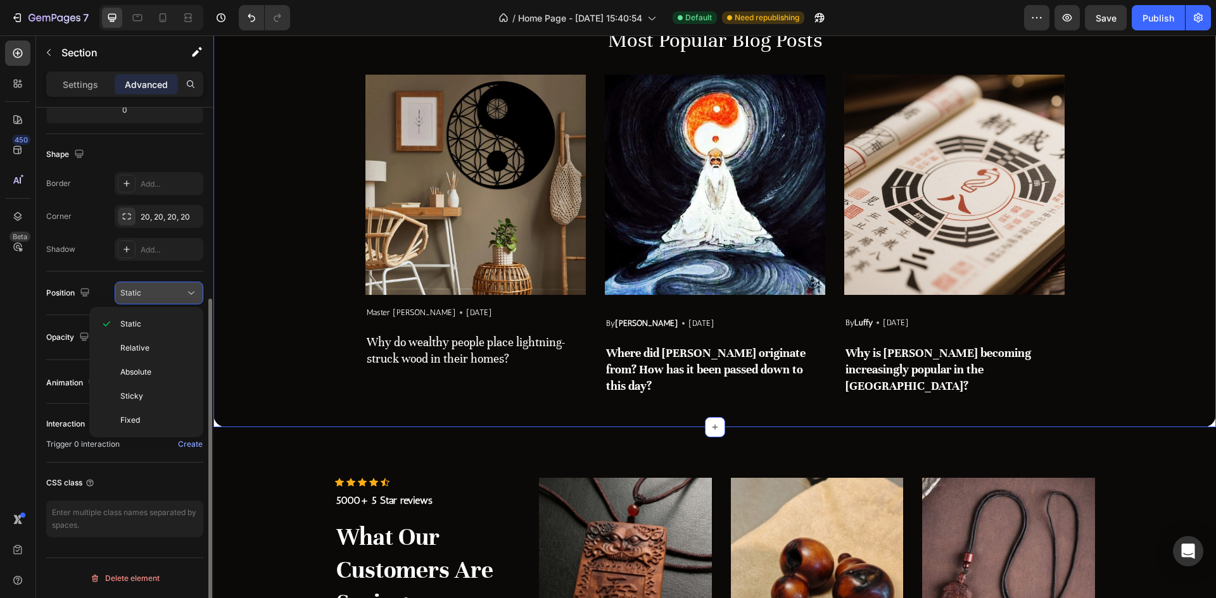
click at [155, 298] on div "Static" at bounding box center [152, 292] width 65 height 11
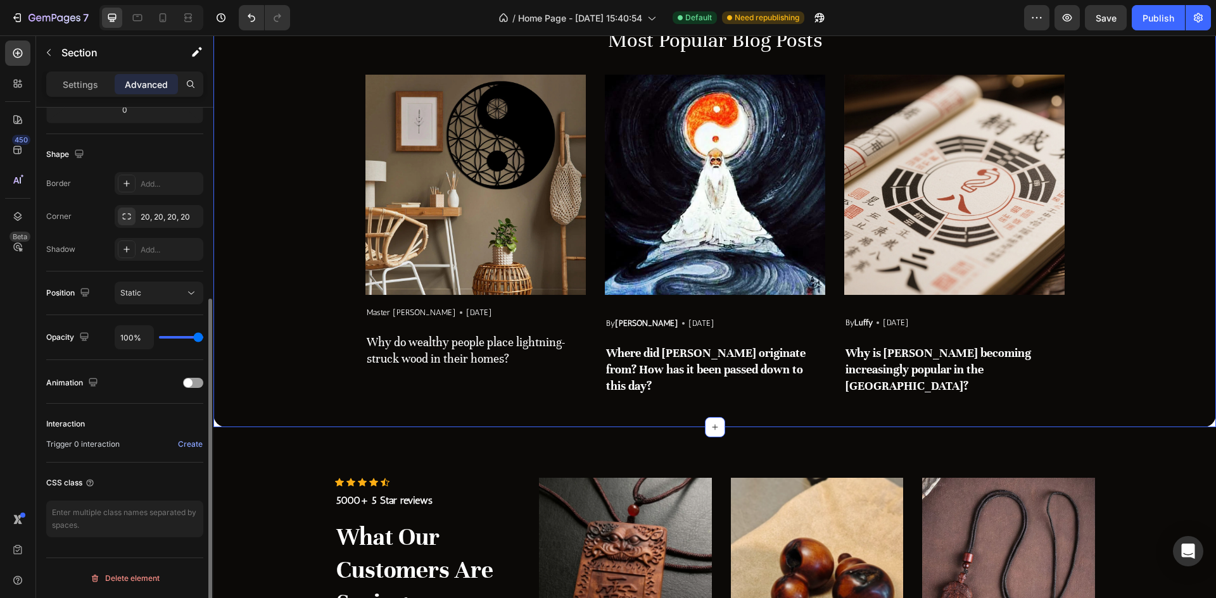
scroll to position [236, 0]
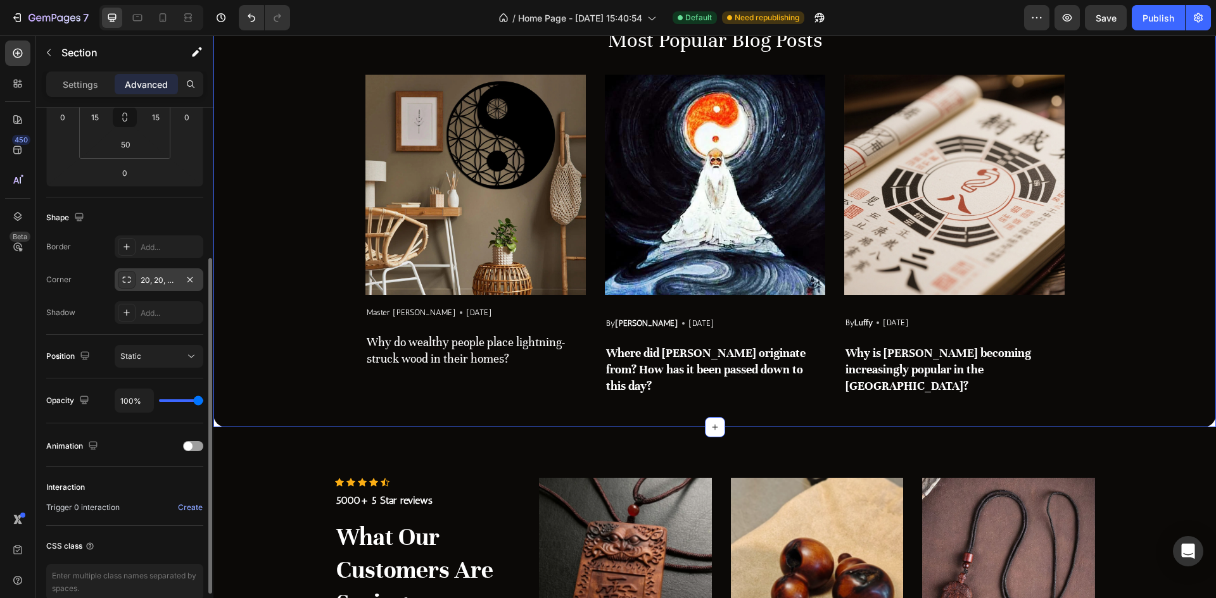
click at [146, 274] on div "20, 20, 20, 20" at bounding box center [159, 279] width 89 height 23
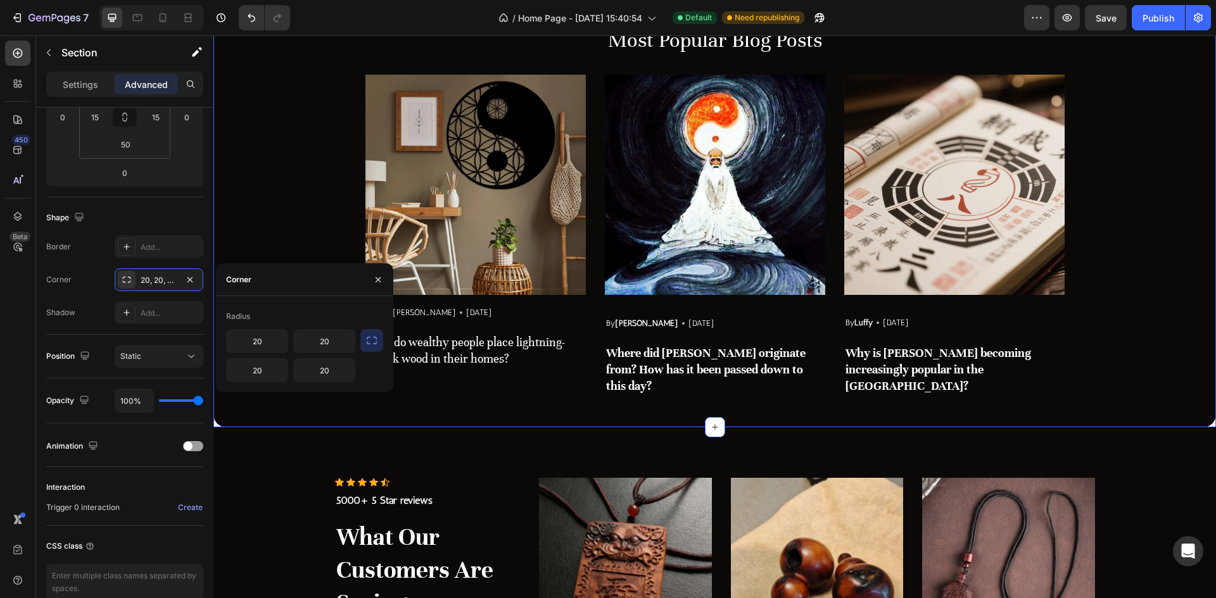
click at [364, 346] on button "button" at bounding box center [371, 340] width 23 height 23
click at [327, 345] on input "20" at bounding box center [291, 341] width 128 height 23
click at [337, 343] on icon "button" at bounding box center [343, 341] width 13 height 13
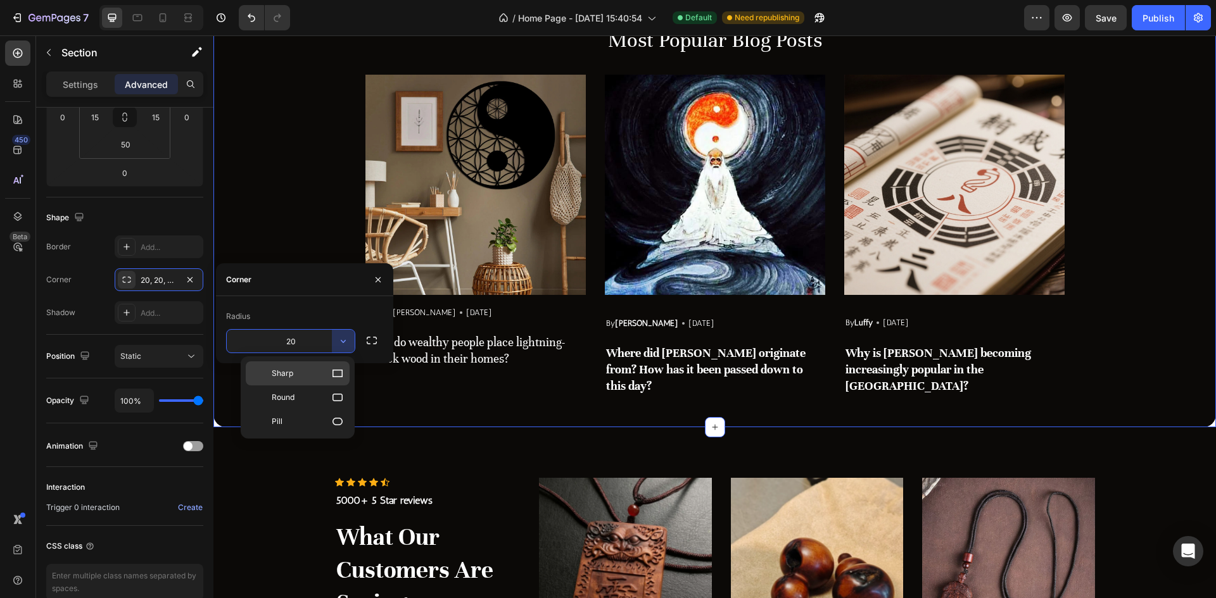
click at [307, 372] on p "Sharp" at bounding box center [308, 373] width 72 height 13
type input "0"
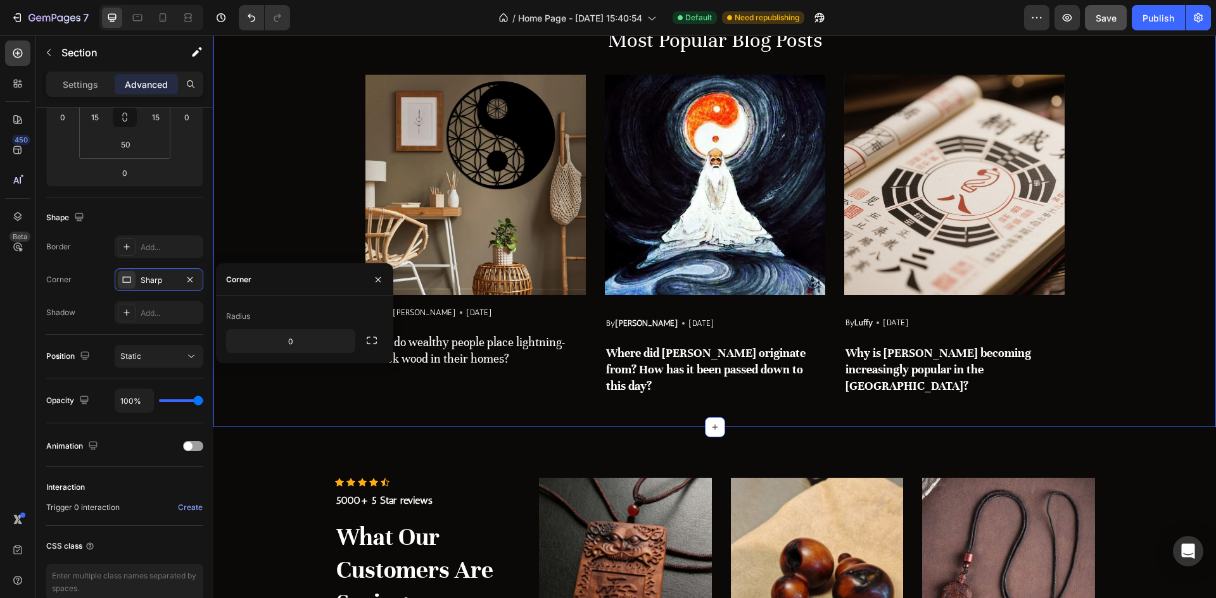
click at [1107, 25] on button "Save" at bounding box center [1106, 17] width 42 height 25
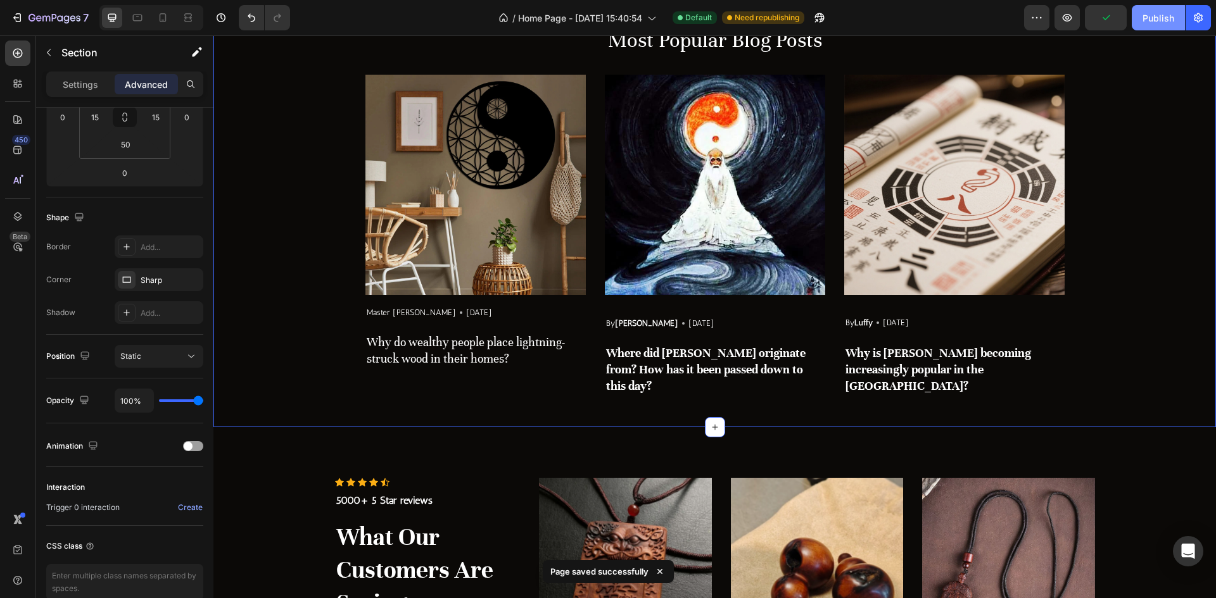
click at [1153, 20] on div "Publish" at bounding box center [1158, 17] width 32 height 13
click at [495, 358] on h3 "Why do wealthy people place lightning-struck wood in their homes?" at bounding box center [475, 350] width 220 height 35
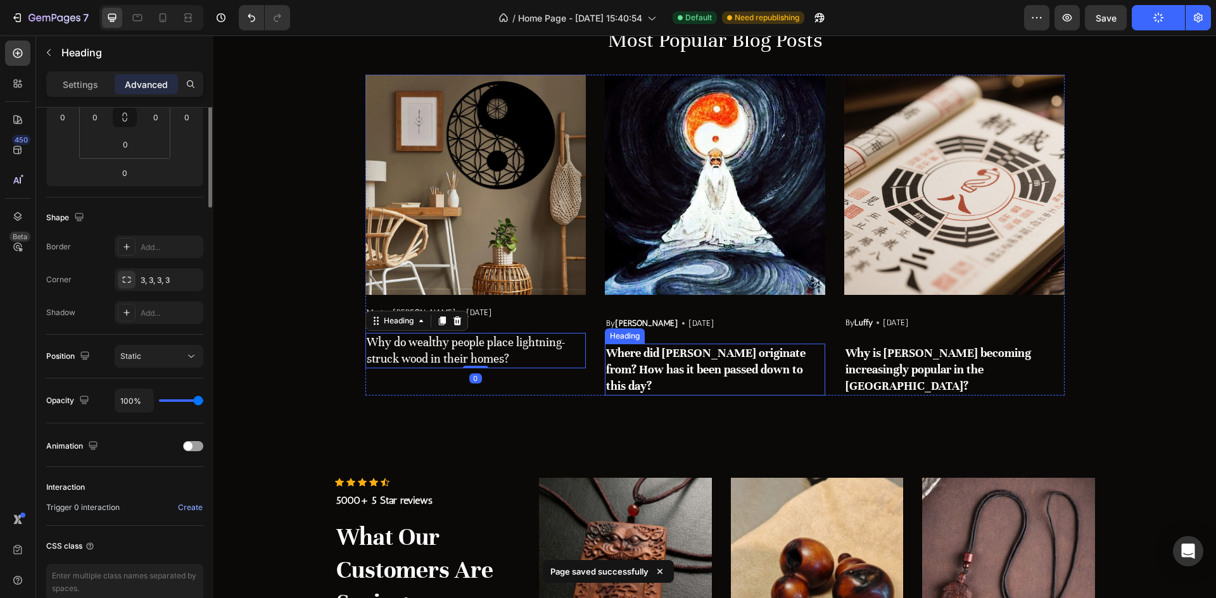
scroll to position [0, 0]
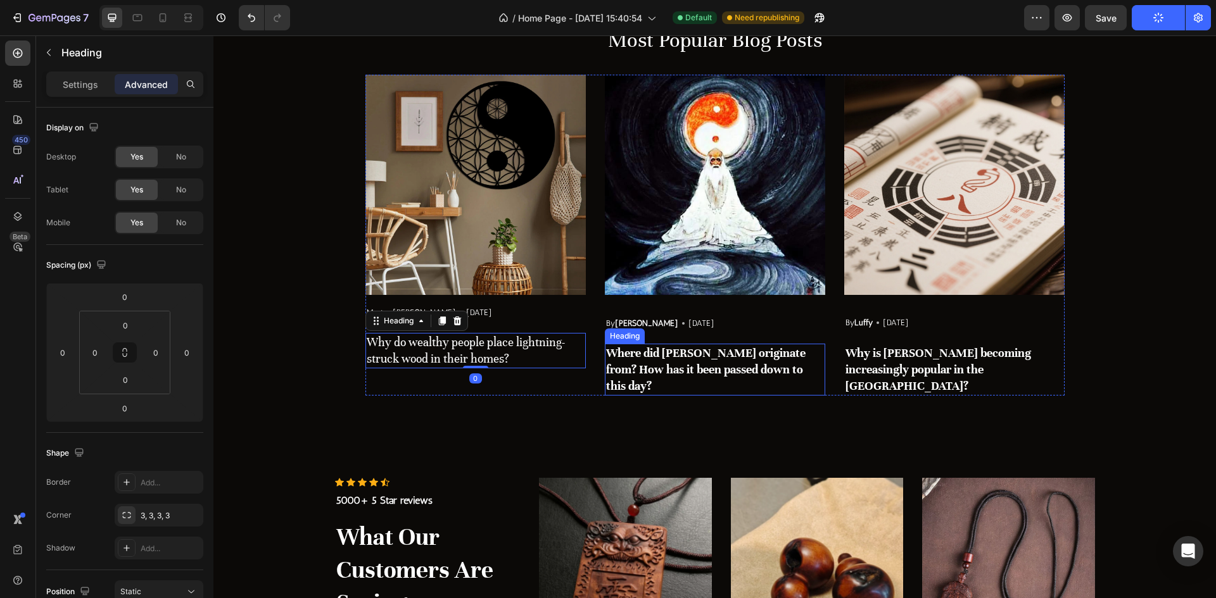
click at [688, 361] on h3 "Where did [PERSON_NAME] originate from? How has it been passed down to this day?" at bounding box center [715, 370] width 220 height 52
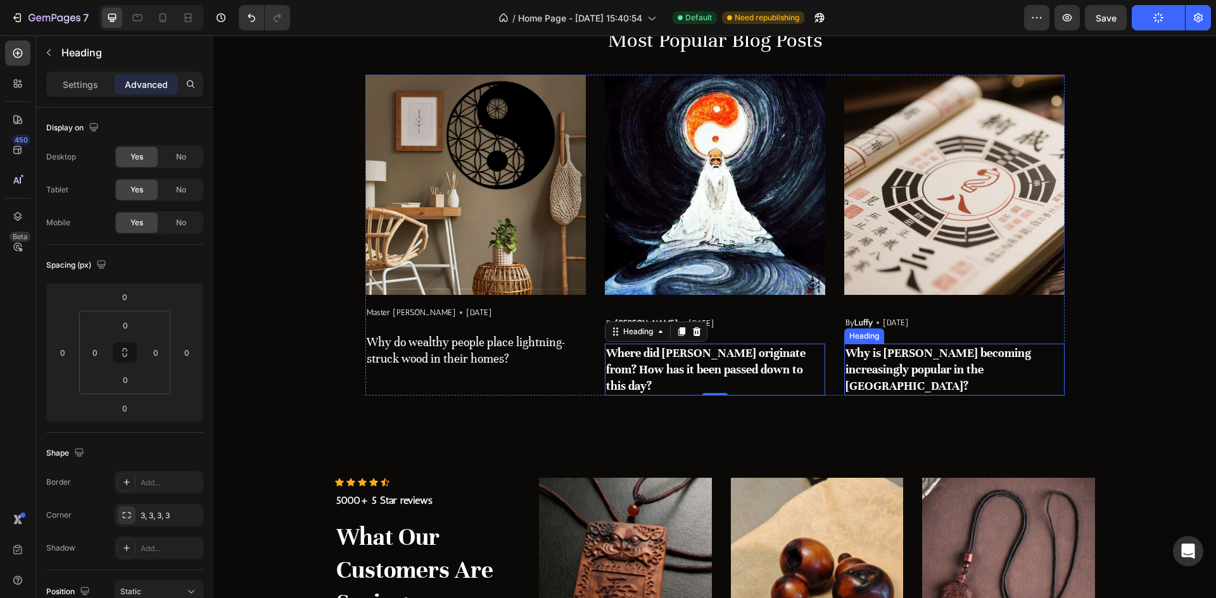
click at [906, 370] on h3 "Why is [PERSON_NAME] becoming increasingly popular in the [GEOGRAPHIC_DATA]?" at bounding box center [954, 370] width 220 height 52
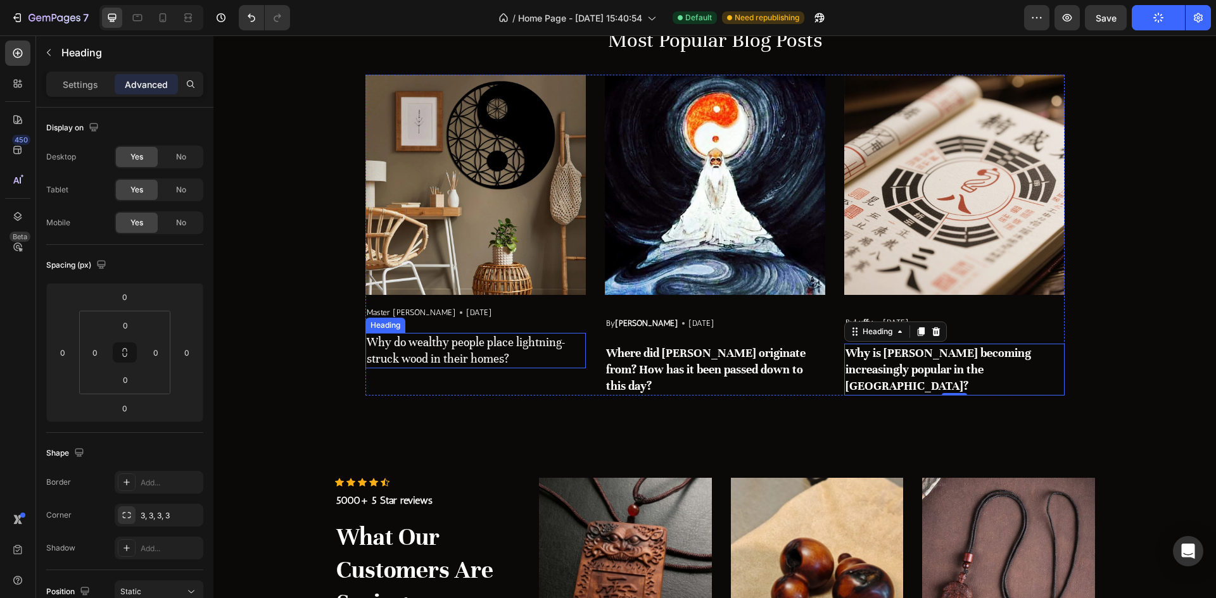
click at [506, 367] on h3 "Why do wealthy people place lightning-struck wood in their homes?" at bounding box center [475, 350] width 220 height 35
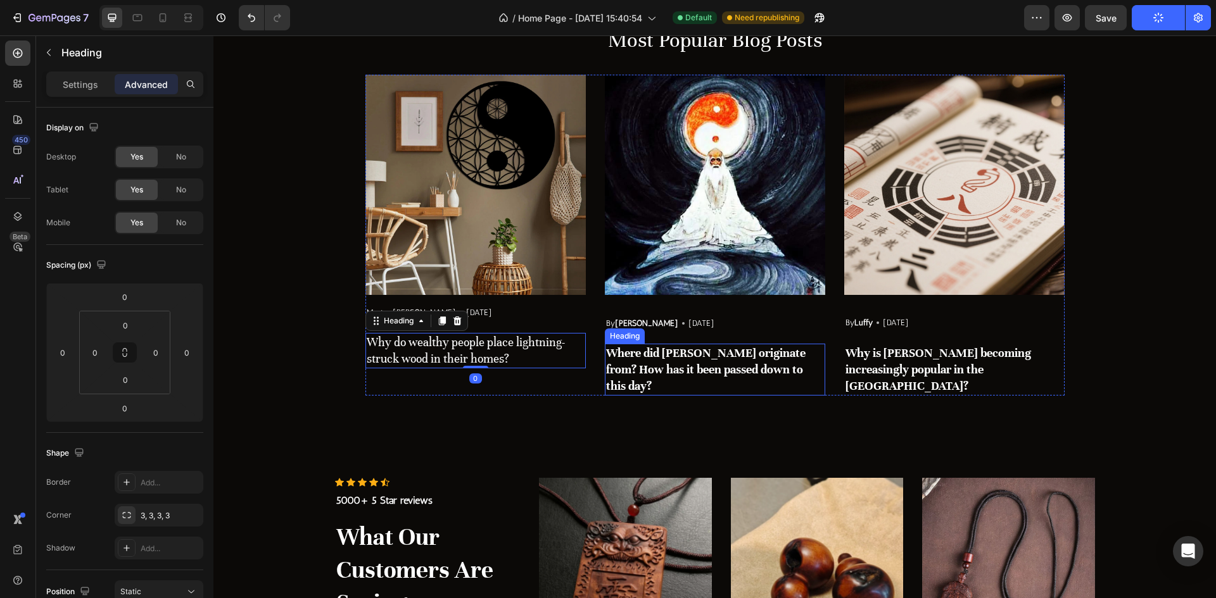
click at [700, 362] on strong "Where did [PERSON_NAME] originate from? How has it been passed down to this day?" at bounding box center [705, 369] width 199 height 47
click at [101, 81] on div "Settings" at bounding box center [80, 84] width 63 height 20
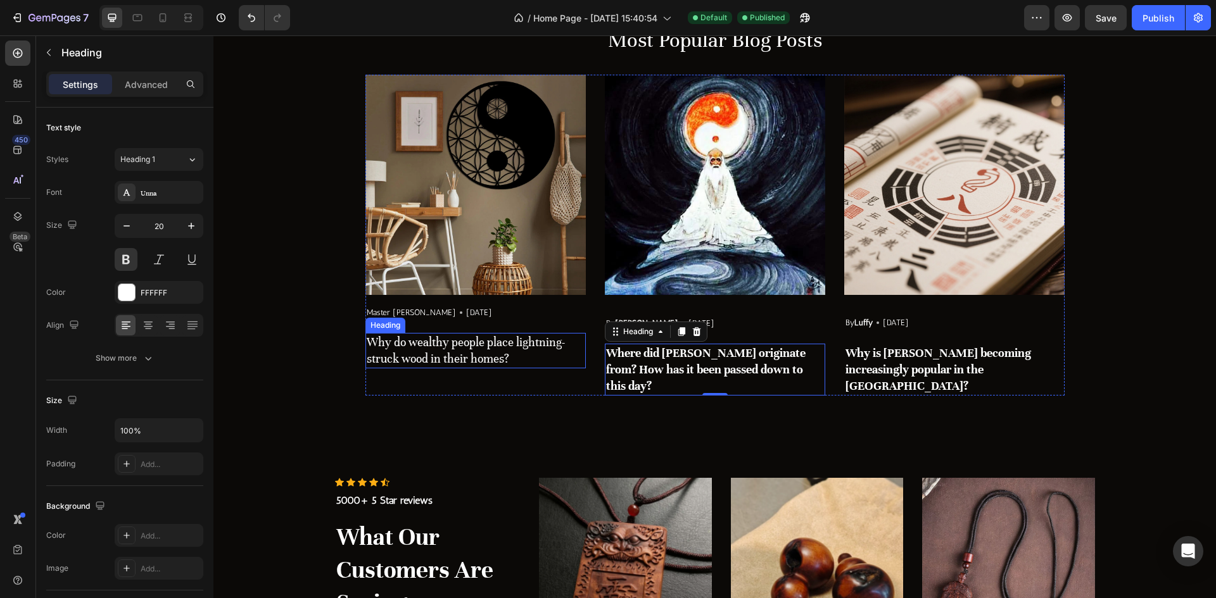
click at [453, 366] on h3 "Why do wealthy people place lightning-struck wood in their homes?" at bounding box center [475, 350] width 220 height 35
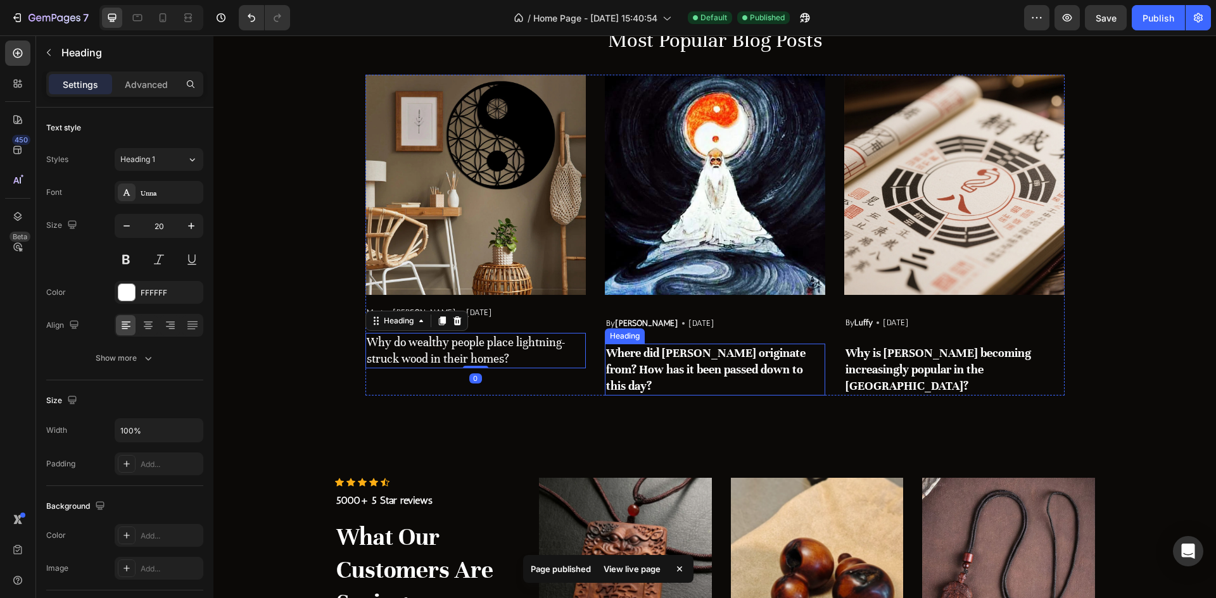
click at [627, 369] on strong "Where did [PERSON_NAME] originate from? How has it been passed down to this day?" at bounding box center [705, 369] width 199 height 47
click at [846, 356] on h3 "Why is [PERSON_NAME] becoming increasingly popular in the [GEOGRAPHIC_DATA]?" at bounding box center [954, 370] width 220 height 52
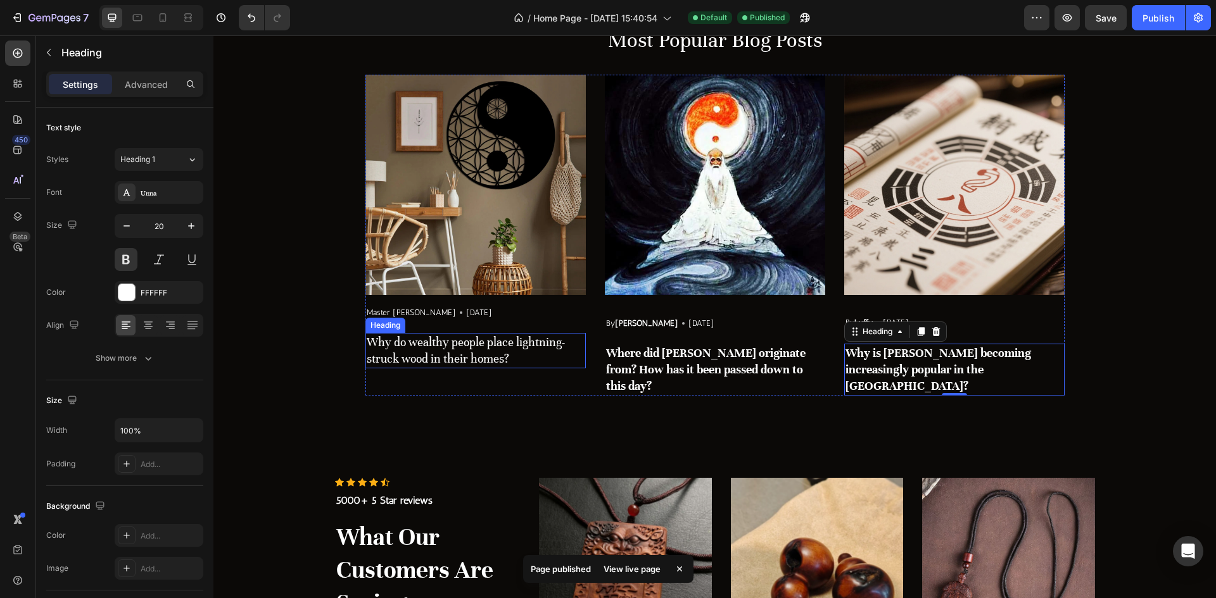
click at [505, 357] on h3 "Why do wealthy people place lightning-struck wood in their homes?" at bounding box center [475, 350] width 220 height 35
click at [676, 364] on strong "Where did [PERSON_NAME] originate from? How has it been passed down to this day?" at bounding box center [705, 369] width 199 height 47
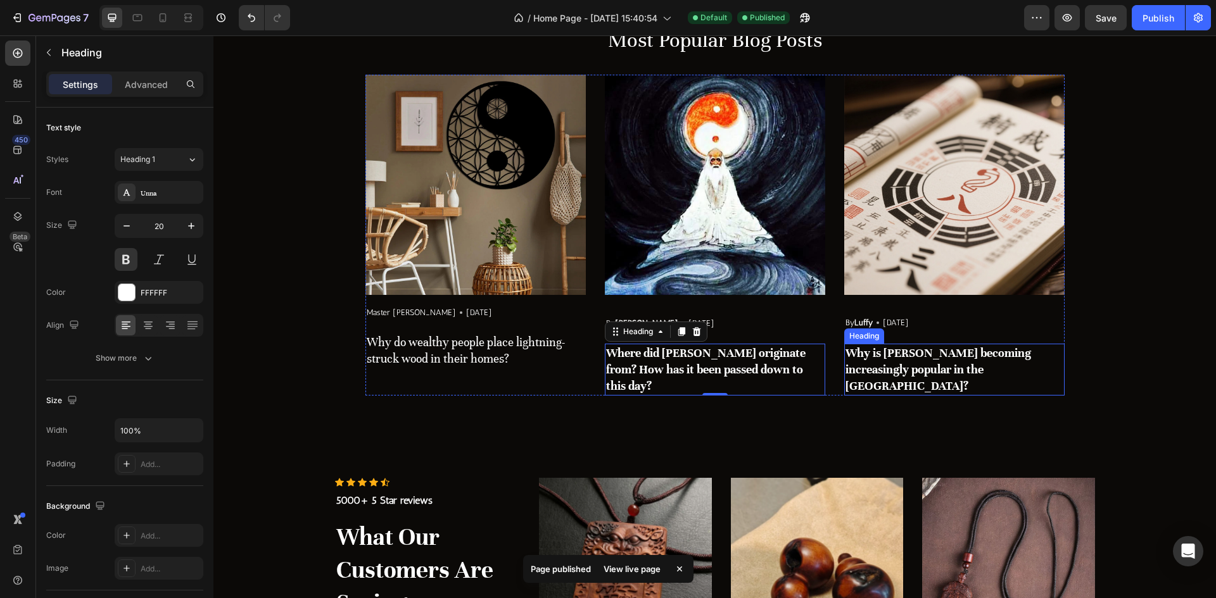
click at [852, 369] on h3 "Why is [PERSON_NAME] becoming increasingly popular in the [GEOGRAPHIC_DATA]?" at bounding box center [954, 370] width 220 height 52
click at [710, 369] on strong "Where did [PERSON_NAME] originate from? How has it been passed down to this day?" at bounding box center [705, 369] width 199 height 47
click at [494, 346] on h3 "Why do wealthy people place lightning-struck wood in their homes?" at bounding box center [475, 350] width 220 height 35
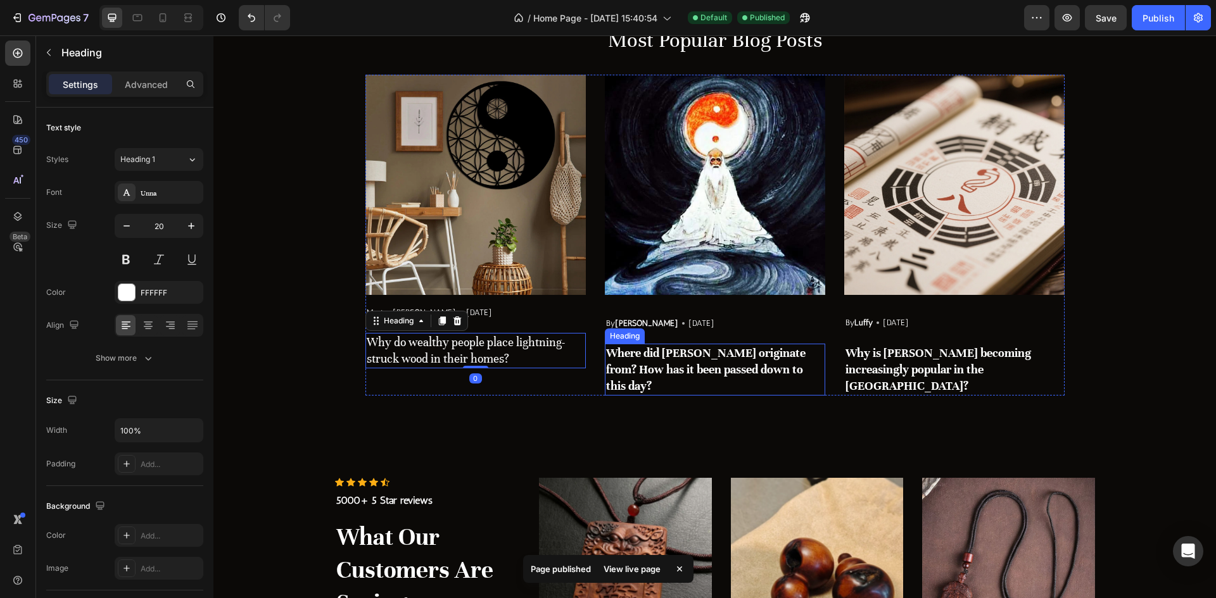
click at [655, 372] on strong "Where did [PERSON_NAME] originate from? How has it been passed down to this day?" at bounding box center [705, 369] width 199 height 47
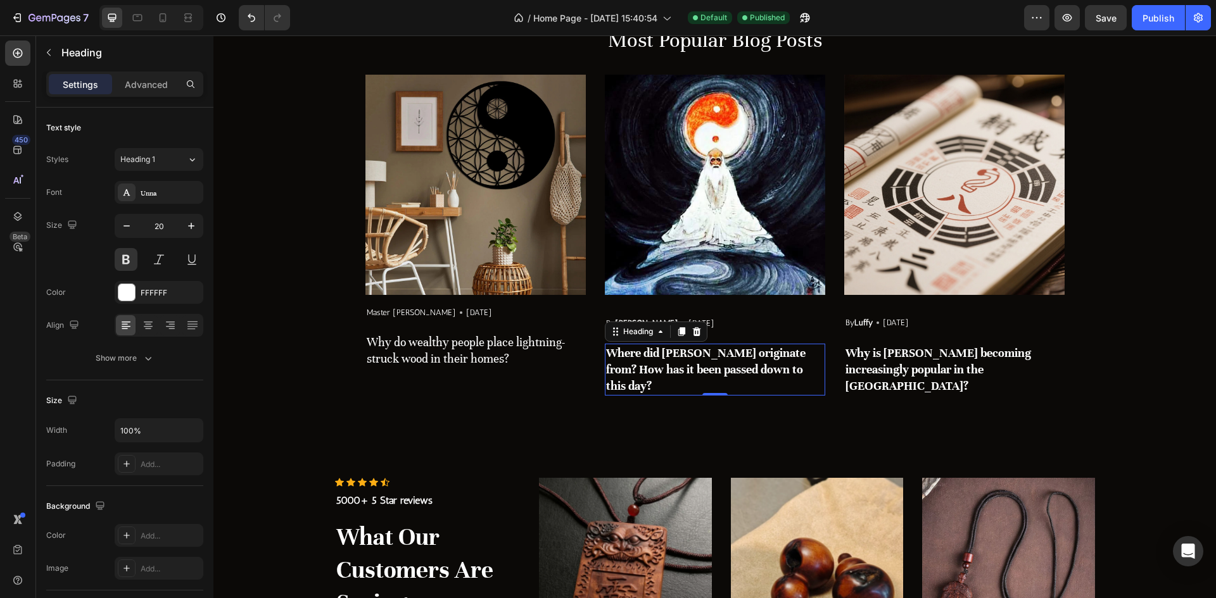
click at [469, 348] on h3 "Why do wealthy people place lightning-struck wood in their homes?" at bounding box center [475, 350] width 220 height 35
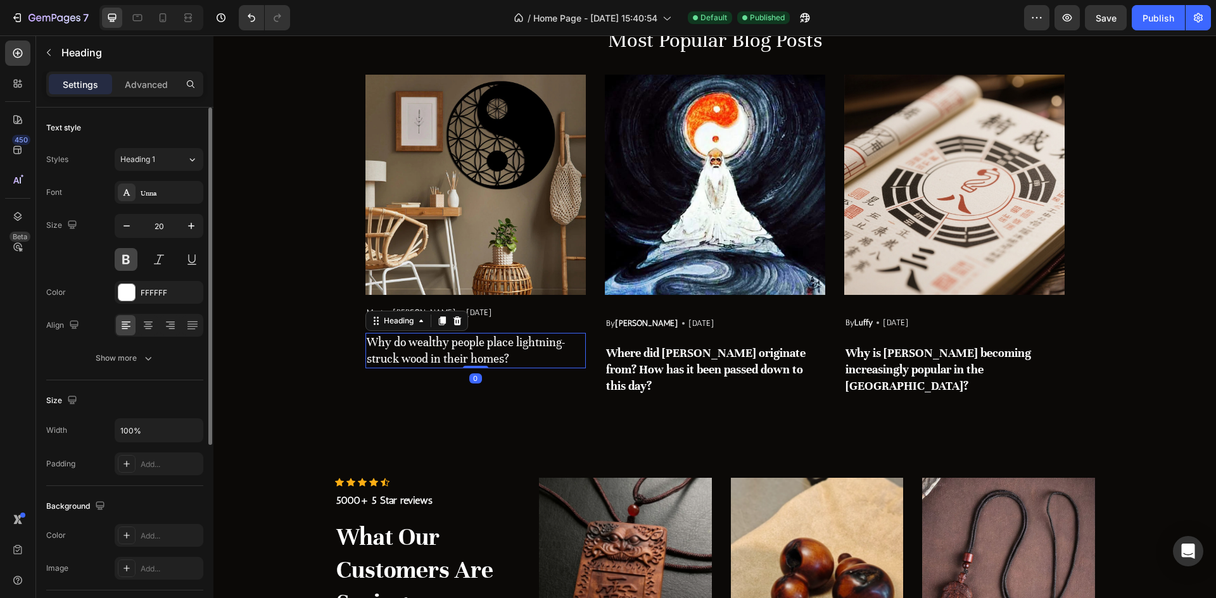
click at [115, 260] on button at bounding box center [126, 259] width 23 height 23
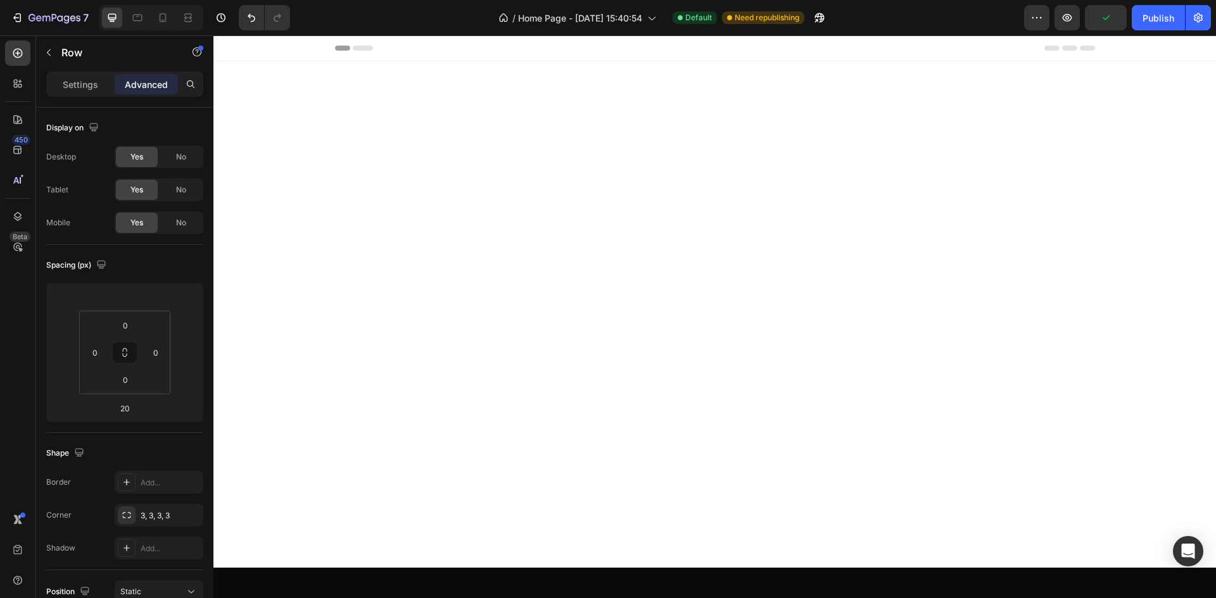
scroll to position [2415, 0]
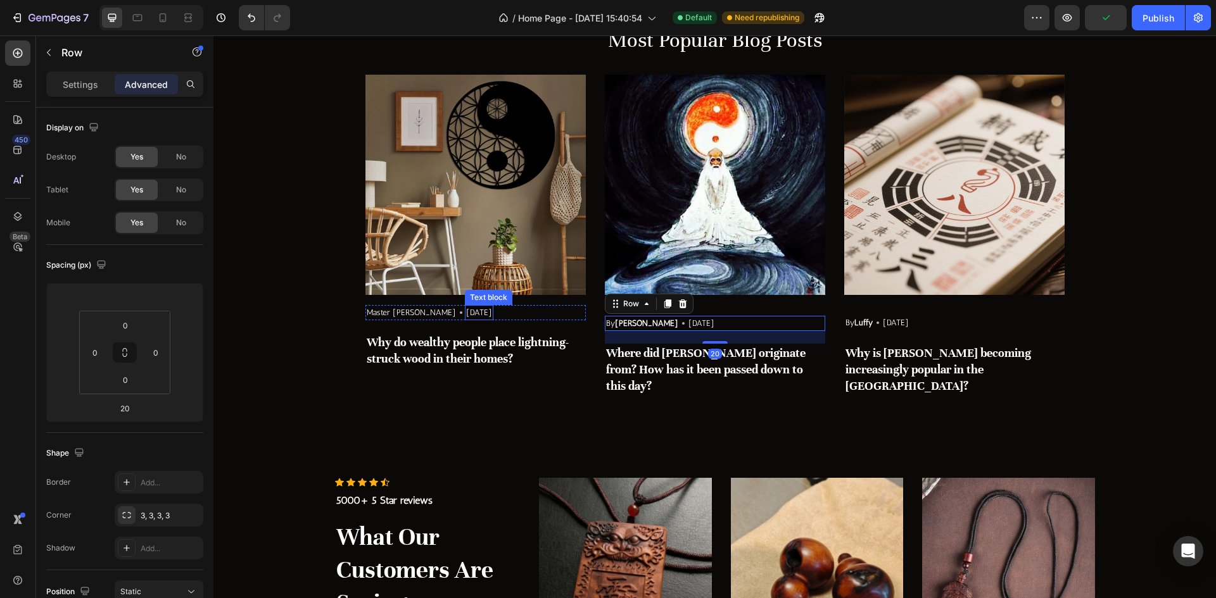
click at [468, 315] on div "Master [PERSON_NAME] Text block Icon [DATE] Text block Row" at bounding box center [475, 312] width 220 height 15
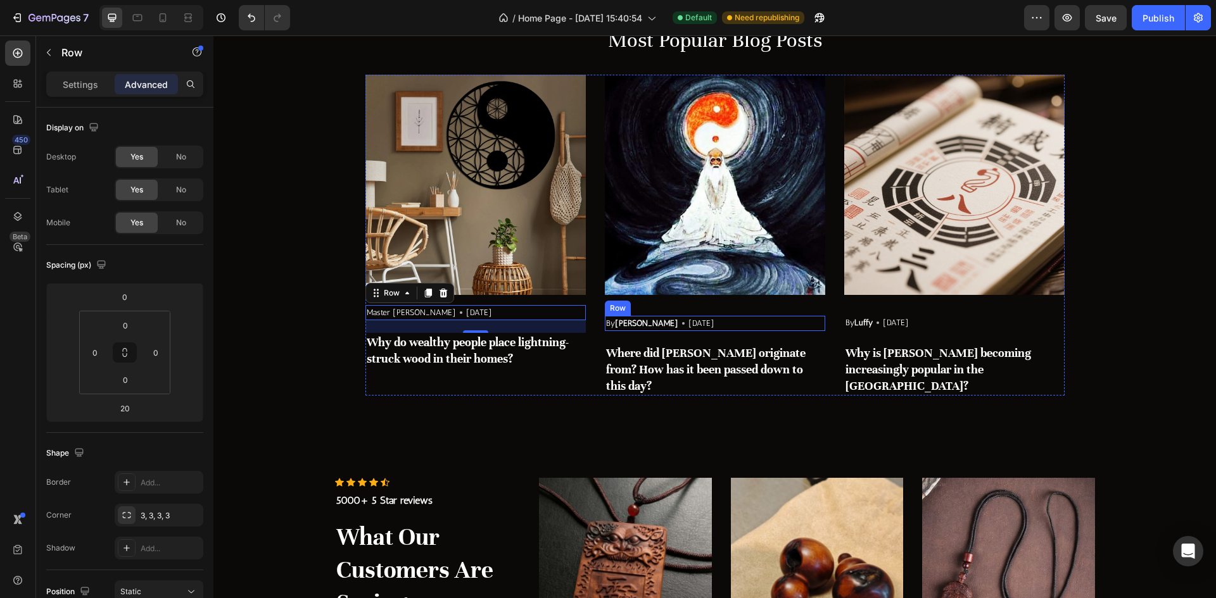
click at [720, 319] on div "By Robin Text block Icon May 29,2022 Text block Row" at bounding box center [715, 323] width 220 height 15
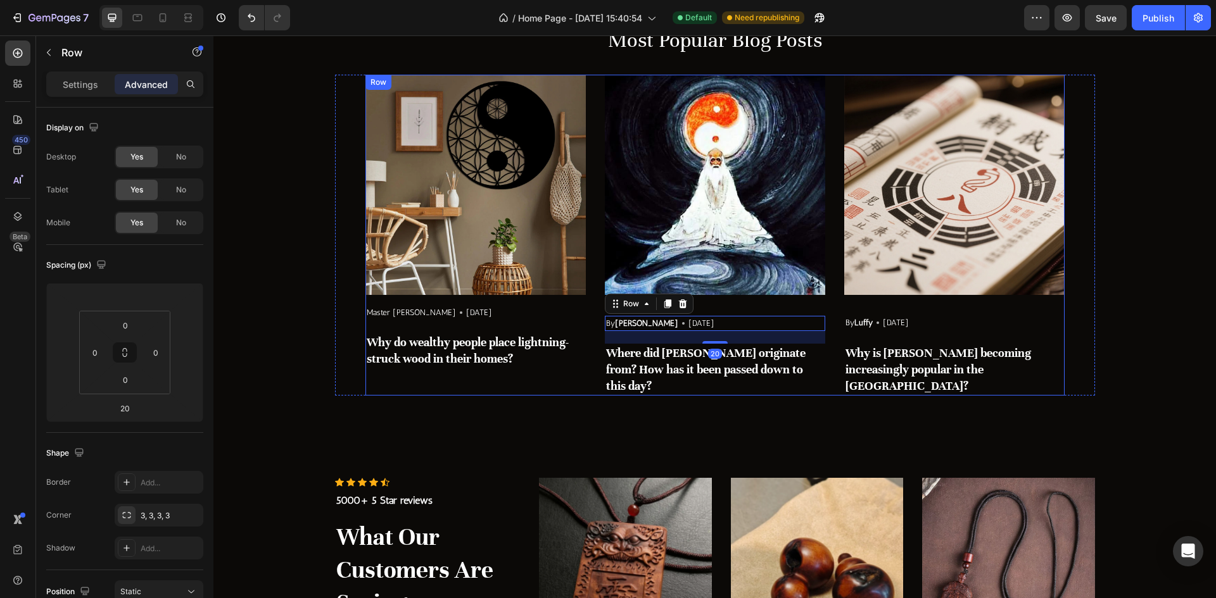
click at [707, 302] on div "Image By Robin Text block Icon May 29,2022 Text block Row 20 Where did Feng Shu…" at bounding box center [715, 235] width 220 height 321
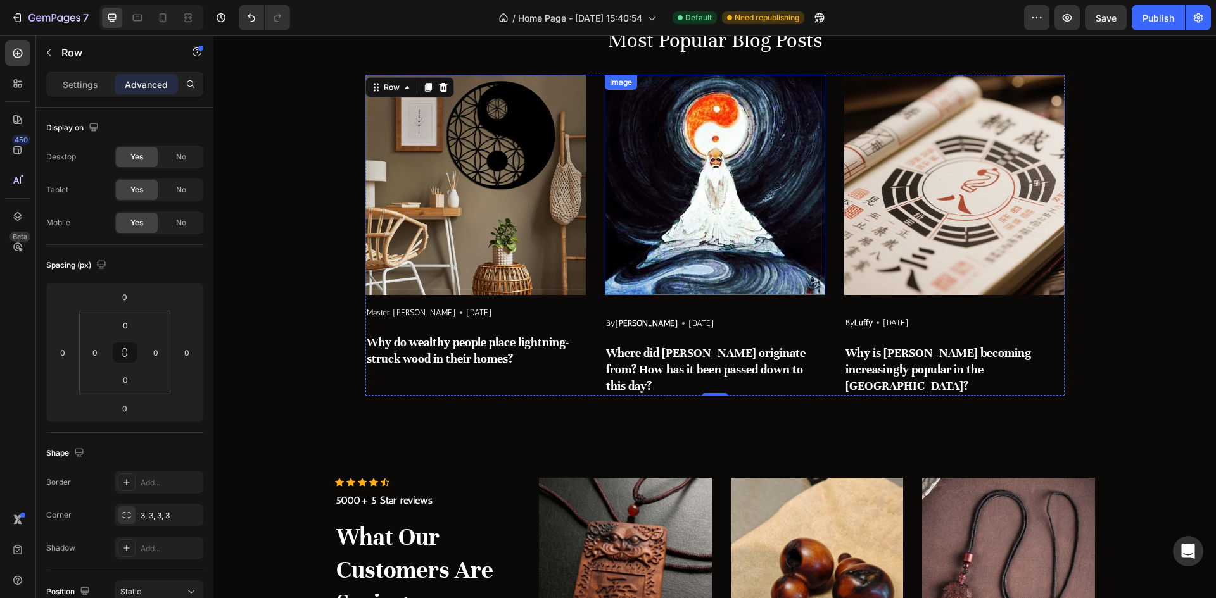
click at [716, 294] on img at bounding box center [715, 185] width 220 height 220
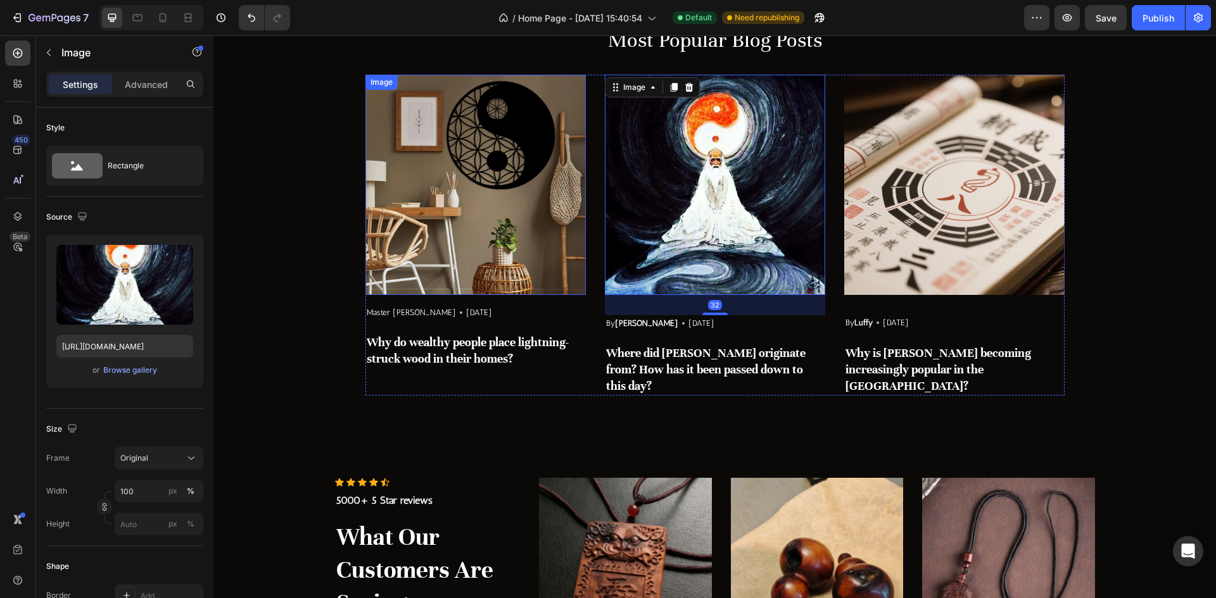
click at [467, 271] on img at bounding box center [475, 185] width 220 height 220
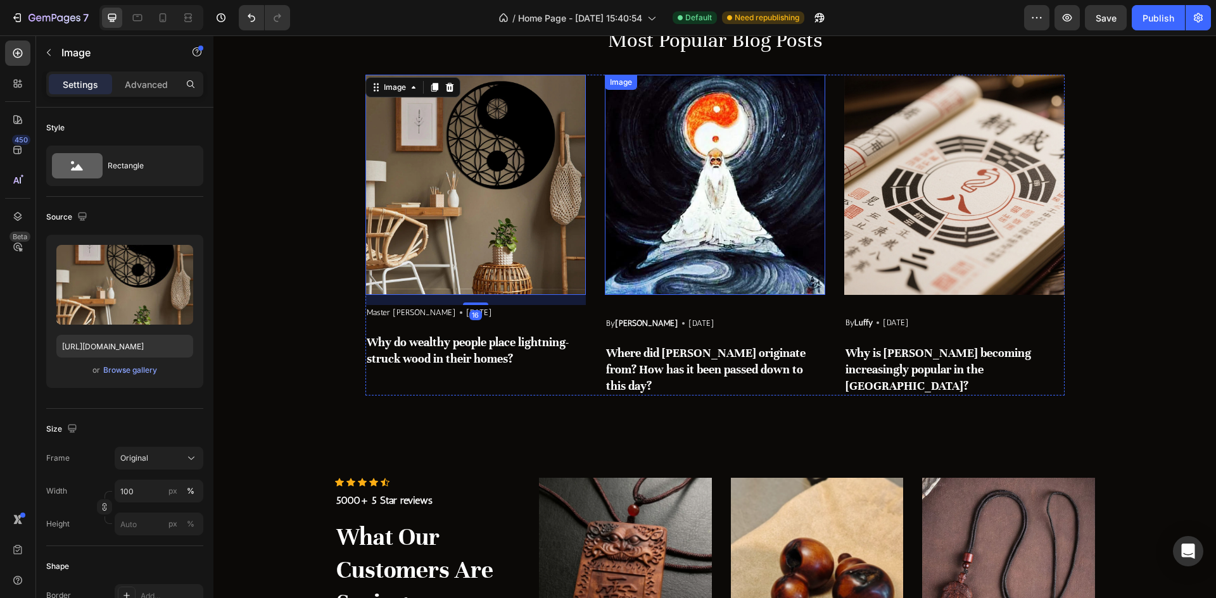
click at [692, 285] on img at bounding box center [715, 185] width 220 height 220
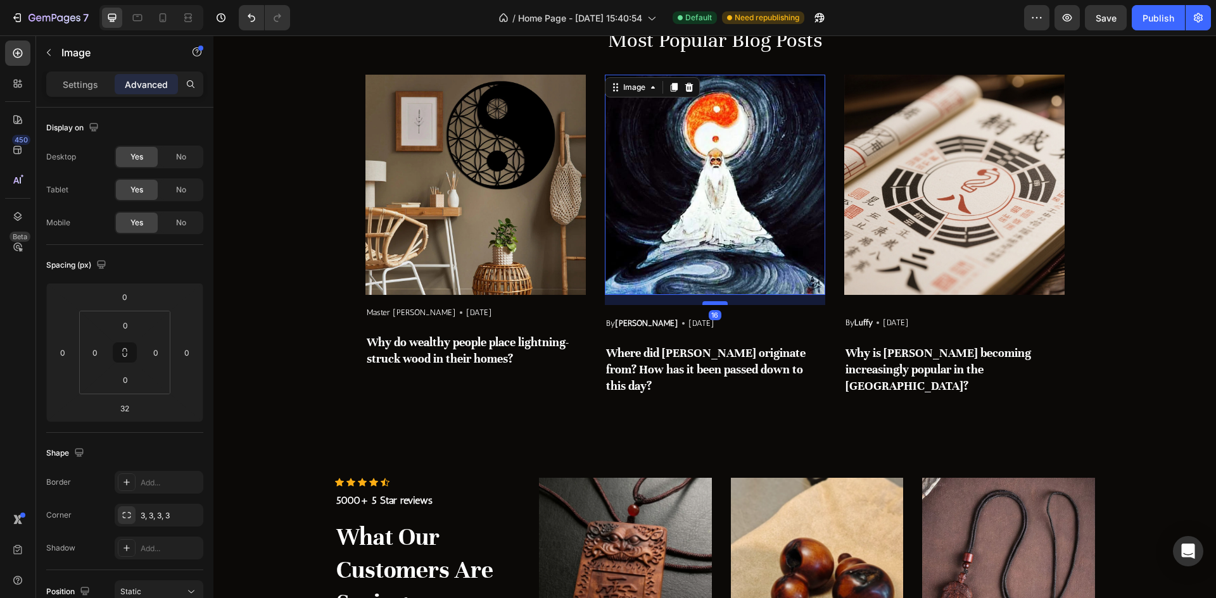
drag, startPoint x: 714, startPoint y: 313, endPoint x: 715, endPoint y: 303, distance: 10.2
click at [715, 303] on div at bounding box center [714, 303] width 25 height 4
type input "16"
click at [959, 273] on img at bounding box center [954, 185] width 220 height 220
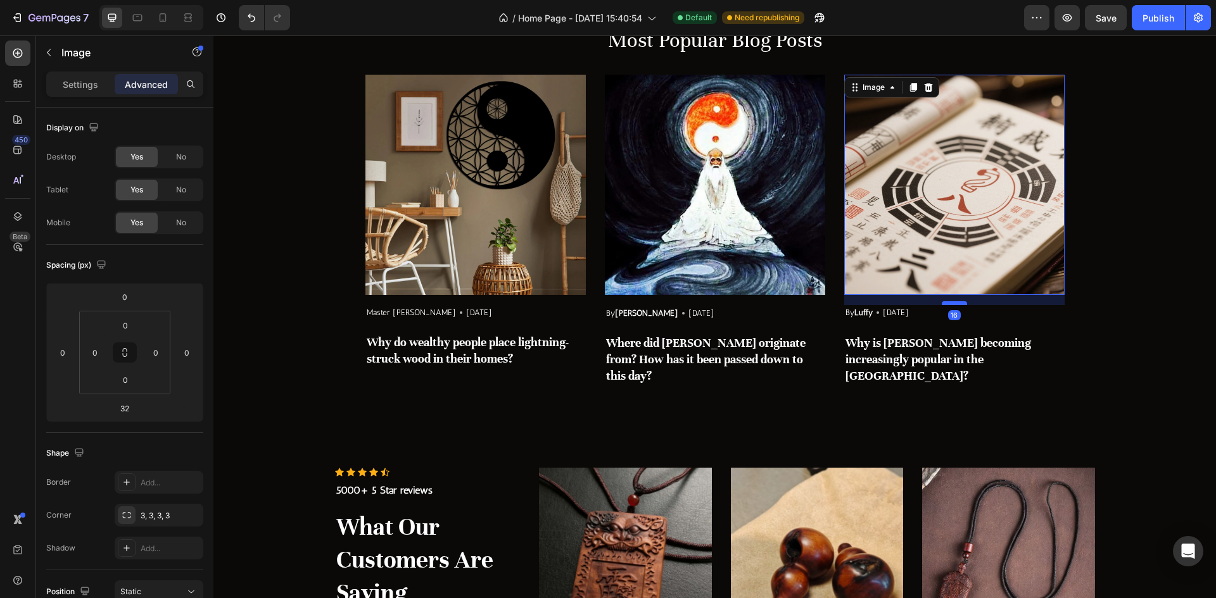
drag, startPoint x: 943, startPoint y: 315, endPoint x: 943, endPoint y: 305, distance: 10.1
click at [943, 305] on div at bounding box center [954, 303] width 25 height 4
type input "16"
click at [677, 366] on strong "Where did [PERSON_NAME] originate from? How has it been passed down to this day?" at bounding box center [705, 359] width 199 height 47
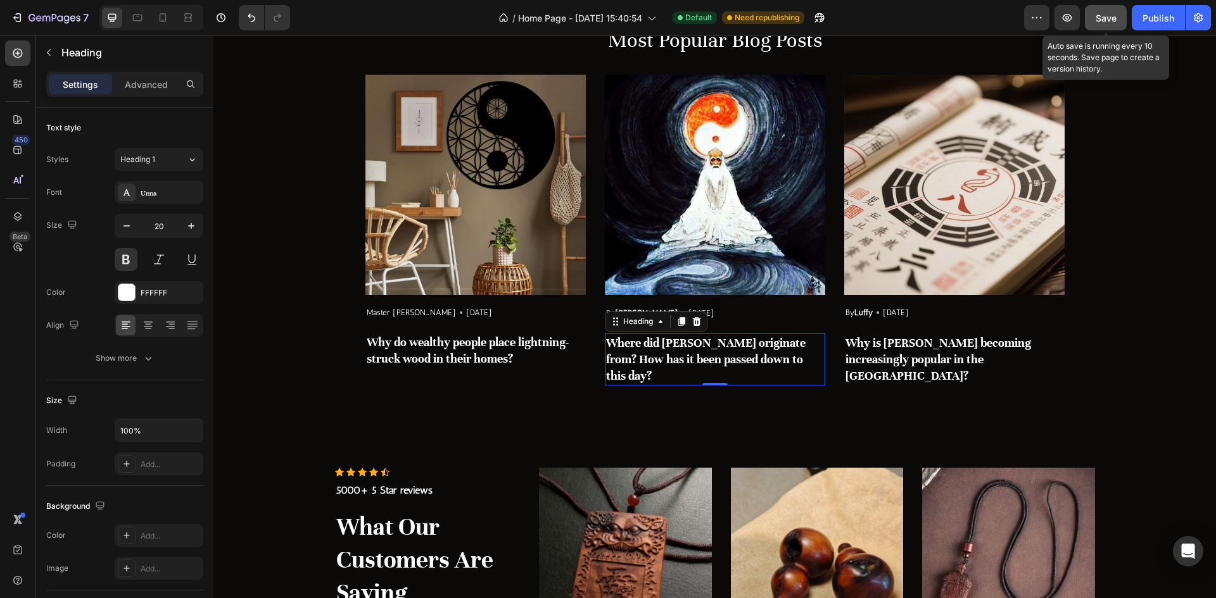
click at [1106, 27] on button "Save" at bounding box center [1106, 17] width 42 height 25
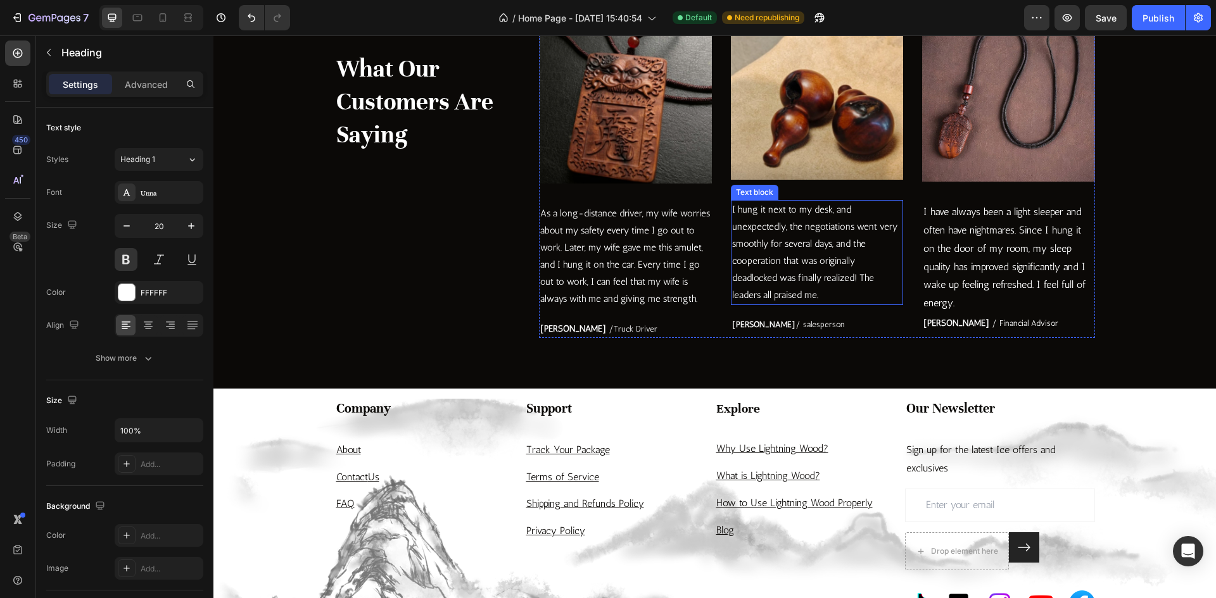
scroll to position [2858, 0]
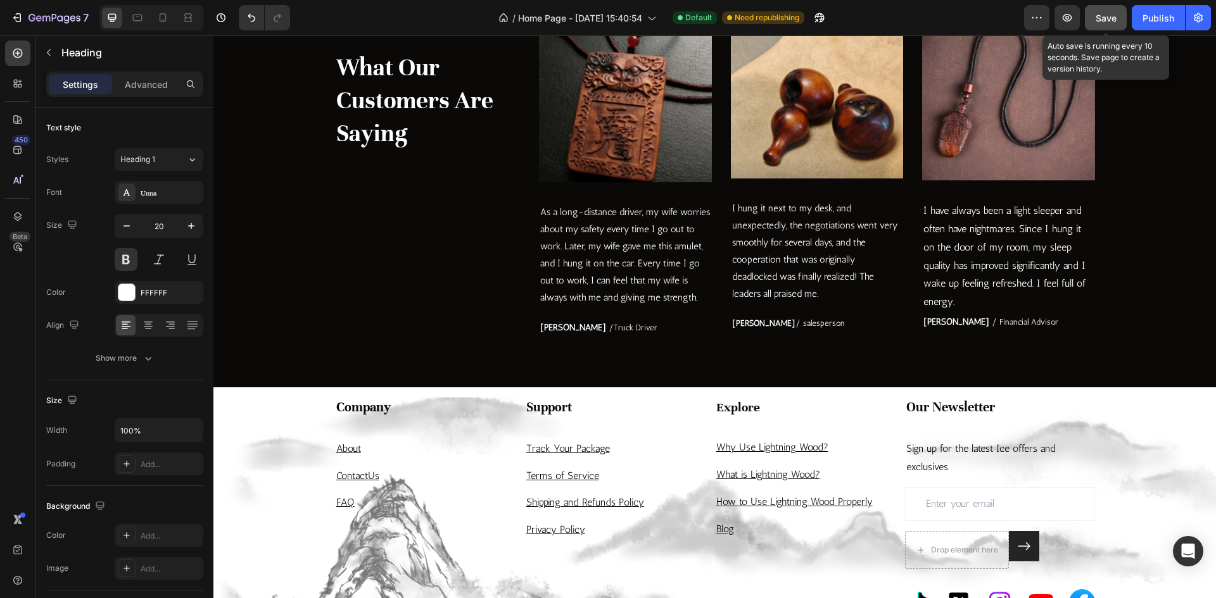
click at [1109, 15] on span "Save" at bounding box center [1105, 18] width 21 height 11
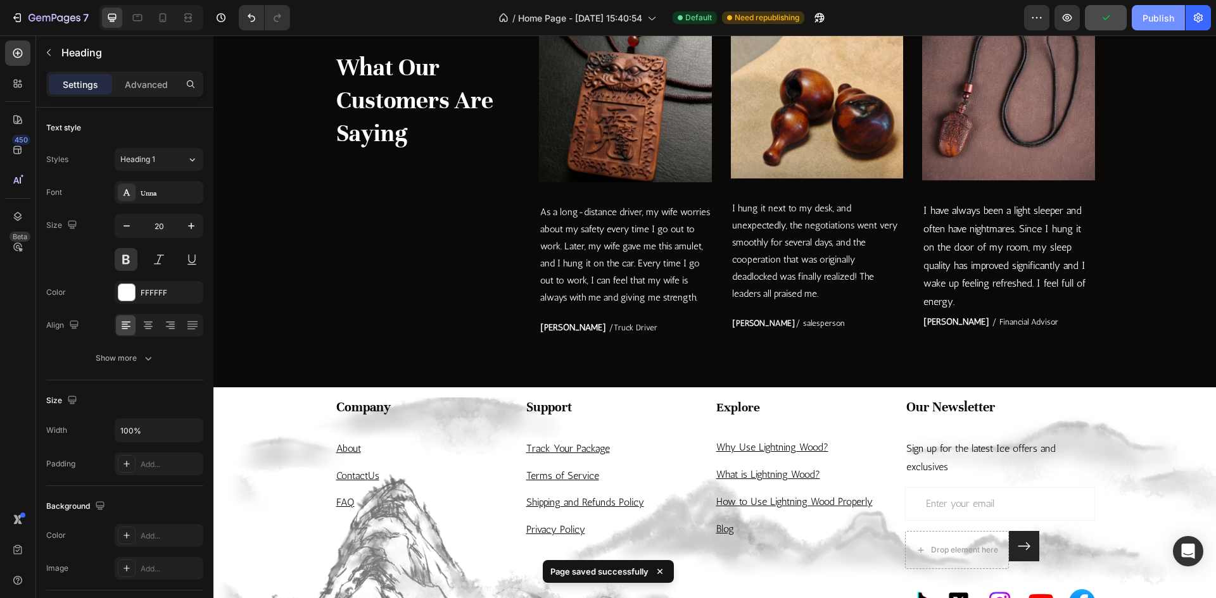
click at [1149, 21] on div "Publish" at bounding box center [1158, 17] width 32 height 13
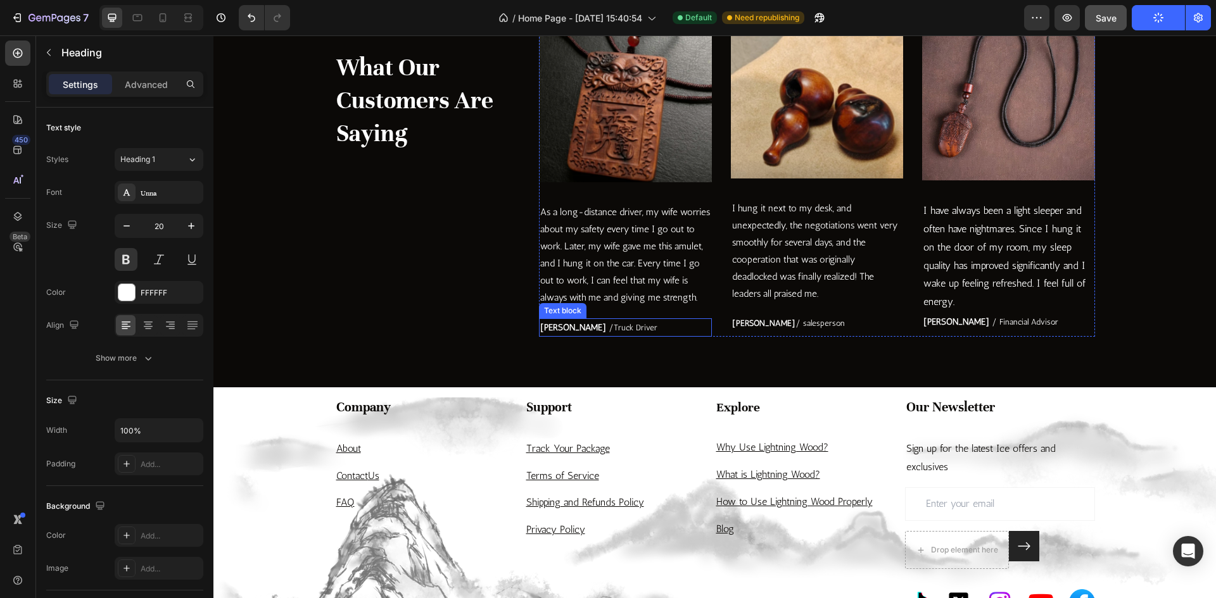
click at [609, 325] on span "/Truck Driver" at bounding box center [633, 327] width 49 height 9
click at [833, 329] on p "Regina Moore / salesperson" at bounding box center [817, 323] width 170 height 16
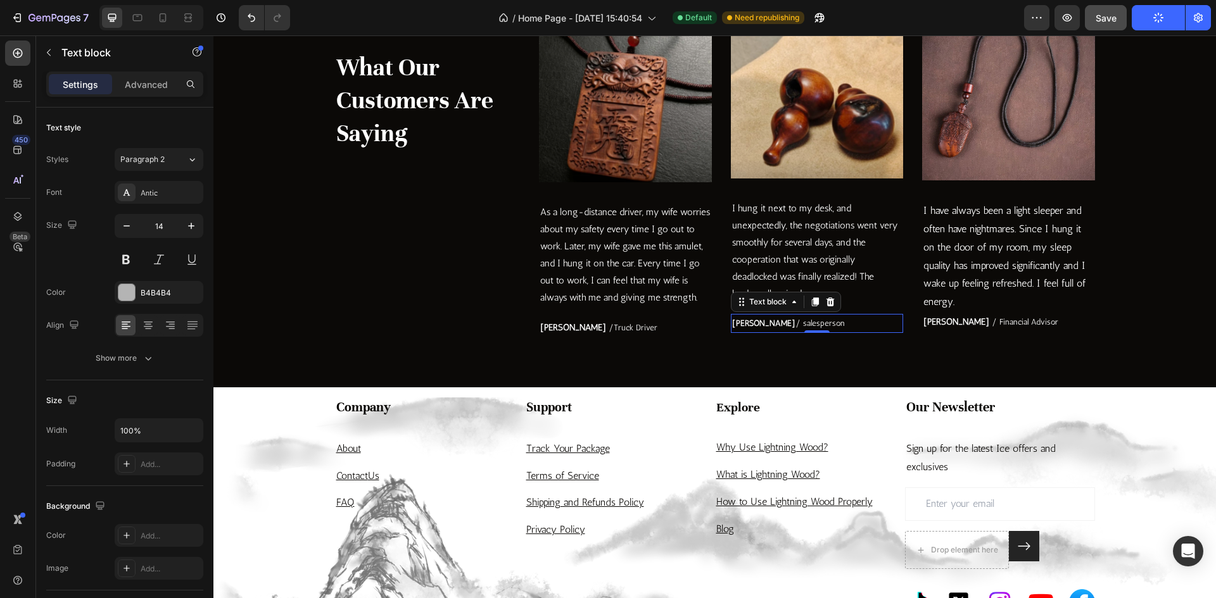
click at [865, 288] on p "I hung it next to my desk, and unexpectedly, the negotiations went very smoothl…" at bounding box center [817, 251] width 170 height 103
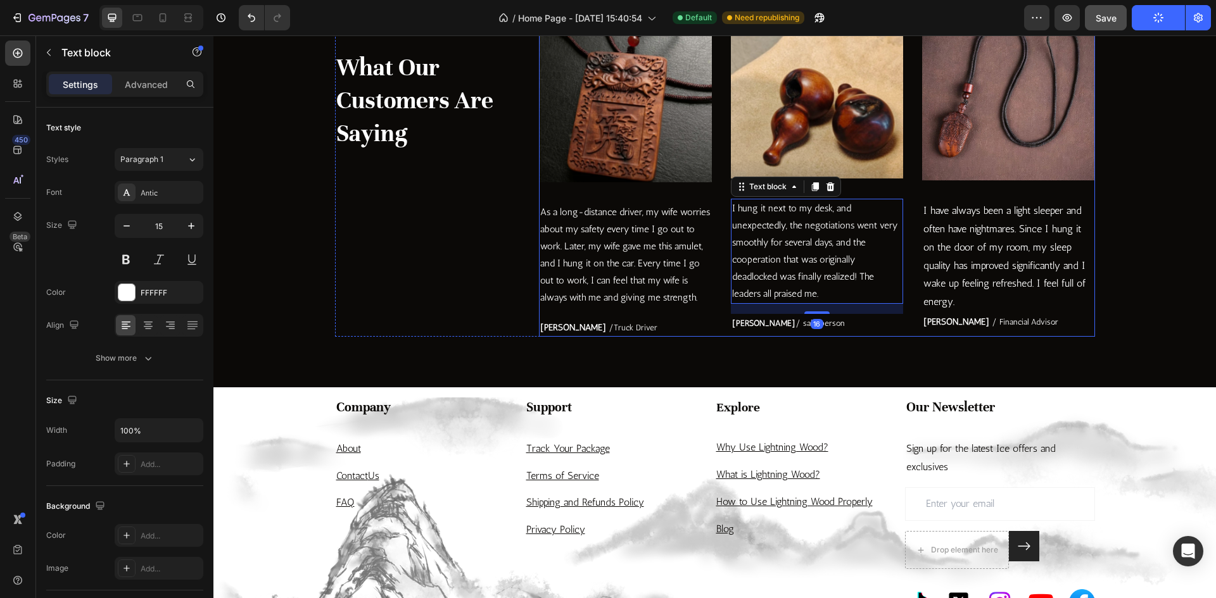
click at [649, 313] on div "Image As a long-distance driver, my wife worries about my safety every time I g…" at bounding box center [625, 172] width 173 height 329
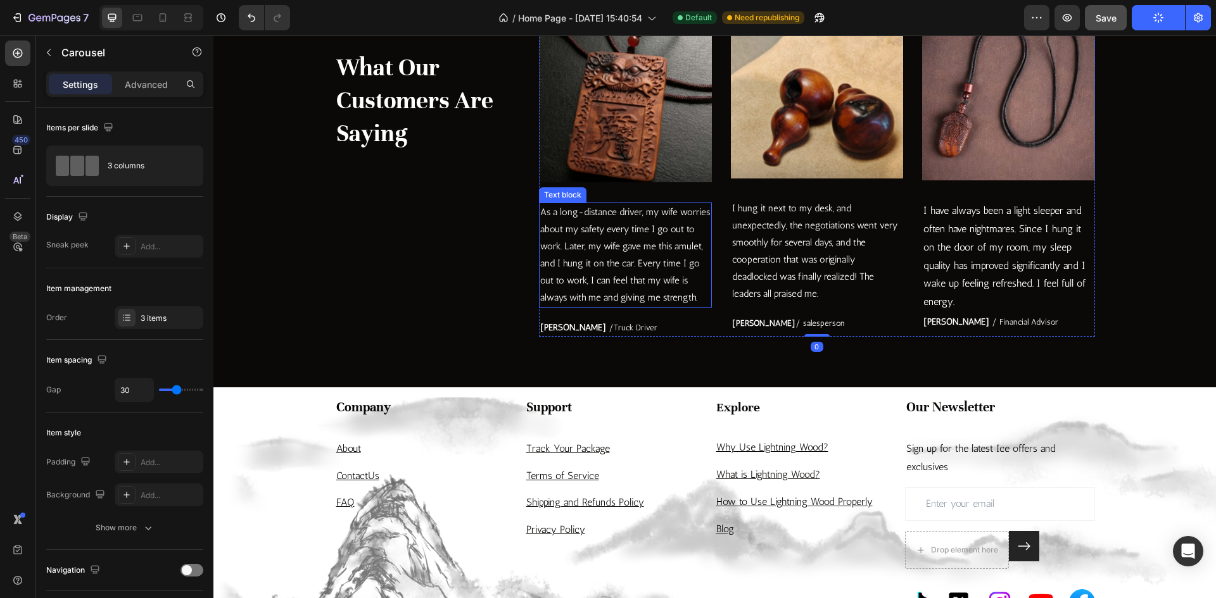
click at [639, 301] on p "As a long-distance driver, my wife worries about my safety every time I go out …" at bounding box center [625, 255] width 170 height 103
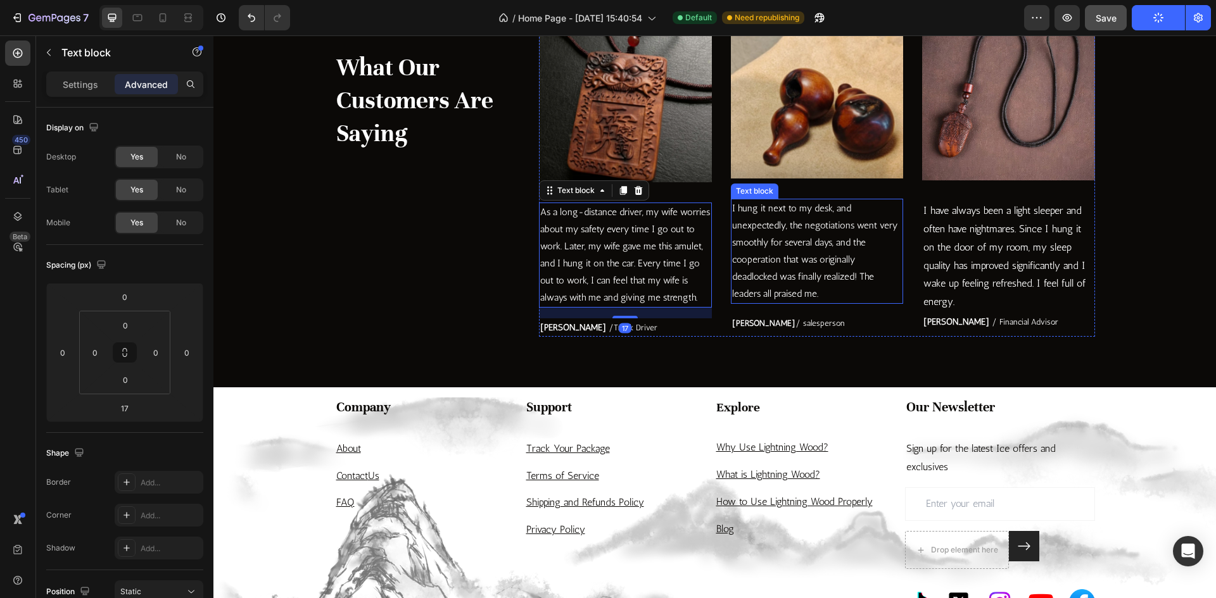
click at [854, 295] on p "I hung it next to my desk, and unexpectedly, the negotiations went very smoothl…" at bounding box center [817, 251] width 170 height 103
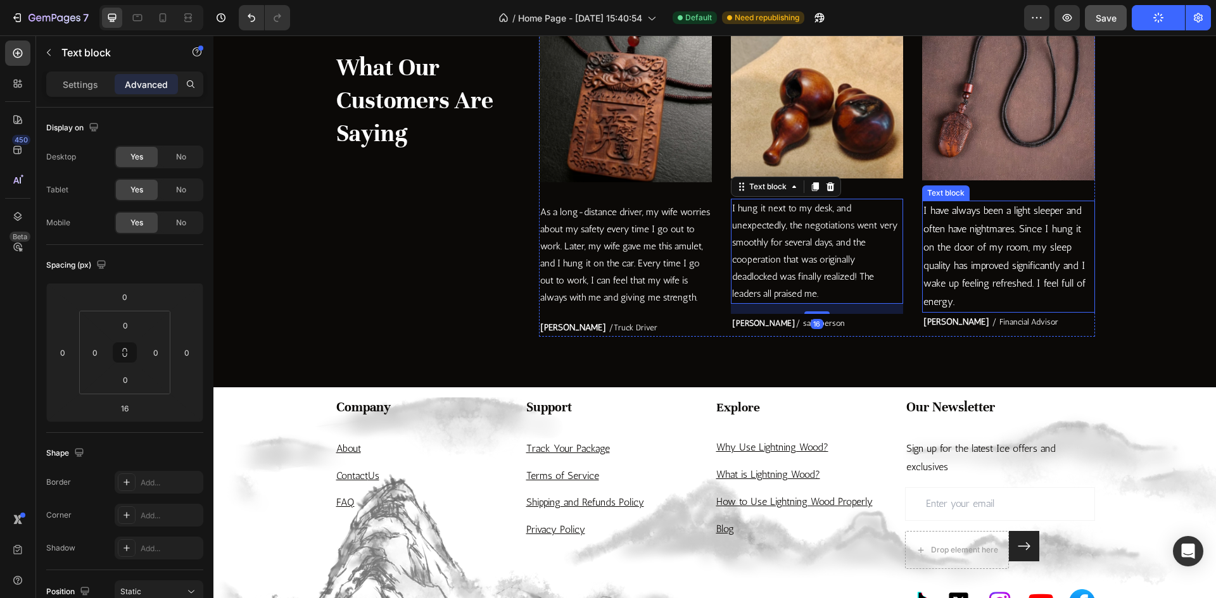
click at [1005, 301] on p "I have always been a light sleeper and often have nightmares. Since I hung it o…" at bounding box center [1008, 257] width 170 height 110
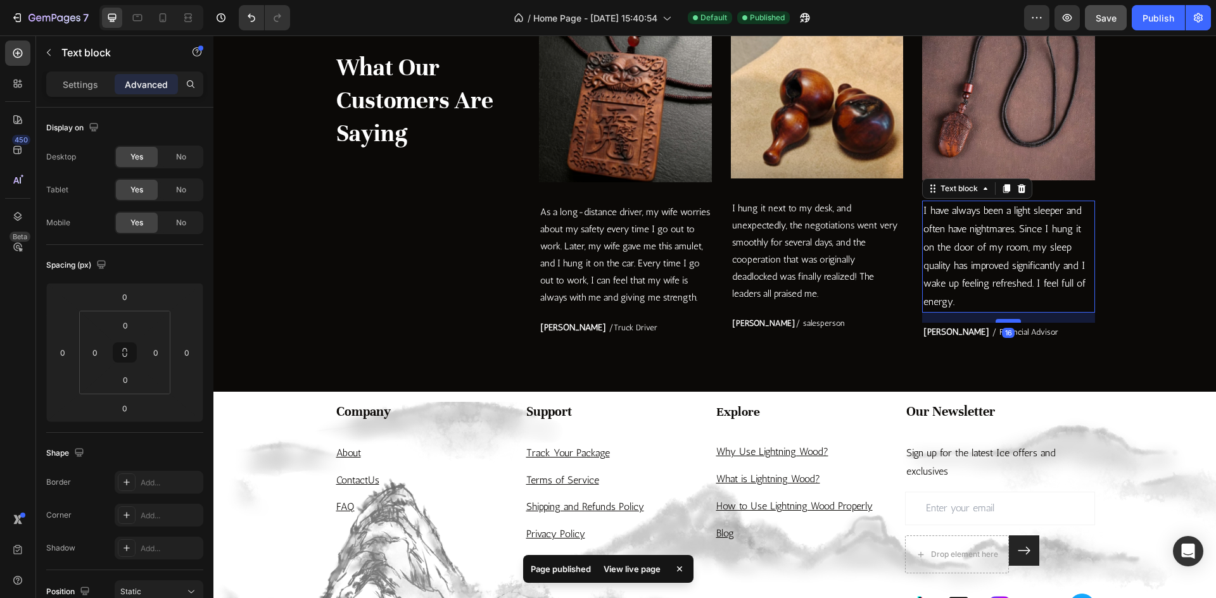
drag, startPoint x: 1004, startPoint y: 310, endPoint x: 1004, endPoint y: 320, distance: 10.1
click at [1004, 320] on div at bounding box center [1007, 321] width 25 height 4
type input "16"
click at [829, 312] on div "Image I hung it next to my desk, and unexpectedly, the negotiations went very s…" at bounding box center [817, 174] width 173 height 333
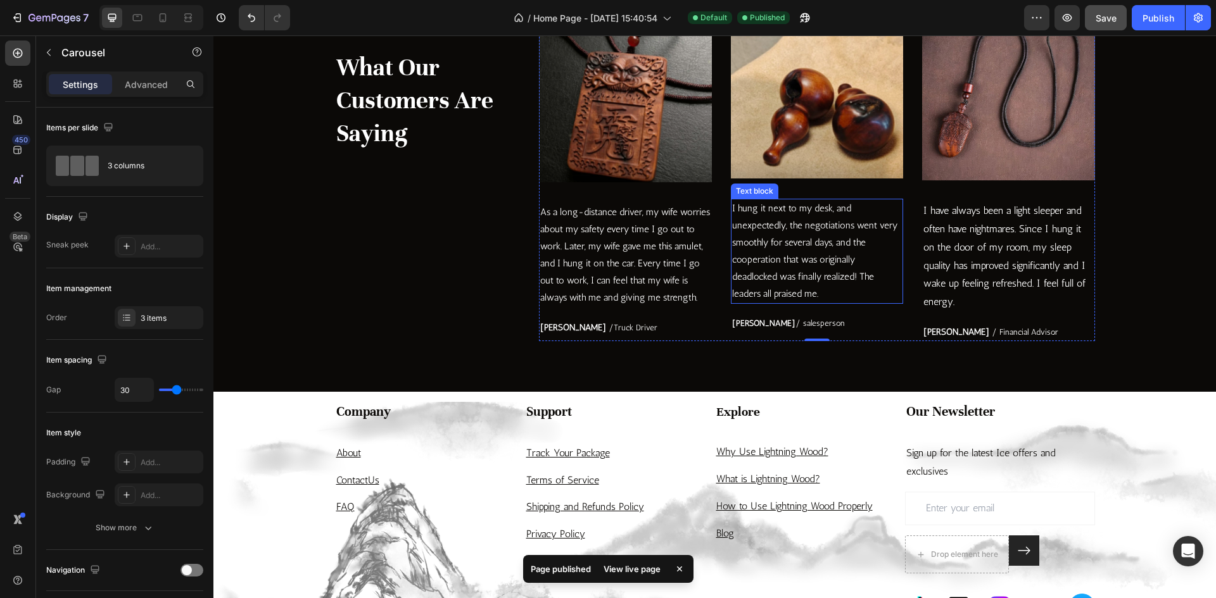
click at [750, 291] on p "I hung it next to my desk, and unexpectedly, the negotiations went very smoothl…" at bounding box center [817, 251] width 170 height 103
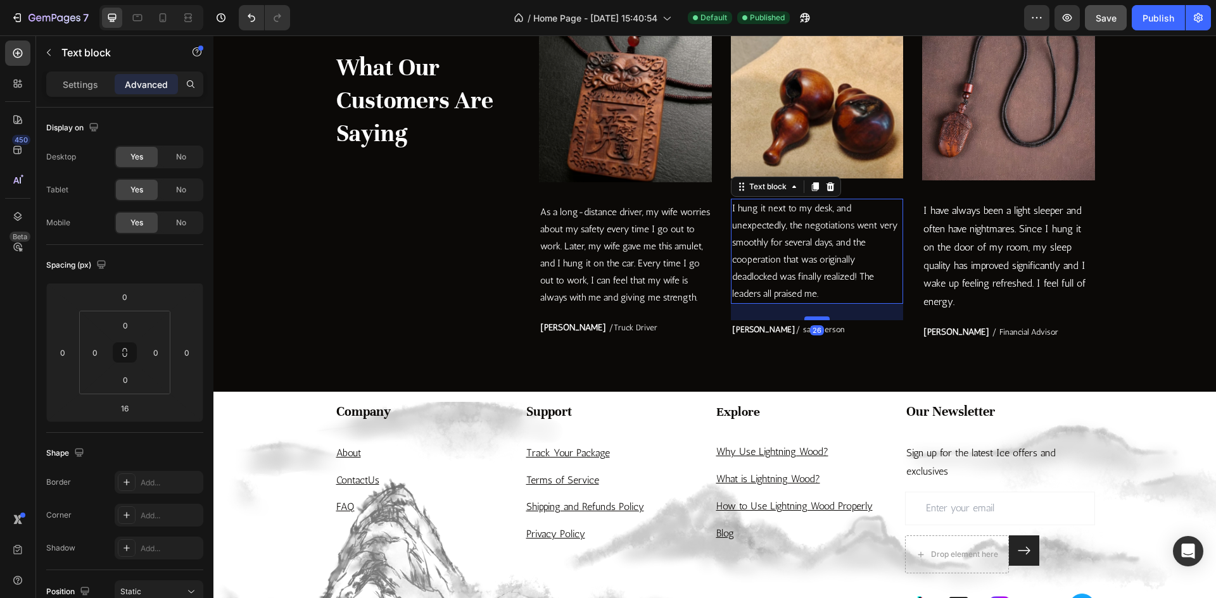
drag, startPoint x: 812, startPoint y: 314, endPoint x: 812, endPoint y: 320, distance: 6.4
click at [812, 320] on div at bounding box center [816, 319] width 25 height 4
type input "26"
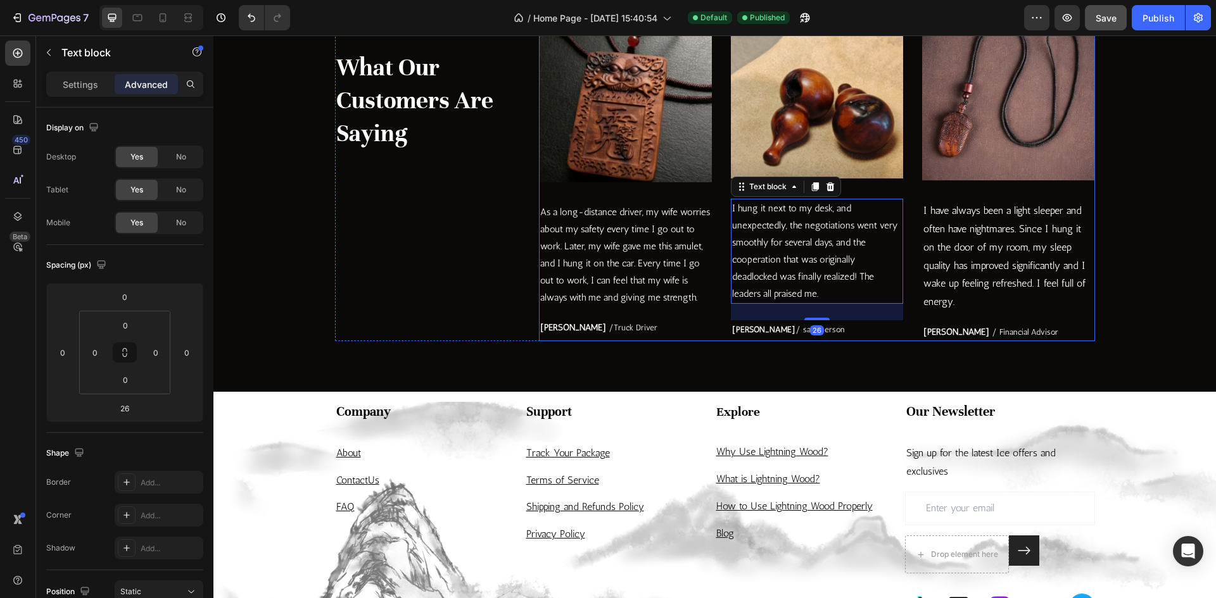
click at [653, 308] on div "Image As a long-distance driver, my wife worries about my safety every time I g…" at bounding box center [625, 174] width 173 height 333
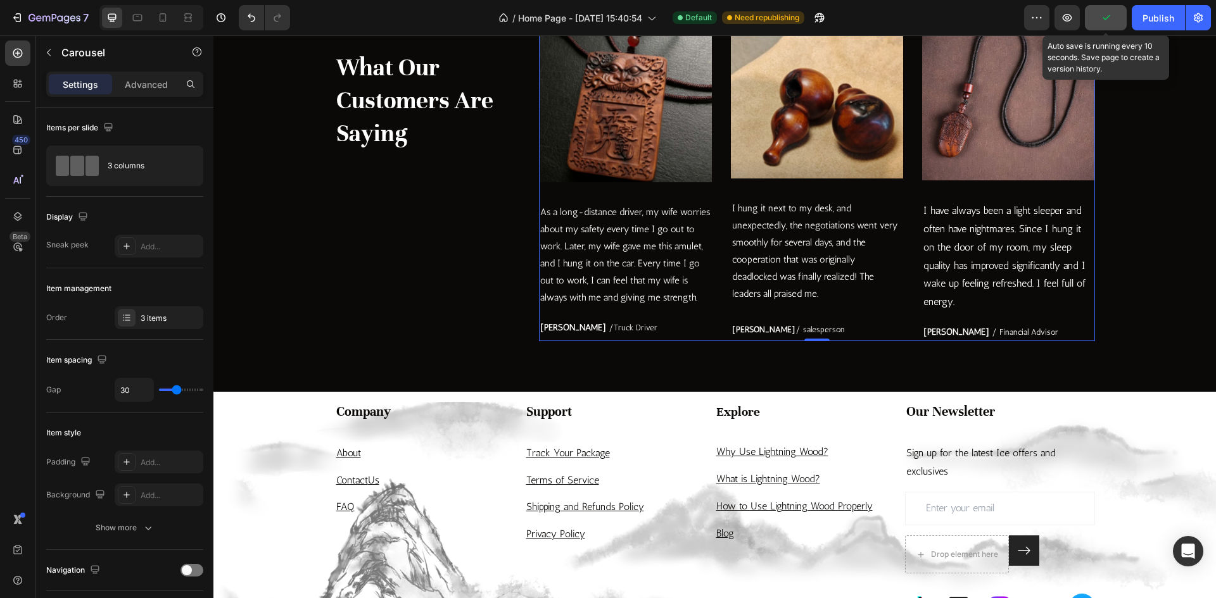
click at [1108, 16] on icon "button" at bounding box center [1105, 17] width 13 height 13
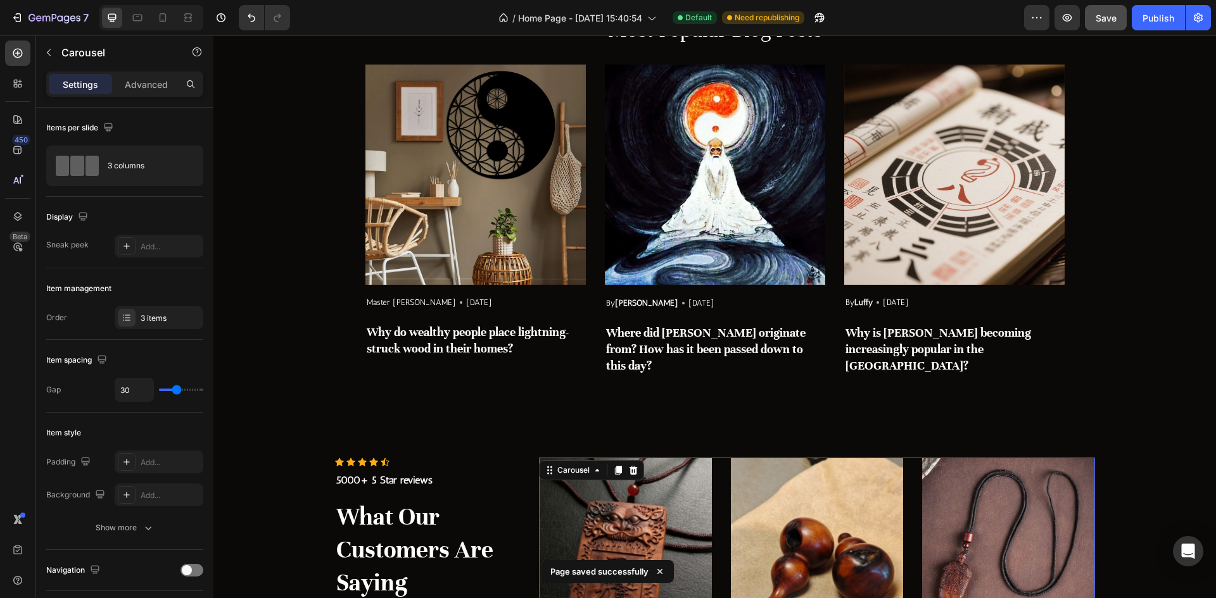
click at [1113, 25] on button "Save" at bounding box center [1106, 17] width 42 height 25
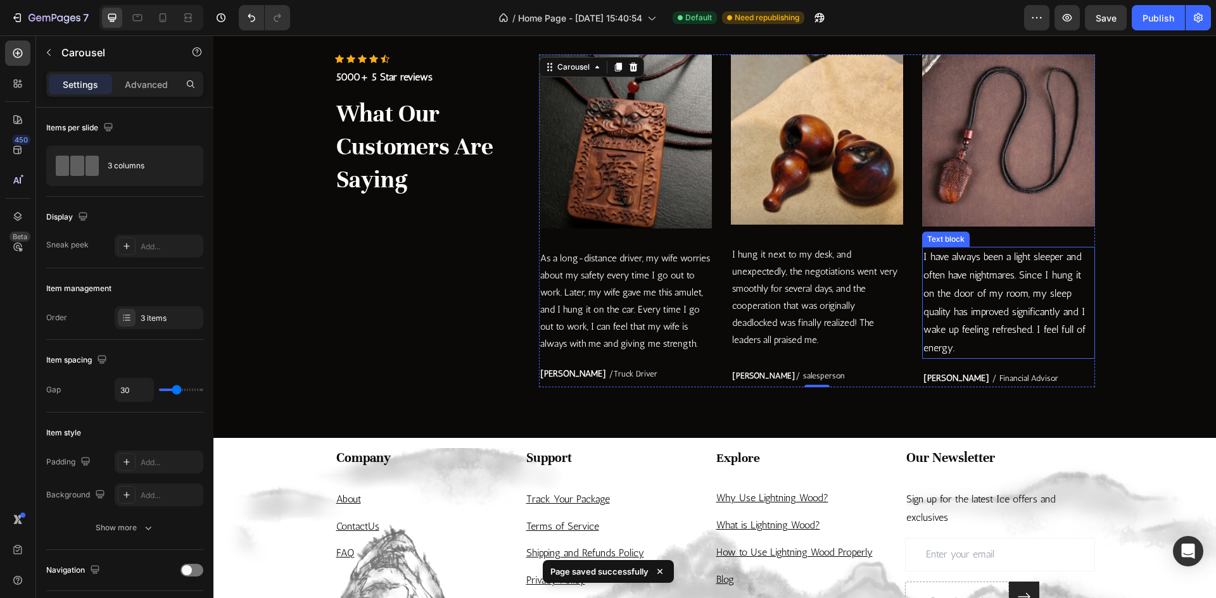
scroll to position [2805, 0]
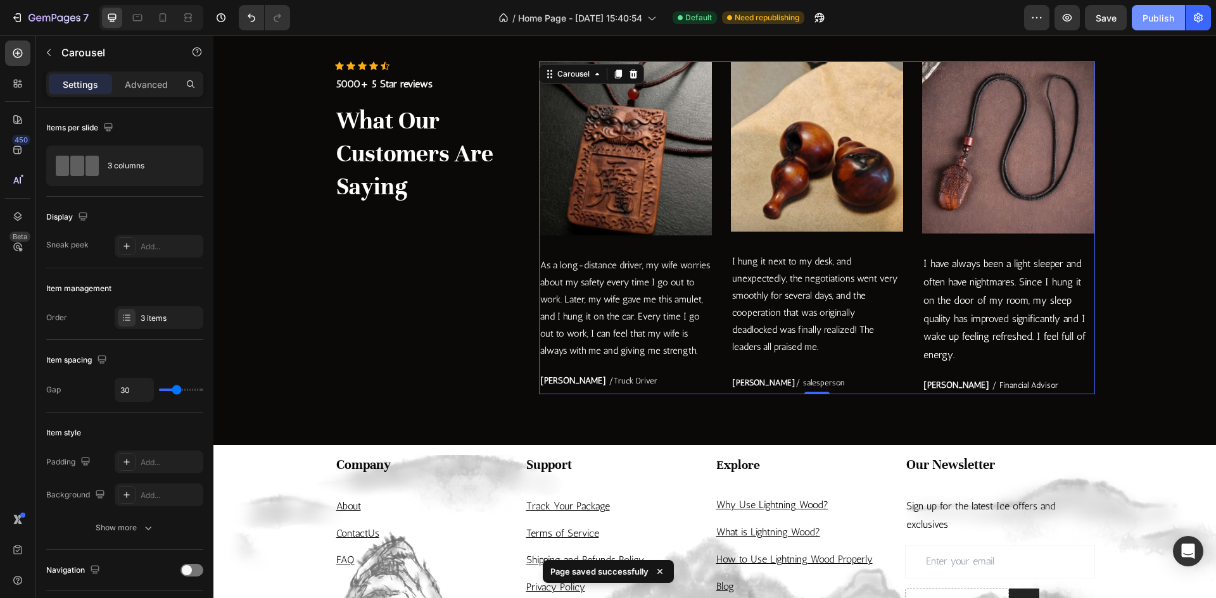
click at [1146, 23] on div "Publish" at bounding box center [1158, 17] width 32 height 13
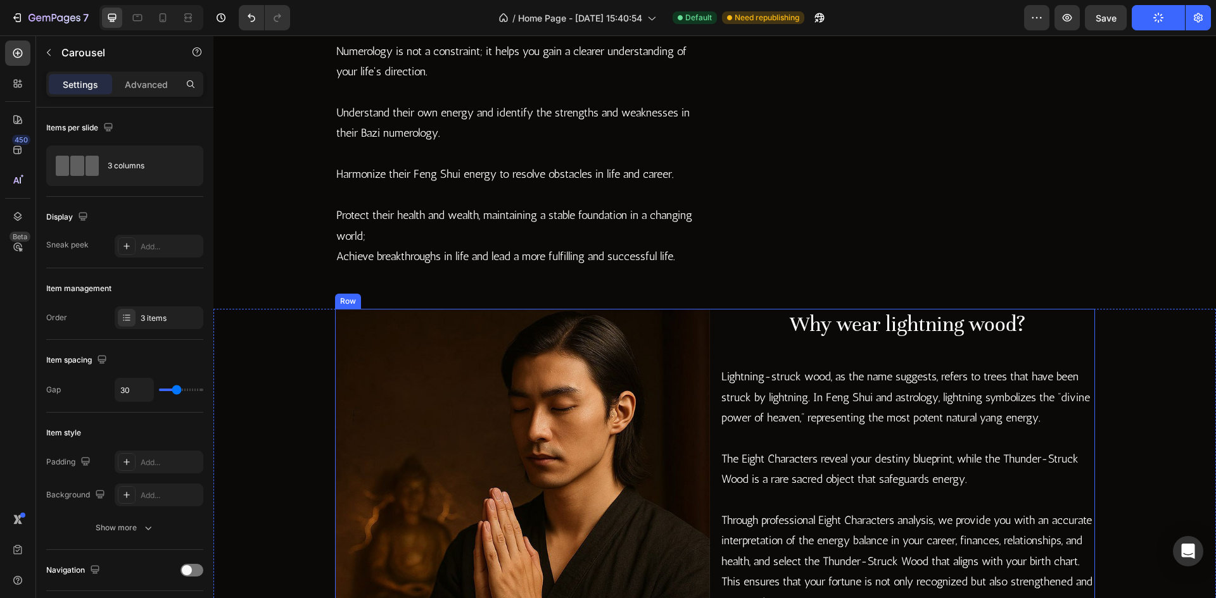
scroll to position [1719, 0]
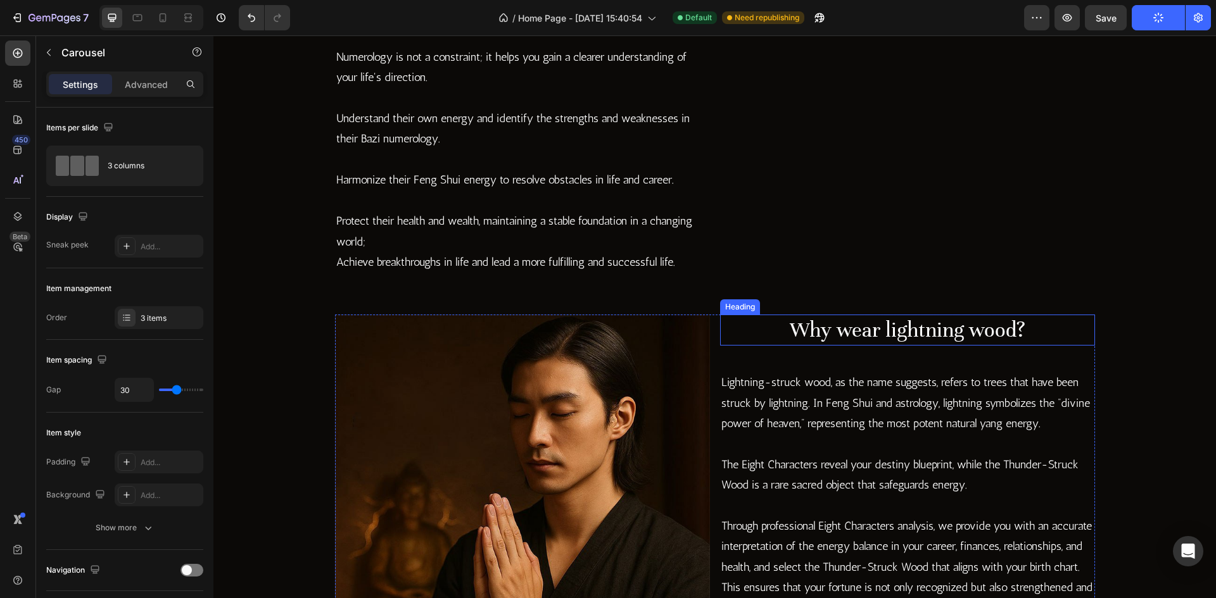
click at [842, 339] on h2 "Why wear lightning wood?" at bounding box center [907, 331] width 375 height 32
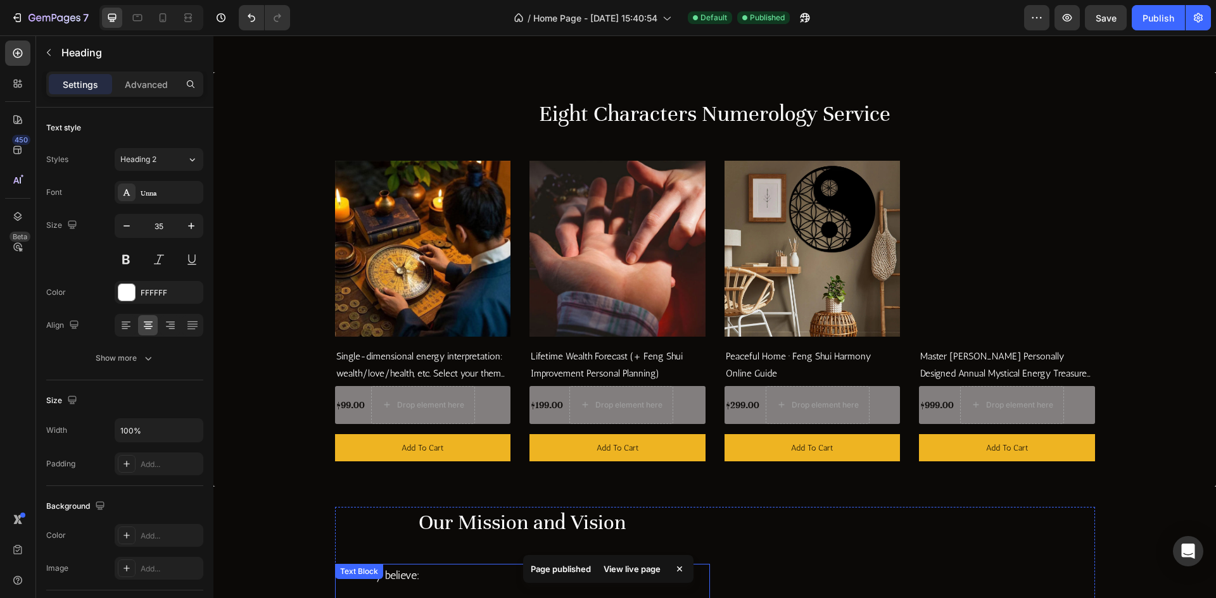
scroll to position [1085, 0]
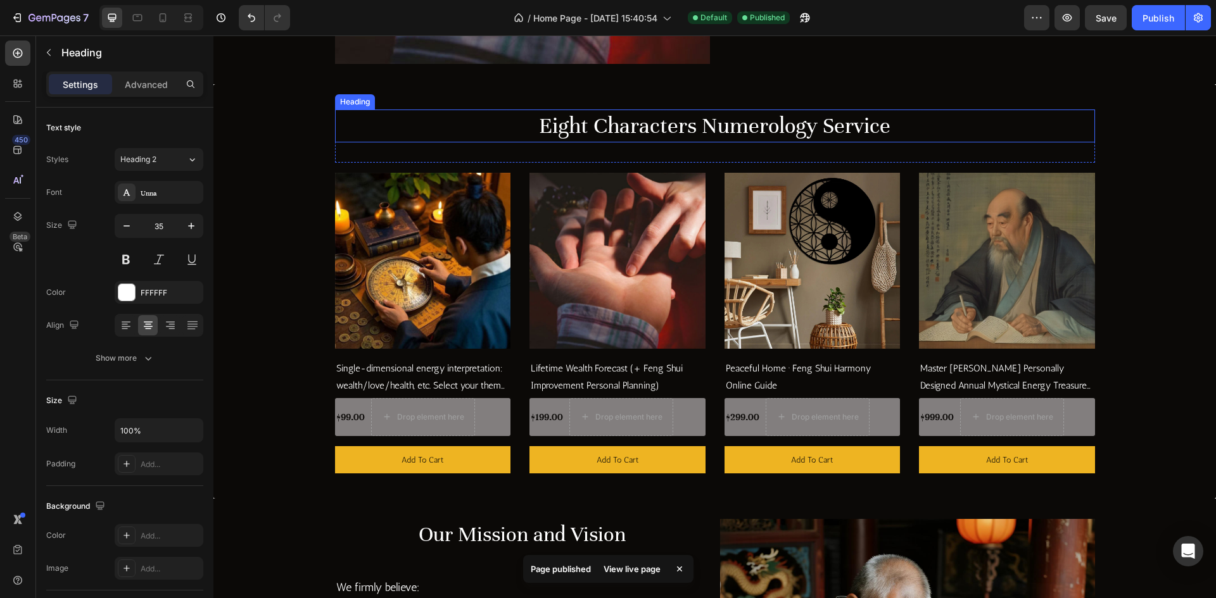
click at [671, 126] on h2 "Eight Characters Numerology Service" at bounding box center [715, 126] width 760 height 33
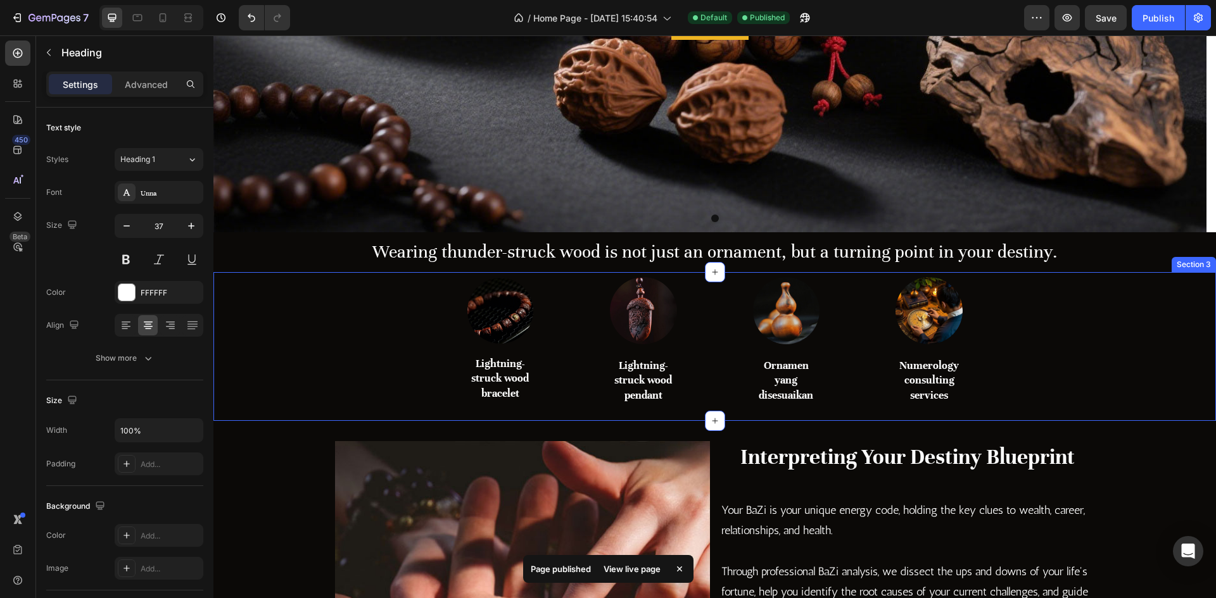
scroll to position [262, 0]
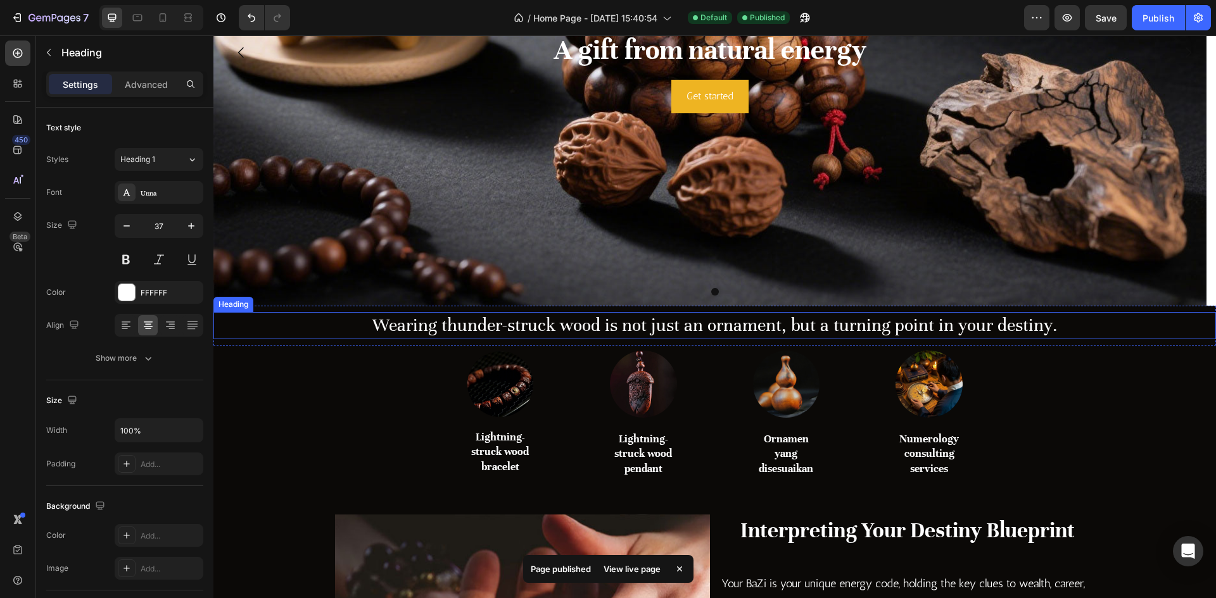
click at [620, 337] on h2 "Wearing thunder-struck wood is not just an ornament, but a turning point in you…" at bounding box center [714, 325] width 1002 height 27
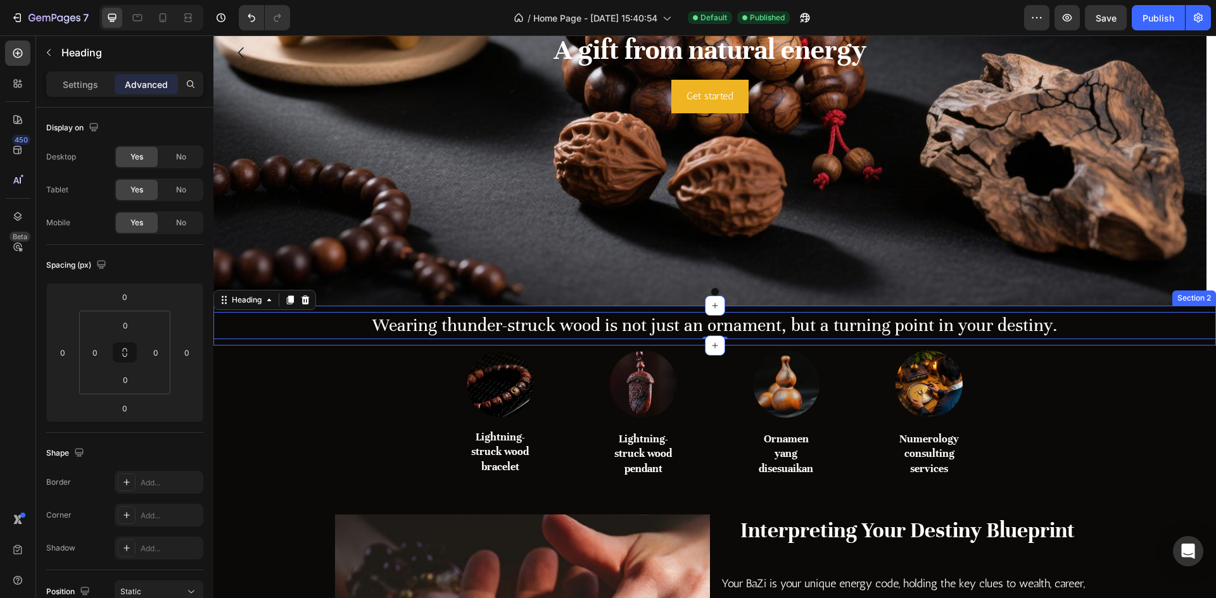
click at [654, 298] on div "Background Image" at bounding box center [709, 52] width 993 height 507
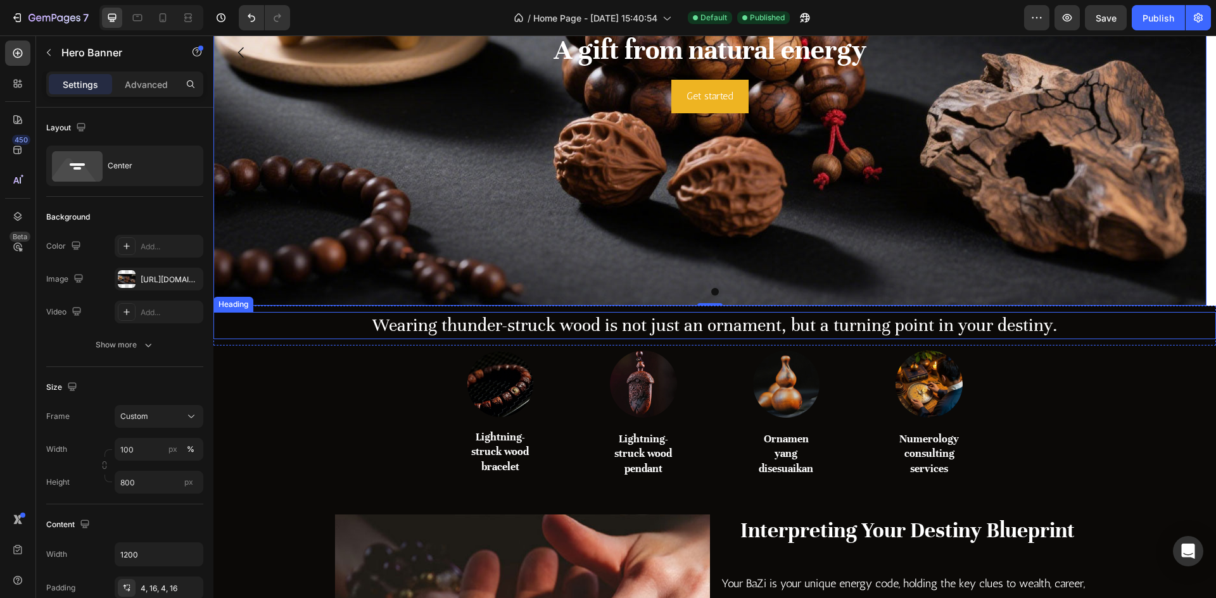
click at [640, 327] on h2 "Wearing thunder-struck wood is not just an ornament, but a turning point in you…" at bounding box center [714, 325] width 1002 height 27
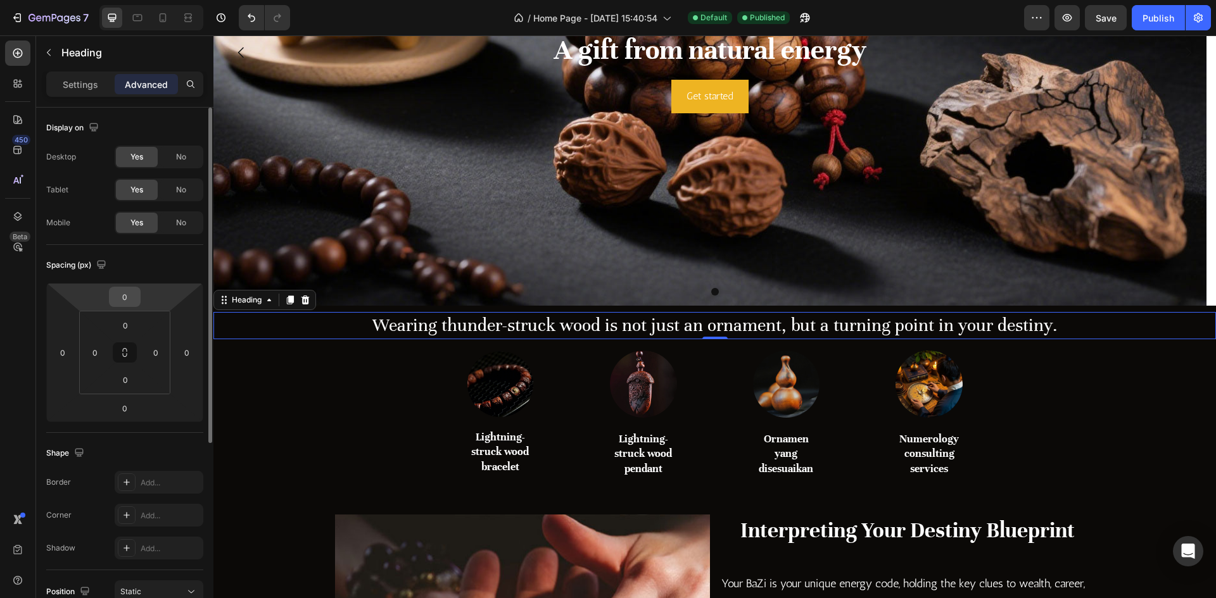
click at [130, 301] on input "0" at bounding box center [124, 296] width 25 height 19
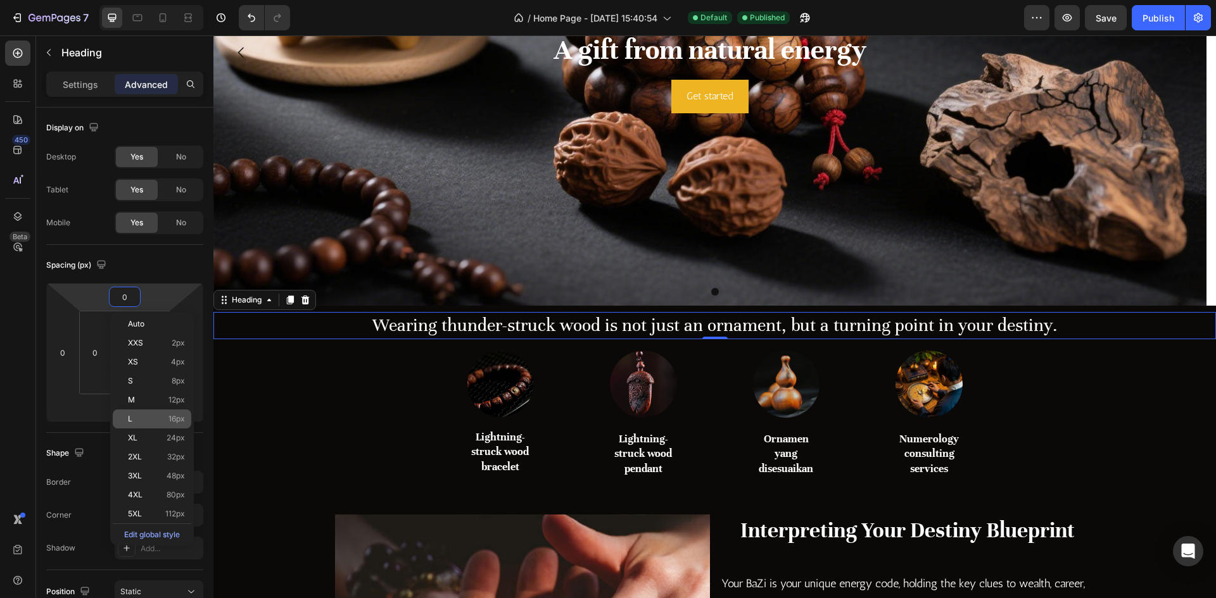
click at [152, 417] on p "L 16px" at bounding box center [156, 419] width 57 height 9
type input "16"
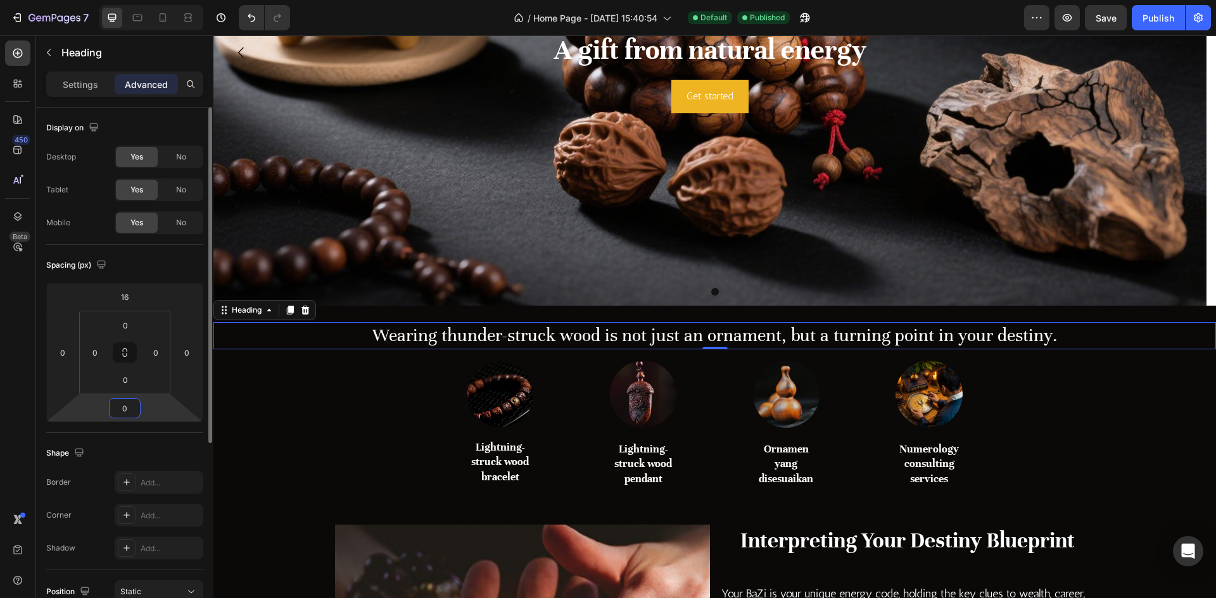
click at [118, 412] on input "0" at bounding box center [124, 408] width 25 height 19
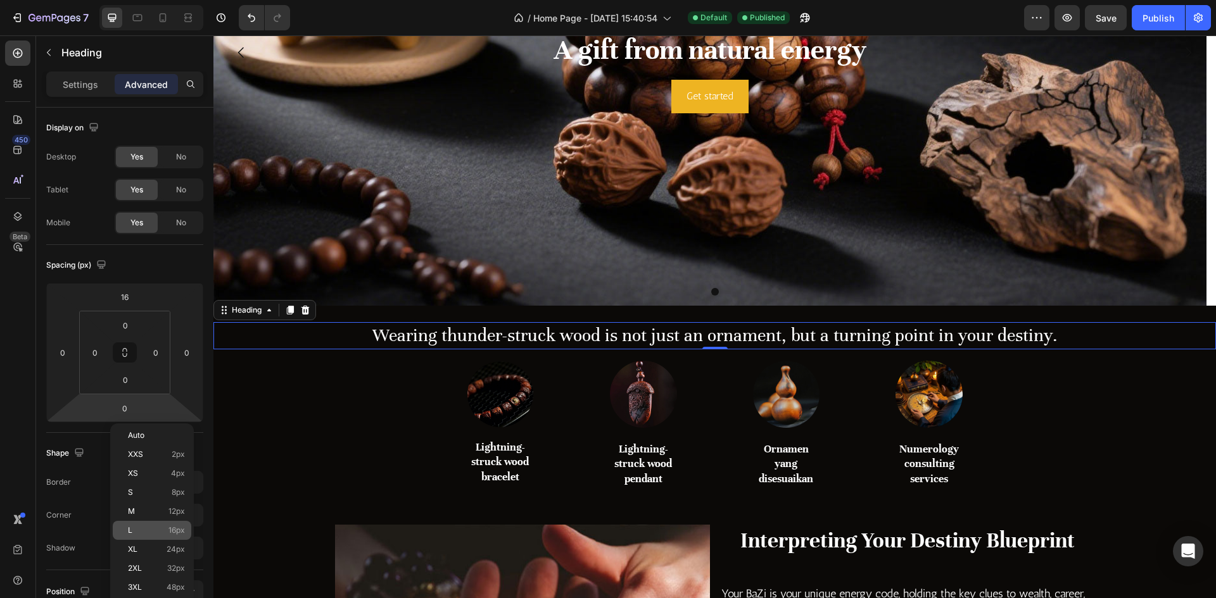
click at [163, 522] on div "L 16px" at bounding box center [152, 530] width 79 height 19
type input "16"
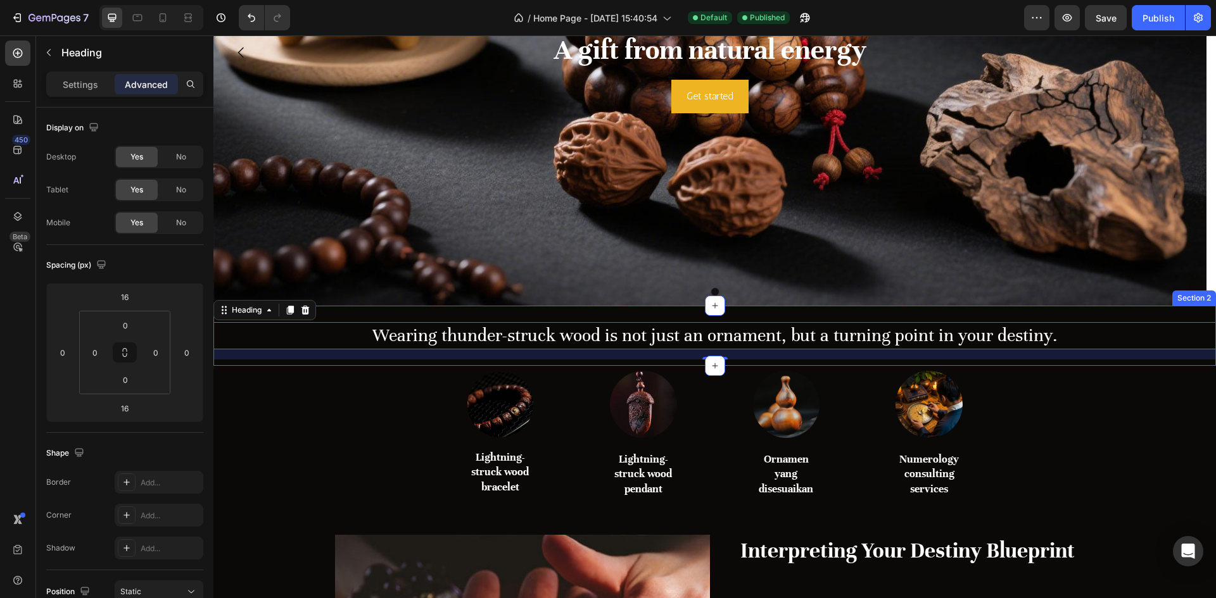
click at [612, 363] on div "Wearing thunder-struck wood is not just an ornament, but a turning point in you…" at bounding box center [714, 336] width 1002 height 60
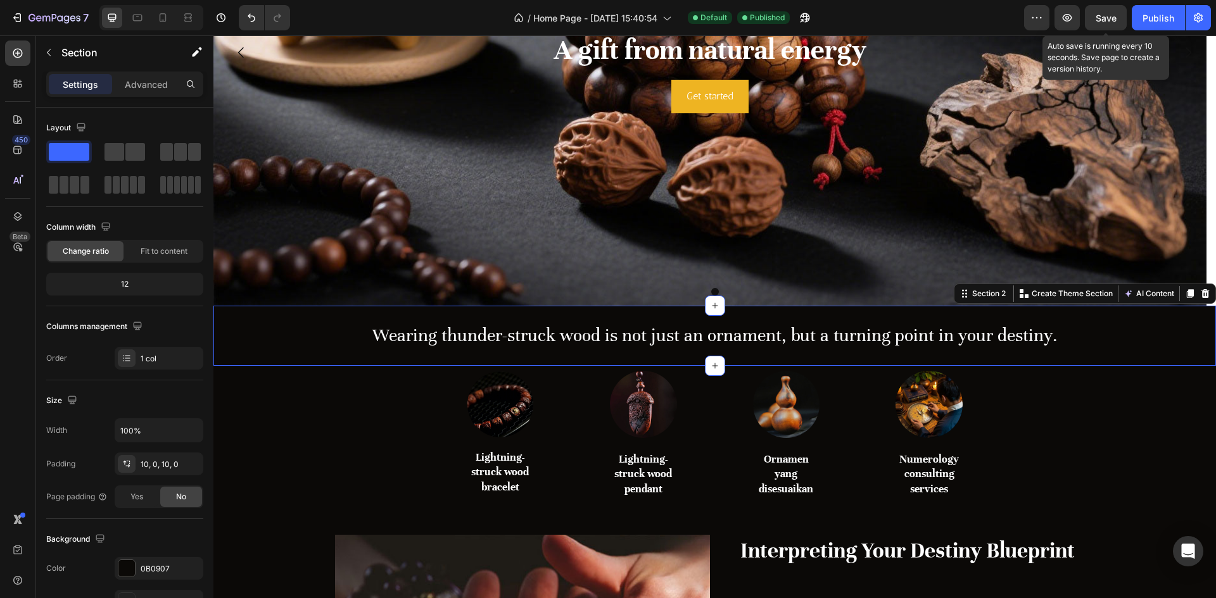
click at [1114, 13] on span "Save" at bounding box center [1105, 18] width 21 height 11
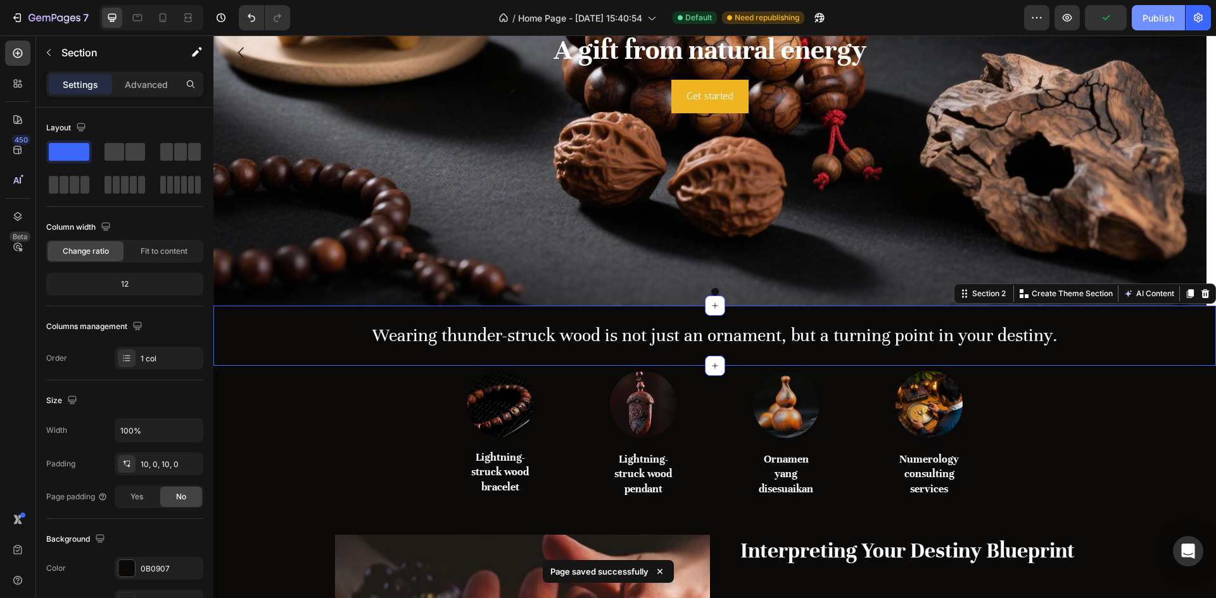
click at [1166, 19] on div "Publish" at bounding box center [1158, 17] width 32 height 13
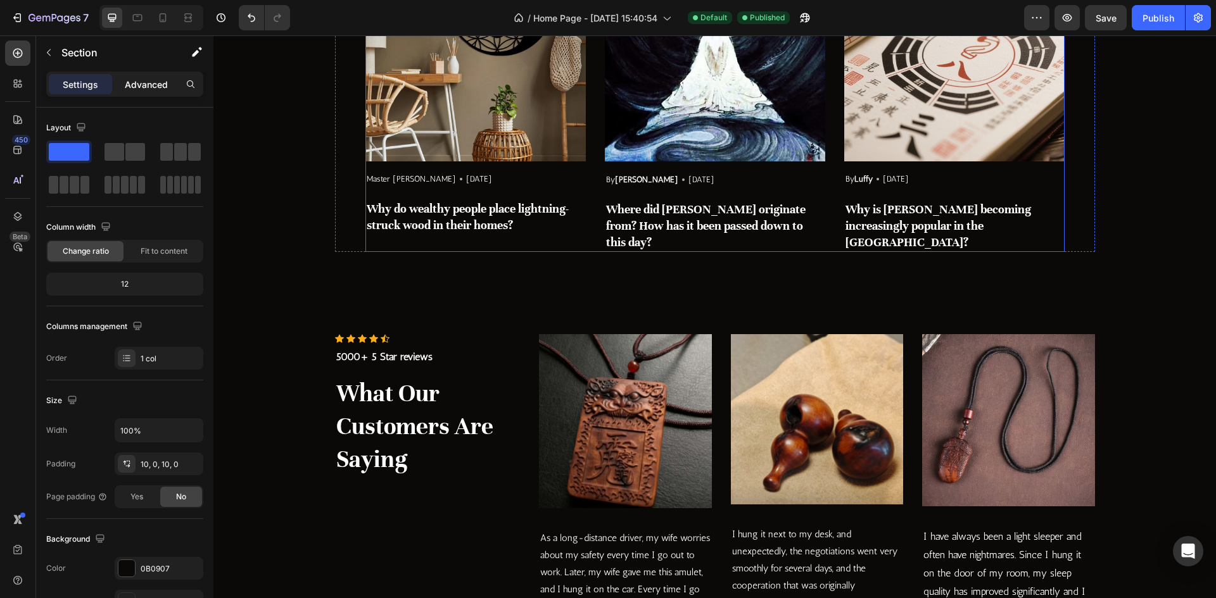
scroll to position [2352, 0]
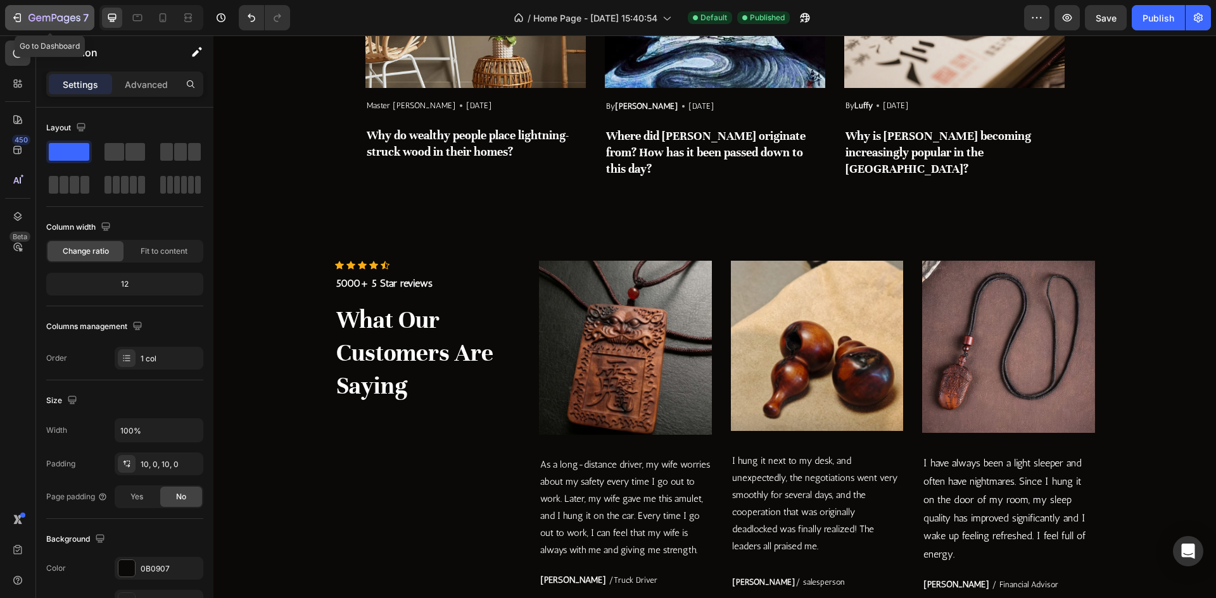
click at [28, 18] on icon "button" at bounding box center [54, 18] width 52 height 11
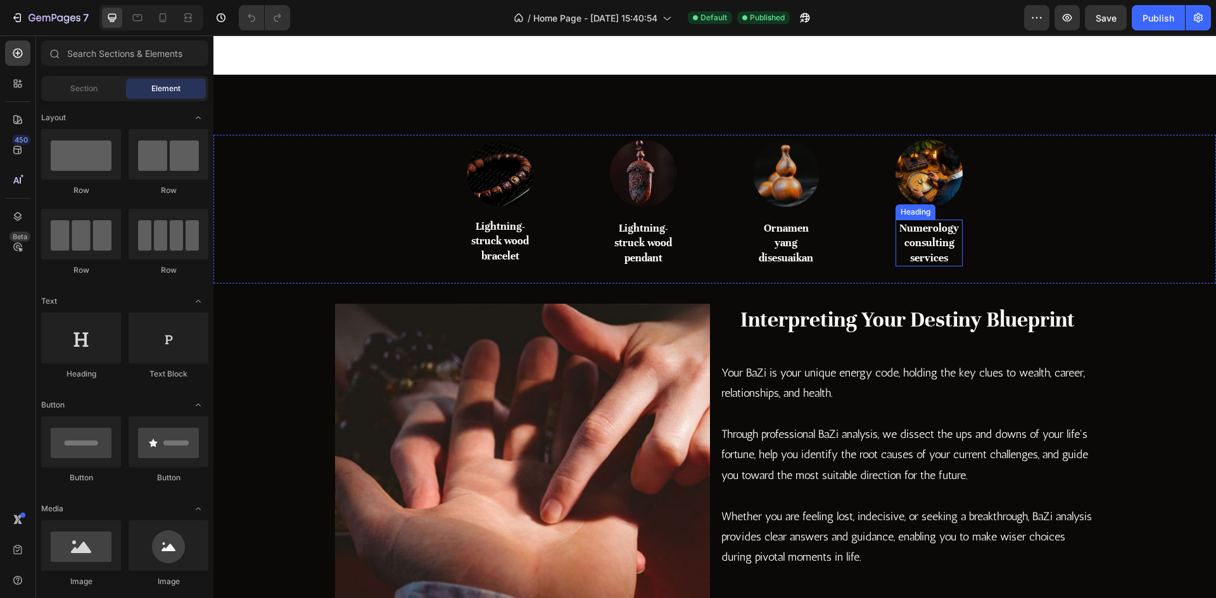
scroll to position [697, 0]
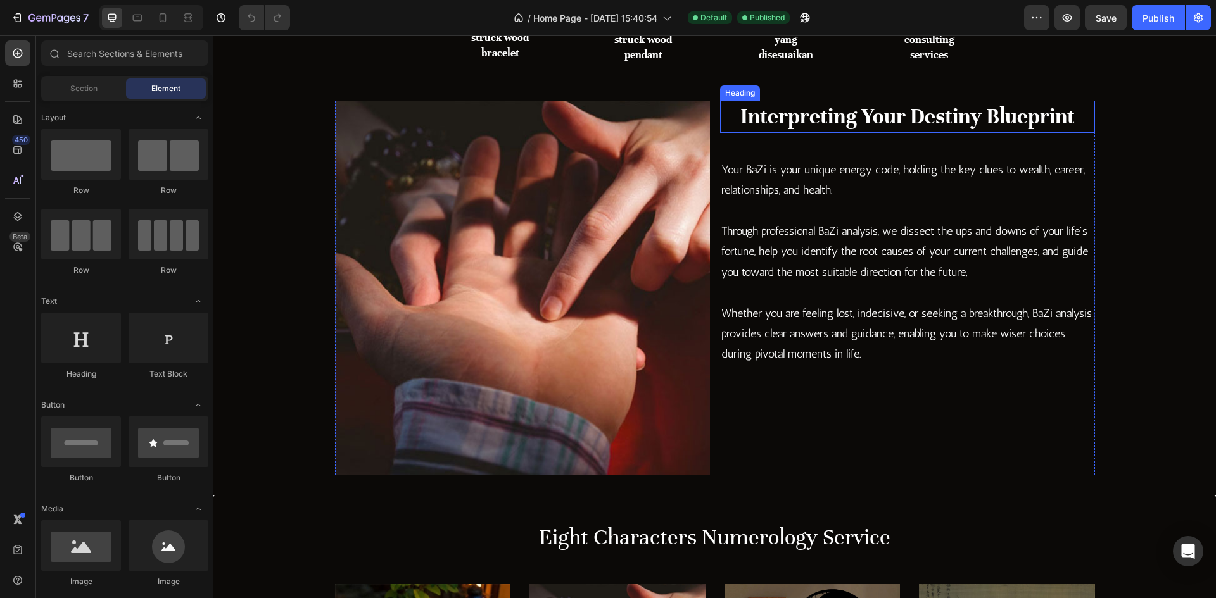
click at [847, 122] on h2 "Interpreting Your Destiny Blueprint" at bounding box center [907, 117] width 375 height 32
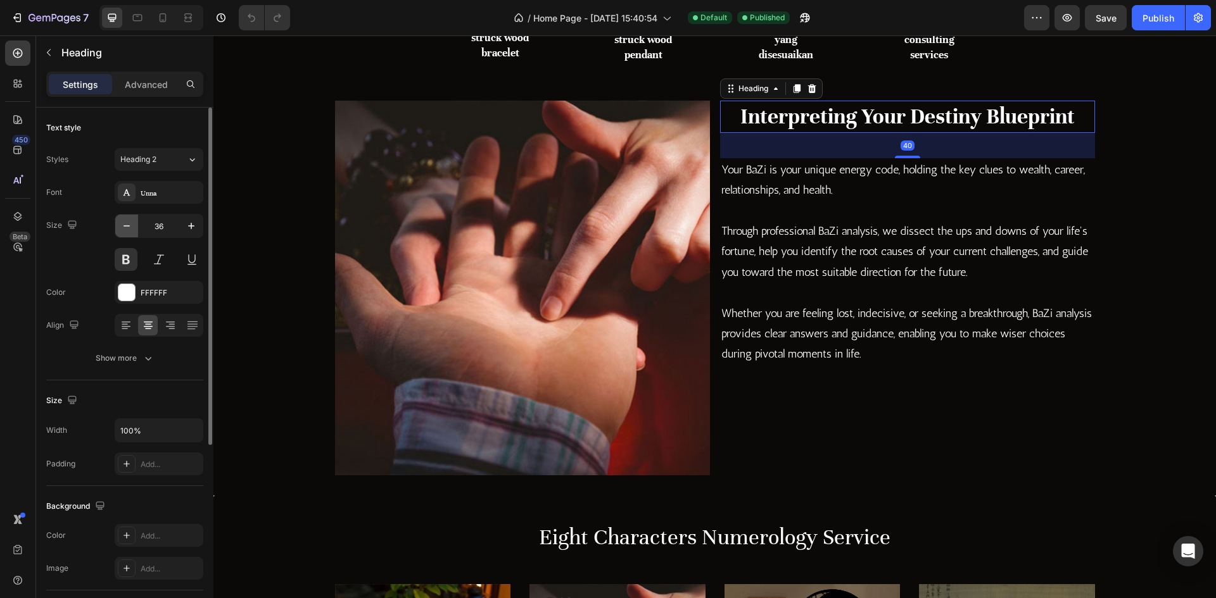
click at [127, 232] on button "button" at bounding box center [126, 226] width 23 height 23
type input "35"
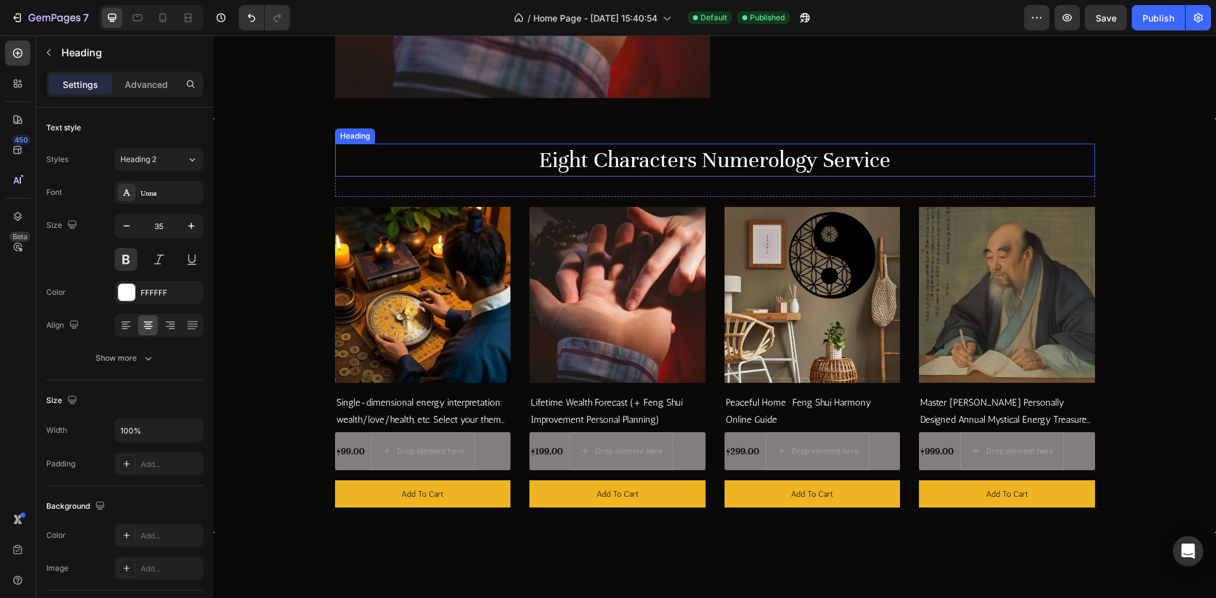
scroll to position [1076, 0]
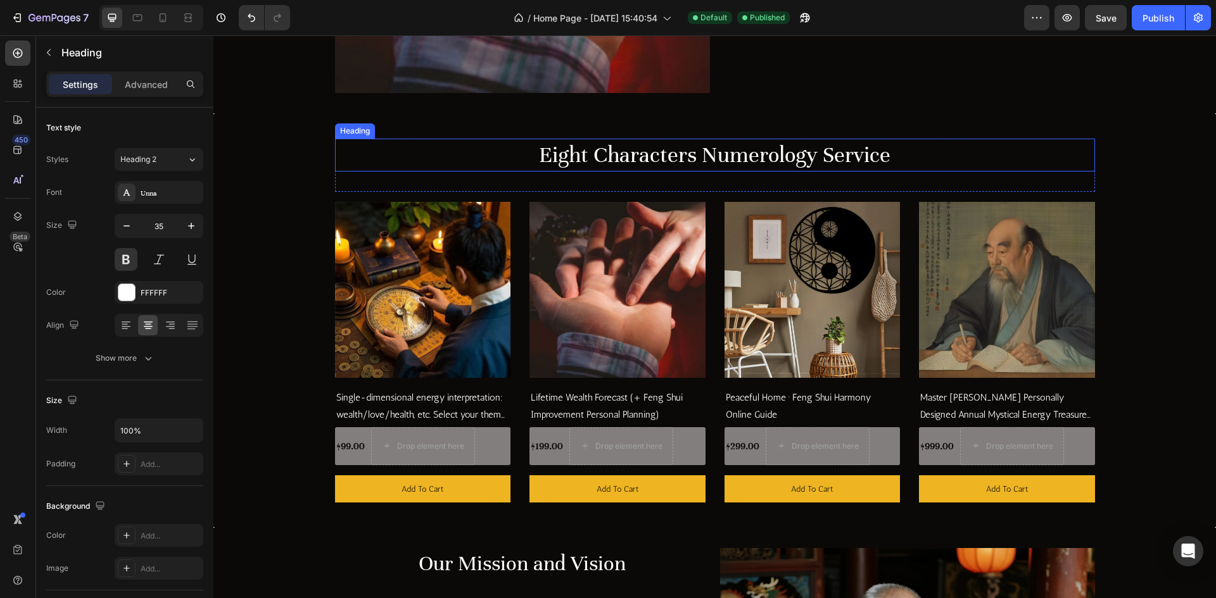
click at [664, 163] on h2 "Eight Characters Numerology Service" at bounding box center [715, 155] width 760 height 33
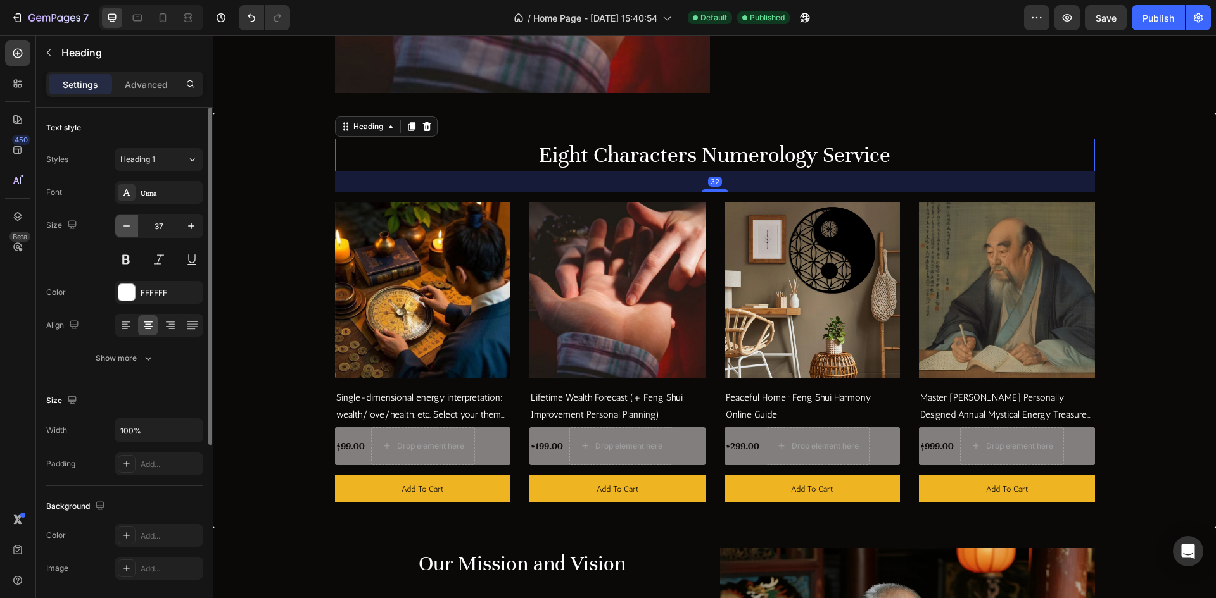
click at [134, 220] on button "button" at bounding box center [126, 226] width 23 height 23
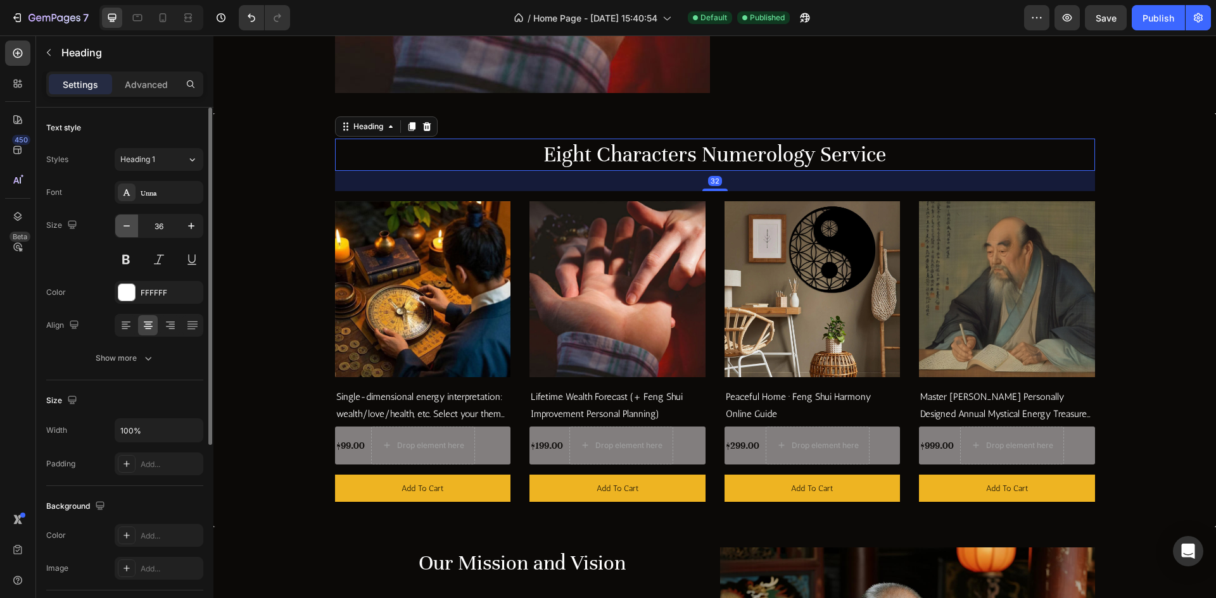
click at [134, 220] on button "button" at bounding box center [126, 226] width 23 height 23
type input "35"
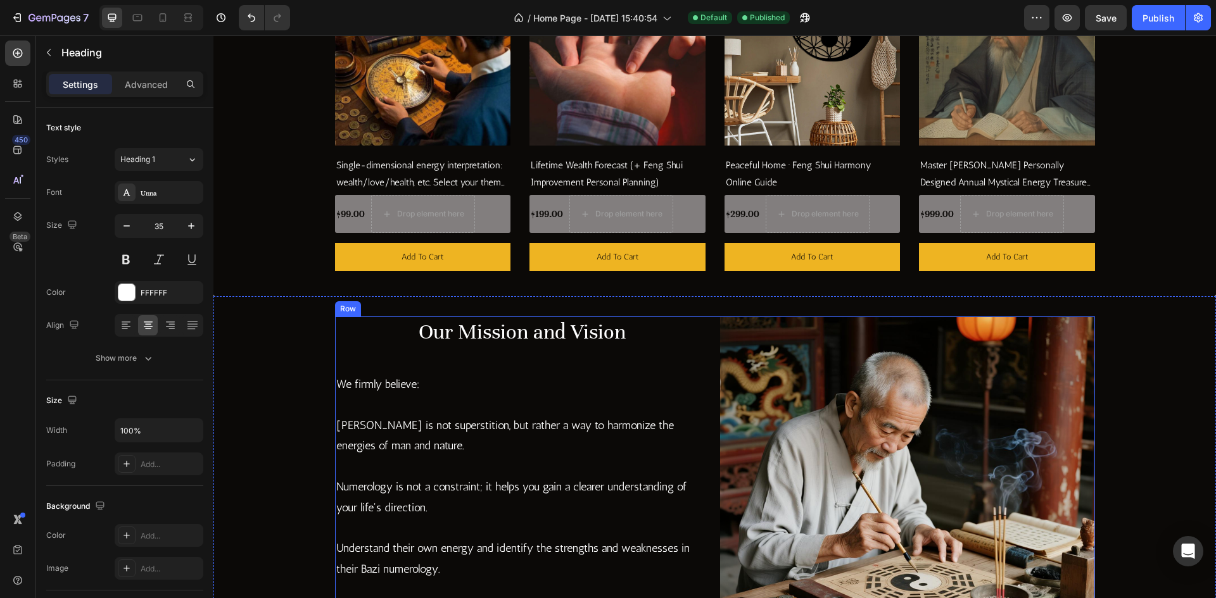
scroll to position [1330, 0]
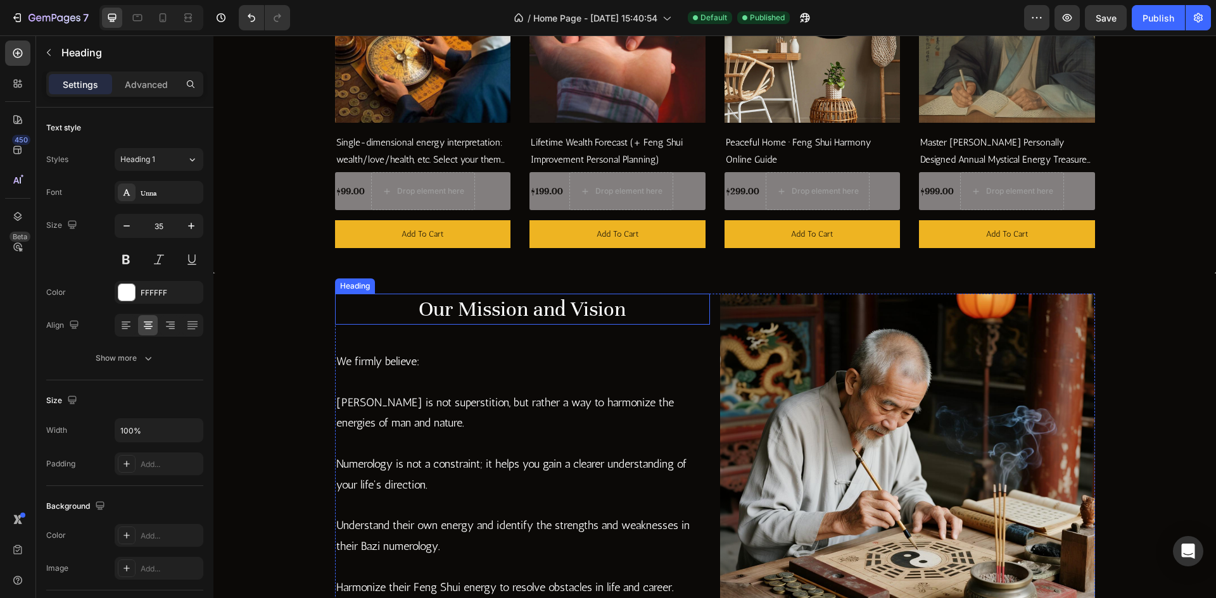
click at [591, 317] on h2 "Our Mission and Vision" at bounding box center [522, 310] width 375 height 32
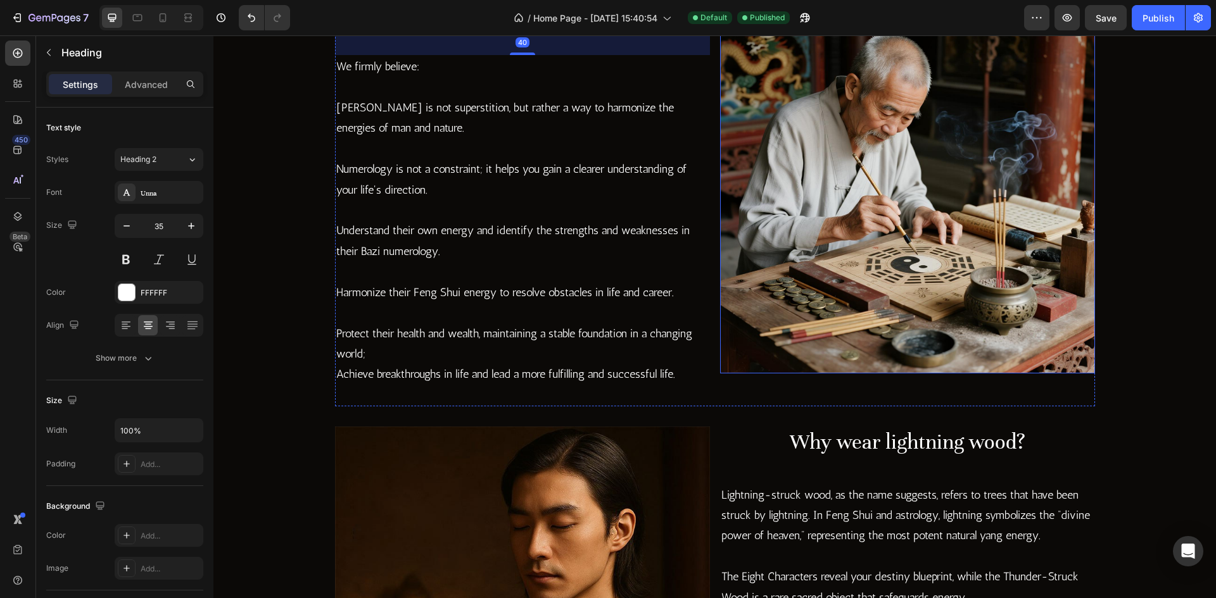
scroll to position [1646, 0]
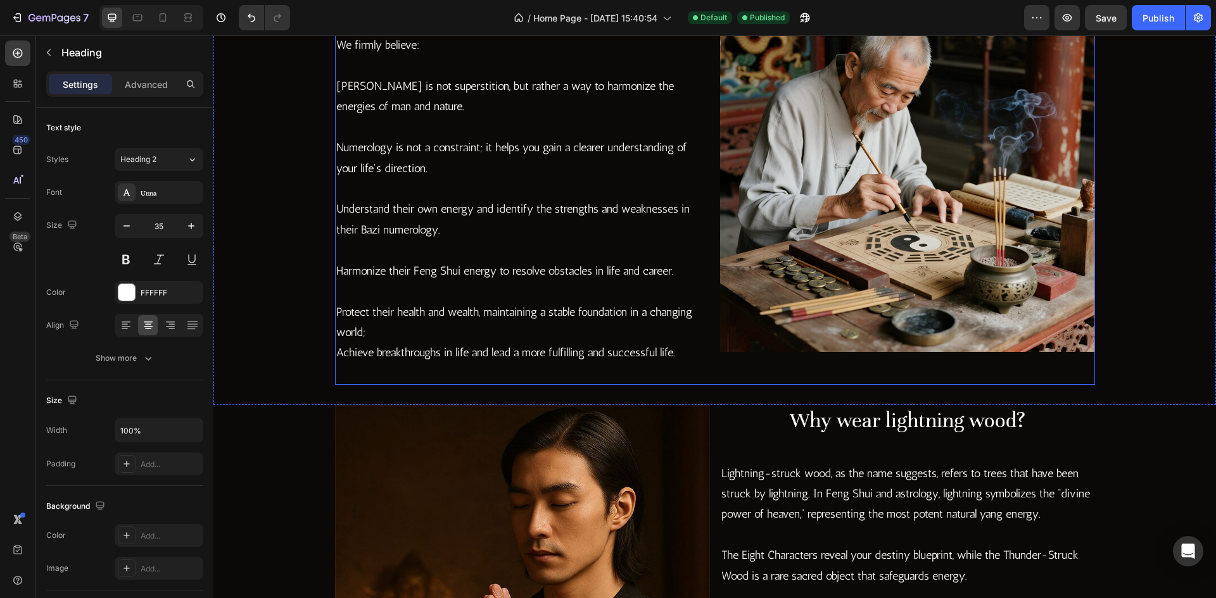
click at [853, 421] on h2 "Why wear lightning wood?" at bounding box center [907, 421] width 375 height 32
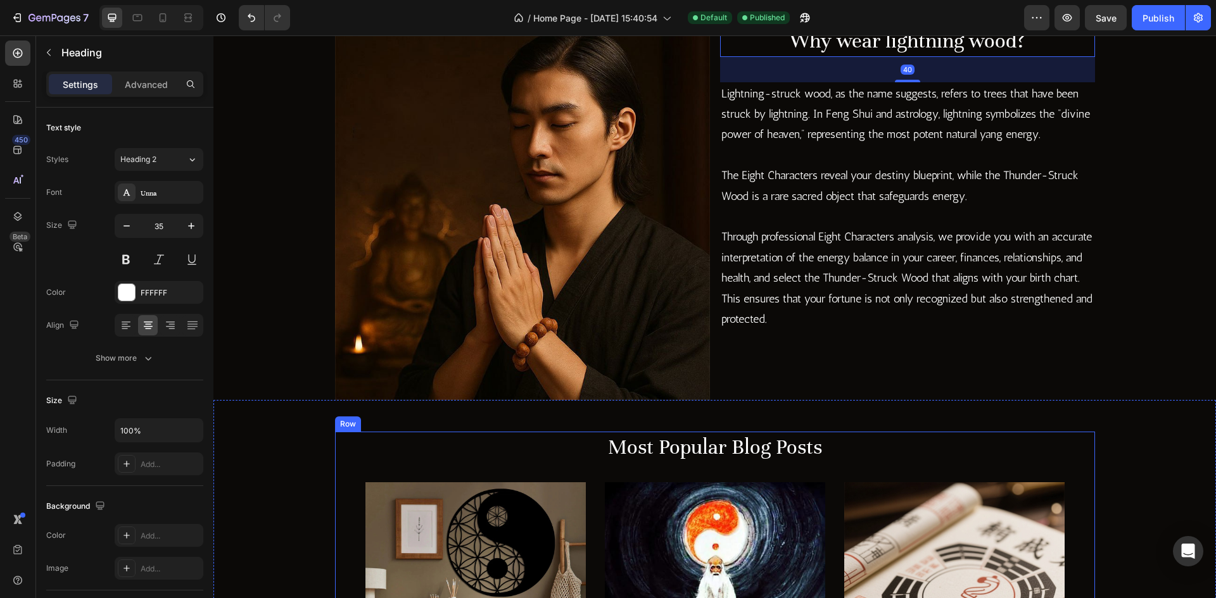
scroll to position [2153, 0]
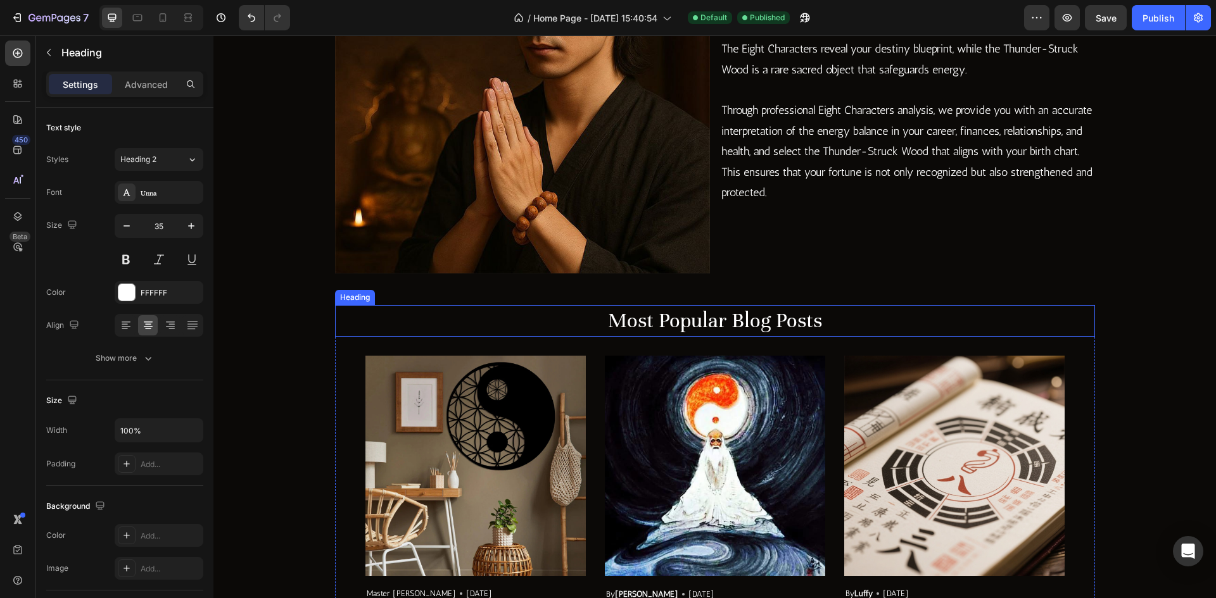
click at [733, 322] on p "Most Popular Blog Posts" at bounding box center [714, 320] width 757 height 29
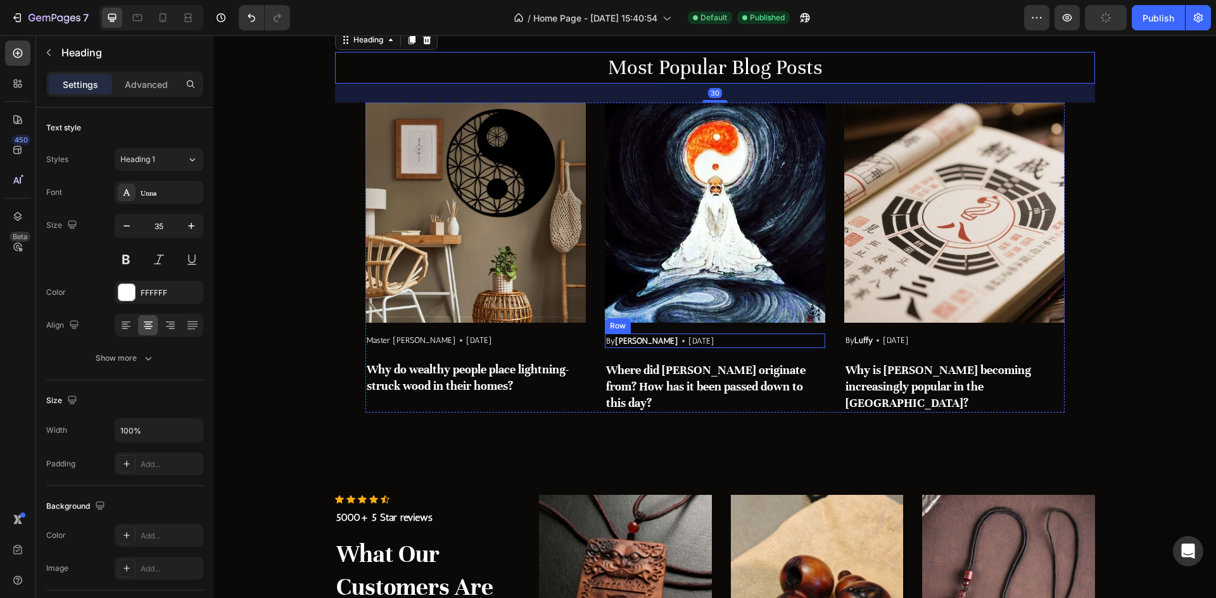
scroll to position [2596, 0]
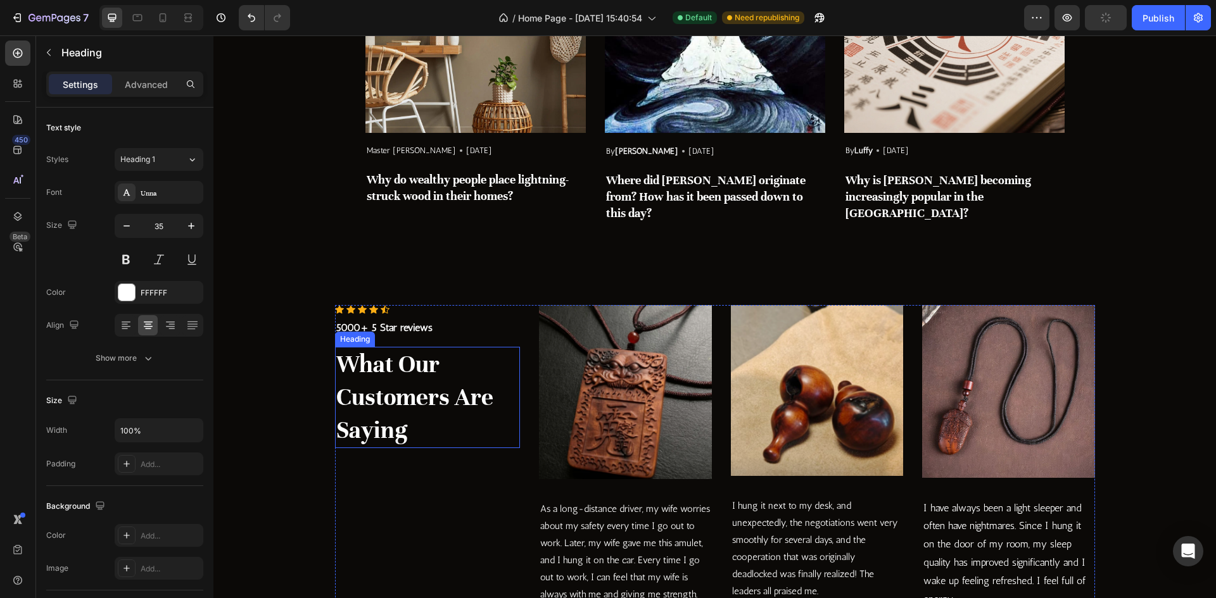
click at [351, 352] on p "What Our Customers Are Saying" at bounding box center [427, 397] width 183 height 99
click at [128, 232] on icon "button" at bounding box center [126, 226] width 13 height 13
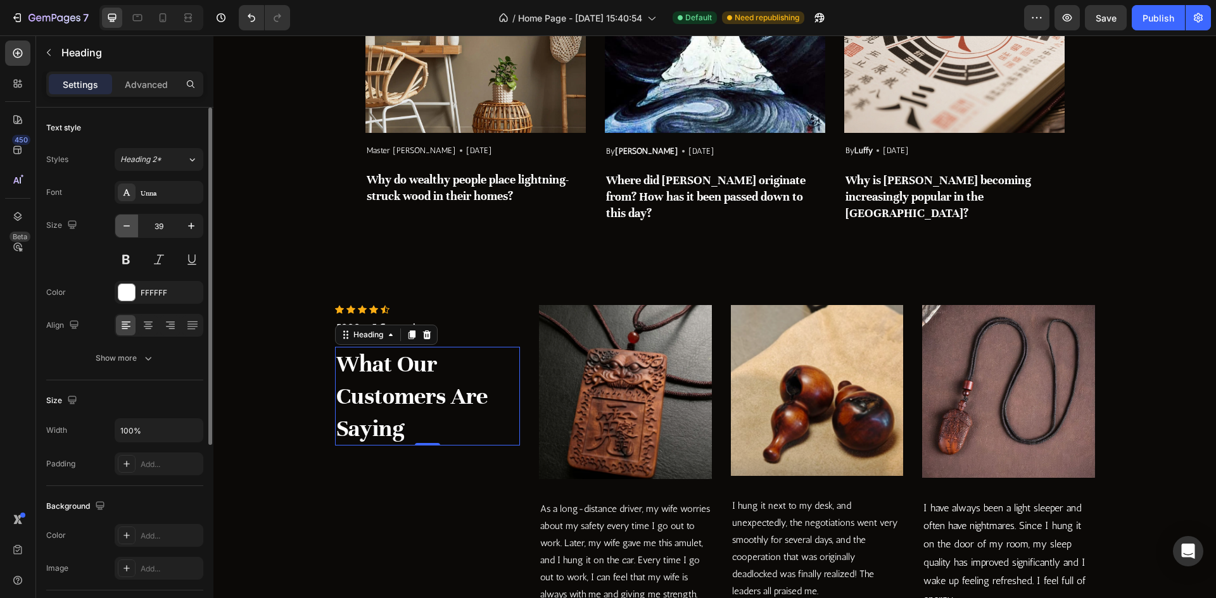
click at [128, 232] on icon "button" at bounding box center [126, 226] width 13 height 13
type input "35"
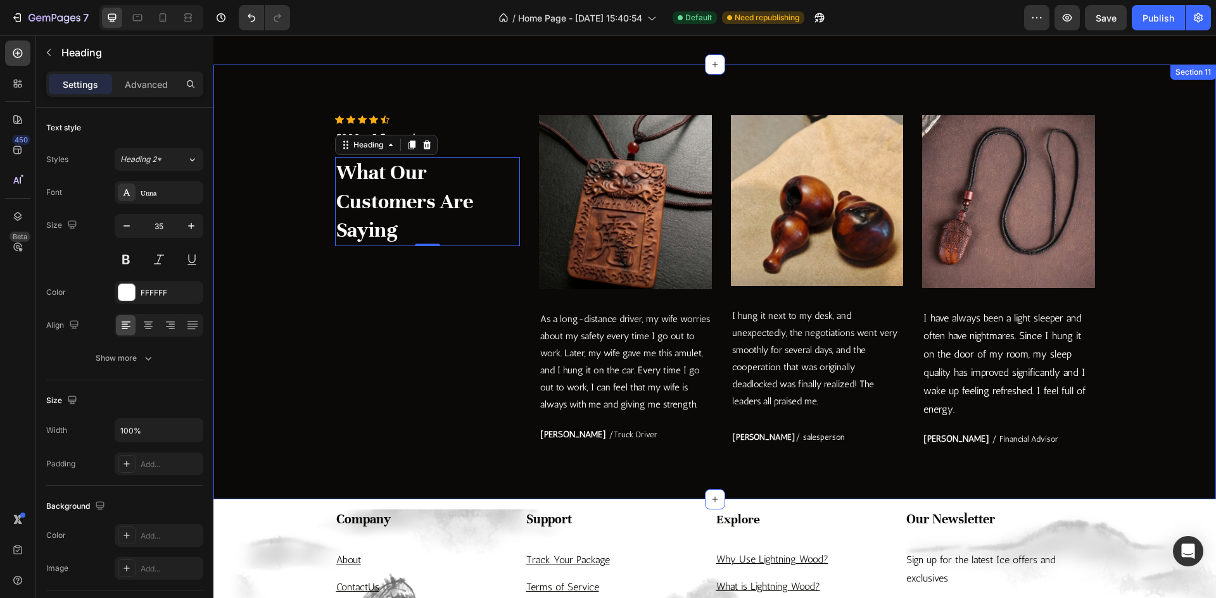
scroll to position [2976, 0]
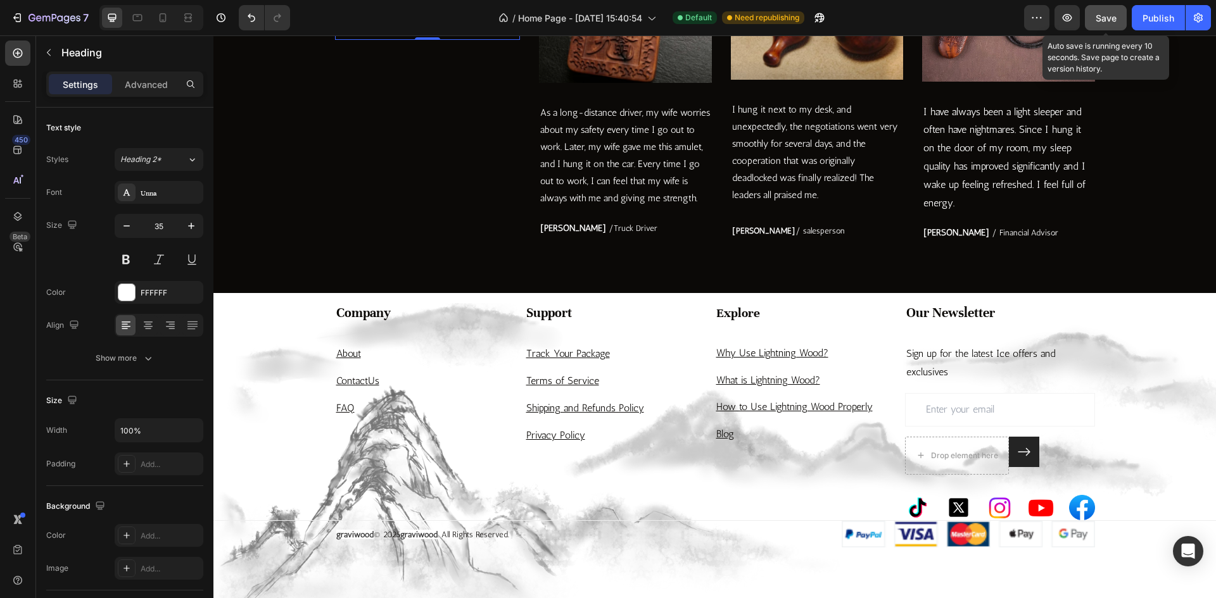
click at [1114, 20] on span "Save" at bounding box center [1105, 18] width 21 height 11
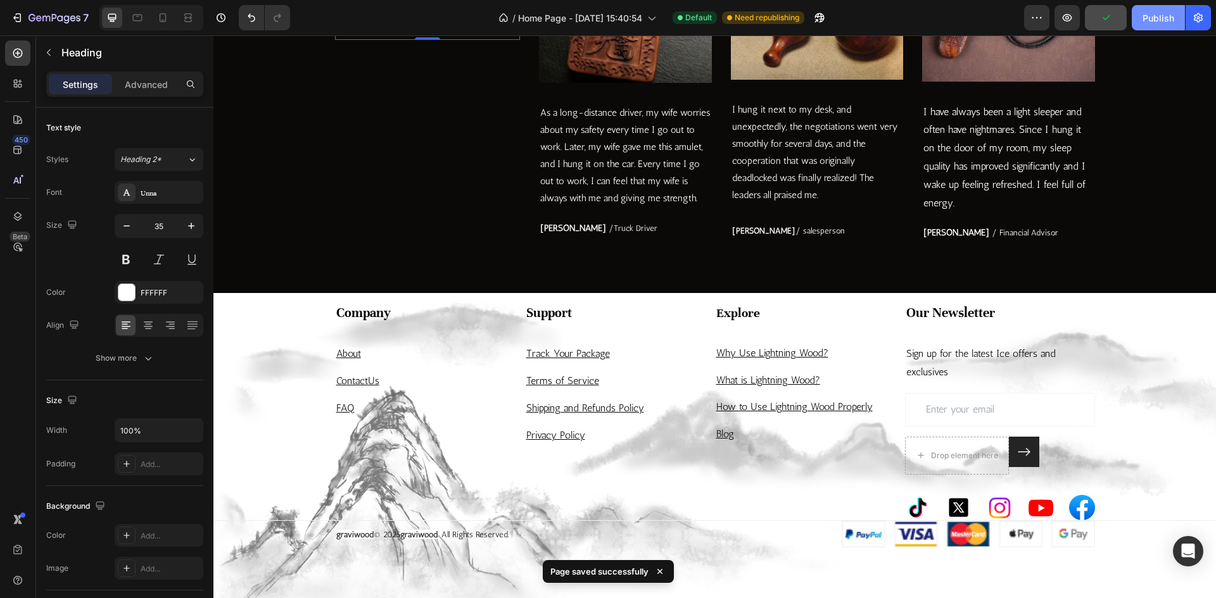
drag, startPoint x: 1143, startPoint y: 28, endPoint x: 809, endPoint y: 123, distance: 347.7
click at [1143, 28] on button "Publish" at bounding box center [1158, 17] width 53 height 25
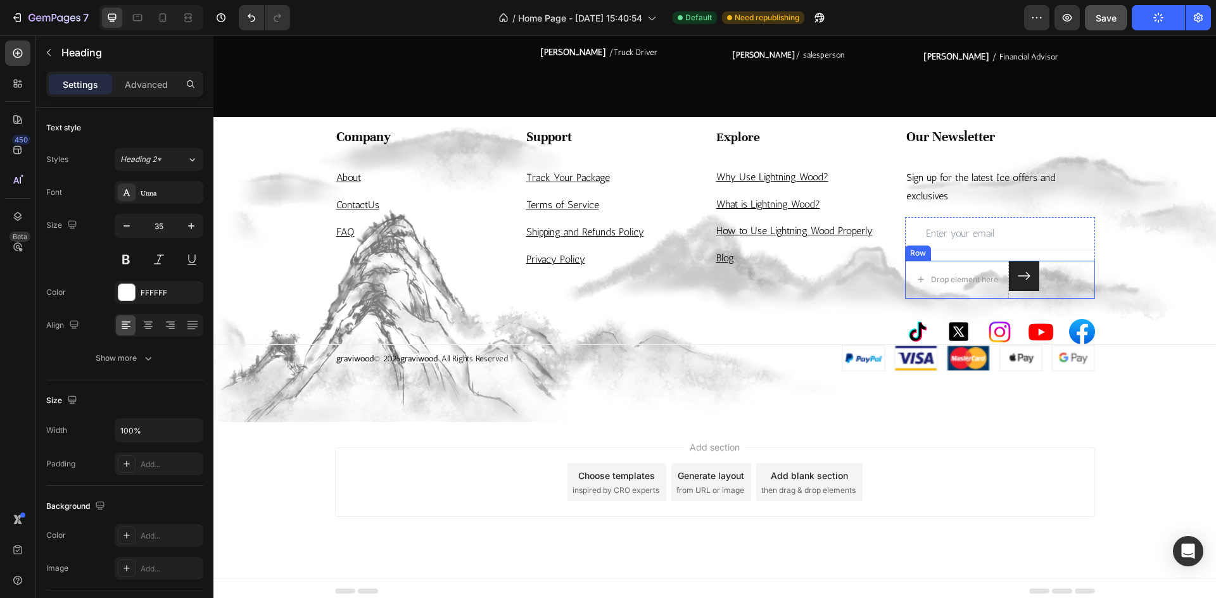
scroll to position [3159, 0]
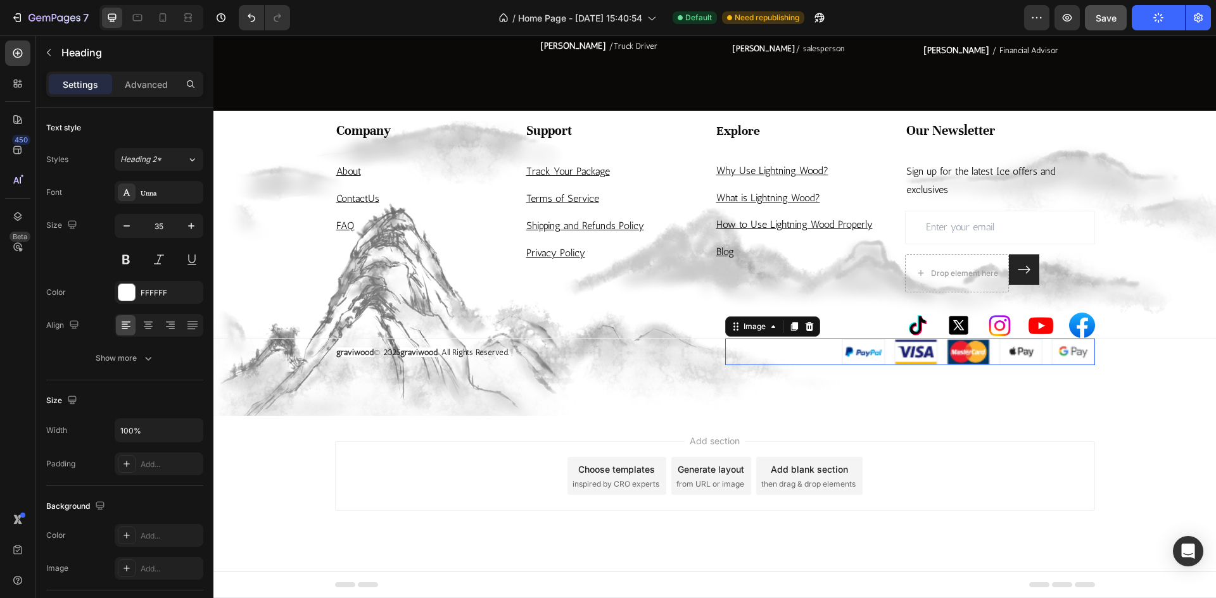
click at [886, 355] on img at bounding box center [968, 352] width 253 height 27
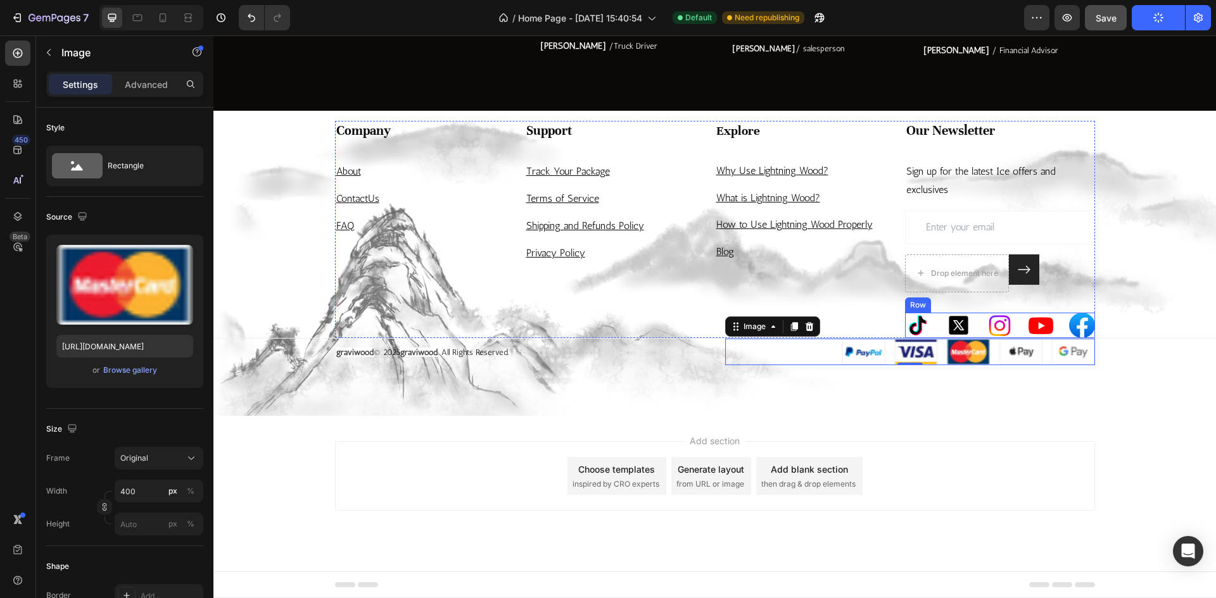
click at [976, 324] on div "Image Image Image Image Image Row" at bounding box center [1000, 326] width 190 height 26
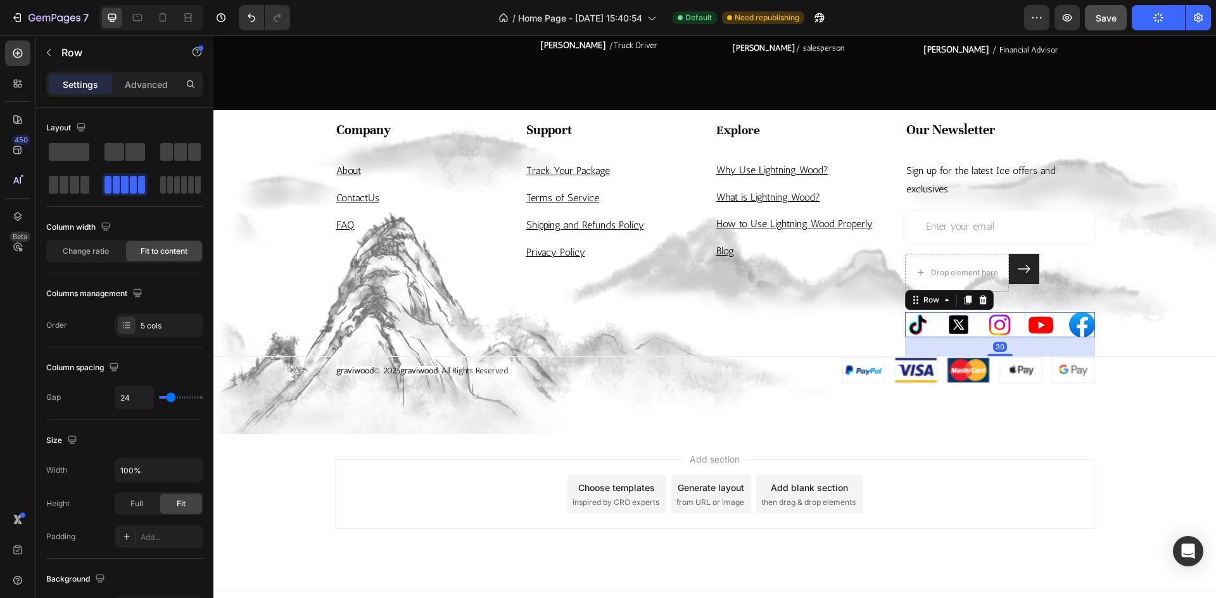
drag, startPoint x: 1002, startPoint y: 337, endPoint x: 1004, endPoint y: 356, distance: 19.2
click at [1004, 356] on div at bounding box center [999, 355] width 25 height 3
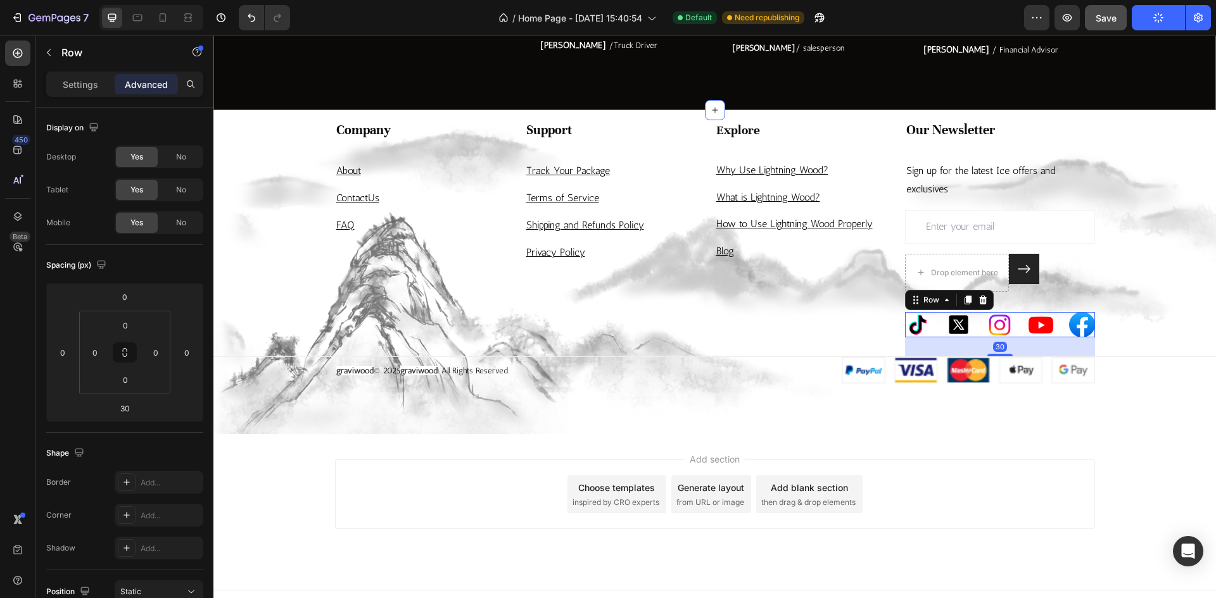
drag, startPoint x: 871, startPoint y: 27, endPoint x: 1104, endPoint y: 27, distance: 233.0
click at [1104, 27] on button "Save" at bounding box center [1106, 17] width 42 height 25
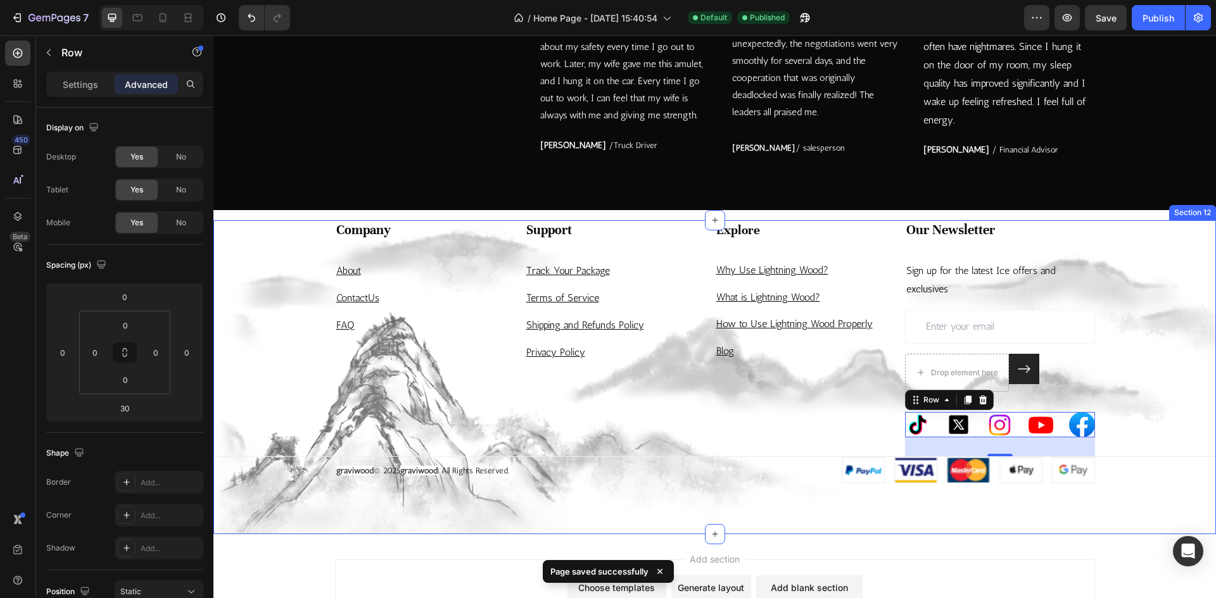
scroll to position [3032, 0]
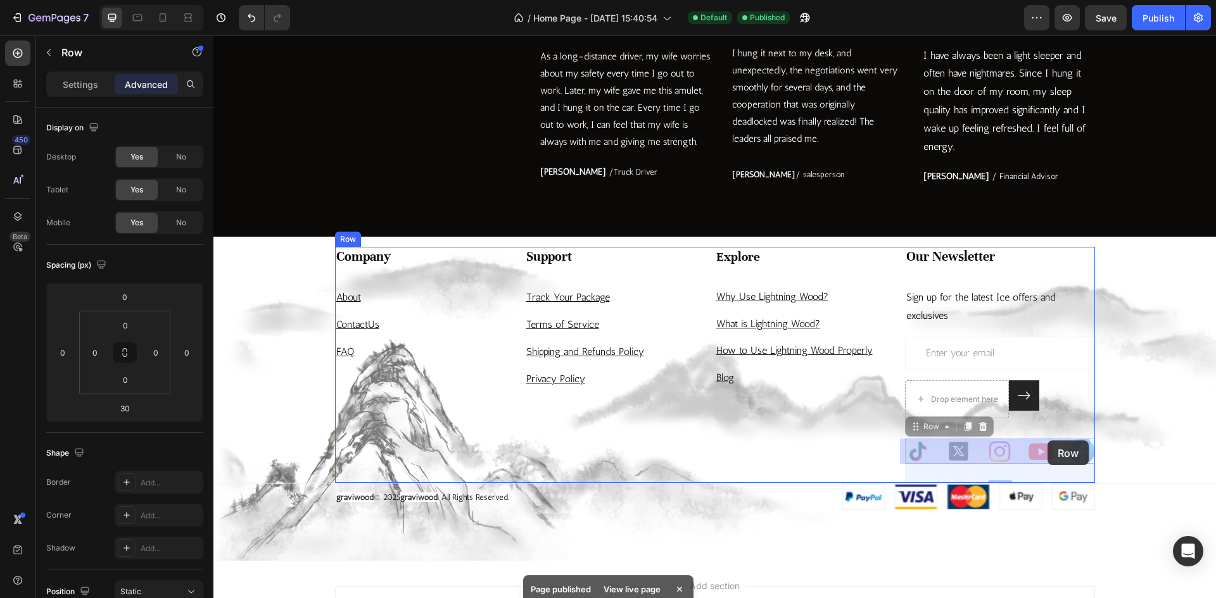
drag, startPoint x: 1054, startPoint y: 441, endPoint x: 1047, endPoint y: 441, distance: 7.0
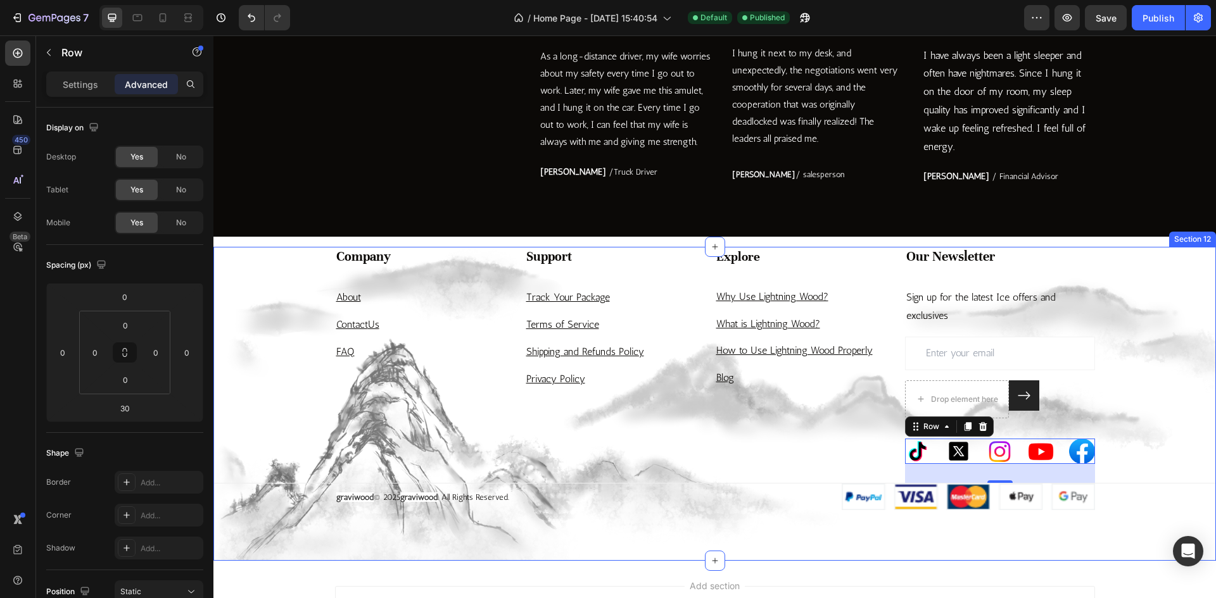
click at [1128, 412] on div "Company Heading About Text block Contact Us Text block FAQ Text block Support H…" at bounding box center [714, 379] width 1002 height 264
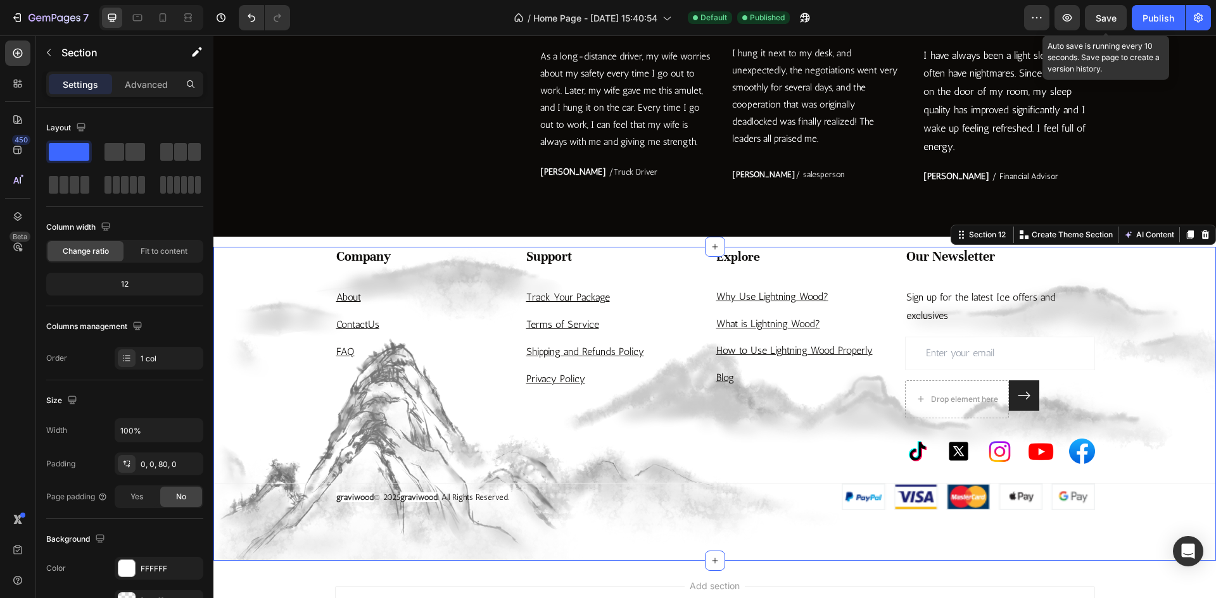
click at [1116, 14] on span "Save" at bounding box center [1105, 18] width 21 height 11
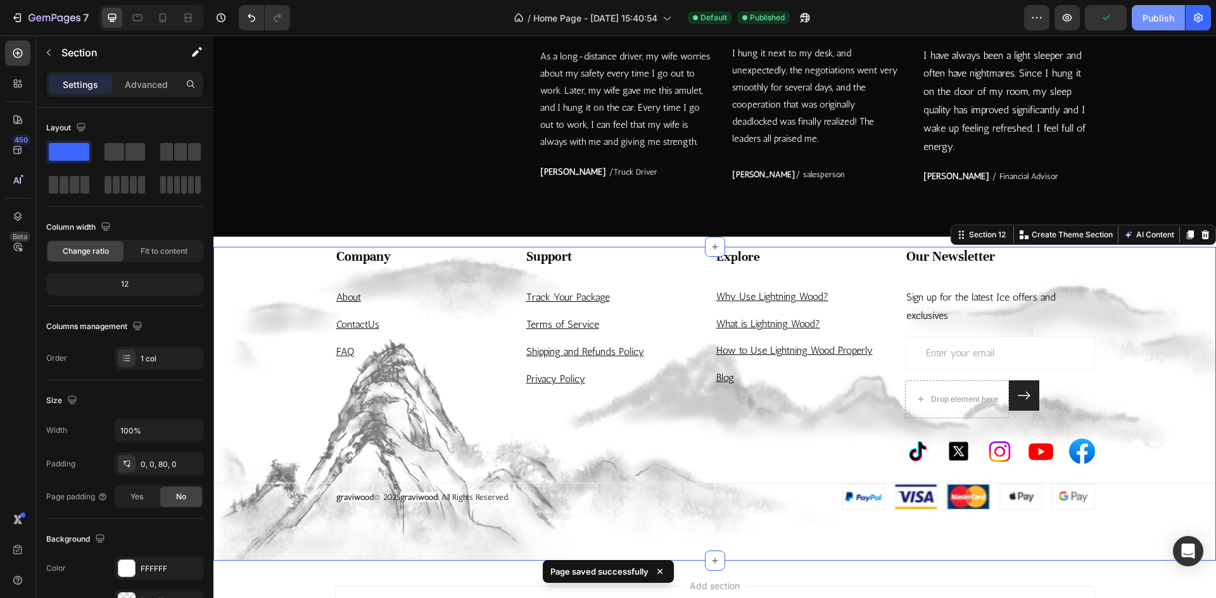
click at [1143, 25] on button "Publish" at bounding box center [1158, 17] width 53 height 25
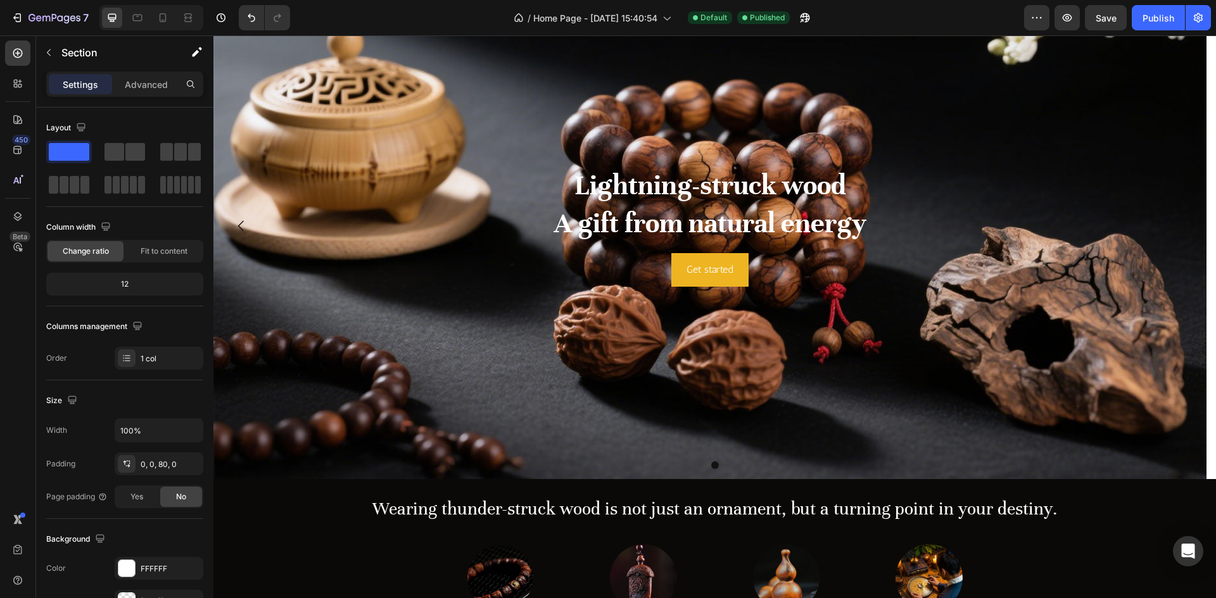
scroll to position [0, 0]
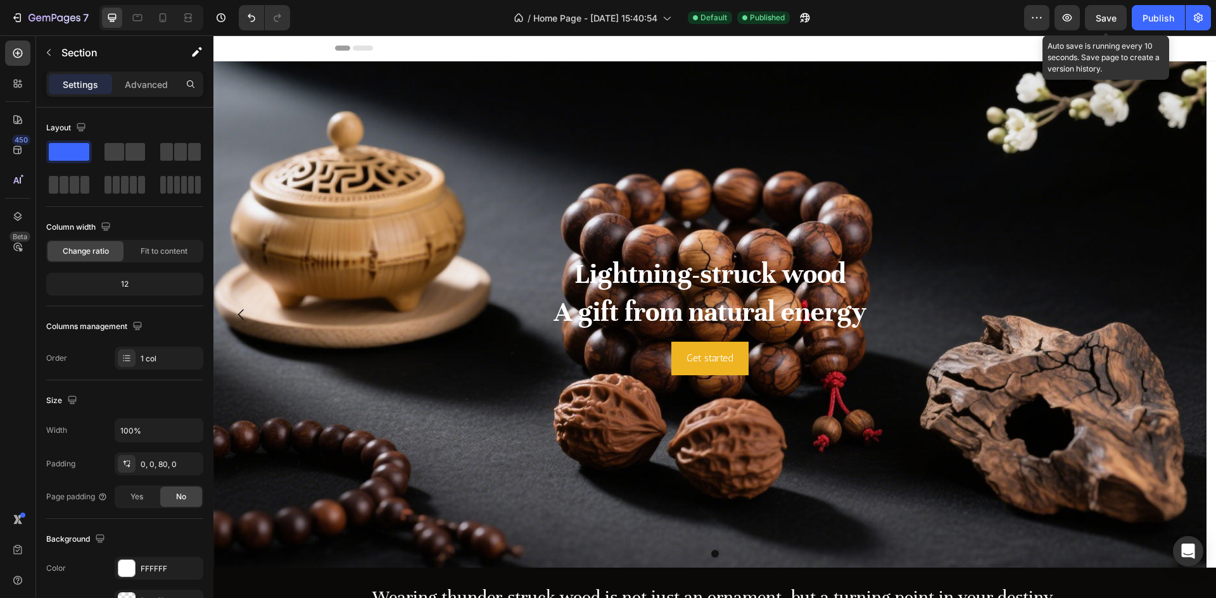
click at [1101, 22] on span "Save" at bounding box center [1105, 18] width 21 height 11
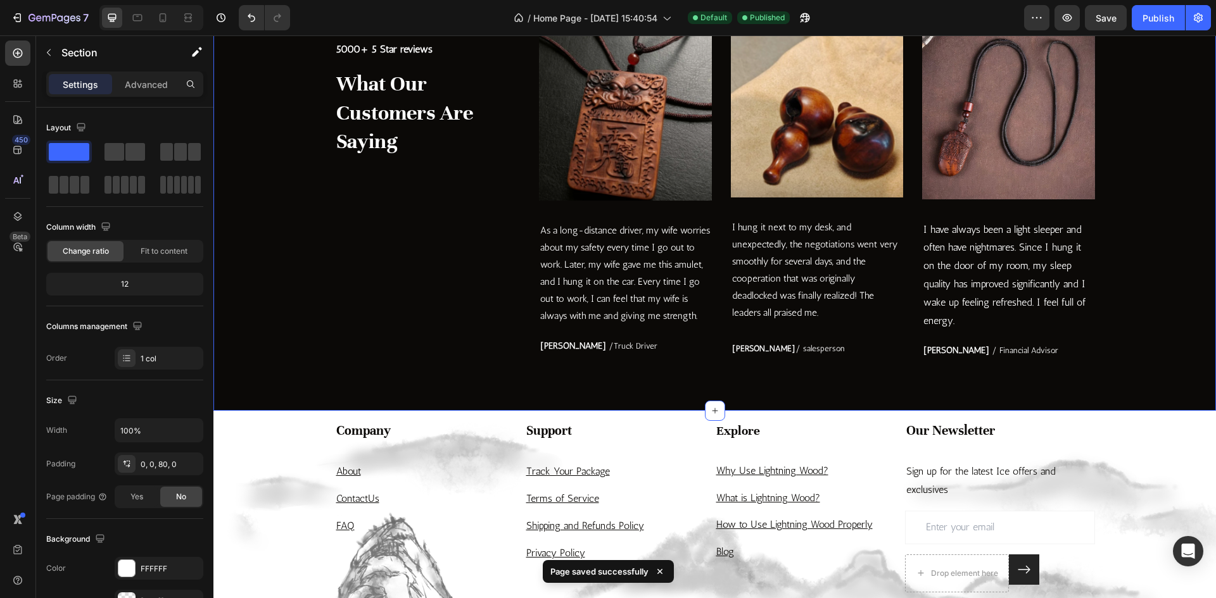
scroll to position [3178, 0]
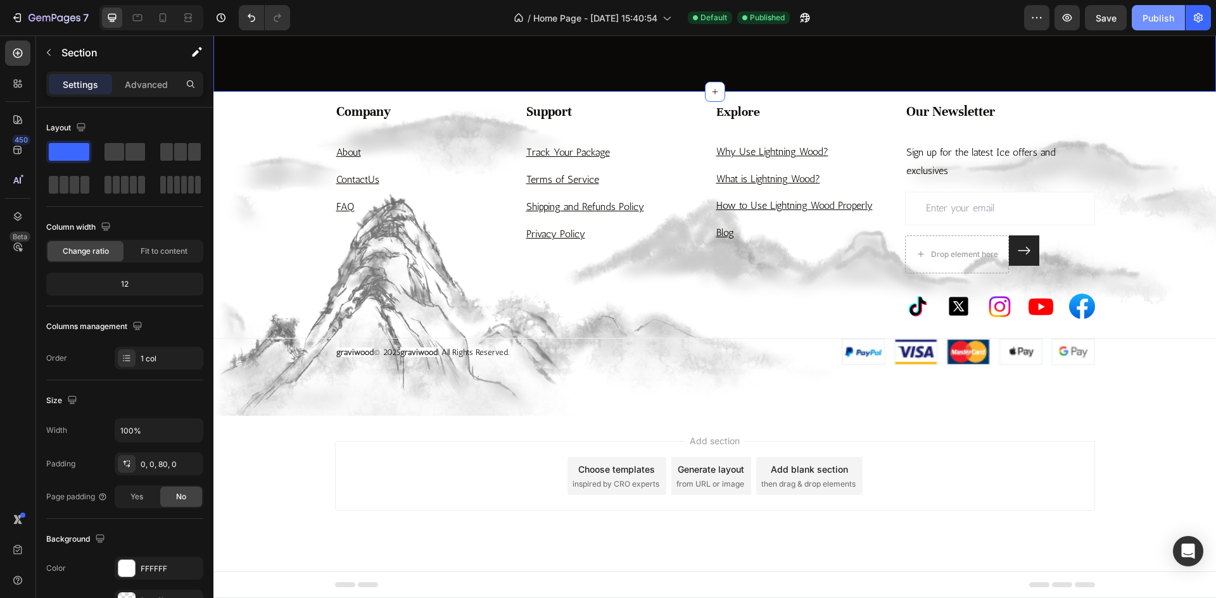
drag, startPoint x: 1143, startPoint y: 18, endPoint x: 1132, endPoint y: 34, distance: 19.1
click at [1142, 18] on div "Publish" at bounding box center [1158, 17] width 32 height 13
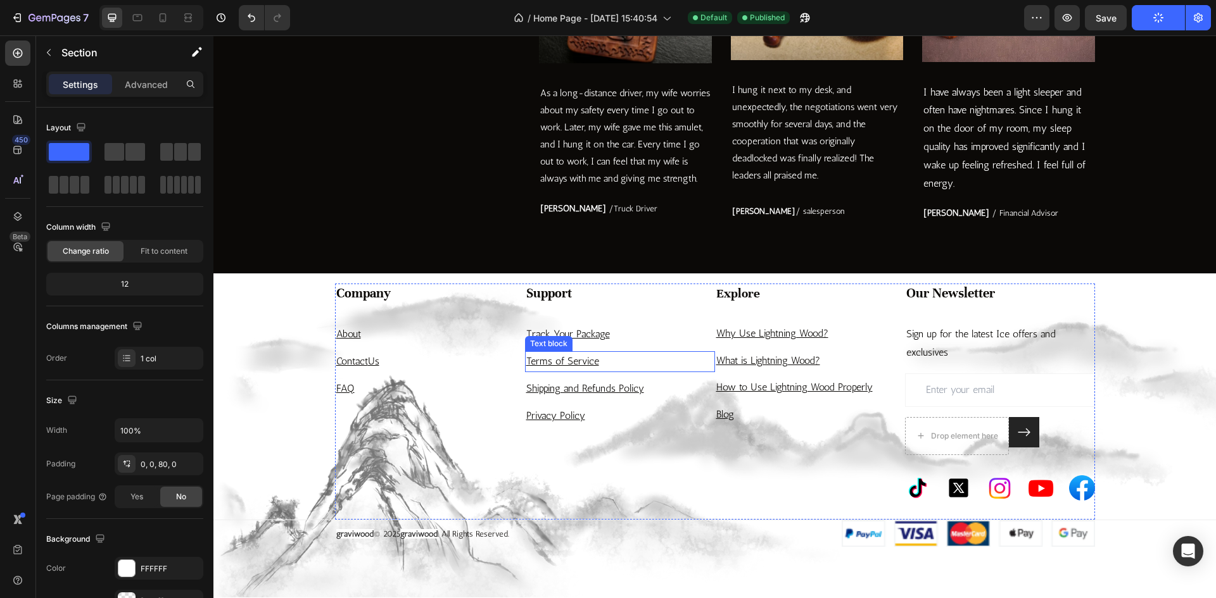
scroll to position [2735, 0]
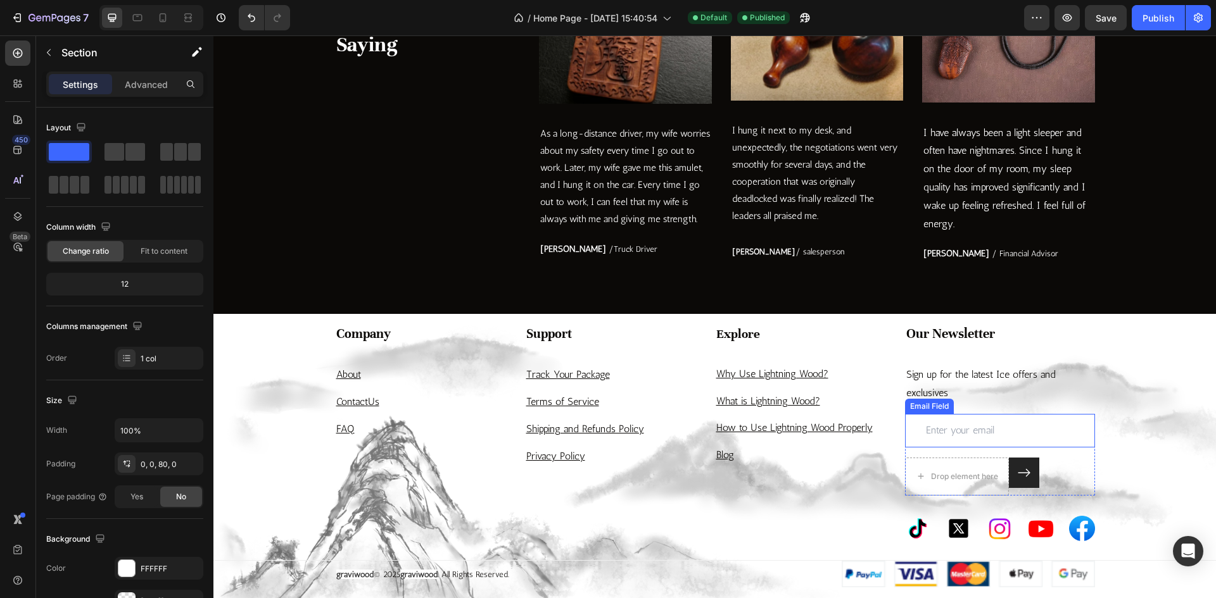
click at [957, 430] on input "email" at bounding box center [1000, 431] width 190 height 34
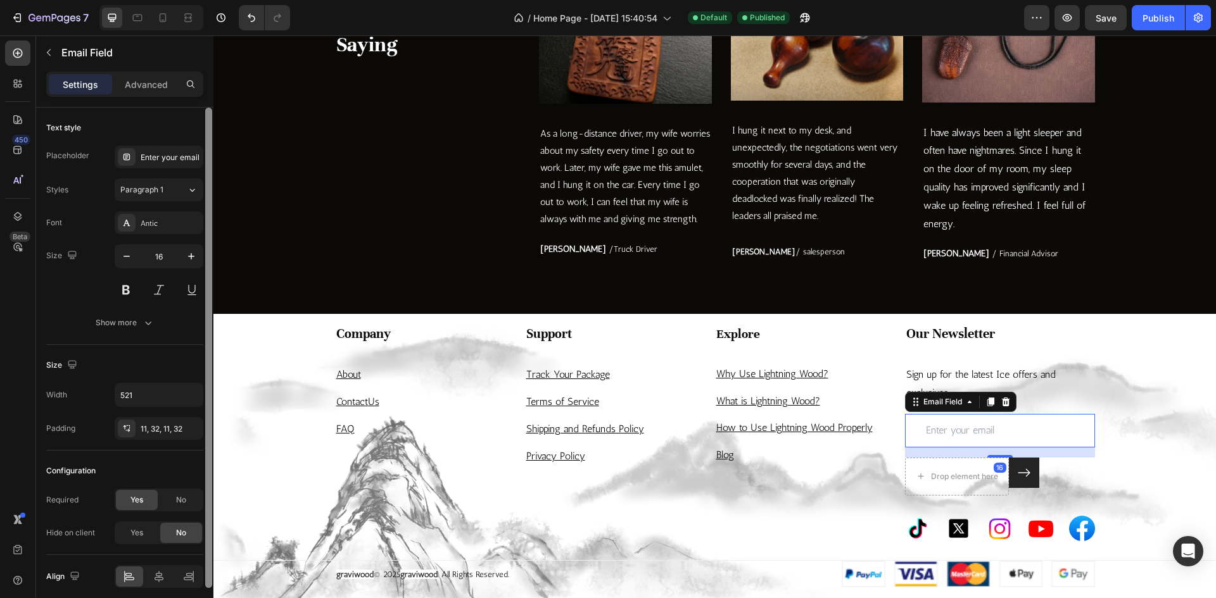
scroll to position [51, 0]
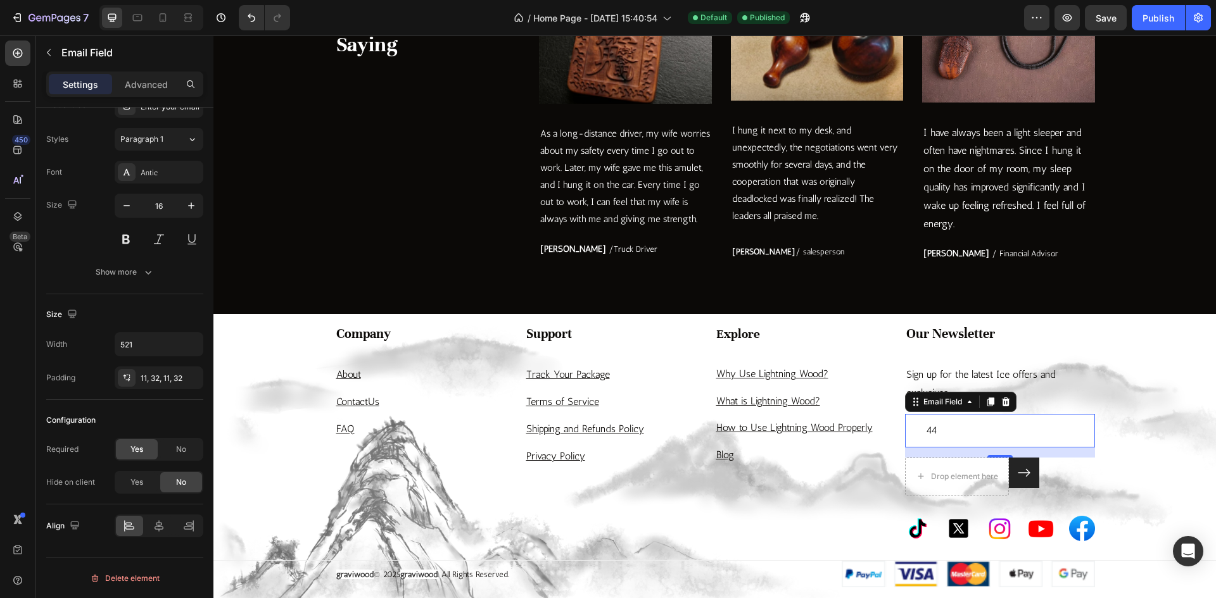
type input "4"
click at [861, 476] on div "Explore Heading Why Use Lightning Wood? Text block What is Lightning Wood? Text…" at bounding box center [810, 442] width 190 height 237
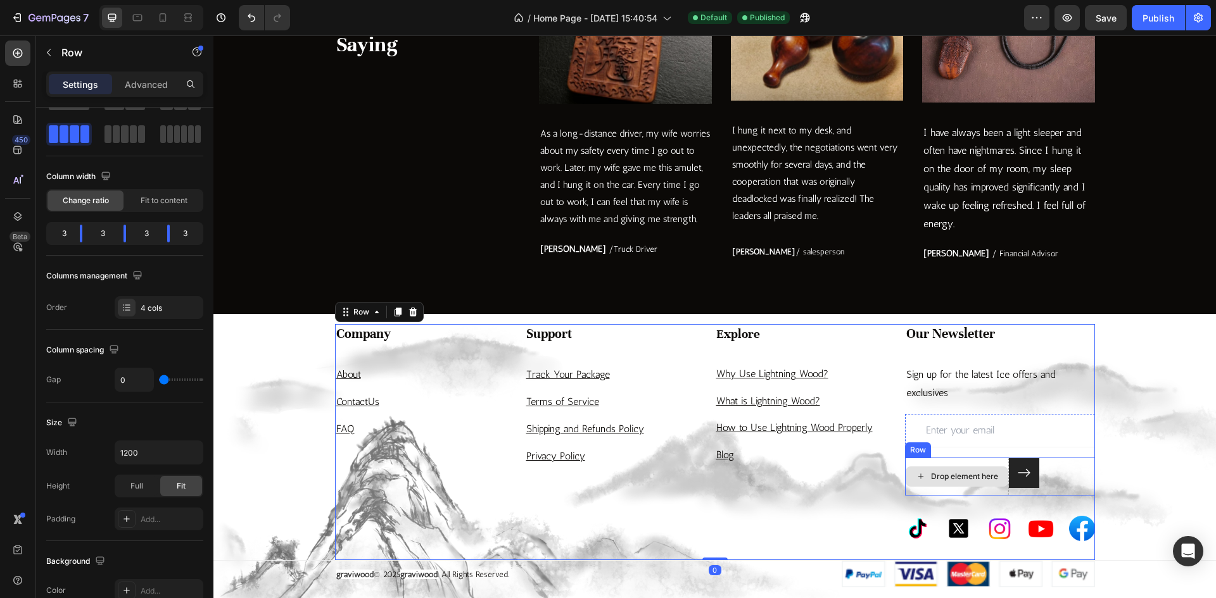
scroll to position [0, 0]
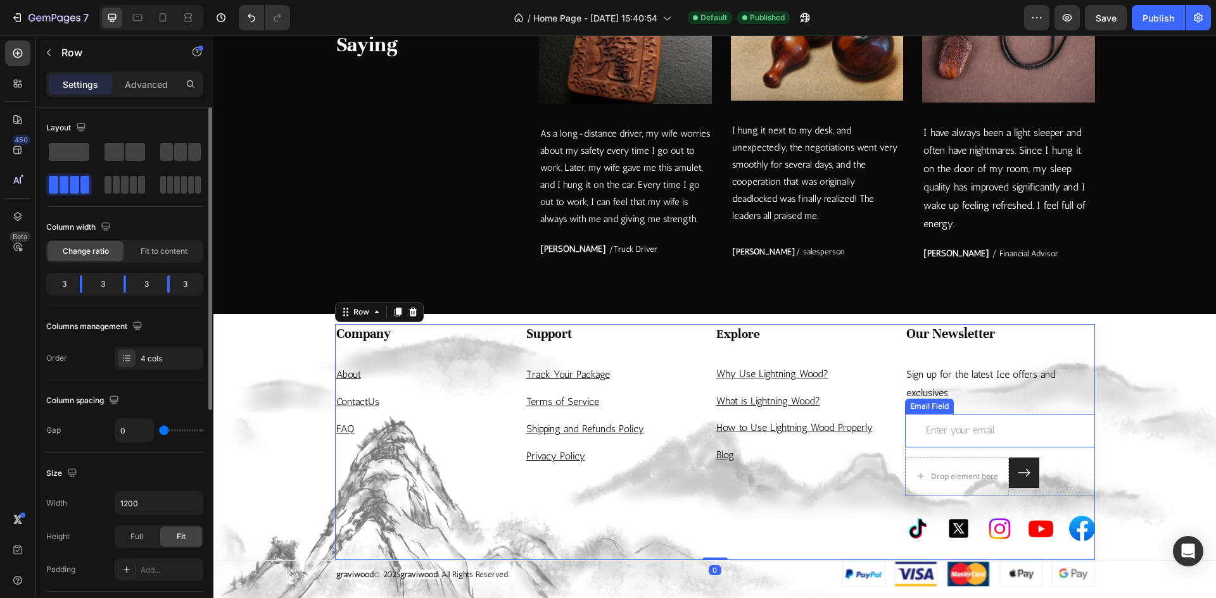
click at [953, 435] on input "email" at bounding box center [1000, 431] width 190 height 34
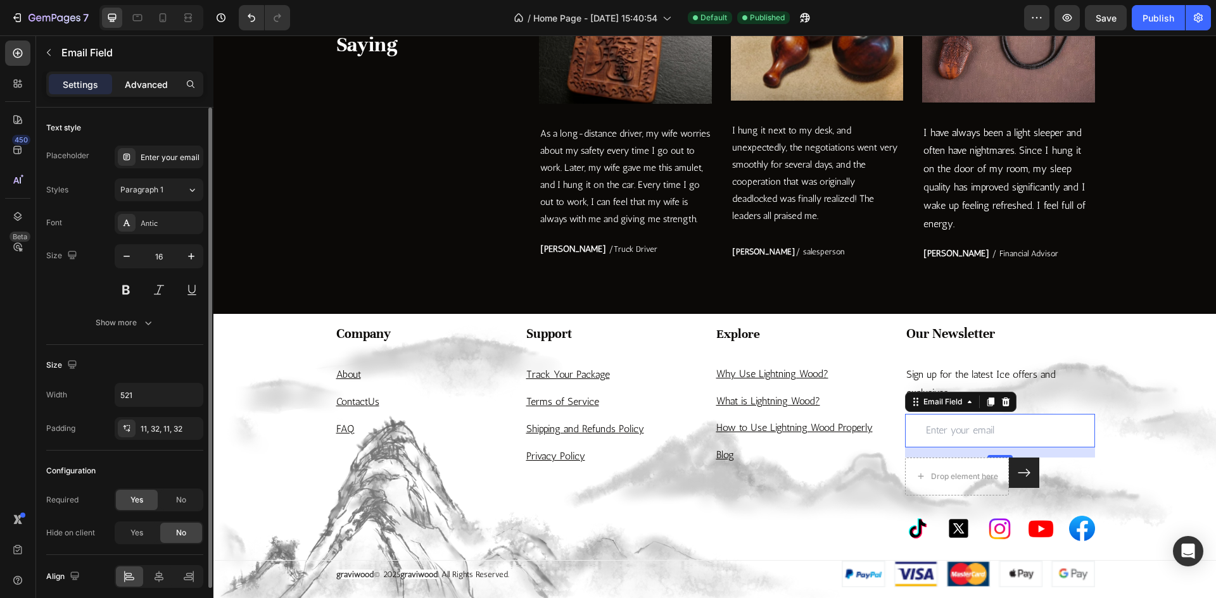
click at [136, 85] on p "Advanced" at bounding box center [146, 84] width 43 height 13
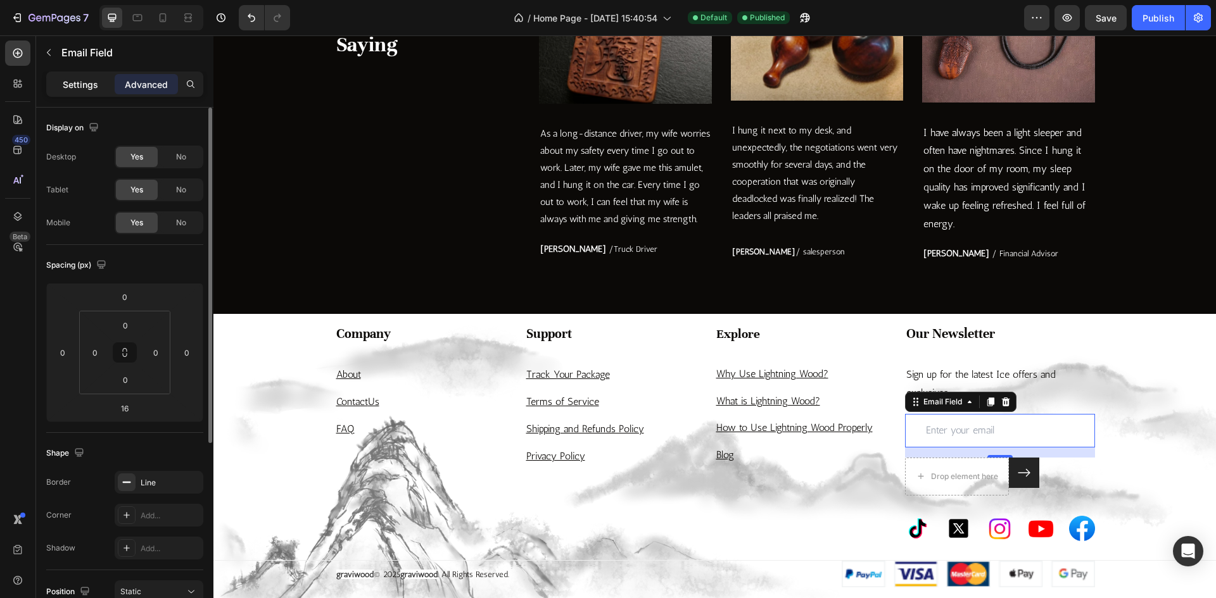
click at [86, 80] on p "Settings" at bounding box center [80, 84] width 35 height 13
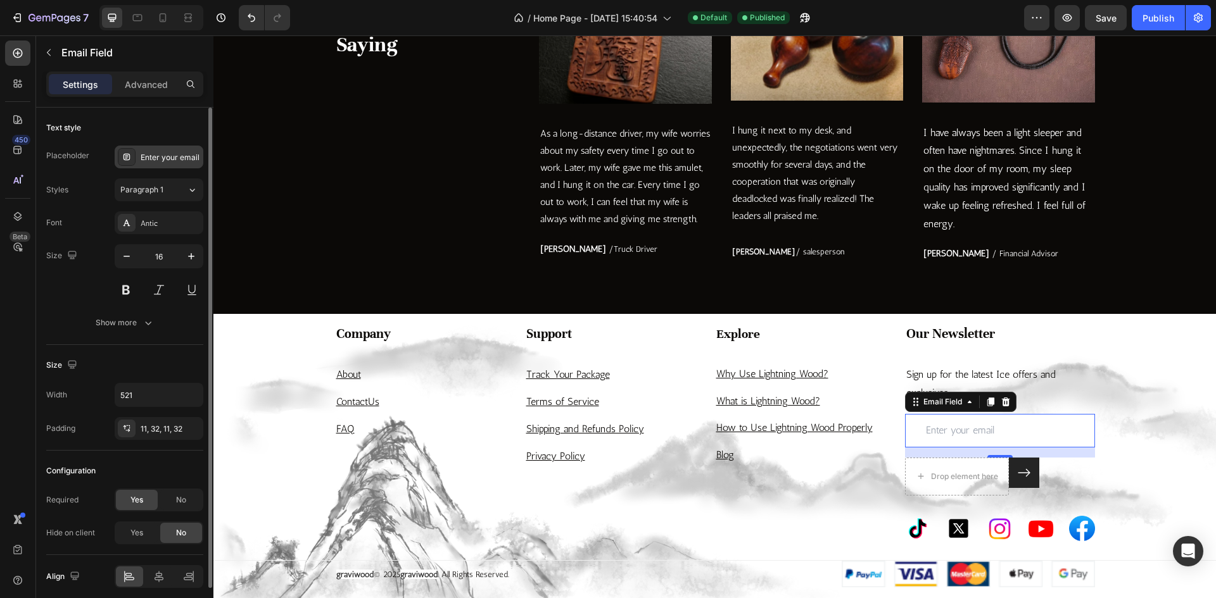
click at [141, 158] on div "Enter your email" at bounding box center [171, 157] width 60 height 11
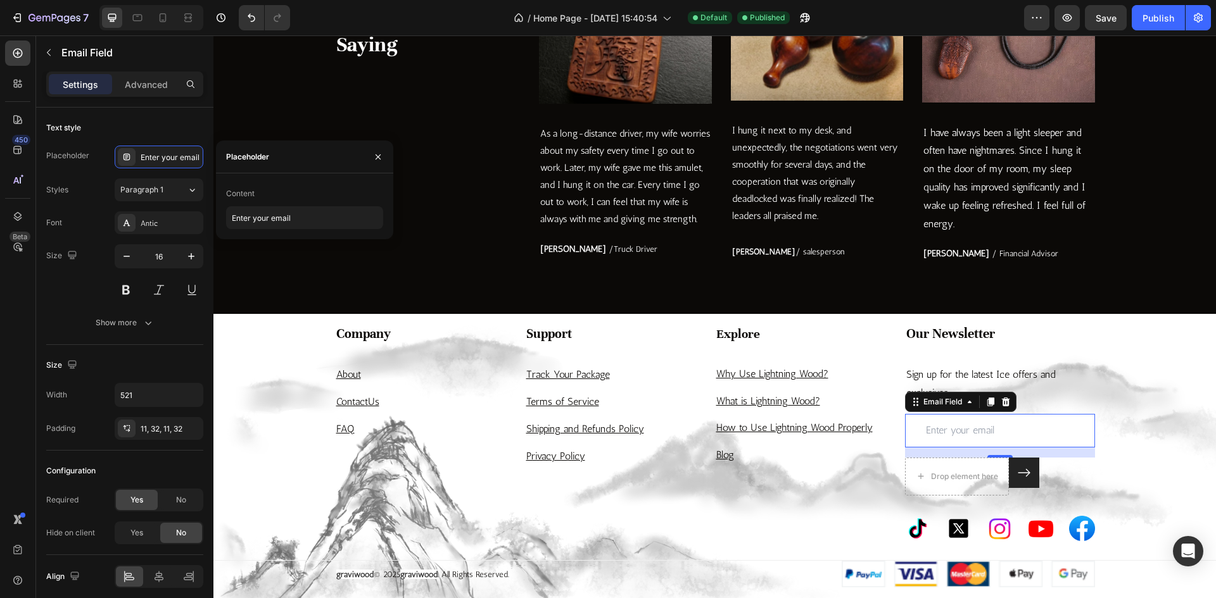
click at [273, 189] on div "Content" at bounding box center [304, 194] width 157 height 20
click at [369, 158] on button "button" at bounding box center [378, 157] width 20 height 20
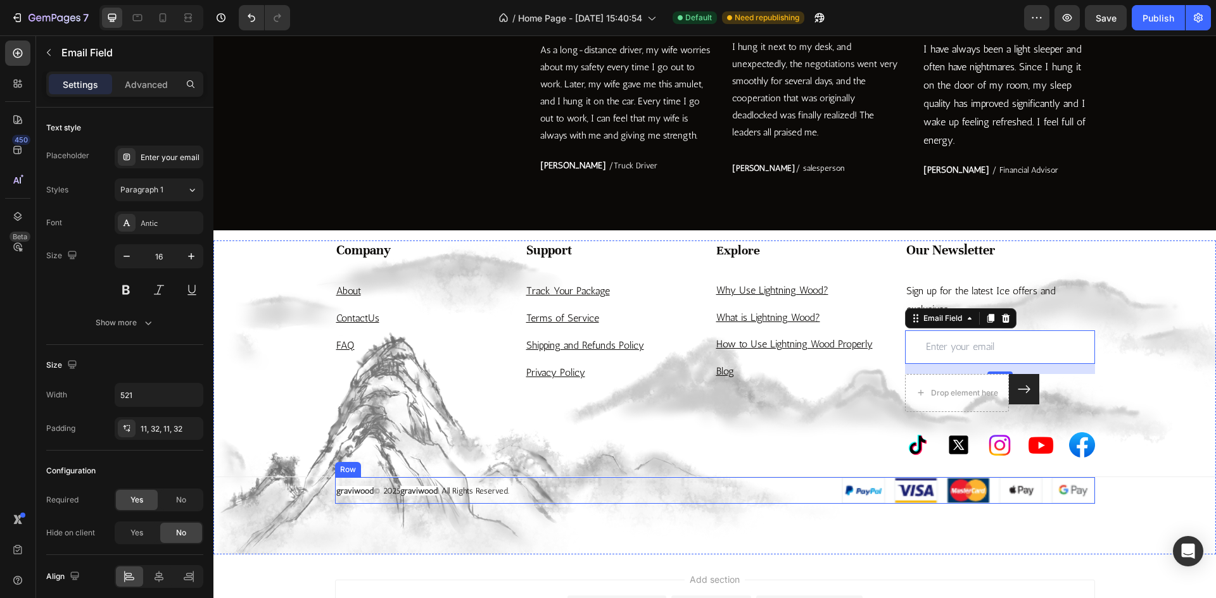
scroll to position [2768, 0]
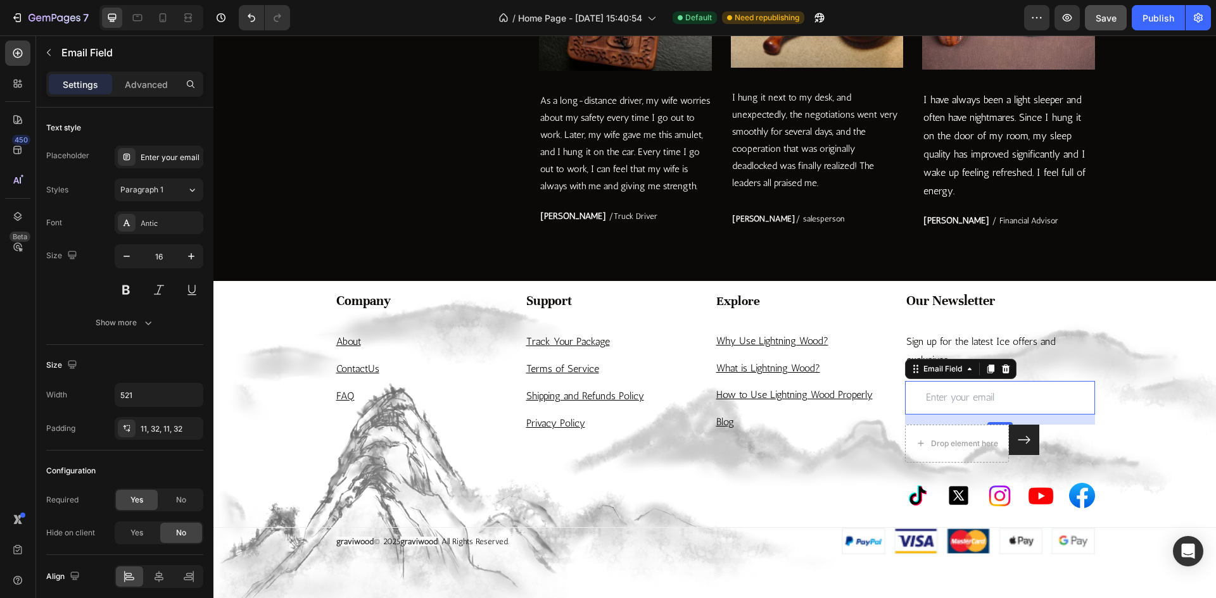
click at [1088, 22] on button "Save" at bounding box center [1106, 17] width 42 height 25
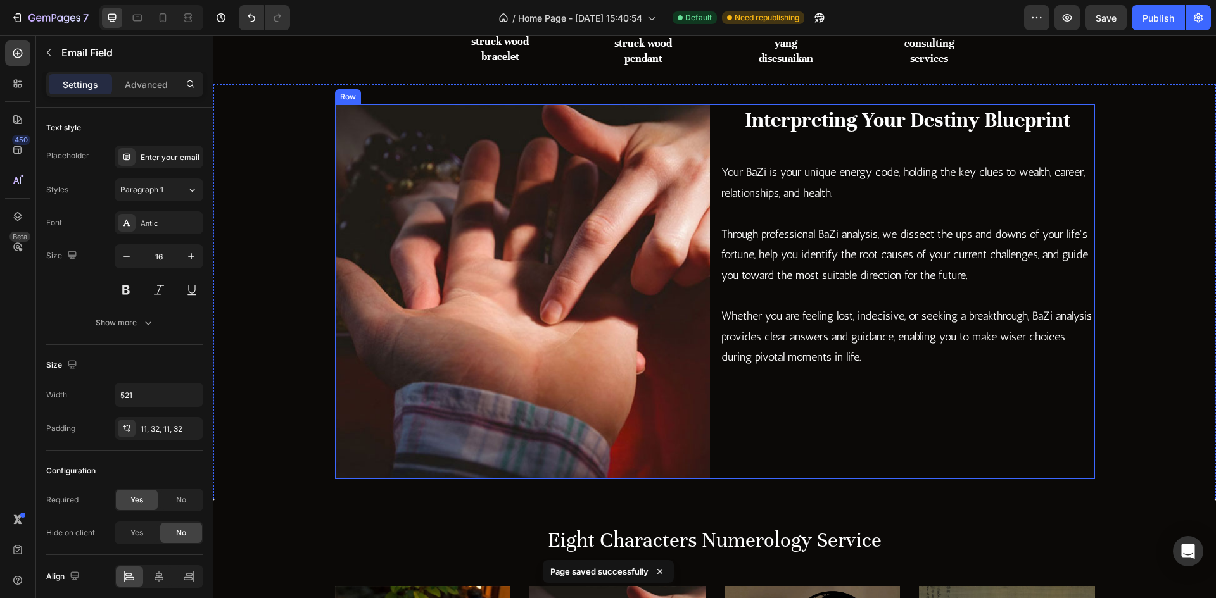
scroll to position [678, 0]
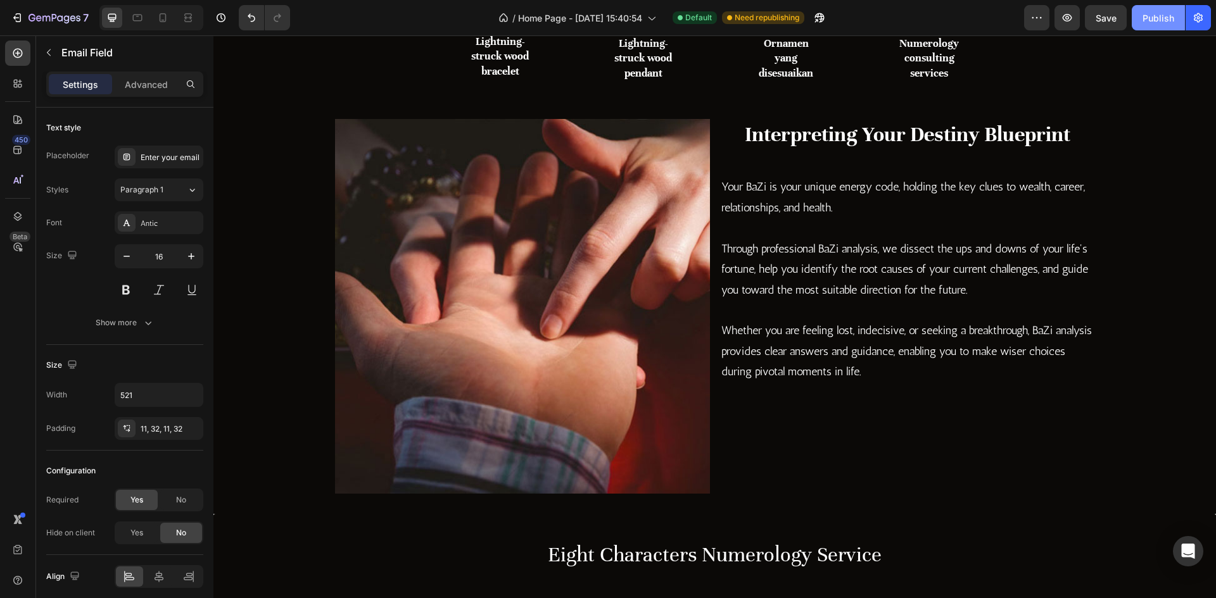
click at [1144, 22] on div "Publish" at bounding box center [1158, 17] width 32 height 13
click at [159, 22] on icon at bounding box center [162, 17] width 13 height 13
type input "14"
type input "298"
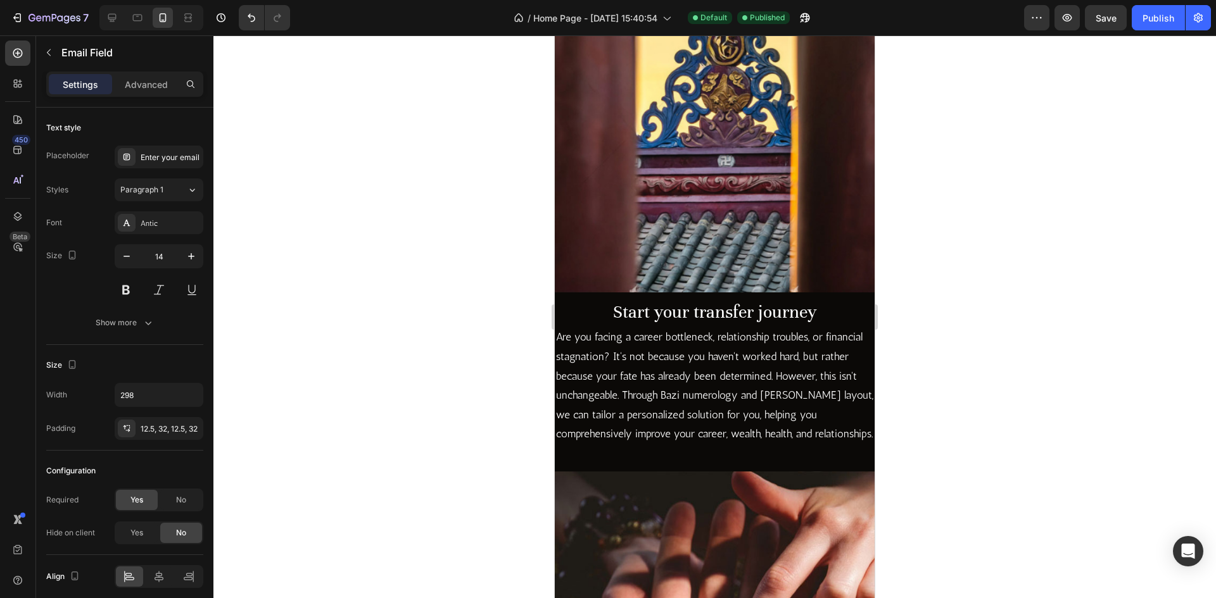
scroll to position [1248, 0]
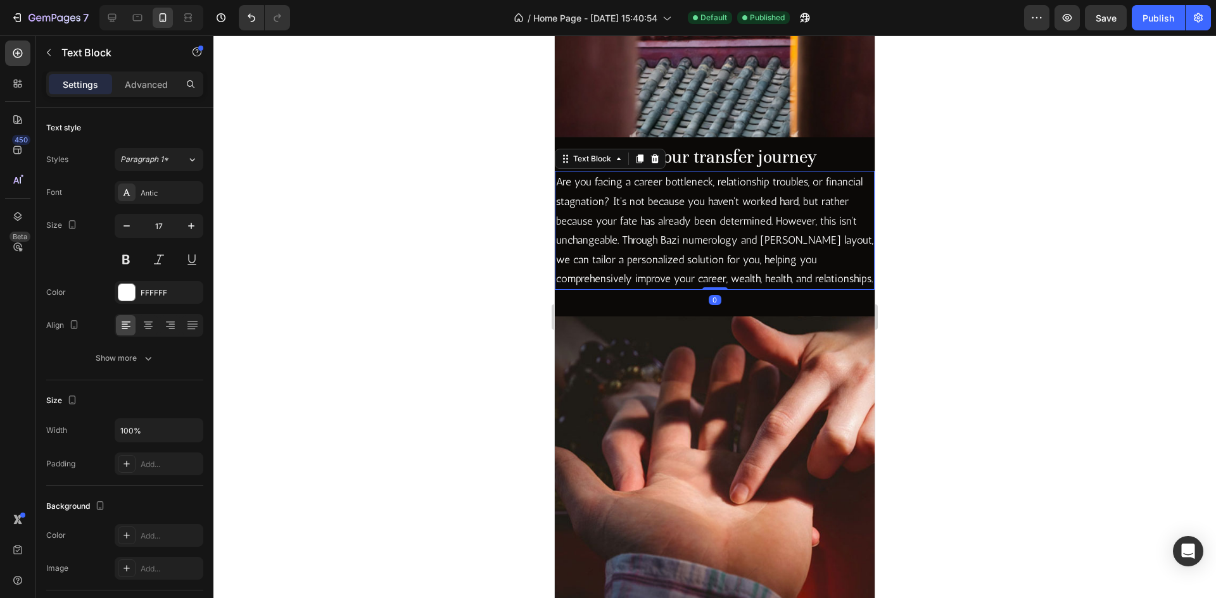
click at [687, 207] on p "Are you facing a career bottleneck, relationship troubles, or financial stagnat…" at bounding box center [714, 230] width 317 height 117
click at [774, 268] on p "Are you facing a career bottleneck, relationship troubles, or financial stagnat…" at bounding box center [714, 230] width 317 height 117
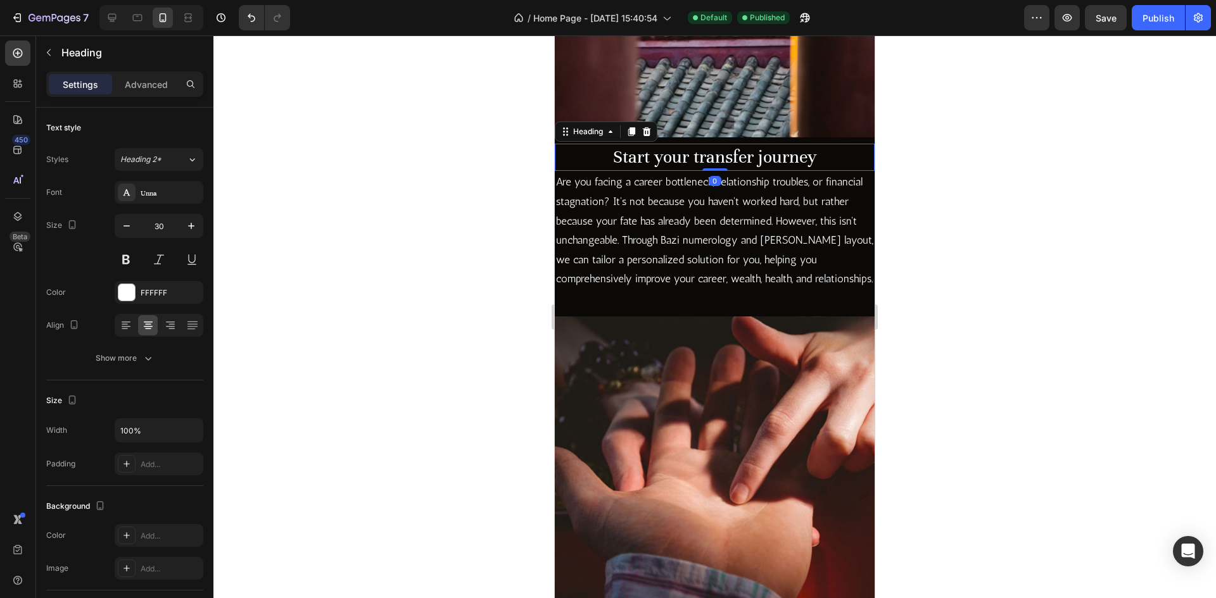
click at [825, 148] on h2 "Start your transfer journey" at bounding box center [715, 157] width 320 height 27
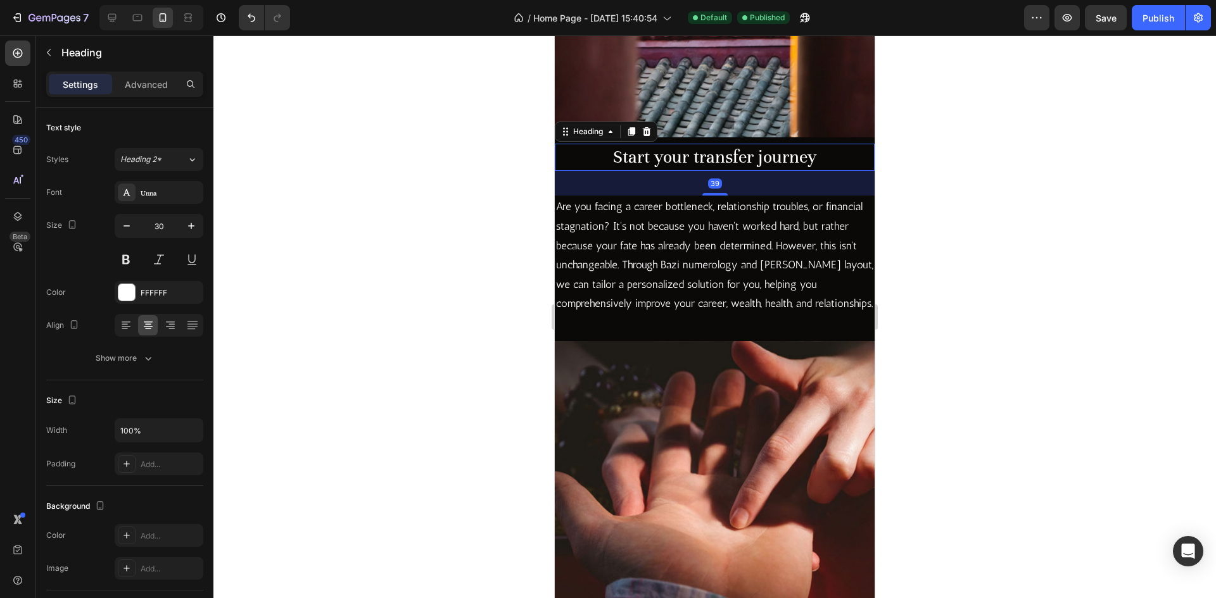
drag, startPoint x: 719, startPoint y: 156, endPoint x: 723, endPoint y: 181, distance: 25.0
click at [723, 171] on div "39" at bounding box center [715, 171] width 320 height 0
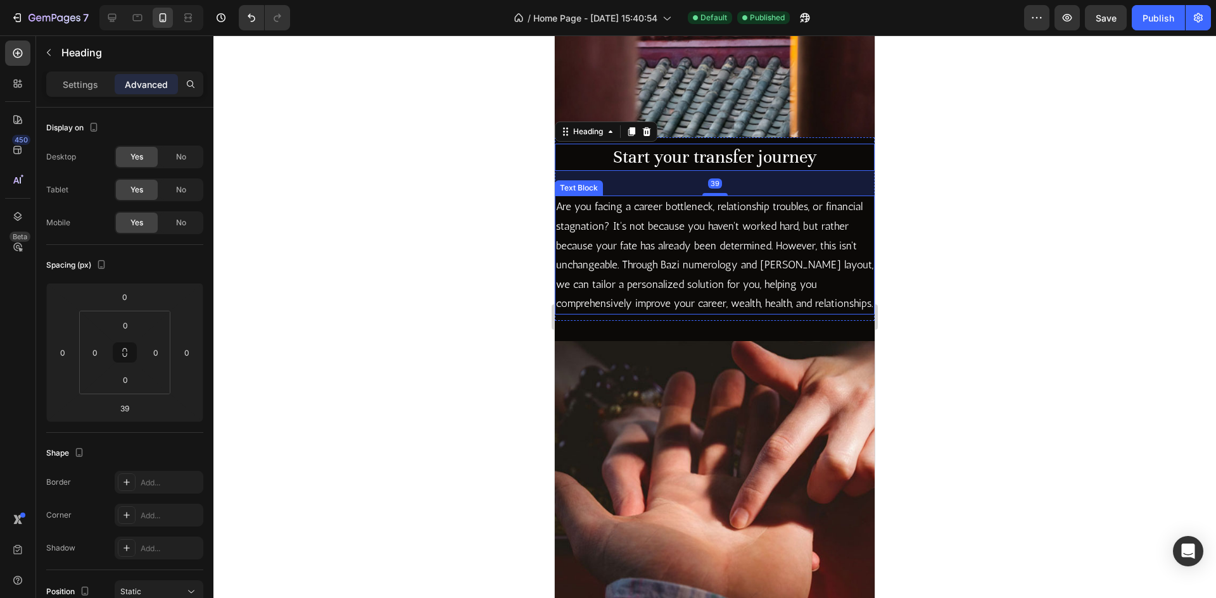
click at [743, 250] on p "Are you facing a career bottleneck, relationship troubles, or financial stagnat…" at bounding box center [714, 255] width 317 height 117
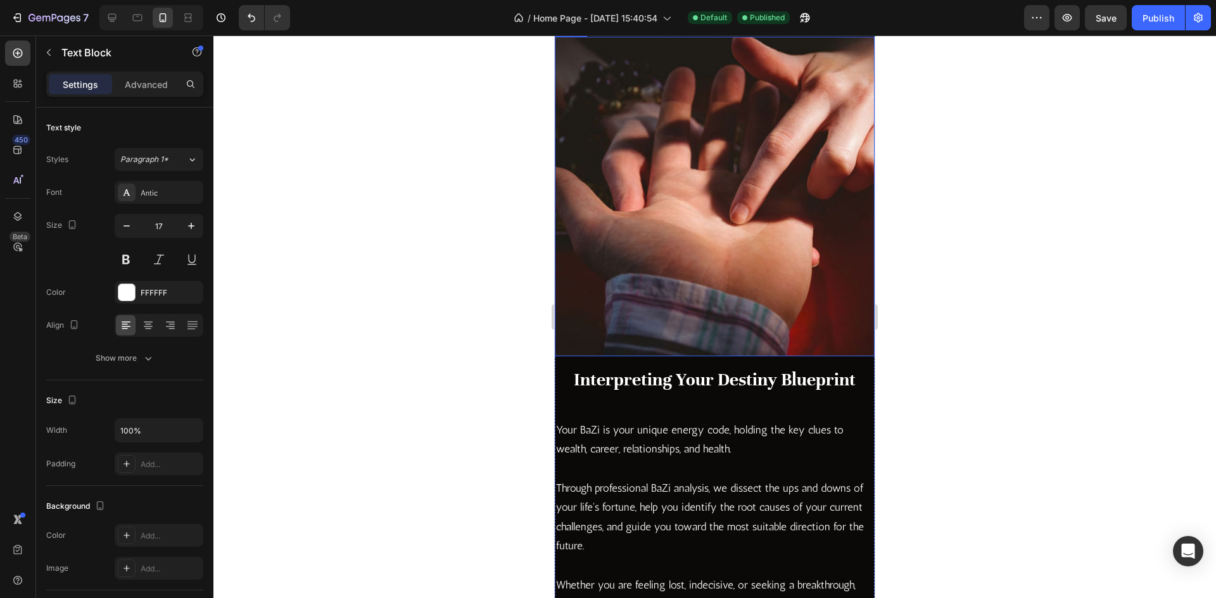
scroll to position [1565, 0]
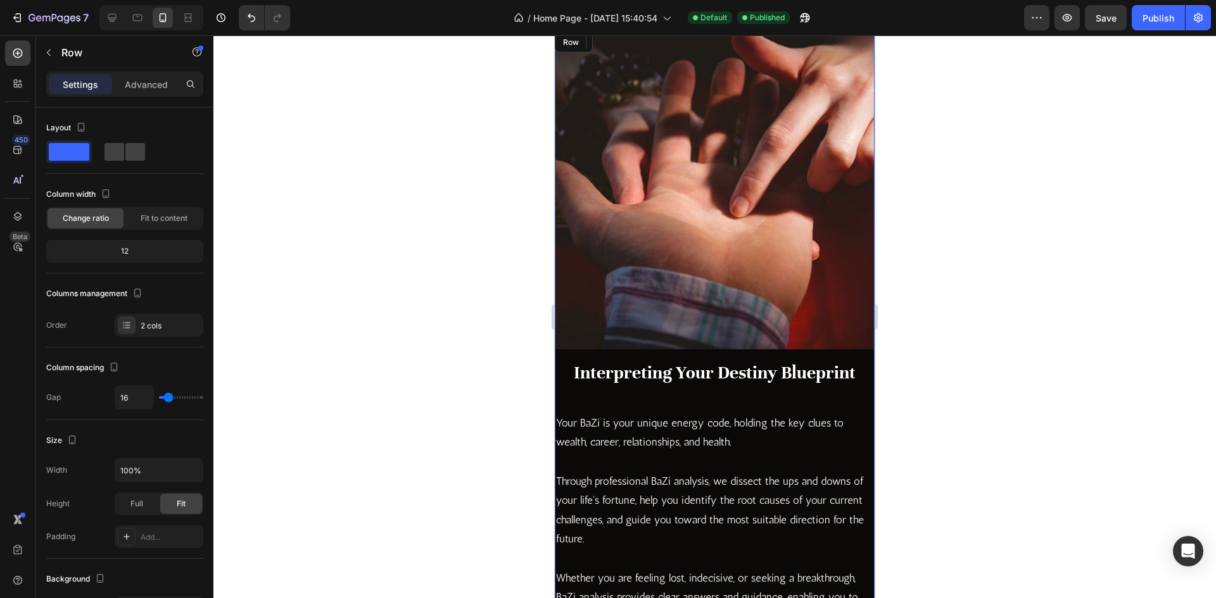
click at [726, 388] on div "Interpreting Your Destiny Blueprint Heading Your BaZi is your unique energy cod…" at bounding box center [715, 494] width 320 height 268
click at [727, 376] on h2 "Interpreting Your Destiny Blueprint" at bounding box center [715, 373] width 320 height 27
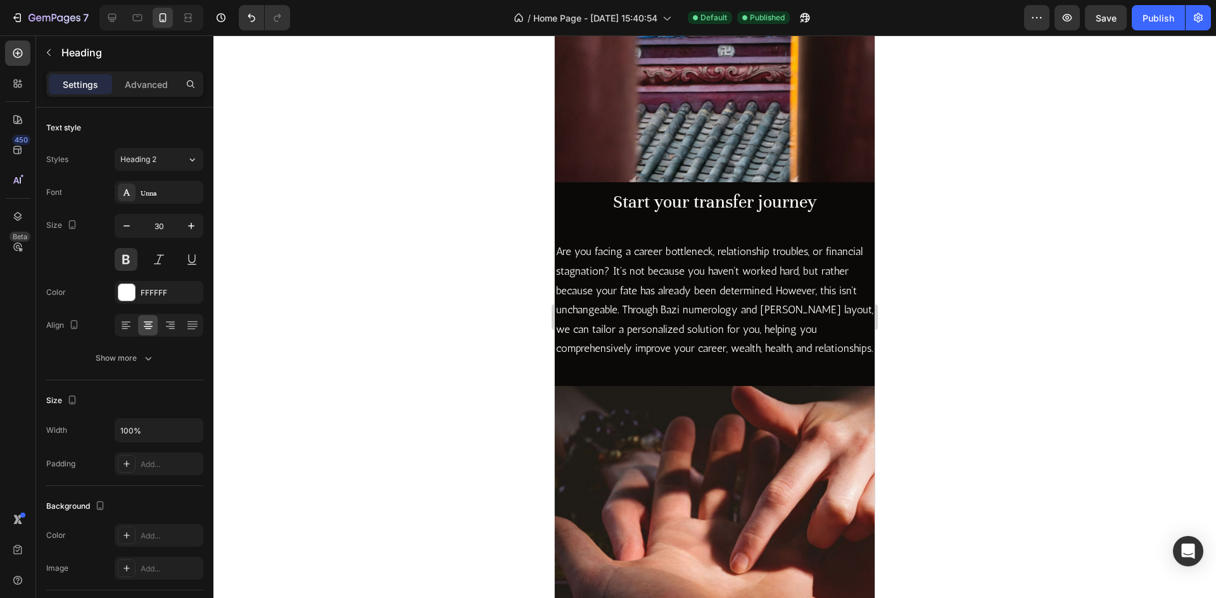
scroll to position [1185, 0]
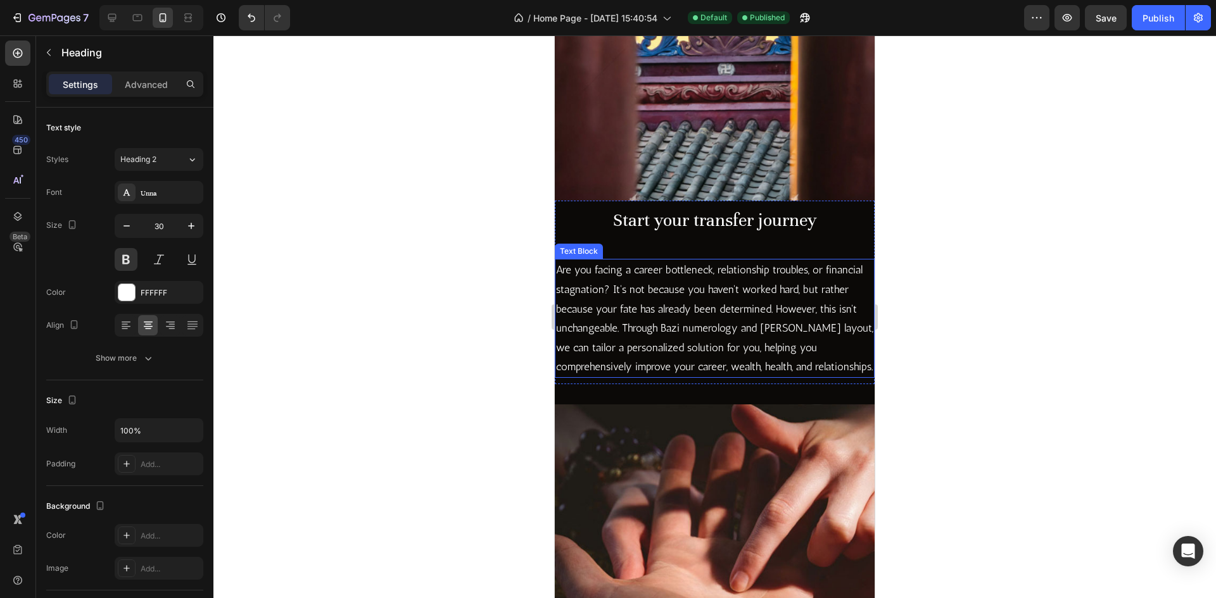
click at [737, 303] on p "Are you facing a career bottleneck, relationship troubles, or financial stagnat…" at bounding box center [714, 318] width 317 height 117
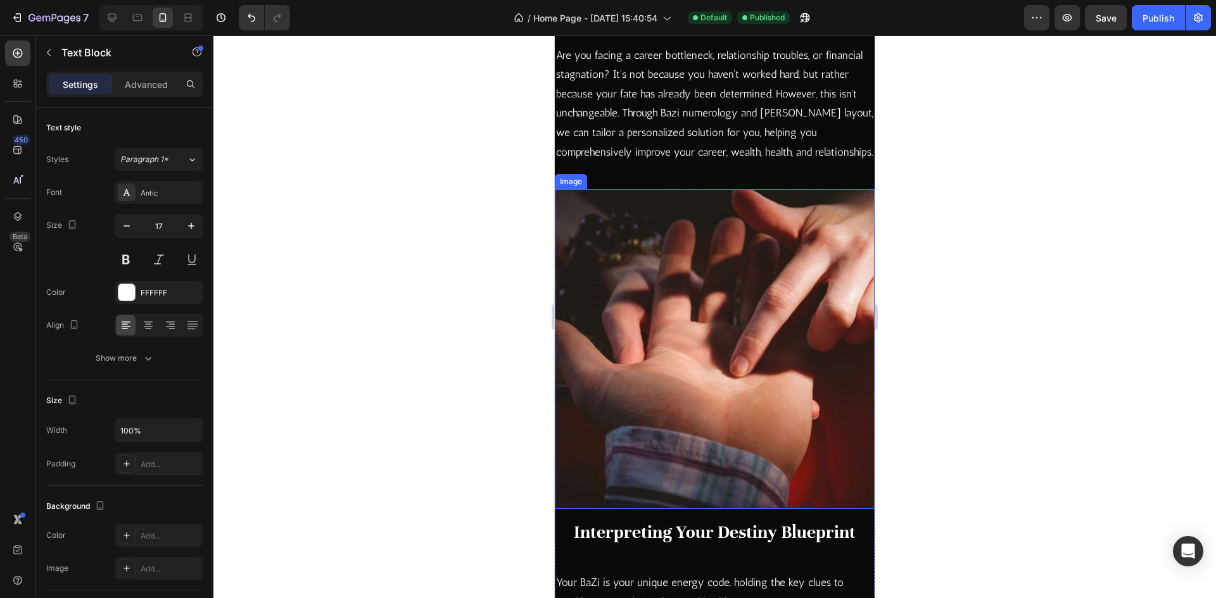
scroll to position [1375, 0]
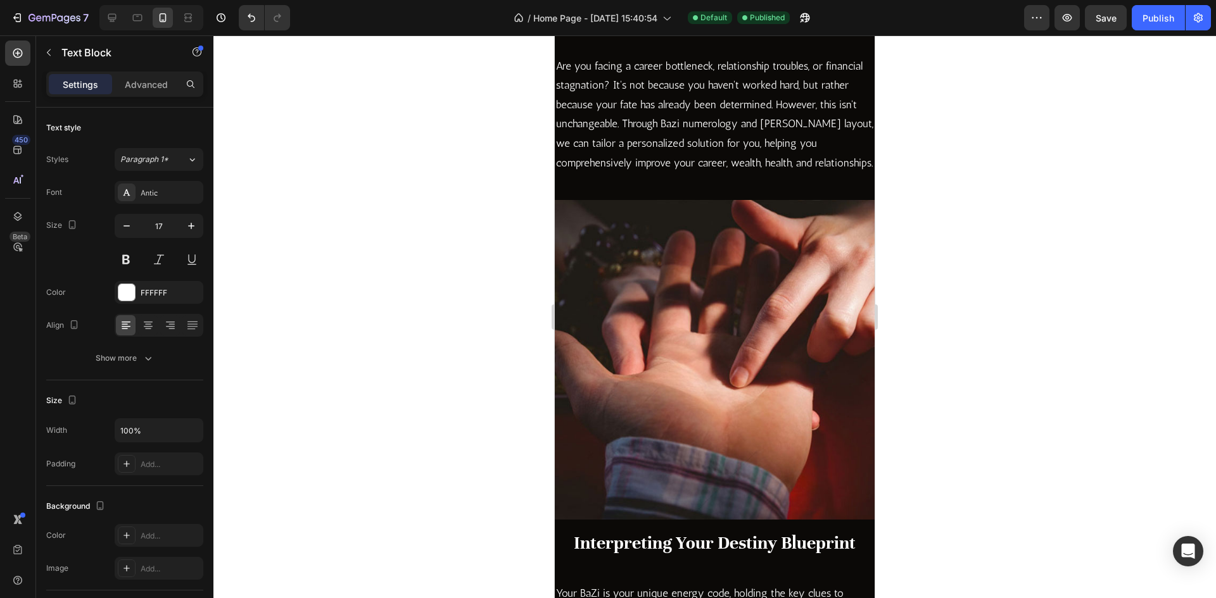
click at [747, 173] on p "Are you facing a career bottleneck, relationship troubles, or financial stagnat…" at bounding box center [714, 114] width 317 height 117
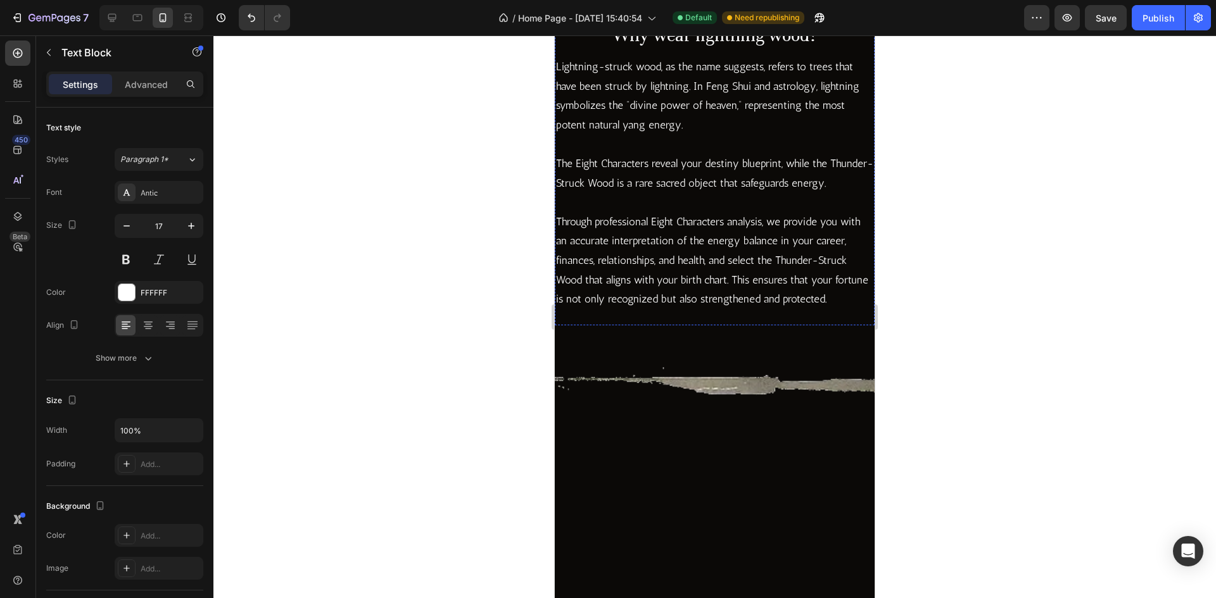
scroll to position [3274, 0]
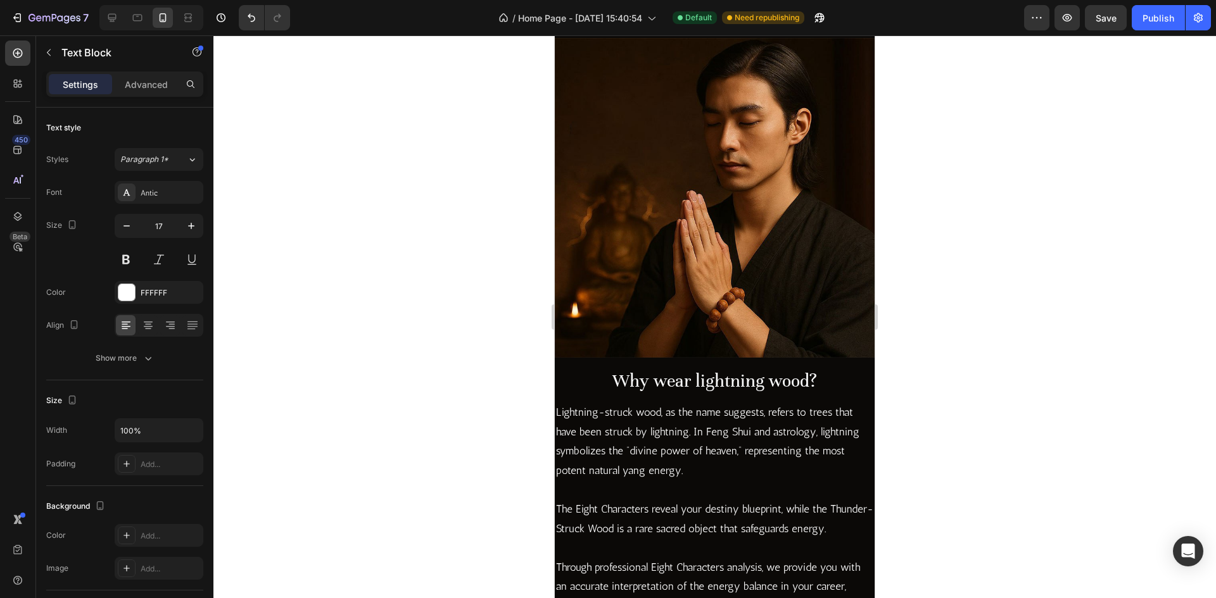
click at [728, 18] on img at bounding box center [715, 18] width 320 height 0
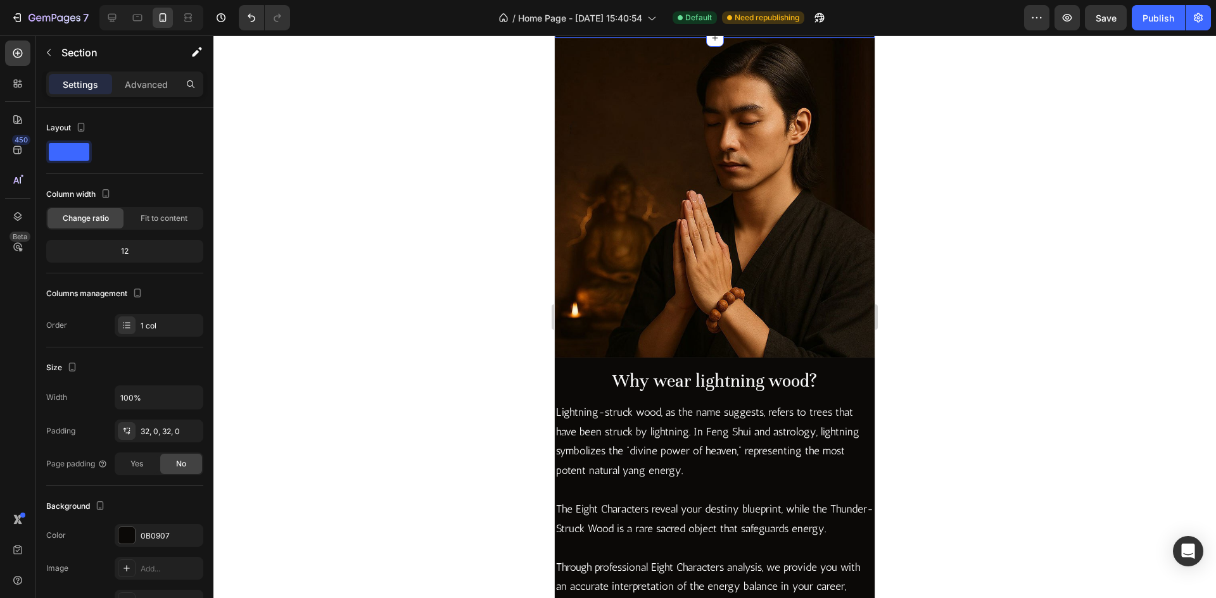
click at [714, 18] on img at bounding box center [715, 18] width 320 height 0
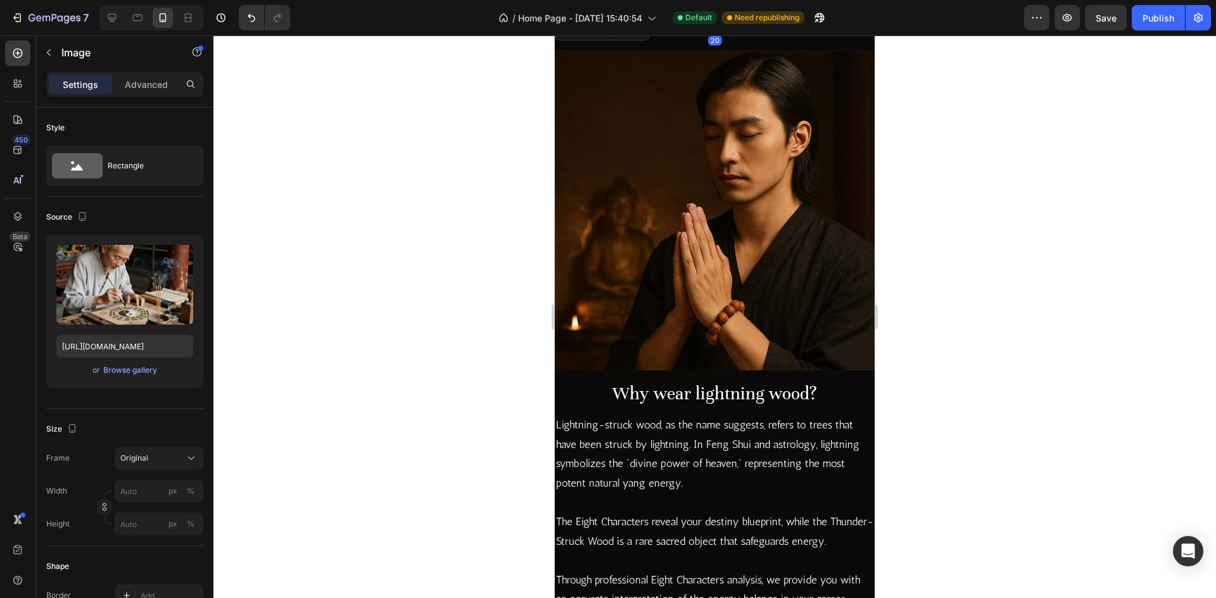
drag, startPoint x: 716, startPoint y: 328, endPoint x: 714, endPoint y: 341, distance: 12.9
click at [714, 30] on div at bounding box center [714, 29] width 25 height 4
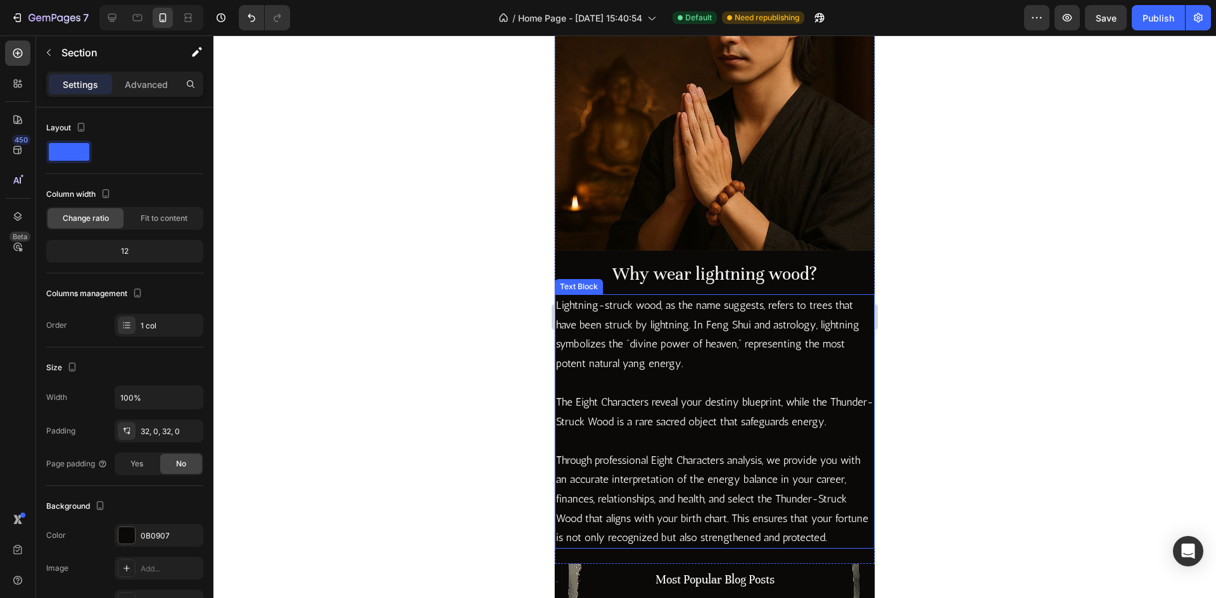
scroll to position [3718, 0]
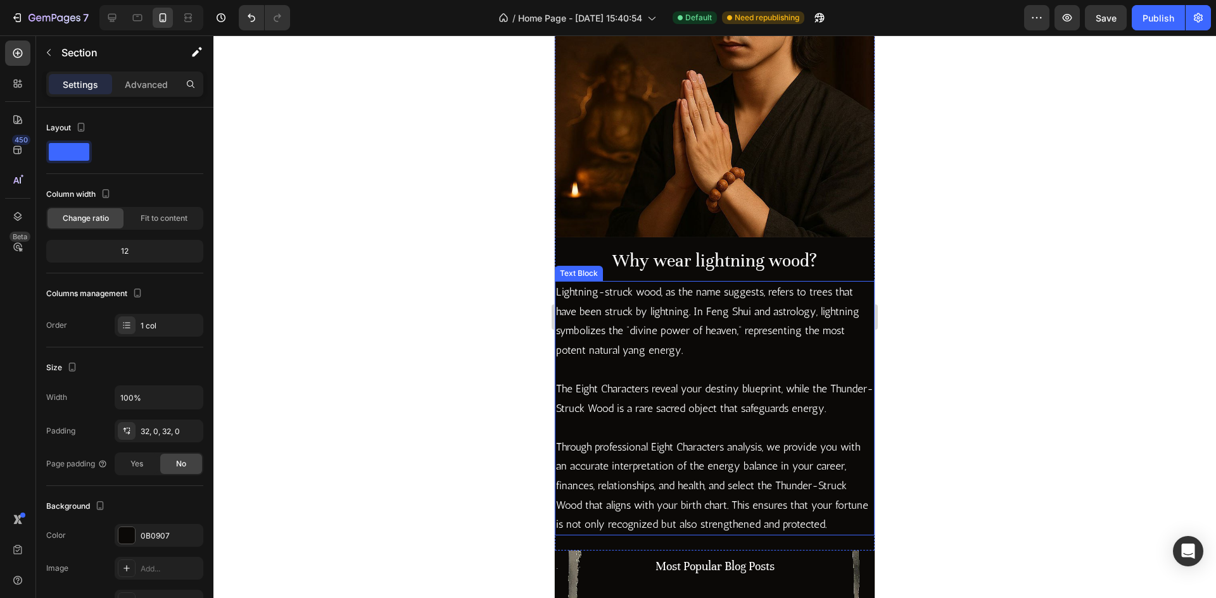
click at [757, 311] on p "Lightning-struck wood, as the name suggests, refers to trees that have been str…" at bounding box center [714, 320] width 317 height 77
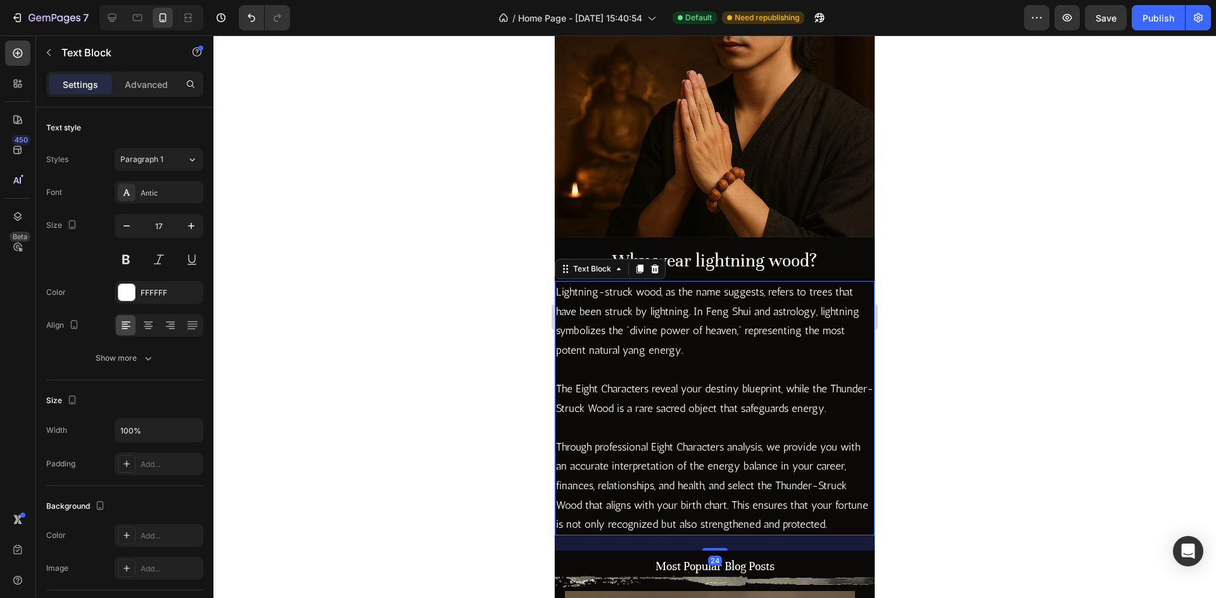
click at [740, 249] on h2 "Why wear lightning wood?" at bounding box center [715, 261] width 320 height 27
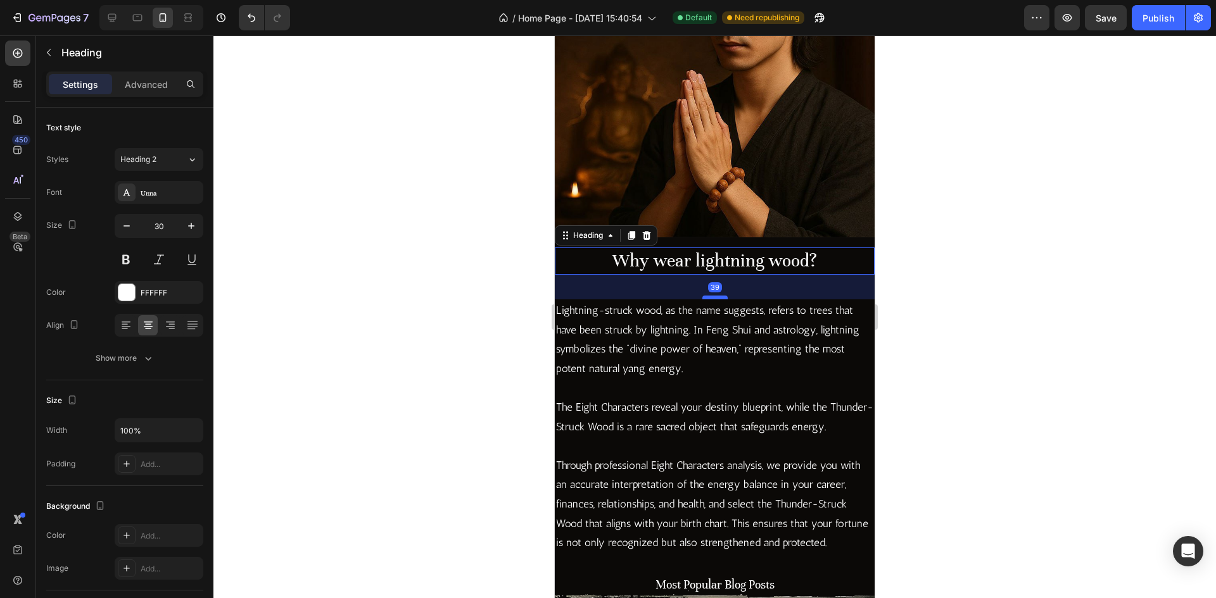
drag, startPoint x: 718, startPoint y: 270, endPoint x: 720, endPoint y: 289, distance: 18.5
click at [720, 296] on div at bounding box center [714, 298] width 25 height 4
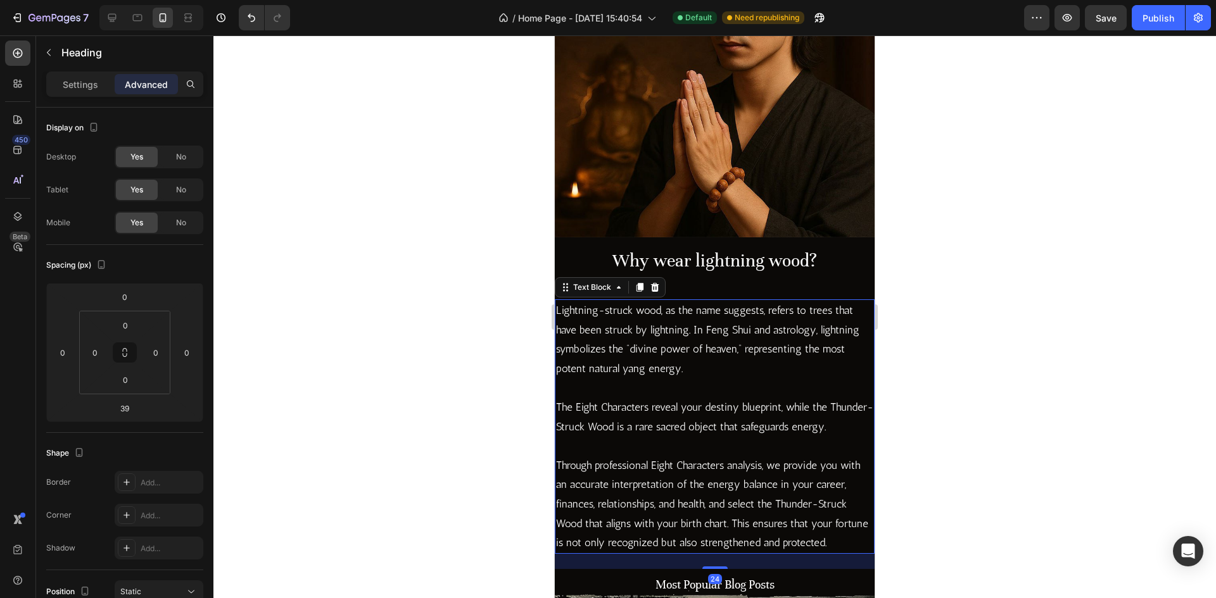
click at [809, 336] on p "Lightning-struck wood, as the name suggests, refers to trees that have been str…" at bounding box center [714, 339] width 317 height 77
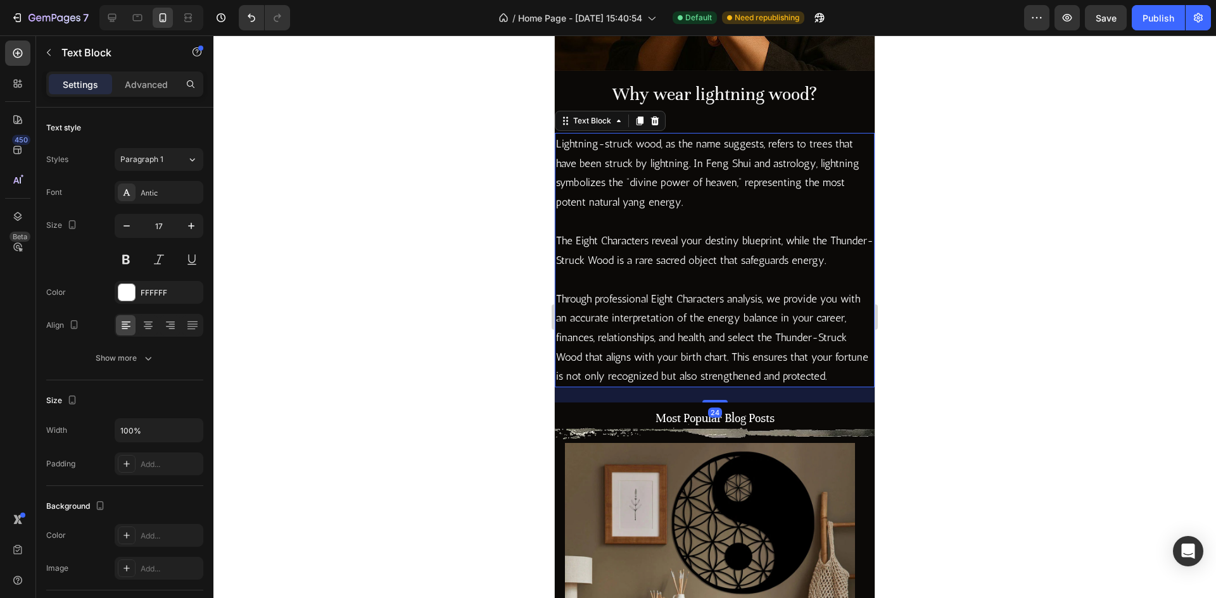
scroll to position [3971, 0]
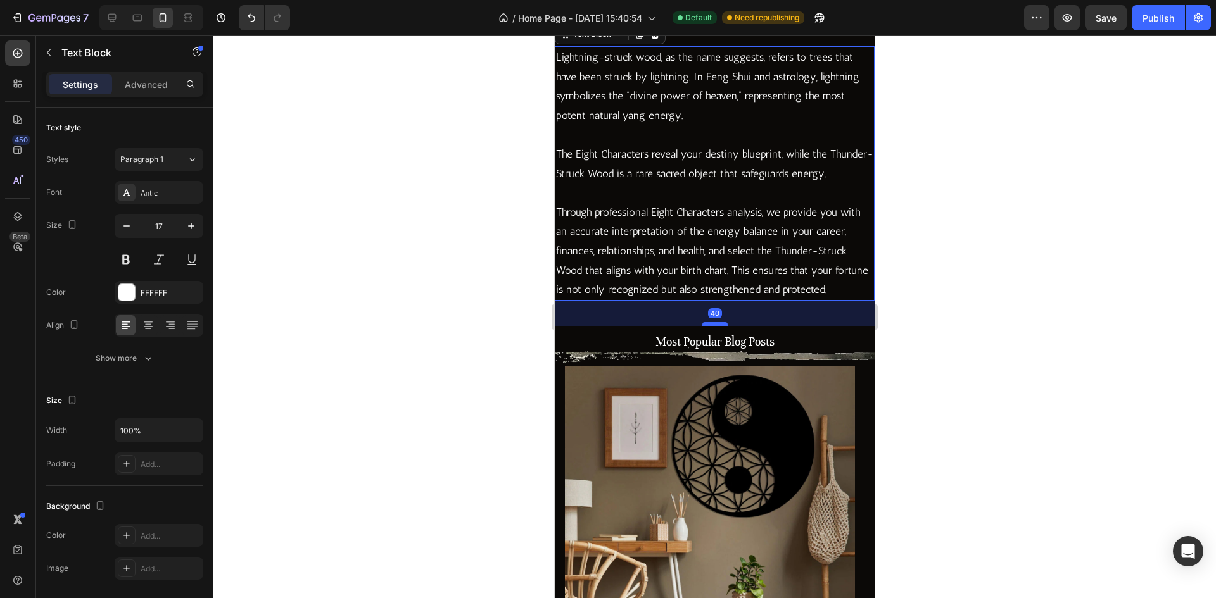
drag, startPoint x: 708, startPoint y: 325, endPoint x: 709, endPoint y: 335, distance: 10.2
click at [709, 326] on div at bounding box center [714, 324] width 25 height 4
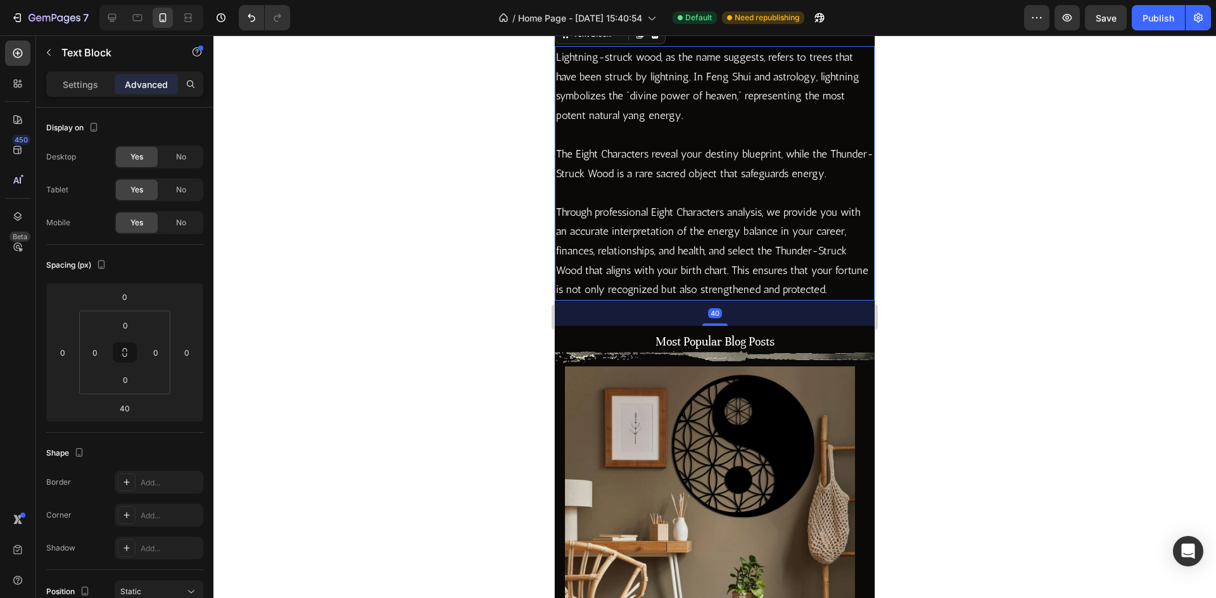
click at [778, 326] on div "40" at bounding box center [715, 313] width 320 height 25
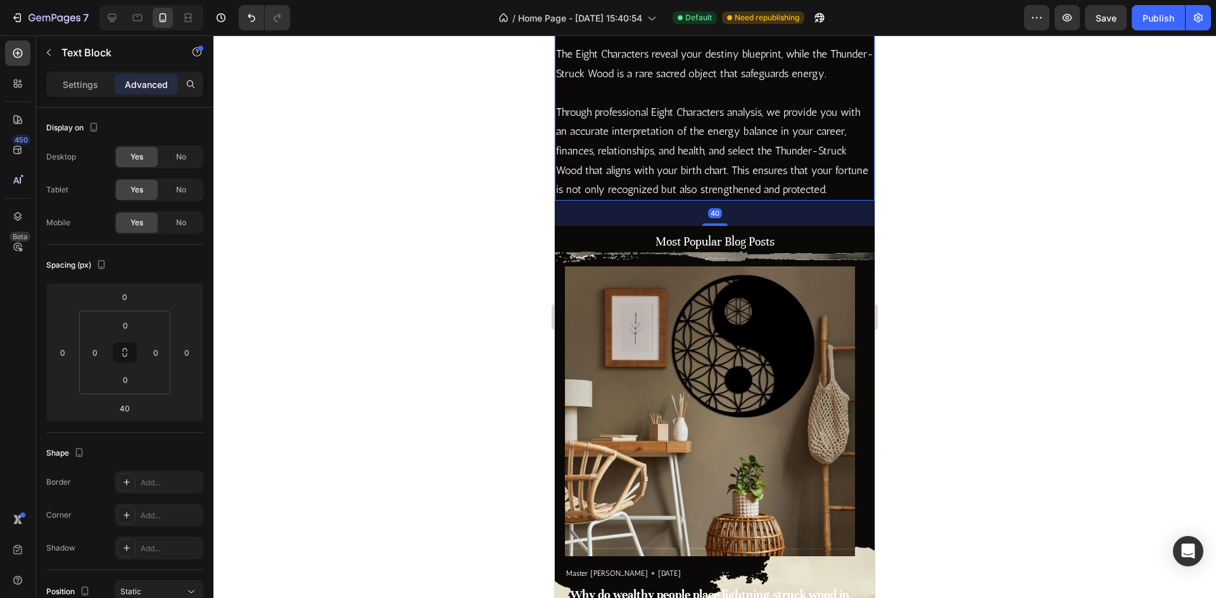
scroll to position [4097, 0]
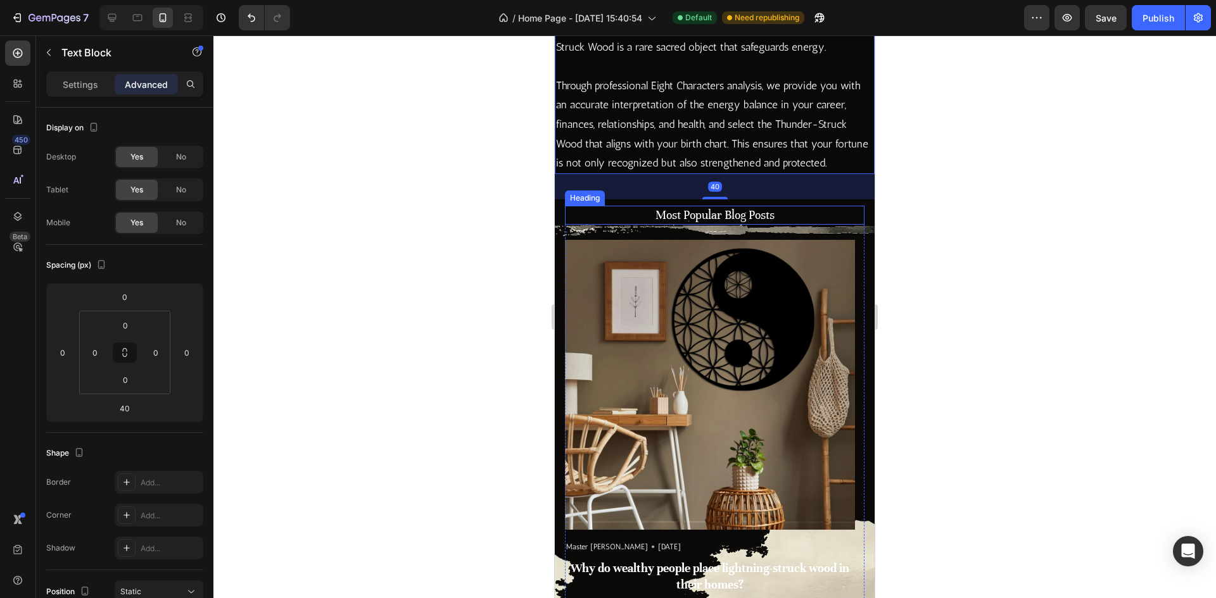
click at [796, 224] on p "Most Popular Blog Posts" at bounding box center [714, 215] width 297 height 16
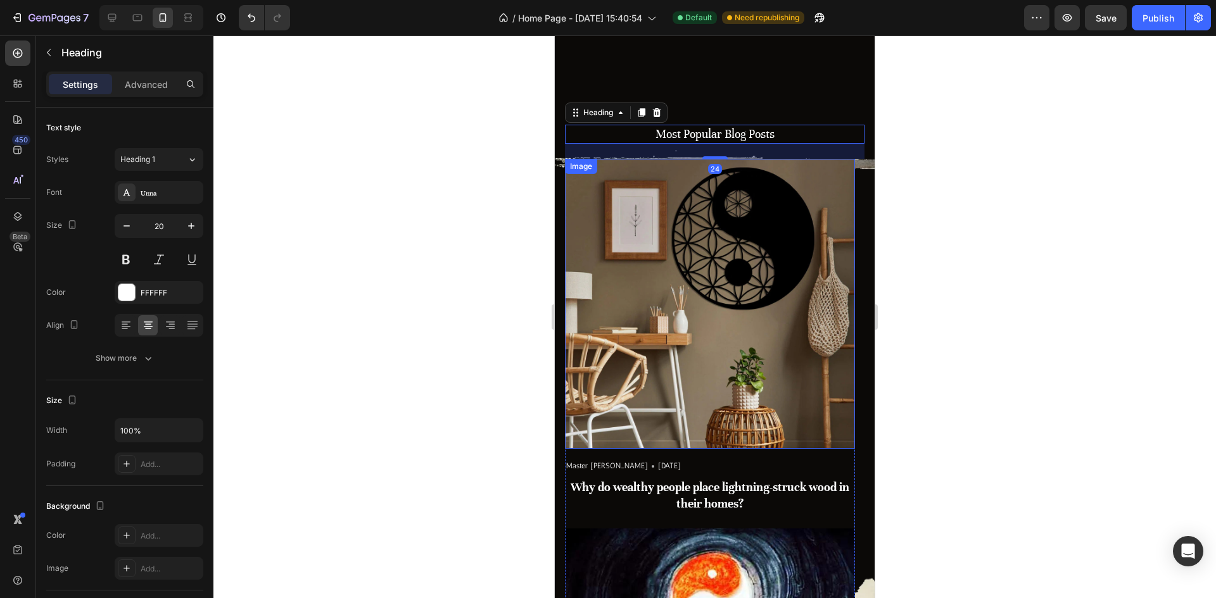
scroll to position [4351, 0]
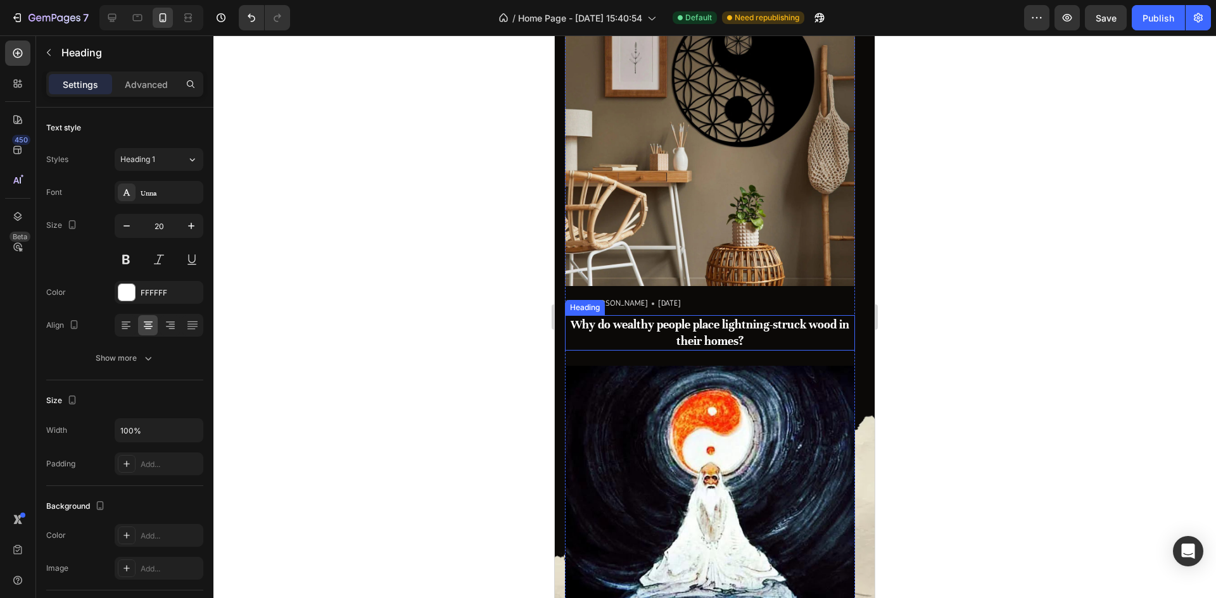
click at [759, 333] on h3 "Why do wealthy people place lightning-struck wood in their homes?" at bounding box center [710, 332] width 290 height 35
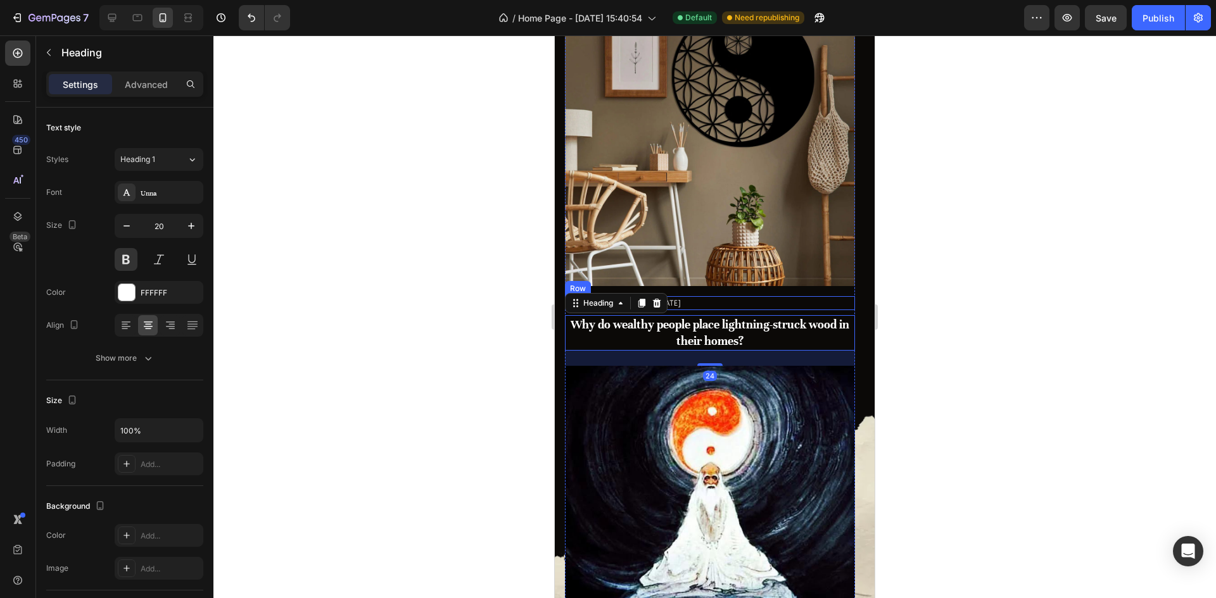
click at [739, 303] on div "Master [PERSON_NAME] Text block Icon [DATE] Text block Row" at bounding box center [710, 303] width 290 height 14
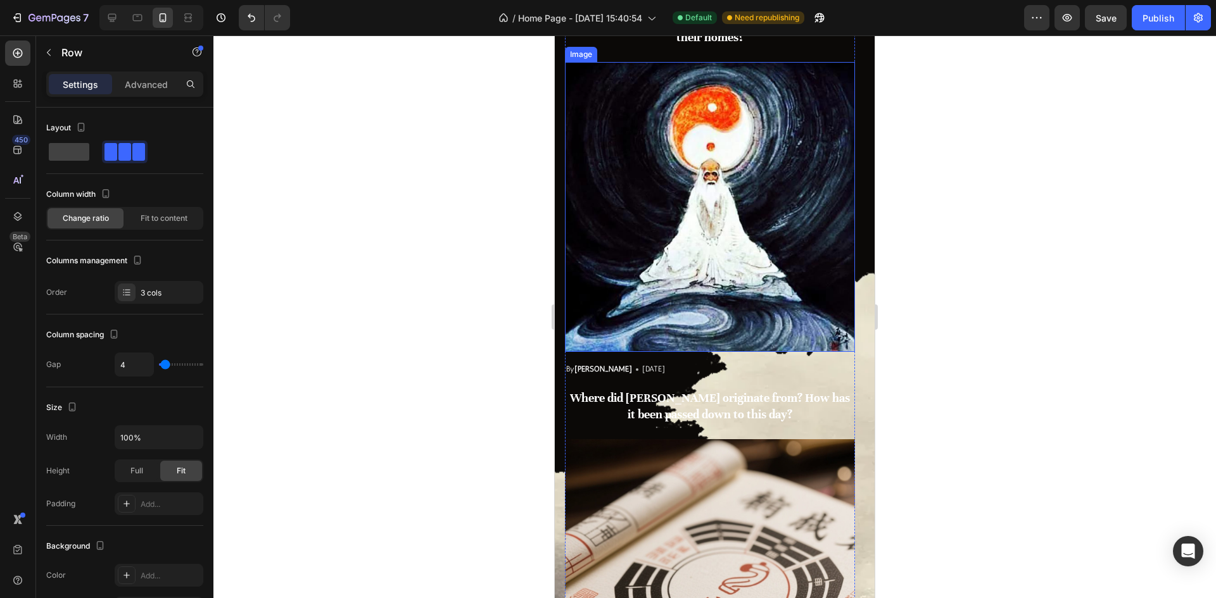
scroll to position [4731, 0]
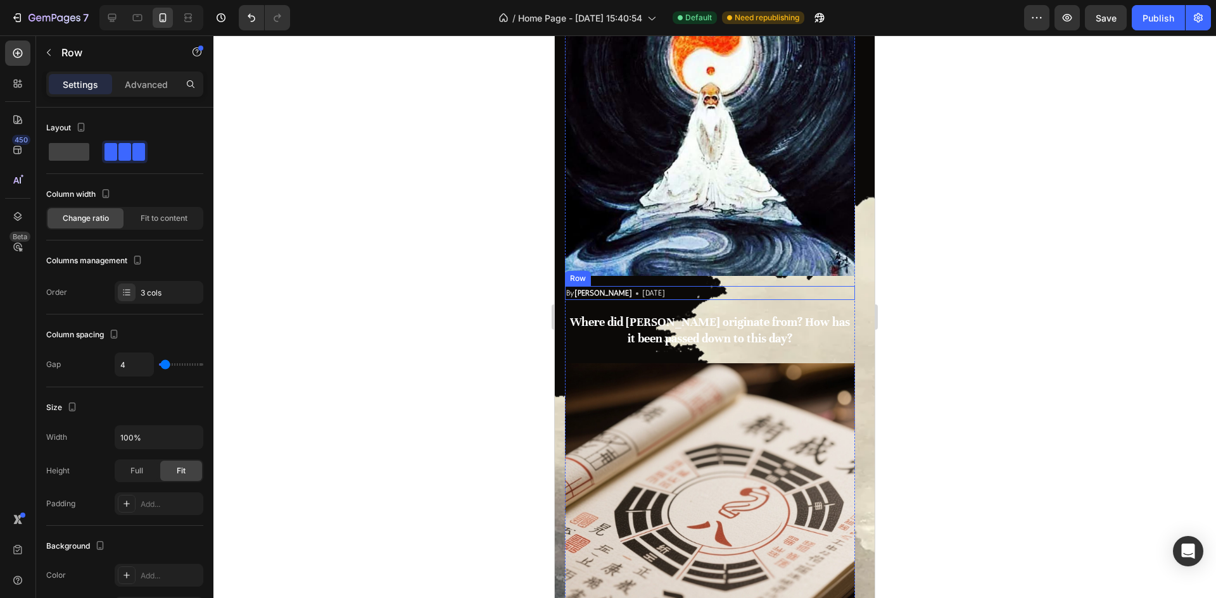
click at [716, 299] on div "By [PERSON_NAME] Text block Icon [DATE] Text block Row" at bounding box center [710, 293] width 290 height 14
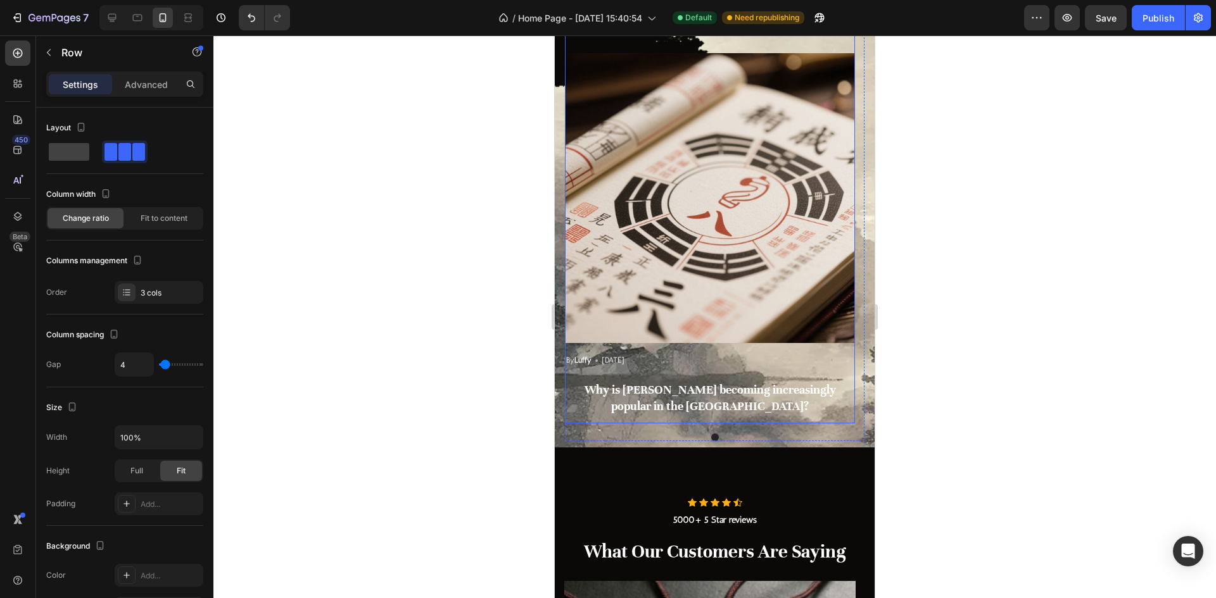
click at [711, 399] on h3 "Why is [PERSON_NAME] becoming increasingly popular in the [GEOGRAPHIC_DATA]?" at bounding box center [710, 398] width 290 height 35
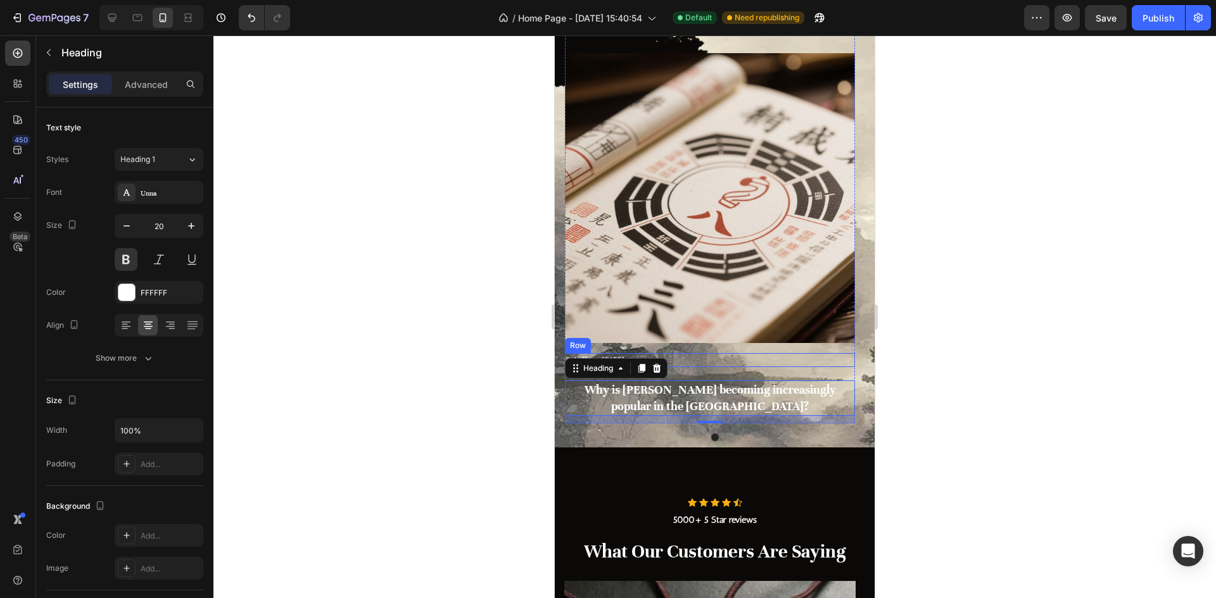
click at [716, 358] on div "By Luffy Text block Icon [DATE] Text block Row" at bounding box center [710, 360] width 290 height 14
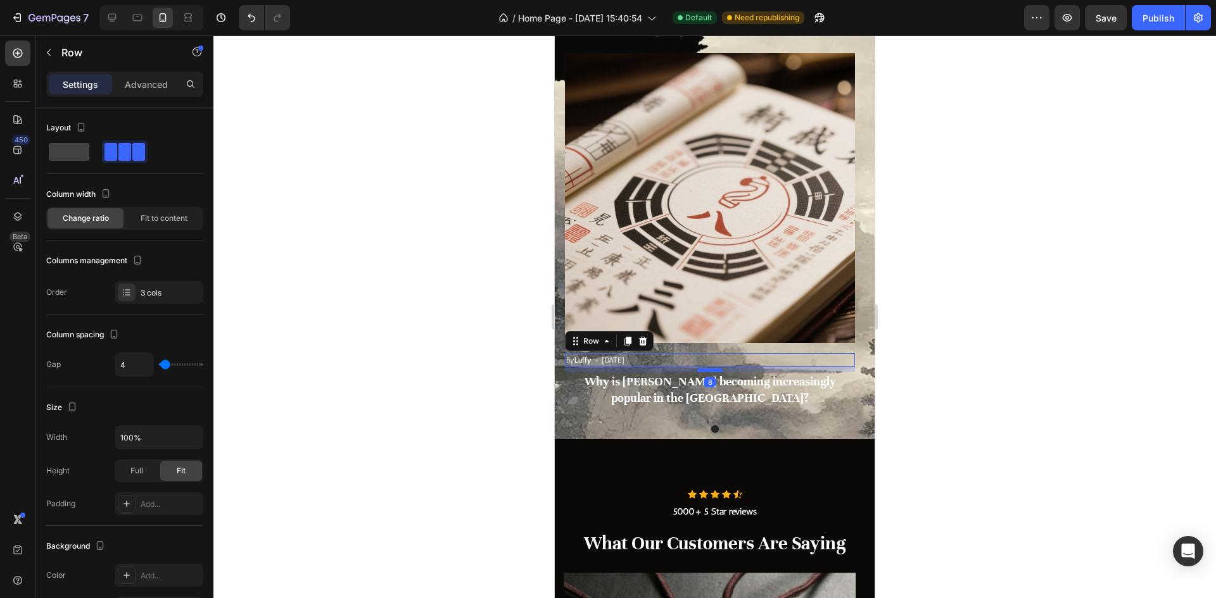
drag, startPoint x: 714, startPoint y: 379, endPoint x: 714, endPoint y: 370, distance: 8.2
click at [714, 370] on div at bounding box center [709, 371] width 25 height 4
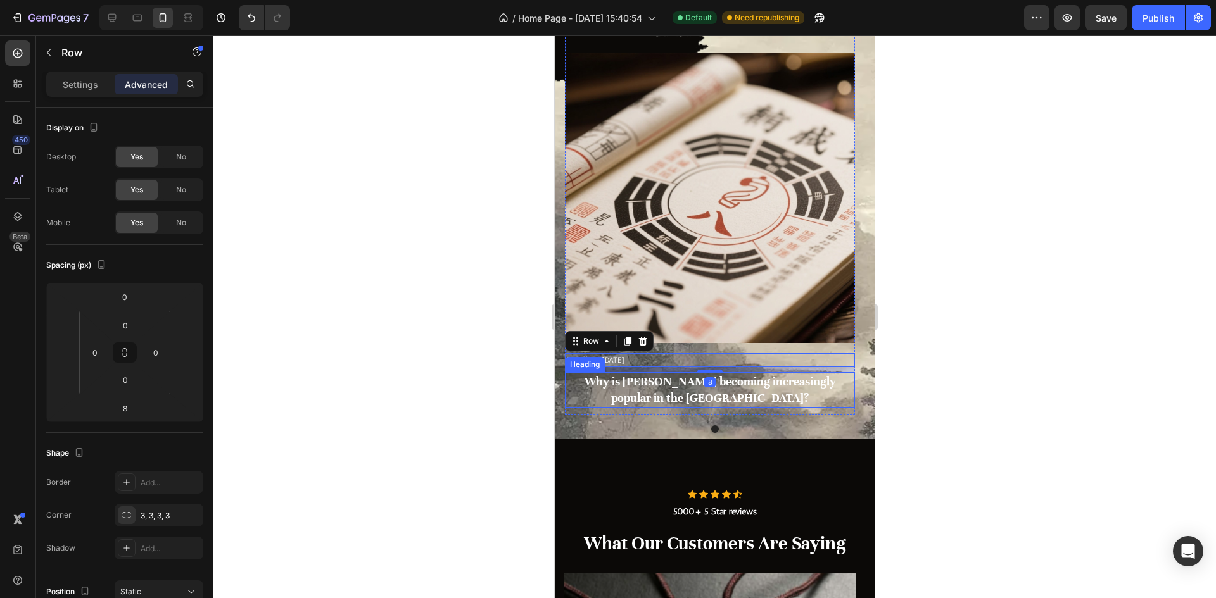
click at [774, 391] on h3 "Why is [PERSON_NAME] becoming increasingly popular in the [GEOGRAPHIC_DATA]?" at bounding box center [710, 389] width 290 height 35
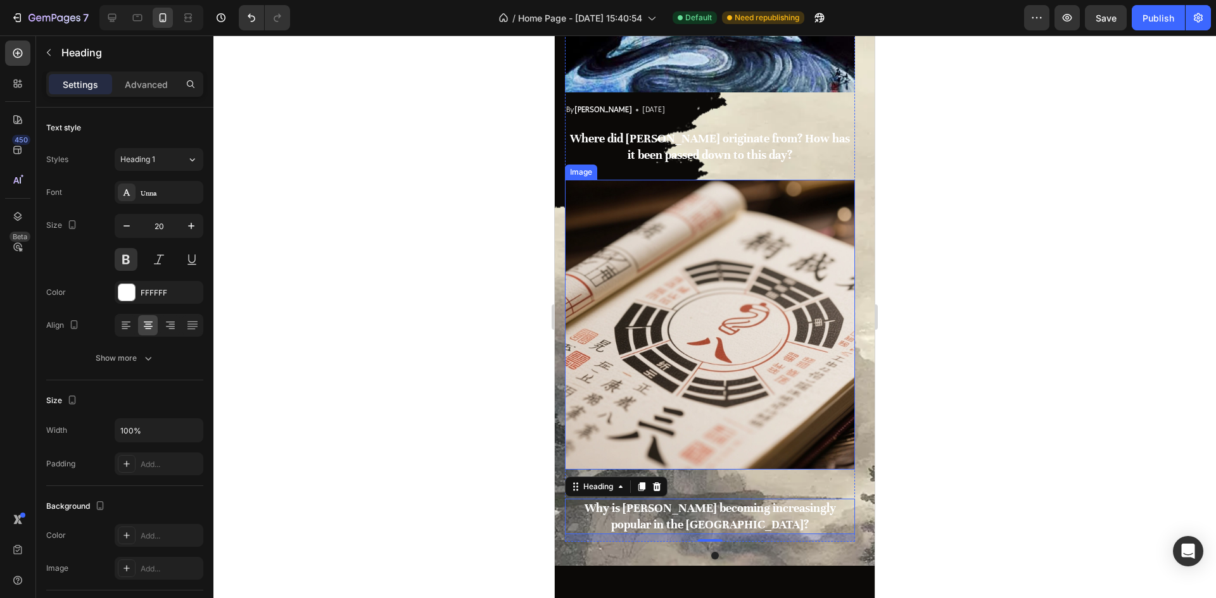
scroll to position [4541, 0]
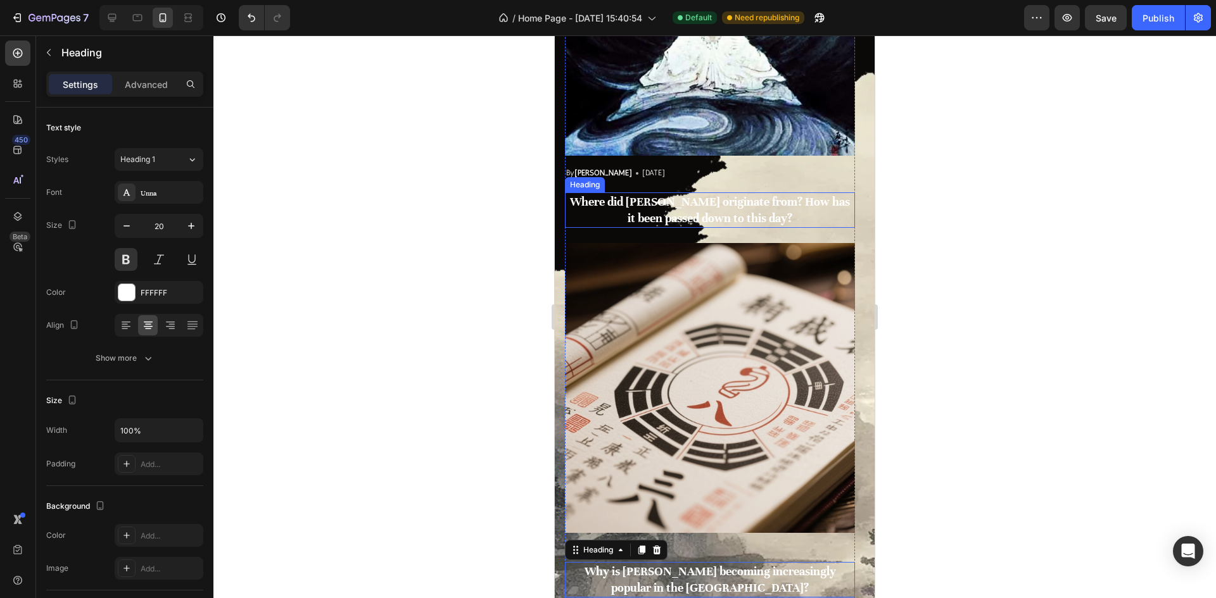
click at [707, 207] on strong "Where did [PERSON_NAME] originate from? How has it been passed down to this day?" at bounding box center [710, 209] width 280 height 31
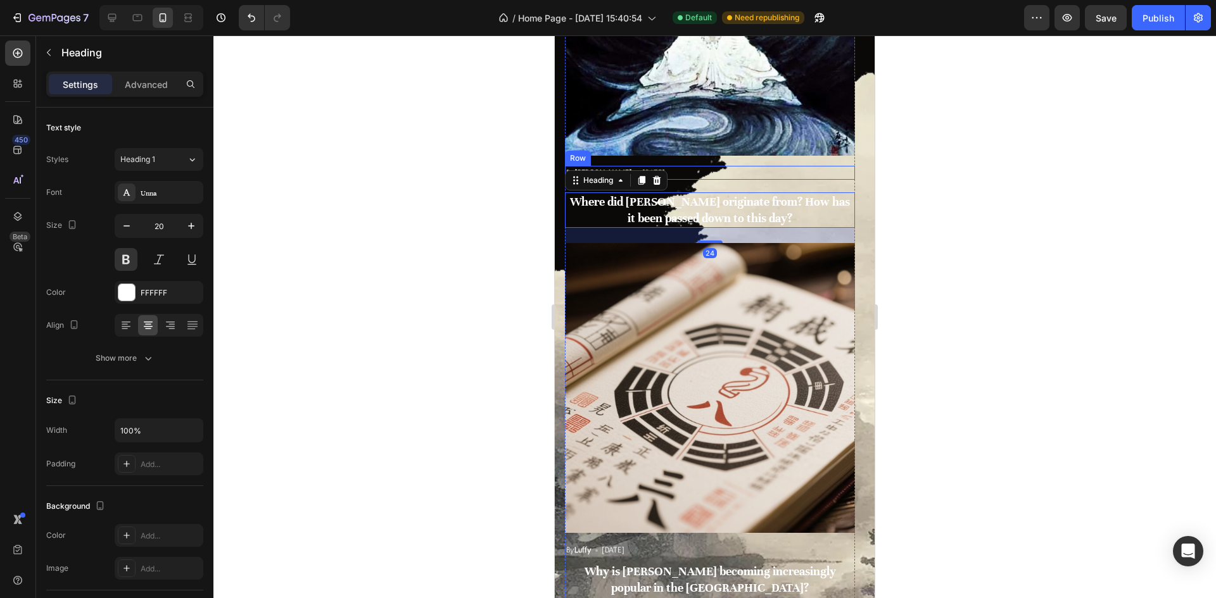
click at [707, 178] on div "By [PERSON_NAME] Text block Icon [DATE] Text block Row" at bounding box center [710, 173] width 290 height 14
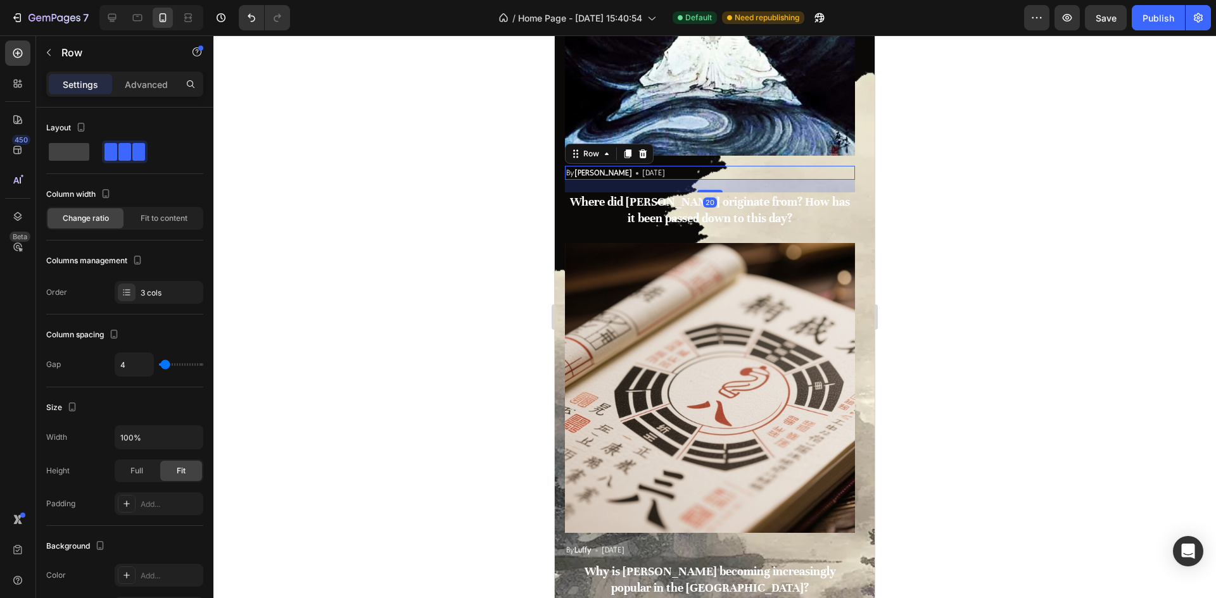
click at [710, 192] on div at bounding box center [709, 191] width 25 height 3
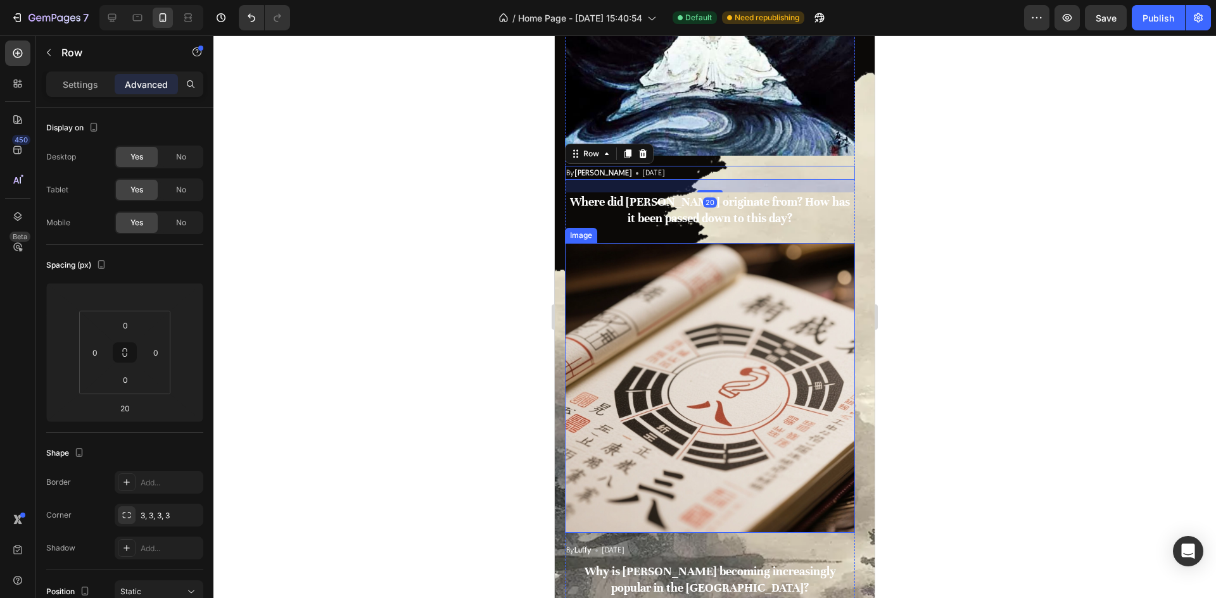
scroll to position [4667, 0]
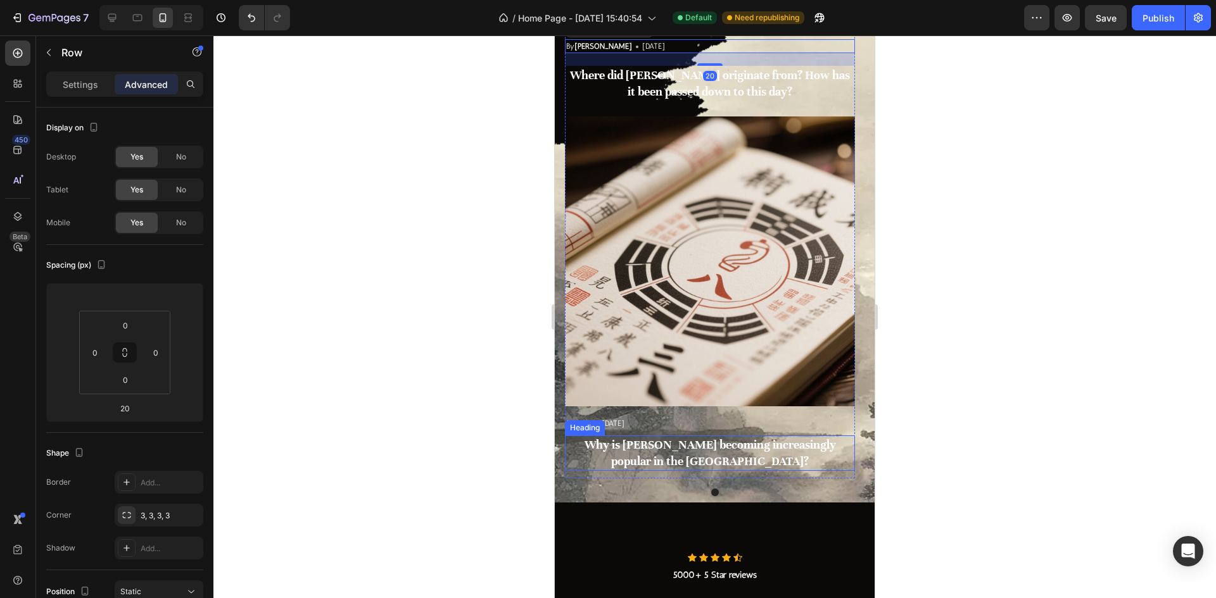
click at [721, 436] on h3 "Why is [PERSON_NAME] becoming increasingly popular in the [GEOGRAPHIC_DATA]?" at bounding box center [710, 453] width 290 height 35
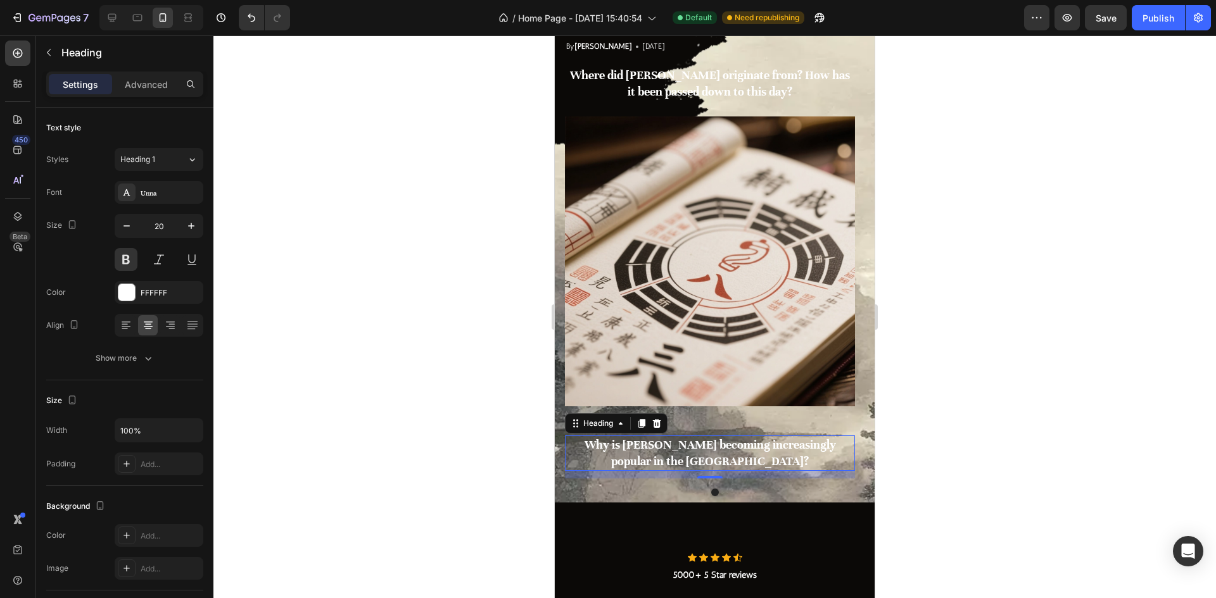
click at [714, 424] on div "By Luffy Text block Icon [DATE] Text block Row" at bounding box center [710, 424] width 290 height 14
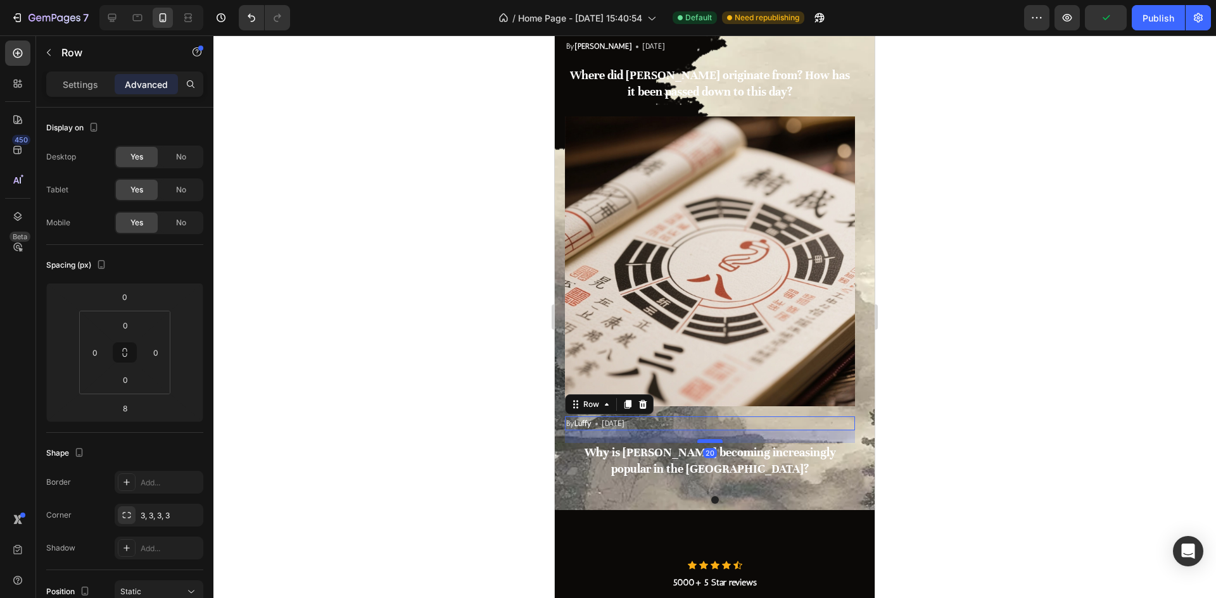
drag, startPoint x: 713, startPoint y: 434, endPoint x: 713, endPoint y: 442, distance: 7.6
click at [713, 442] on div at bounding box center [709, 441] width 25 height 4
type input "20"
click at [700, 426] on div "By Luffy Text block Icon [DATE] Text block Row 20" at bounding box center [710, 424] width 290 height 14
click at [700, 412] on div "Image By Luffy Text block Icon [DATE] Text block Row 20 Why is [PERSON_NAME] be…" at bounding box center [710, 302] width 290 height 370
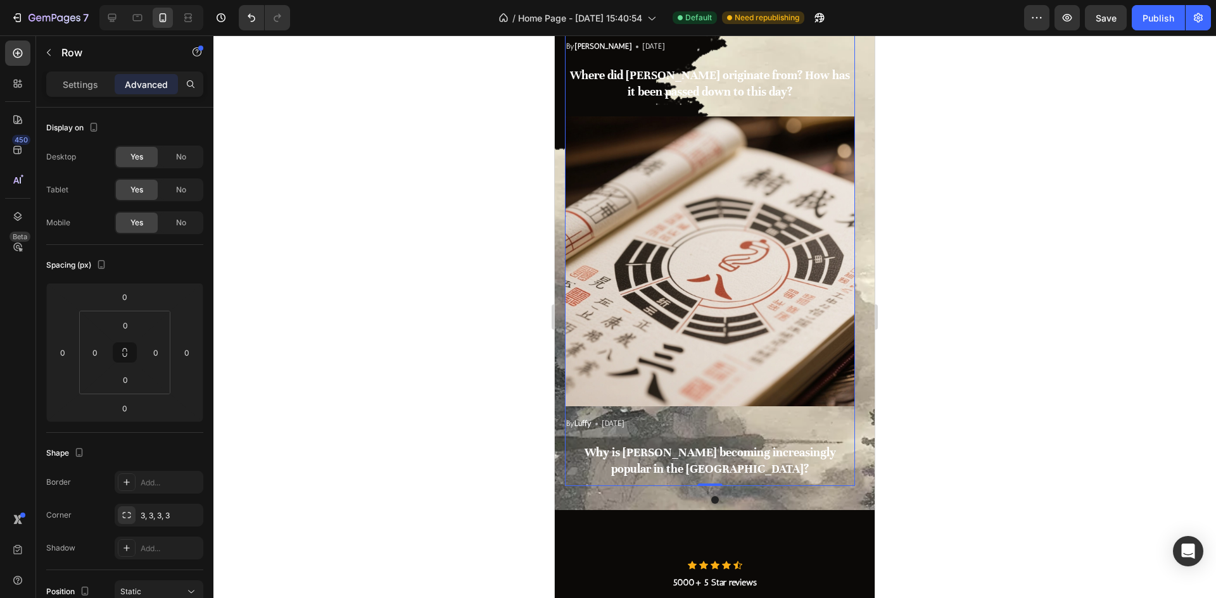
click at [715, 408] on div "Image By Luffy Text block Icon [DATE] Text block Row Why is [PERSON_NAME] becom…" at bounding box center [710, 302] width 290 height 370
click at [719, 398] on img at bounding box center [710, 262] width 290 height 290
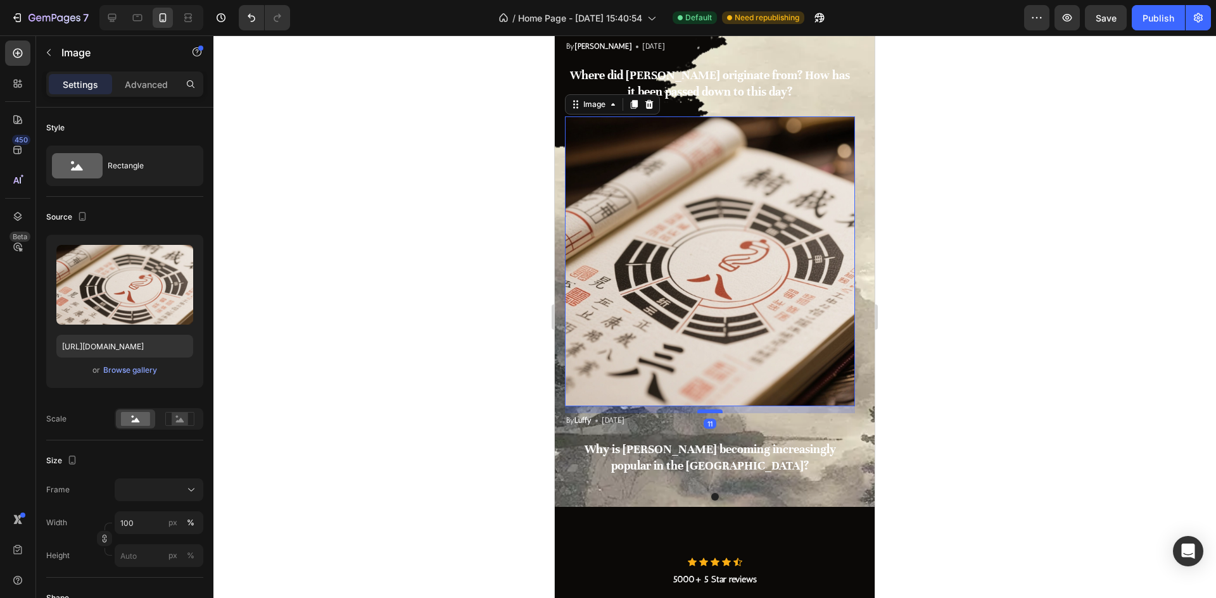
click at [714, 412] on div at bounding box center [709, 412] width 25 height 4
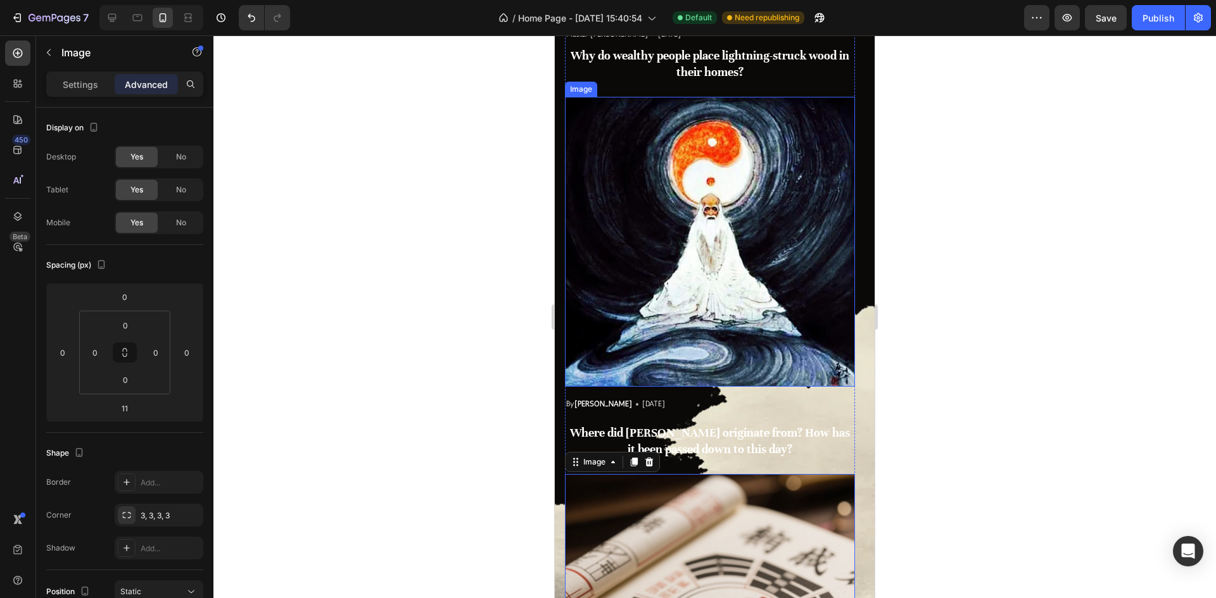
scroll to position [4287, 0]
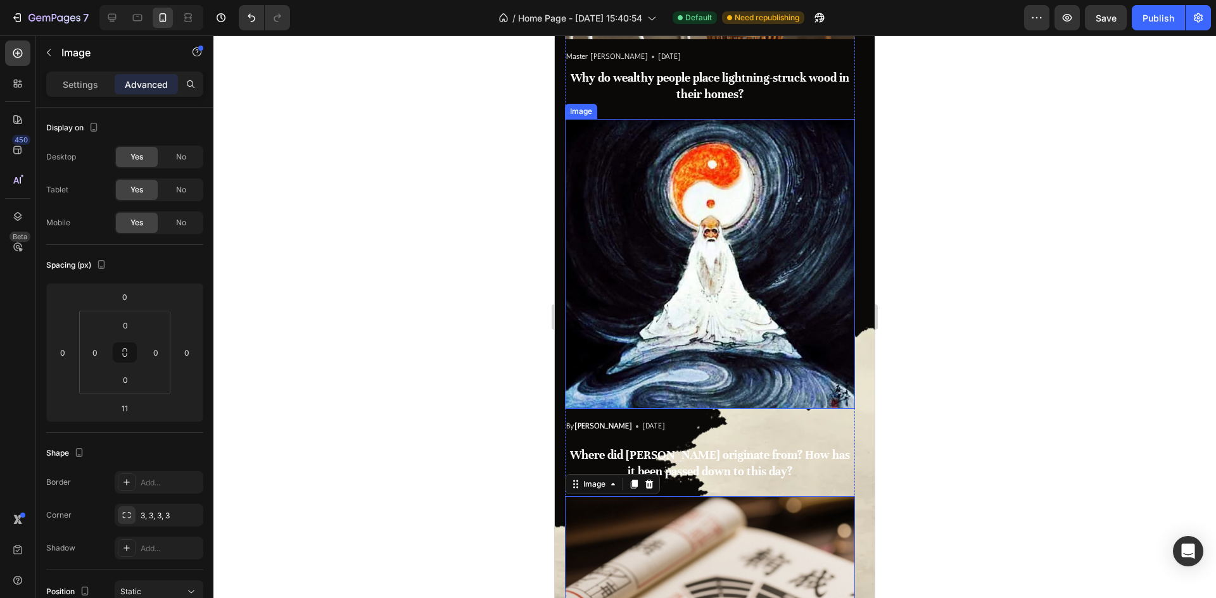
click at [747, 334] on img at bounding box center [710, 264] width 290 height 290
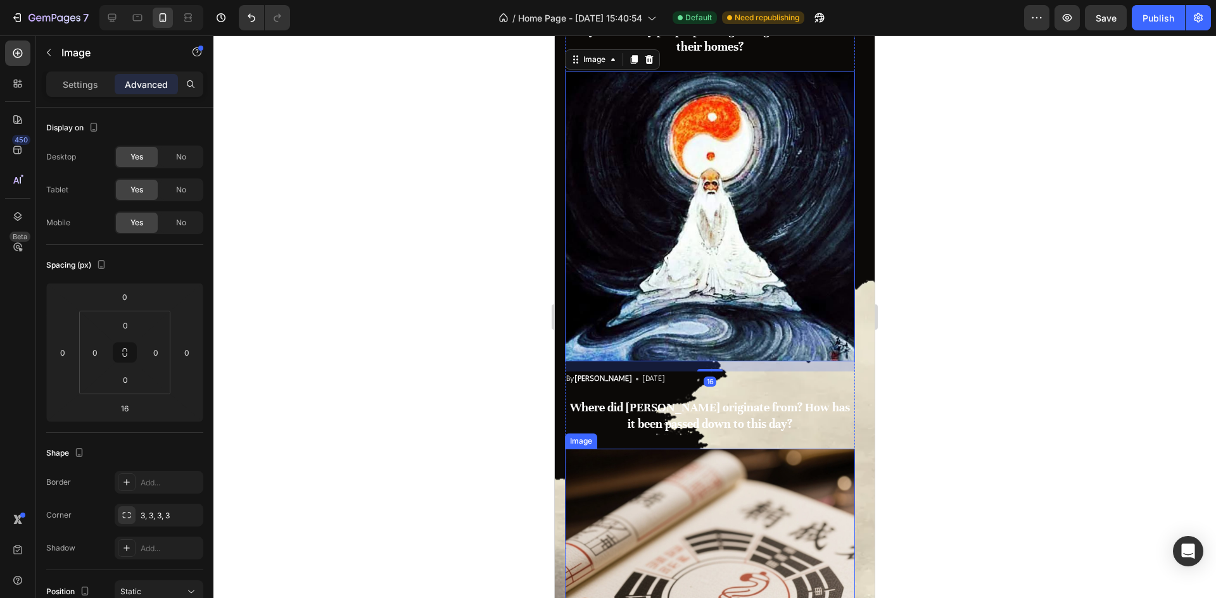
scroll to position [4414, 0]
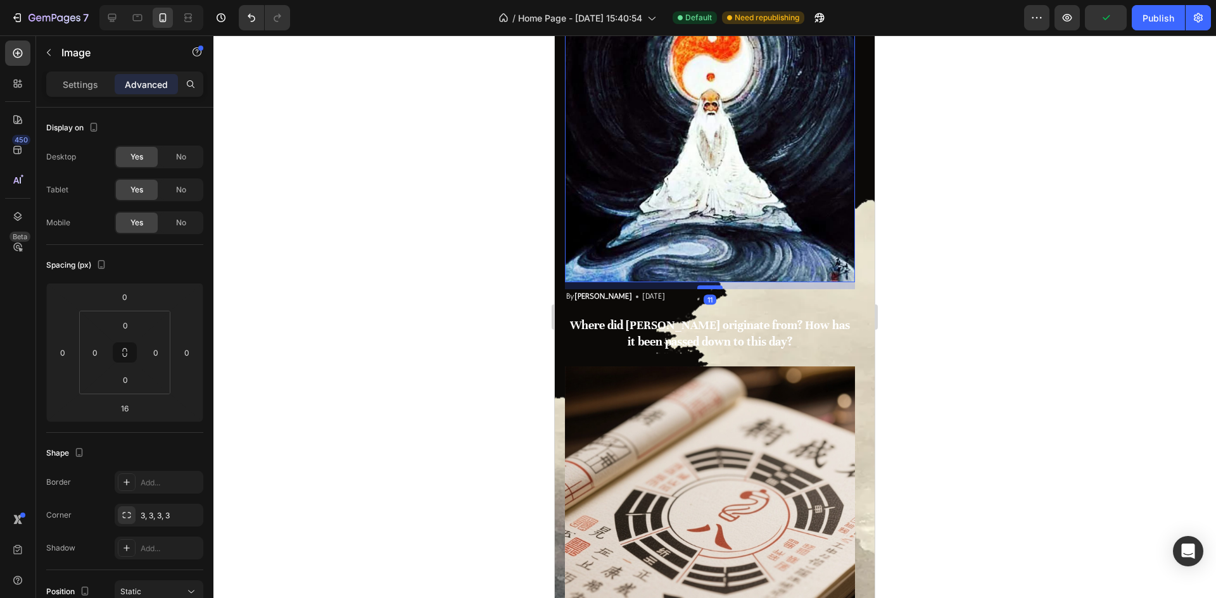
click at [712, 287] on div at bounding box center [709, 288] width 25 height 4
type input "11"
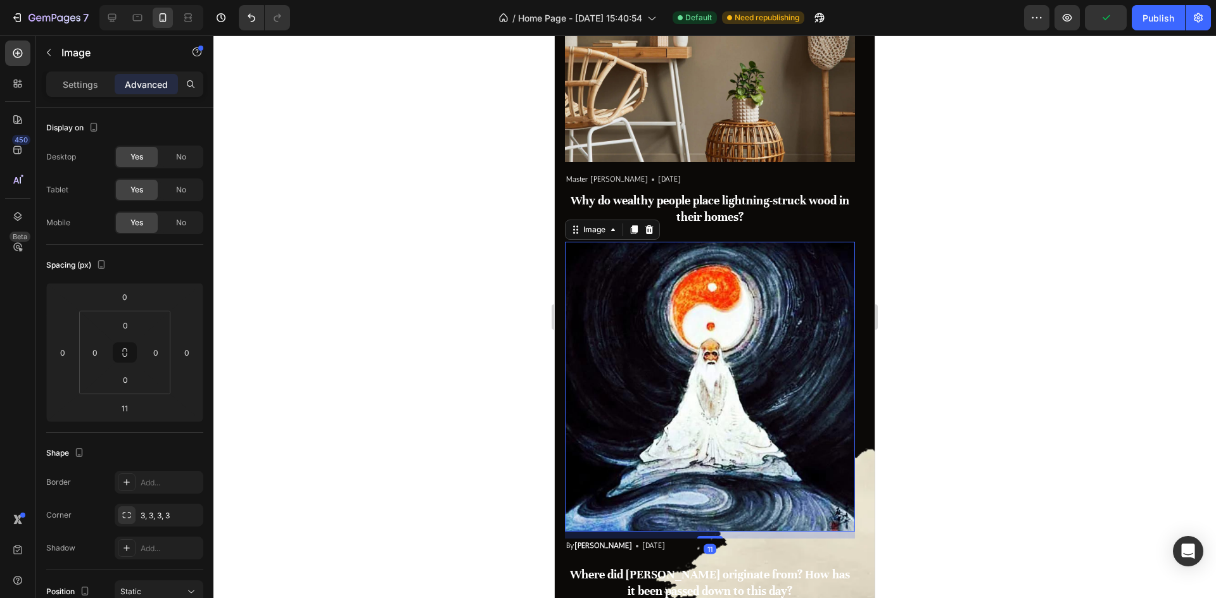
scroll to position [4097, 0]
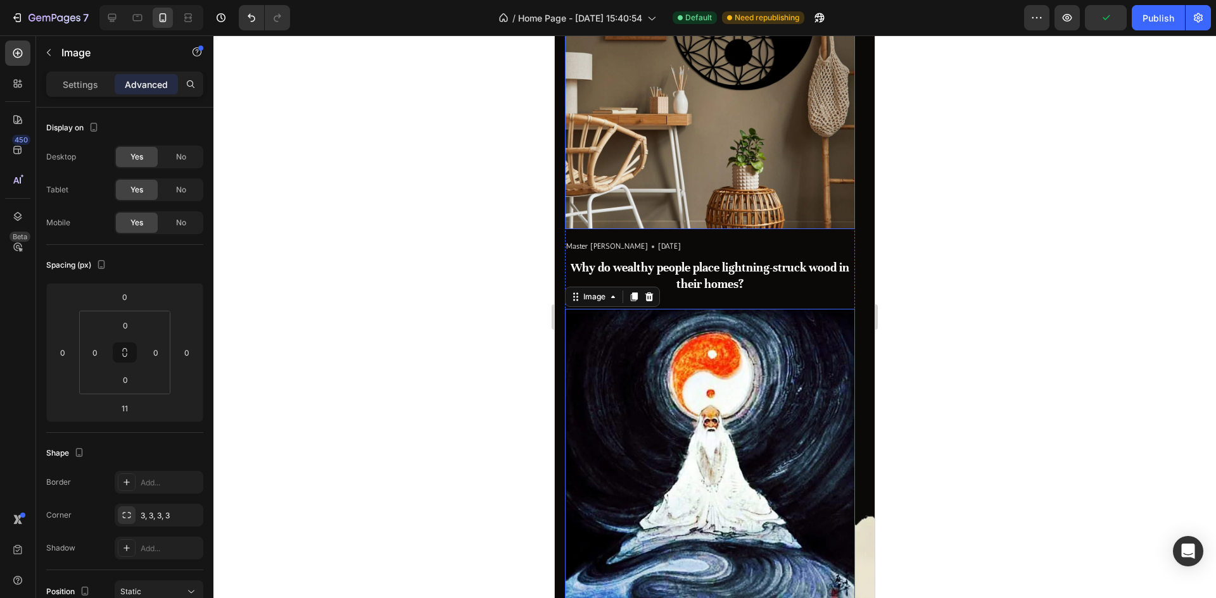
click at [728, 210] on img at bounding box center [710, 84] width 290 height 290
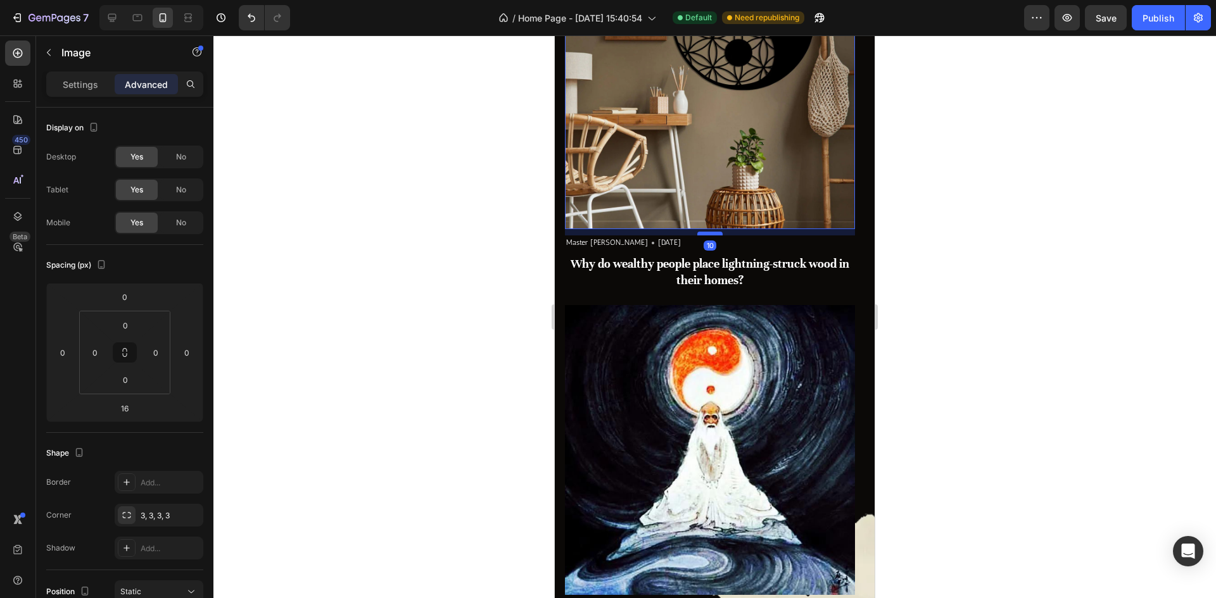
click at [712, 234] on div at bounding box center [709, 234] width 25 height 4
type input "10"
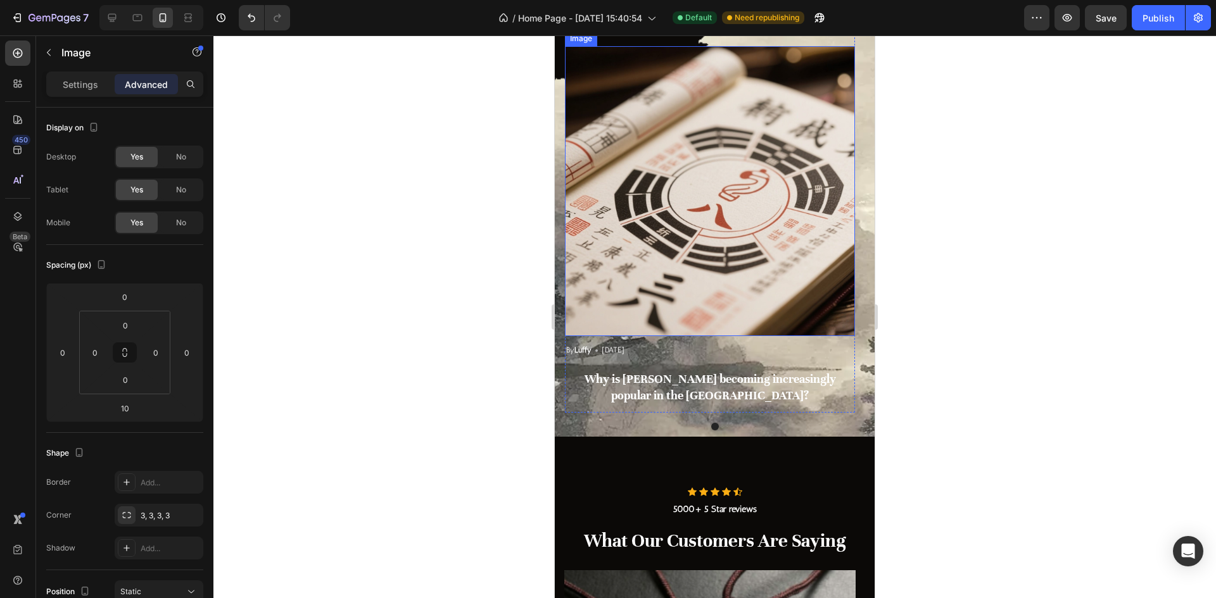
scroll to position [5168, 0]
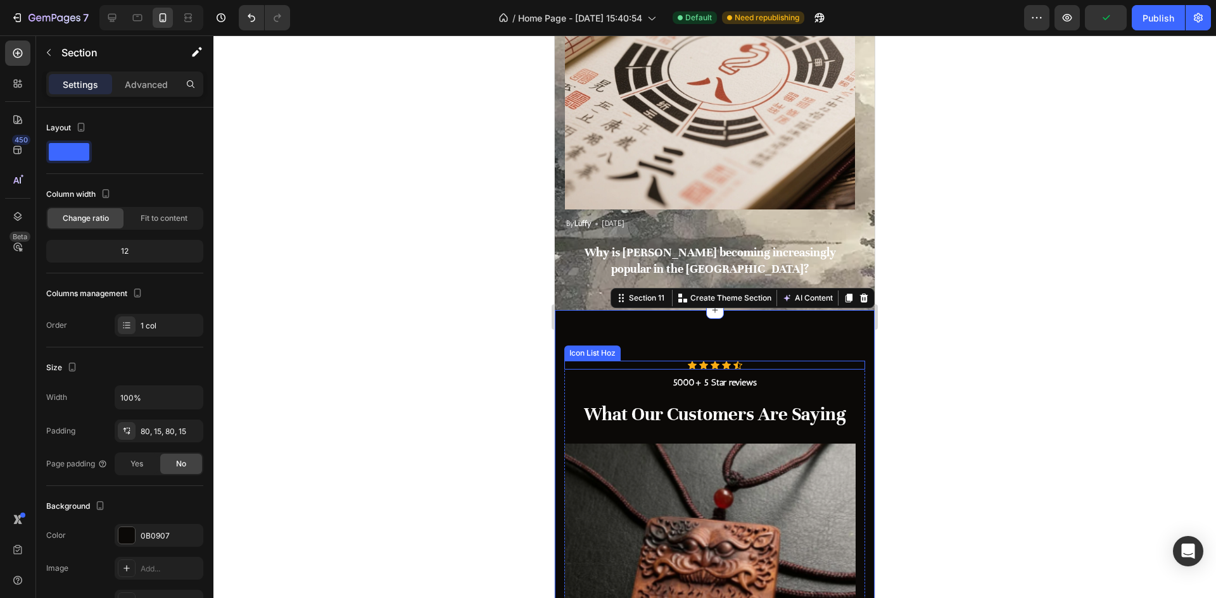
click at [756, 363] on div "Icon Icon Icon Icon Icon" at bounding box center [714, 365] width 301 height 9
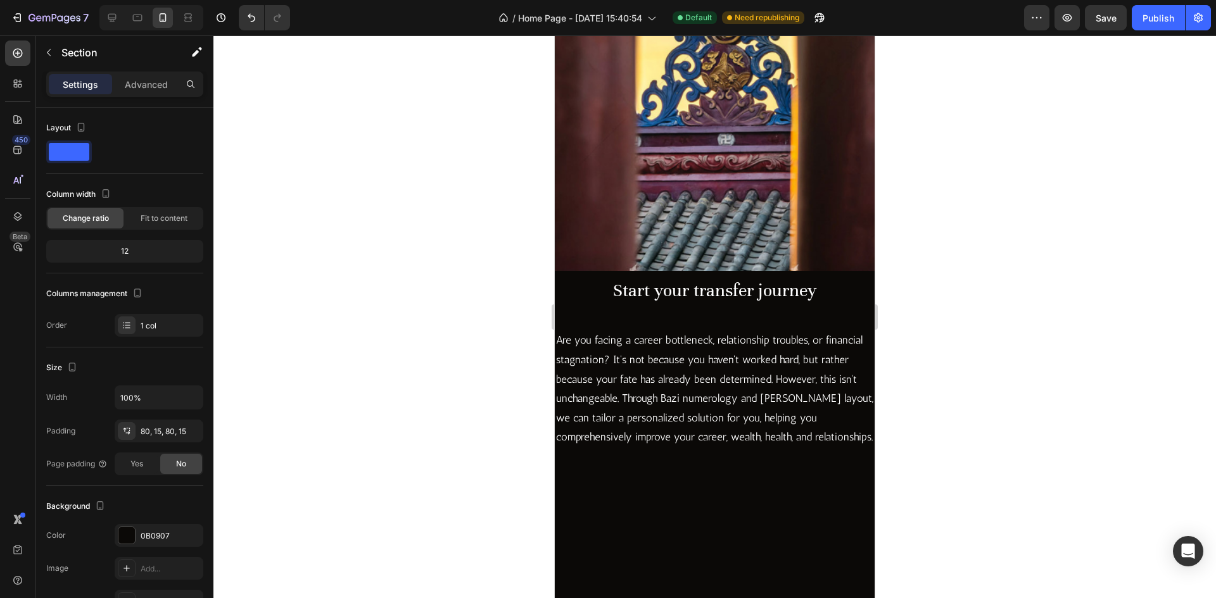
scroll to position [831, 0]
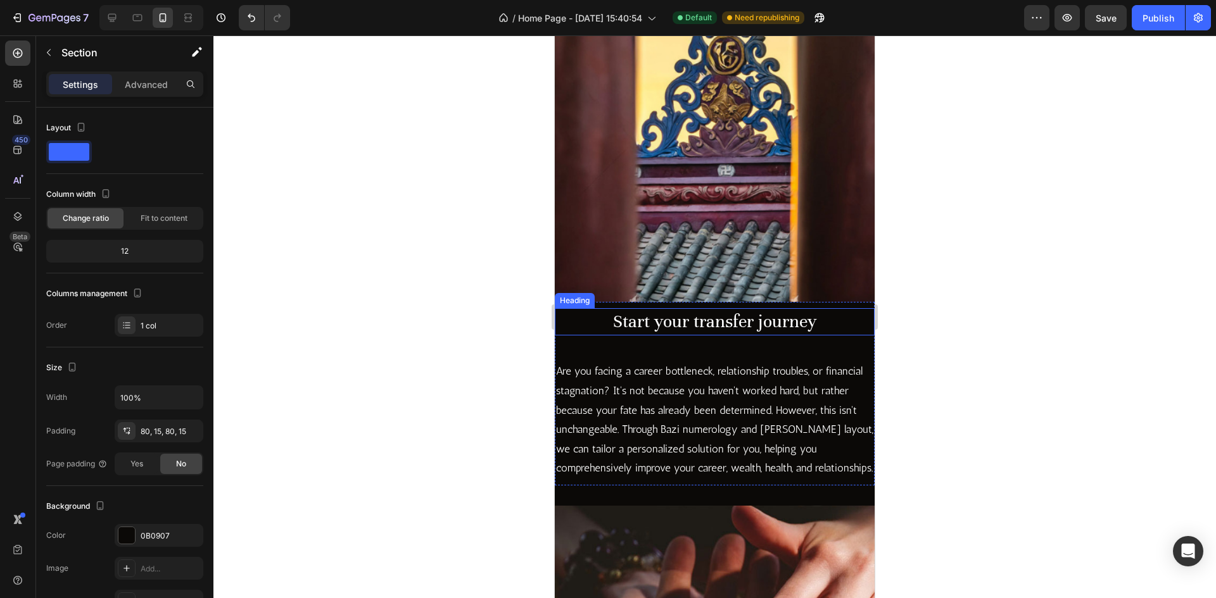
click at [740, 308] on h2 "Start your transfer journey" at bounding box center [715, 321] width 320 height 27
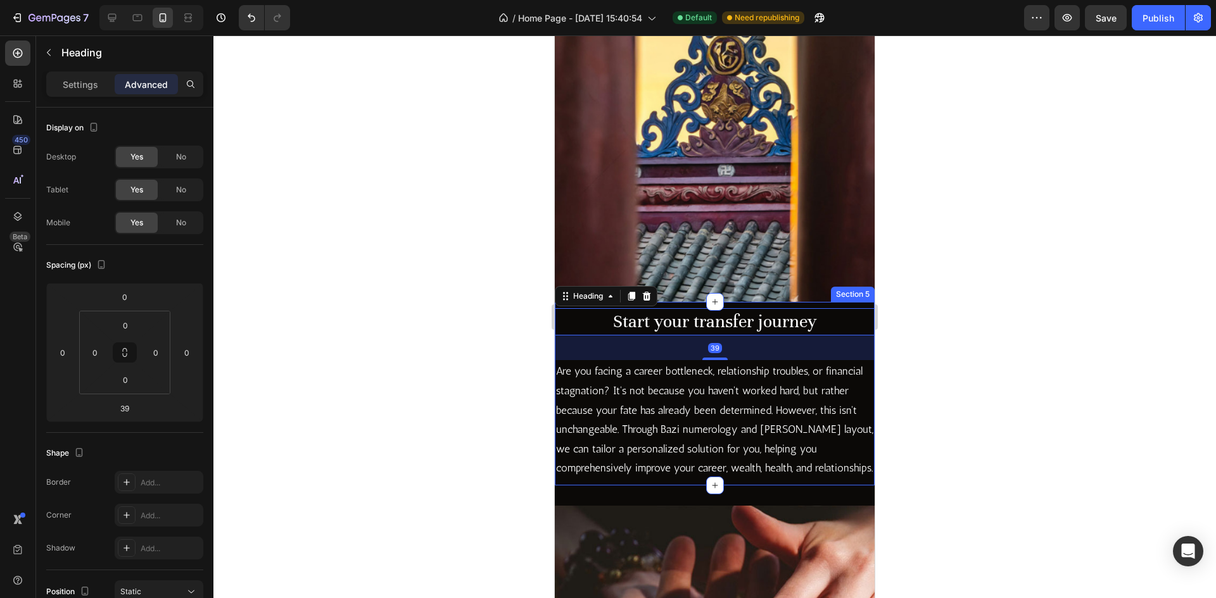
click at [731, 274] on img at bounding box center [715, 60] width 320 height 483
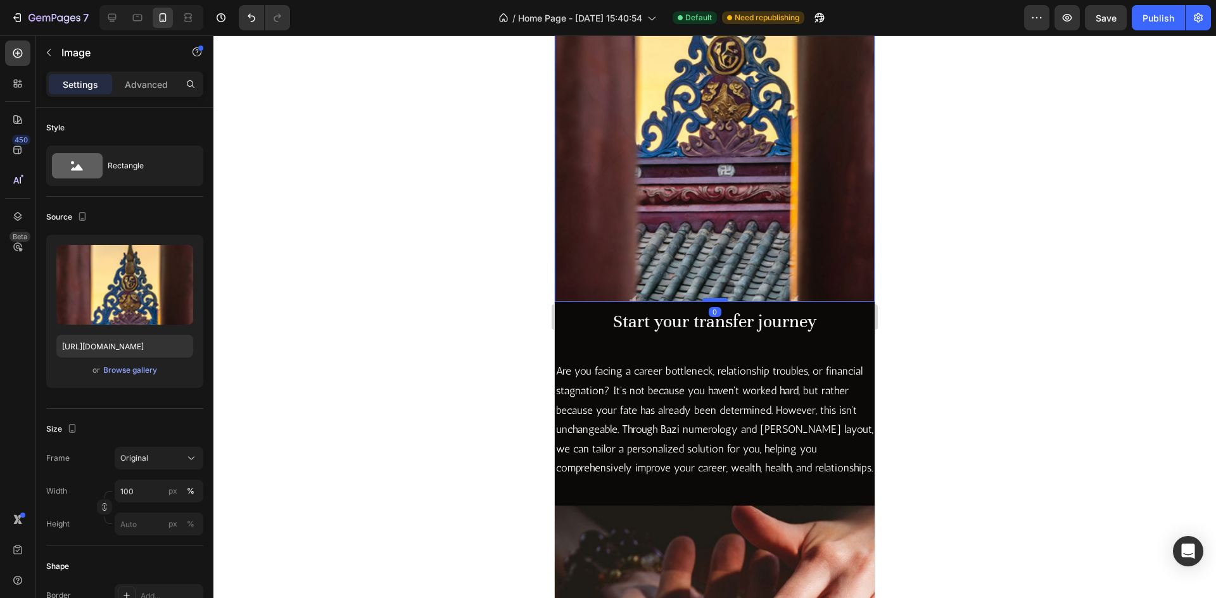
click at [719, 298] on div at bounding box center [714, 300] width 25 height 4
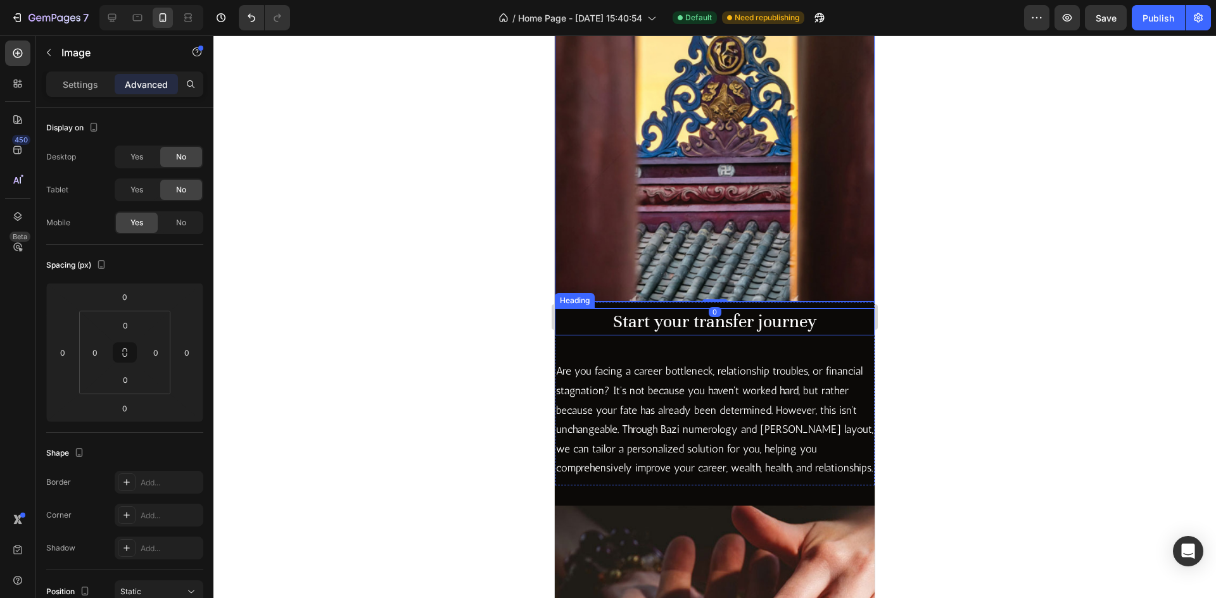
click at [740, 308] on h2 "Start your transfer journey" at bounding box center [715, 321] width 320 height 27
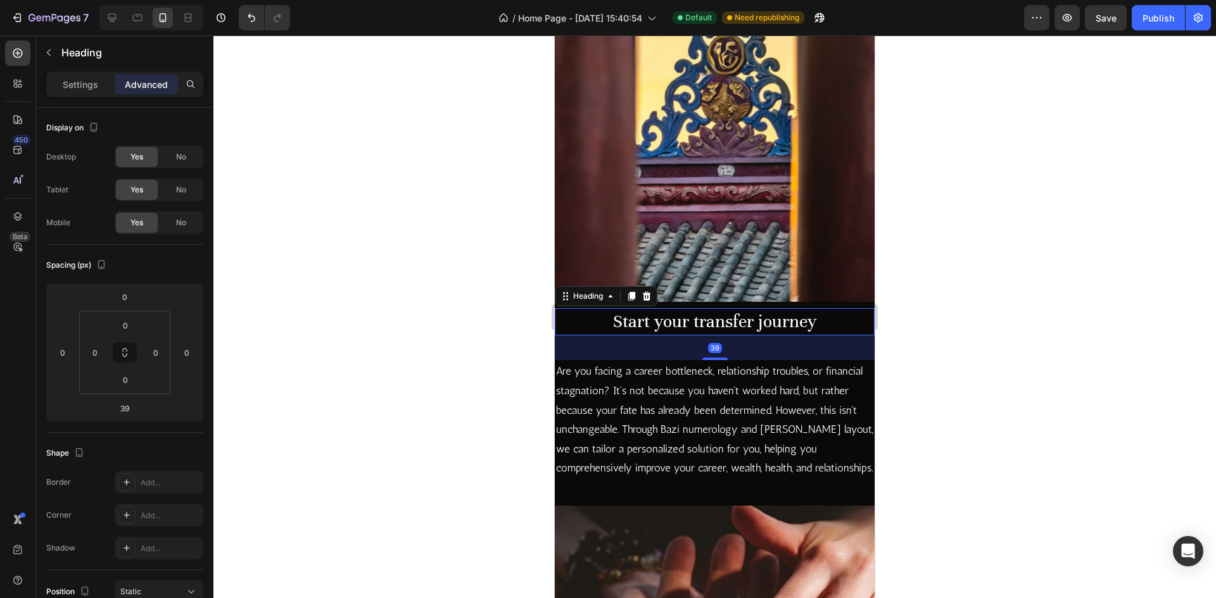
click at [586, 308] on h2 "Start your transfer journey" at bounding box center [715, 321] width 320 height 27
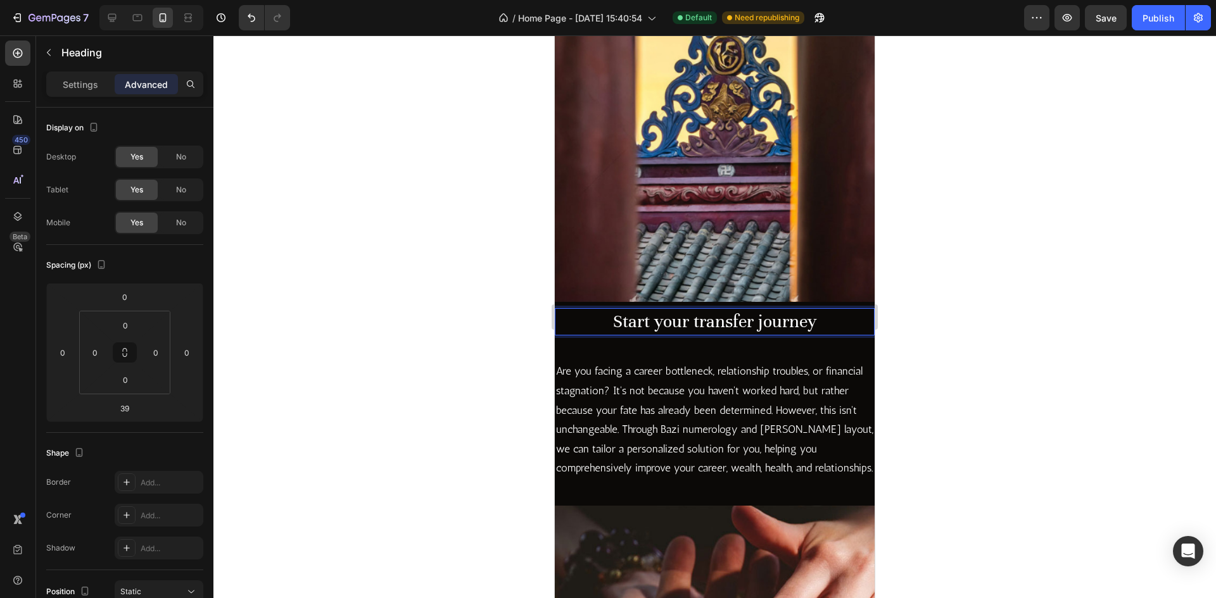
click at [588, 365] on p "Are you facing a career bottleneck, relationship troubles, or financial stagnat…" at bounding box center [714, 420] width 317 height 117
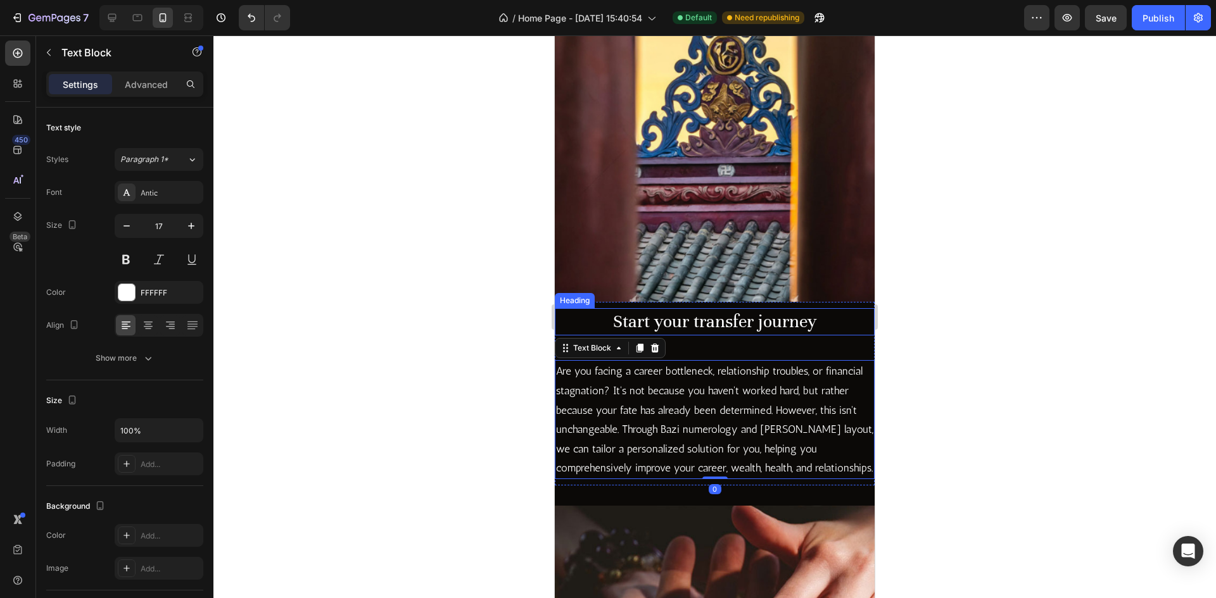
click at [567, 310] on p "Start your transfer journey" at bounding box center [714, 322] width 317 height 25
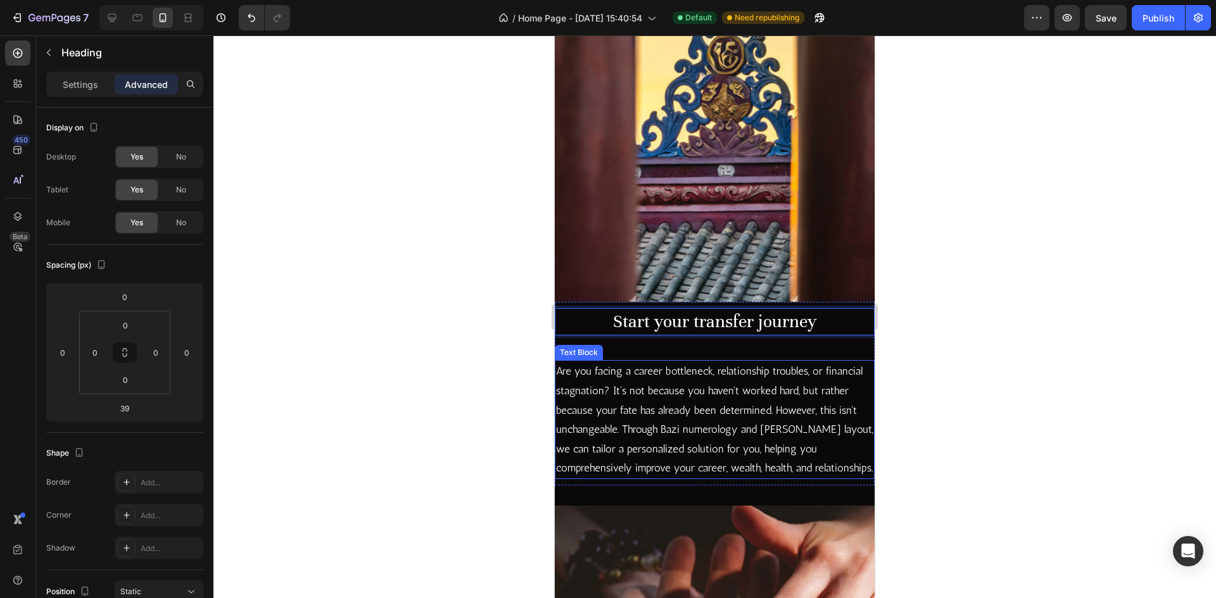
click at [850, 413] on p "Are you facing a career bottleneck, relationship troubles, or financial stagnat…" at bounding box center [714, 420] width 317 height 117
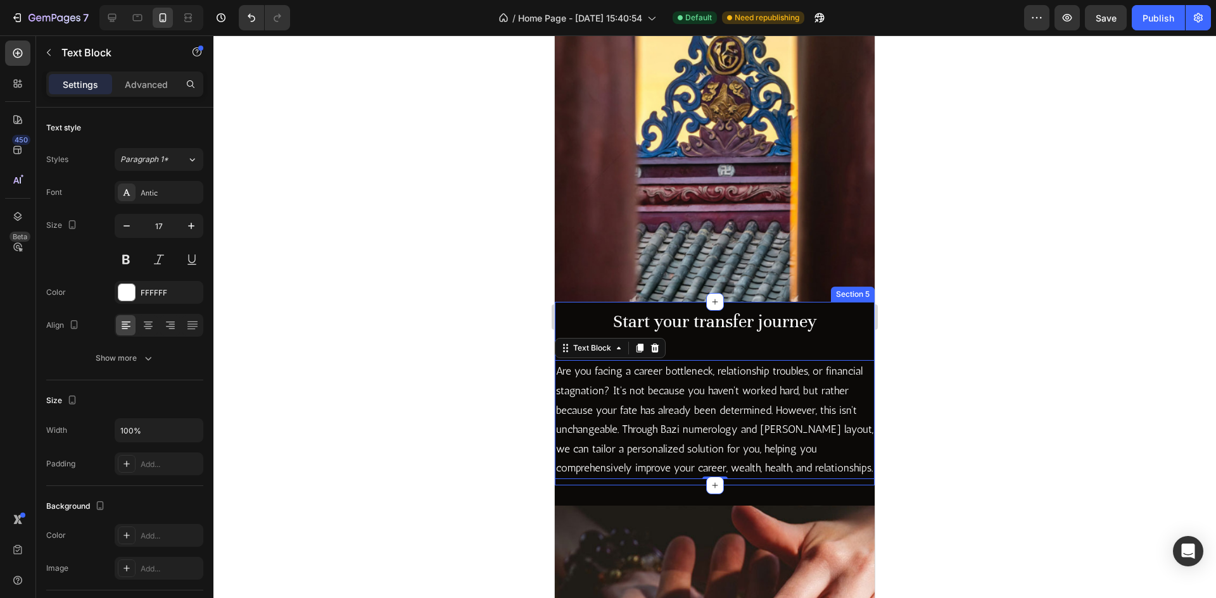
click at [820, 328] on div "Start your transfer journey Heading Are you facing a career bottleneck, relatio…" at bounding box center [715, 393] width 320 height 171
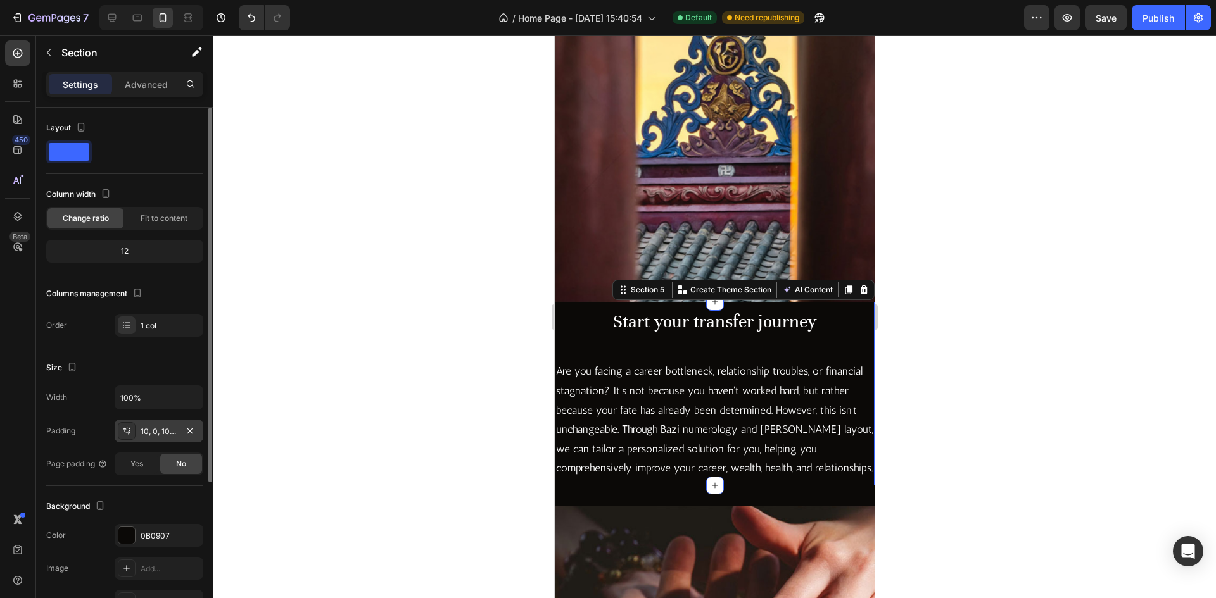
click at [137, 436] on div "10, 0, 10, 0" at bounding box center [159, 431] width 89 height 23
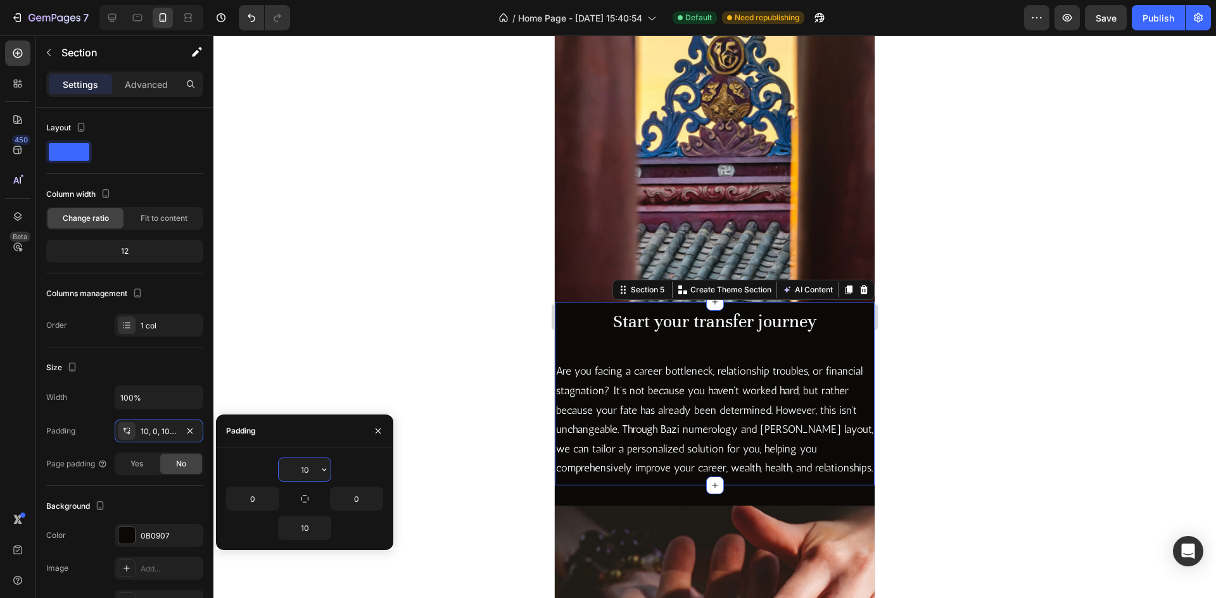
click at [308, 469] on input "10" at bounding box center [305, 469] width 52 height 23
click at [318, 473] on button "button" at bounding box center [324, 469] width 13 height 23
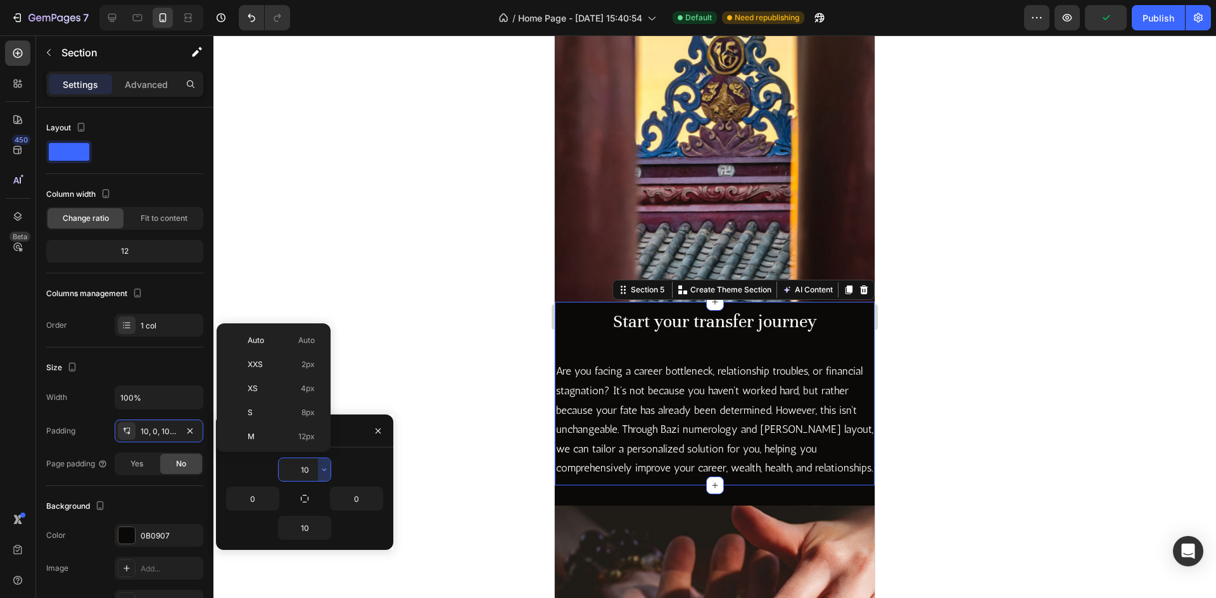
click at [311, 468] on input "10" at bounding box center [305, 469] width 52 height 23
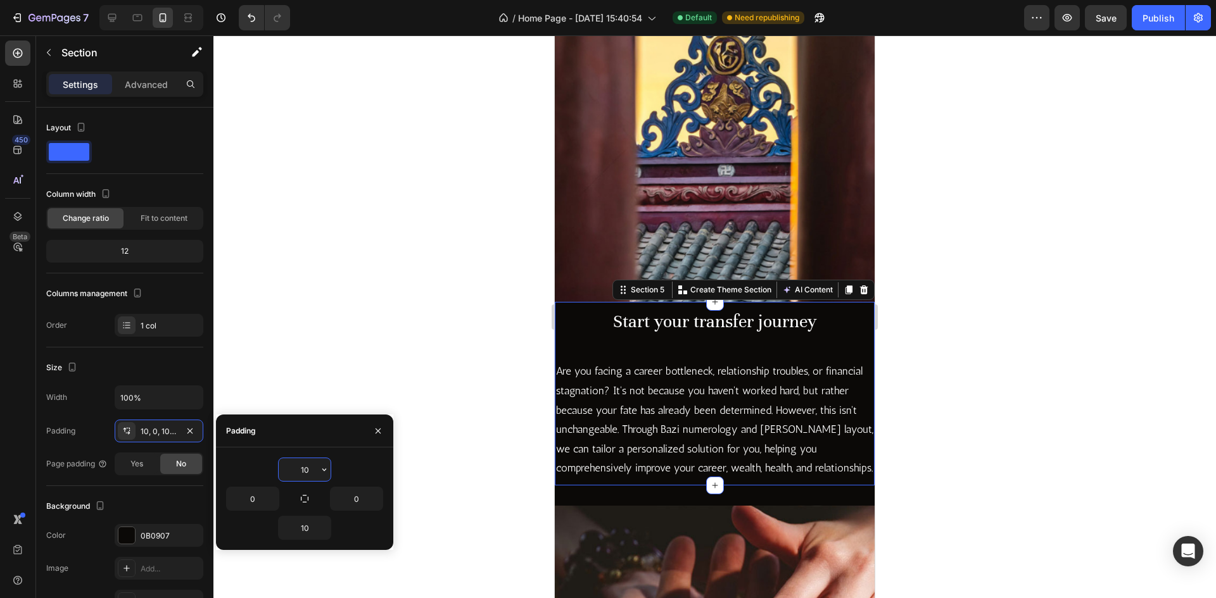
drag, startPoint x: 311, startPoint y: 470, endPoint x: 300, endPoint y: 469, distance: 11.5
click at [300, 469] on input "10" at bounding box center [305, 469] width 52 height 23
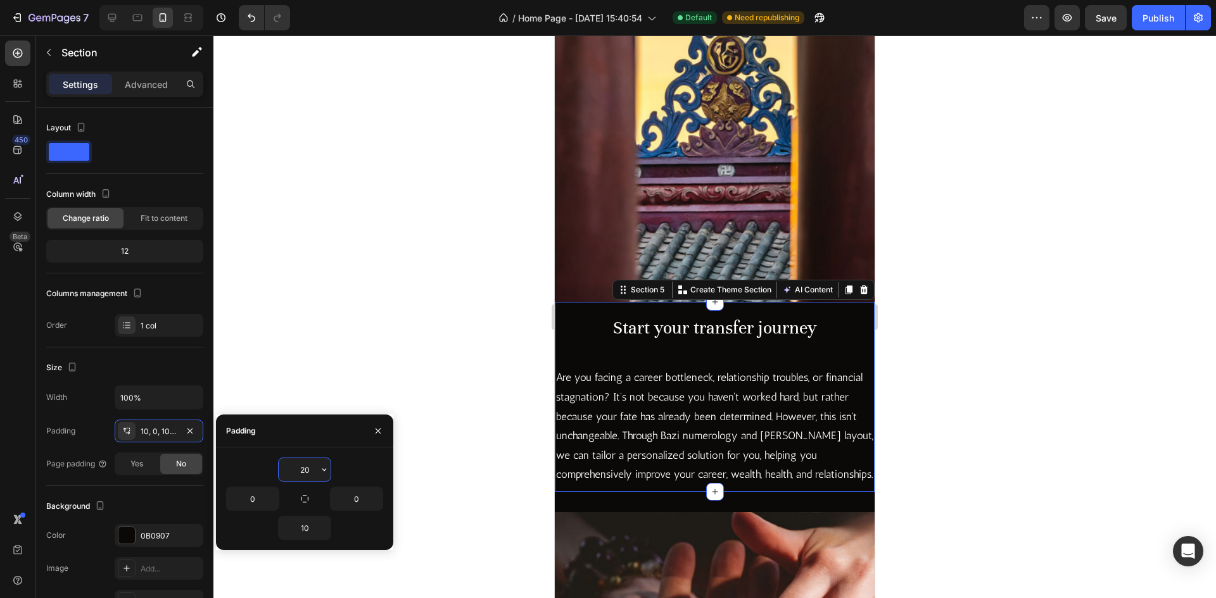
drag, startPoint x: 310, startPoint y: 470, endPoint x: 301, endPoint y: 470, distance: 8.9
click at [301, 470] on input "20" at bounding box center [305, 469] width 52 height 23
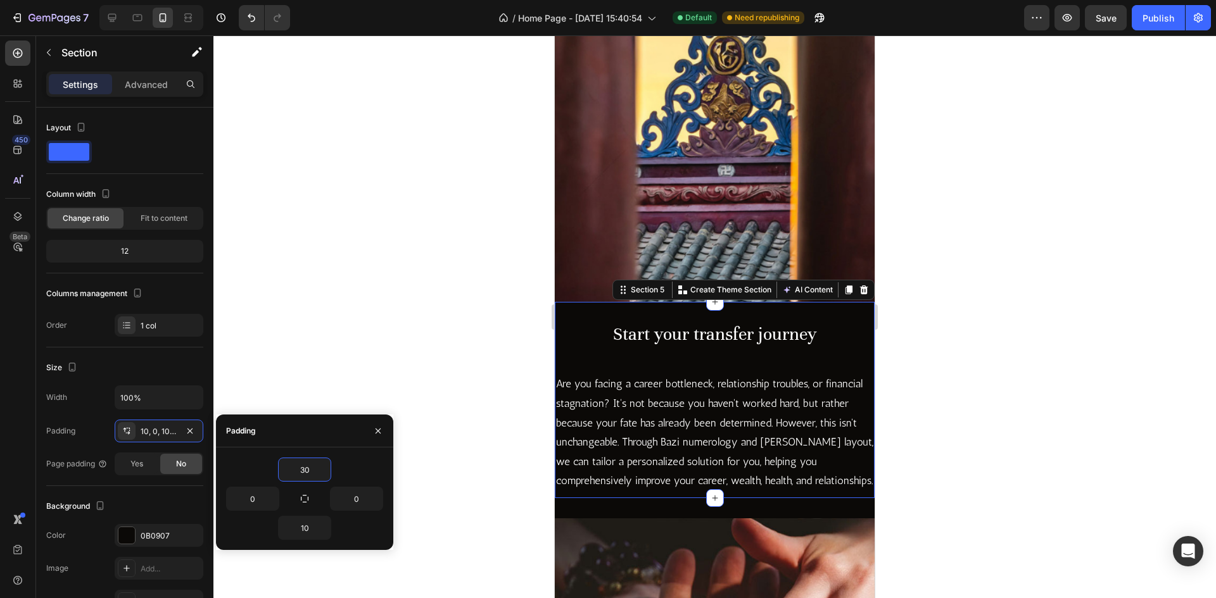
type input "30"
drag, startPoint x: 795, startPoint y: 348, endPoint x: 797, endPoint y: 356, distance: 7.8
click at [795, 348] on div "Start your transfer journey Heading Are you facing a career bottleneck, relatio…" at bounding box center [715, 406] width 320 height 171
click at [1110, 34] on div "7 Version history / Home Page - [DATE] 15:40:54 Default Need republishing Previ…" at bounding box center [608, 18] width 1216 height 36
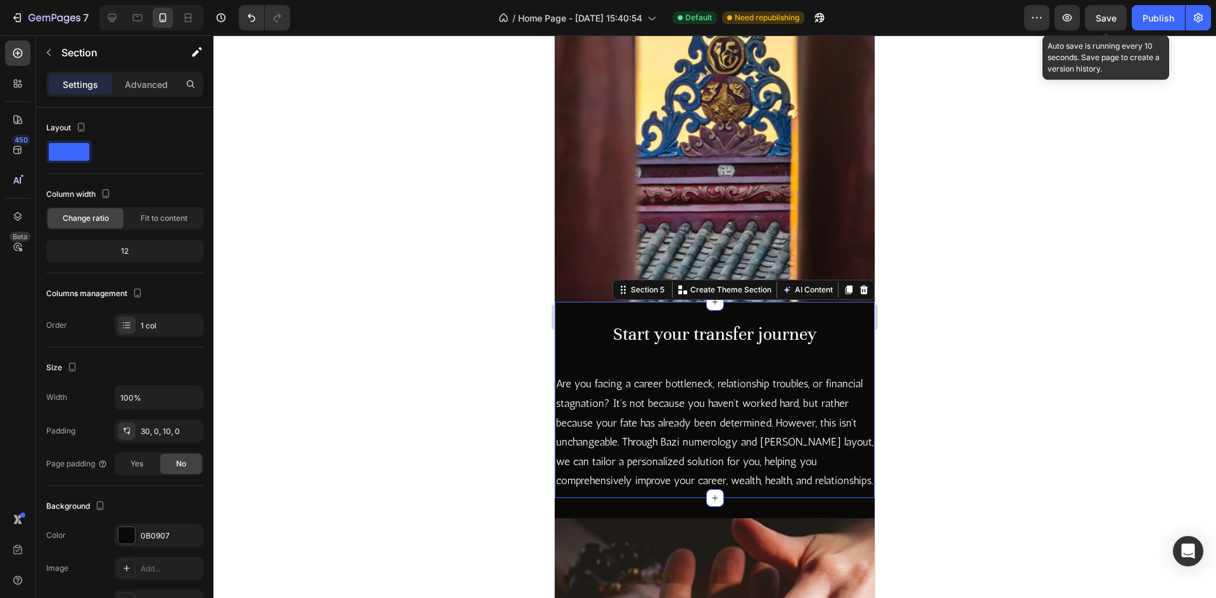
click at [1097, 23] on div "Save" at bounding box center [1105, 17] width 21 height 13
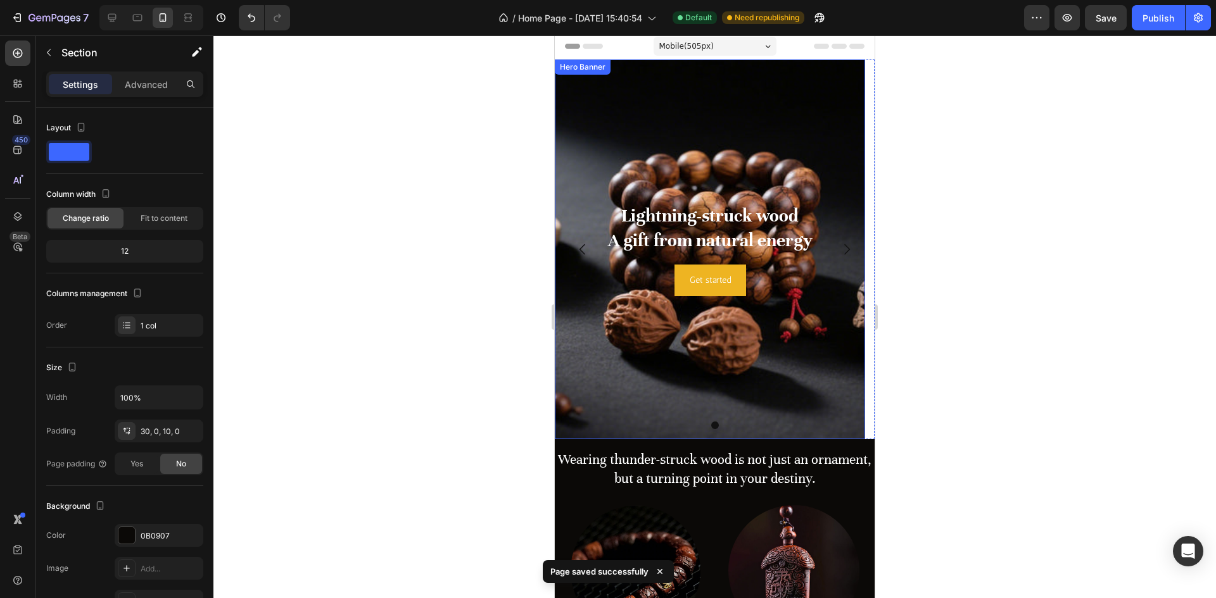
scroll to position [0, 0]
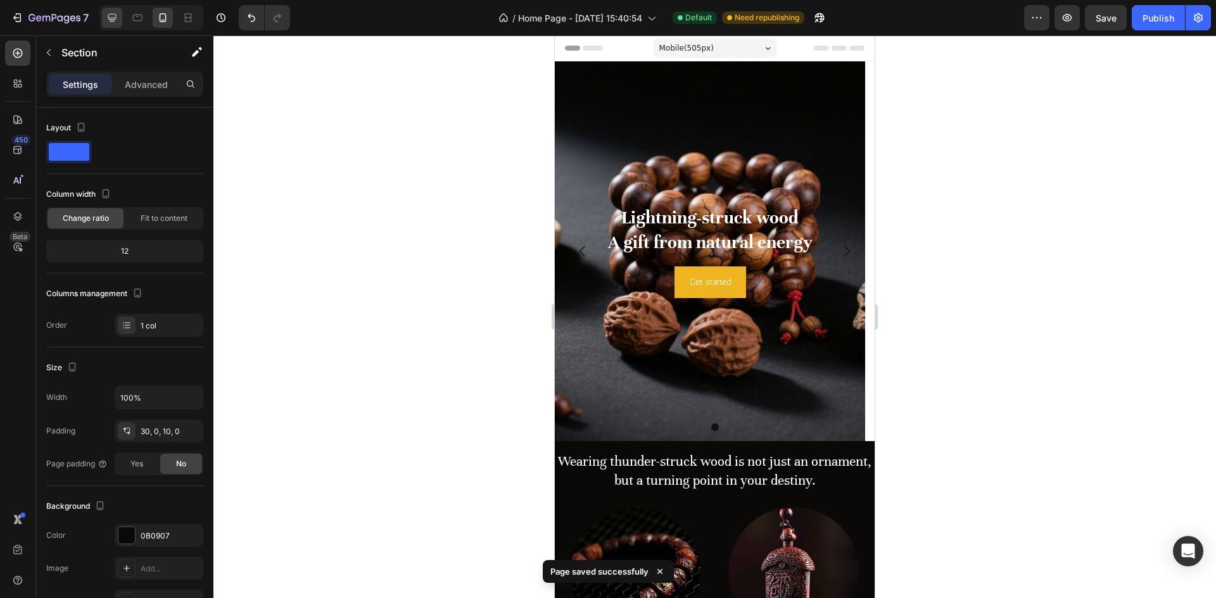
click at [121, 25] on div at bounding box center [112, 18] width 20 height 20
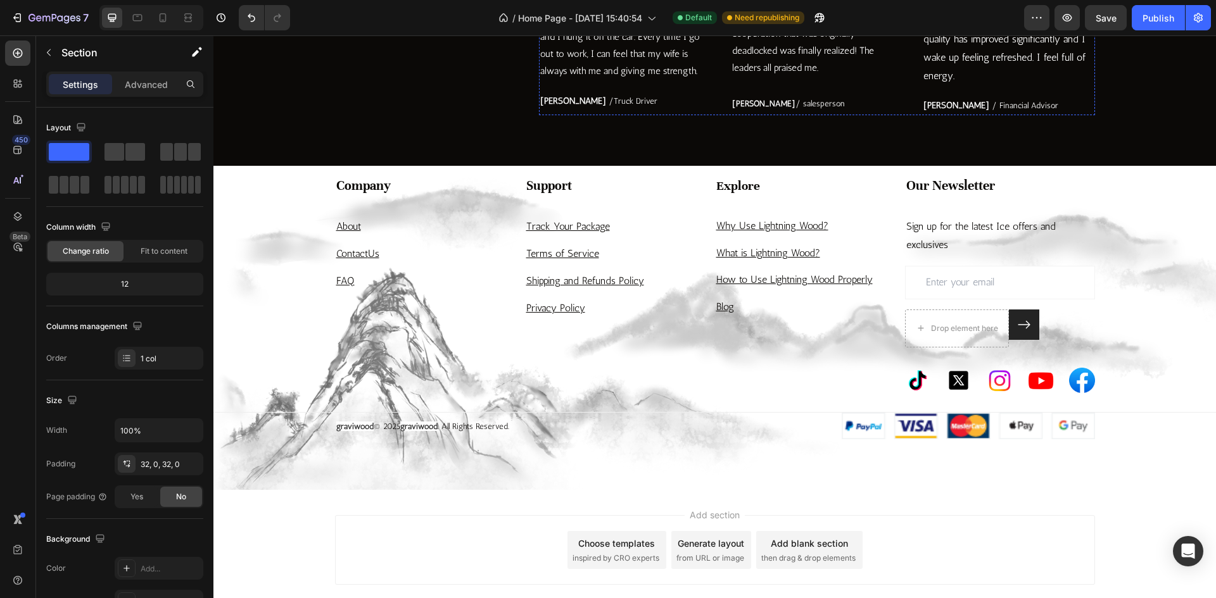
scroll to position [3178, 0]
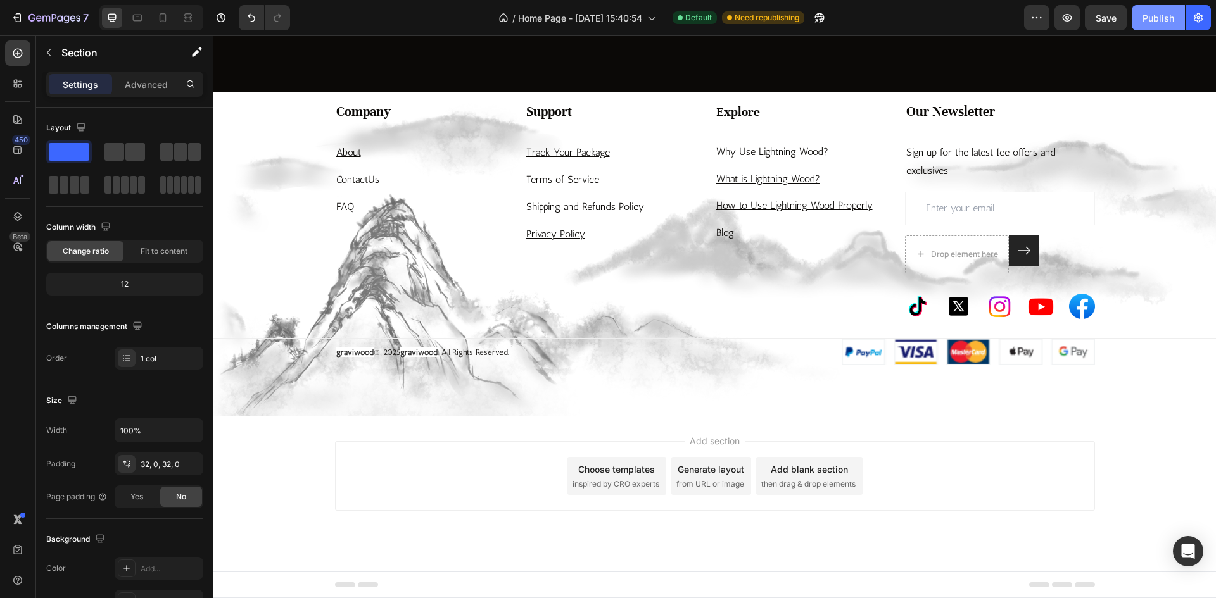
click at [1156, 25] on button "Publish" at bounding box center [1158, 17] width 53 height 25
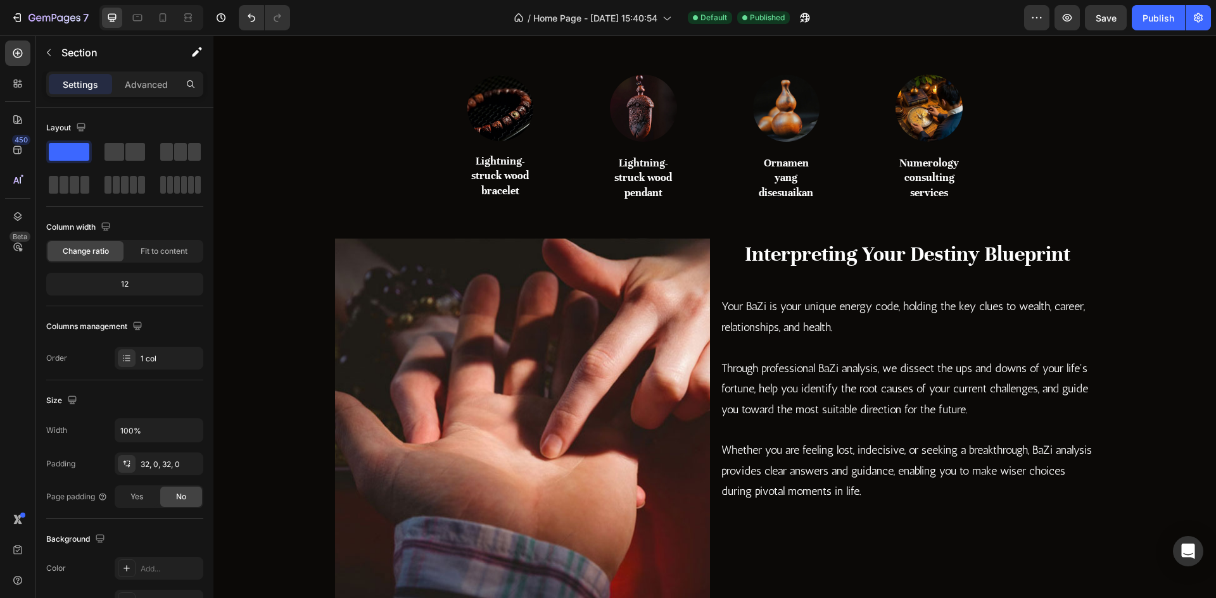
scroll to position [760, 0]
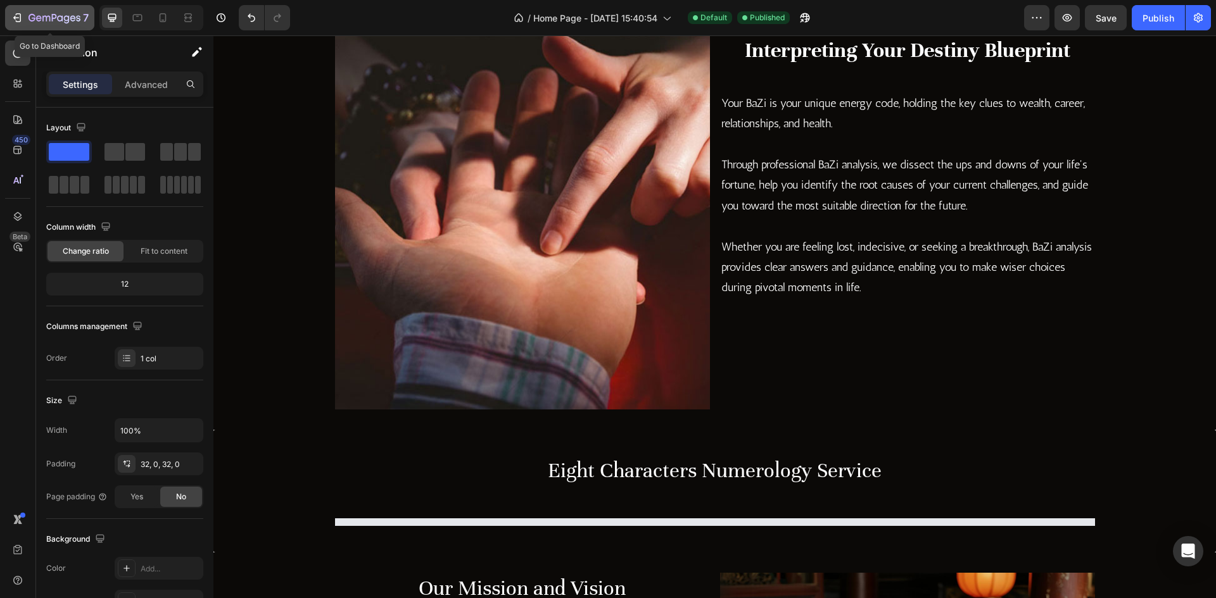
click at [39, 20] on icon "button" at bounding box center [54, 18] width 52 height 11
